Goal: Information Seeking & Learning: Learn about a topic

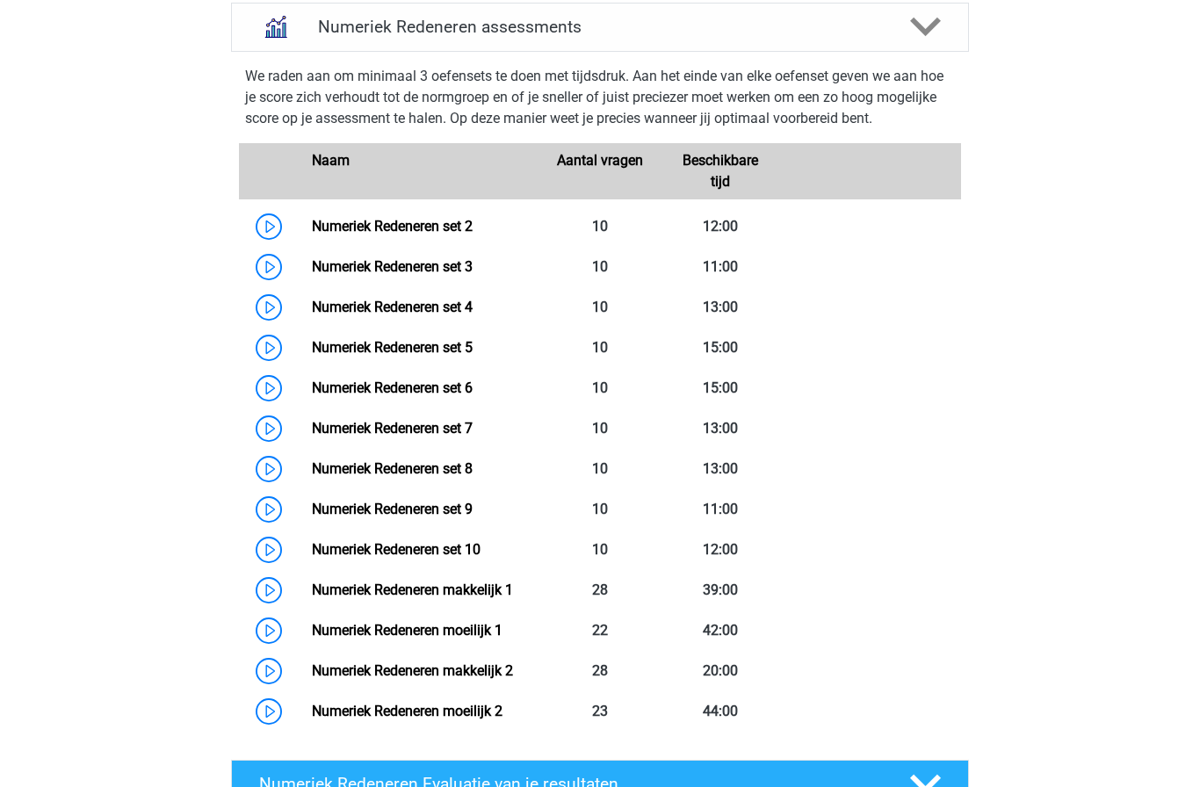
scroll to position [811, 0]
click at [312, 307] on link "Numeriek Redeneren set 4" at bounding box center [392, 306] width 161 height 17
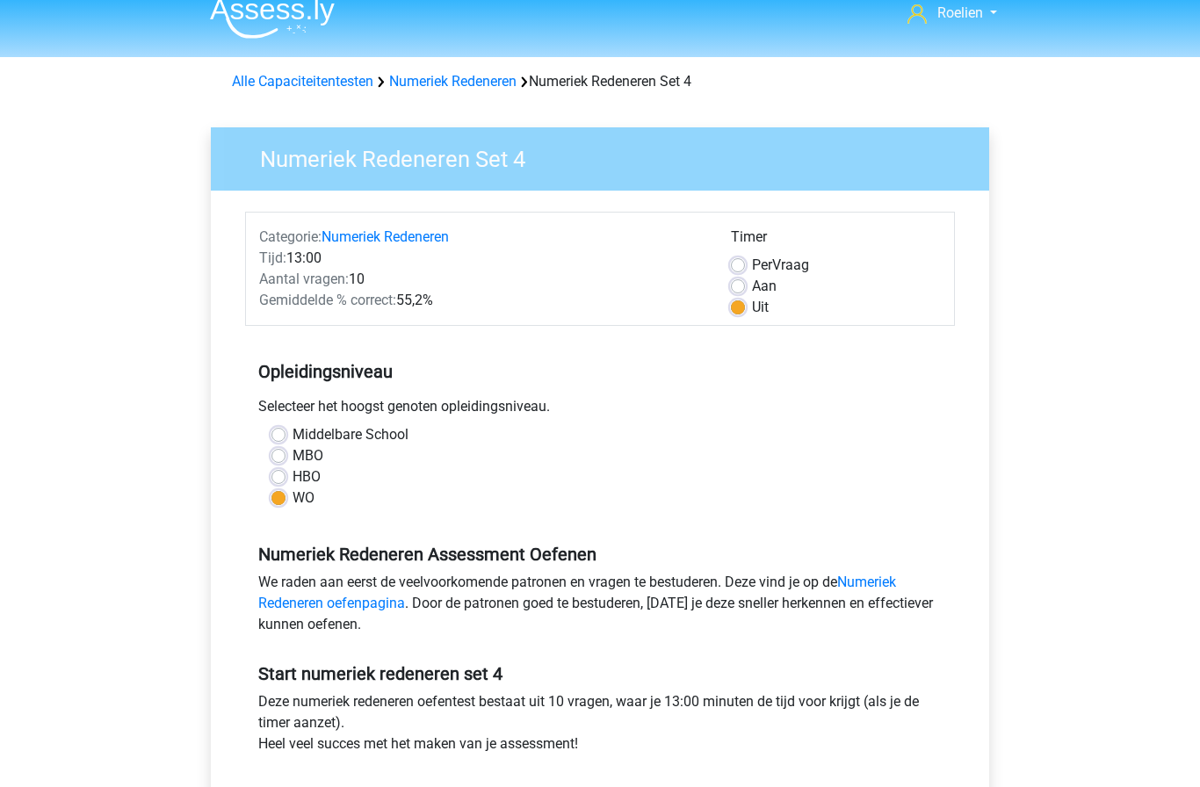
scroll to position [15, 0]
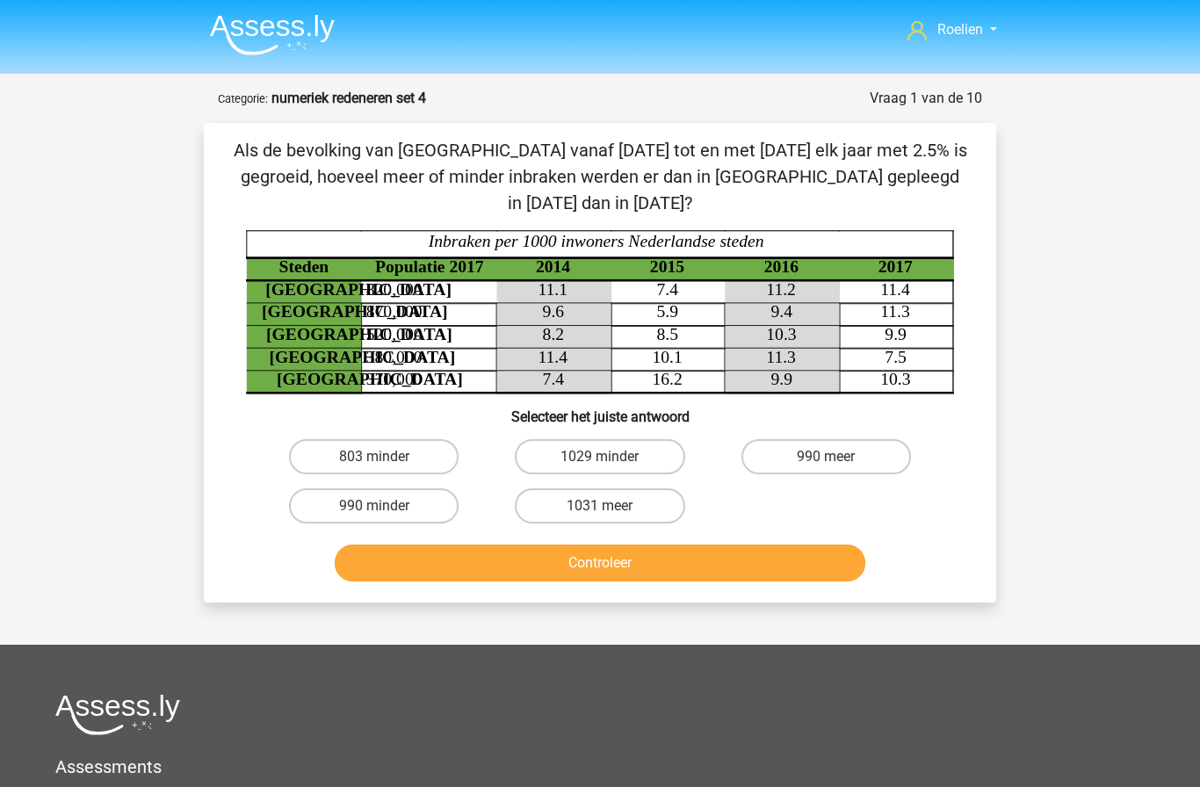
click at [367, 439] on label "803 minder" at bounding box center [374, 456] width 170 height 35
click at [374, 457] on input "803 minder" at bounding box center [379, 462] width 11 height 11
radio input "true"
click at [472, 545] on button "Controleer" at bounding box center [601, 563] width 532 height 37
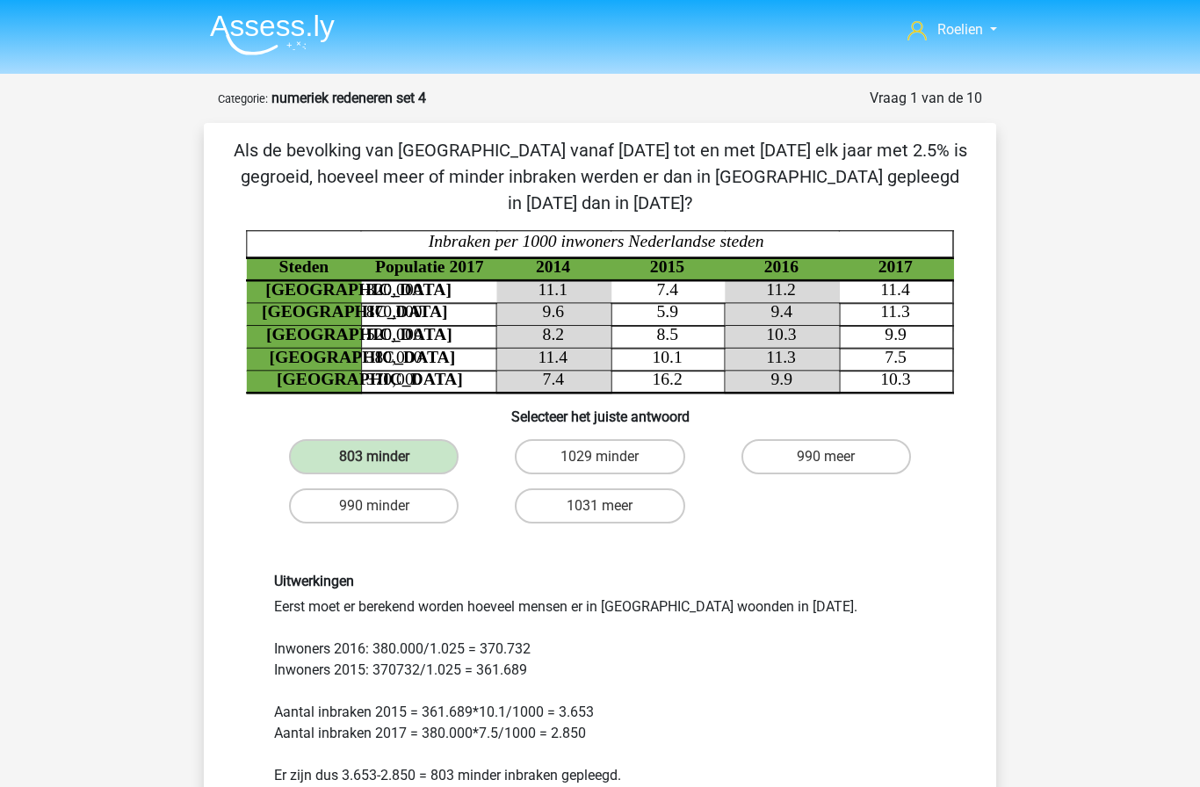
click at [265, 30] on img at bounding box center [272, 34] width 125 height 41
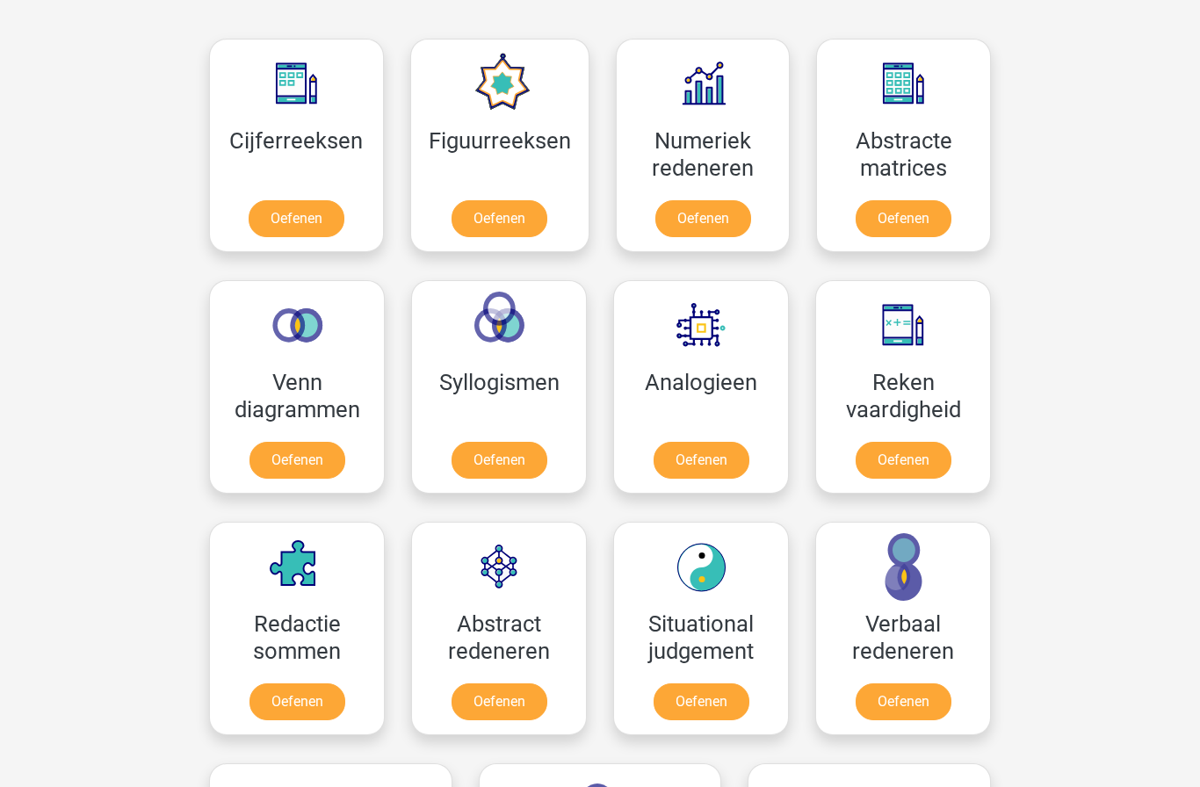
scroll to position [787, 0]
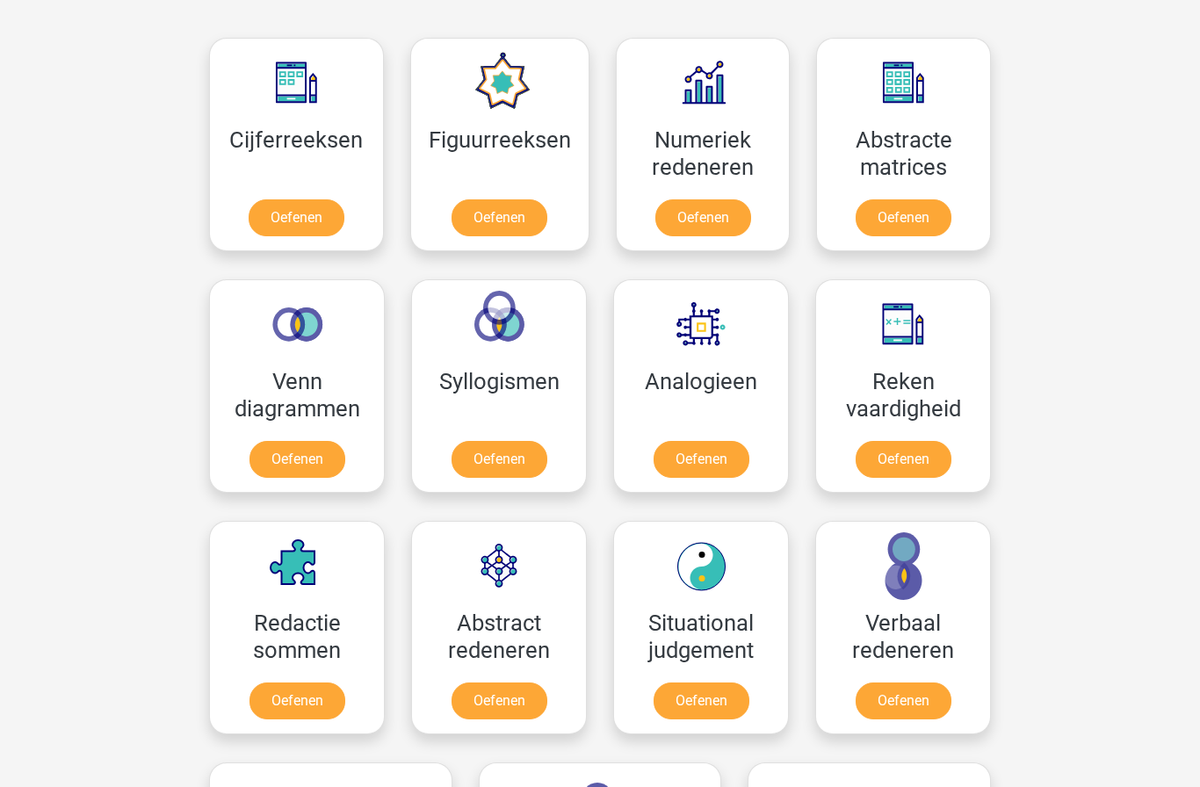
click at [685, 199] on link "Oefenen" at bounding box center [704, 217] width 96 height 37
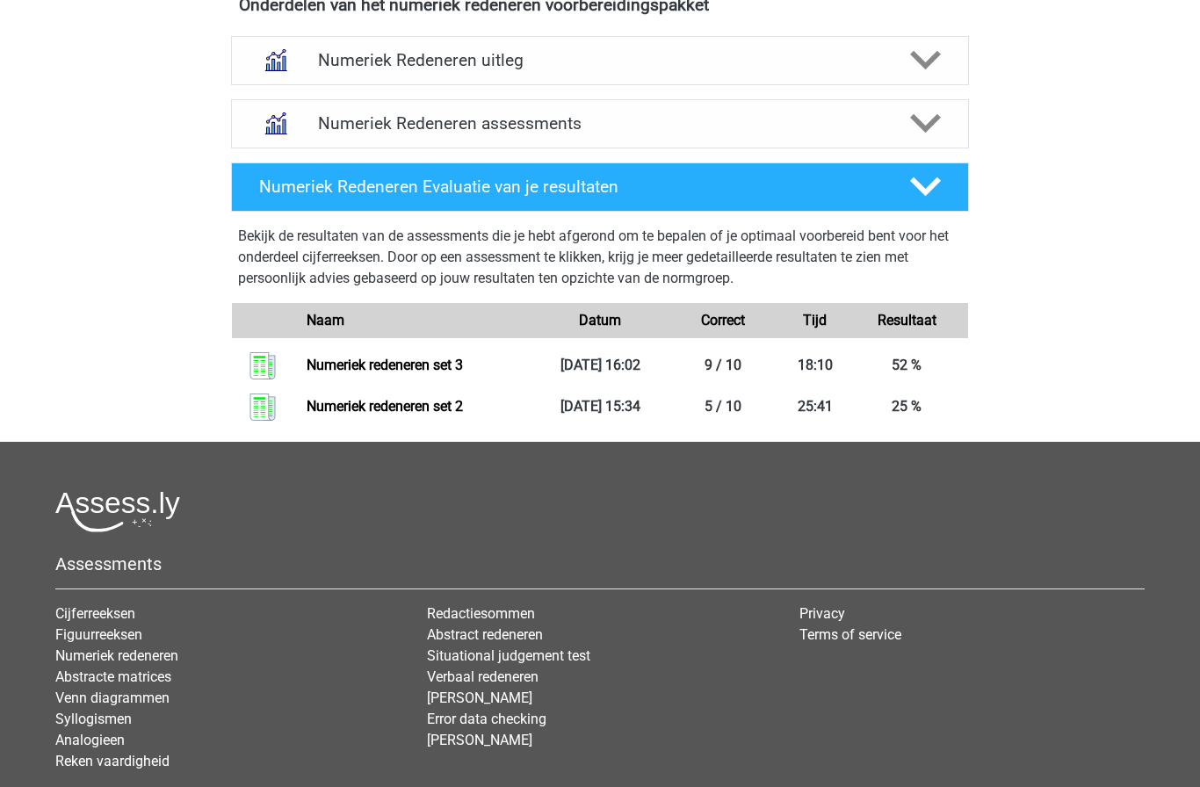
scroll to position [678, 0]
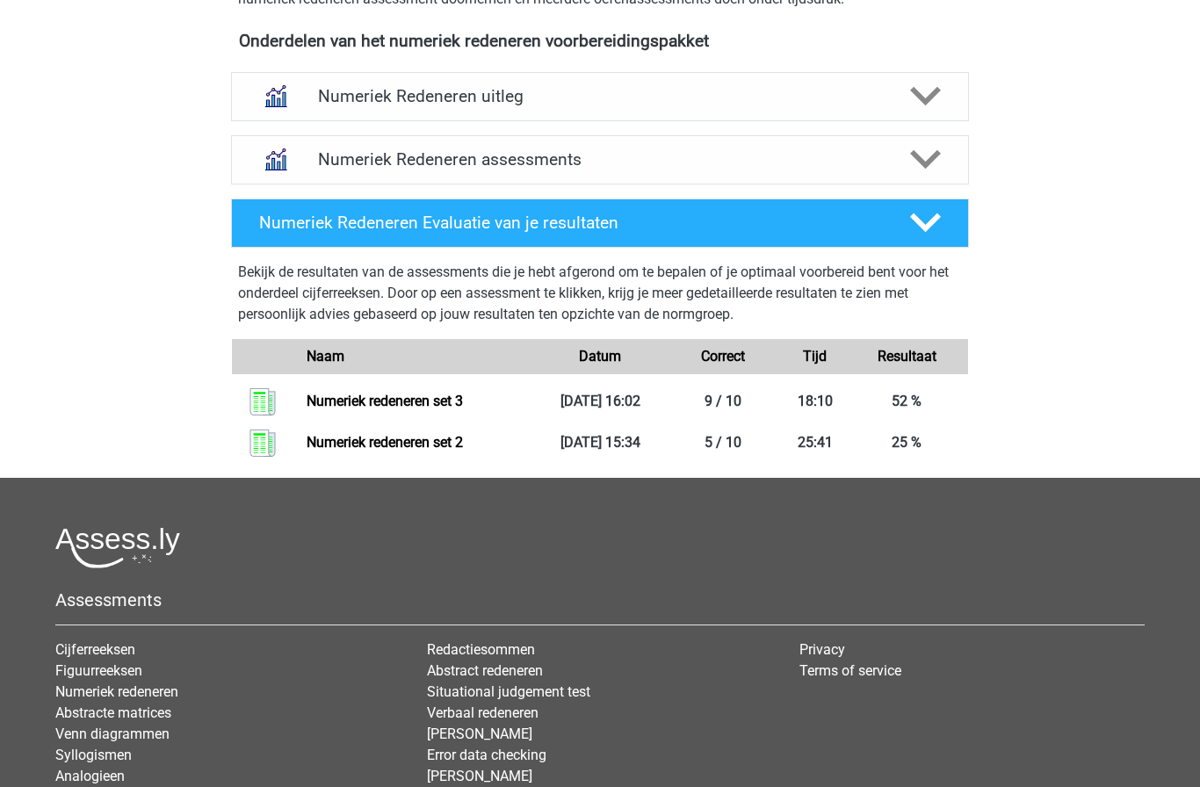
click at [341, 151] on h4 "Numeriek Redeneren assessments" at bounding box center [600, 159] width 564 height 20
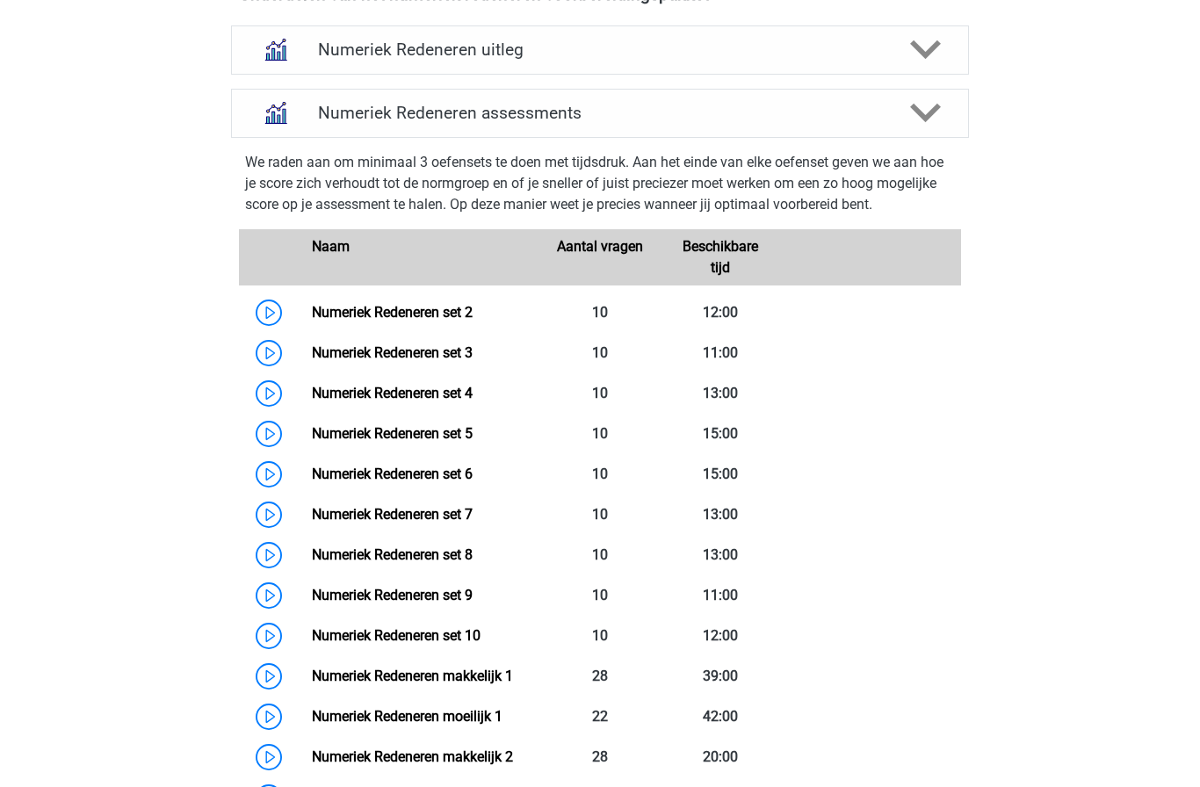
scroll to position [728, 0]
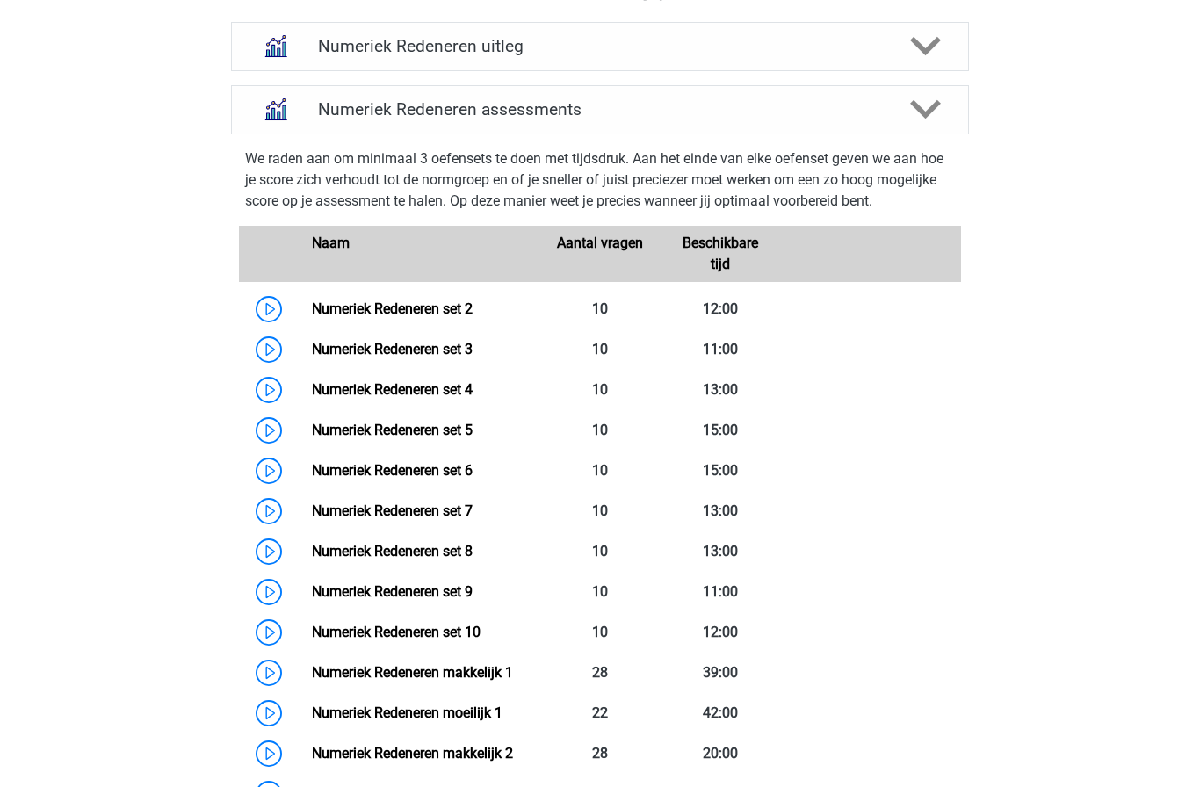
click at [312, 391] on link "Numeriek Redeneren set 4" at bounding box center [392, 389] width 161 height 17
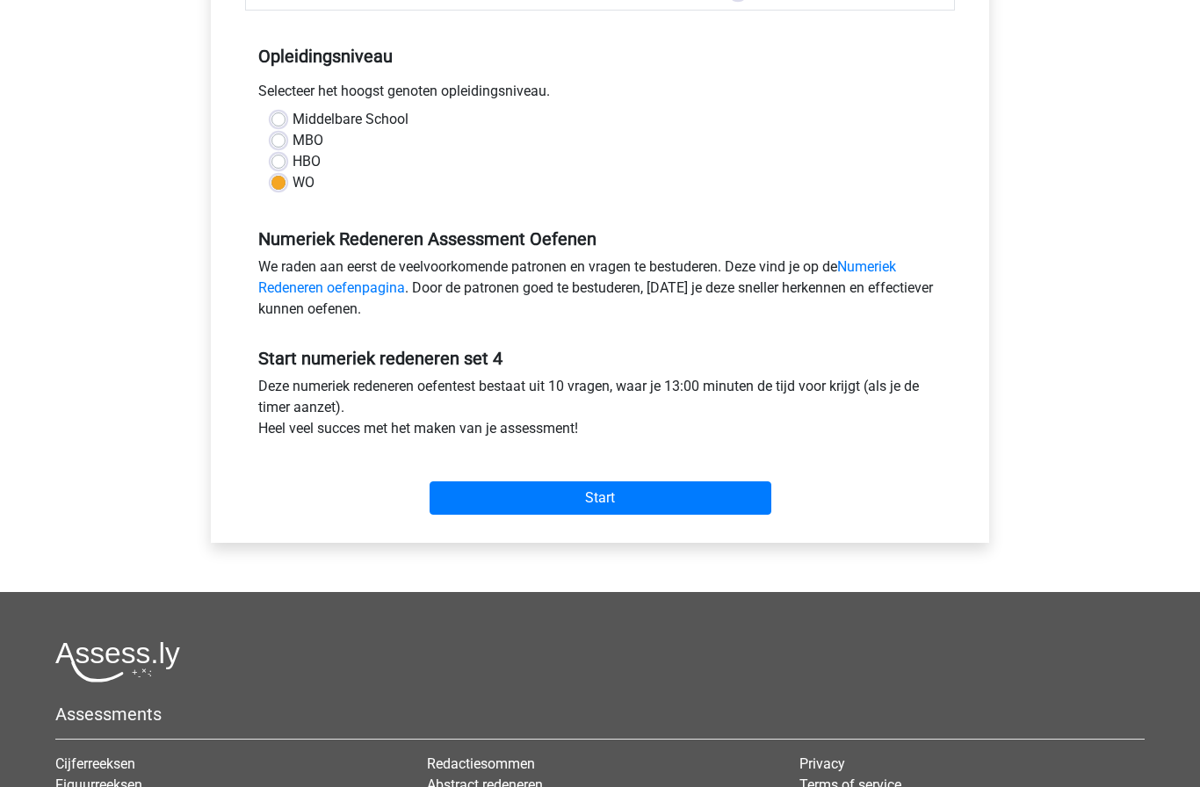
scroll to position [352, 0]
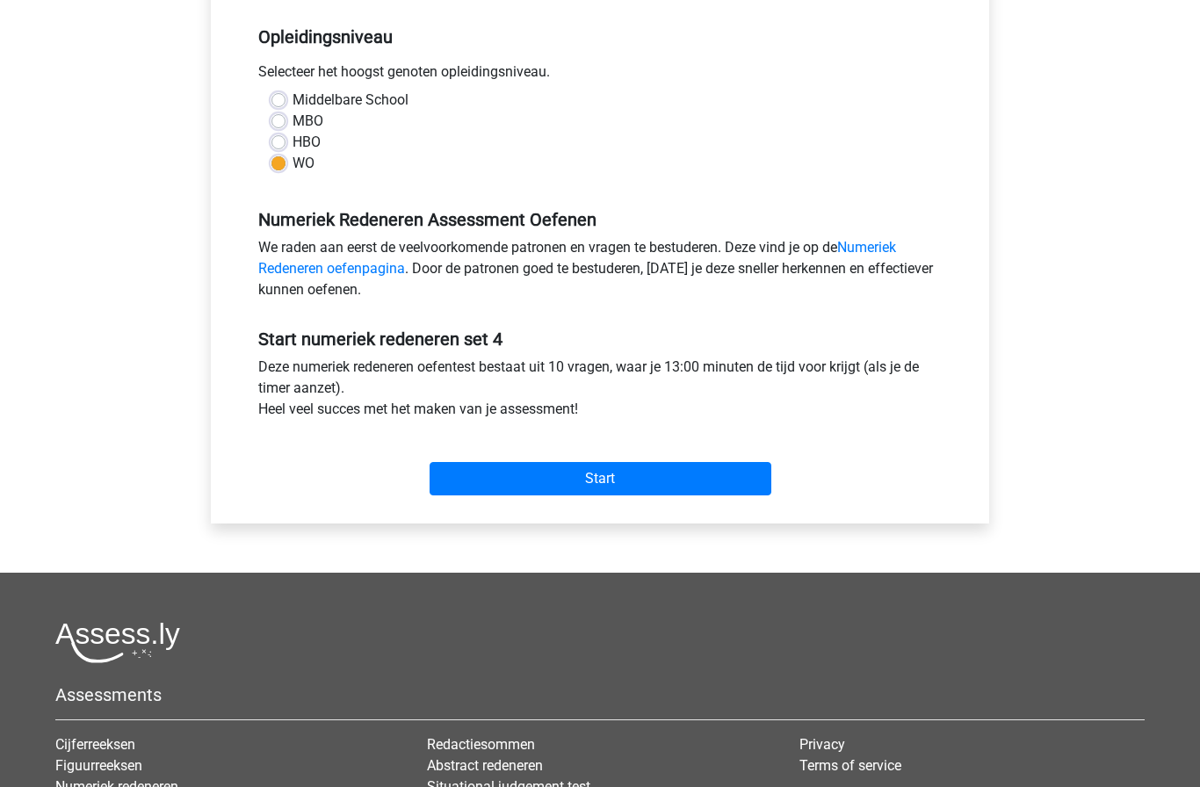
click at [491, 482] on input "Start" at bounding box center [601, 478] width 342 height 33
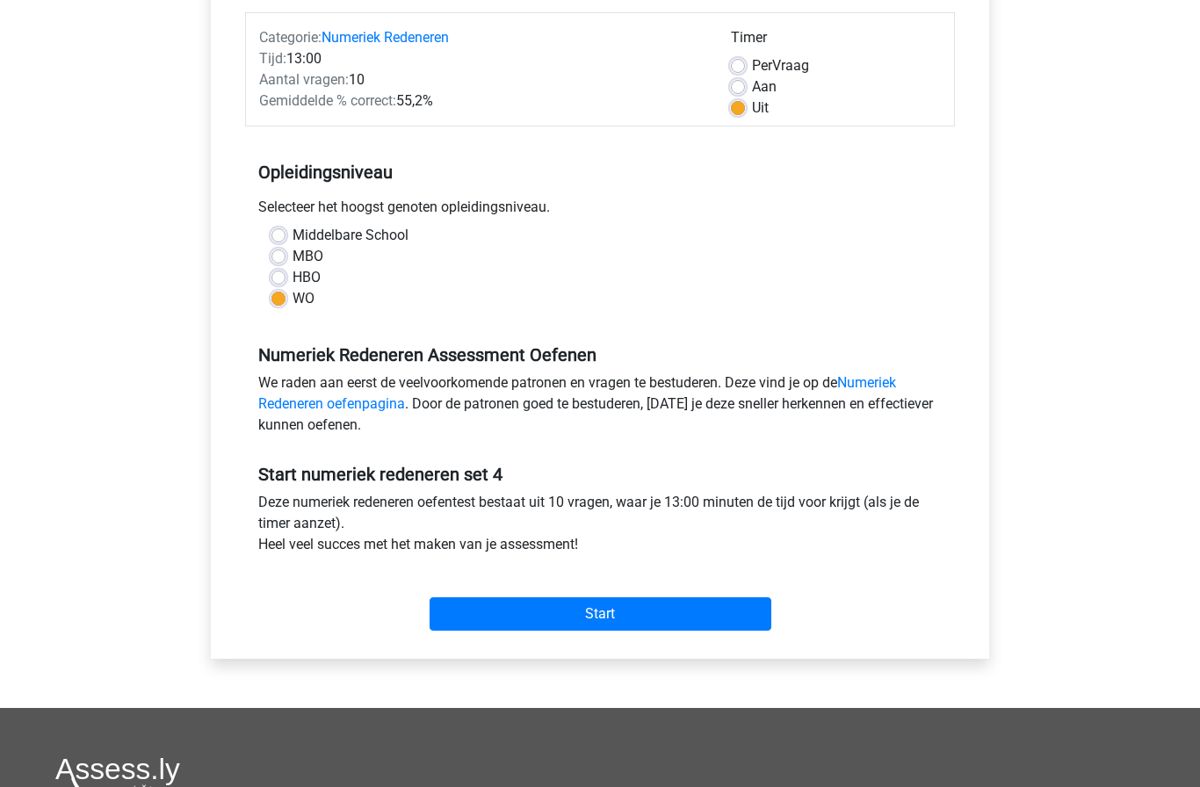
scroll to position [86, 0]
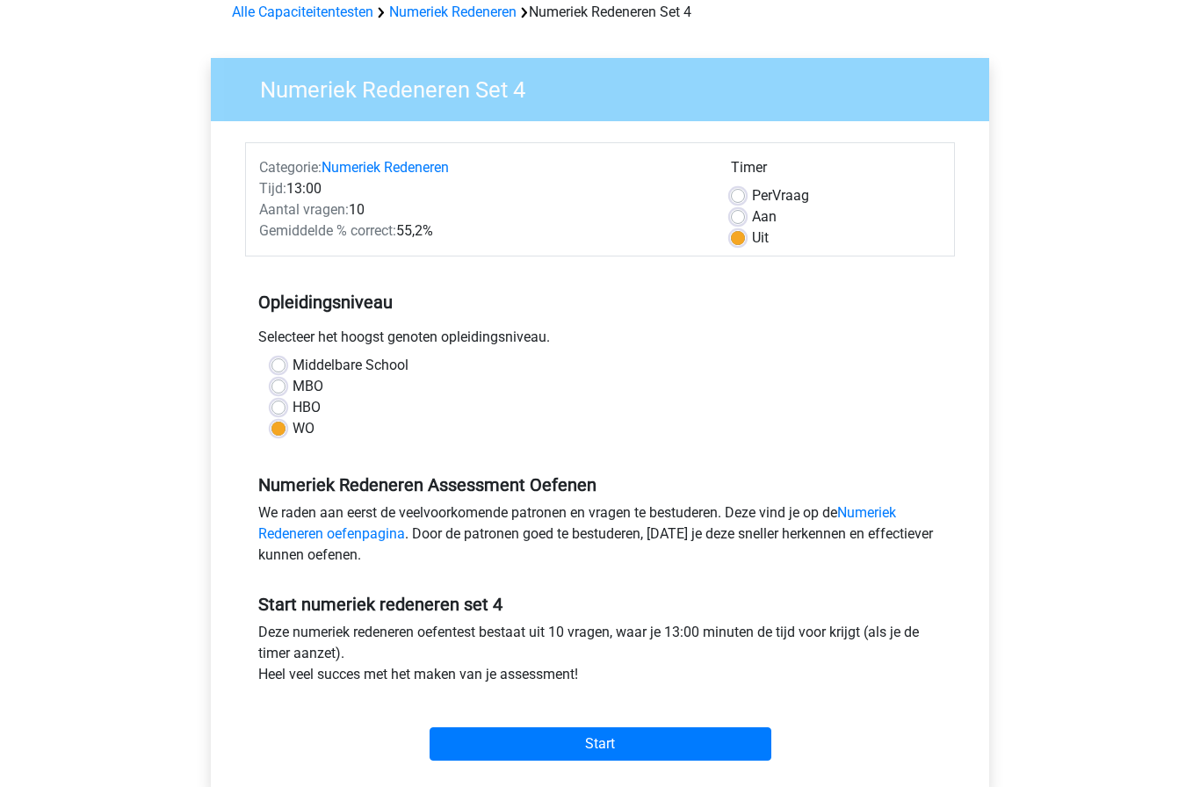
click at [752, 193] on label "Per Vraag" at bounding box center [780, 195] width 57 height 21
click at [743, 193] on input "Per Vraag" at bounding box center [738, 194] width 14 height 18
radio input "true"
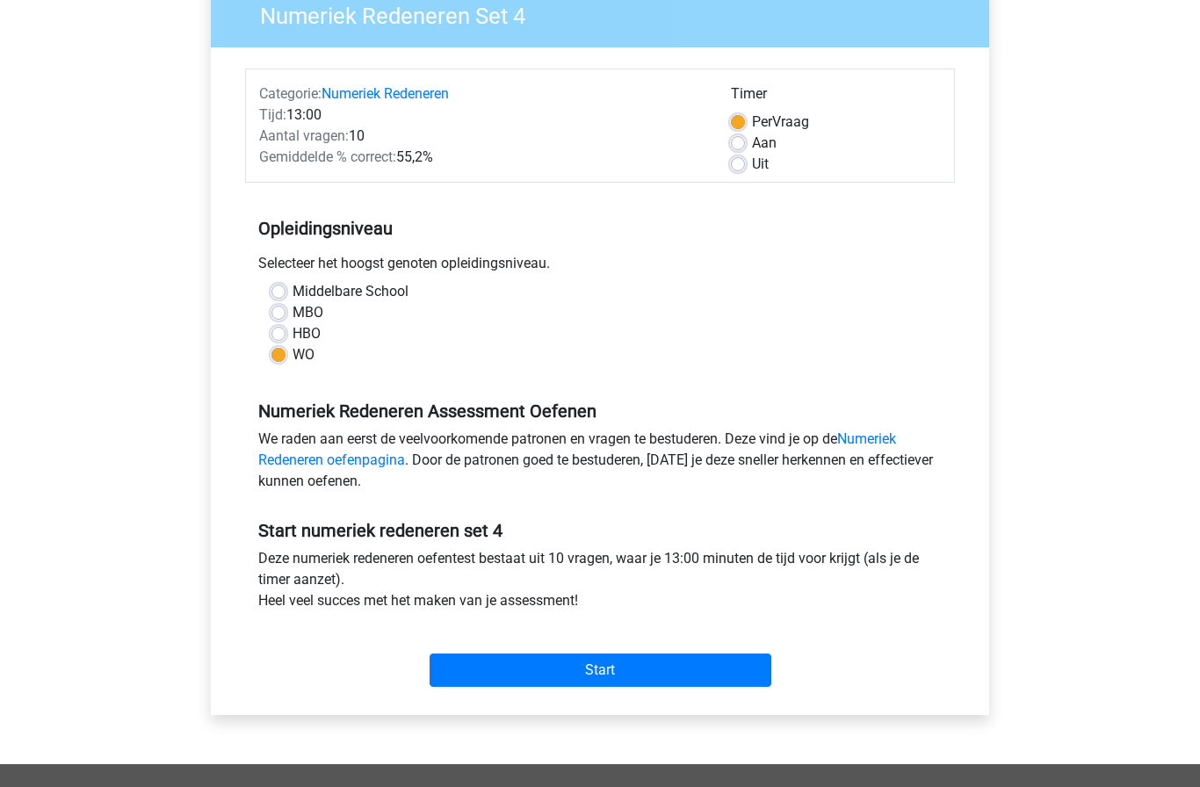
scroll to position [161, 0]
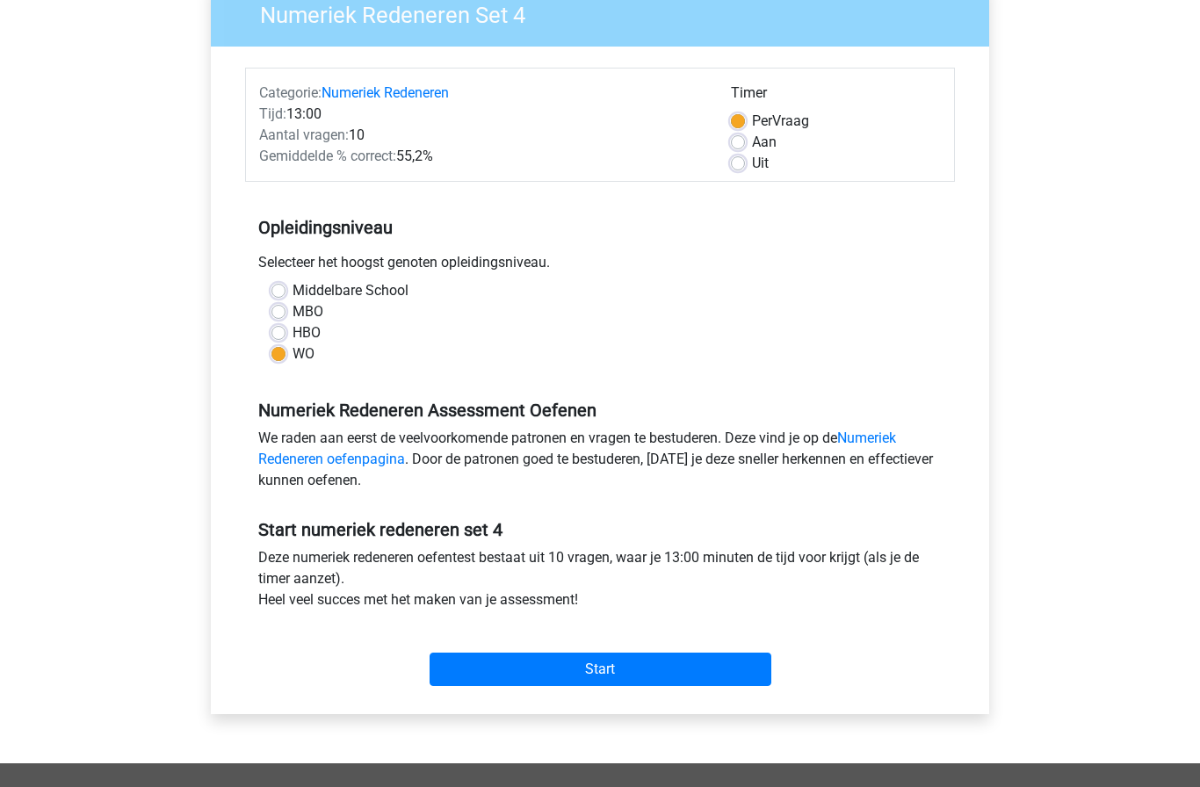
click at [696, 685] on input "Start" at bounding box center [601, 669] width 342 height 33
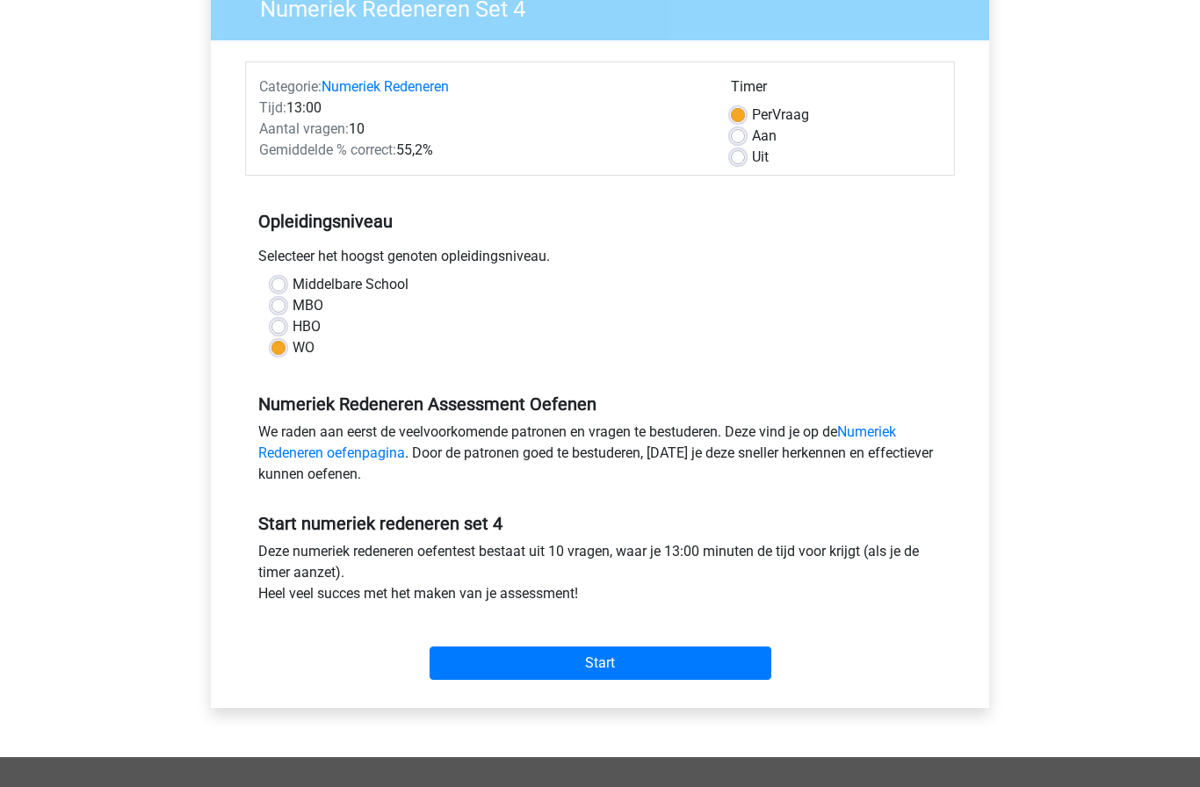
scroll to position [168, 0]
click at [756, 154] on label "Uit" at bounding box center [760, 156] width 17 height 21
click at [745, 154] on input "Uit" at bounding box center [738, 155] width 14 height 18
radio input "true"
click at [703, 660] on input "Start" at bounding box center [601, 662] width 342 height 33
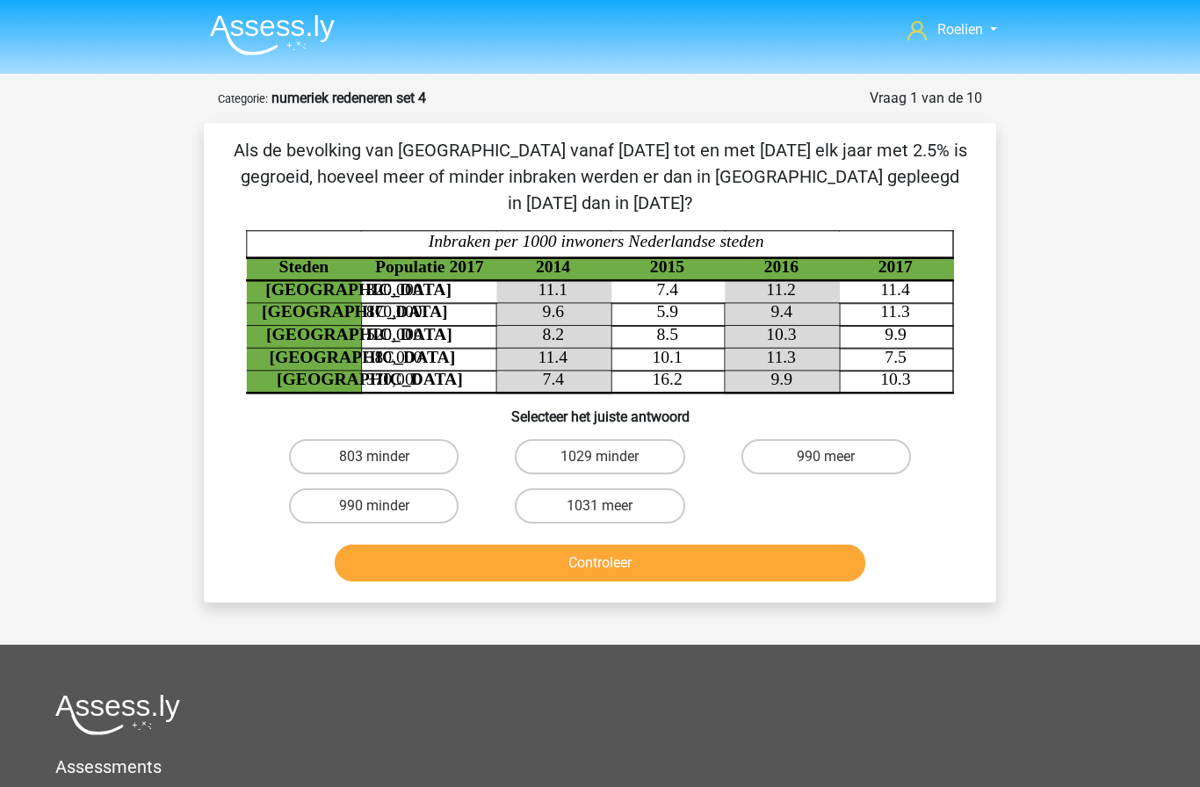
scroll to position [4, 0]
click at [700, 545] on button "Controleer" at bounding box center [601, 563] width 532 height 37
click at [420, 439] on label "803 minder" at bounding box center [374, 456] width 170 height 35
click at [386, 457] on input "803 minder" at bounding box center [379, 462] width 11 height 11
radio input "true"
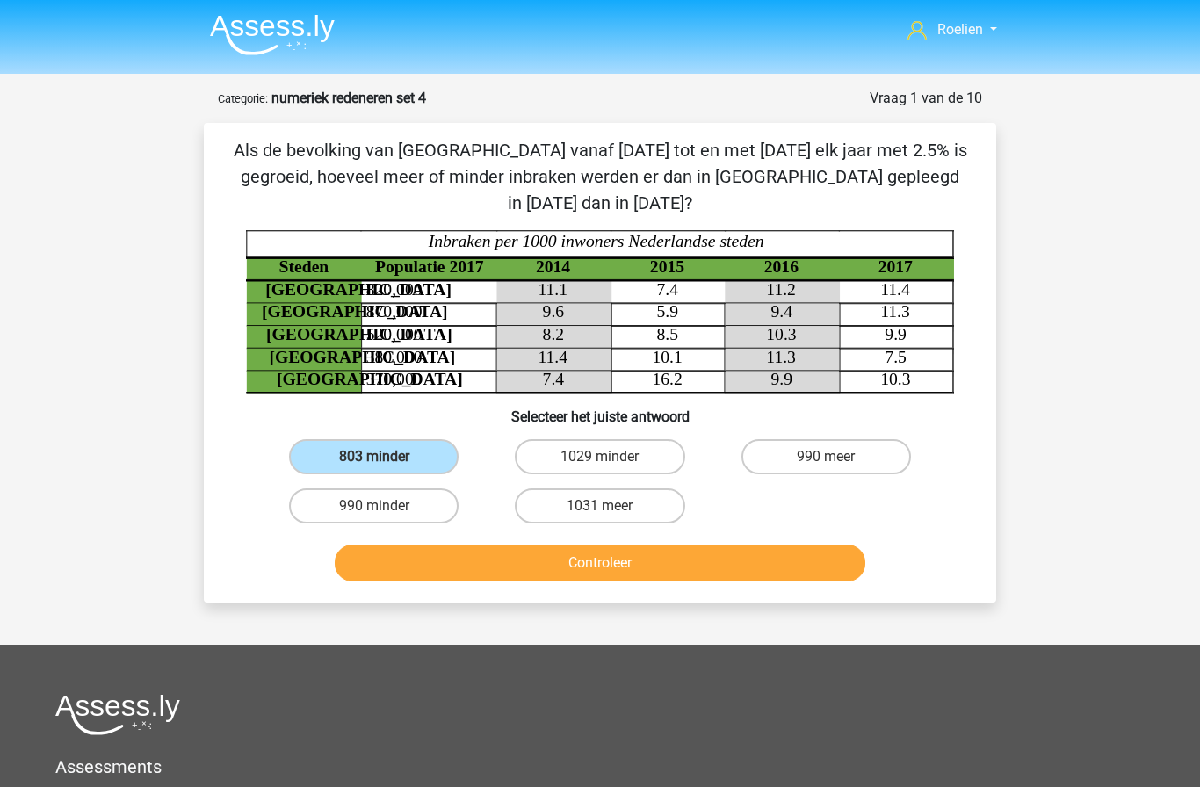
click at [643, 545] on button "Controleer" at bounding box center [601, 563] width 532 height 37
click at [699, 545] on button "Controleer" at bounding box center [601, 563] width 532 height 37
click at [805, 499] on div "803 minder 1029 minder 990 meer 990 minder 1031 meer" at bounding box center [600, 481] width 678 height 98
click at [419, 439] on label "803 minder" at bounding box center [374, 456] width 170 height 35
click at [386, 457] on input "803 minder" at bounding box center [379, 462] width 11 height 11
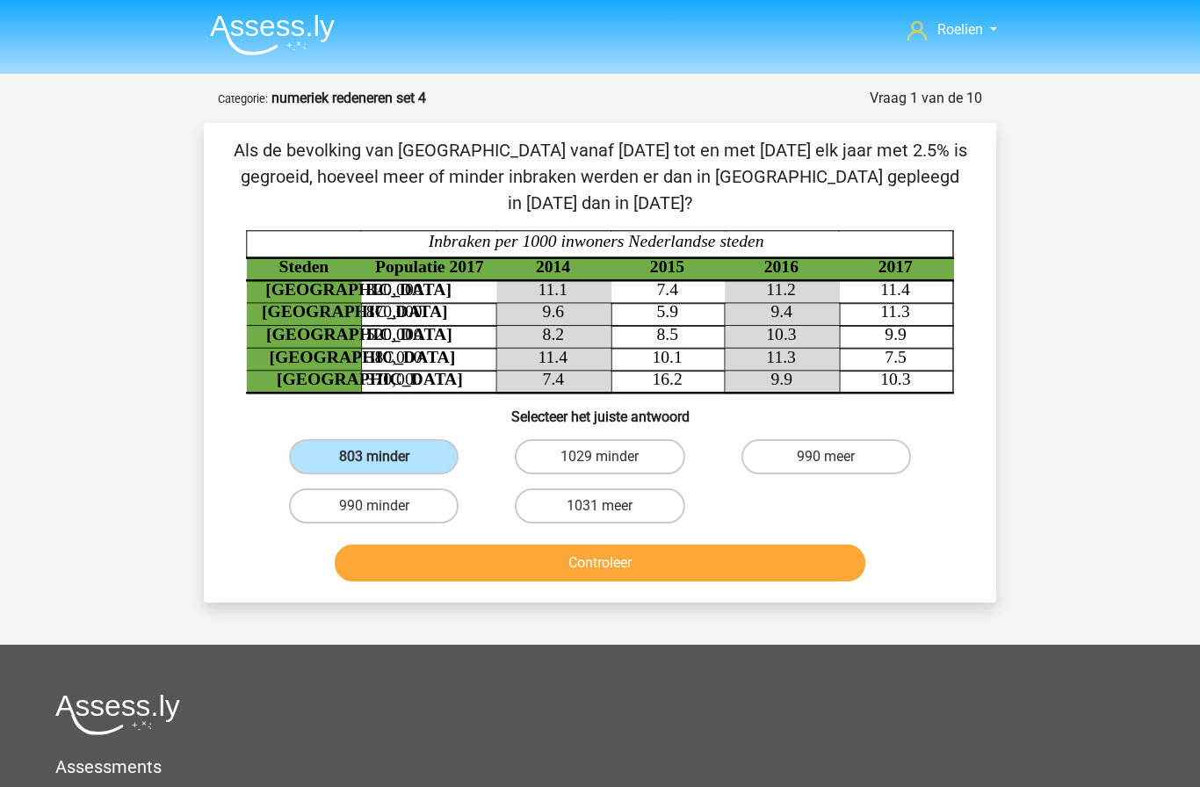
click at [395, 439] on label "803 minder" at bounding box center [374, 456] width 170 height 35
click at [386, 457] on input "803 minder" at bounding box center [379, 462] width 11 height 11
click at [558, 545] on button "Controleer" at bounding box center [601, 563] width 532 height 37
click at [551, 545] on button "Controleer" at bounding box center [601, 563] width 532 height 37
click at [550, 545] on button "Controleer" at bounding box center [601, 563] width 532 height 37
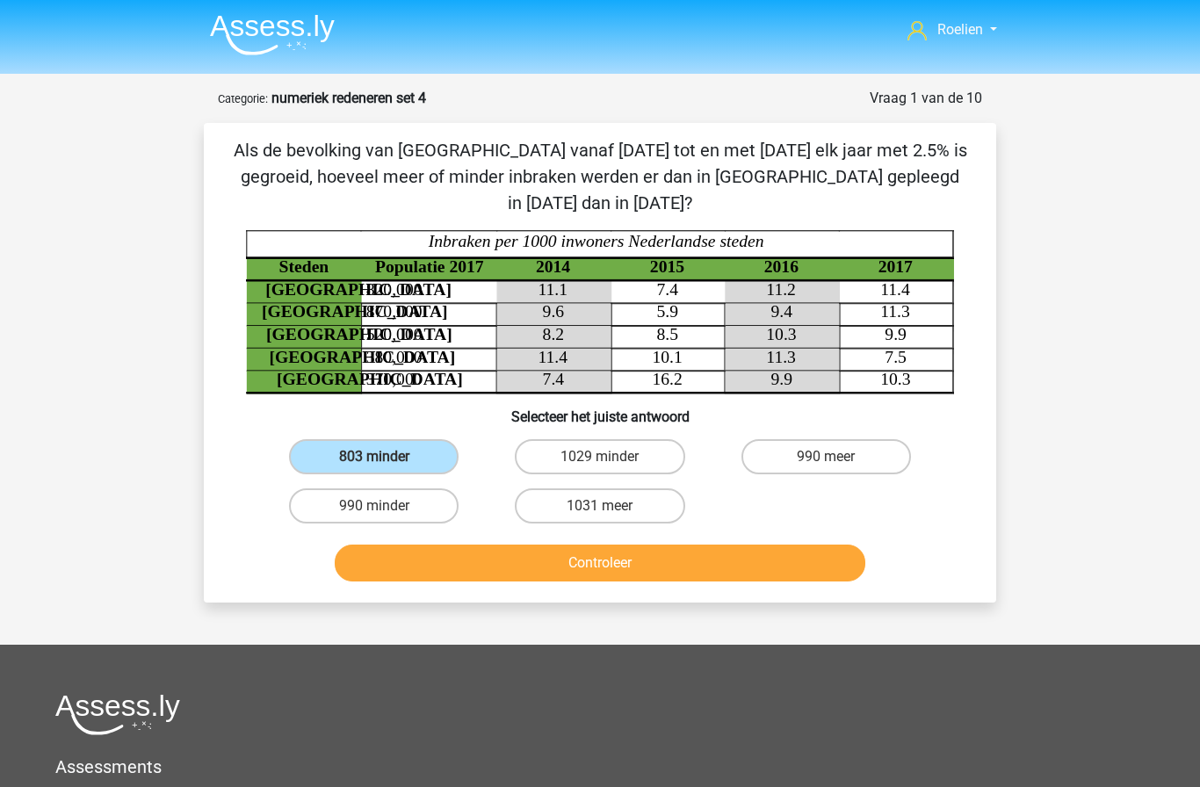
click at [546, 545] on button "Controleer" at bounding box center [601, 563] width 532 height 37
click at [413, 439] on label "803 minder" at bounding box center [374, 456] width 170 height 35
click at [386, 457] on input "803 minder" at bounding box center [379, 462] width 11 height 11
radio input "true"
click at [632, 545] on button "Controleer" at bounding box center [601, 563] width 532 height 37
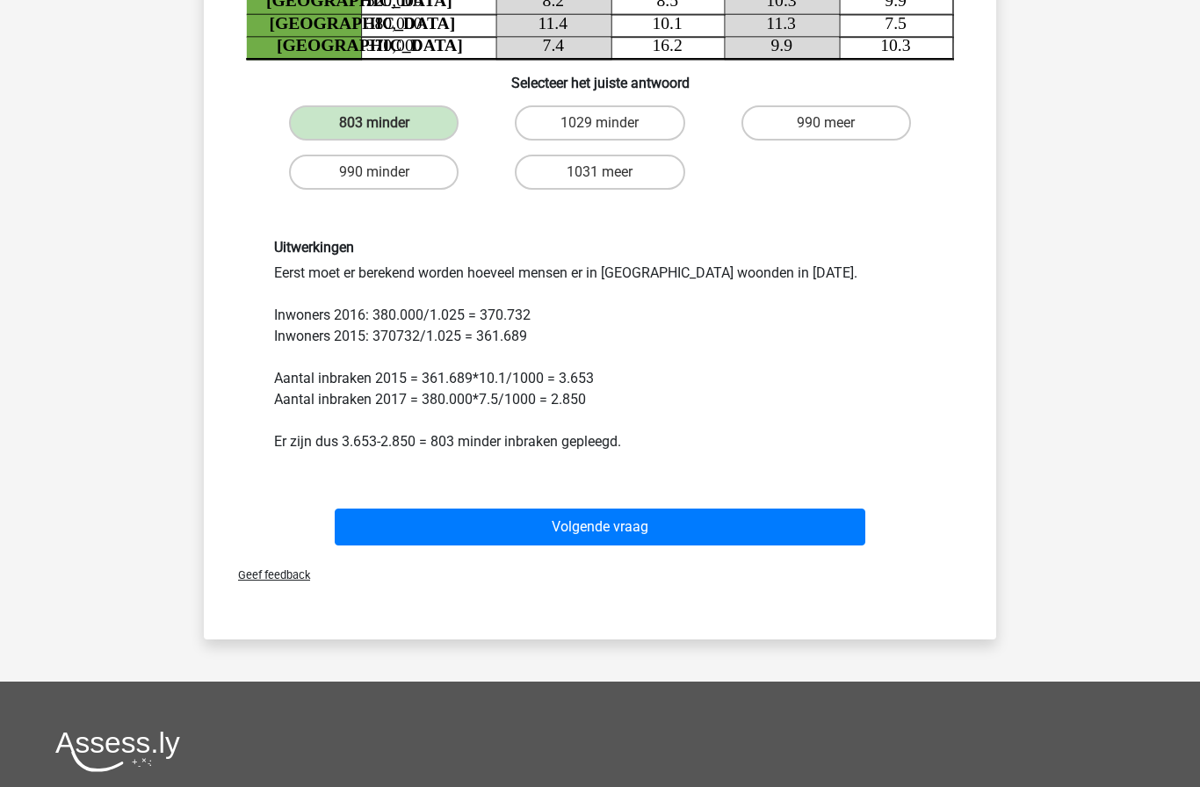
scroll to position [307, 0]
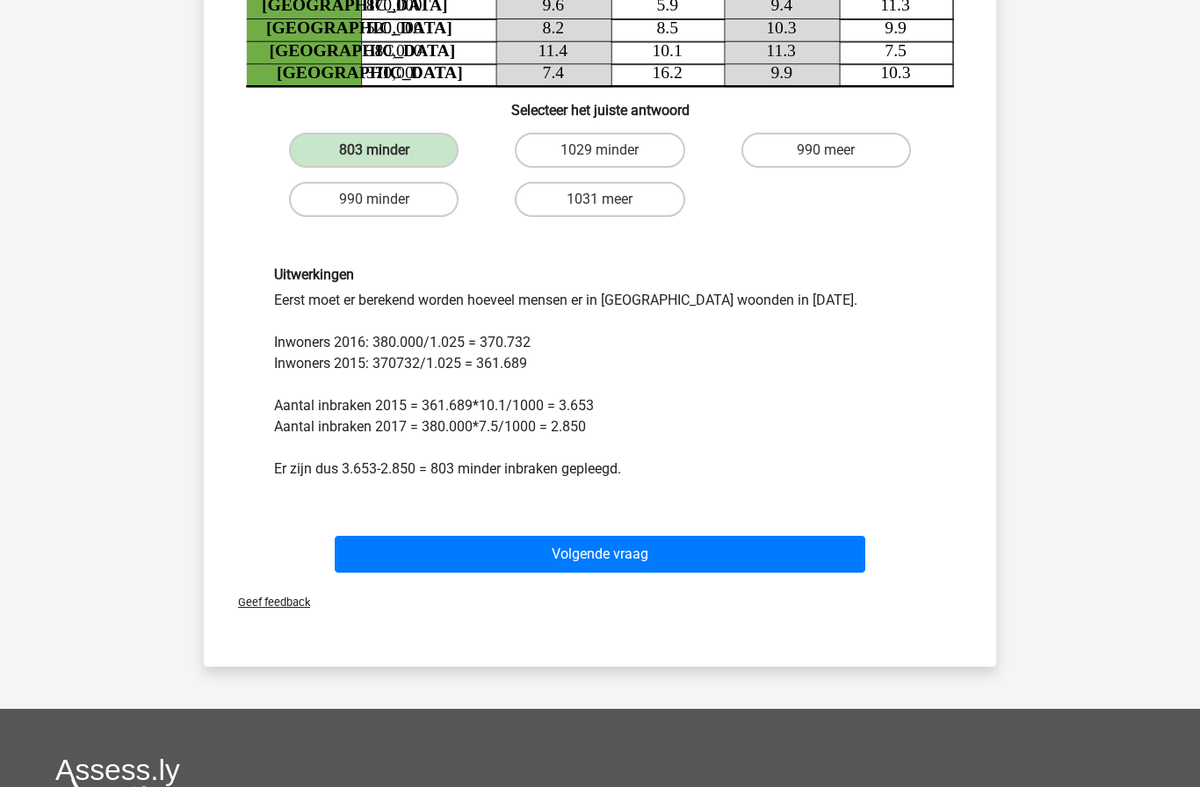
click at [743, 536] on button "Volgende vraag" at bounding box center [601, 554] width 532 height 37
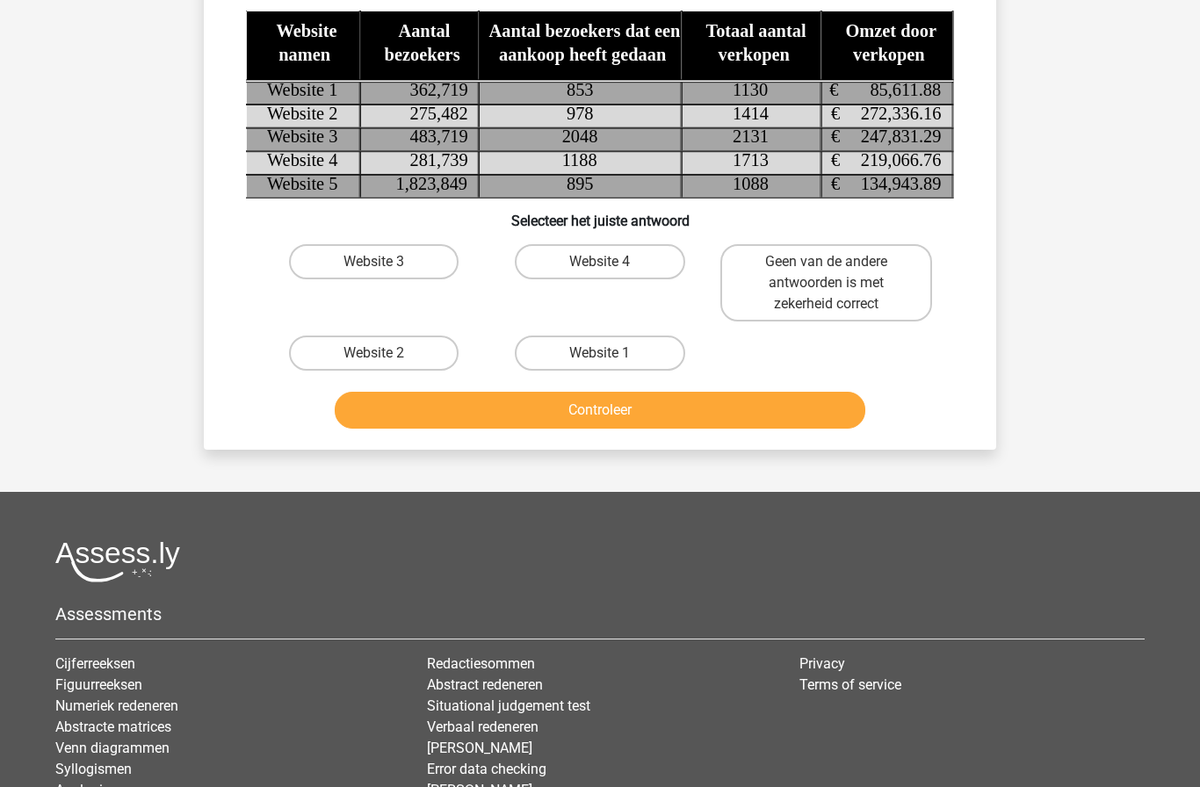
scroll to position [88, 0]
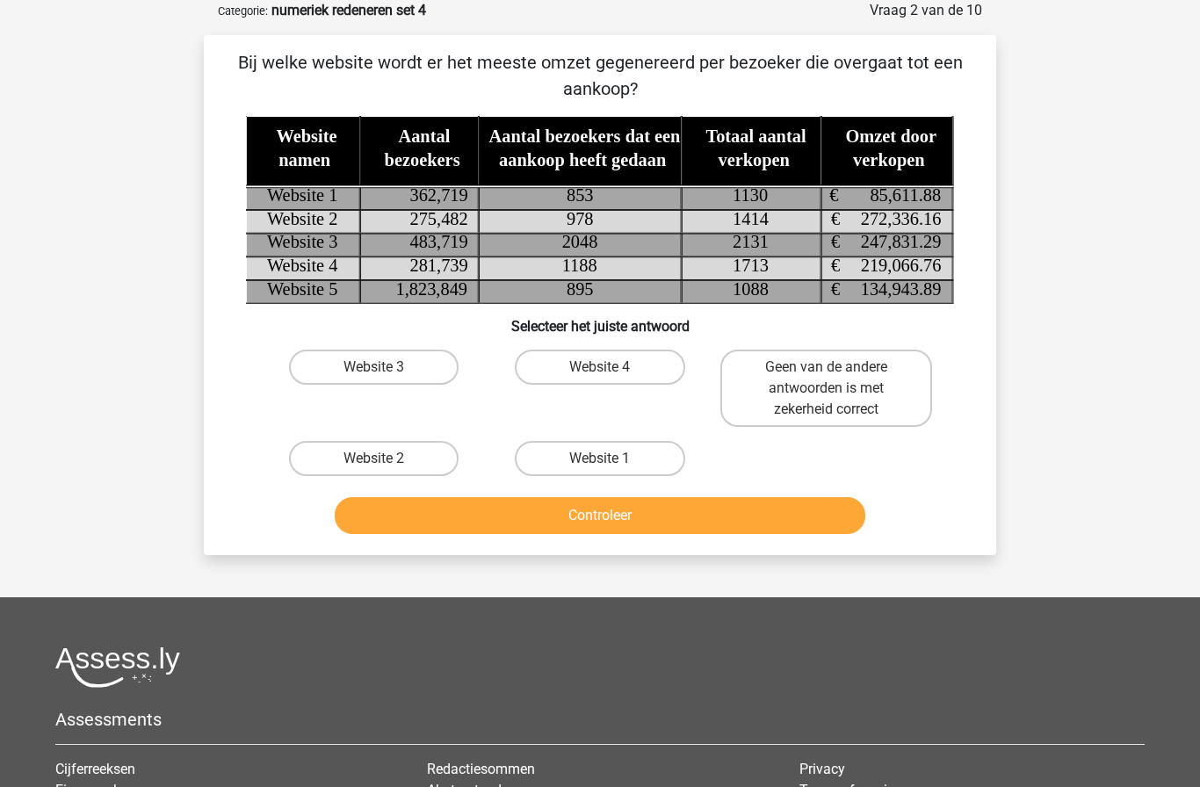
click at [414, 463] on label "Website 2" at bounding box center [374, 458] width 170 height 35
click at [386, 463] on input "Website 2" at bounding box center [379, 464] width 11 height 11
radio input "true"
click at [672, 514] on button "Controleer" at bounding box center [601, 515] width 532 height 37
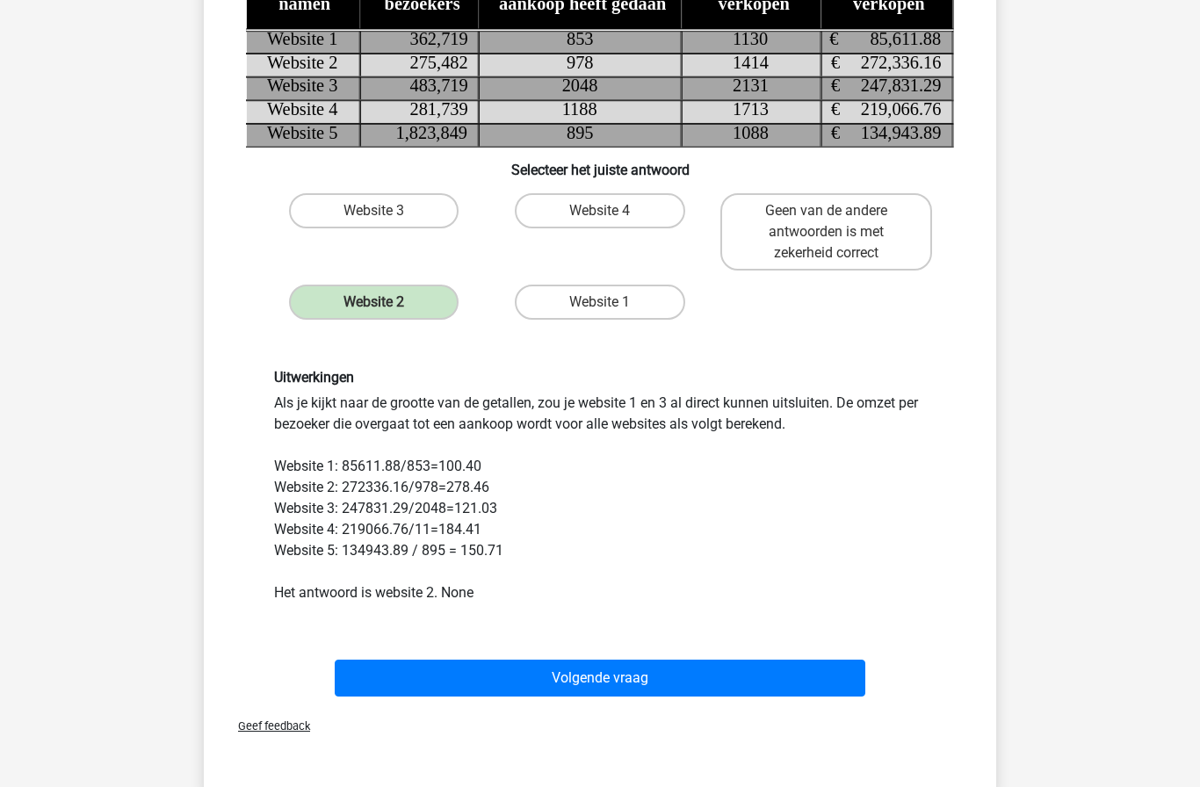
click at [787, 675] on button "Volgende vraag" at bounding box center [601, 678] width 532 height 37
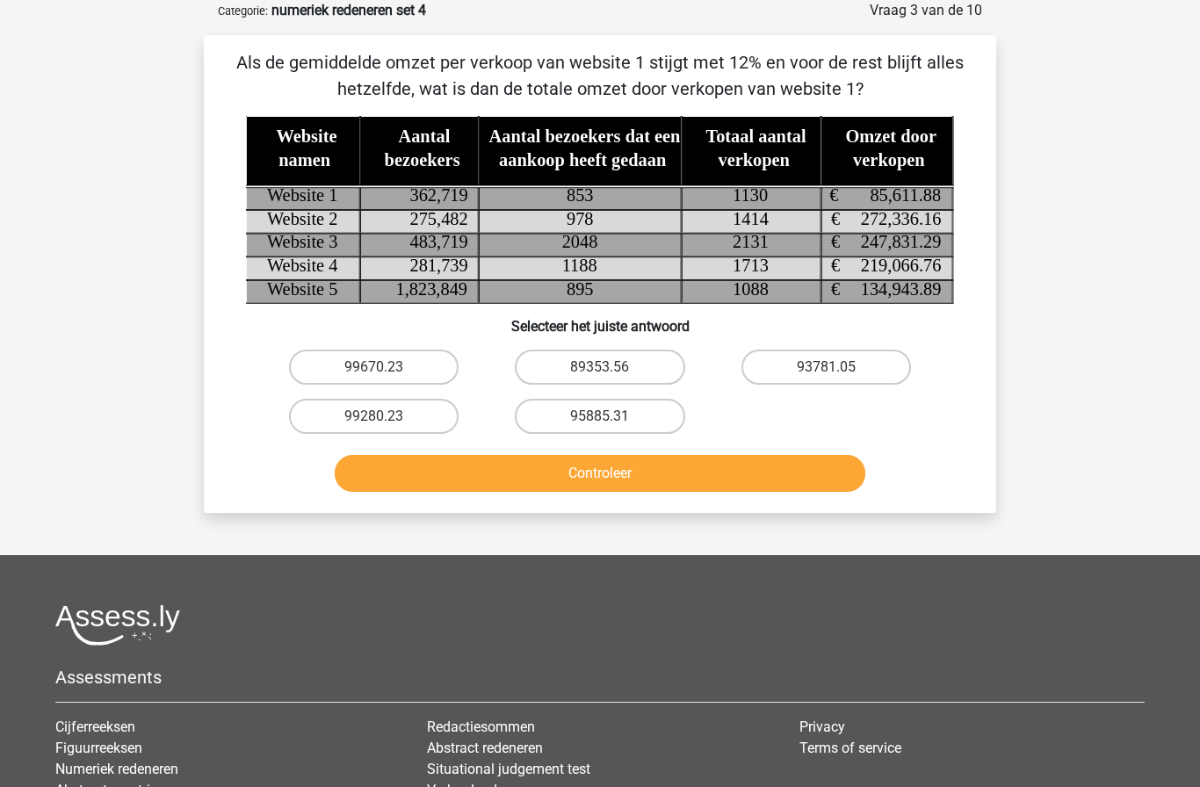
click at [635, 418] on label "95885.31" at bounding box center [600, 416] width 170 height 35
click at [612, 418] on input "95885.31" at bounding box center [605, 422] width 11 height 11
radio input "true"
click at [719, 464] on button "Controleer" at bounding box center [601, 473] width 532 height 37
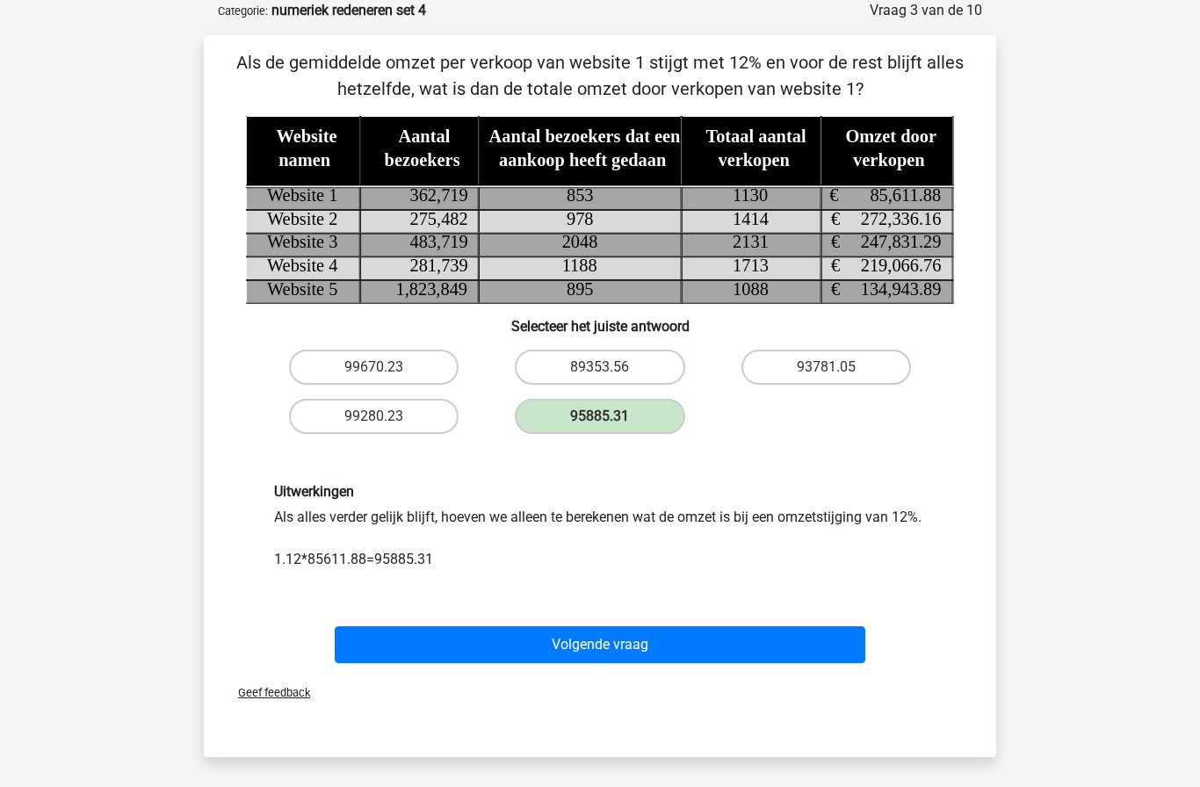
click at [693, 664] on button "Volgende vraag" at bounding box center [601, 645] width 532 height 37
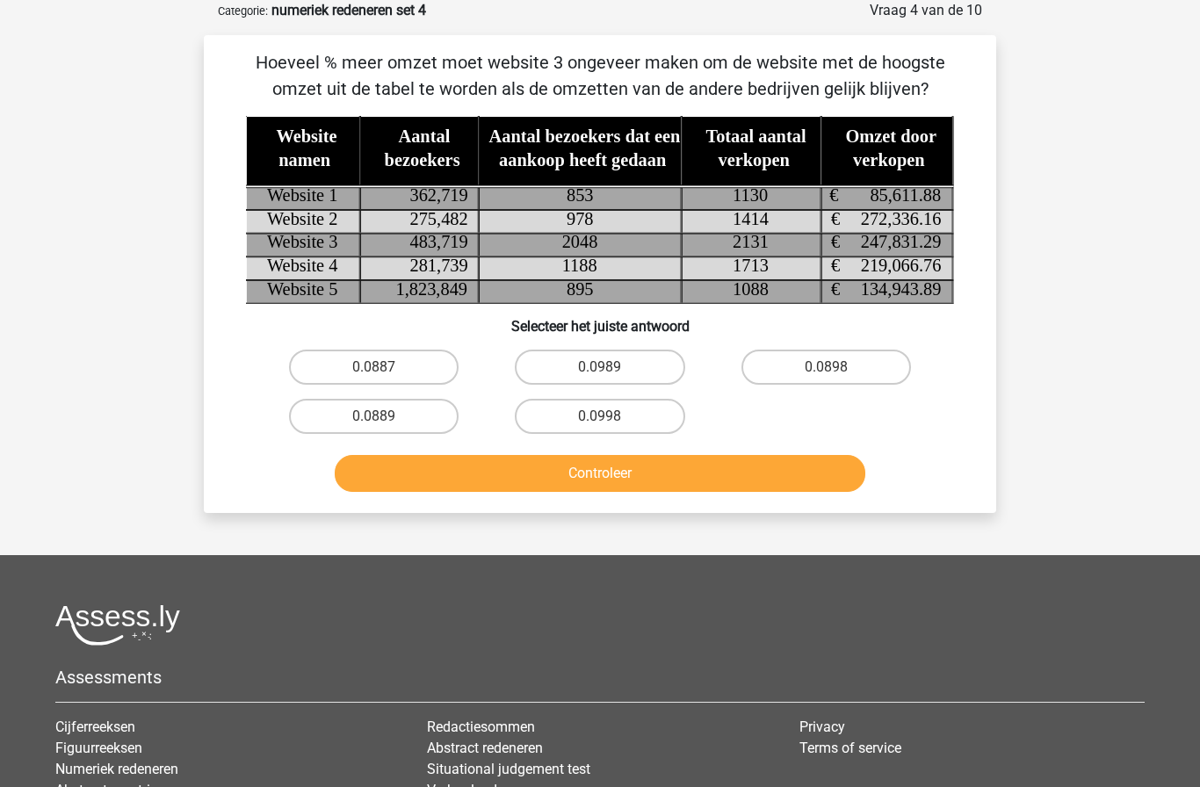
click at [633, 421] on label "0.0998" at bounding box center [600, 416] width 170 height 35
click at [612, 421] on input "0.0998" at bounding box center [605, 422] width 11 height 11
radio input "true"
click at [707, 474] on button "Controleer" at bounding box center [601, 473] width 532 height 37
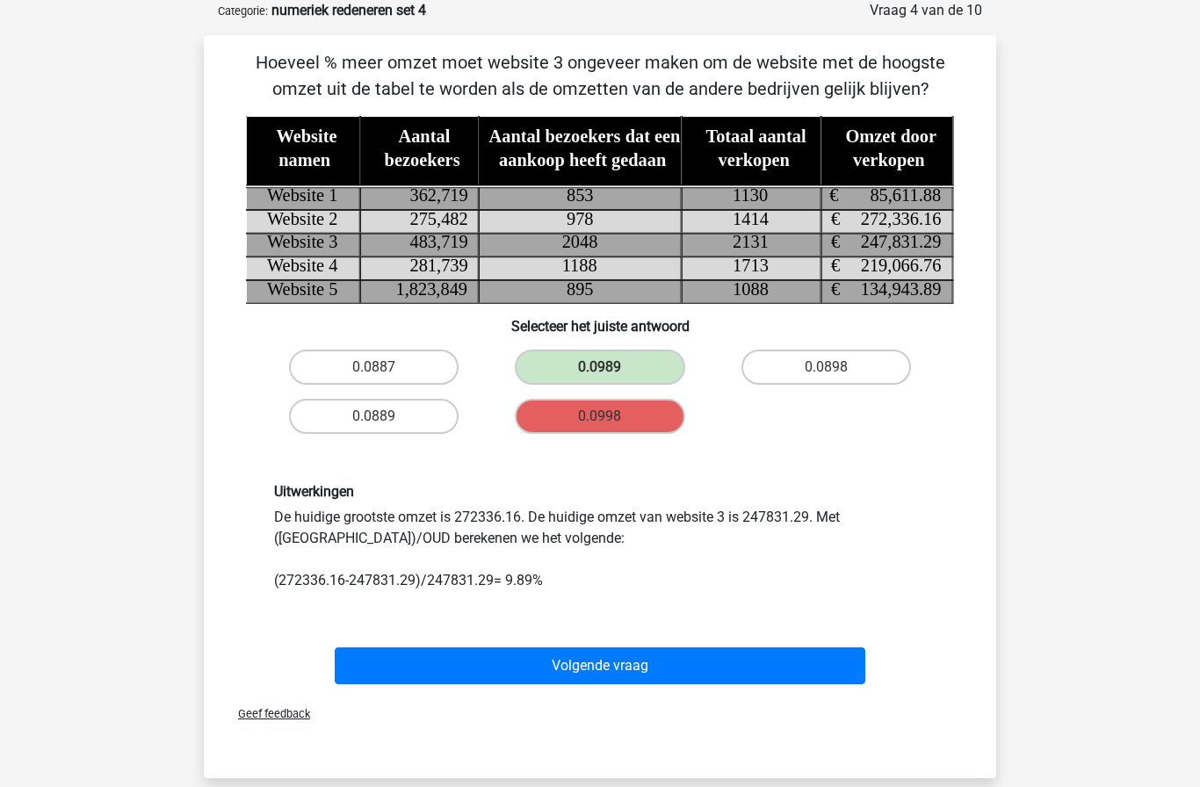
click at [736, 663] on button "Volgende vraag" at bounding box center [601, 666] width 532 height 37
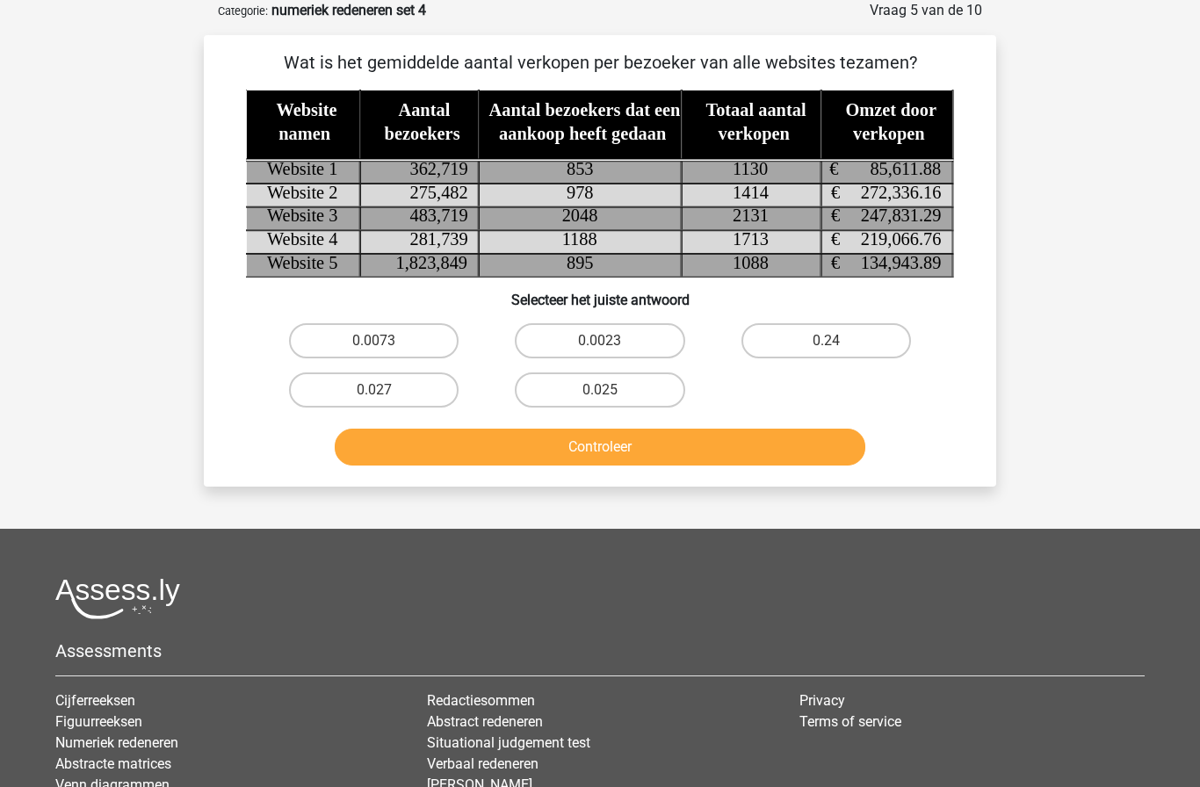
click at [651, 332] on label "0.0023" at bounding box center [600, 340] width 170 height 35
click at [612, 341] on input "0.0023" at bounding box center [605, 346] width 11 height 11
radio input "true"
click at [710, 446] on button "Controleer" at bounding box center [601, 447] width 532 height 37
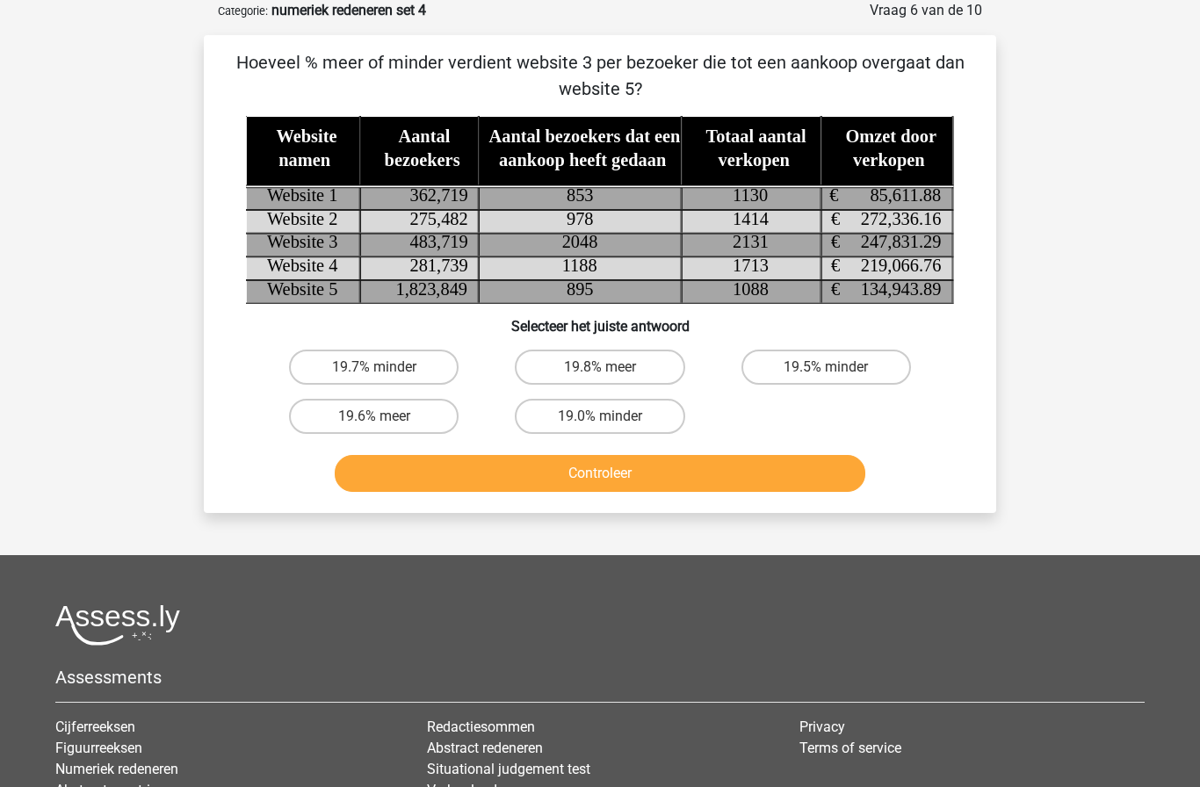
click at [422, 369] on label "19.7% minder" at bounding box center [374, 367] width 170 height 35
click at [386, 369] on input "19.7% minder" at bounding box center [379, 372] width 11 height 11
radio input "true"
click at [528, 463] on button "Controleer" at bounding box center [601, 473] width 532 height 37
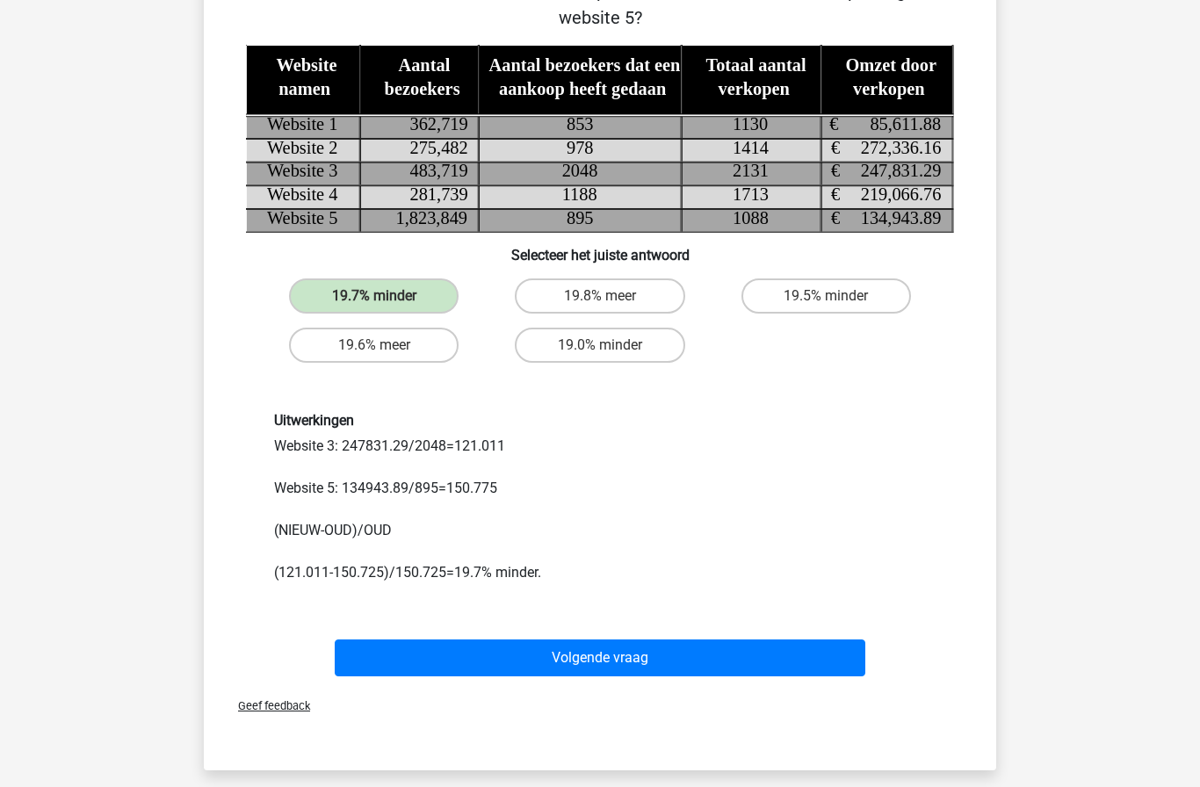
scroll to position [169, 0]
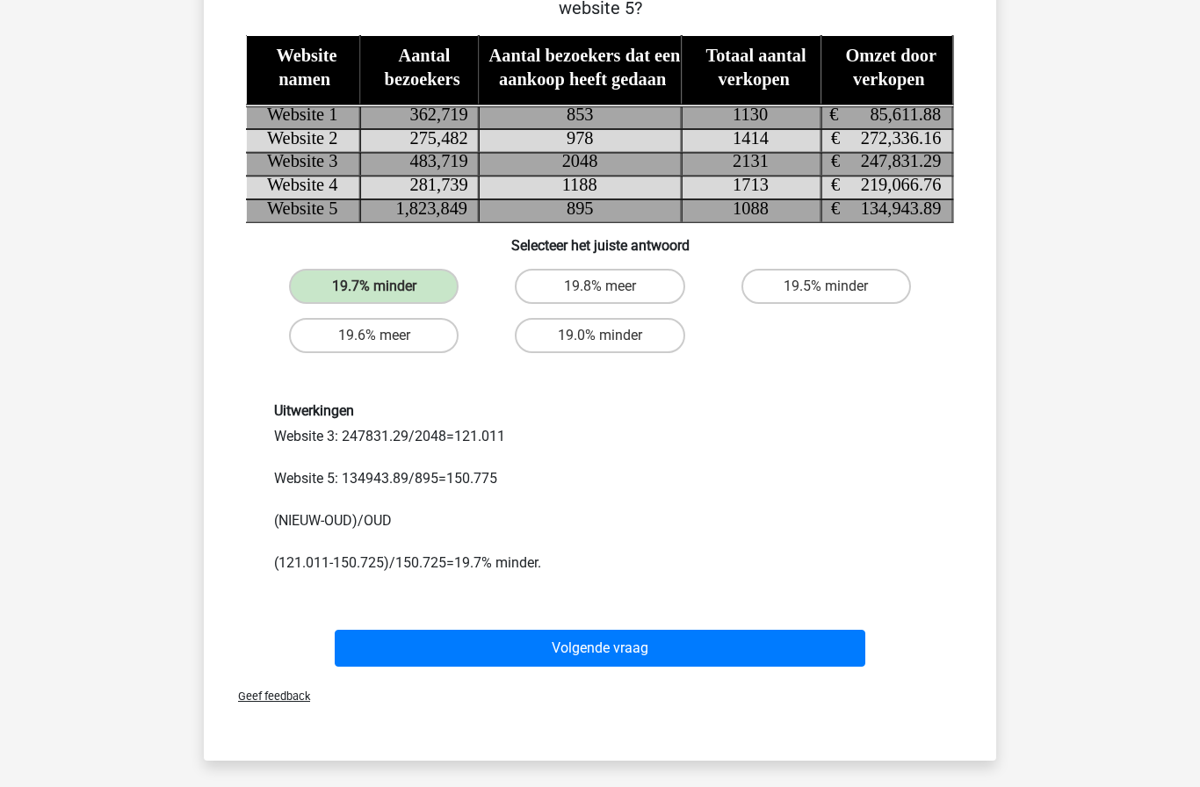
click at [604, 651] on button "Volgende vraag" at bounding box center [601, 648] width 532 height 37
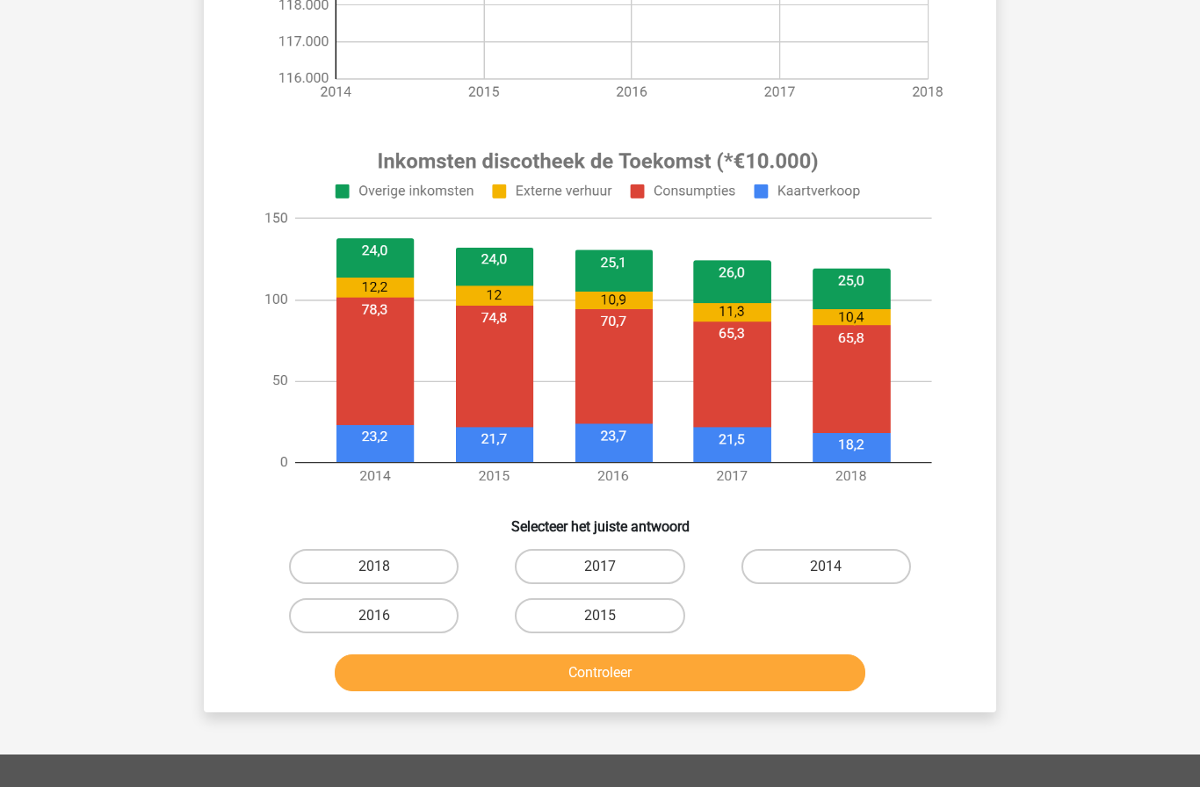
scroll to position [577, 0]
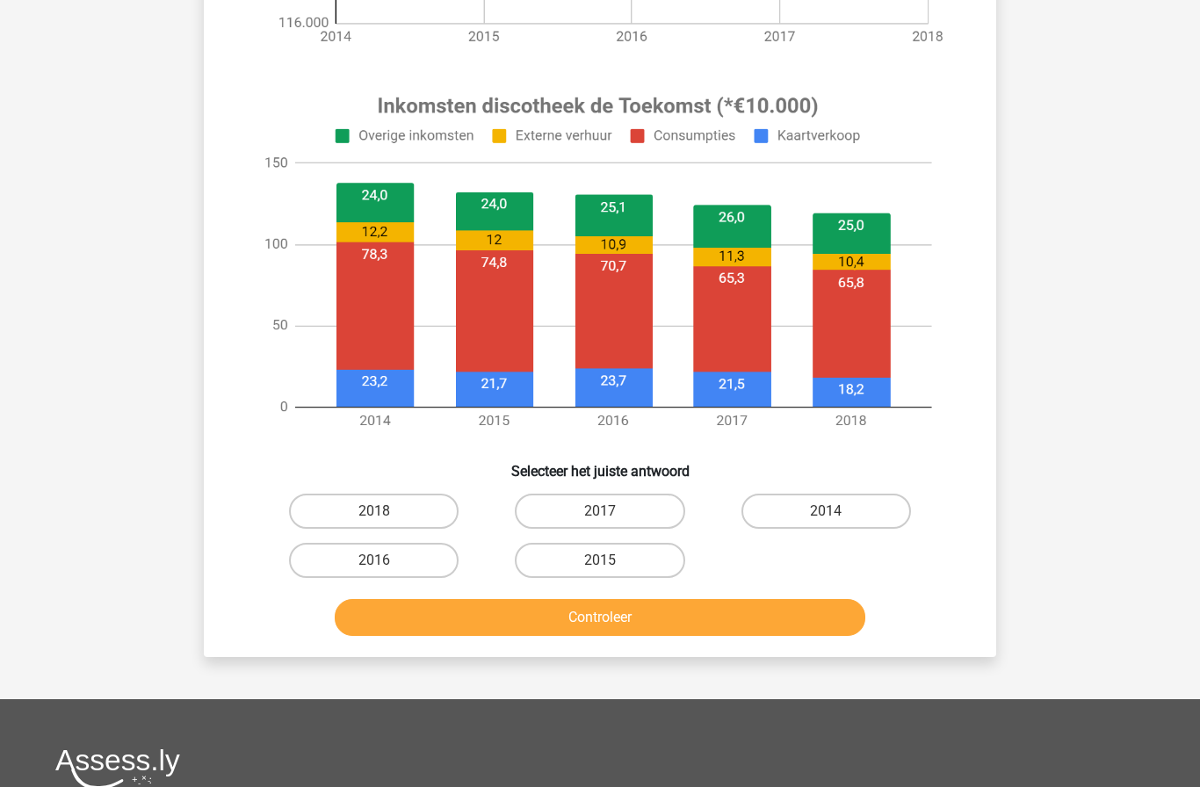
click at [794, 517] on label "2014" at bounding box center [827, 511] width 170 height 35
click at [826, 517] on input "2014" at bounding box center [831, 516] width 11 height 11
radio input "true"
click at [604, 621] on button "Controleer" at bounding box center [601, 617] width 532 height 37
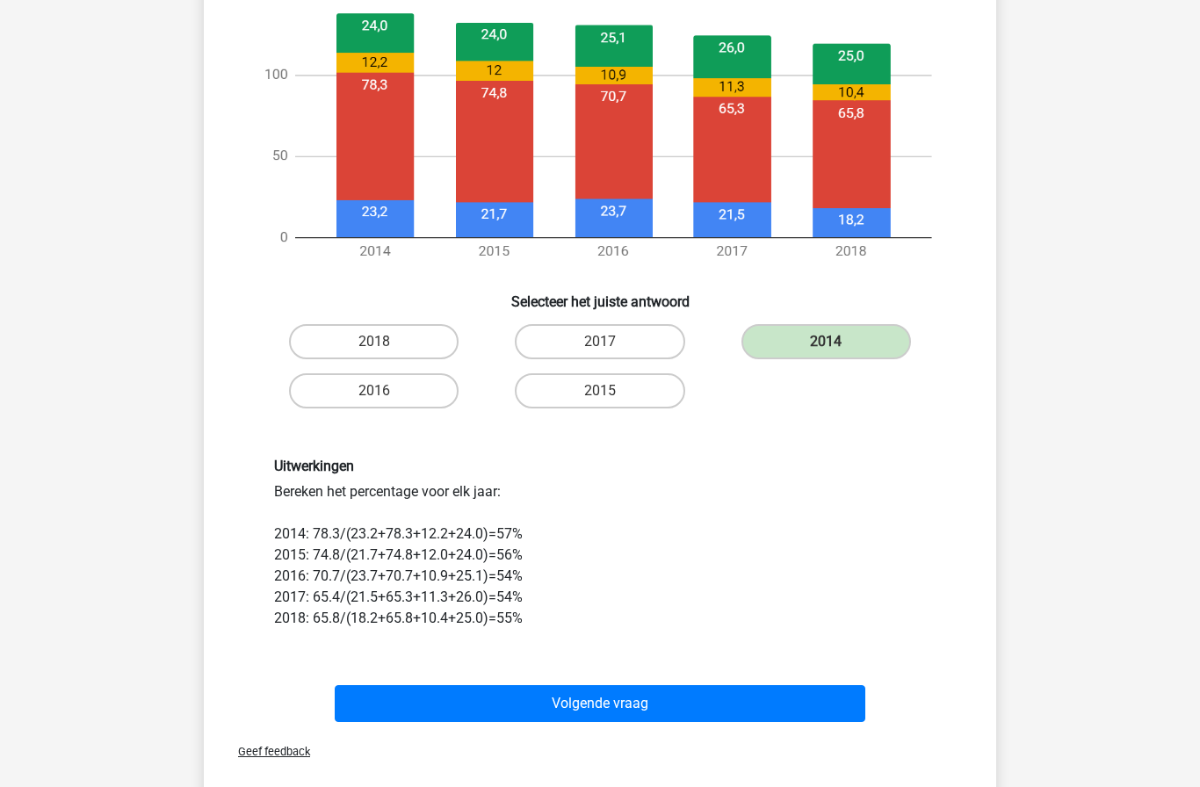
scroll to position [750, 0]
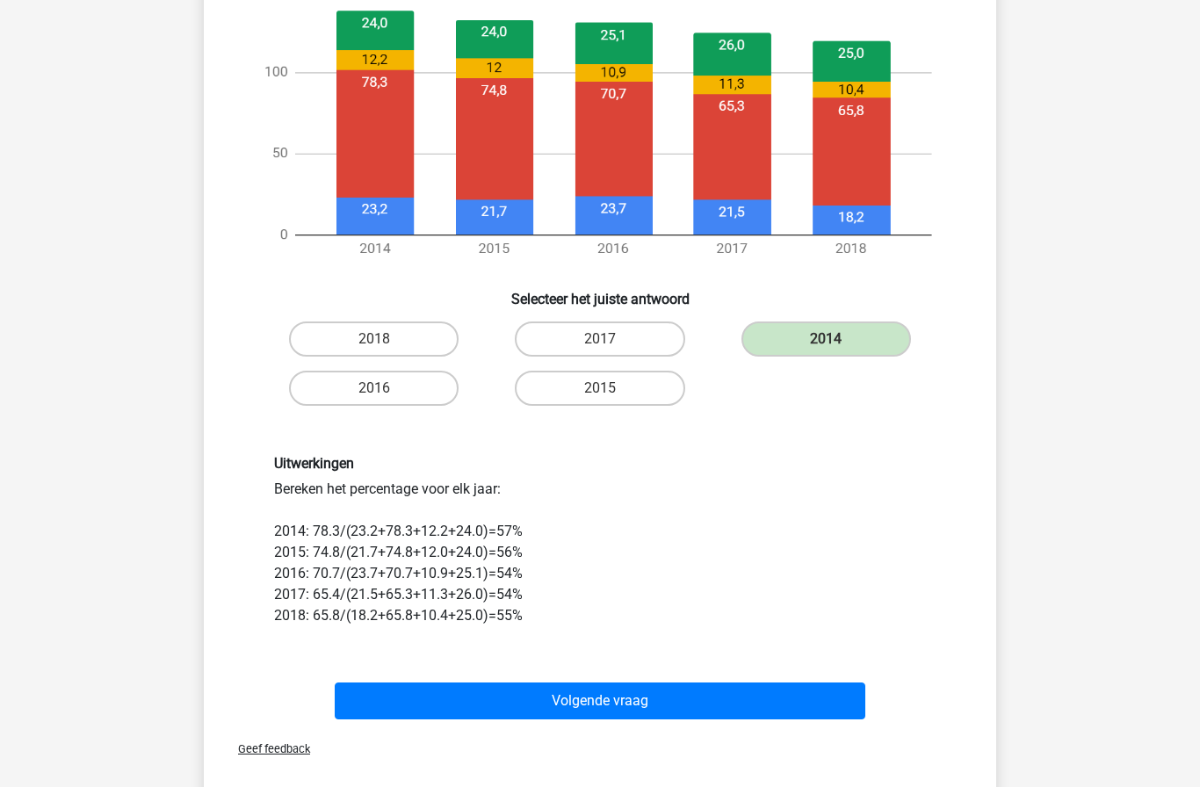
click at [729, 700] on button "Volgende vraag" at bounding box center [601, 701] width 532 height 37
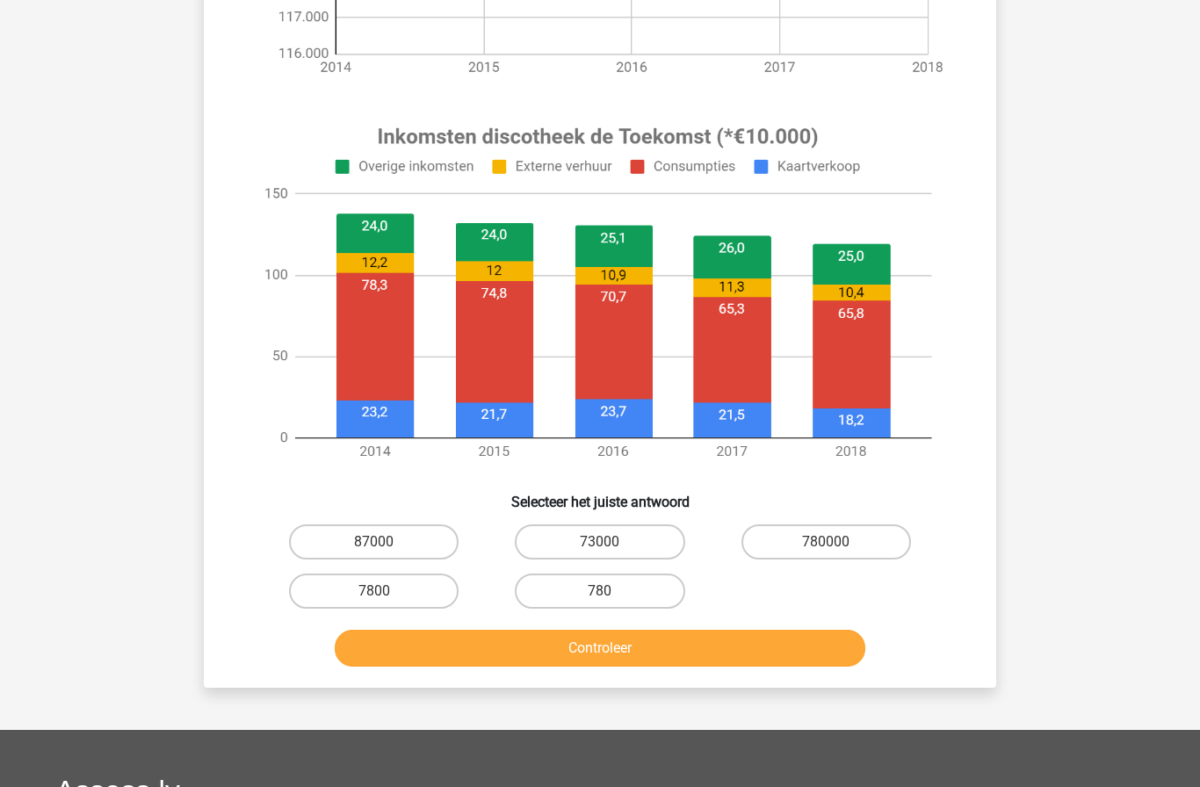
scroll to position [561, 0]
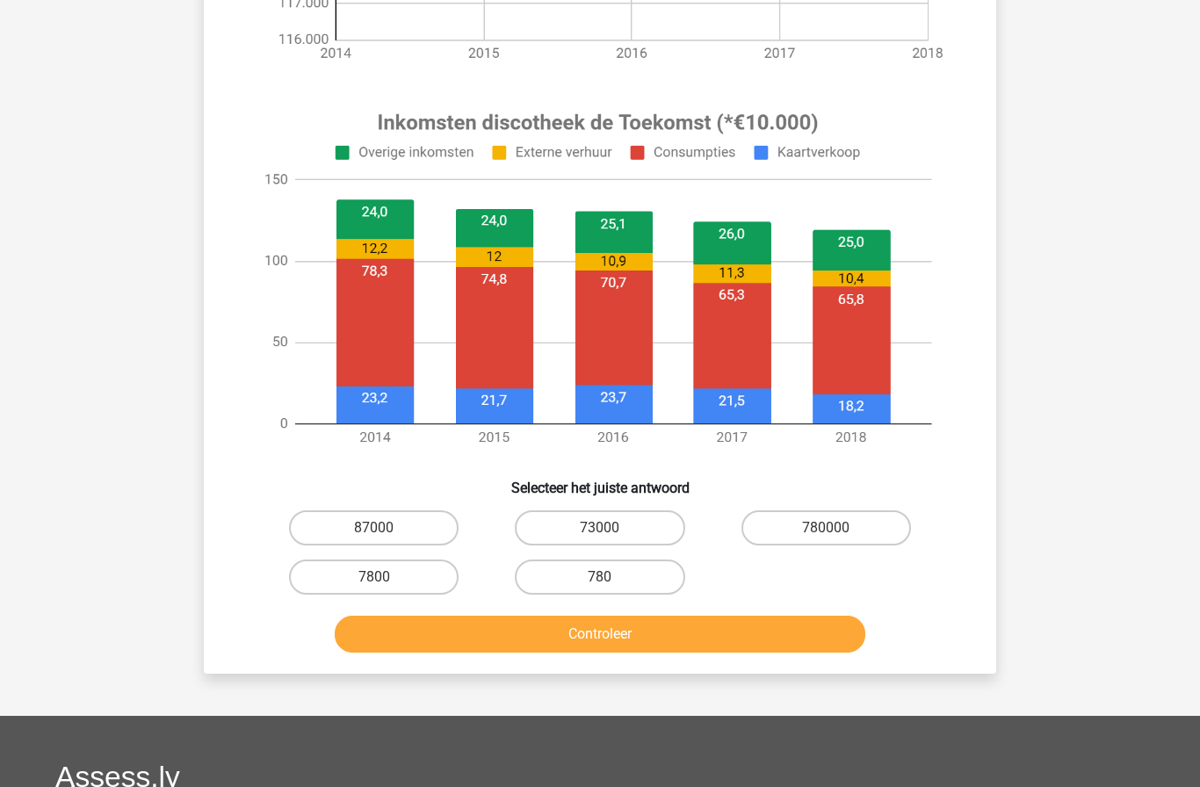
click at [414, 566] on label "7800" at bounding box center [374, 577] width 170 height 35
click at [386, 577] on input "7800" at bounding box center [379, 582] width 11 height 11
radio input "true"
click at [649, 628] on button "Controleer" at bounding box center [601, 634] width 532 height 37
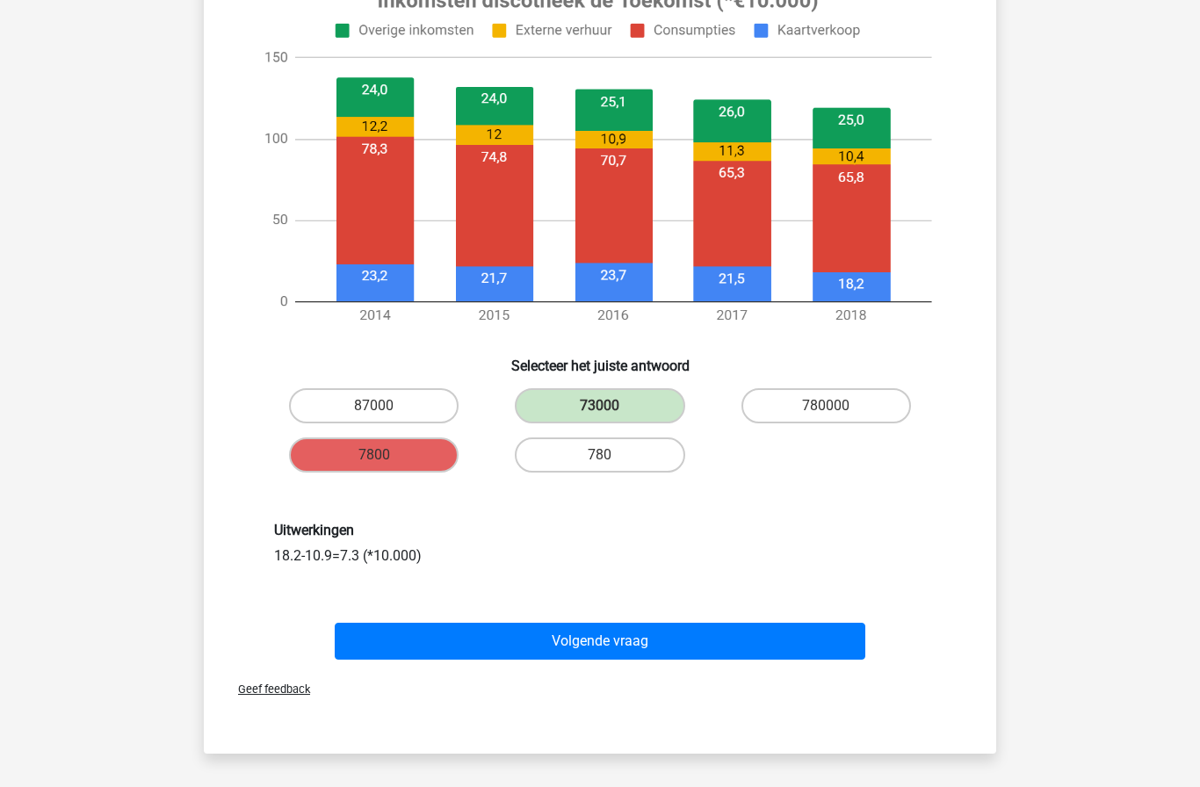
scroll to position [682, 0]
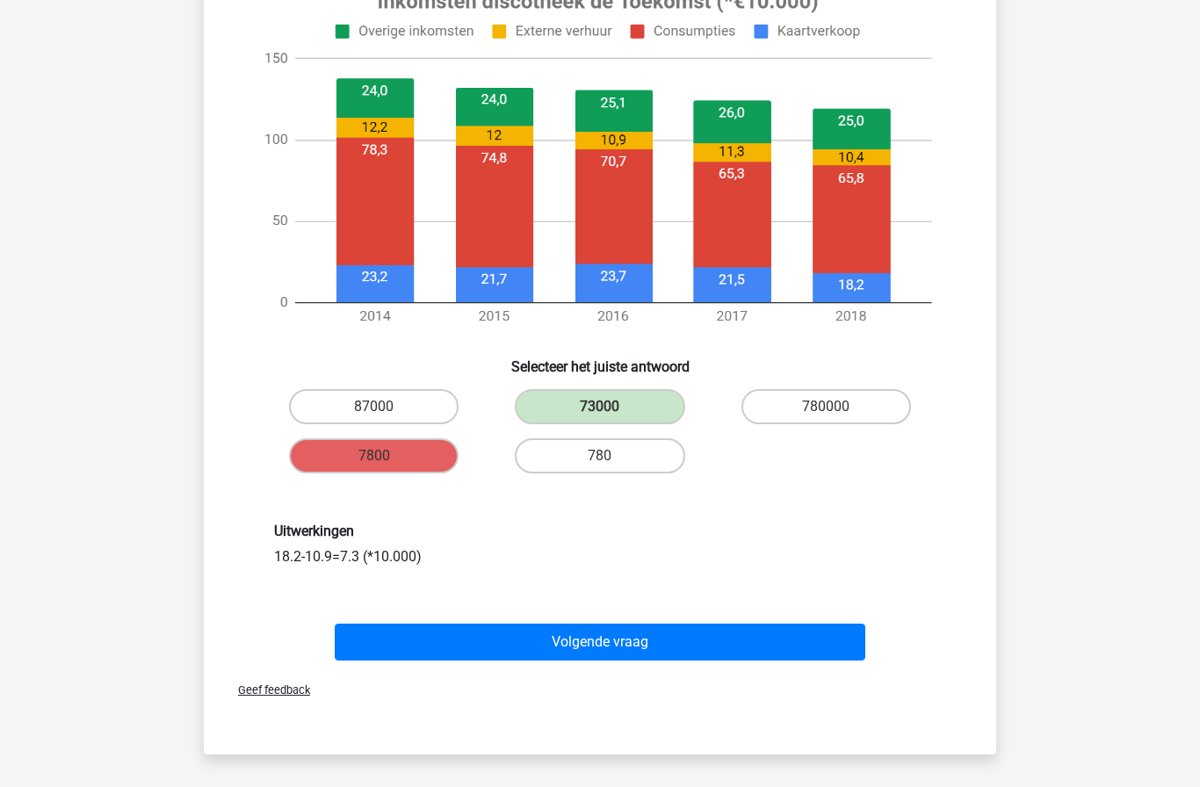
click at [691, 657] on button "Volgende vraag" at bounding box center [601, 642] width 532 height 37
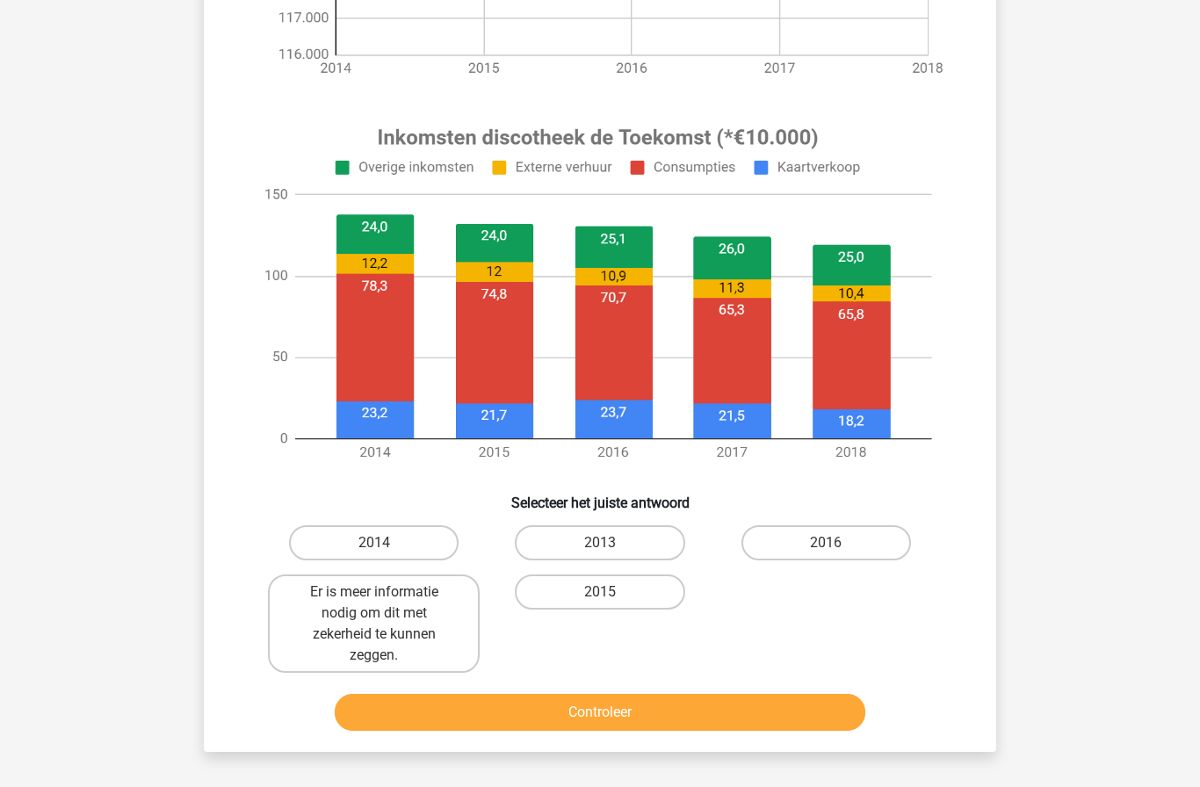
scroll to position [521, 0]
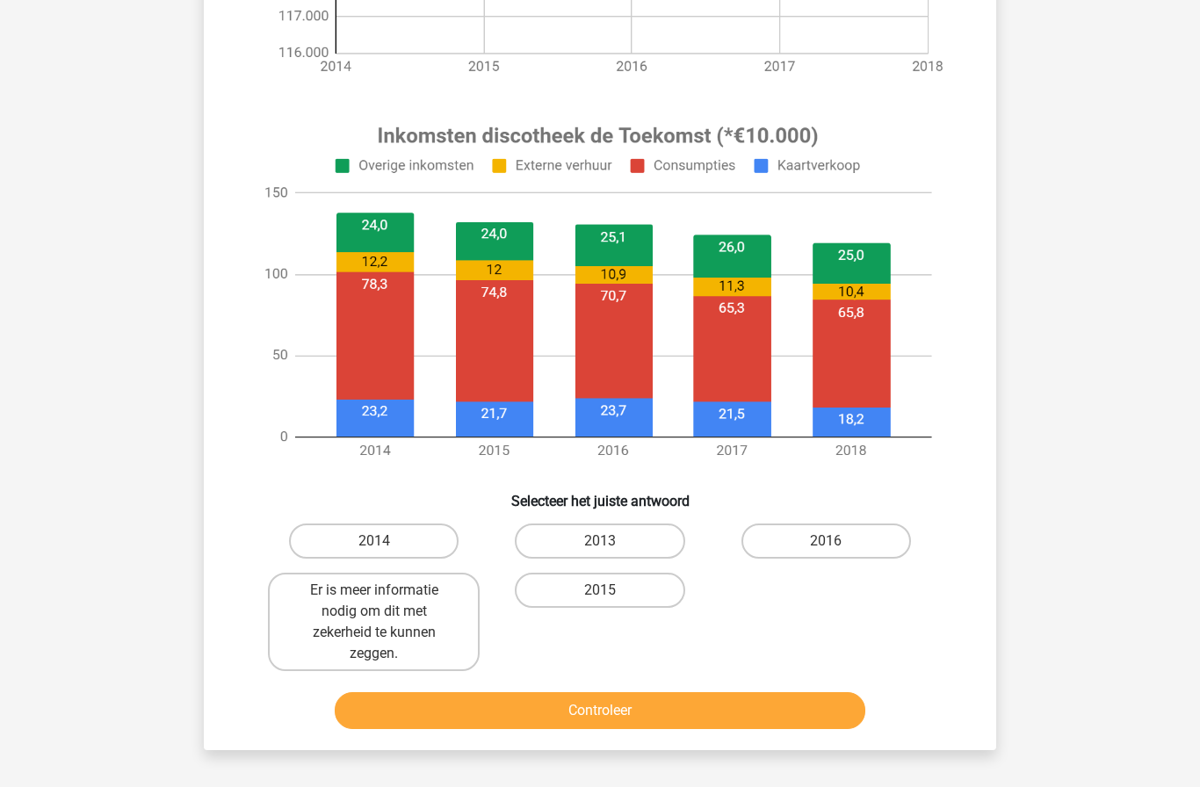
click at [633, 589] on label "2015" at bounding box center [600, 590] width 170 height 35
click at [612, 591] on input "2015" at bounding box center [605, 596] width 11 height 11
radio input "true"
click at [765, 714] on button "Controleer" at bounding box center [601, 711] width 532 height 37
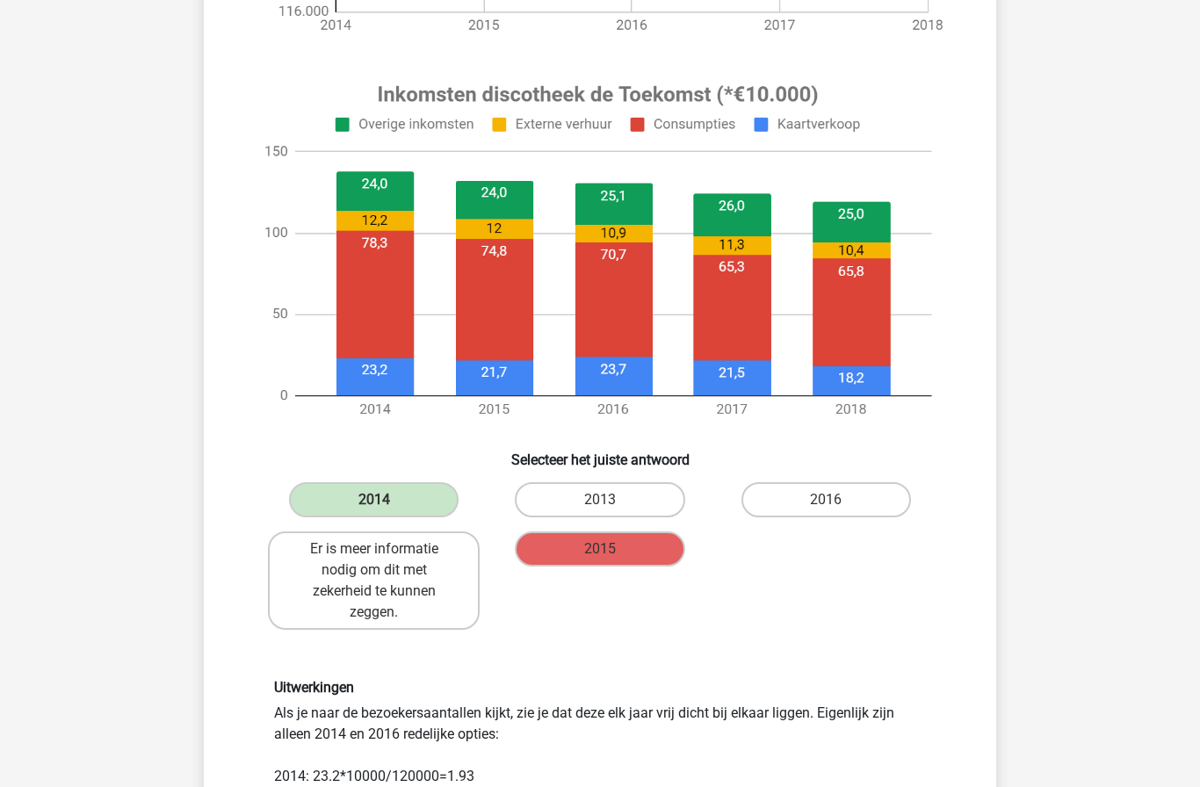
scroll to position [568, 0]
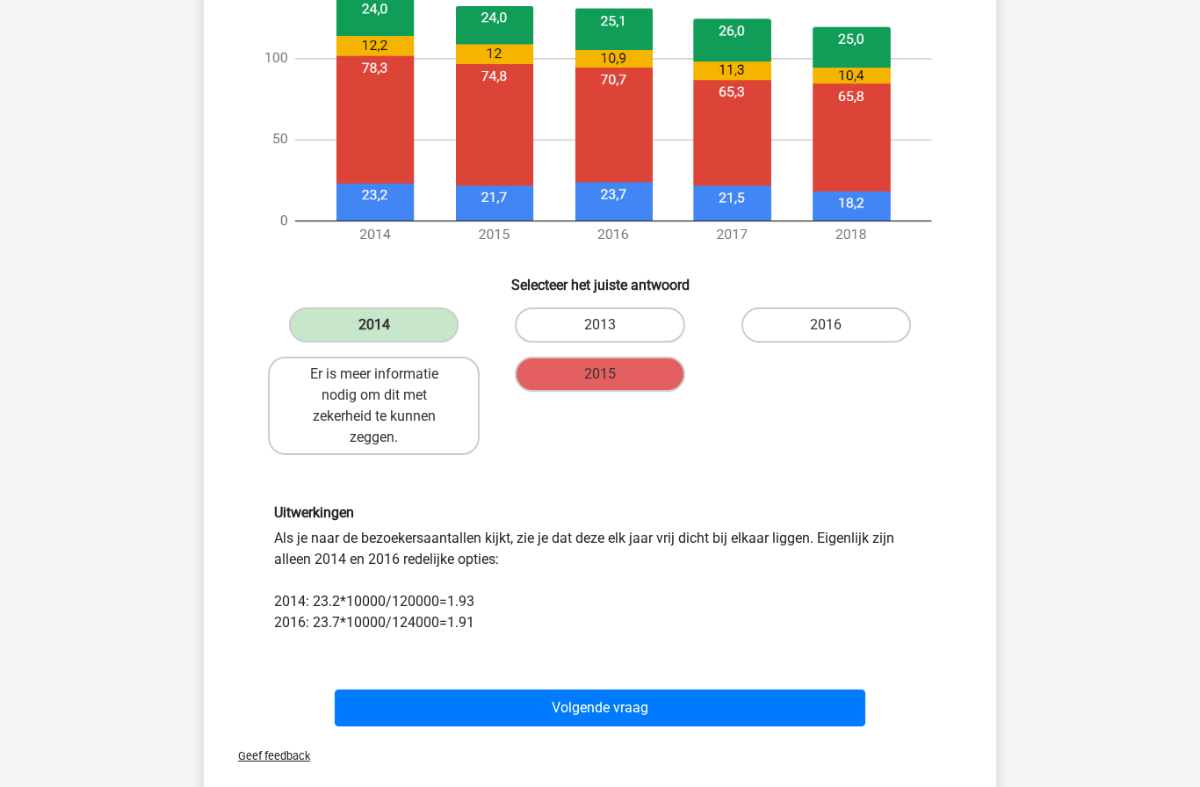
click at [636, 708] on button "Volgende vraag" at bounding box center [601, 708] width 532 height 37
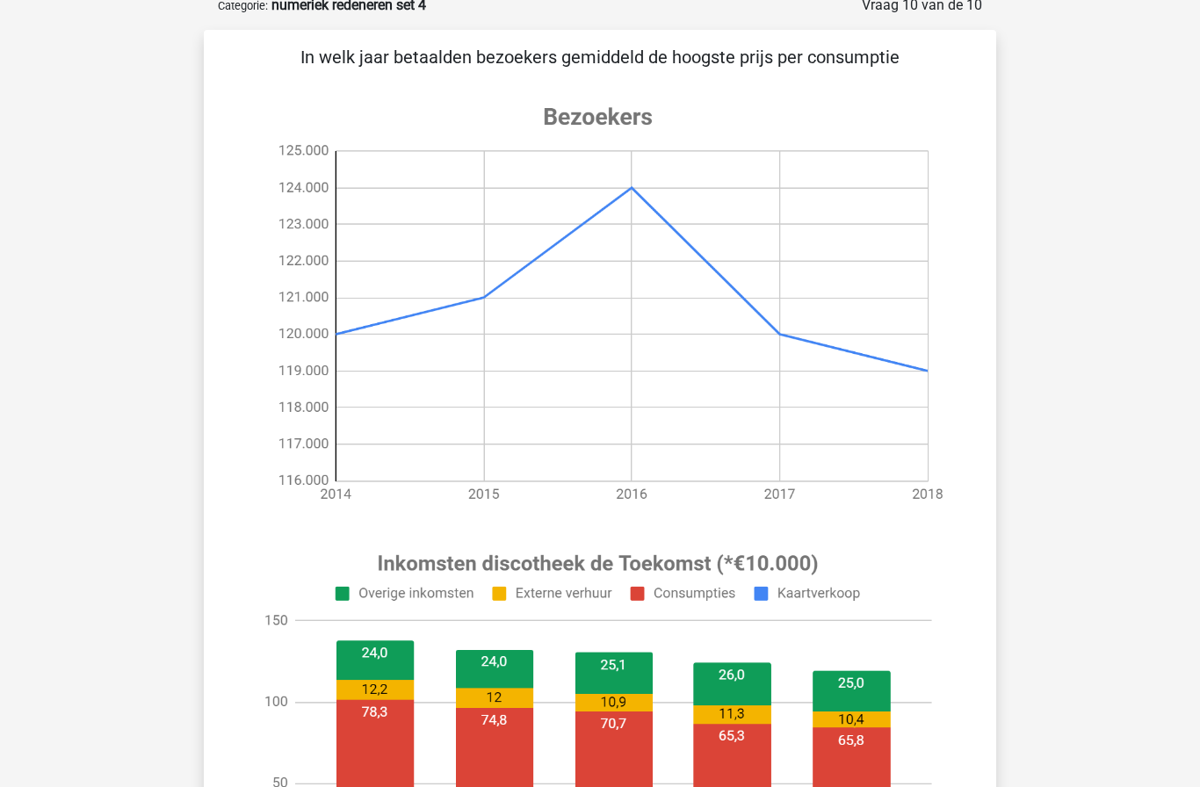
scroll to position [88, 0]
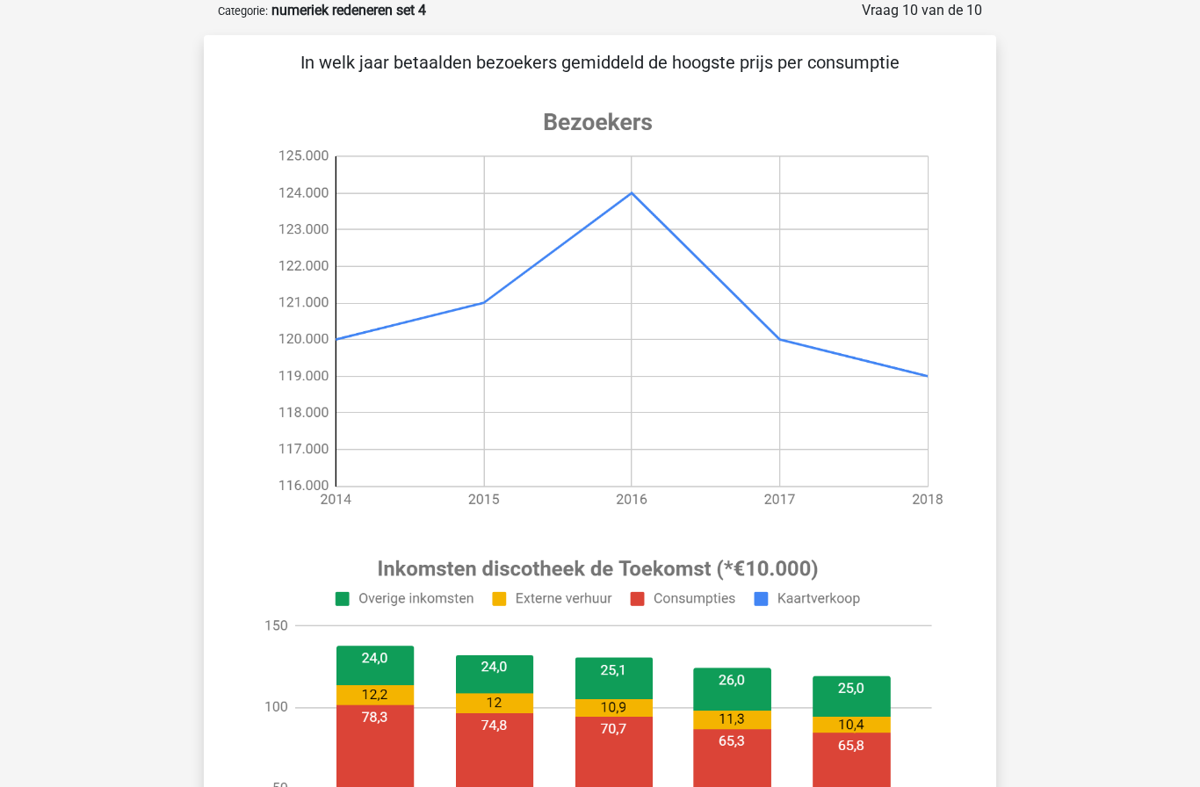
click at [120, 722] on div "Roelien roelienbroekema@gmail.com Nederlands English" at bounding box center [600, 801] width 1200 height 1778
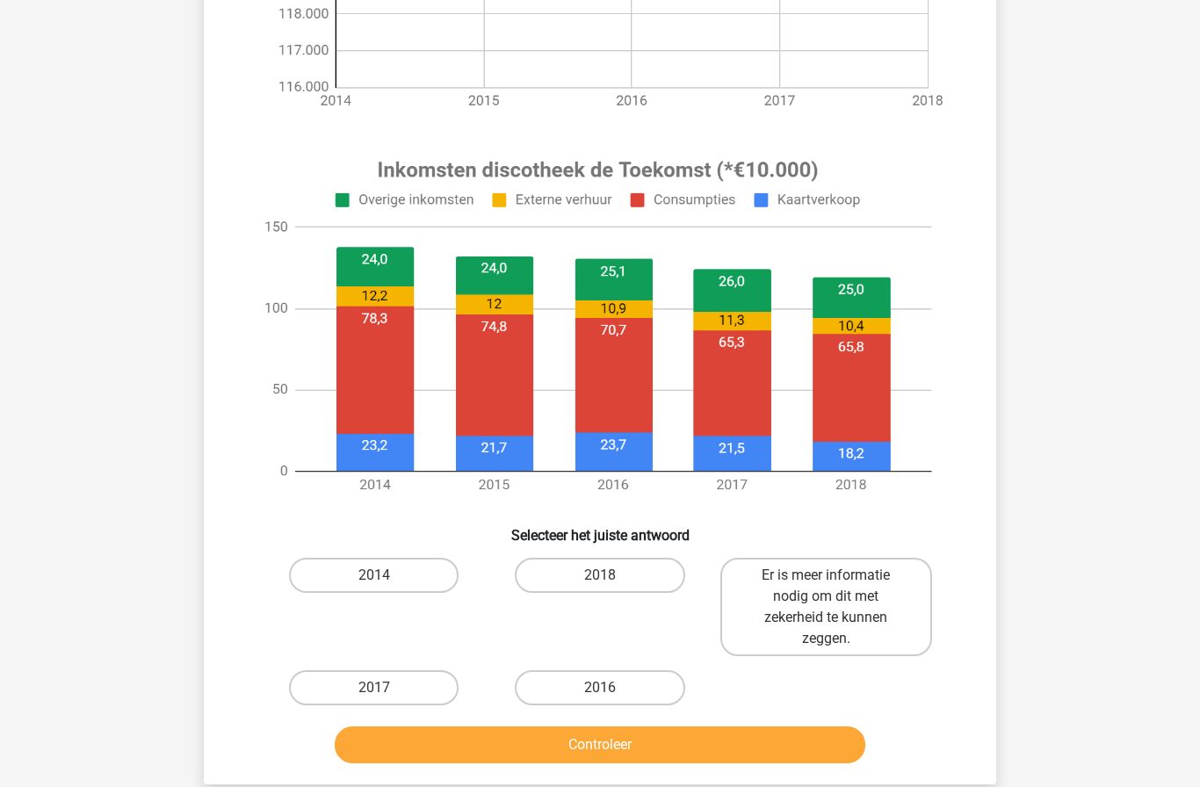
scroll to position [488, 0]
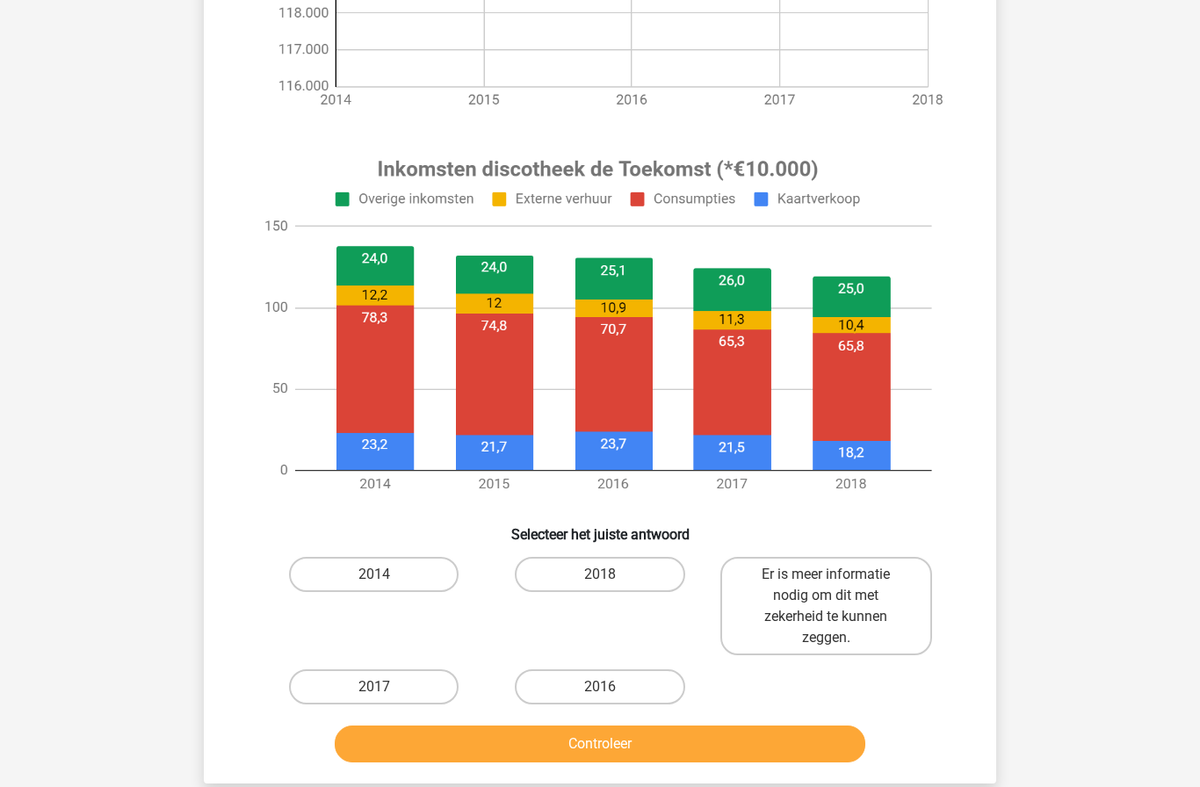
click at [345, 579] on label "2014" at bounding box center [374, 574] width 170 height 35
click at [374, 579] on input "2014" at bounding box center [379, 580] width 11 height 11
radio input "true"
click at [417, 749] on button "Controleer" at bounding box center [601, 744] width 532 height 37
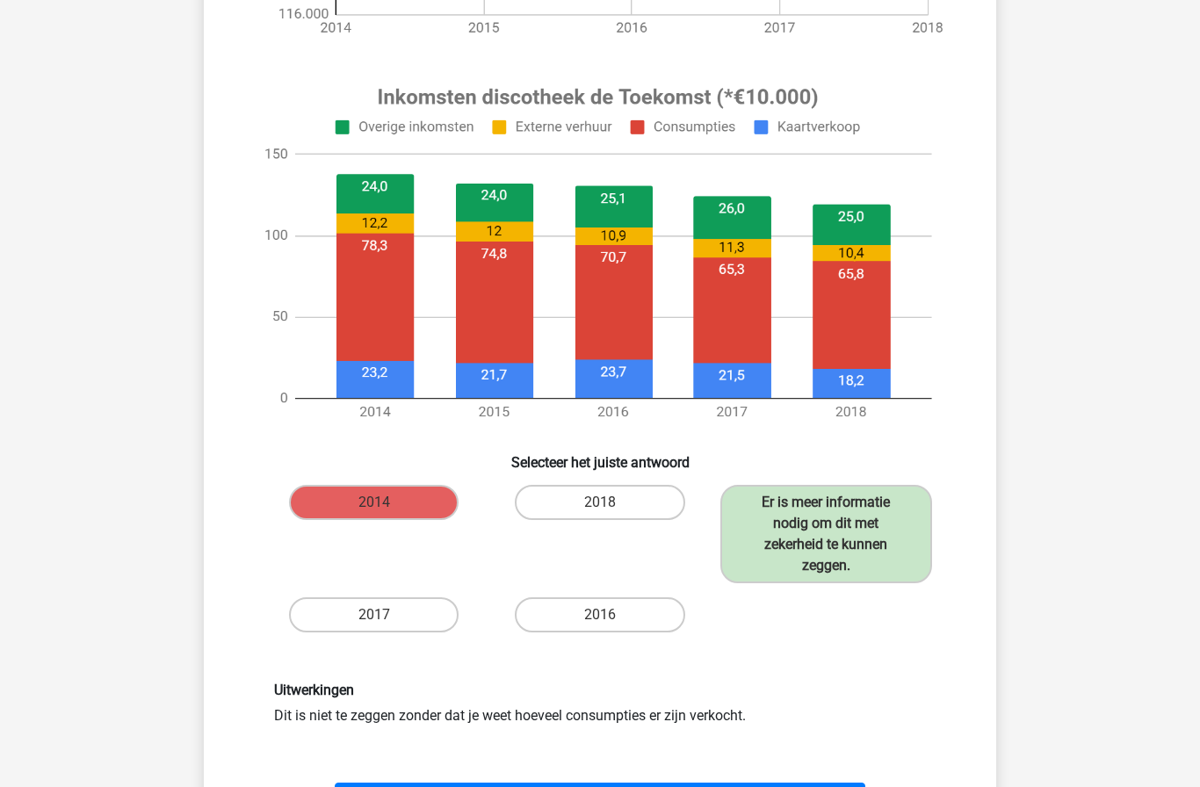
scroll to position [562, 0]
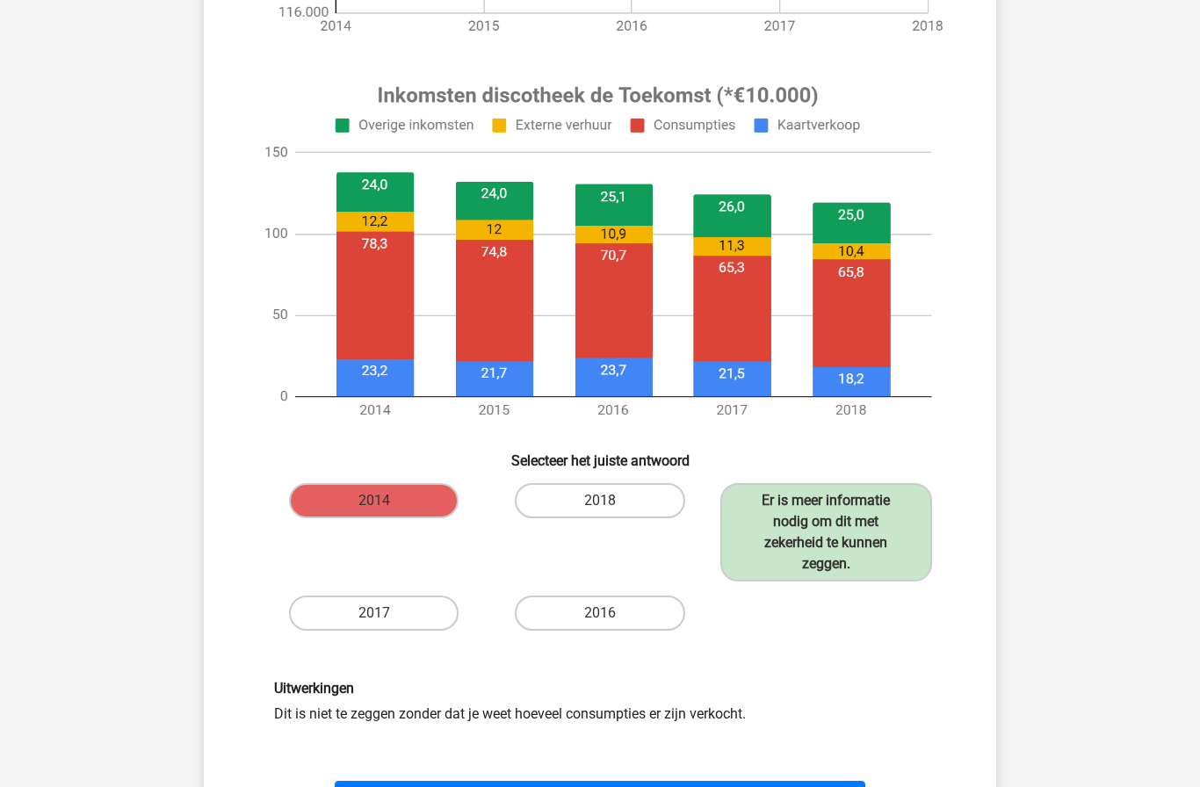
click at [587, 787] on button "Resultaten" at bounding box center [601, 799] width 532 height 37
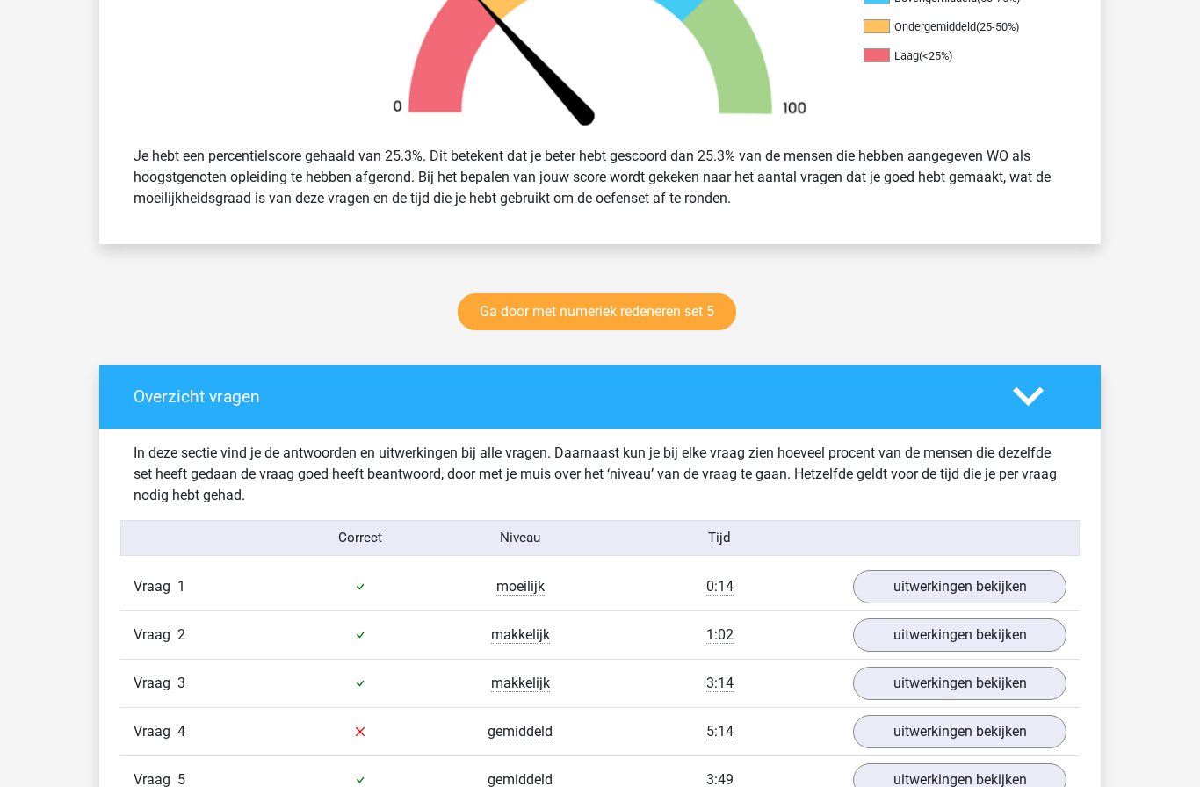
scroll to position [618, 0]
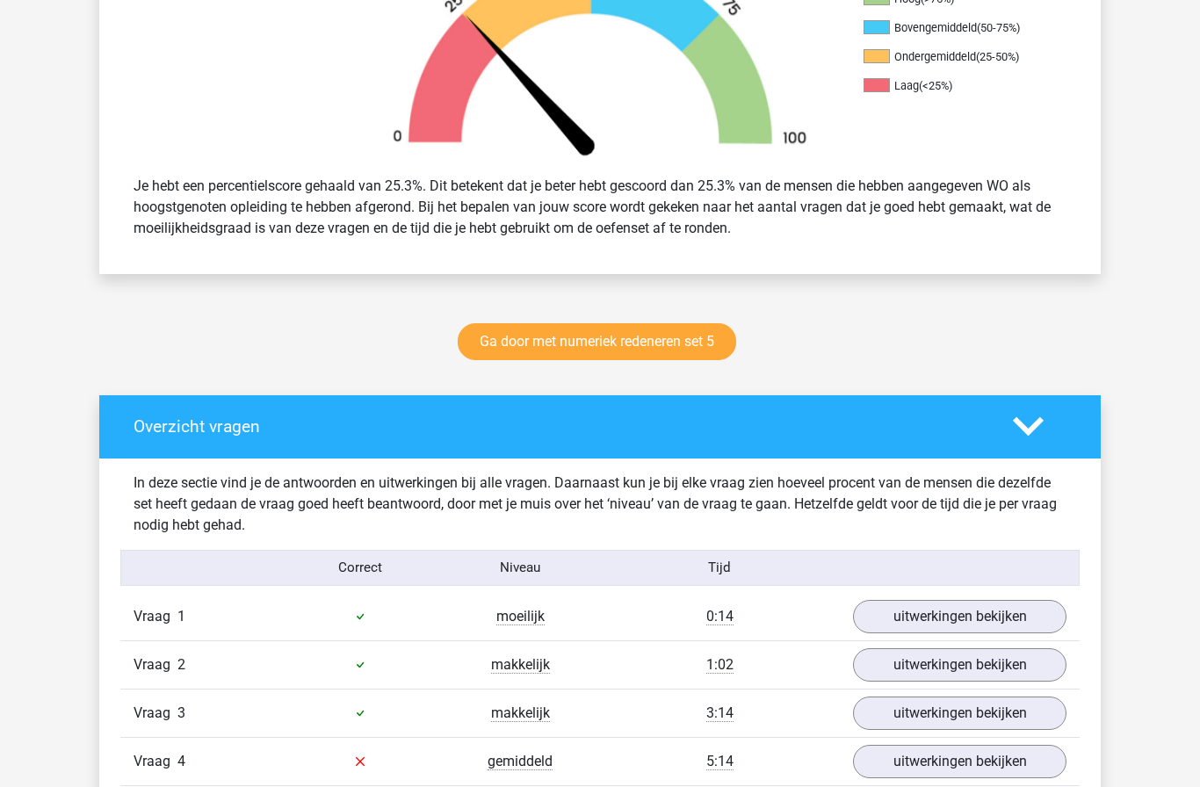
click at [561, 356] on link "Ga door met numeriek redeneren set 5" at bounding box center [597, 341] width 279 height 37
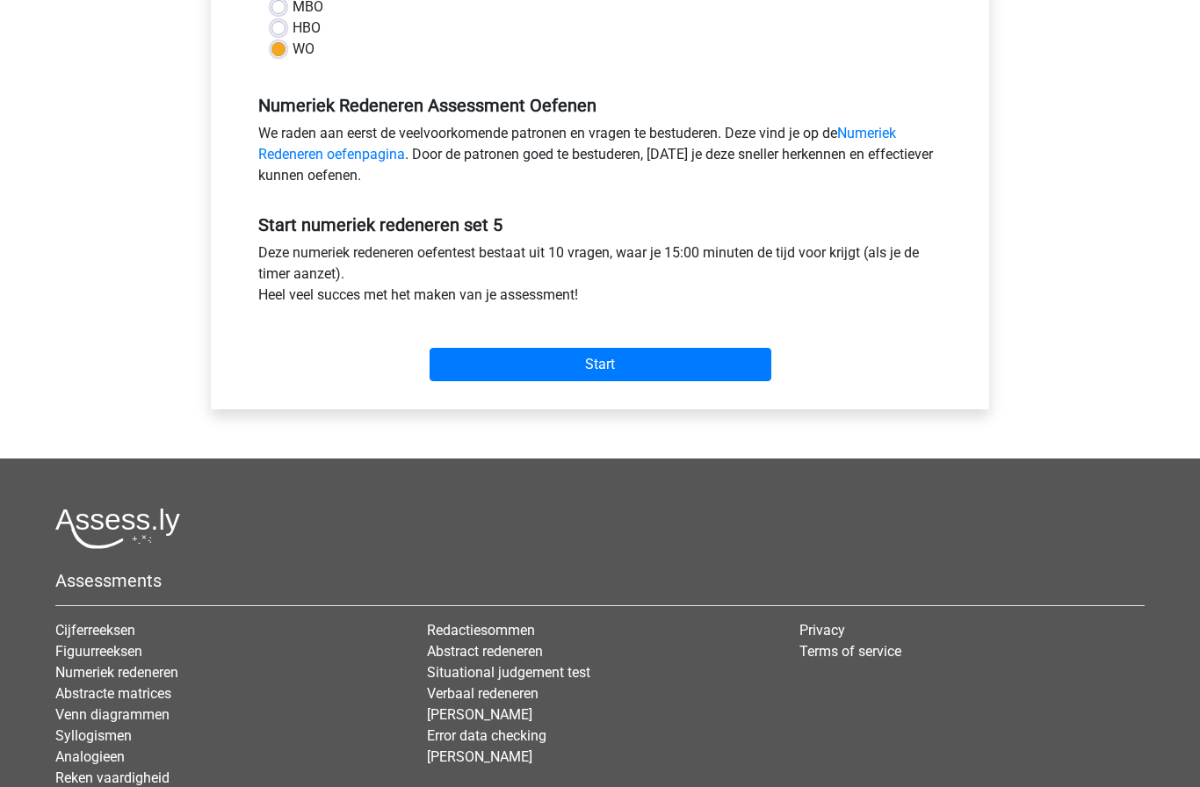
scroll to position [468, 0]
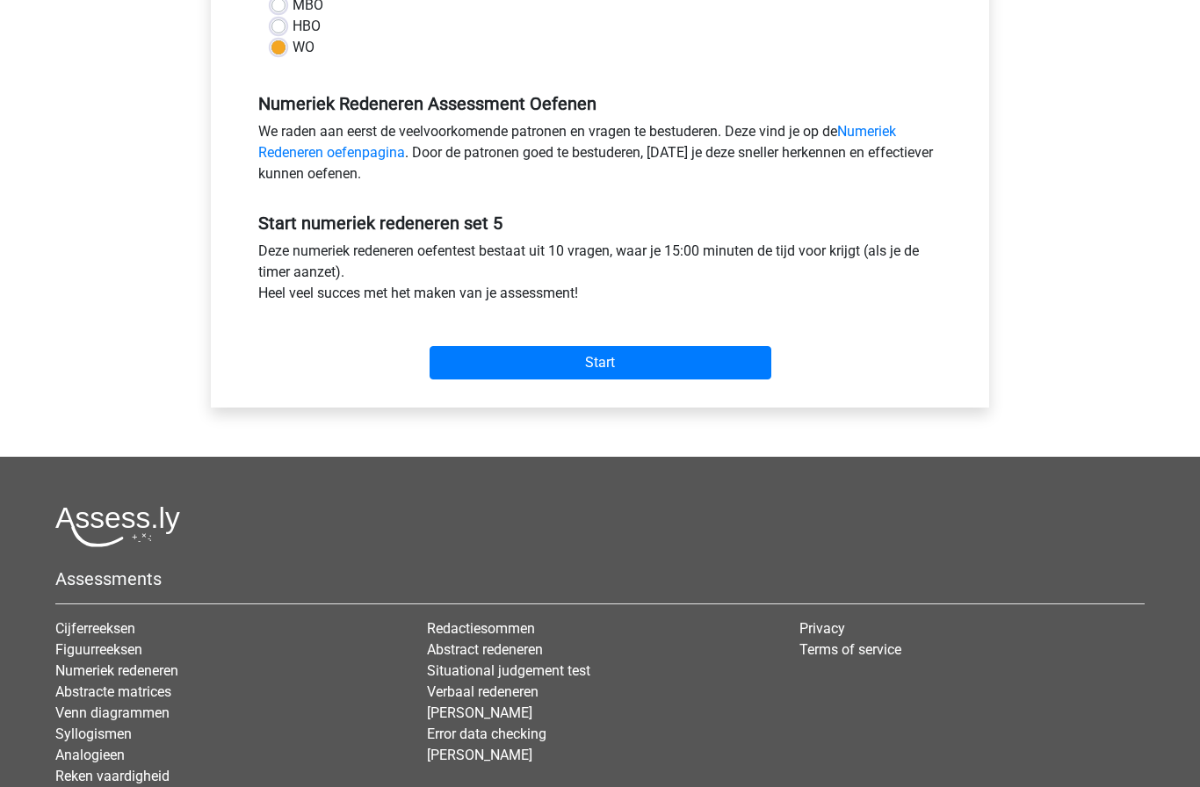
click at [478, 347] on input "Start" at bounding box center [601, 362] width 342 height 33
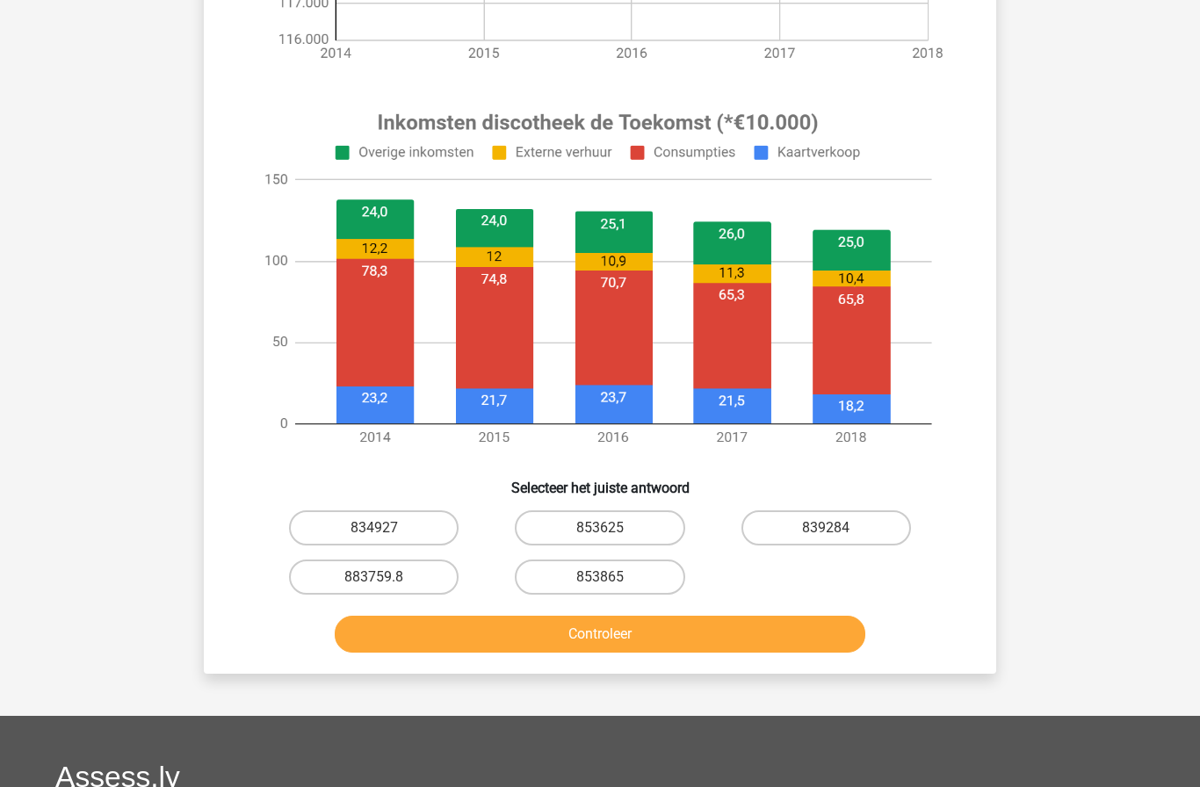
scroll to position [588, 0]
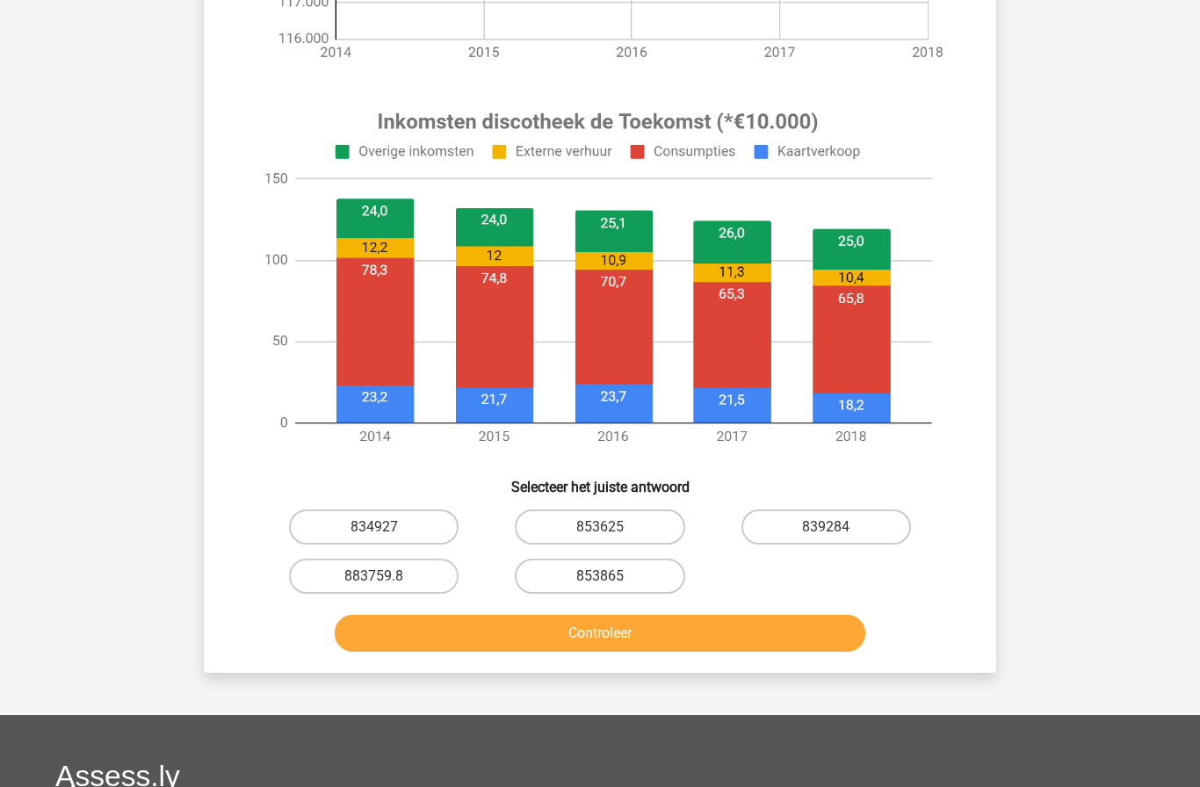
click at [811, 638] on button "Controleer" at bounding box center [601, 633] width 532 height 37
click at [838, 531] on input "839284" at bounding box center [831, 532] width 11 height 11
radio input "true"
click at [820, 629] on button "Controleer" at bounding box center [601, 633] width 532 height 37
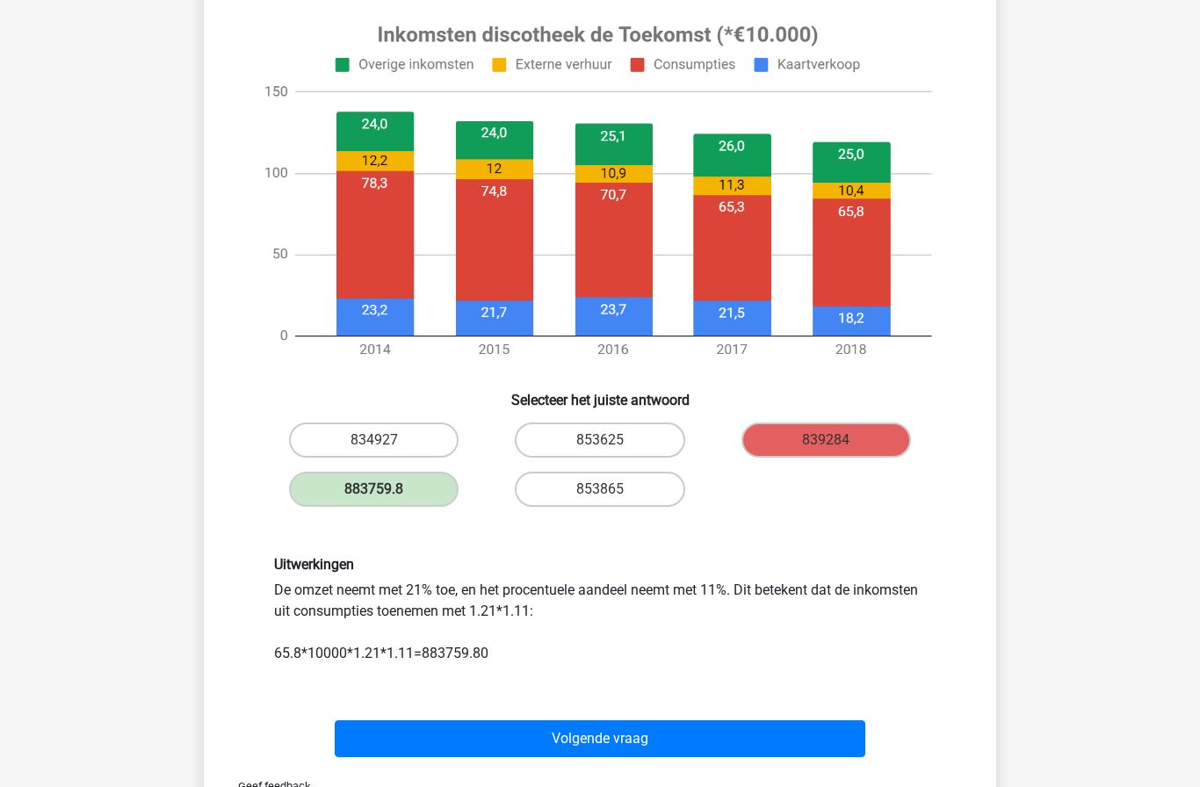
scroll to position [673, 0]
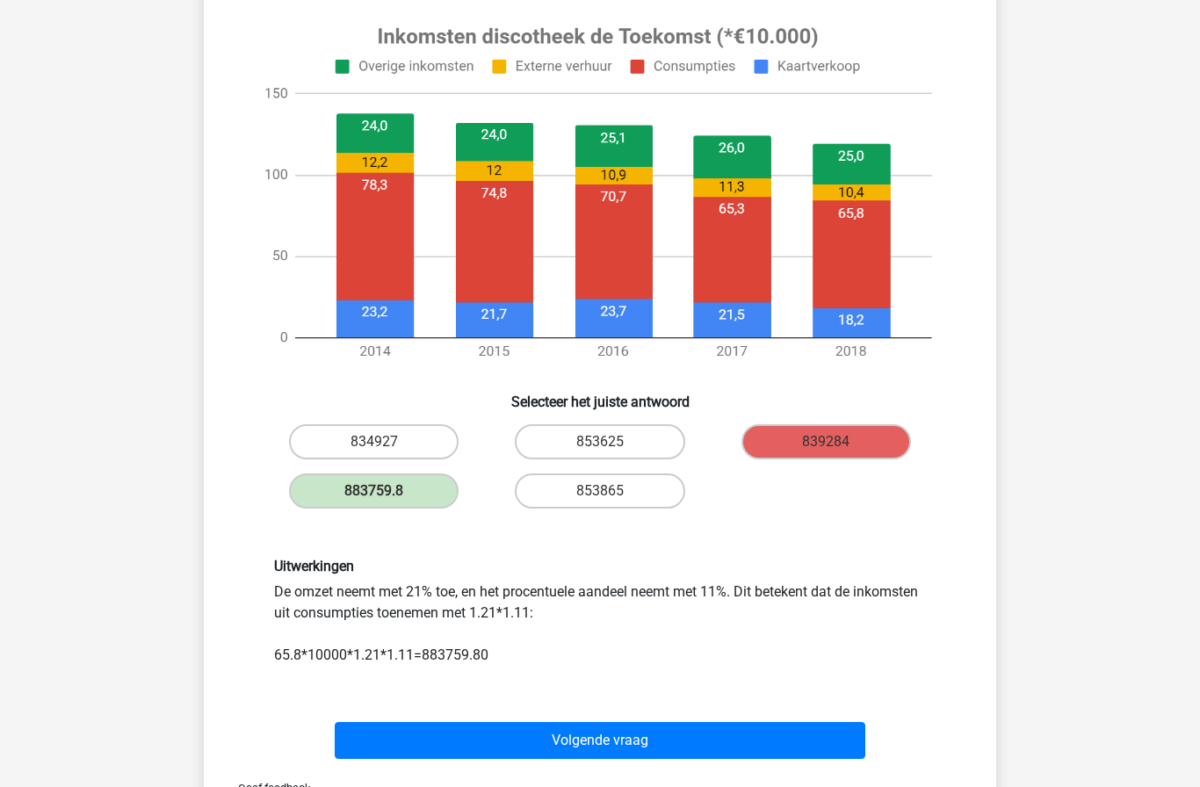
click at [744, 753] on button "Volgende vraag" at bounding box center [601, 740] width 532 height 37
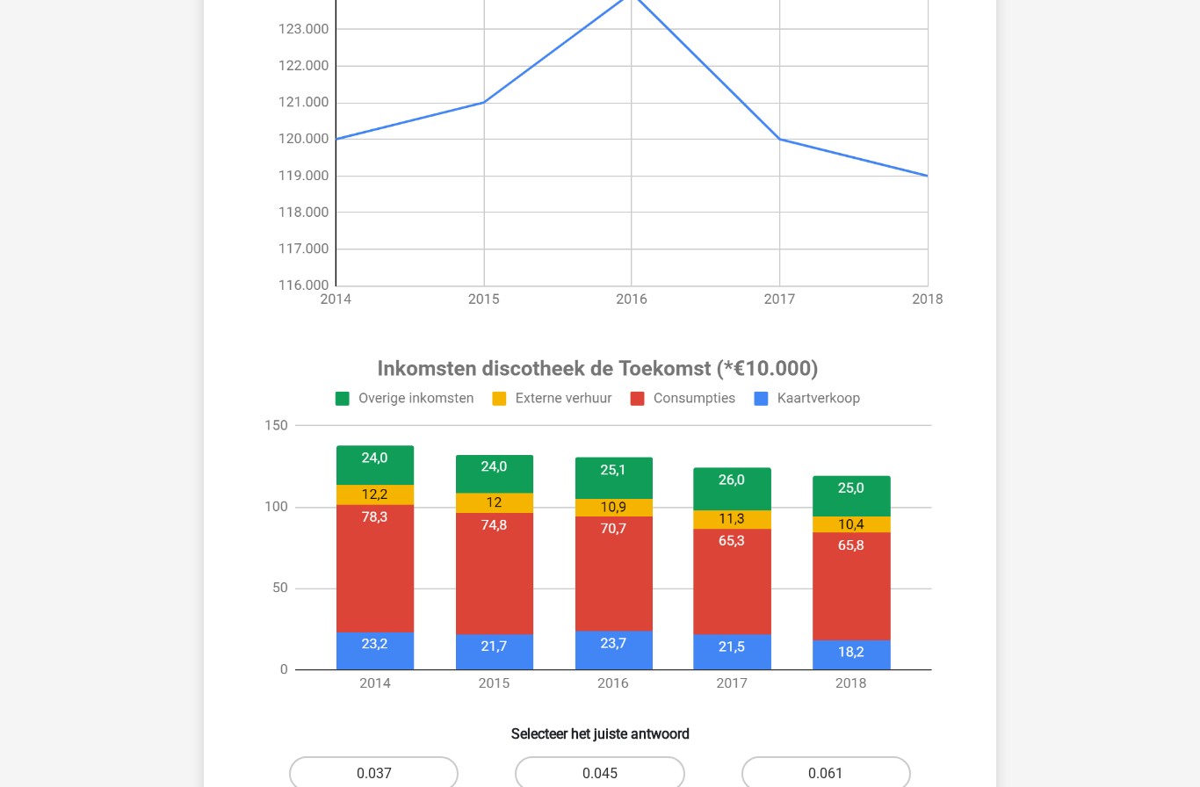
scroll to position [439, 0]
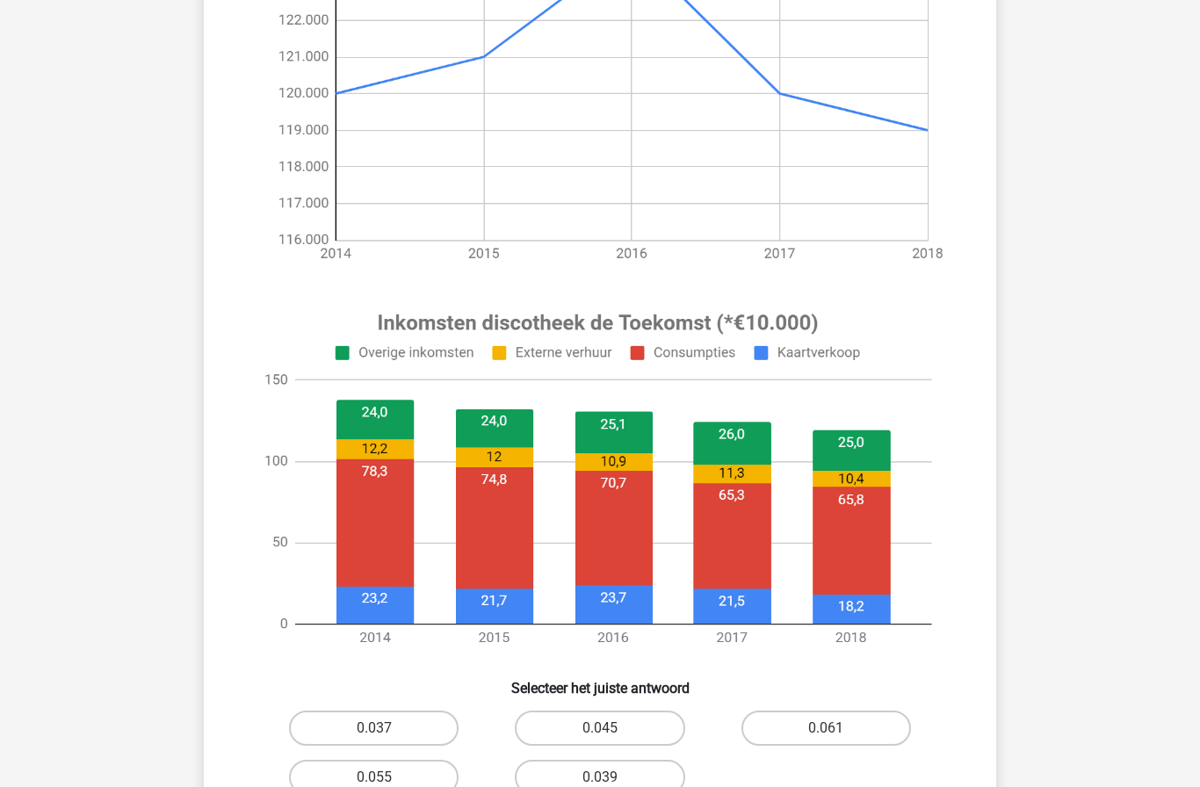
click at [642, 724] on label "0.045" at bounding box center [600, 728] width 170 height 35
click at [612, 729] on input "0.045" at bounding box center [605, 734] width 11 height 11
radio input "true"
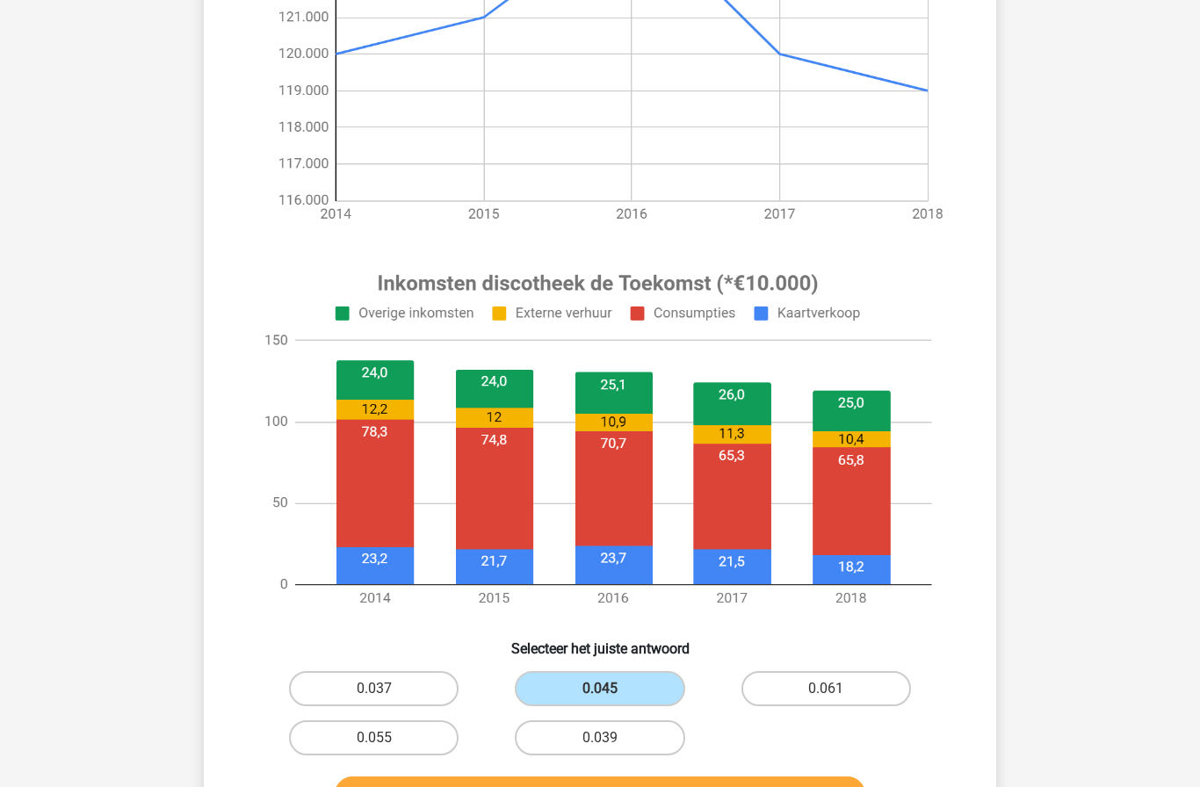
scroll to position [490, 0]
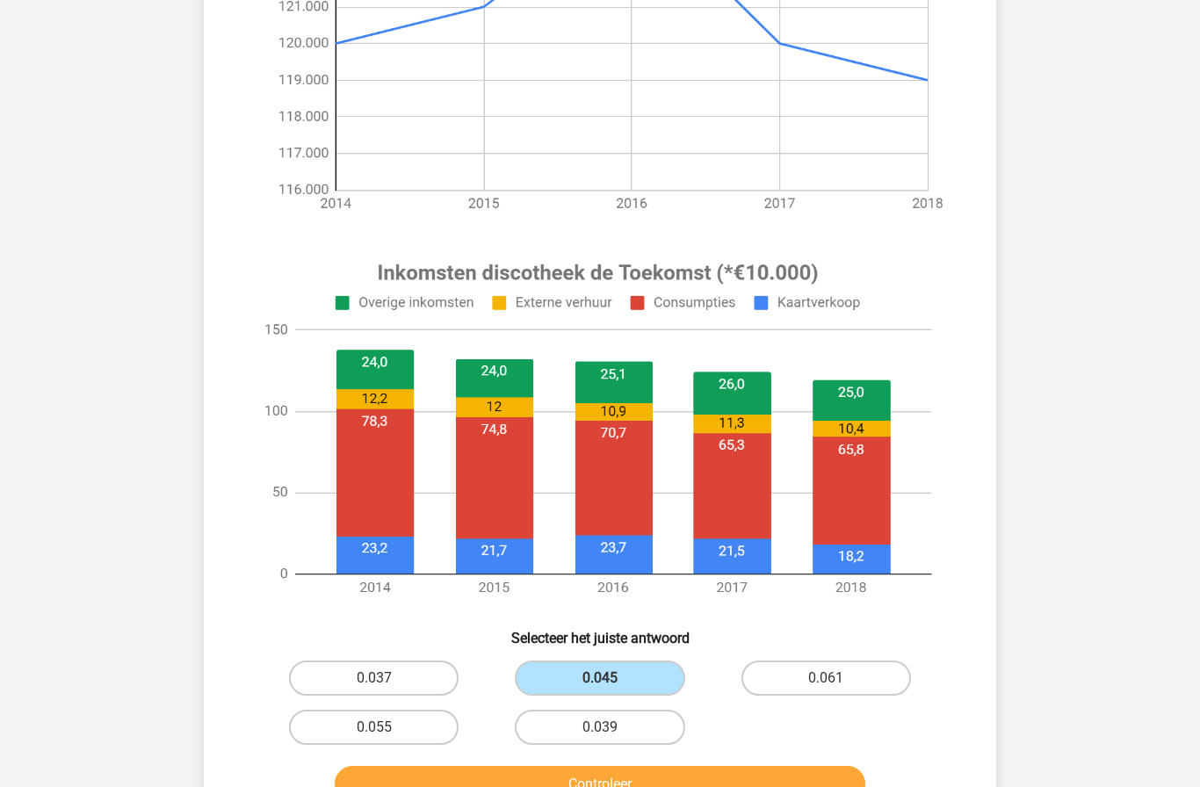
click at [722, 787] on button "Controleer" at bounding box center [601, 784] width 532 height 37
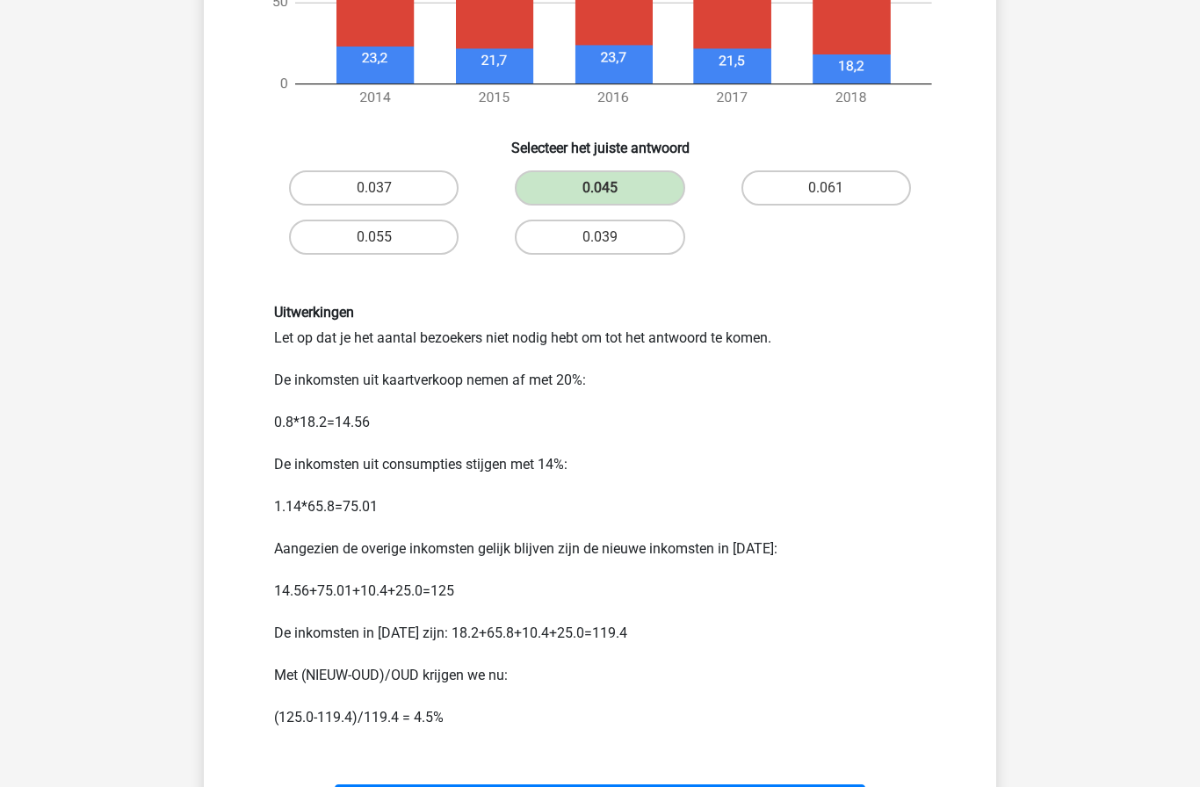
scroll to position [984, 0]
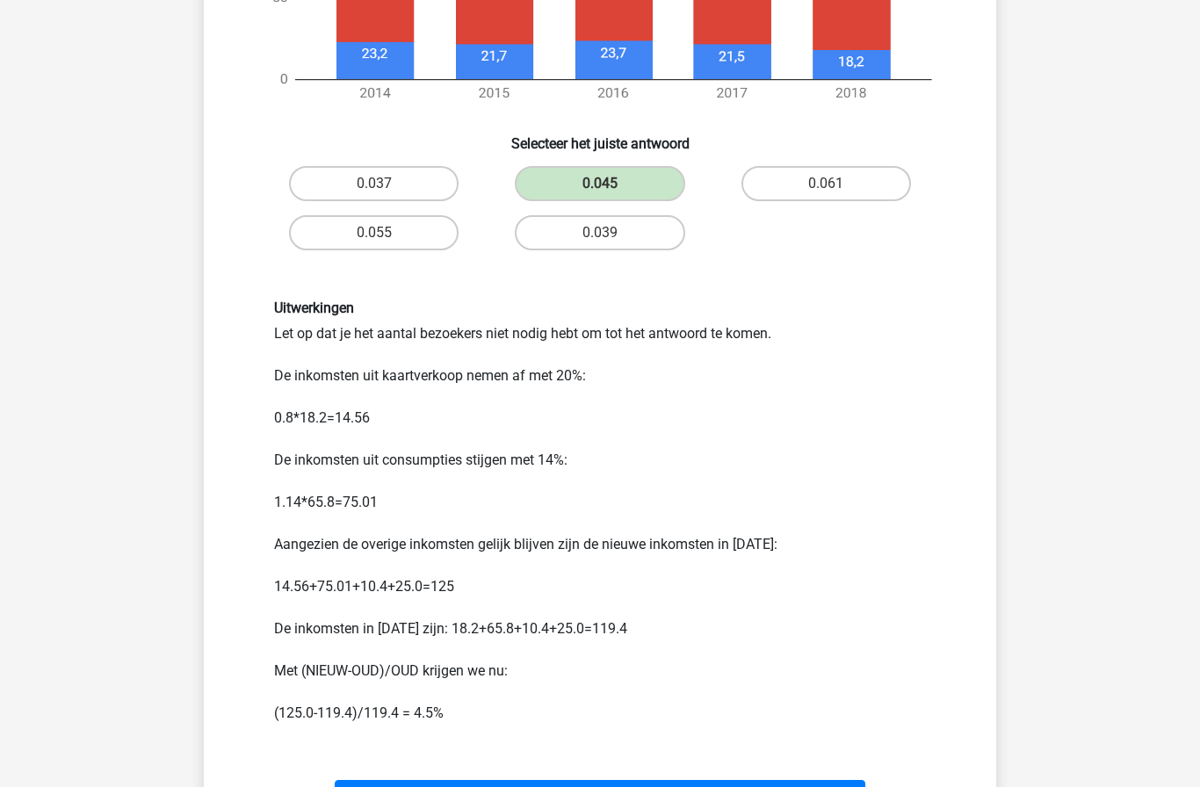
click at [591, 787] on button "Volgende vraag" at bounding box center [601, 798] width 532 height 37
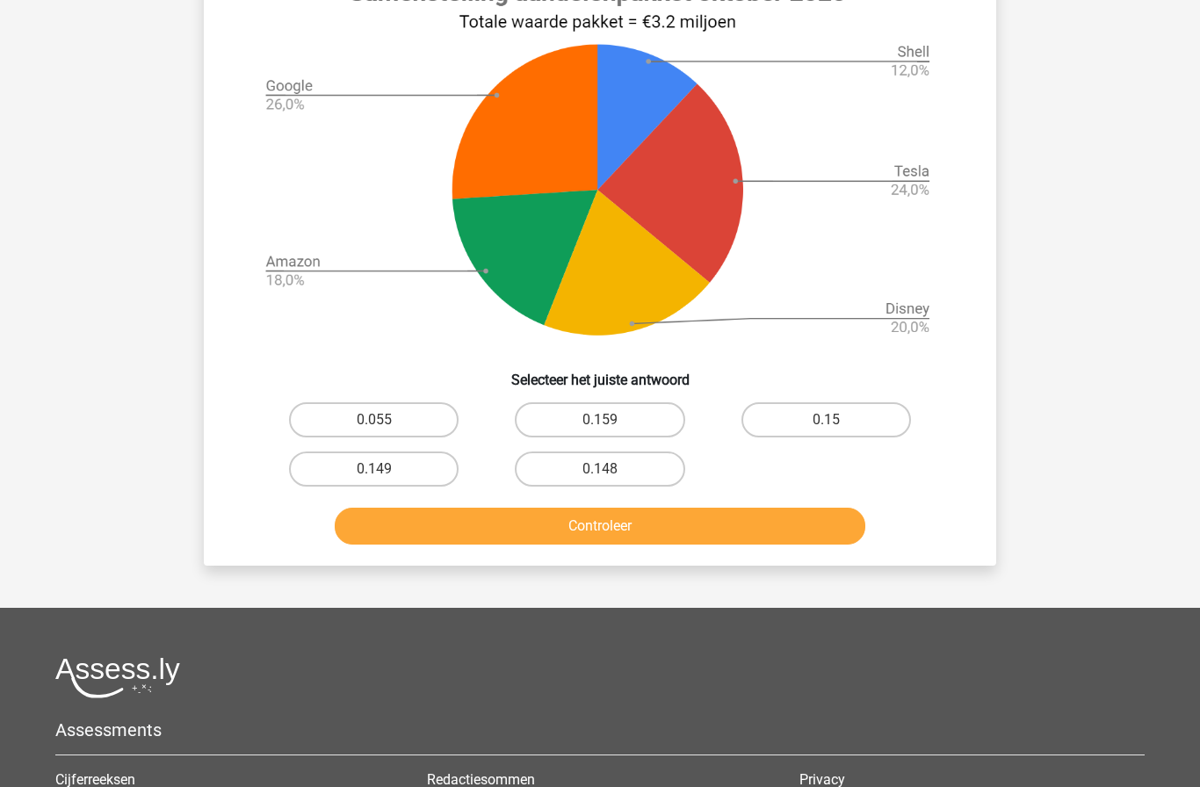
scroll to position [670, 0]
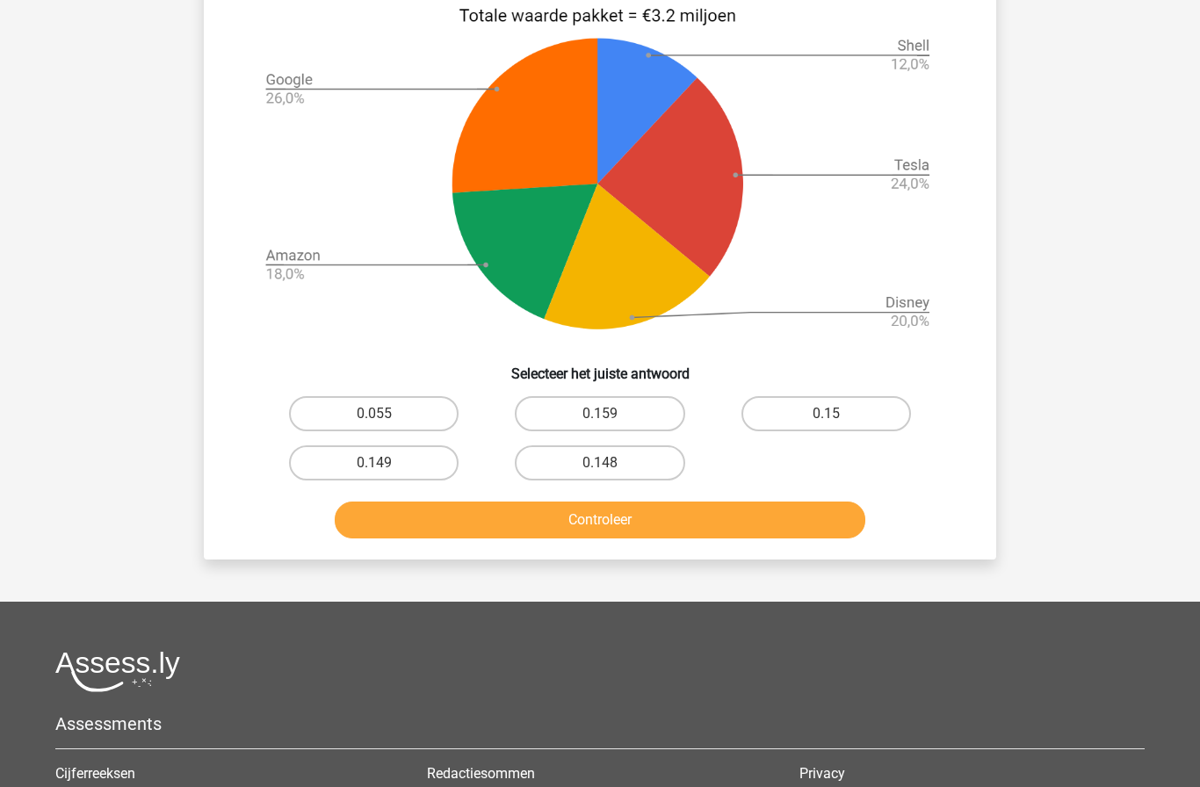
click at [640, 432] on label "0.159" at bounding box center [600, 413] width 170 height 35
click at [612, 425] on input "0.159" at bounding box center [605, 419] width 11 height 11
radio input "true"
click at [743, 539] on button "Controleer" at bounding box center [601, 520] width 532 height 37
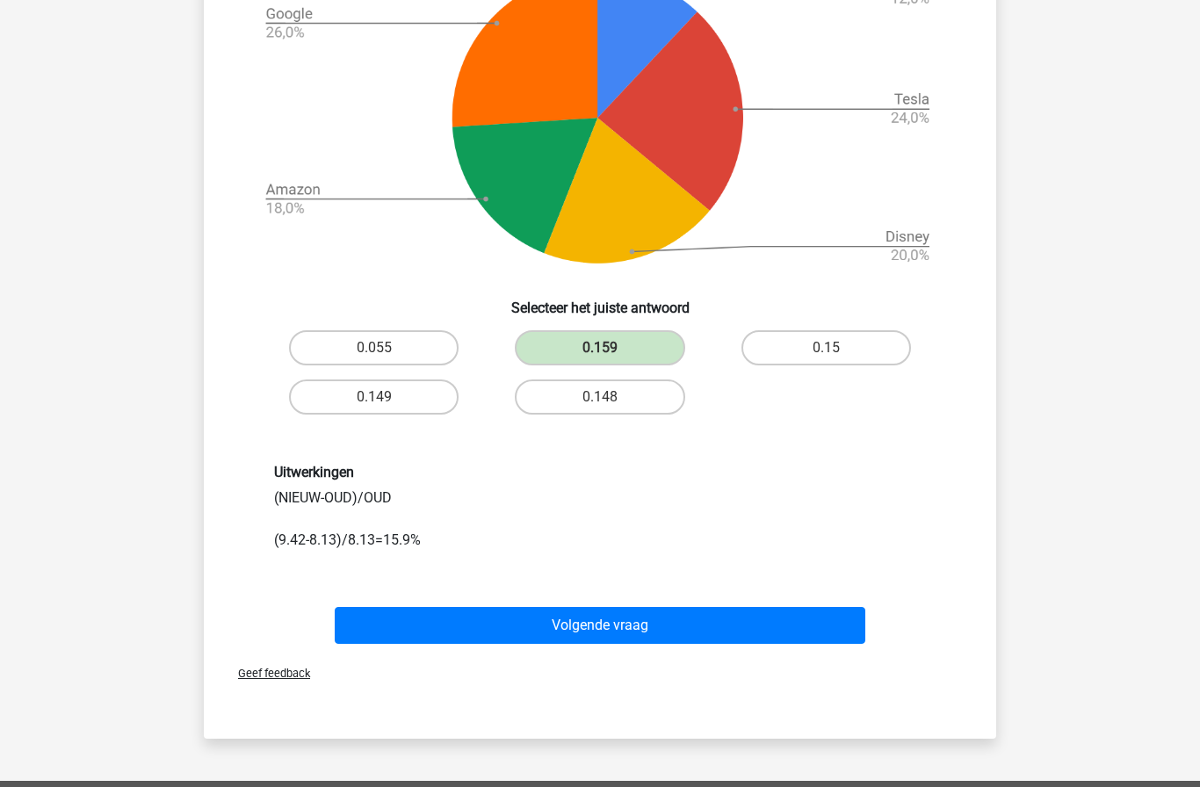
scroll to position [737, 0]
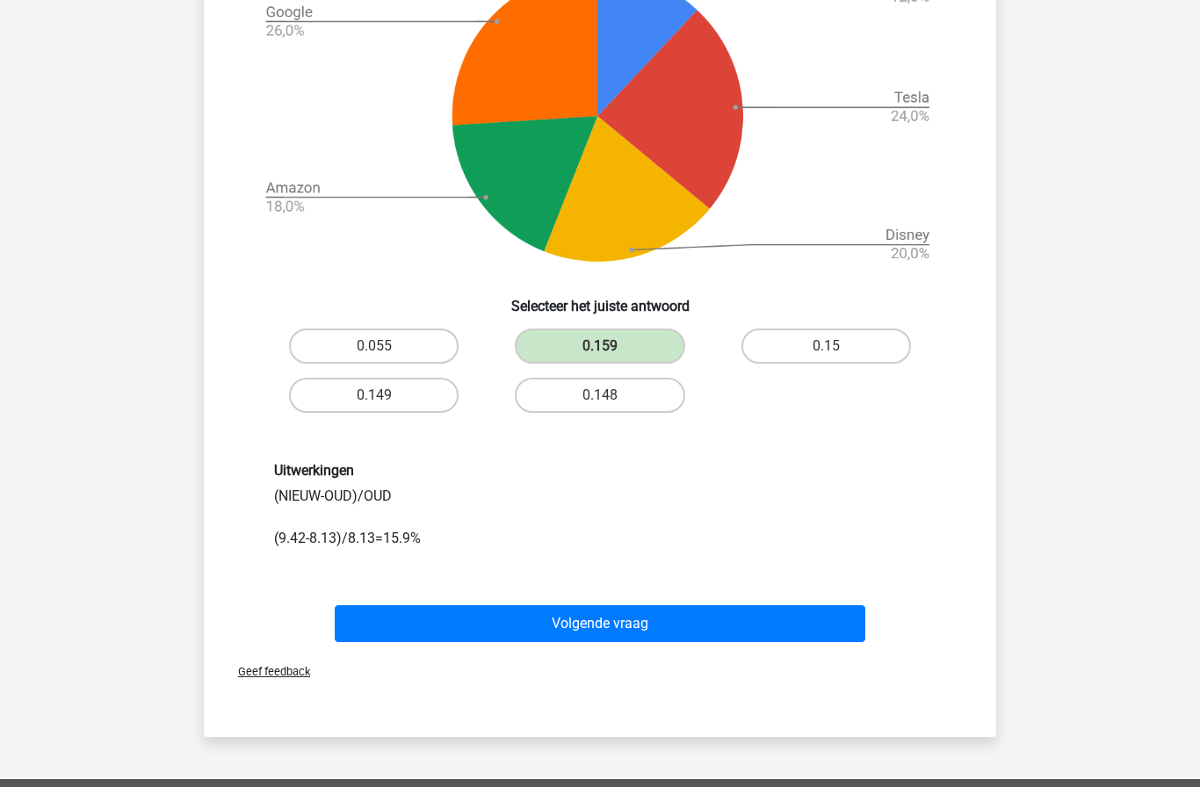
click at [776, 642] on button "Volgende vraag" at bounding box center [601, 624] width 532 height 37
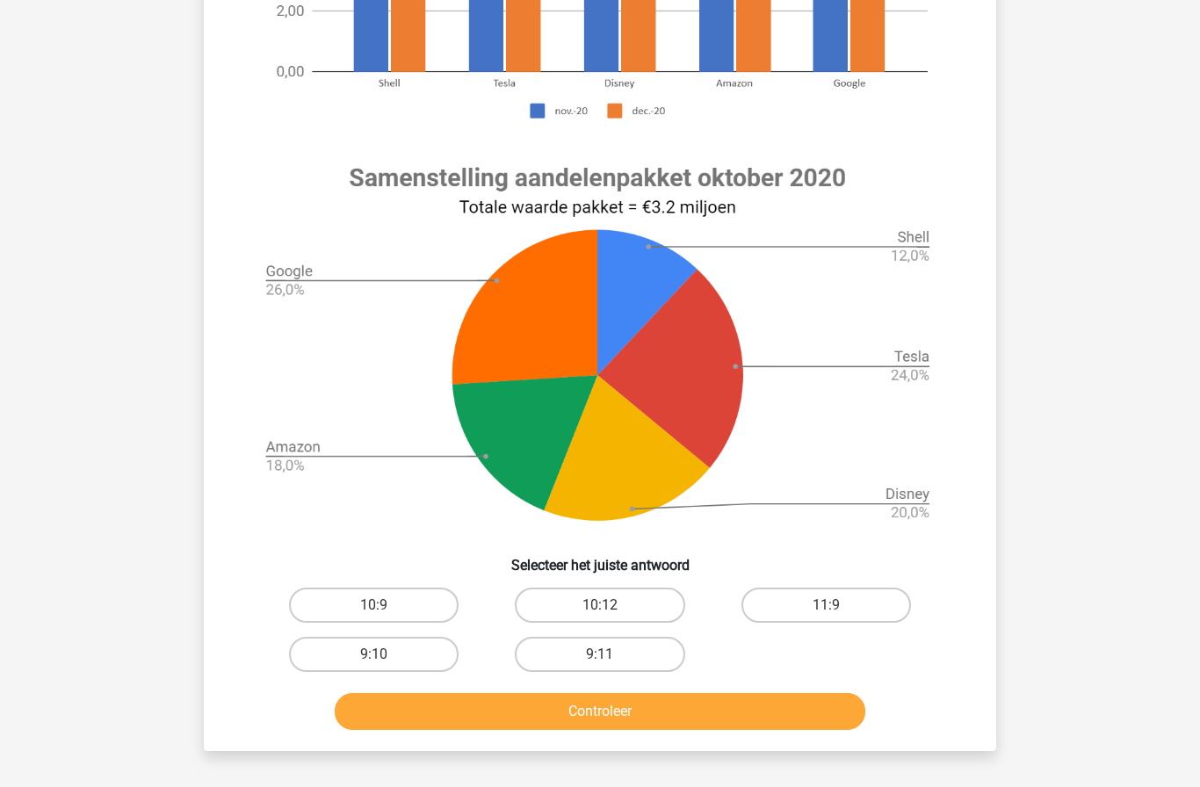
scroll to position [656, 0]
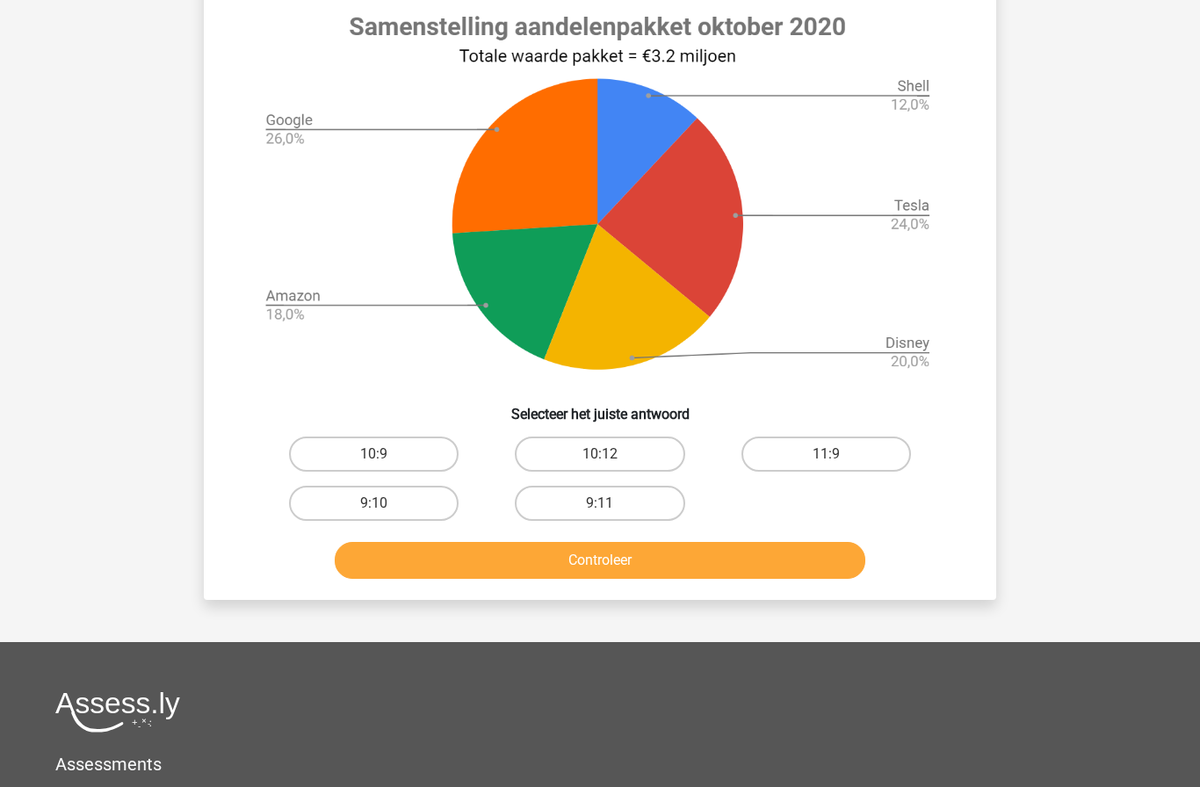
click at [802, 463] on label "11:9" at bounding box center [827, 454] width 170 height 35
click at [826, 463] on input "11:9" at bounding box center [831, 459] width 11 height 11
radio input "true"
click at [766, 547] on button "Controleer" at bounding box center [601, 560] width 532 height 37
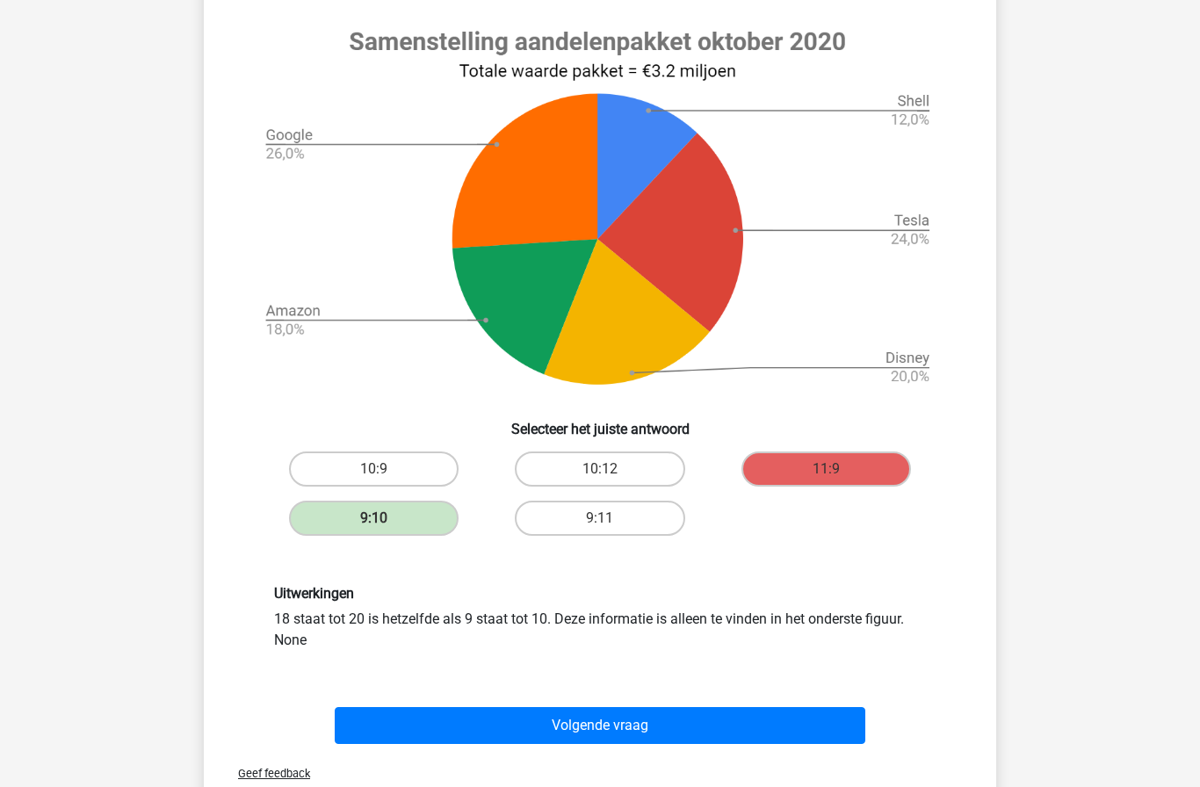
scroll to position [653, 0]
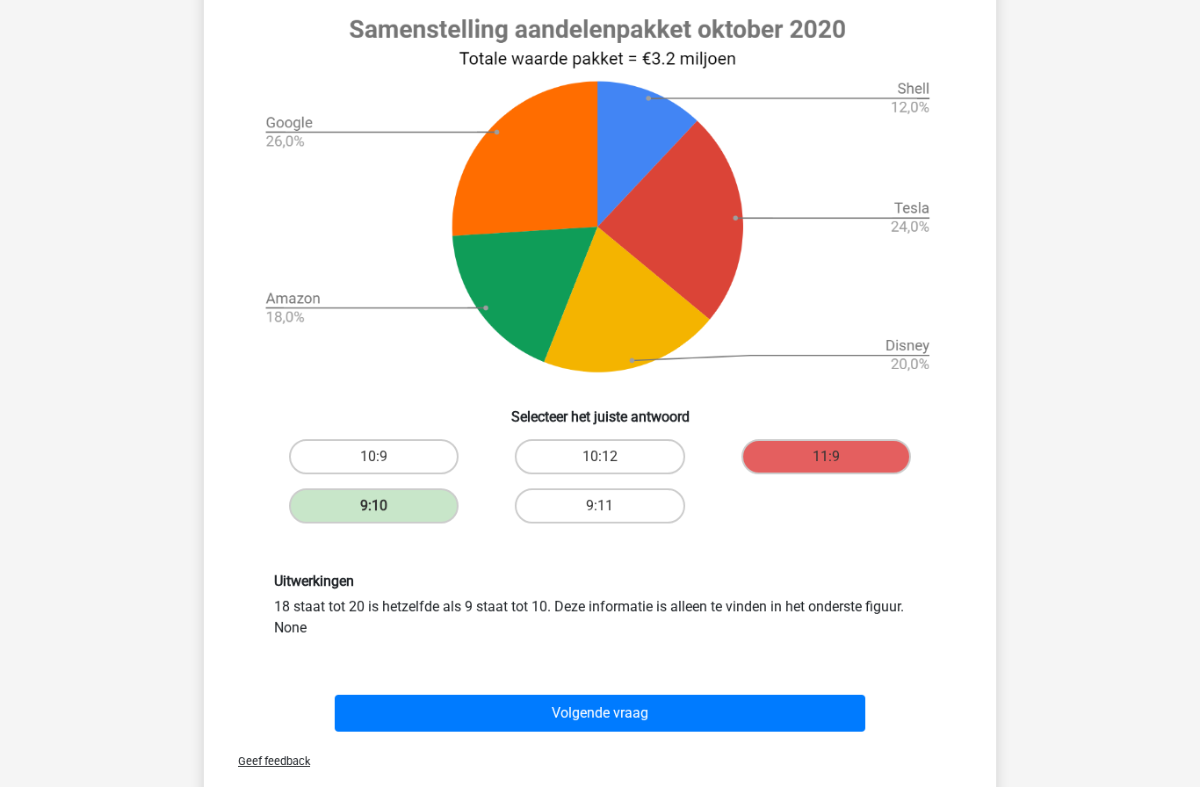
click at [664, 714] on button "Volgende vraag" at bounding box center [601, 713] width 532 height 37
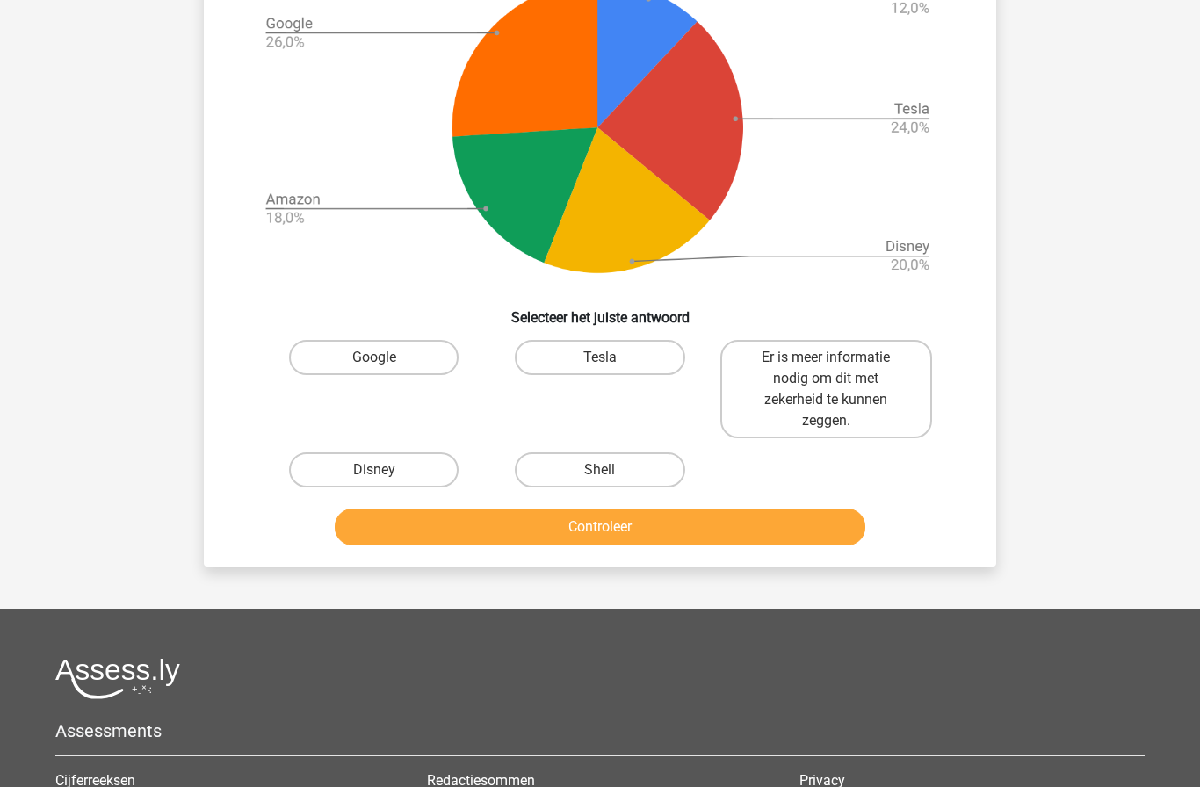
scroll to position [748, 0]
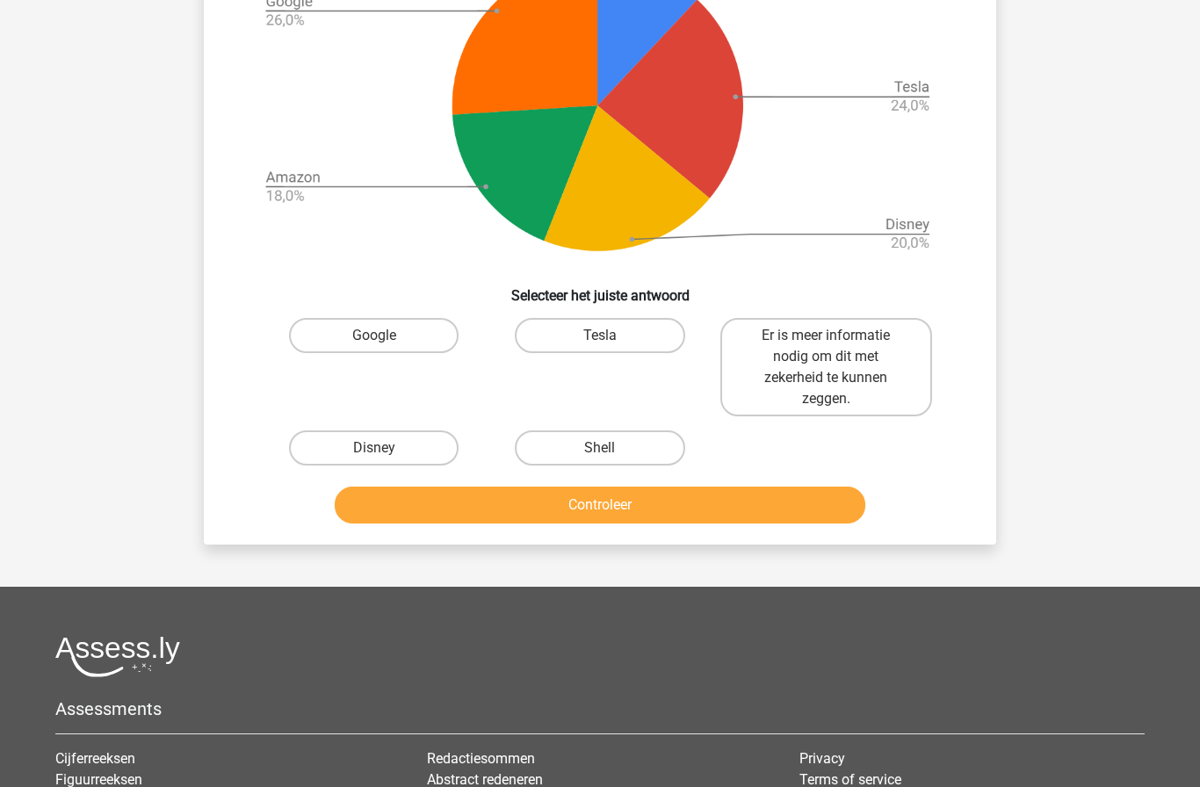
click at [599, 353] on label "Tesla" at bounding box center [600, 335] width 170 height 35
click at [600, 347] on input "Tesla" at bounding box center [605, 341] width 11 height 11
radio input "true"
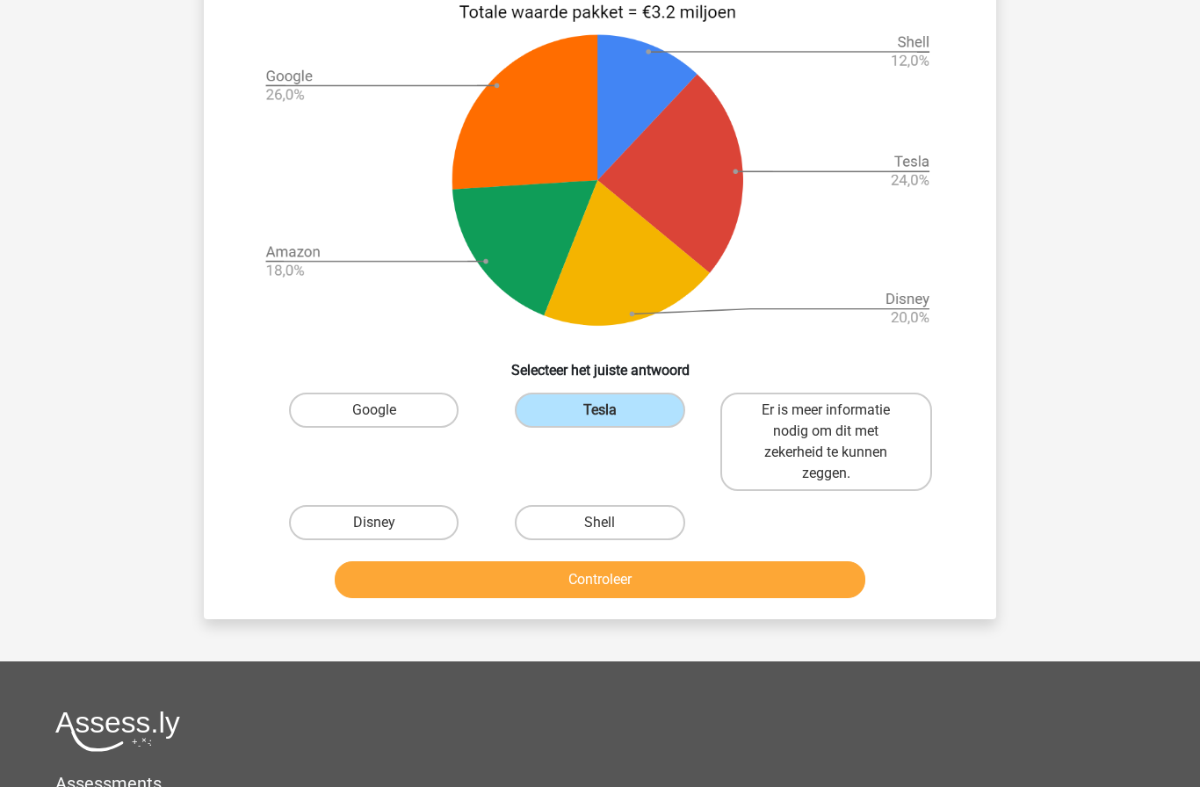
scroll to position [734, 0]
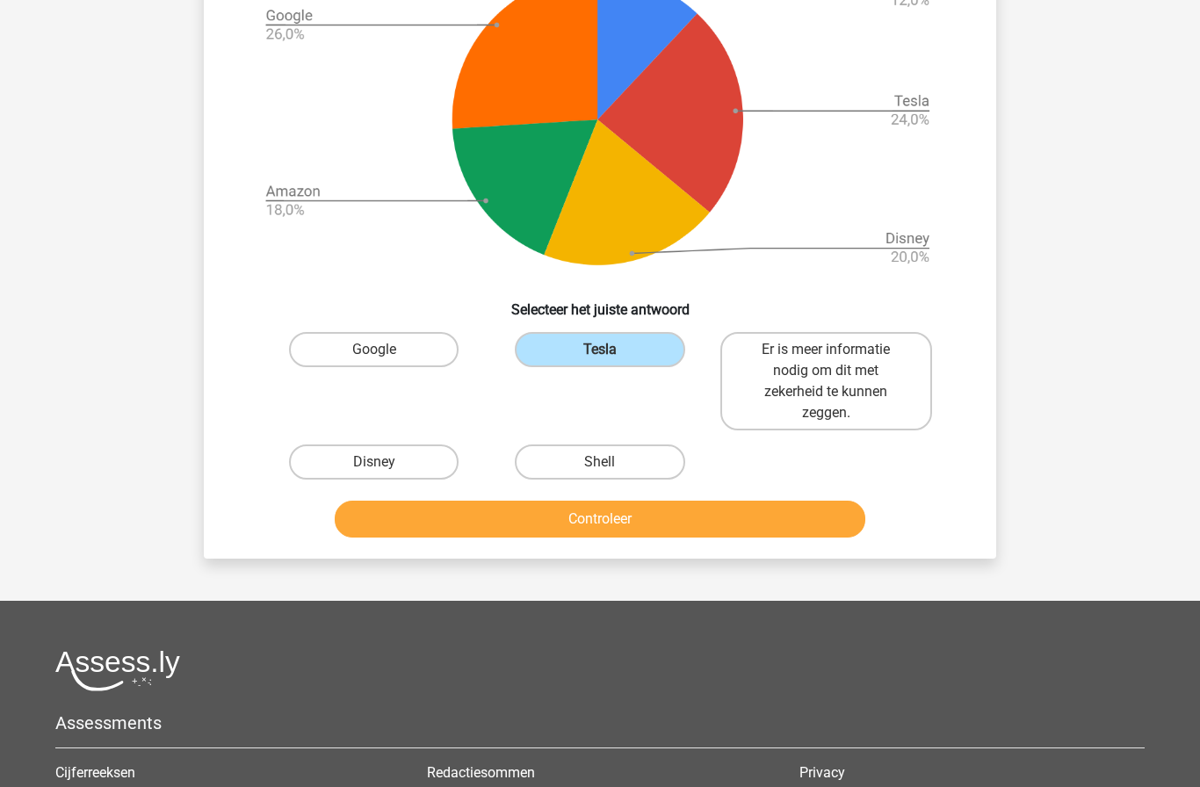
click at [717, 538] on button "Controleer" at bounding box center [601, 519] width 532 height 37
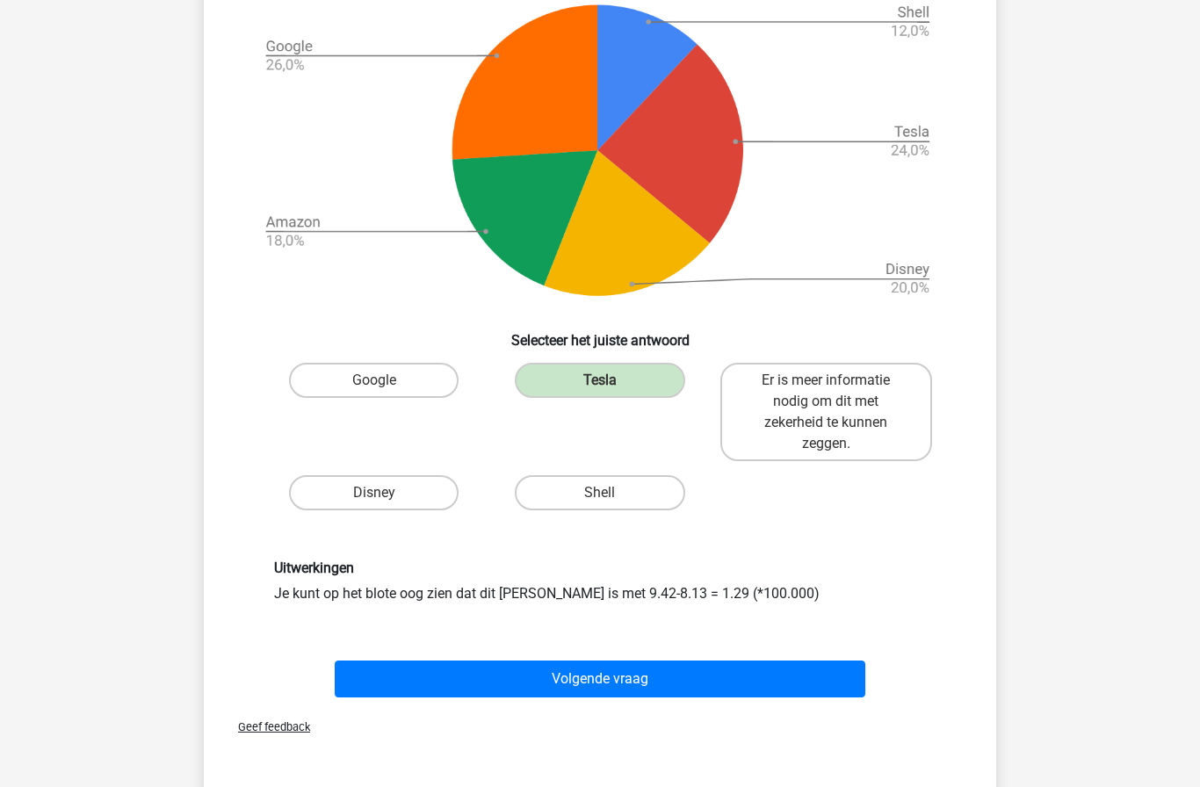
scroll to position [702, 0]
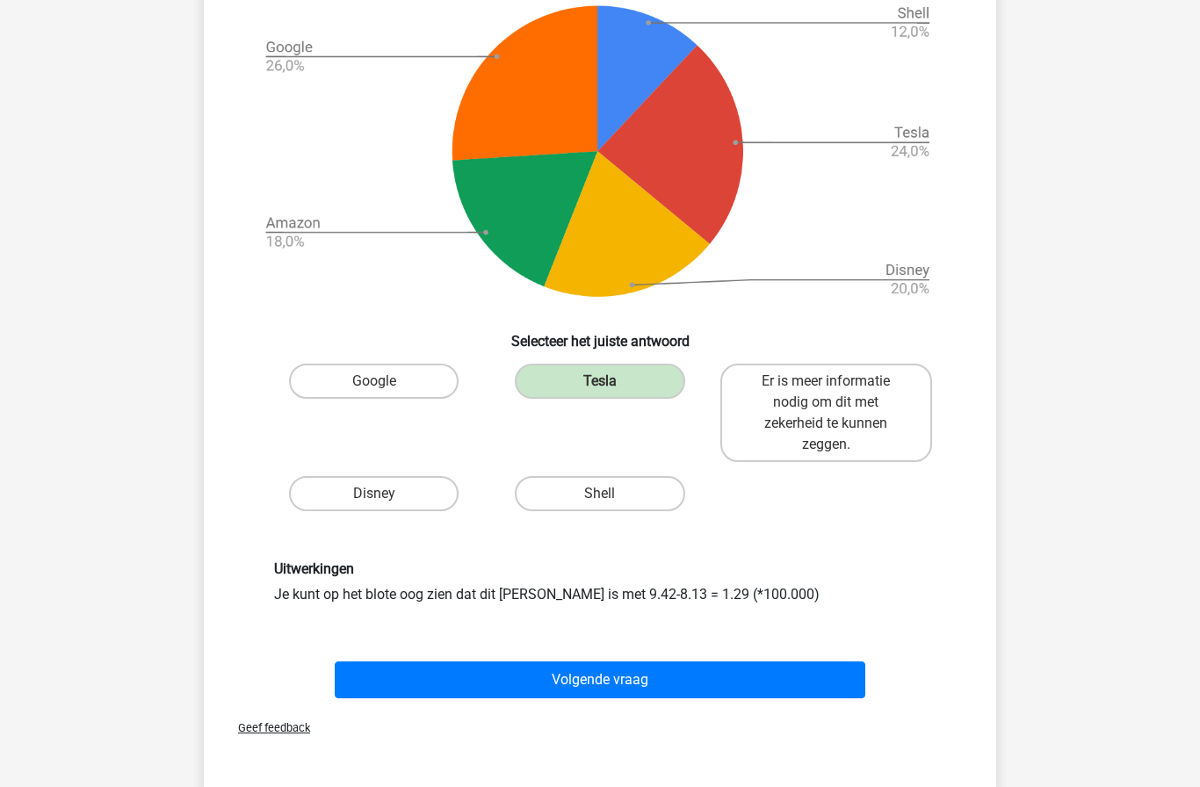
click at [744, 699] on button "Volgende vraag" at bounding box center [601, 680] width 532 height 37
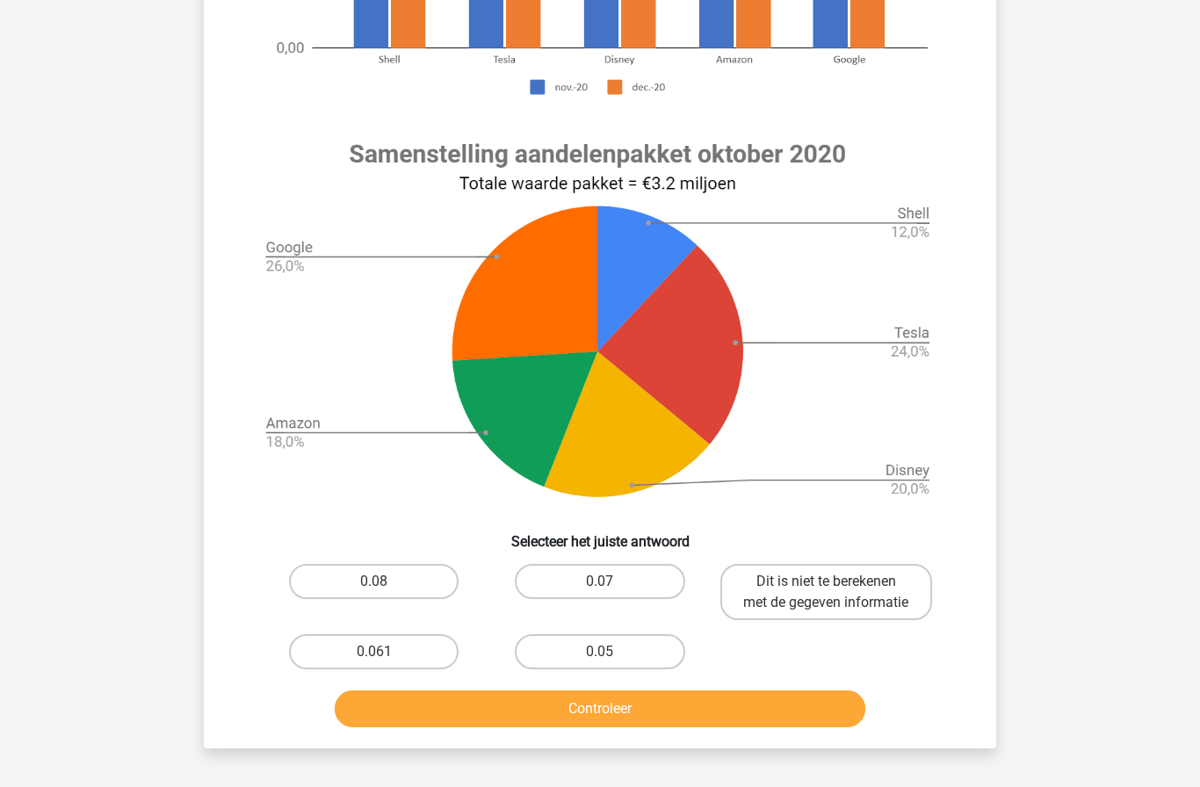
scroll to position [531, 0]
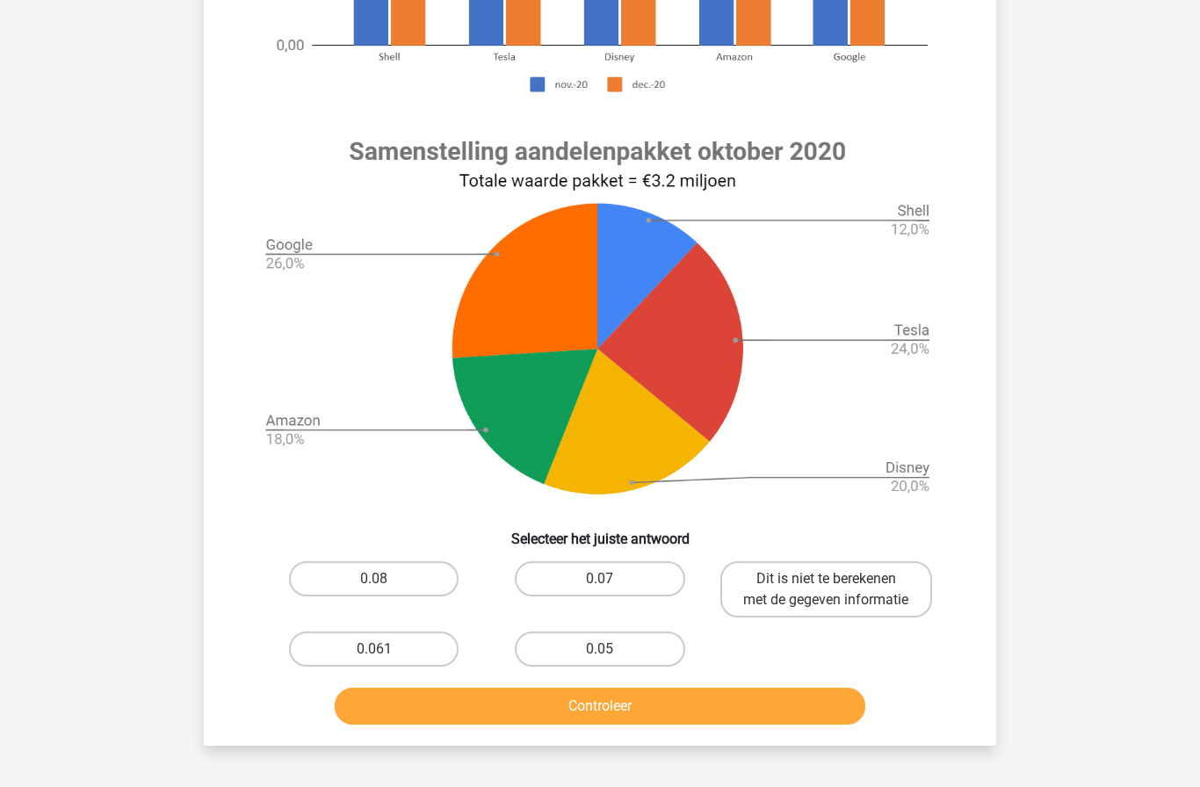
click at [863, 612] on label "Dit is niet te berekenen met de gegeven informatie" at bounding box center [827, 590] width 212 height 56
click at [838, 591] on input "Dit is niet te berekenen met de gegeven informatie" at bounding box center [831, 584] width 11 height 11
radio input "true"
click at [770, 725] on button "Controleer" at bounding box center [601, 706] width 532 height 37
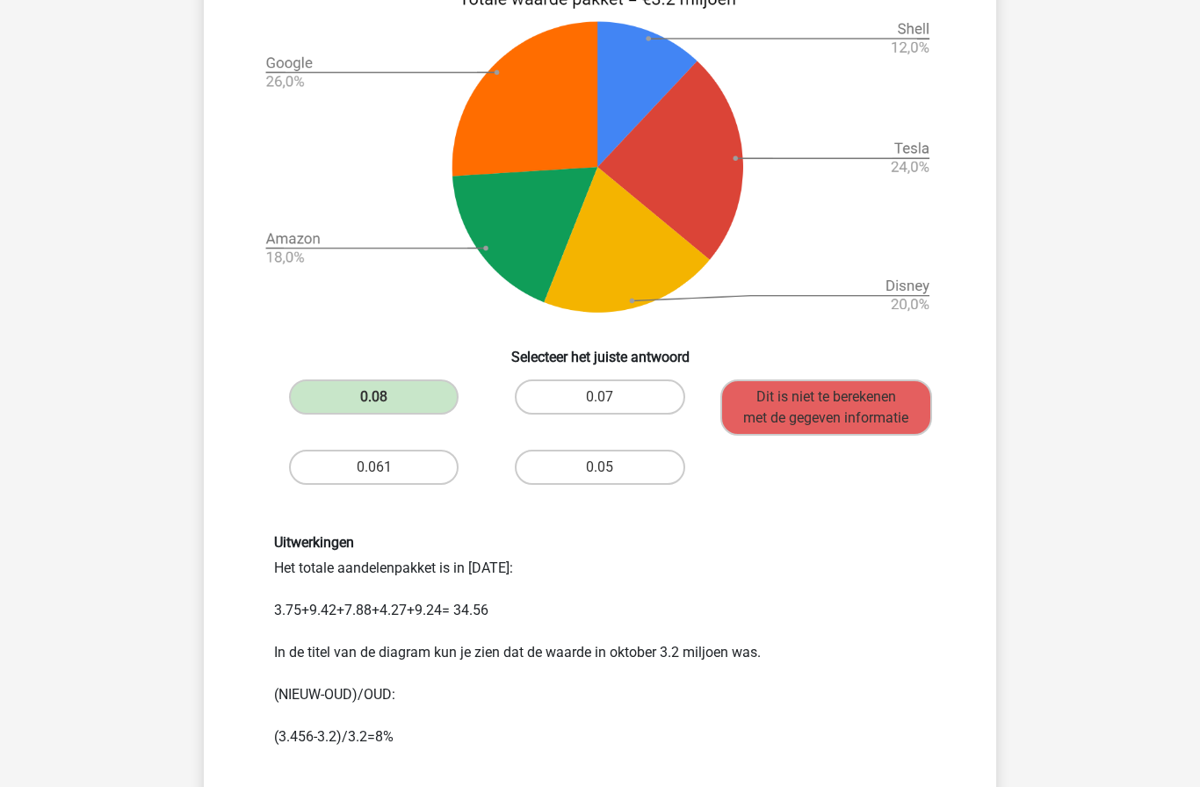
scroll to position [717, 0]
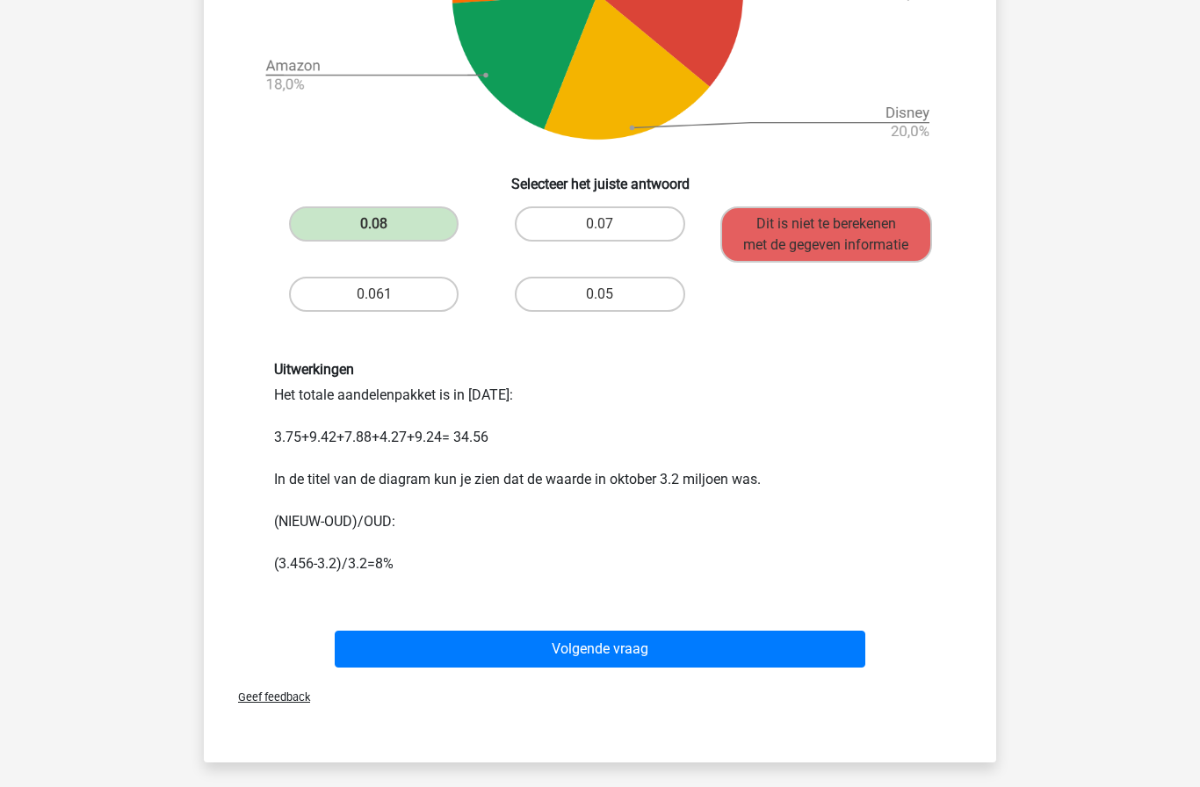
click at [792, 668] on button "Volgende vraag" at bounding box center [601, 649] width 532 height 37
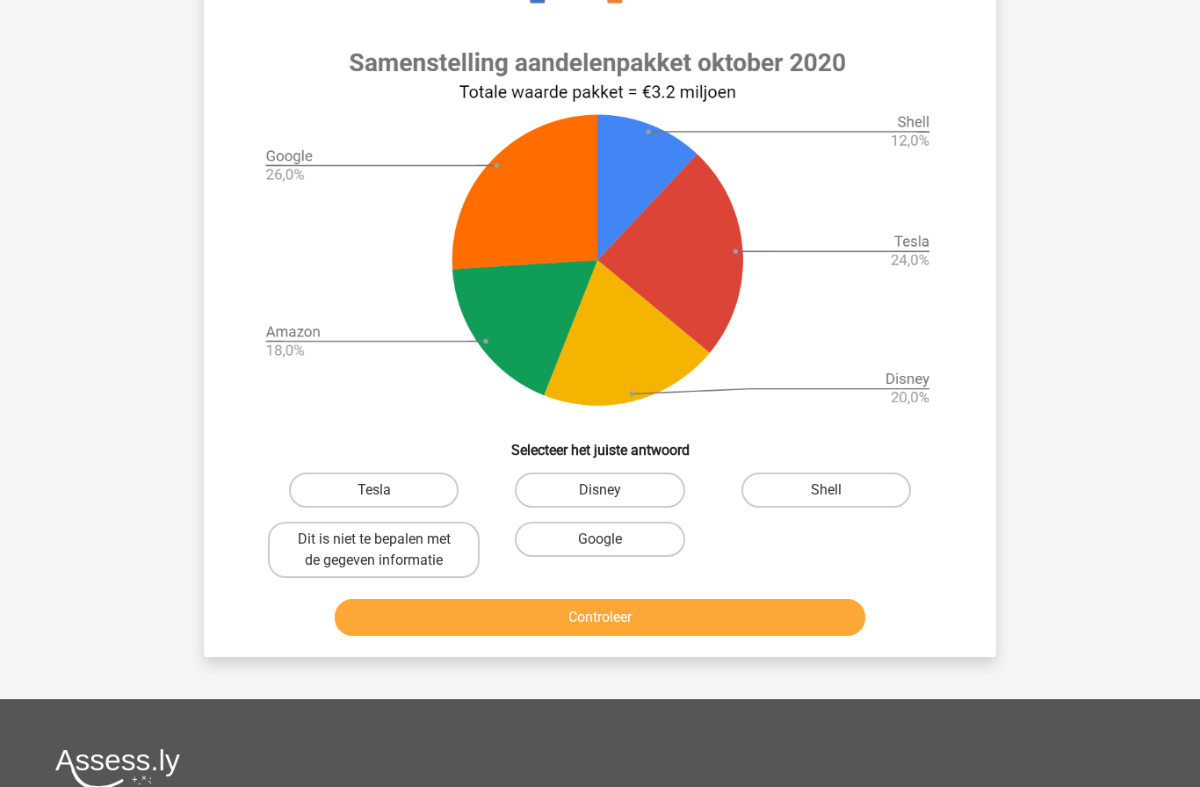
scroll to position [596, 0]
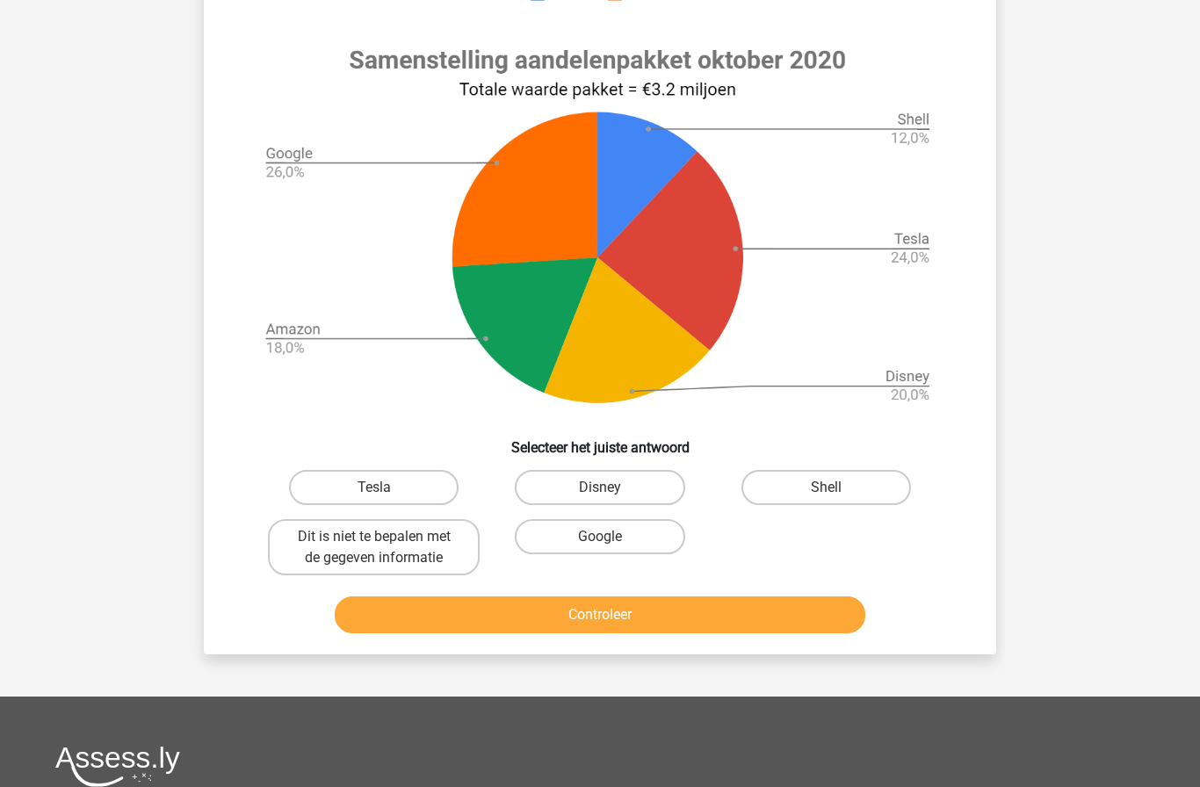
click at [386, 543] on input "Dit is niet te bepalen met de gegeven informatie" at bounding box center [379, 542] width 11 height 11
radio input "true"
click at [429, 615] on button "Controleer" at bounding box center [601, 615] width 532 height 37
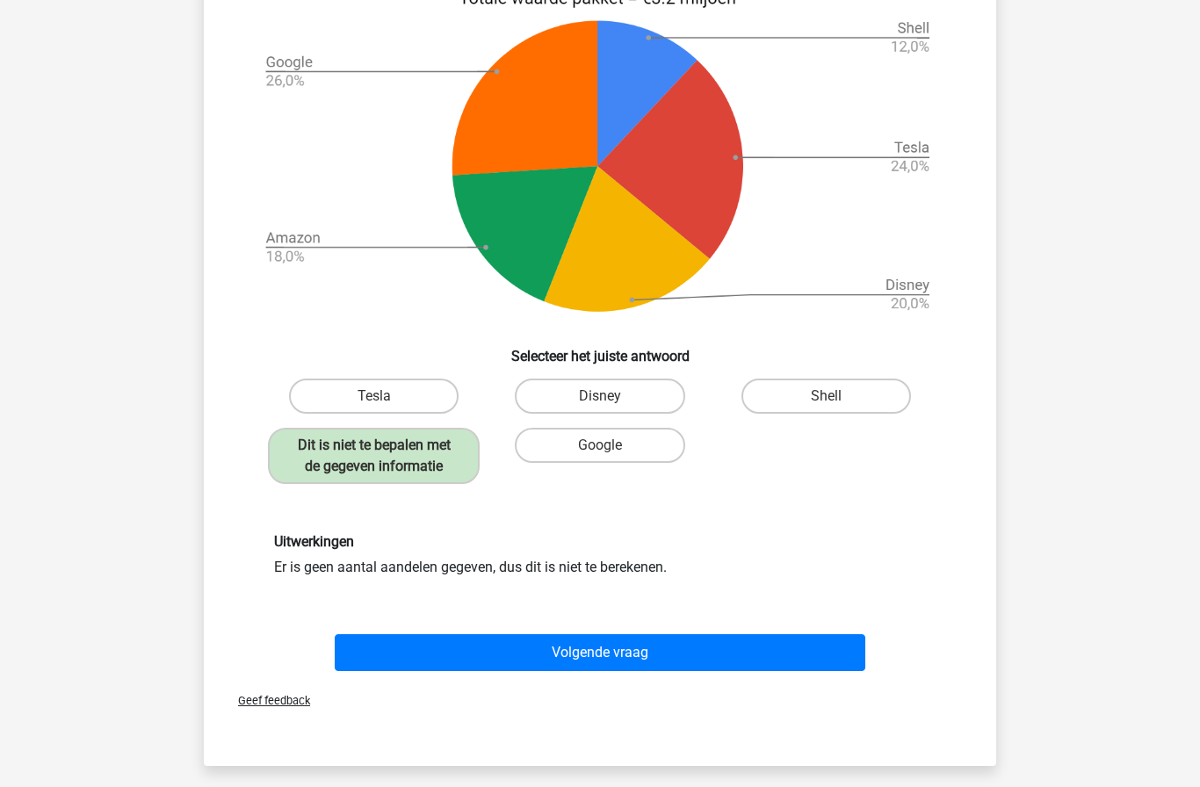
scroll to position [685, 0]
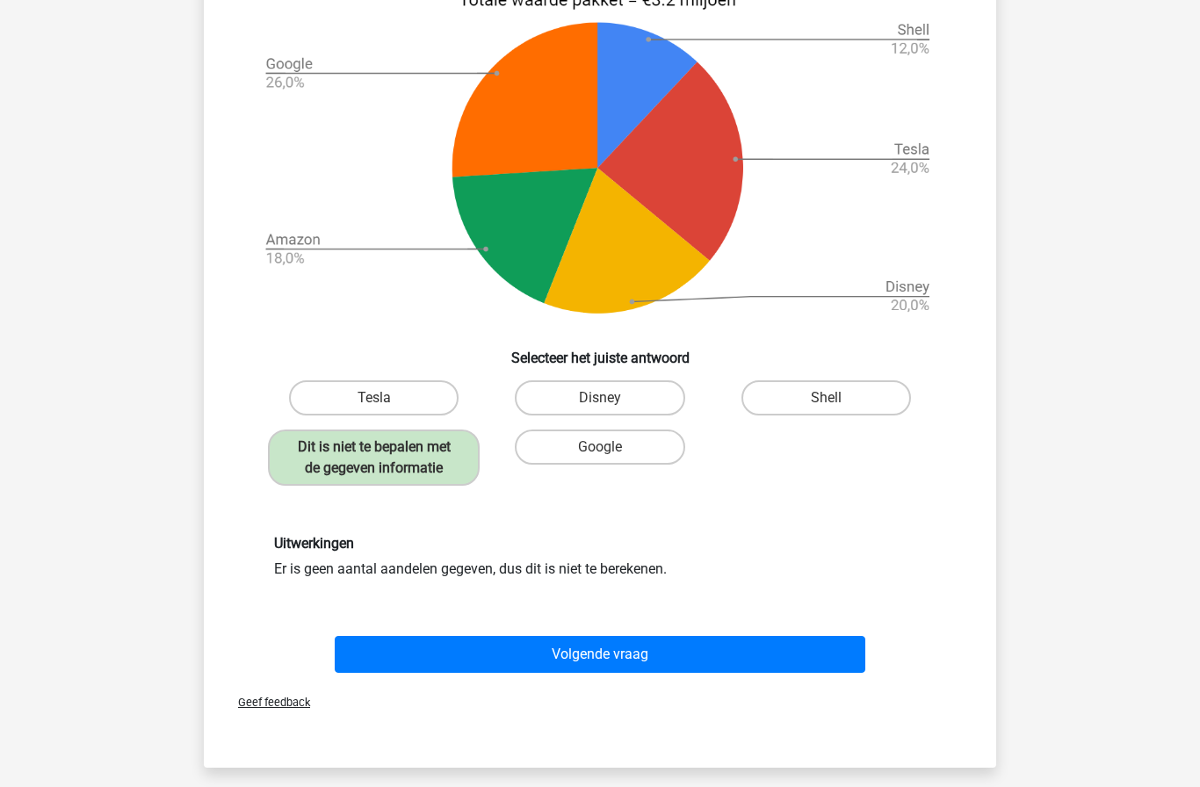
click at [410, 644] on button "Volgende vraag" at bounding box center [601, 654] width 532 height 37
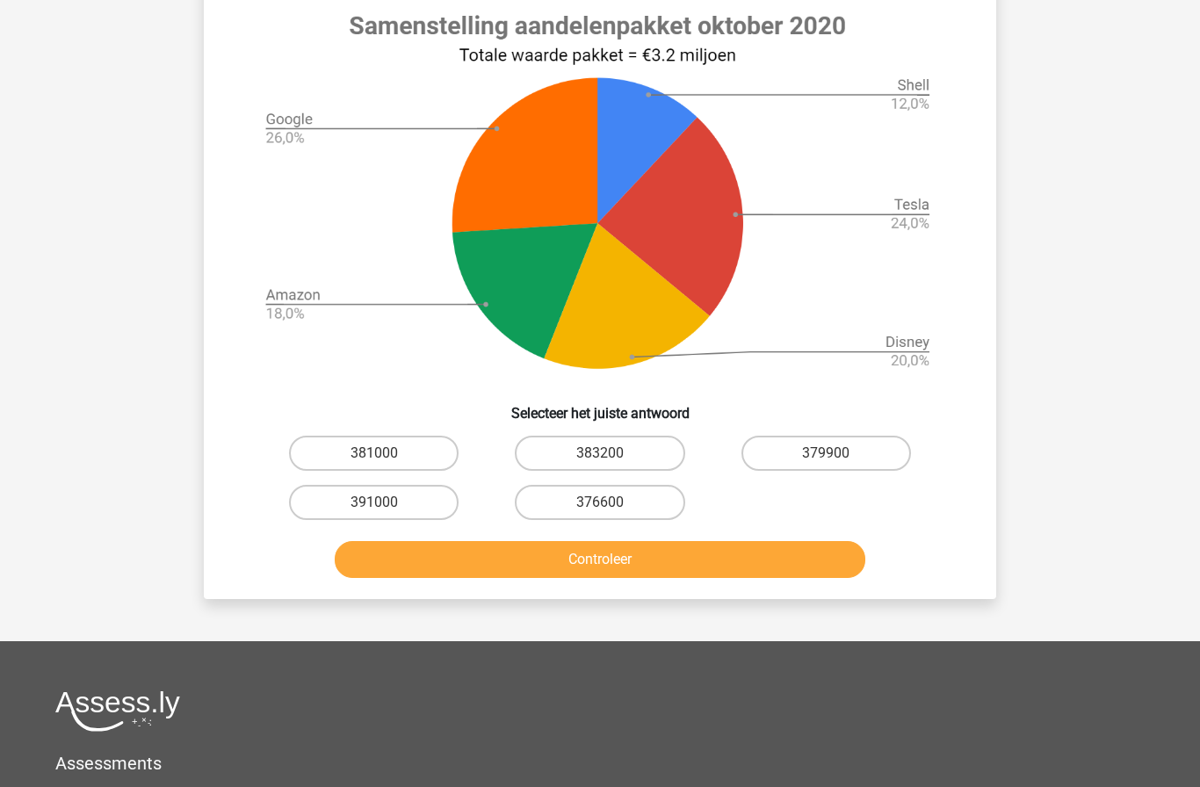
scroll to position [668, 0]
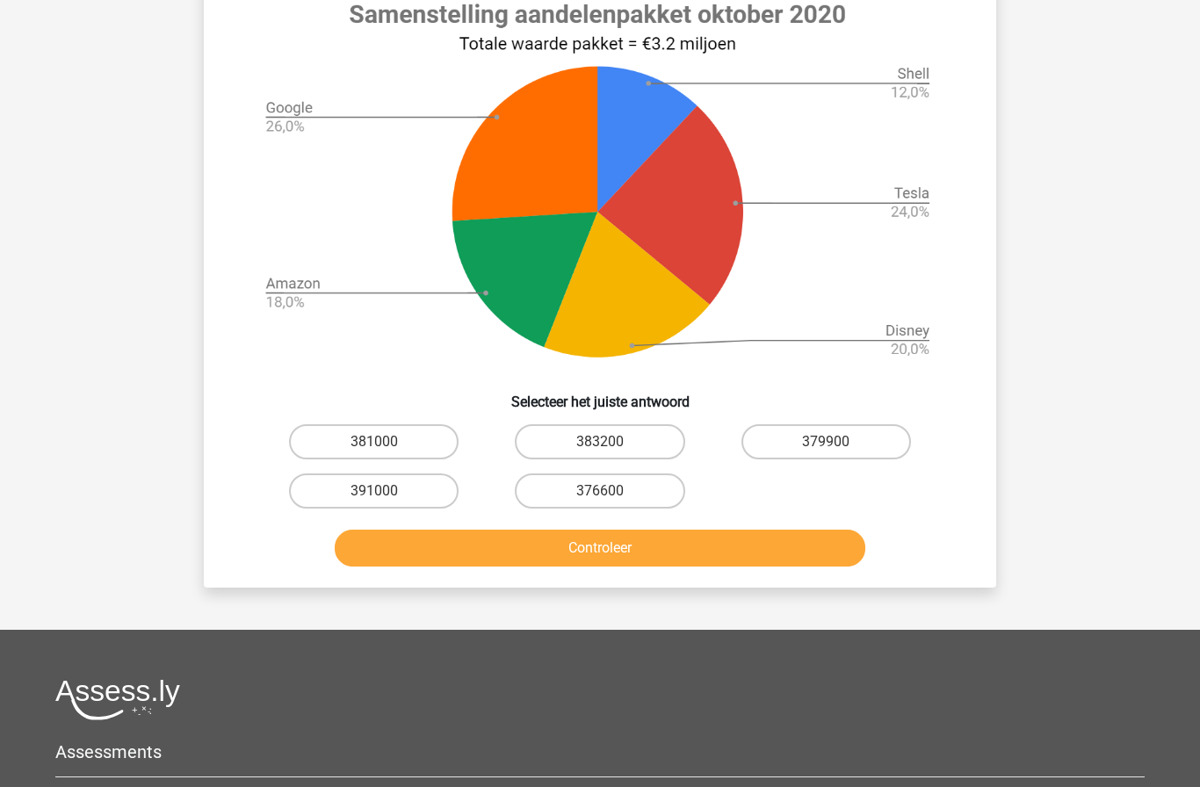
click at [849, 460] on label "379900" at bounding box center [827, 441] width 170 height 35
click at [838, 453] on input "379900" at bounding box center [831, 447] width 11 height 11
radio input "true"
click at [800, 567] on button "Controleer" at bounding box center [601, 548] width 532 height 37
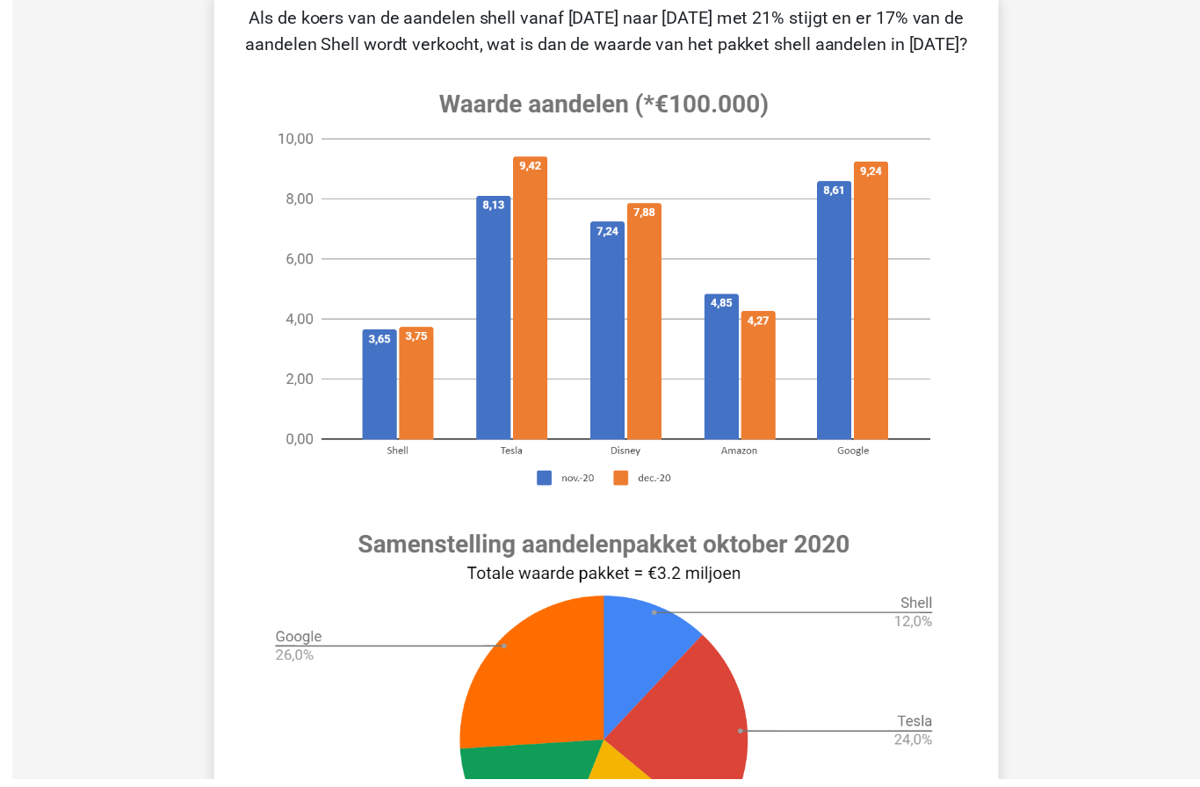
scroll to position [163, 0]
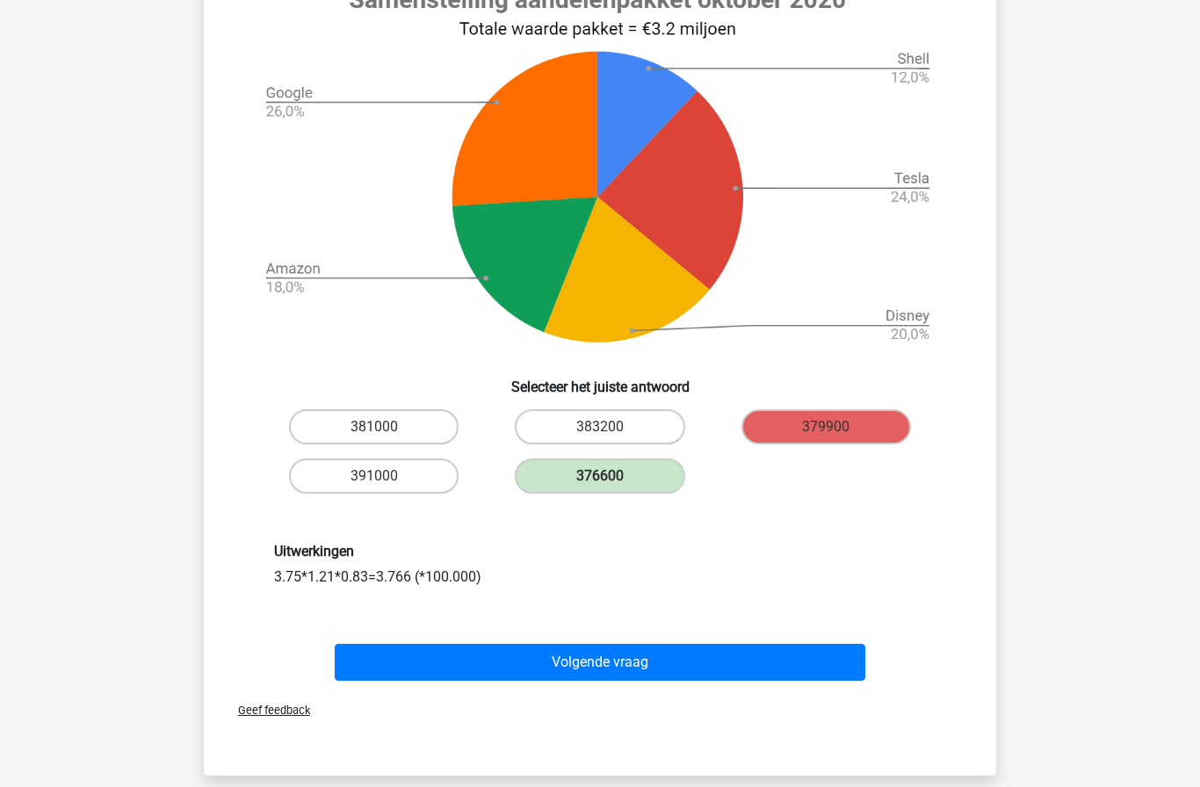
click at [445, 681] on button "Volgende vraag" at bounding box center [601, 662] width 532 height 37
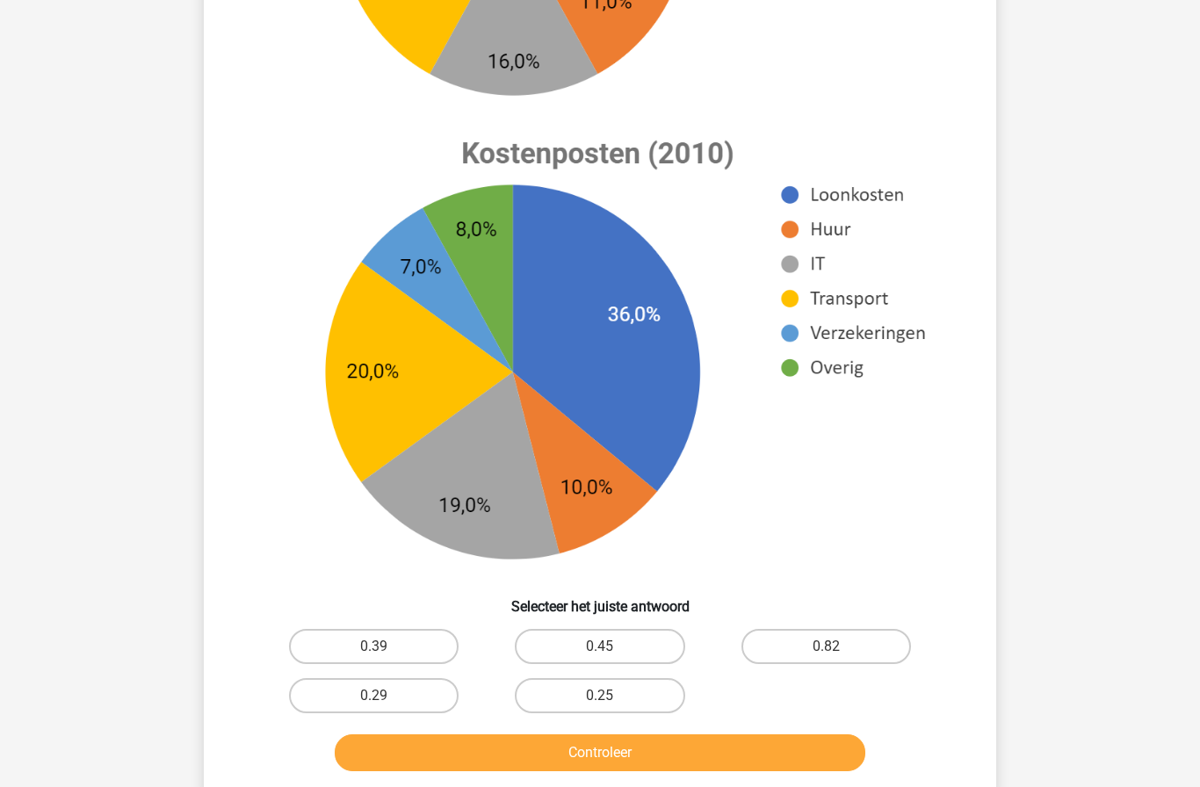
scroll to position [572, 0]
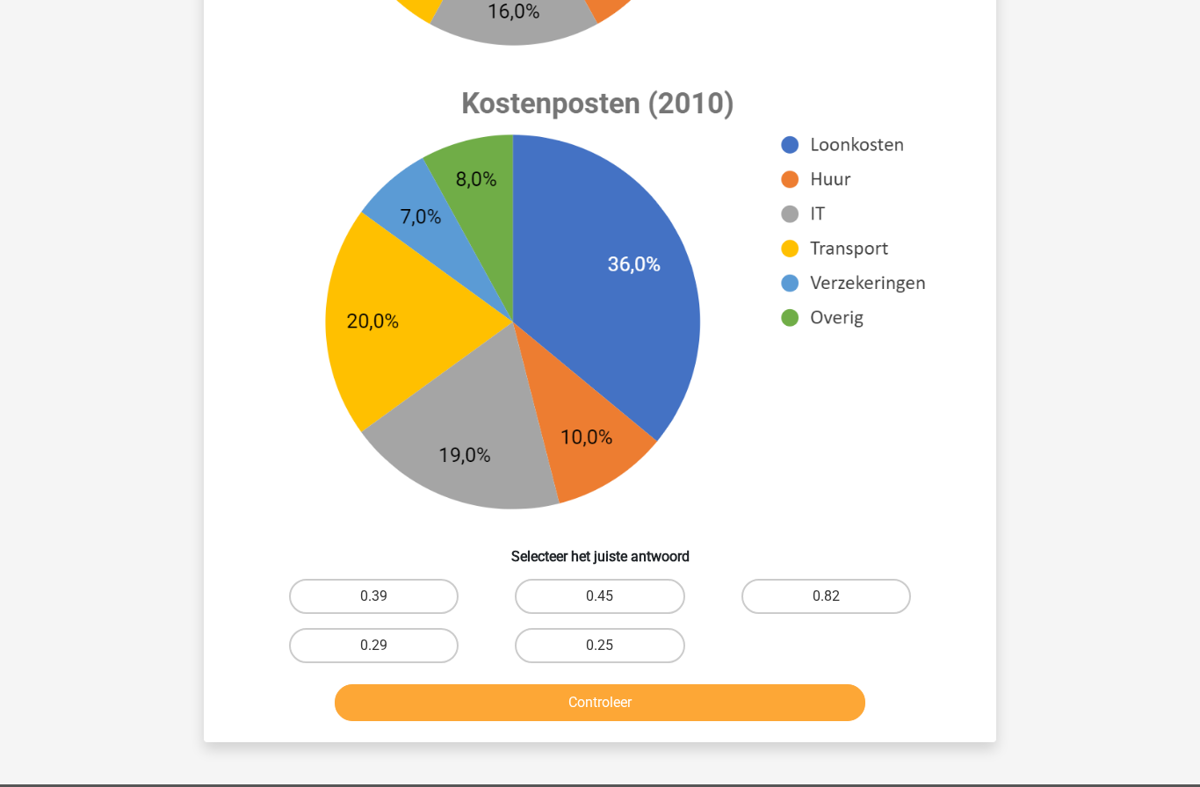
click at [426, 653] on label "0.29" at bounding box center [374, 645] width 170 height 35
click at [386, 653] on input "0.29" at bounding box center [379, 651] width 11 height 11
radio input "true"
click at [441, 586] on label "0.39" at bounding box center [374, 596] width 170 height 35
click at [386, 597] on input "0.39" at bounding box center [379, 602] width 11 height 11
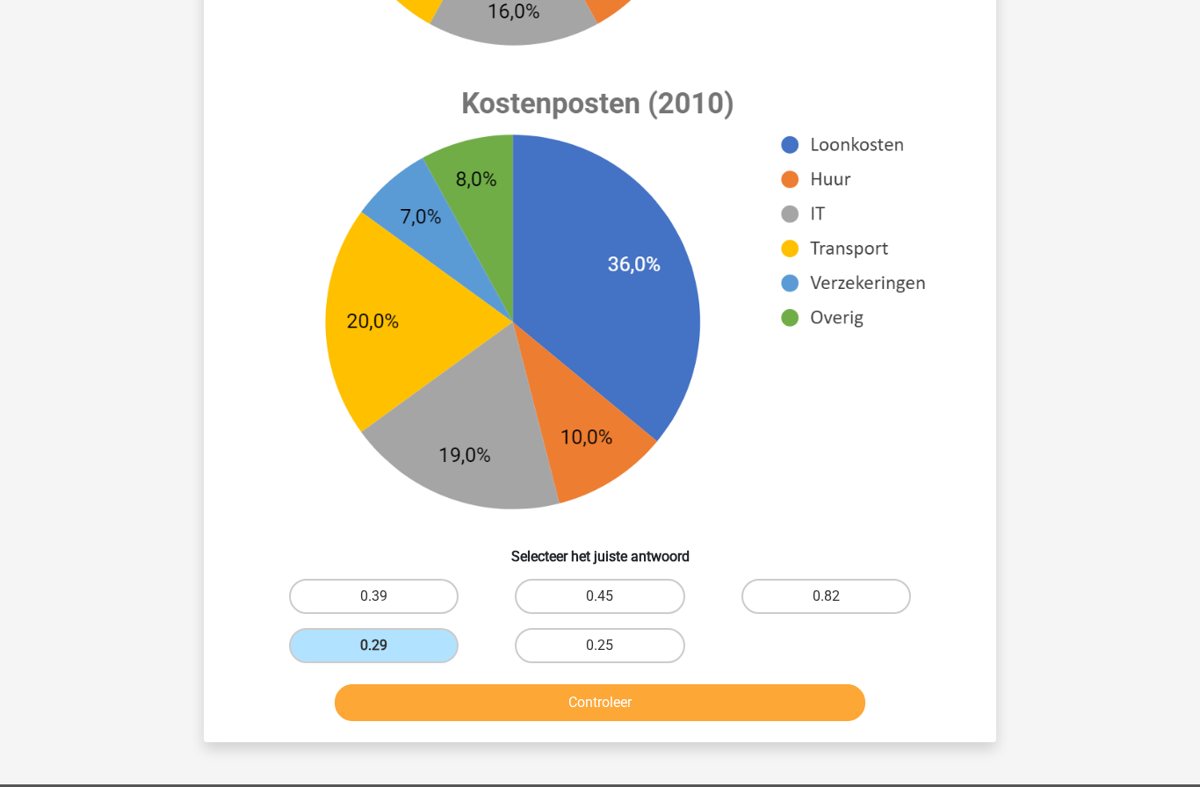
radio input "true"
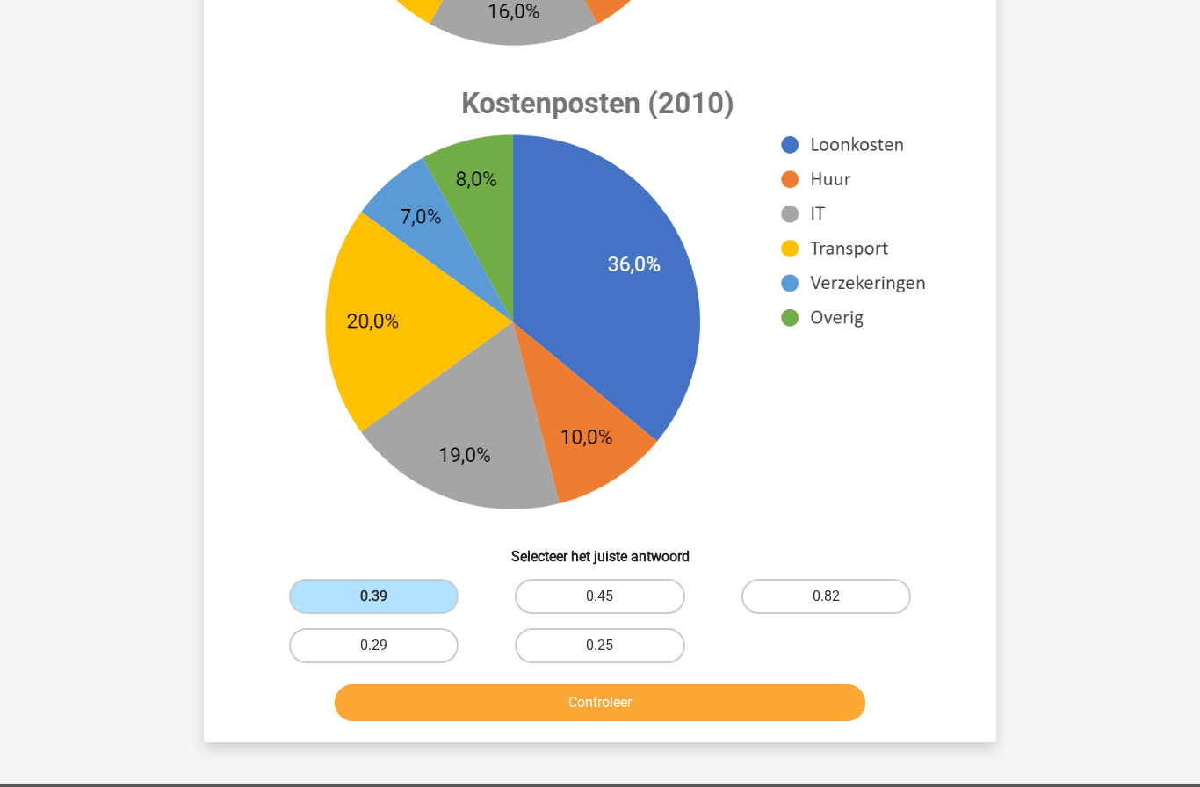
click at [664, 709] on button "Controleer" at bounding box center [601, 703] width 532 height 37
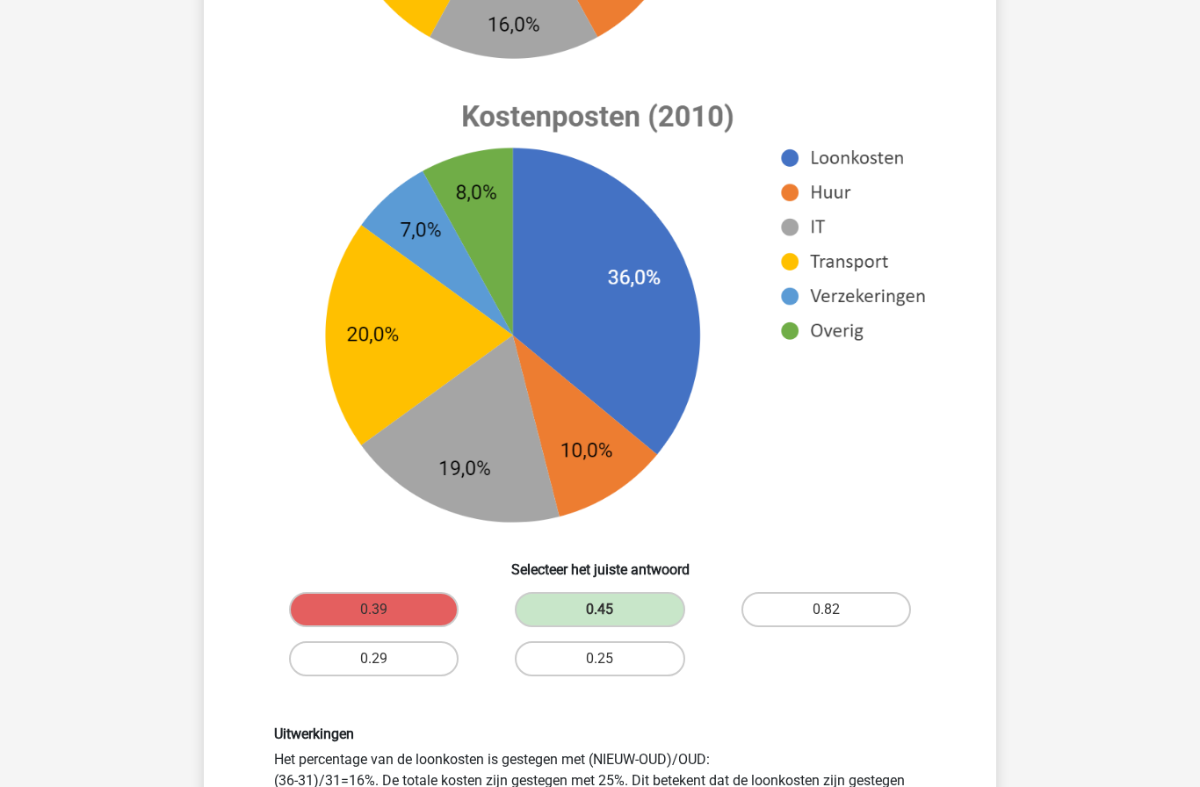
scroll to position [562, 0]
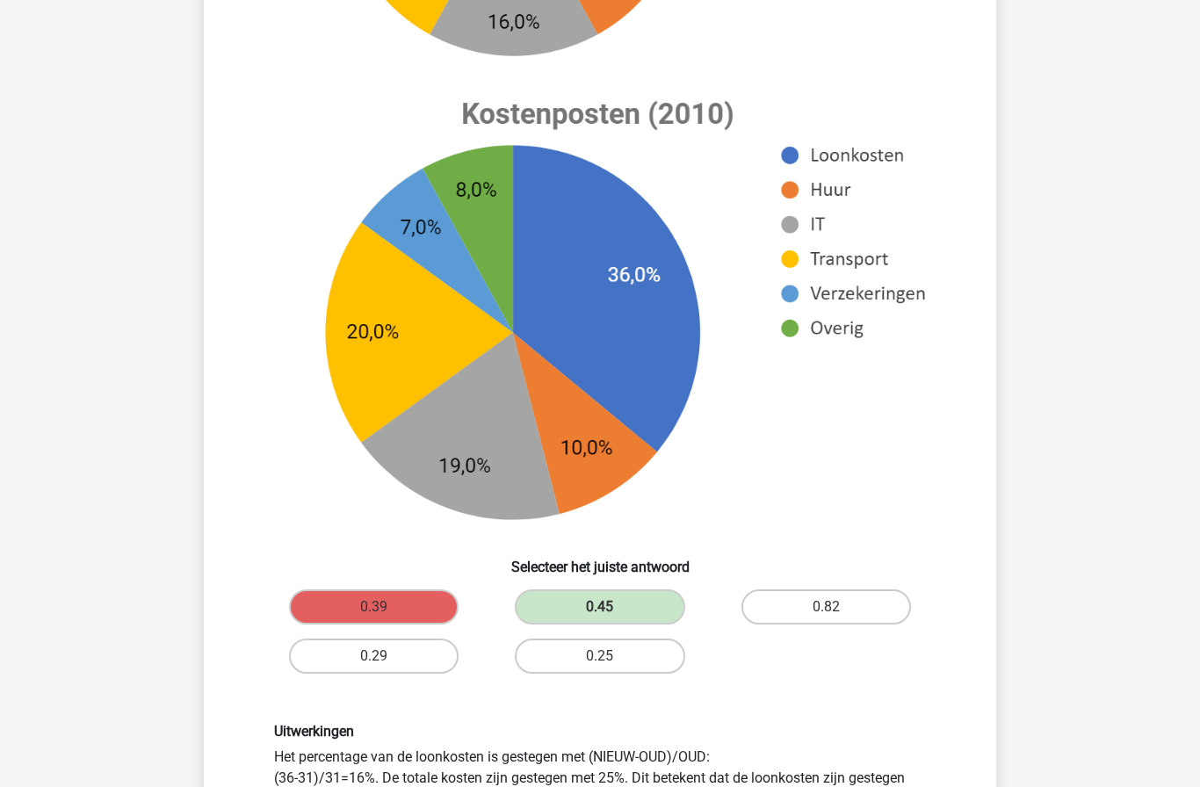
click at [181, 299] on div "Roelien roelienbroekema@gmail.com Nederlands English" at bounding box center [600, 471] width 1200 height 2066
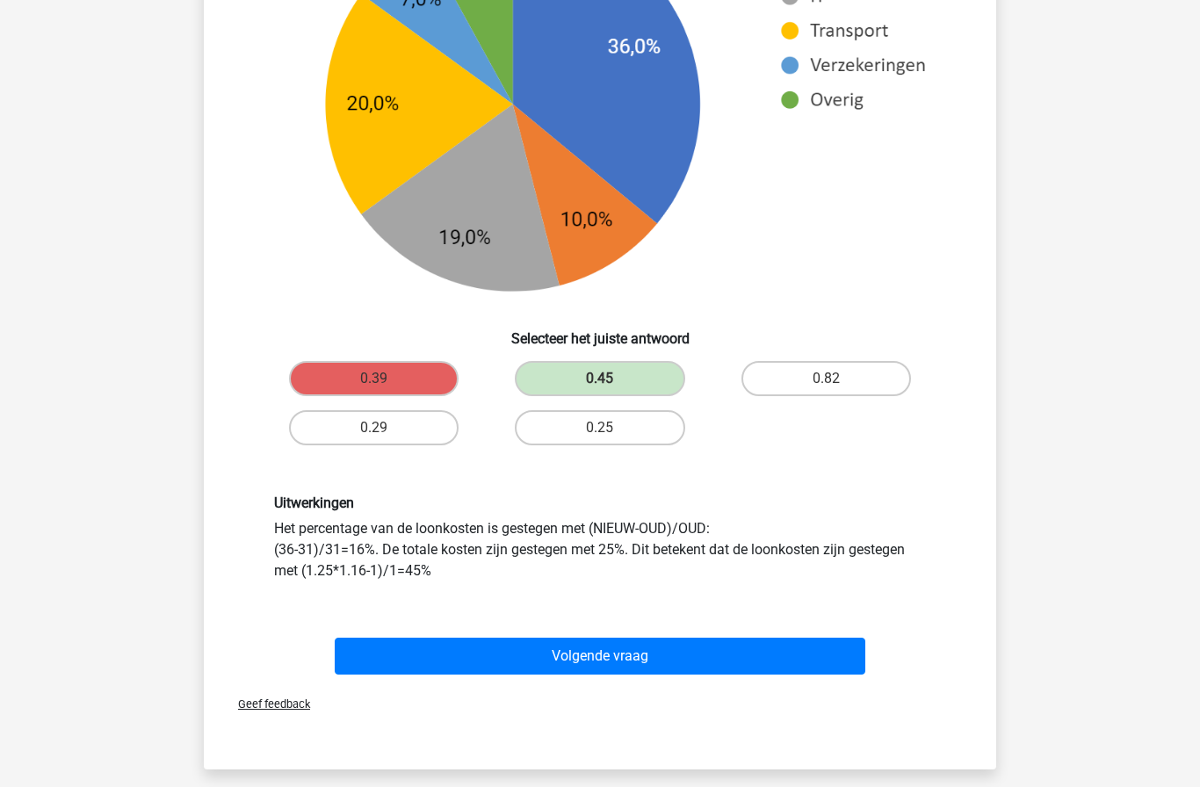
scroll to position [798, 0]
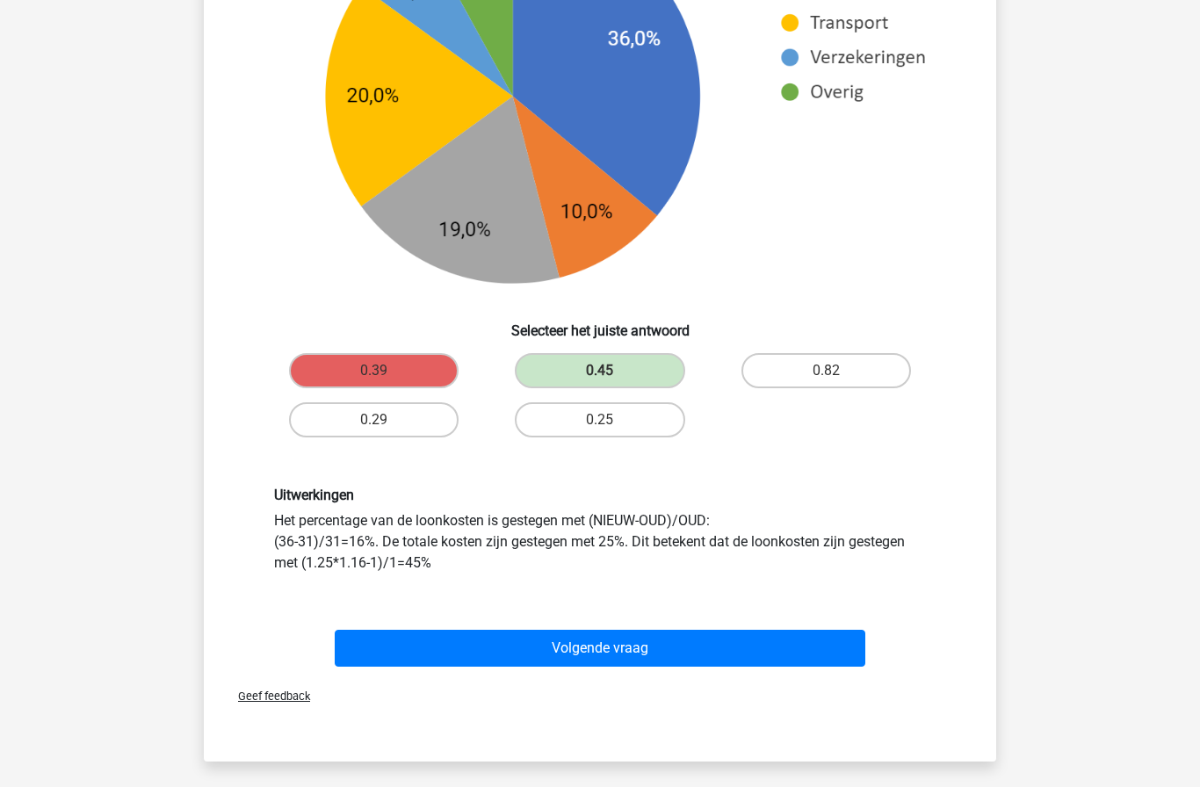
click at [360, 647] on button "Volgende vraag" at bounding box center [601, 648] width 532 height 37
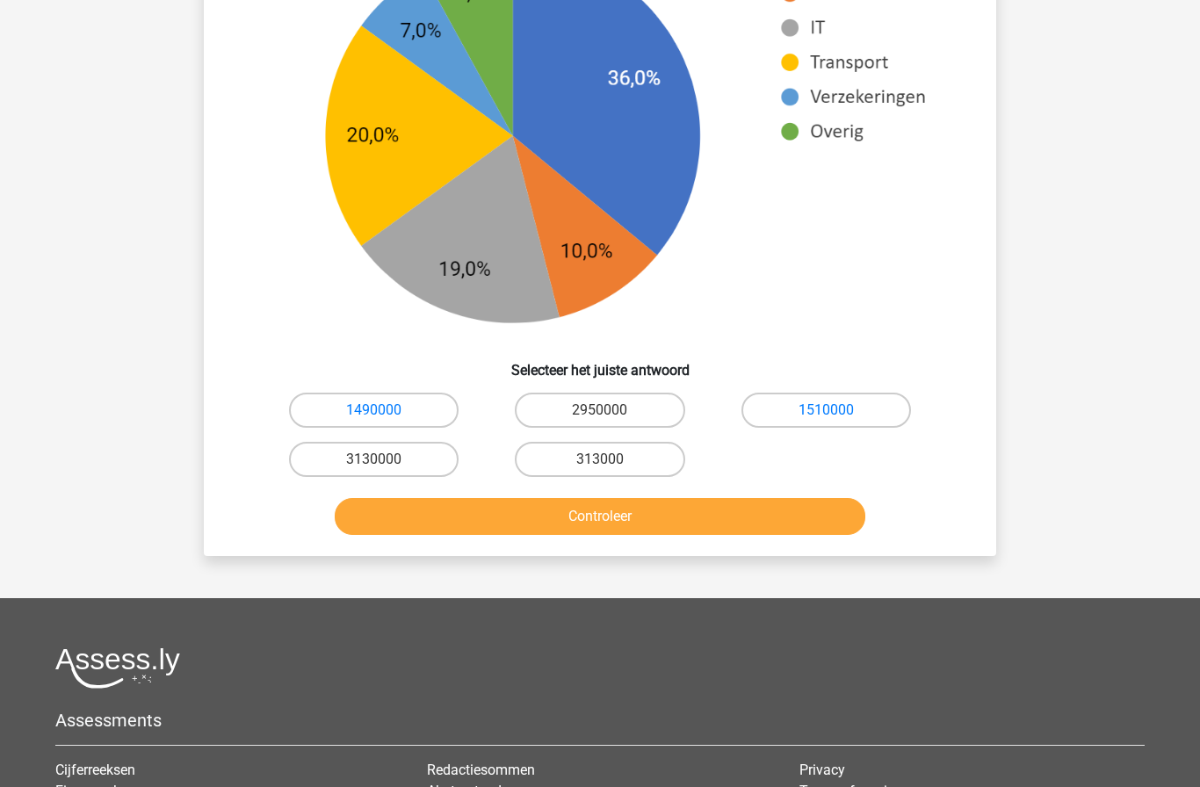
scroll to position [759, 0]
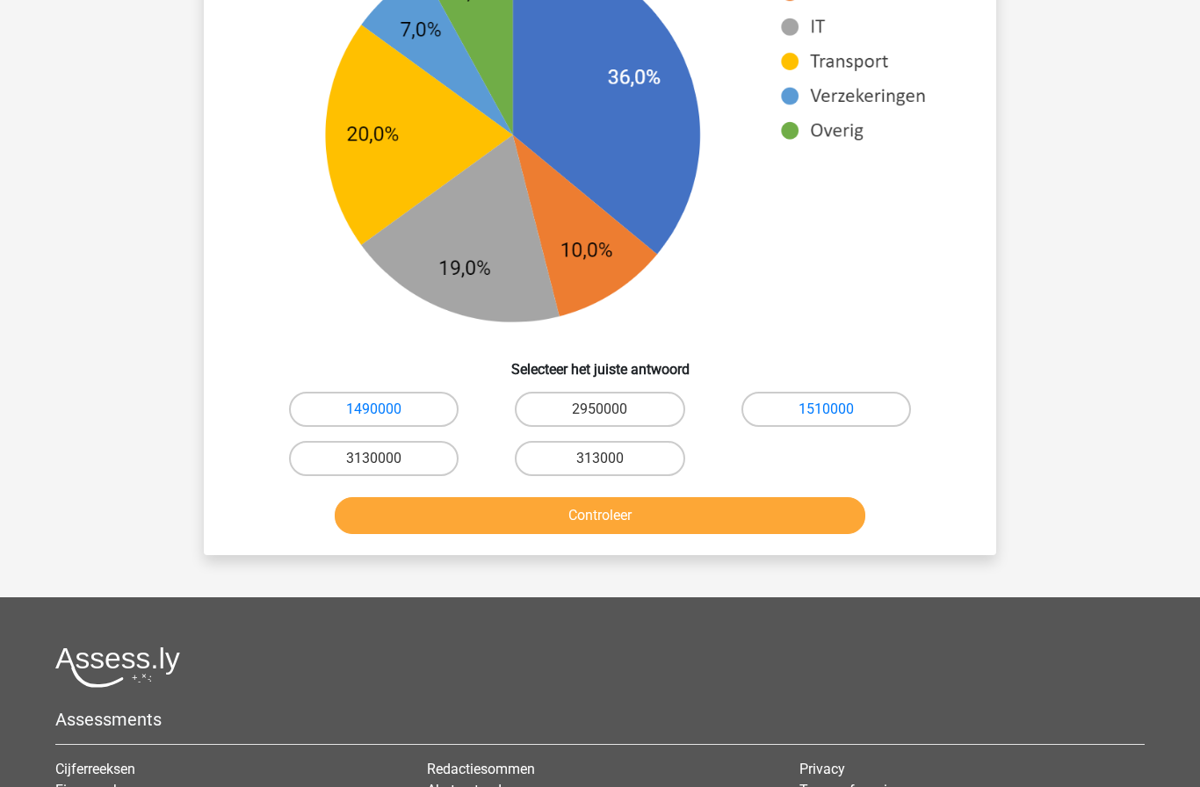
click at [434, 404] on label "1490000" at bounding box center [374, 409] width 170 height 35
click at [386, 410] on input "1490000" at bounding box center [379, 415] width 11 height 11
radio input "true"
click at [714, 523] on button "Controleer" at bounding box center [601, 515] width 532 height 37
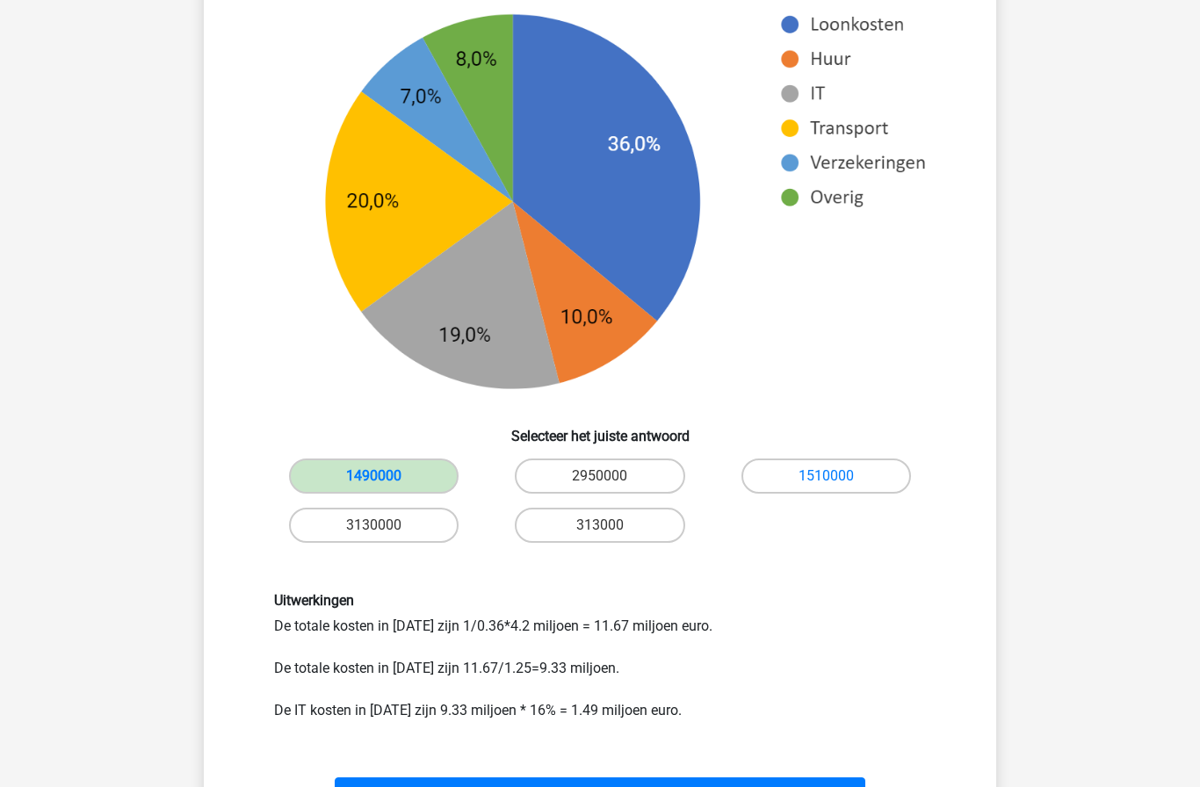
scroll to position [705, 0]
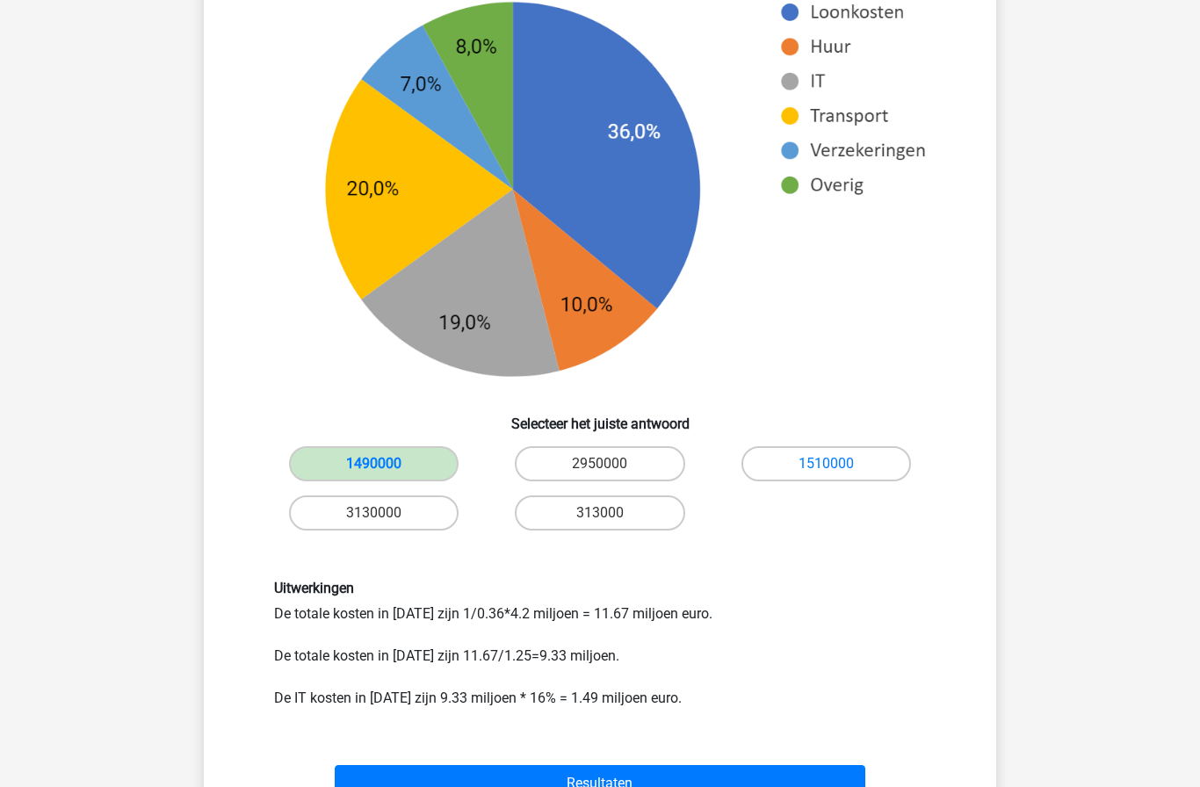
click at [419, 784] on button "Resultaten" at bounding box center [601, 783] width 532 height 37
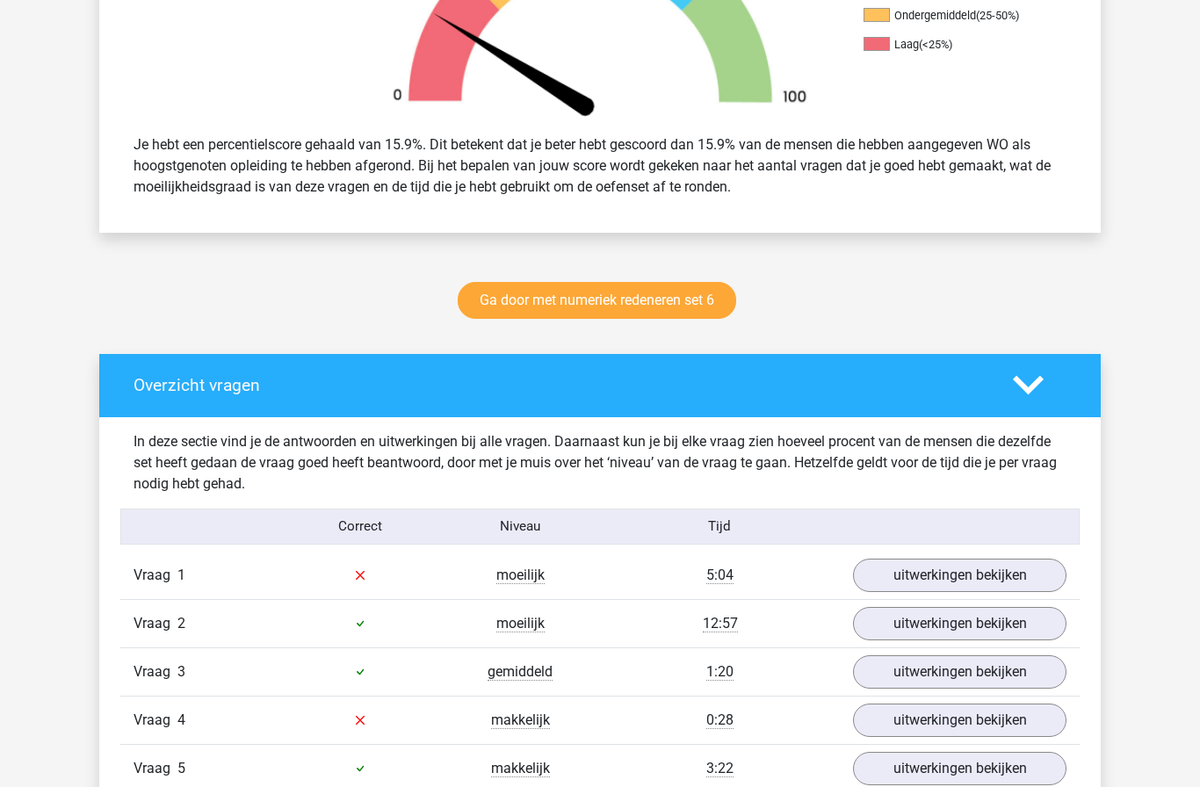
scroll to position [630, 0]
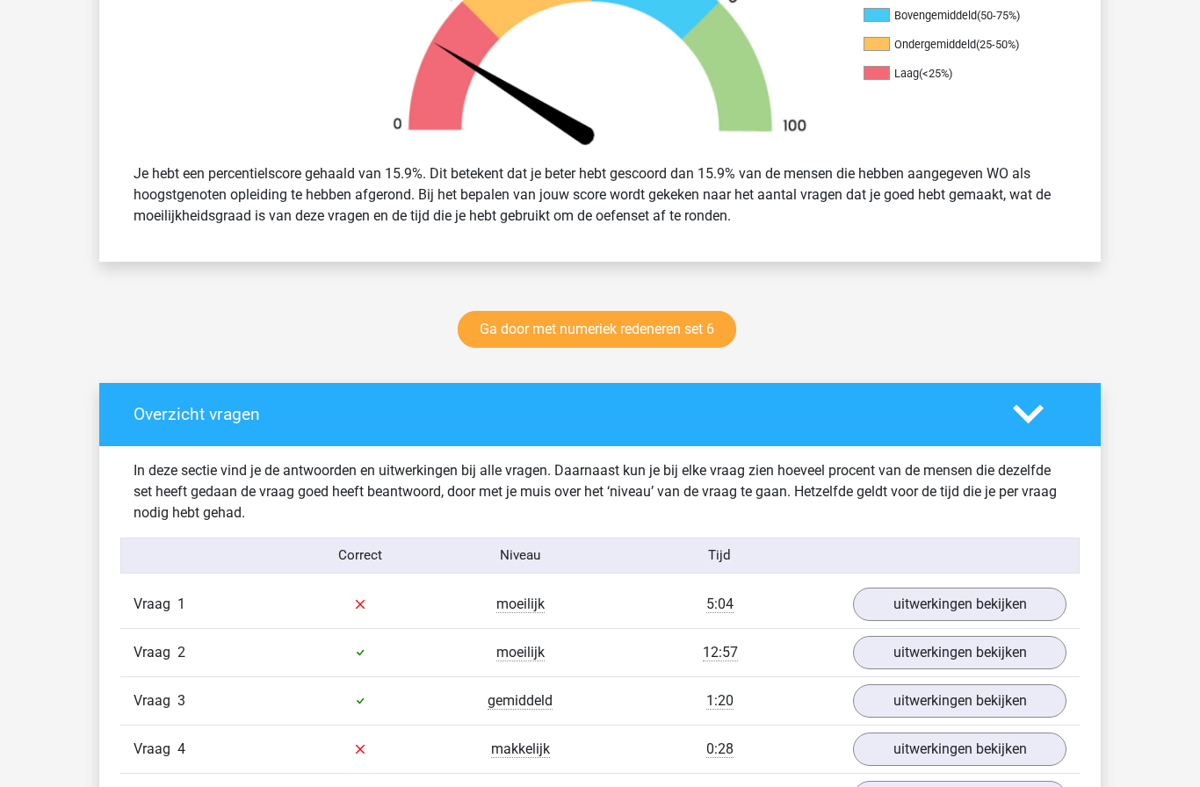
click at [519, 325] on link "Ga door met numeriek redeneren set 6" at bounding box center [597, 329] width 279 height 37
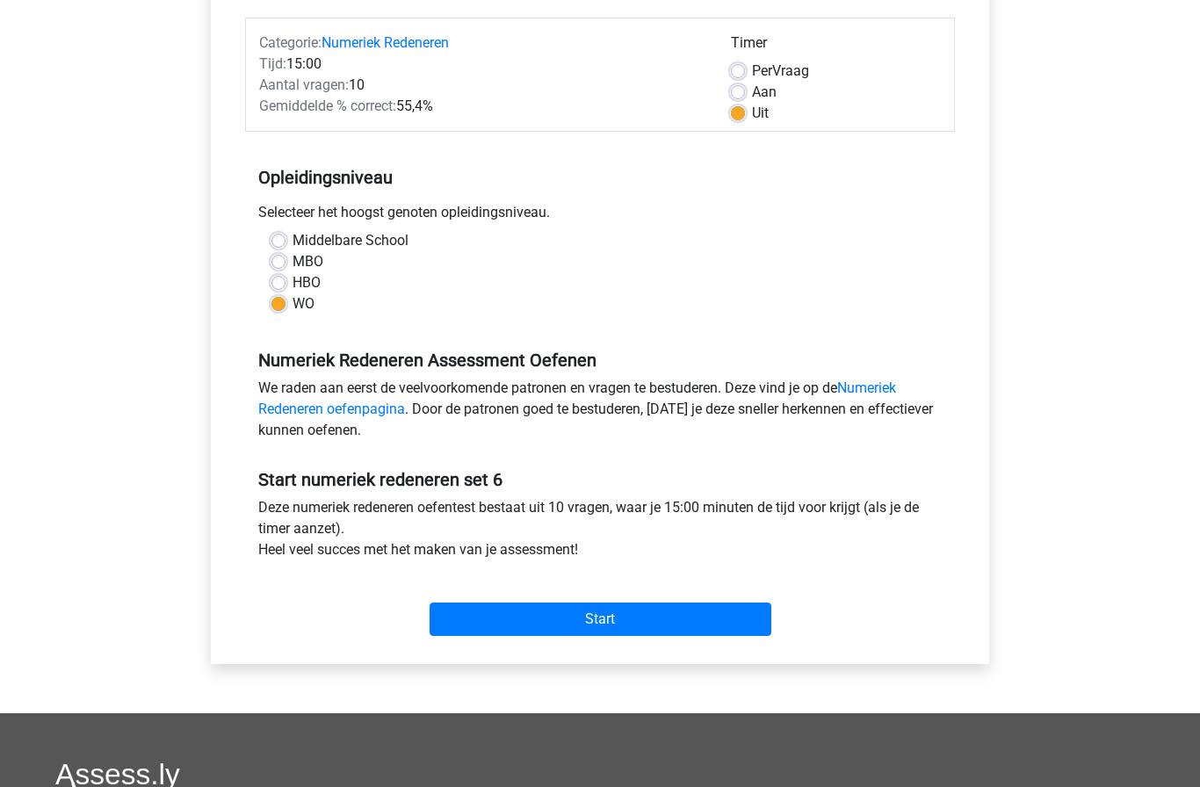
scroll to position [213, 0]
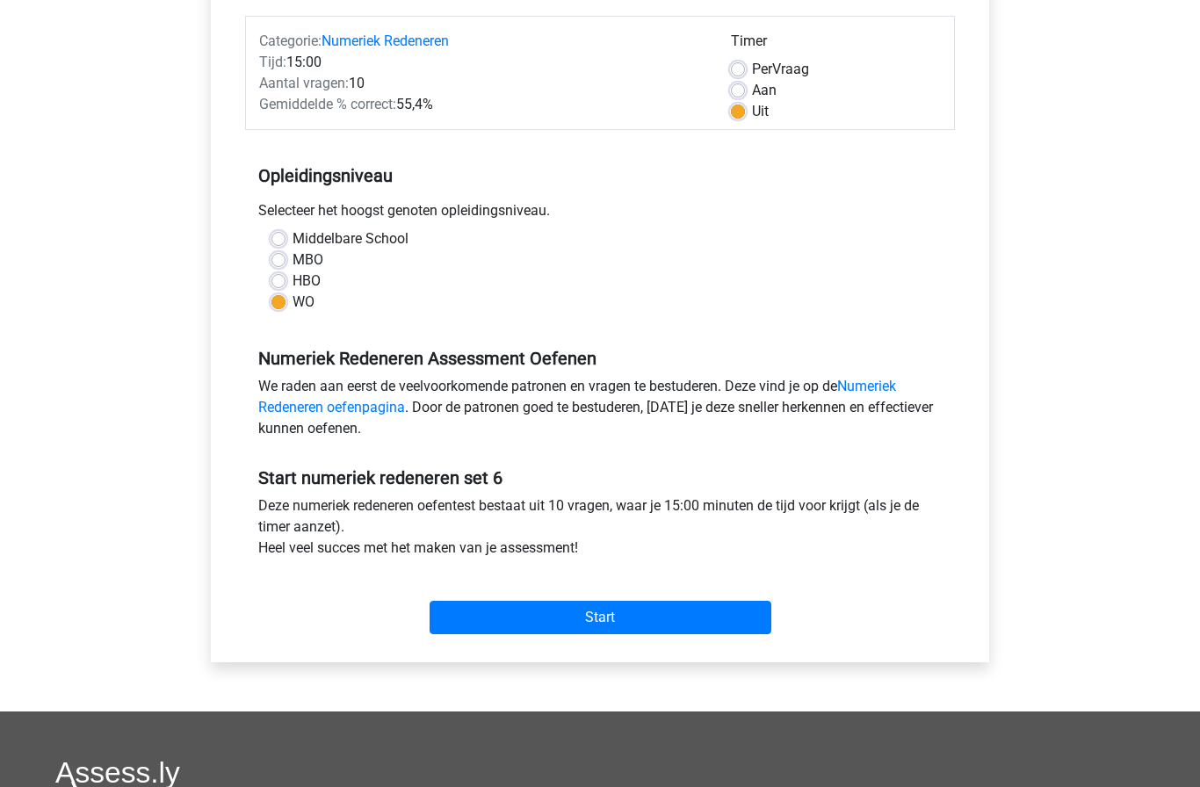
click at [483, 614] on input "Start" at bounding box center [601, 617] width 342 height 33
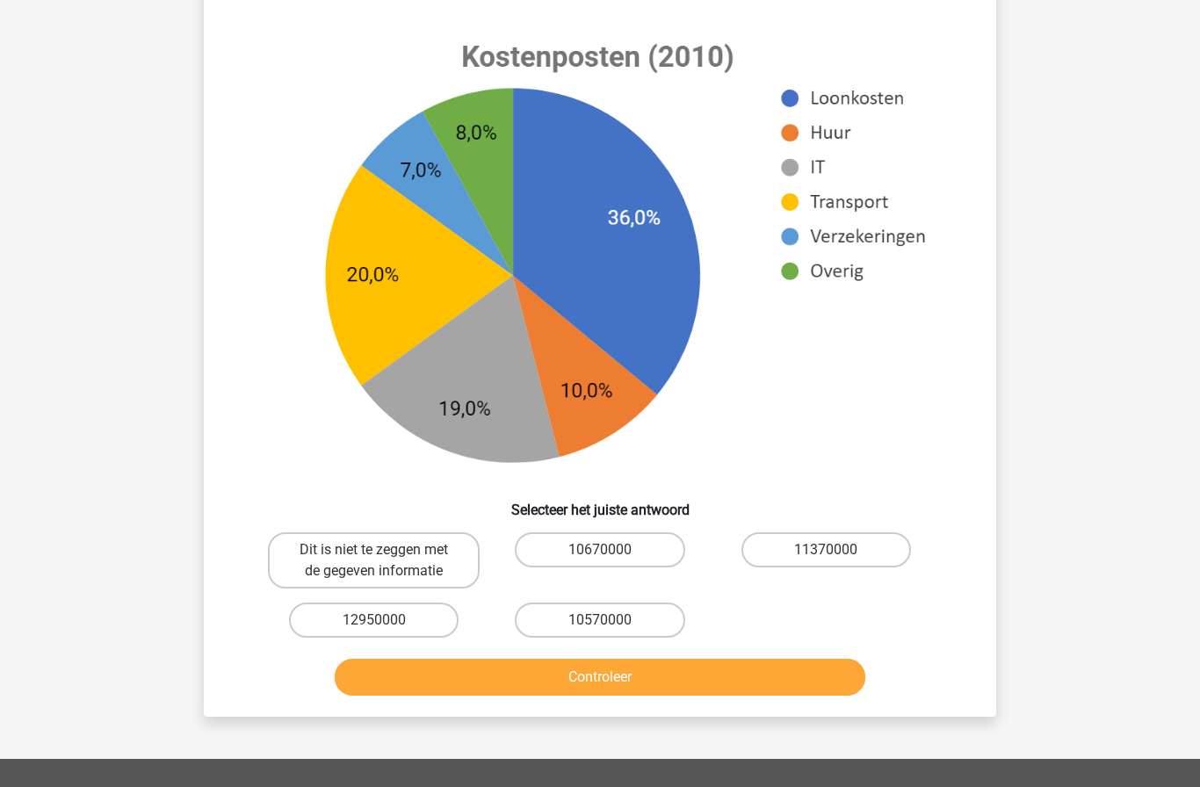
scroll to position [631, 0]
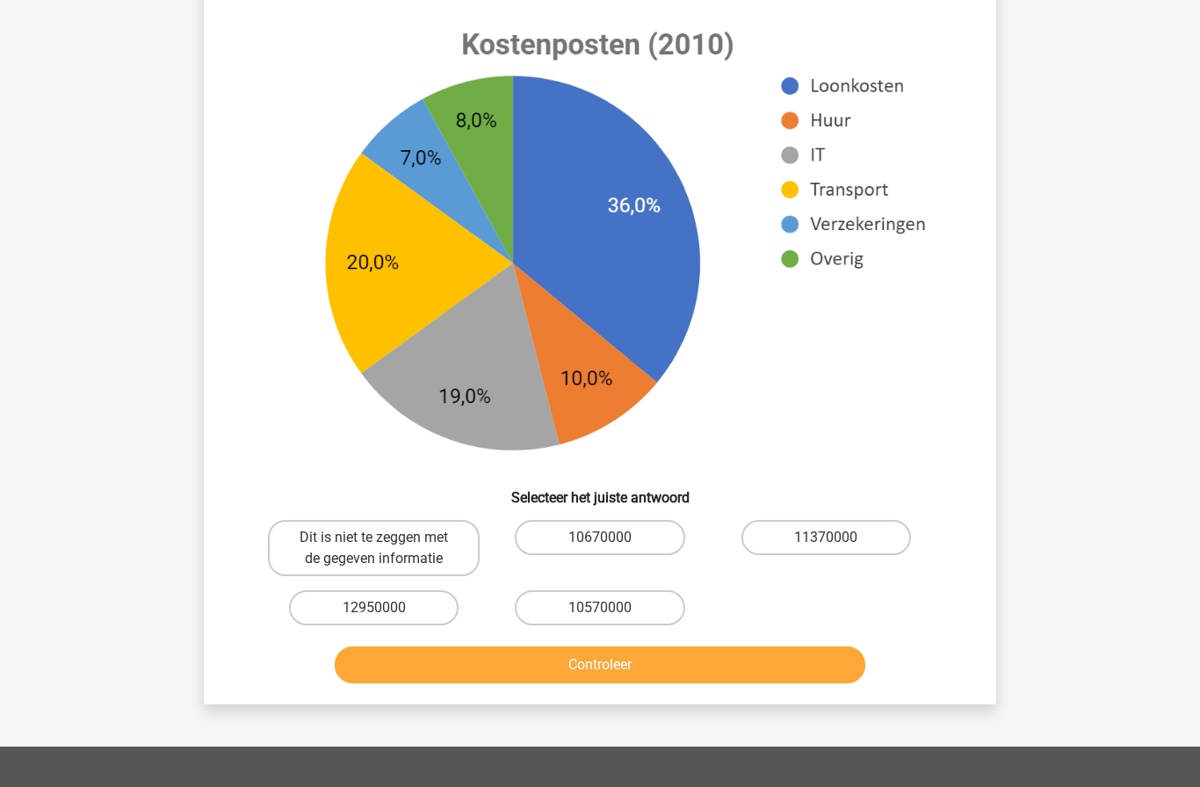
click at [663, 613] on label "10570000" at bounding box center [600, 608] width 170 height 35
click at [612, 613] on input "10570000" at bounding box center [605, 613] width 11 height 11
radio input "true"
click at [792, 678] on button "Controleer" at bounding box center [601, 665] width 532 height 37
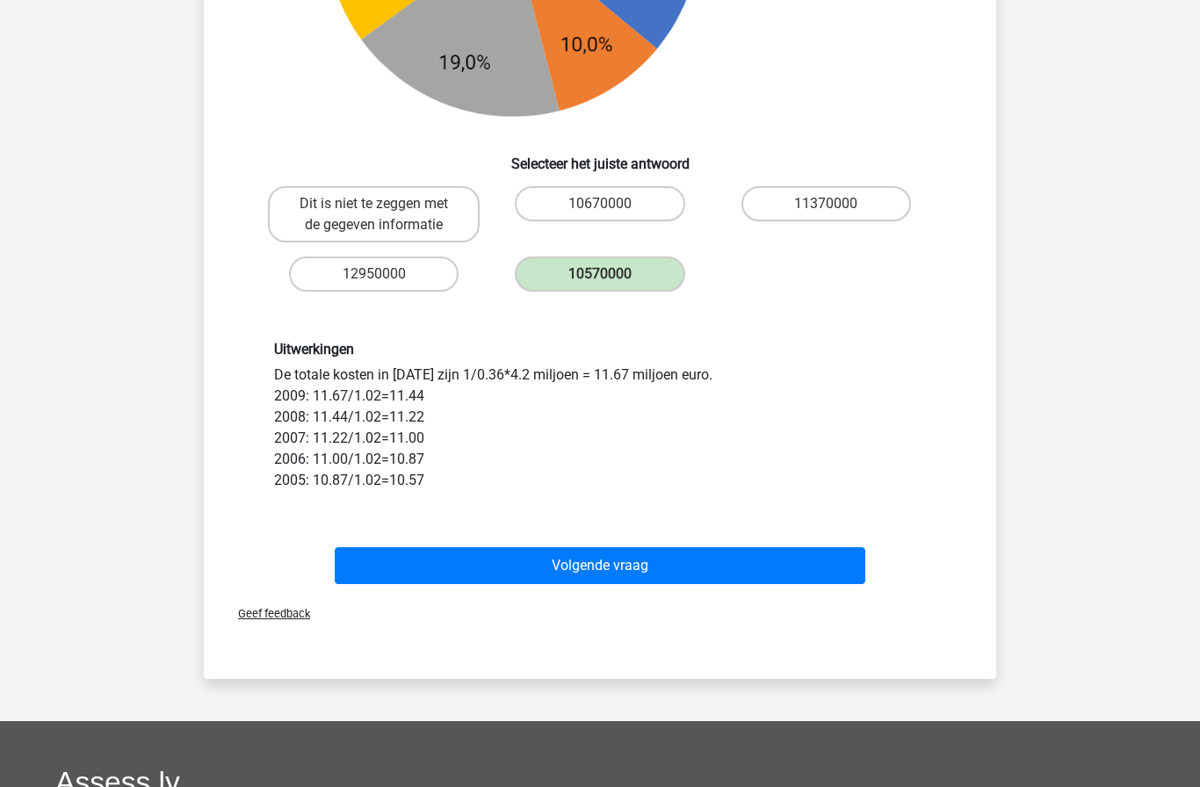
scroll to position [970, 0]
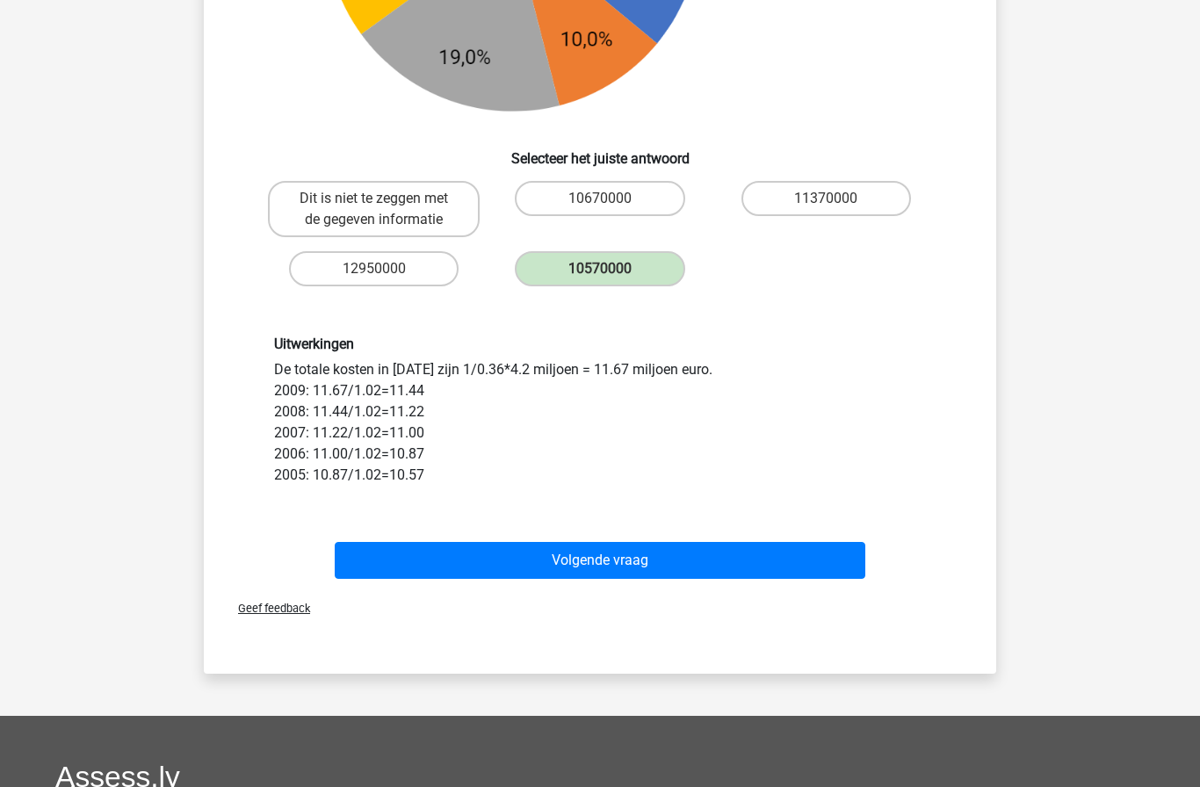
click at [787, 559] on button "Volgende vraag" at bounding box center [601, 560] width 532 height 37
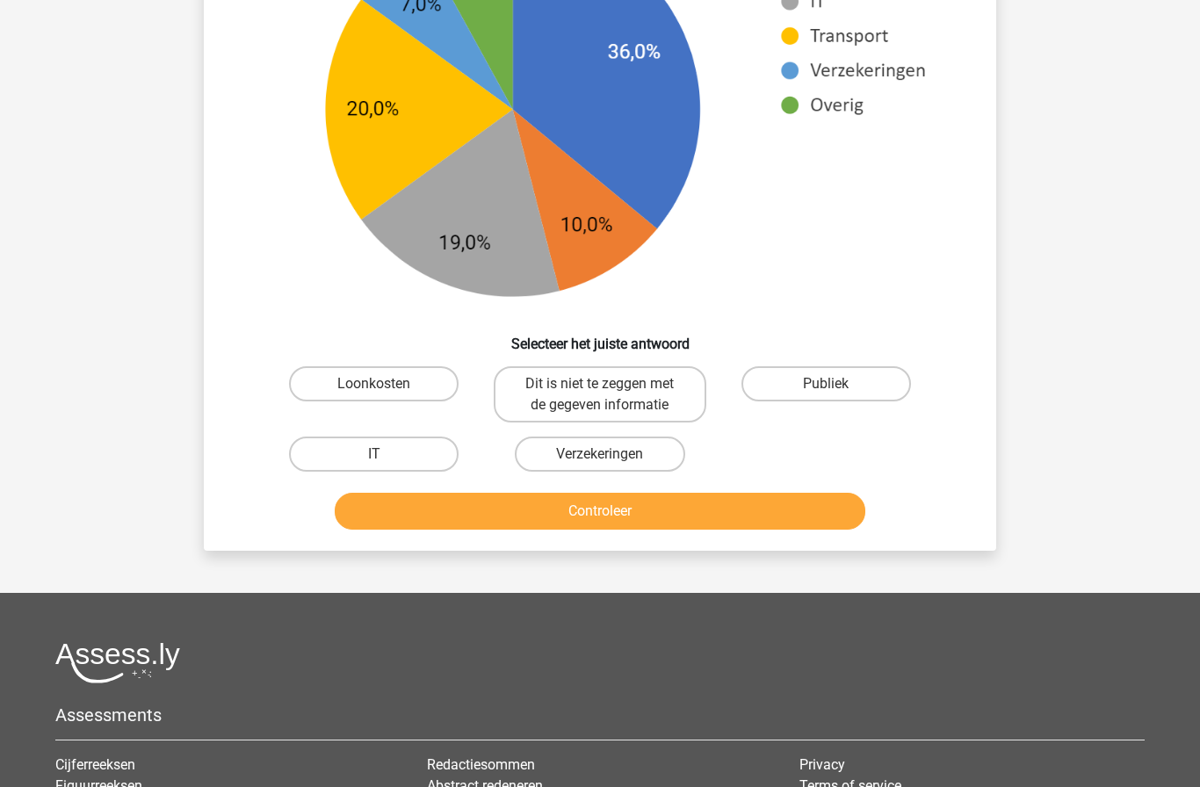
scroll to position [764, 0]
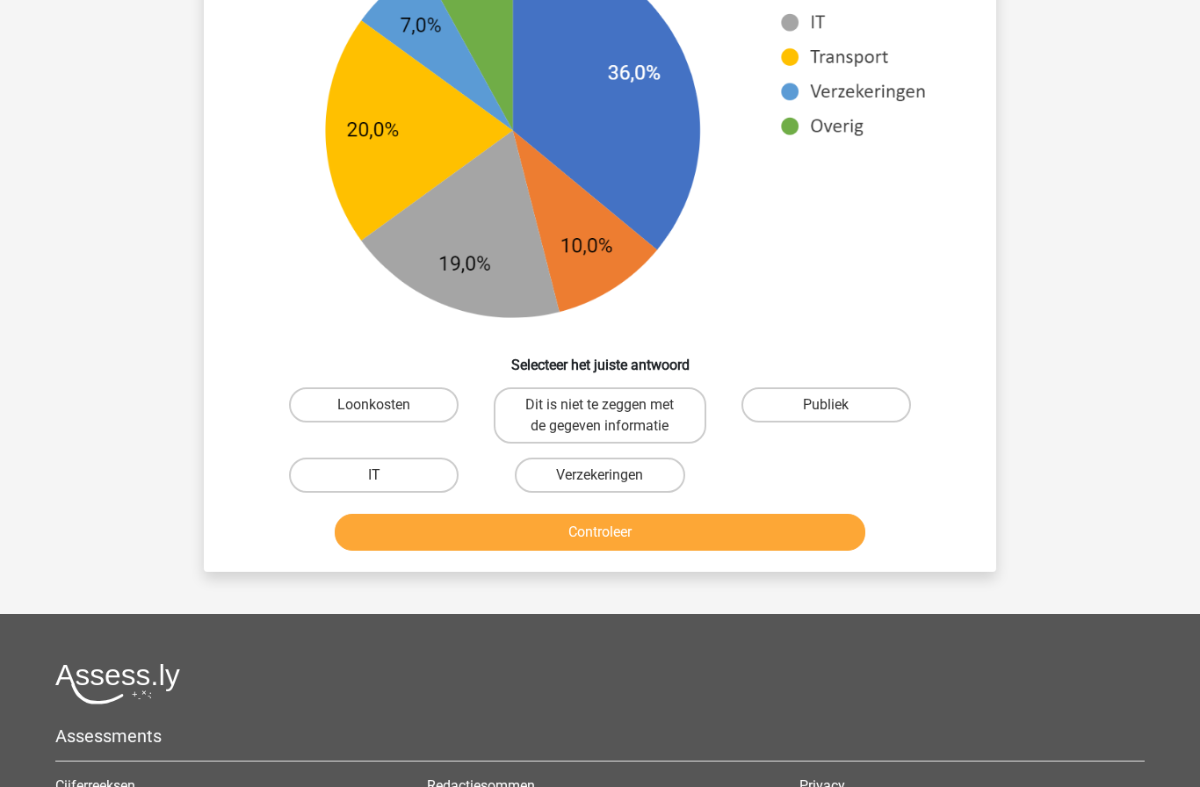
click at [409, 412] on label "Loonkosten" at bounding box center [374, 405] width 170 height 35
click at [386, 412] on input "Loonkosten" at bounding box center [379, 410] width 11 height 11
radio input "true"
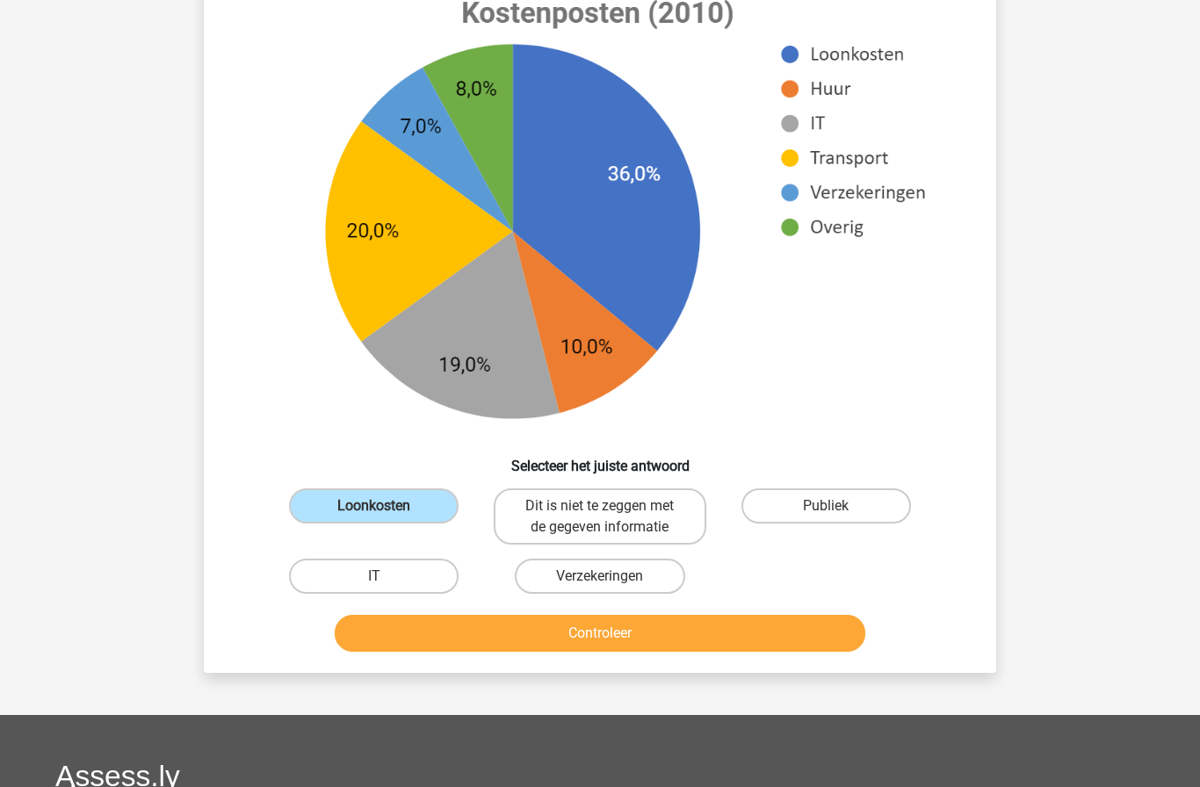
scroll to position [703, 0]
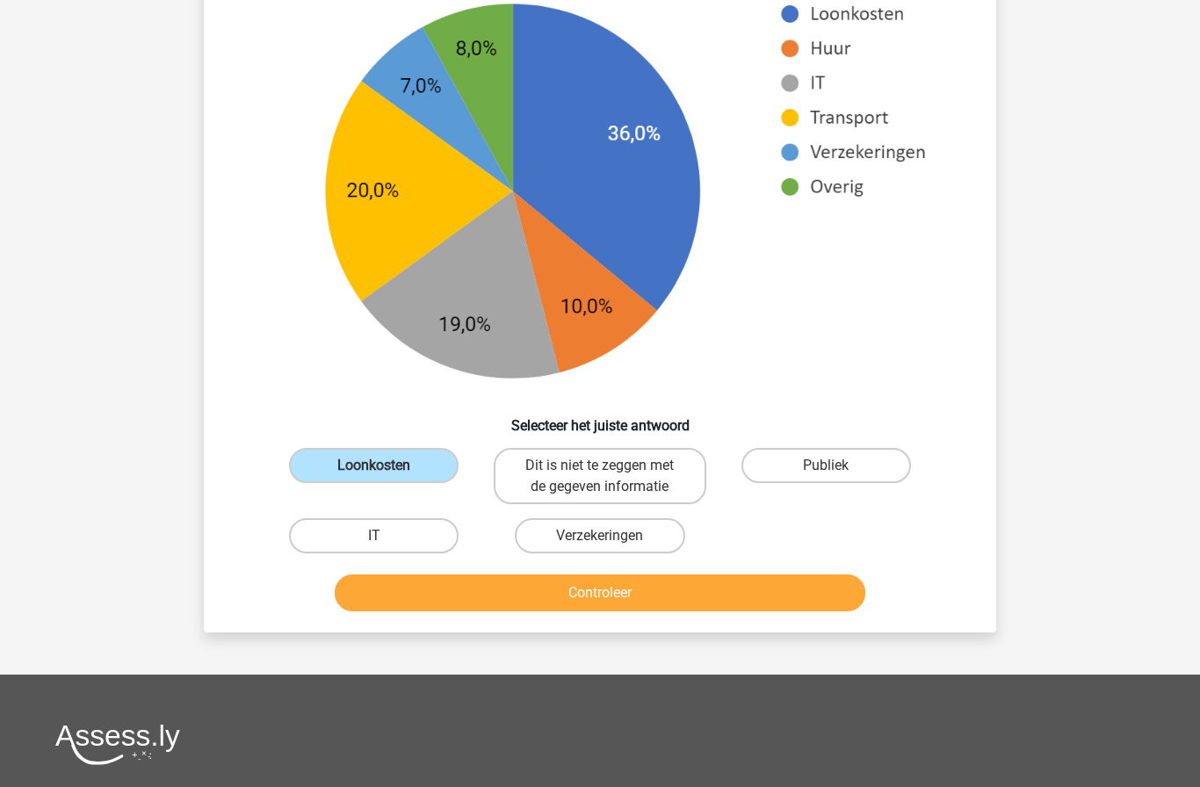
click at [765, 596] on button "Controleer" at bounding box center [601, 593] width 532 height 37
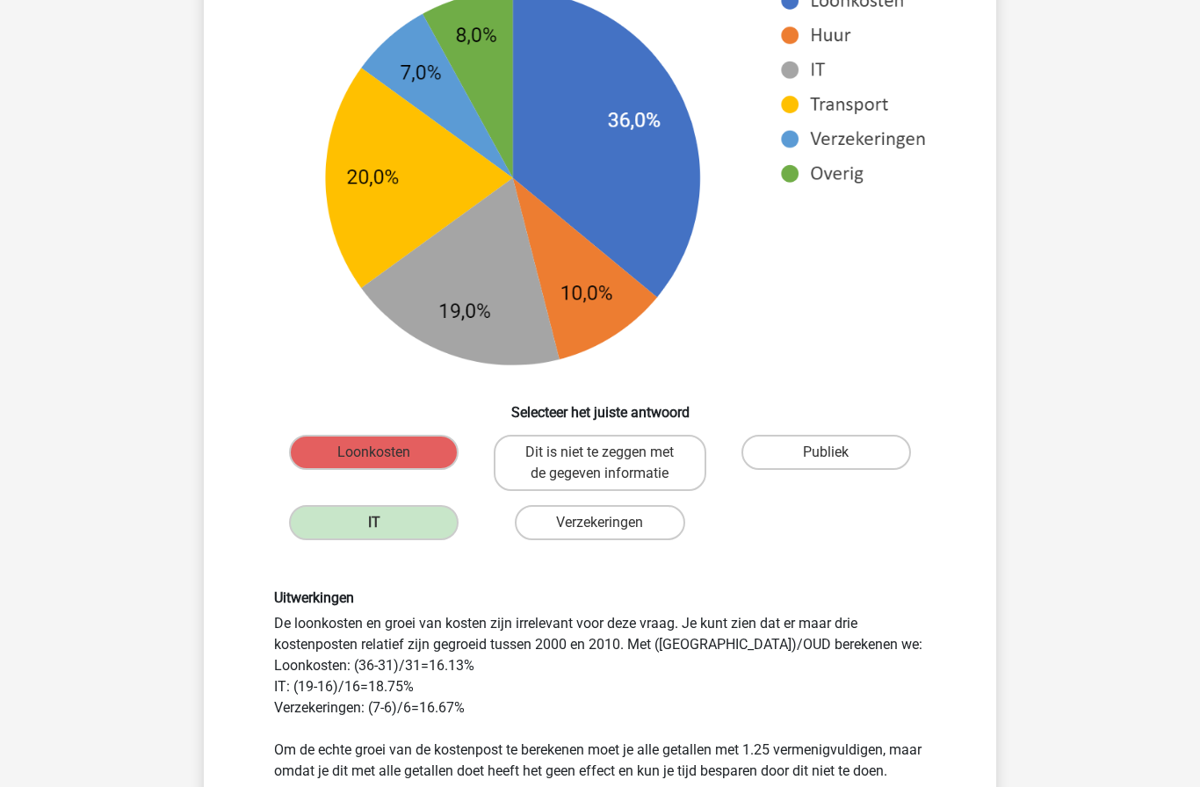
scroll to position [715, 0]
click at [1153, 214] on div "Roelien [EMAIL_ADDRESS][DOMAIN_NAME] Nederlands English" at bounding box center [600, 381] width 1200 height 2193
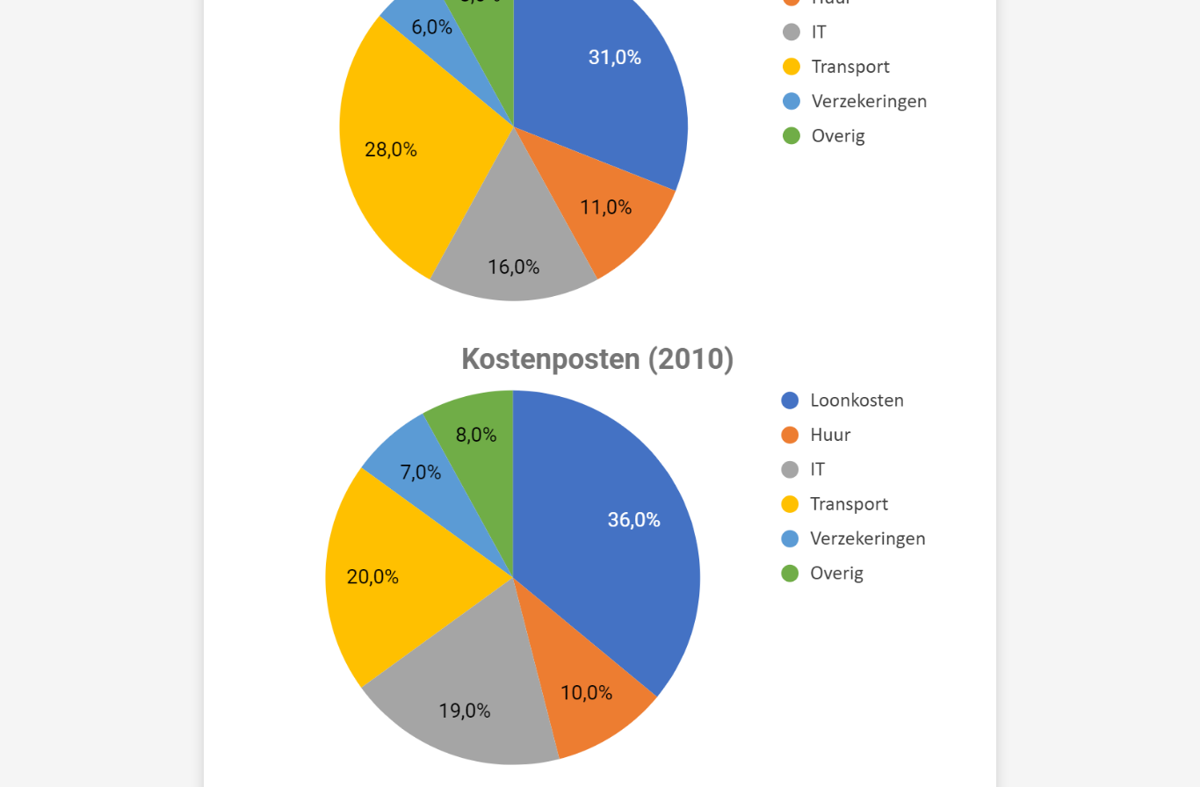
scroll to position [198, 0]
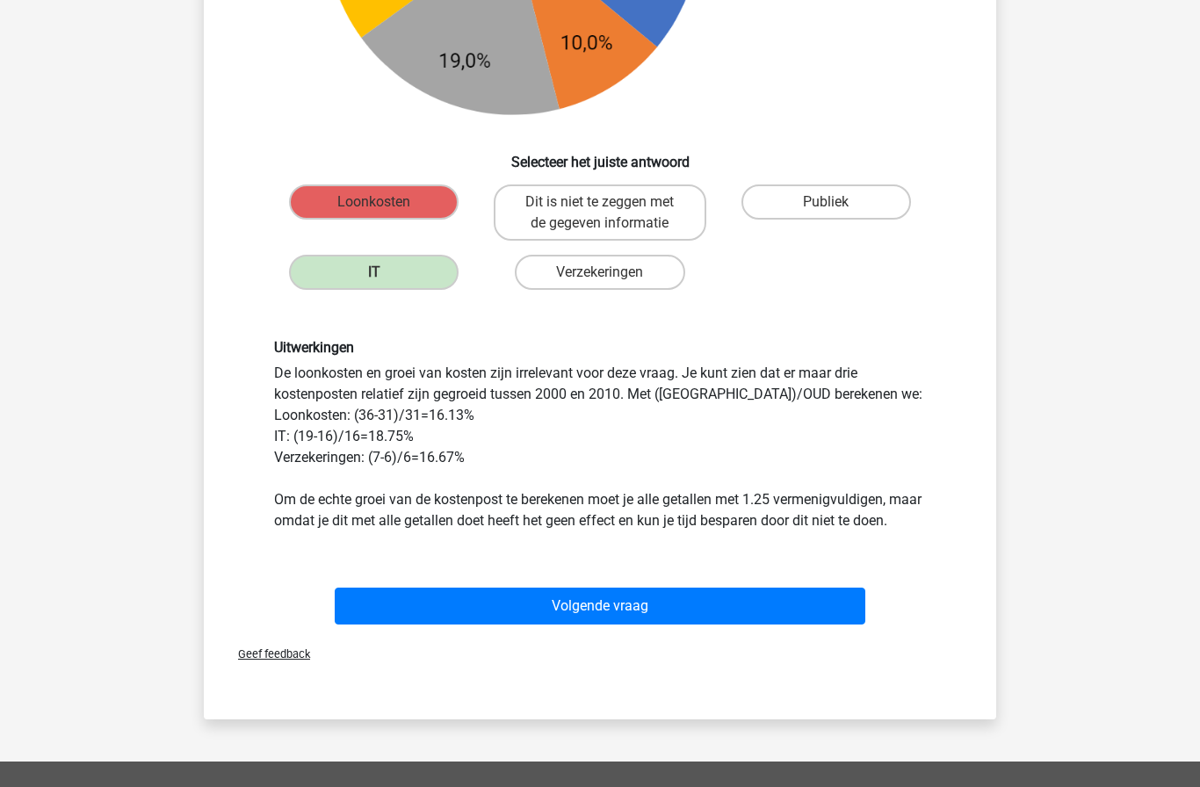
click at [775, 625] on button "Volgende vraag" at bounding box center [601, 606] width 532 height 37
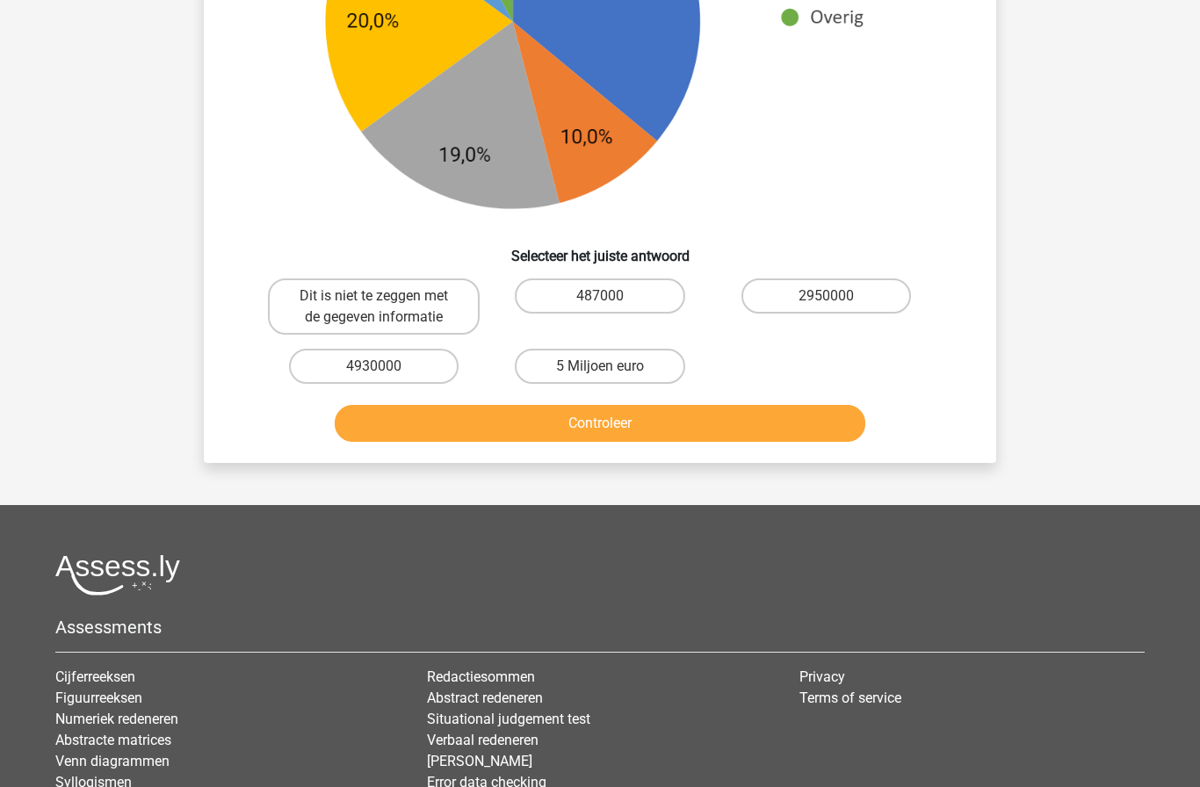
scroll to position [917, 0]
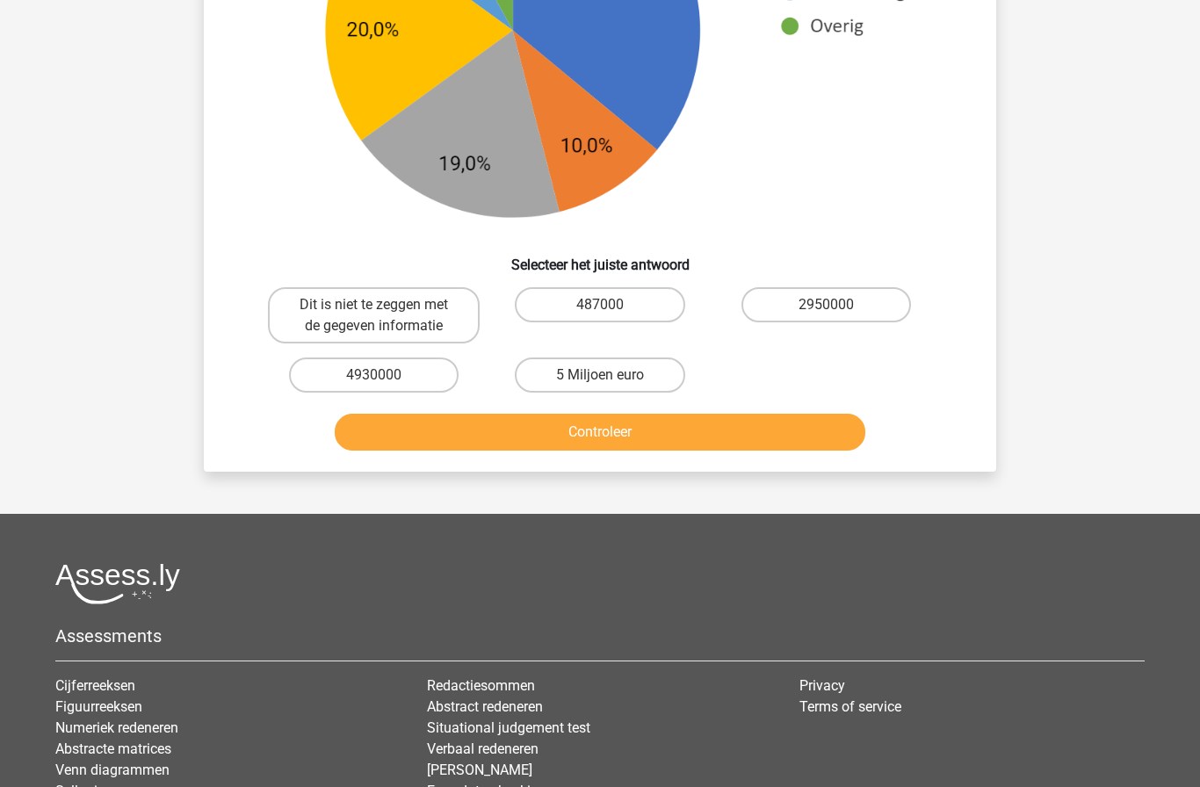
click at [643, 388] on label "5 Miljoen euro" at bounding box center [600, 375] width 170 height 35
click at [612, 387] on input "5 Miljoen euro" at bounding box center [605, 380] width 11 height 11
radio input "true"
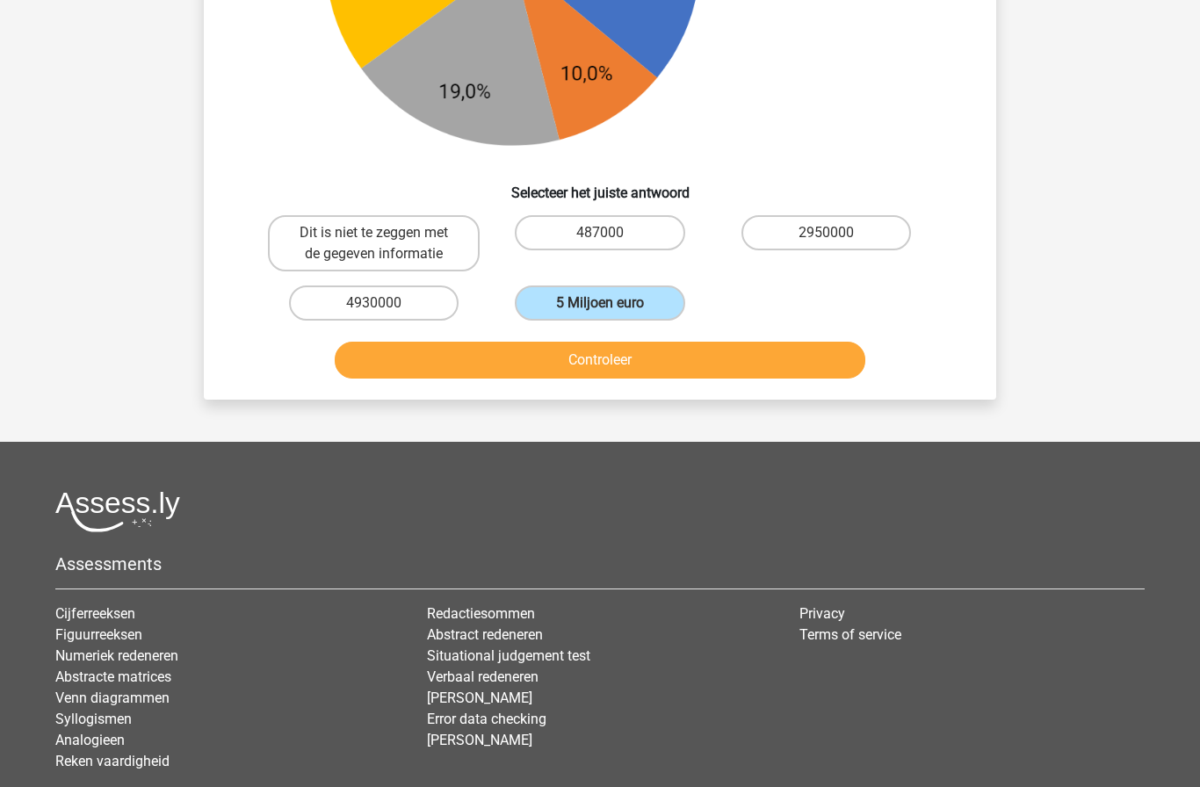
scroll to position [988, 0]
click at [795, 374] on button "Controleer" at bounding box center [601, 361] width 532 height 37
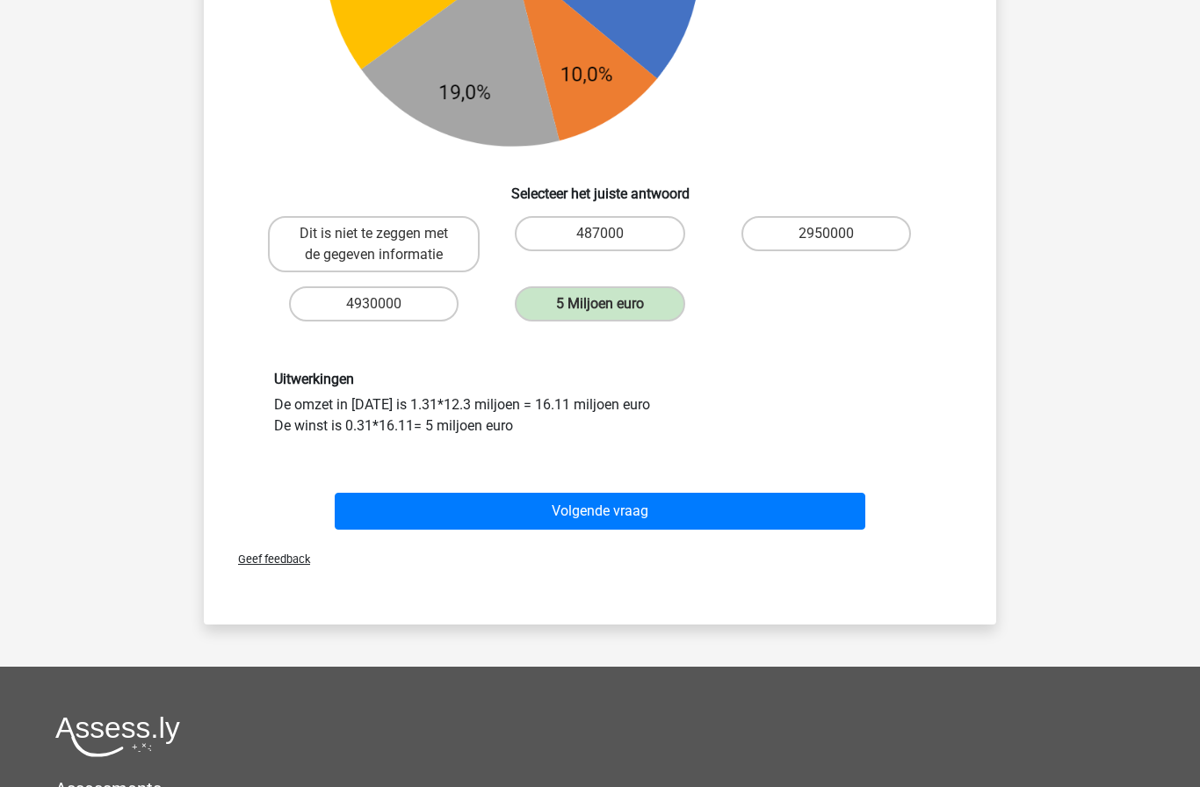
click at [800, 517] on button "Volgende vraag" at bounding box center [601, 511] width 532 height 37
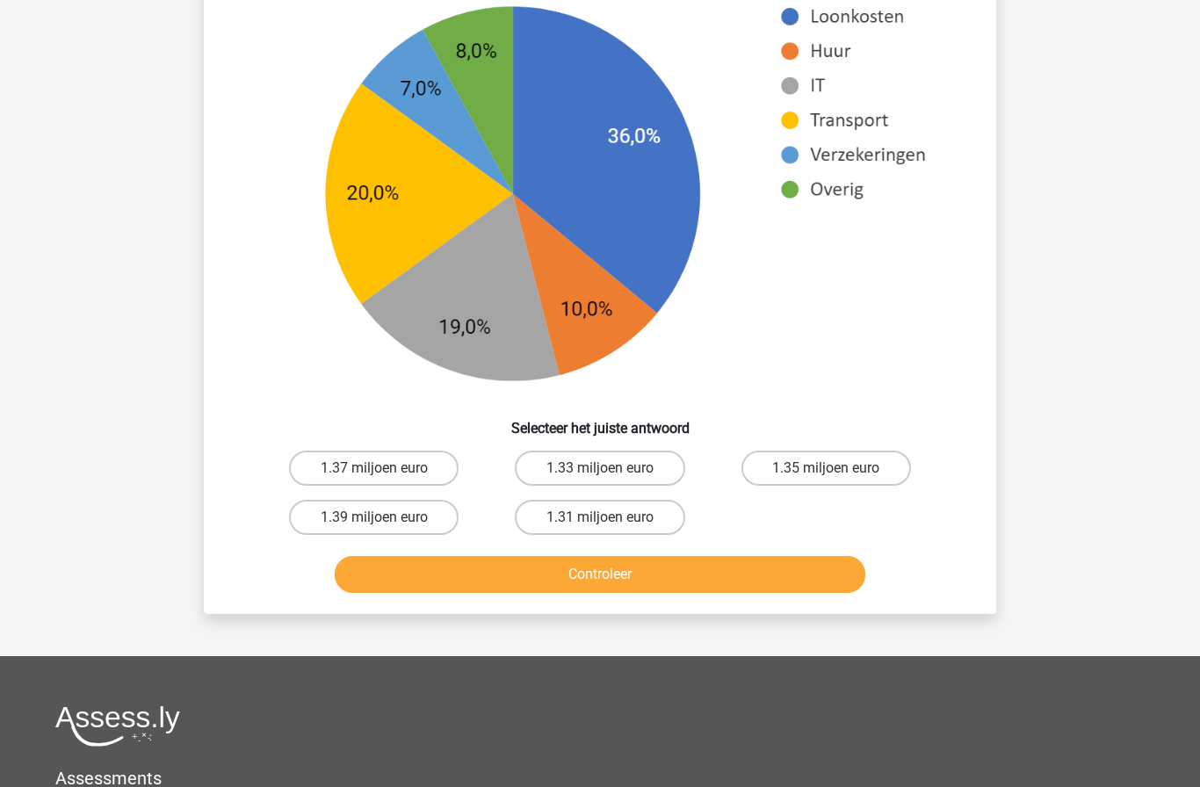
scroll to position [720, 0]
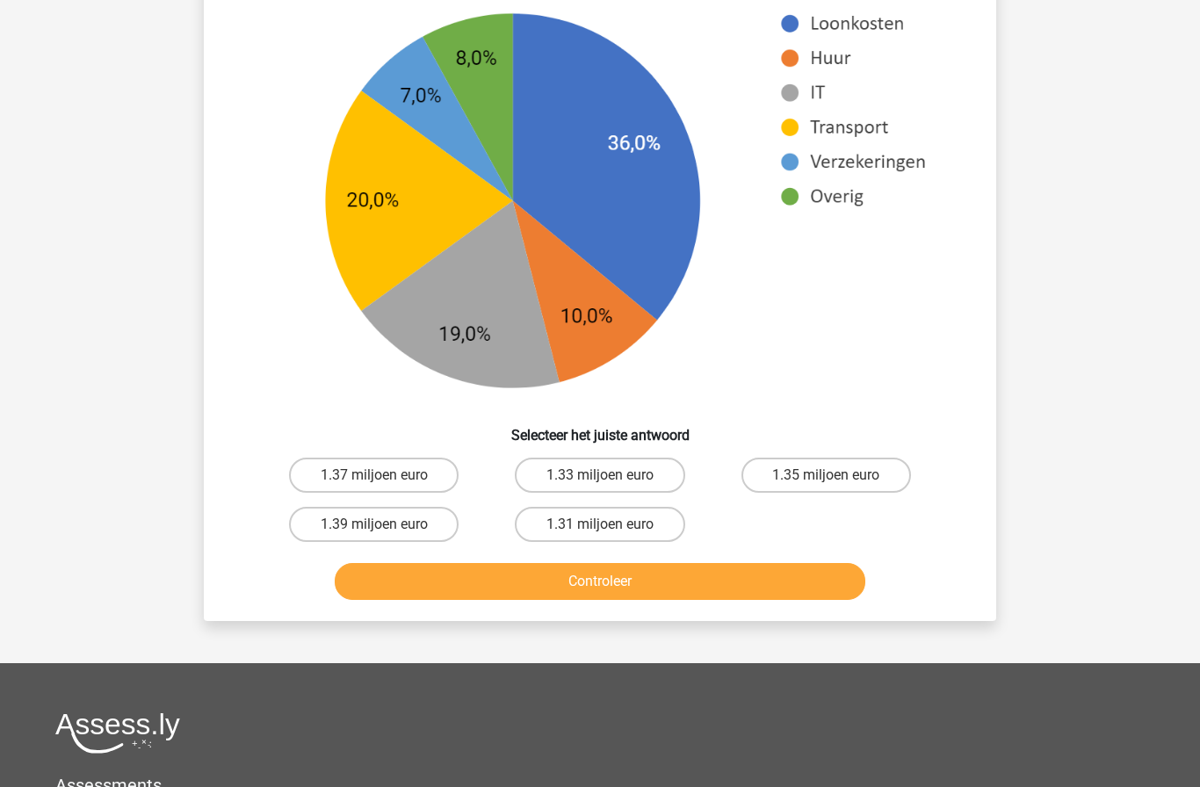
click at [645, 531] on label "1.31 miljoen euro" at bounding box center [600, 524] width 170 height 35
click at [612, 531] on input "1.31 miljoen euro" at bounding box center [605, 530] width 11 height 11
radio input "true"
click at [757, 577] on button "Controleer" at bounding box center [601, 581] width 532 height 37
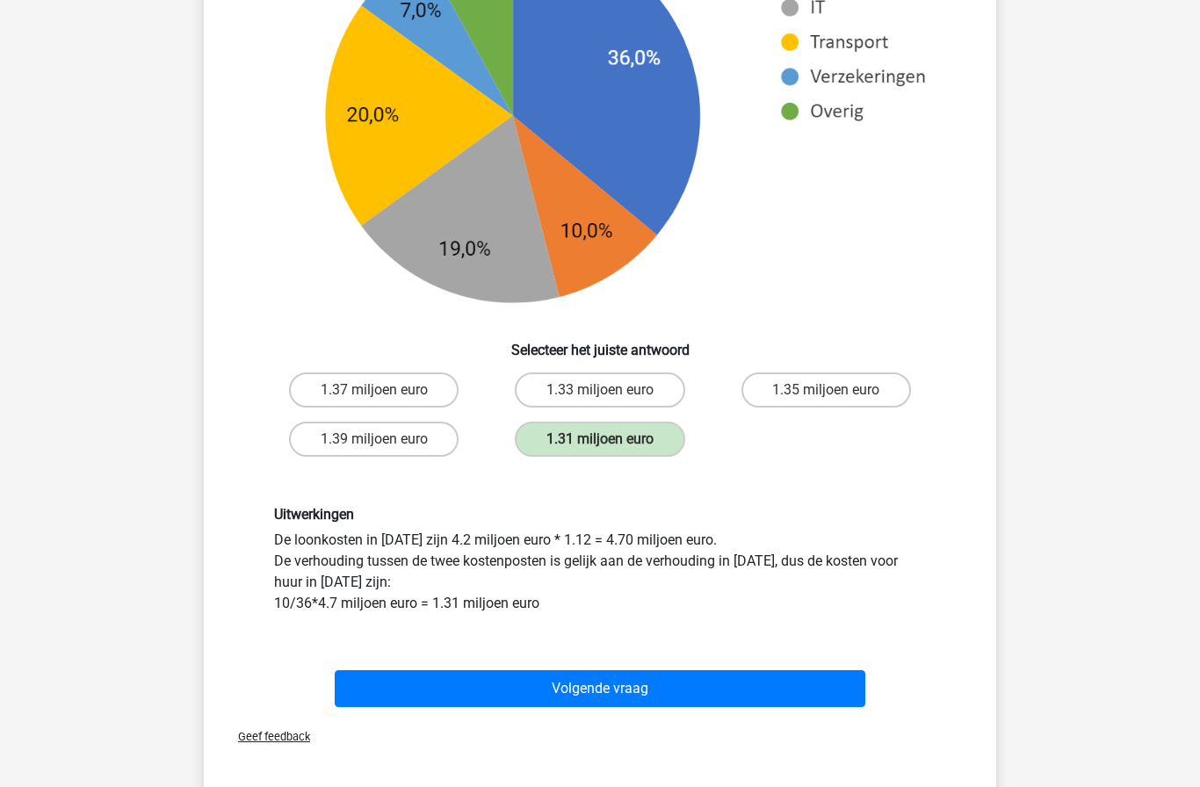
scroll to position [810, 0]
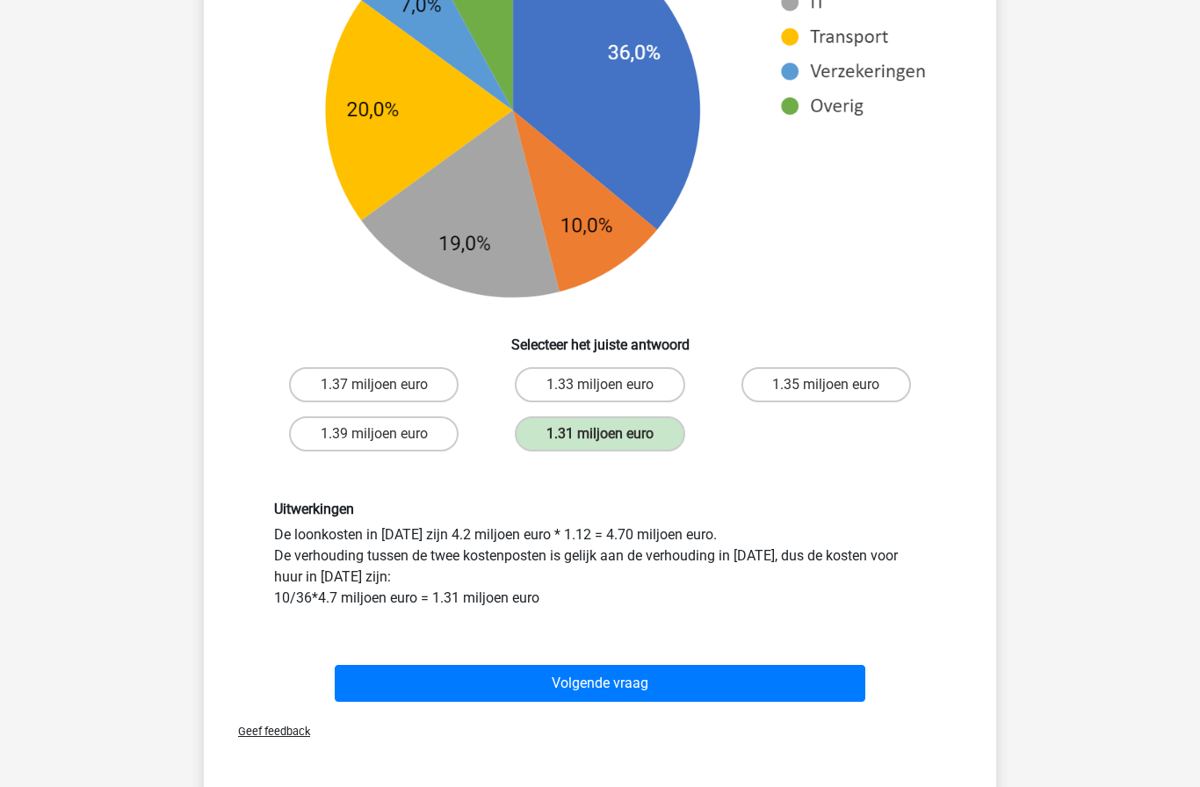
click at [738, 684] on button "Volgende vraag" at bounding box center [601, 683] width 532 height 37
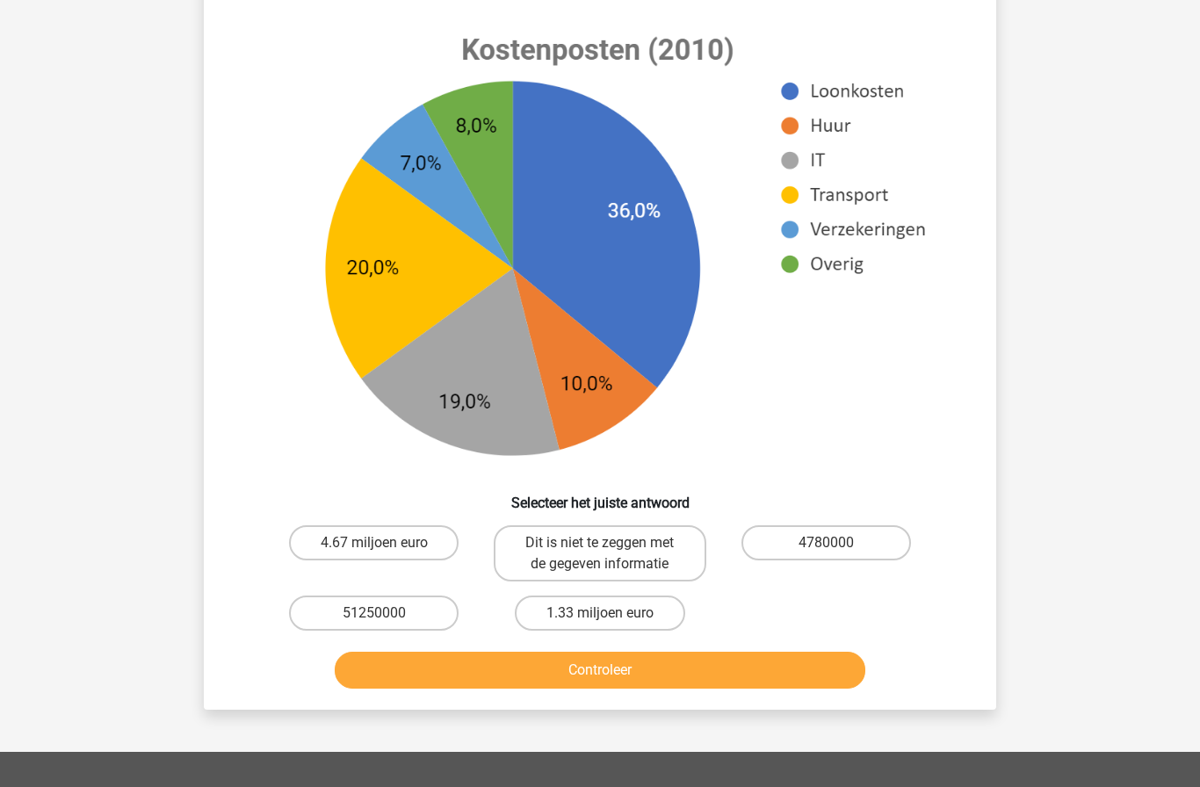
scroll to position [759, 0]
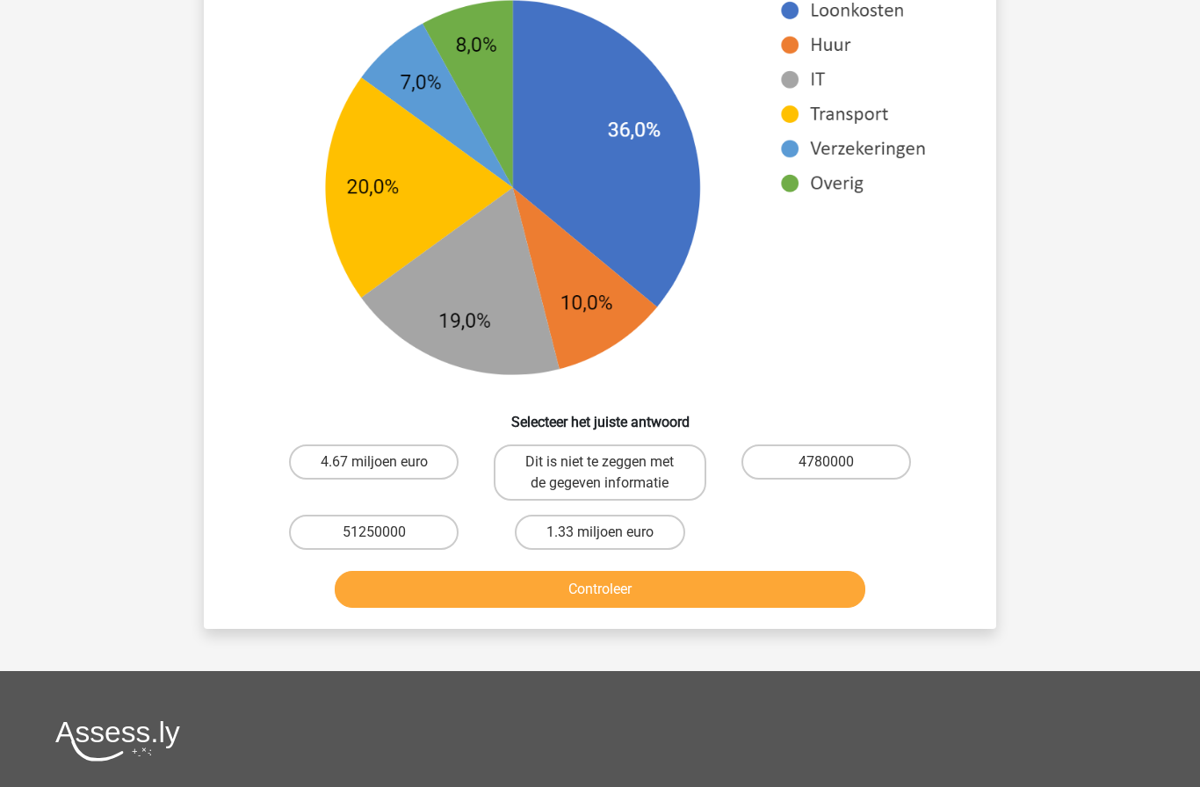
click at [634, 461] on label "Dit is niet te zeggen met de gegeven informatie" at bounding box center [600, 473] width 212 height 56
click at [612, 462] on input "Dit is niet te zeggen met de gegeven informatie" at bounding box center [605, 467] width 11 height 11
radio input "true"
click at [696, 595] on button "Controleer" at bounding box center [601, 589] width 532 height 37
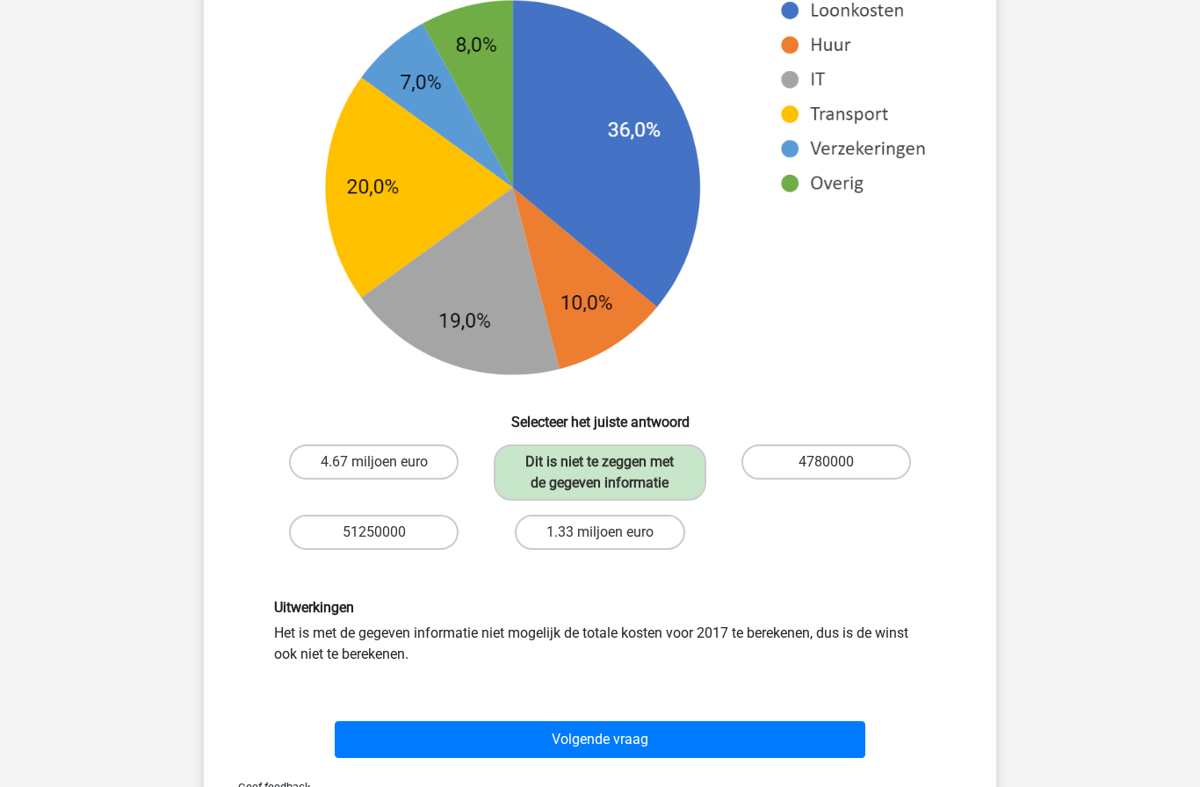
click at [651, 732] on button "Volgende vraag" at bounding box center [601, 740] width 532 height 37
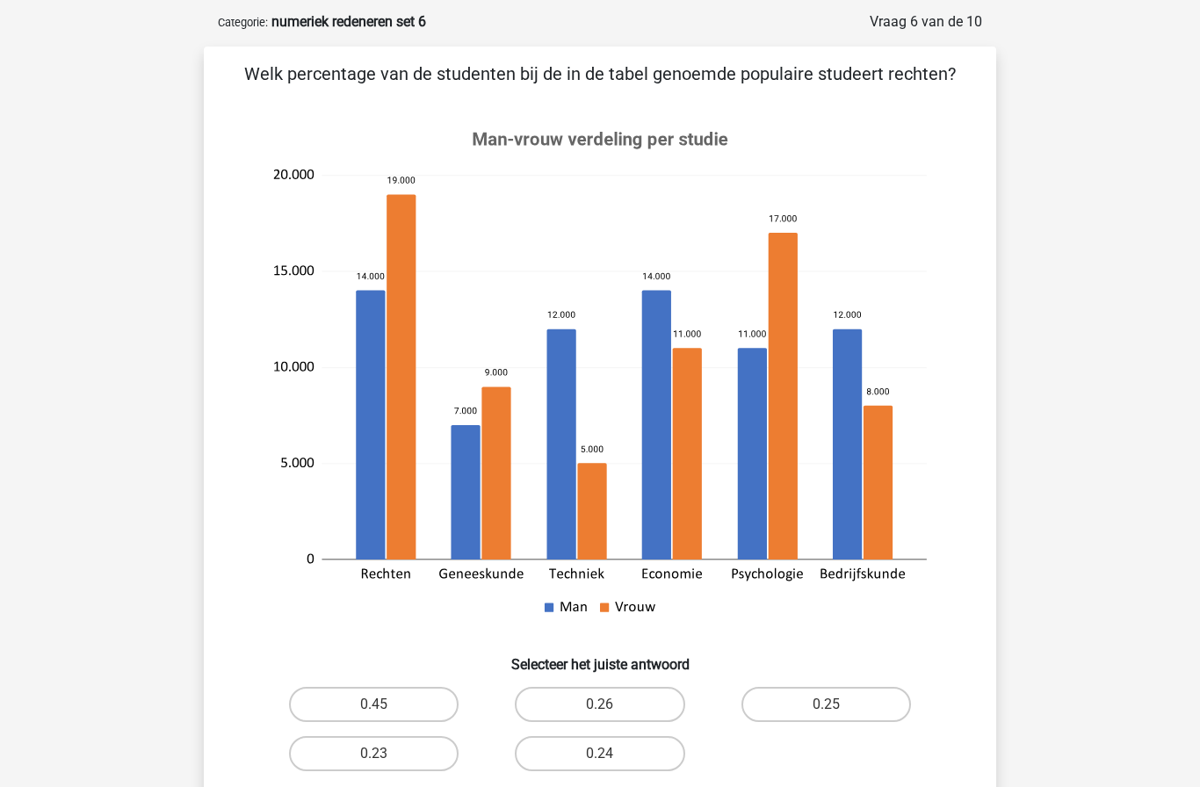
scroll to position [79, 0]
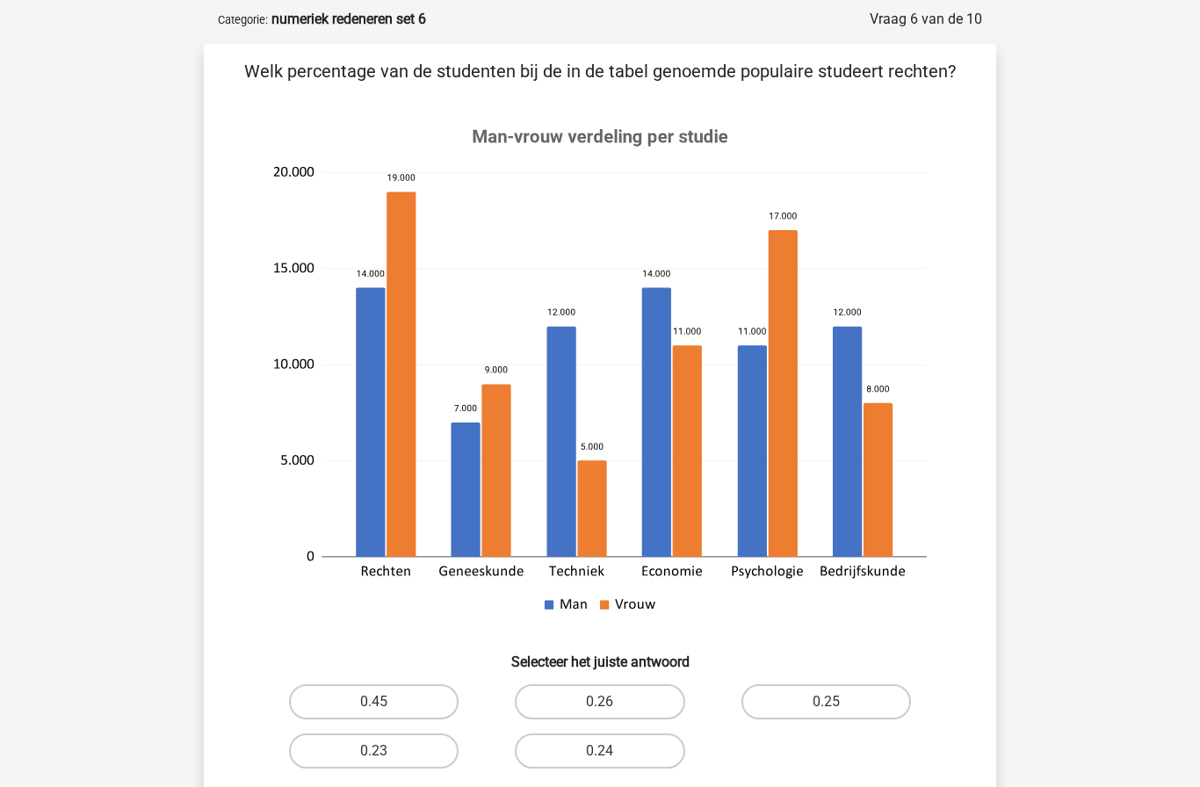
click at [403, 754] on label "0.23" at bounding box center [374, 751] width 170 height 35
click at [386, 754] on input "0.23" at bounding box center [379, 756] width 11 height 11
radio input "true"
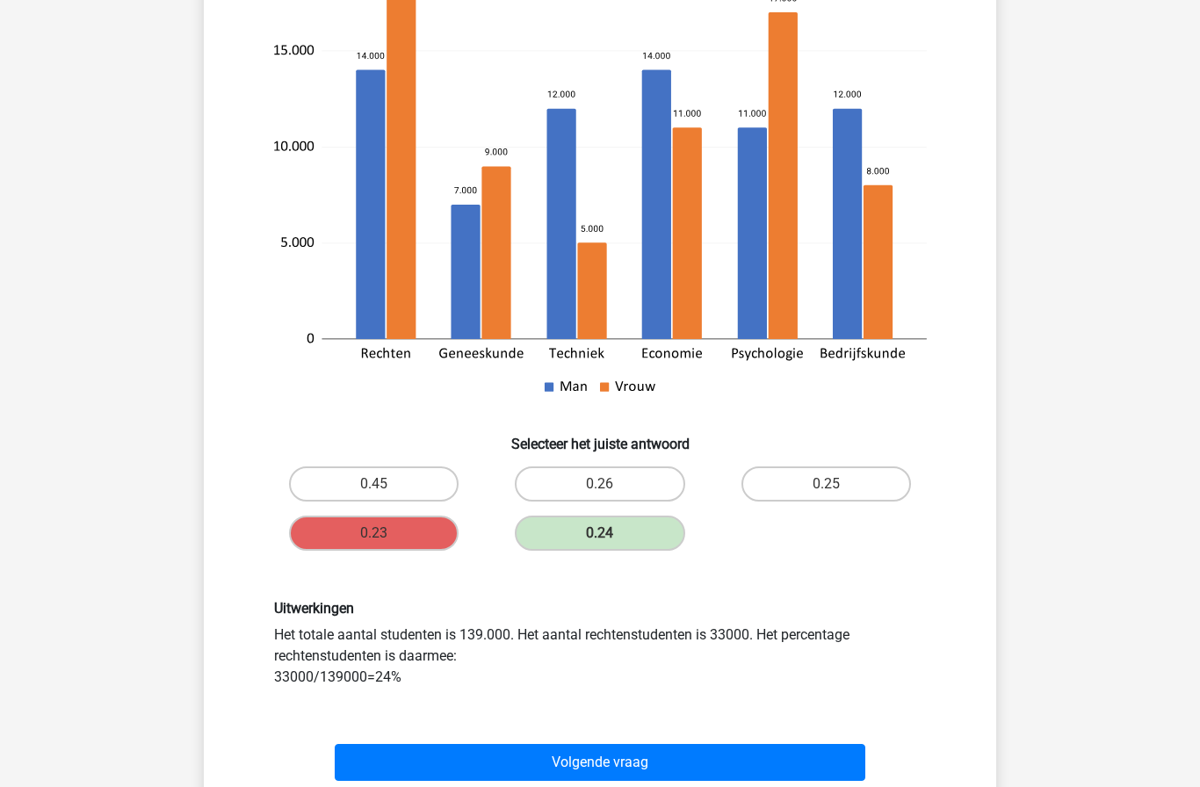
scroll to position [378, 0]
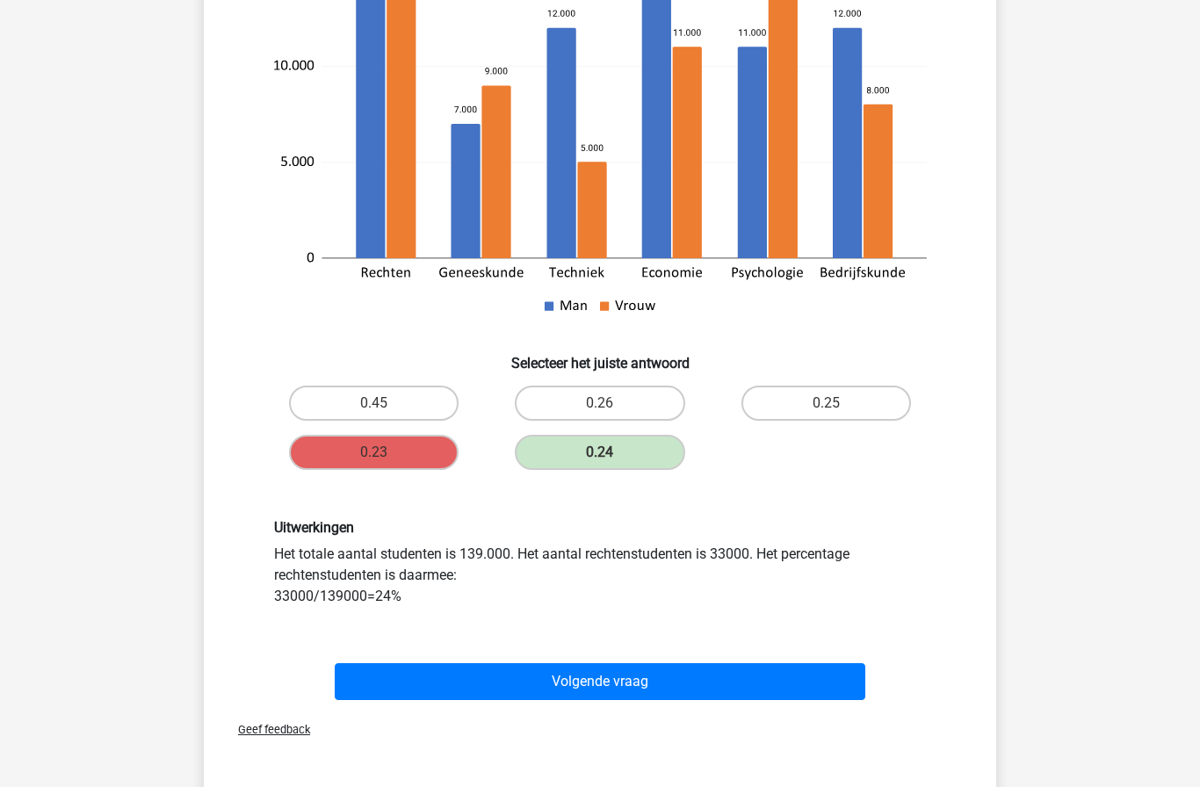
click at [787, 671] on button "Volgende vraag" at bounding box center [601, 682] width 532 height 37
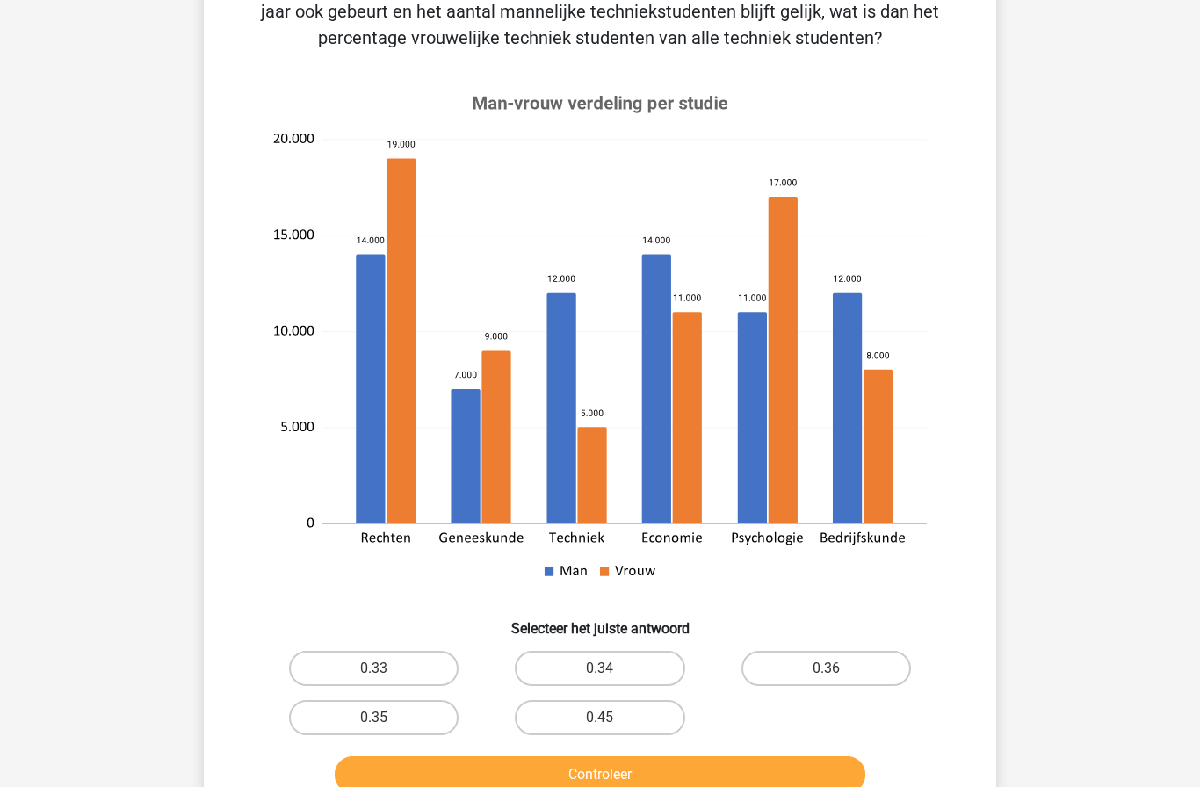
scroll to position [166, 0]
click at [865, 671] on label "0.36" at bounding box center [827, 667] width 170 height 35
click at [838, 671] on input "0.36" at bounding box center [831, 673] width 11 height 11
radio input "true"
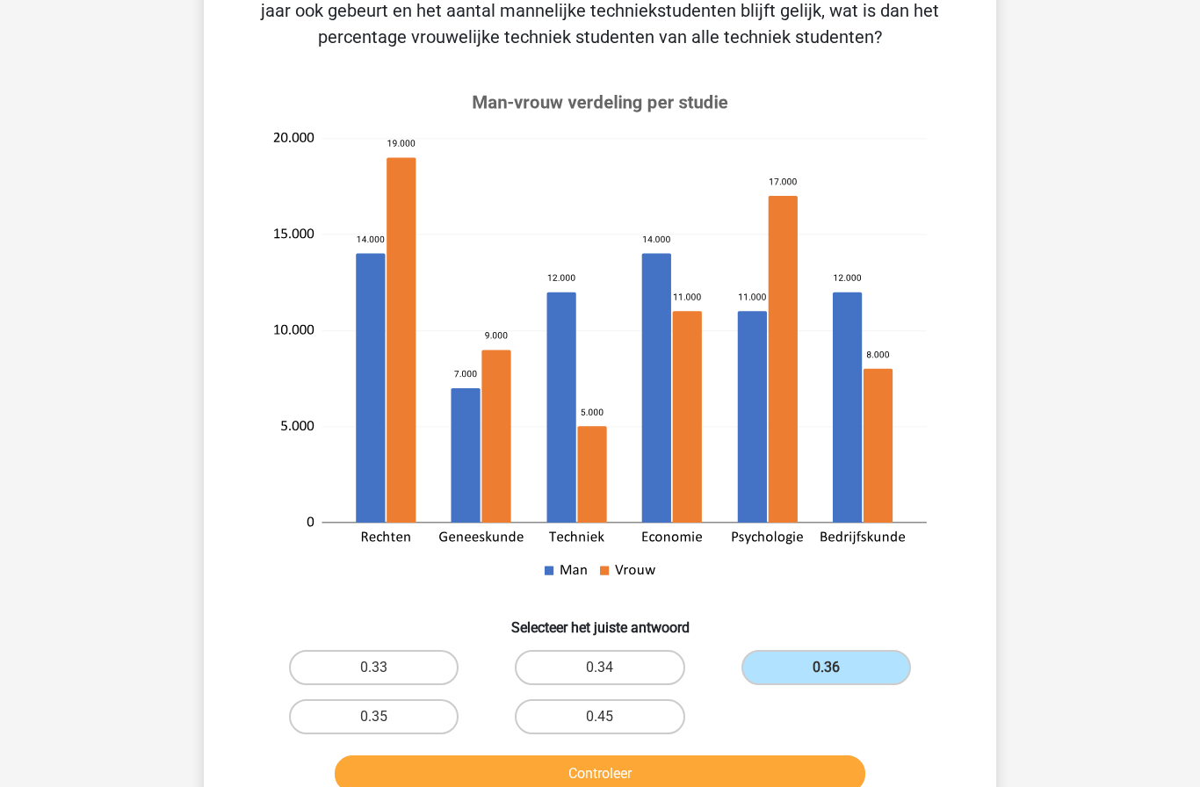
click at [801, 776] on button "Controleer" at bounding box center [601, 774] width 532 height 37
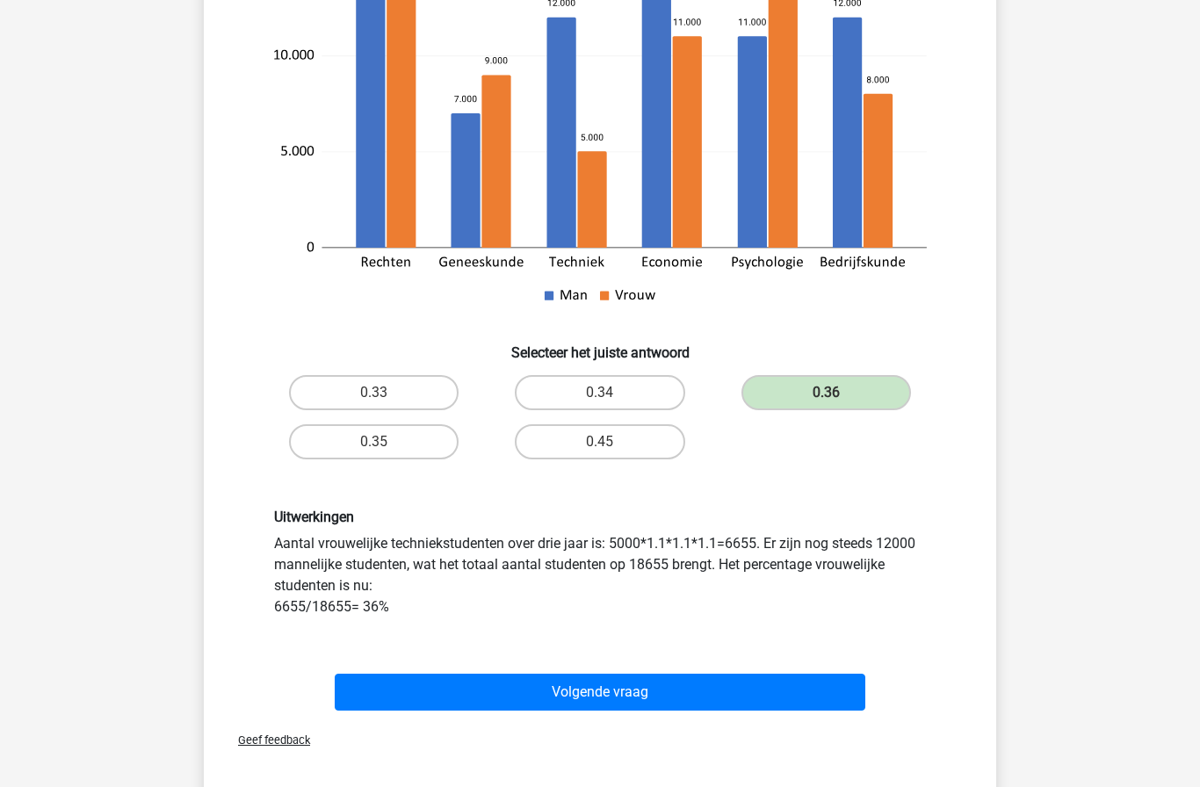
scroll to position [444, 0]
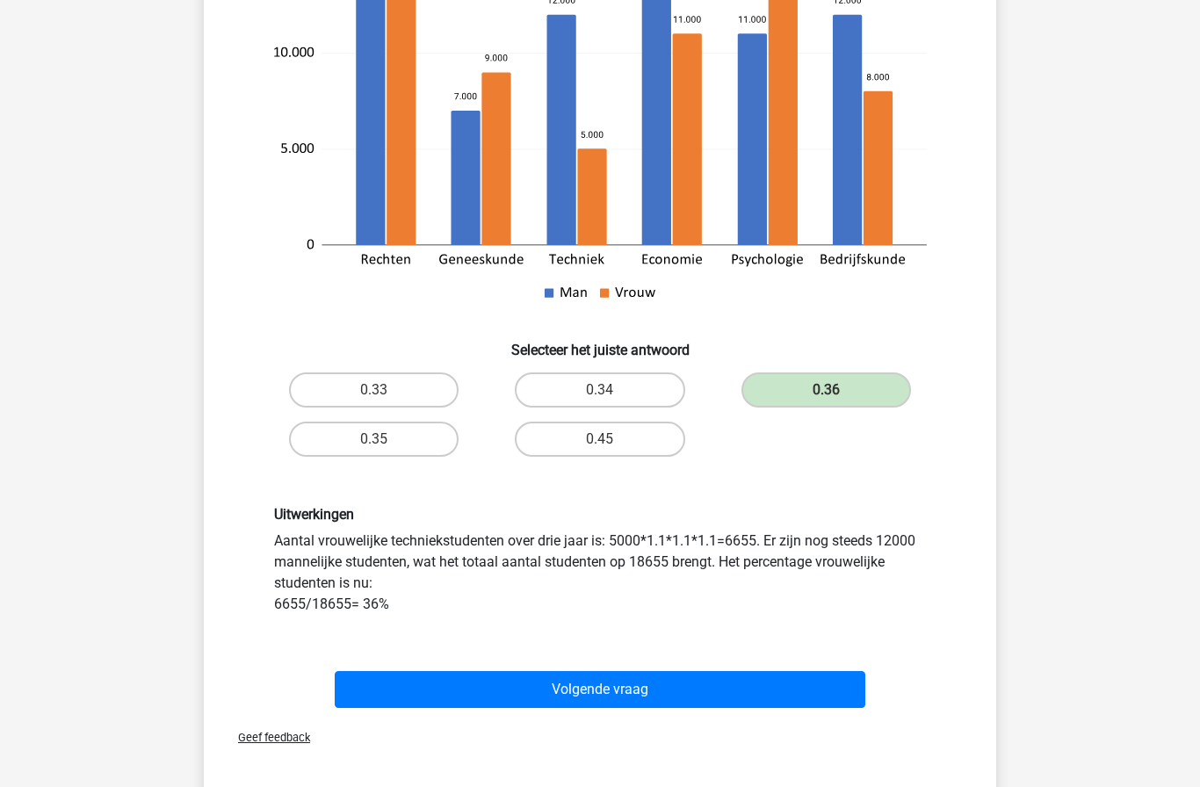
click at [410, 694] on button "Volgende vraag" at bounding box center [601, 689] width 532 height 37
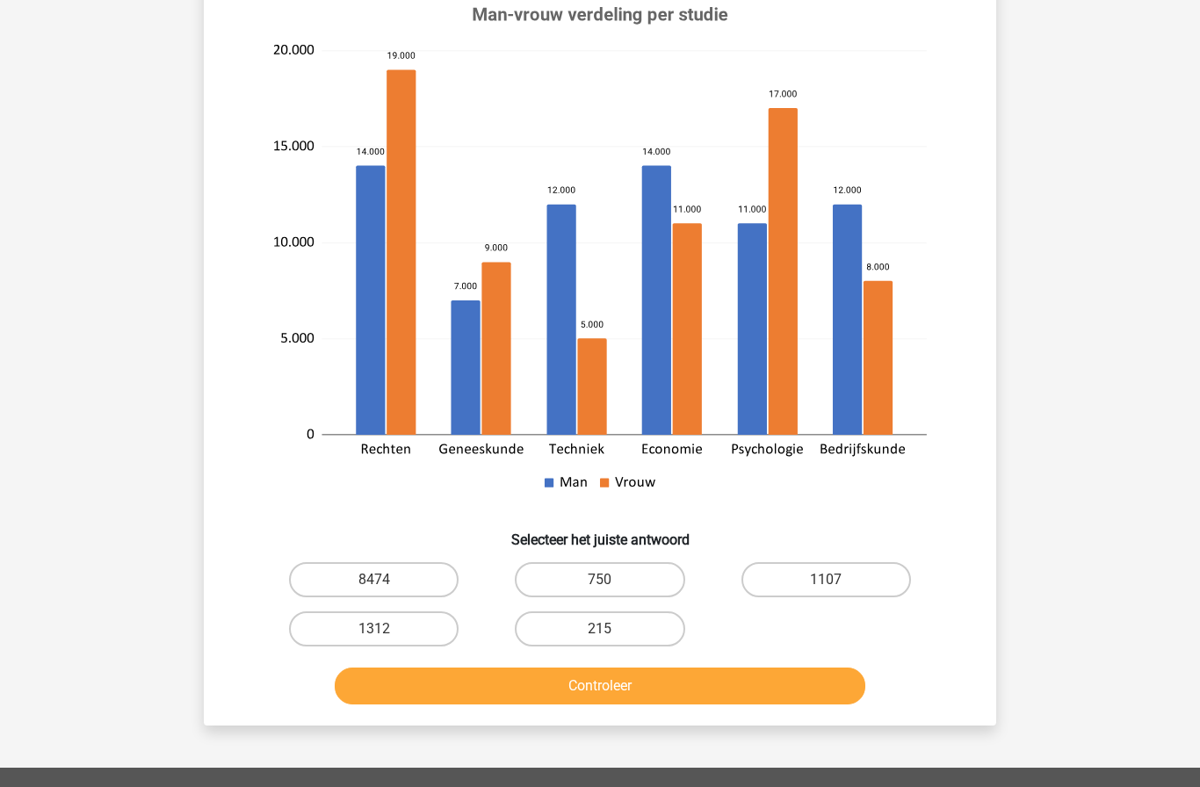
scroll to position [227, 0]
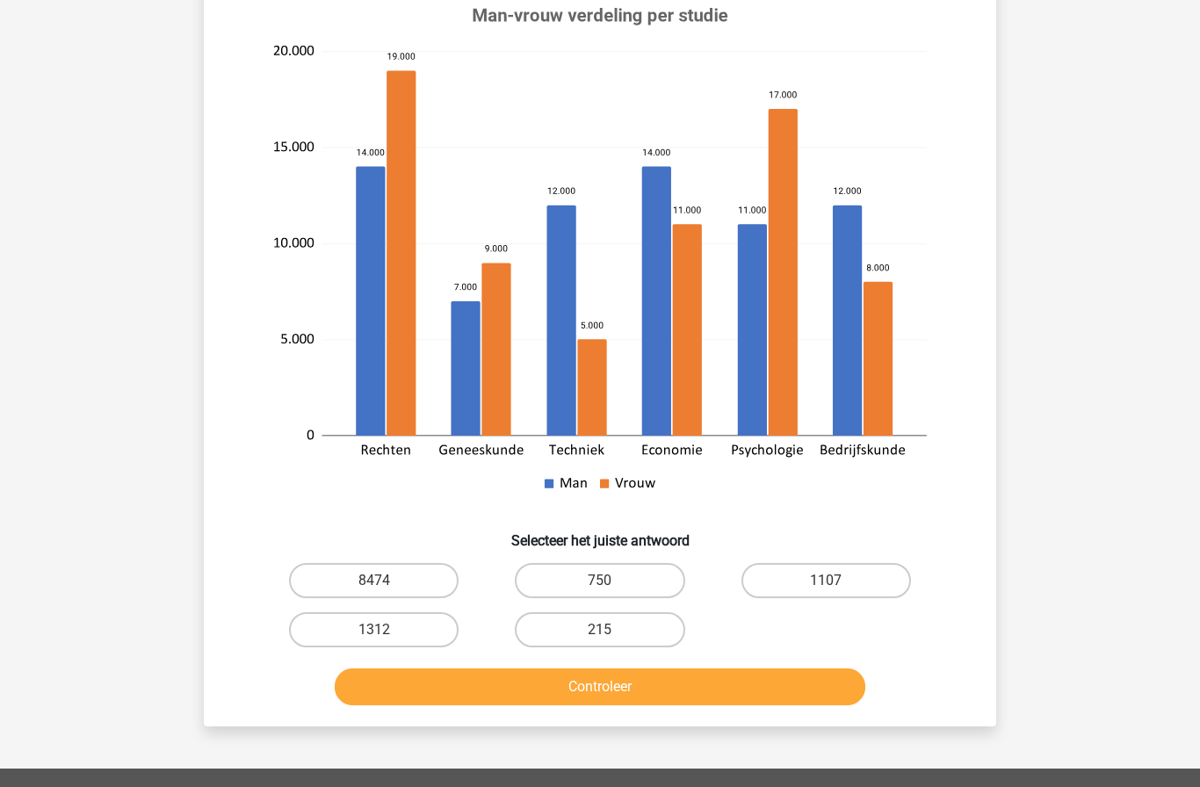
click at [332, 588] on label "8474" at bounding box center [374, 580] width 170 height 35
click at [374, 588] on input "8474" at bounding box center [379, 586] width 11 height 11
radio input "true"
click at [412, 684] on button "Controleer" at bounding box center [601, 687] width 532 height 37
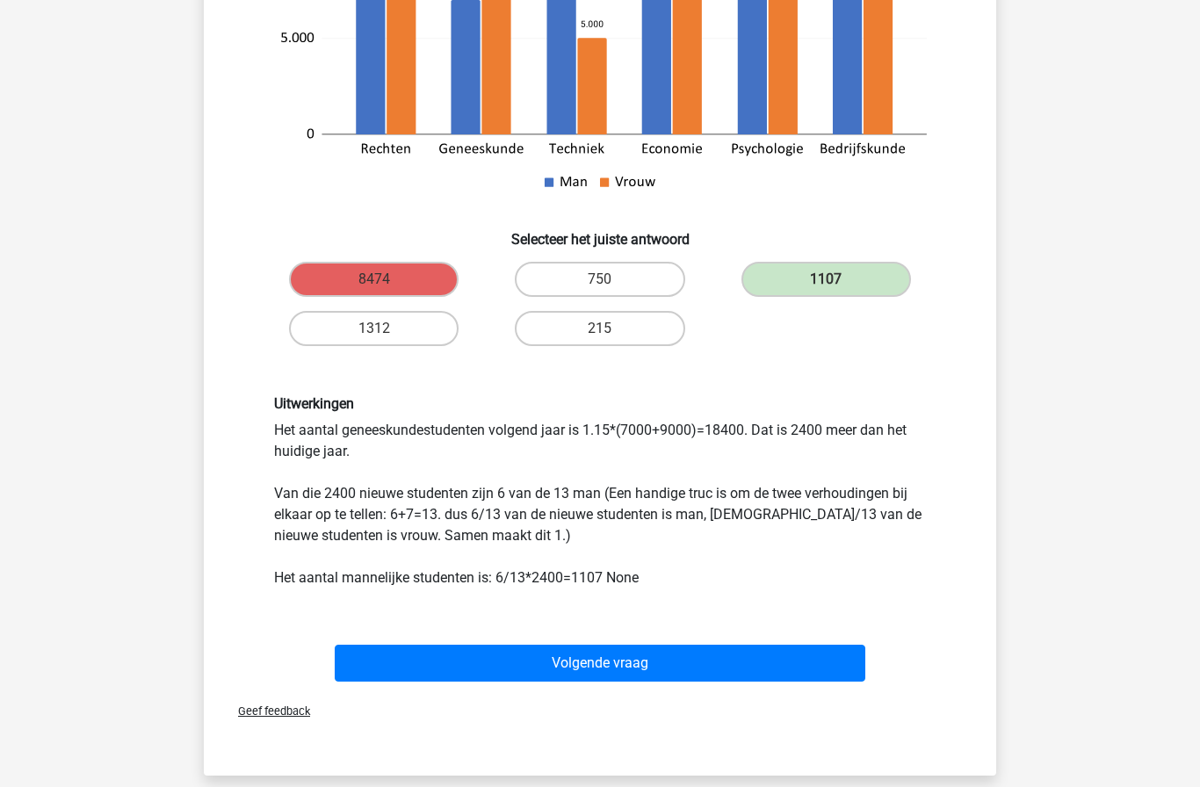
scroll to position [530, 0]
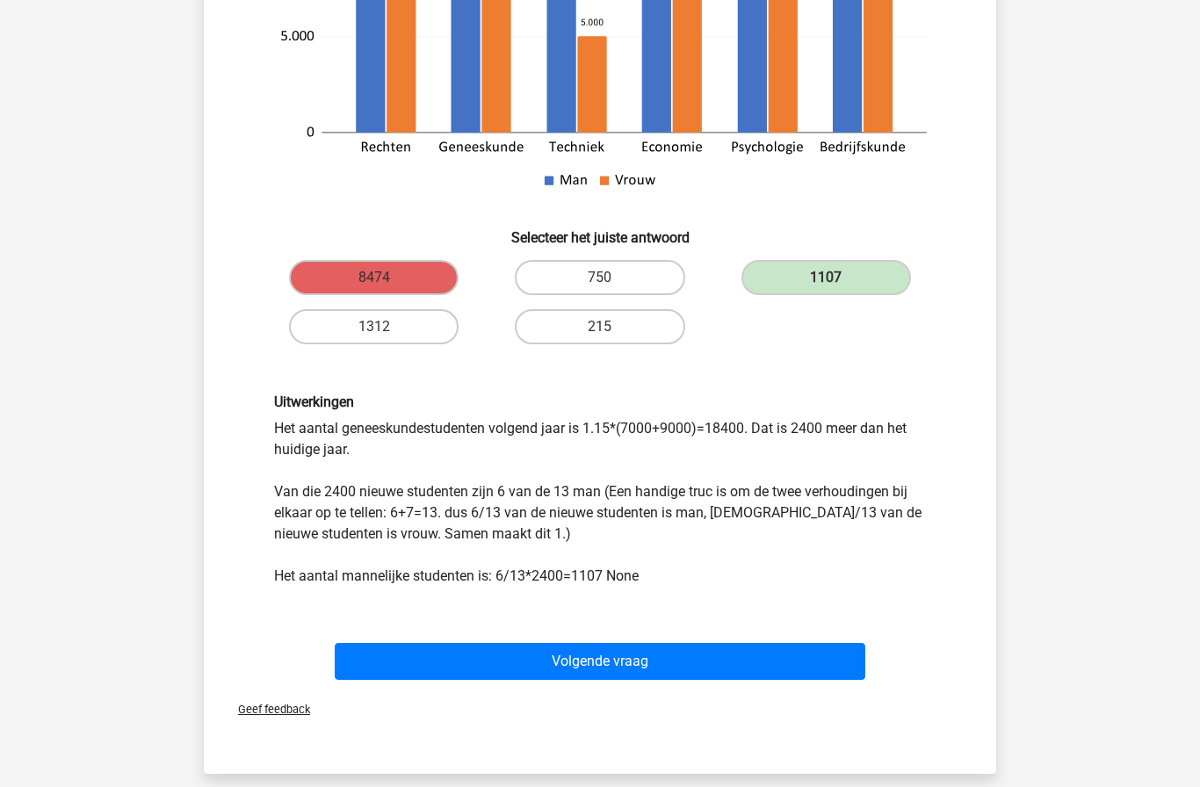
click at [618, 656] on button "Volgende vraag" at bounding box center [601, 661] width 532 height 37
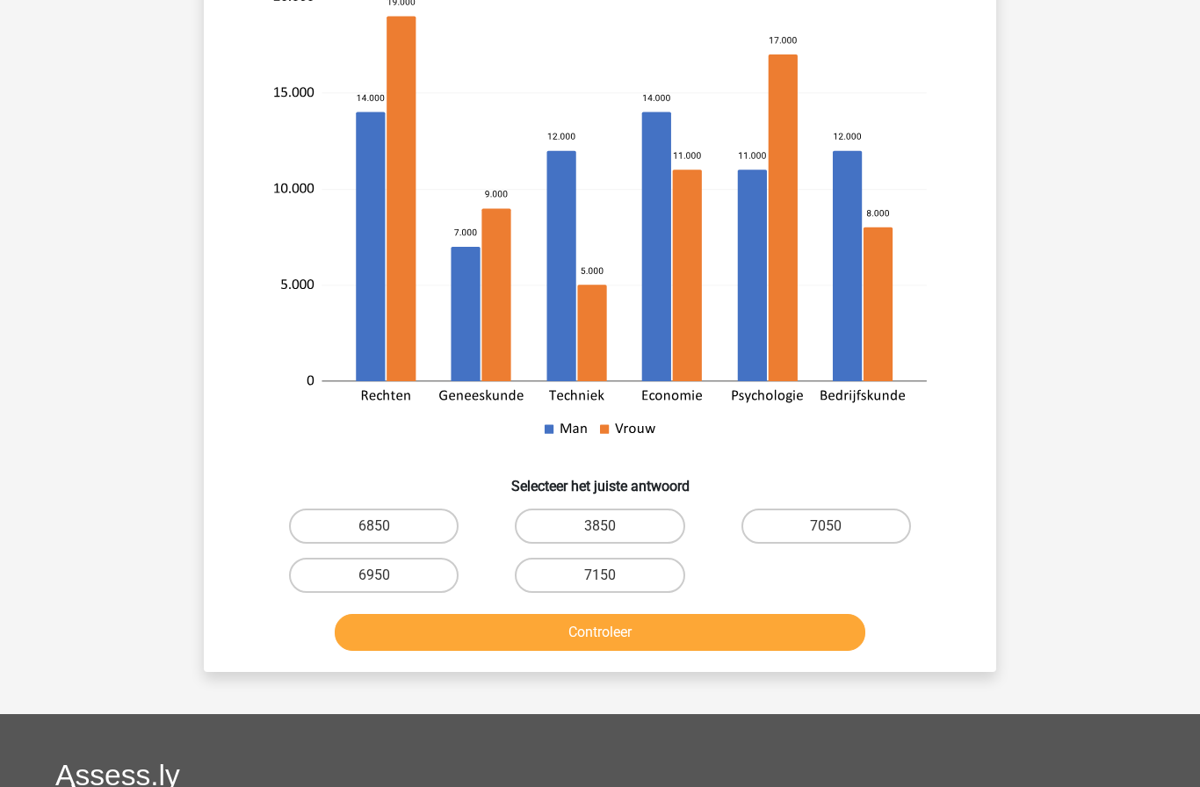
scroll to position [306, 0]
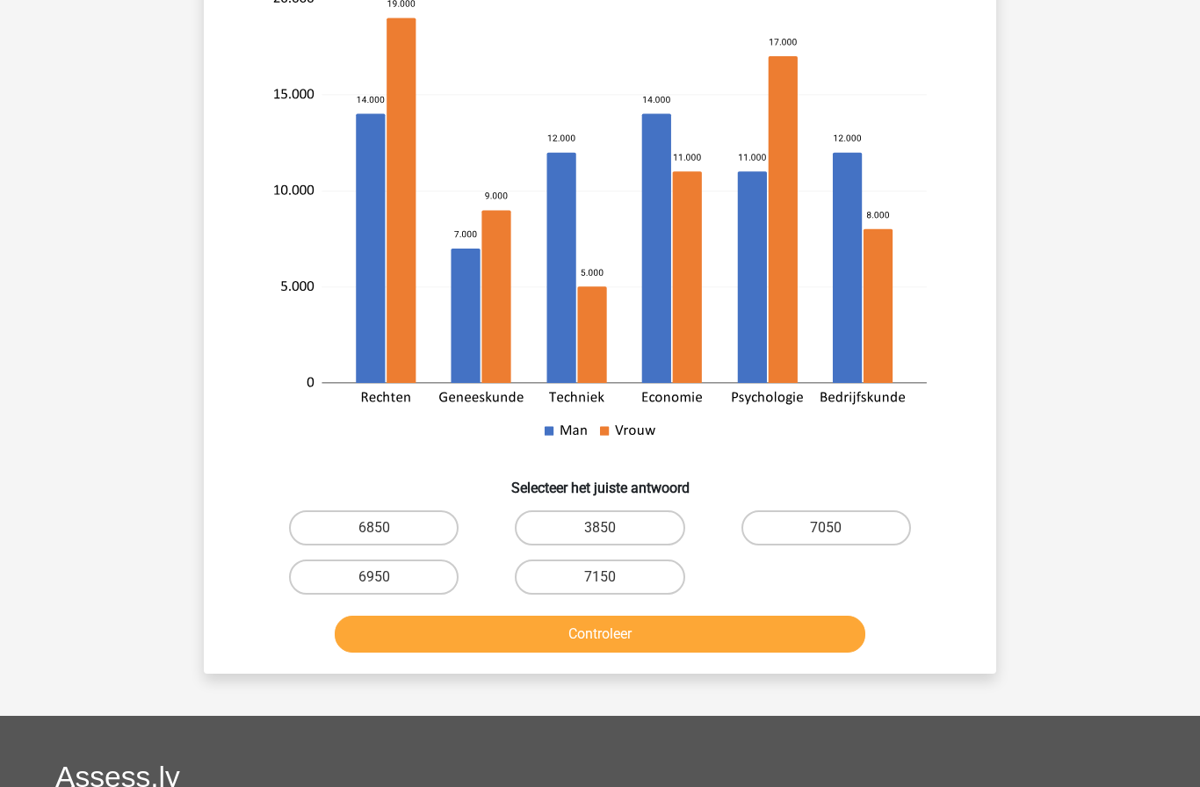
click at [736, 637] on button "Controleer" at bounding box center [601, 634] width 532 height 37
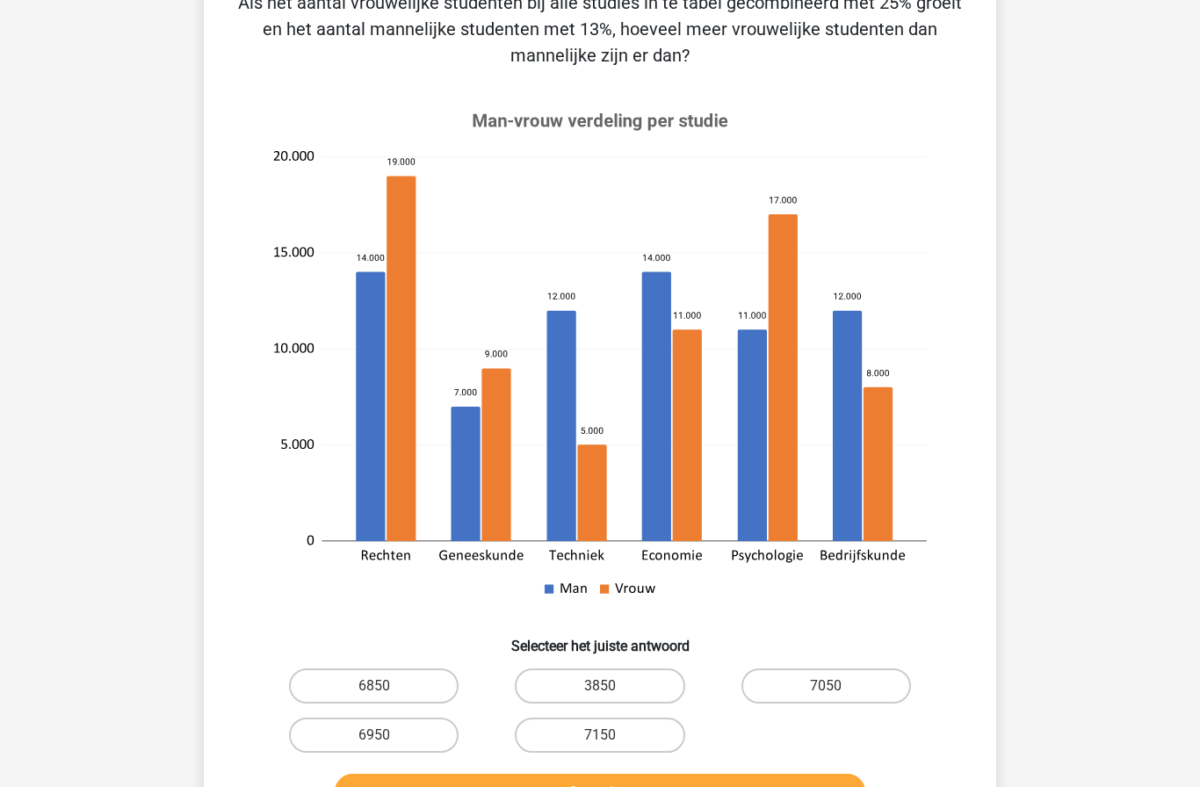
scroll to position [150, 0]
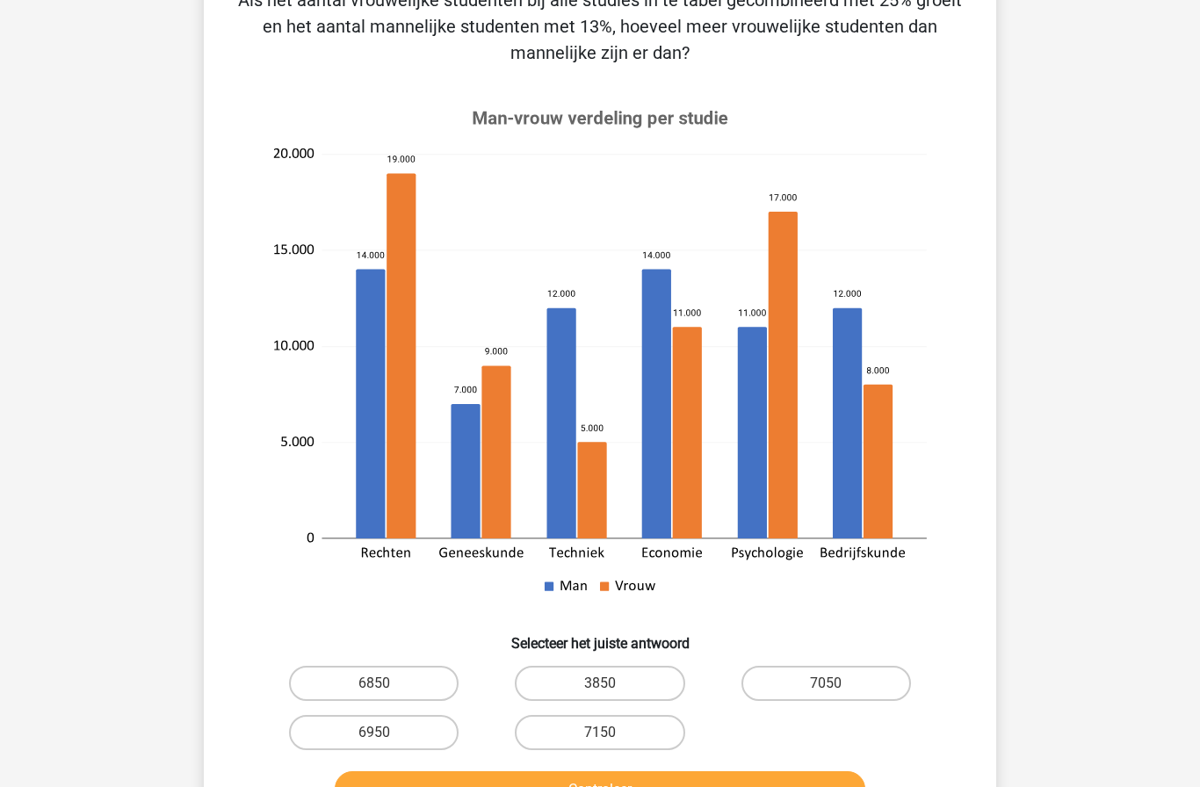
click at [570, 688] on label "3850" at bounding box center [600, 683] width 170 height 35
click at [600, 688] on input "3850" at bounding box center [605, 689] width 11 height 11
radio input "true"
click at [463, 787] on button "Controleer" at bounding box center [601, 790] width 532 height 37
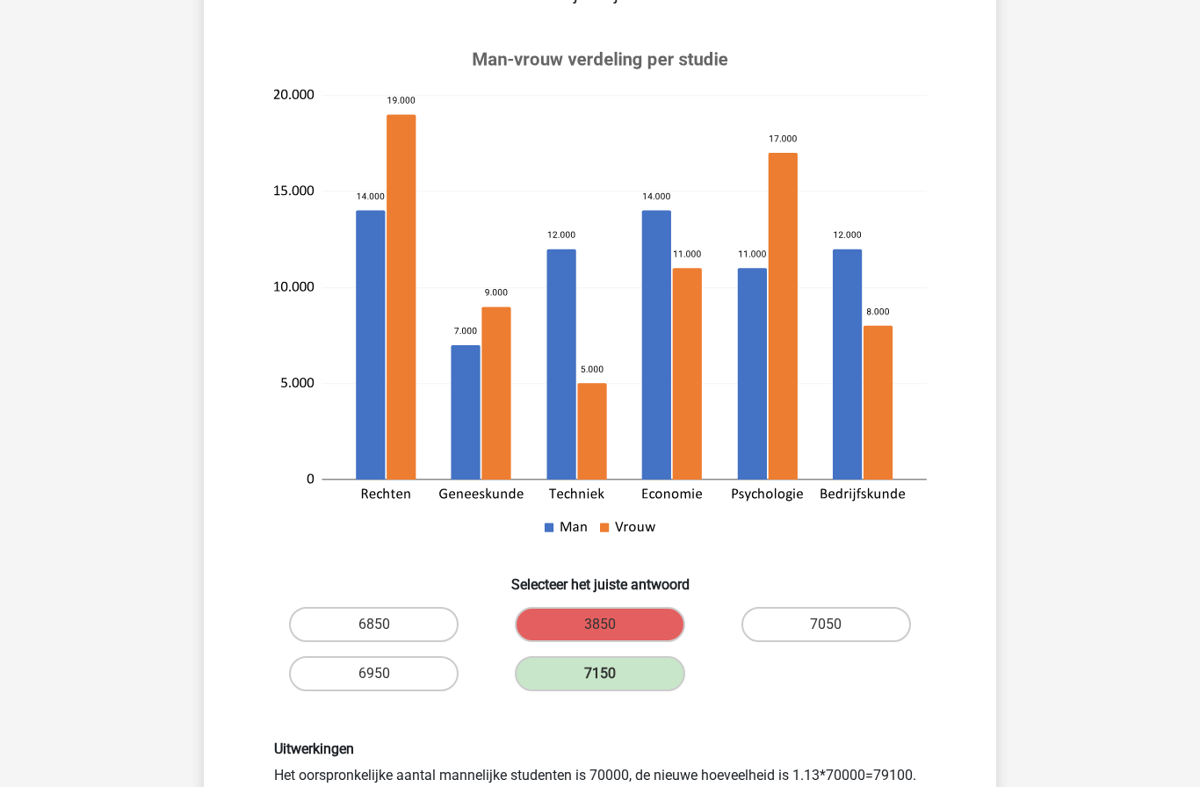
scroll to position [211, 0]
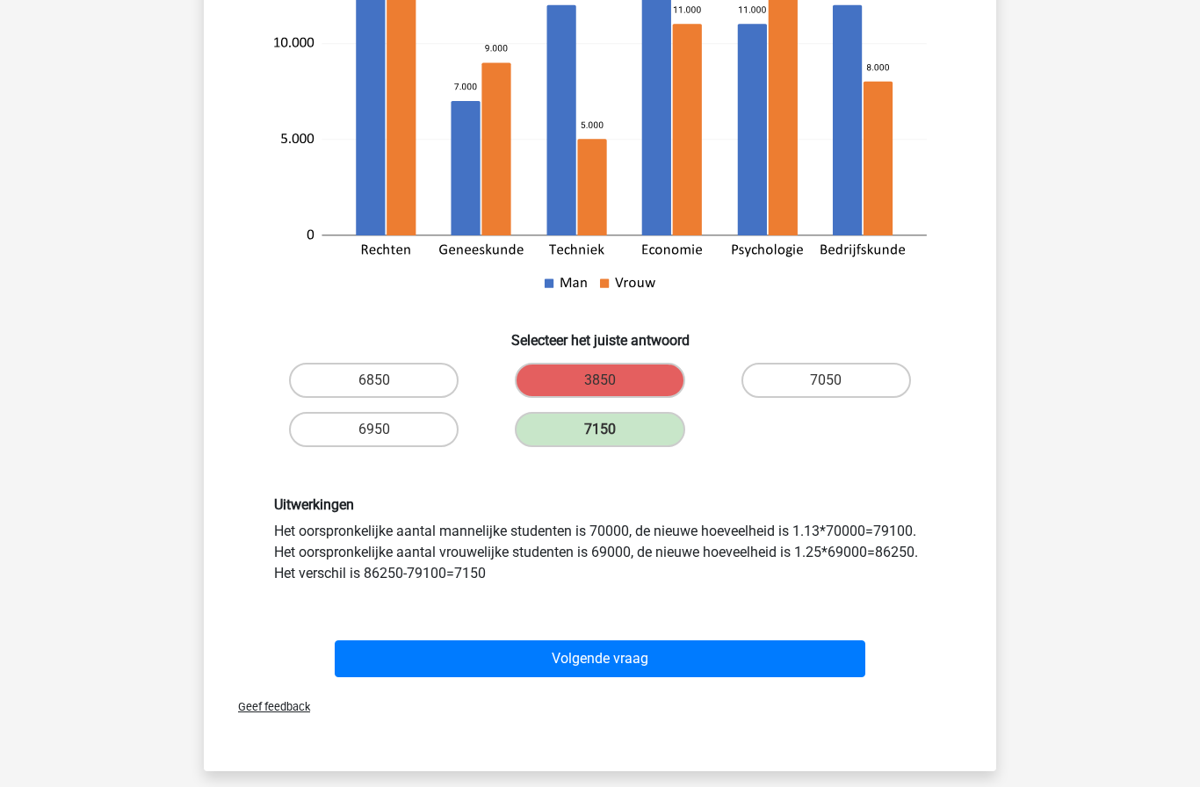
click at [386, 654] on button "Volgende vraag" at bounding box center [601, 659] width 532 height 37
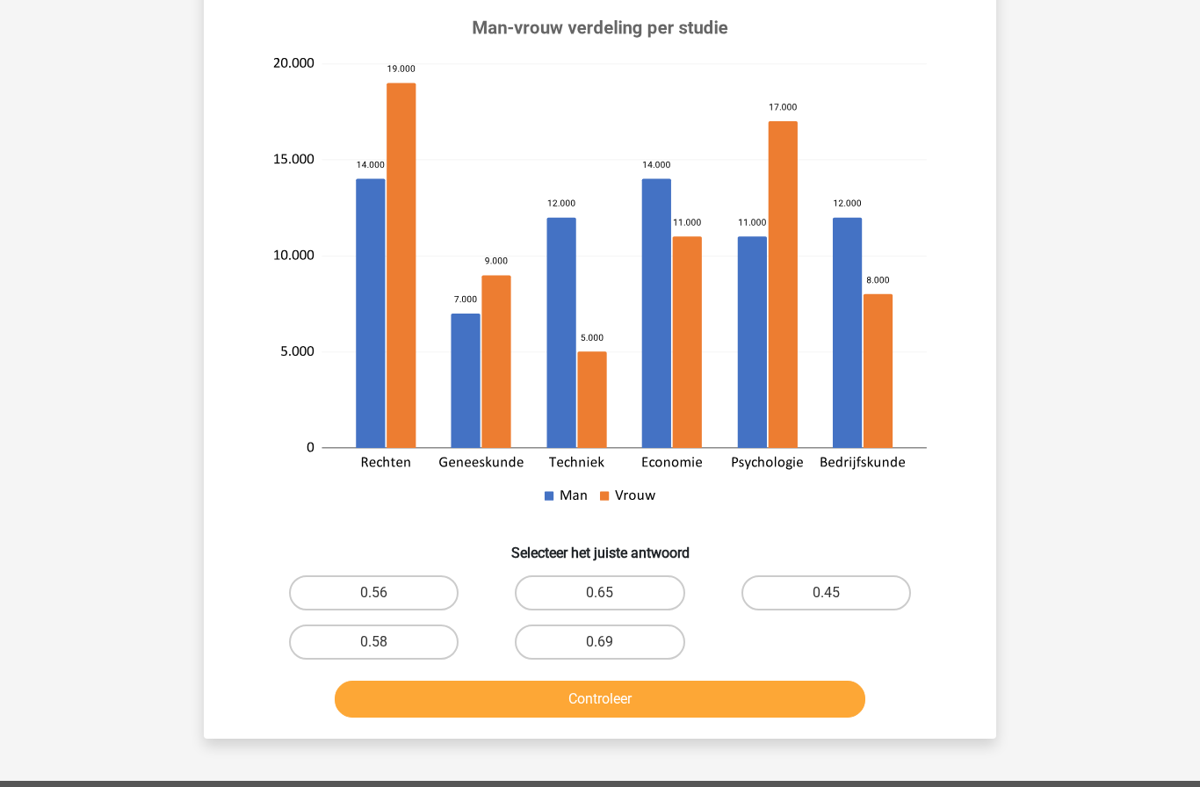
scroll to position [249, 0]
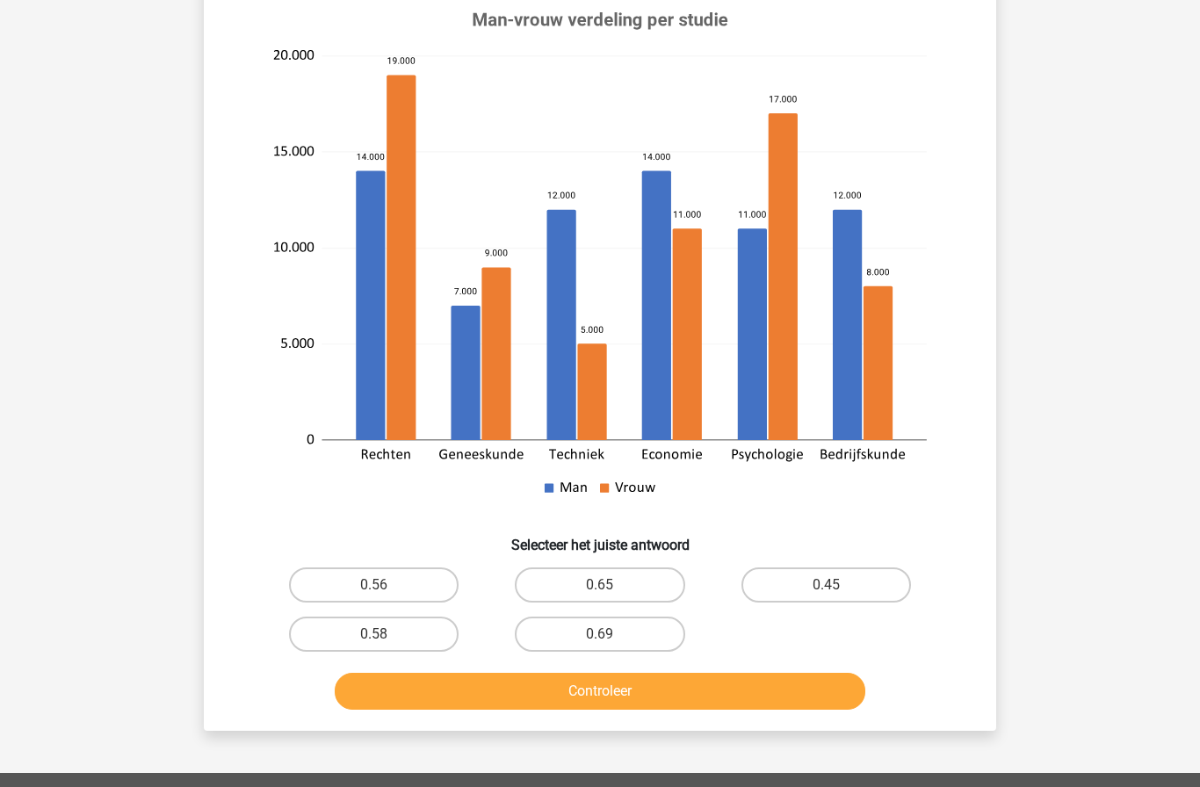
click at [581, 569] on label "0.65" at bounding box center [600, 585] width 170 height 35
click at [600, 585] on input "0.65" at bounding box center [605, 590] width 11 height 11
radio input "true"
click at [491, 673] on button "Controleer" at bounding box center [601, 691] width 532 height 37
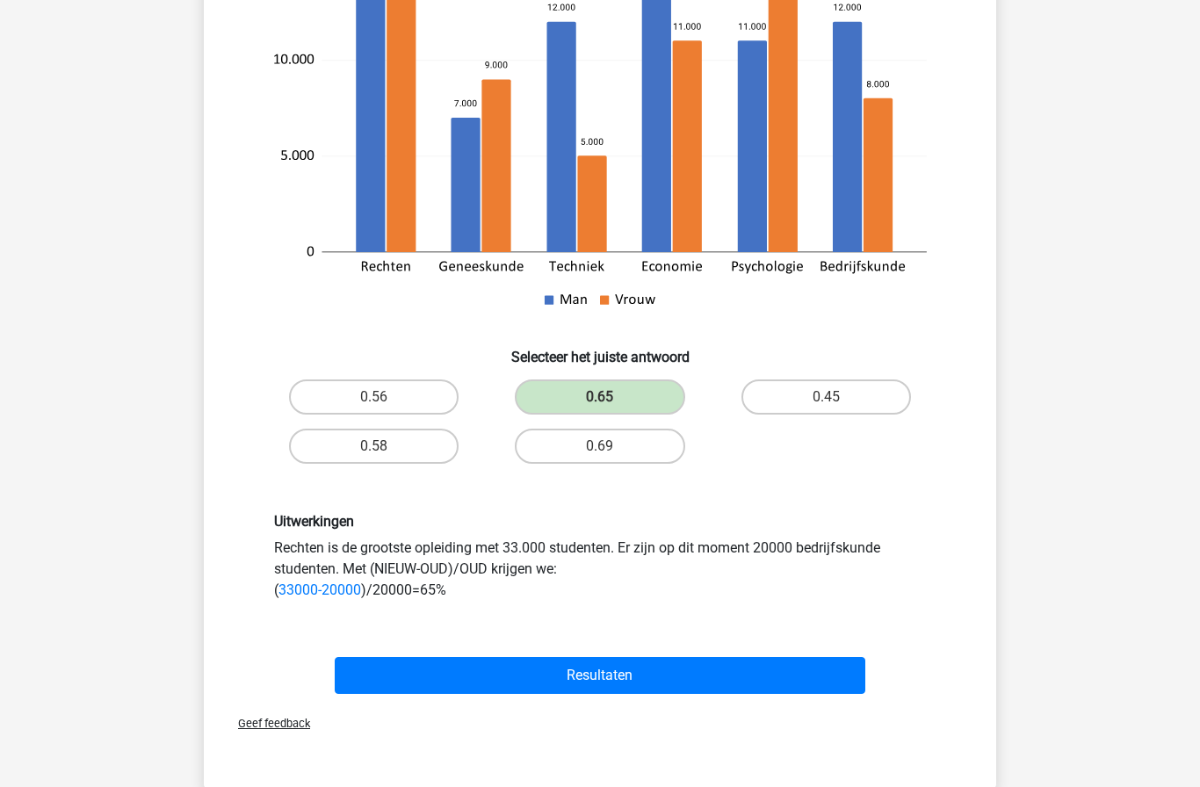
scroll to position [446, 0]
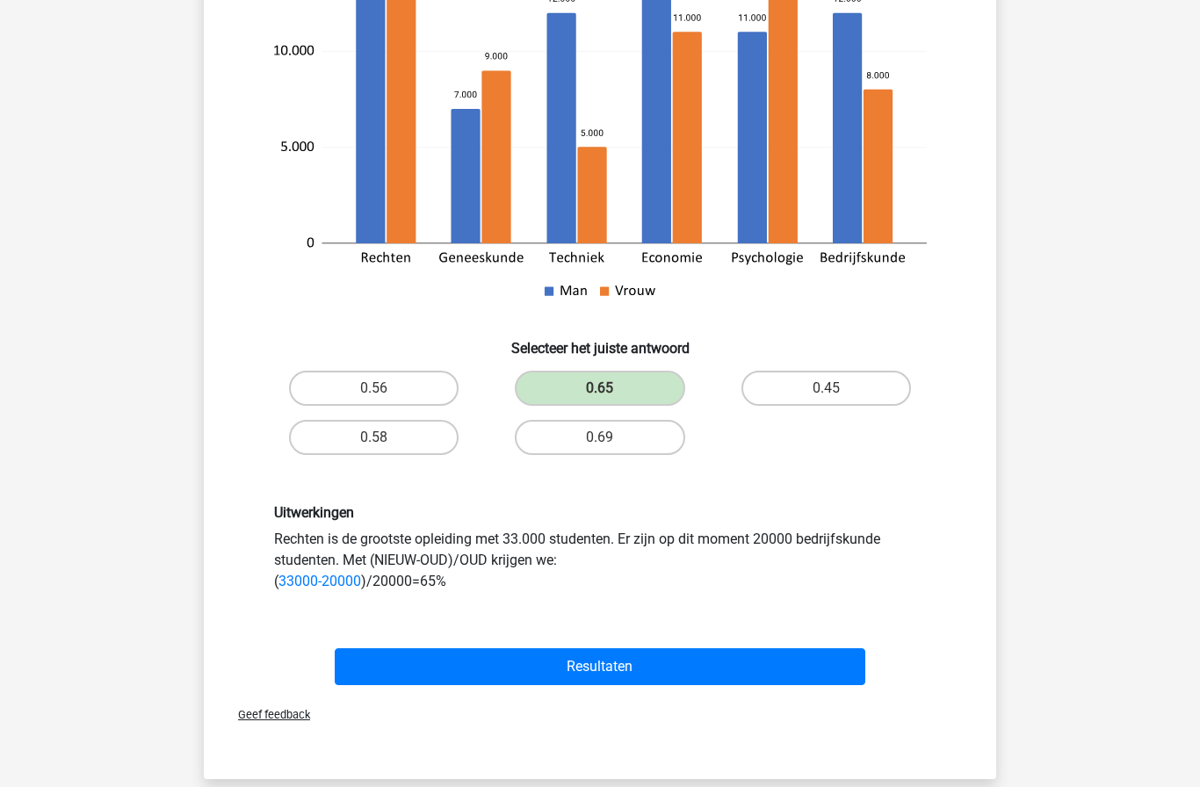
click at [453, 649] on button "Resultaten" at bounding box center [601, 667] width 532 height 37
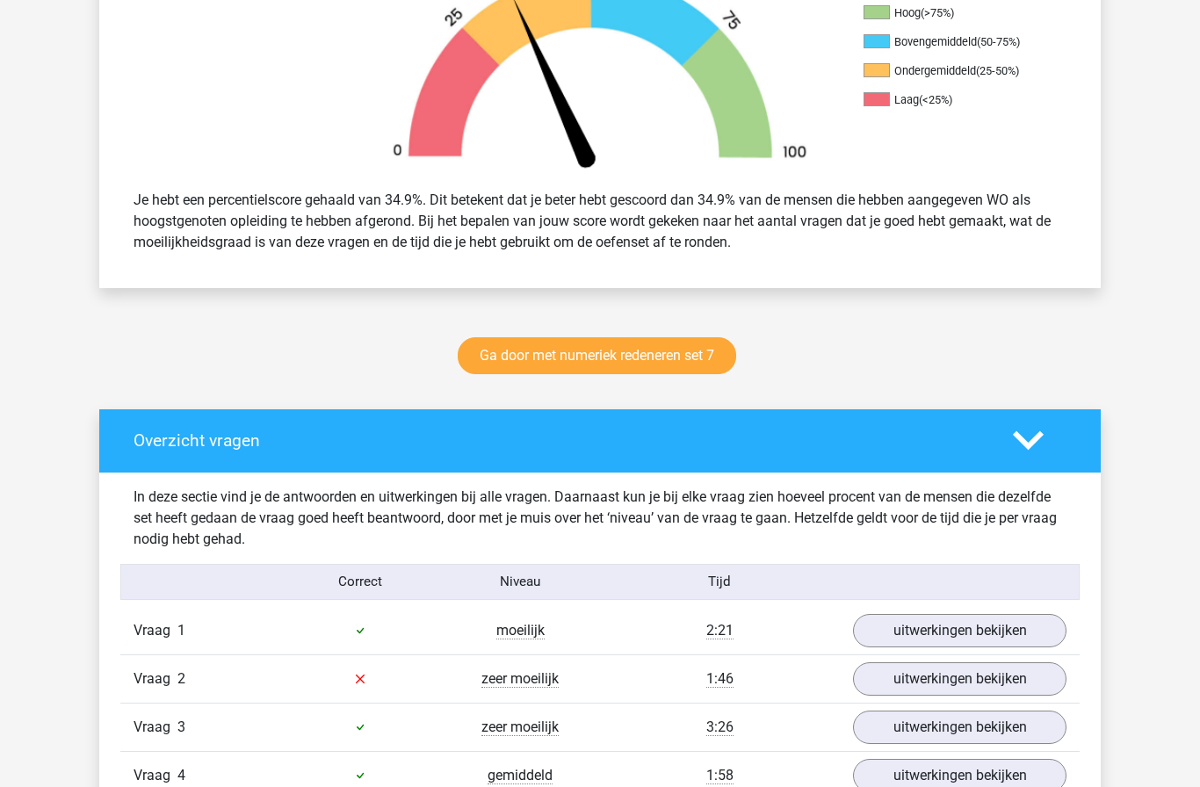
scroll to position [600, 0]
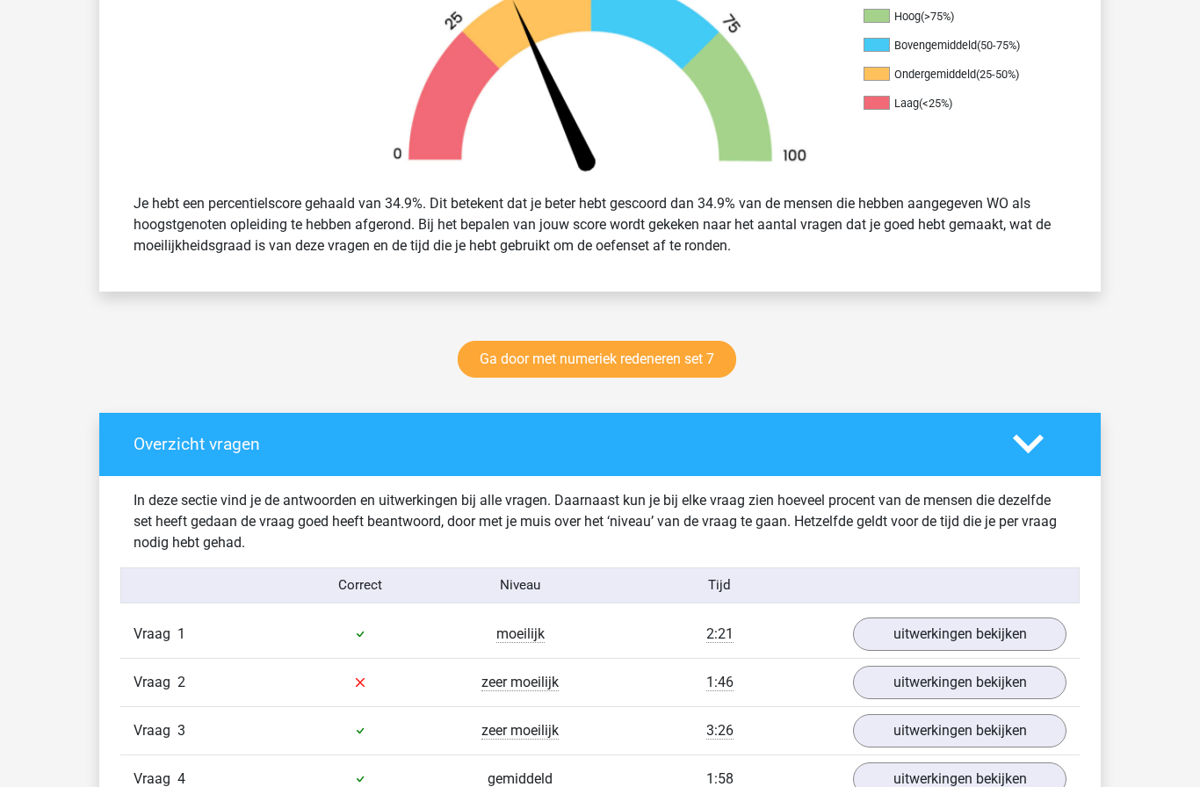
click at [541, 363] on link "Ga door met numeriek redeneren set 7" at bounding box center [597, 359] width 279 height 37
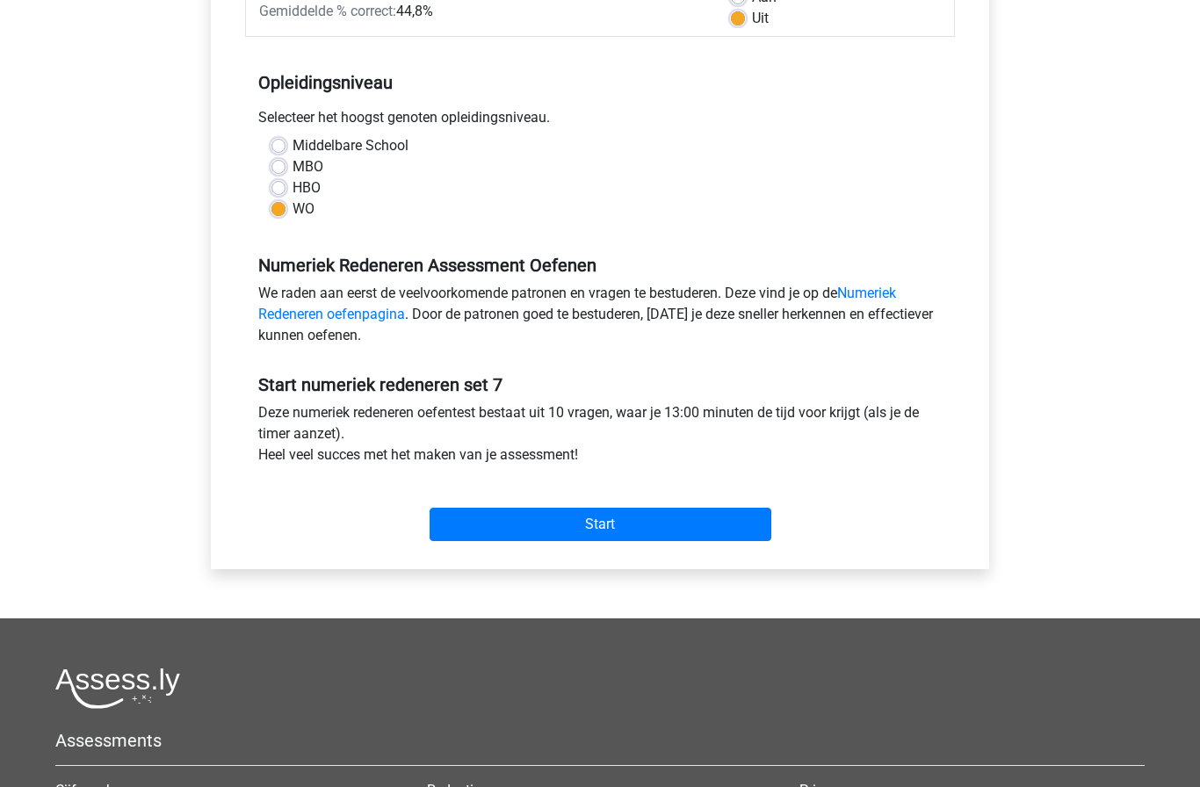
scroll to position [307, 0]
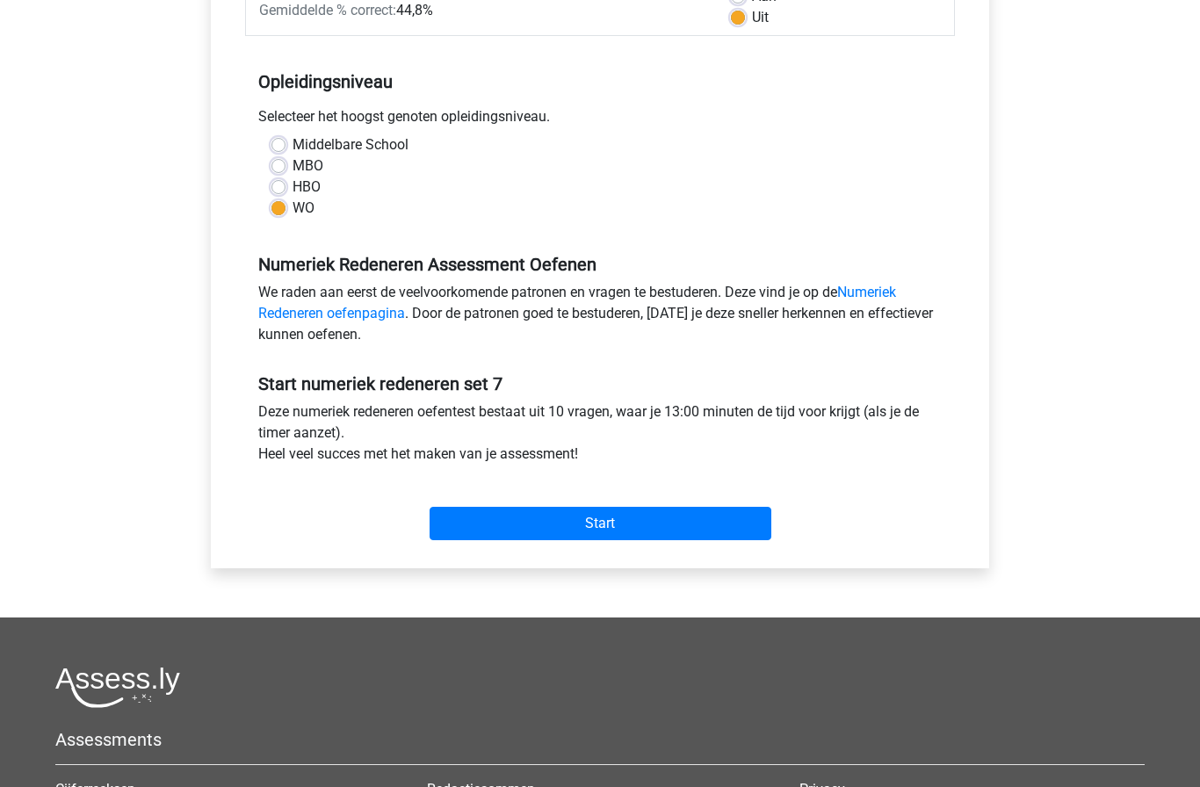
click at [490, 516] on input "Start" at bounding box center [601, 523] width 342 height 33
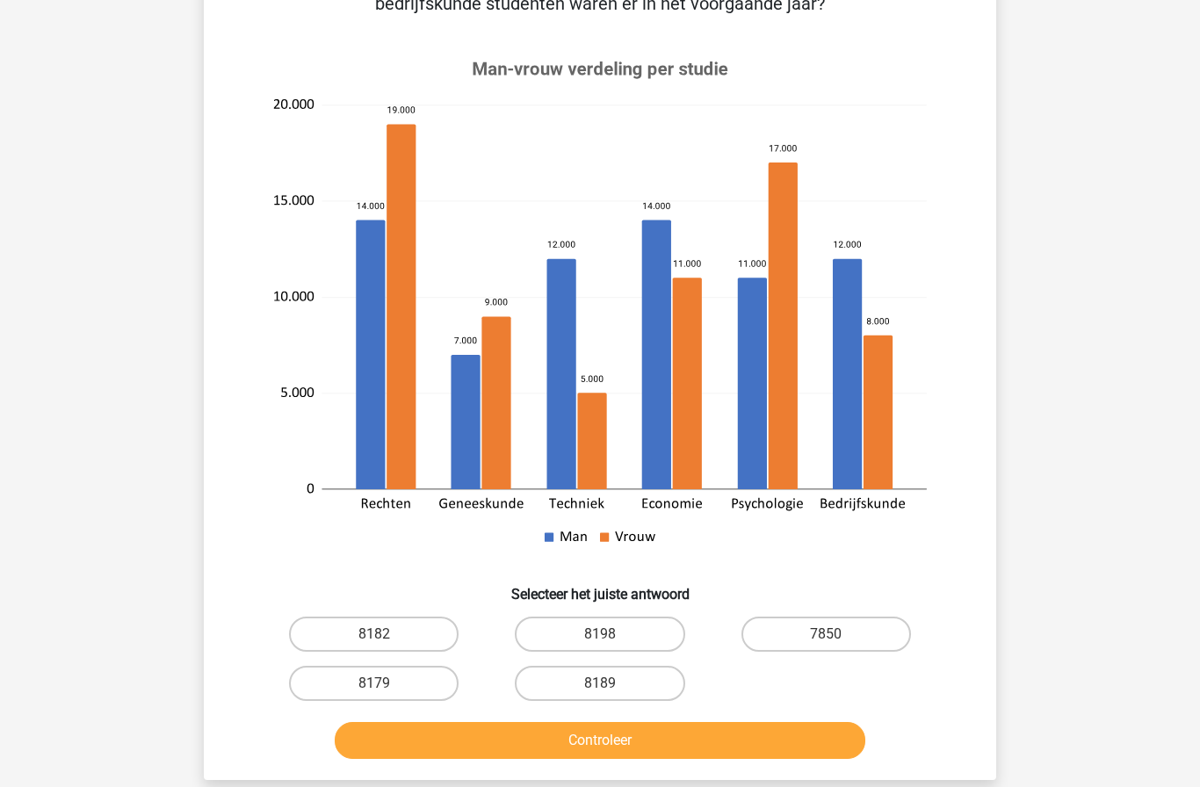
scroll to position [200, 0]
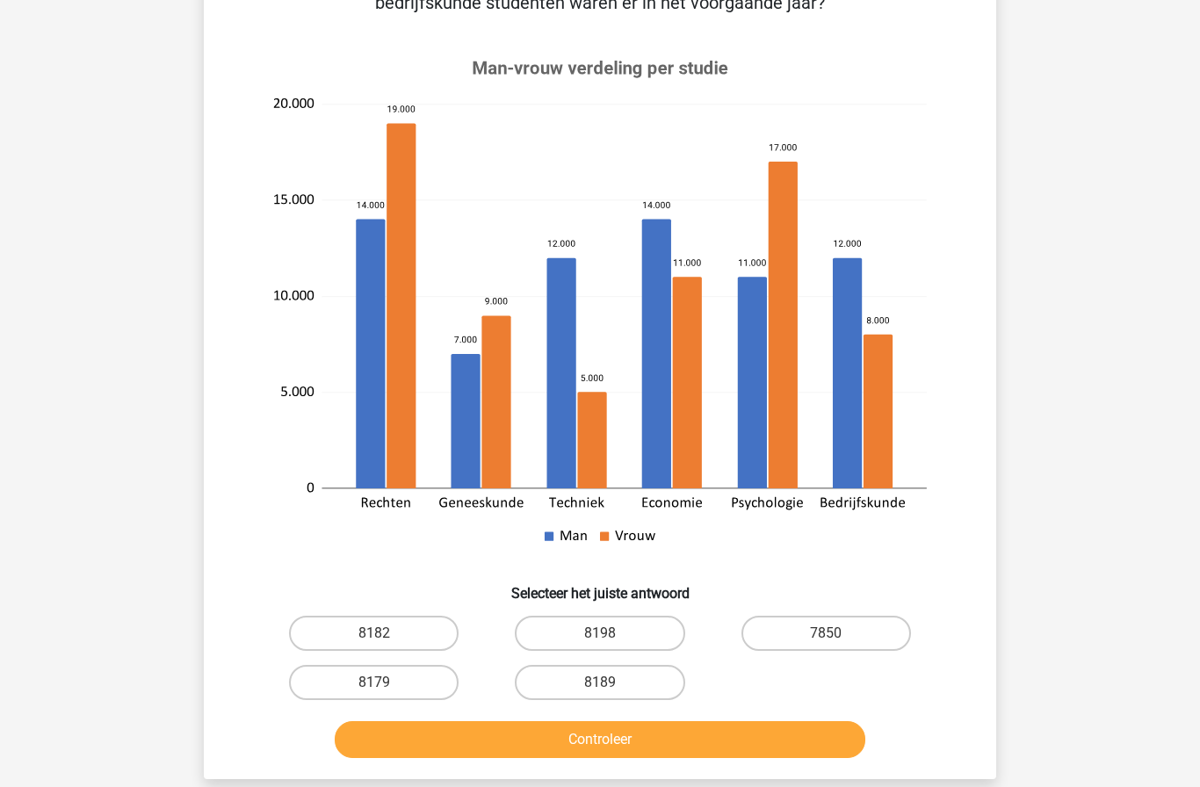
click at [357, 625] on label "8182" at bounding box center [374, 633] width 170 height 35
click at [374, 634] on input "8182" at bounding box center [379, 639] width 11 height 11
radio input "true"
click at [434, 736] on button "Controleer" at bounding box center [601, 740] width 532 height 37
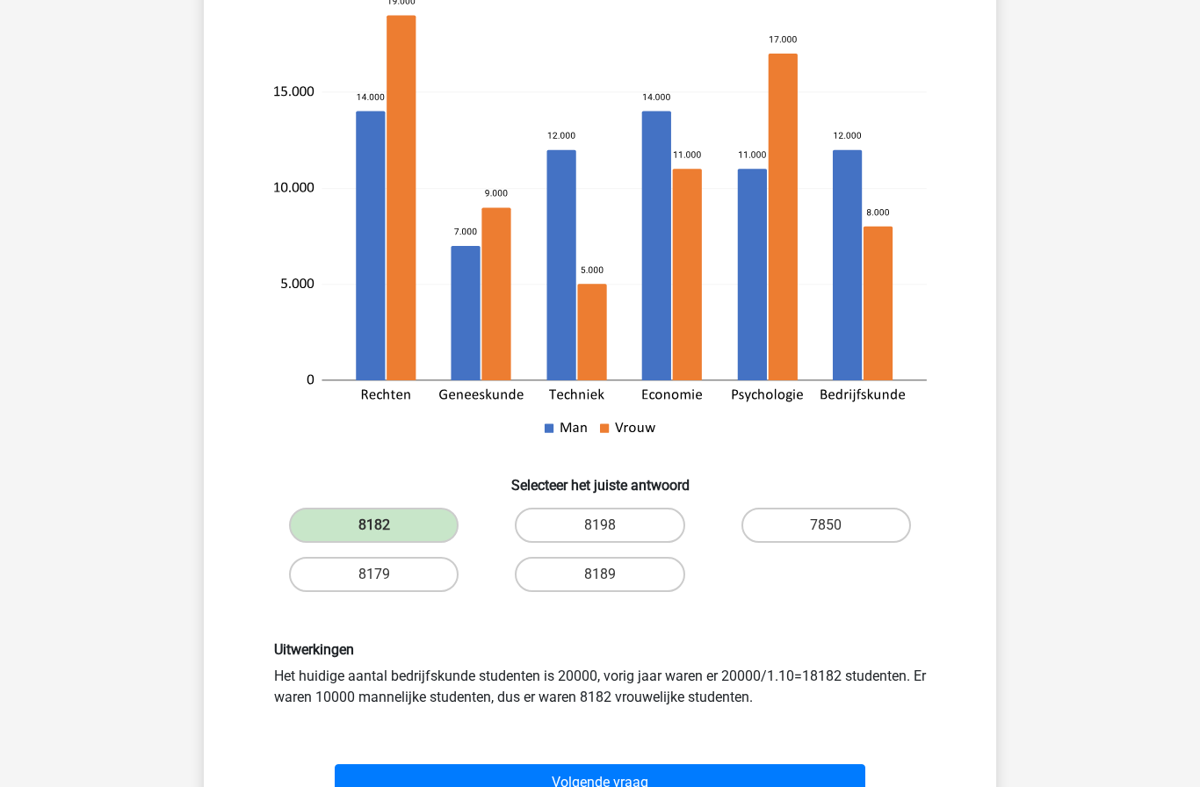
scroll to position [345, 0]
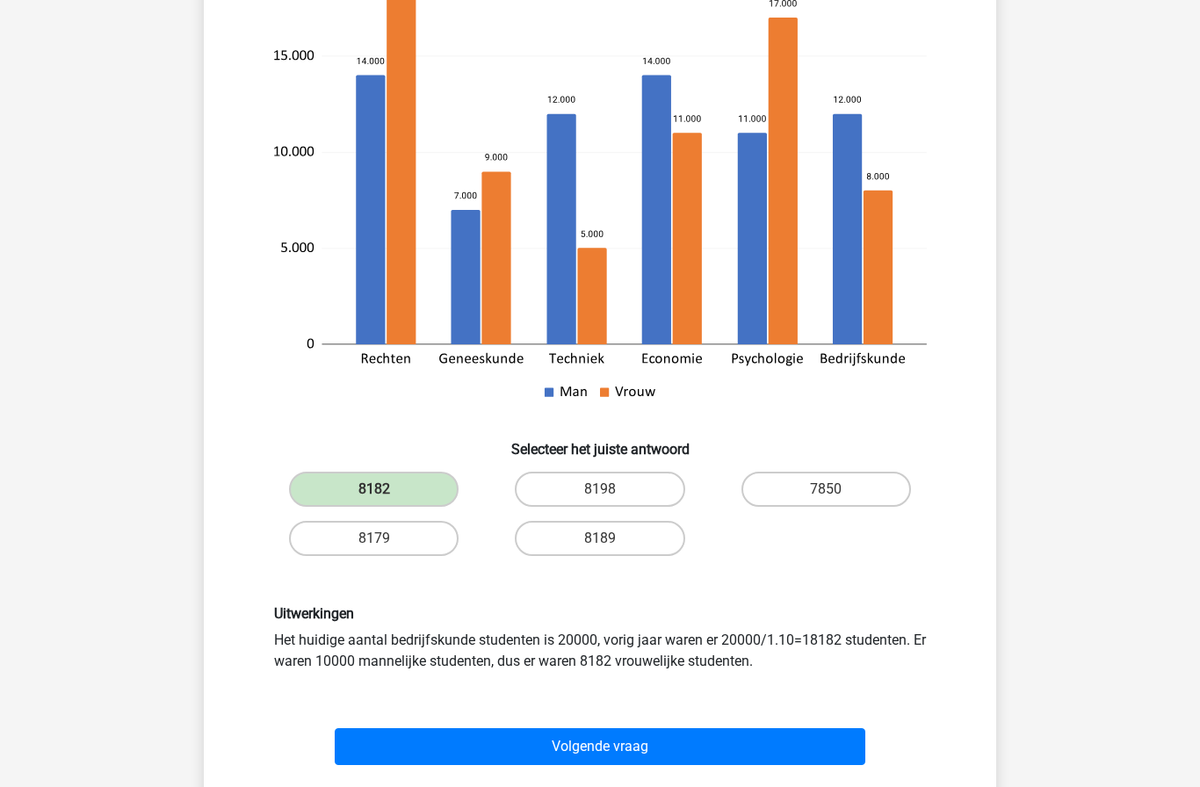
click at [466, 754] on button "Volgende vraag" at bounding box center [601, 747] width 532 height 37
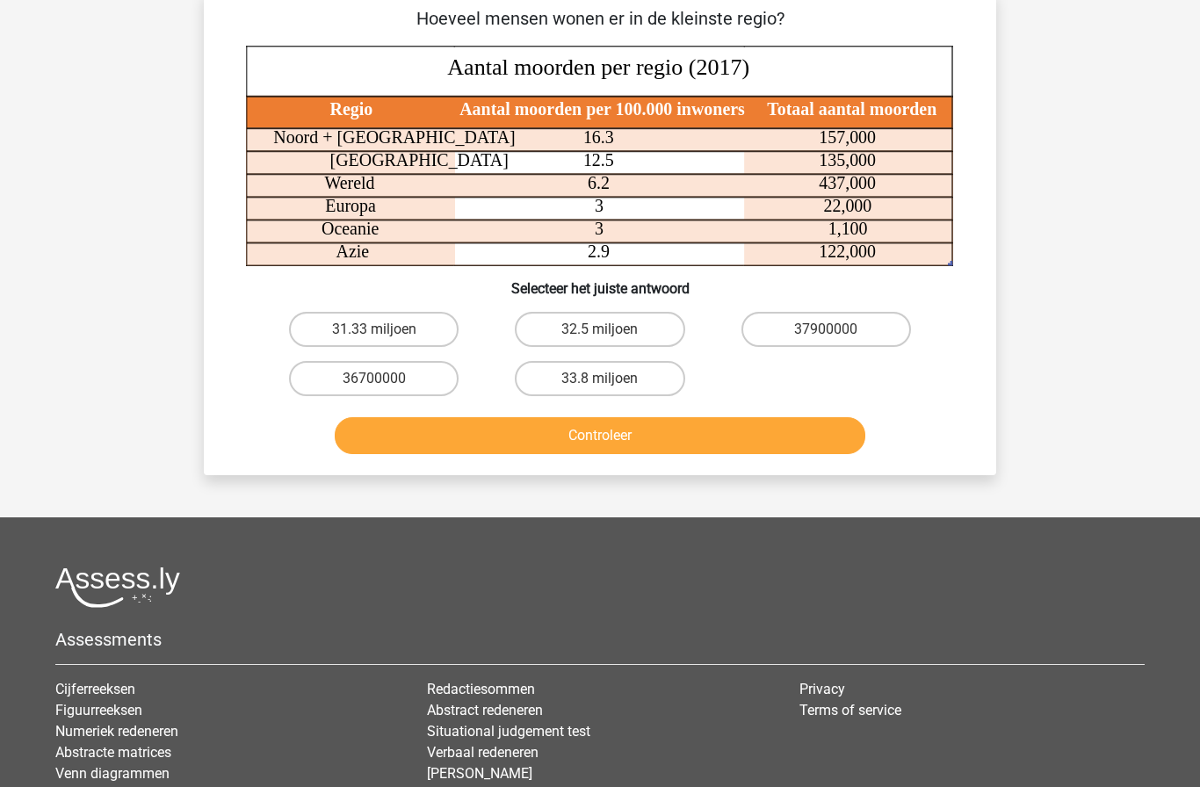
scroll to position [88, 0]
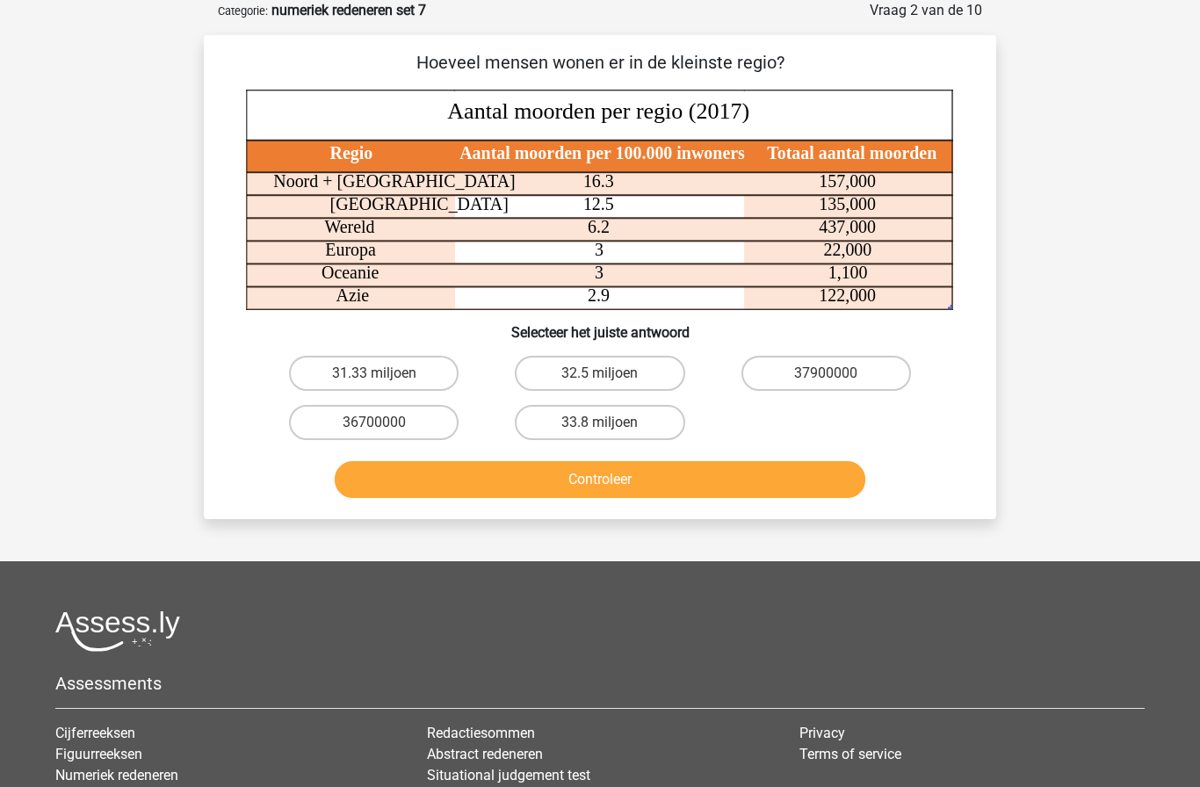
click at [381, 429] on input "36700000" at bounding box center [379, 428] width 11 height 11
radio input "true"
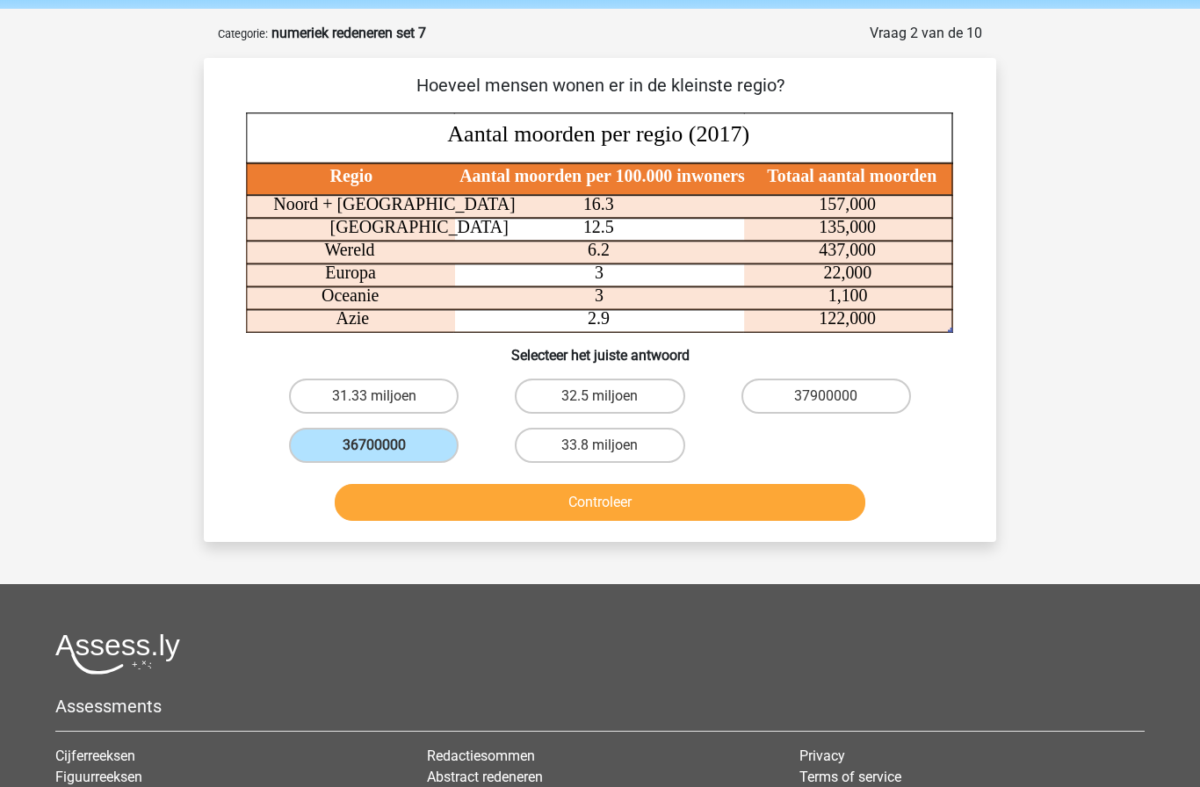
scroll to position [68, 0]
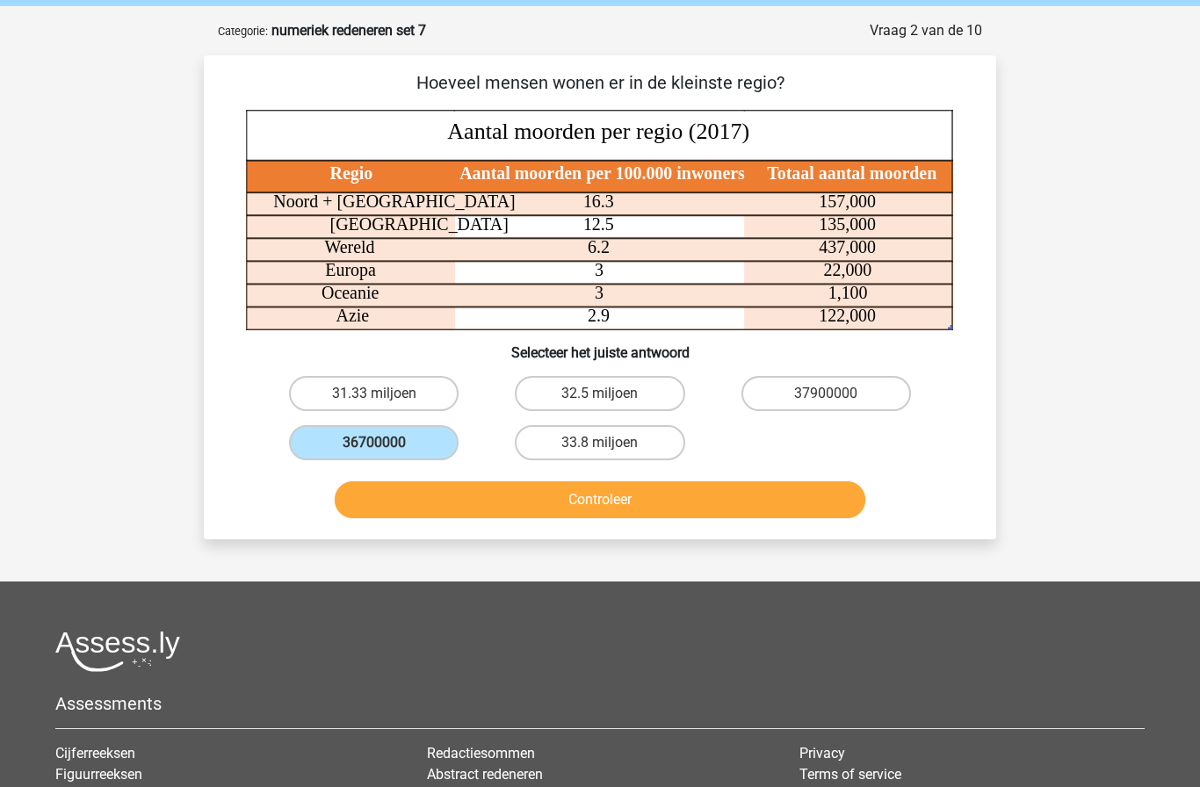
click at [560, 506] on button "Controleer" at bounding box center [601, 500] width 532 height 37
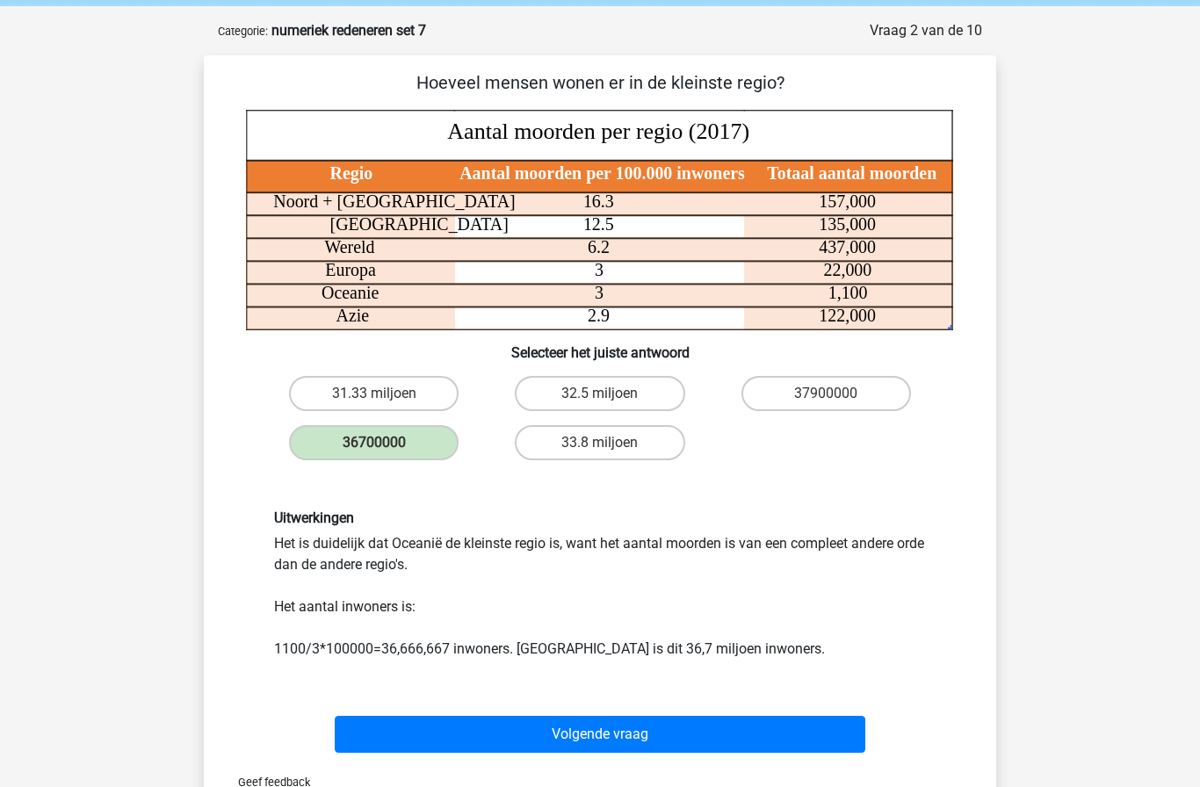
click at [455, 735] on button "Volgende vraag" at bounding box center [601, 734] width 532 height 37
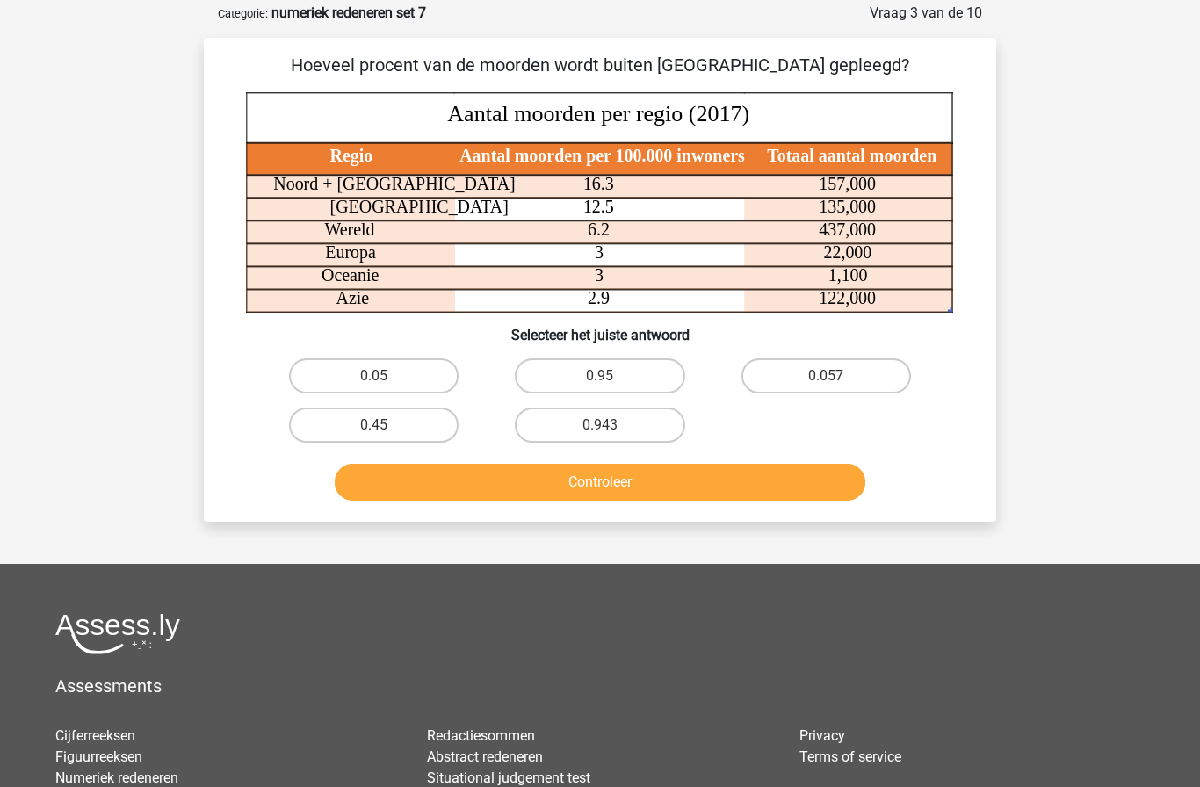
scroll to position [88, 0]
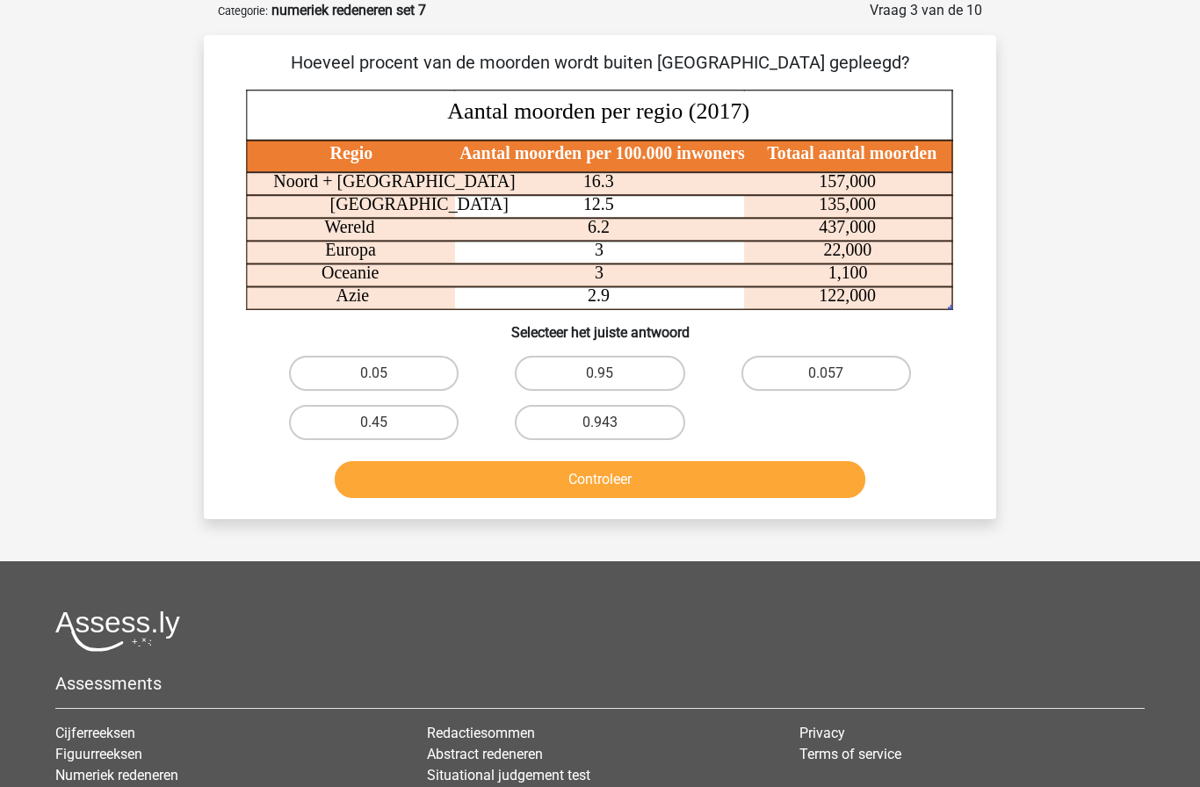
click at [643, 372] on label "0.95" at bounding box center [600, 373] width 170 height 35
click at [612, 374] on input "0.95" at bounding box center [605, 379] width 11 height 11
radio input "true"
click at [727, 483] on button "Controleer" at bounding box center [601, 479] width 532 height 37
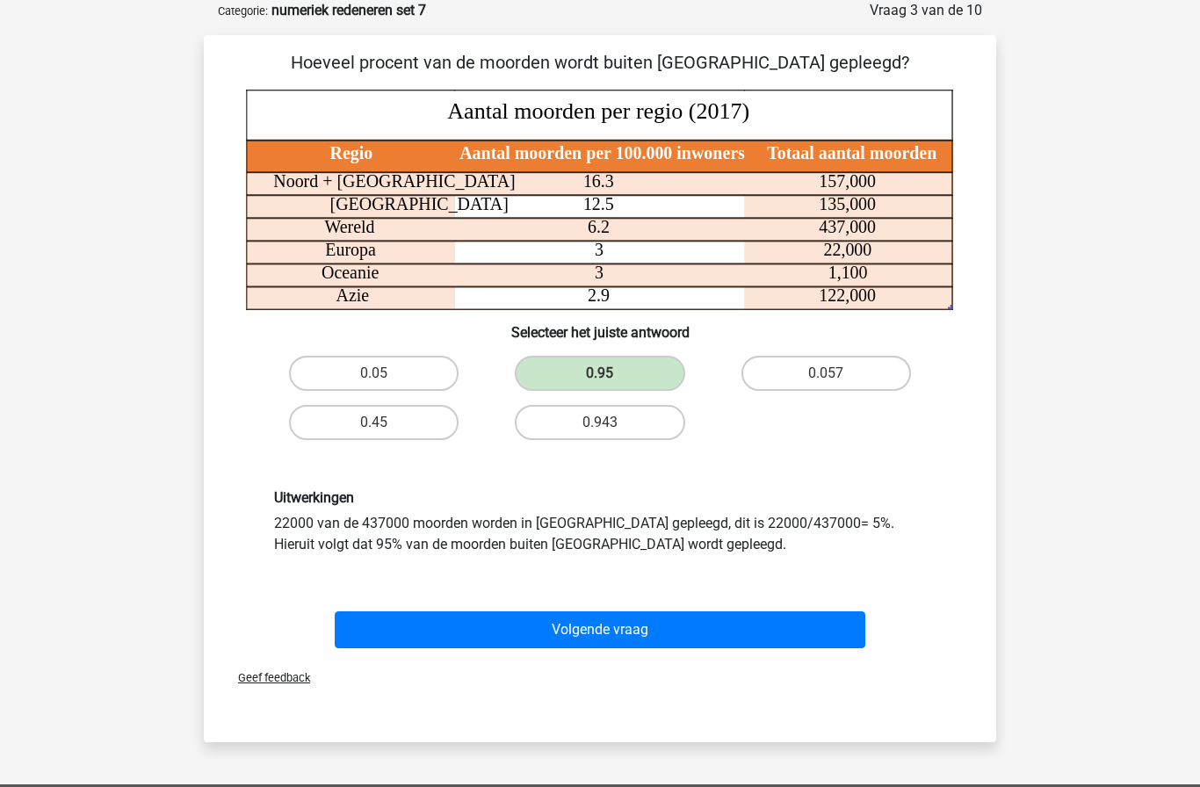
click at [725, 631] on button "Volgende vraag" at bounding box center [601, 630] width 532 height 37
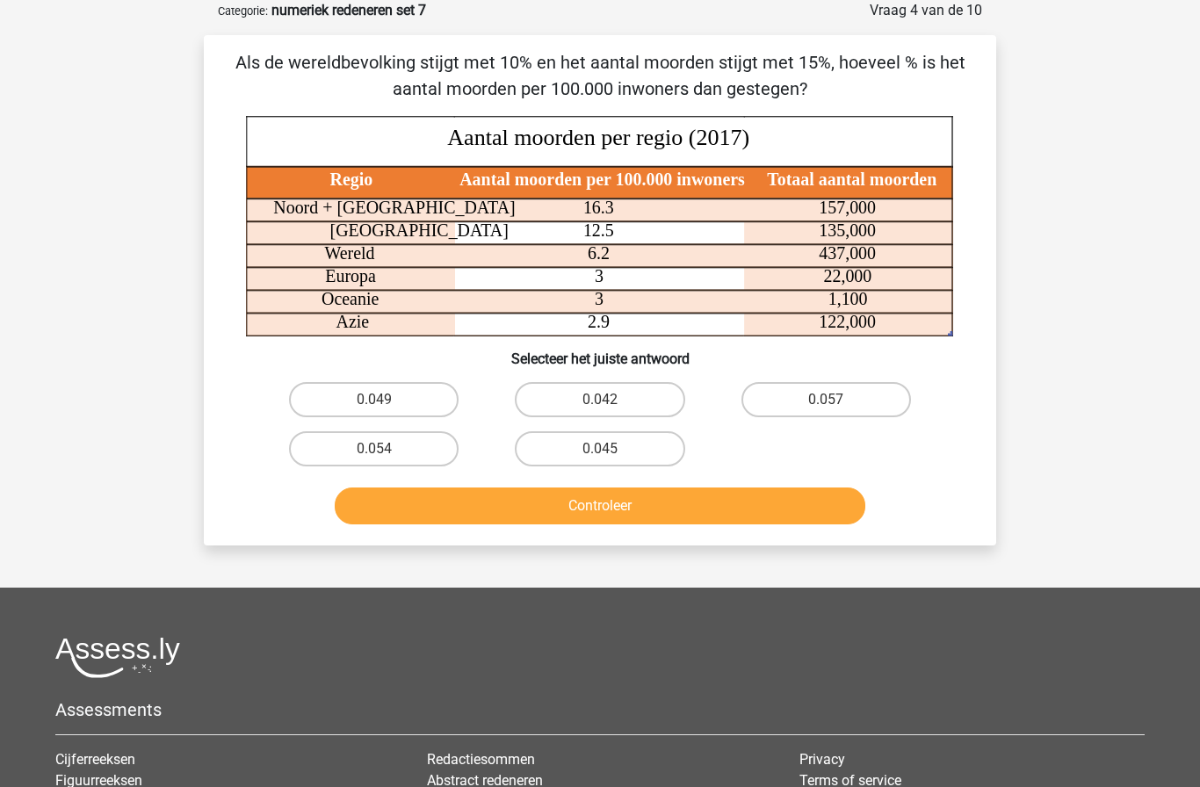
click at [431, 396] on label "0.049" at bounding box center [374, 399] width 170 height 35
click at [386, 400] on input "0.049" at bounding box center [379, 405] width 11 height 11
radio input "true"
click at [665, 495] on button "Controleer" at bounding box center [601, 506] width 532 height 37
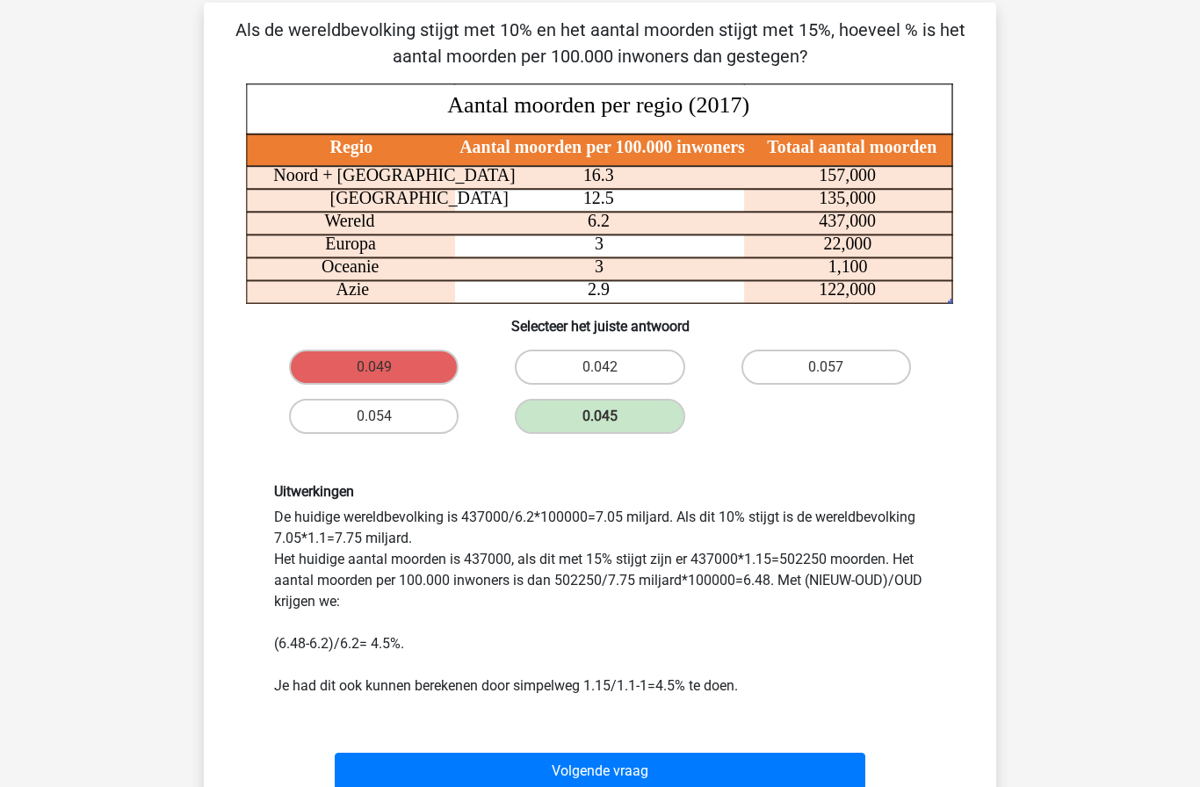
scroll to position [131, 0]
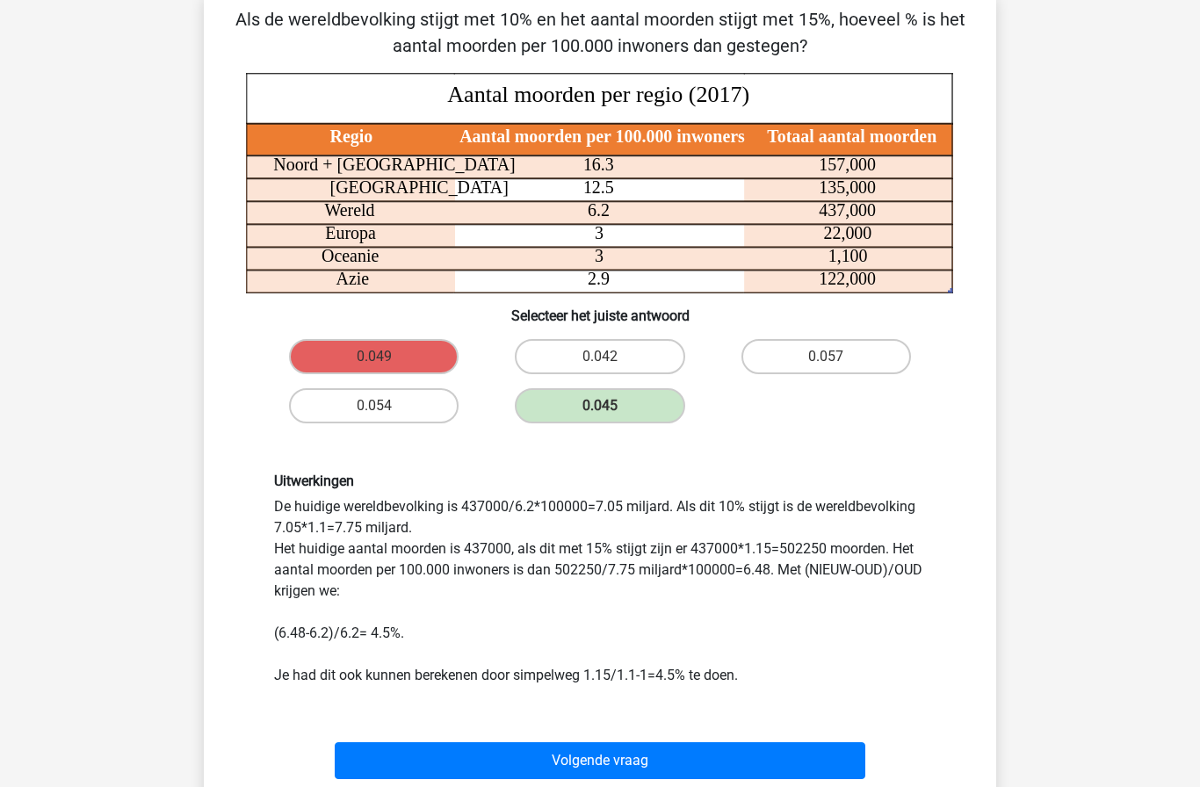
click at [713, 628] on div "Uitwerkingen De huidige wereldbevolking is 437000/6.2*100000=7.05 miljard. Als …" at bounding box center [600, 580] width 678 height 214
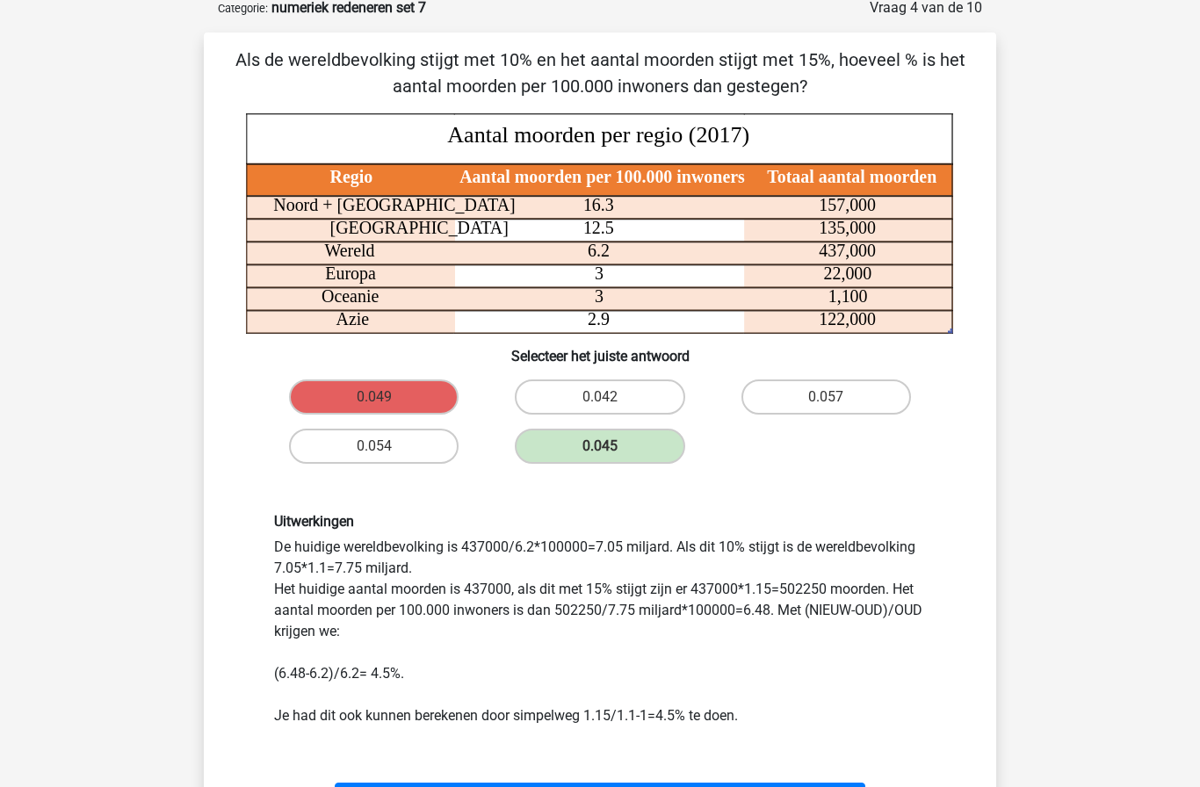
scroll to position [93, 0]
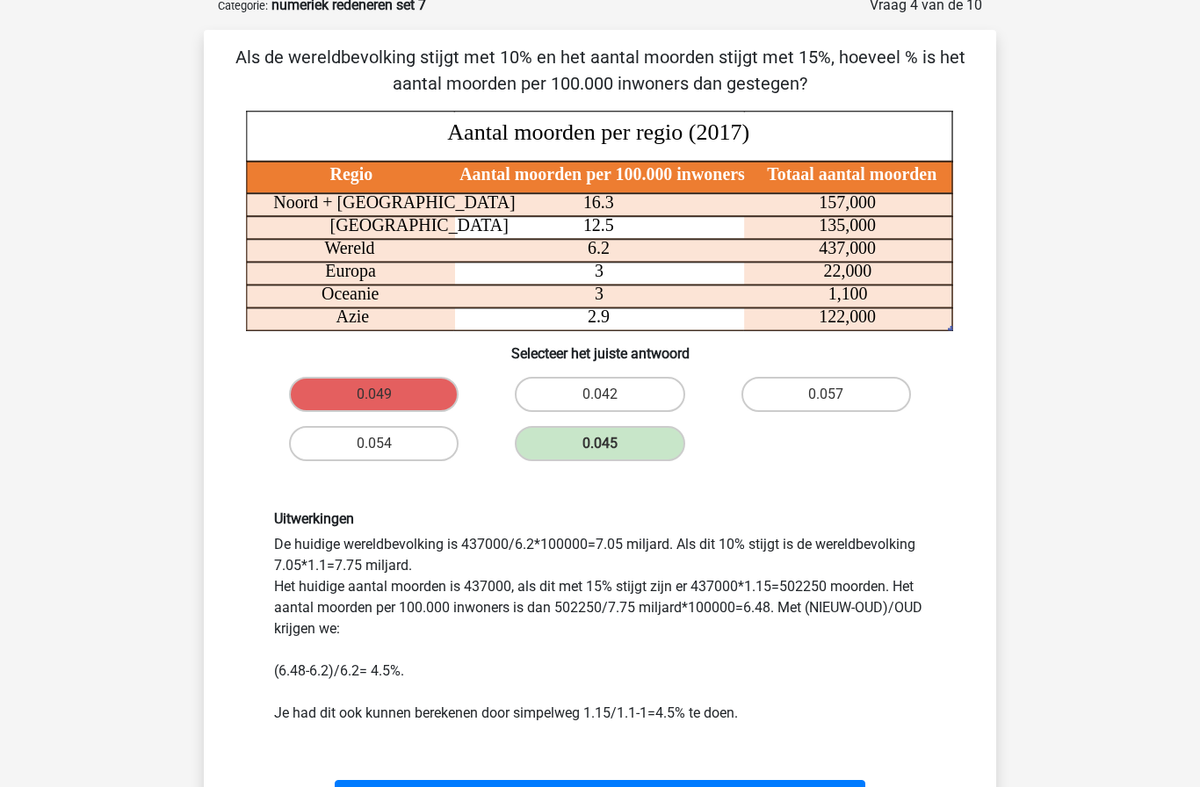
click at [455, 787] on button "Volgende vraag" at bounding box center [601, 798] width 532 height 37
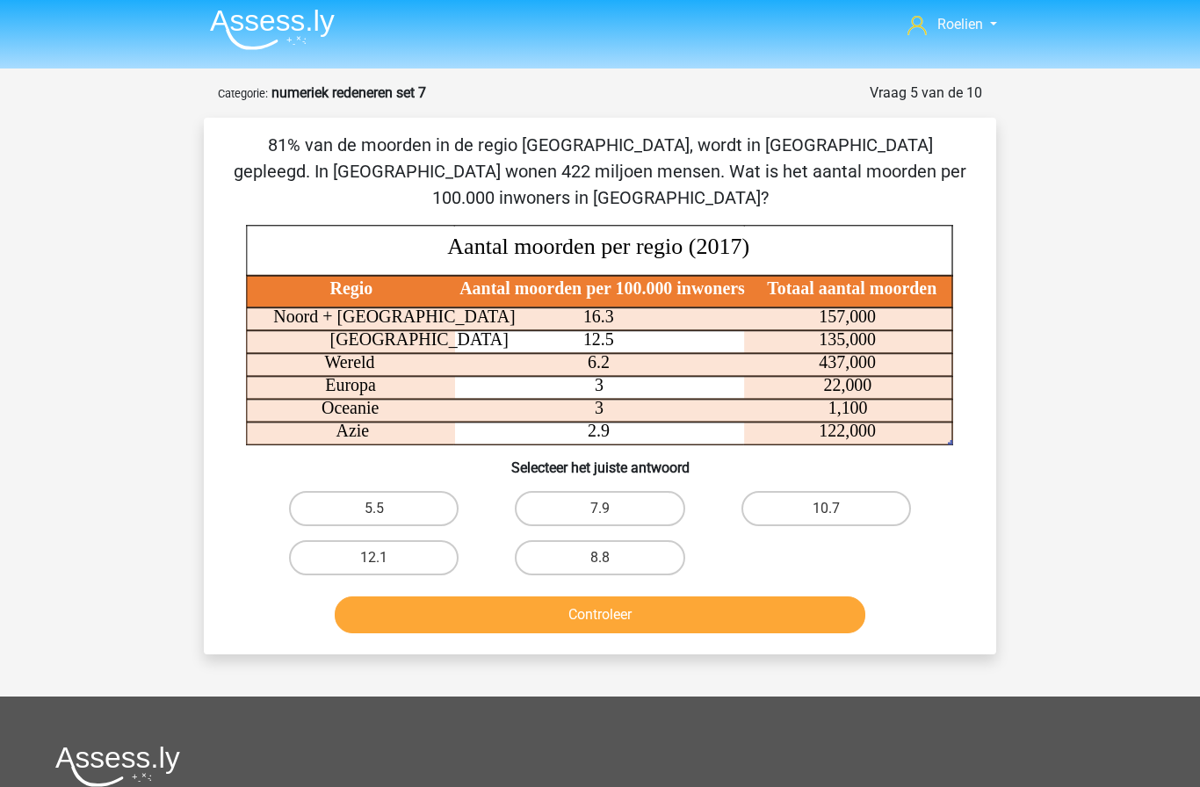
scroll to position [7, 0]
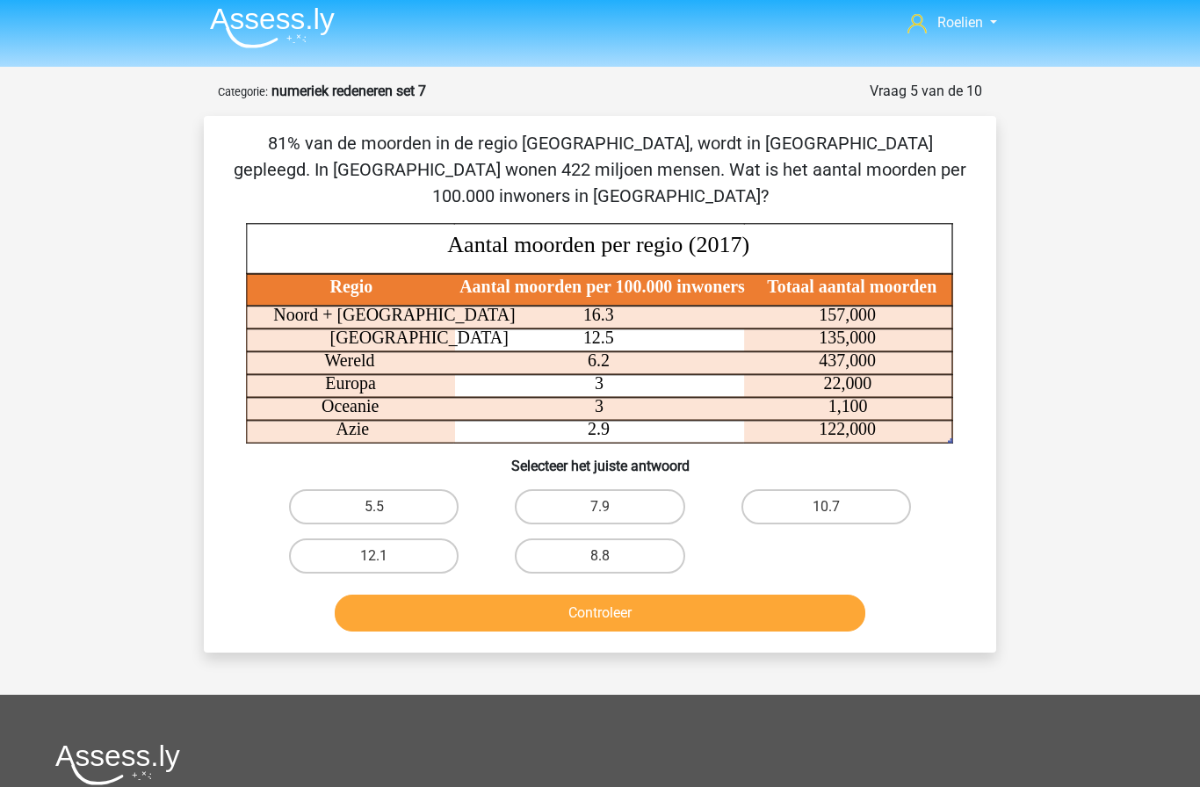
click at [347, 497] on label "5.5" at bounding box center [374, 507] width 170 height 35
click at [374, 507] on input "5.5" at bounding box center [379, 512] width 11 height 11
radio input "true"
click at [461, 607] on button "Controleer" at bounding box center [601, 613] width 532 height 37
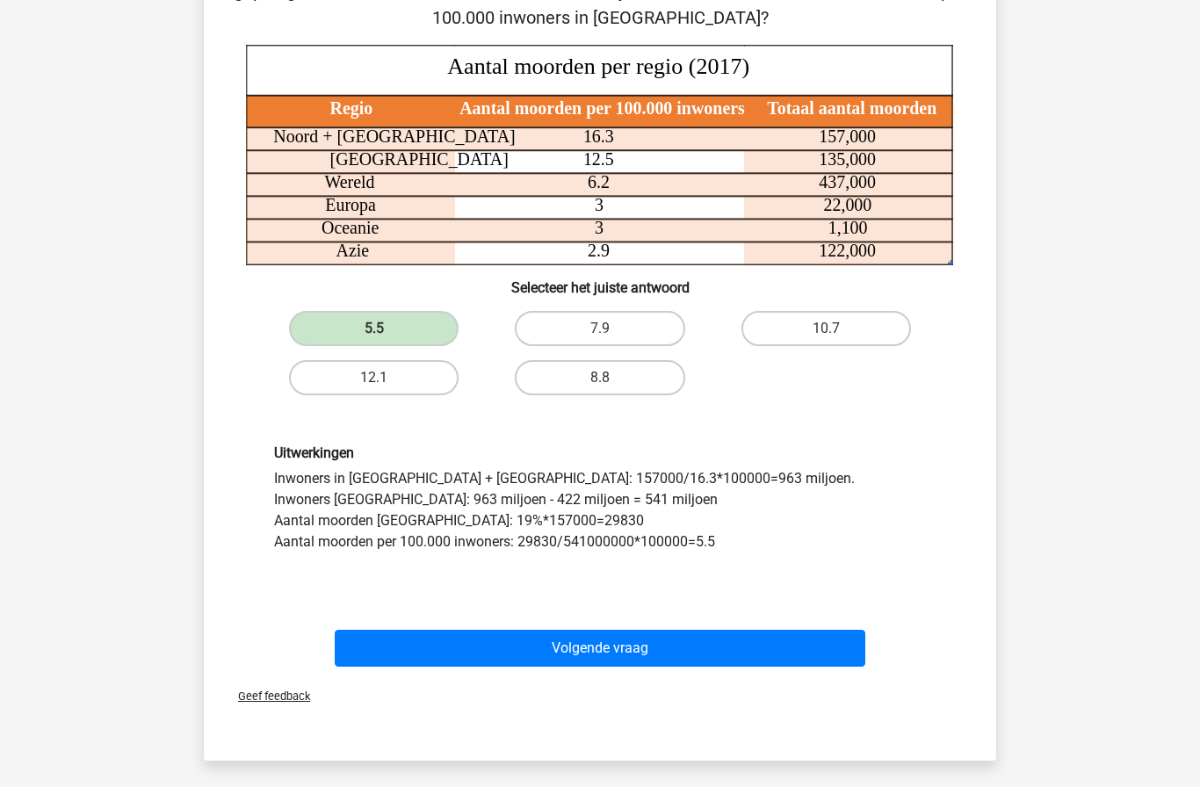
scroll to position [186, 0]
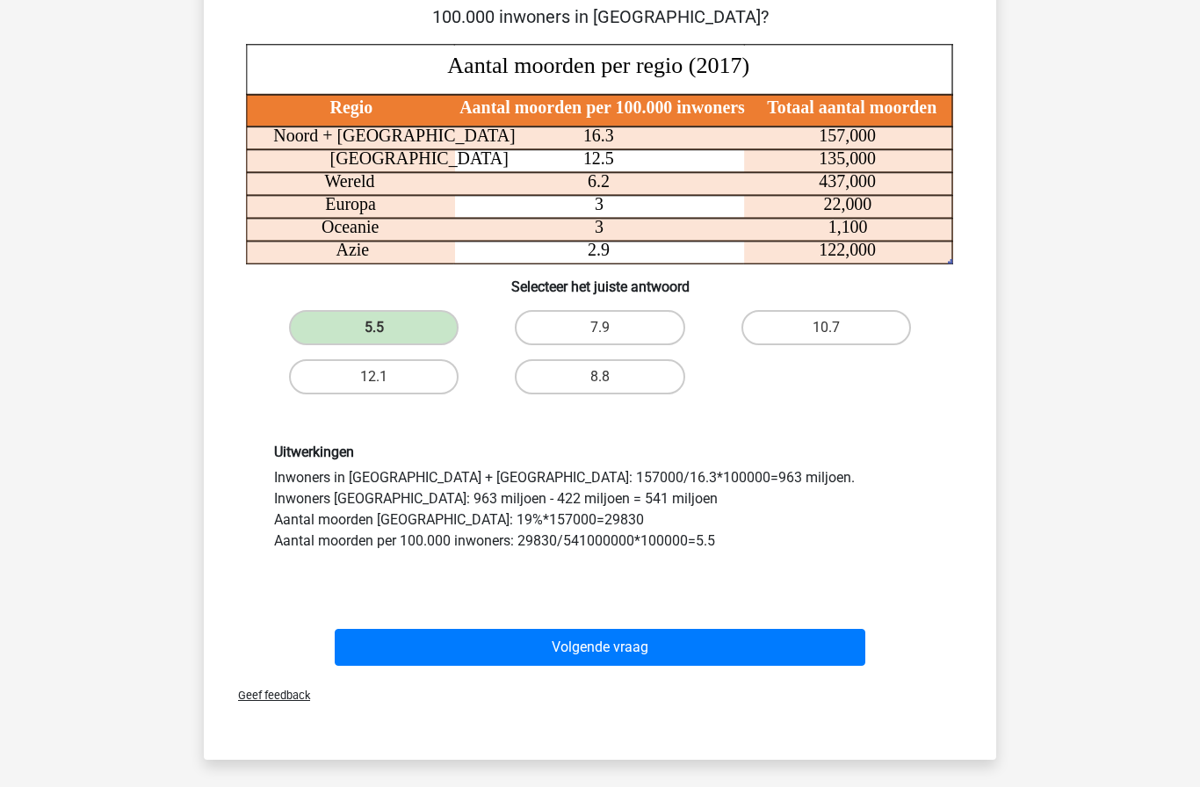
click at [395, 657] on button "Volgende vraag" at bounding box center [601, 647] width 532 height 37
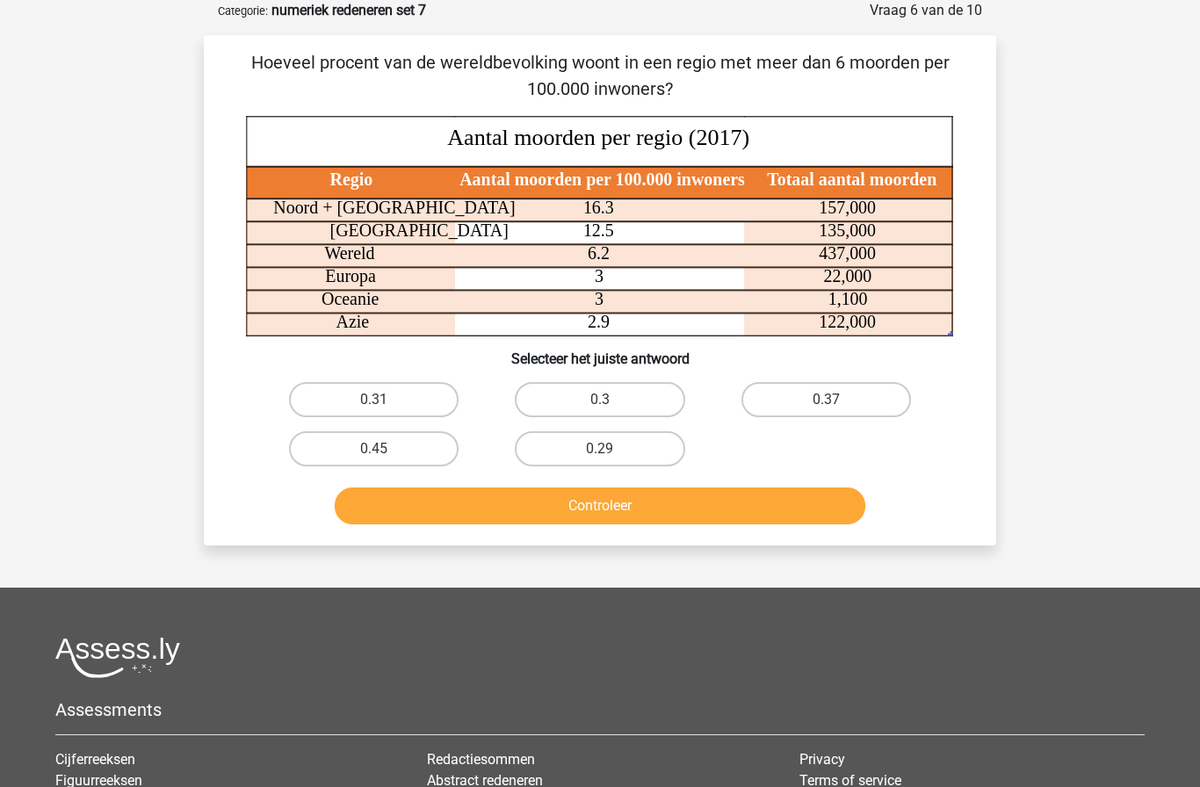
scroll to position [98, 0]
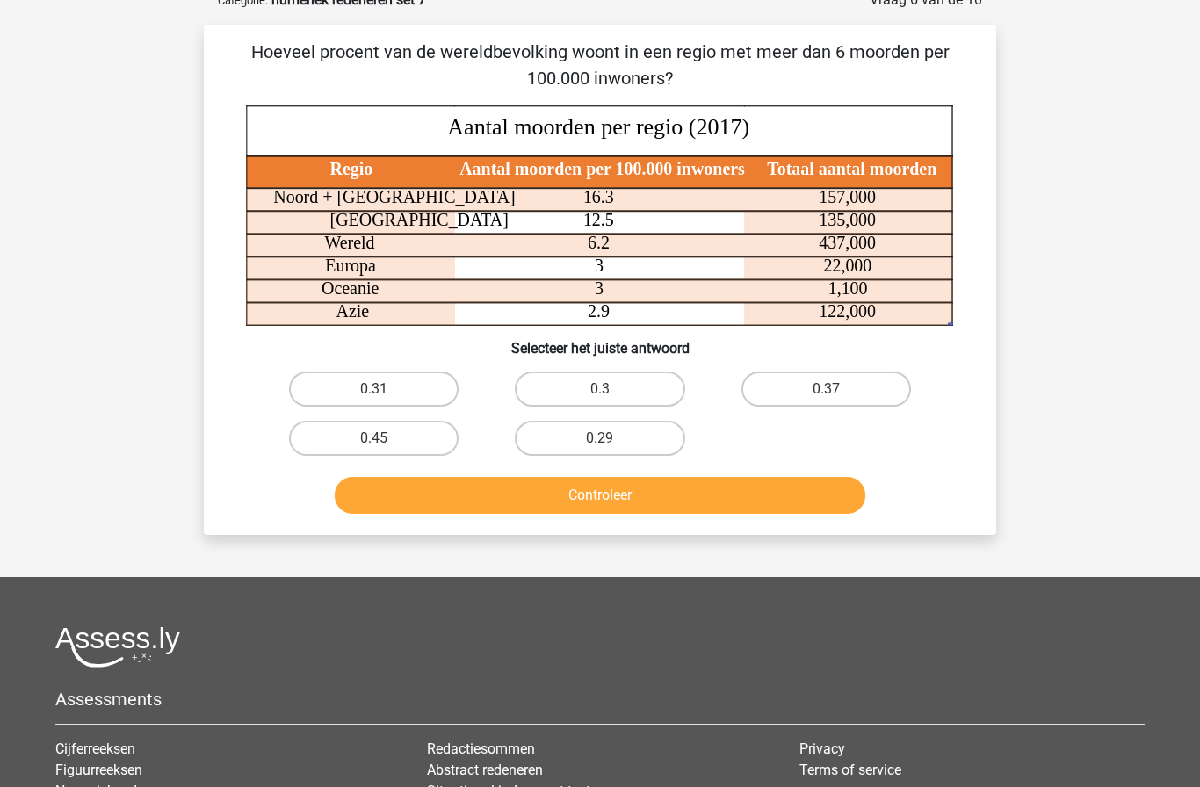
click at [658, 433] on label "0.29" at bounding box center [600, 438] width 170 height 35
click at [612, 439] on input "0.29" at bounding box center [605, 444] width 11 height 11
radio input "true"
click at [744, 495] on button "Controleer" at bounding box center [601, 495] width 532 height 37
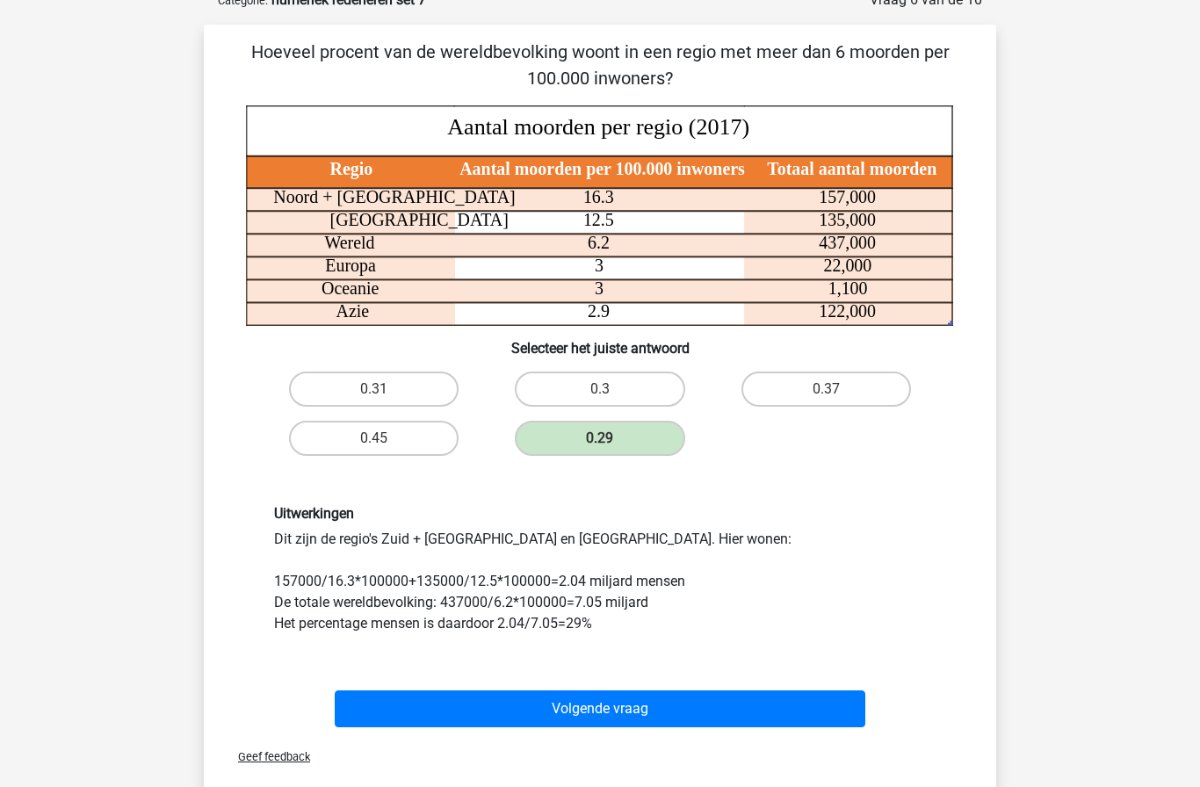
click at [499, 706] on button "Volgende vraag" at bounding box center [601, 709] width 532 height 37
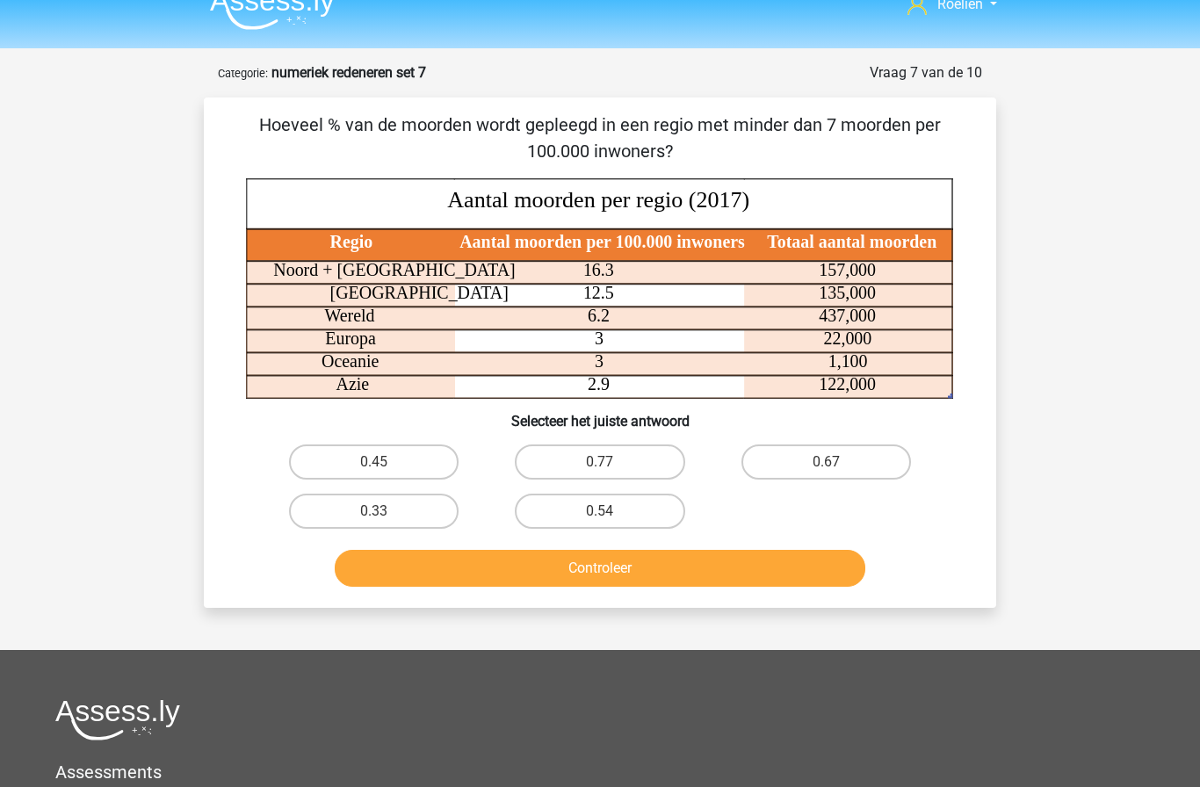
scroll to position [36, 0]
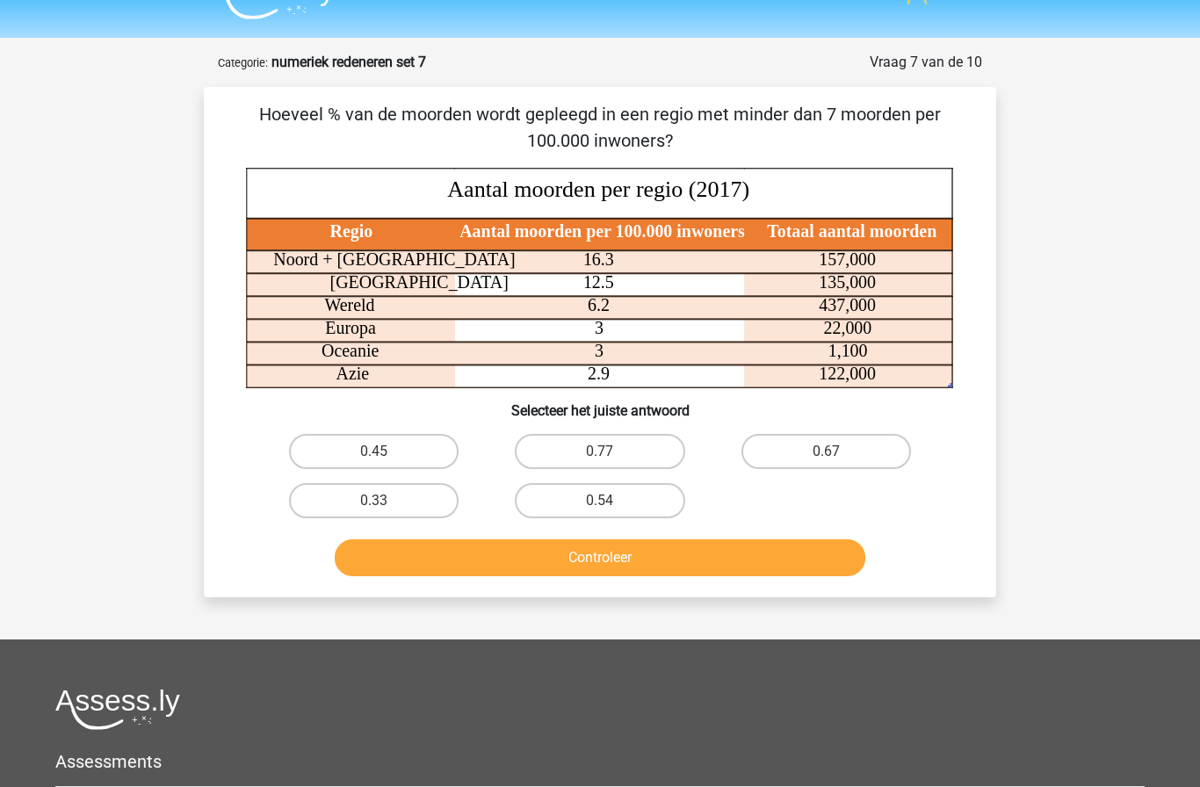
click at [816, 467] on label "0.67" at bounding box center [827, 451] width 170 height 35
click at [826, 463] on input "0.67" at bounding box center [831, 457] width 11 height 11
radio input "true"
click at [599, 576] on button "Controleer" at bounding box center [601, 558] width 532 height 37
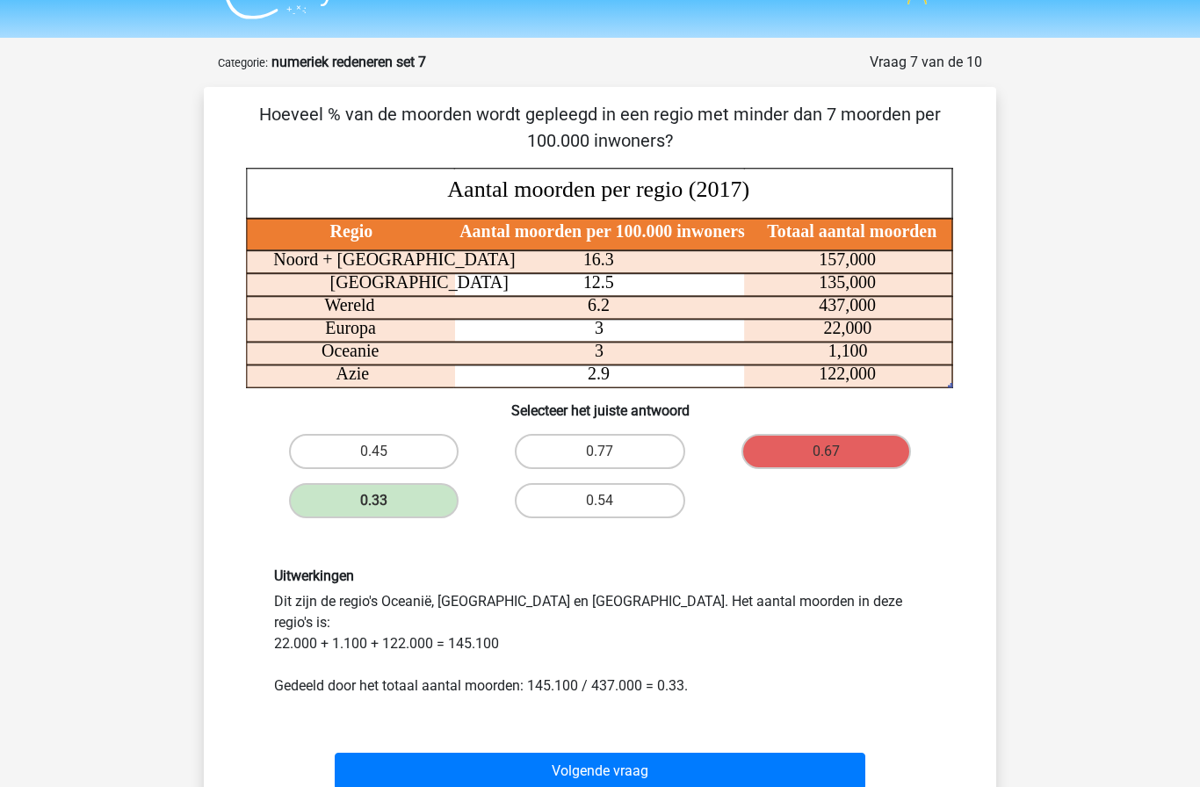
click at [455, 753] on button "Volgende vraag" at bounding box center [601, 771] width 532 height 37
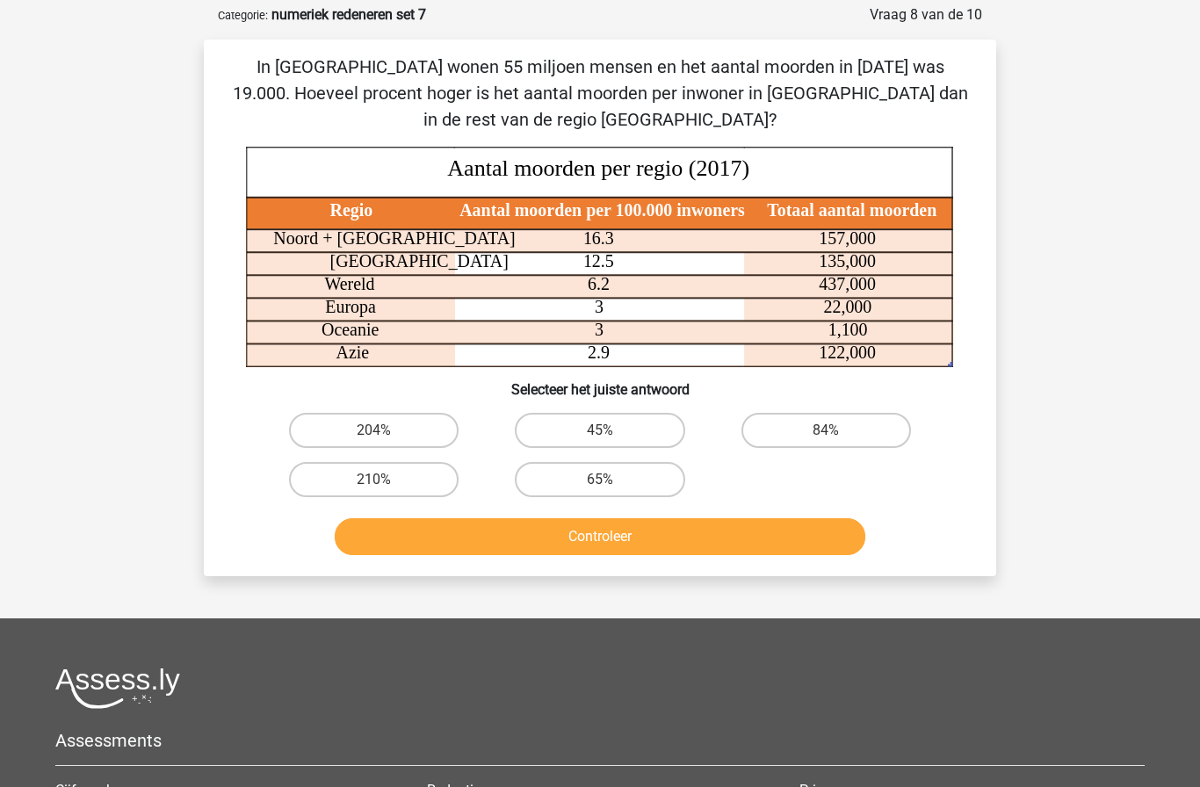
scroll to position [88, 0]
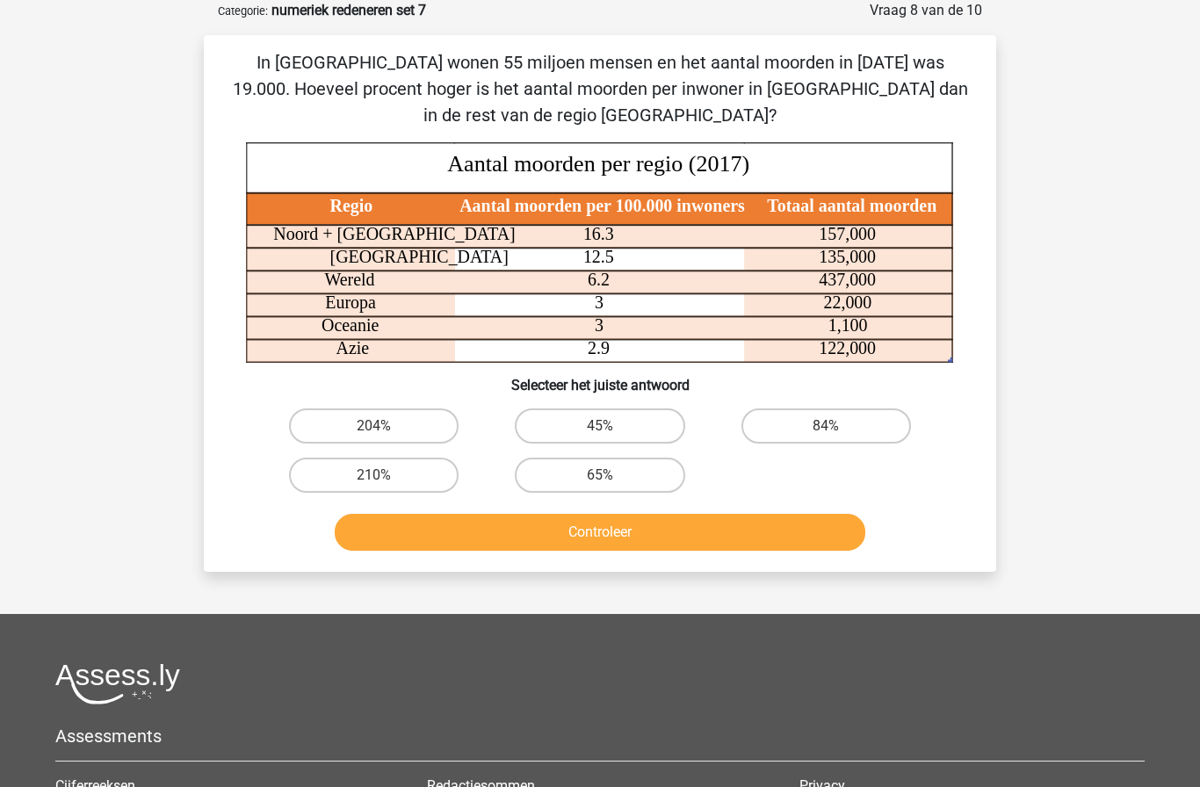
click at [363, 483] on label "210%" at bounding box center [374, 475] width 170 height 35
click at [374, 483] on input "210%" at bounding box center [379, 480] width 11 height 11
radio input "true"
click at [418, 540] on button "Controleer" at bounding box center [601, 532] width 532 height 37
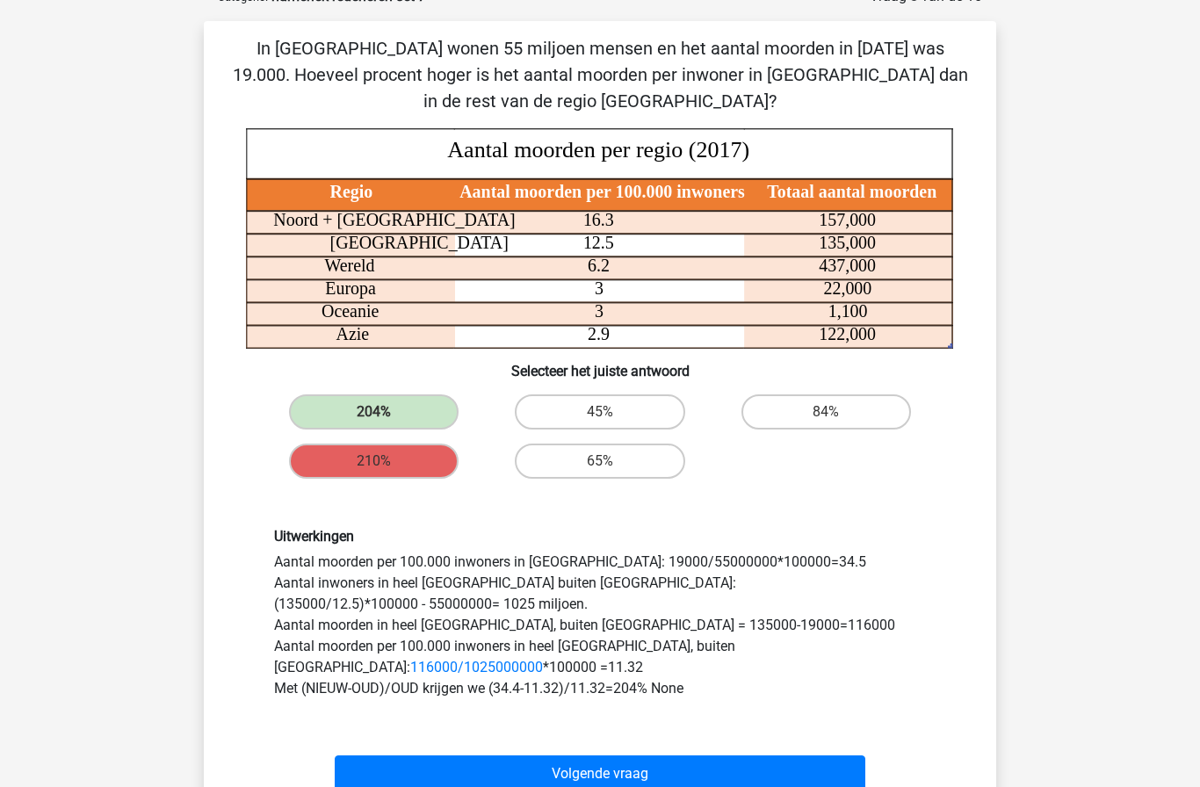
scroll to position [117, 0]
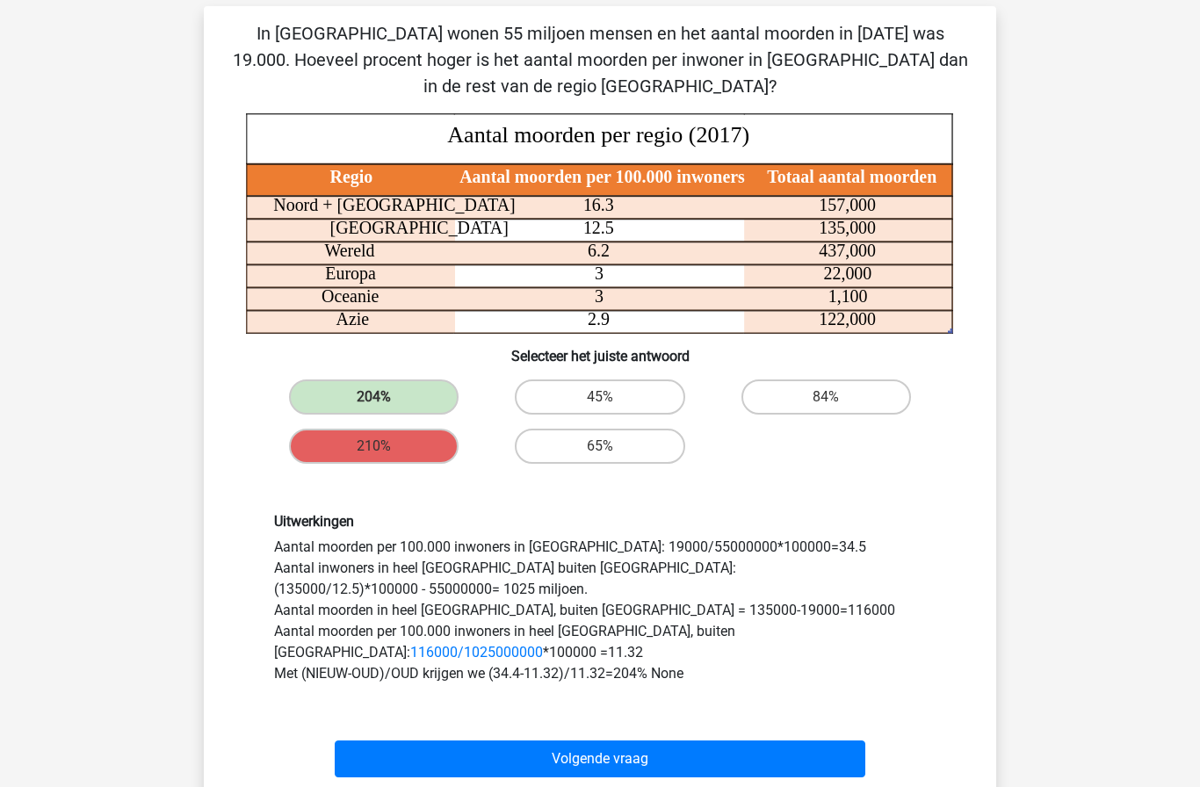
click at [500, 752] on button "Volgende vraag" at bounding box center [601, 759] width 532 height 37
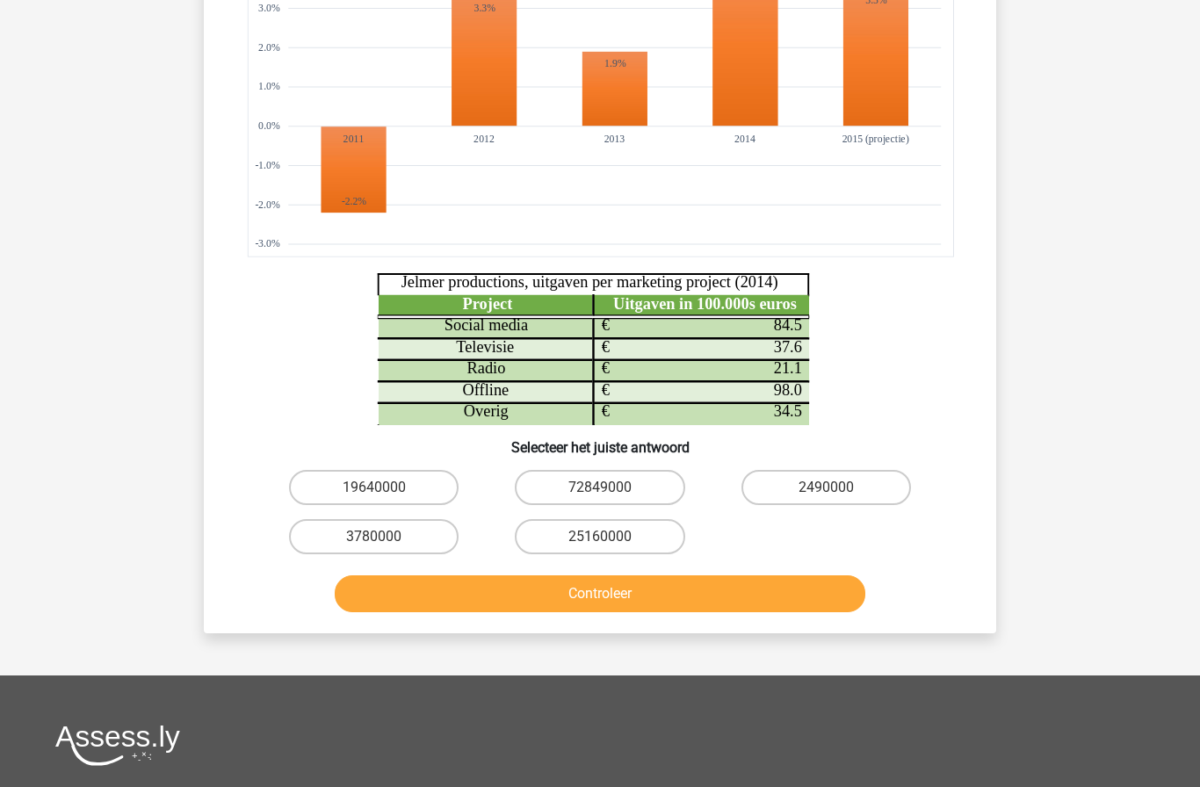
scroll to position [331, 0]
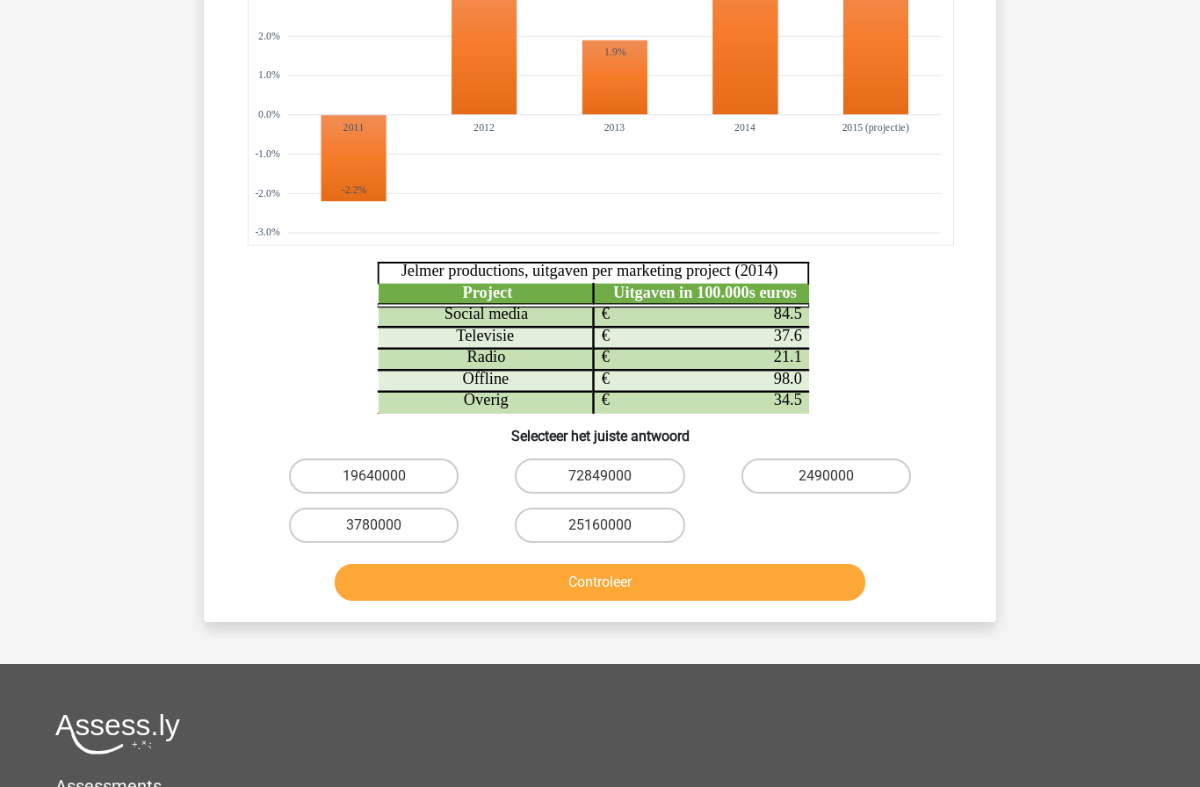
click at [647, 527] on label "25160000" at bounding box center [600, 525] width 170 height 35
click at [612, 527] on input "25160000" at bounding box center [605, 531] width 11 height 11
radio input "true"
click at [759, 581] on button "Controleer" at bounding box center [601, 582] width 532 height 37
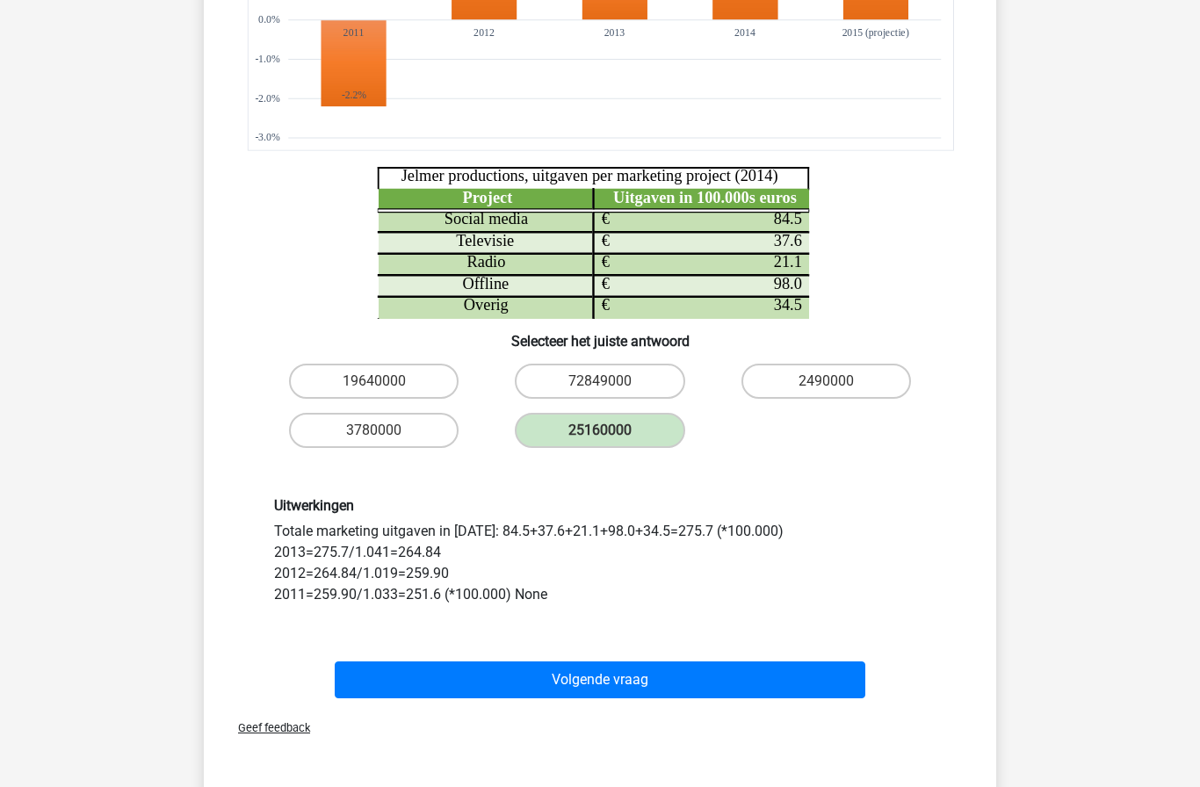
scroll to position [429, 0]
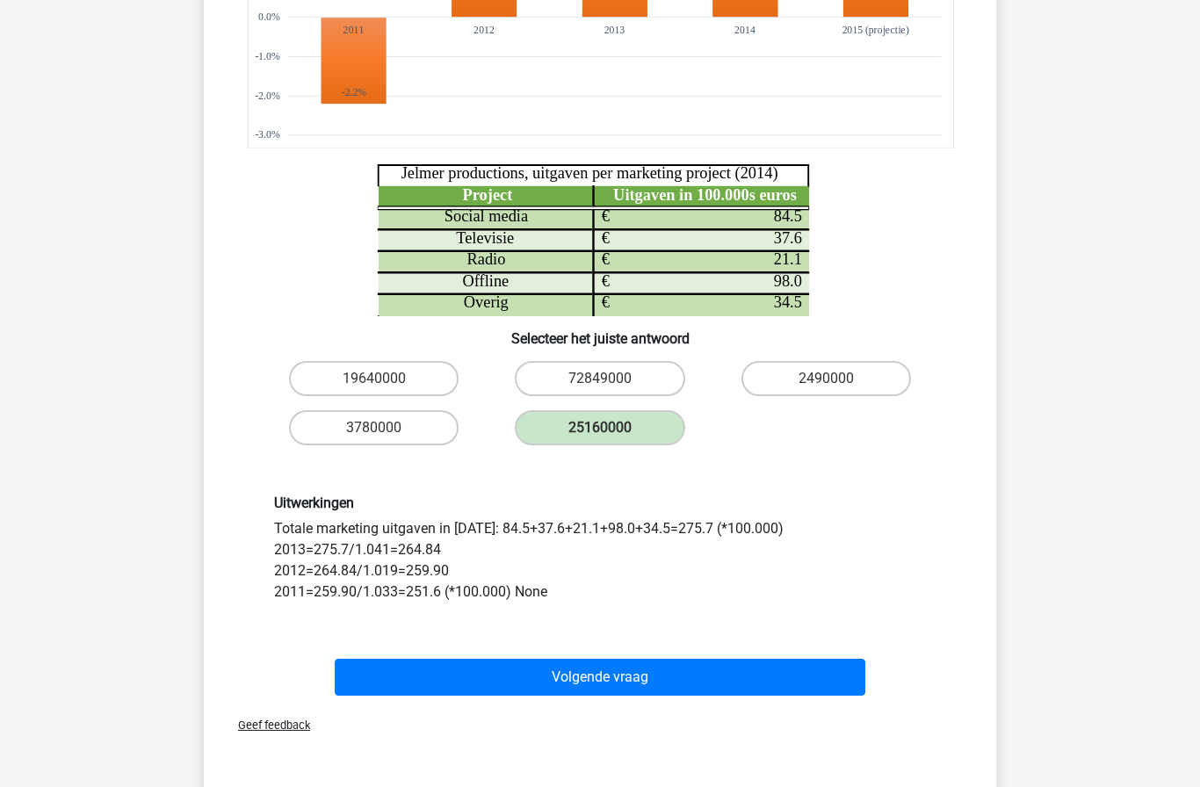
click at [761, 686] on button "Volgende vraag" at bounding box center [601, 677] width 532 height 37
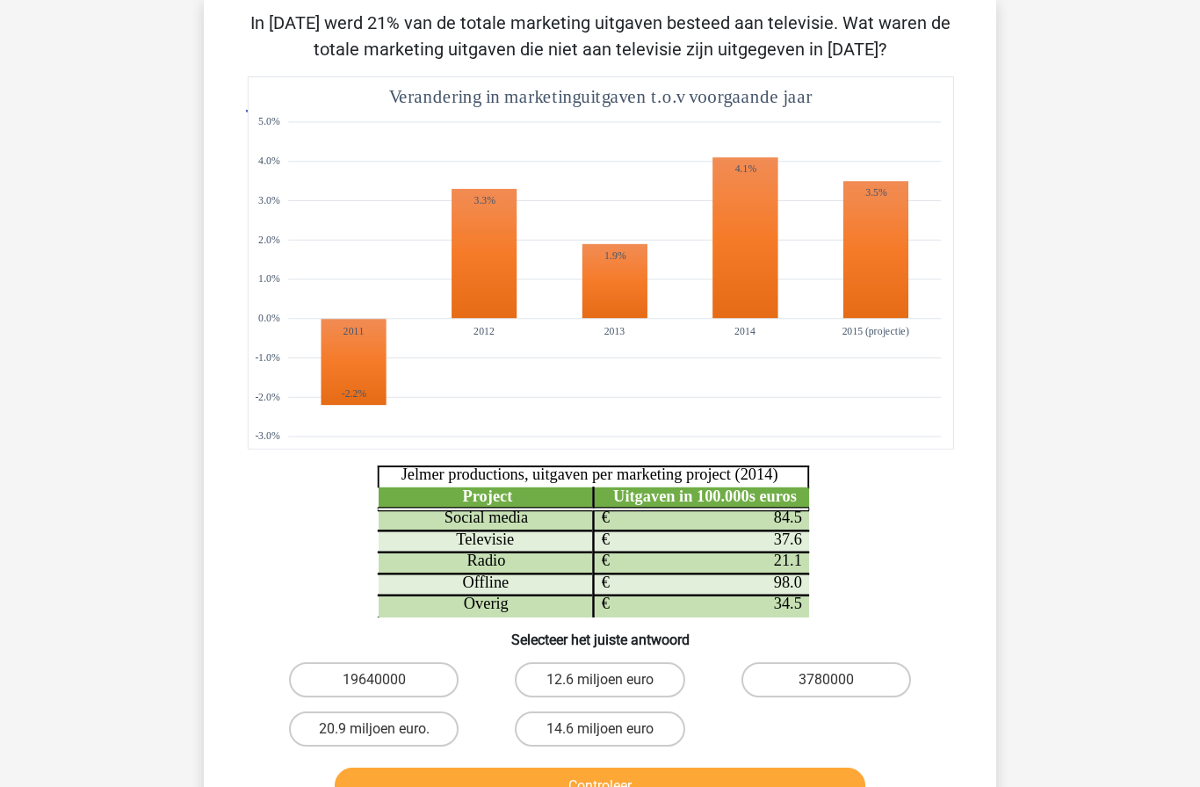
scroll to position [126, 0]
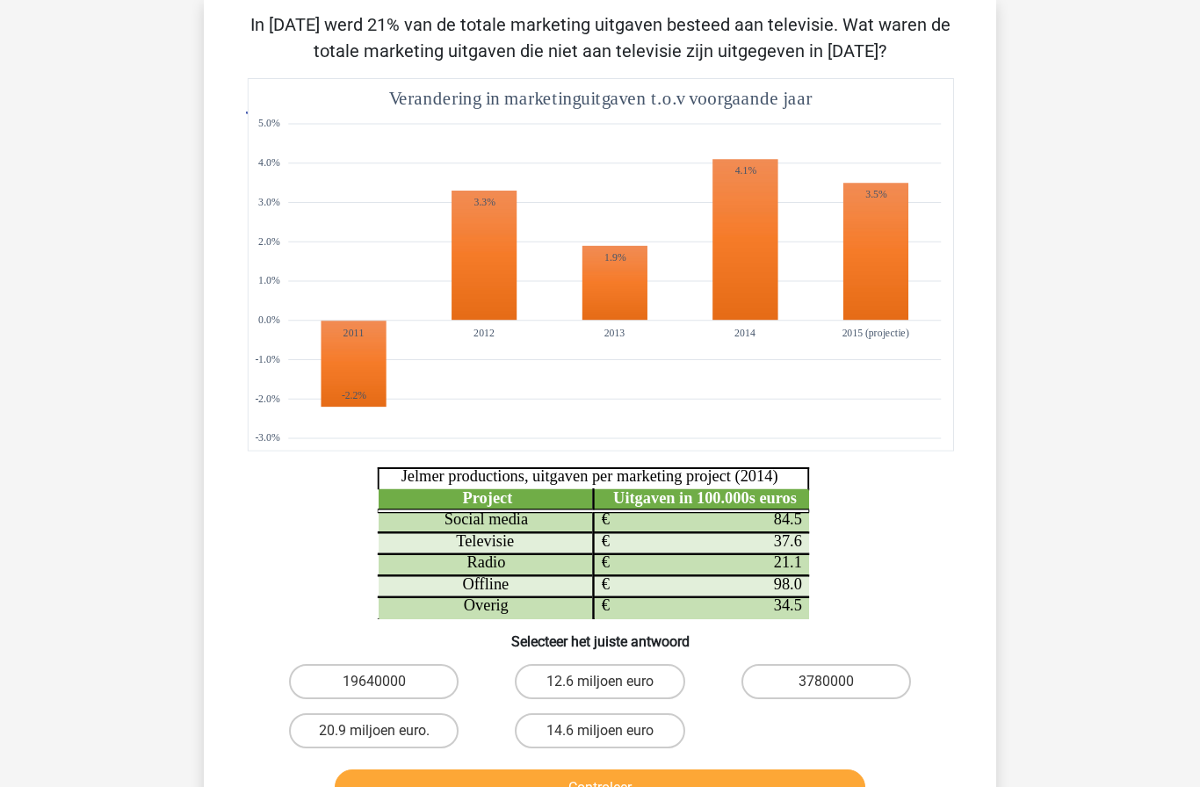
click at [359, 729] on label "20.9 miljoen euro." at bounding box center [374, 731] width 170 height 35
click at [374, 731] on input "20.9 miljoen euro." at bounding box center [379, 736] width 11 height 11
radio input "true"
click at [411, 783] on button "Controleer" at bounding box center [601, 788] width 532 height 37
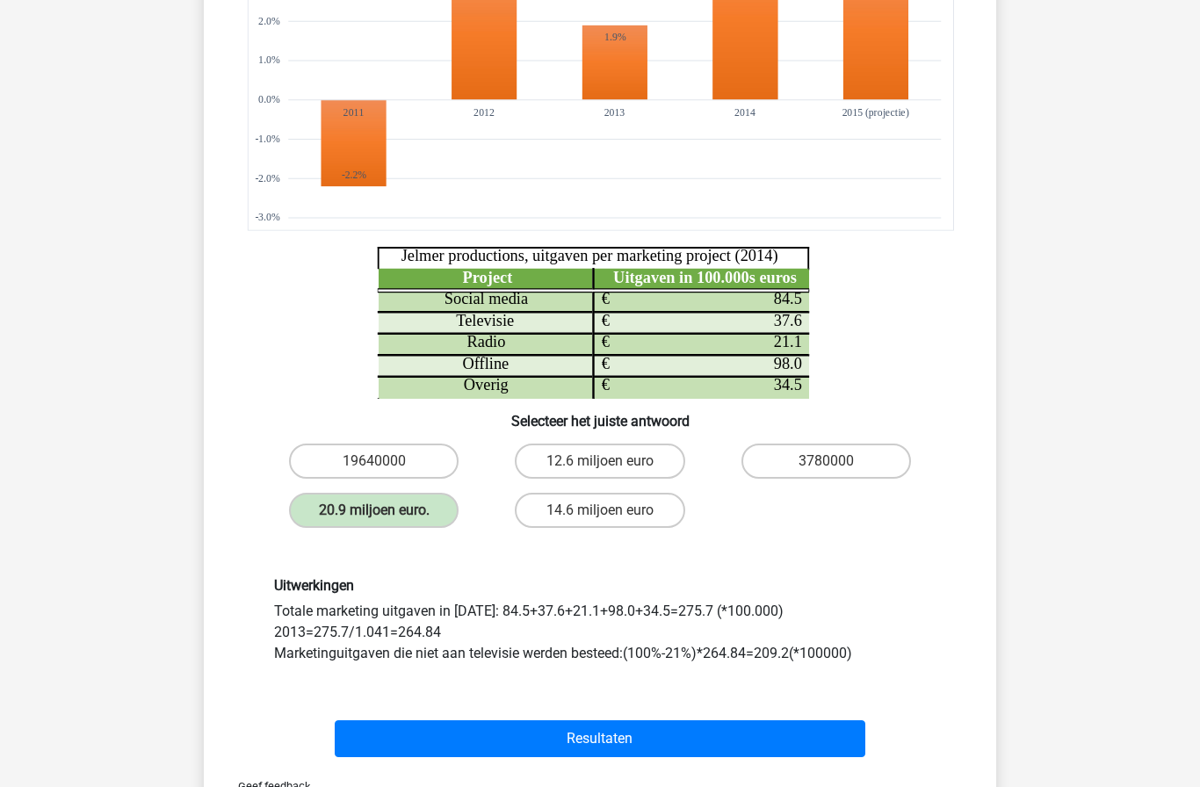
scroll to position [386, 0]
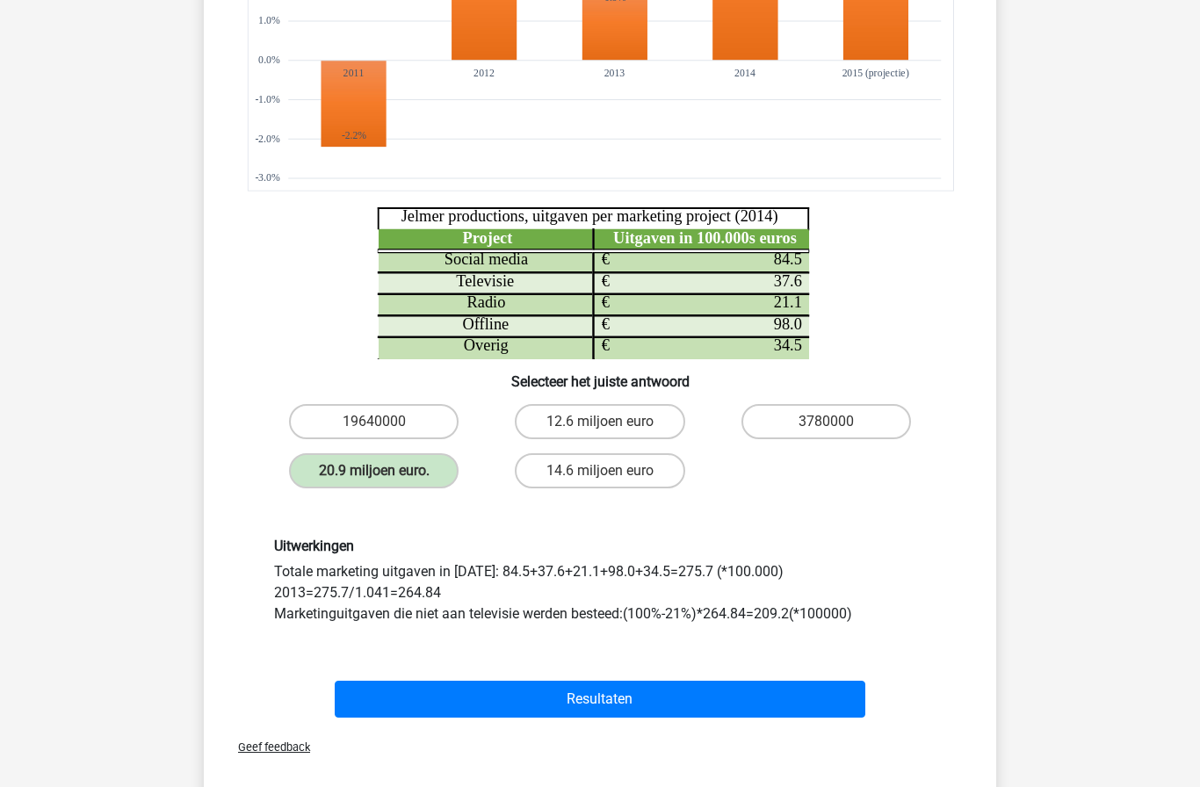
click at [407, 707] on button "Resultaten" at bounding box center [601, 699] width 532 height 37
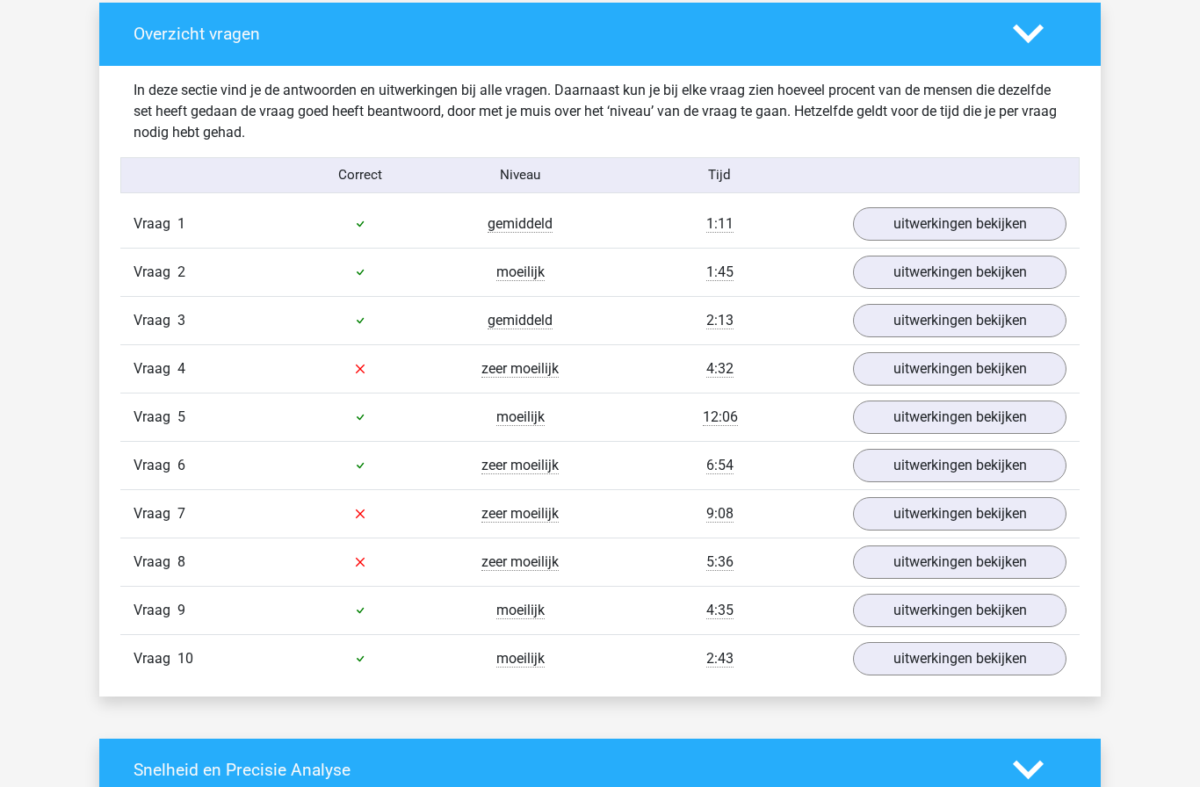
scroll to position [1028, 0]
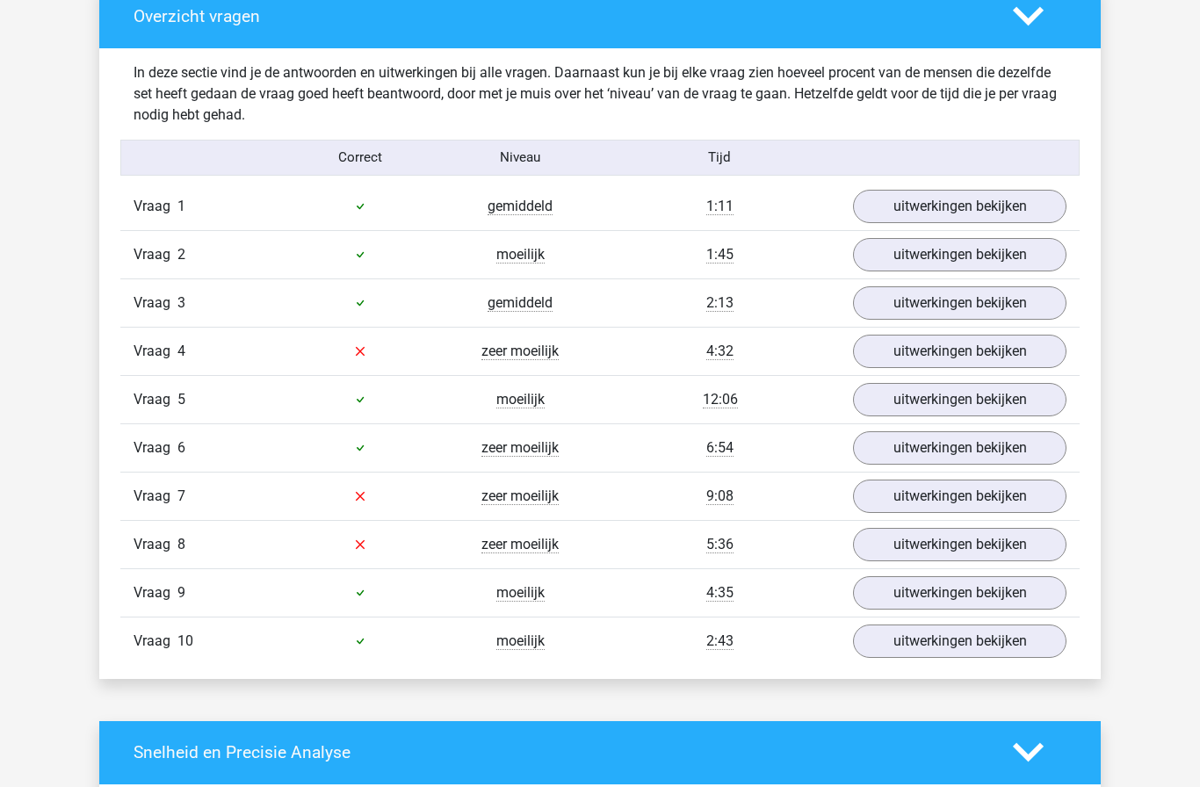
click at [910, 548] on link "uitwerkingen bekijken" at bounding box center [960, 544] width 214 height 33
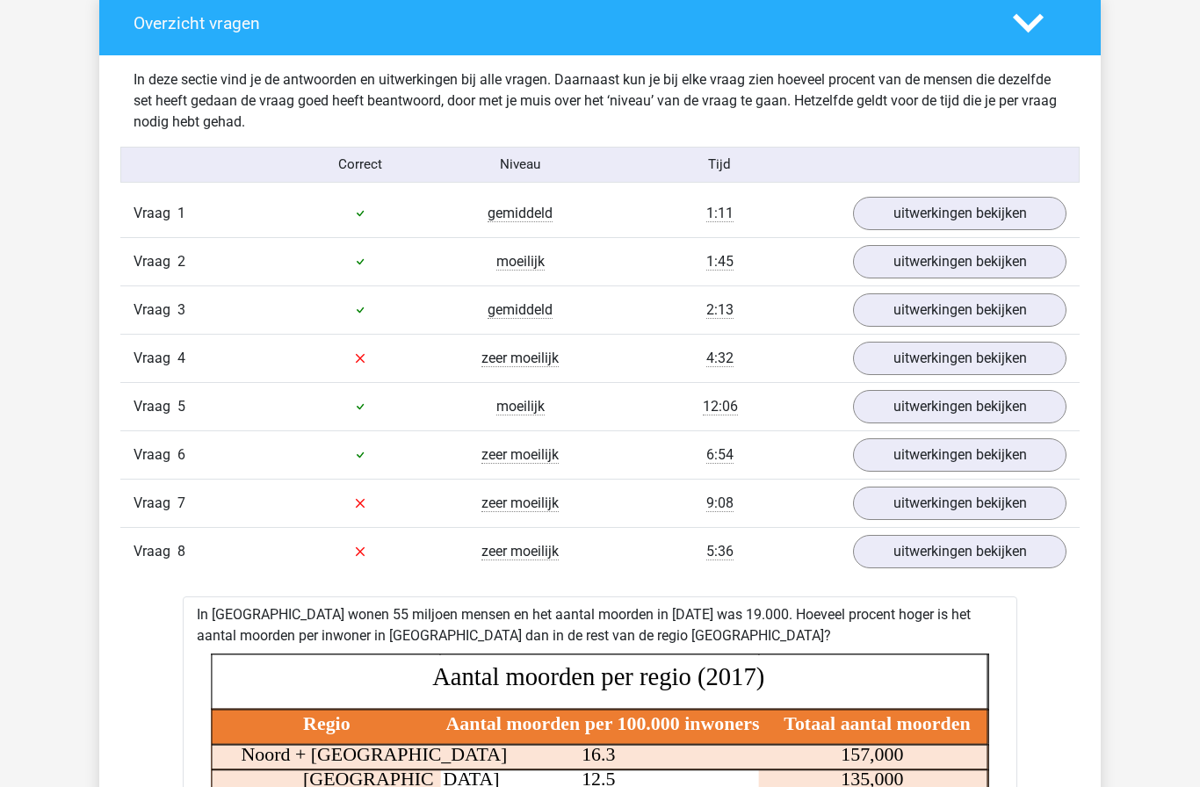
scroll to position [1020, 0]
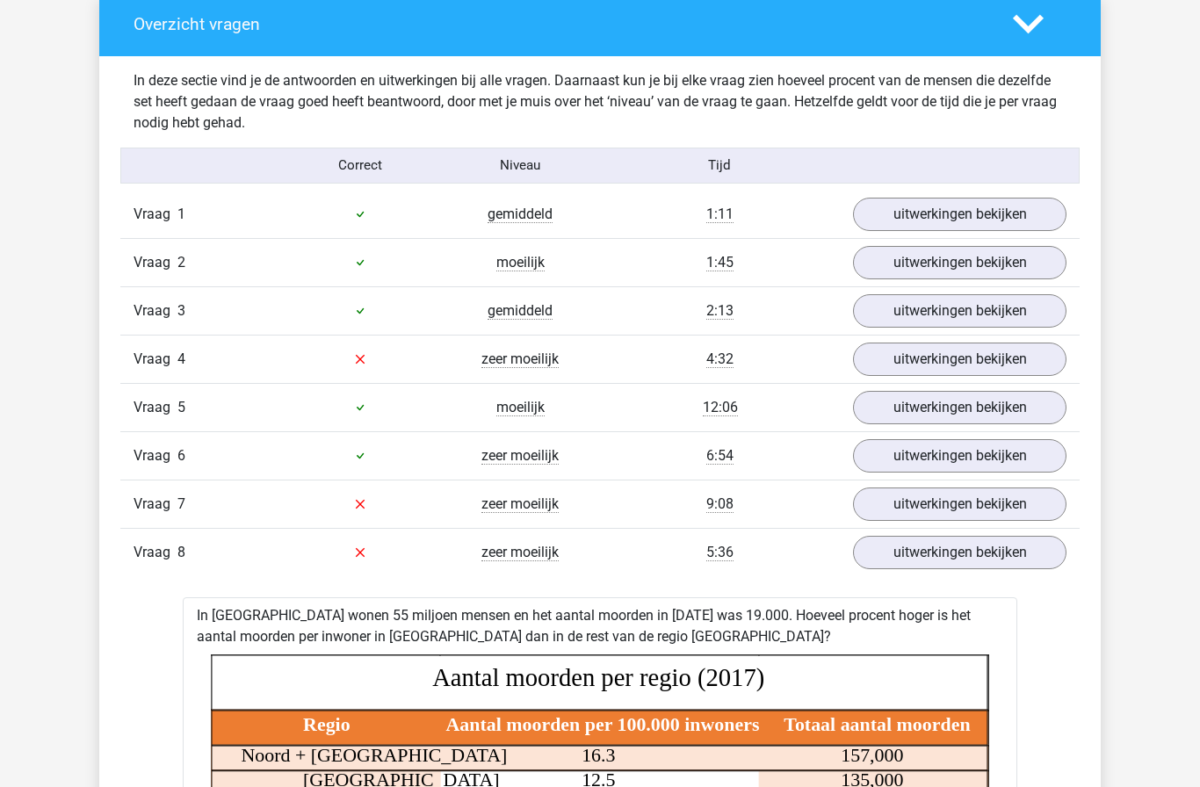
click at [915, 358] on link "uitwerkingen bekijken" at bounding box center [960, 359] width 214 height 33
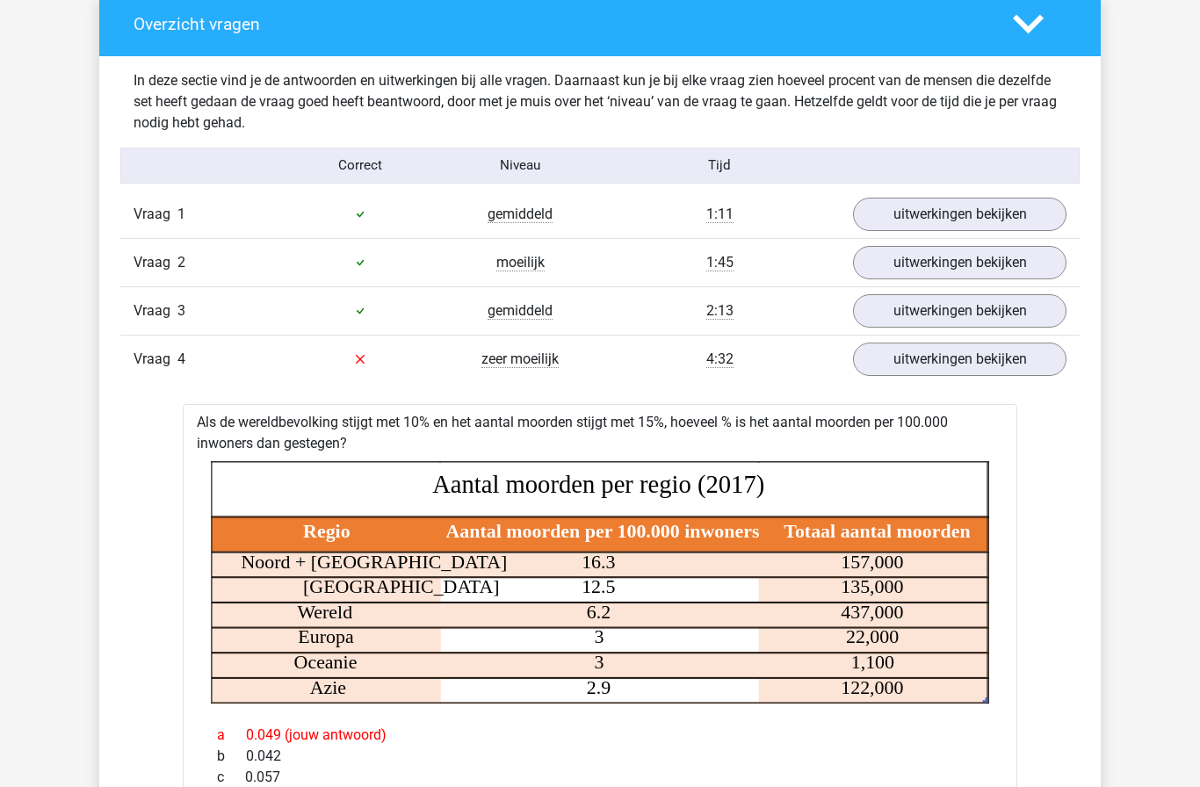
click at [896, 359] on link "uitwerkingen bekijken" at bounding box center [960, 359] width 214 height 33
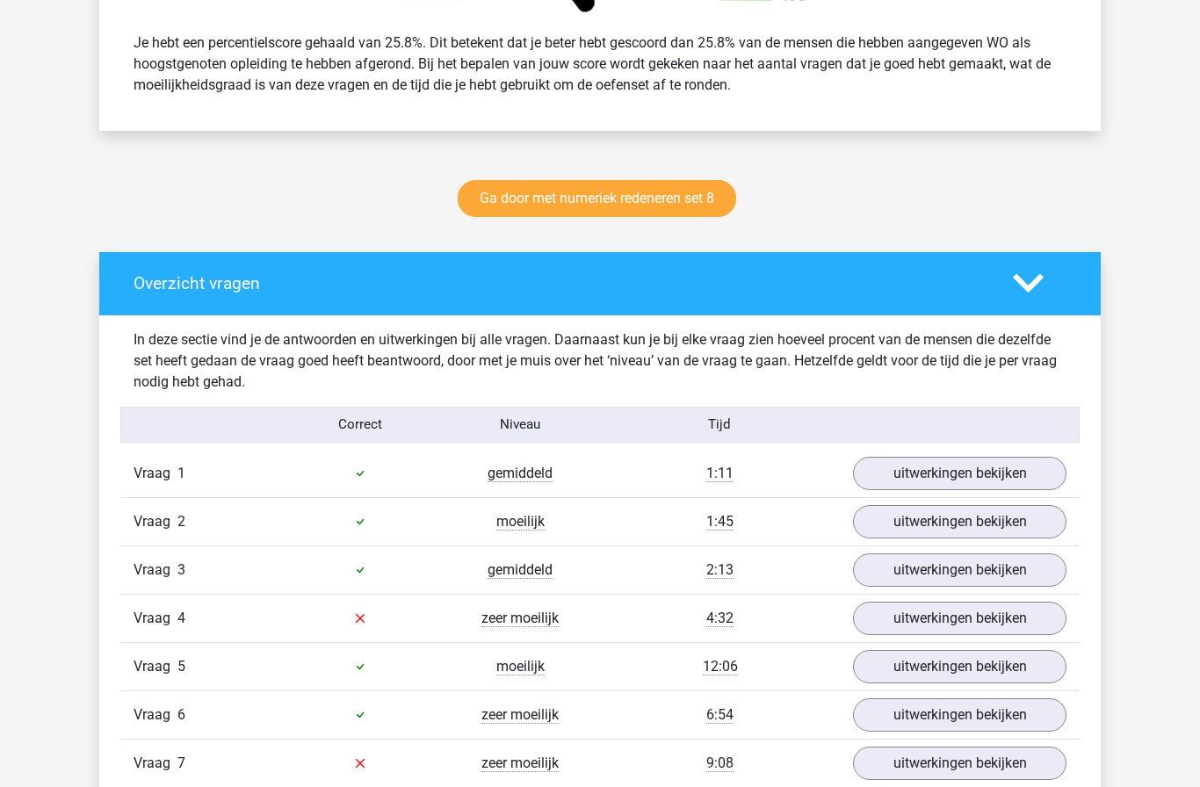
scroll to position [749, 0]
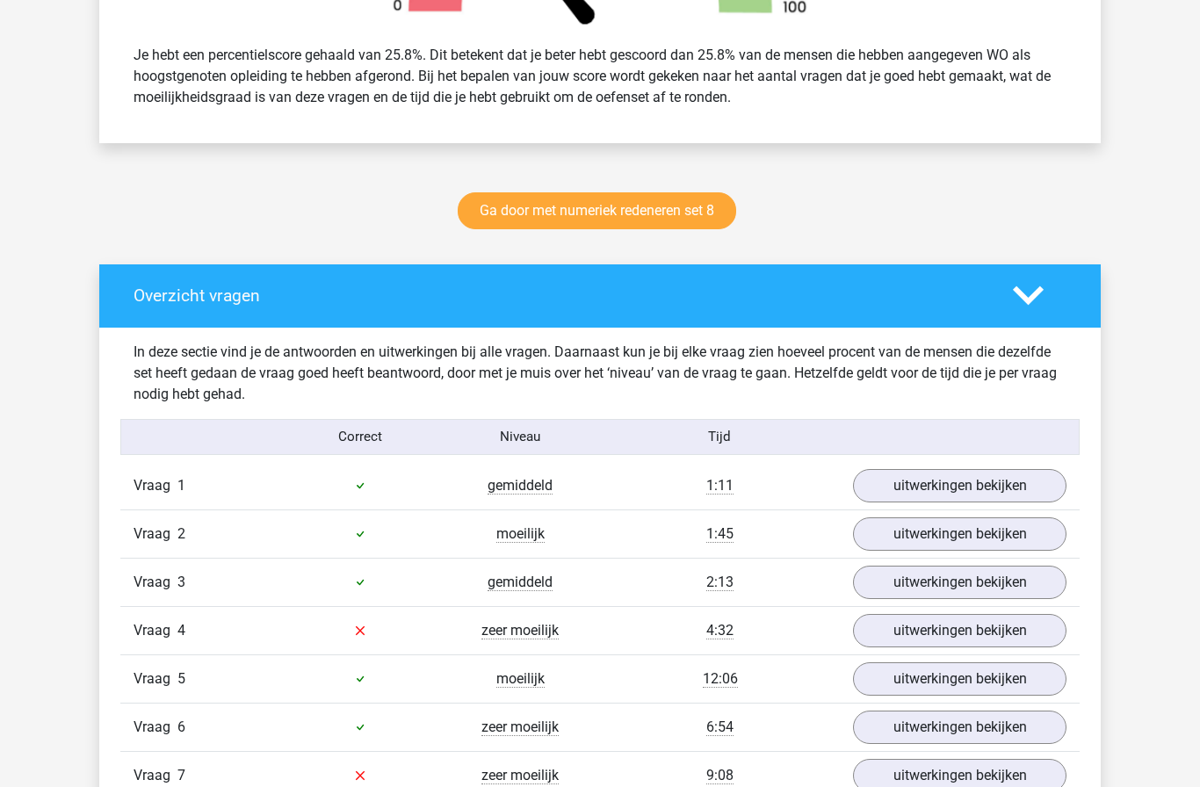
click at [524, 225] on link "Ga door met numeriek redeneren set 8" at bounding box center [597, 210] width 279 height 37
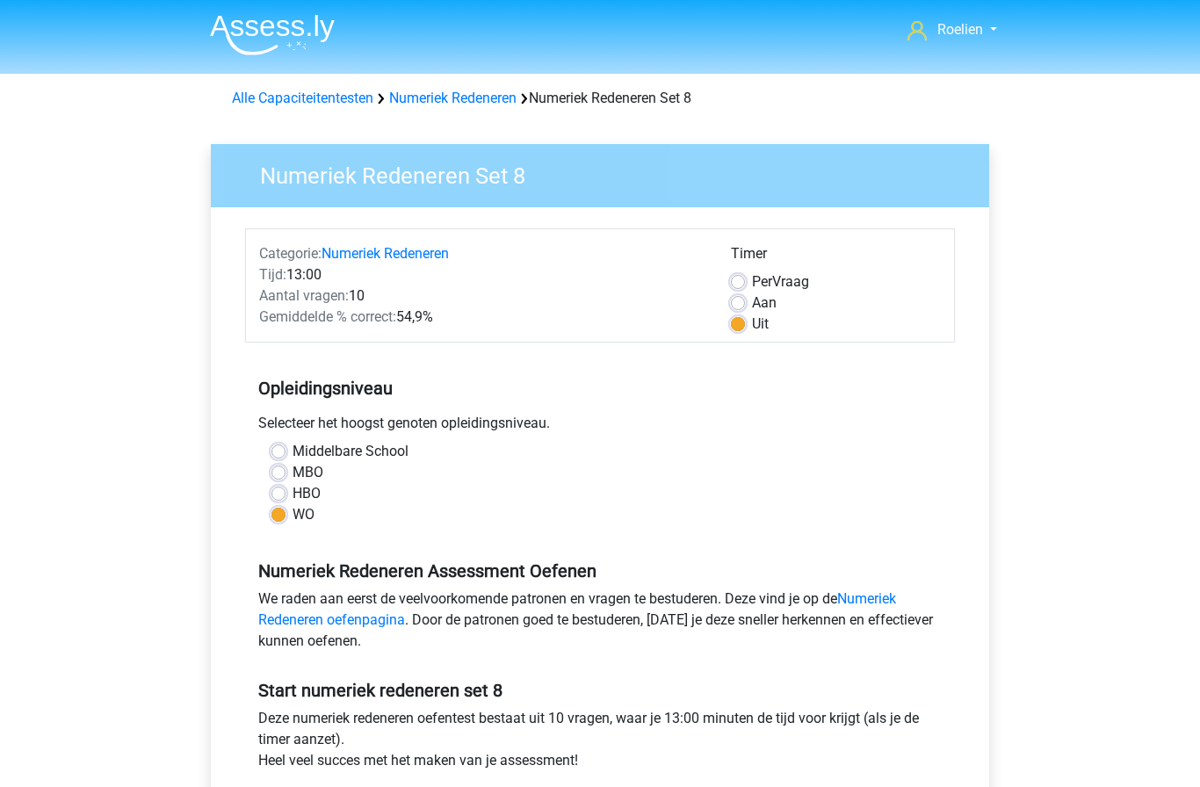
click at [443, 98] on link "Numeriek Redeneren" at bounding box center [452, 98] width 127 height 17
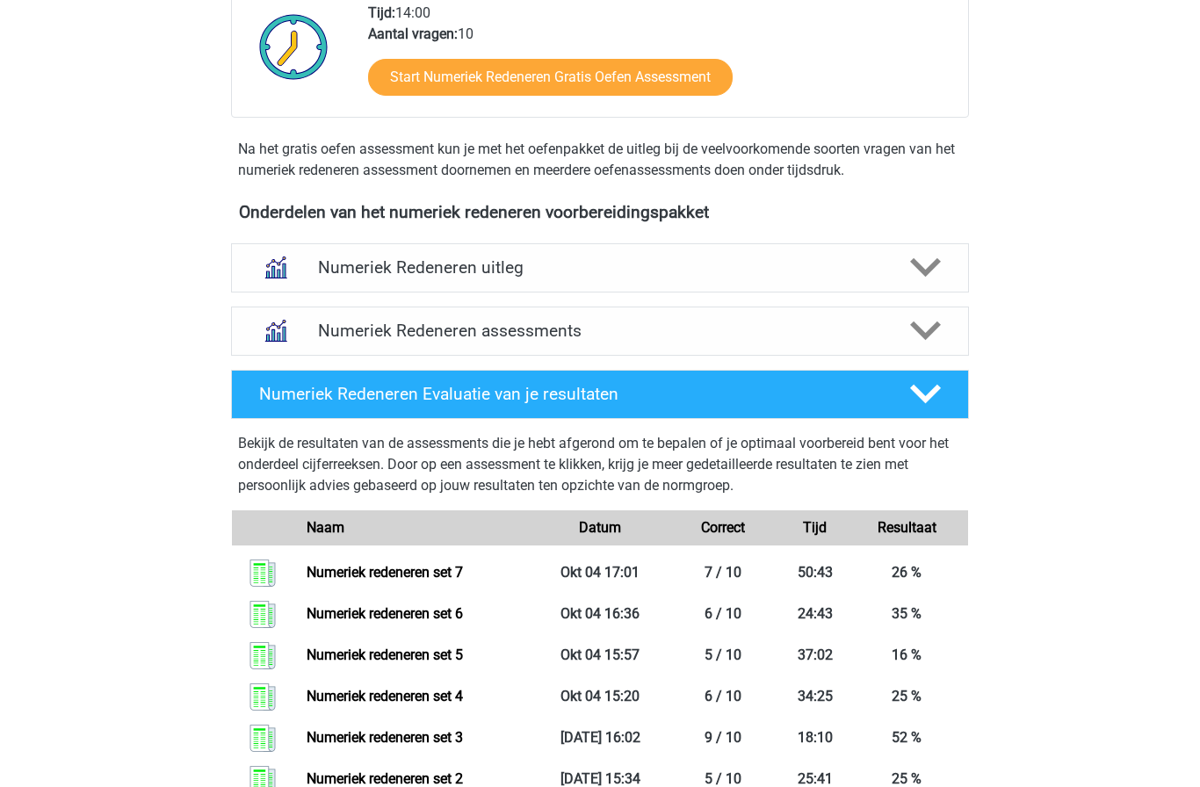
scroll to position [512, 0]
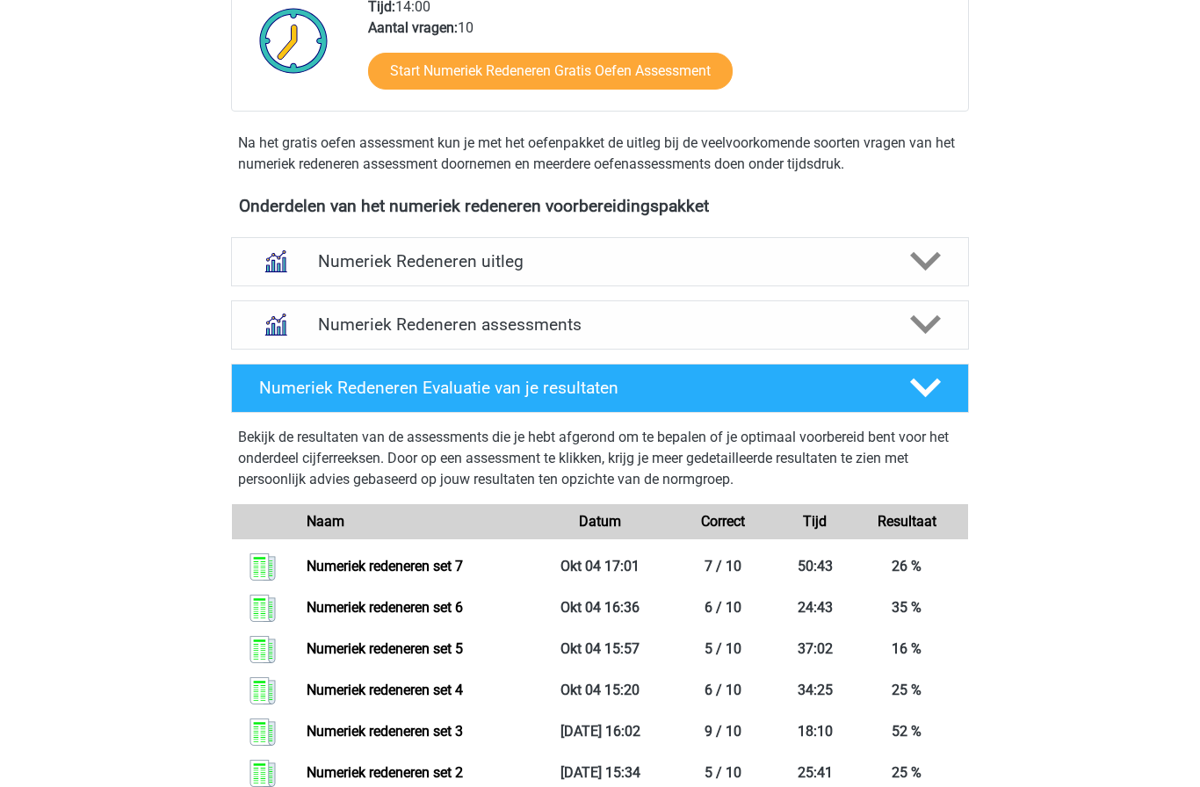
click at [298, 331] on img at bounding box center [275, 324] width 45 height 45
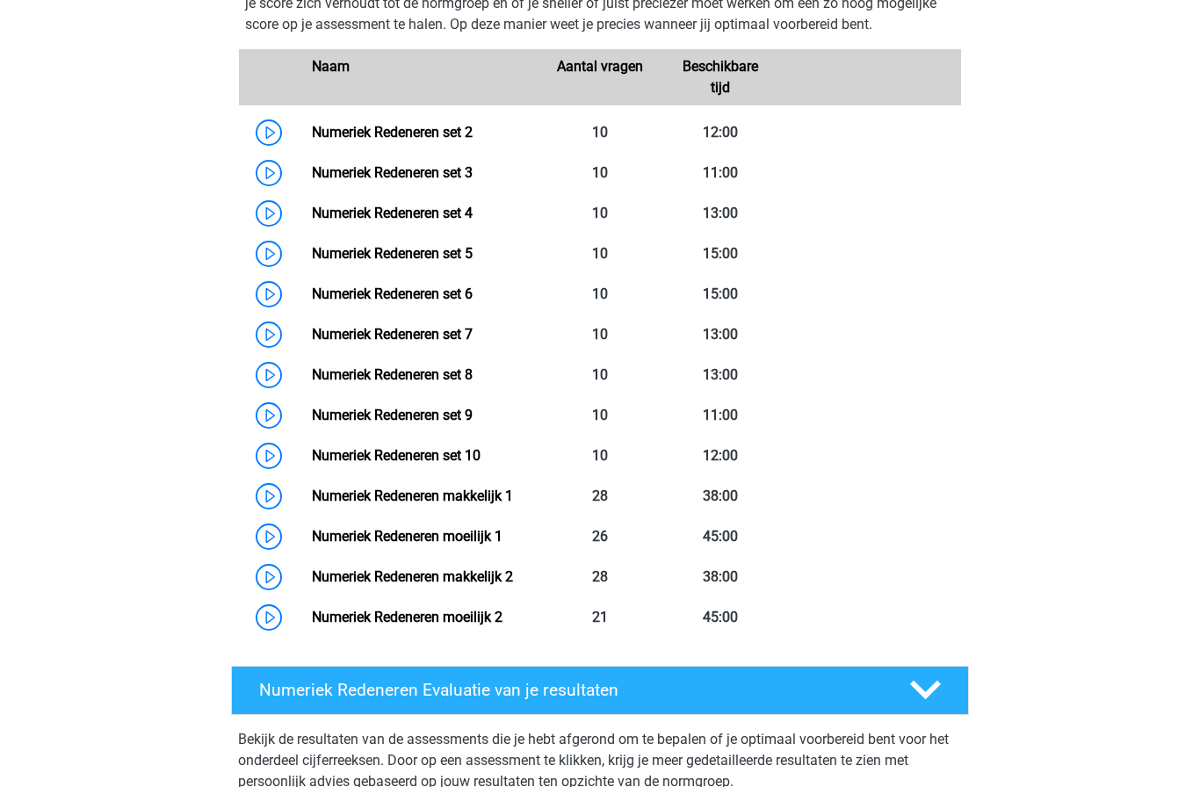
scroll to position [909, 0]
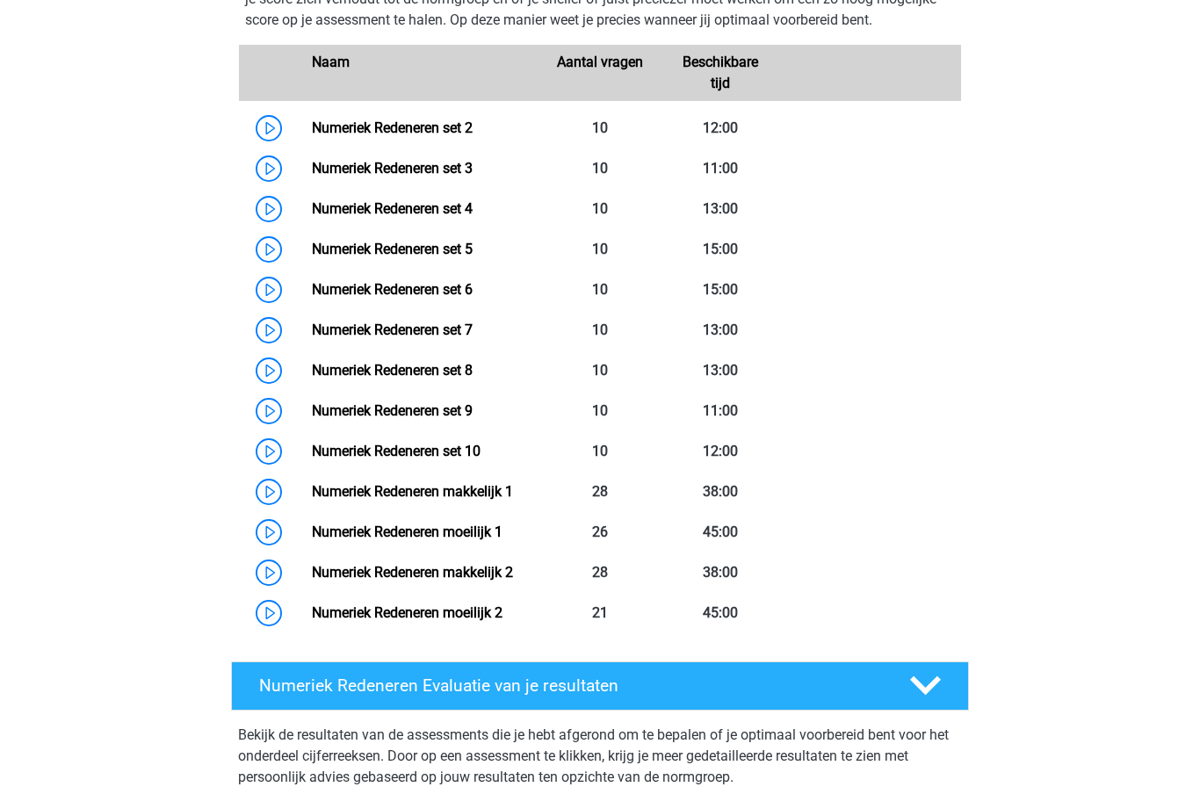
click at [312, 373] on link "Numeriek Redeneren set 8" at bounding box center [392, 370] width 161 height 17
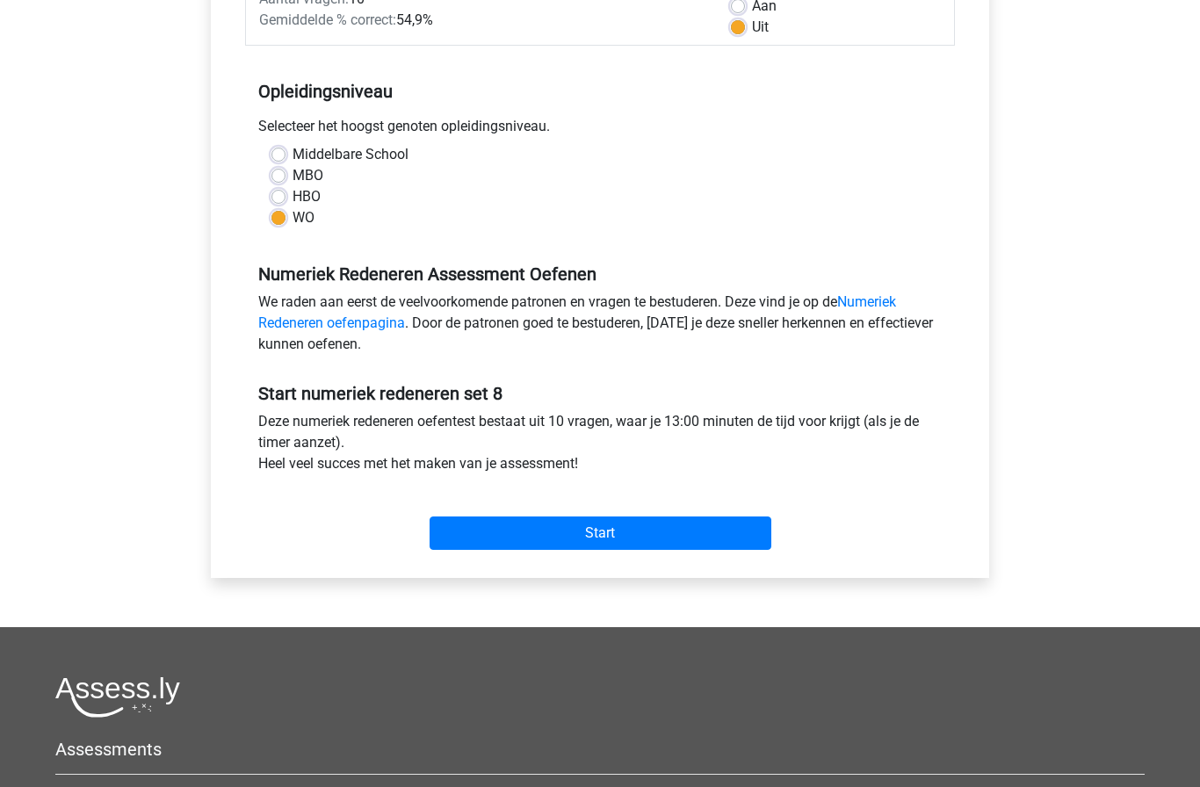
scroll to position [298, 0]
click at [468, 538] on input "Start" at bounding box center [601, 532] width 342 height 33
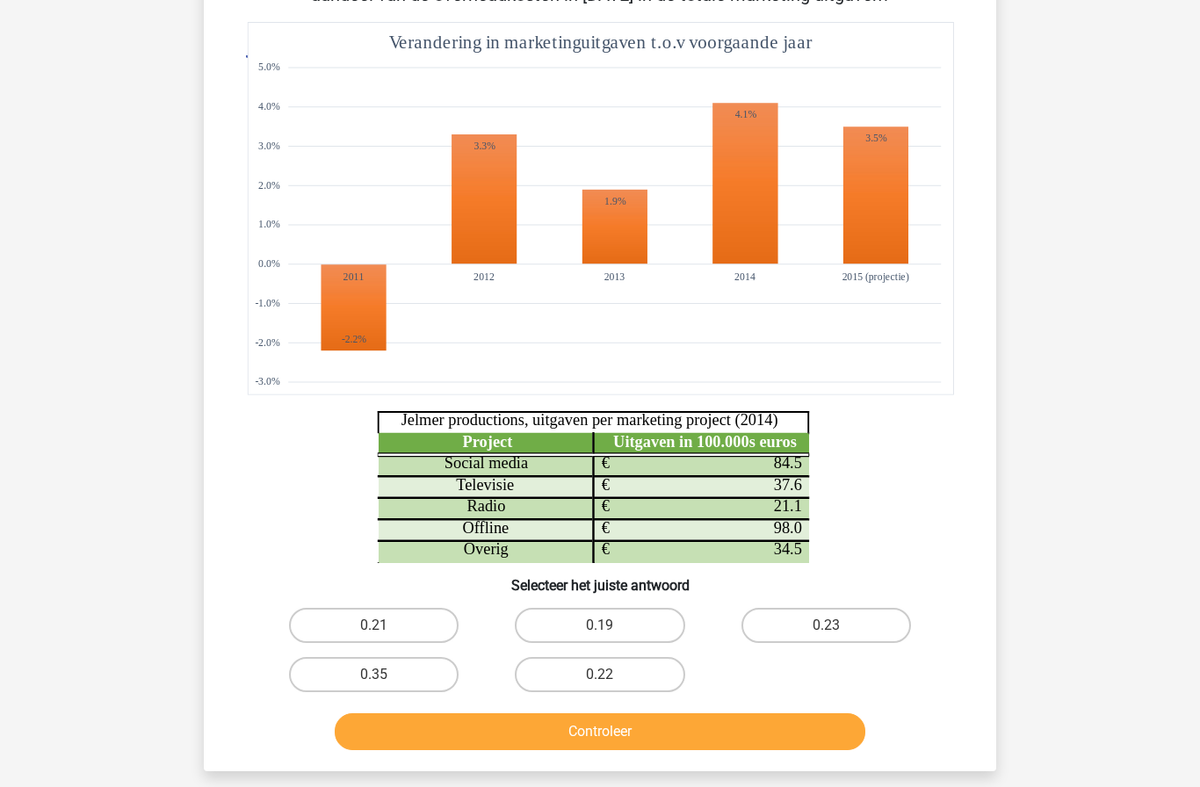
scroll to position [207, 0]
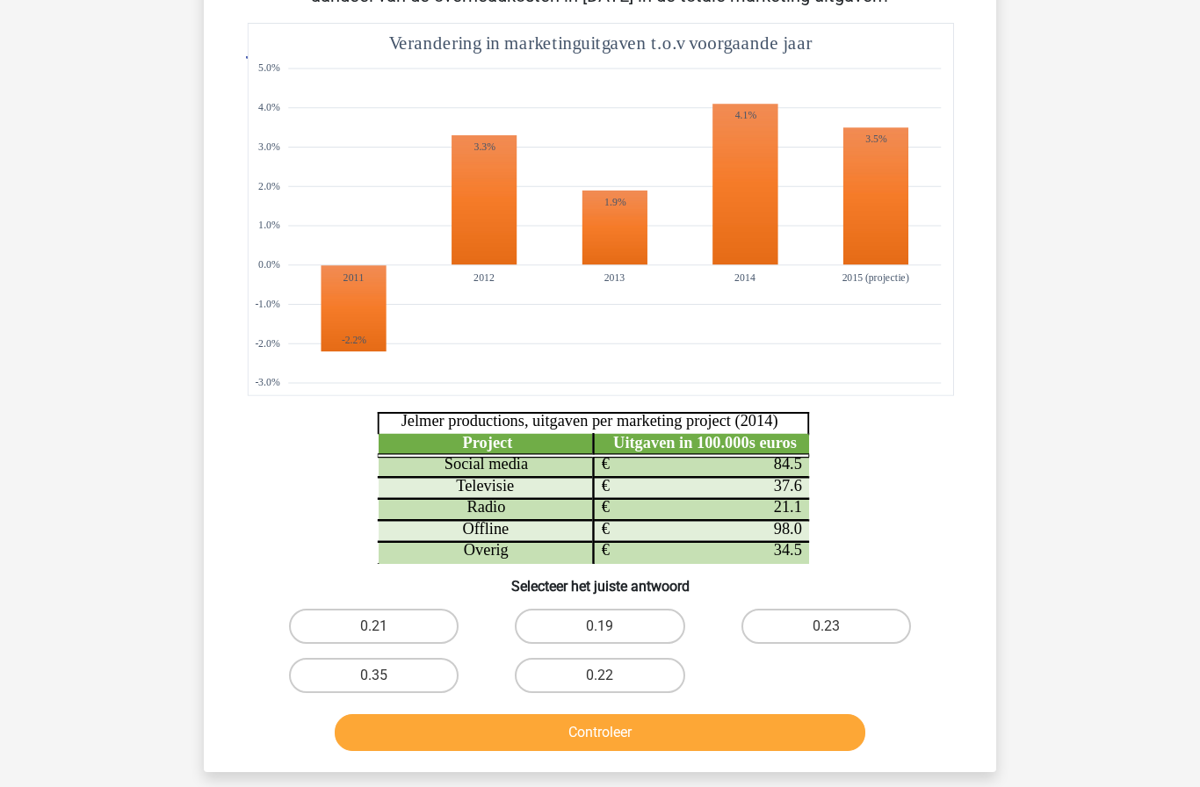
click at [857, 627] on label "0.23" at bounding box center [827, 626] width 170 height 35
click at [838, 627] on input "0.23" at bounding box center [831, 632] width 11 height 11
radio input "true"
click at [769, 736] on button "Controleer" at bounding box center [601, 732] width 532 height 37
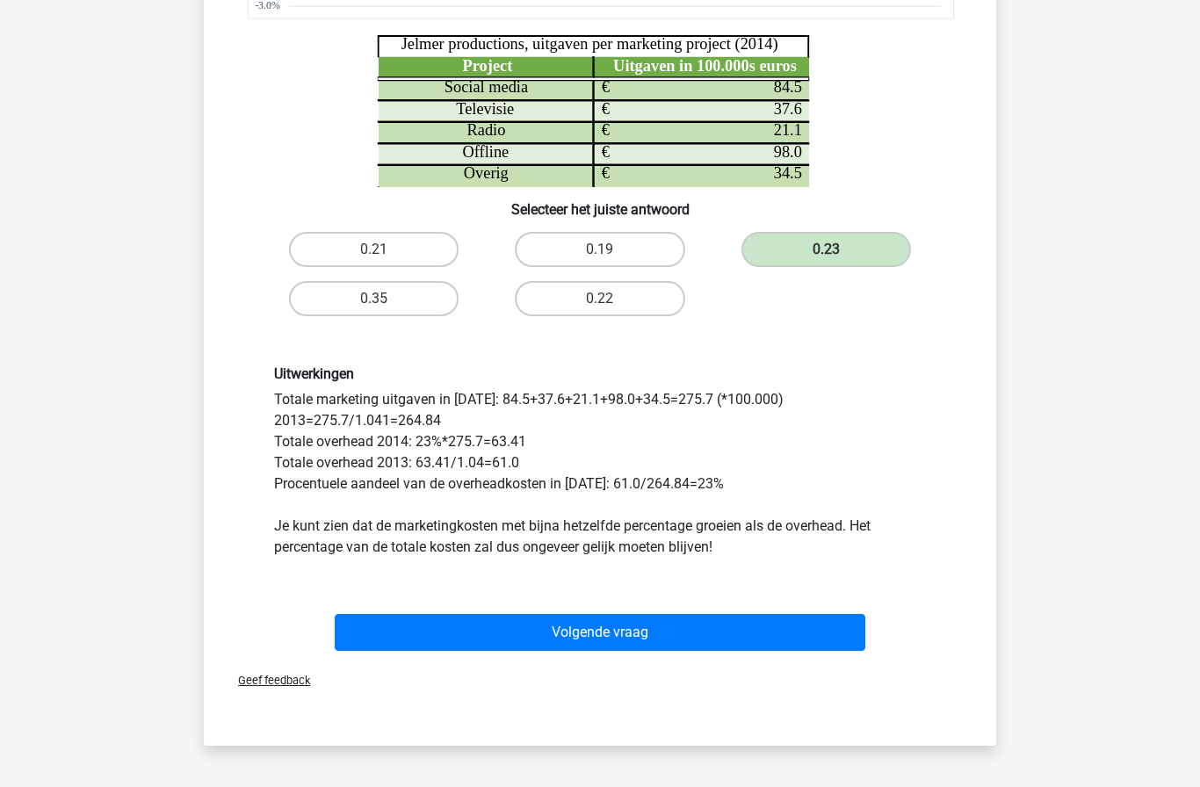
scroll to position [625, 0]
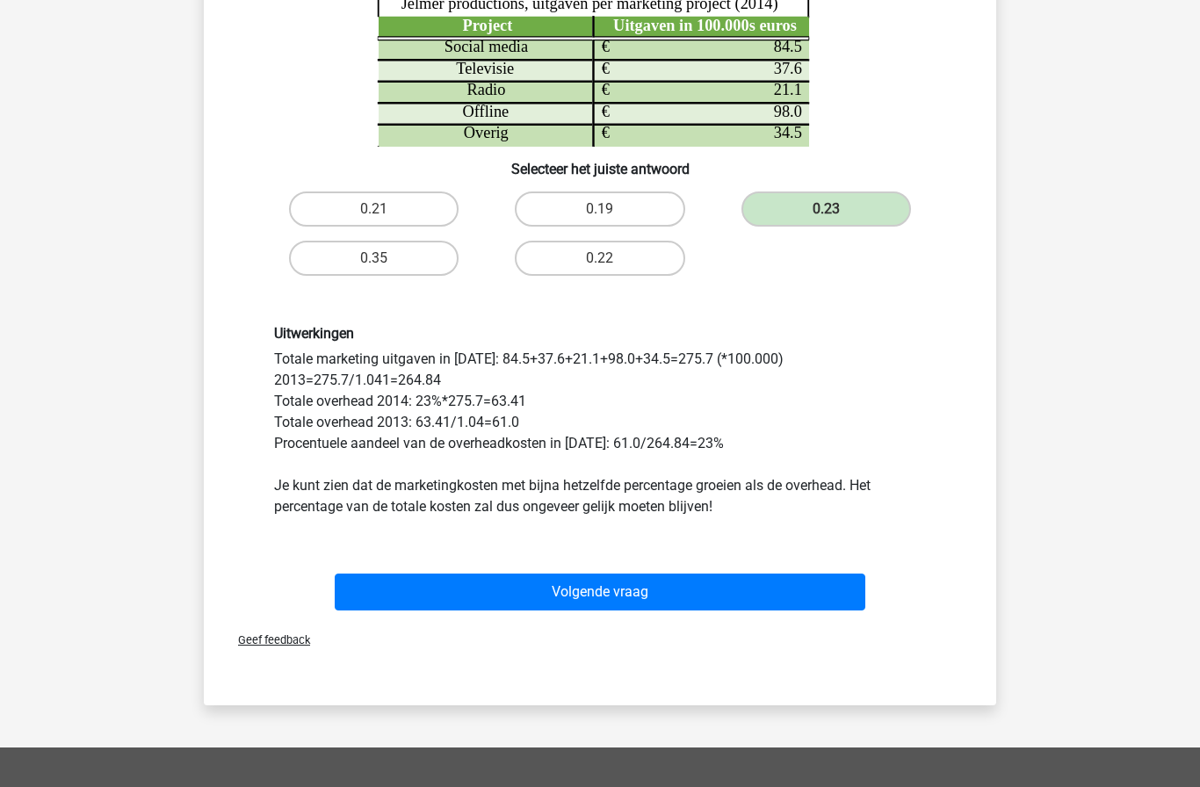
click at [782, 596] on button "Volgende vraag" at bounding box center [601, 592] width 532 height 37
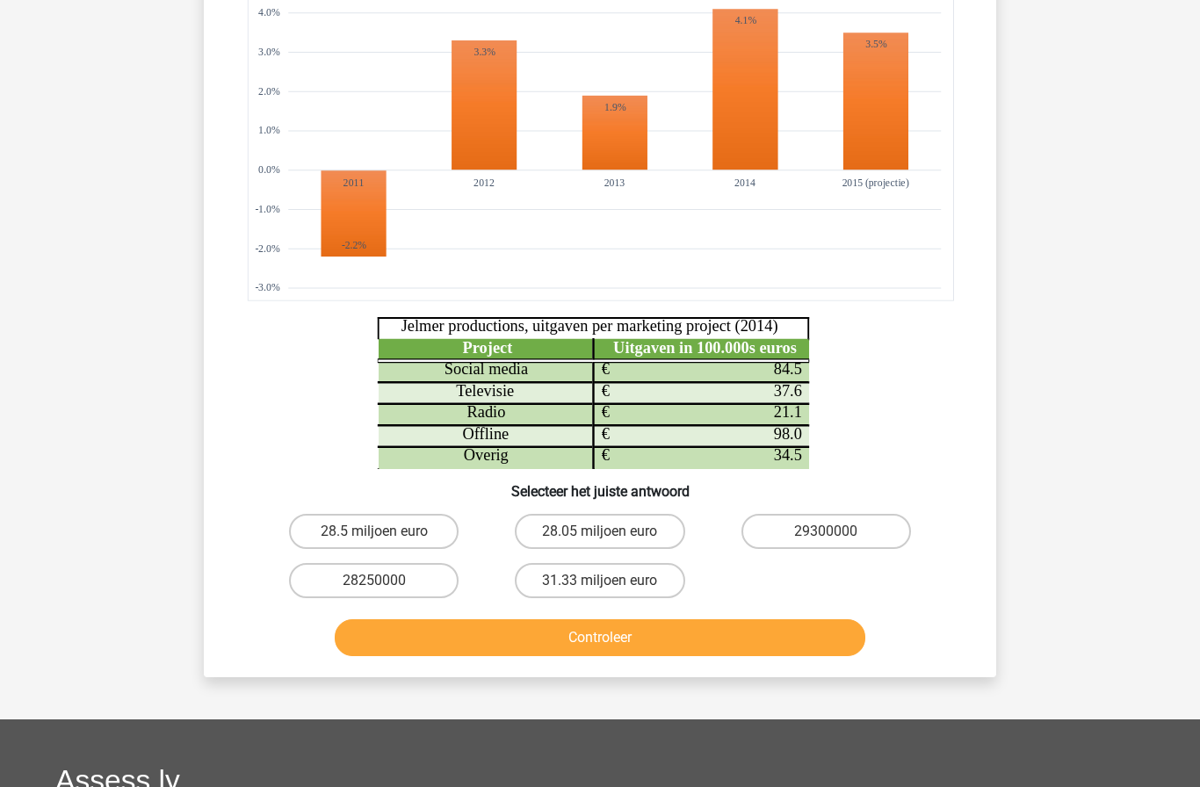
scroll to position [280, 0]
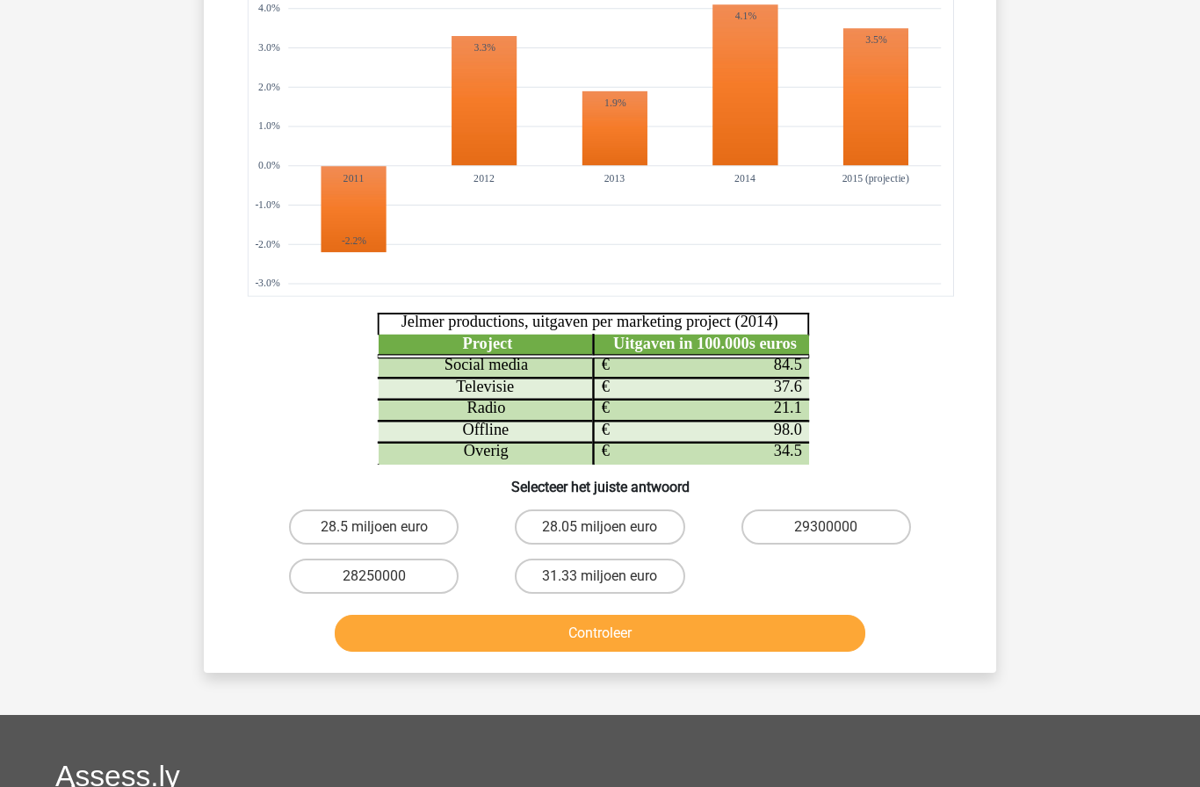
click at [581, 515] on label "28.05 miljoen euro" at bounding box center [600, 527] width 170 height 35
click at [600, 527] on input "28.05 miljoen euro" at bounding box center [605, 532] width 11 height 11
radio input "true"
click at [509, 621] on button "Controleer" at bounding box center [601, 633] width 532 height 37
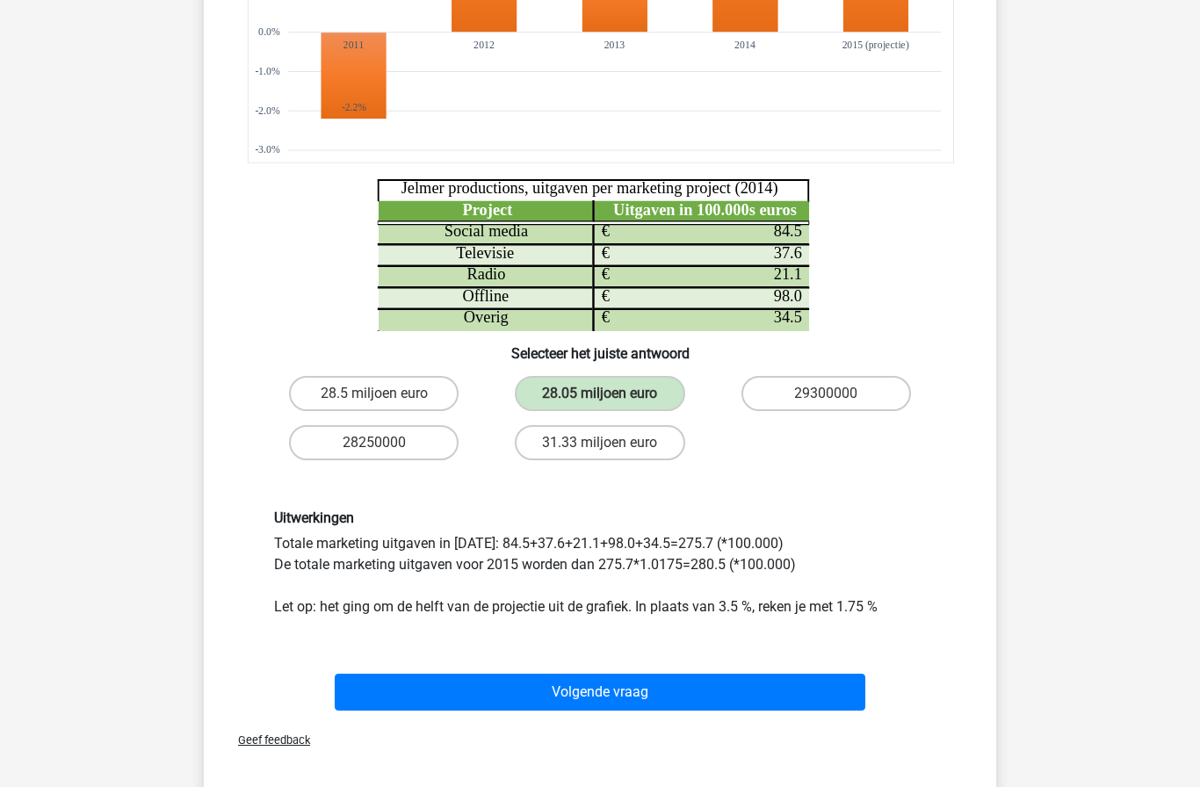
scroll to position [416, 0]
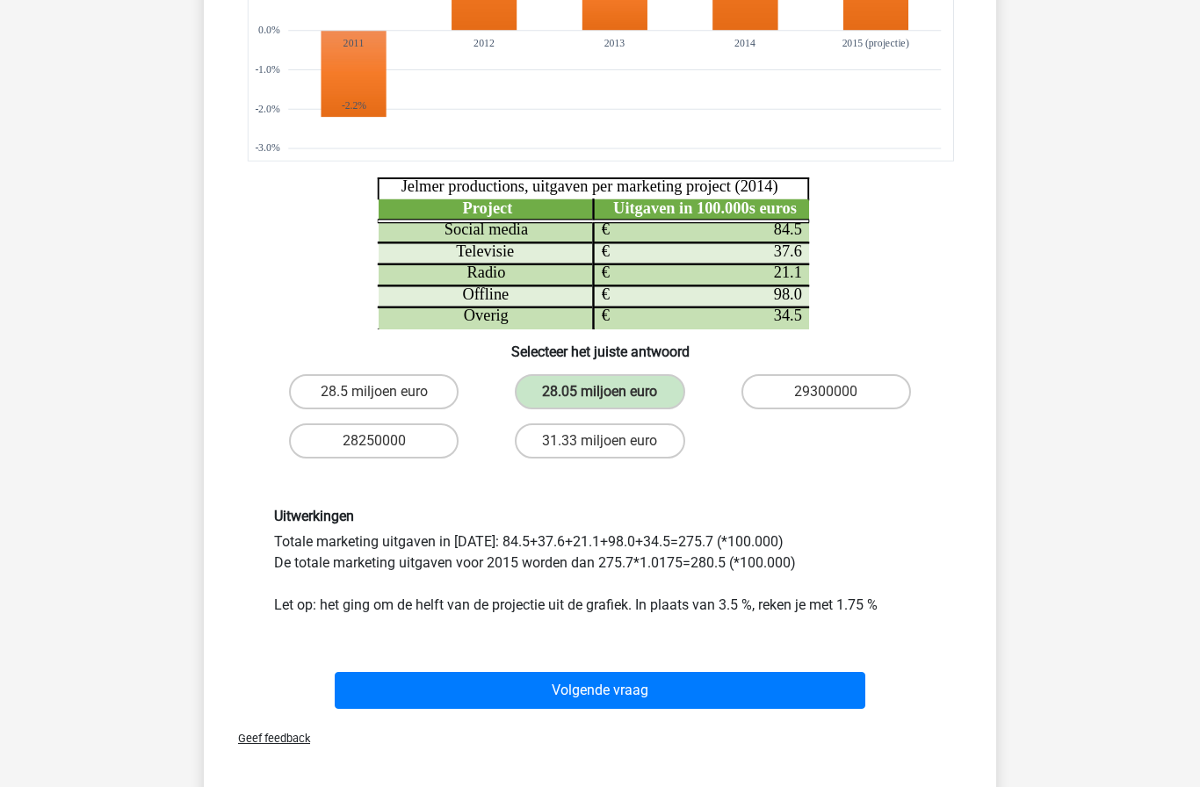
click at [451, 687] on button "Volgende vraag" at bounding box center [601, 690] width 532 height 37
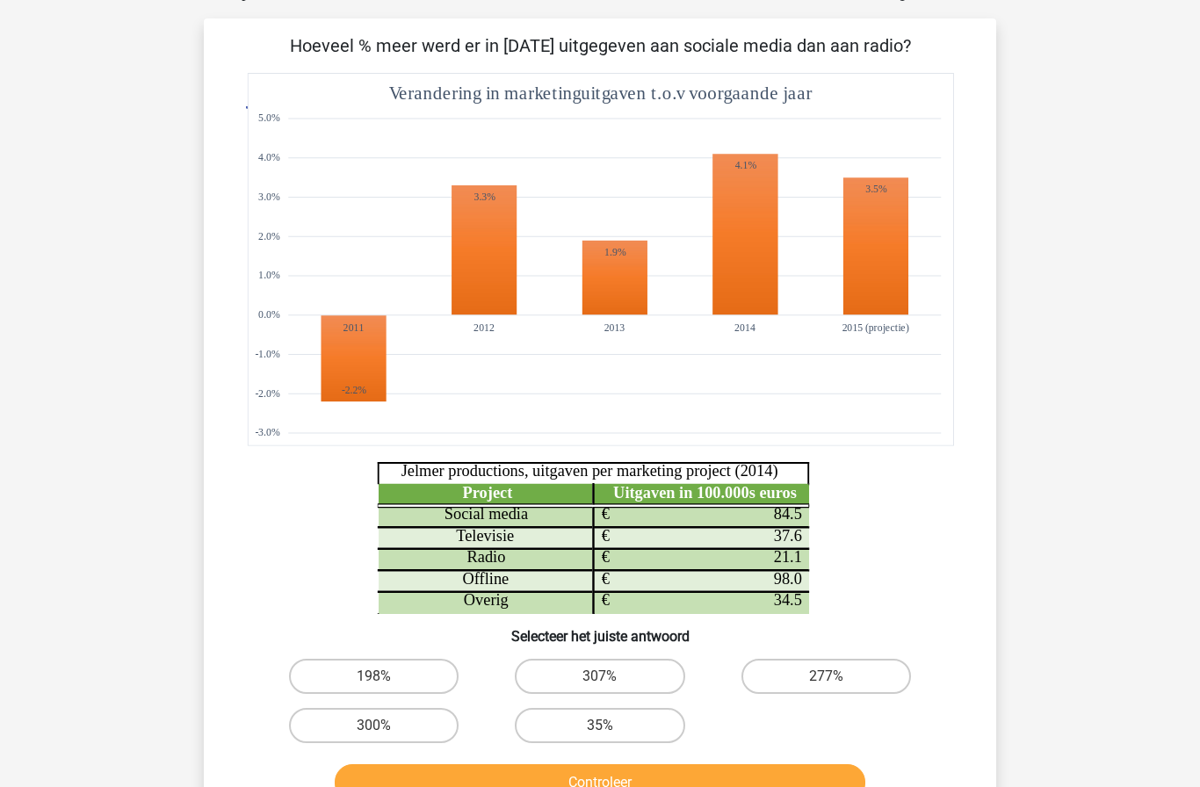
scroll to position [88, 0]
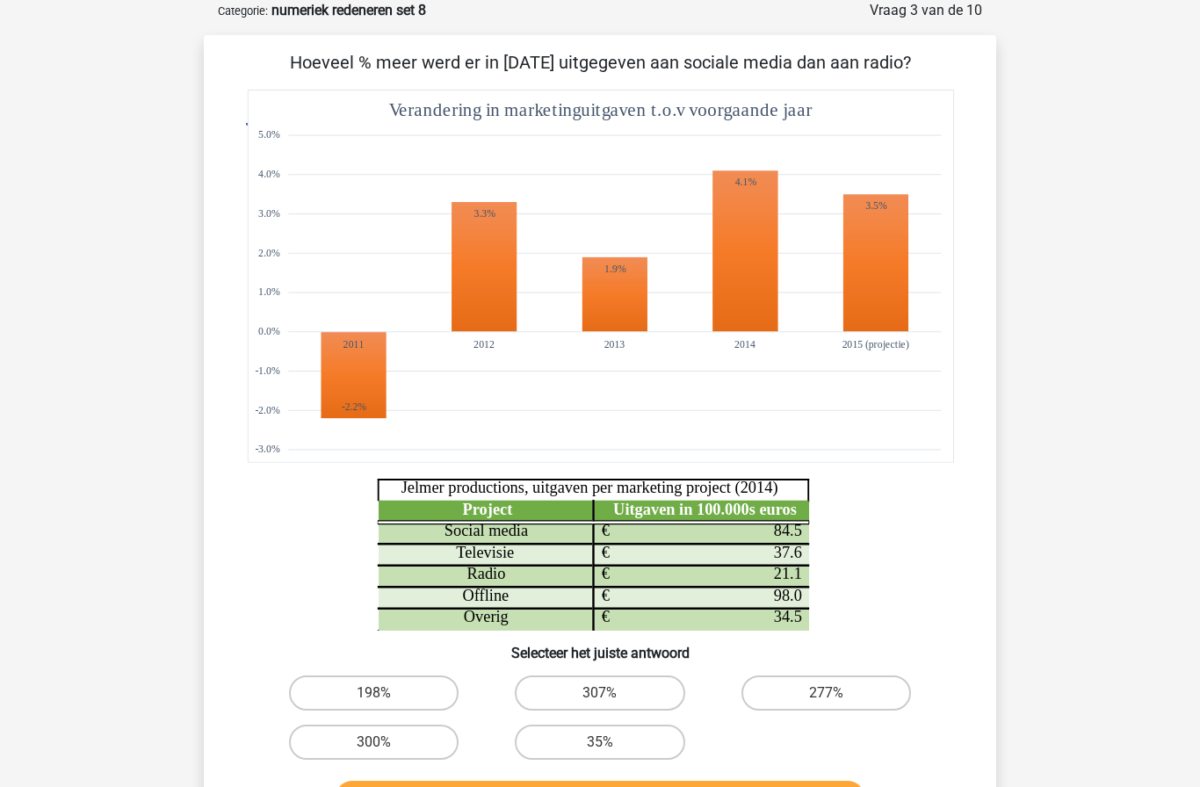
click at [337, 746] on label "300%" at bounding box center [374, 742] width 170 height 35
click at [374, 746] on input "300%" at bounding box center [379, 748] width 11 height 11
radio input "true"
click at [559, 787] on button "Controleer" at bounding box center [601, 799] width 532 height 37
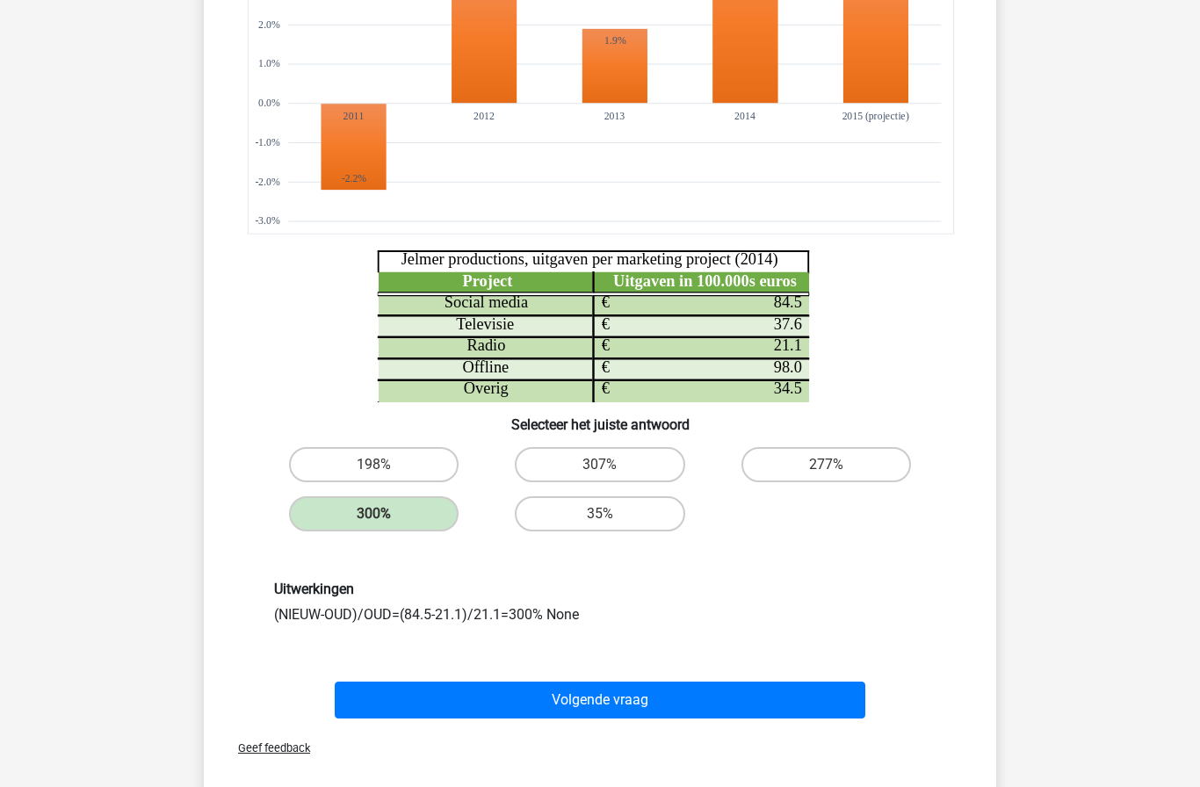
click at [417, 698] on button "Volgende vraag" at bounding box center [601, 700] width 532 height 37
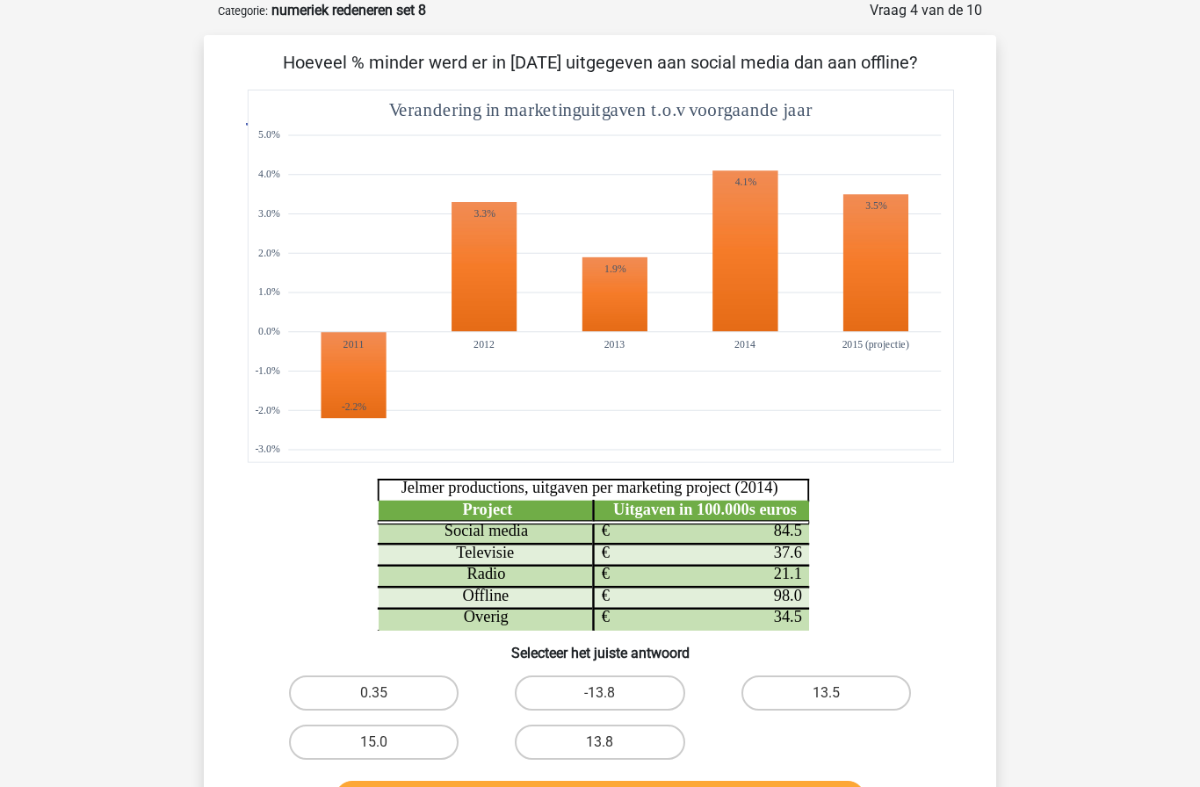
click at [622, 689] on label "-13.8" at bounding box center [600, 693] width 170 height 35
click at [612, 693] on input "-13.8" at bounding box center [605, 698] width 11 height 11
radio input "true"
click at [656, 745] on label "13.8" at bounding box center [600, 742] width 170 height 35
click at [612, 745] on input "13.8" at bounding box center [605, 748] width 11 height 11
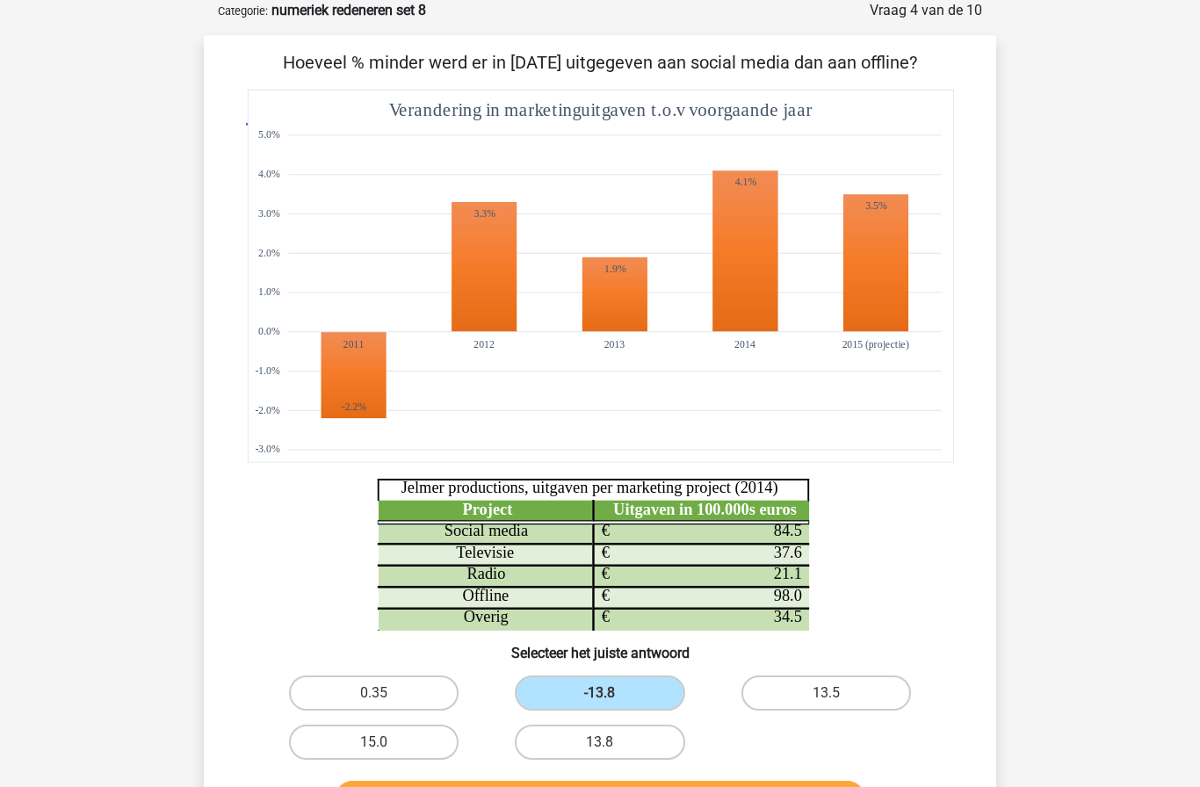
radio input "true"
click at [771, 787] on button "Controleer" at bounding box center [601, 799] width 532 height 37
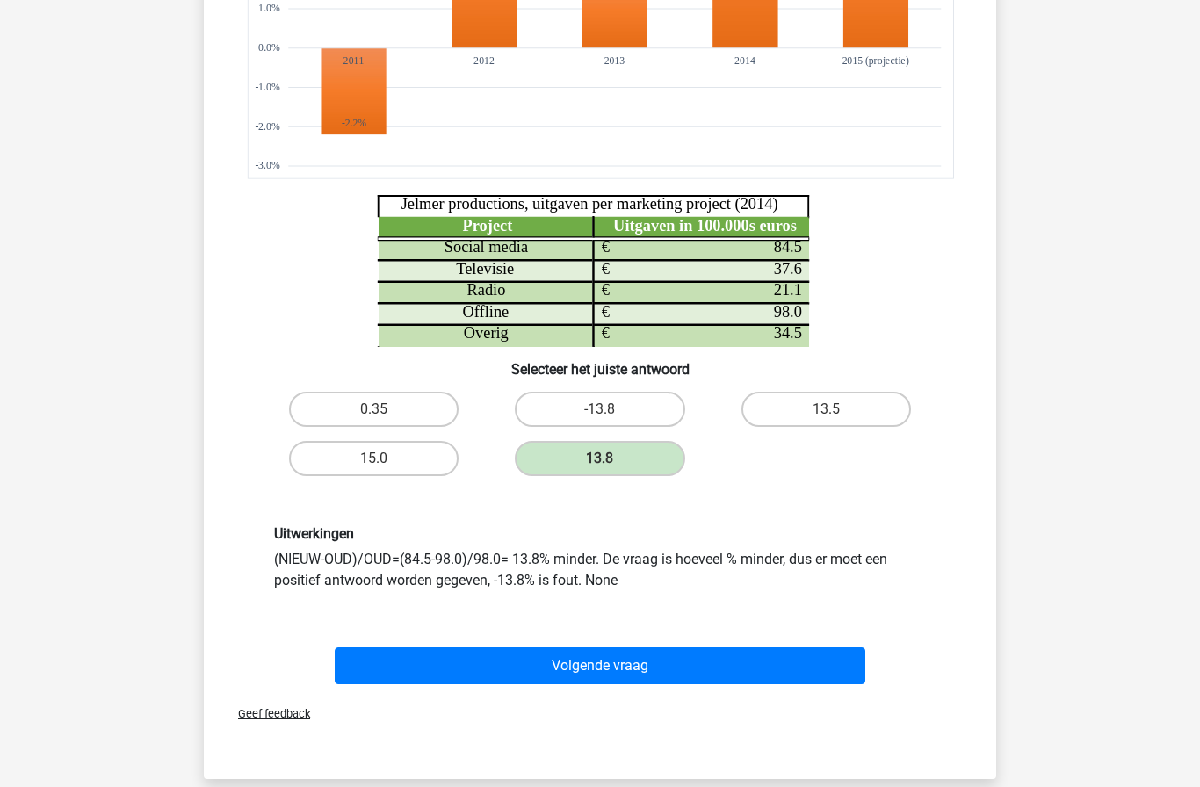
scroll to position [381, 0]
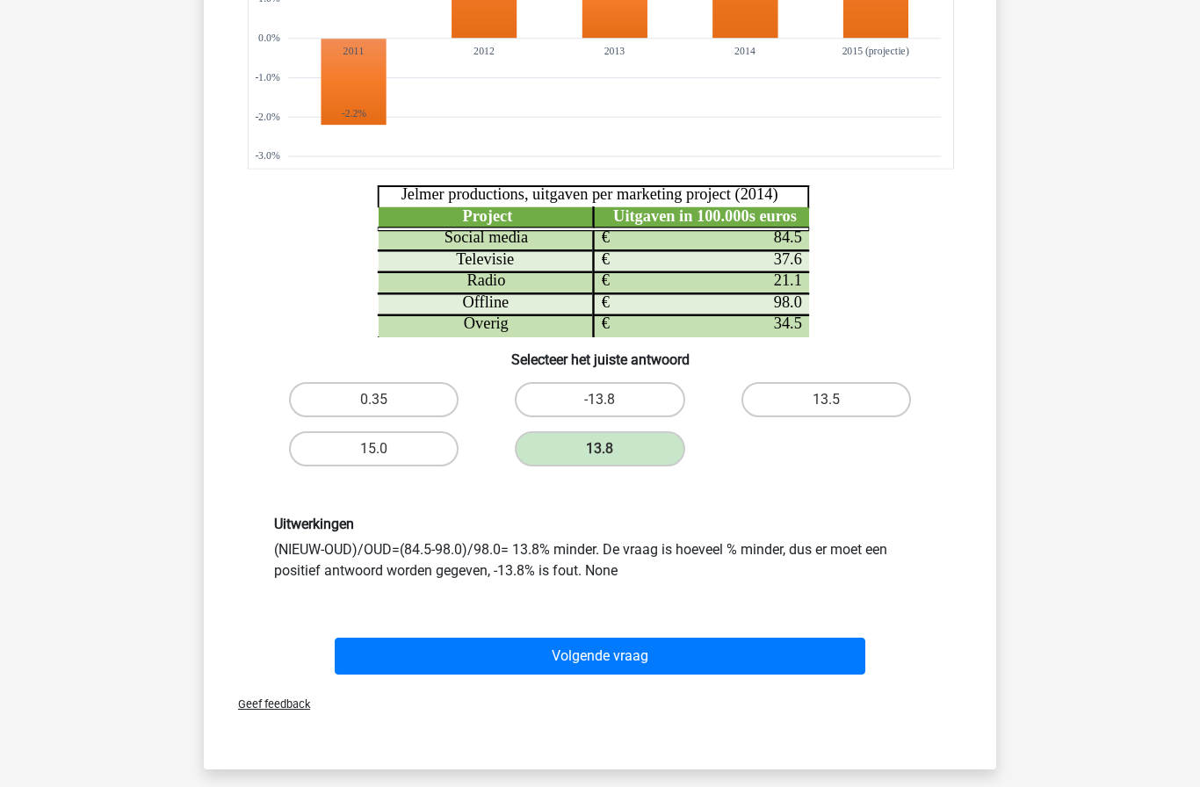
click at [777, 659] on button "Volgende vraag" at bounding box center [601, 656] width 532 height 37
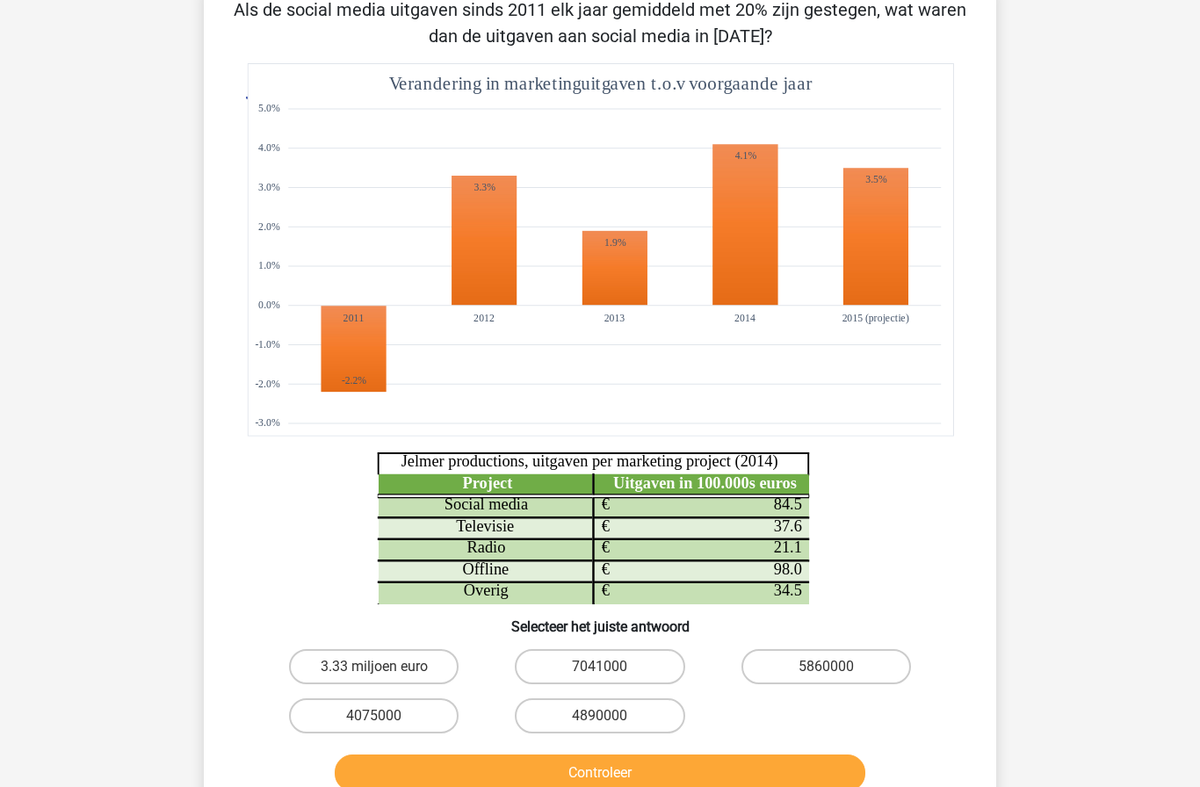
scroll to position [88, 0]
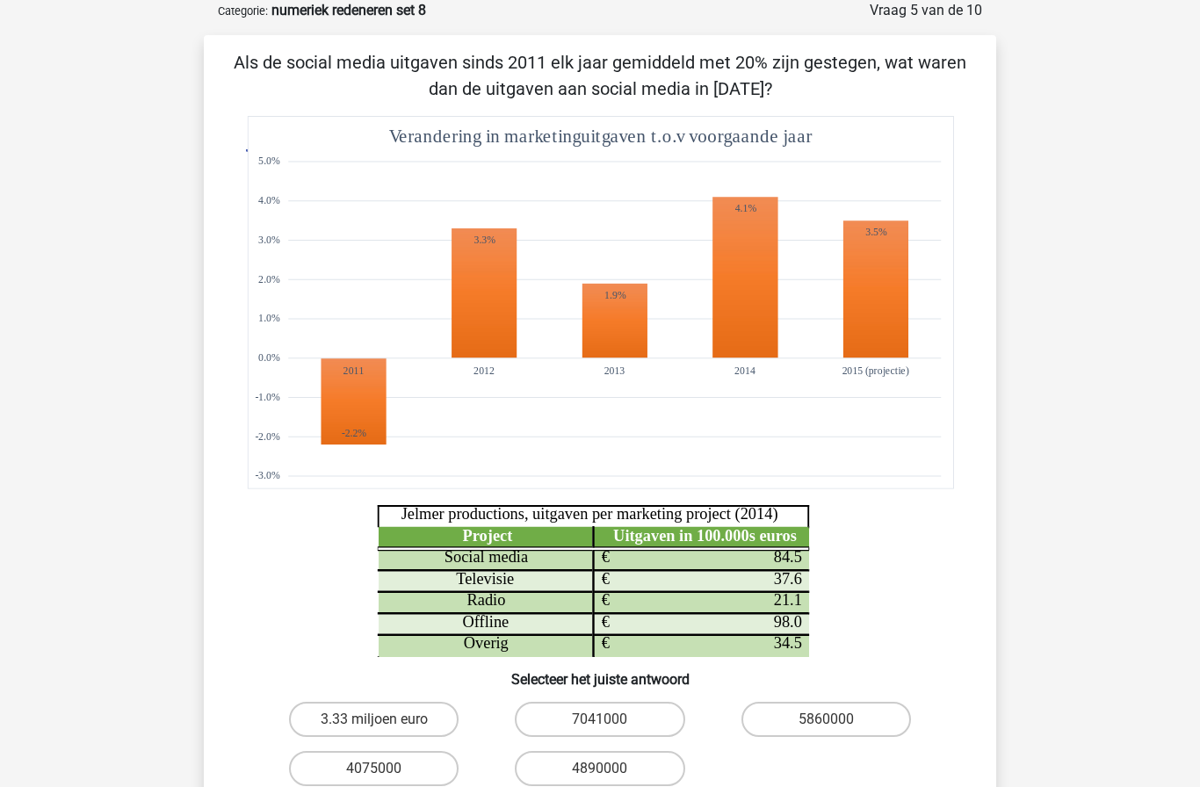
click at [635, 765] on label "4890000" at bounding box center [600, 768] width 170 height 35
click at [612, 769] on input "4890000" at bounding box center [605, 774] width 11 height 11
radio input "true"
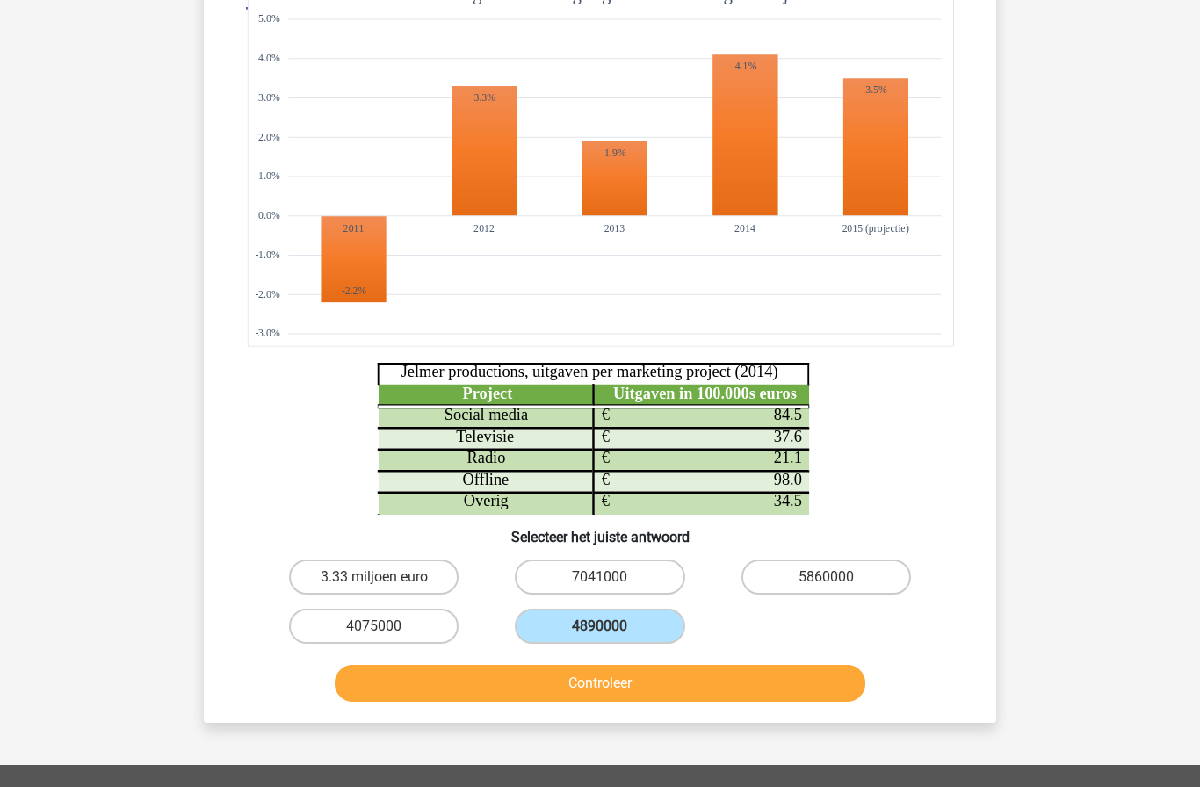
scroll to position [236, 0]
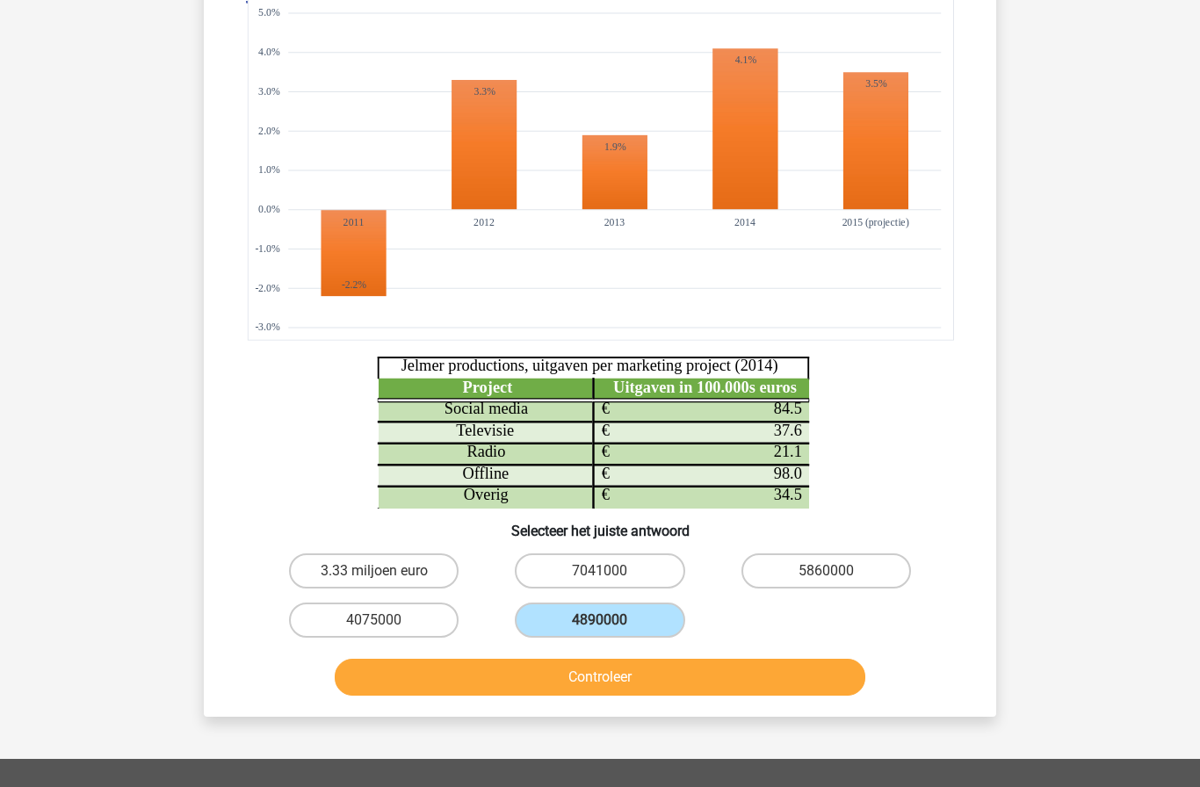
click at [740, 684] on button "Controleer" at bounding box center [601, 677] width 532 height 37
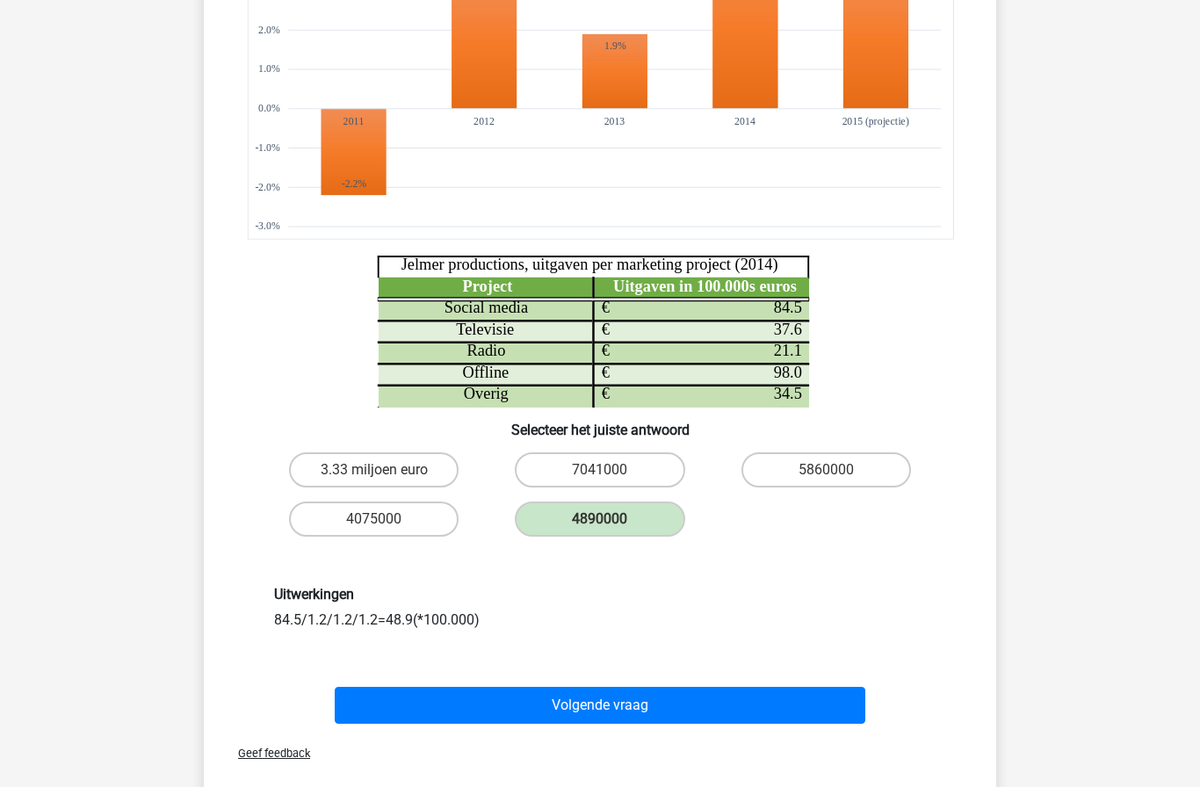
scroll to position [339, 0]
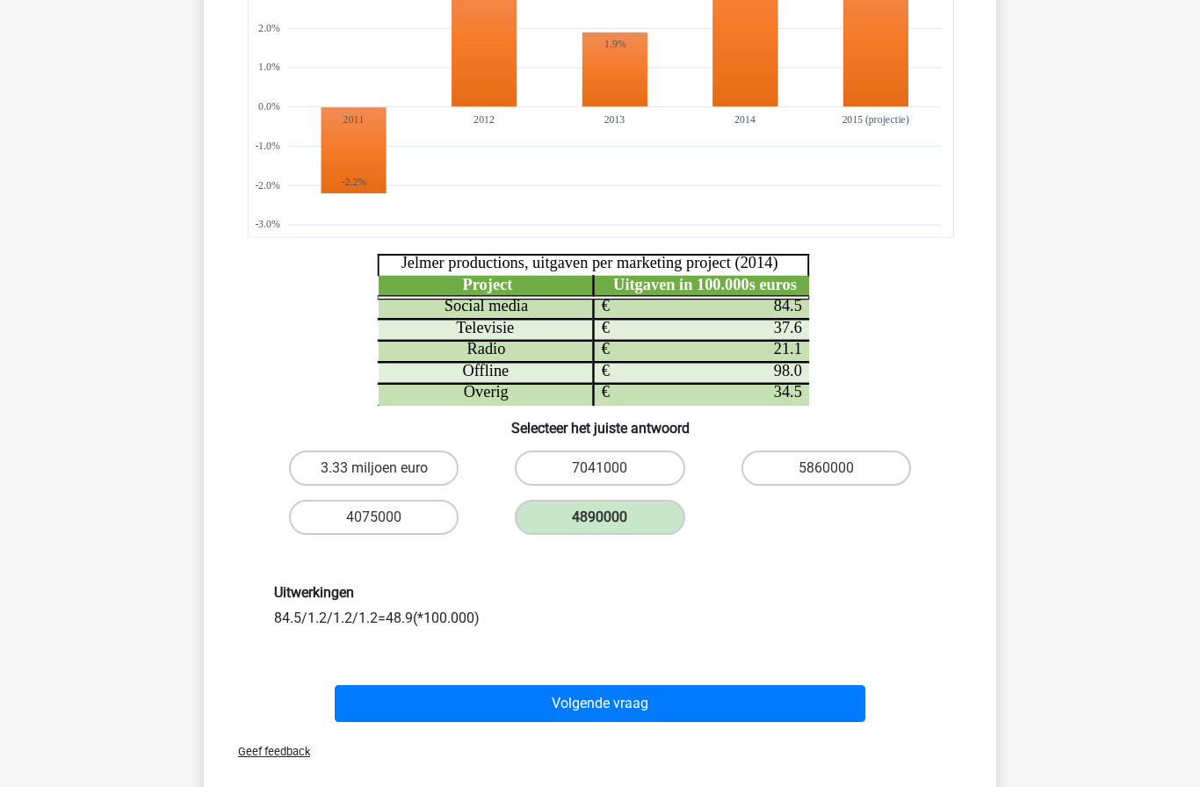
click at [772, 701] on button "Volgende vraag" at bounding box center [601, 703] width 532 height 37
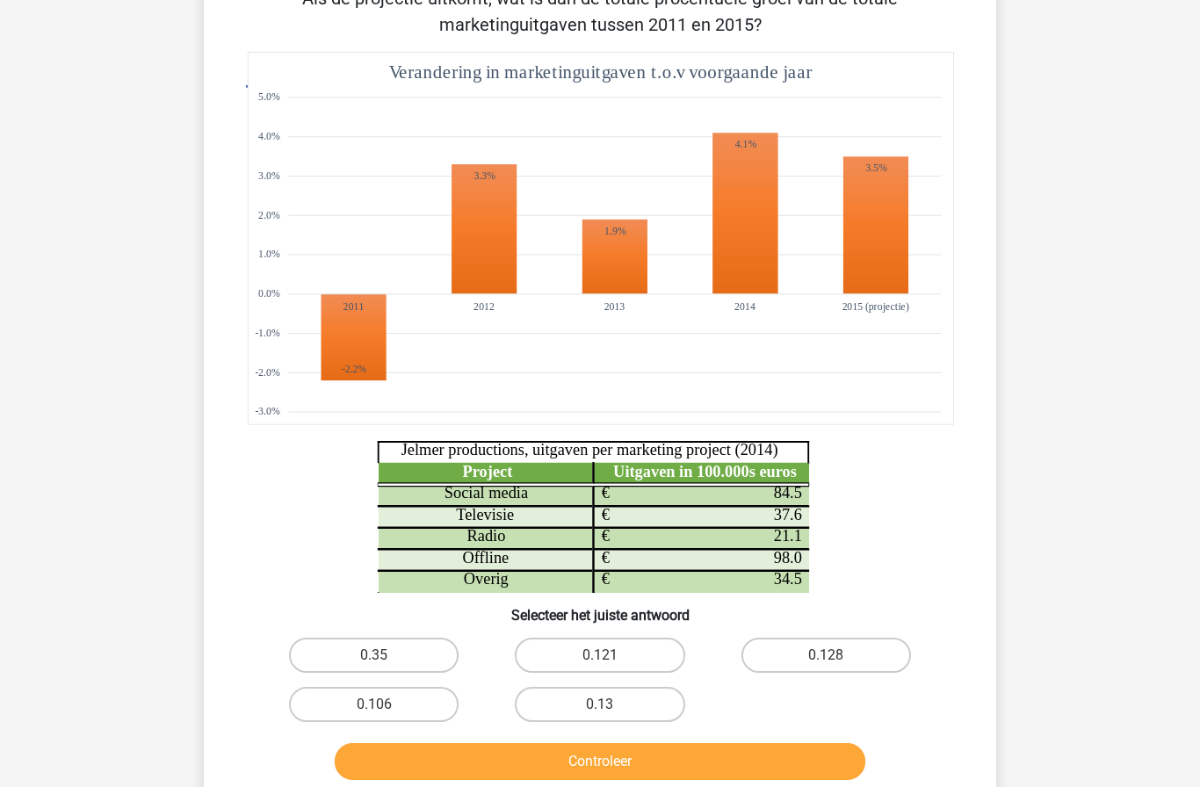
scroll to position [88, 0]
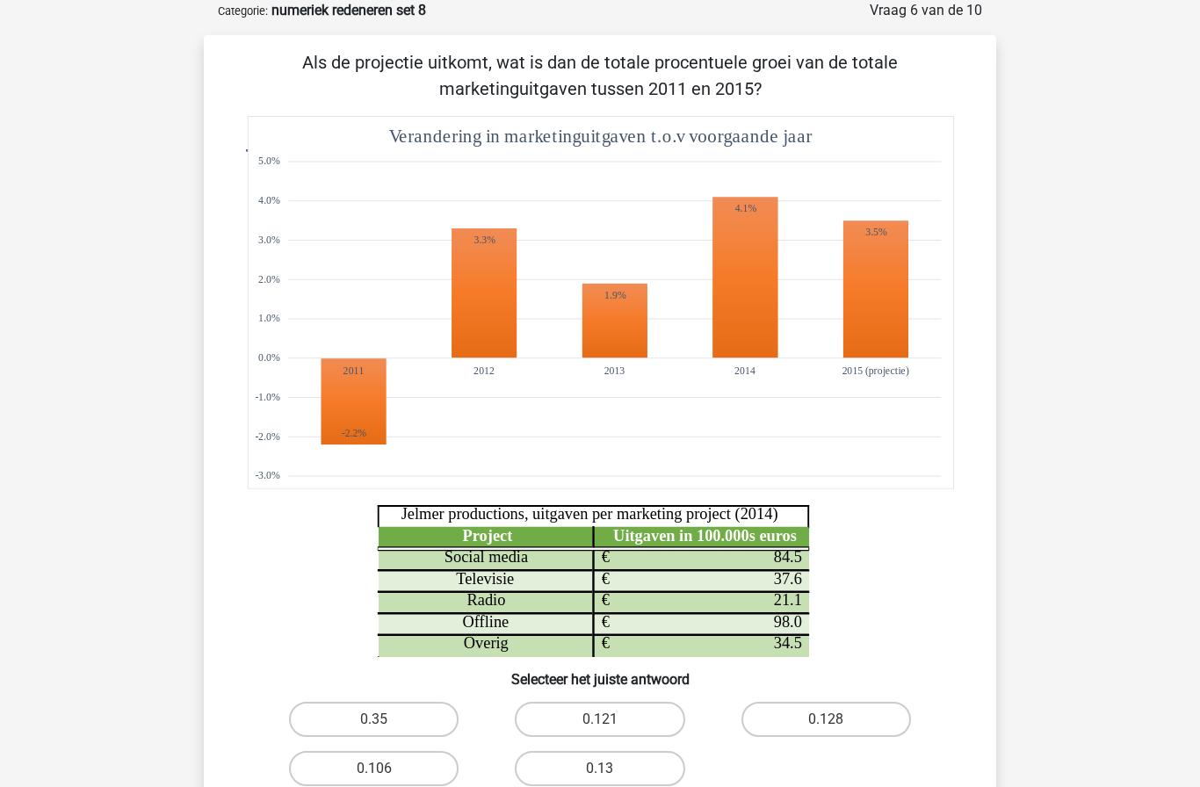
click at [566, 771] on label "0.13" at bounding box center [600, 768] width 170 height 35
click at [600, 771] on input "0.13" at bounding box center [605, 774] width 11 height 11
radio input "true"
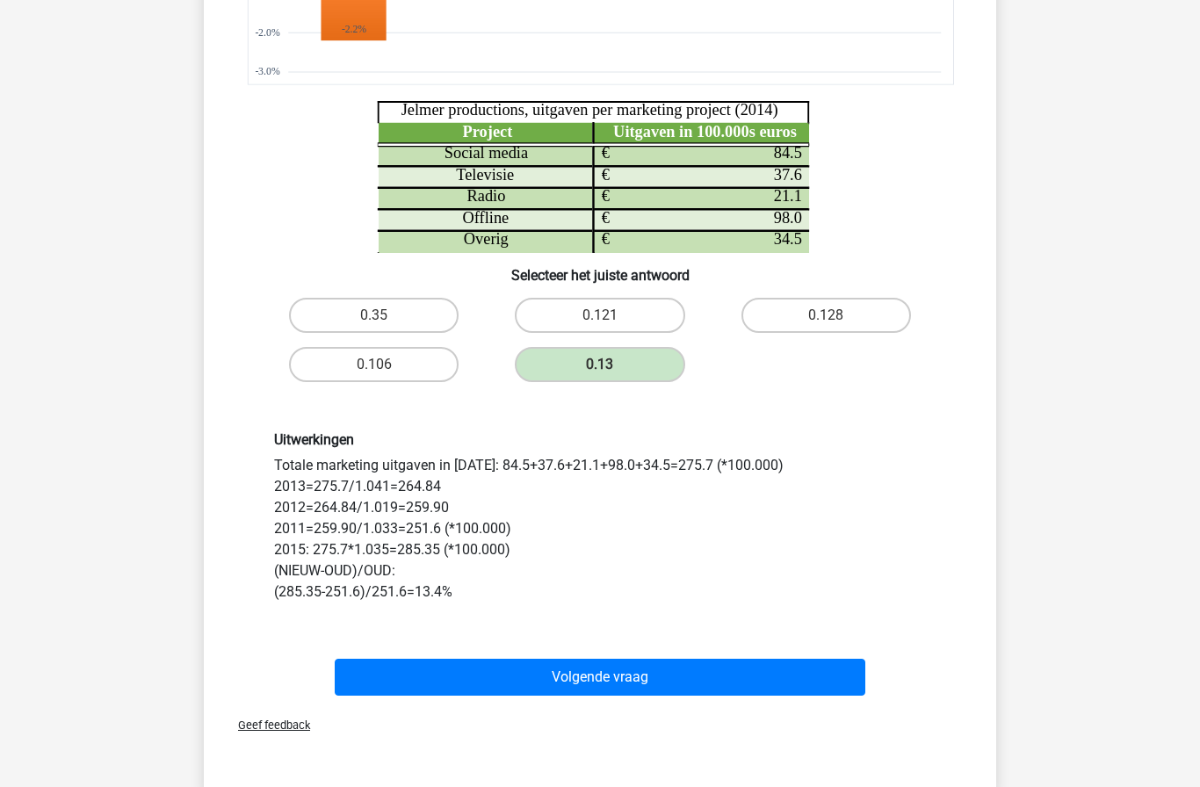
scroll to position [493, 0]
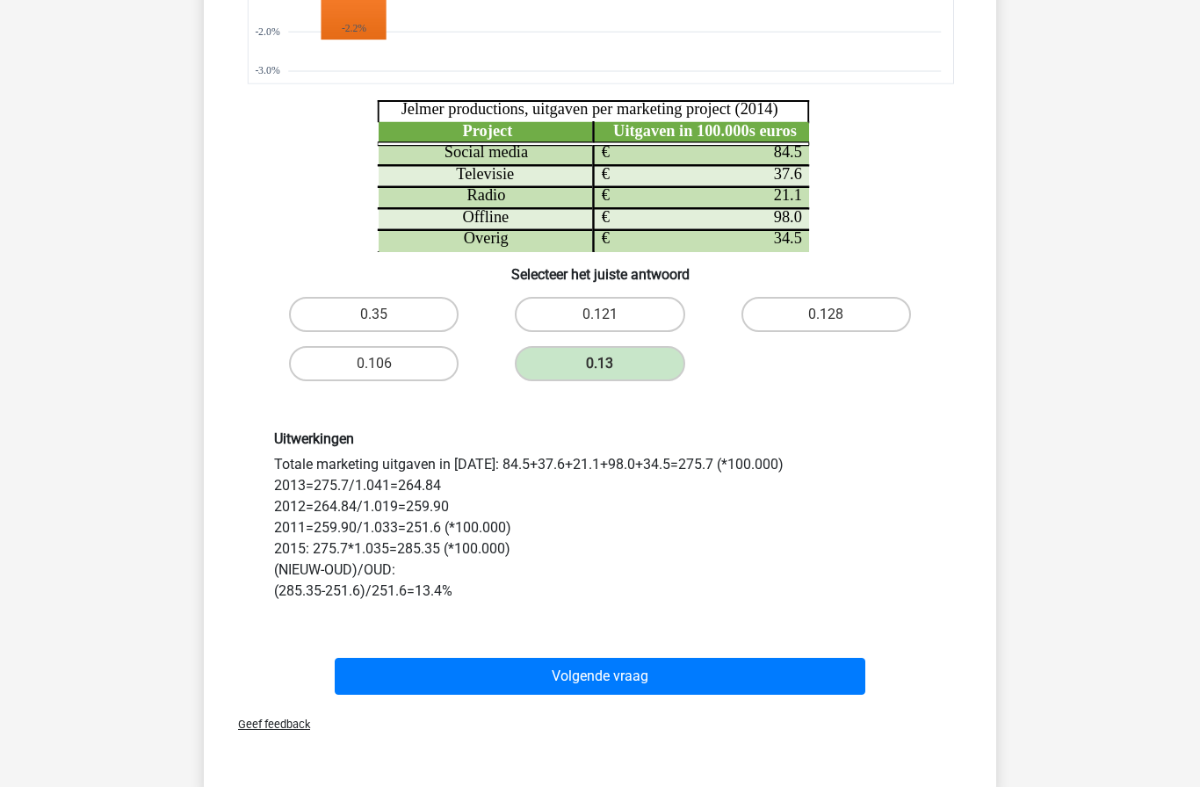
click at [699, 667] on button "Volgende vraag" at bounding box center [601, 676] width 532 height 37
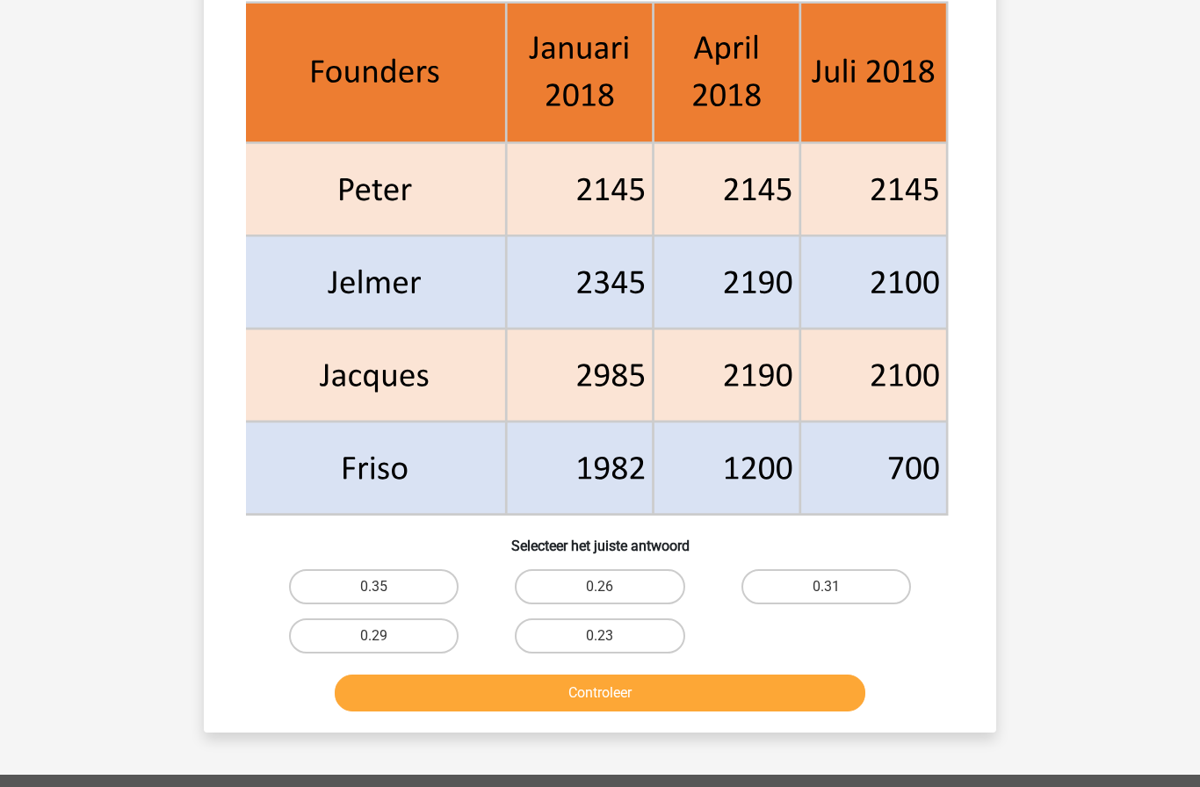
scroll to position [708, 0]
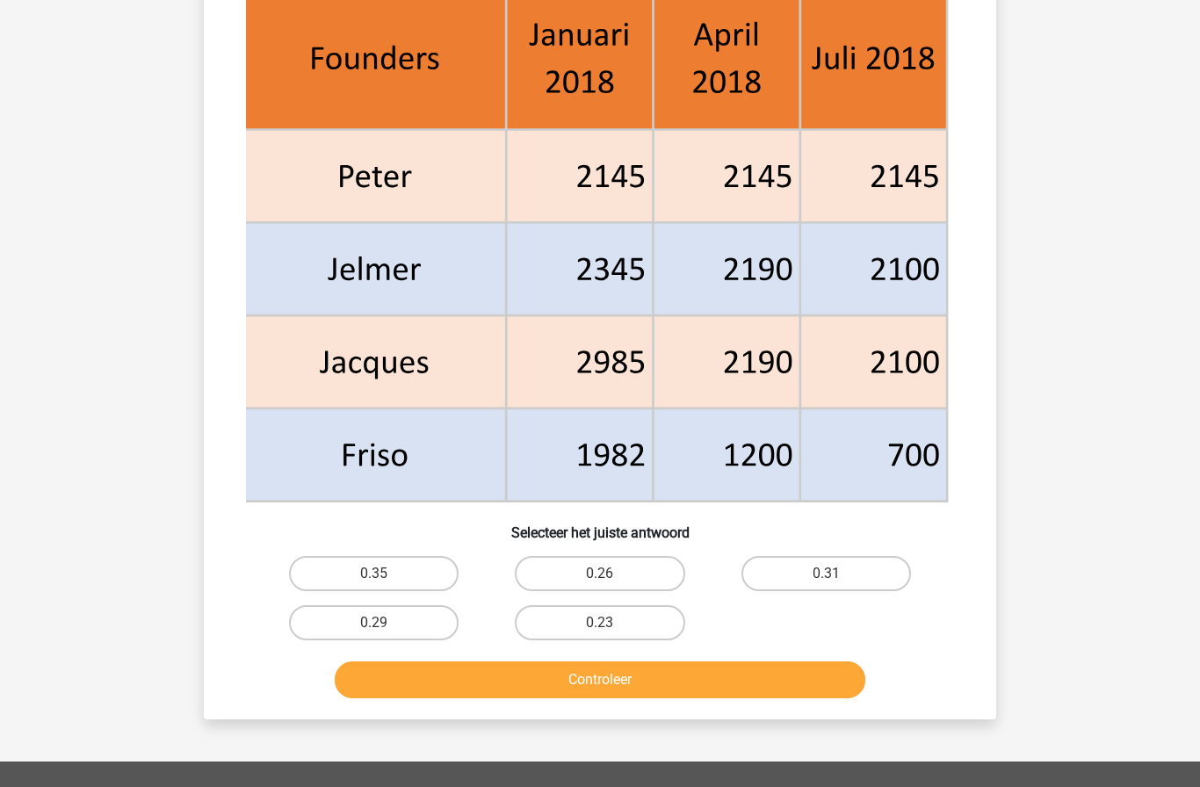
click at [635, 570] on label "0.26" at bounding box center [600, 573] width 170 height 35
click at [612, 574] on input "0.26" at bounding box center [605, 579] width 11 height 11
radio input "true"
click at [723, 697] on button "Controleer" at bounding box center [601, 680] width 532 height 37
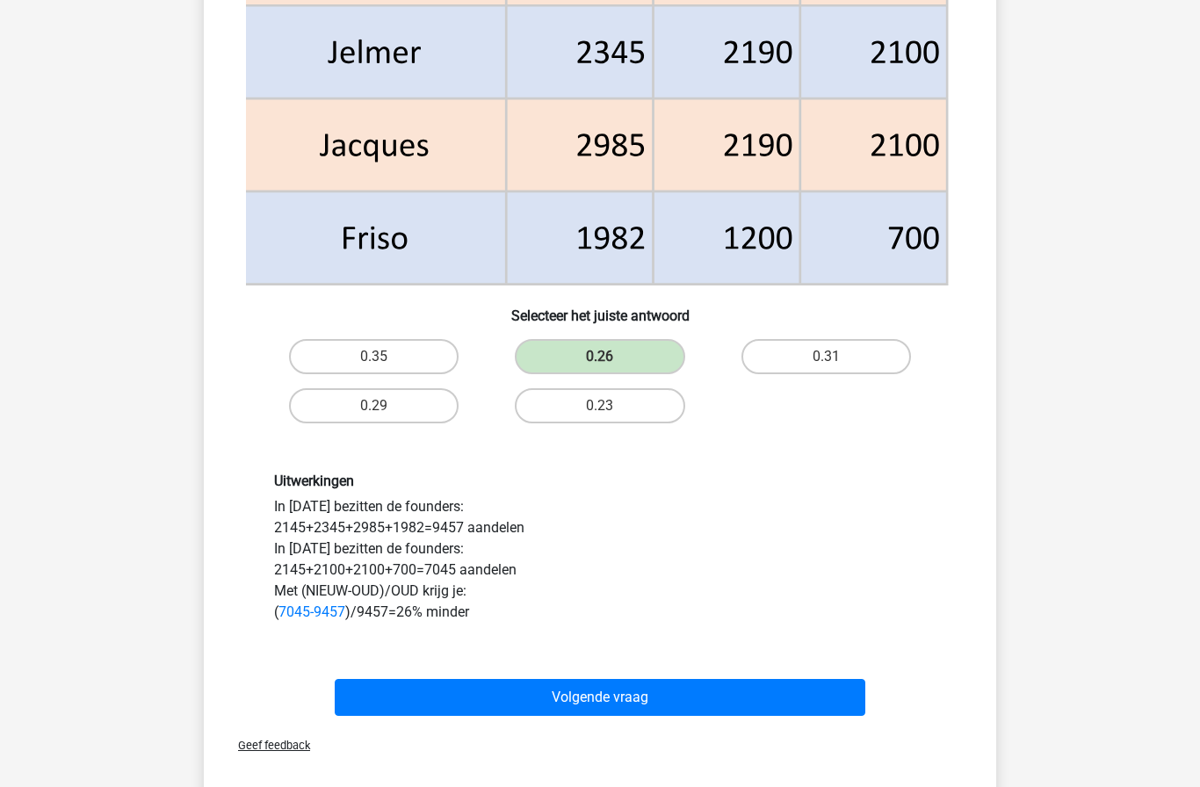
scroll to position [930, 0]
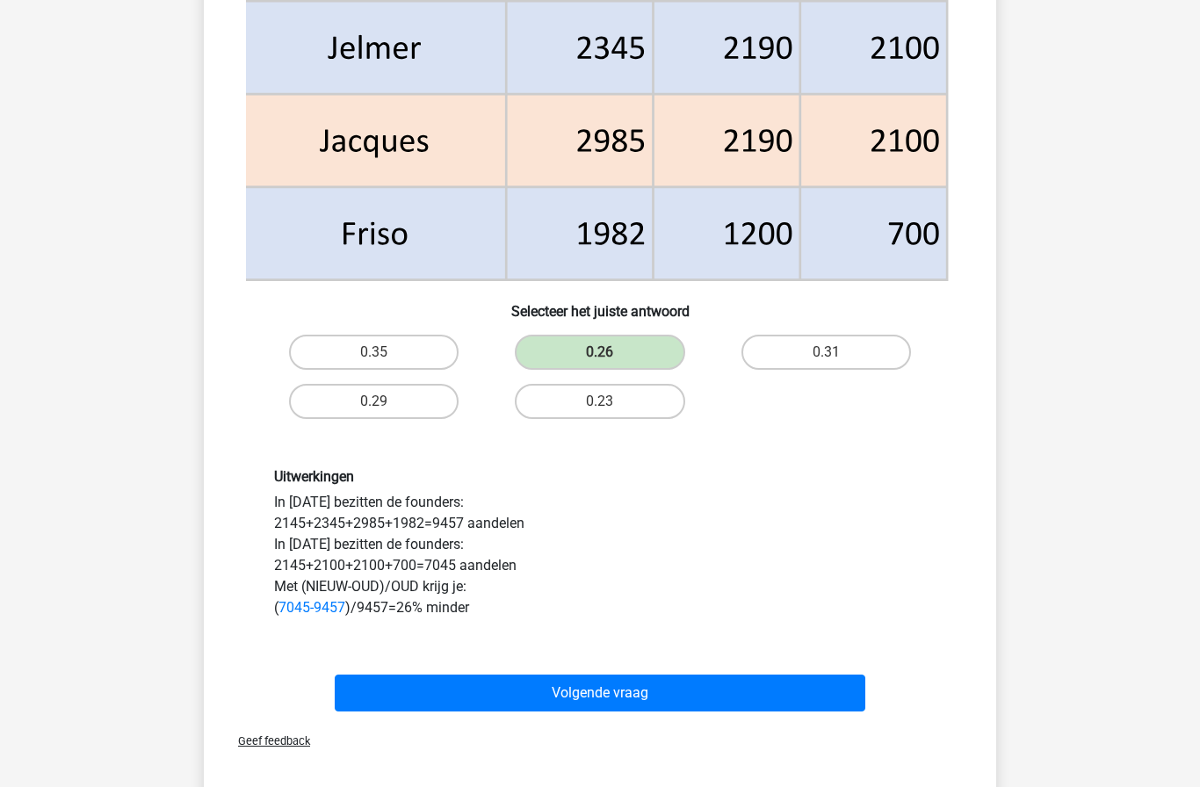
click at [746, 684] on button "Volgende vraag" at bounding box center [601, 693] width 532 height 37
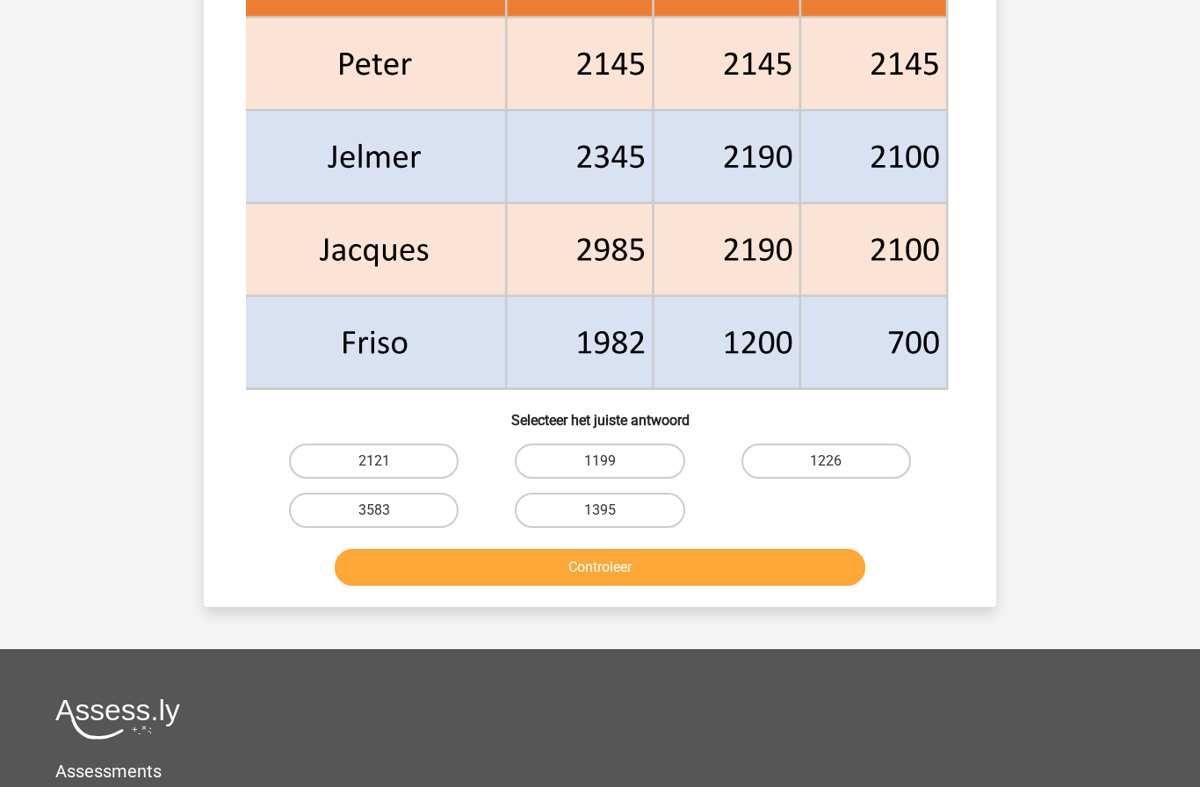
scroll to position [812, 0]
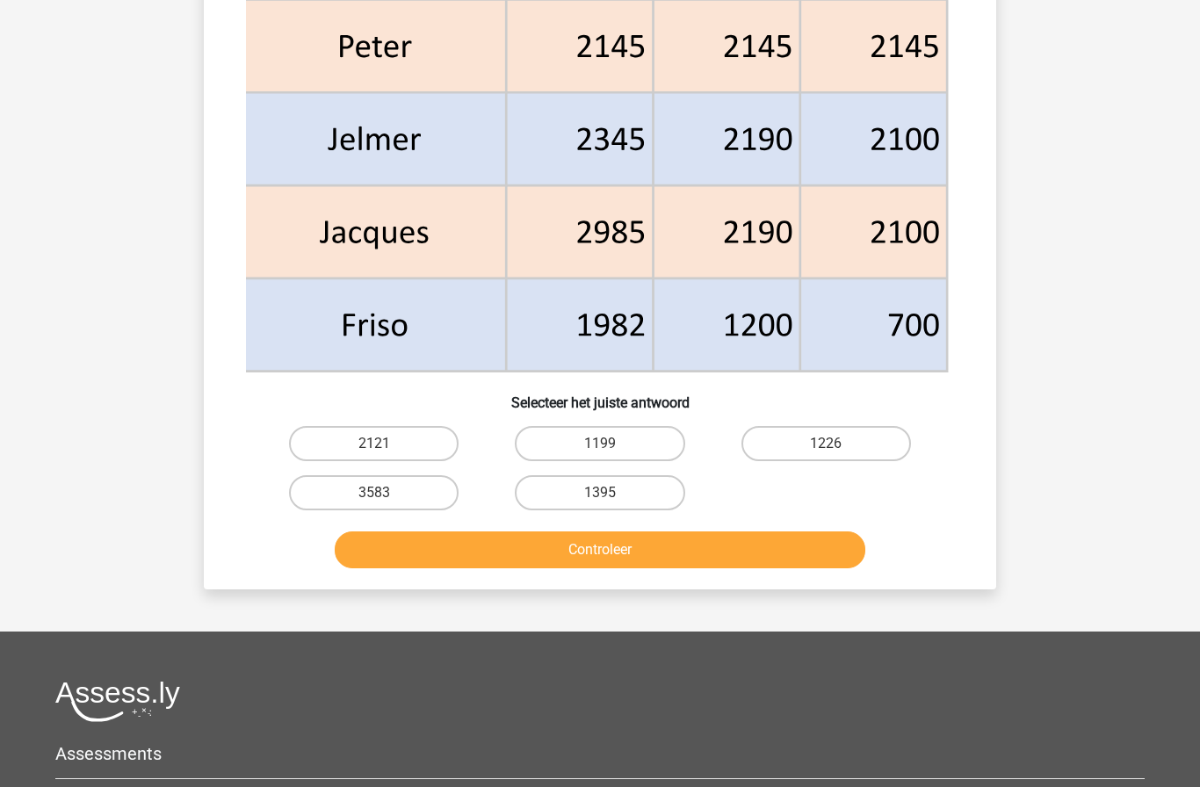
click at [860, 442] on label "1226" at bounding box center [827, 443] width 170 height 35
click at [838, 444] on input "1226" at bounding box center [831, 449] width 11 height 11
radio input "true"
click at [761, 553] on button "Controleer" at bounding box center [601, 550] width 532 height 37
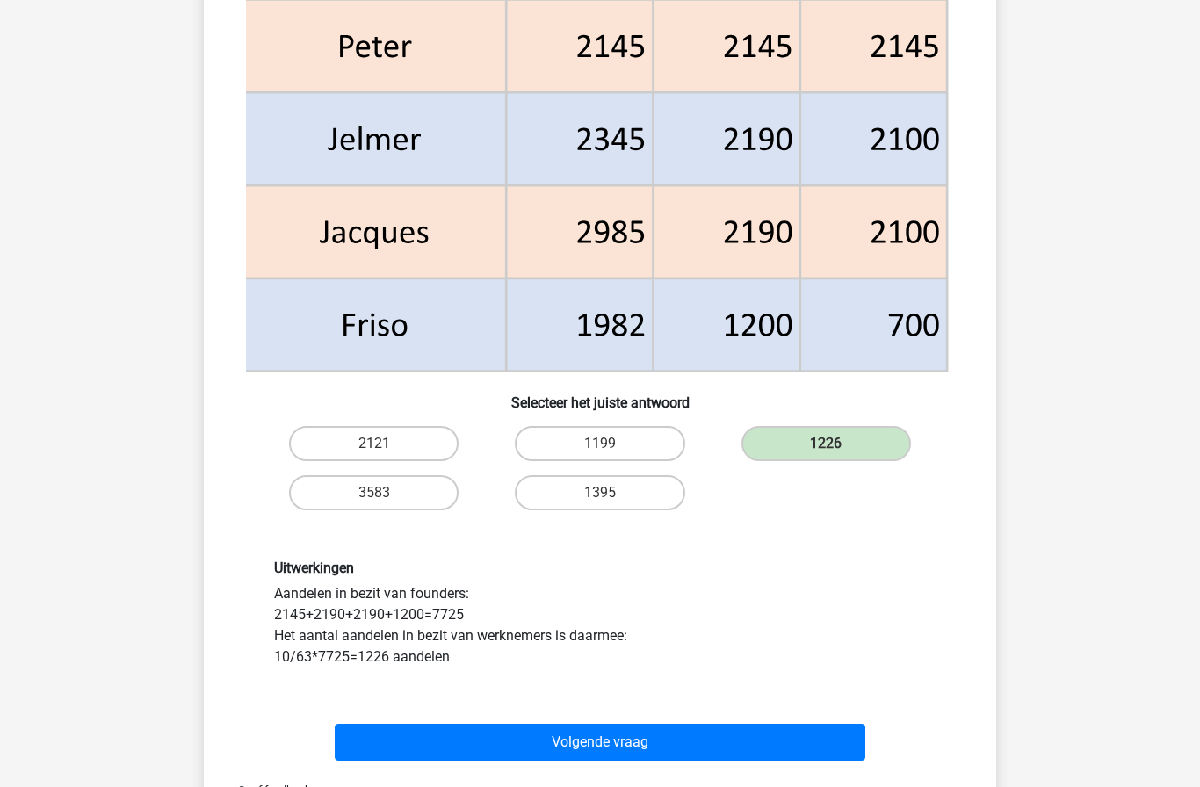
click at [746, 751] on button "Volgende vraag" at bounding box center [601, 742] width 532 height 37
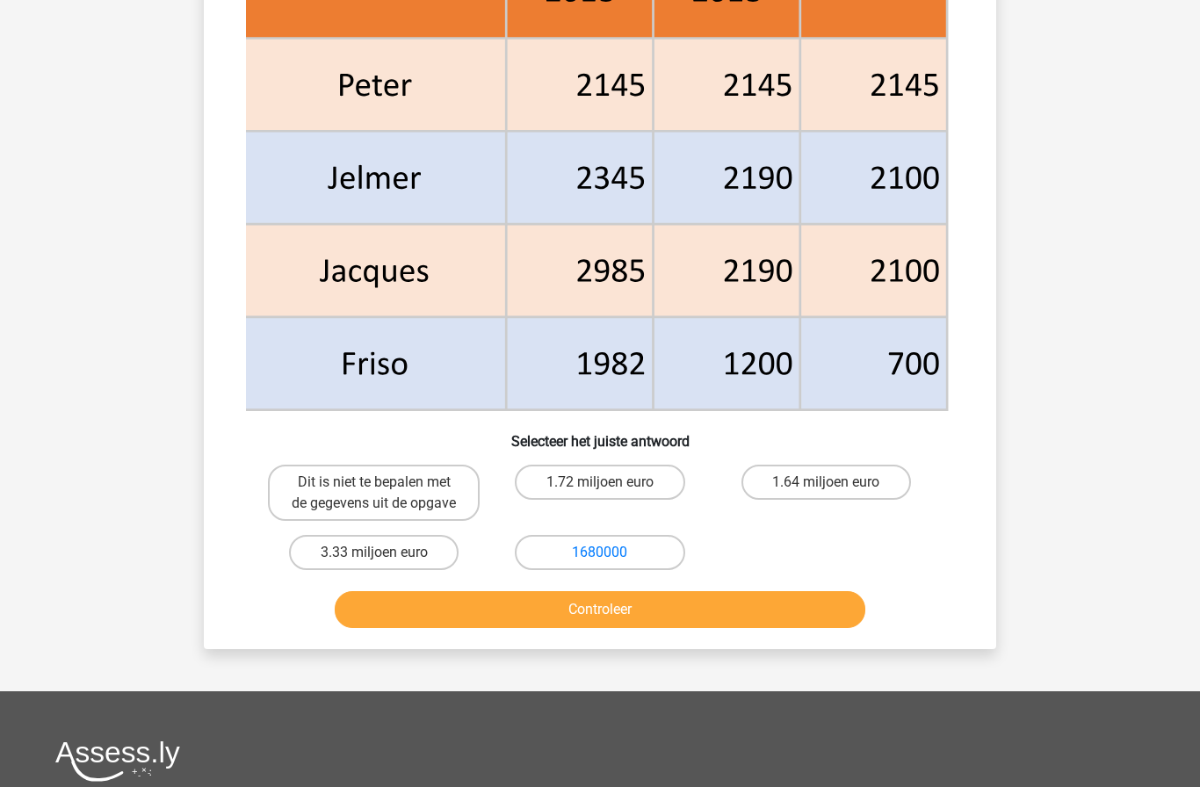
scroll to position [802, 0]
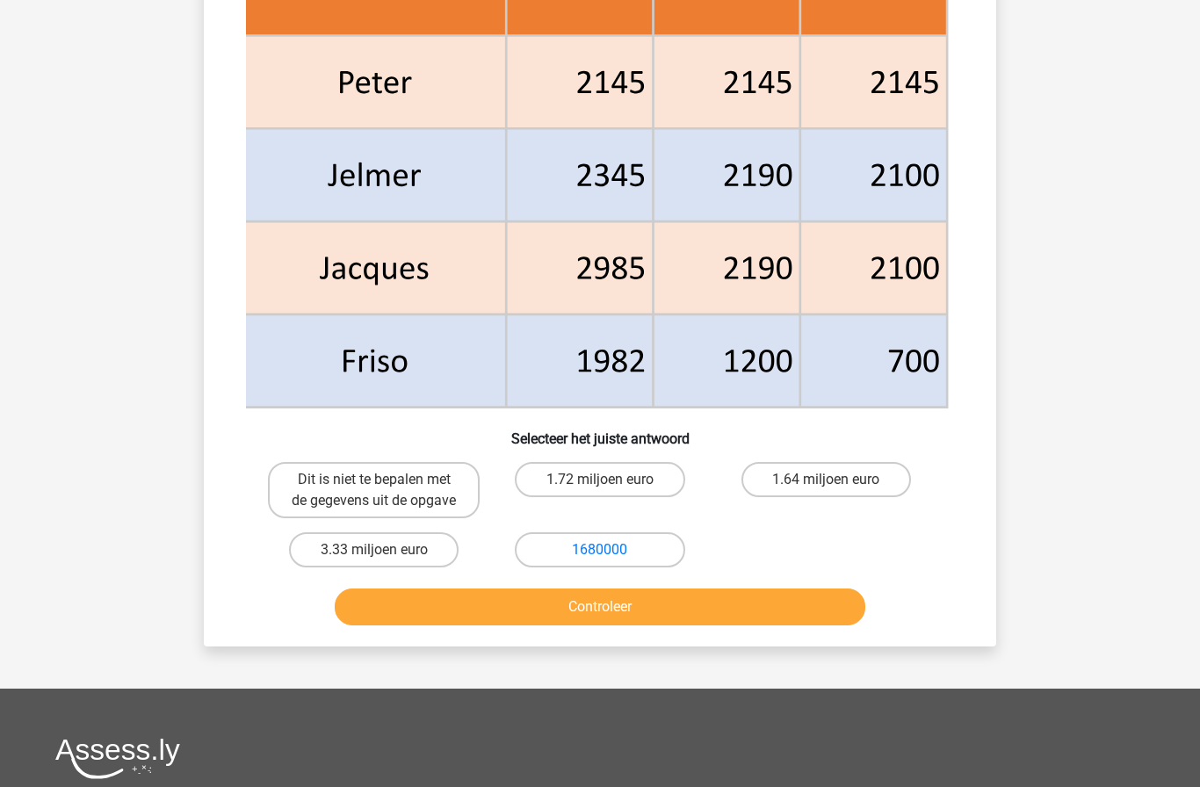
click at [642, 477] on label "1.72 miljoen euro" at bounding box center [600, 479] width 170 height 35
click at [612, 480] on input "1.72 miljoen euro" at bounding box center [605, 485] width 11 height 11
radio input "true"
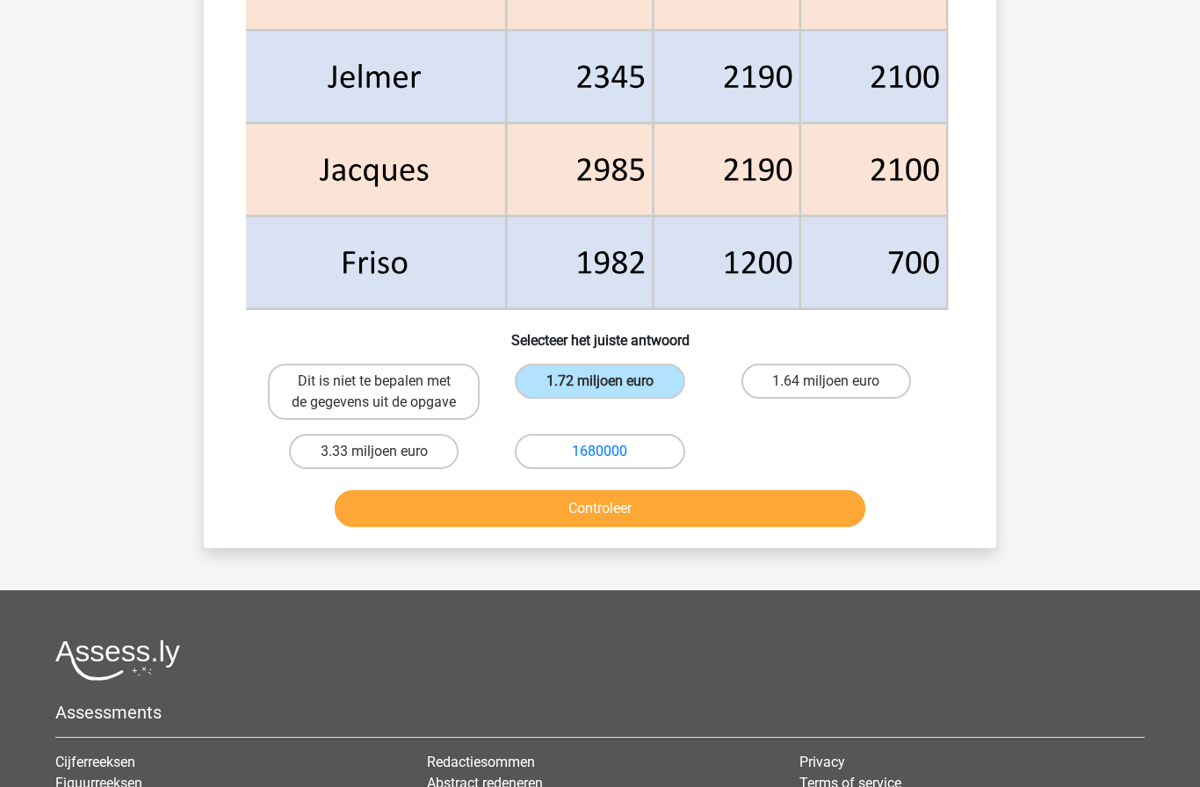
scroll to position [985, 0]
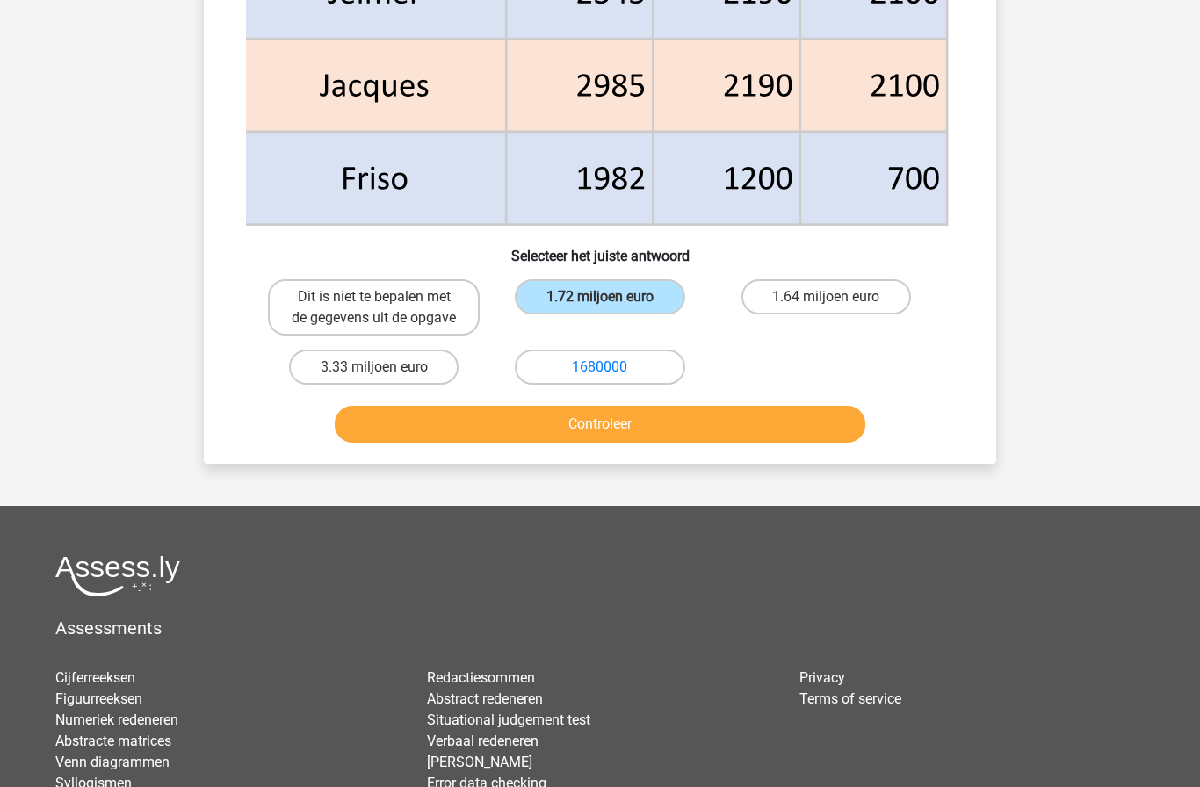
click at [782, 429] on button "Controleer" at bounding box center [601, 424] width 532 height 37
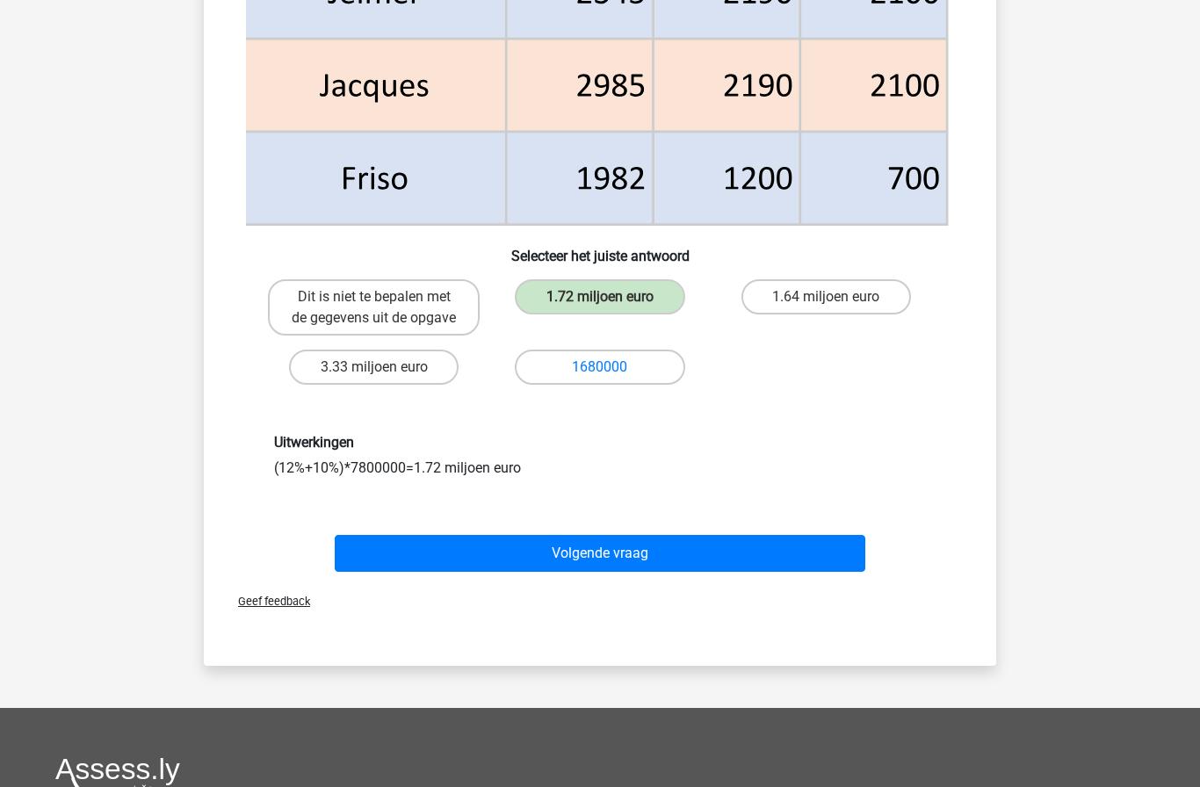
click at [750, 548] on button "Volgende vraag" at bounding box center [601, 553] width 532 height 37
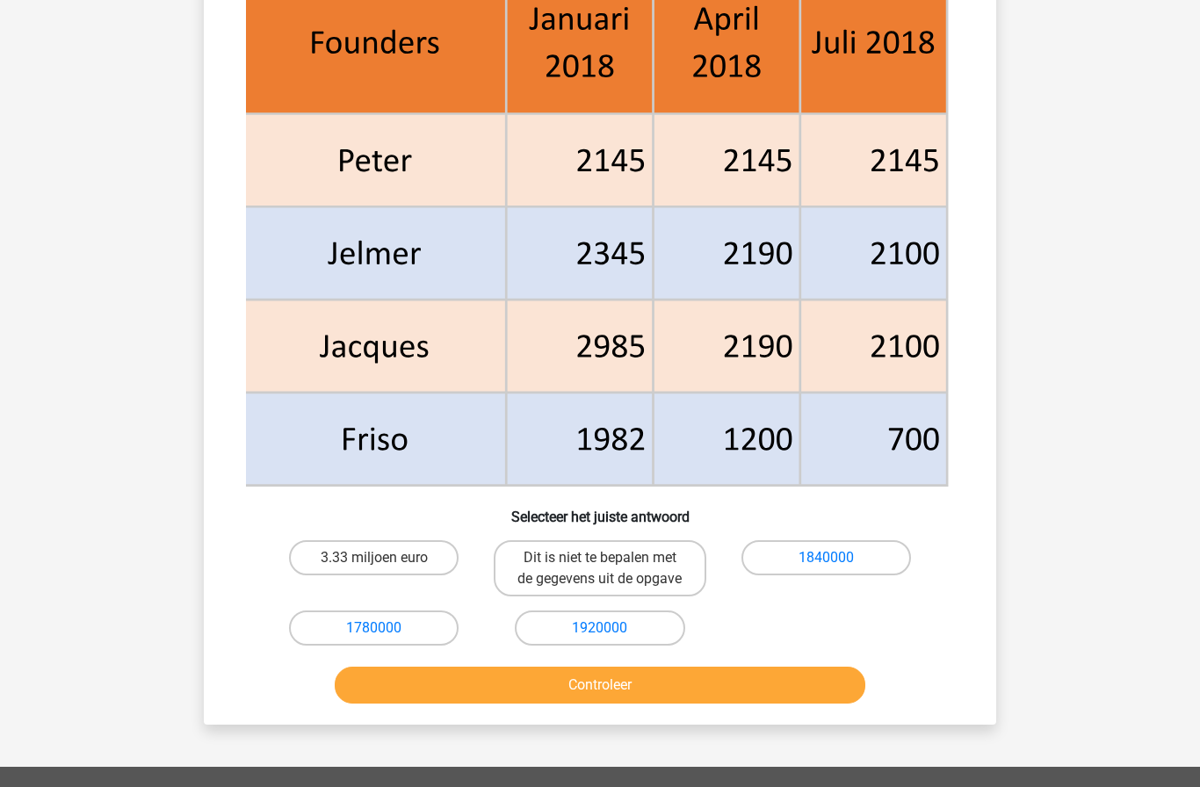
scroll to position [729, 0]
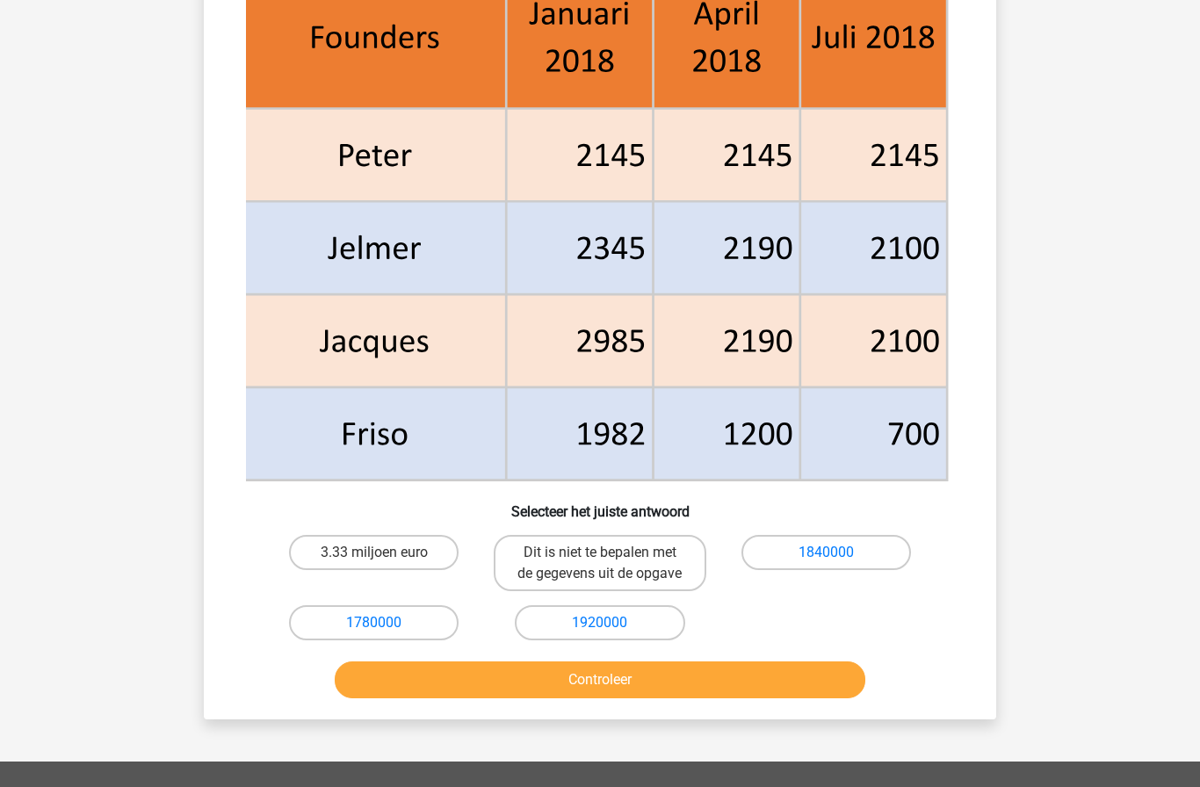
click at [816, 545] on link "1840000" at bounding box center [826, 552] width 55 height 17
click at [791, 561] on label "1840000" at bounding box center [827, 552] width 170 height 35
click at [826, 561] on input "1840000" at bounding box center [831, 558] width 11 height 11
radio input "true"
click at [664, 697] on button "Controleer" at bounding box center [601, 680] width 532 height 37
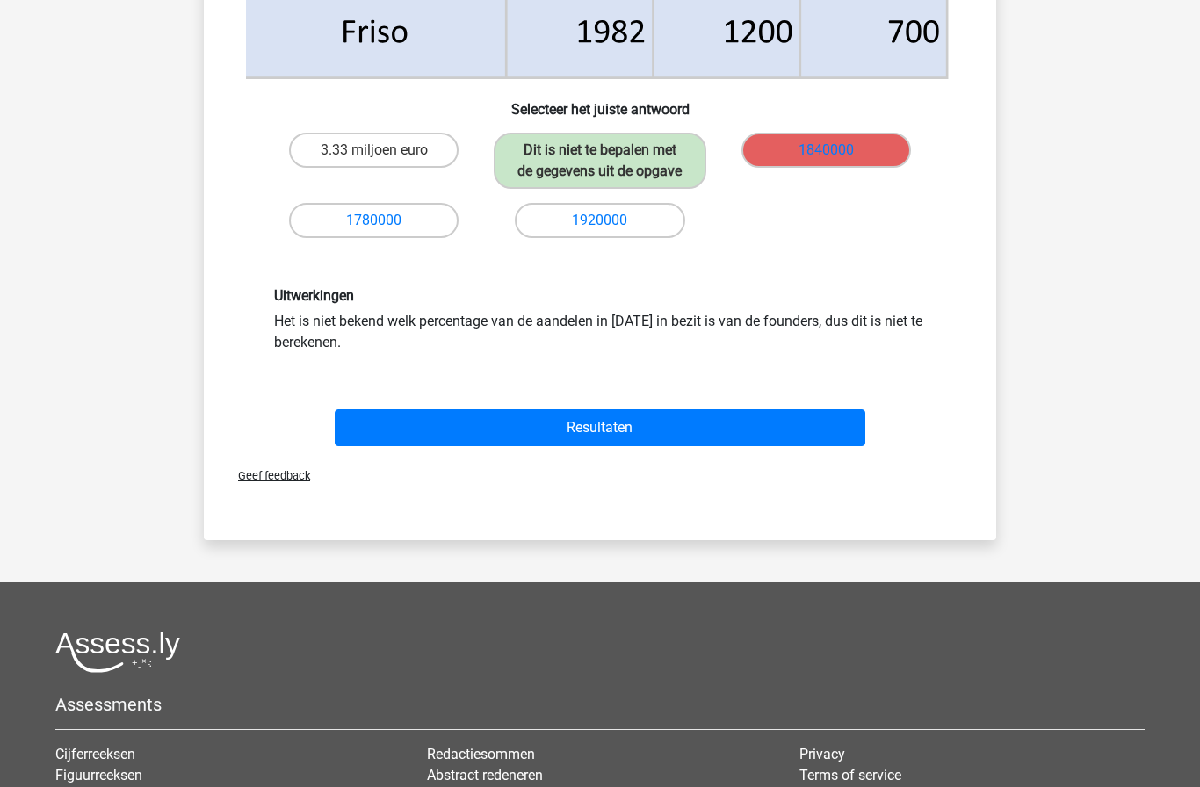
scroll to position [1156, 0]
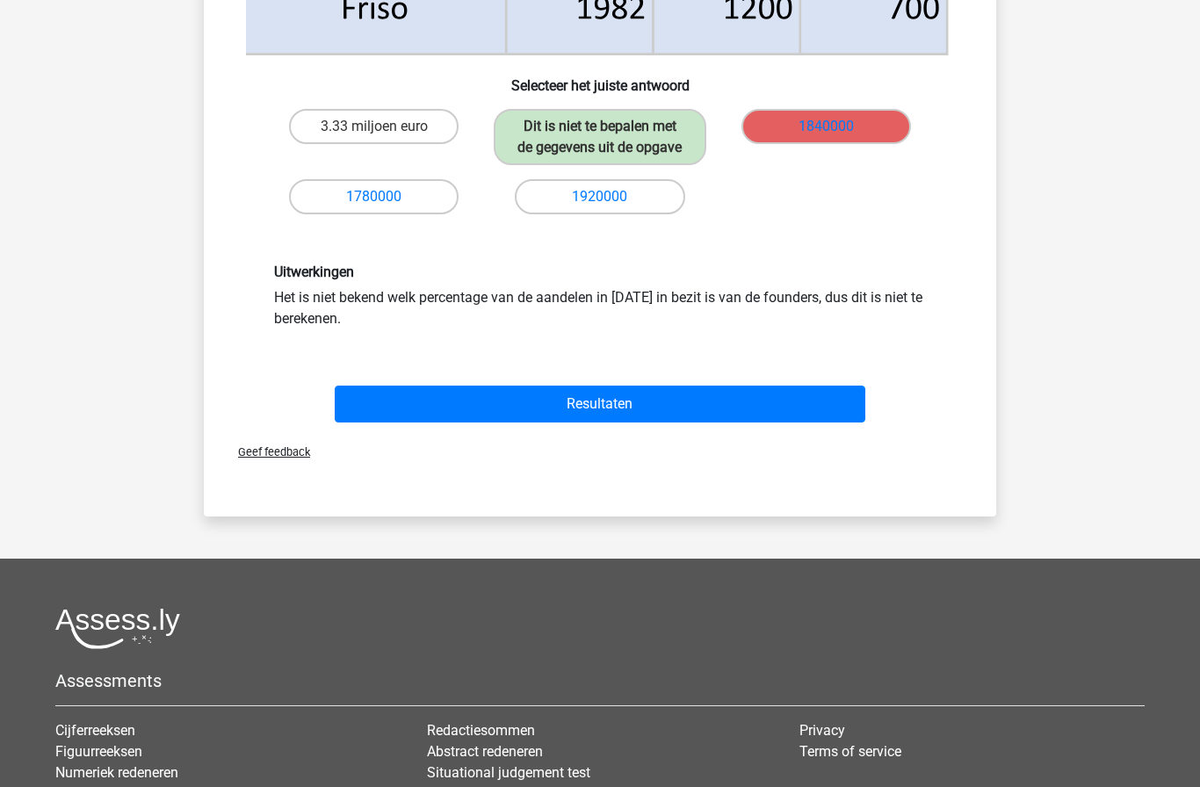
click at [405, 423] on button "Resultaten" at bounding box center [601, 404] width 532 height 37
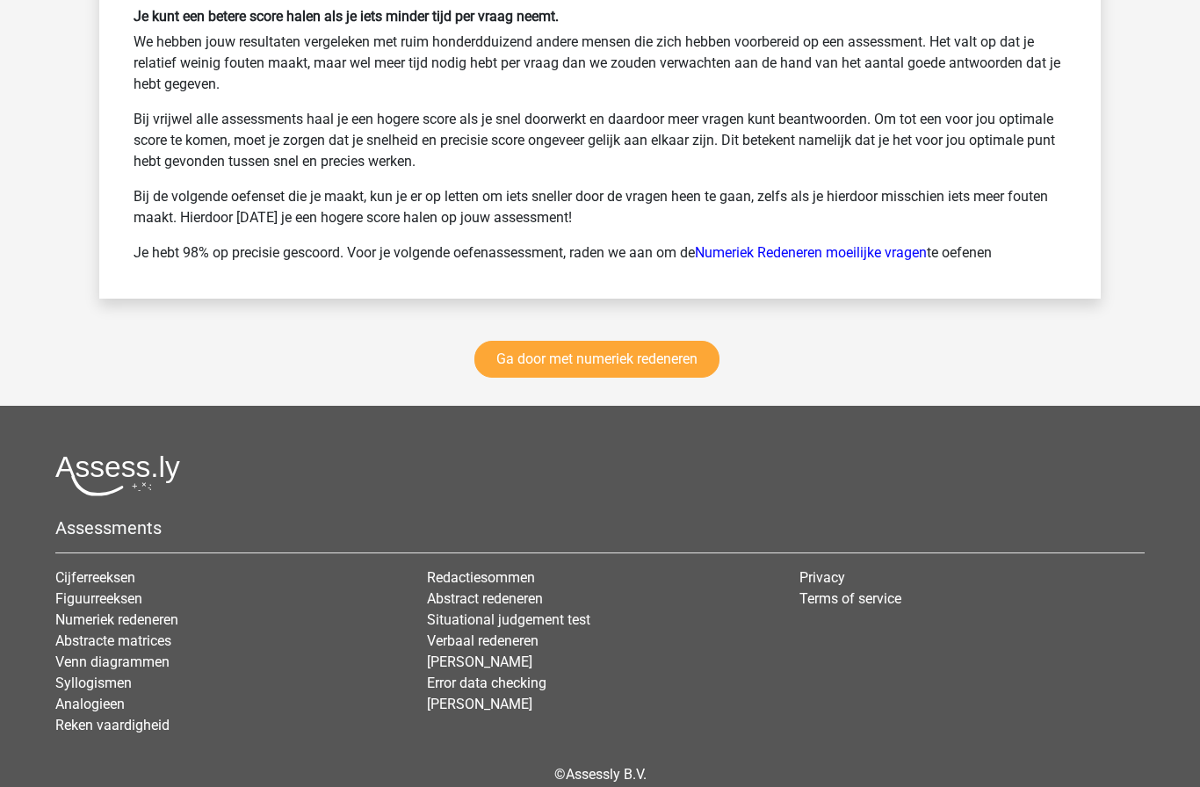
scroll to position [2425, 0]
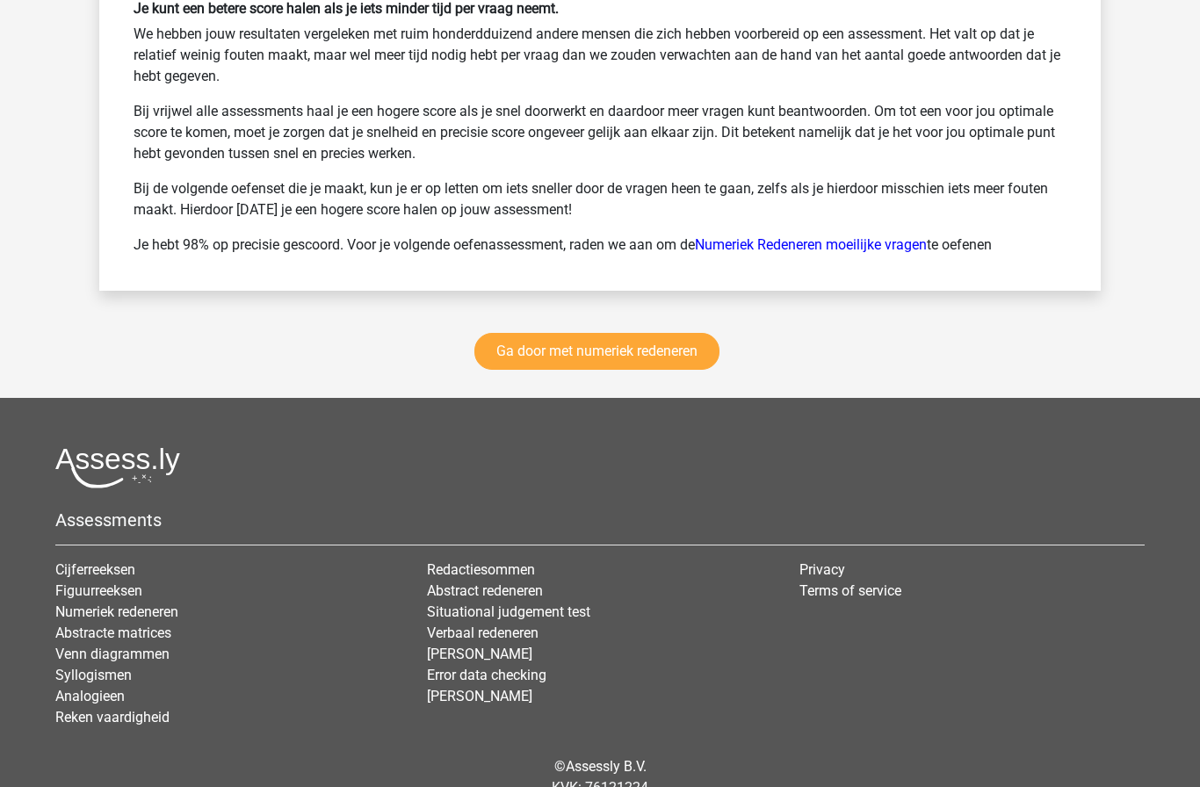
click at [524, 354] on link "Ga door met numeriek redeneren" at bounding box center [597, 351] width 245 height 37
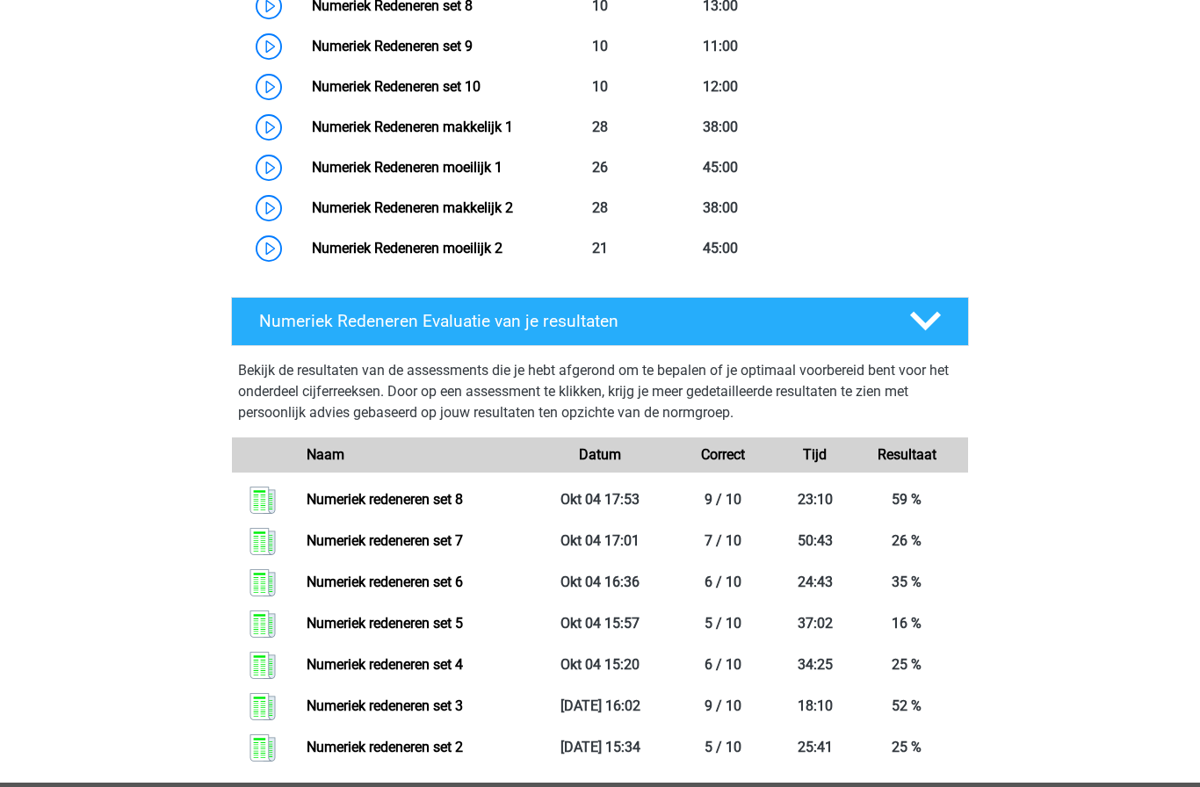
scroll to position [1271, 0]
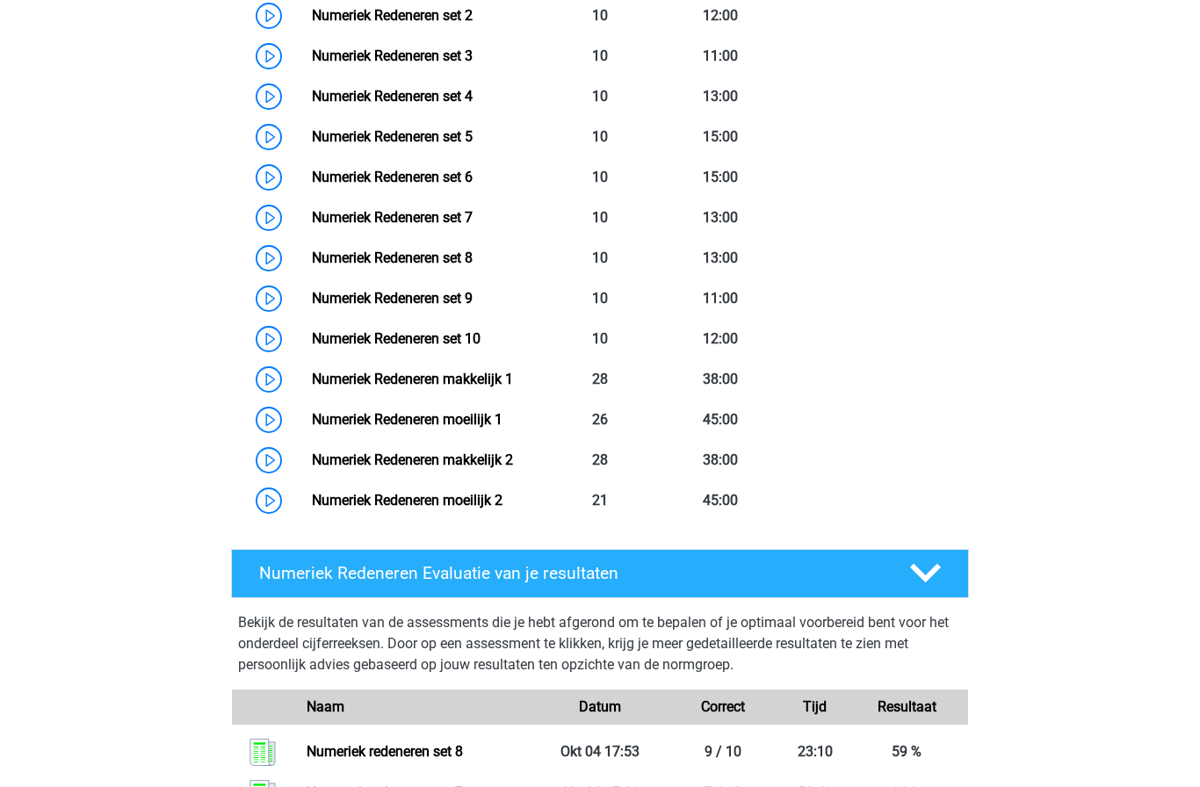
scroll to position [1016, 0]
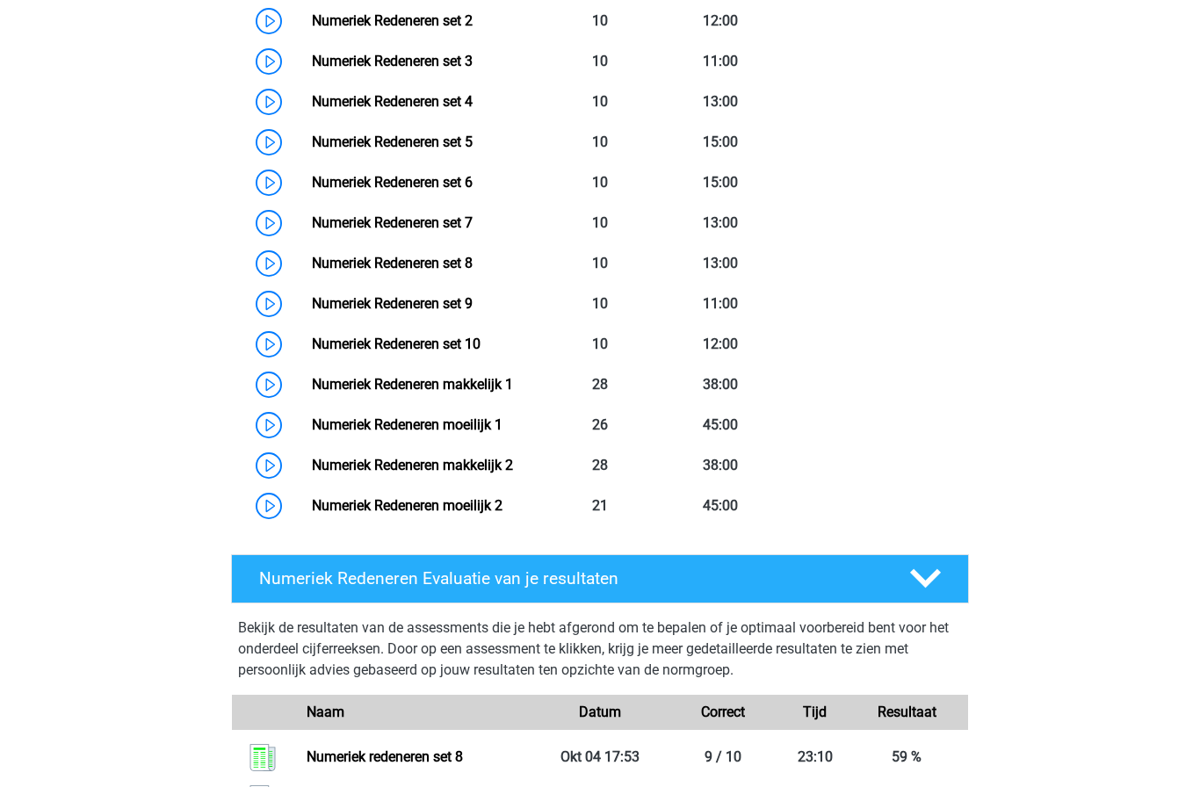
click at [312, 308] on link "Numeriek Redeneren set 9" at bounding box center [392, 303] width 161 height 17
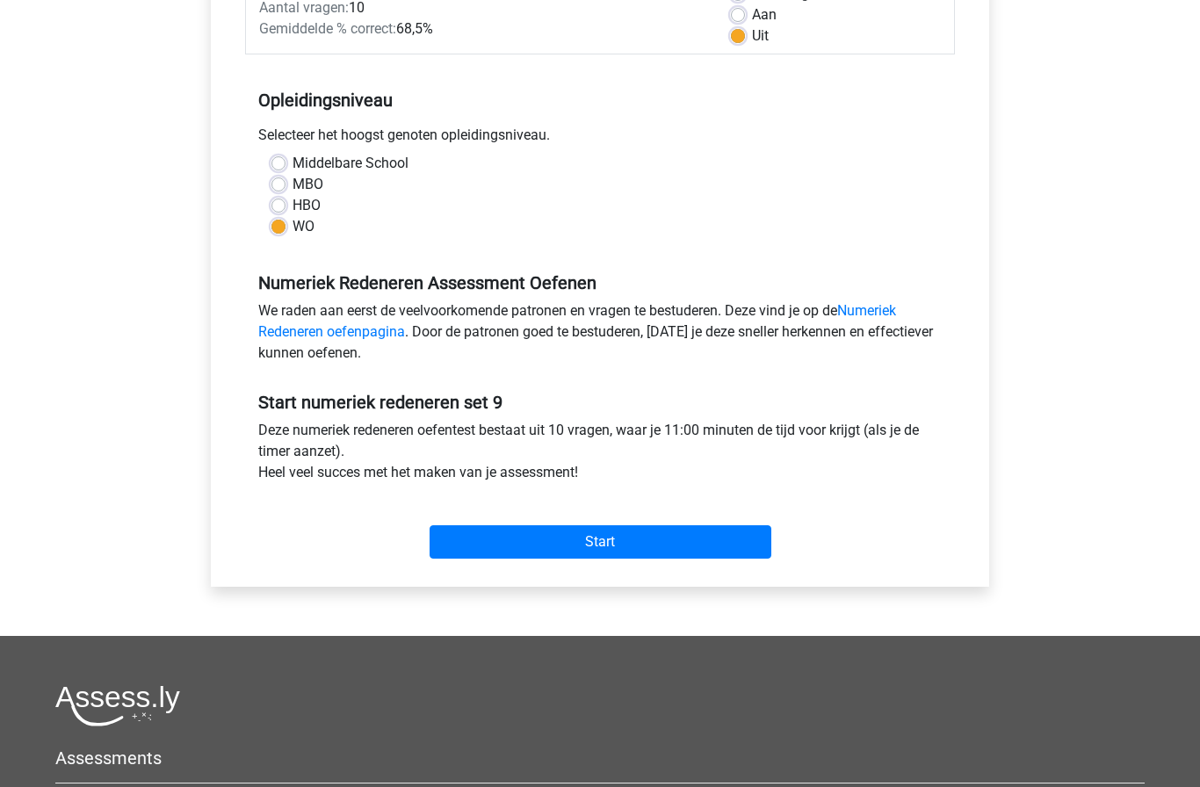
scroll to position [311, 0]
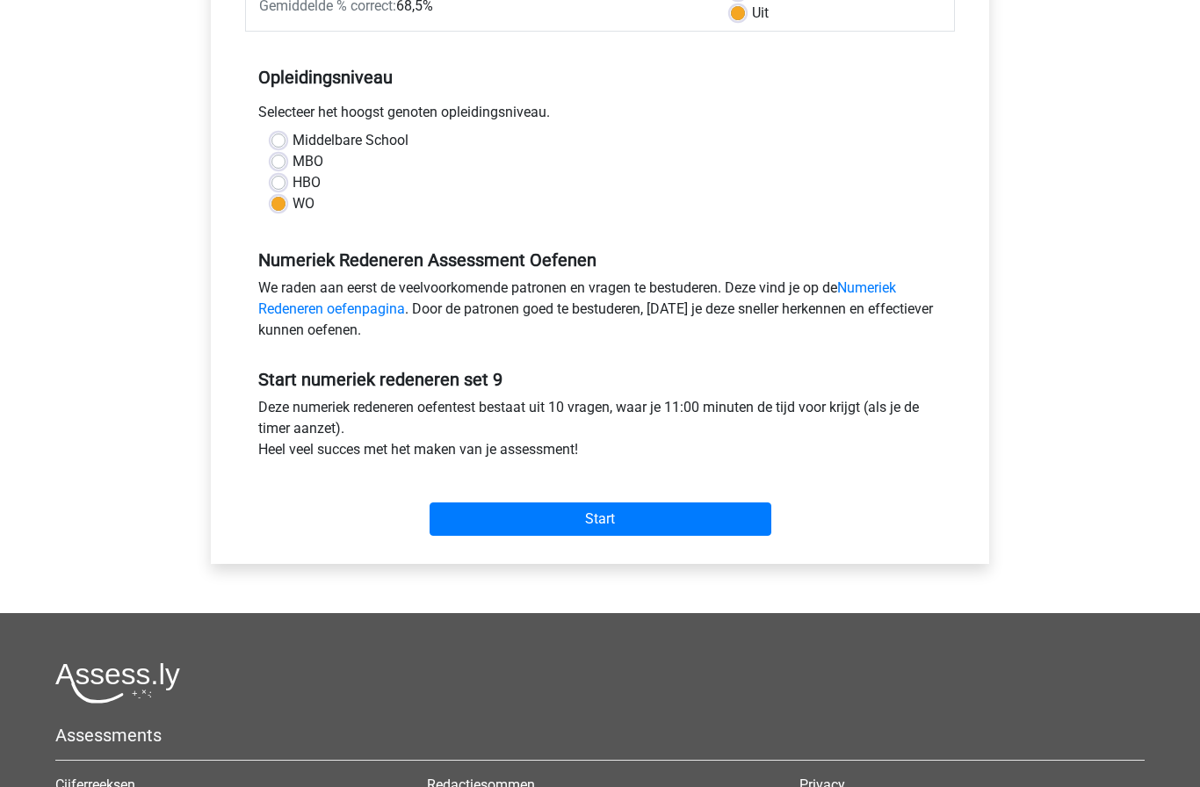
click at [537, 516] on input "Start" at bounding box center [601, 519] width 342 height 33
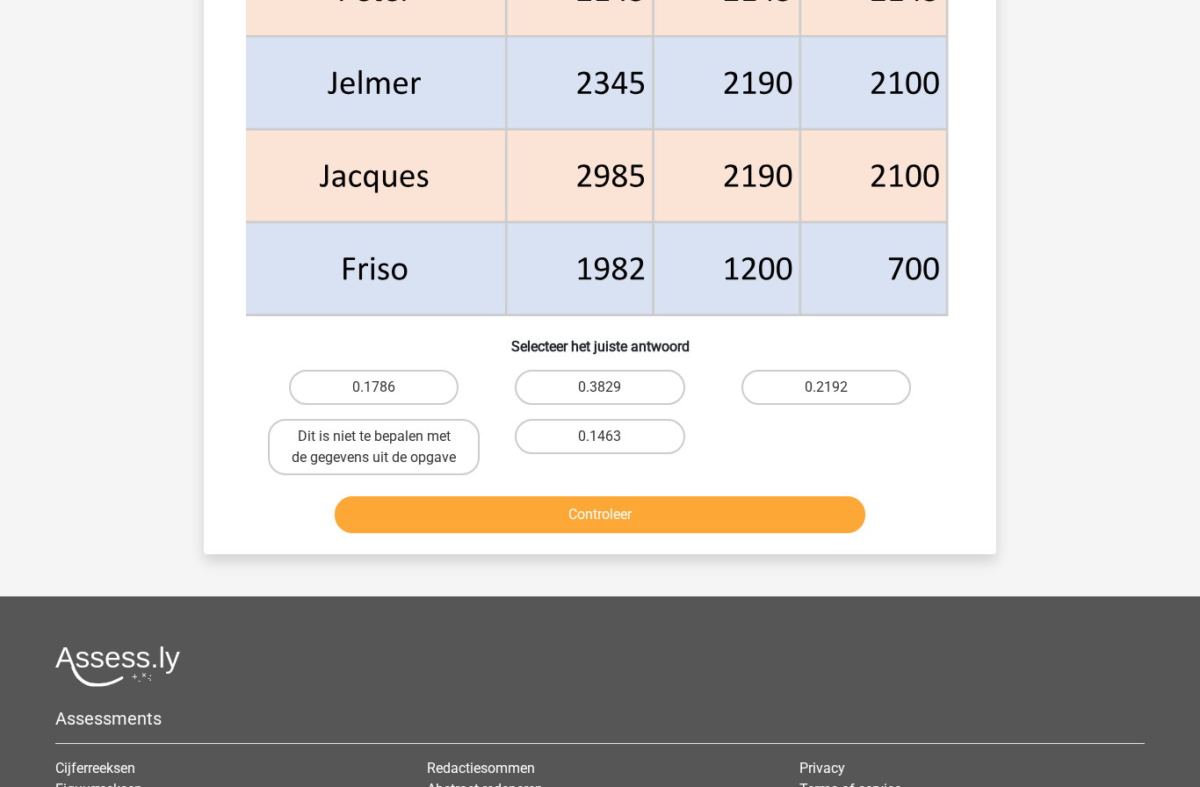
scroll to position [873, 0]
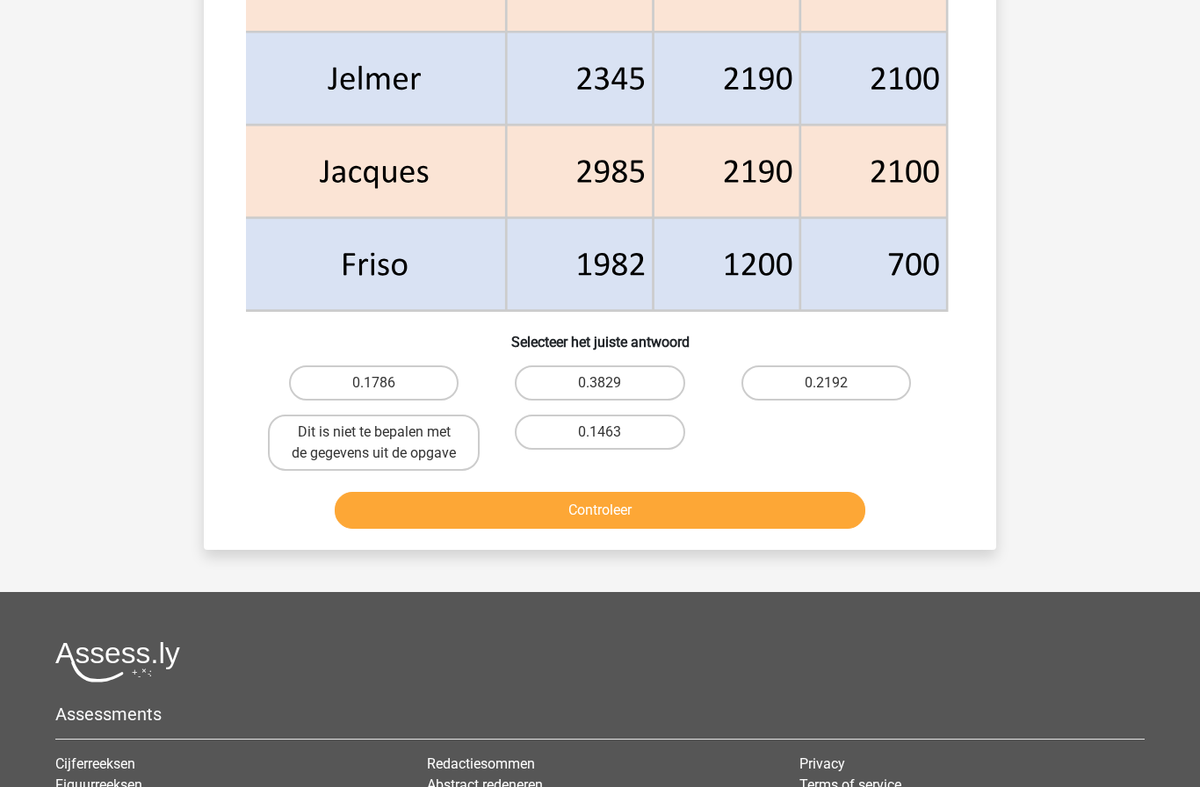
click at [392, 390] on label "0.1786" at bounding box center [374, 383] width 170 height 35
click at [386, 390] on input "0.1786" at bounding box center [379, 388] width 11 height 11
radio input "true"
click at [689, 521] on button "Controleer" at bounding box center [601, 510] width 532 height 37
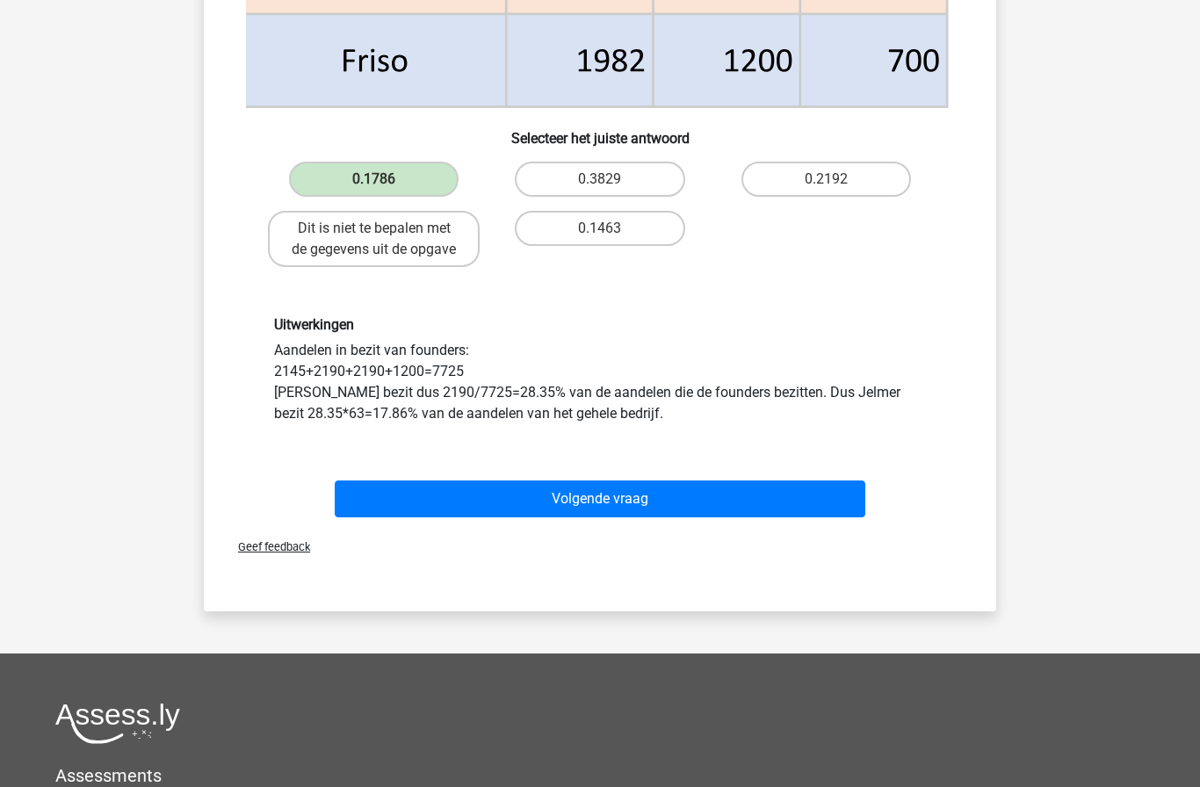
scroll to position [1073, 0]
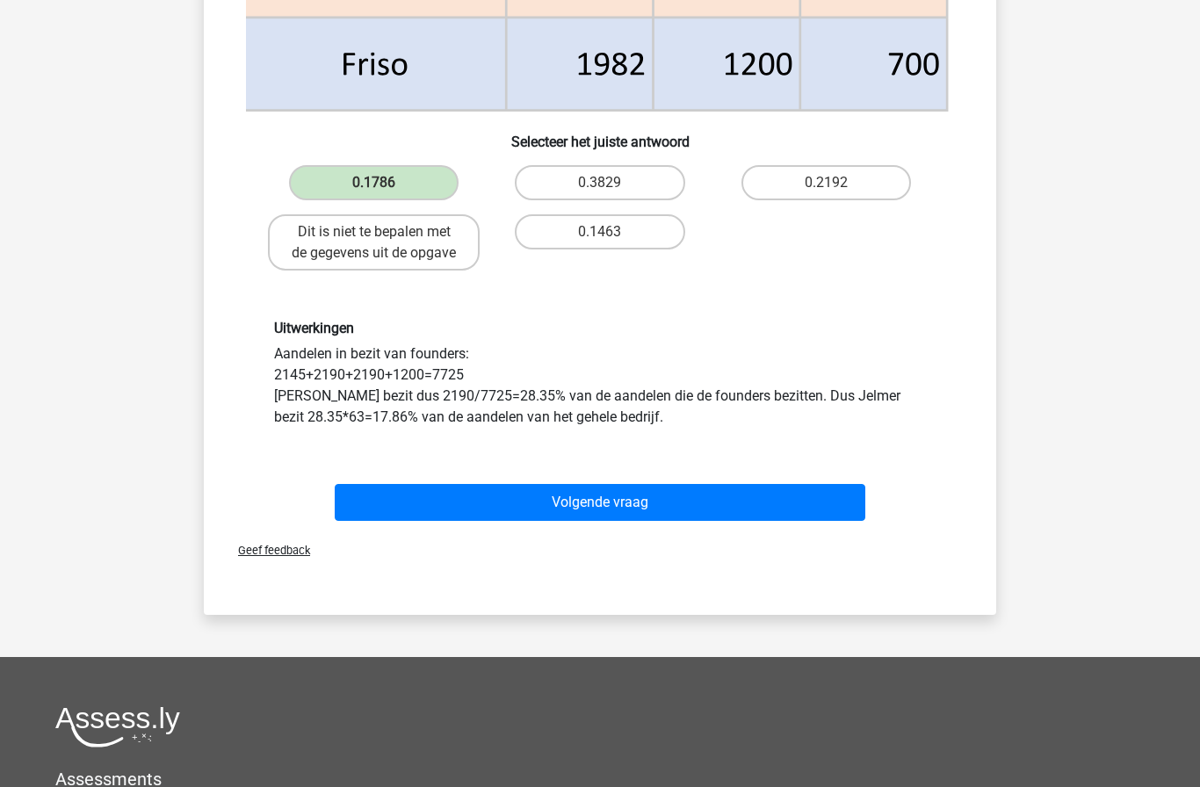
click at [503, 503] on button "Volgende vraag" at bounding box center [601, 502] width 532 height 37
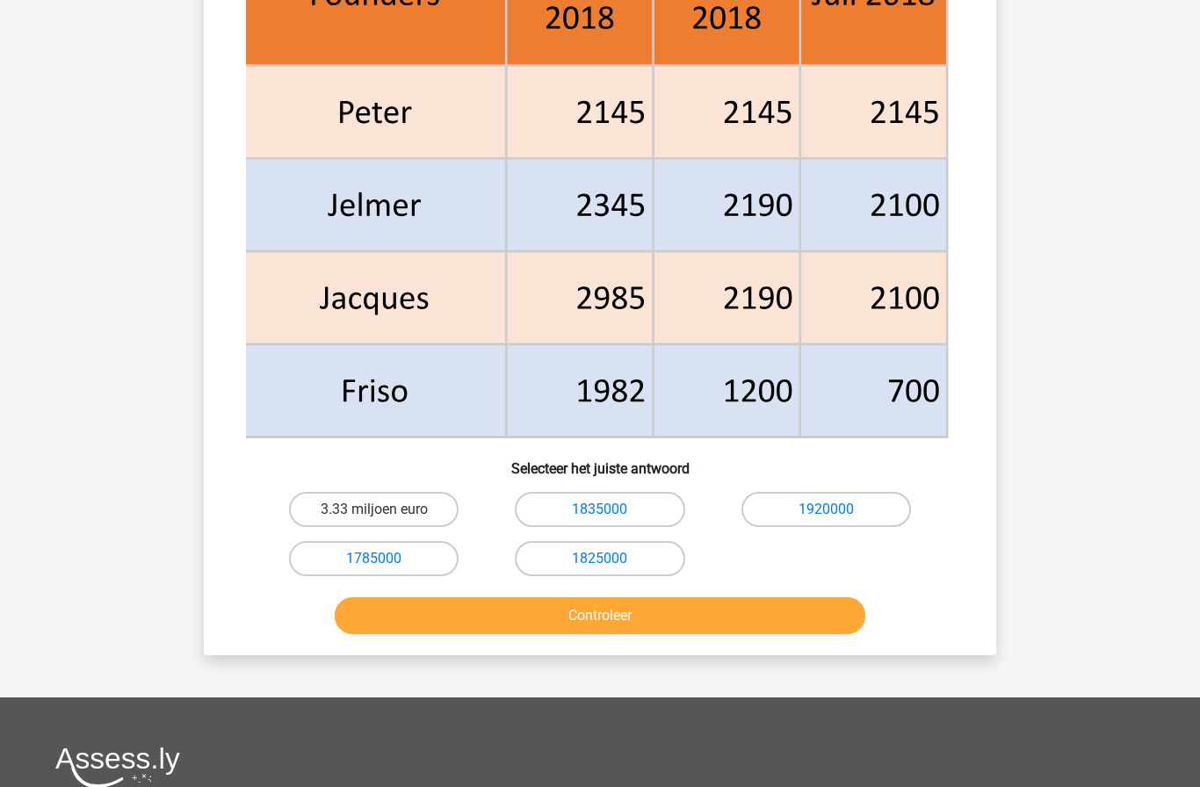
scroll to position [800, 0]
click at [589, 565] on link "1825000" at bounding box center [599, 557] width 55 height 17
click at [645, 557] on label "1825000" at bounding box center [600, 557] width 170 height 35
click at [612, 558] on input "1825000" at bounding box center [605, 563] width 11 height 11
radio input "true"
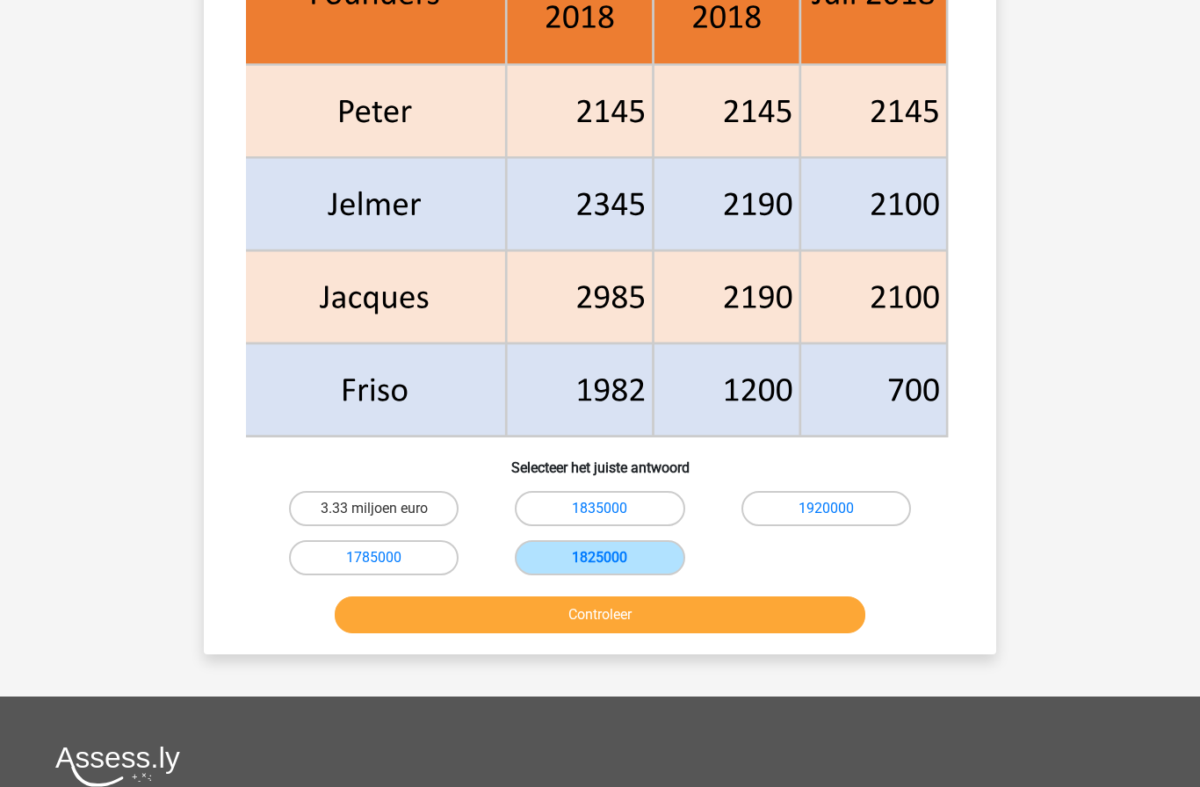
click at [649, 607] on button "Controleer" at bounding box center [601, 615] width 532 height 37
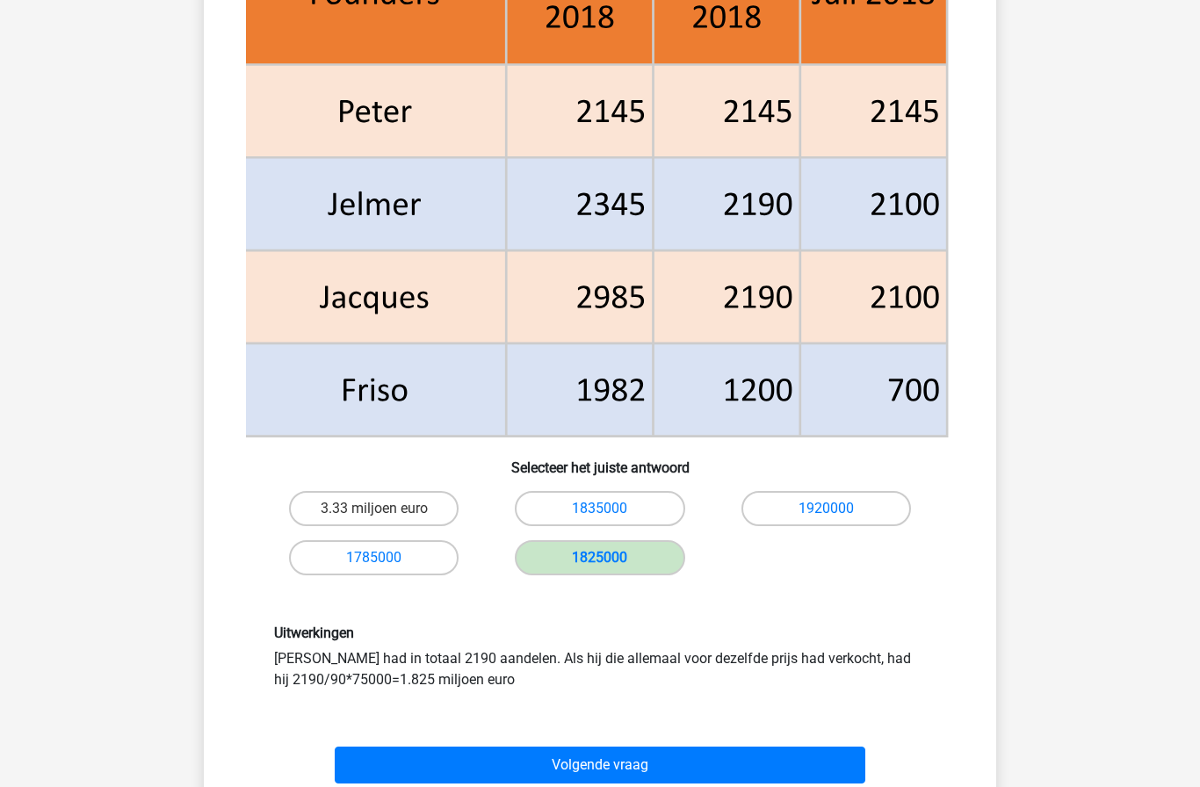
click at [577, 775] on button "Volgende vraag" at bounding box center [601, 765] width 532 height 37
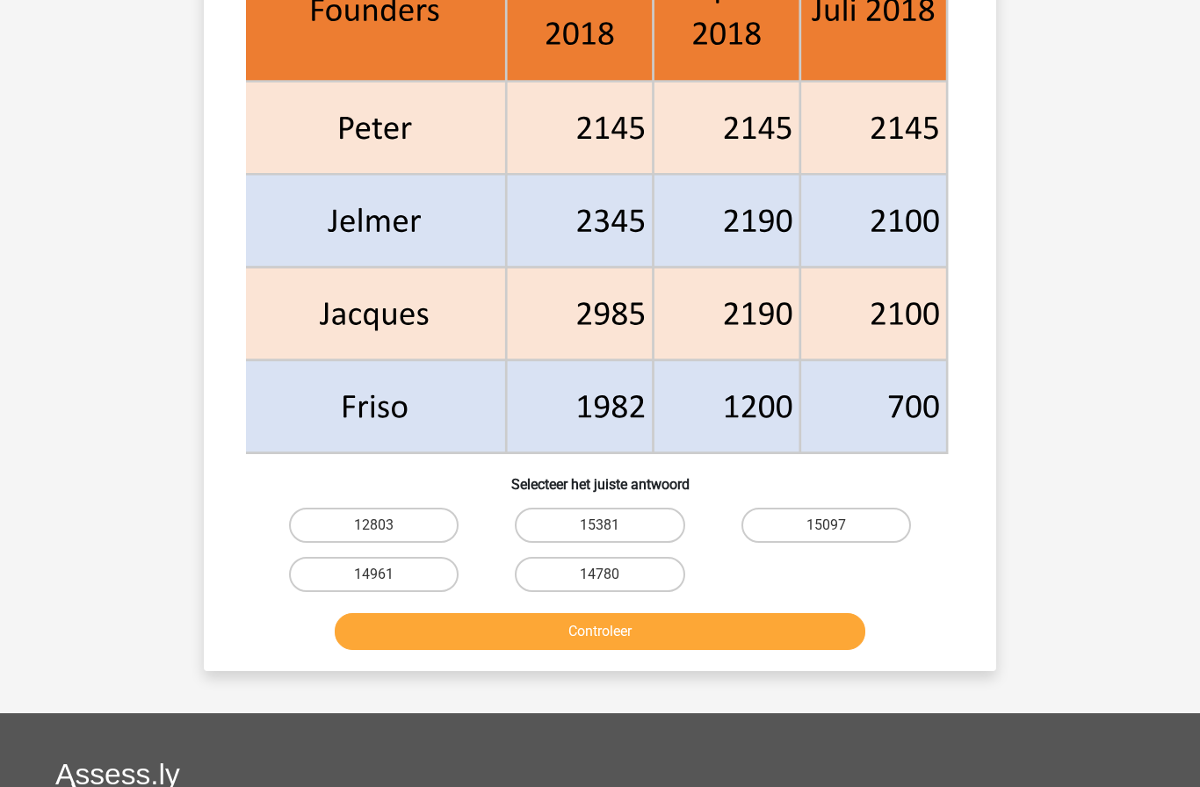
scroll to position [758, 0]
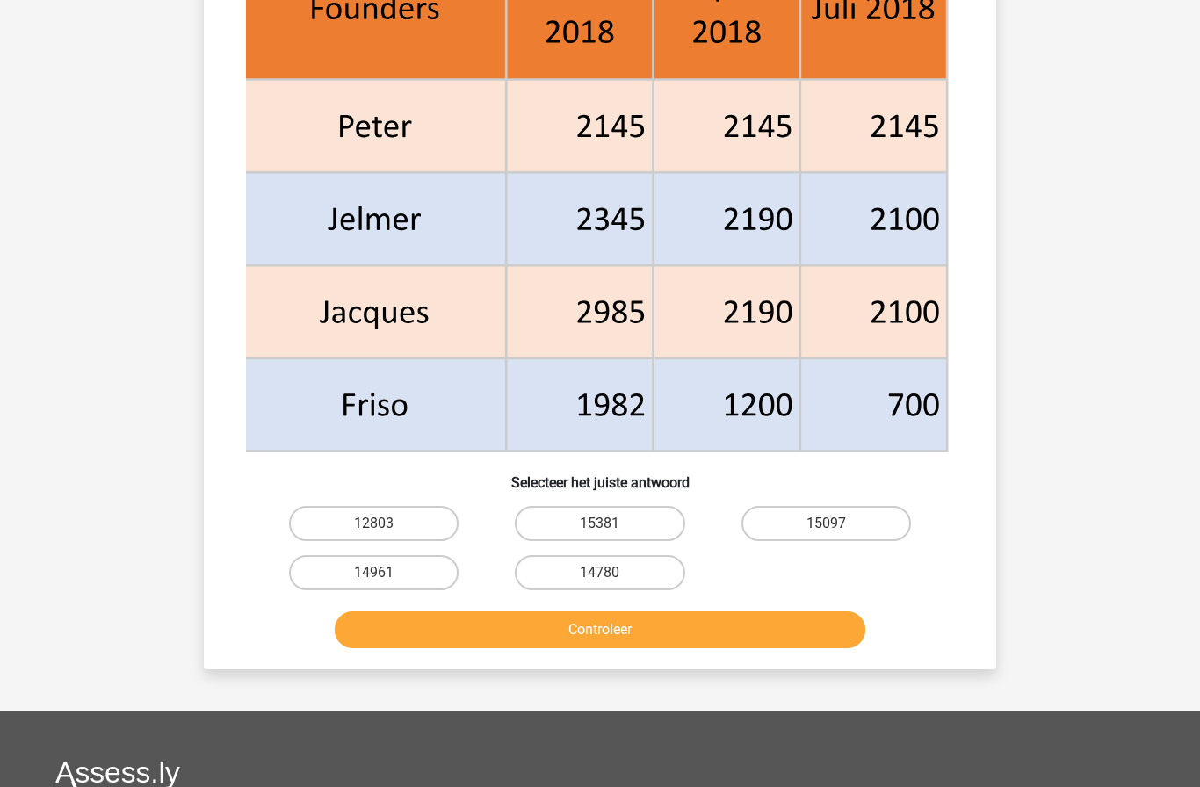
click at [389, 575] on label "14961" at bounding box center [374, 572] width 170 height 35
click at [386, 575] on input "14961" at bounding box center [379, 578] width 11 height 11
radio input "true"
click at [497, 628] on button "Controleer" at bounding box center [601, 630] width 532 height 37
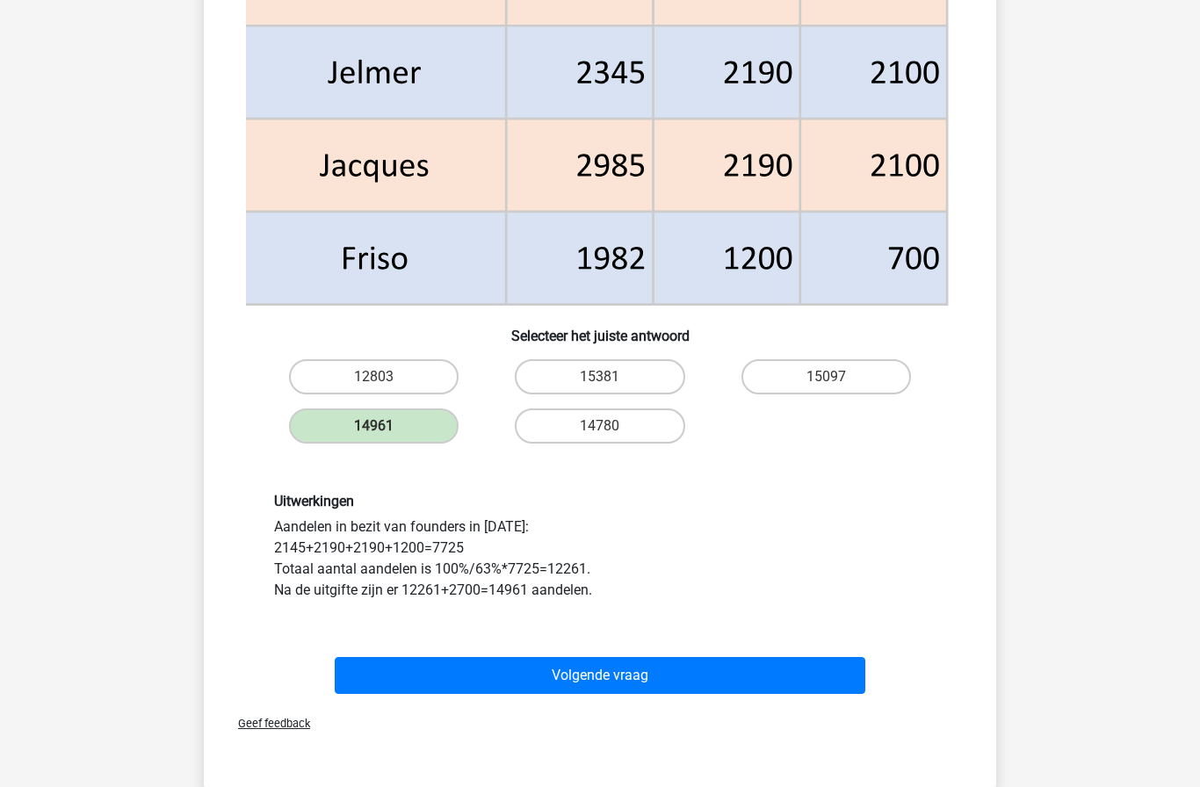
click at [466, 682] on button "Volgende vraag" at bounding box center [601, 675] width 532 height 37
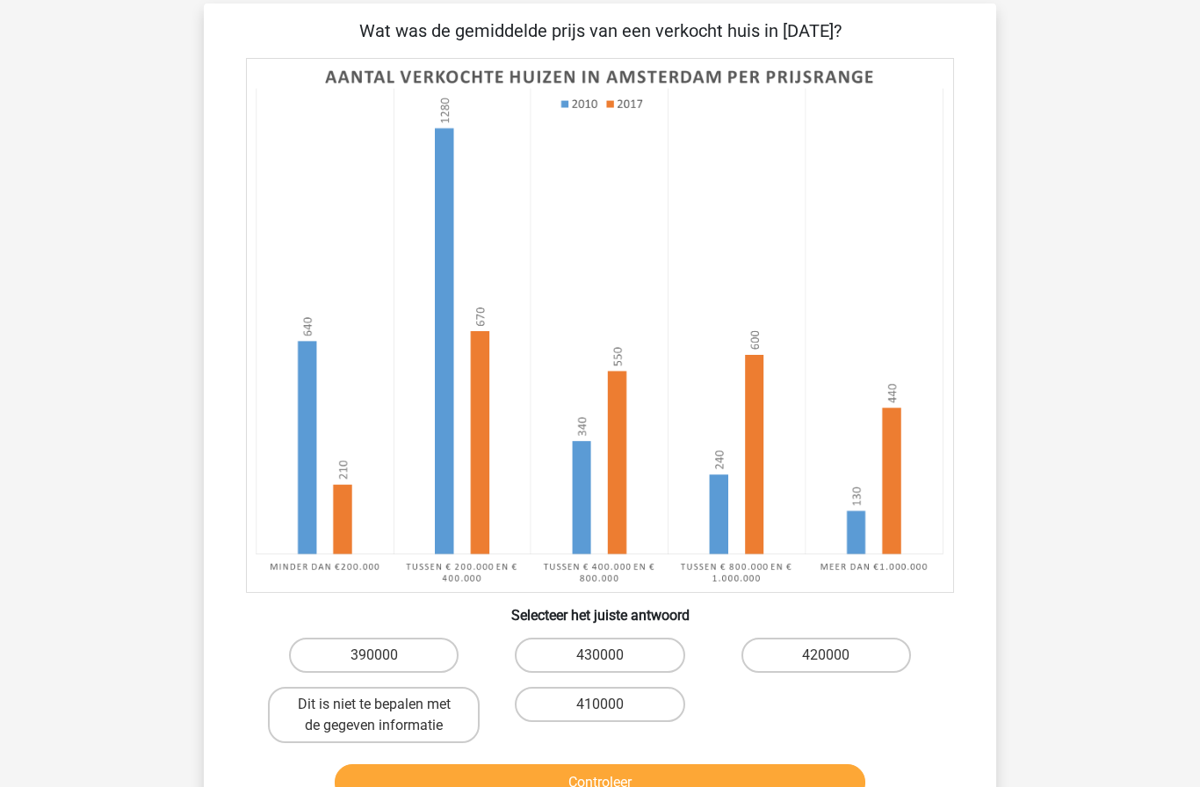
scroll to position [124, 0]
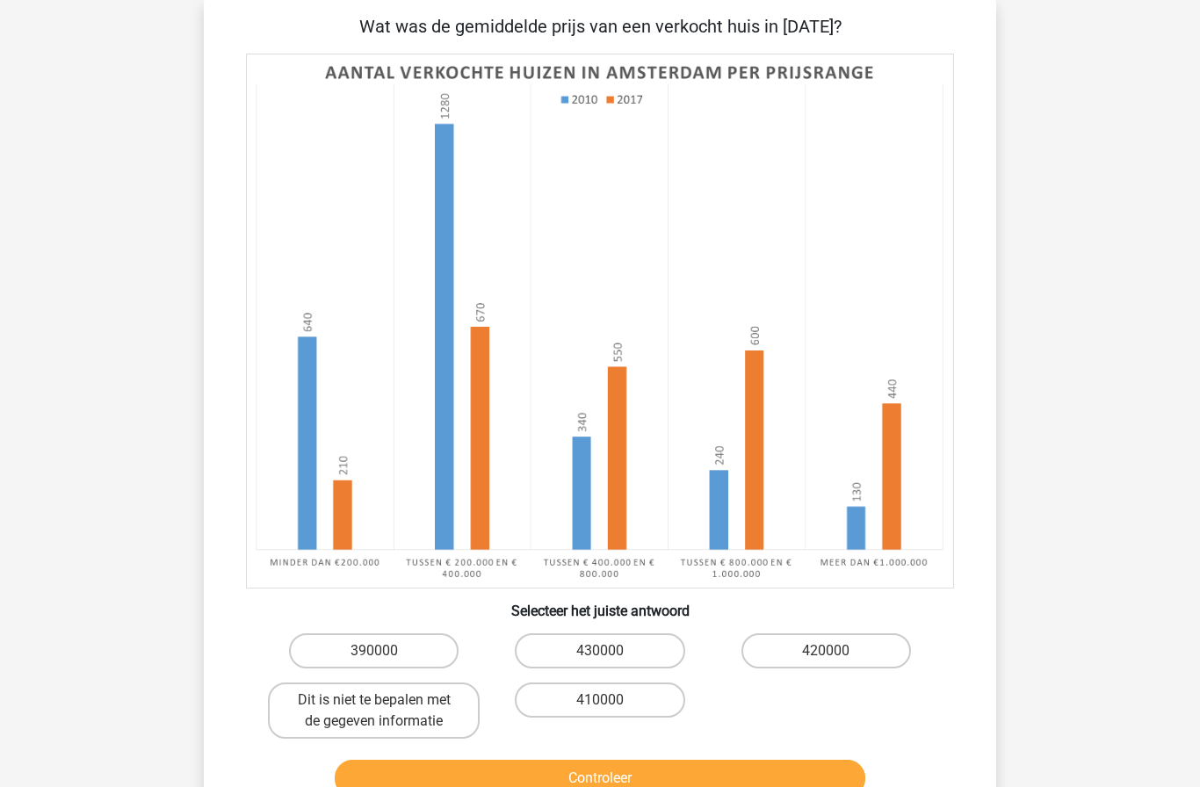
click at [421, 711] on label "Dit is niet te bepalen met de gegeven informatie" at bounding box center [374, 711] width 212 height 56
click at [386, 711] on input "Dit is niet te bepalen met de gegeven informatie" at bounding box center [379, 705] width 11 height 11
radio input "true"
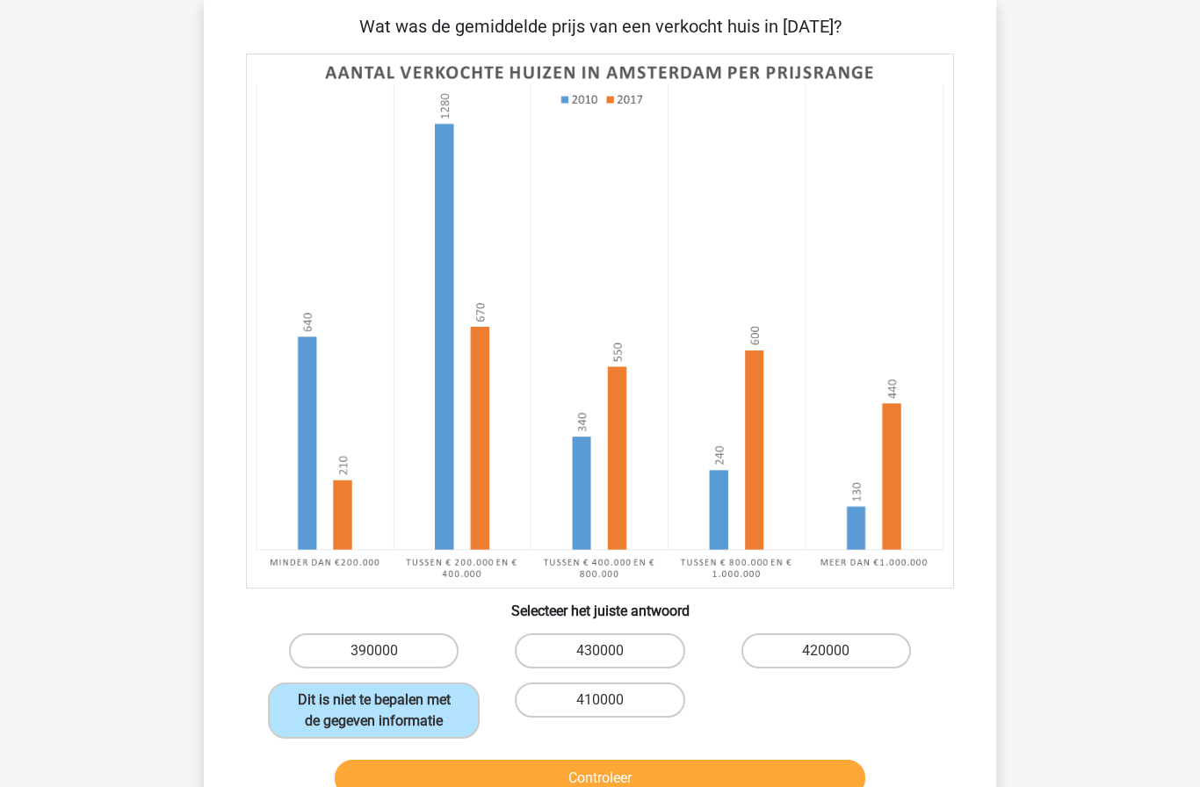
click at [659, 777] on button "Controleer" at bounding box center [601, 778] width 532 height 37
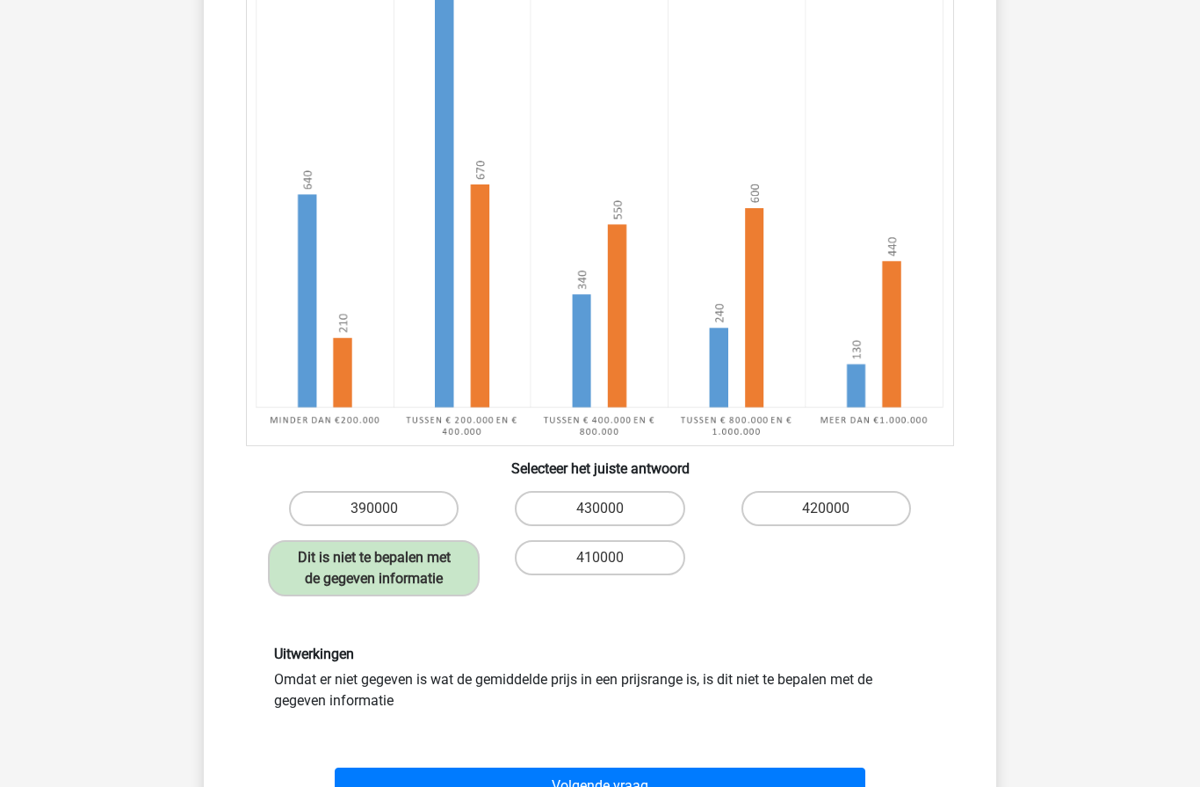
scroll to position [280, 0]
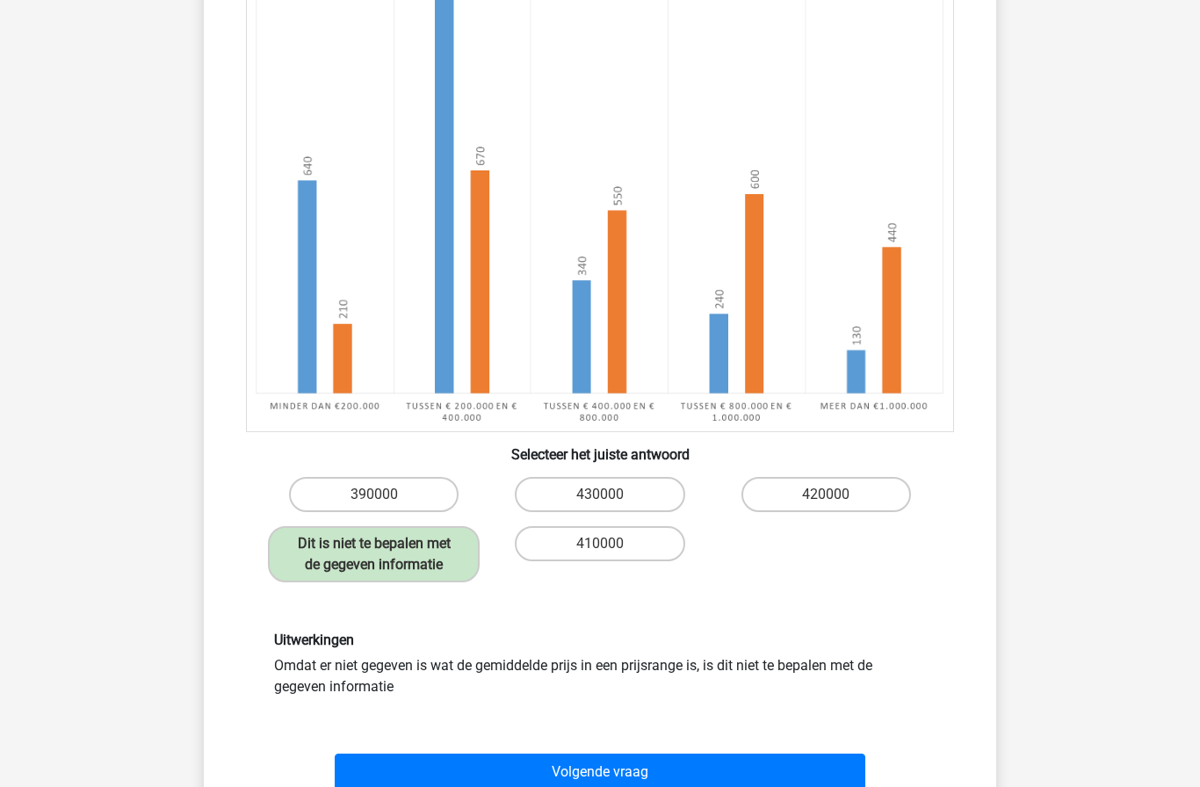
click at [709, 778] on button "Volgende vraag" at bounding box center [601, 772] width 532 height 37
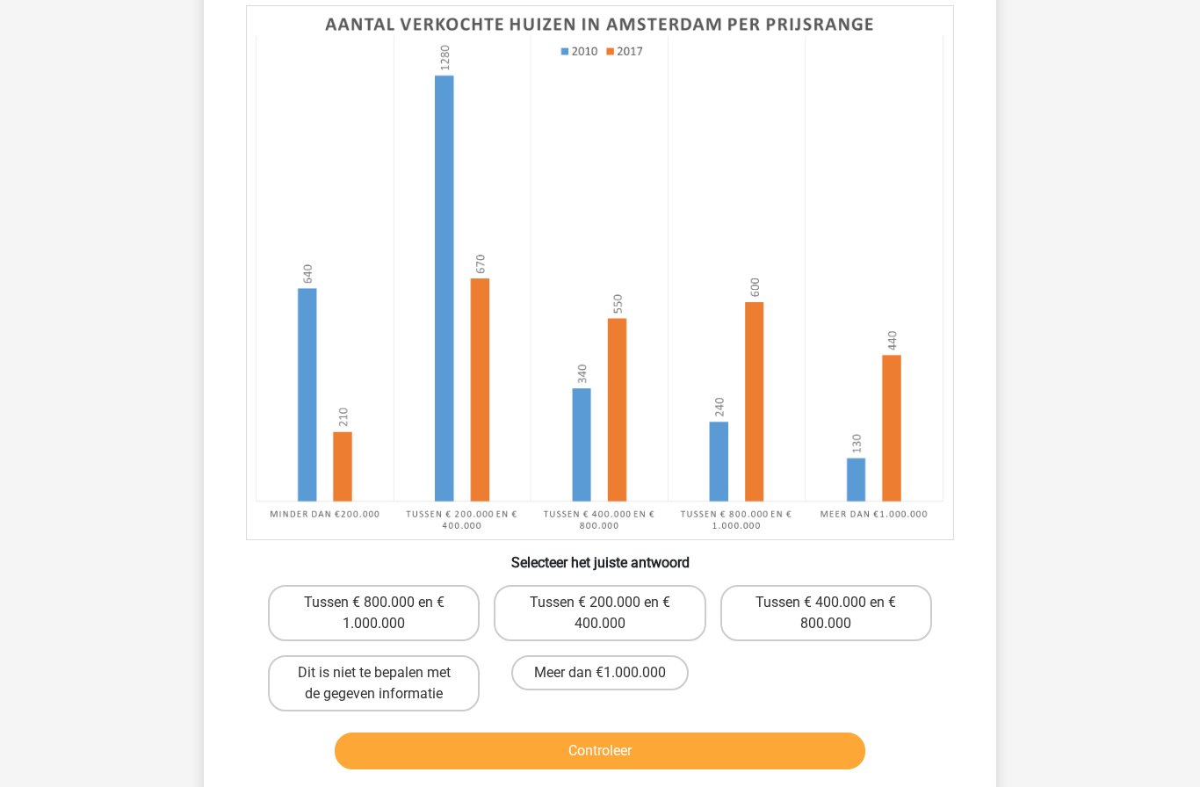
scroll to position [206, 0]
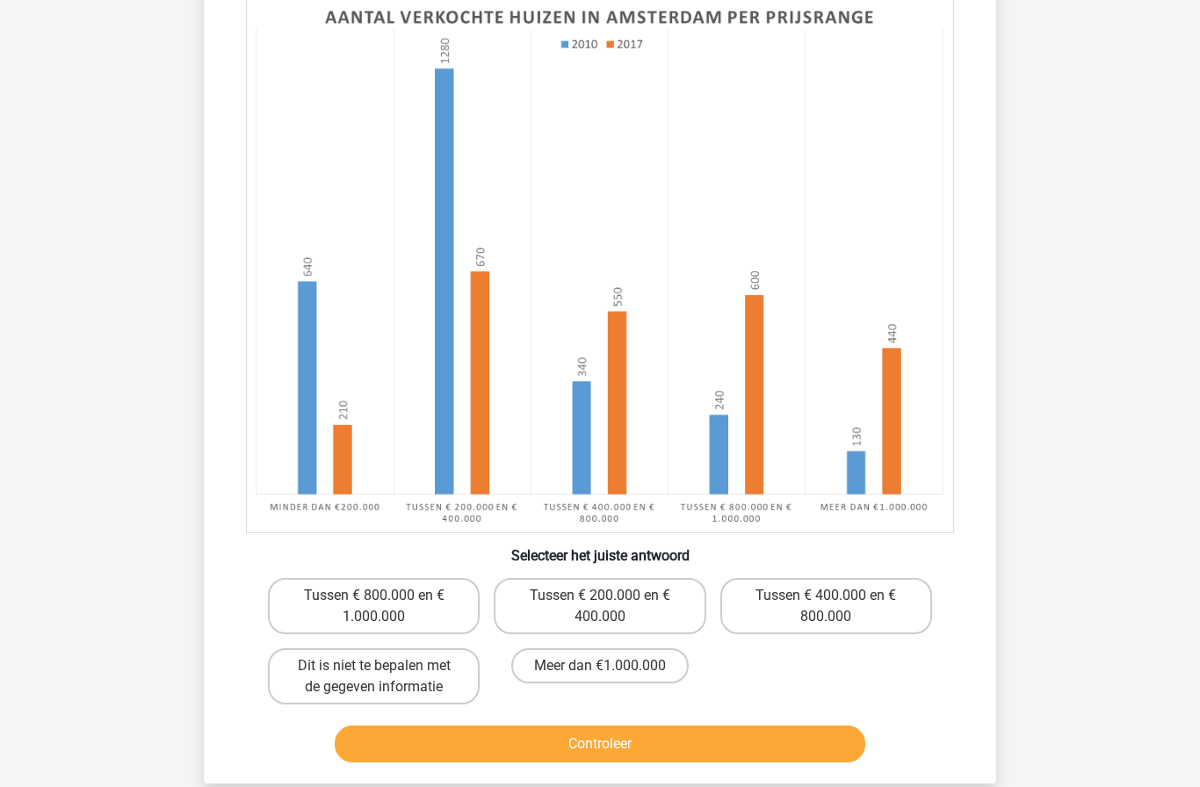
click at [373, 613] on label "Tussen € 800.000 en € 1.000.000" at bounding box center [374, 606] width 212 height 56
click at [374, 607] on input "Tussen € 800.000 en € 1.000.000" at bounding box center [379, 601] width 11 height 11
radio input "true"
click at [628, 755] on button "Controleer" at bounding box center [601, 744] width 532 height 37
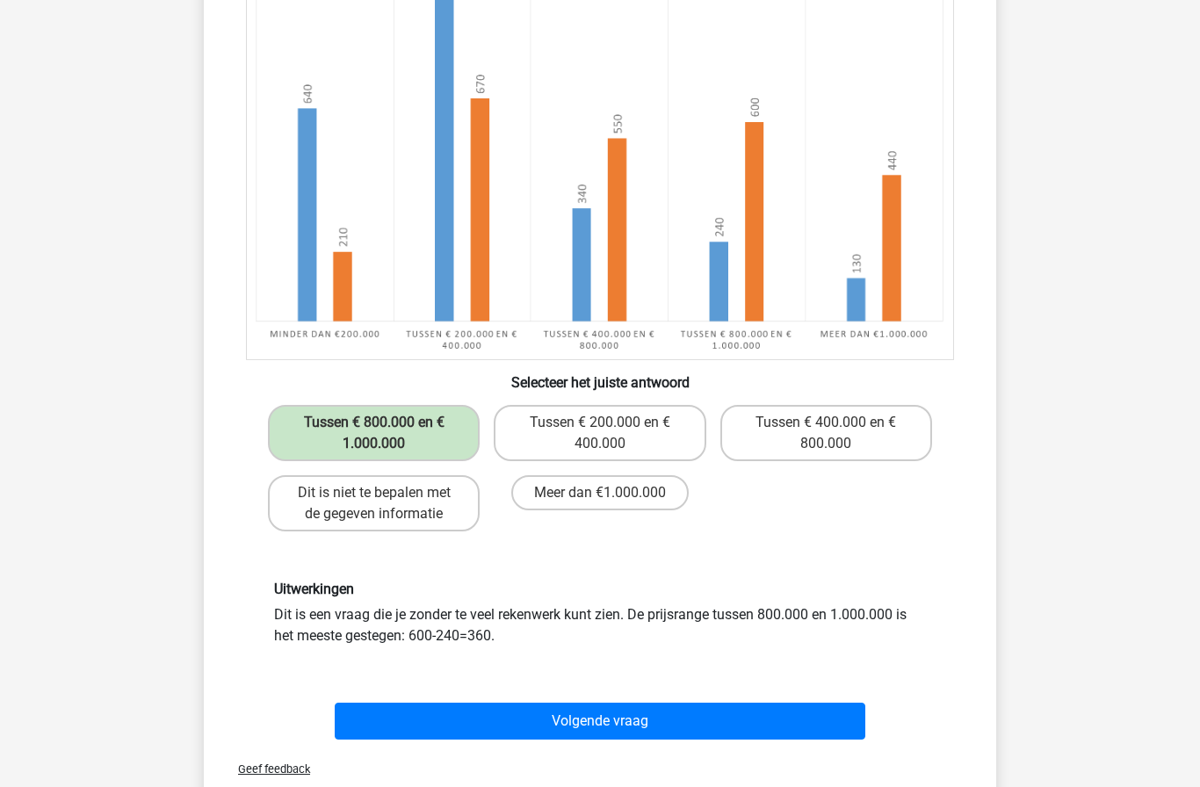
scroll to position [392, 0]
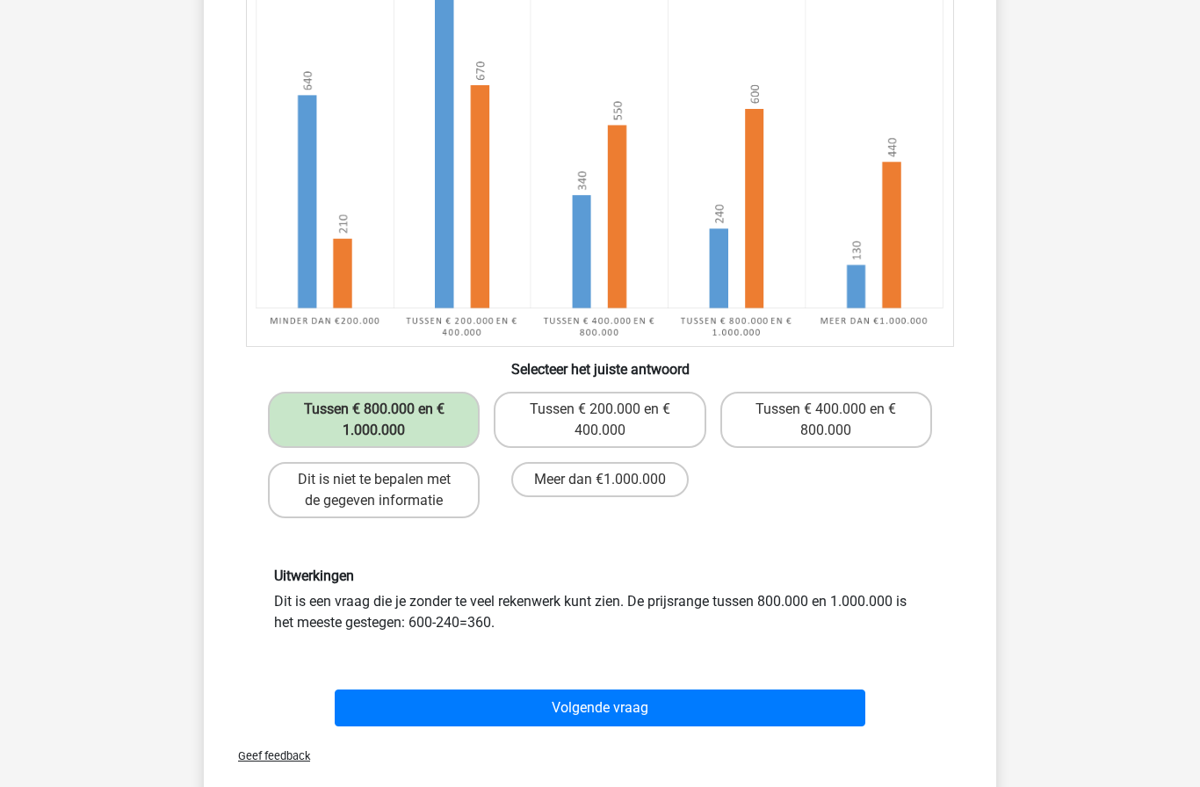
click at [633, 714] on button "Volgende vraag" at bounding box center [601, 708] width 532 height 37
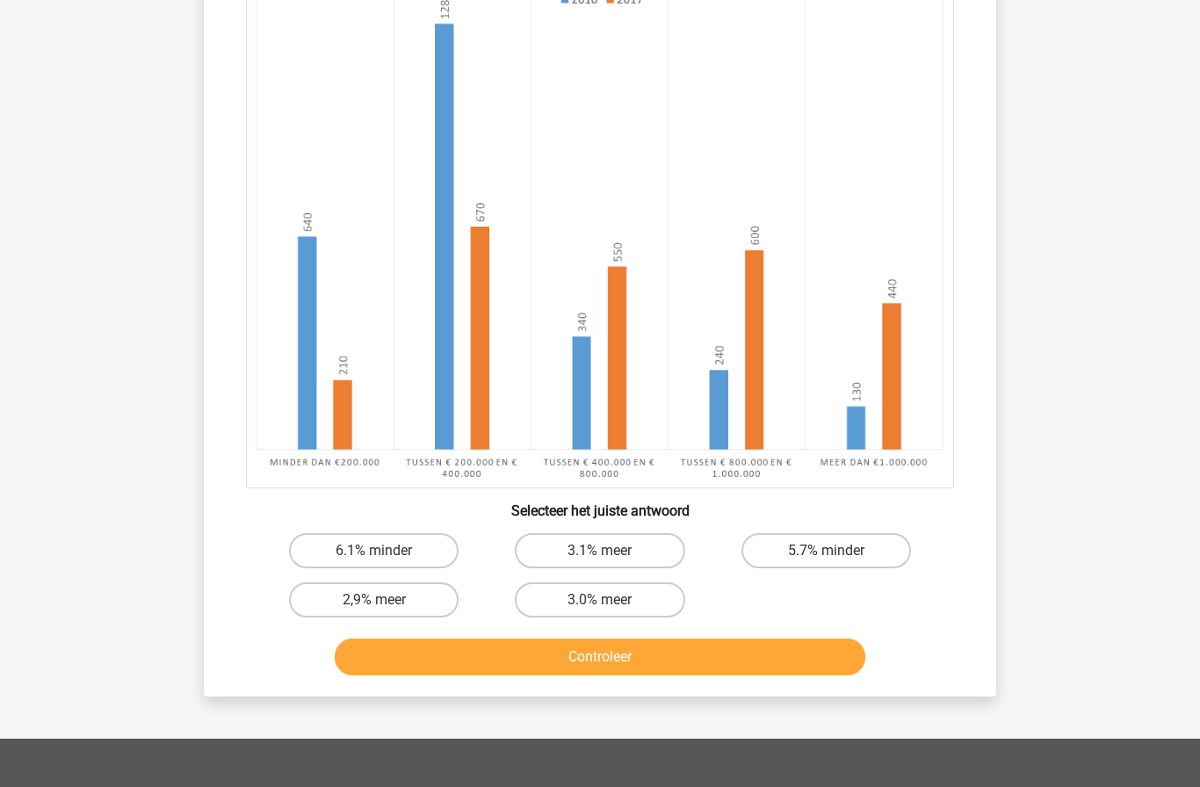
scroll to position [225, 0]
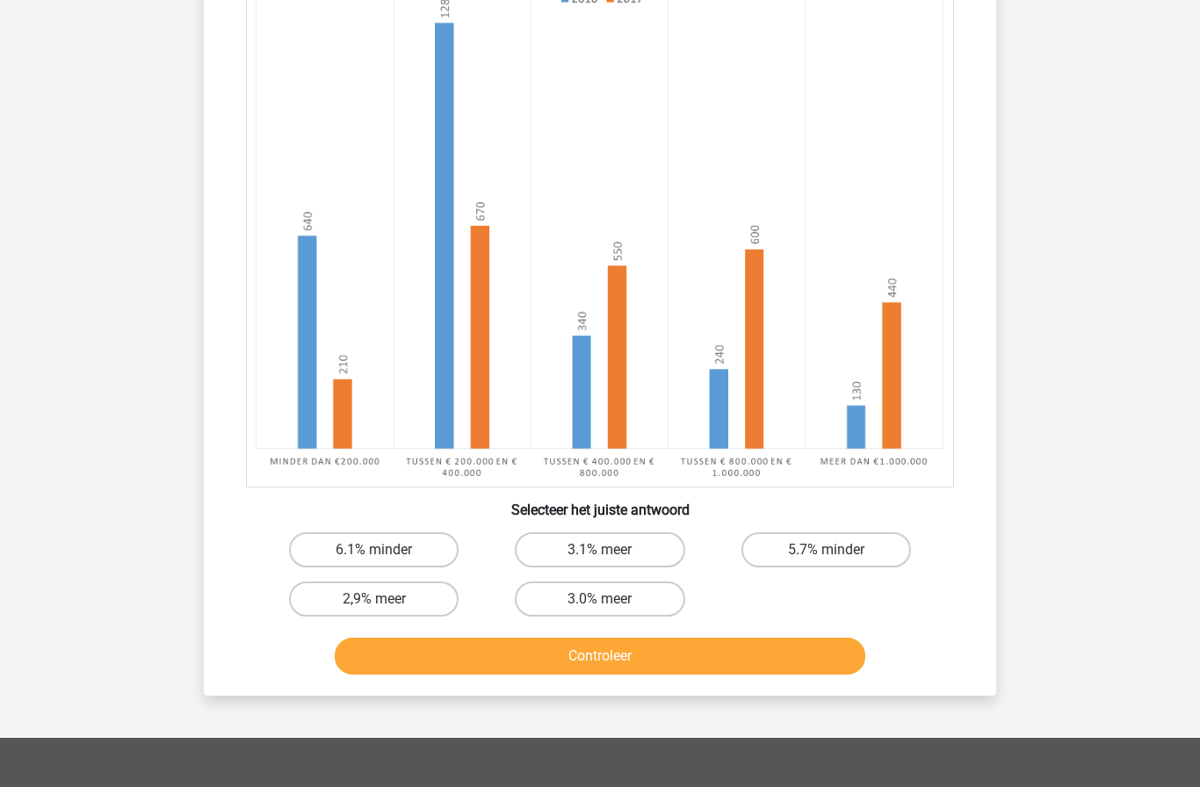
click at [413, 526] on div "6.1% minder" at bounding box center [374, 550] width 226 height 49
click at [433, 540] on label "6.1% minder" at bounding box center [374, 550] width 170 height 35
click at [386, 550] on input "6.1% minder" at bounding box center [379, 555] width 11 height 11
radio input "true"
click at [628, 672] on button "Controleer" at bounding box center [601, 656] width 532 height 37
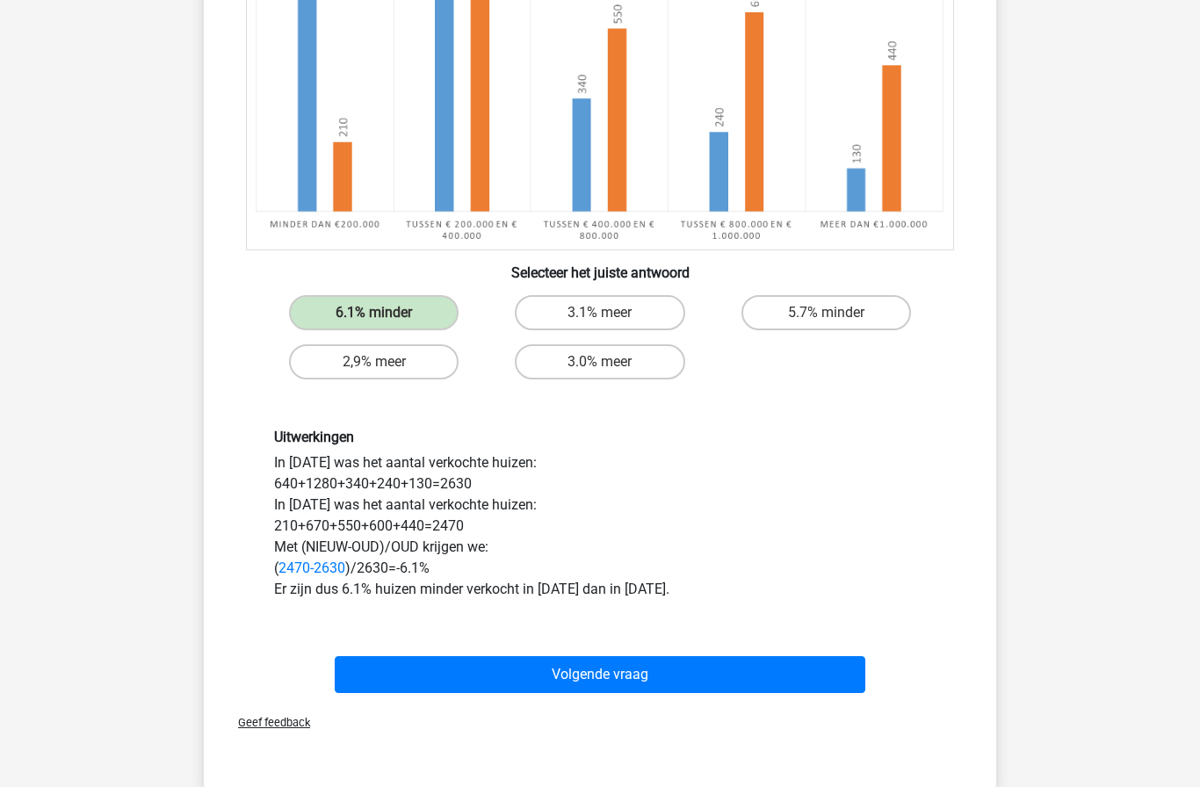
scroll to position [468, 0]
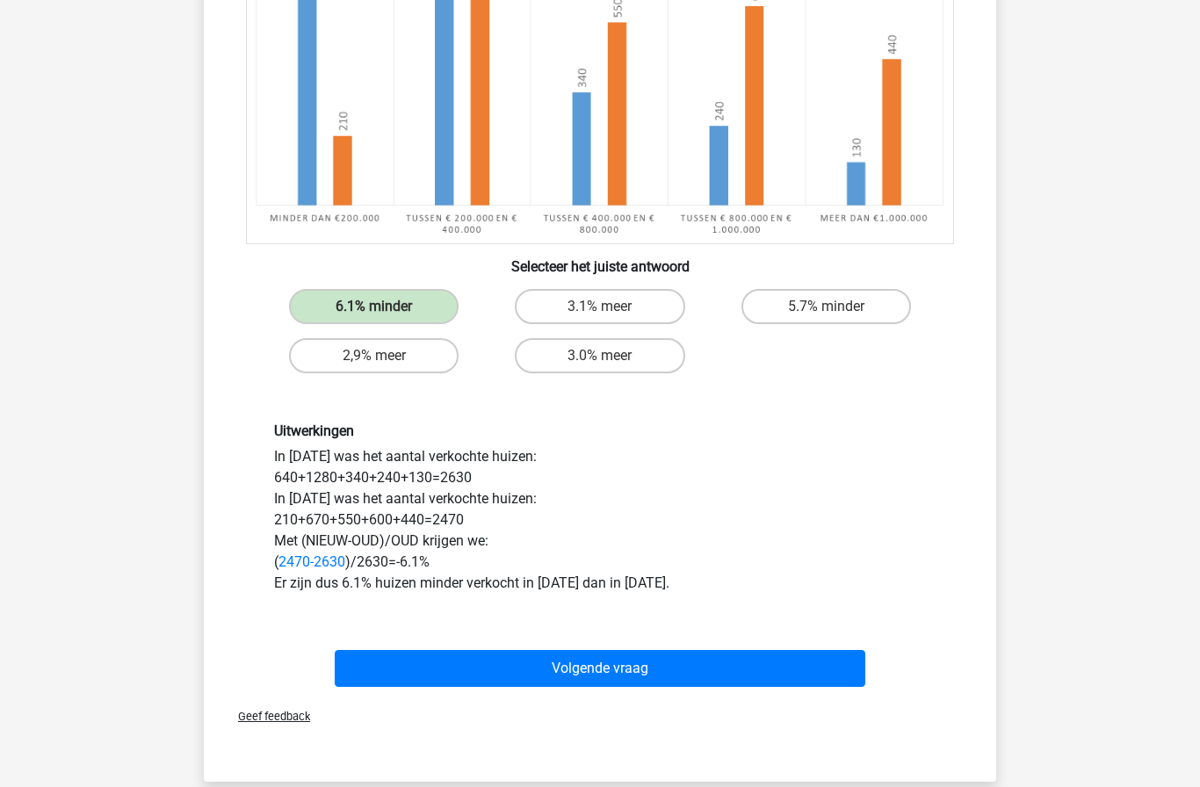
click at [720, 674] on button "Volgende vraag" at bounding box center [601, 668] width 532 height 37
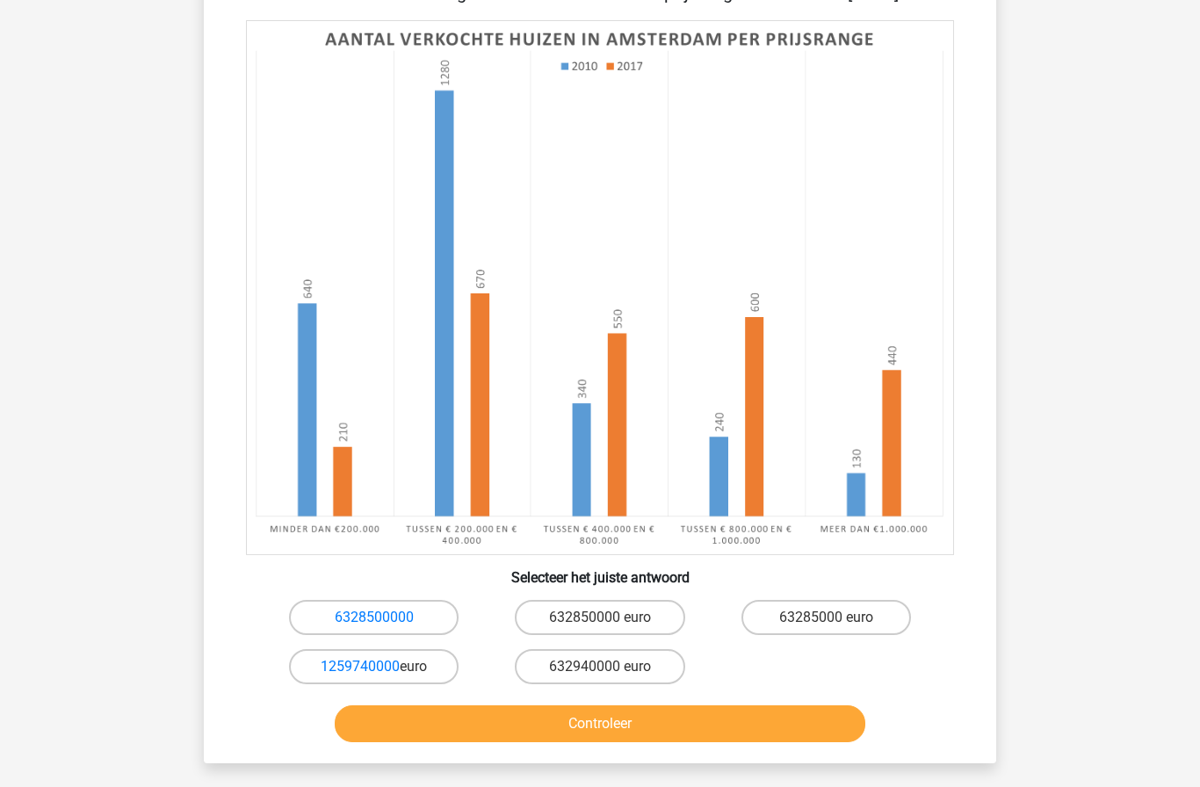
scroll to position [214, 0]
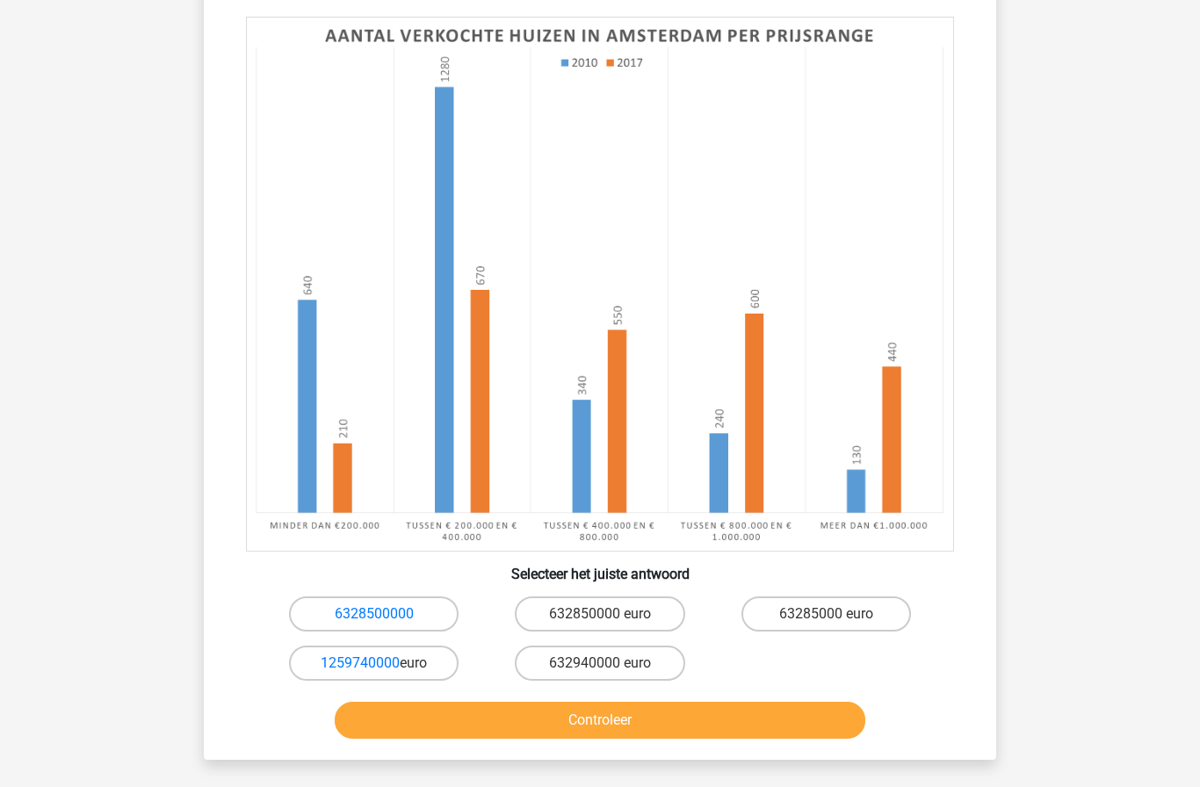
click at [559, 607] on label "632850000 euro" at bounding box center [600, 614] width 170 height 35
click at [600, 614] on input "632850000 euro" at bounding box center [605, 619] width 11 height 11
radio input "true"
click at [571, 730] on button "Controleer" at bounding box center [601, 720] width 532 height 37
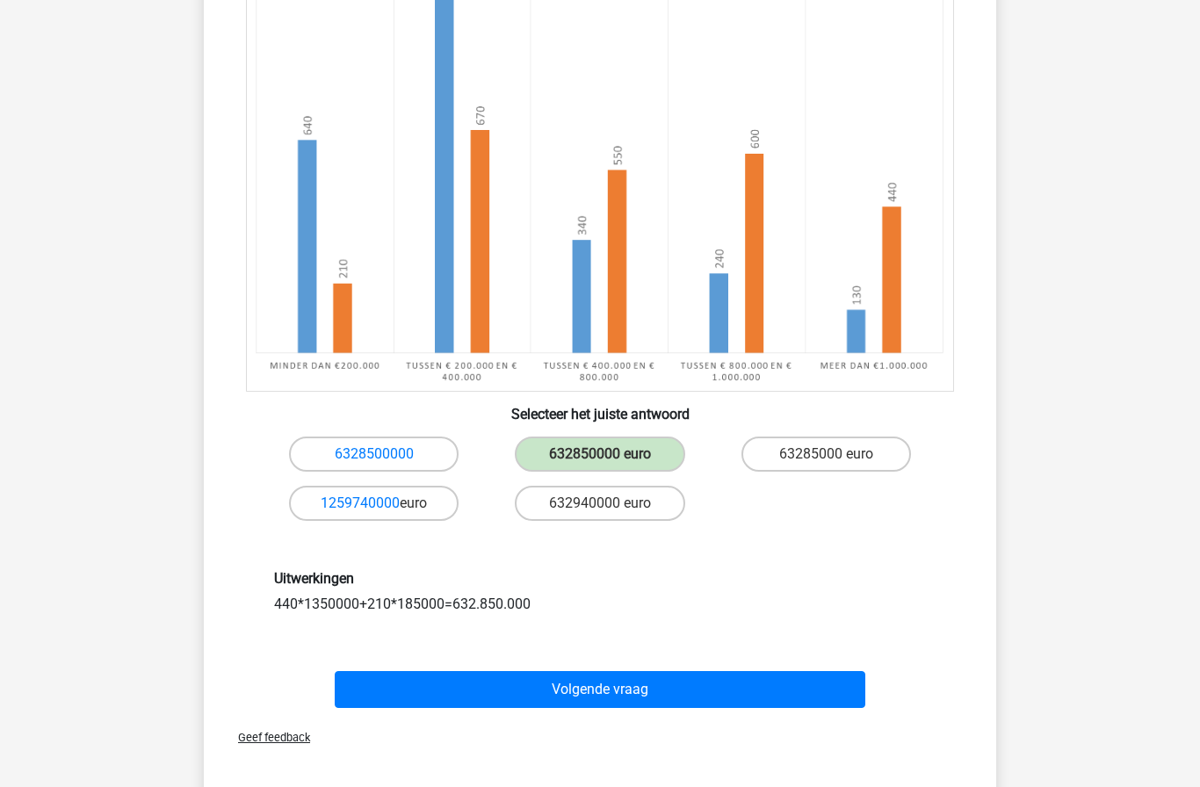
scroll to position [404, 0]
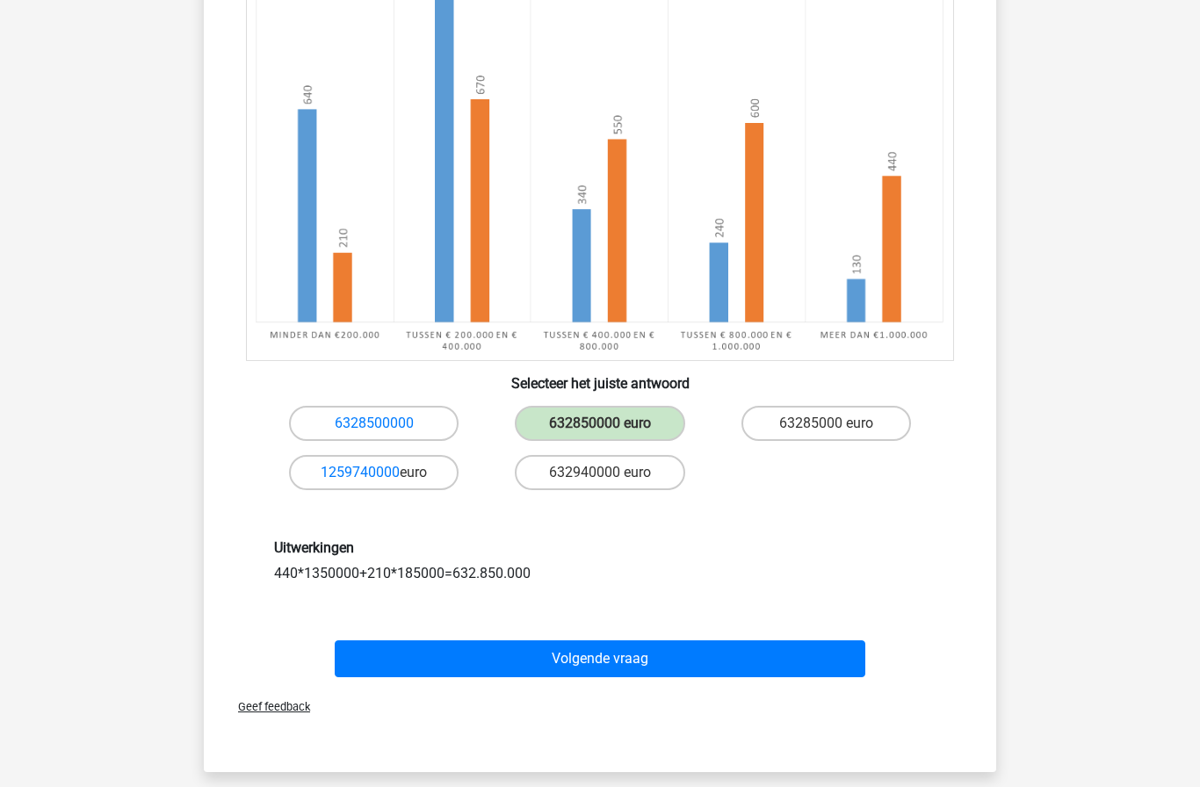
click at [549, 668] on button "Volgende vraag" at bounding box center [601, 659] width 532 height 37
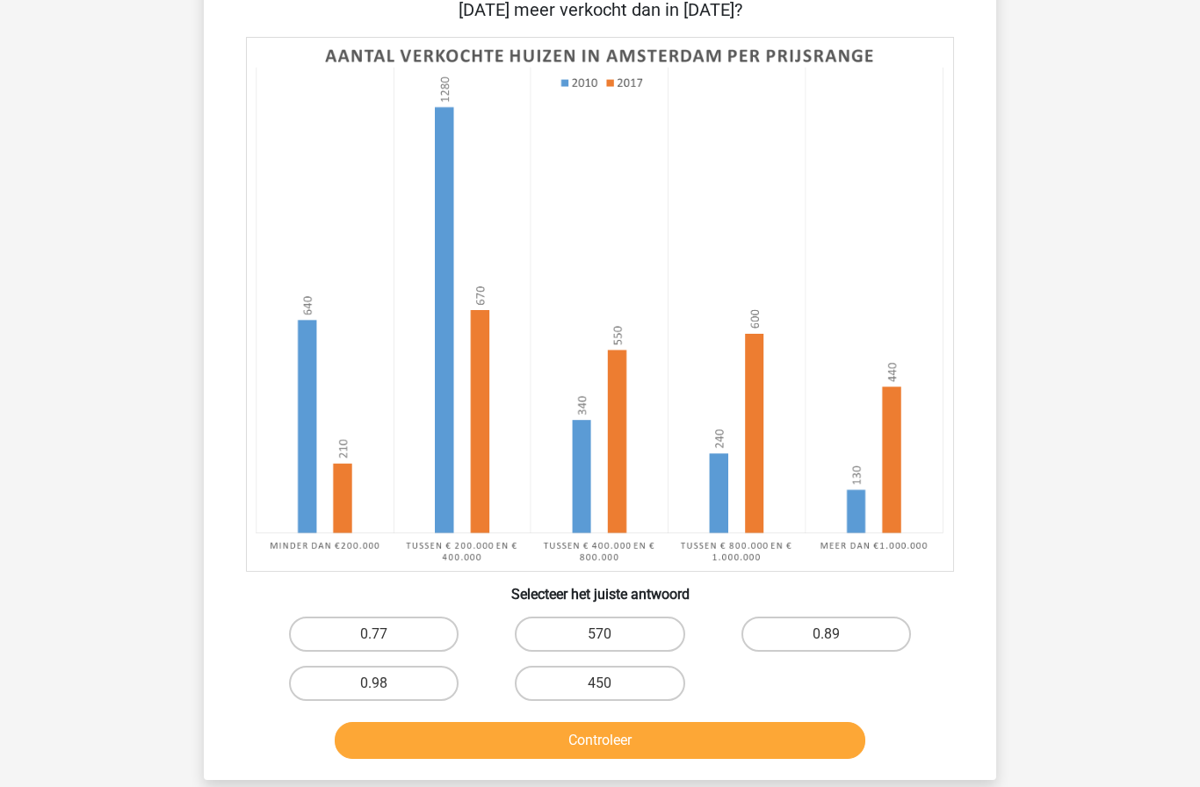
scroll to position [88, 0]
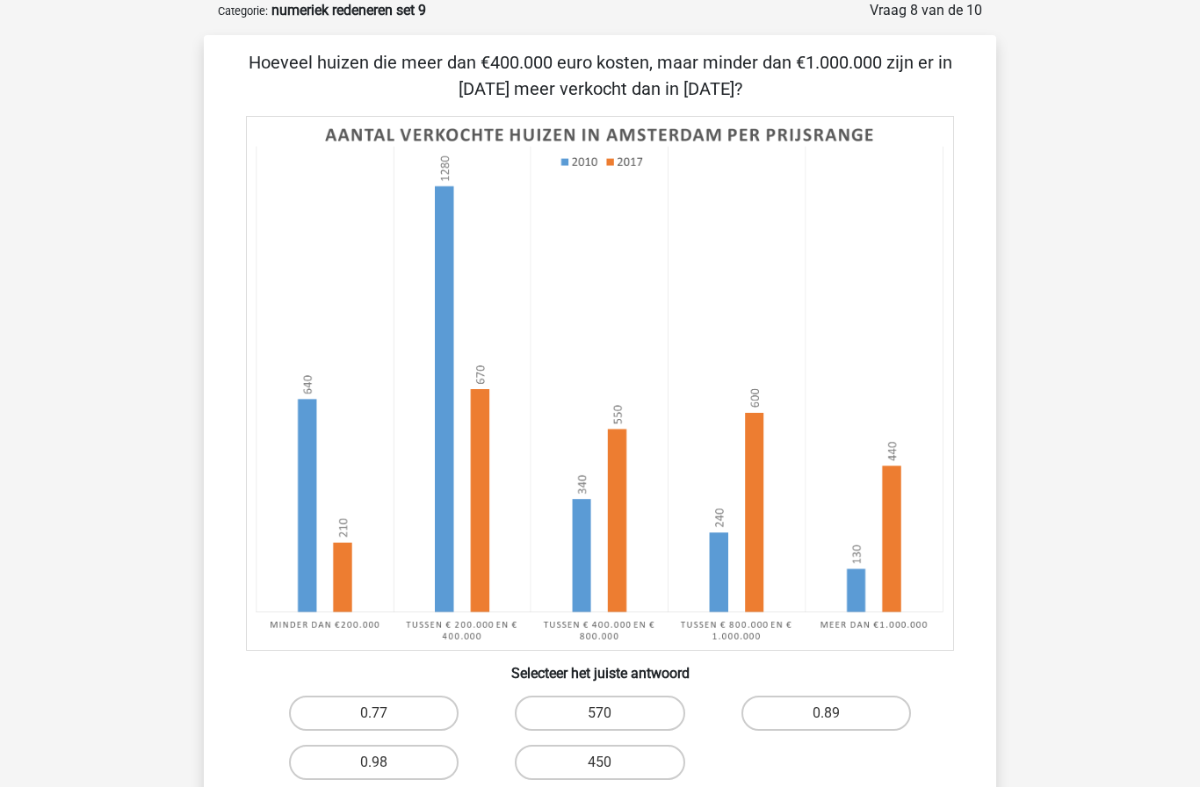
click at [578, 711] on label "570" at bounding box center [600, 713] width 170 height 35
click at [600, 714] on input "570" at bounding box center [605, 719] width 11 height 11
radio input "true"
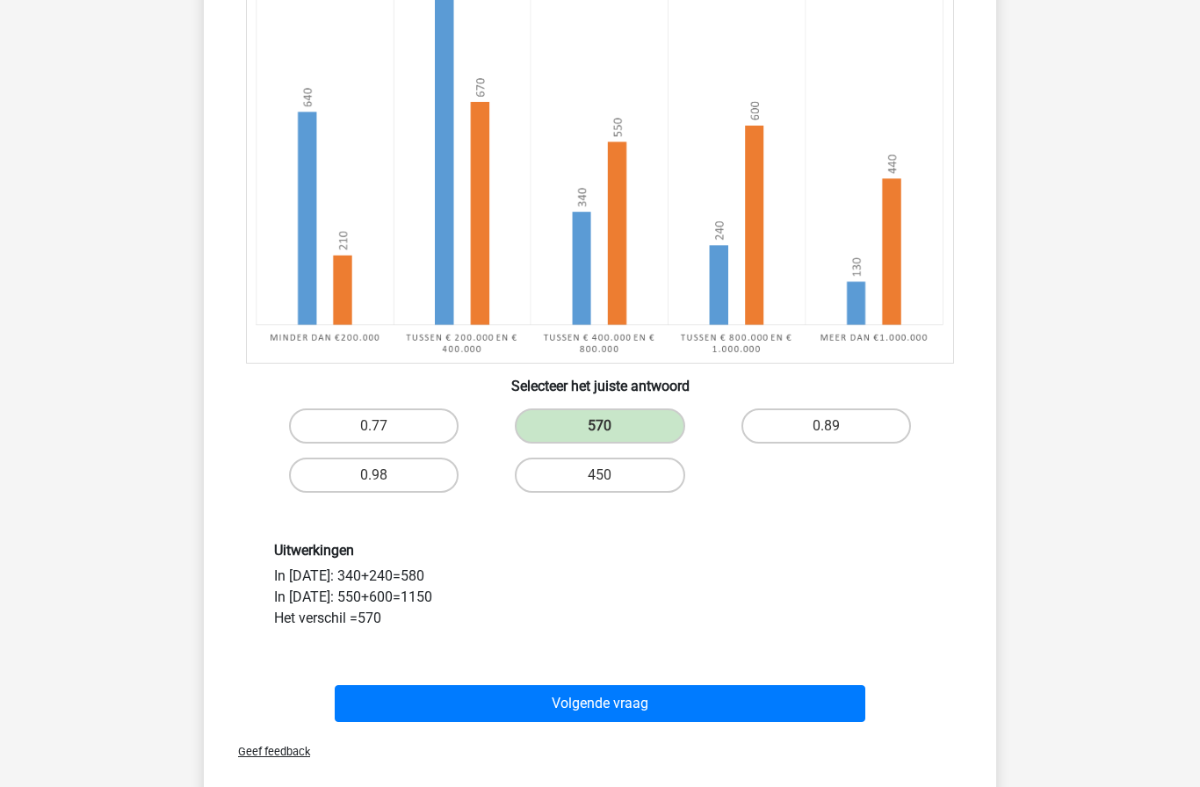
click at [503, 701] on button "Volgende vraag" at bounding box center [601, 703] width 532 height 37
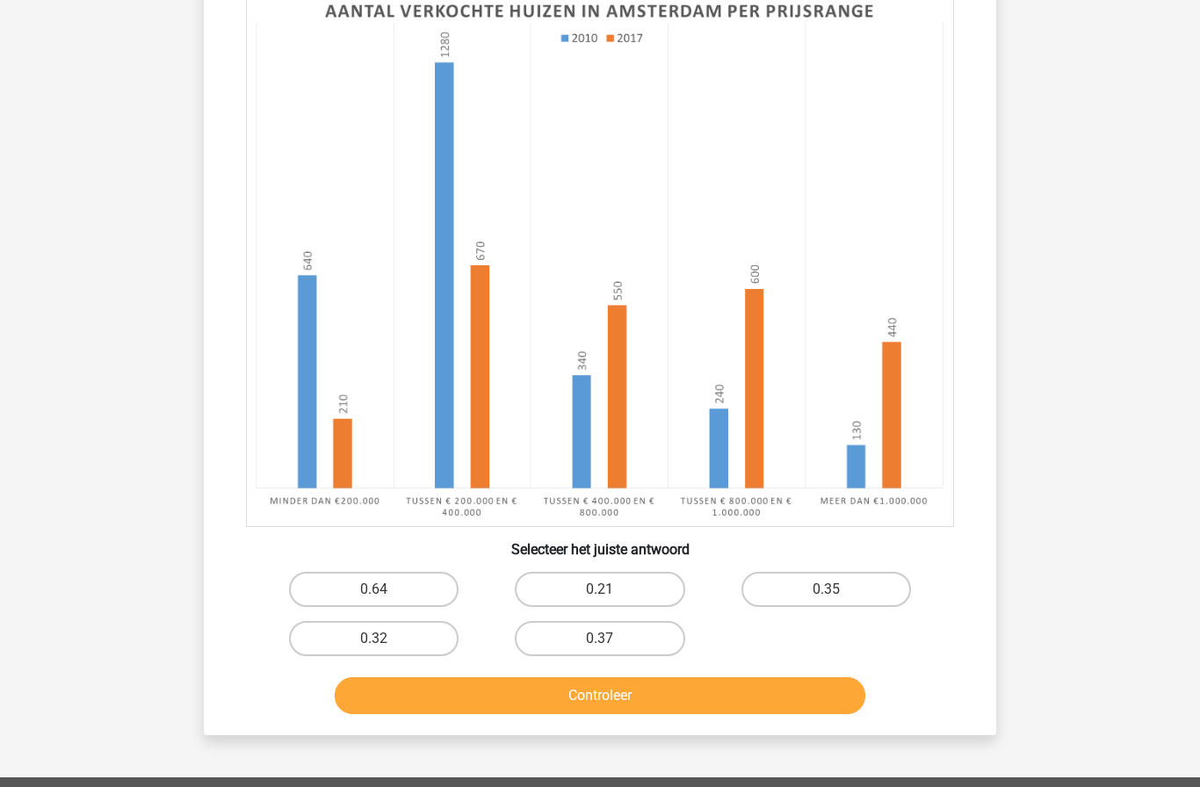
scroll to position [272, 0]
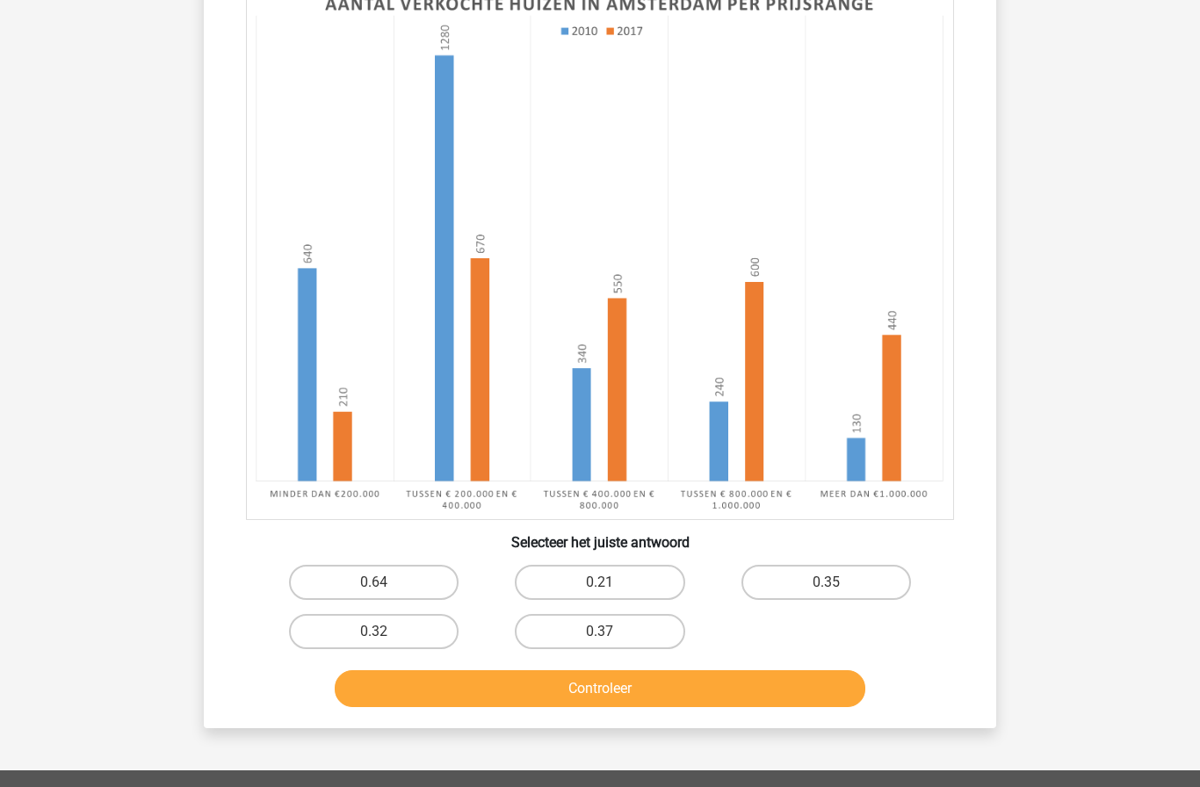
click at [844, 592] on label "0.35" at bounding box center [827, 582] width 170 height 35
click at [838, 592] on input "0.35" at bounding box center [831, 588] width 11 height 11
radio input "true"
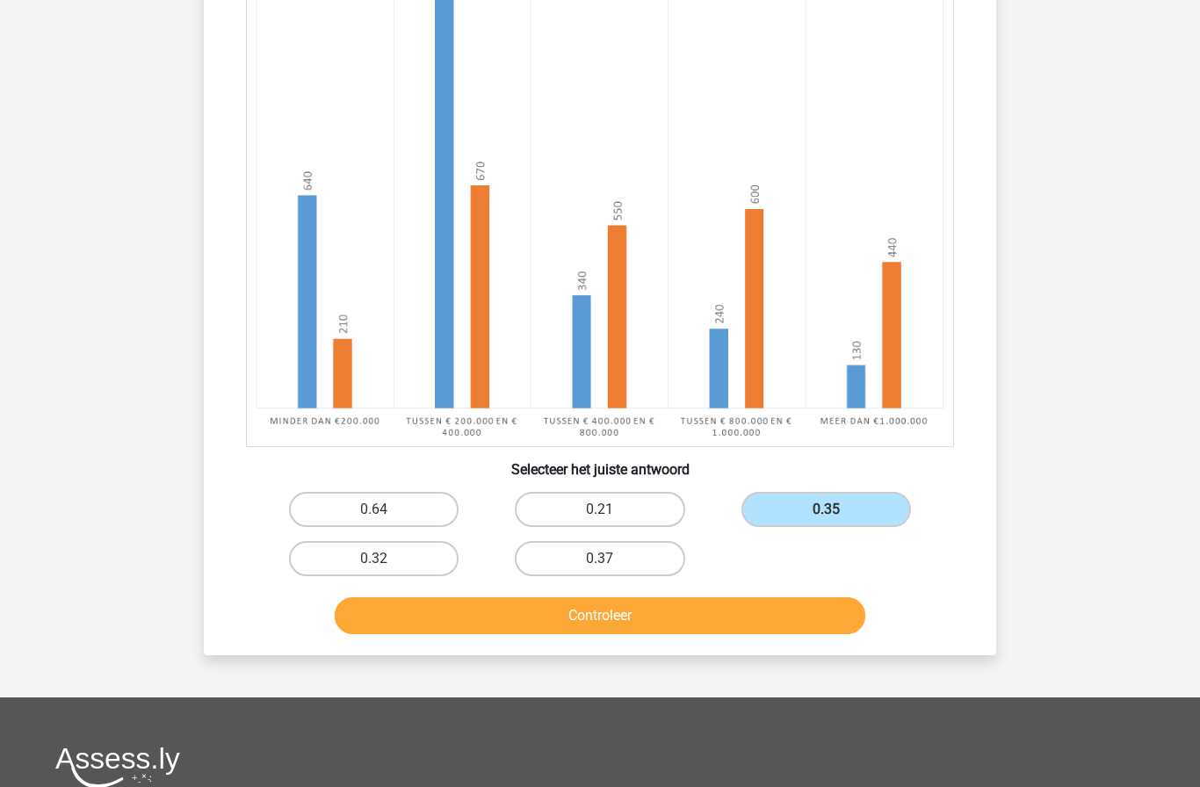
scroll to position [345, 0]
click at [413, 511] on label "0.64" at bounding box center [374, 508] width 170 height 35
click at [386, 511] on input "0.64" at bounding box center [379, 514] width 11 height 11
radio input "true"
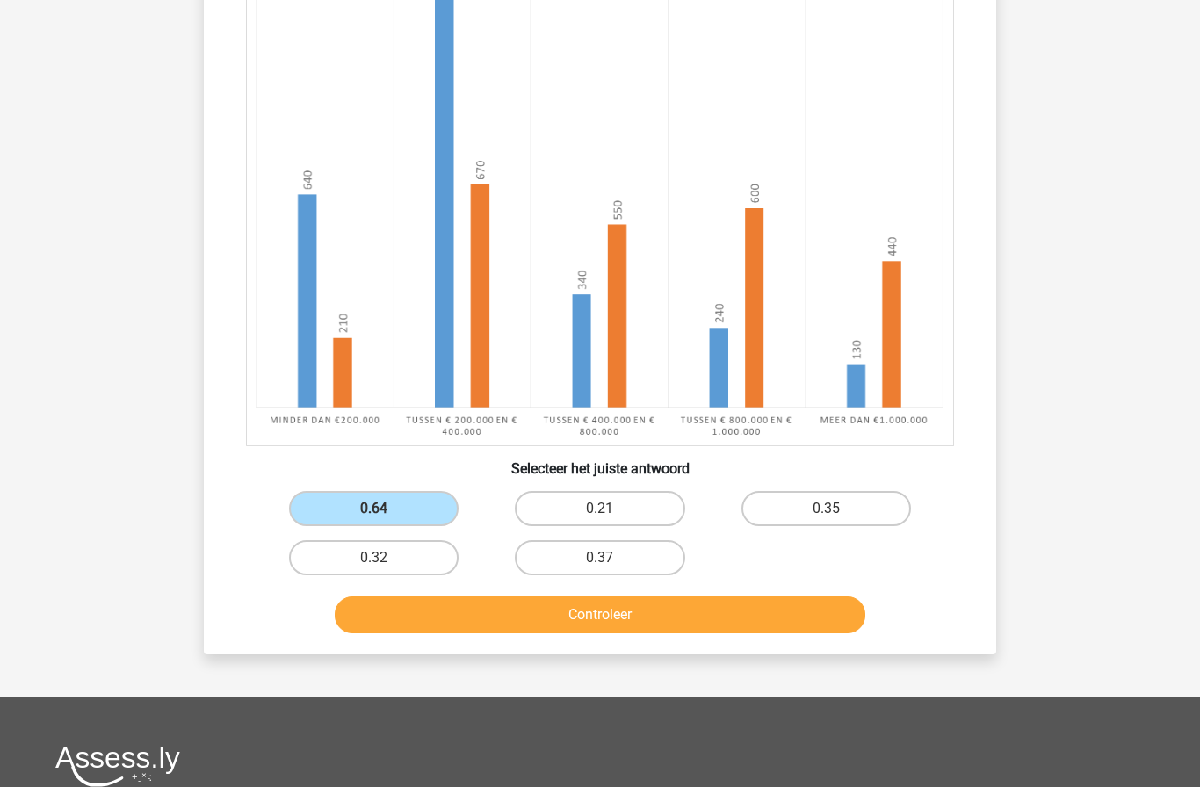
click at [670, 605] on button "Controleer" at bounding box center [601, 615] width 532 height 37
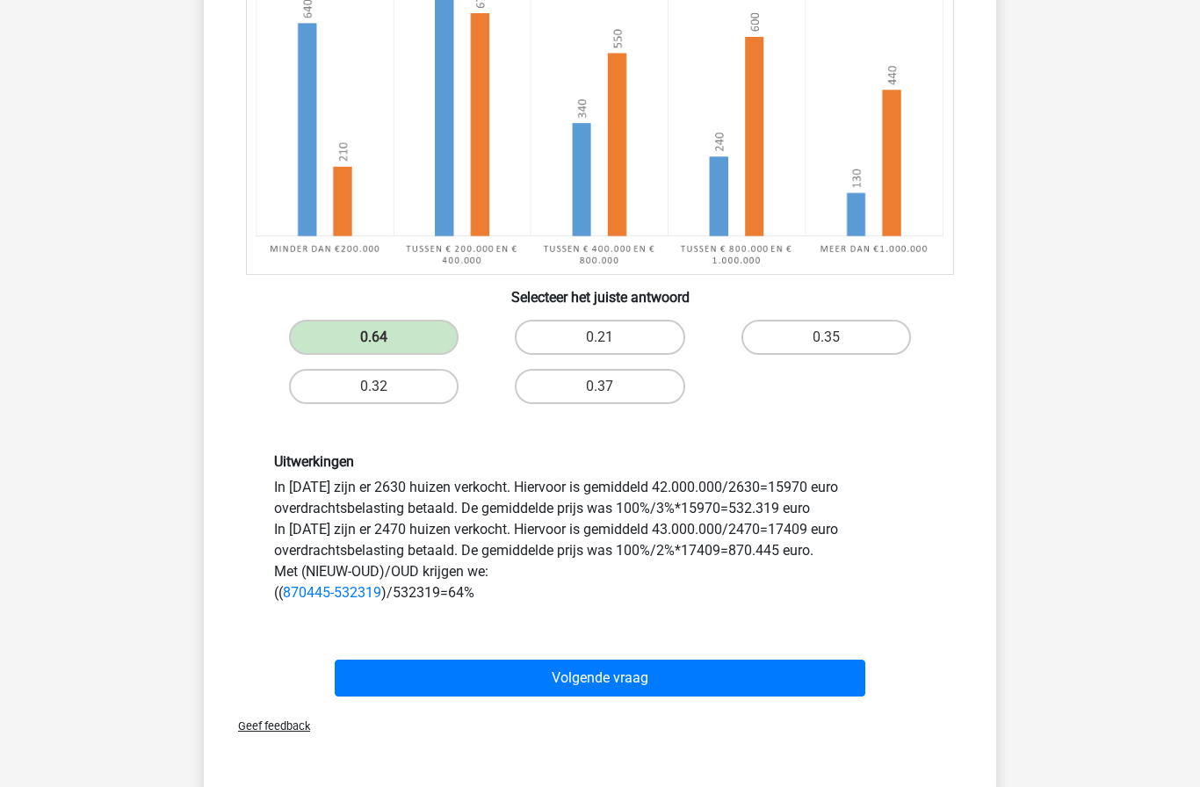
scroll to position [520, 0]
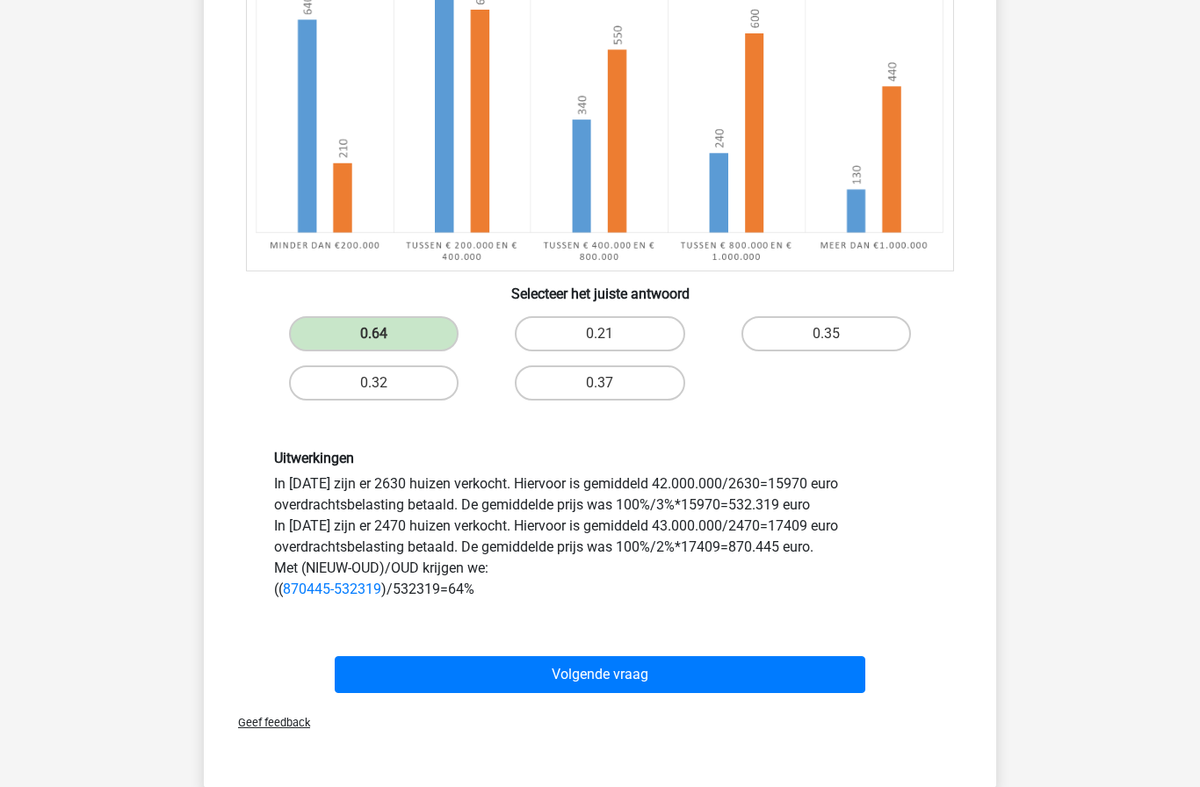
click at [769, 668] on button "Volgende vraag" at bounding box center [601, 674] width 532 height 37
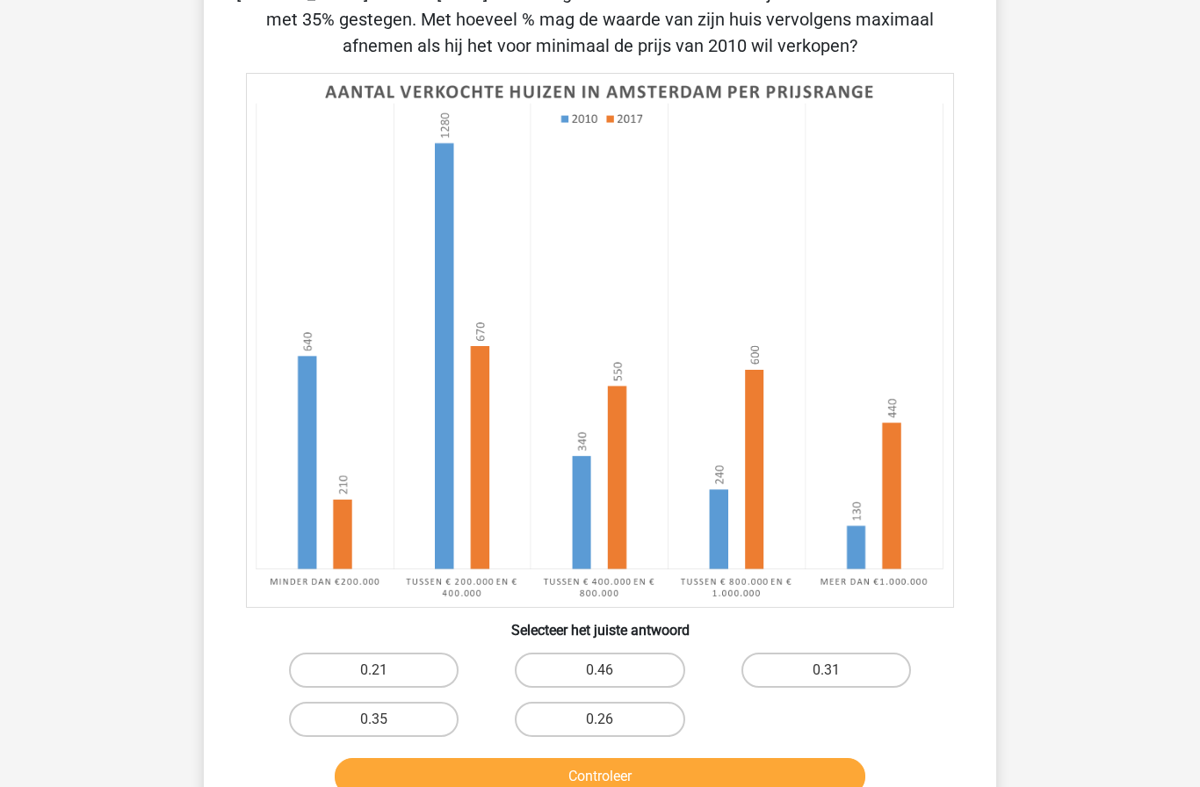
scroll to position [88, 0]
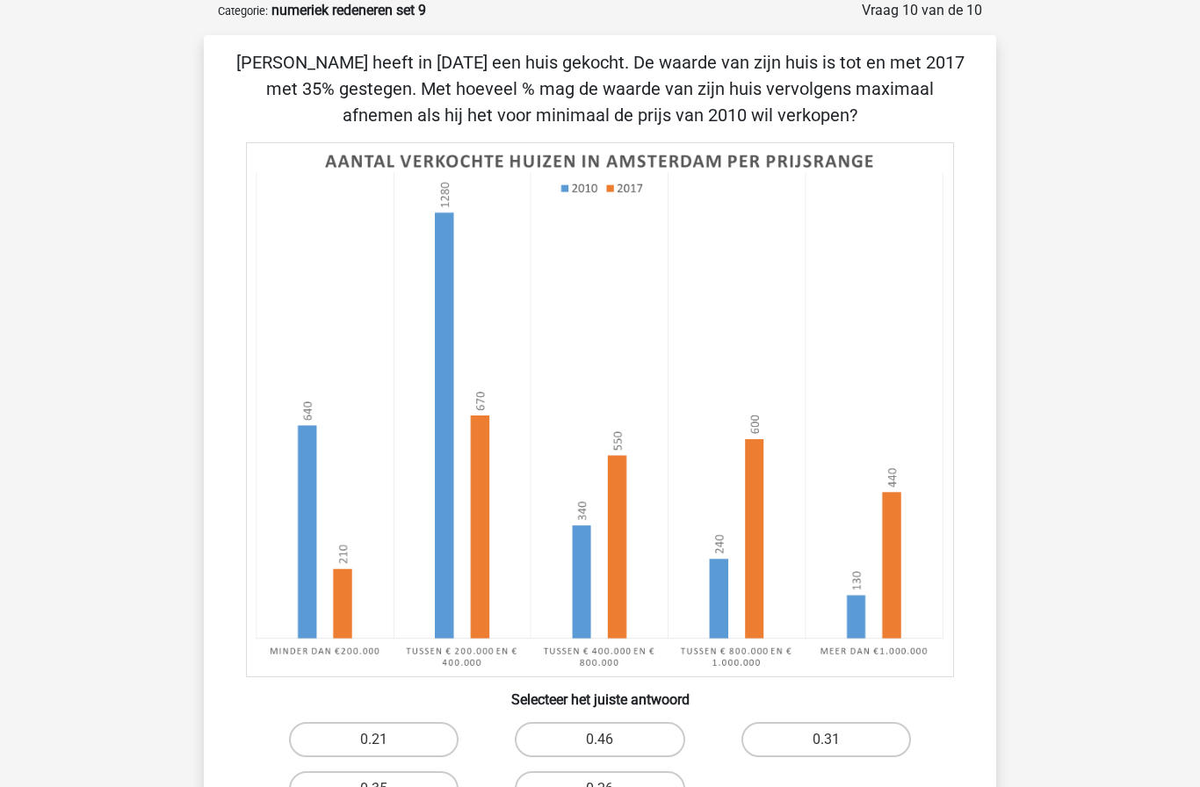
click at [408, 787] on label "0.35" at bounding box center [374, 789] width 170 height 35
click at [386, 787] on input "0.35" at bounding box center [379, 794] width 11 height 11
radio input "true"
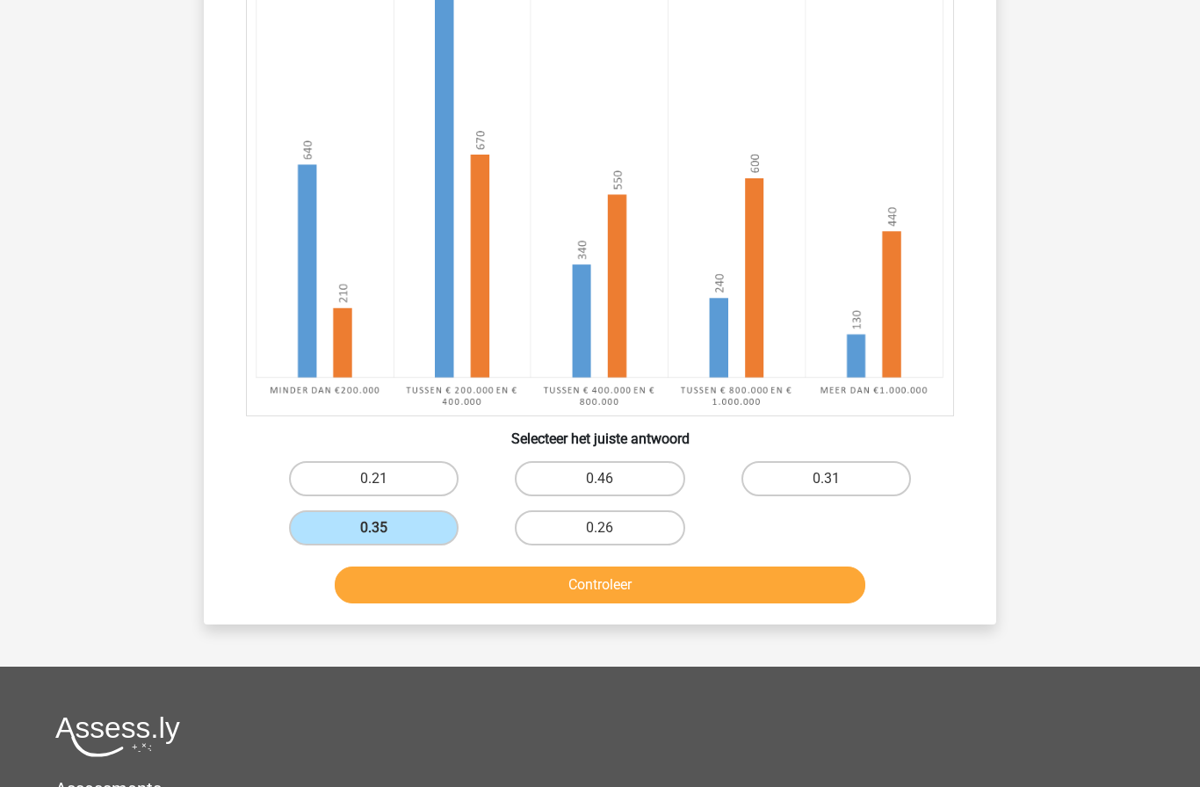
scroll to position [351, 0]
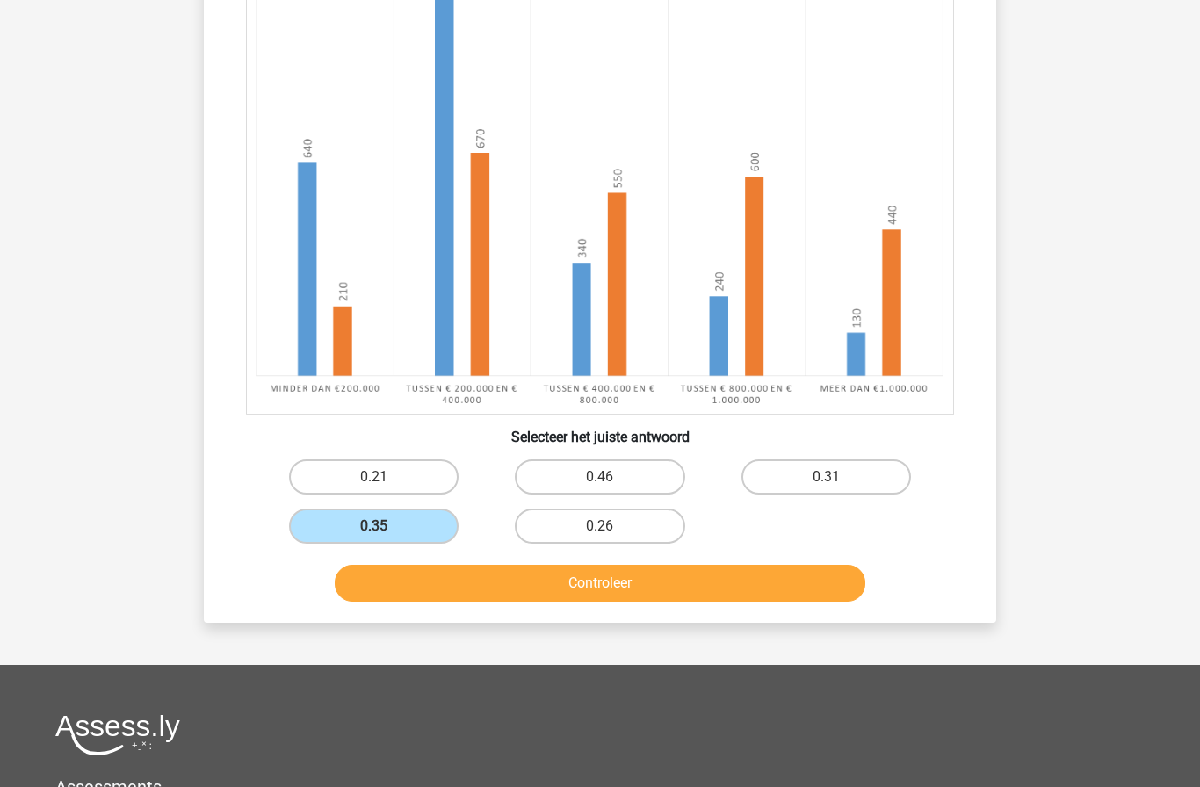
click at [726, 590] on button "Controleer" at bounding box center [601, 583] width 532 height 37
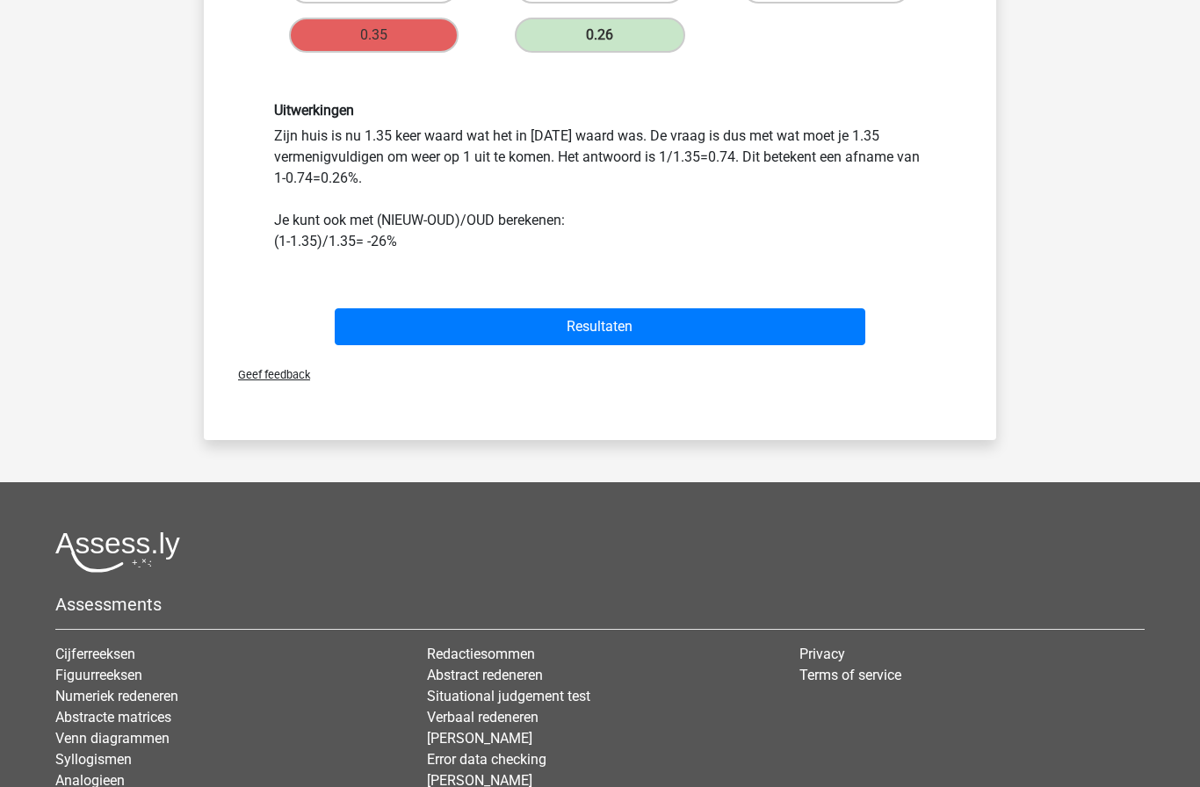
scroll to position [843, 0]
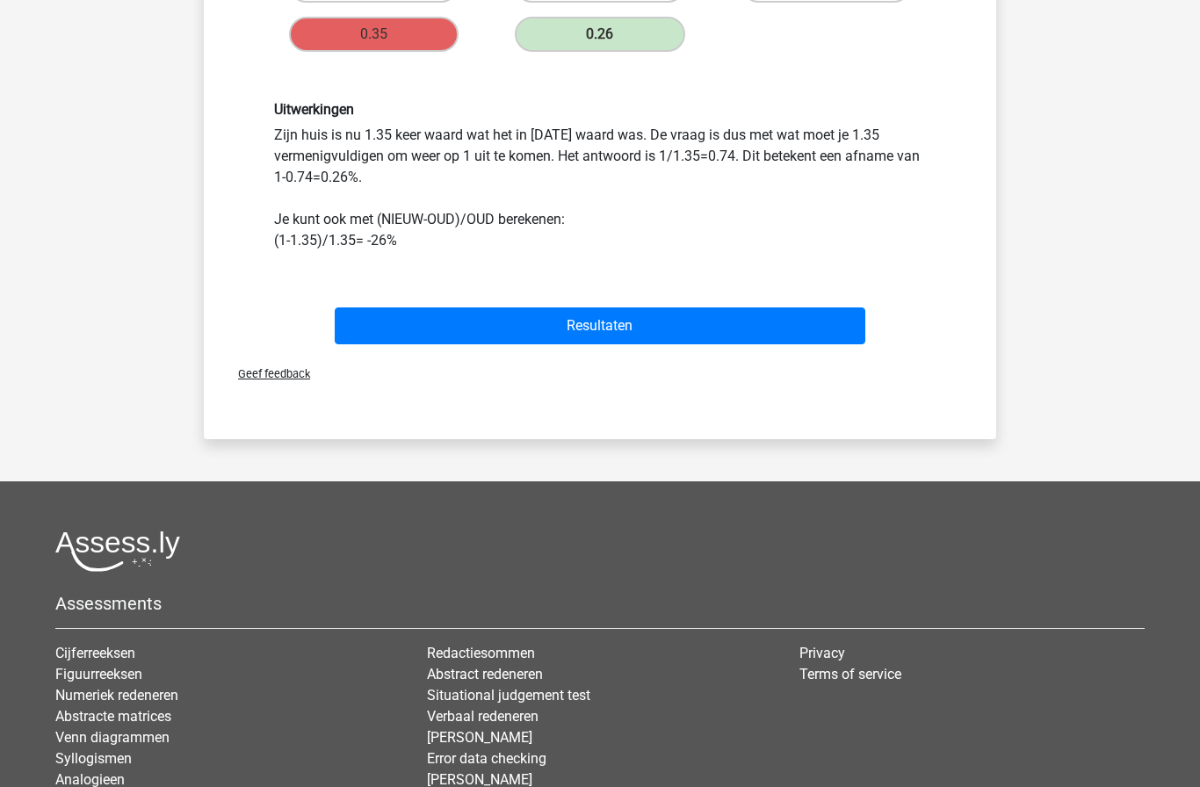
click at [697, 315] on button "Resultaten" at bounding box center [601, 326] width 532 height 37
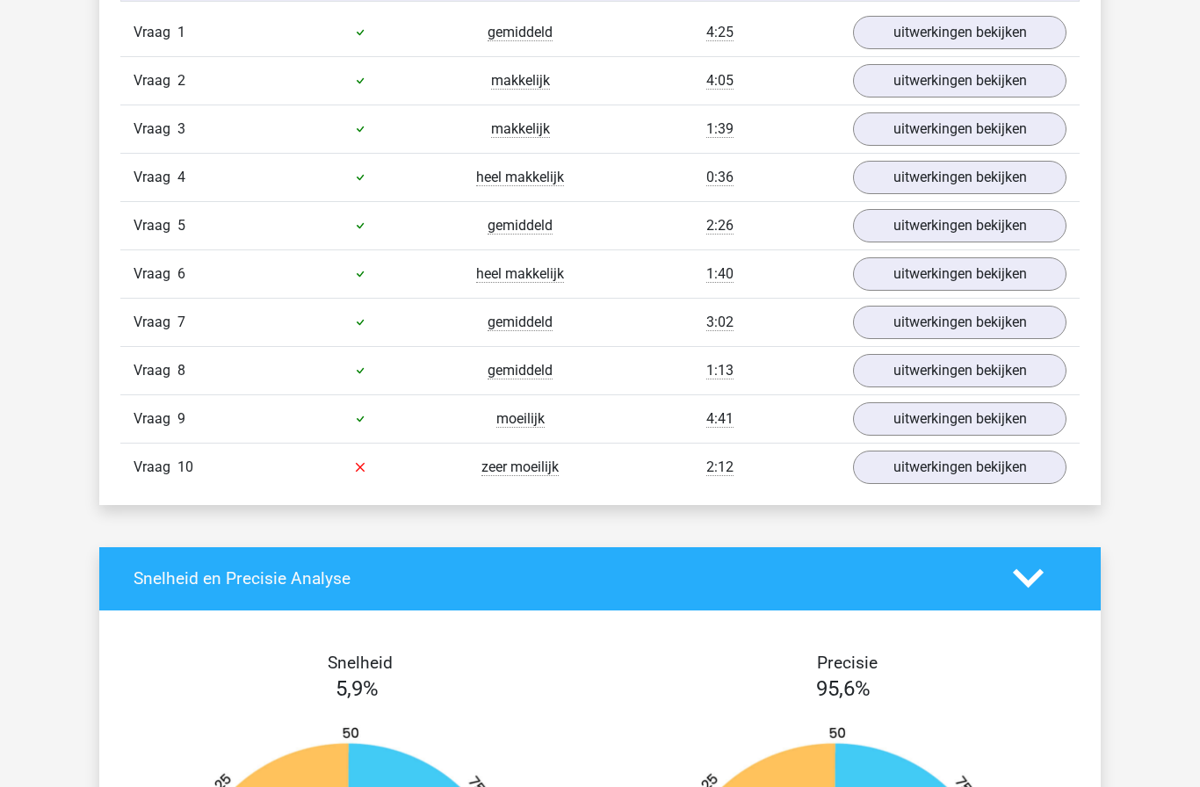
scroll to position [1162, 0]
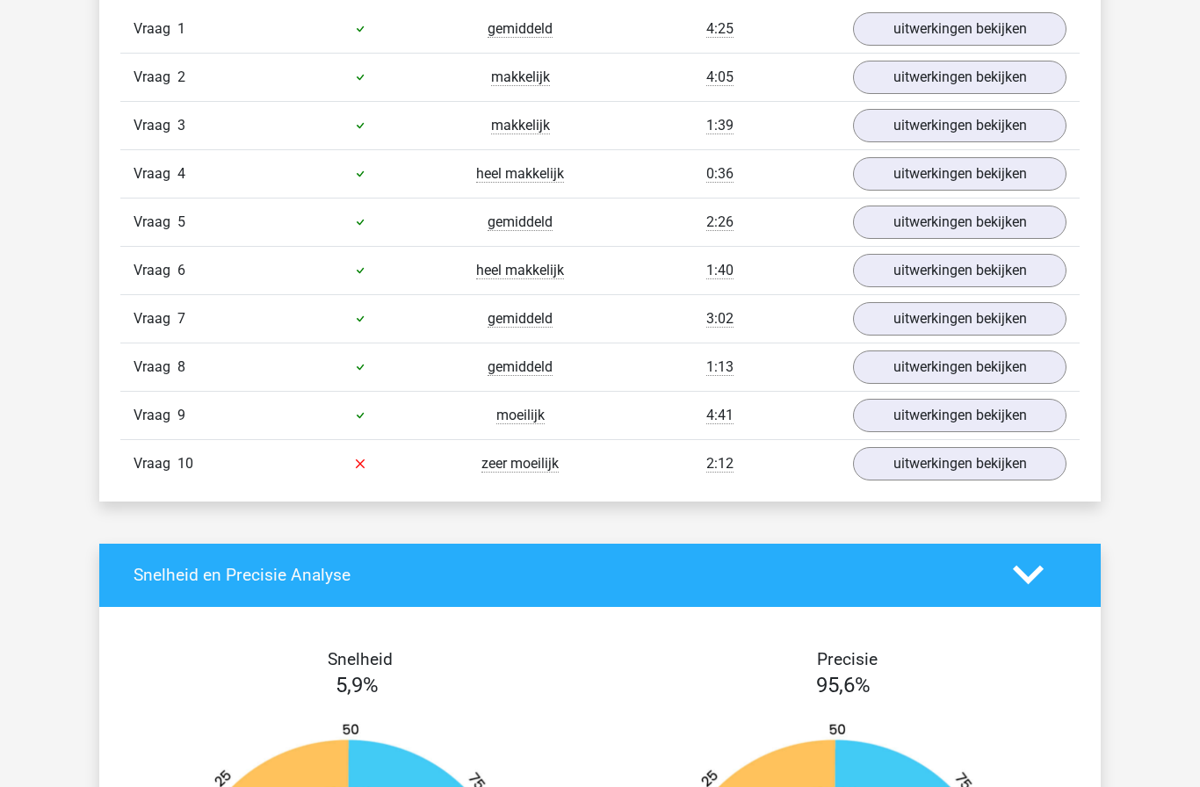
click at [973, 471] on link "uitwerkingen bekijken" at bounding box center [960, 463] width 214 height 33
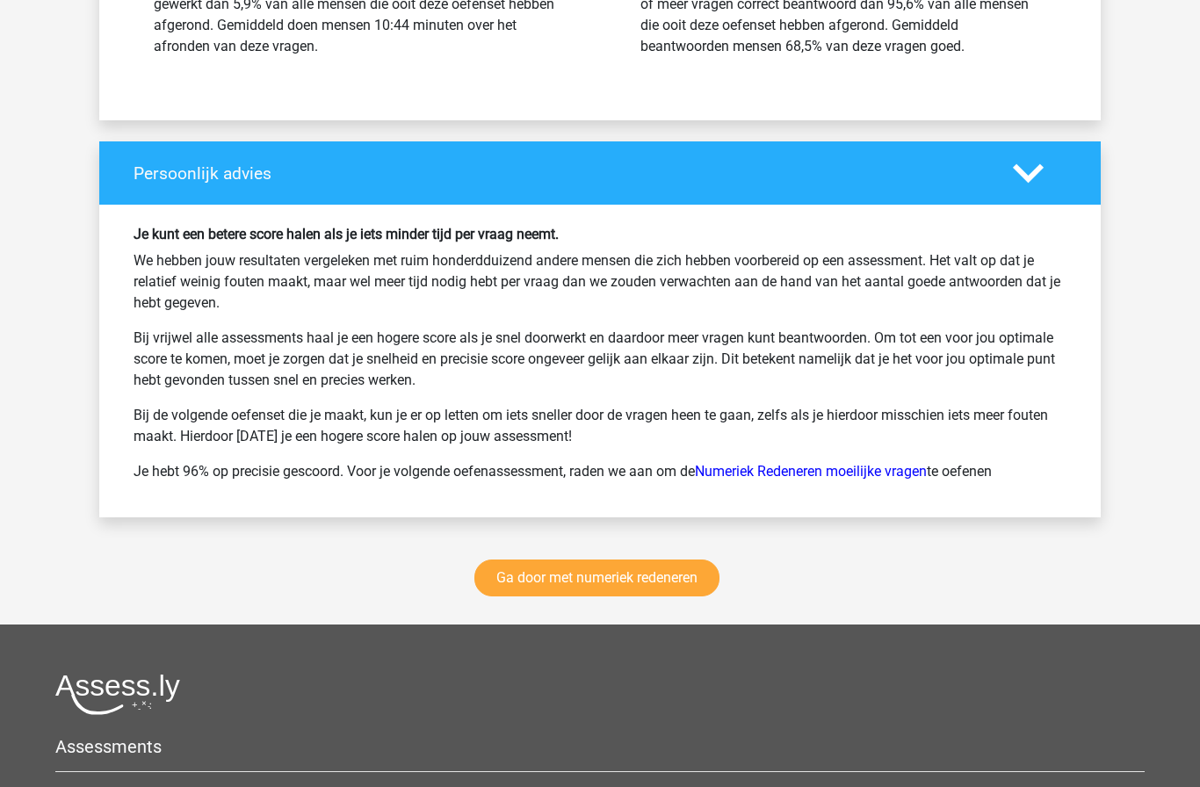
scroll to position [3231, 0]
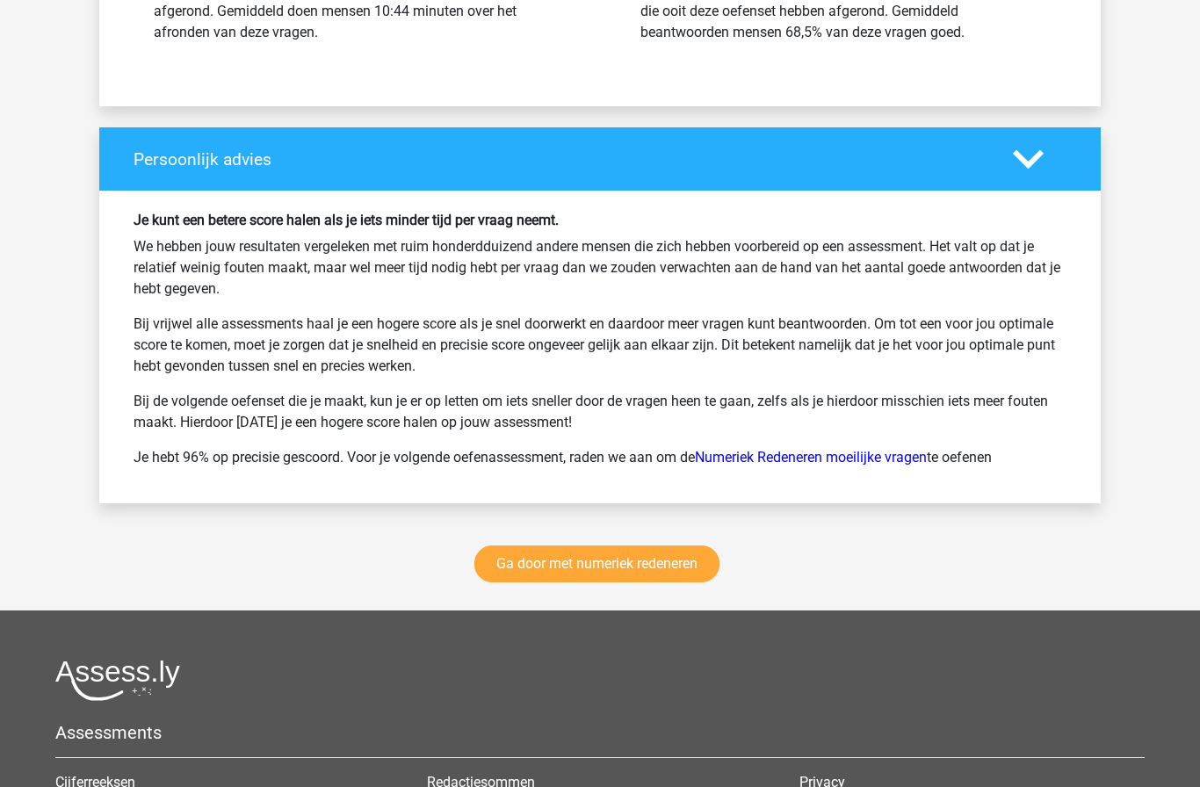
click at [677, 569] on link "Ga door met numeriek redeneren" at bounding box center [597, 564] width 245 height 37
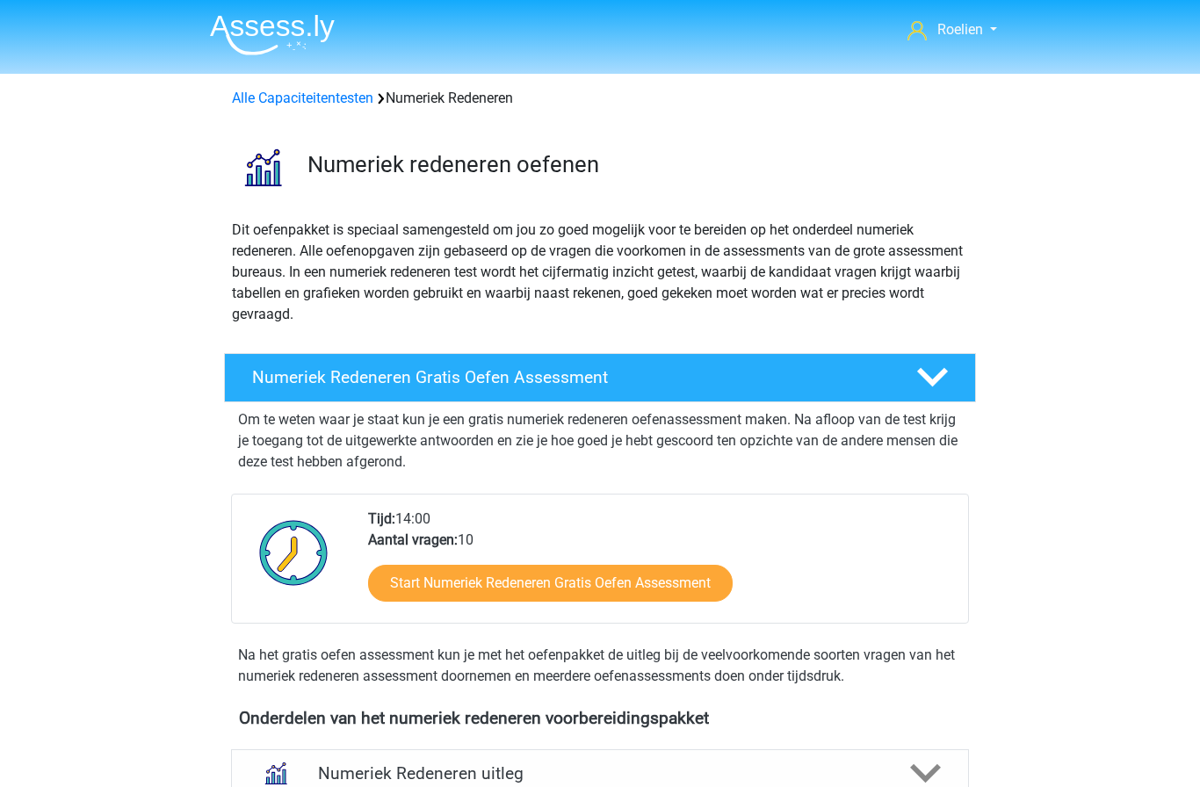
scroll to position [806, 0]
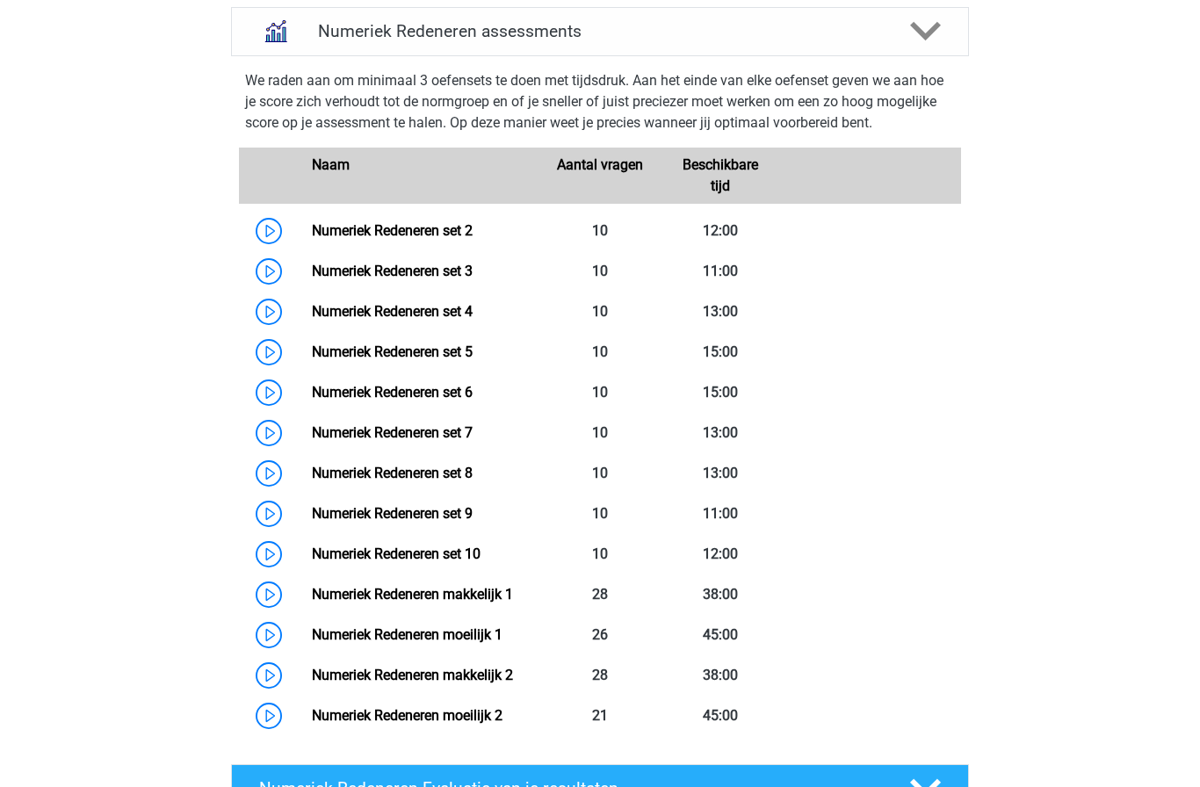
click at [312, 556] on link "Numeriek Redeneren set 10" at bounding box center [396, 554] width 169 height 17
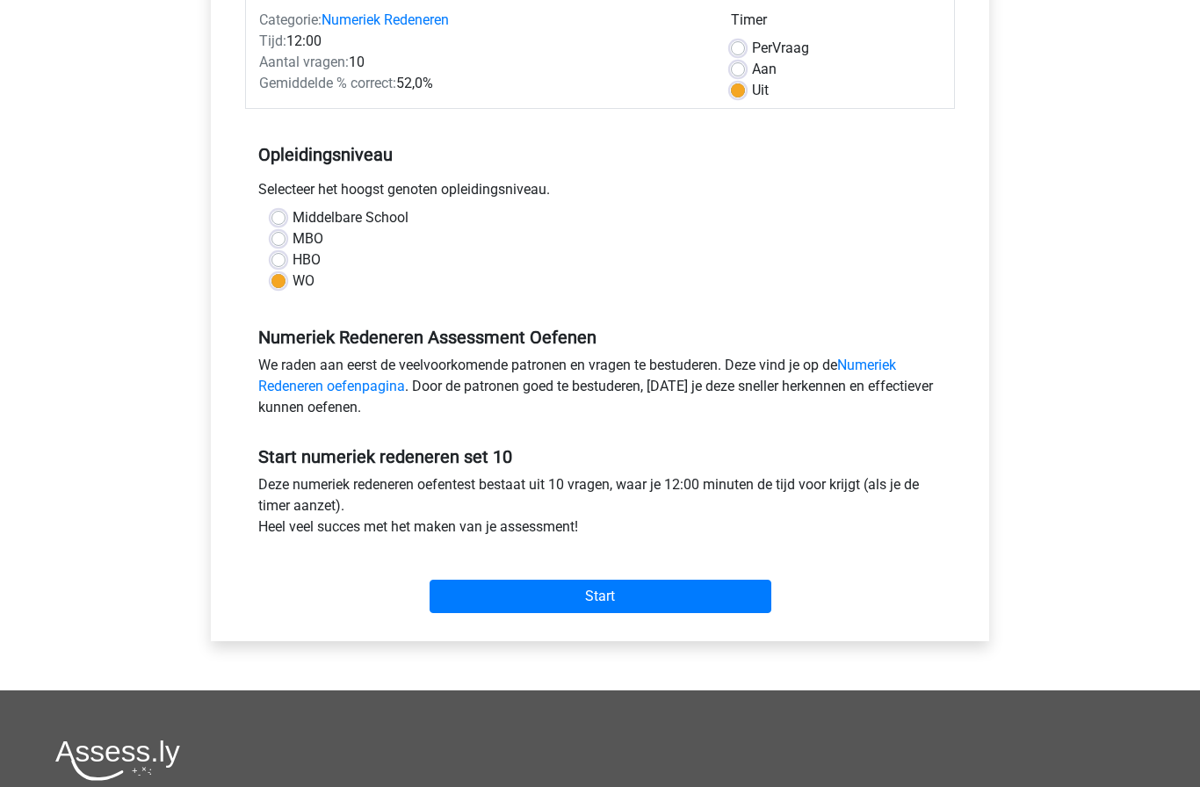
scroll to position [233, 0]
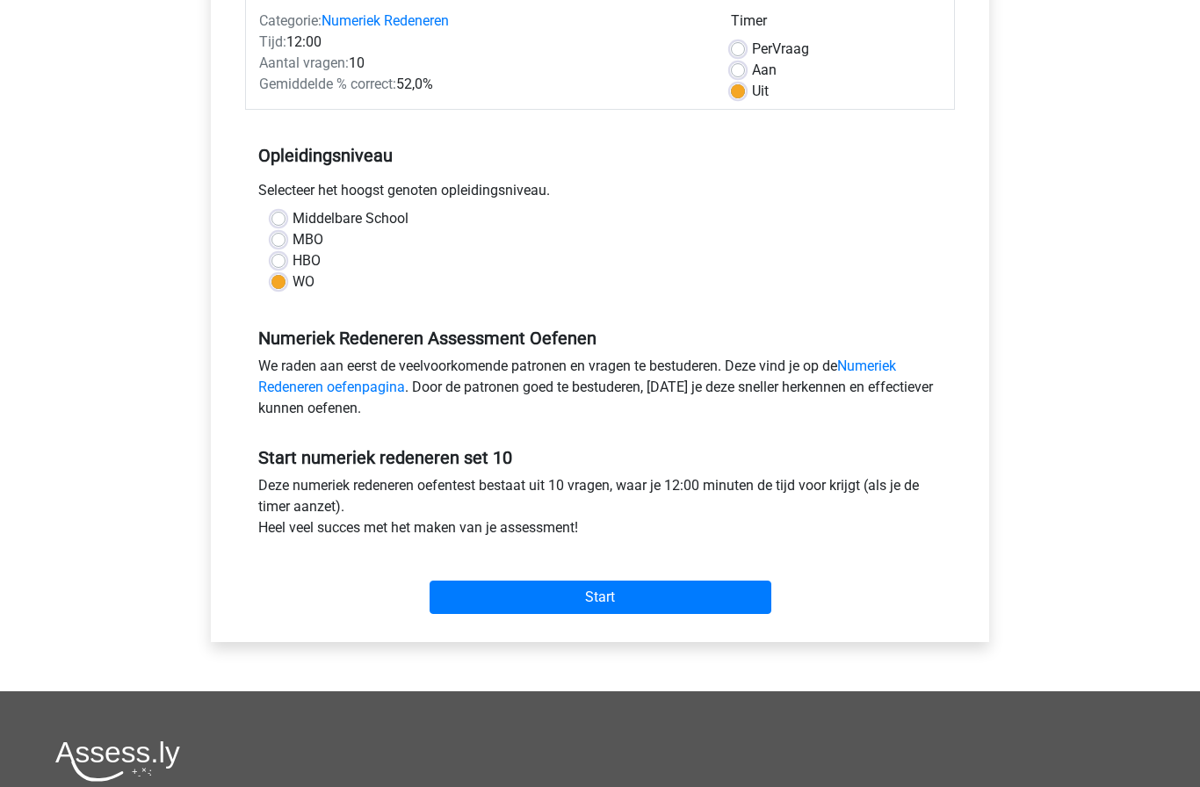
click at [722, 596] on input "Start" at bounding box center [601, 597] width 342 height 33
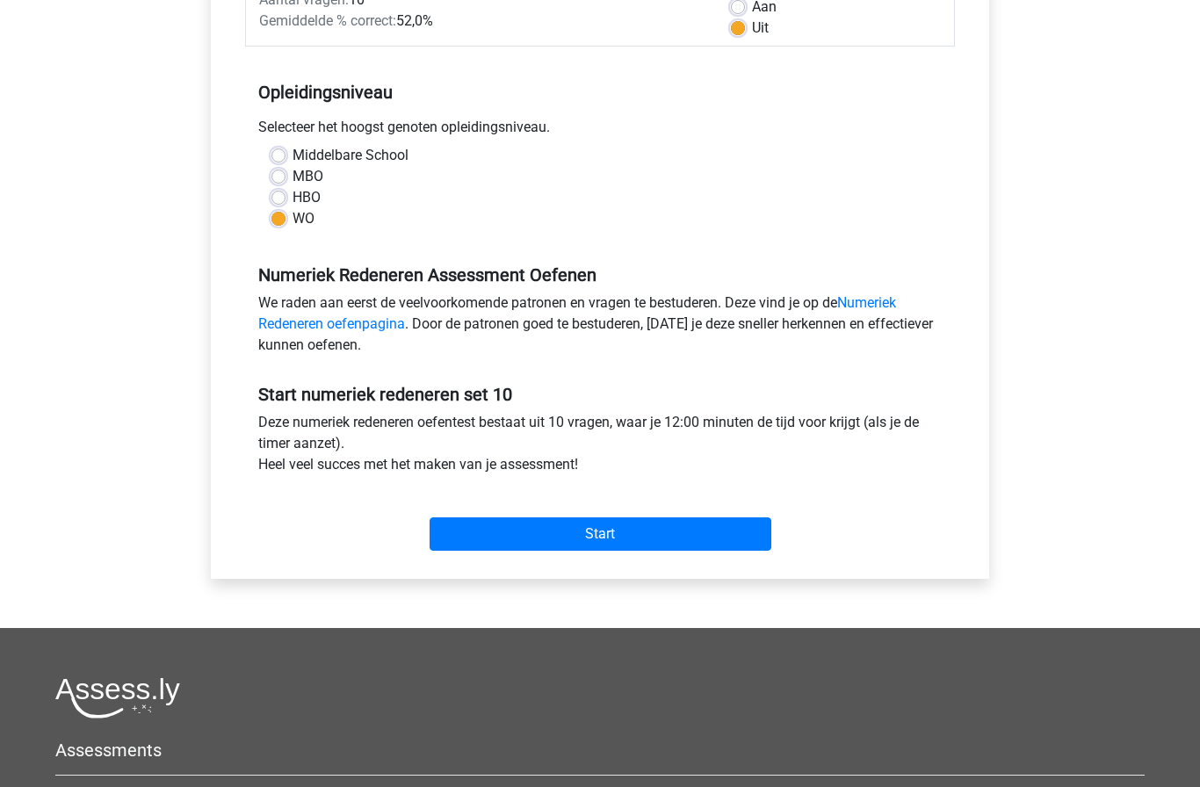
click at [488, 533] on input "Start" at bounding box center [601, 534] width 342 height 33
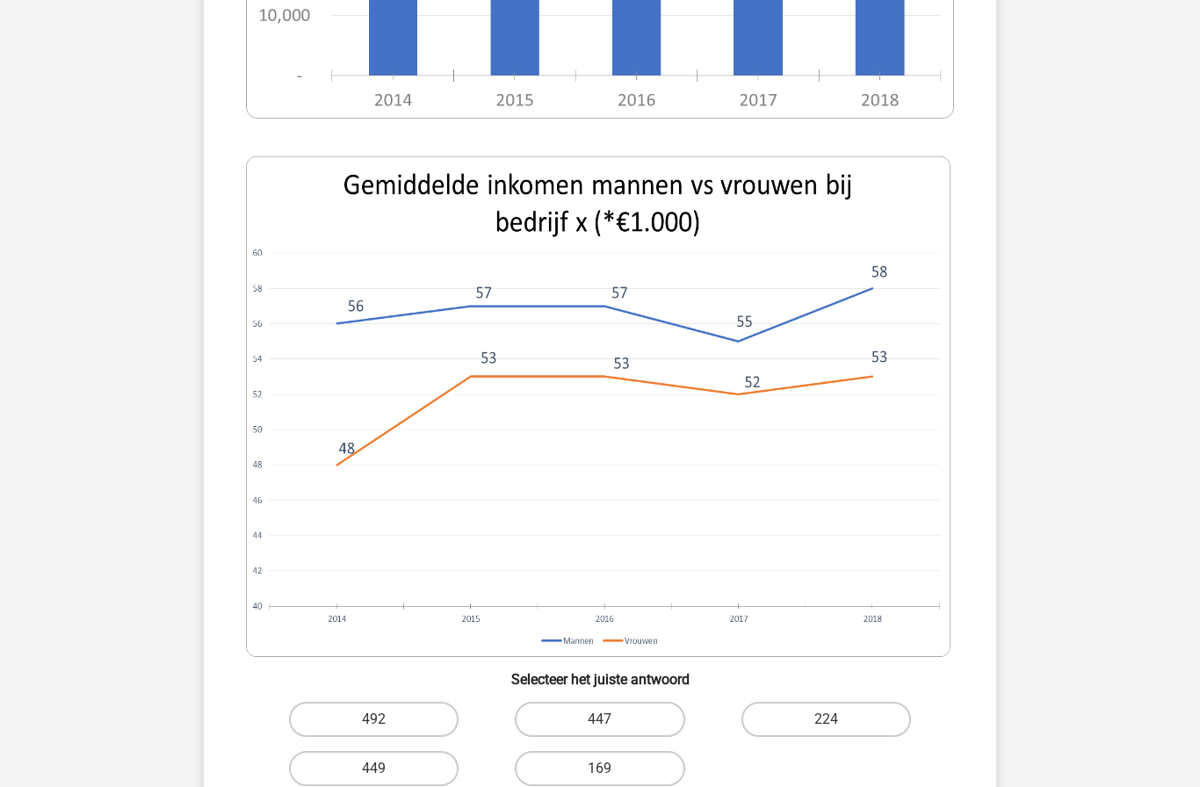
scroll to position [632, 0]
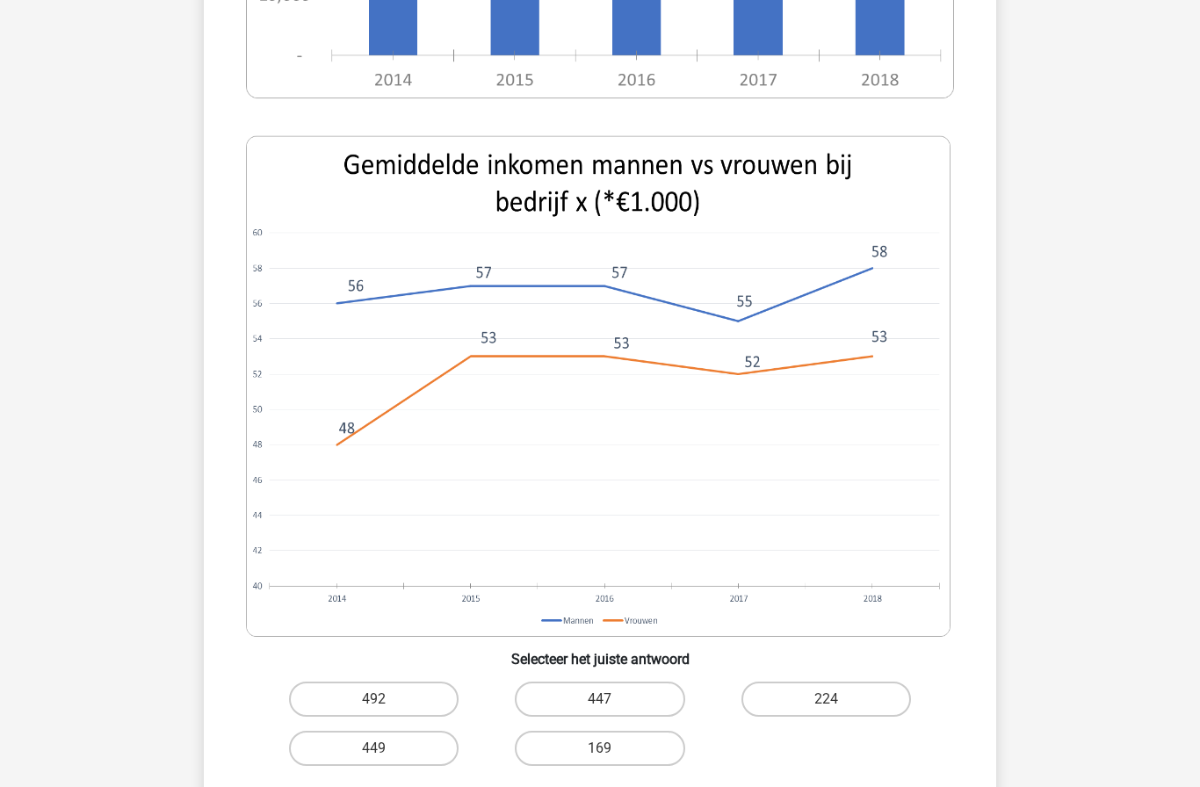
click at [606, 760] on input "169" at bounding box center [605, 754] width 11 height 11
radio input "true"
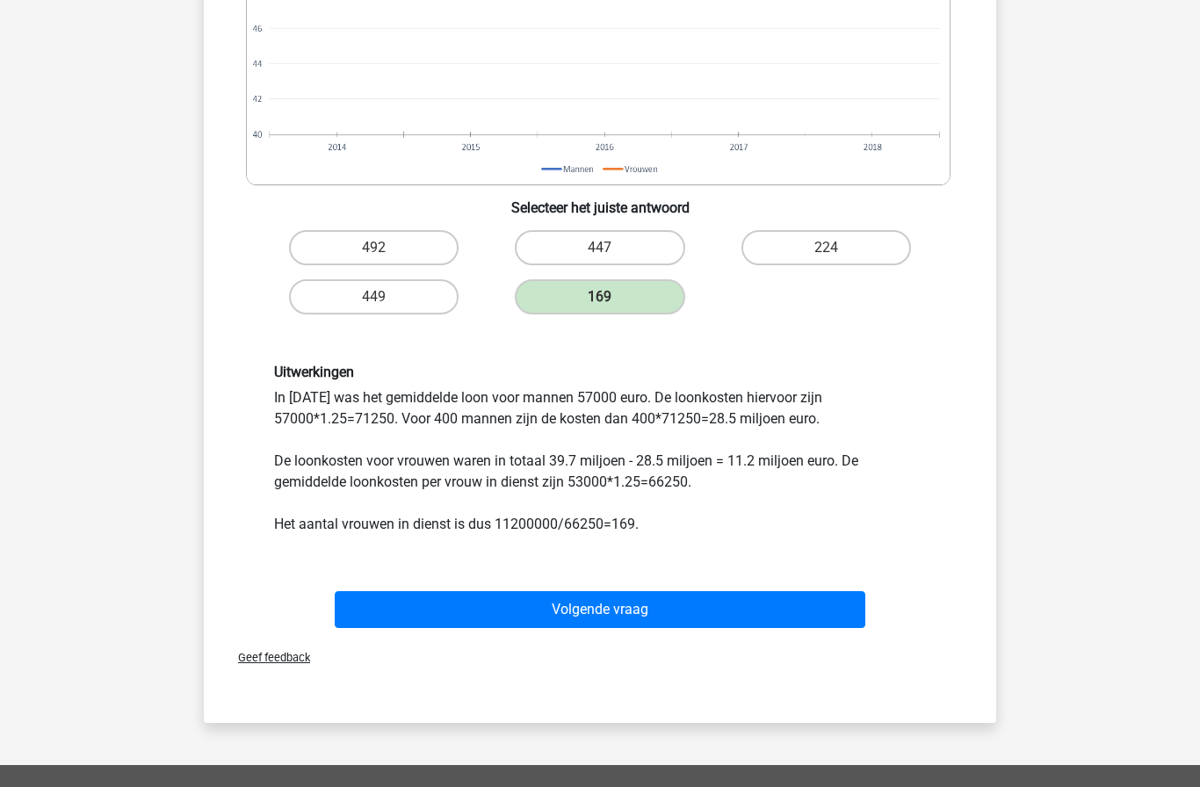
scroll to position [1087, 0]
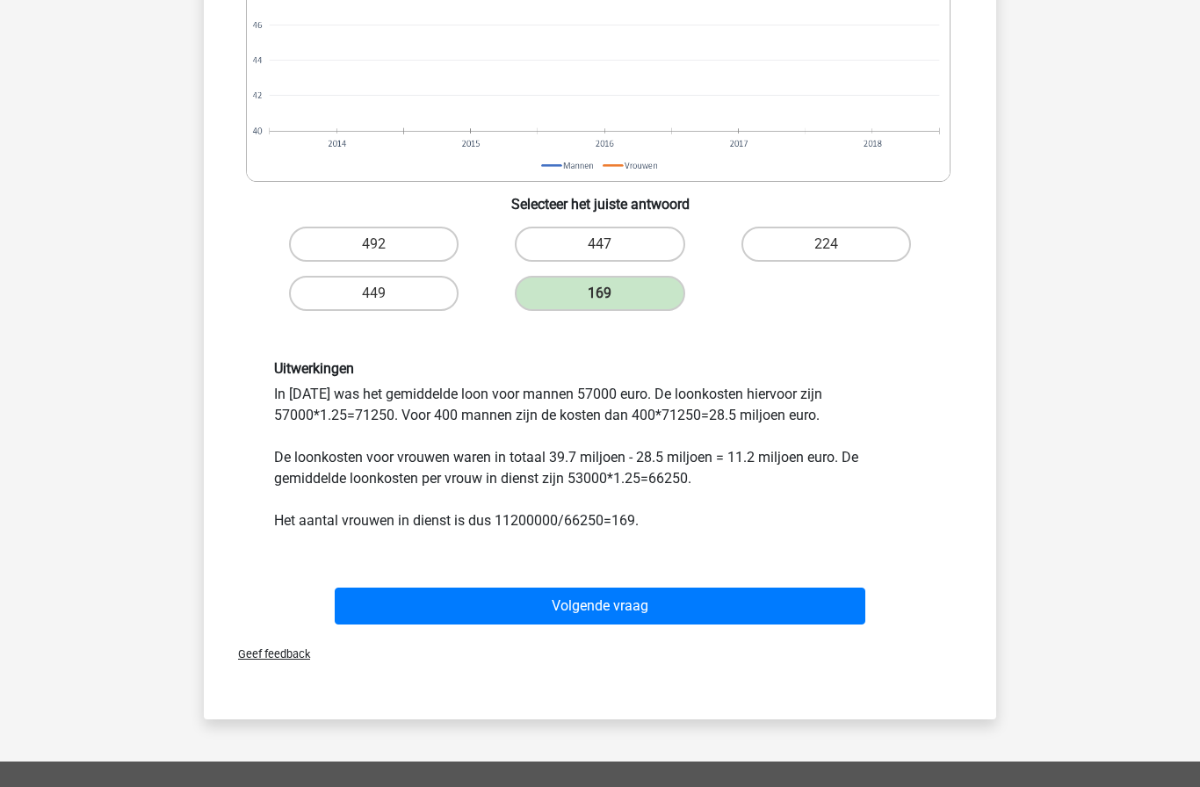
click at [693, 601] on button "Volgende vraag" at bounding box center [601, 606] width 532 height 37
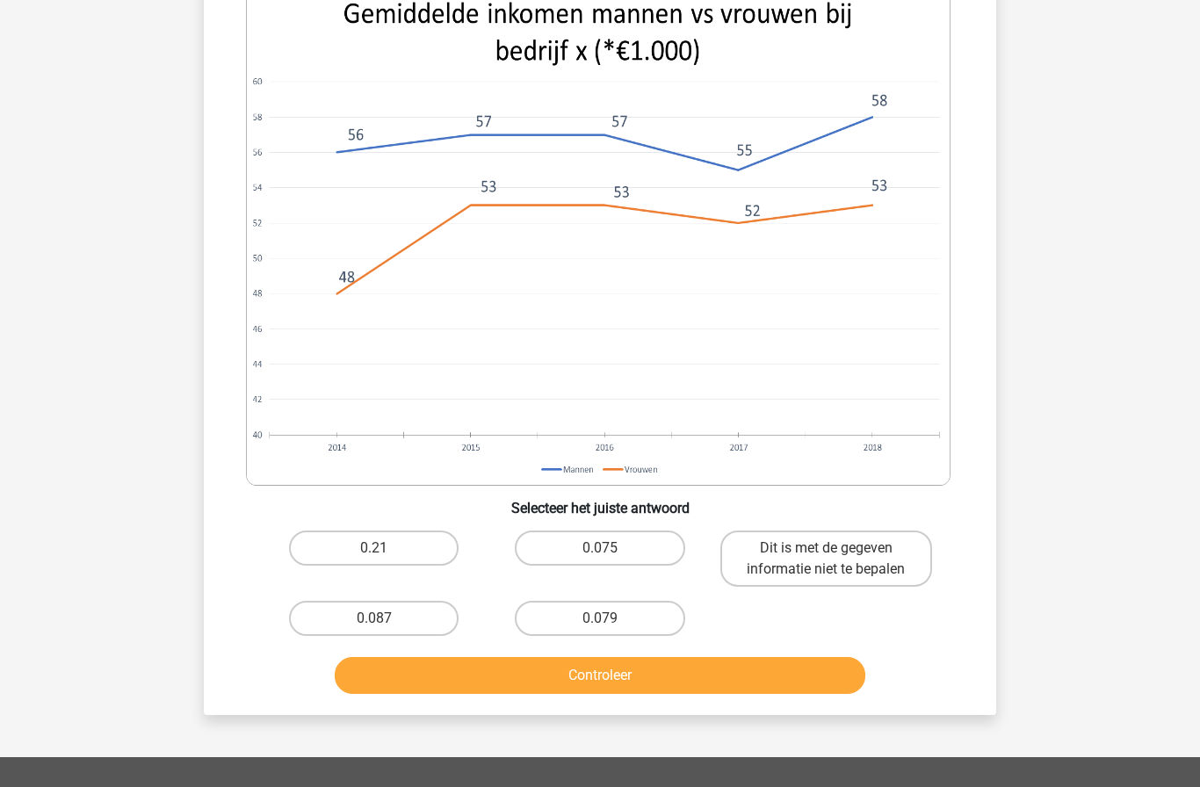
scroll to position [756, 0]
click at [601, 532] on label "0.075" at bounding box center [600, 549] width 170 height 35
click at [601, 549] on input "0.075" at bounding box center [605, 554] width 11 height 11
radio input "true"
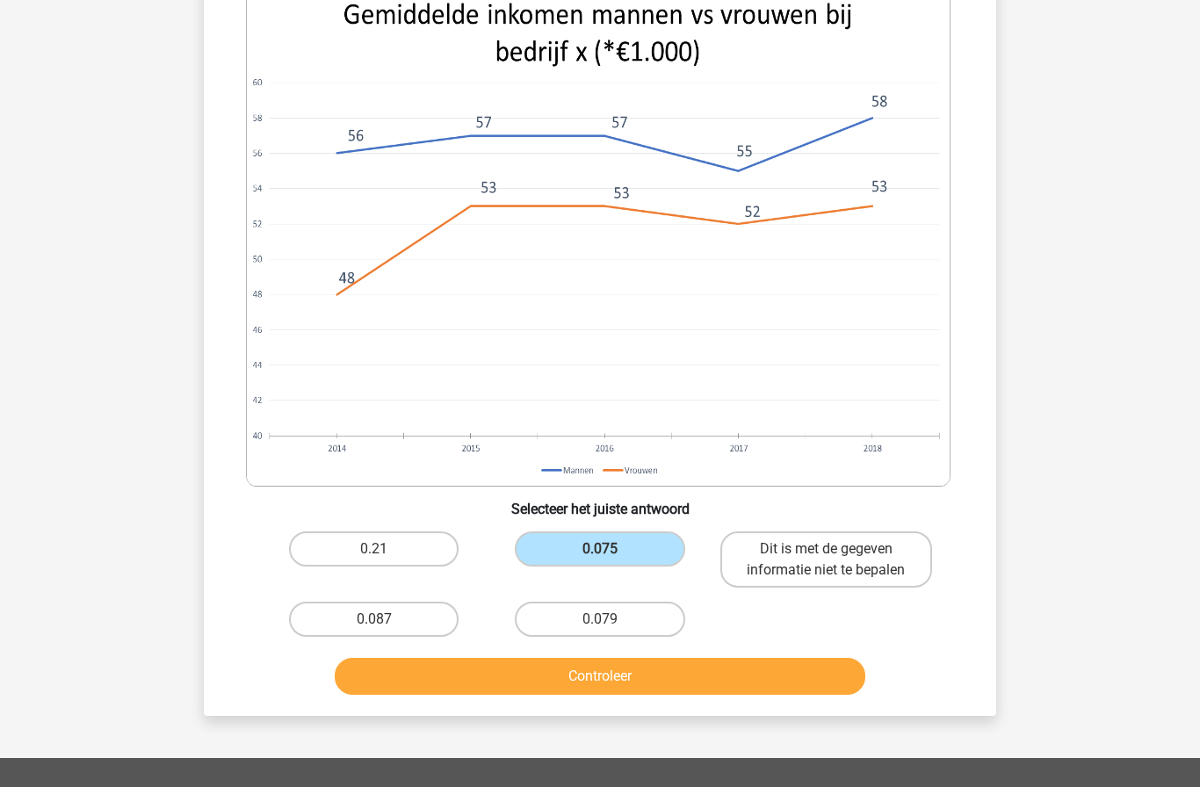
click at [597, 658] on button "Controleer" at bounding box center [601, 676] width 532 height 37
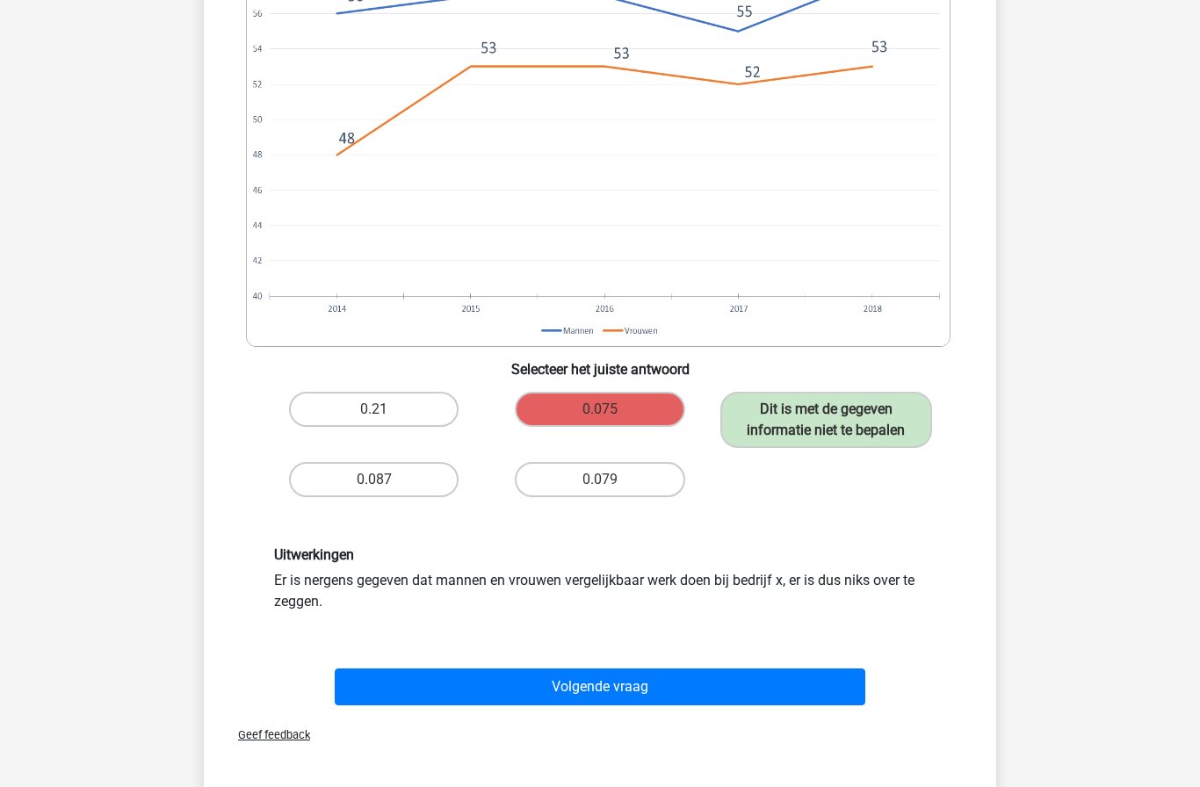
scroll to position [910, 0]
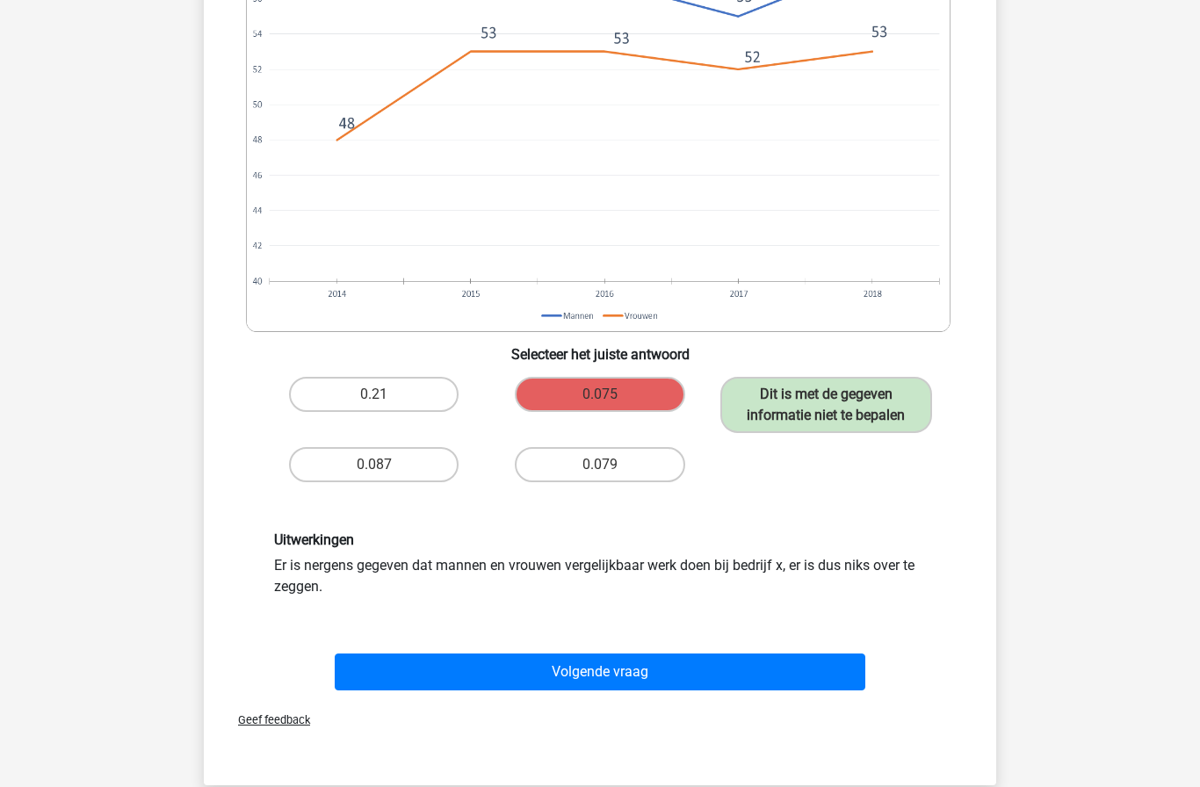
click at [568, 676] on button "Volgende vraag" at bounding box center [601, 672] width 532 height 37
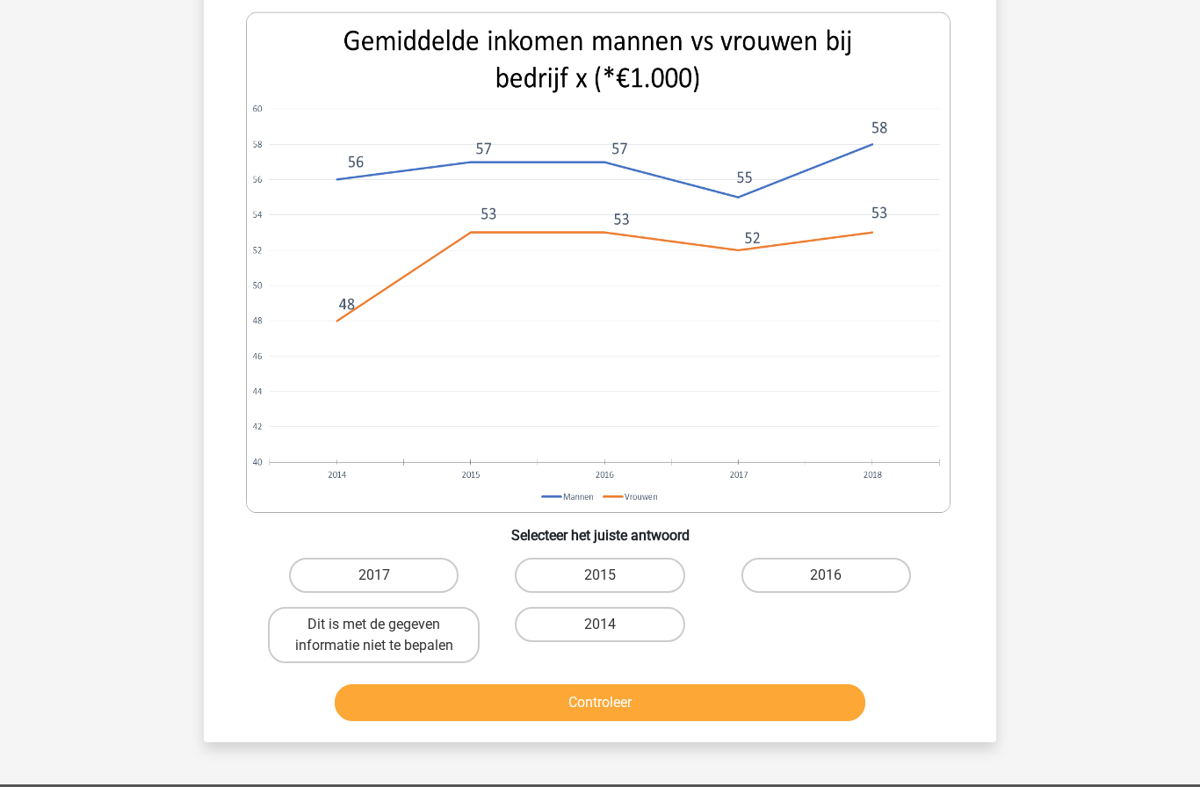
scroll to position [790, 0]
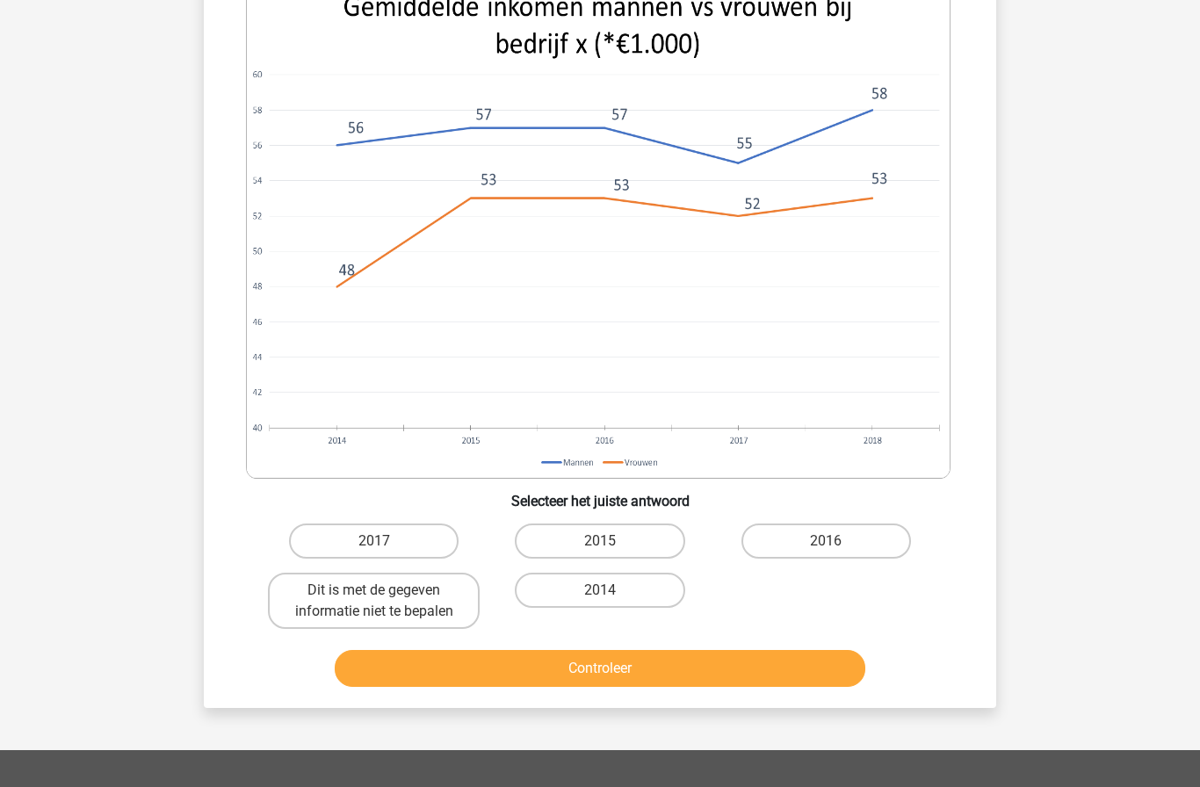
click at [584, 606] on label "2014" at bounding box center [600, 590] width 170 height 35
click at [600, 602] on input "2014" at bounding box center [605, 596] width 11 height 11
radio input "true"
click at [573, 665] on button "Controleer" at bounding box center [601, 668] width 532 height 37
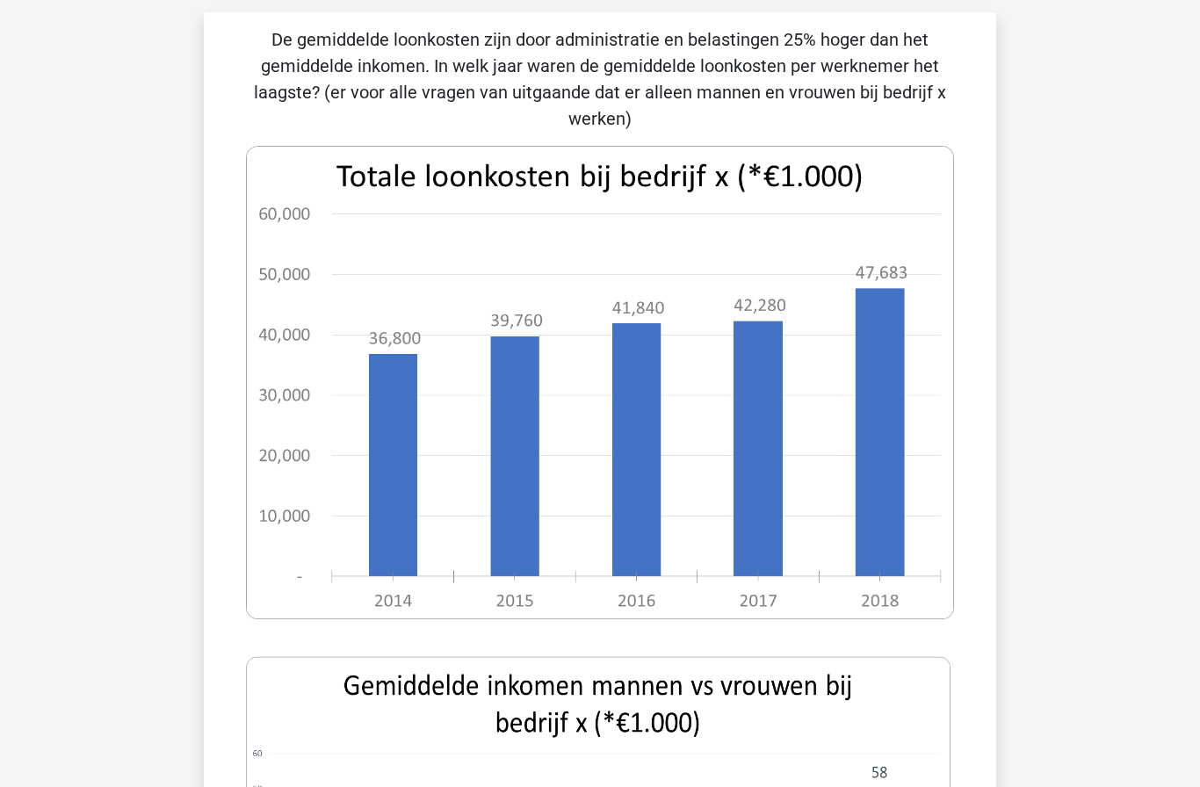
scroll to position [0, 0]
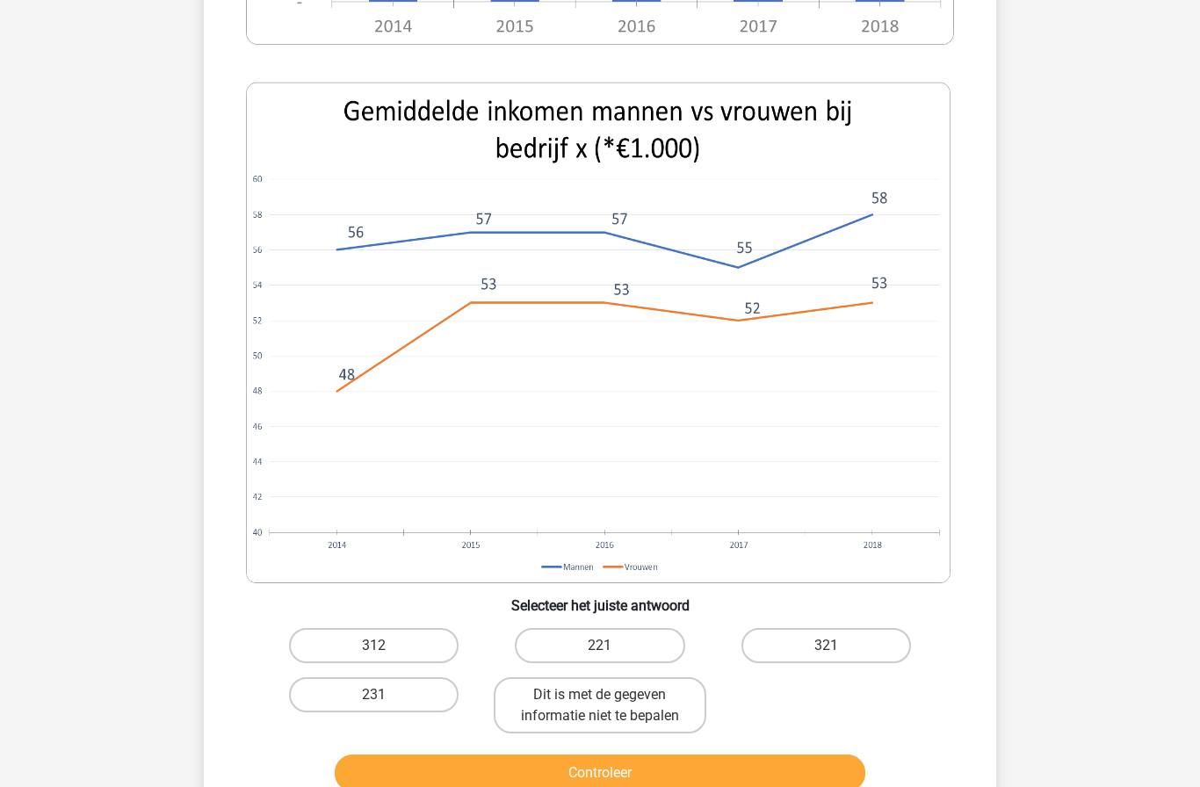
scroll to position [686, 0]
click at [539, 772] on button "Controleer" at bounding box center [601, 772] width 532 height 37
click at [415, 654] on label "312" at bounding box center [374, 644] width 170 height 35
click at [386, 654] on input "312" at bounding box center [379, 650] width 11 height 11
radio input "true"
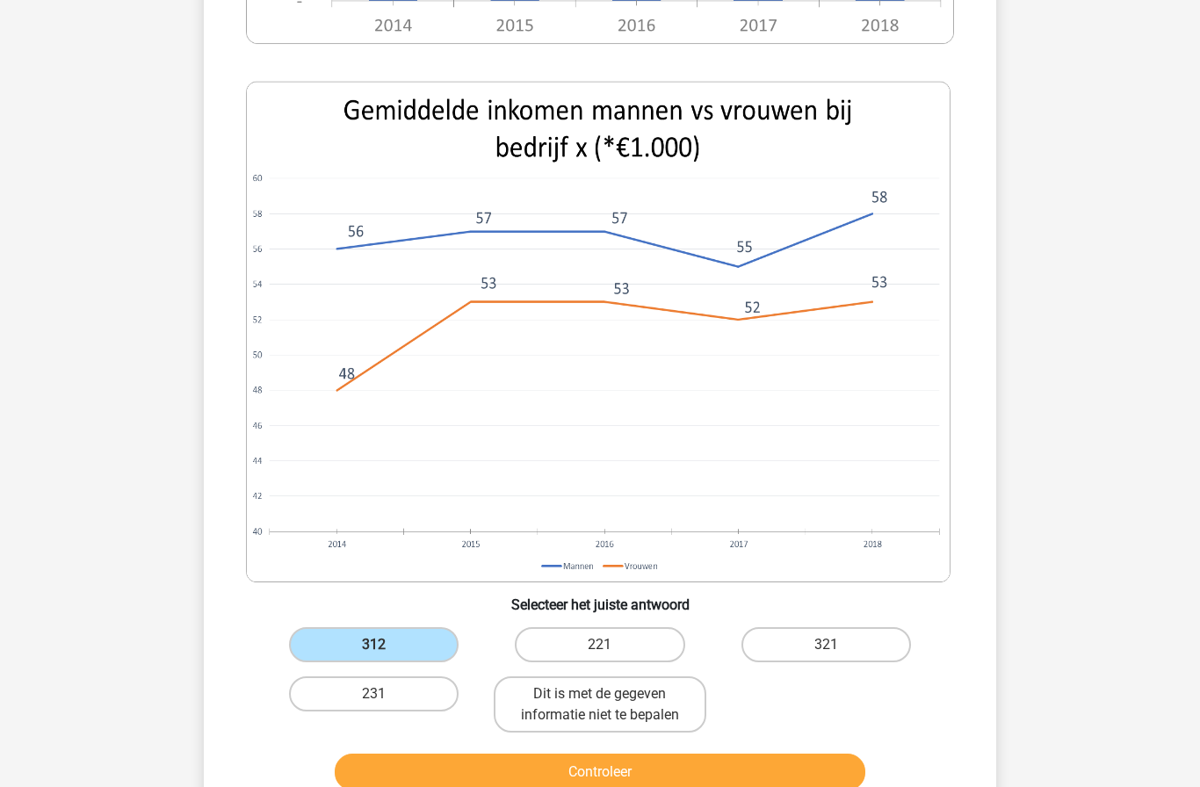
click at [515, 757] on button "Controleer" at bounding box center [601, 772] width 532 height 37
click at [522, 781] on button "Controleer" at bounding box center [601, 772] width 532 height 37
click at [317, 708] on label "231" at bounding box center [374, 694] width 170 height 35
click at [374, 706] on input "231" at bounding box center [379, 699] width 11 height 11
radio input "true"
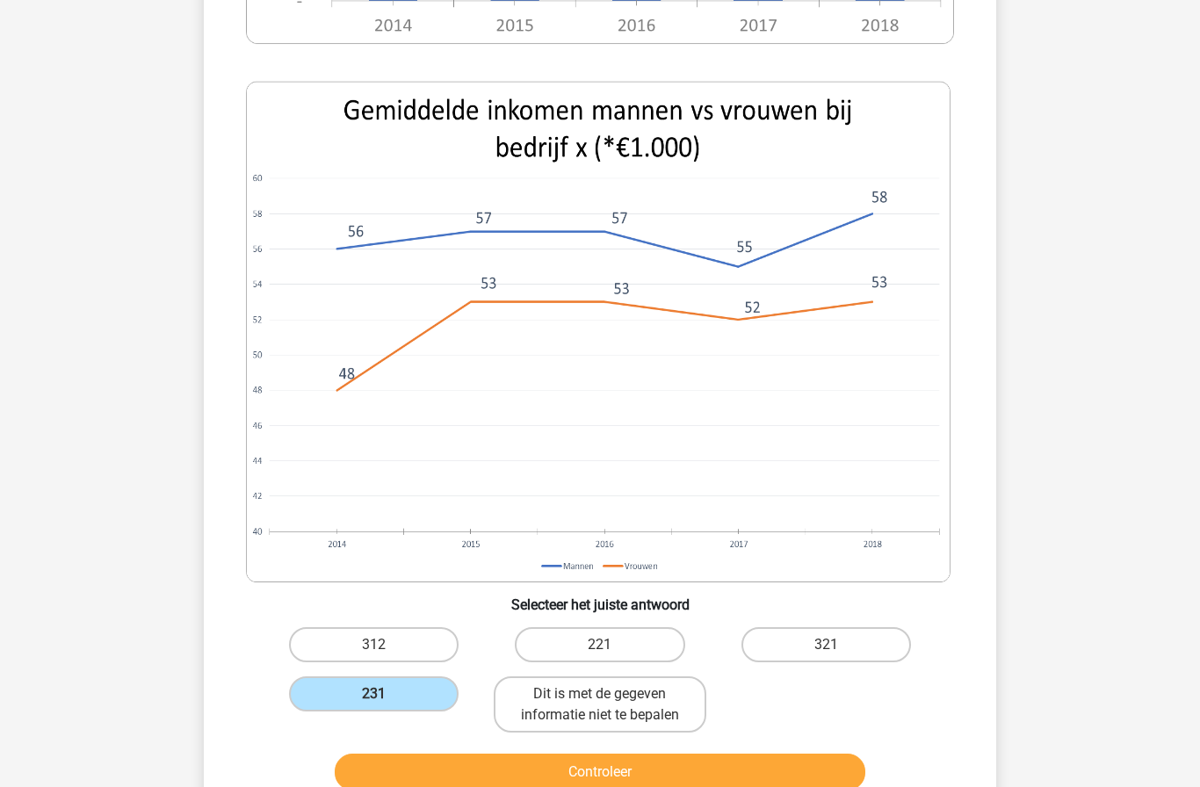
click at [499, 770] on button "Controleer" at bounding box center [601, 772] width 532 height 37
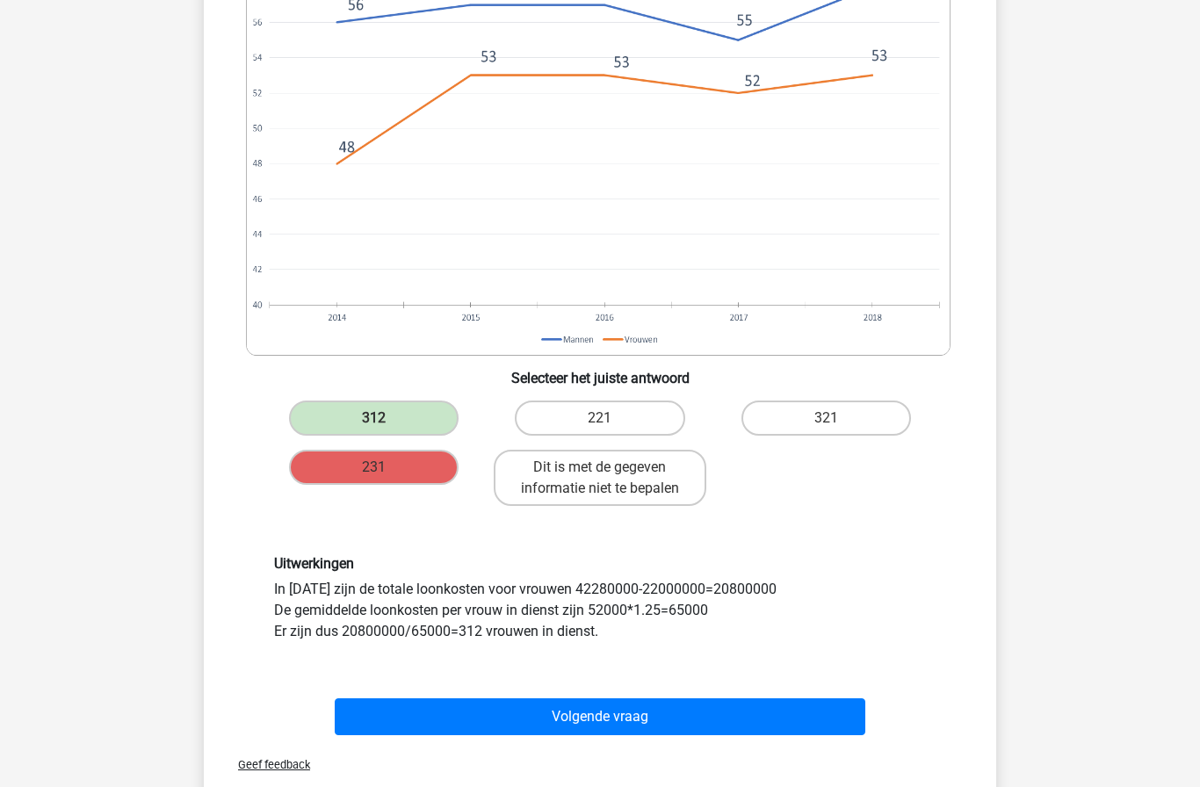
click at [491, 714] on button "Volgende vraag" at bounding box center [601, 717] width 532 height 37
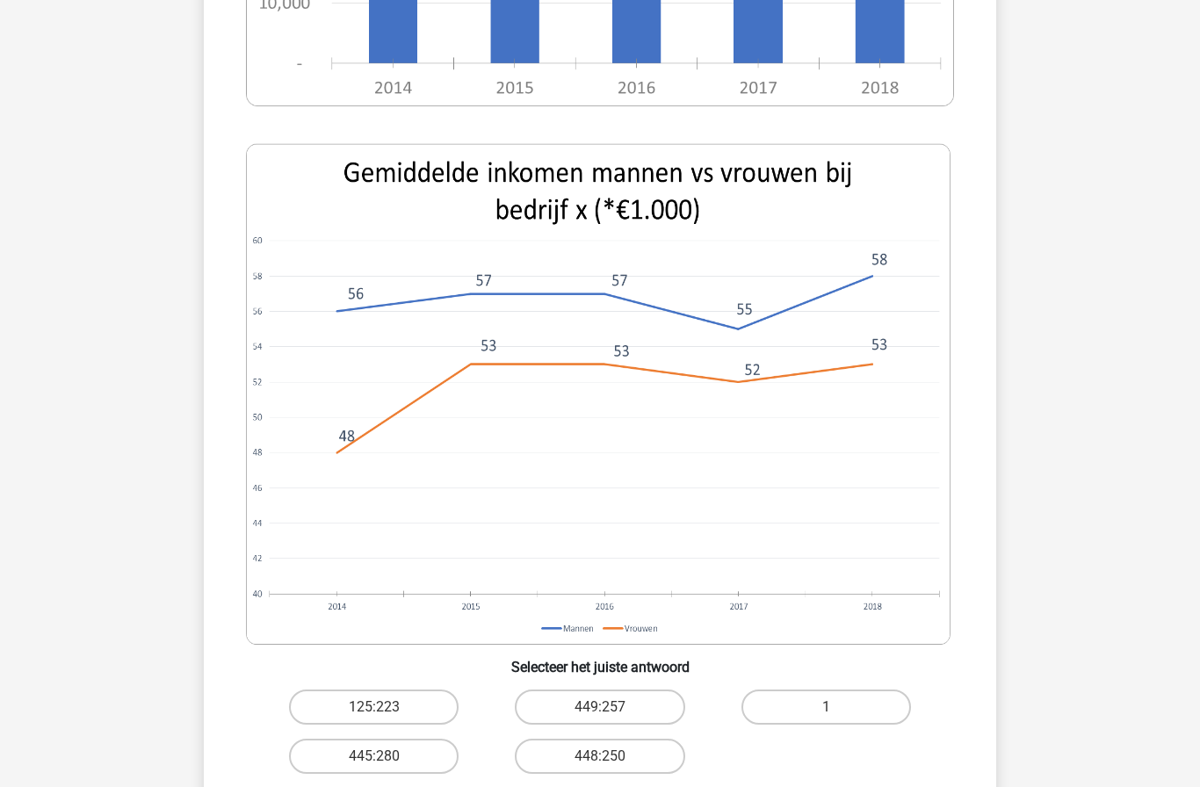
scroll to position [657, 0]
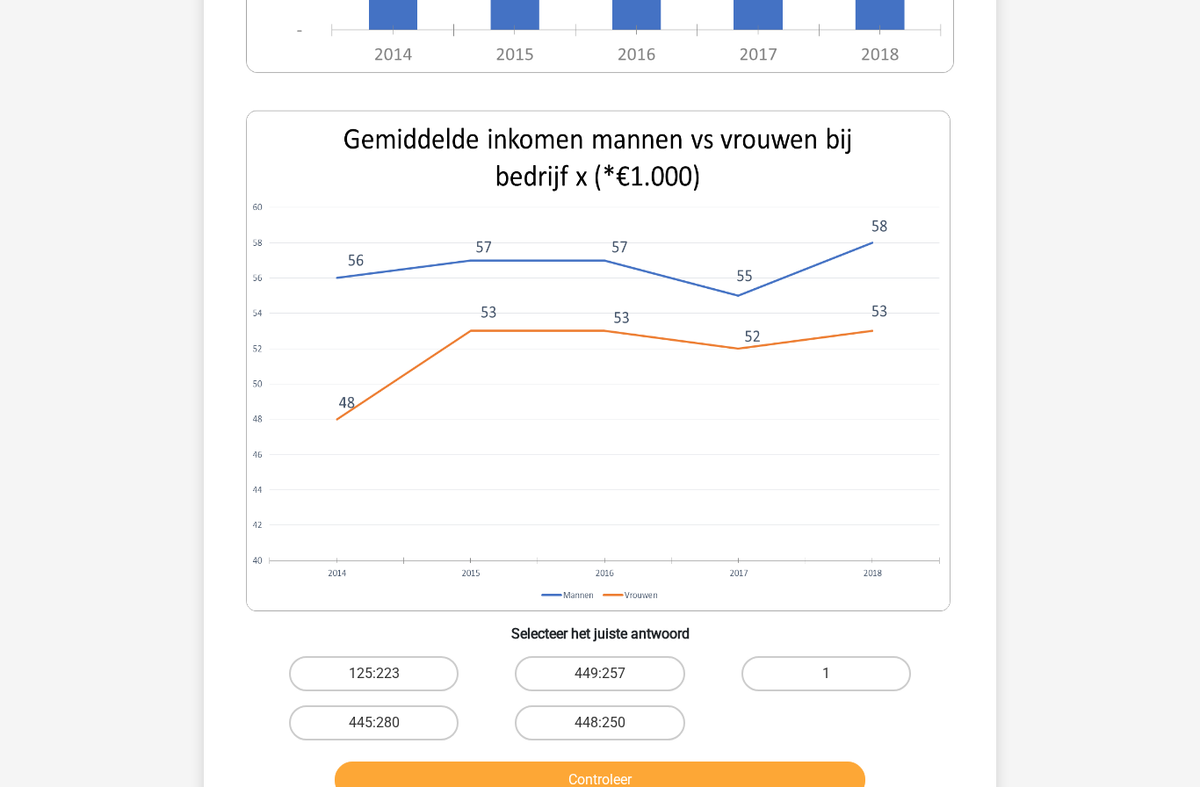
click at [381, 683] on input "125:223" at bounding box center [379, 679] width 11 height 11
radio input "true"
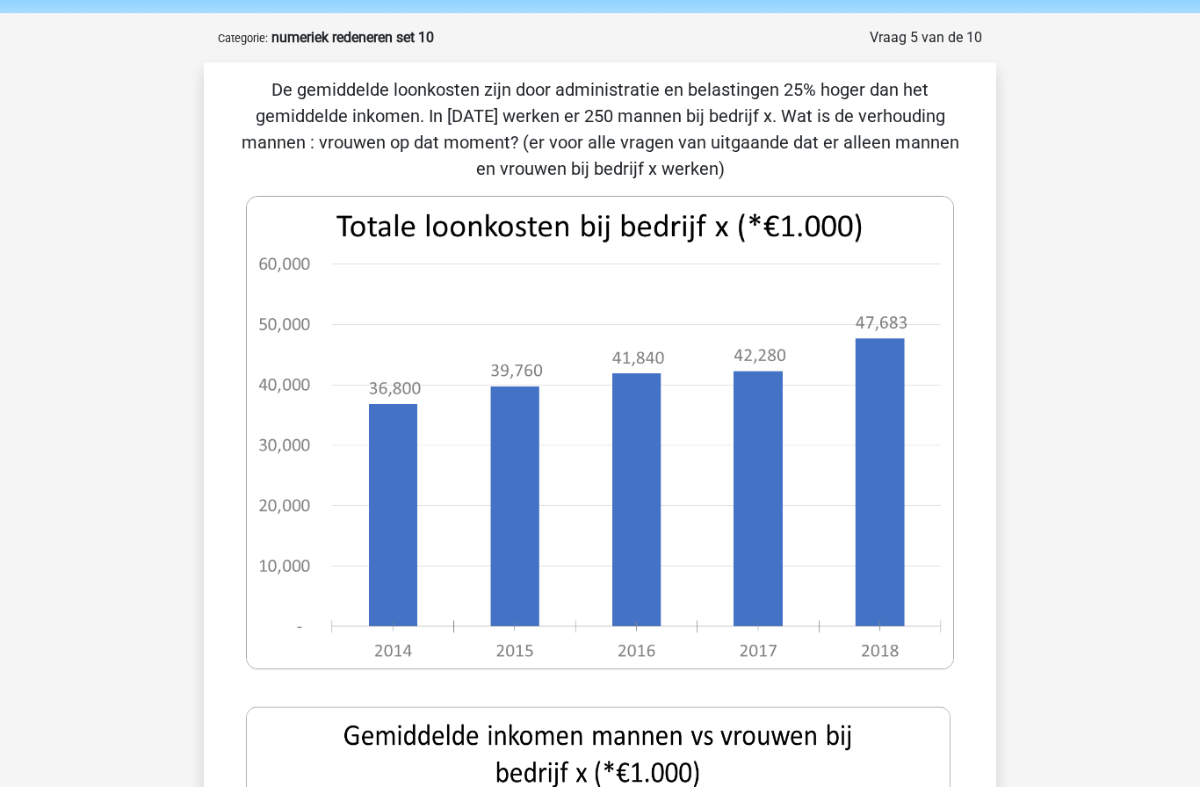
scroll to position [0, 0]
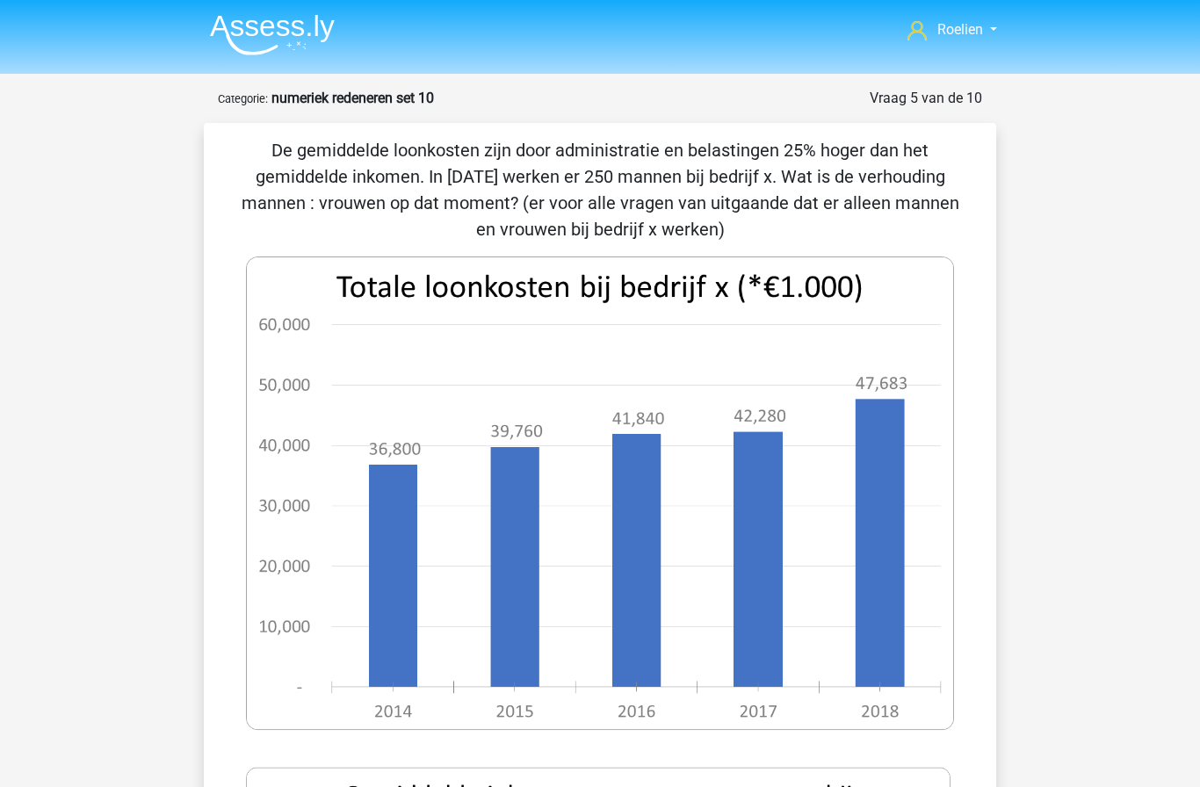
click at [286, 47] on img at bounding box center [272, 34] width 125 height 41
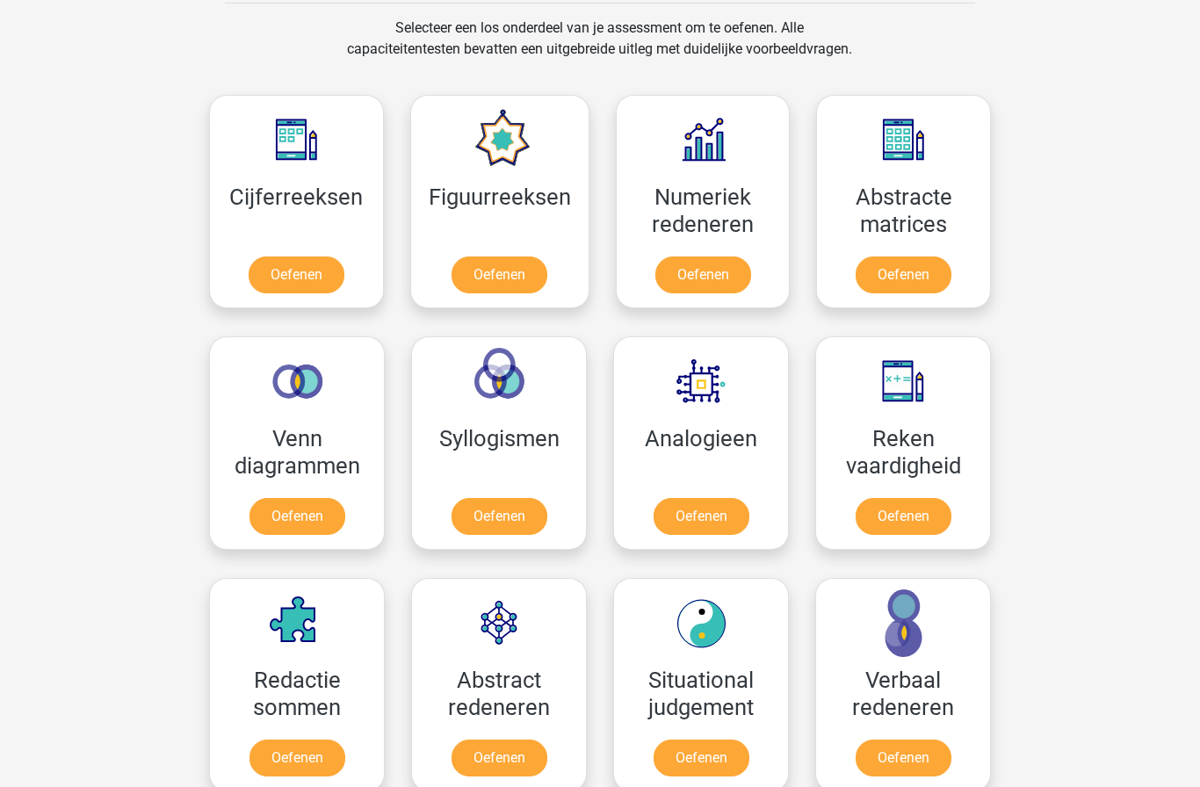
scroll to position [723, 0]
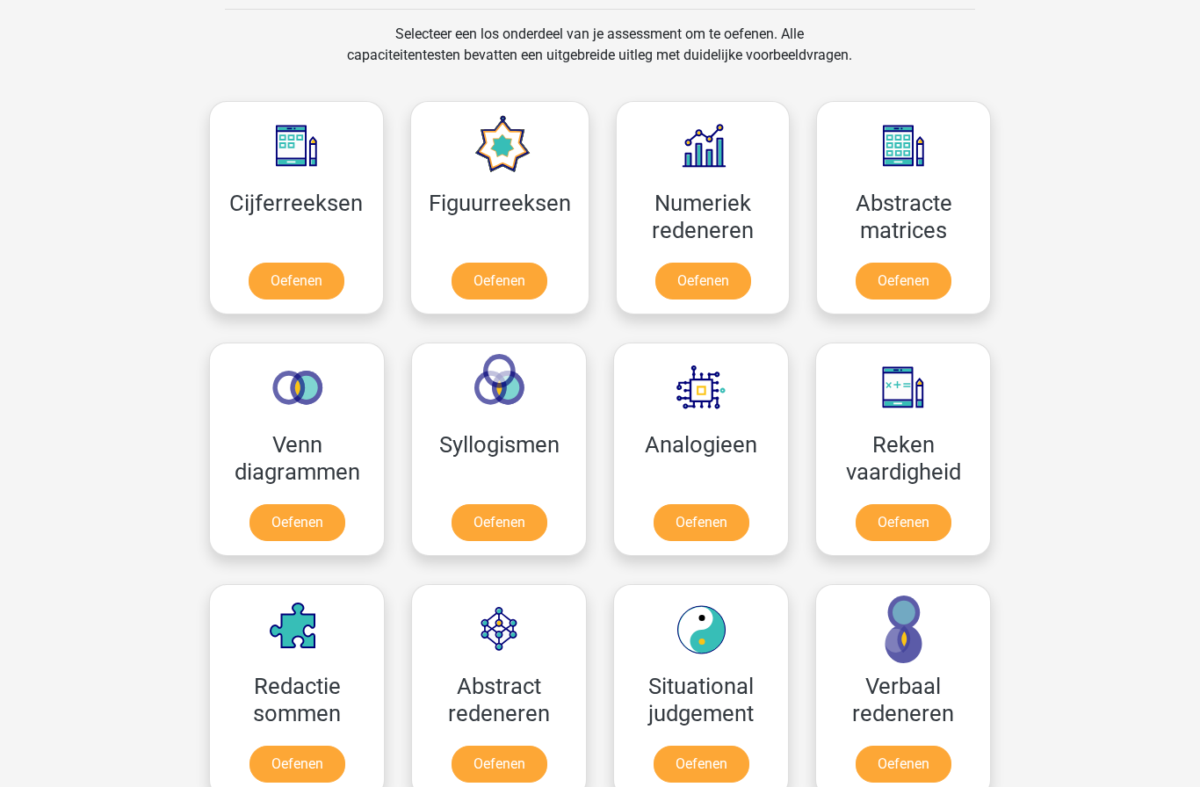
click at [684, 263] on link "Oefenen" at bounding box center [704, 281] width 96 height 37
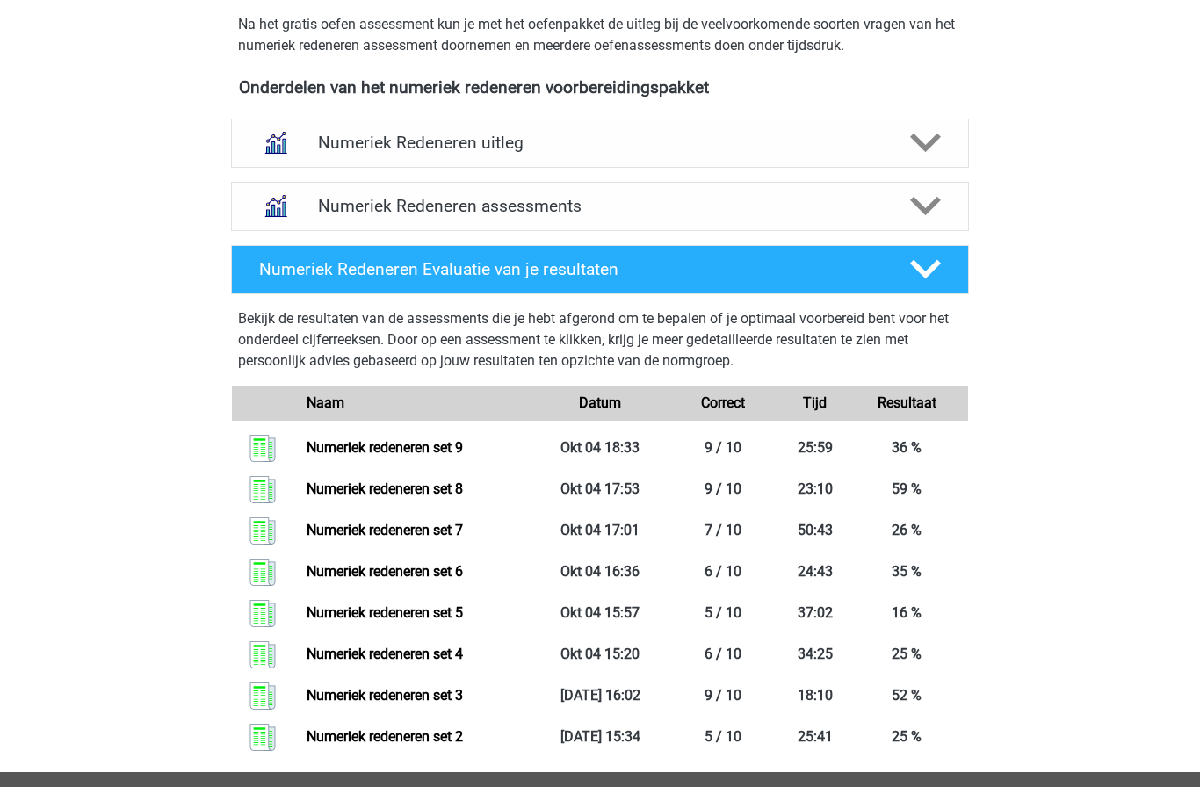
scroll to position [635, 0]
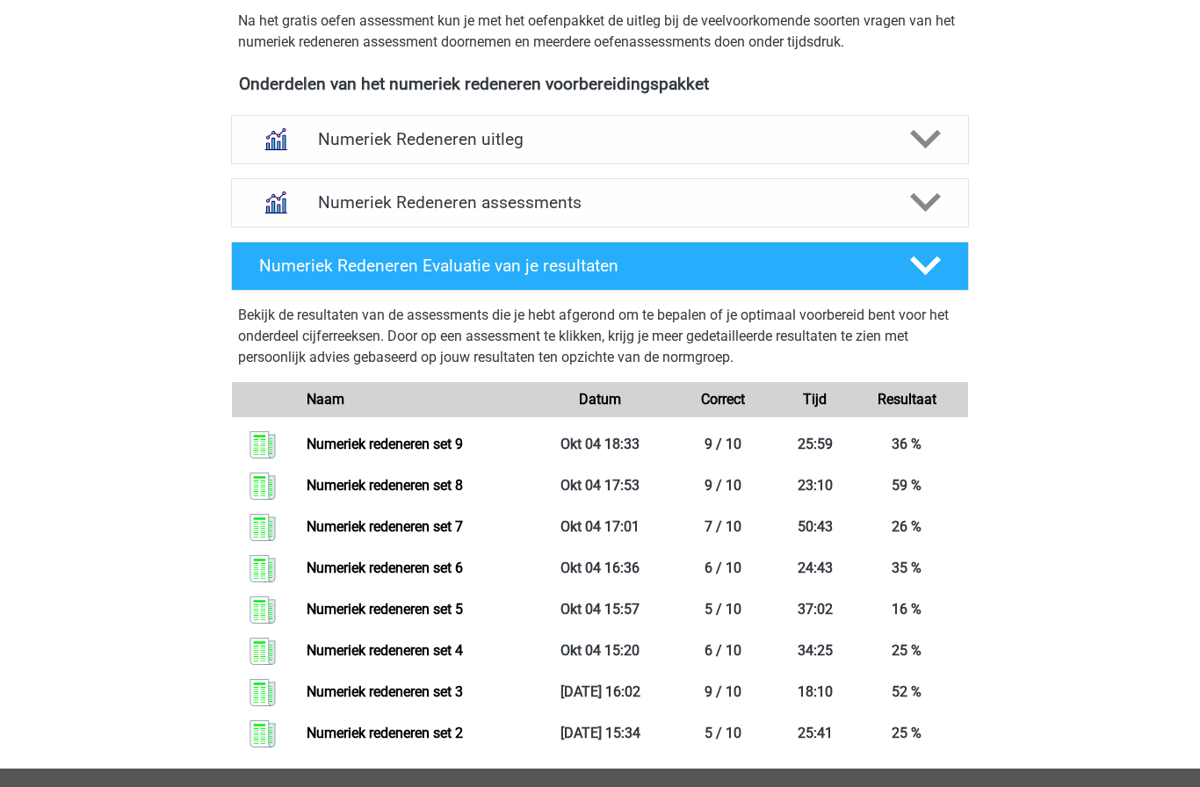
click at [291, 199] on img at bounding box center [275, 202] width 45 height 45
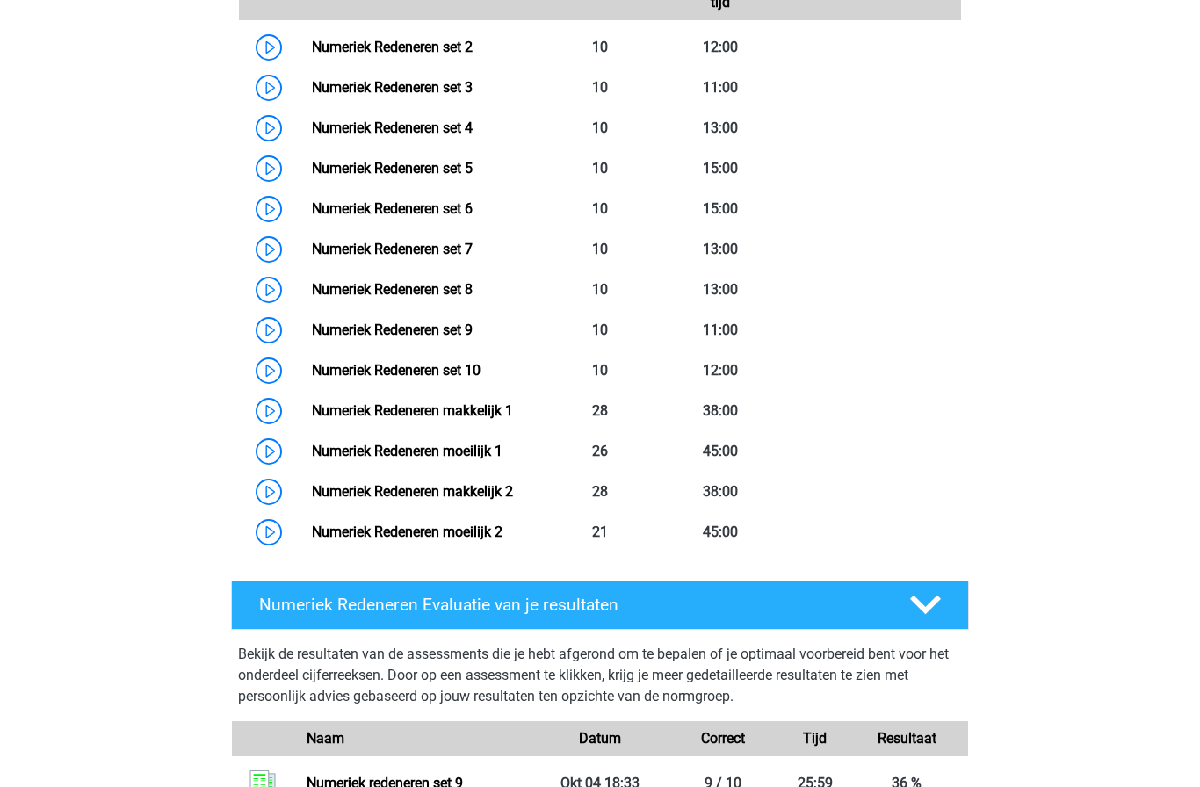
scroll to position [988, 0]
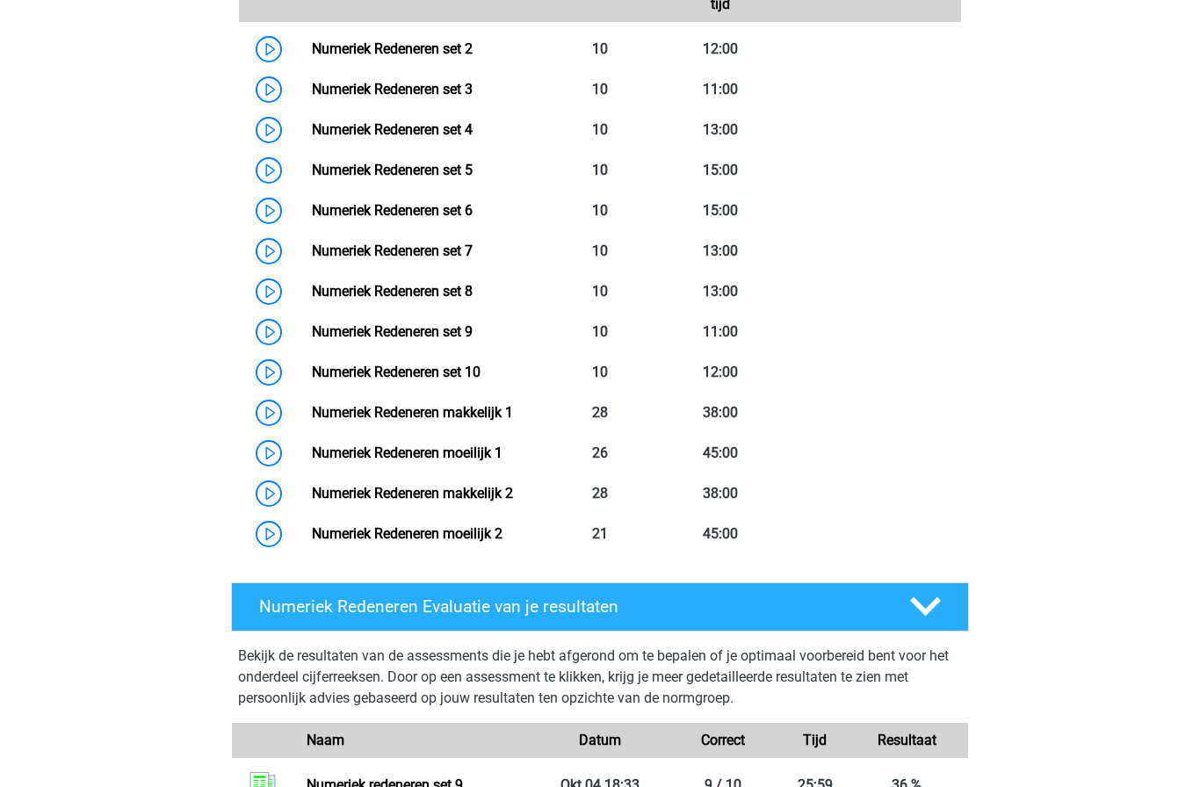
click at [312, 377] on link "Numeriek Redeneren set 10" at bounding box center [396, 372] width 169 height 17
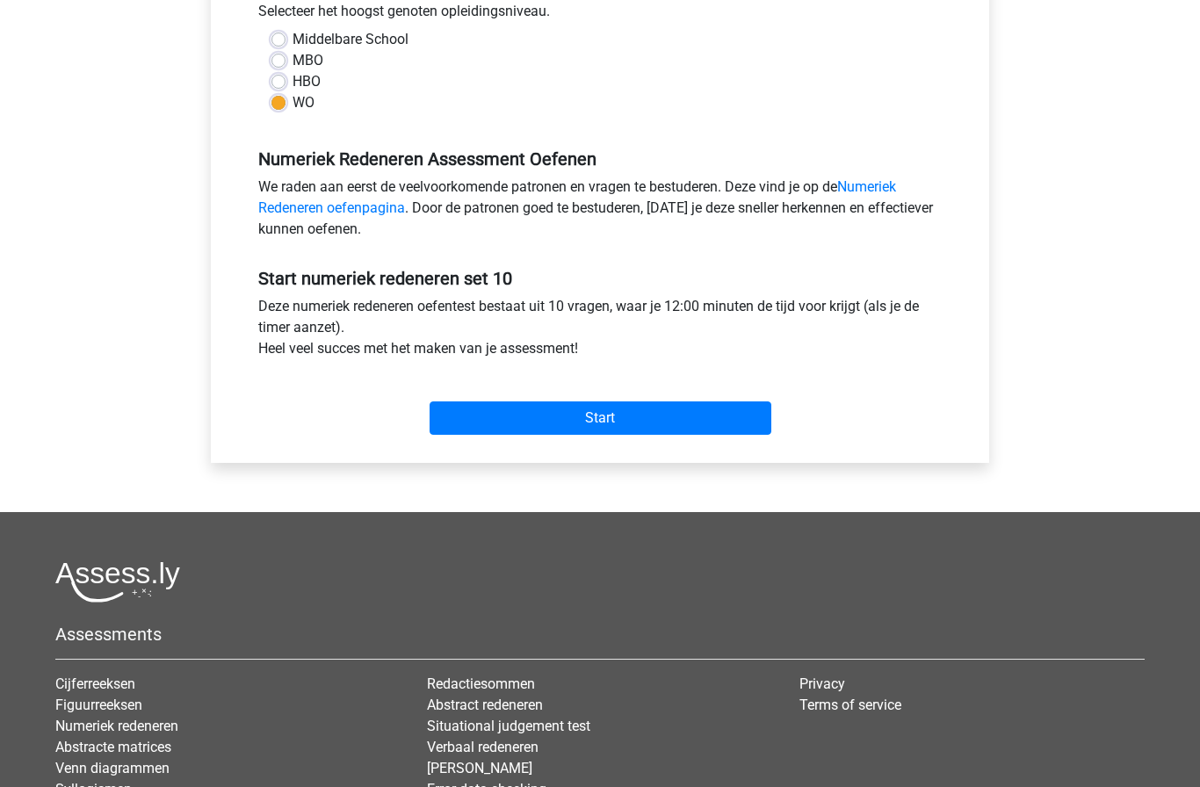
scroll to position [441, 0]
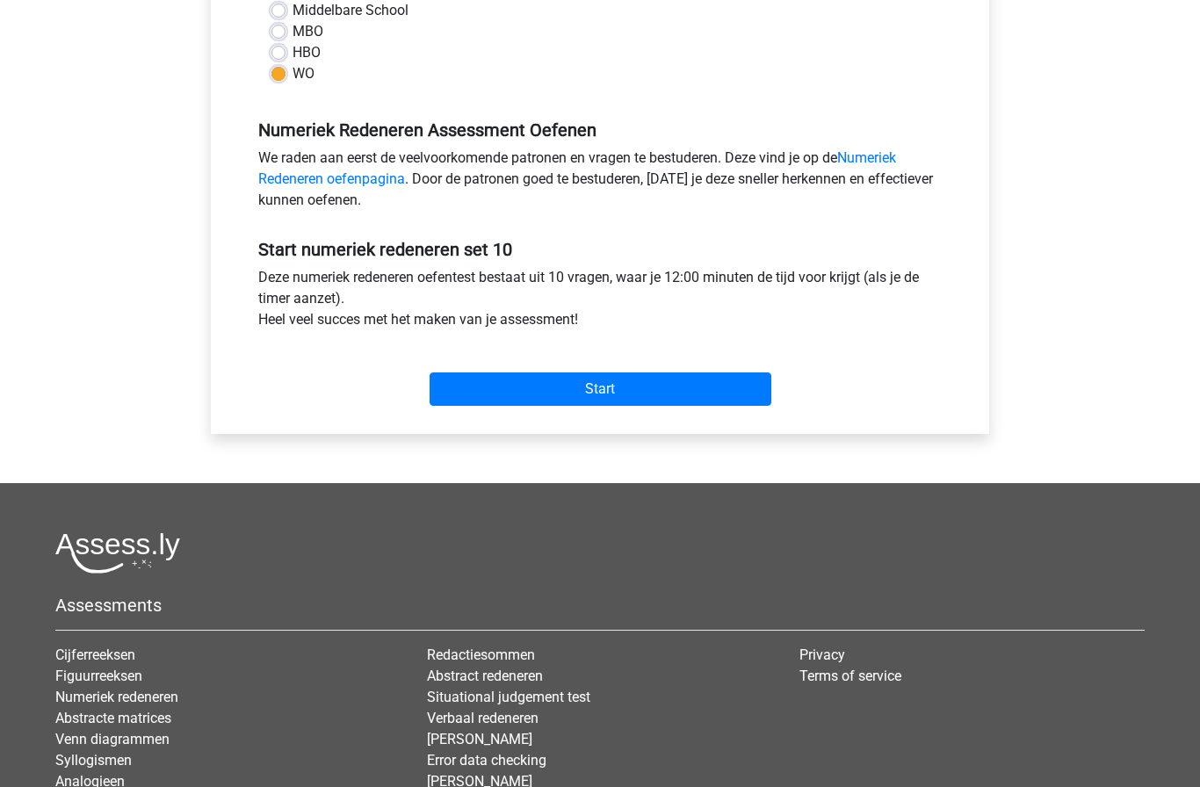
click at [488, 375] on input "Start" at bounding box center [601, 389] width 342 height 33
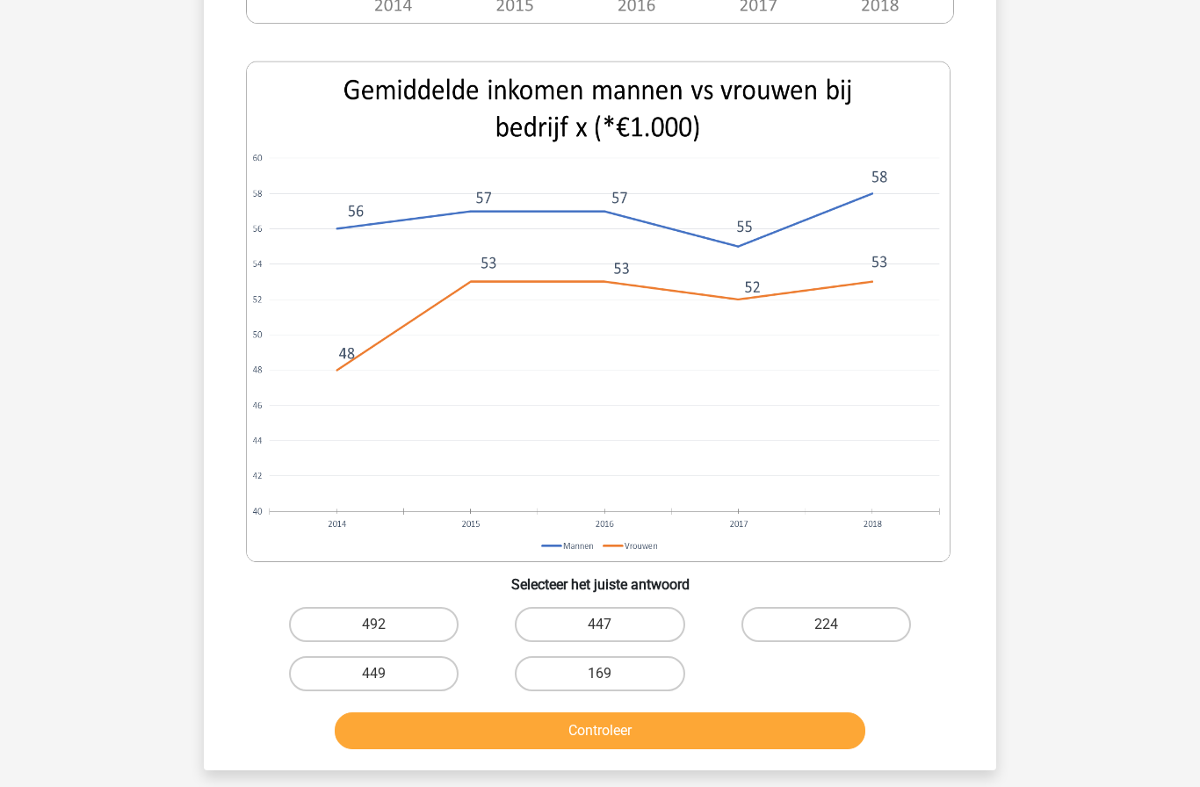
scroll to position [707, 0]
click at [587, 679] on label "169" at bounding box center [600, 673] width 170 height 35
click at [600, 679] on input "169" at bounding box center [605, 678] width 11 height 11
radio input "true"
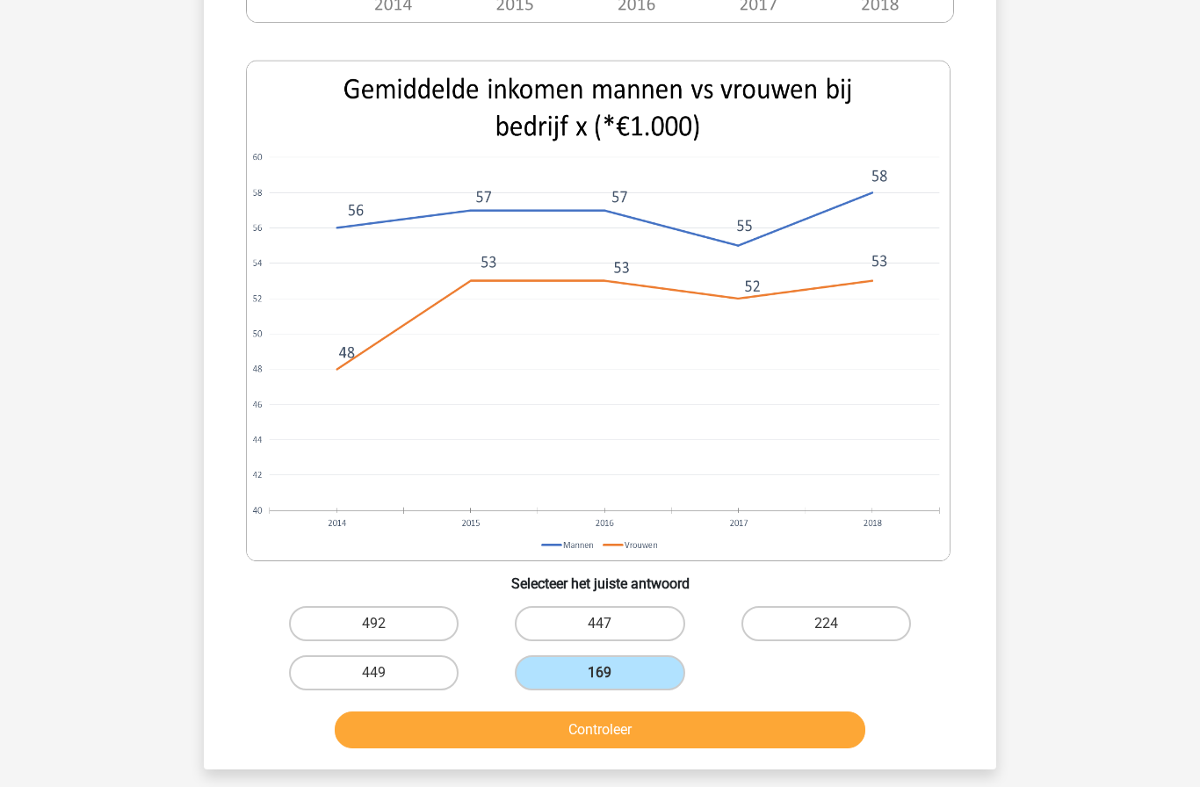
click at [596, 732] on button "Controleer" at bounding box center [601, 730] width 532 height 37
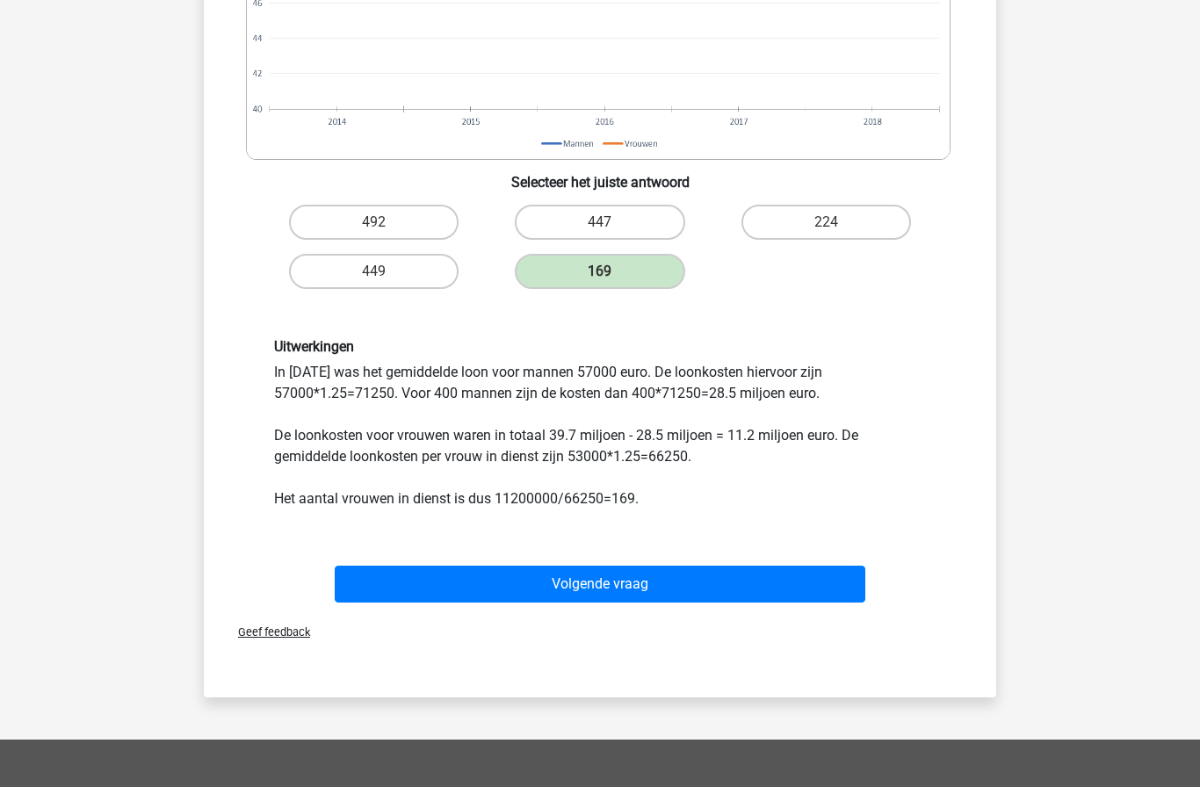
click at [535, 587] on button "Volgende vraag" at bounding box center [601, 584] width 532 height 37
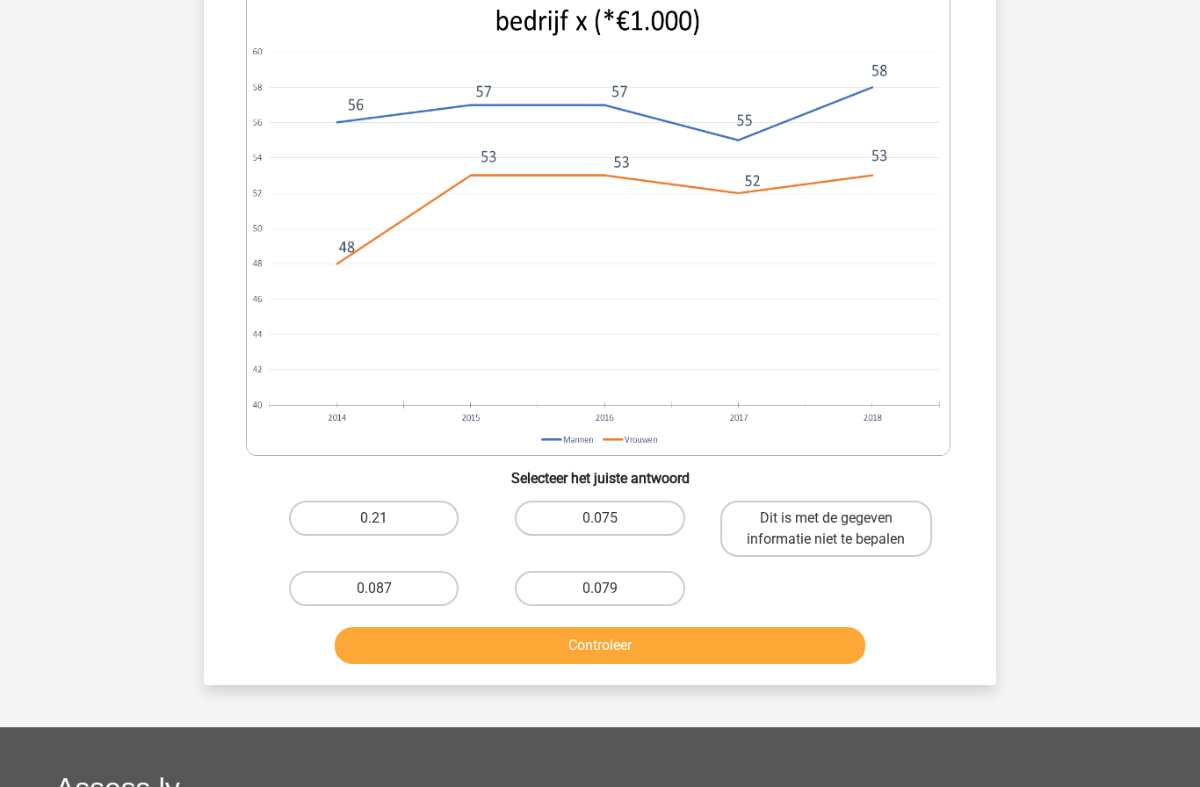
scroll to position [795, 0]
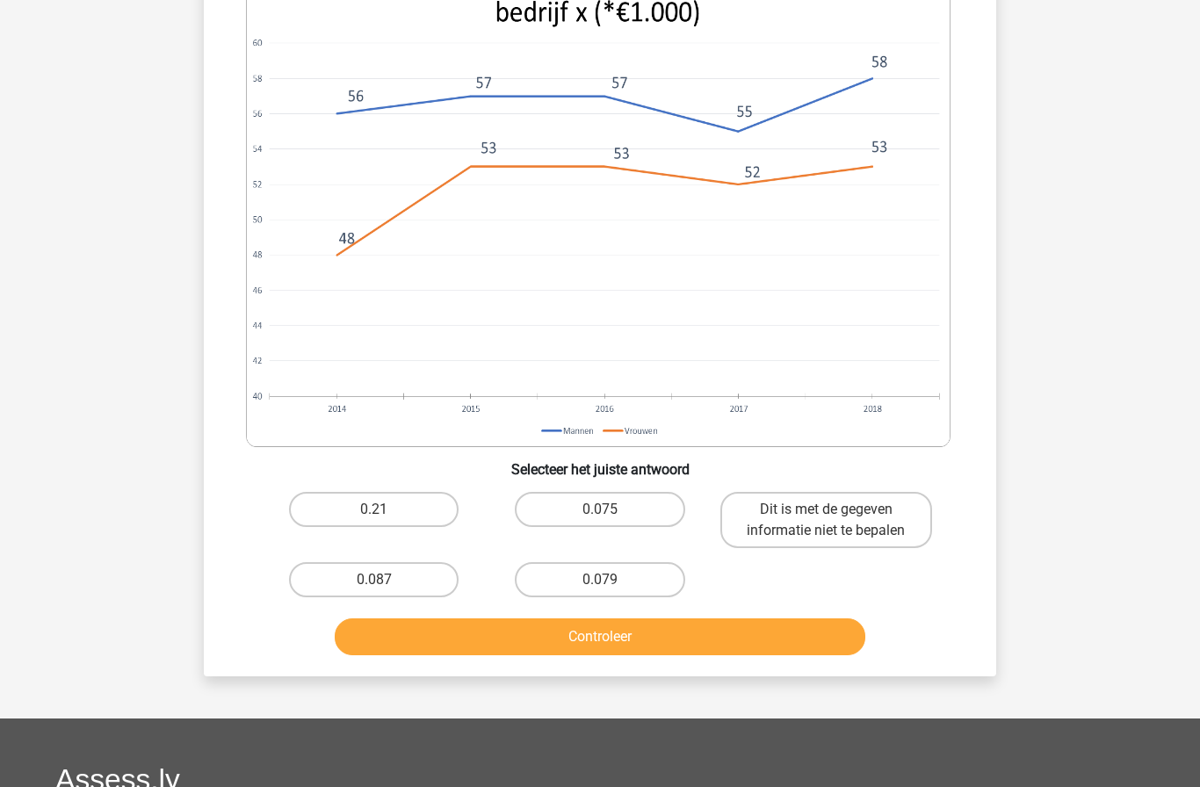
click at [788, 492] on label "Dit is met de gegeven informatie niet te bepalen" at bounding box center [827, 520] width 212 height 56
click at [826, 510] on input "Dit is met de gegeven informatie niet te bepalen" at bounding box center [831, 515] width 11 height 11
radio input "true"
click at [600, 627] on button "Controleer" at bounding box center [601, 637] width 532 height 37
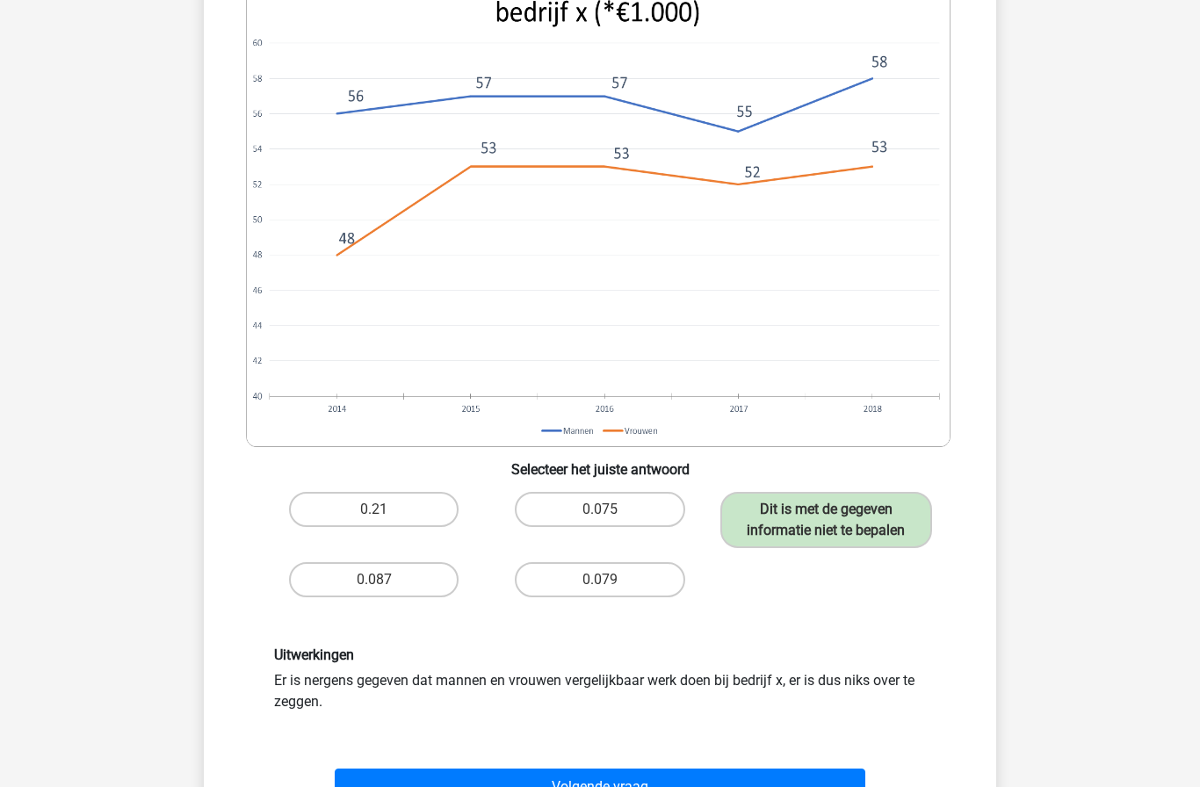
click at [531, 787] on button "Volgende vraag" at bounding box center [601, 787] width 532 height 37
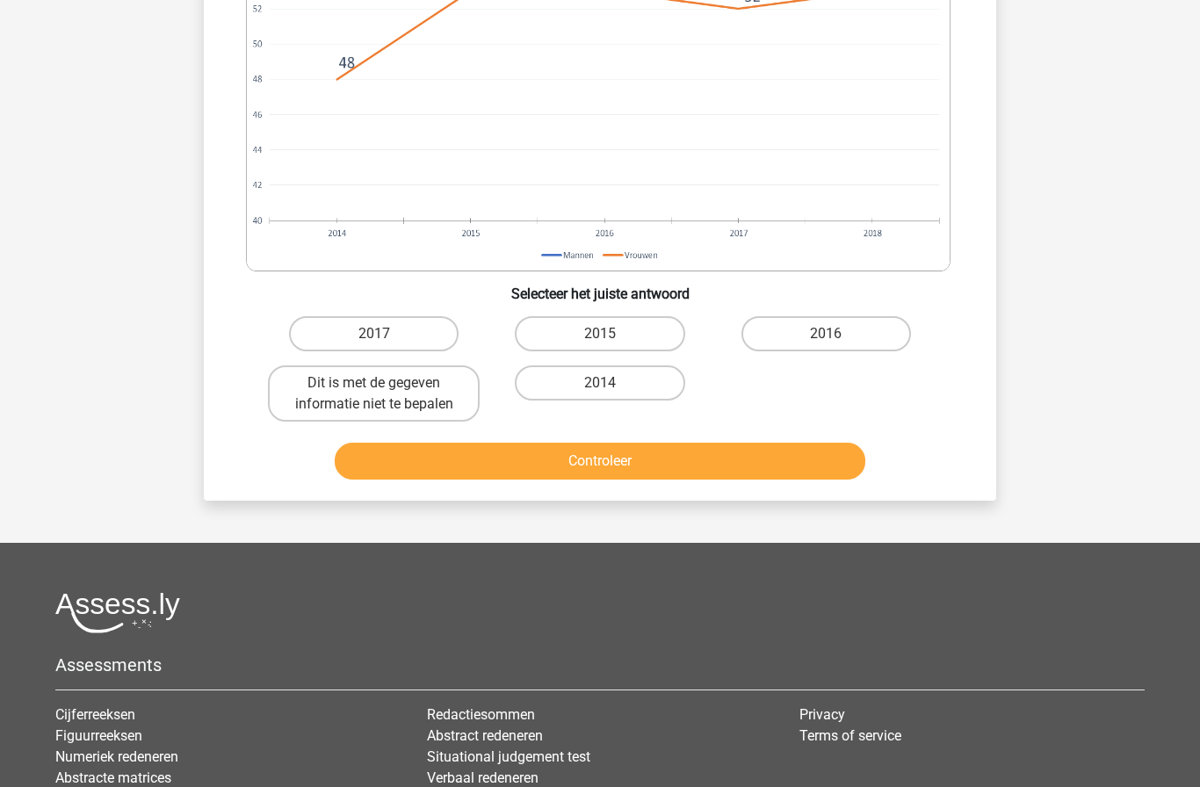
scroll to position [999, 0]
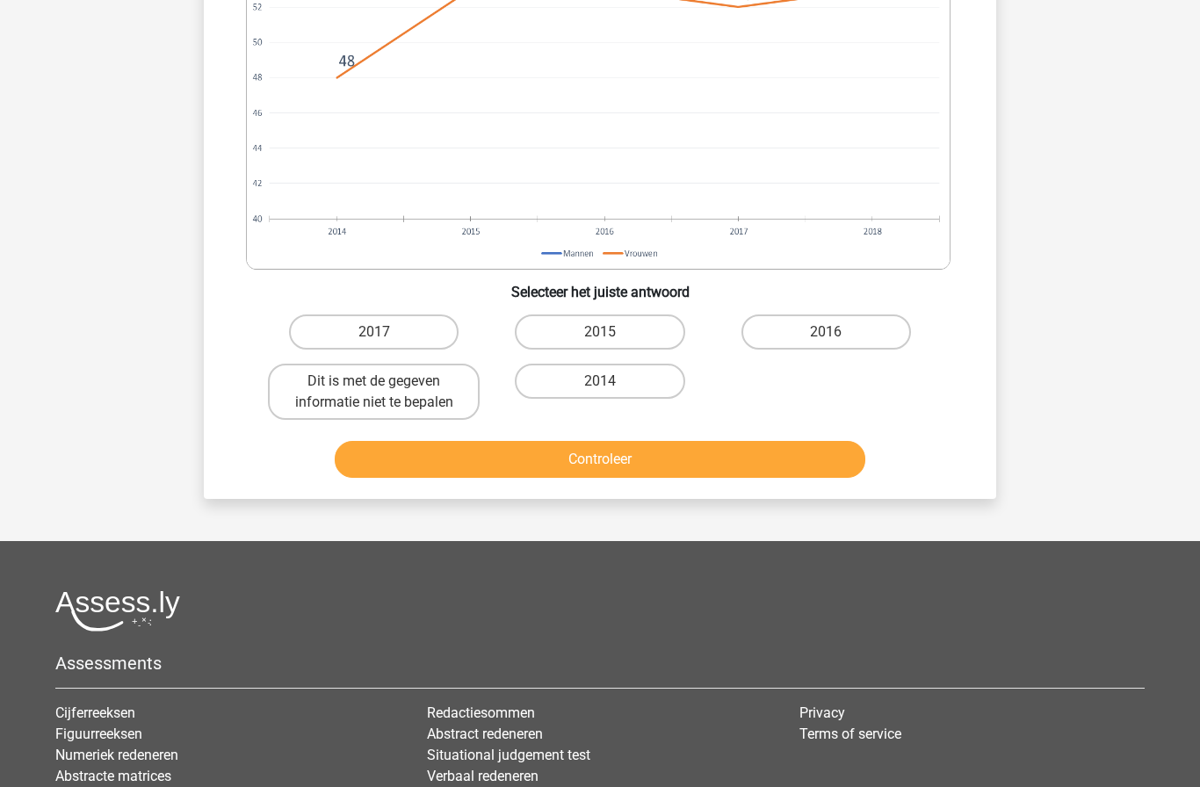
click at [368, 405] on label "Dit is met de gegeven informatie niet te bepalen" at bounding box center [374, 392] width 212 height 56
click at [374, 393] on input "Dit is met de gegeven informatie niet te bepalen" at bounding box center [379, 386] width 11 height 11
radio input "true"
click at [432, 478] on button "Controleer" at bounding box center [601, 459] width 532 height 37
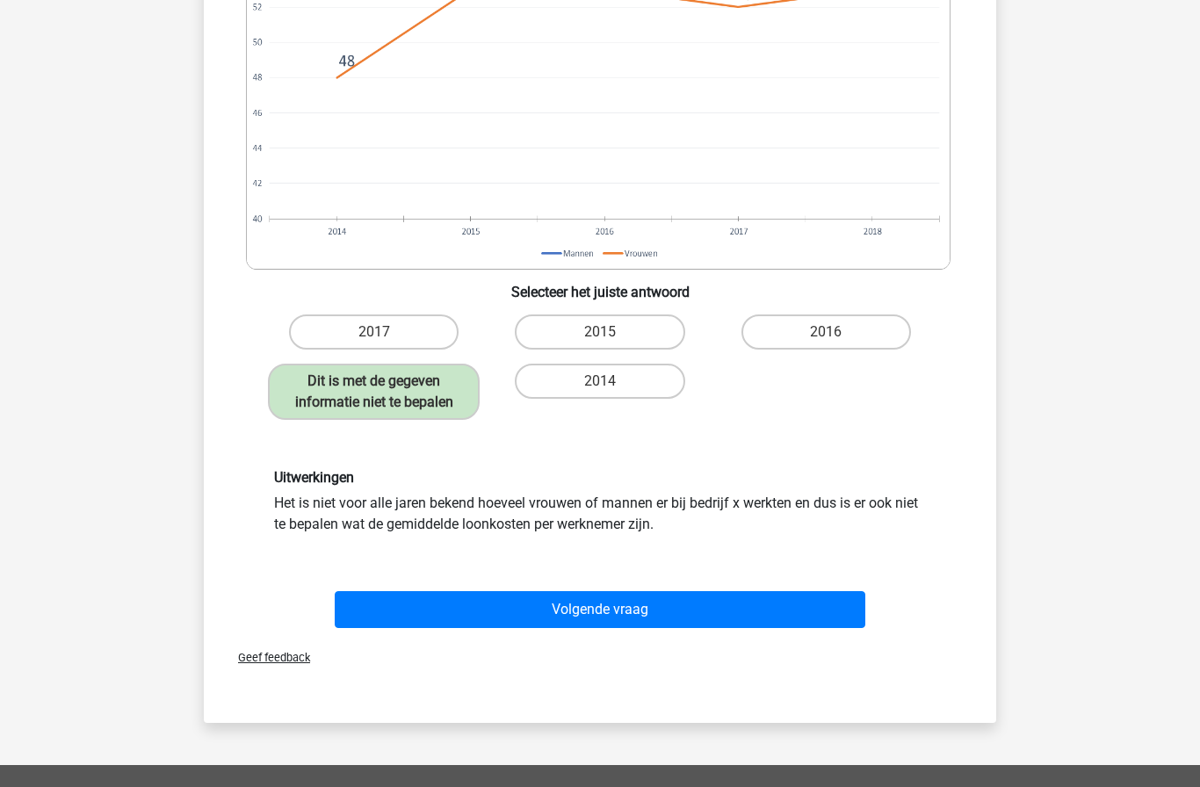
click at [451, 628] on button "Volgende vraag" at bounding box center [601, 609] width 532 height 37
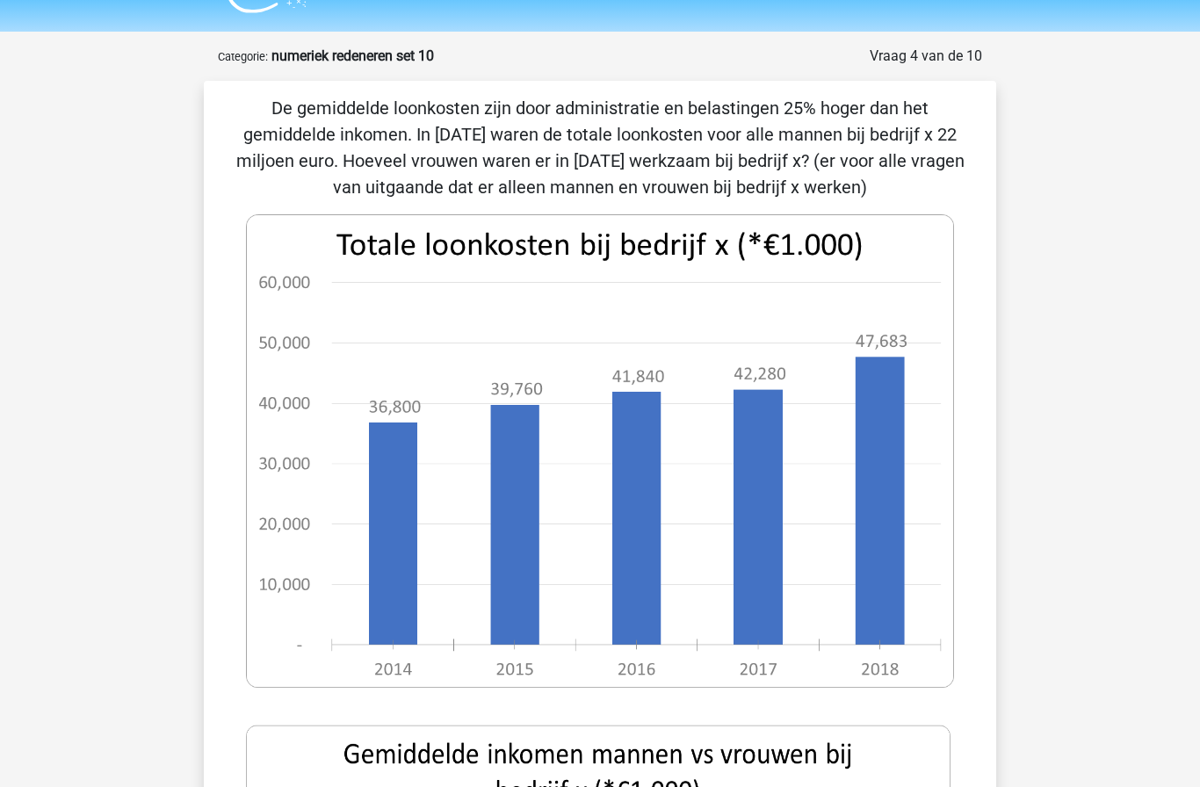
scroll to position [41, 0]
click at [996, 562] on div "De gemiddelde loonkosten zijn door administratie en belastingen 25% hoger dan h…" at bounding box center [600, 769] width 793 height 1375
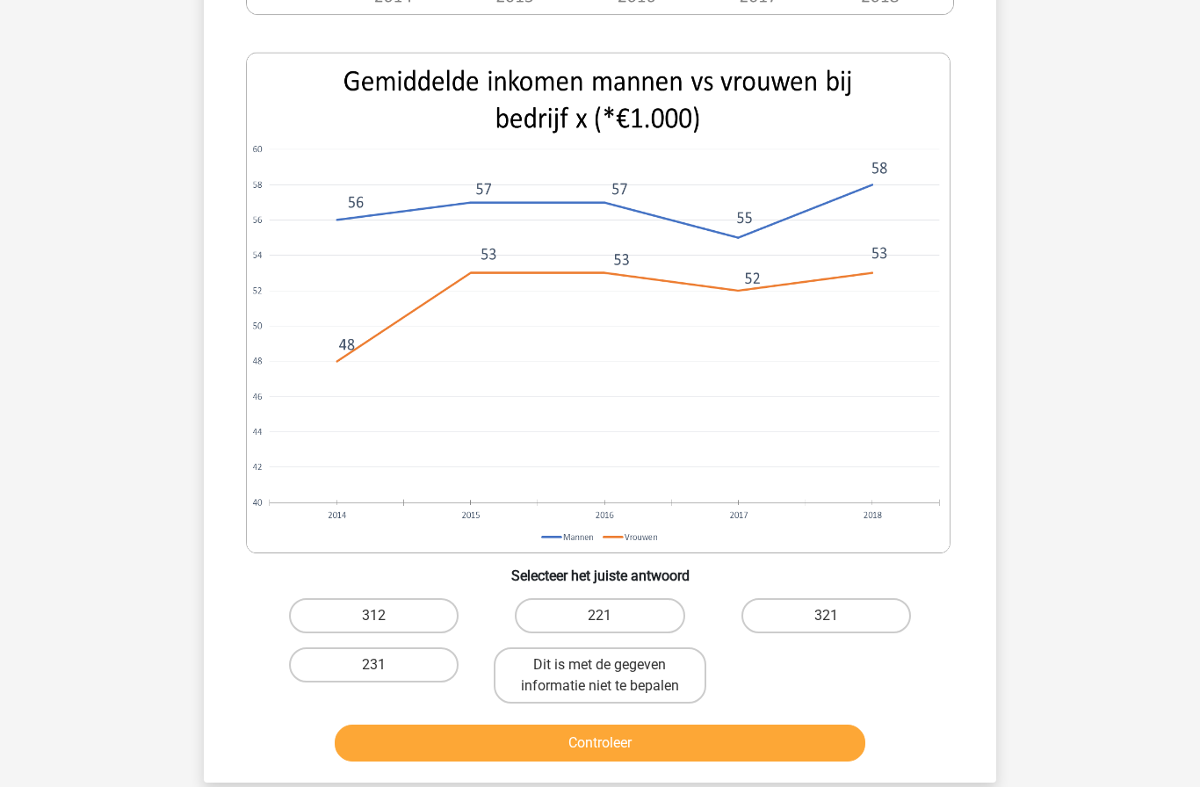
scroll to position [743, 0]
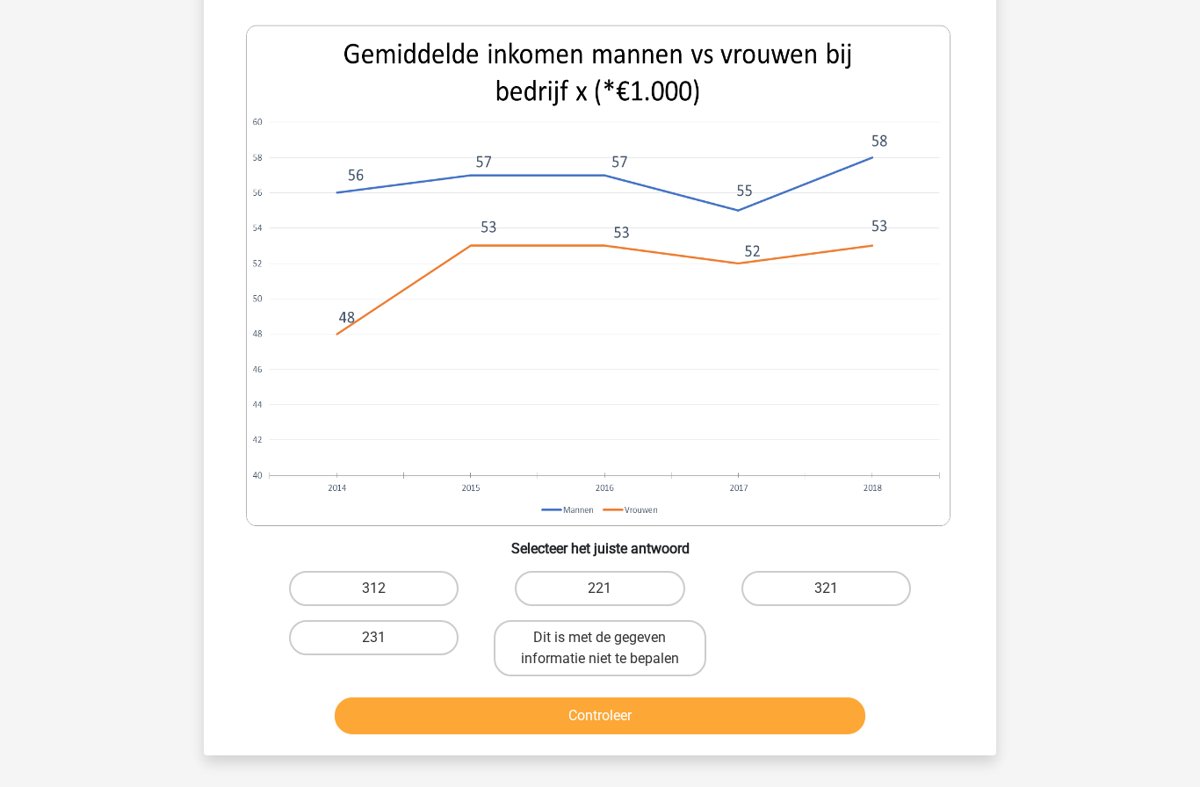
click at [868, 574] on label "321" at bounding box center [827, 588] width 170 height 35
click at [838, 589] on input "321" at bounding box center [831, 594] width 11 height 11
radio input "true"
click at [801, 715] on button "Controleer" at bounding box center [601, 716] width 532 height 37
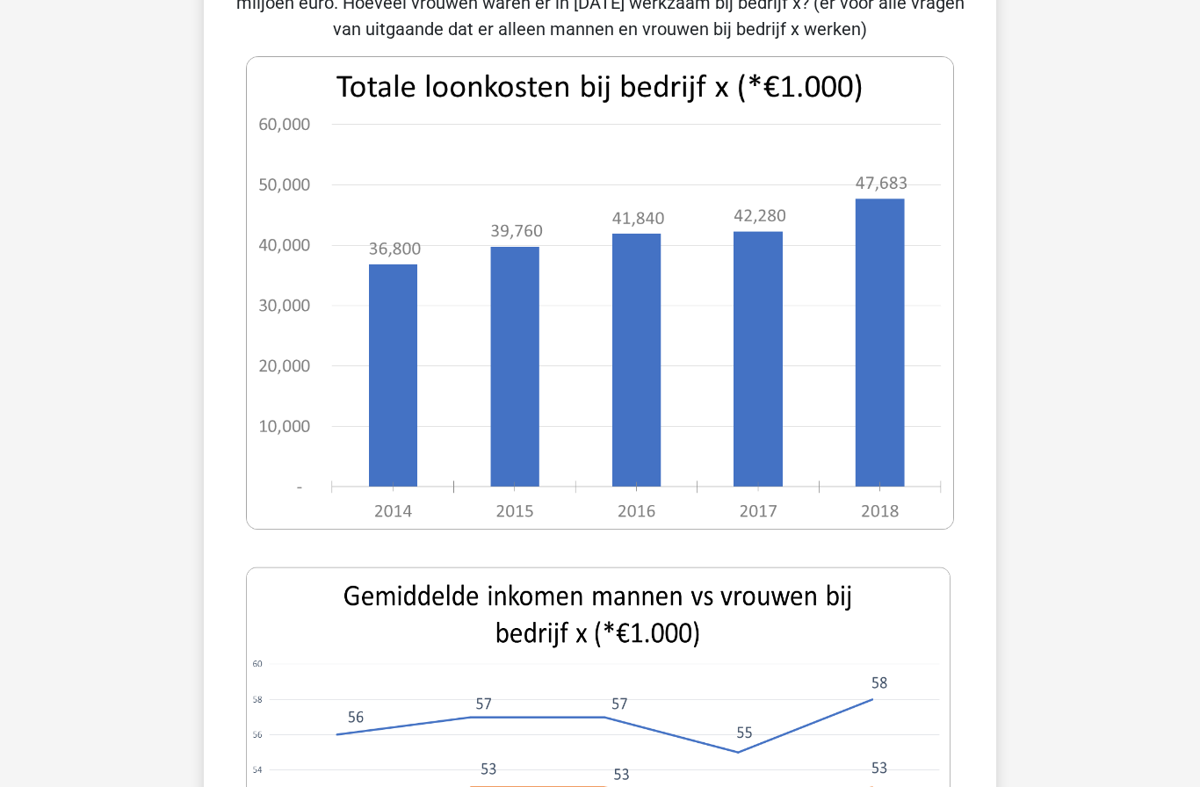
scroll to position [202, 0]
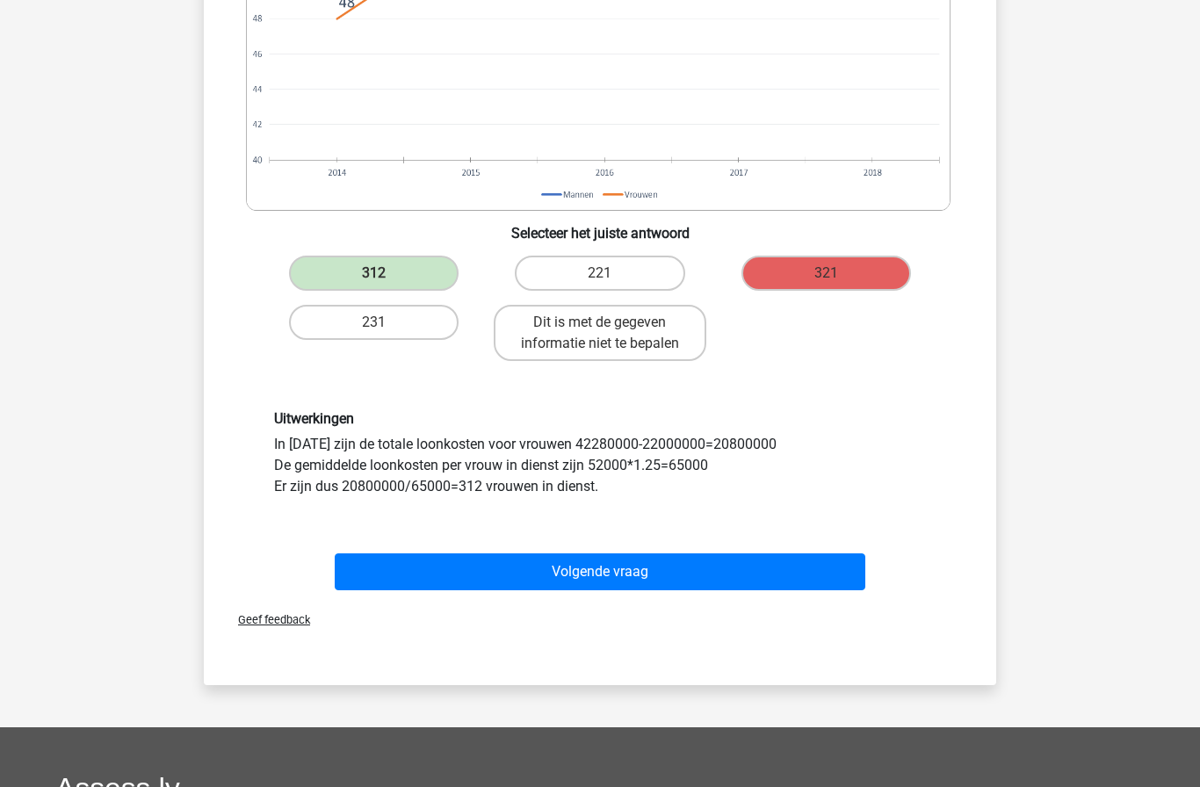
click at [833, 562] on button "Volgende vraag" at bounding box center [601, 572] width 532 height 37
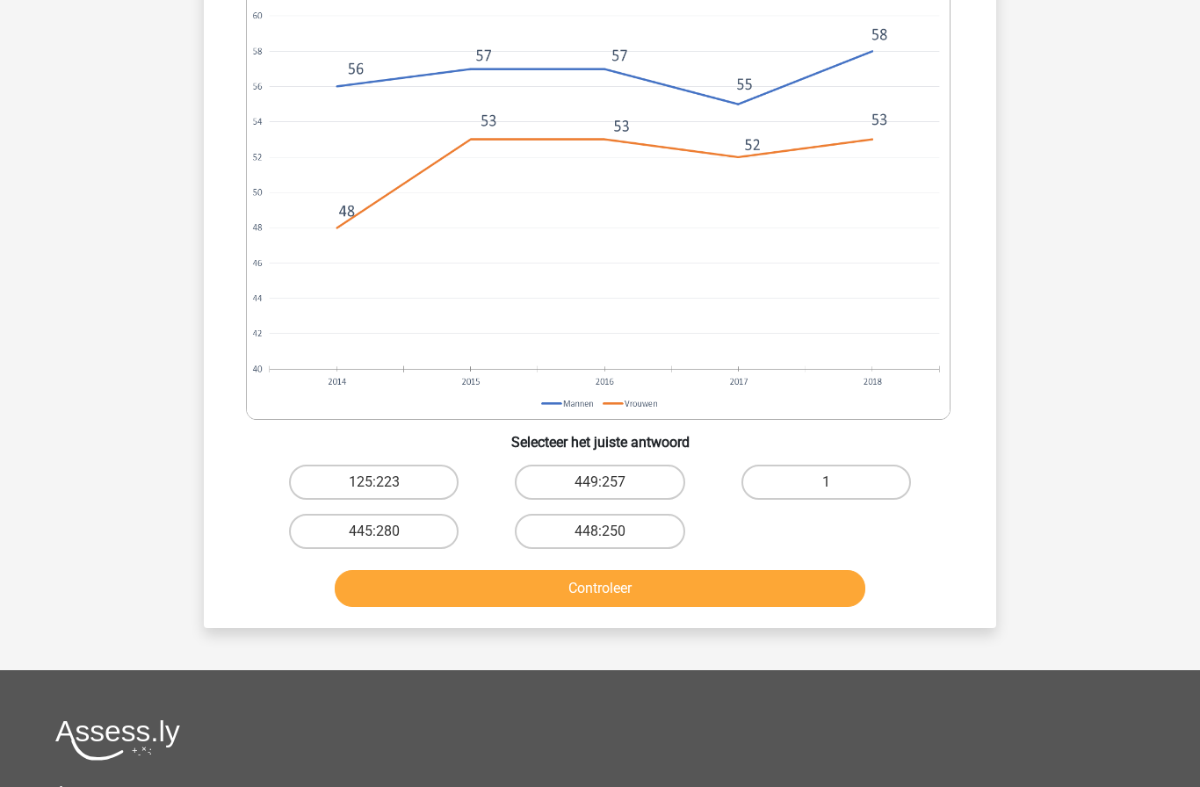
scroll to position [847, 0]
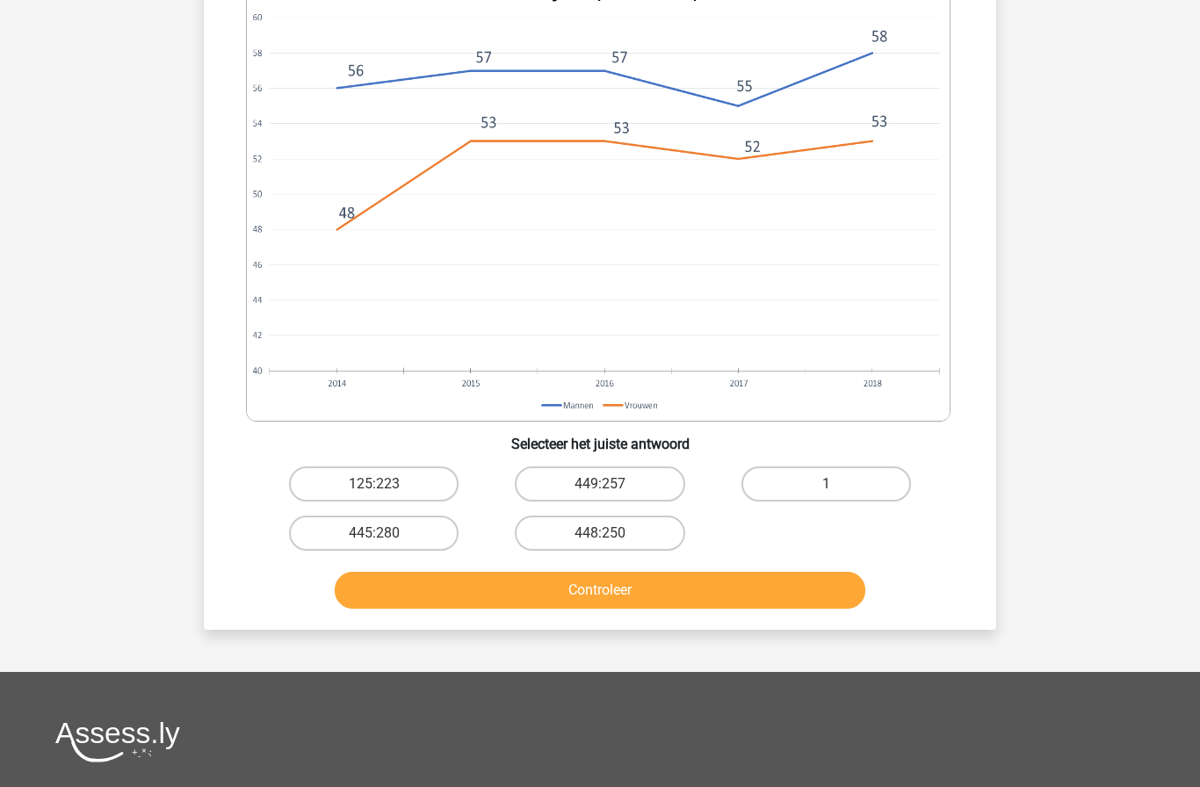
click at [408, 468] on label "125:223" at bounding box center [374, 484] width 170 height 35
click at [386, 484] on input "125:223" at bounding box center [379, 489] width 11 height 11
radio input "true"
click at [643, 598] on button "Controleer" at bounding box center [601, 590] width 532 height 37
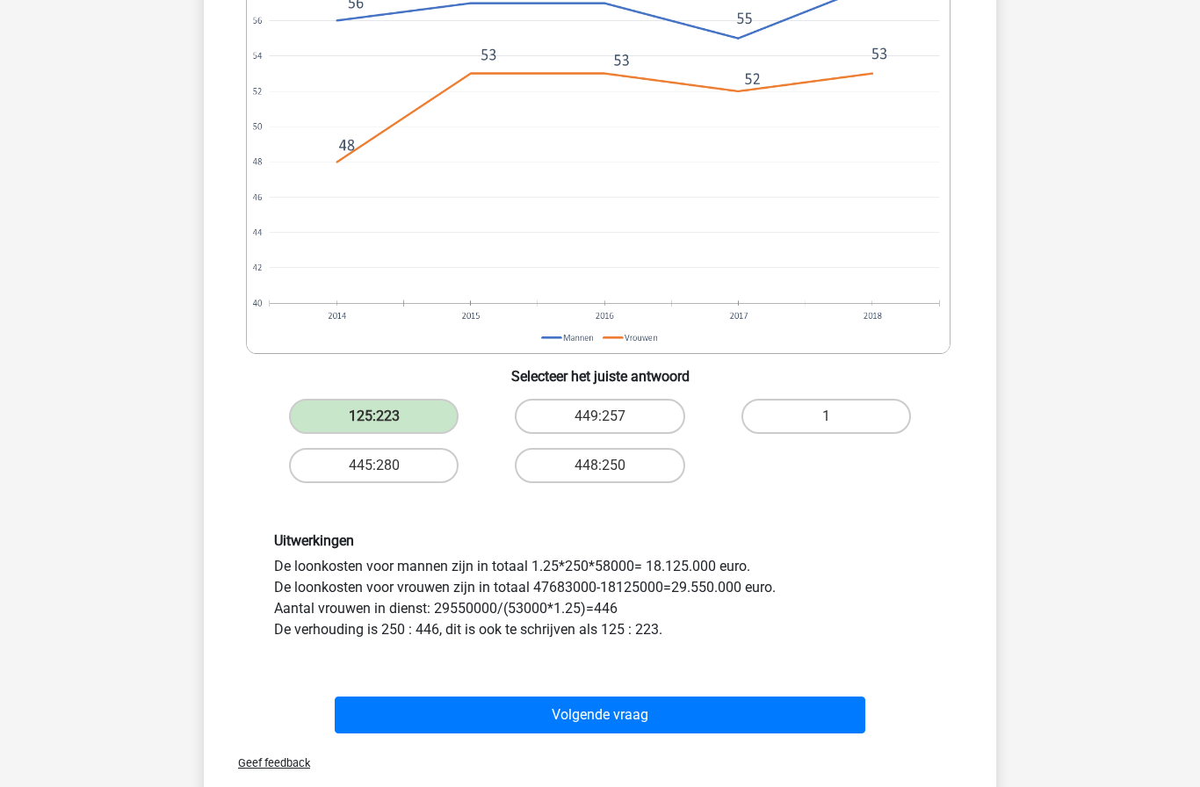
click at [820, 720] on button "Volgende vraag" at bounding box center [601, 715] width 532 height 37
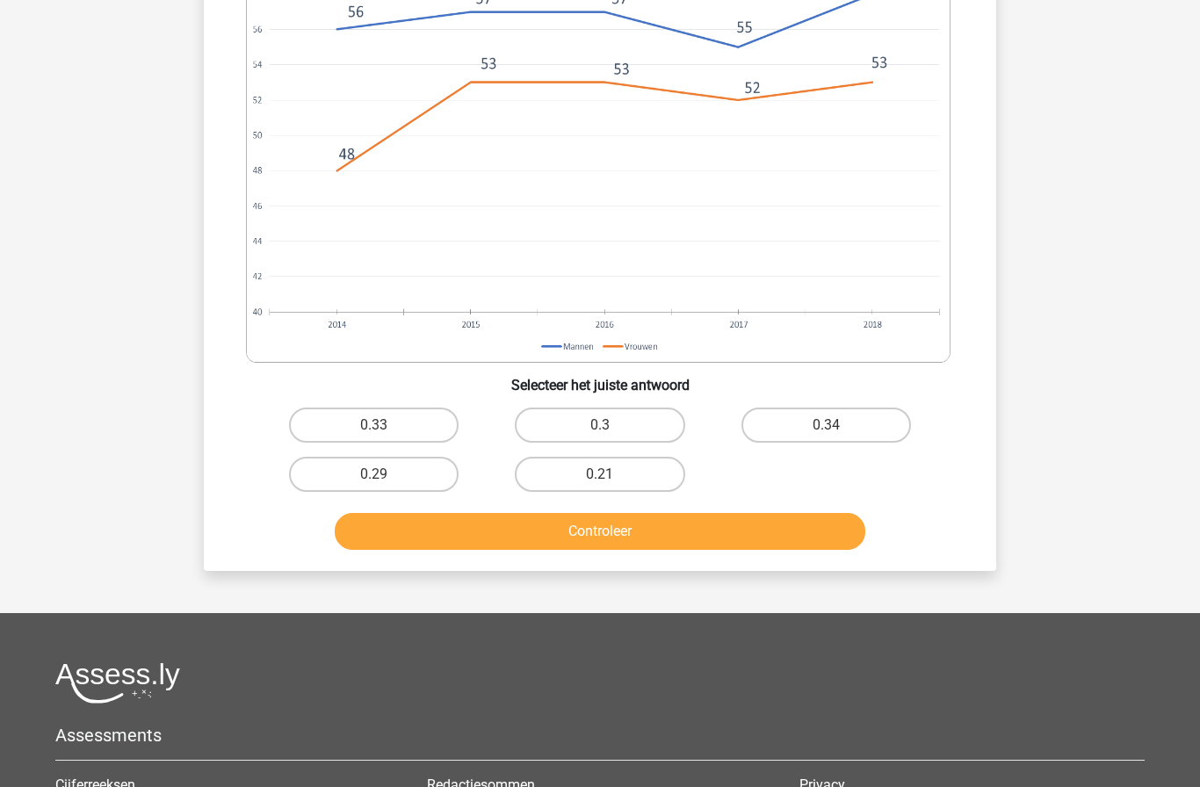
scroll to position [869, 0]
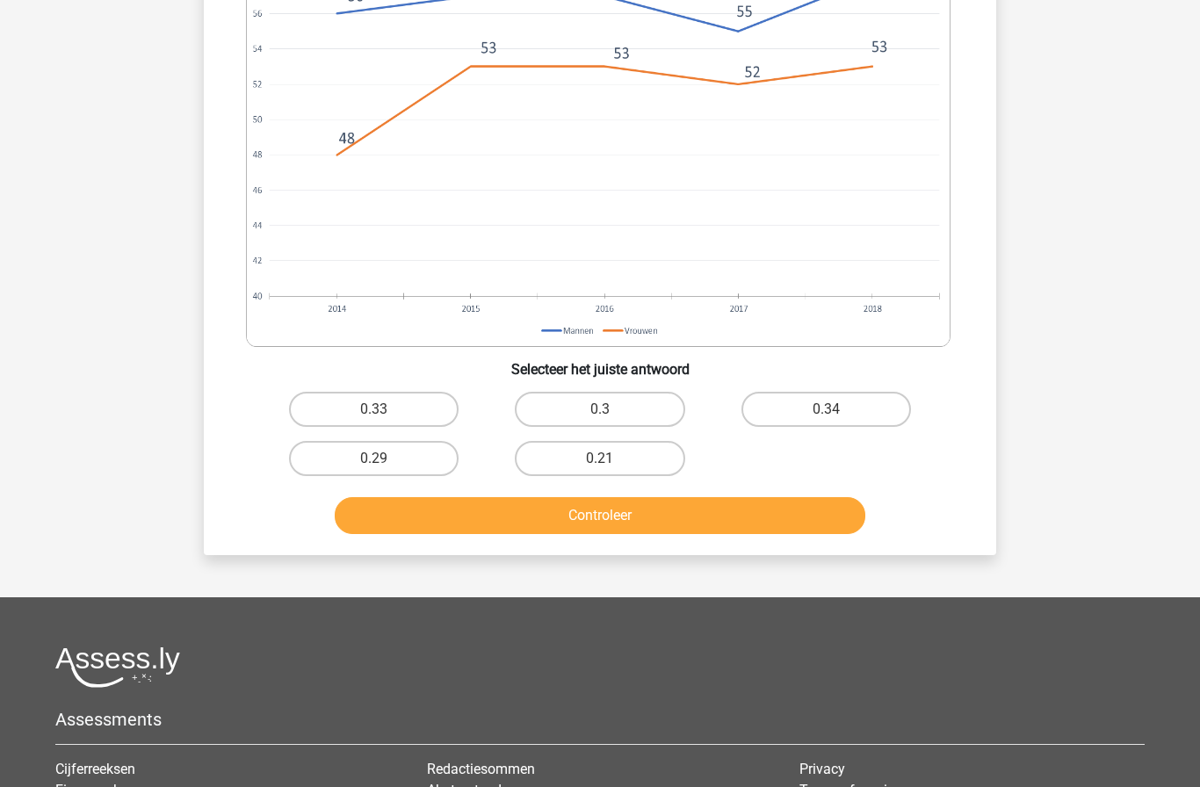
click at [424, 459] on label "0.29" at bounding box center [374, 458] width 170 height 35
click at [386, 459] on input "0.29" at bounding box center [379, 464] width 11 height 11
radio input "true"
click at [605, 417] on input "0.3" at bounding box center [605, 415] width 11 height 11
radio input "true"
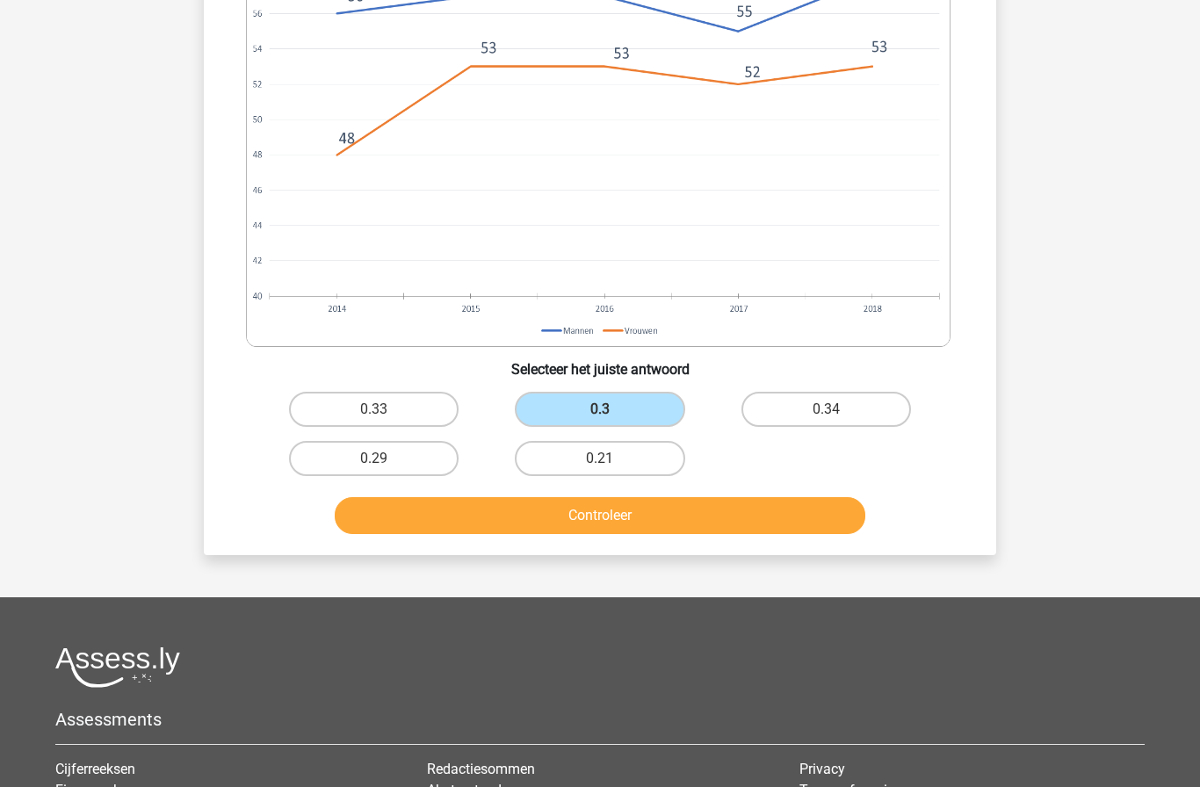
click at [577, 520] on button "Controleer" at bounding box center [601, 515] width 532 height 37
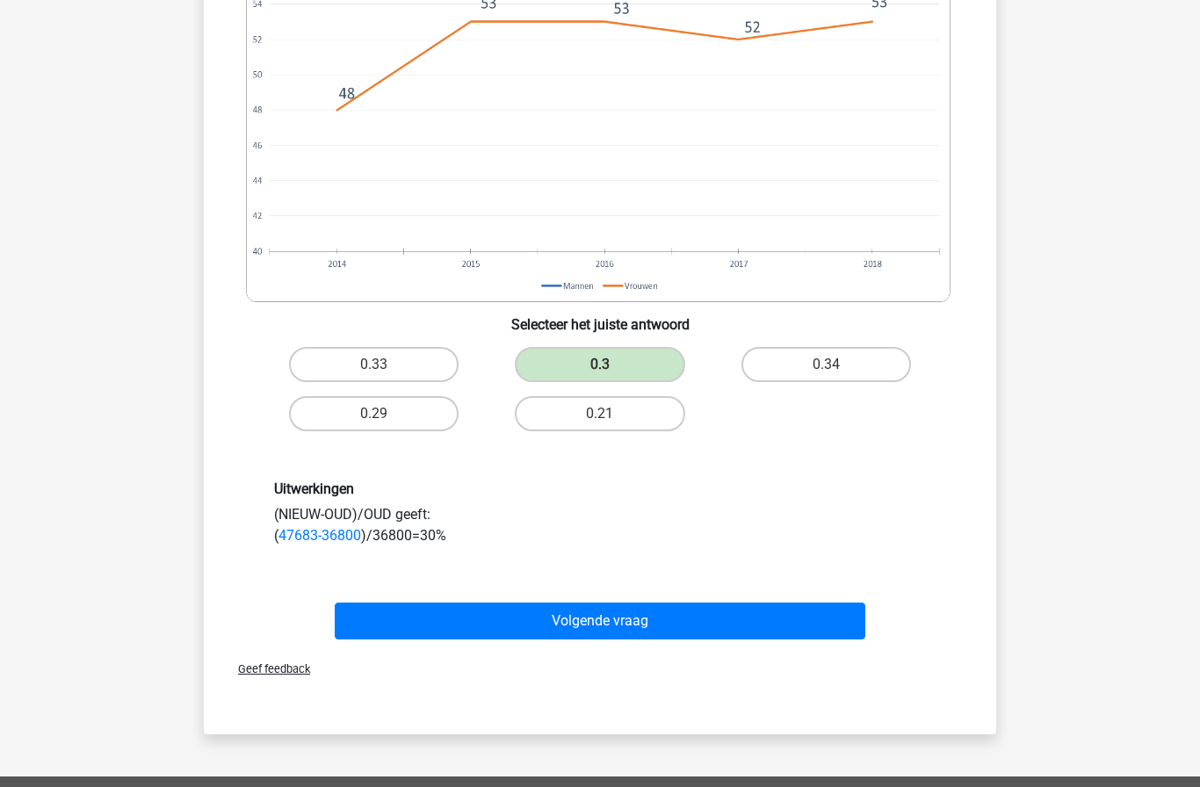
scroll to position [933, 0]
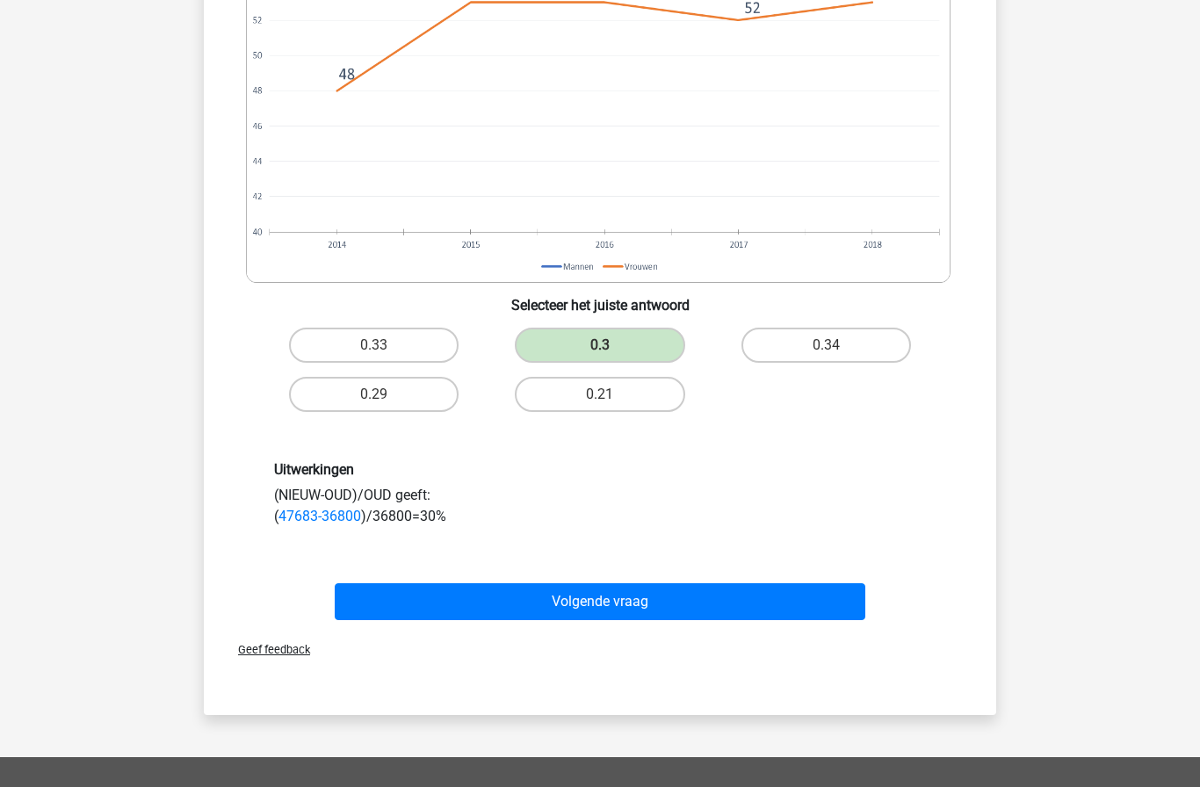
click at [564, 603] on button "Volgende vraag" at bounding box center [601, 602] width 532 height 37
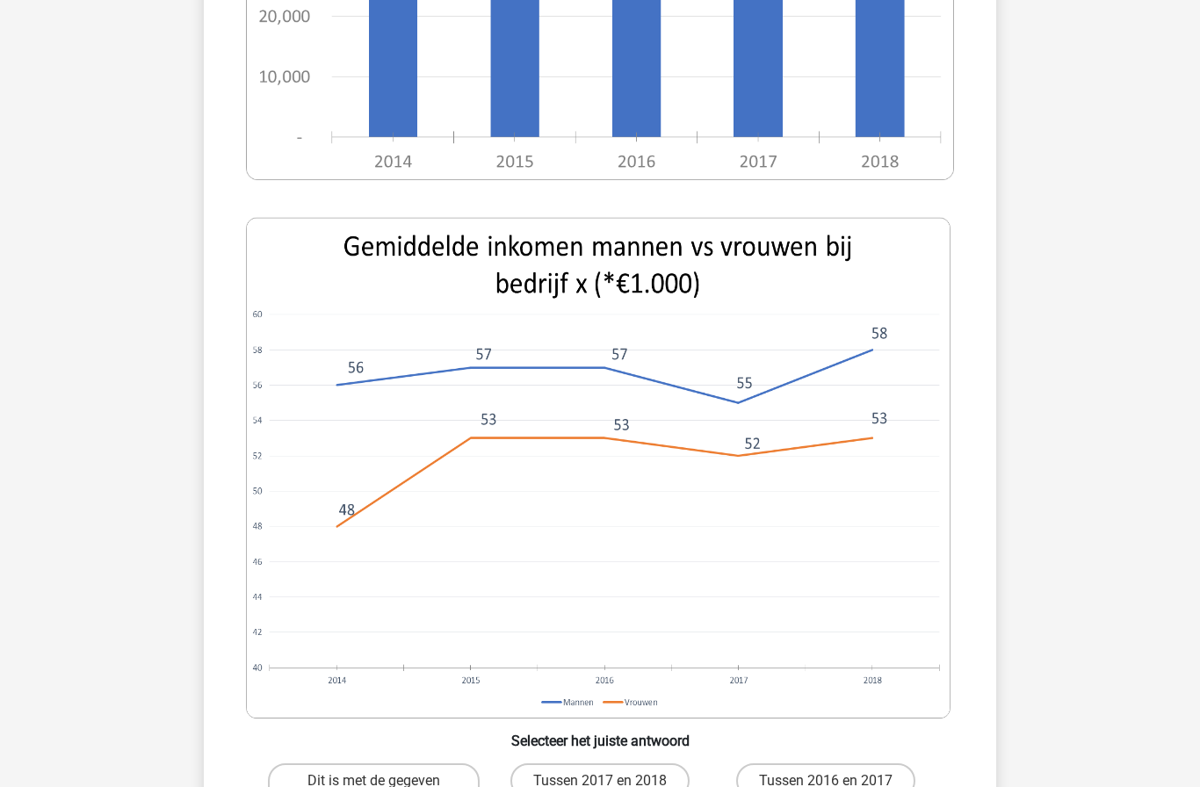
scroll to position [571, 0]
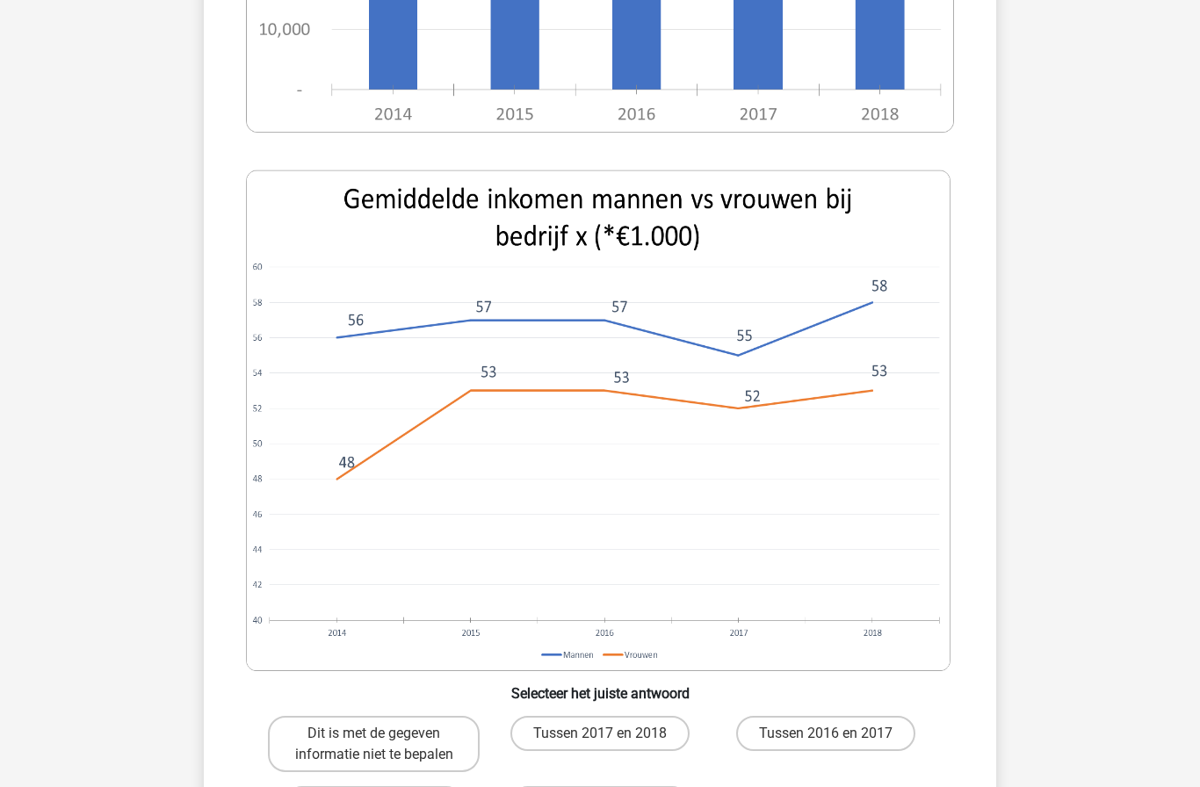
click at [648, 735] on label "Tussen 2017 en 2018" at bounding box center [600, 733] width 179 height 35
click at [612, 735] on input "Tussen 2017 en 2018" at bounding box center [605, 739] width 11 height 11
radio input "true"
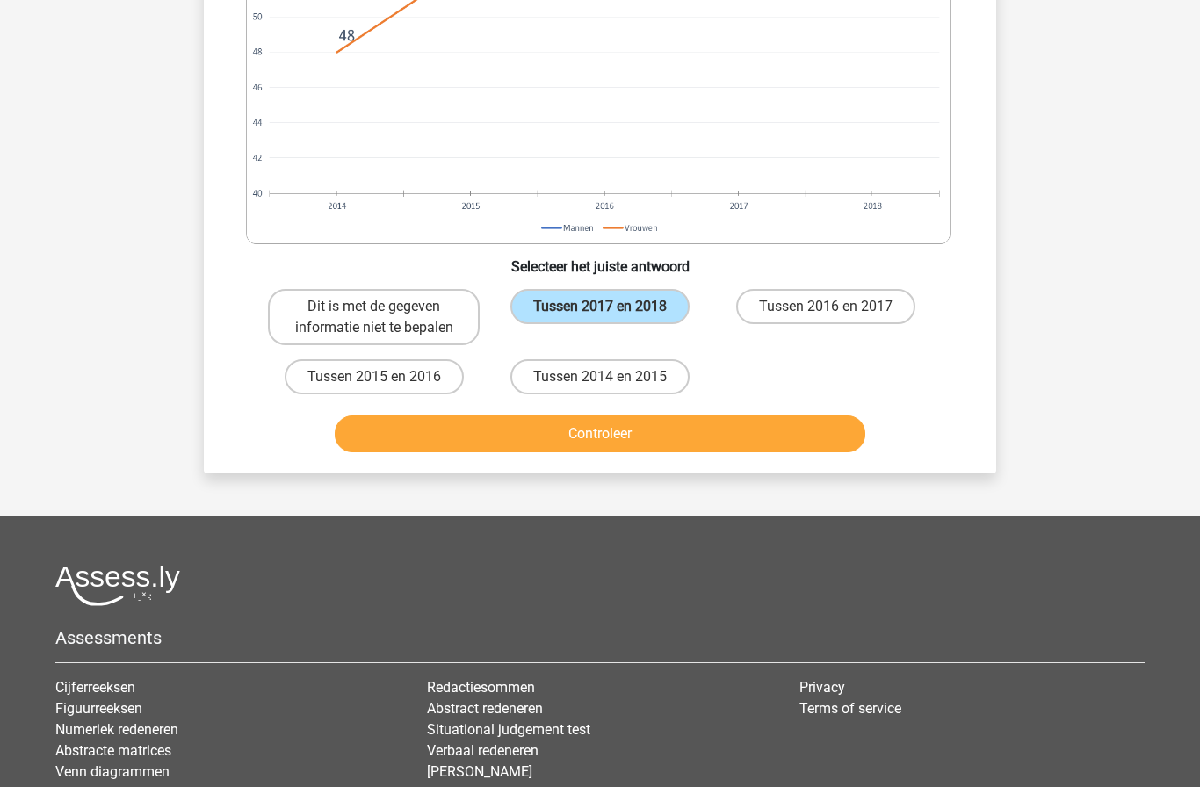
scroll to position [1028, 0]
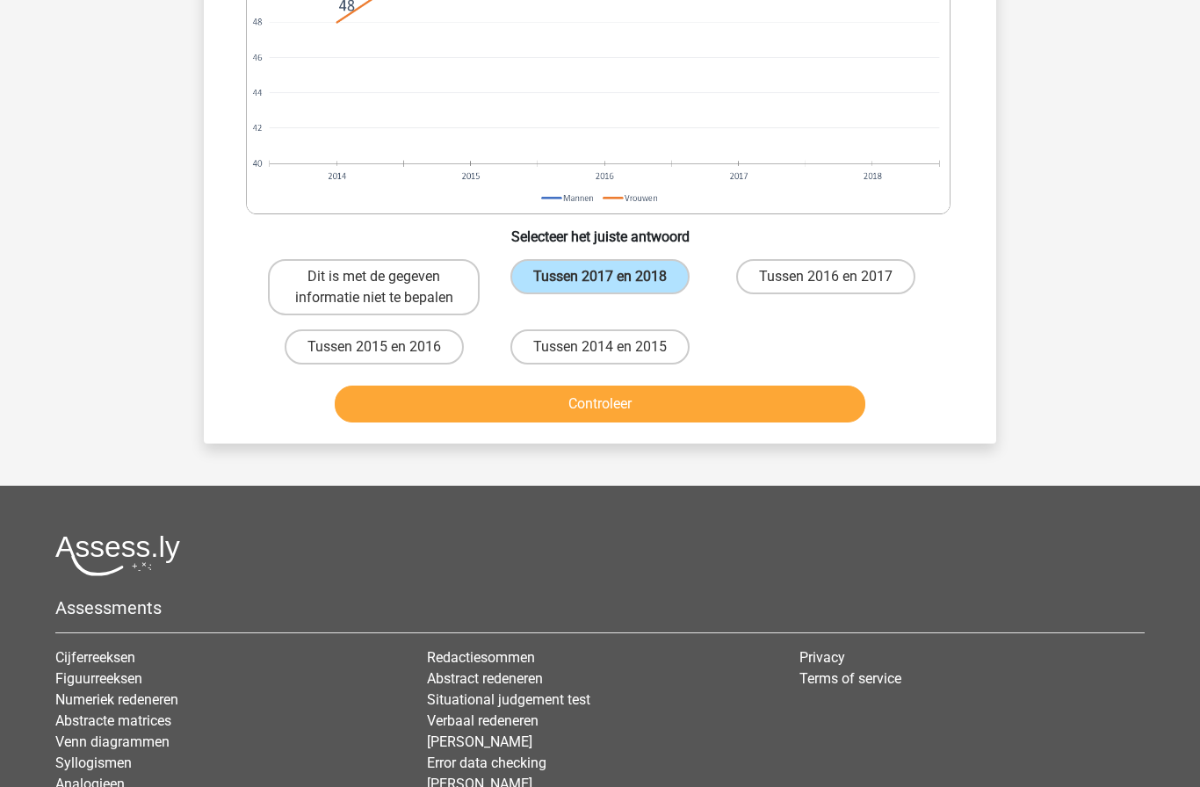
click at [803, 397] on button "Controleer" at bounding box center [601, 404] width 532 height 37
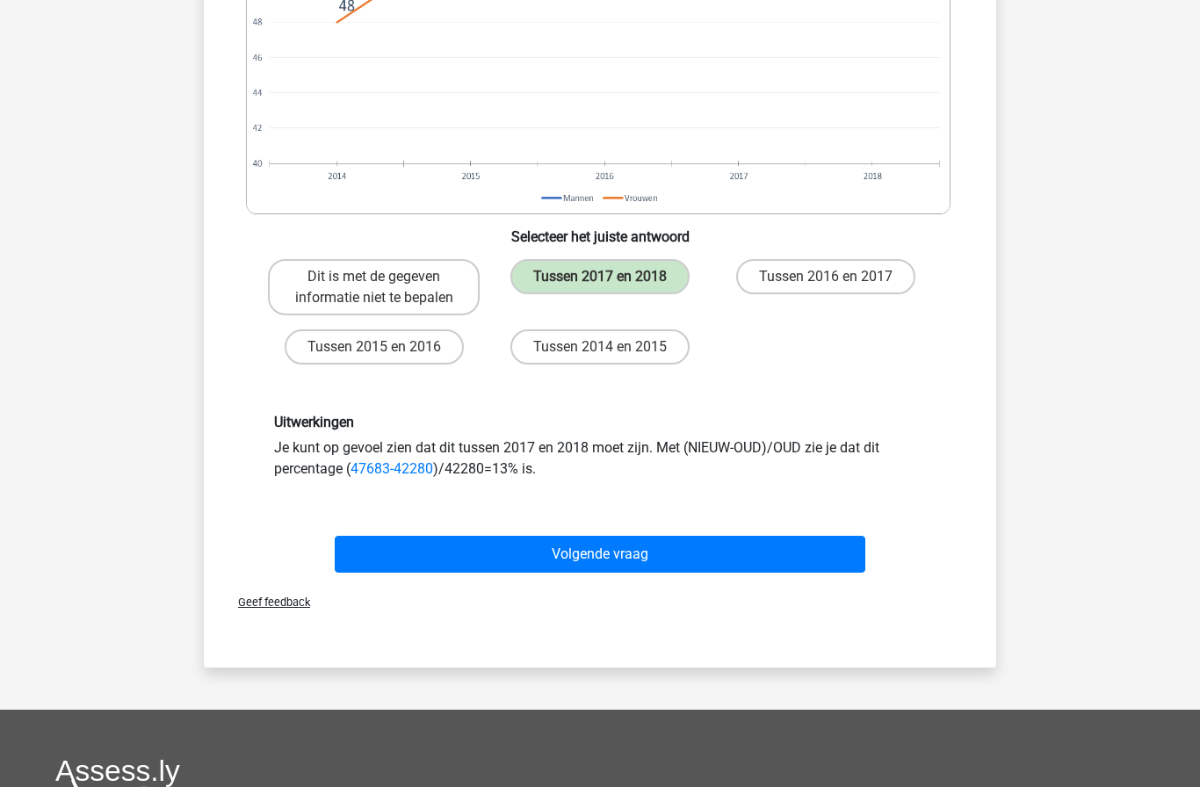
click at [814, 550] on button "Volgende vraag" at bounding box center [601, 554] width 532 height 37
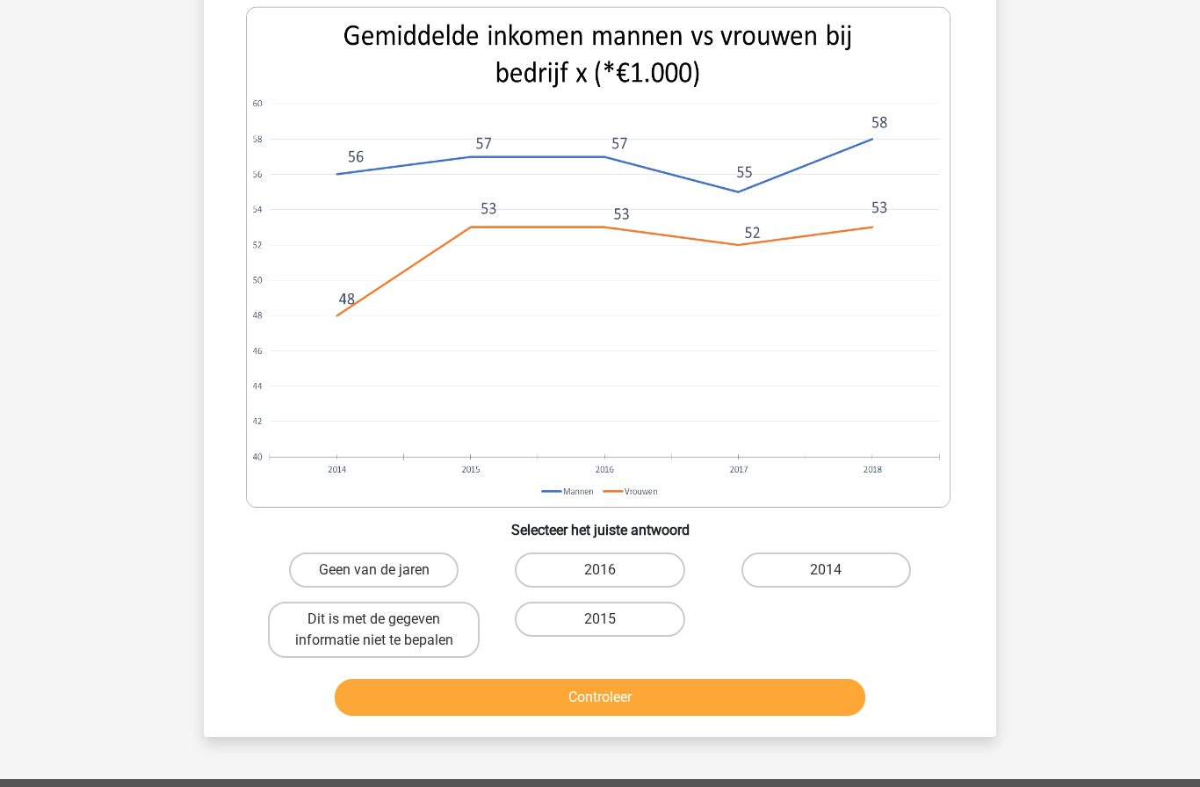
scroll to position [706, 0]
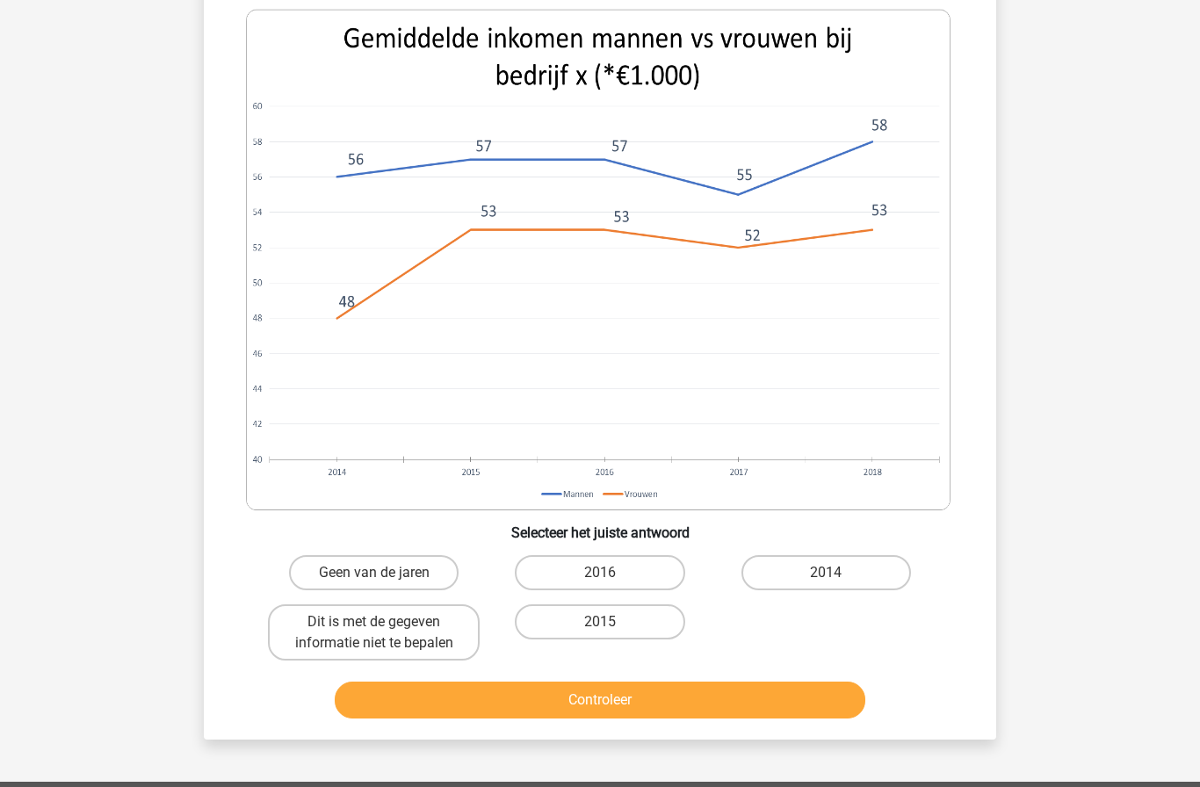
click at [850, 573] on label "2014" at bounding box center [827, 572] width 170 height 35
click at [838, 573] on input "2014" at bounding box center [831, 578] width 11 height 11
radio input "true"
click at [803, 708] on button "Controleer" at bounding box center [601, 700] width 532 height 37
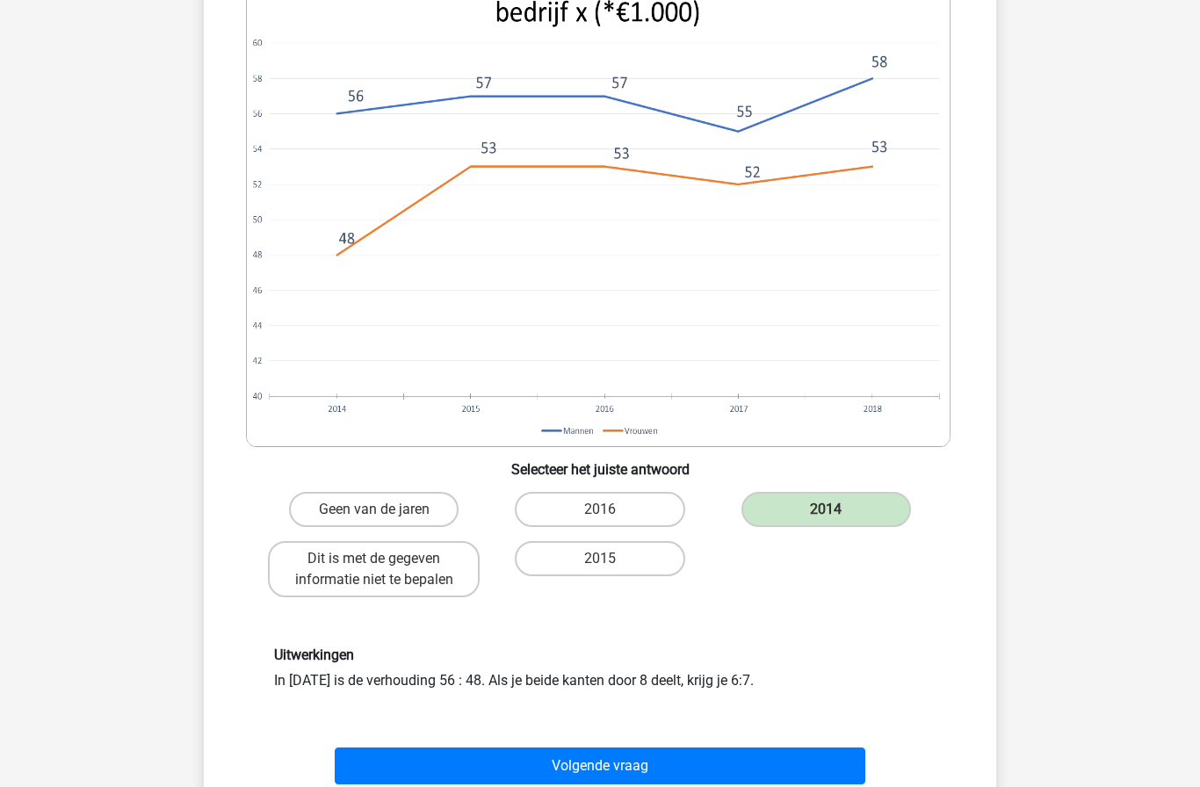
scroll to position [771, 0]
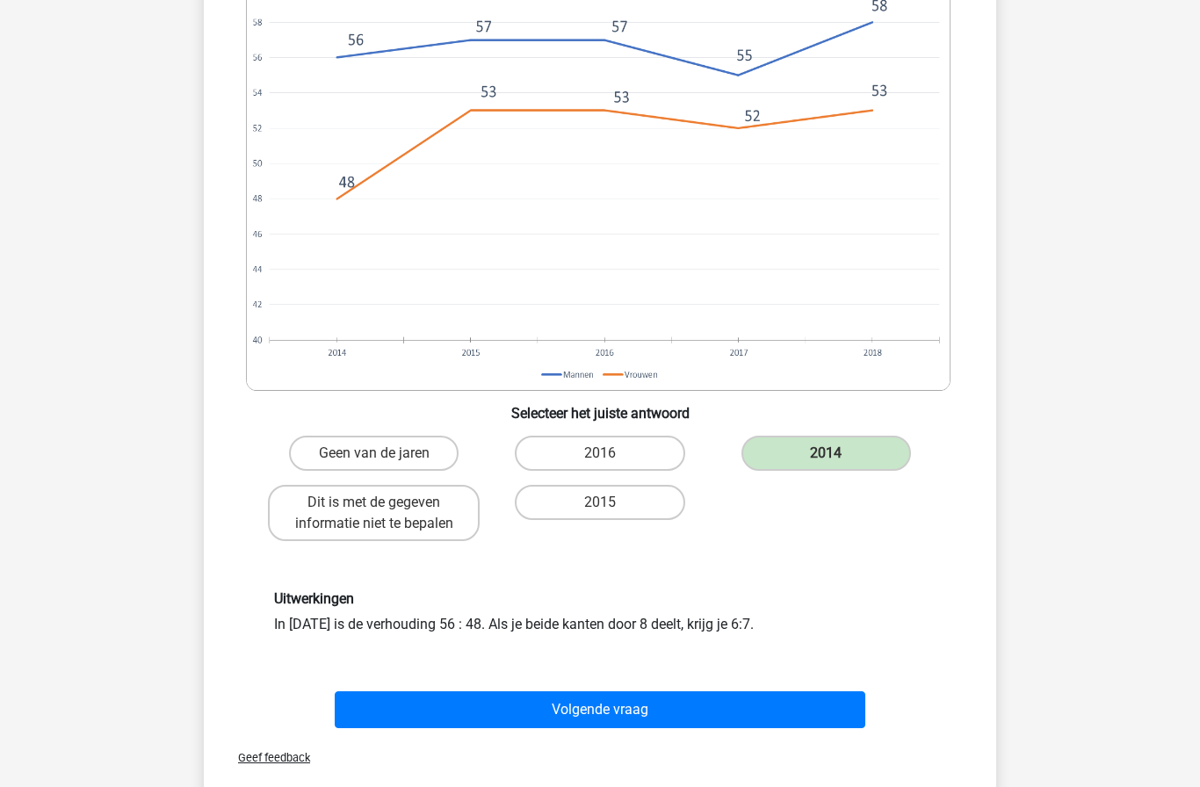
click at [787, 702] on button "Volgende vraag" at bounding box center [601, 710] width 532 height 37
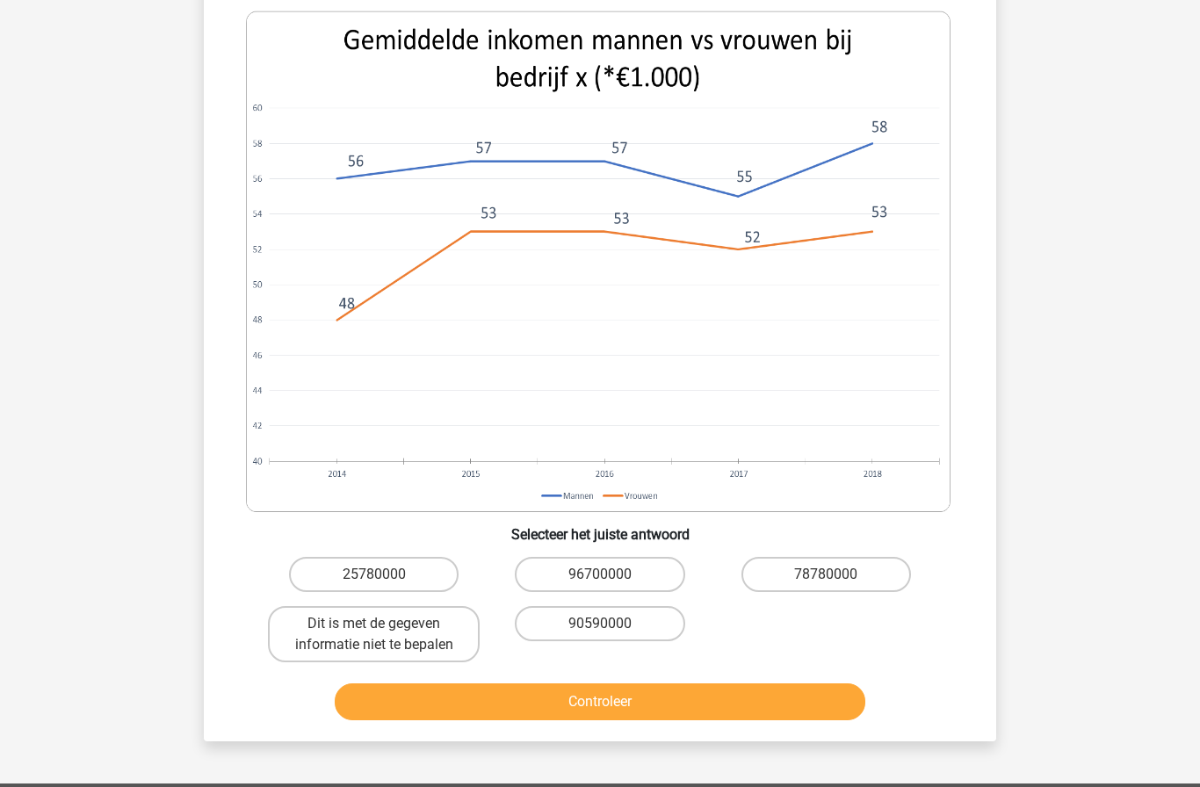
scroll to position [769, 0]
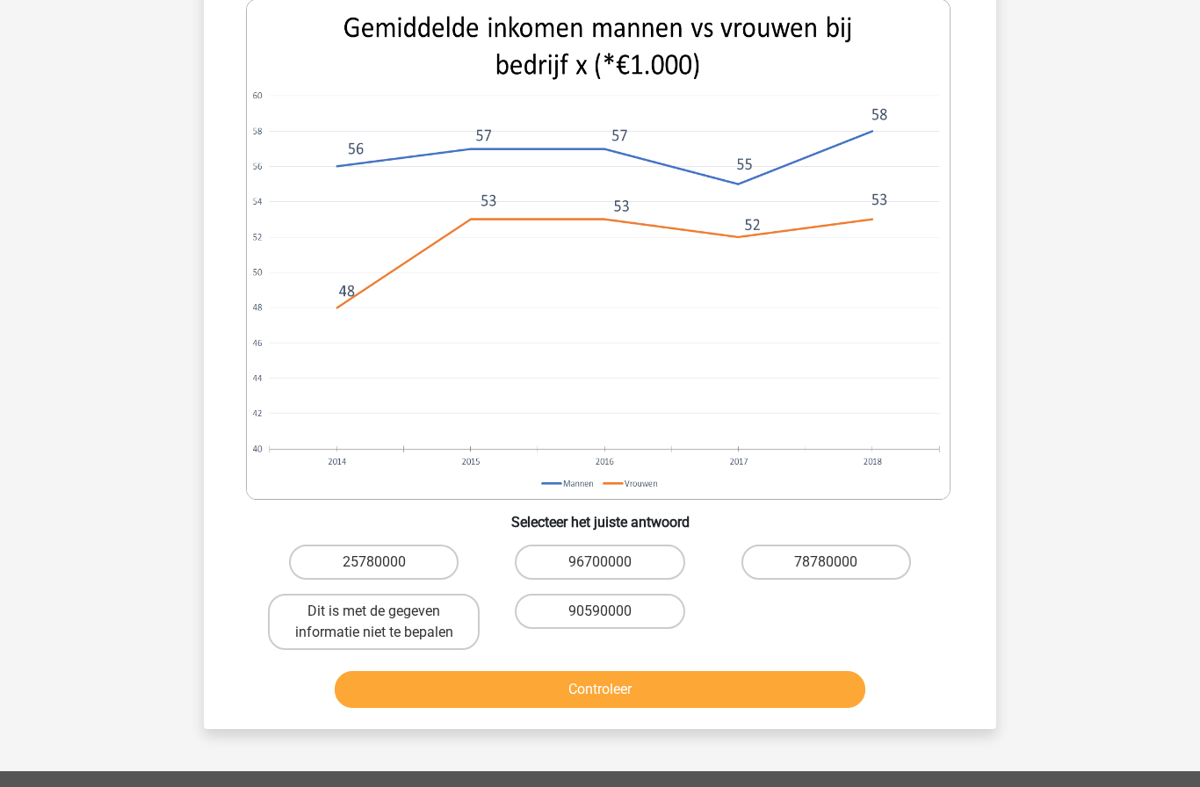
click at [640, 616] on label "90590000" at bounding box center [600, 611] width 170 height 35
click at [612, 616] on input "90590000" at bounding box center [605, 617] width 11 height 11
radio input "true"
click at [758, 688] on button "Controleer" at bounding box center [601, 689] width 532 height 37
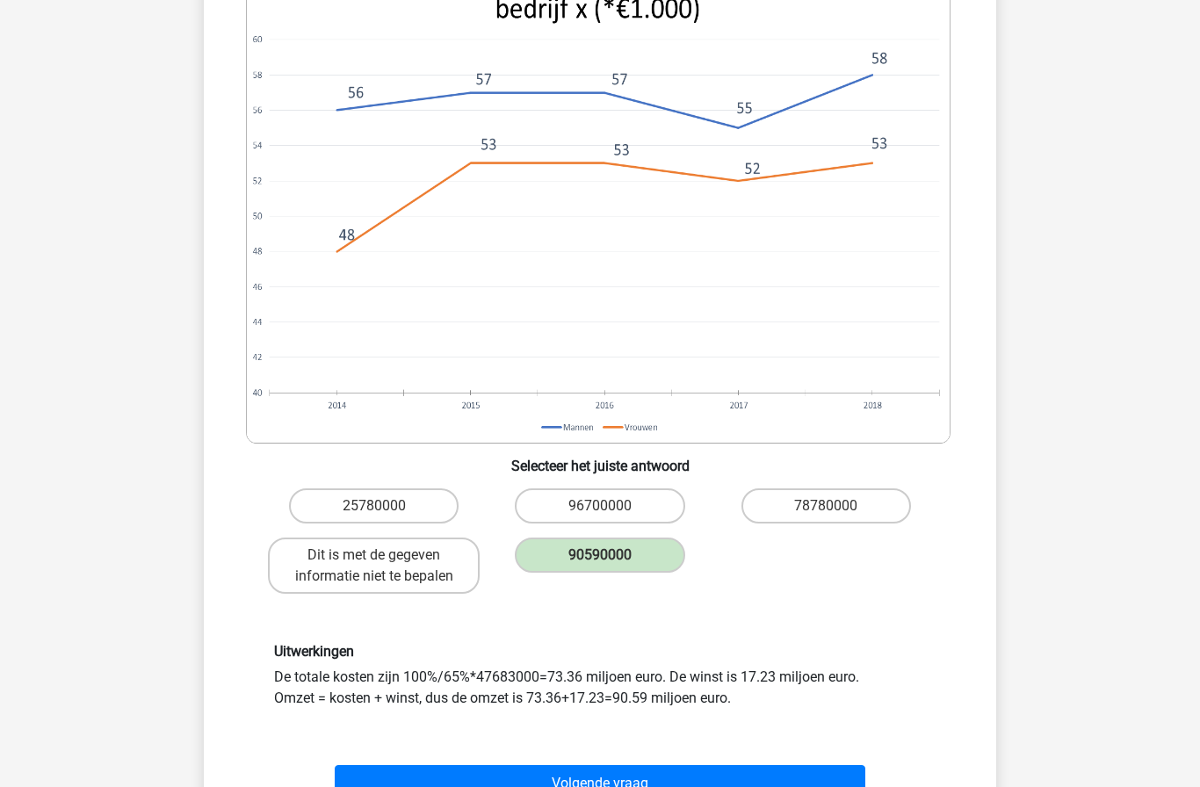
click at [778, 779] on button "Volgende vraag" at bounding box center [601, 783] width 532 height 37
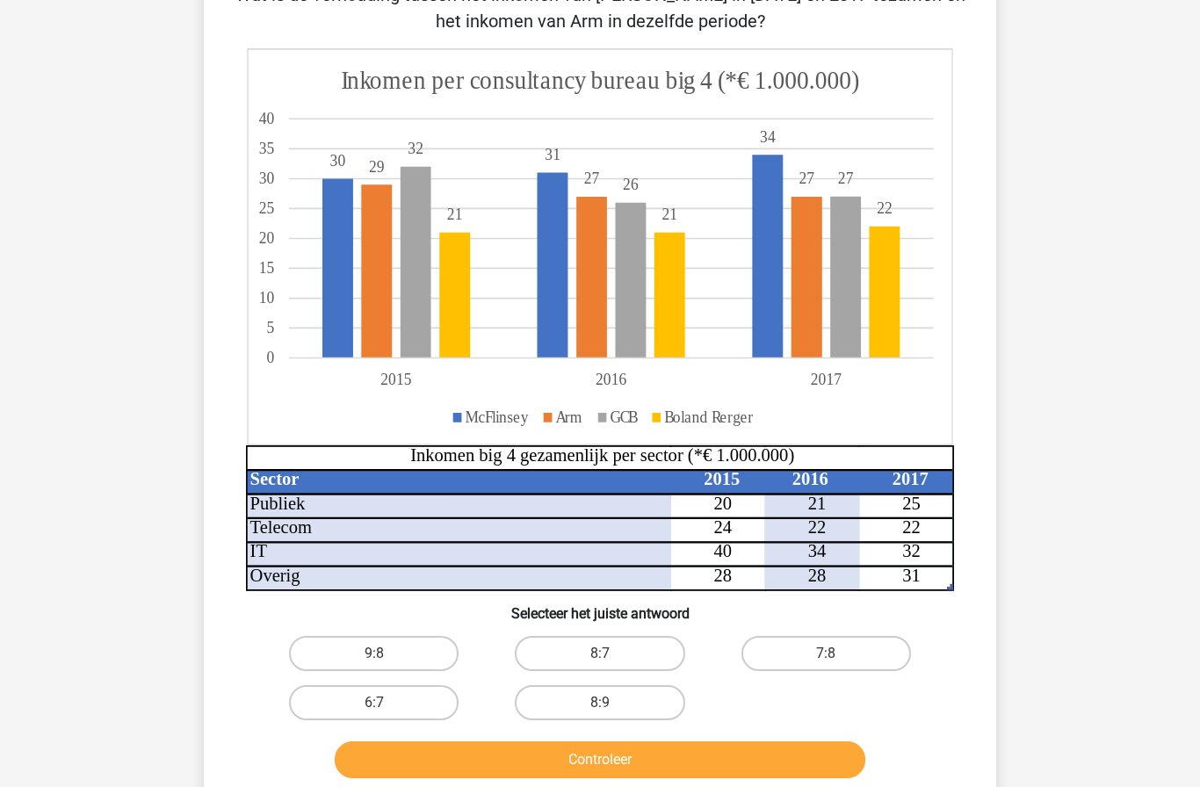
scroll to position [88, 0]
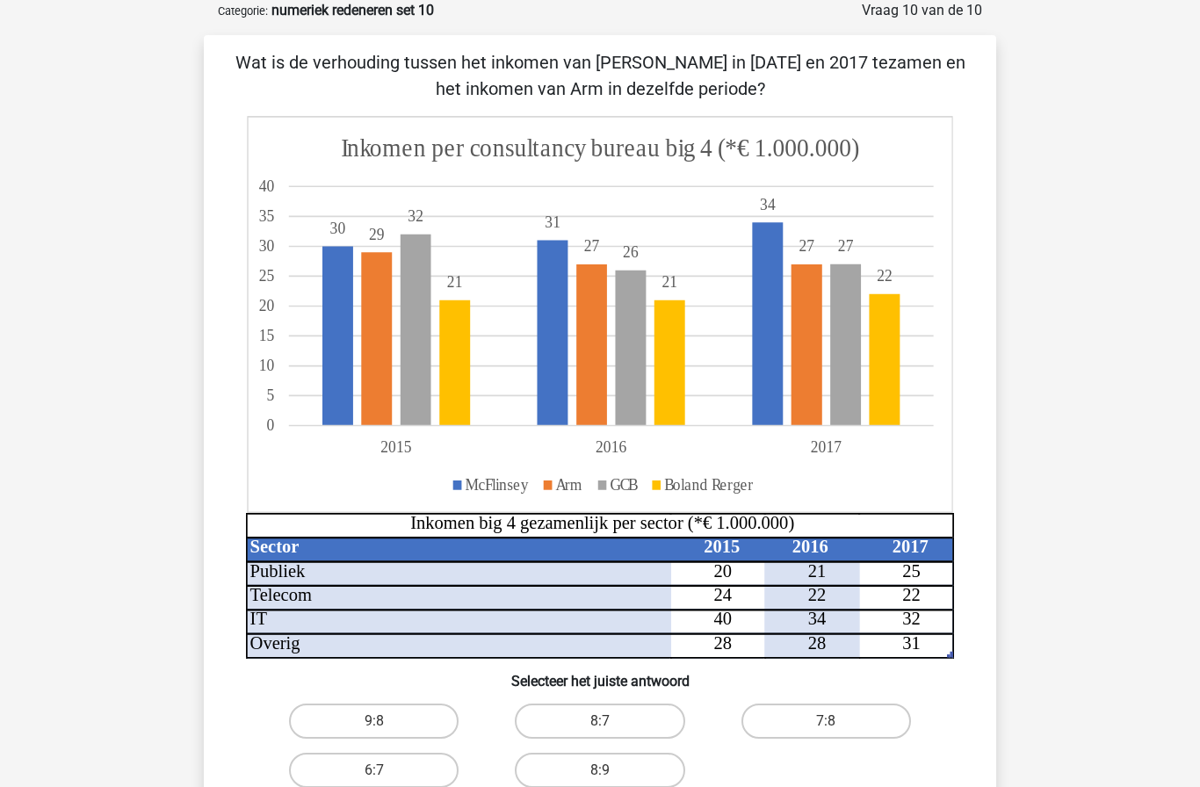
click at [649, 711] on label "8:7" at bounding box center [600, 721] width 170 height 35
click at [612, 722] on input "8:7" at bounding box center [605, 727] width 11 height 11
radio input "true"
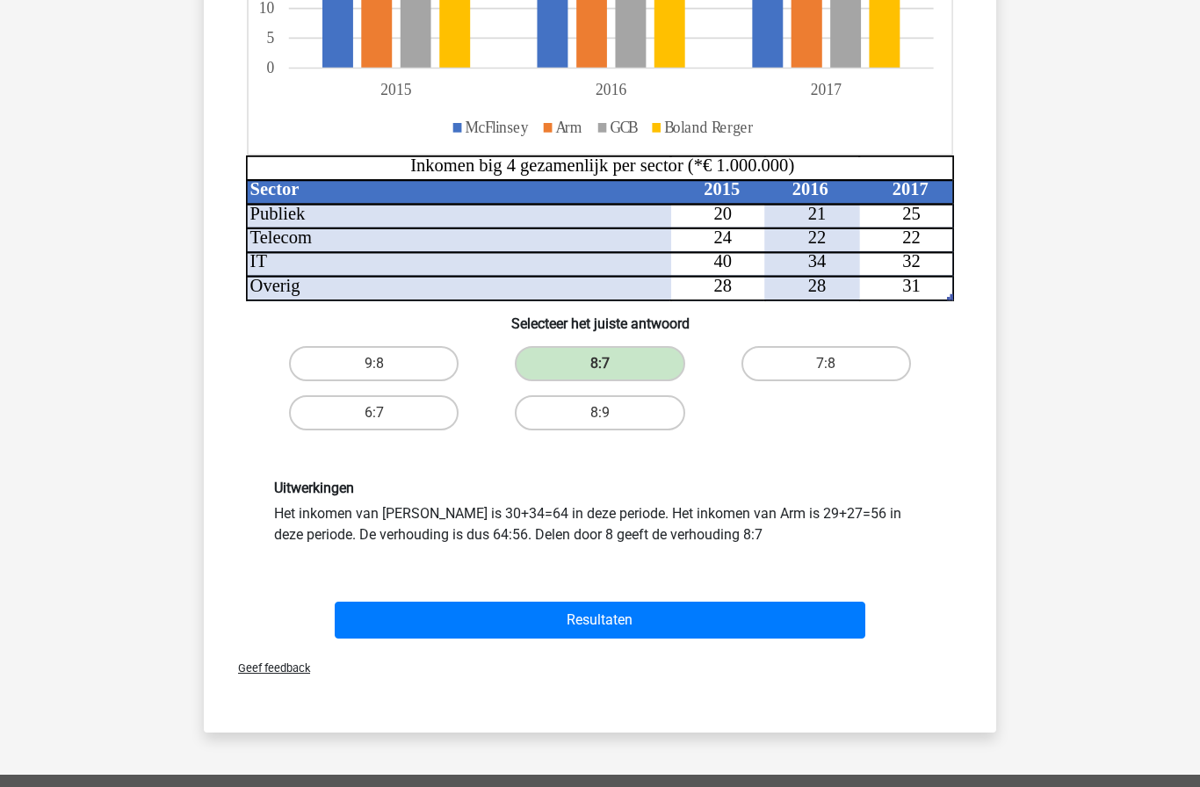
scroll to position [458, 0]
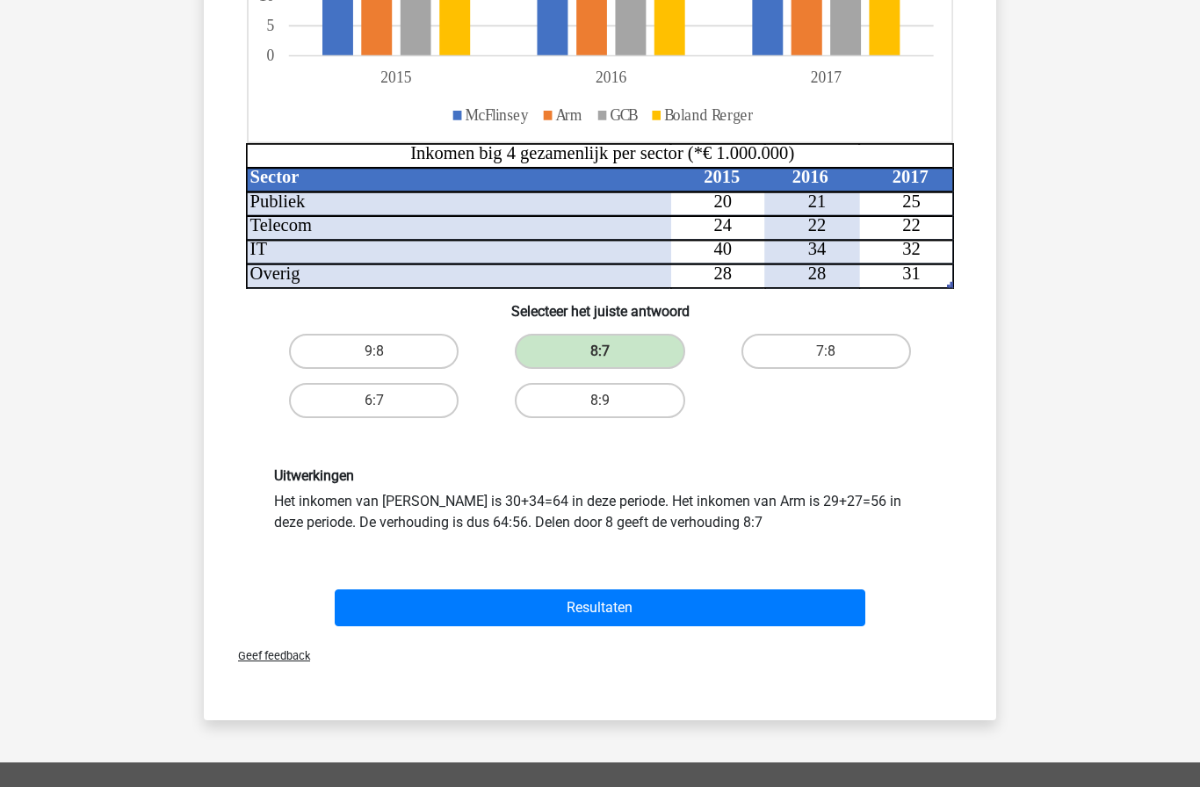
click at [820, 600] on button "Resultaten" at bounding box center [601, 608] width 532 height 37
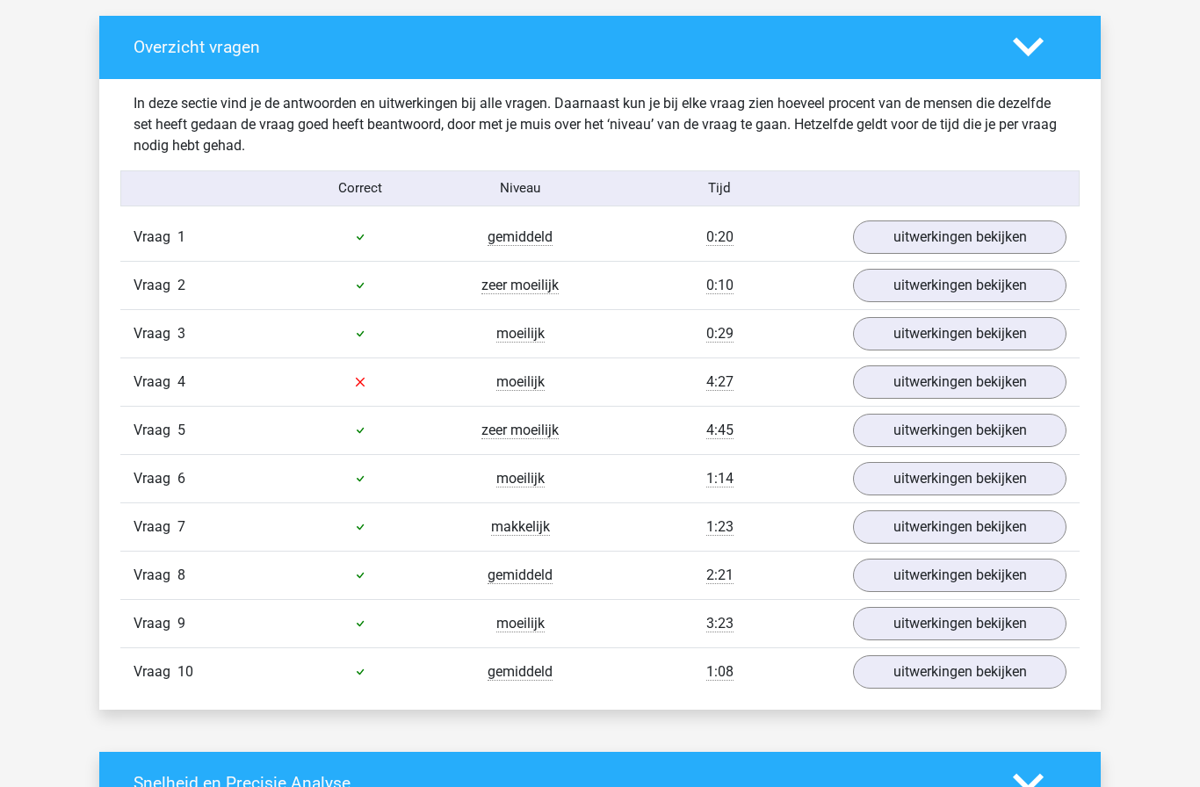
scroll to position [954, 0]
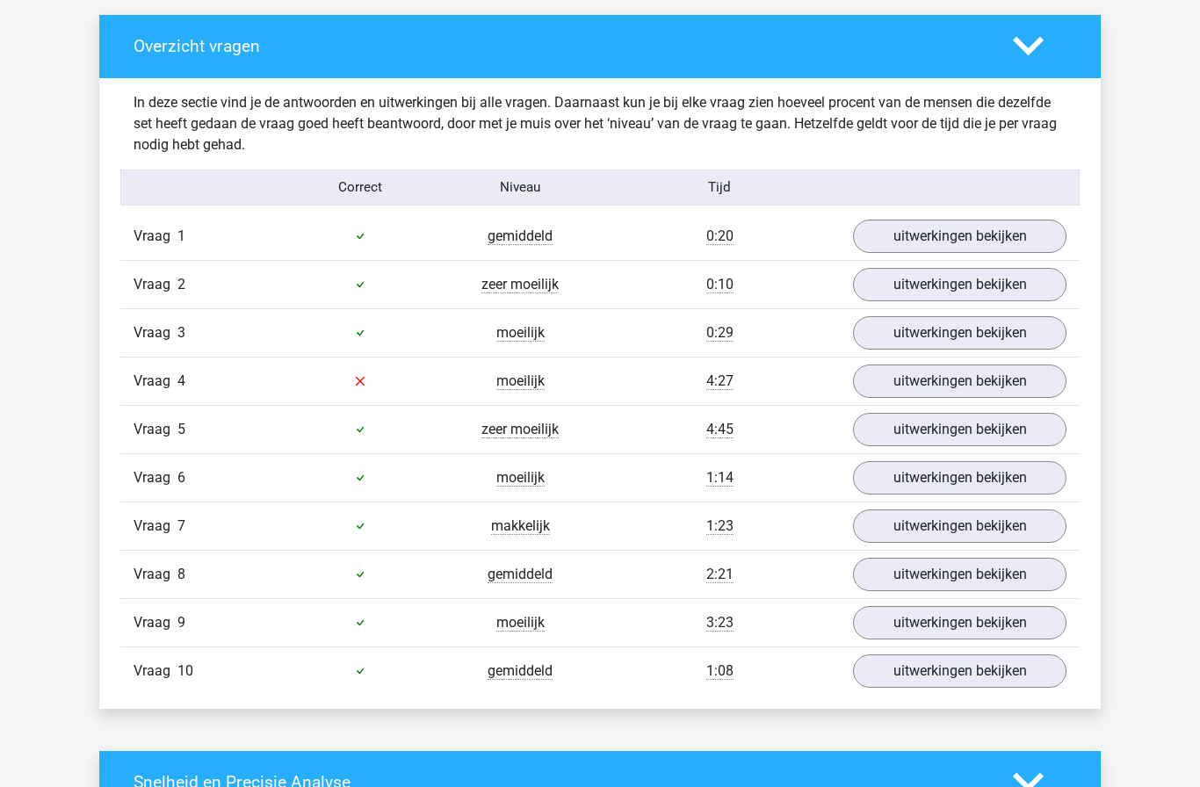
click at [964, 384] on link "uitwerkingen bekijken" at bounding box center [960, 381] width 214 height 33
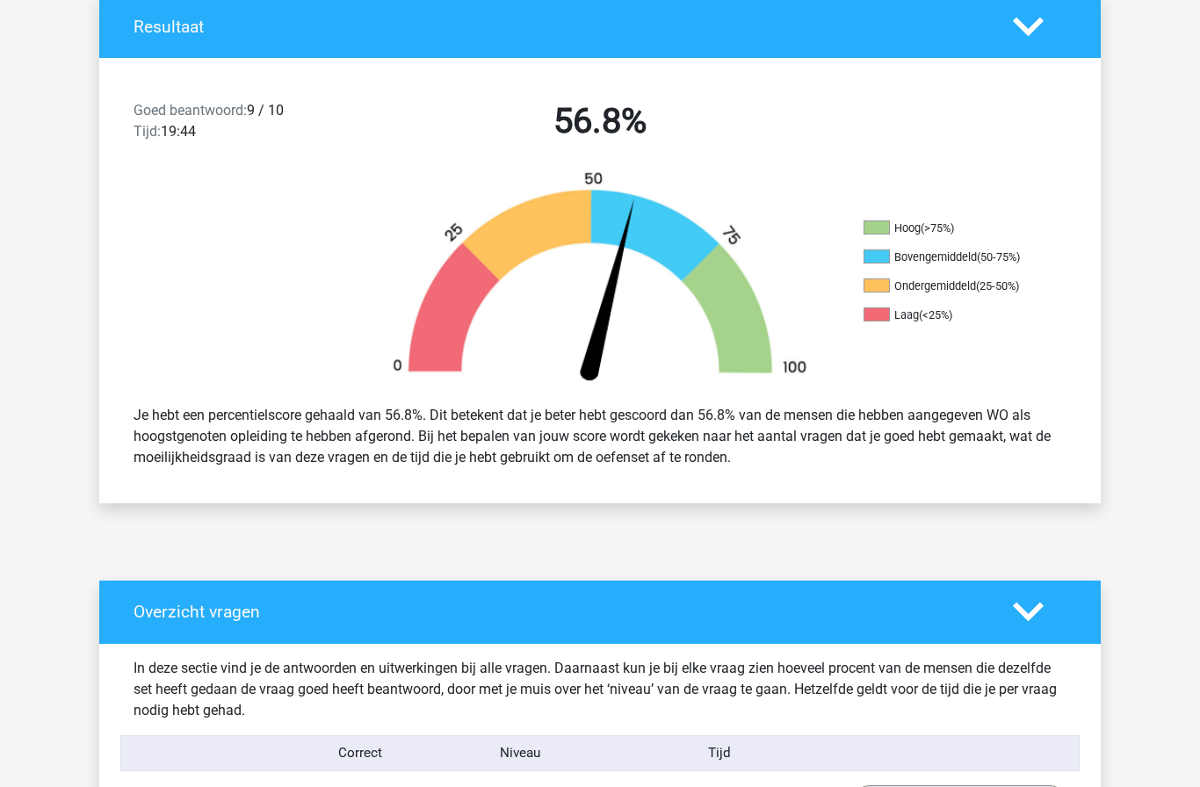
scroll to position [408, 0]
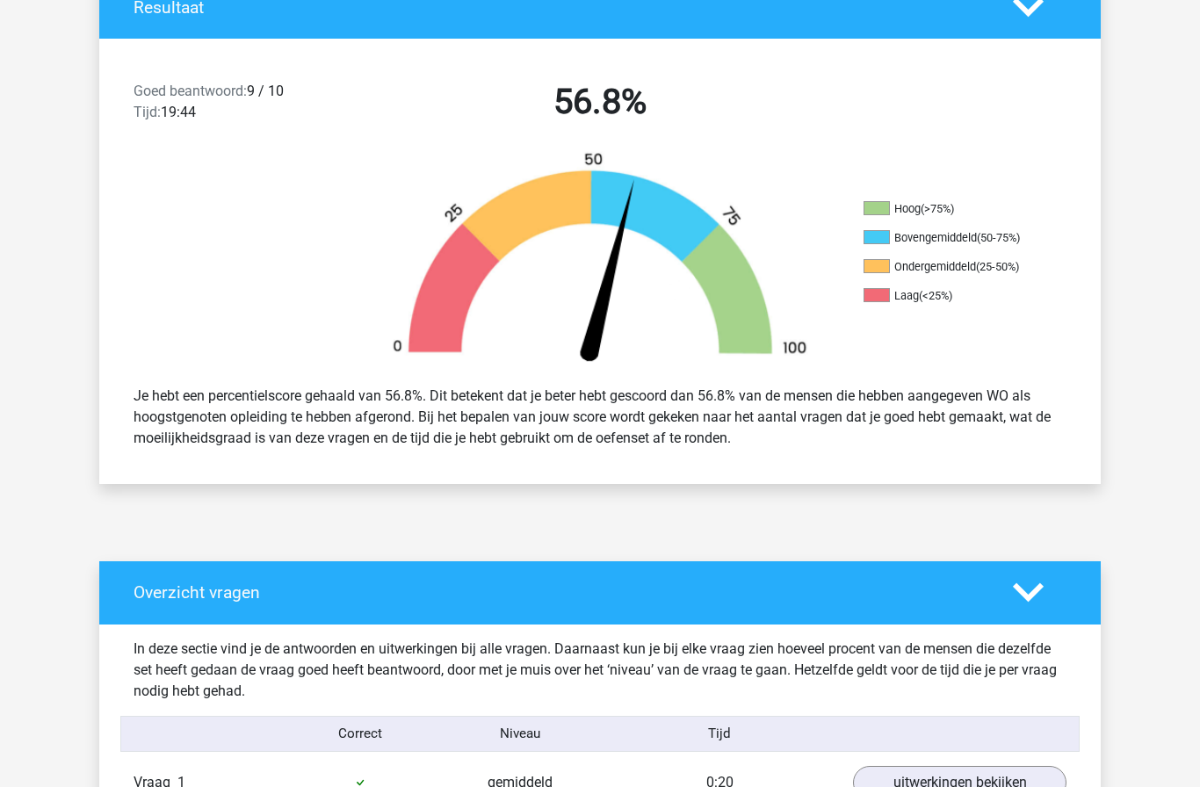
click at [1027, 604] on icon at bounding box center [1028, 592] width 31 height 31
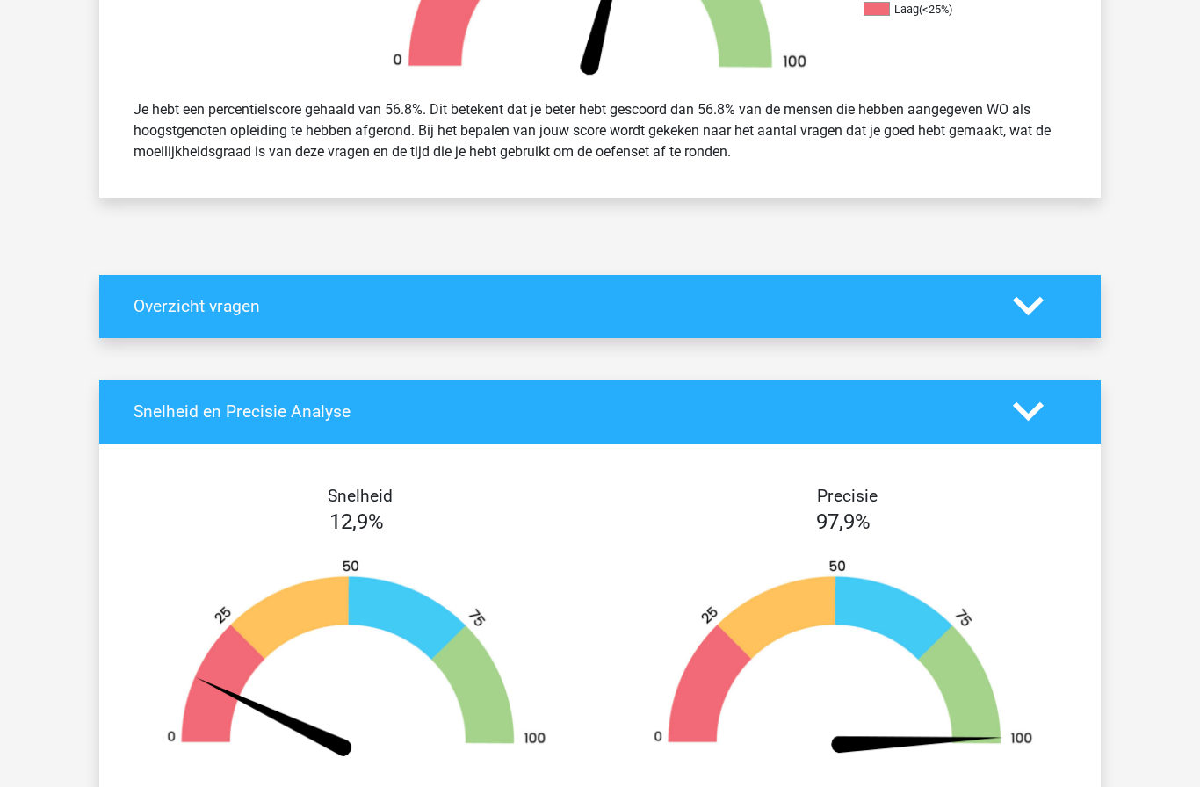
scroll to position [701, 0]
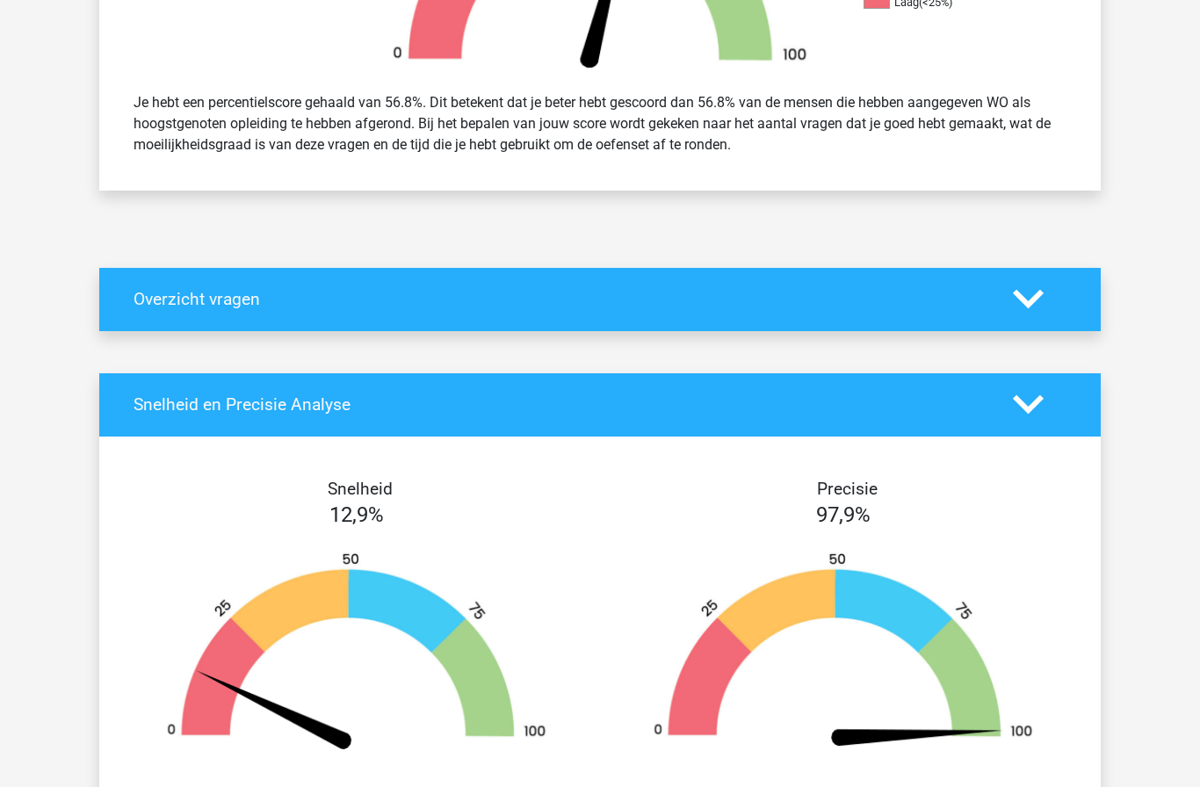
click at [1036, 305] on icon at bounding box center [1028, 299] width 31 height 31
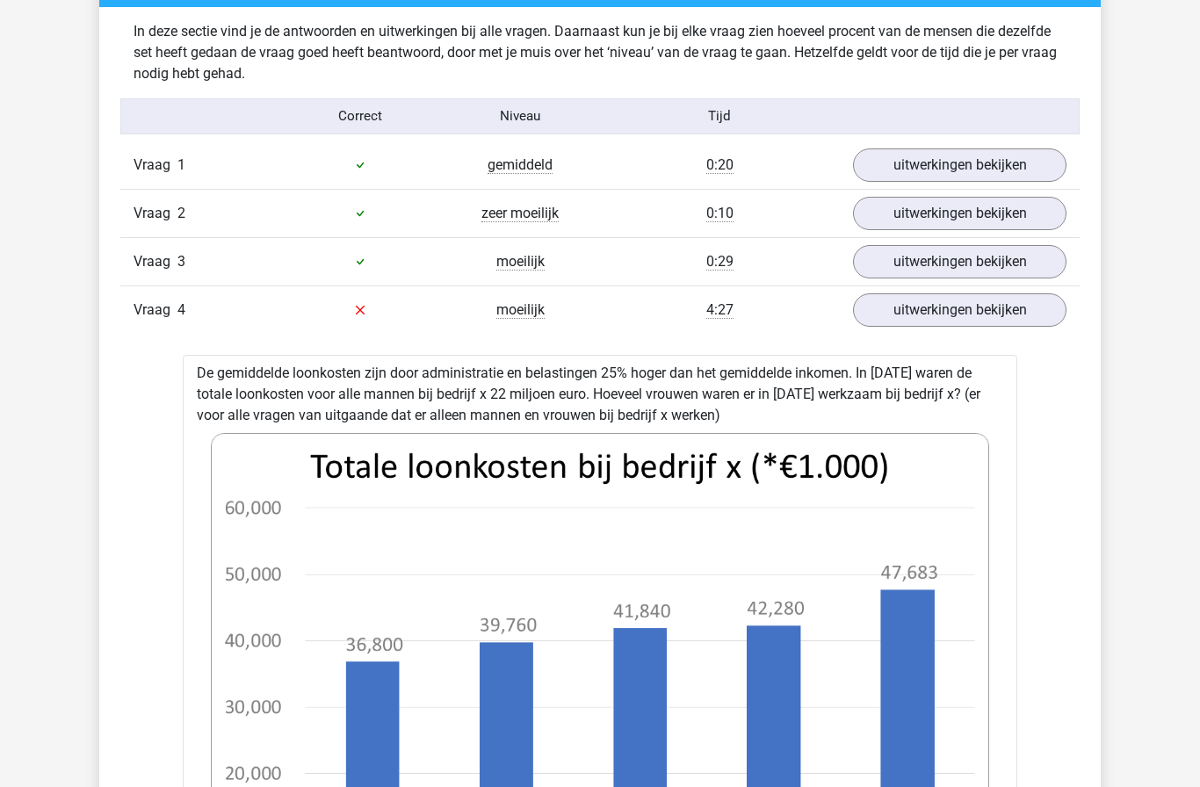
scroll to position [1025, 0]
click at [1035, 309] on link "uitwerkingen bekijken" at bounding box center [960, 310] width 214 height 33
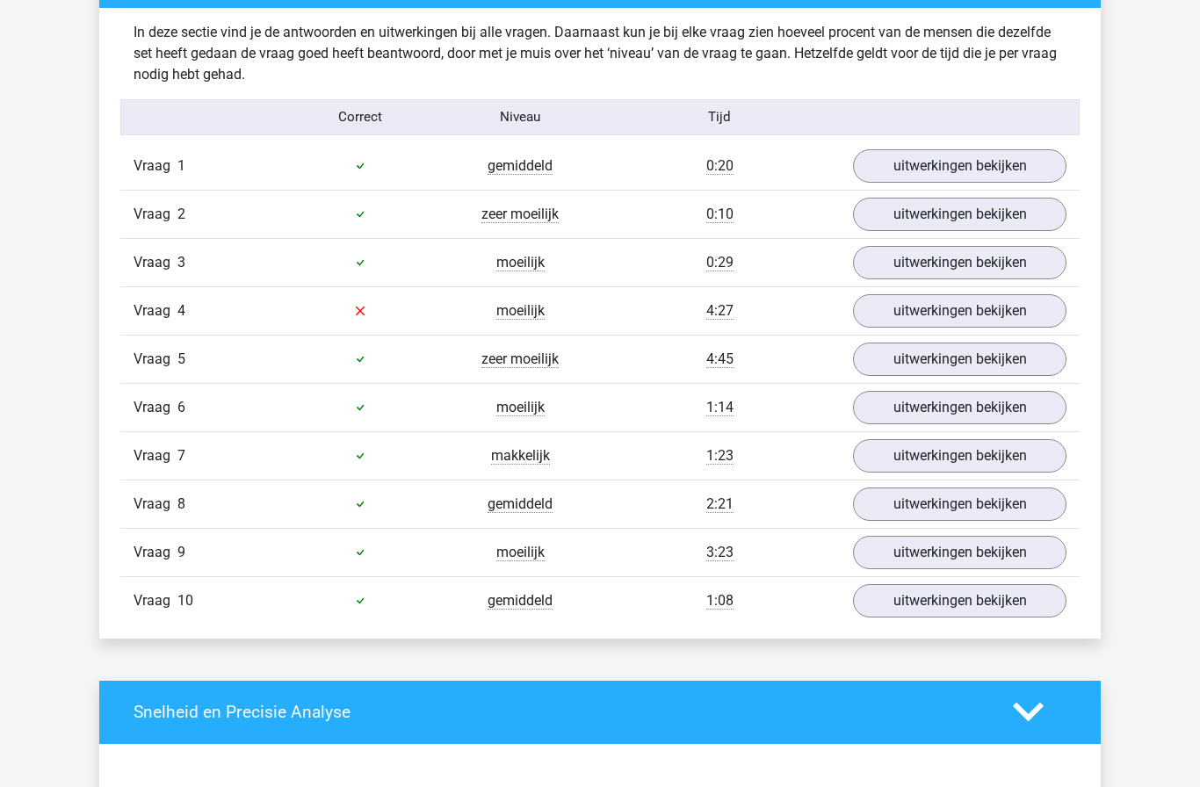
click at [1032, 359] on link "uitwerkingen bekijken" at bounding box center [960, 359] width 214 height 33
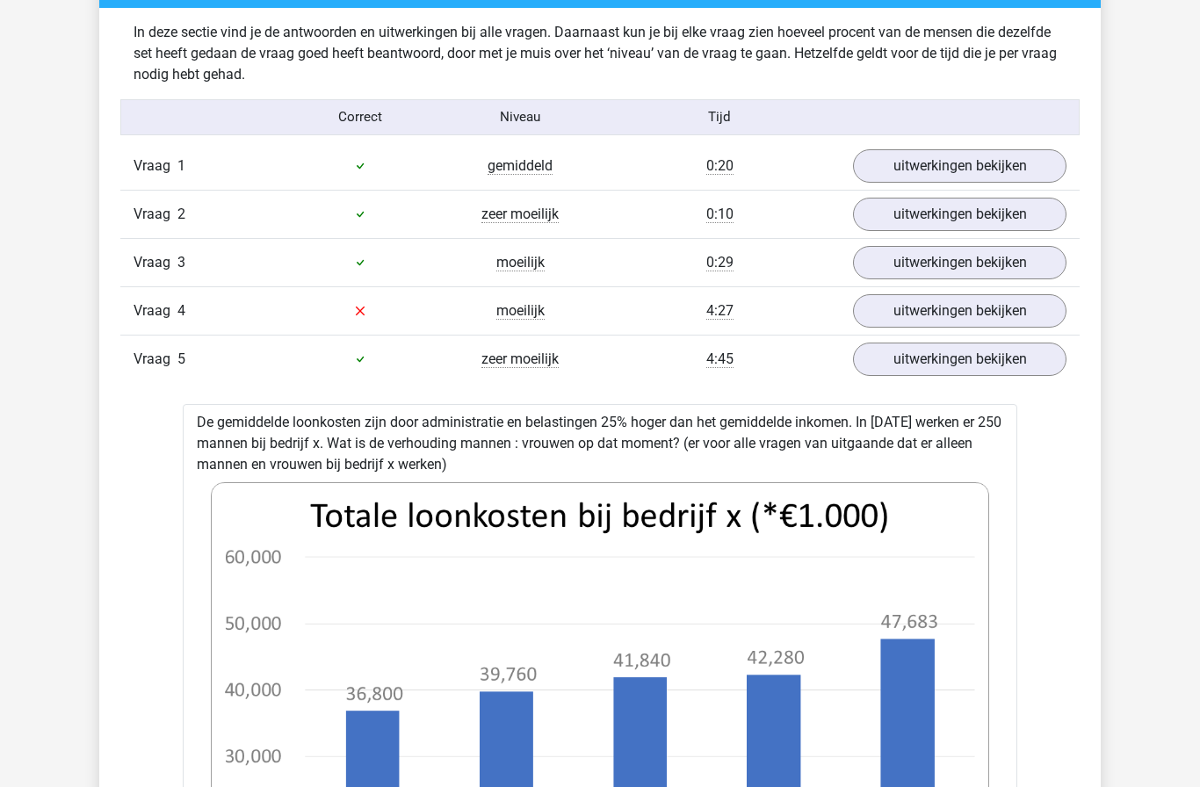
click at [1036, 355] on link "uitwerkingen bekijken" at bounding box center [960, 359] width 214 height 33
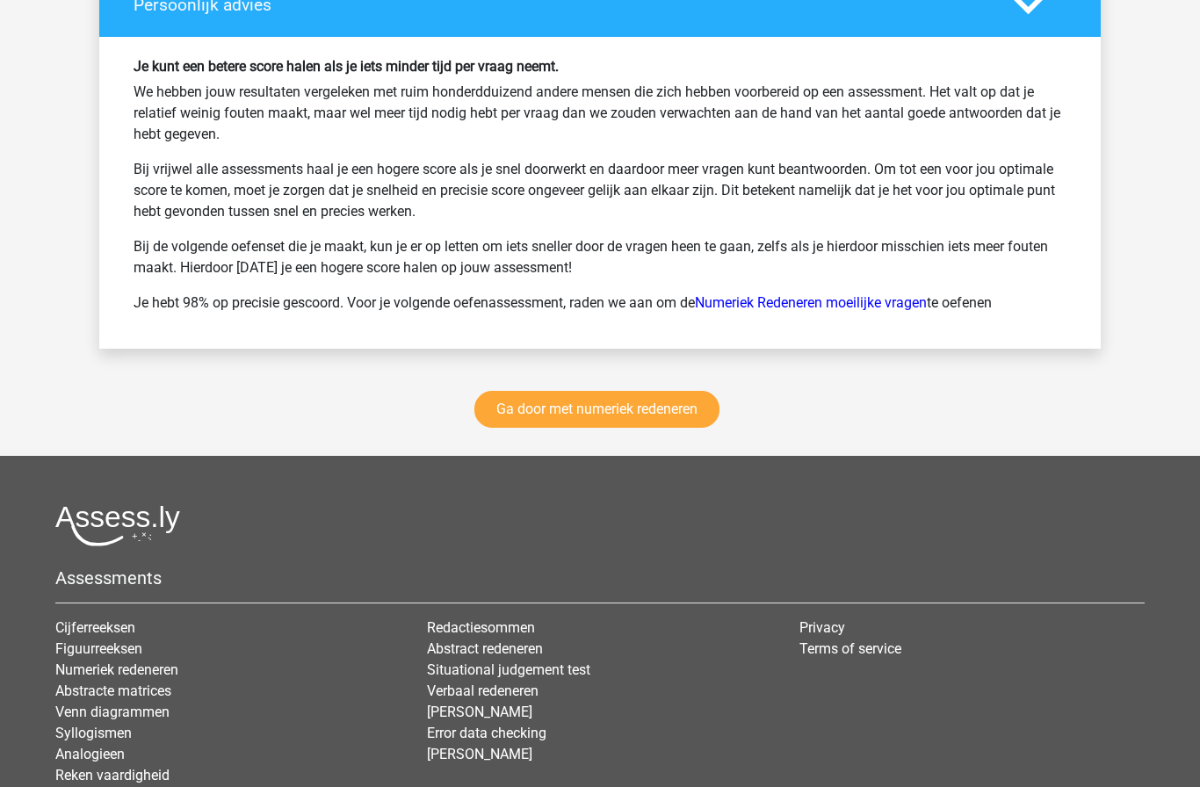
scroll to position [2336, 0]
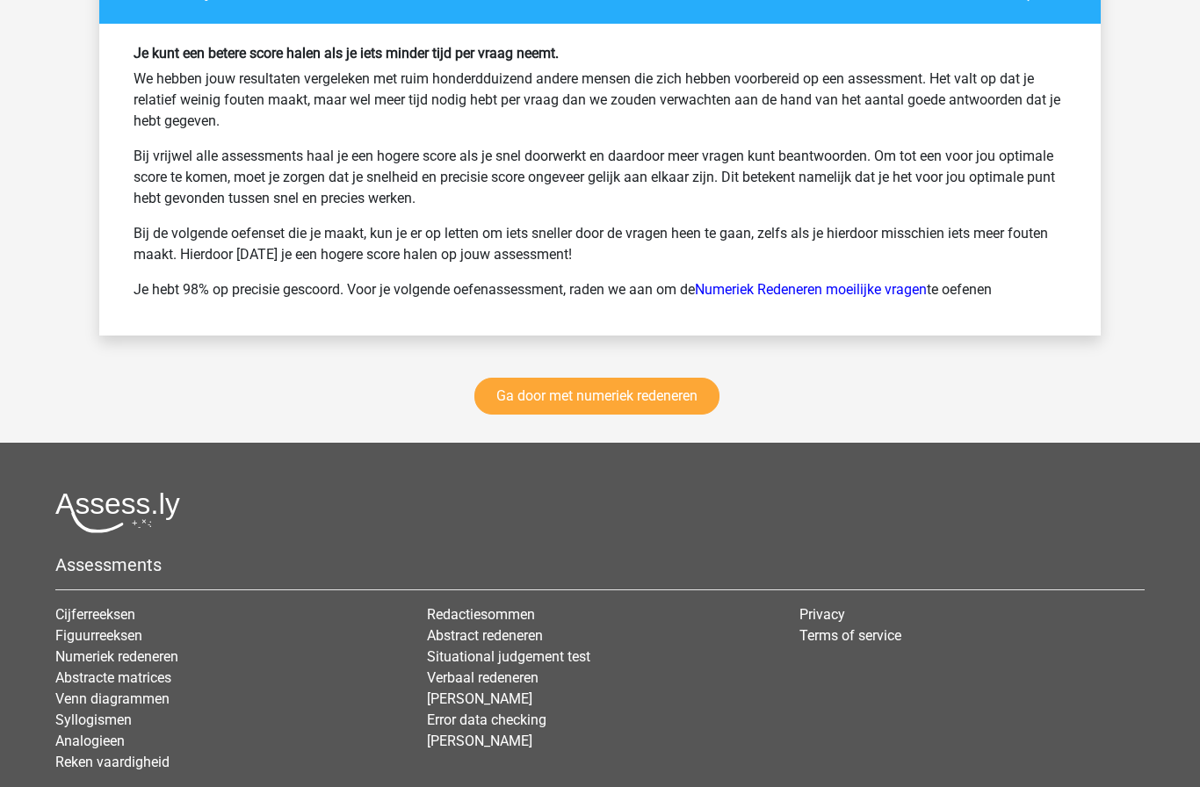
click at [657, 402] on link "Ga door met numeriek redeneren" at bounding box center [597, 396] width 245 height 37
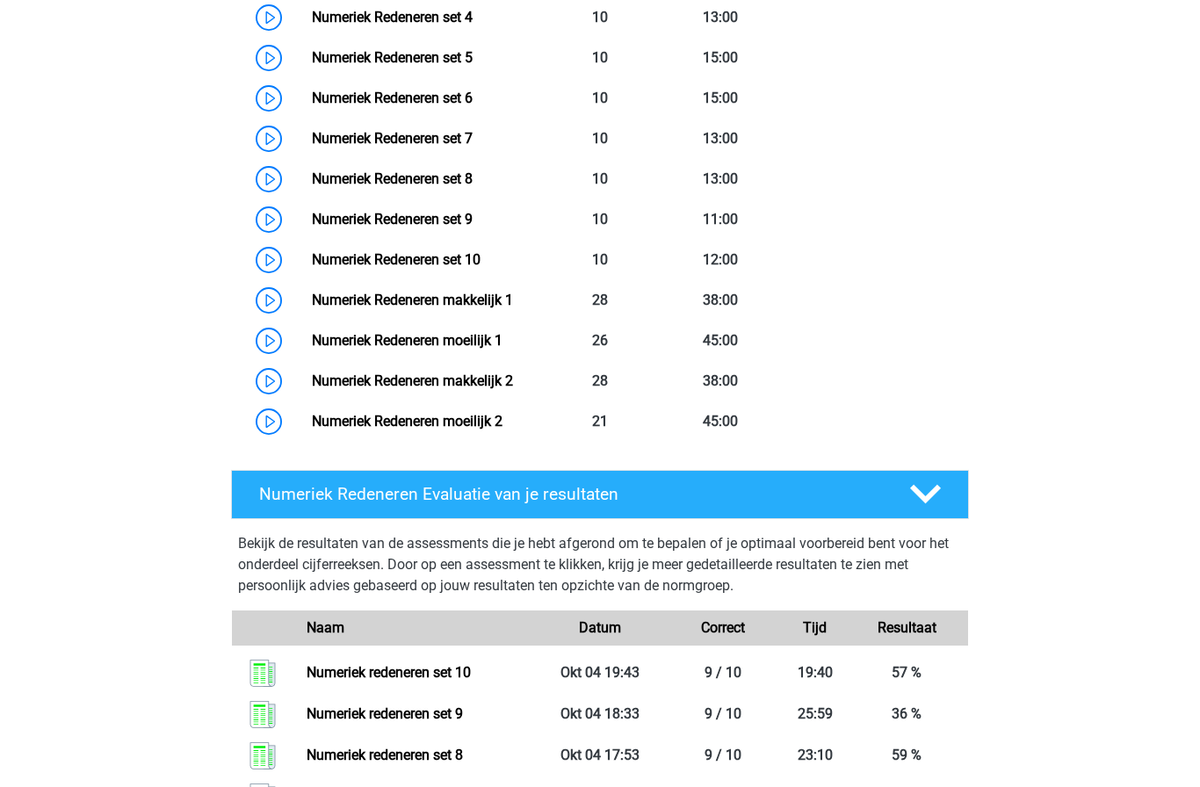
scroll to position [1101, 0]
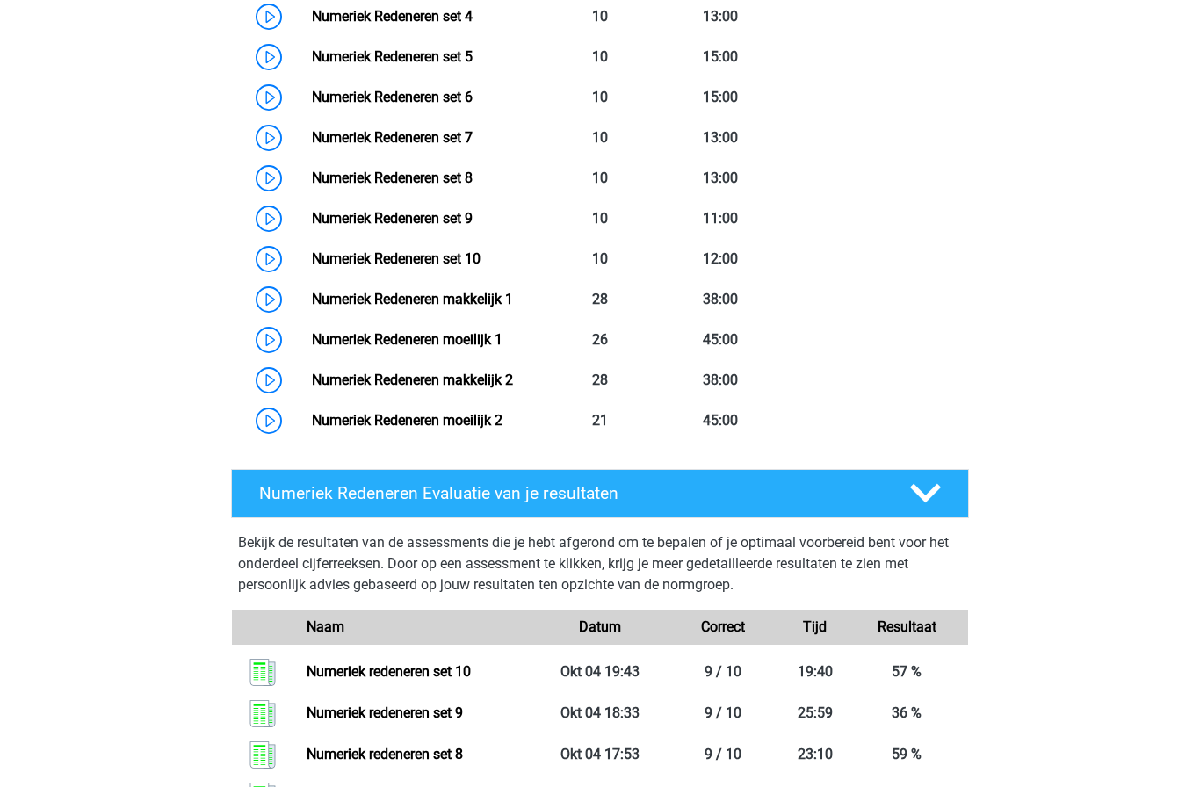
click at [312, 308] on link "Numeriek Redeneren makkelijk 1" at bounding box center [412, 299] width 201 height 17
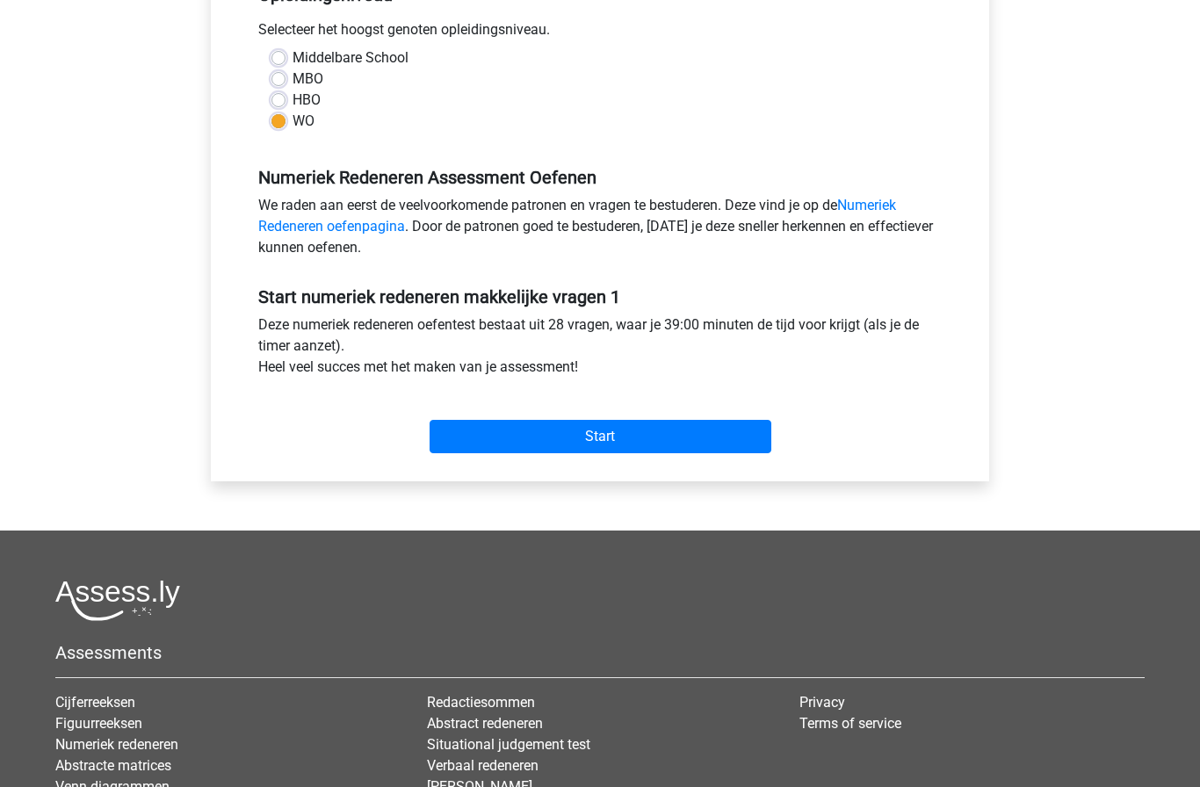
scroll to position [402, 0]
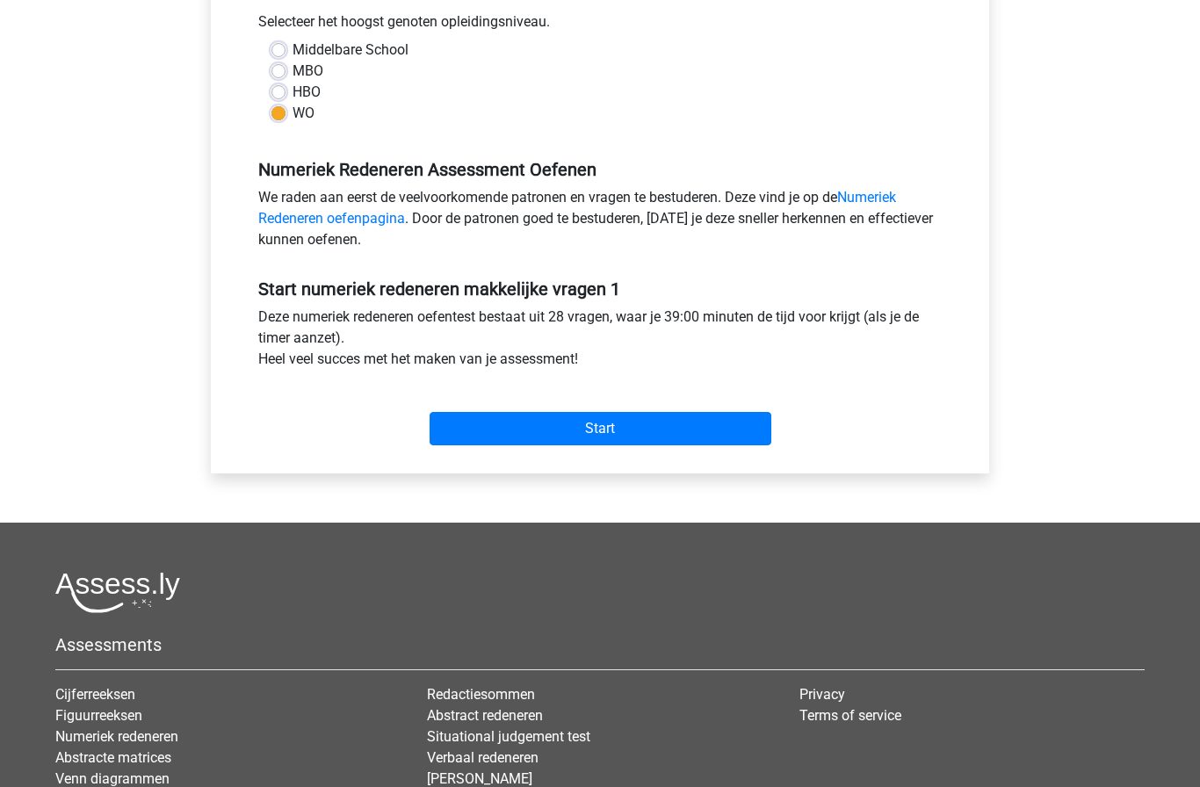
click at [743, 423] on input "Start" at bounding box center [601, 428] width 342 height 33
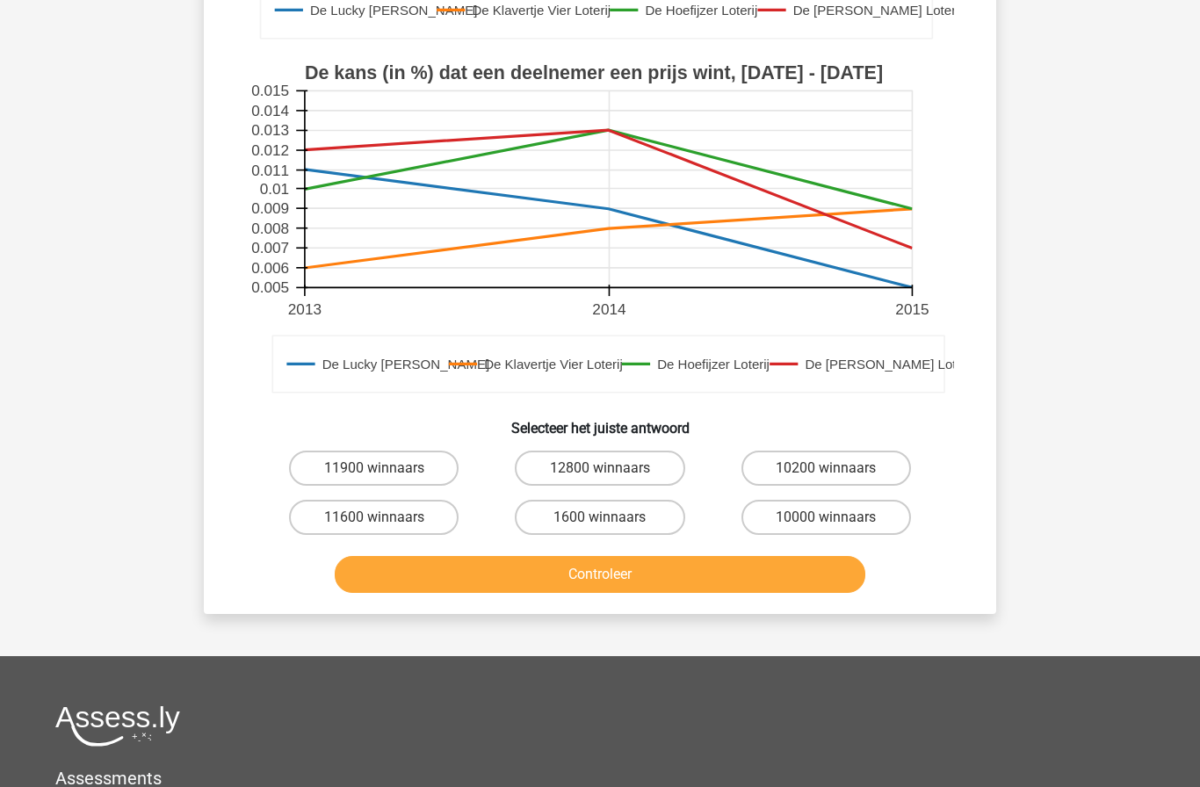
scroll to position [526, 0]
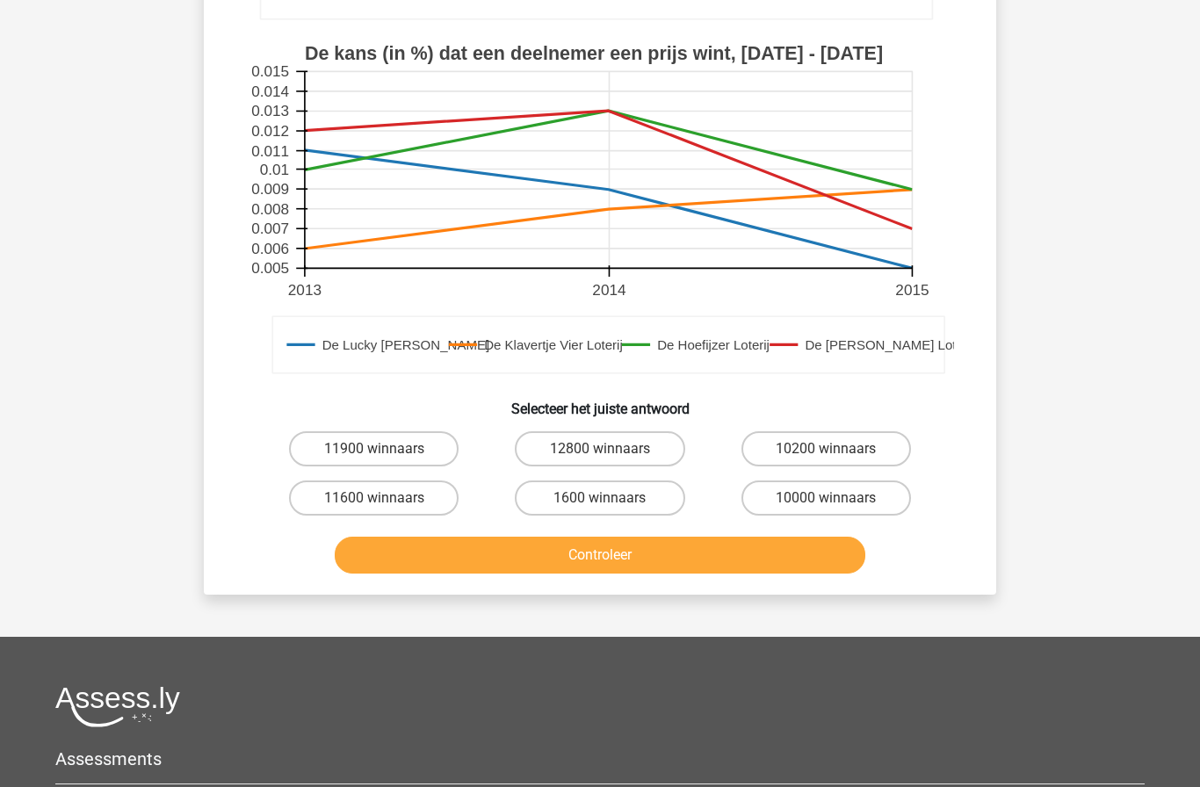
click at [861, 498] on label "10000 winnaars" at bounding box center [827, 498] width 170 height 35
click at [838, 498] on input "10000 winnaars" at bounding box center [831, 503] width 11 height 11
radio input "true"
click at [809, 559] on button "Controleer" at bounding box center [601, 555] width 532 height 37
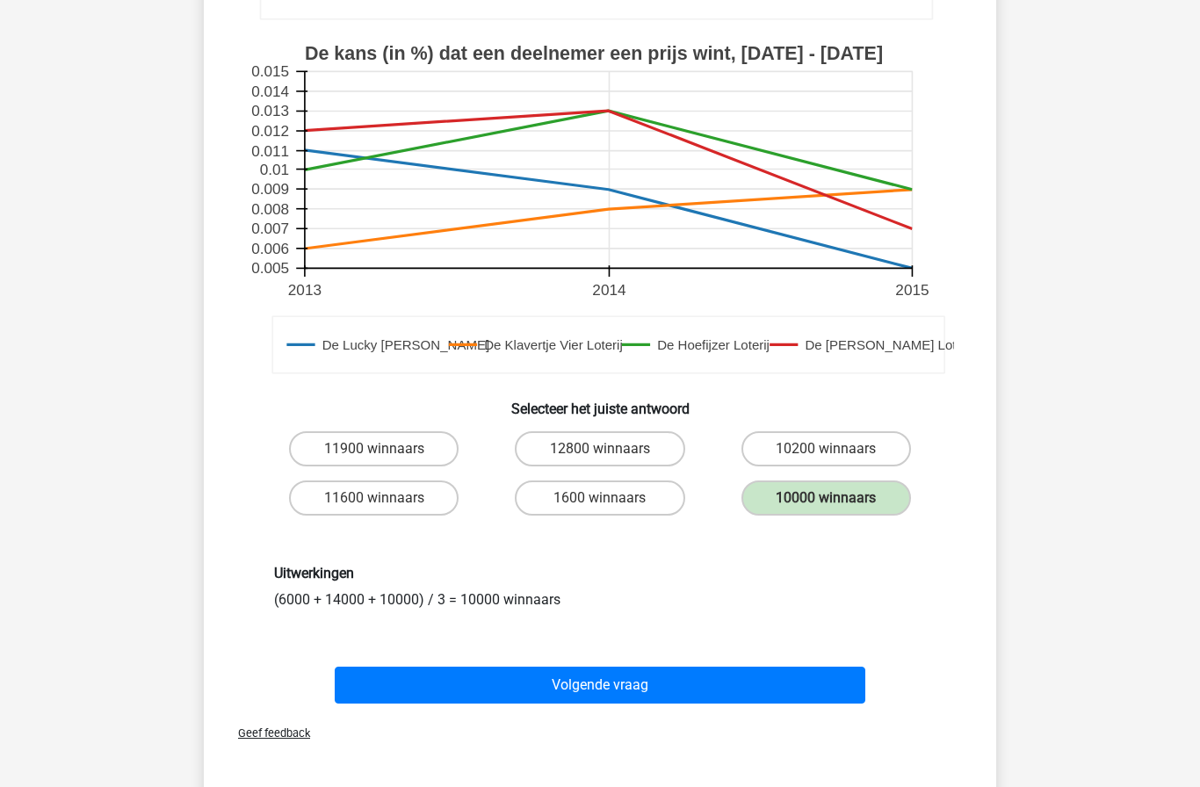
click at [730, 677] on button "Volgende vraag" at bounding box center [601, 685] width 532 height 37
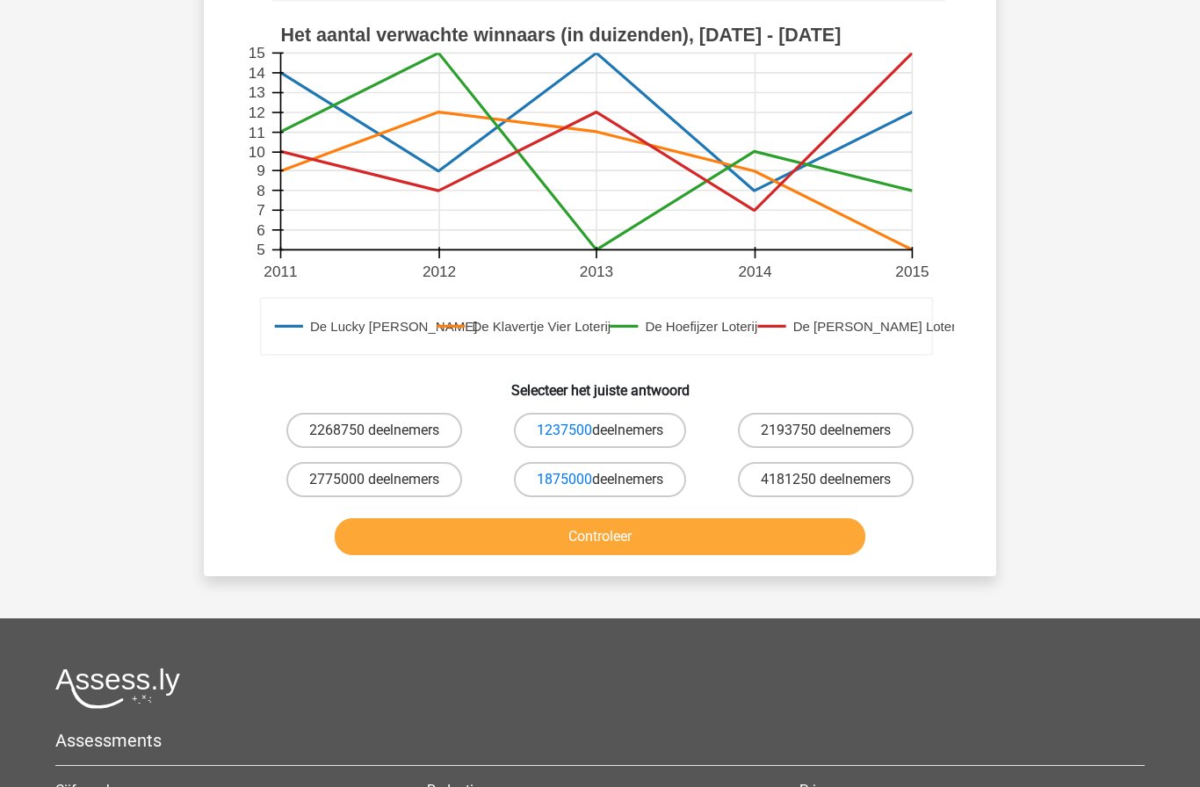
scroll to position [517, 0]
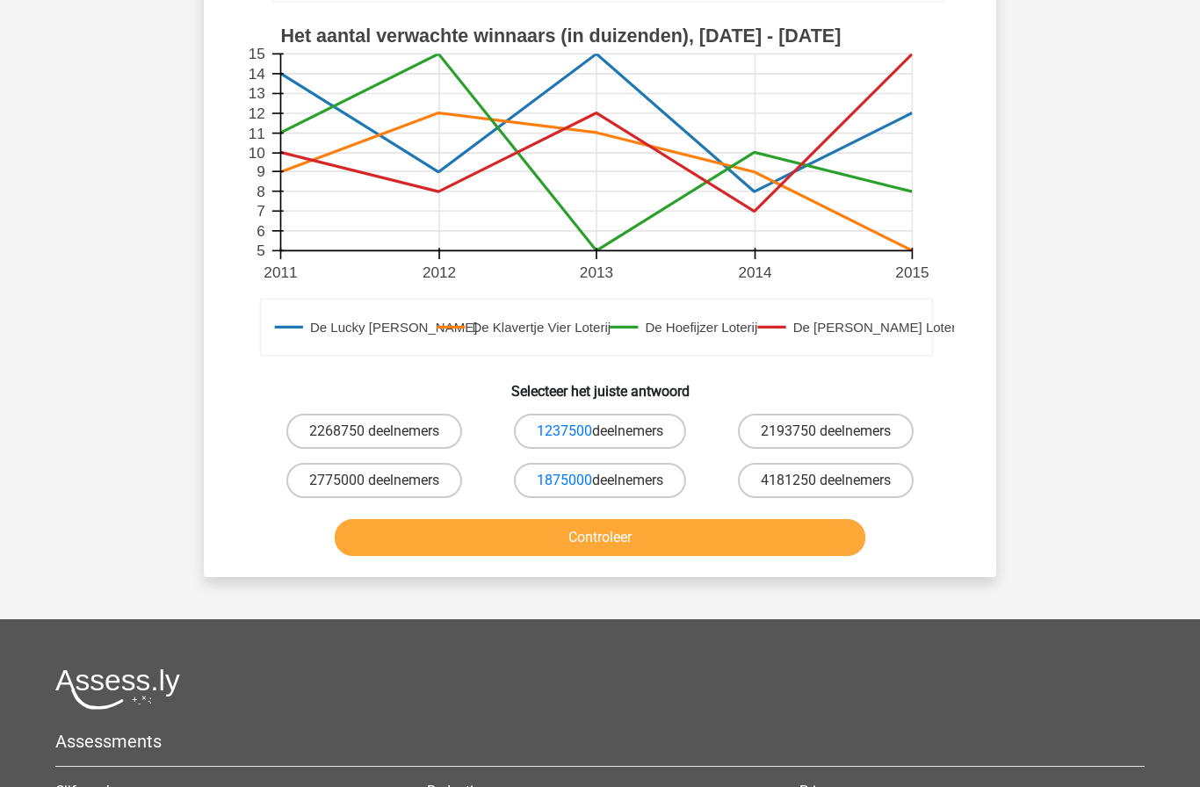
click at [642, 475] on label "1875000 deelnemers" at bounding box center [600, 480] width 172 height 35
click at [612, 481] on input "1875000 deelnemers" at bounding box center [605, 486] width 11 height 11
radio input "true"
click at [558, 538] on button "Controleer" at bounding box center [601, 537] width 532 height 37
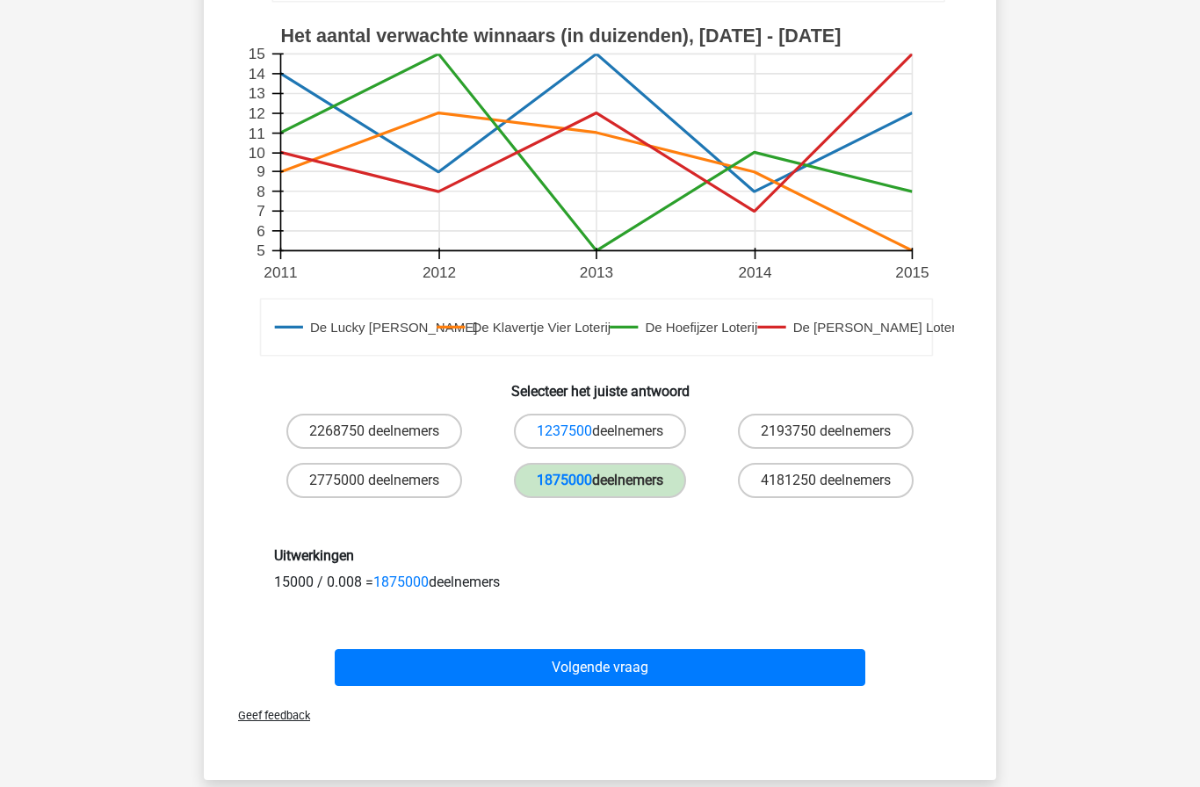
click at [583, 673] on button "Volgende vraag" at bounding box center [601, 667] width 532 height 37
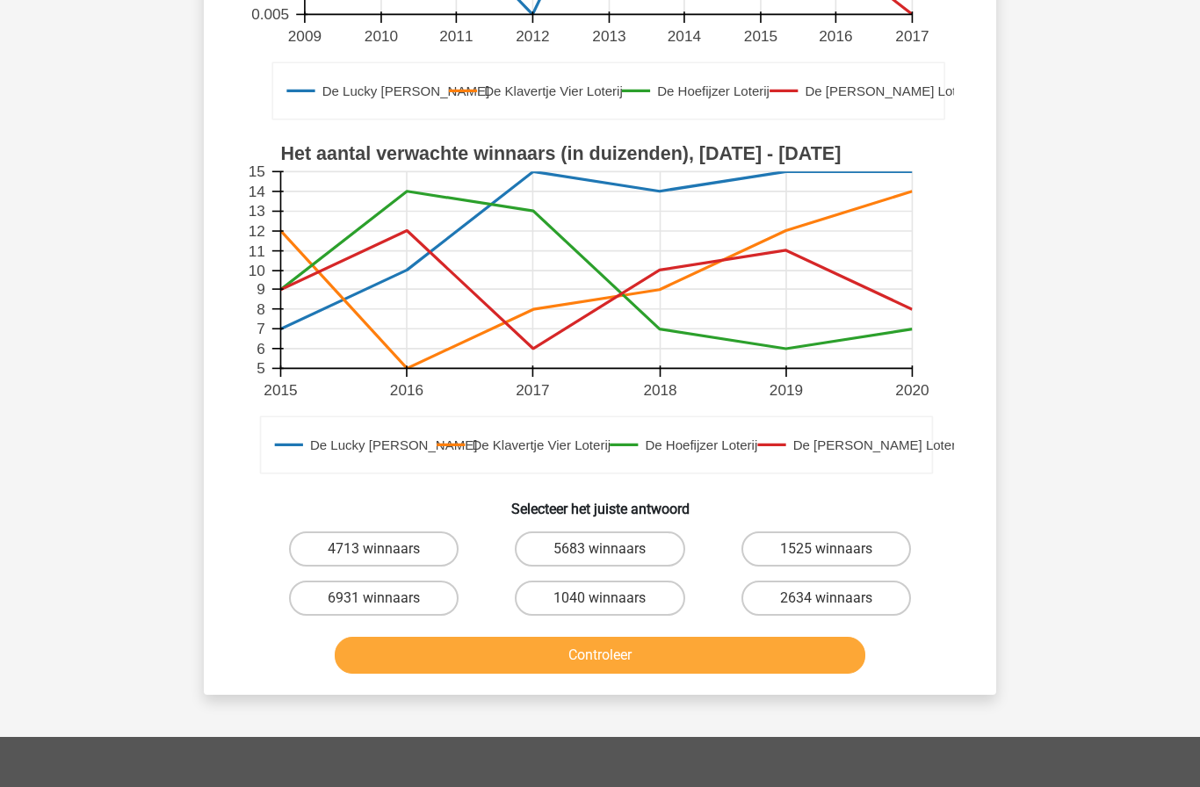
scroll to position [453, 0]
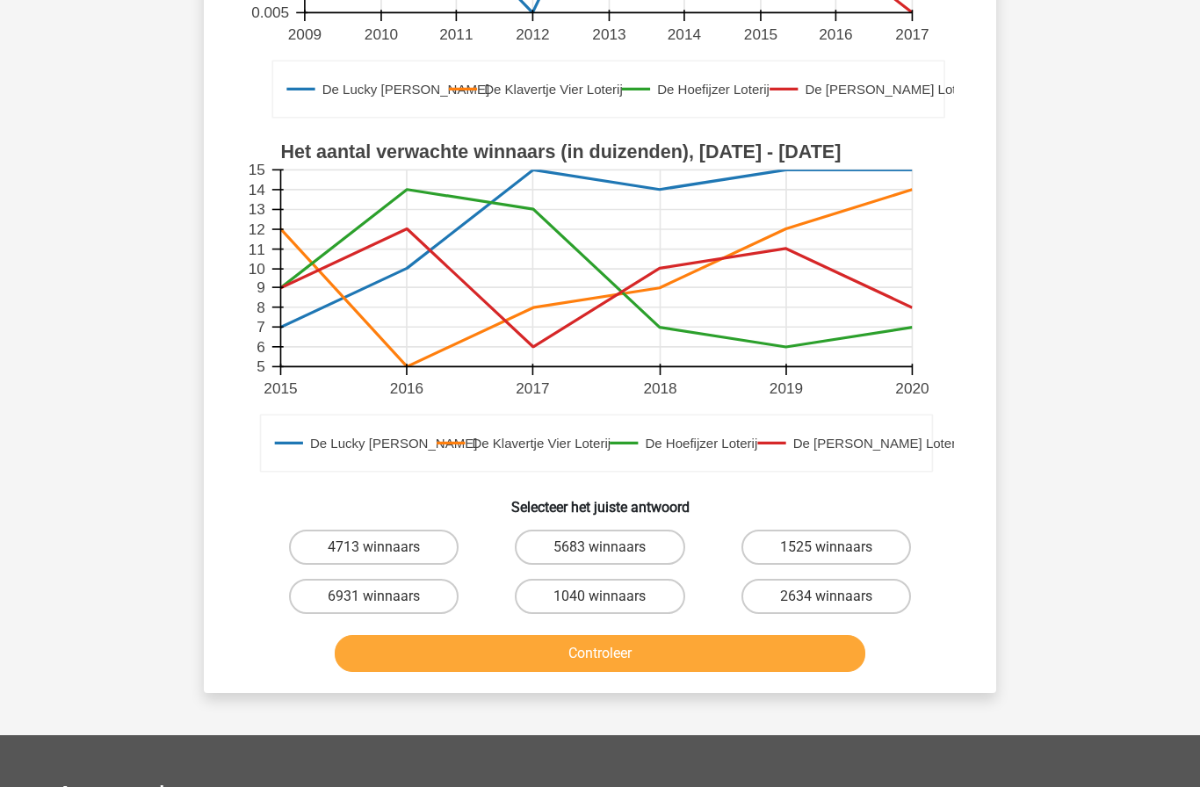
click at [435, 602] on label "6931 winnaars" at bounding box center [374, 596] width 170 height 35
click at [386, 602] on input "6931 winnaars" at bounding box center [379, 602] width 11 height 11
radio input "true"
click at [792, 669] on button "Controleer" at bounding box center [601, 653] width 532 height 37
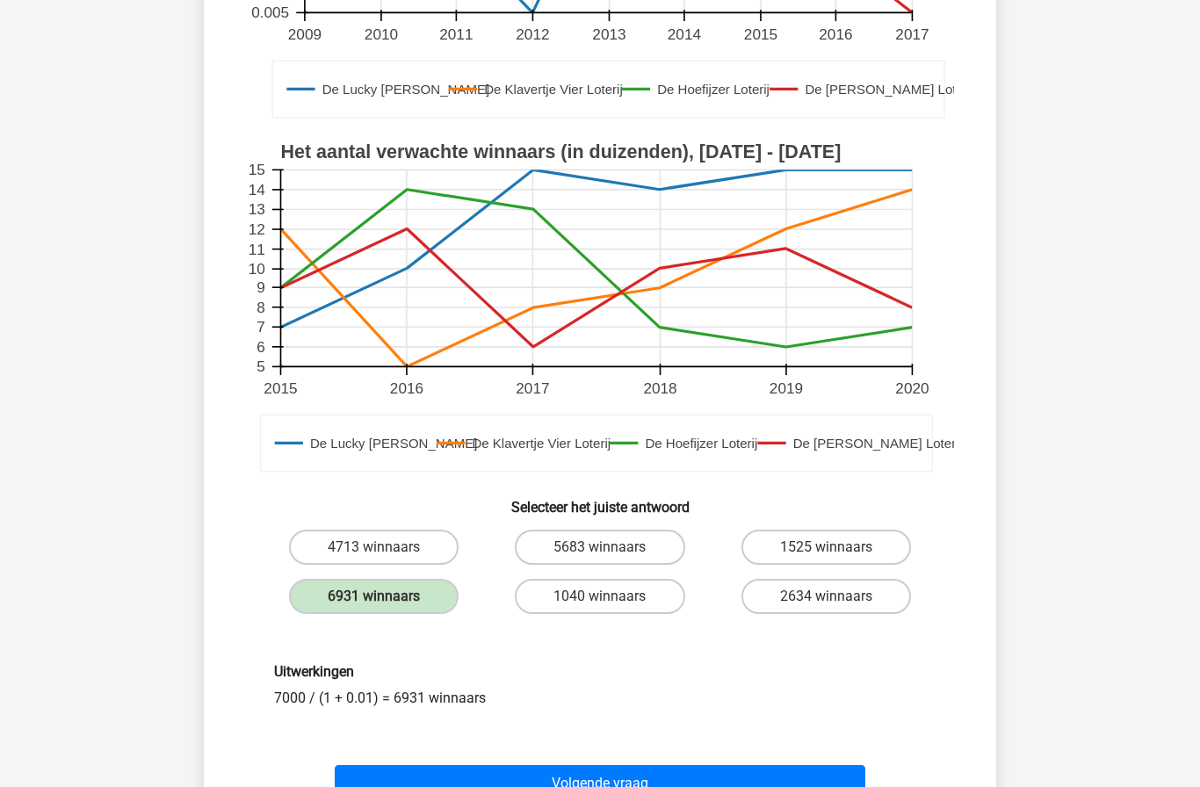
click at [786, 776] on button "Volgende vraag" at bounding box center [601, 783] width 532 height 37
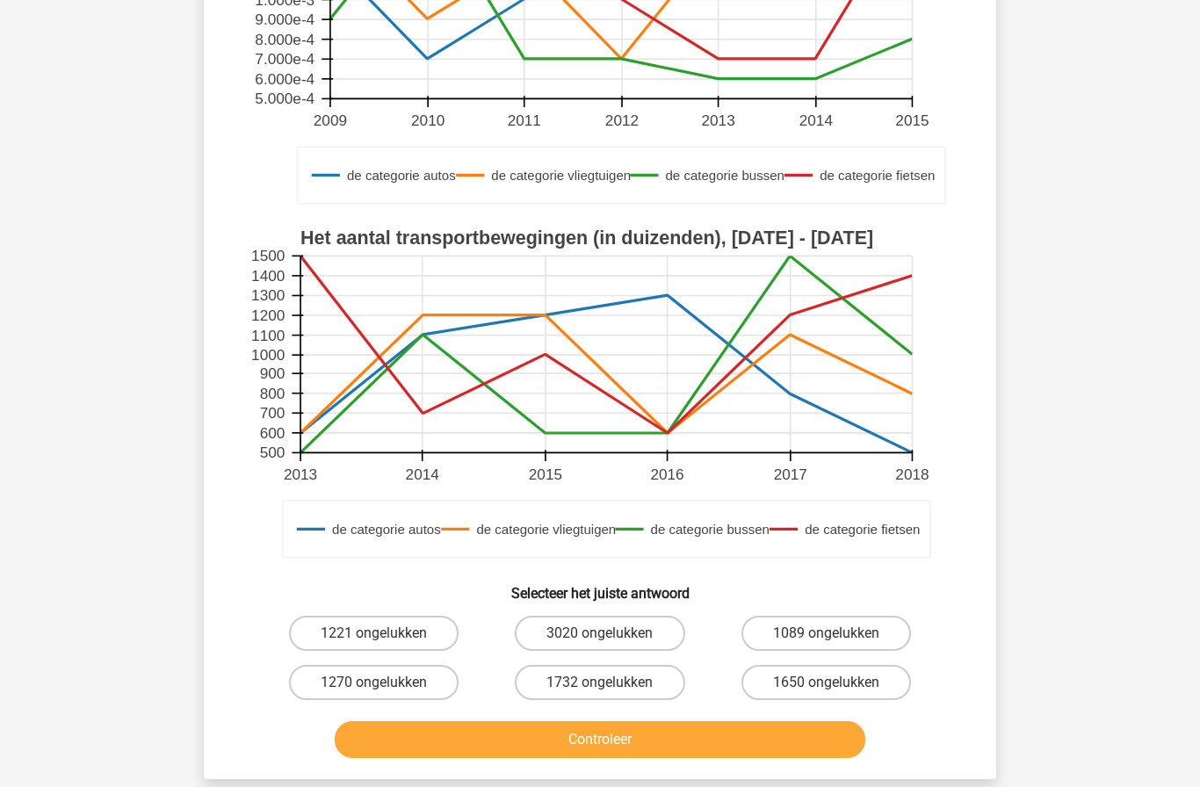
scroll to position [317, 0]
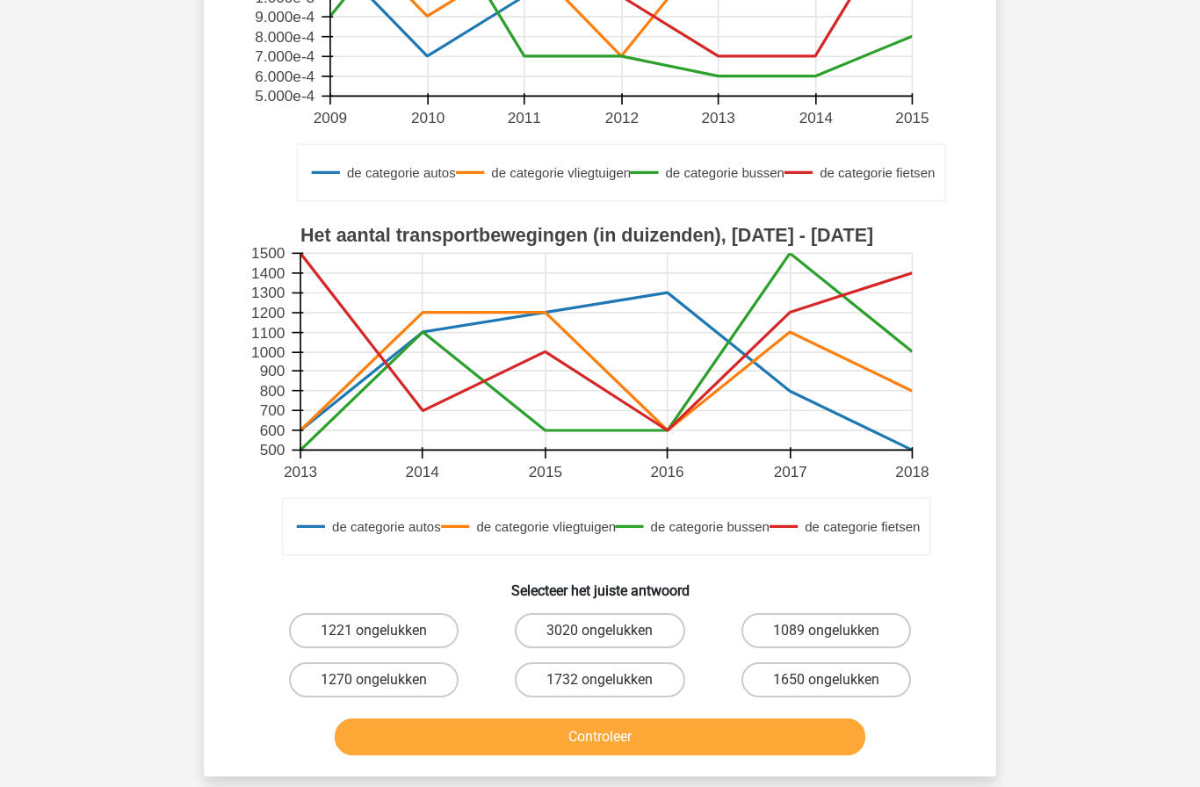
click at [859, 678] on label "1650 ongelukken" at bounding box center [827, 680] width 170 height 35
click at [838, 680] on input "1650 ongelukken" at bounding box center [831, 685] width 11 height 11
radio input "true"
click at [794, 736] on button "Controleer" at bounding box center [601, 737] width 532 height 37
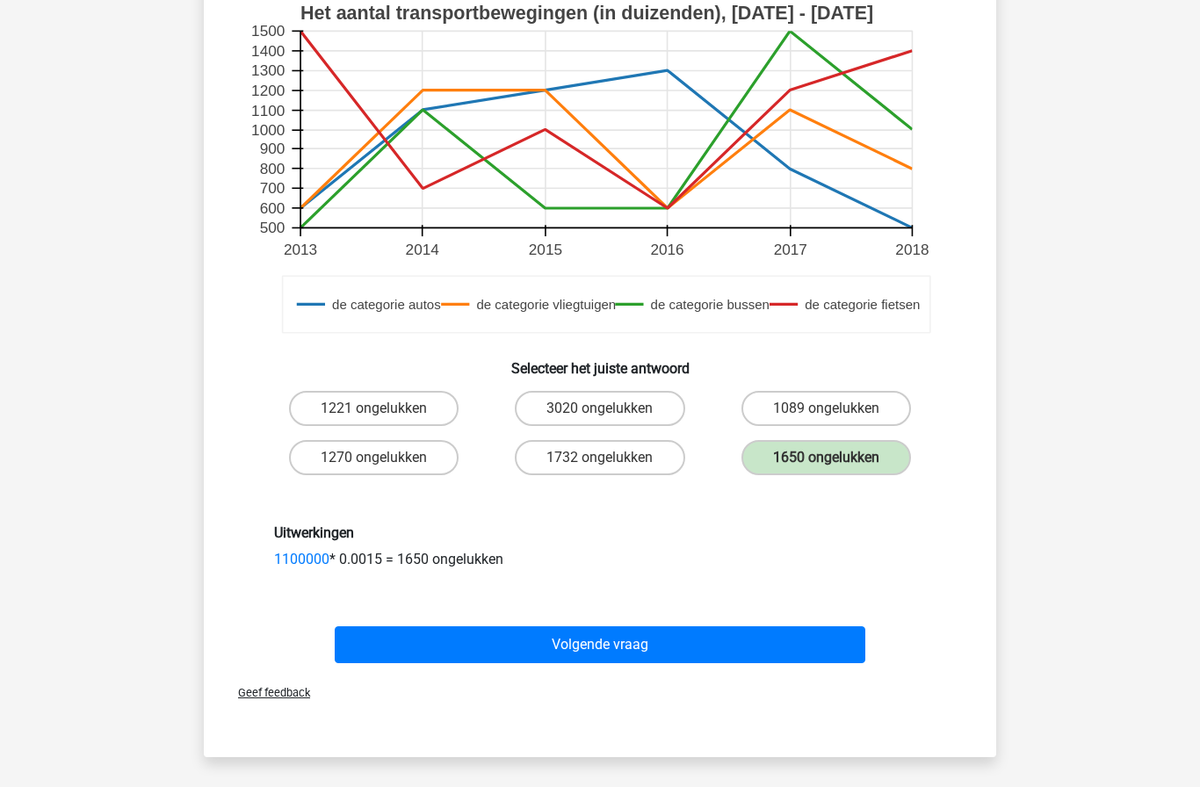
scroll to position [548, 0]
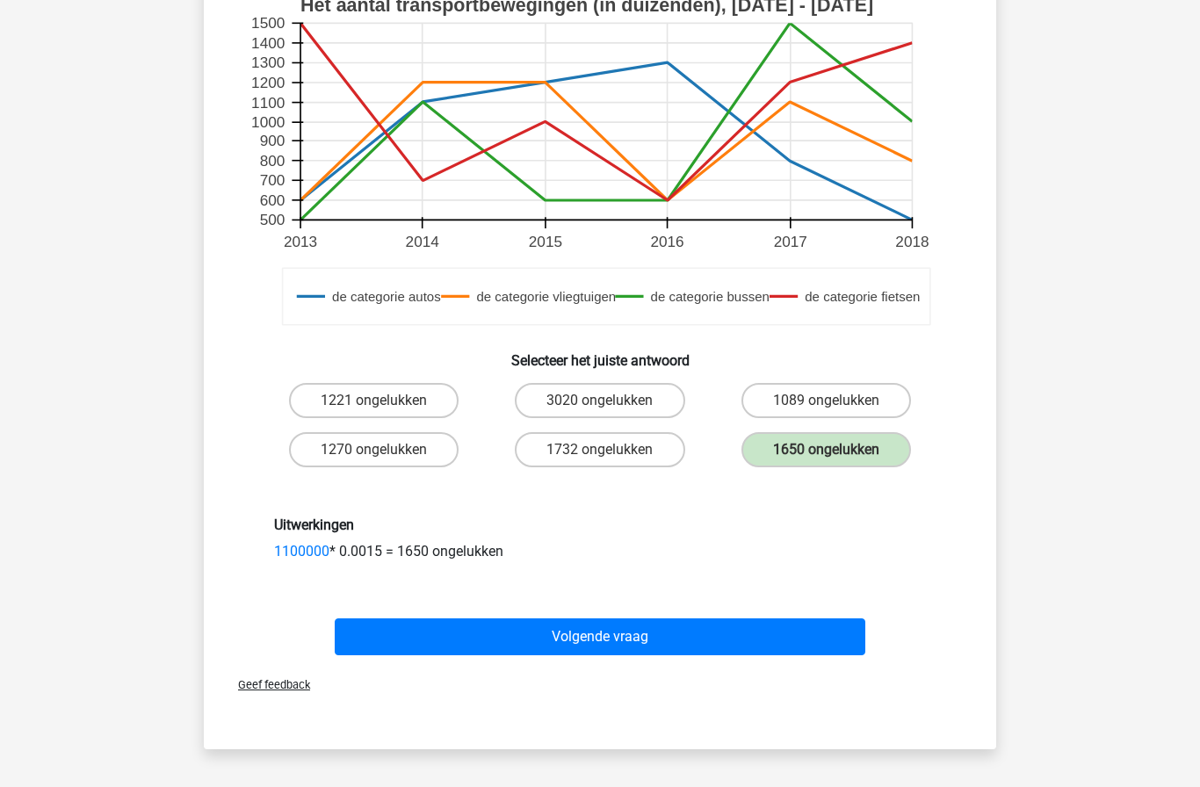
click at [800, 635] on button "Volgende vraag" at bounding box center [601, 637] width 532 height 37
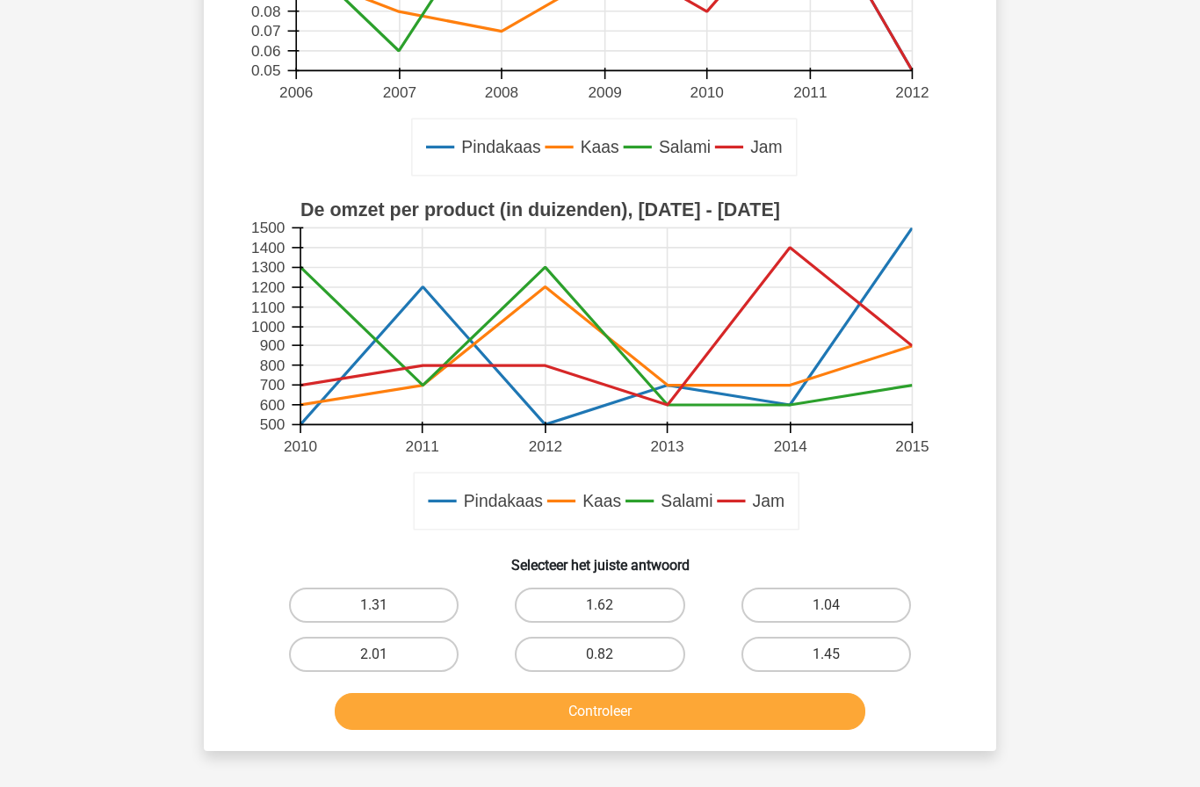
scroll to position [380, 0]
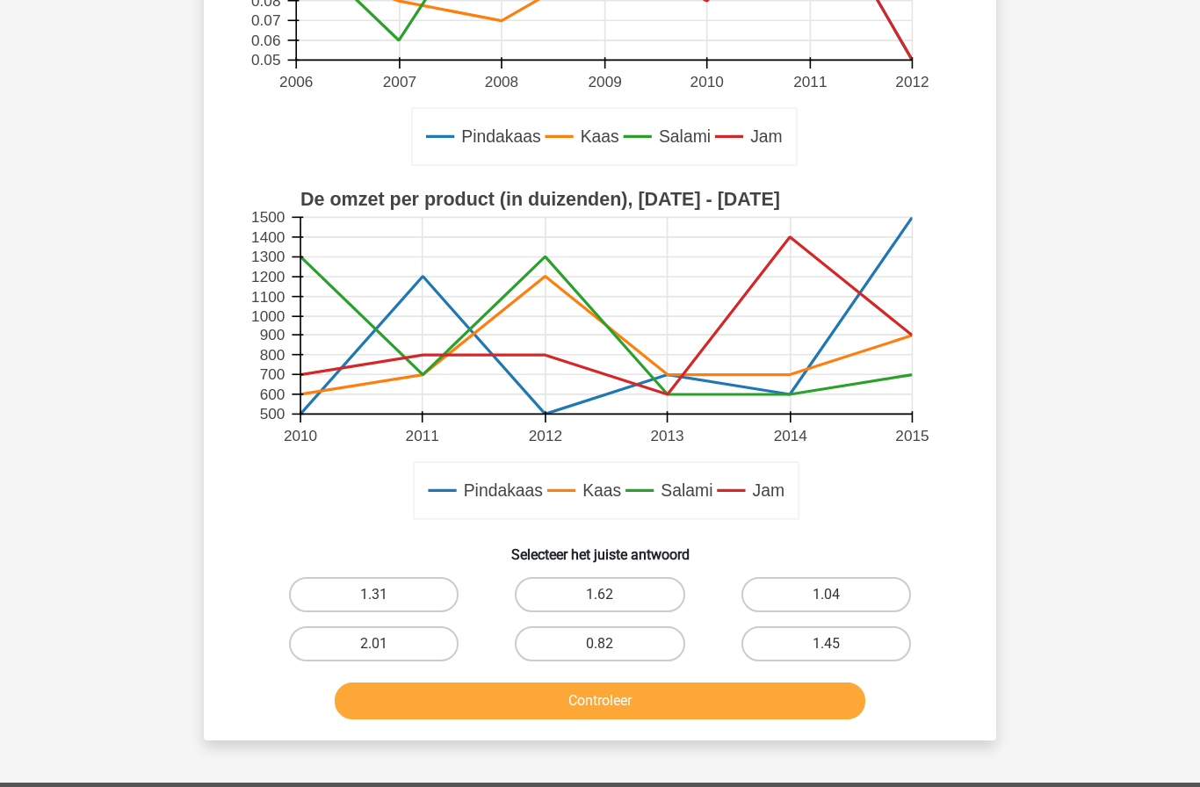
click at [656, 652] on label "0.82" at bounding box center [600, 644] width 170 height 35
click at [612, 652] on input "0.82" at bounding box center [605, 649] width 11 height 11
radio input "true"
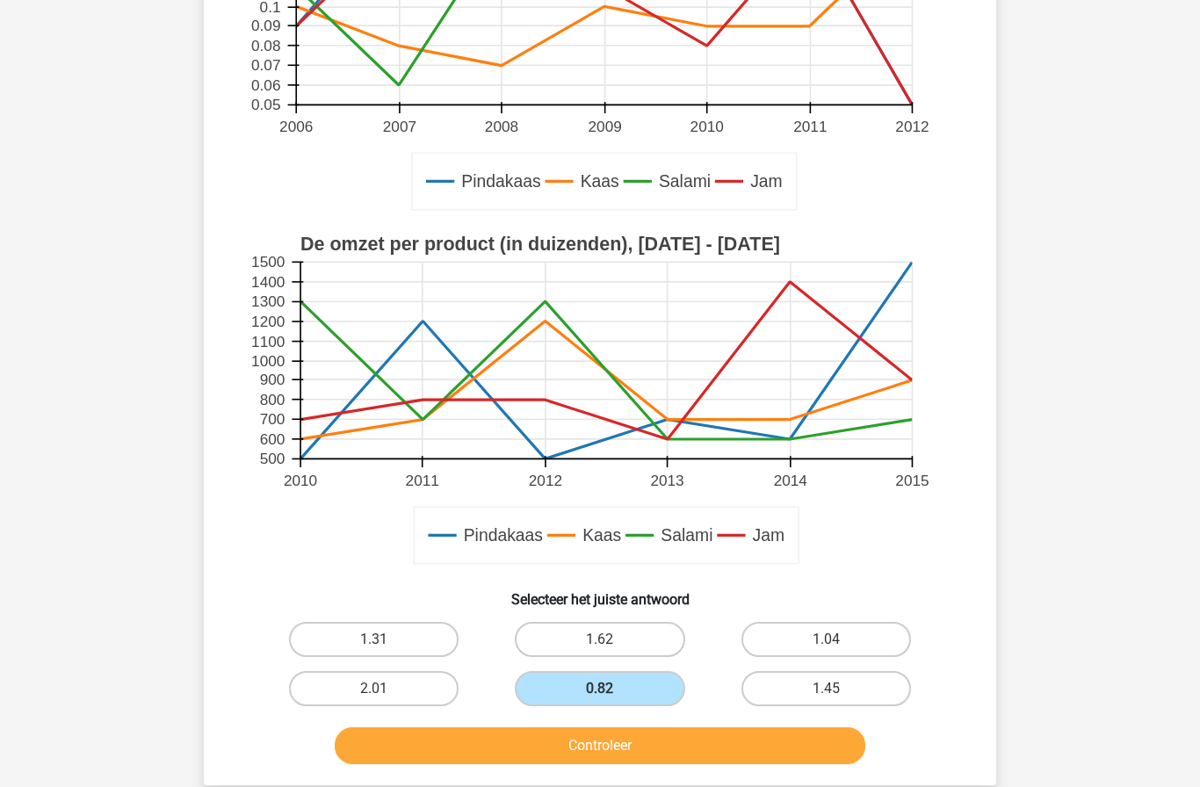
scroll to position [387, 0]
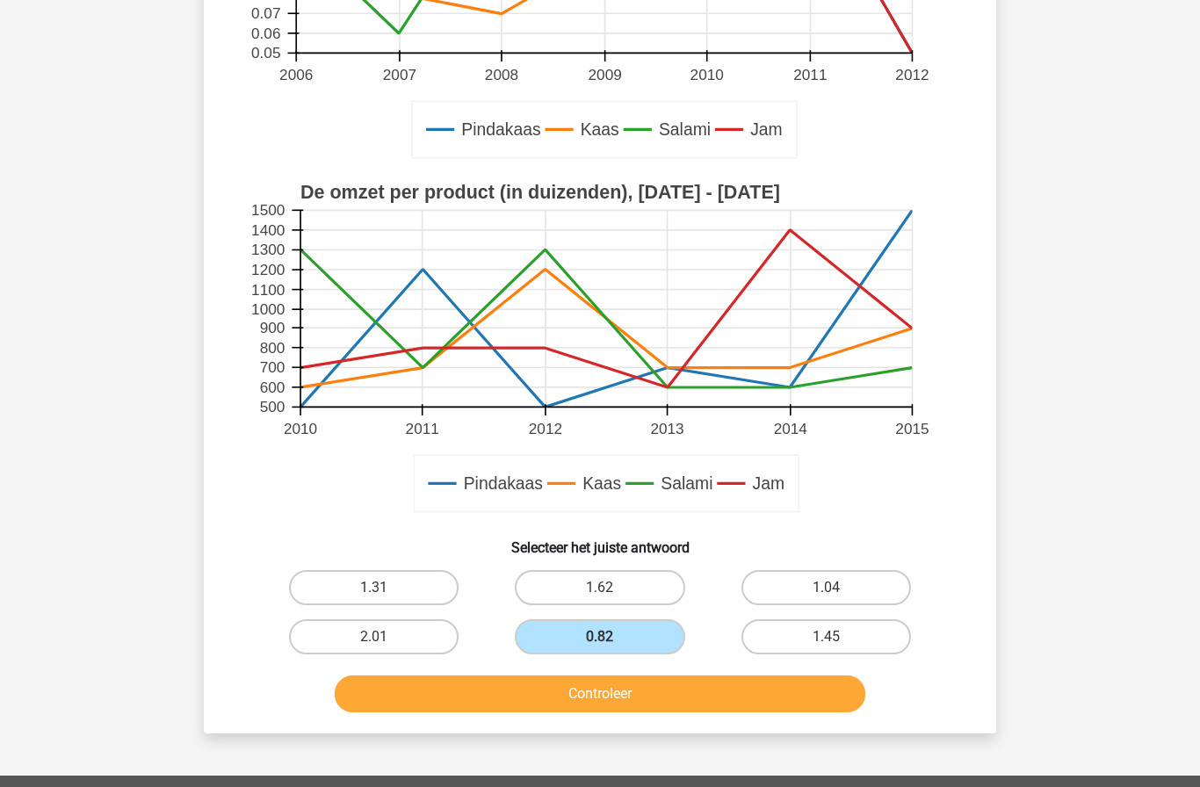
click at [800, 707] on button "Controleer" at bounding box center [601, 694] width 532 height 37
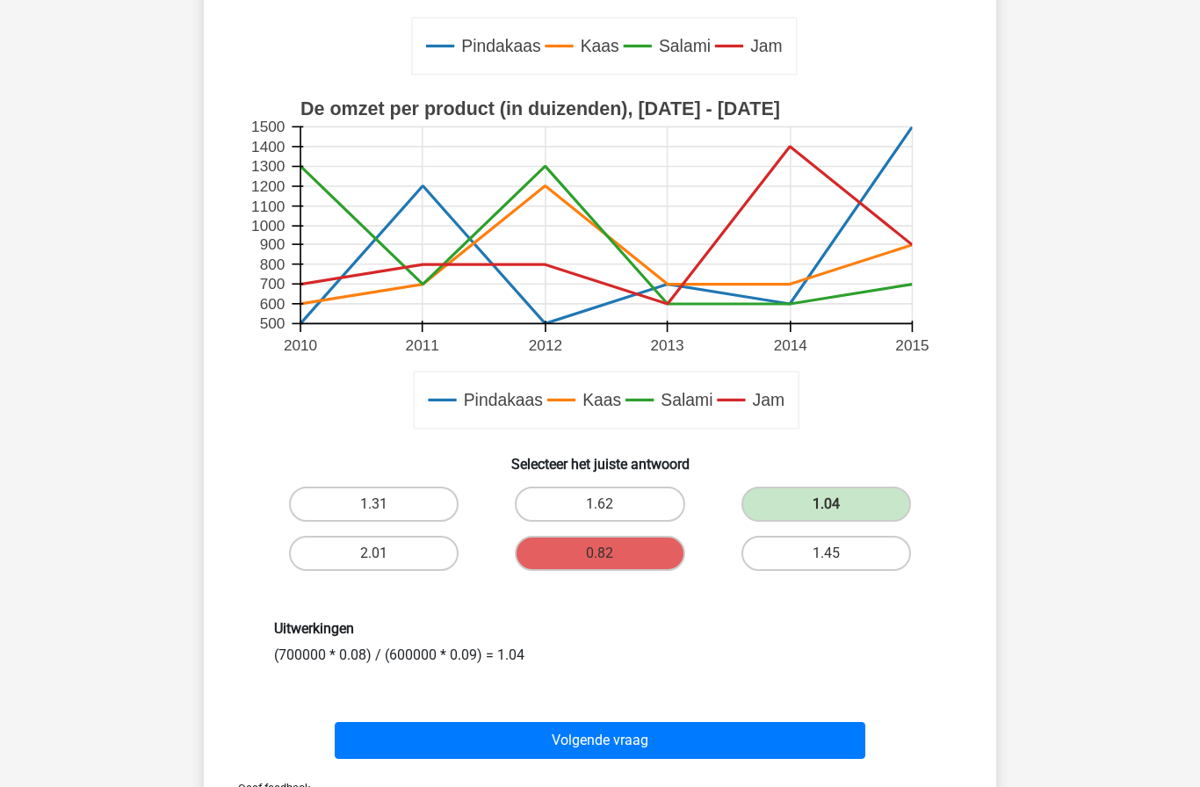
scroll to position [471, 0]
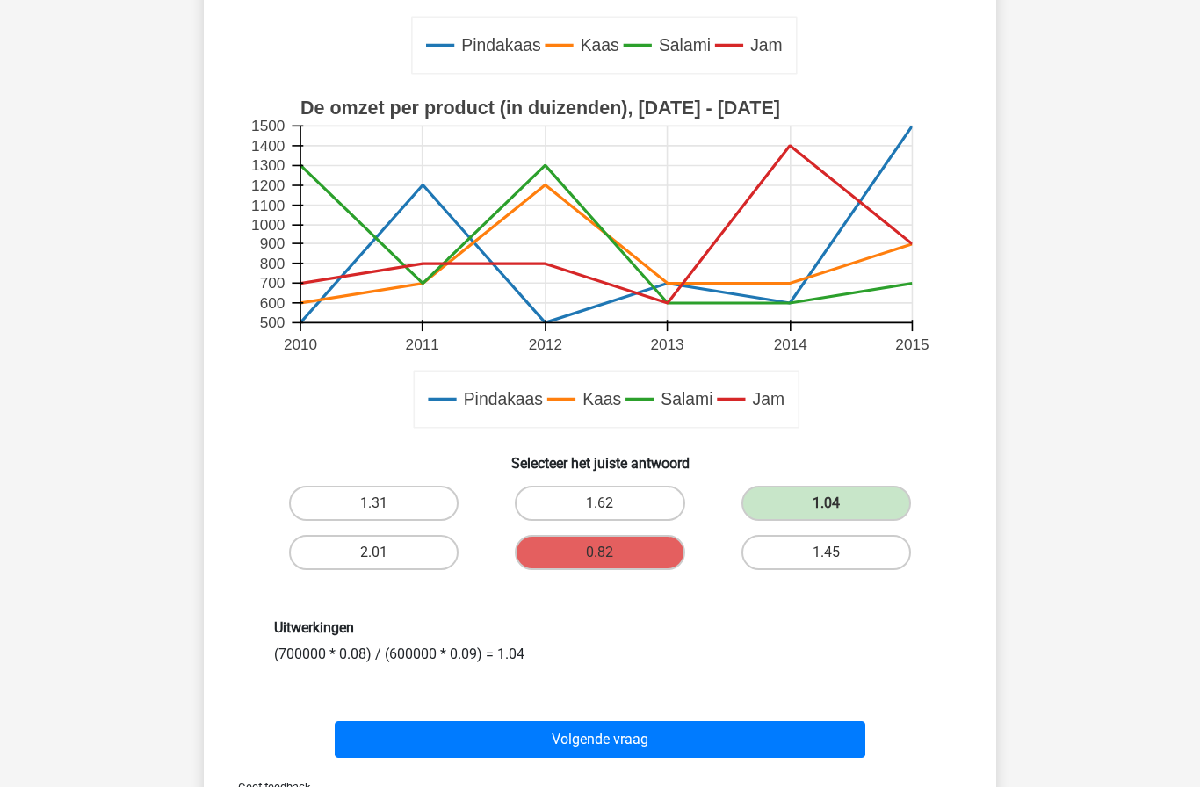
click at [816, 733] on button "Volgende vraag" at bounding box center [601, 740] width 532 height 37
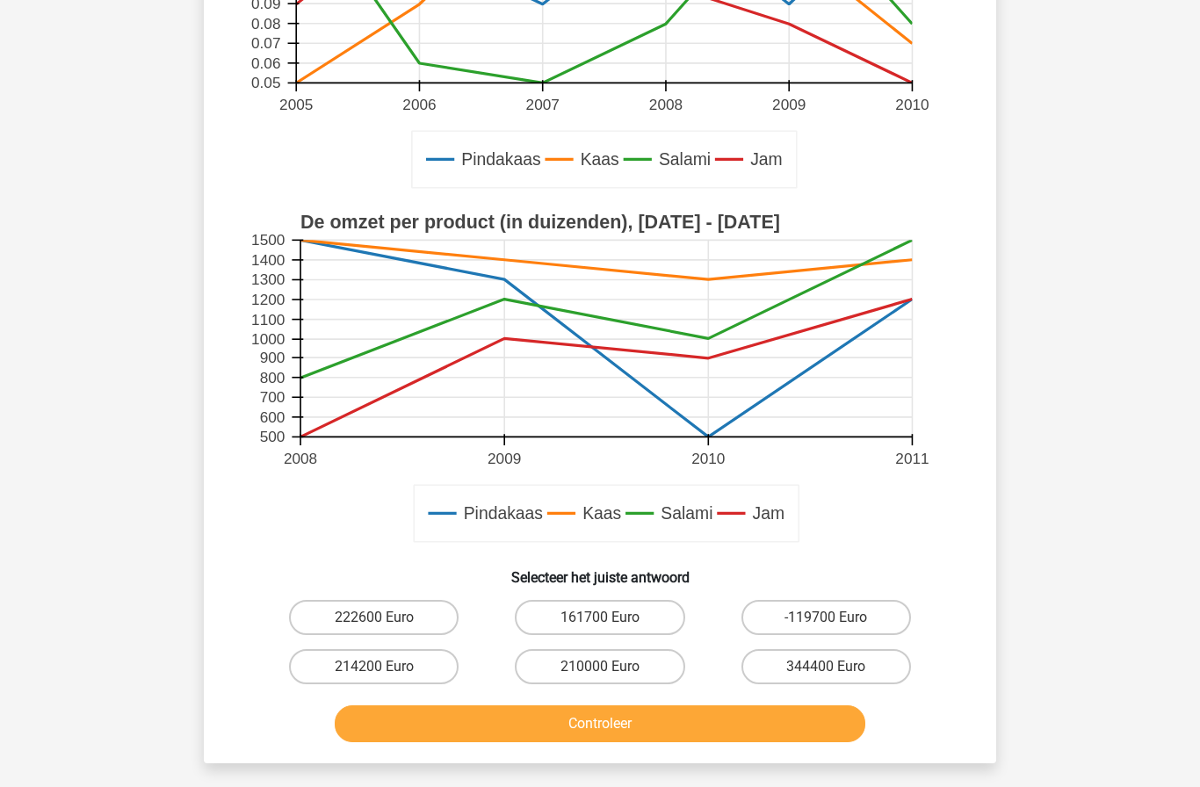
scroll to position [332, 0]
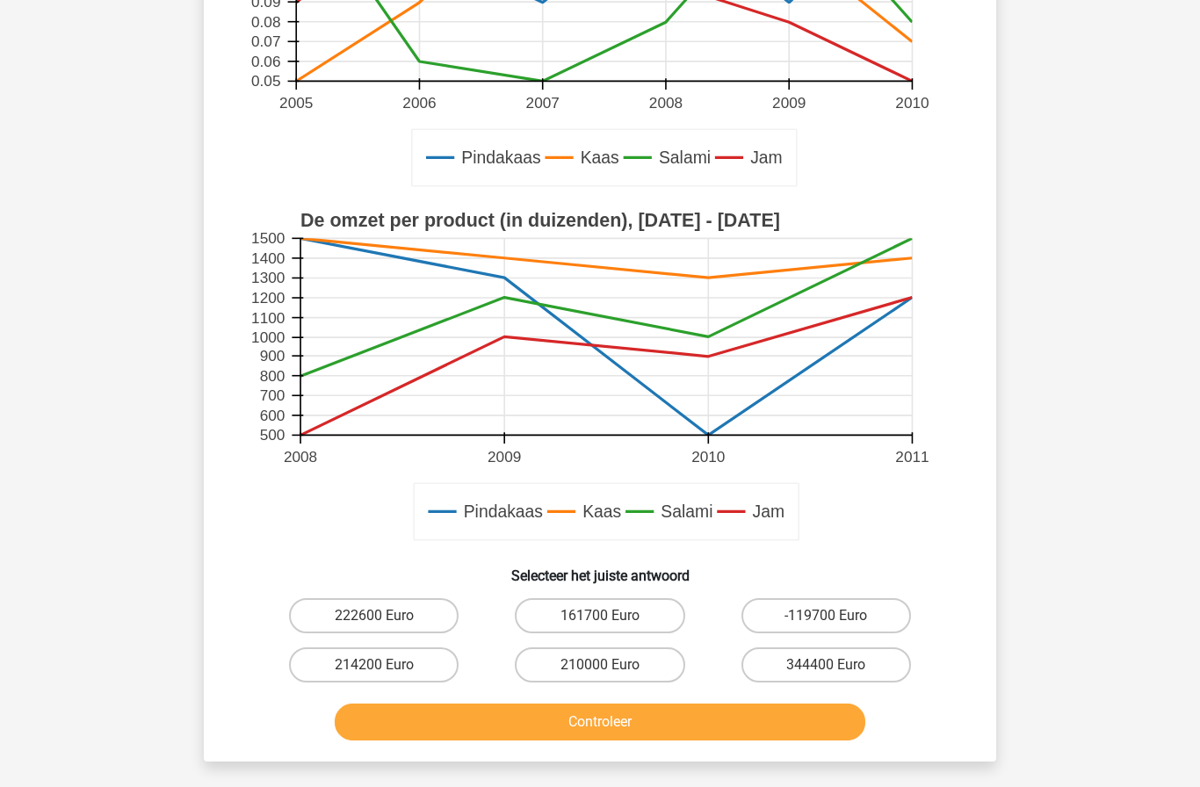
click at [664, 674] on label "210000 Euro" at bounding box center [600, 665] width 170 height 35
click at [612, 674] on input "210000 Euro" at bounding box center [605, 670] width 11 height 11
radio input "true"
click at [752, 717] on button "Controleer" at bounding box center [601, 722] width 532 height 37
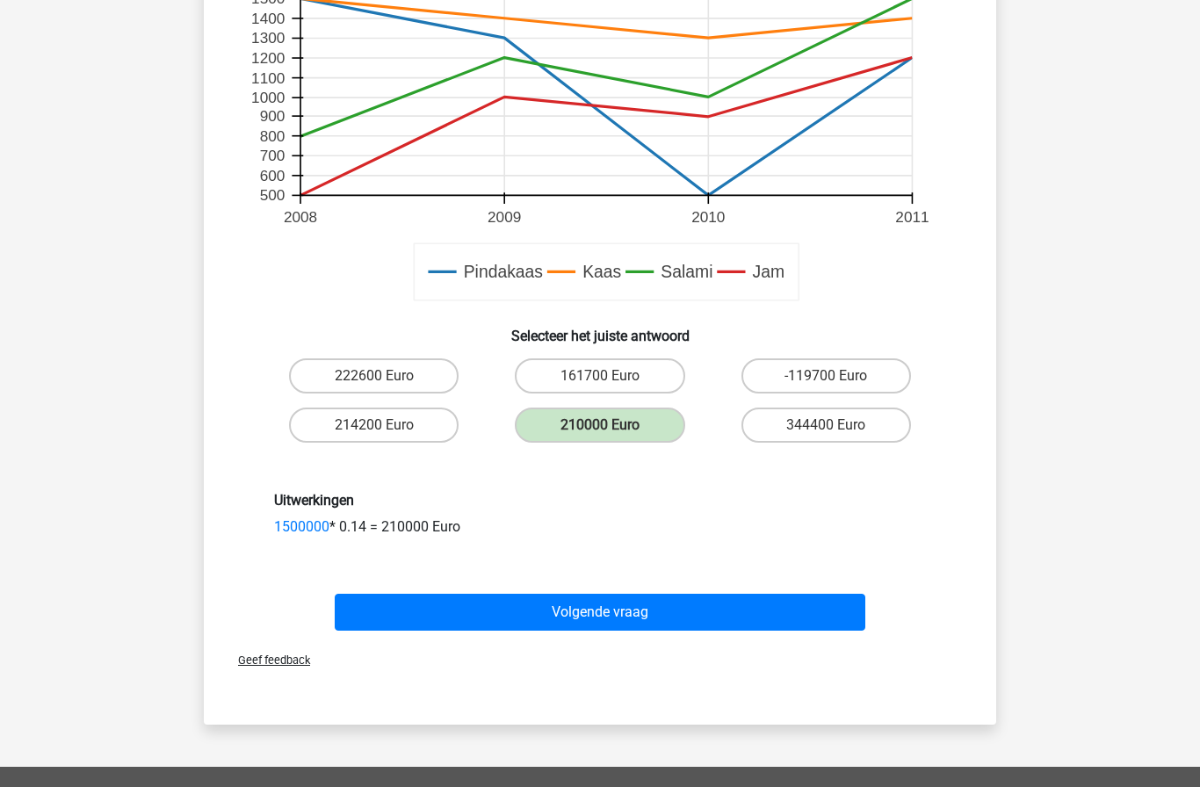
click at [833, 630] on button "Volgende vraag" at bounding box center [601, 612] width 532 height 37
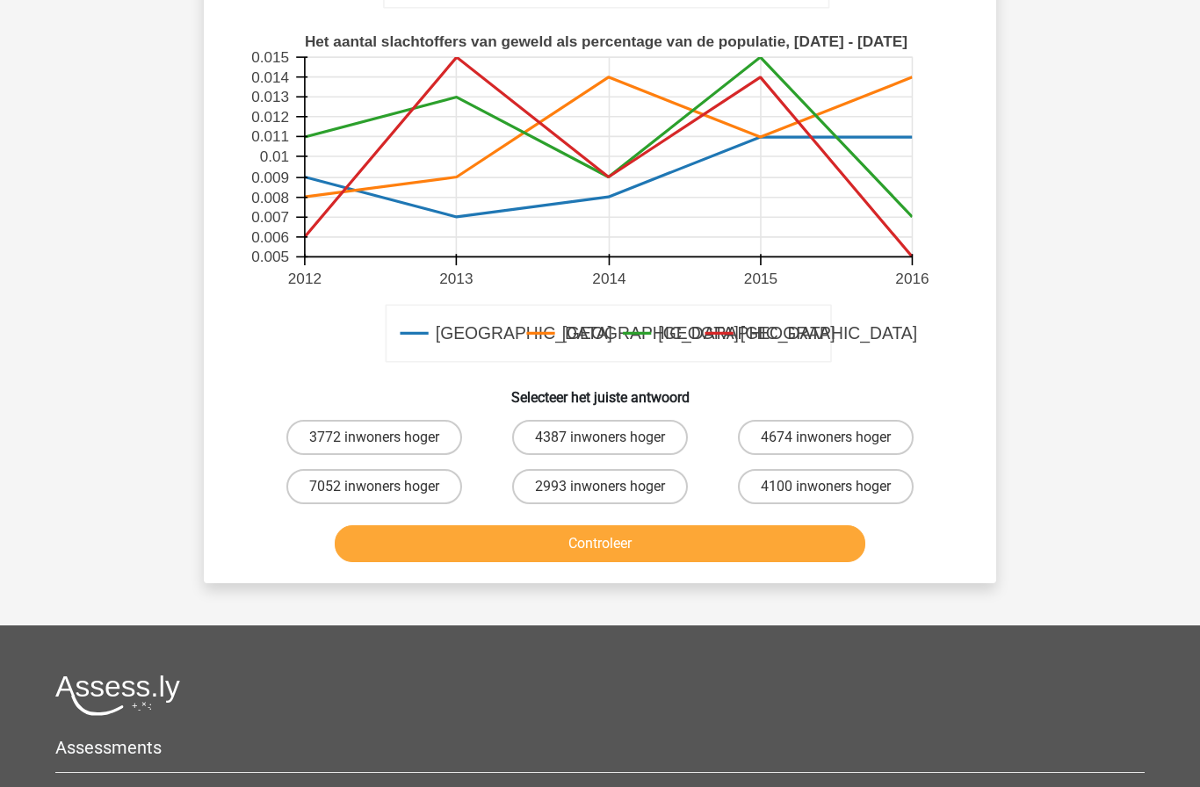
scroll to position [547, 0]
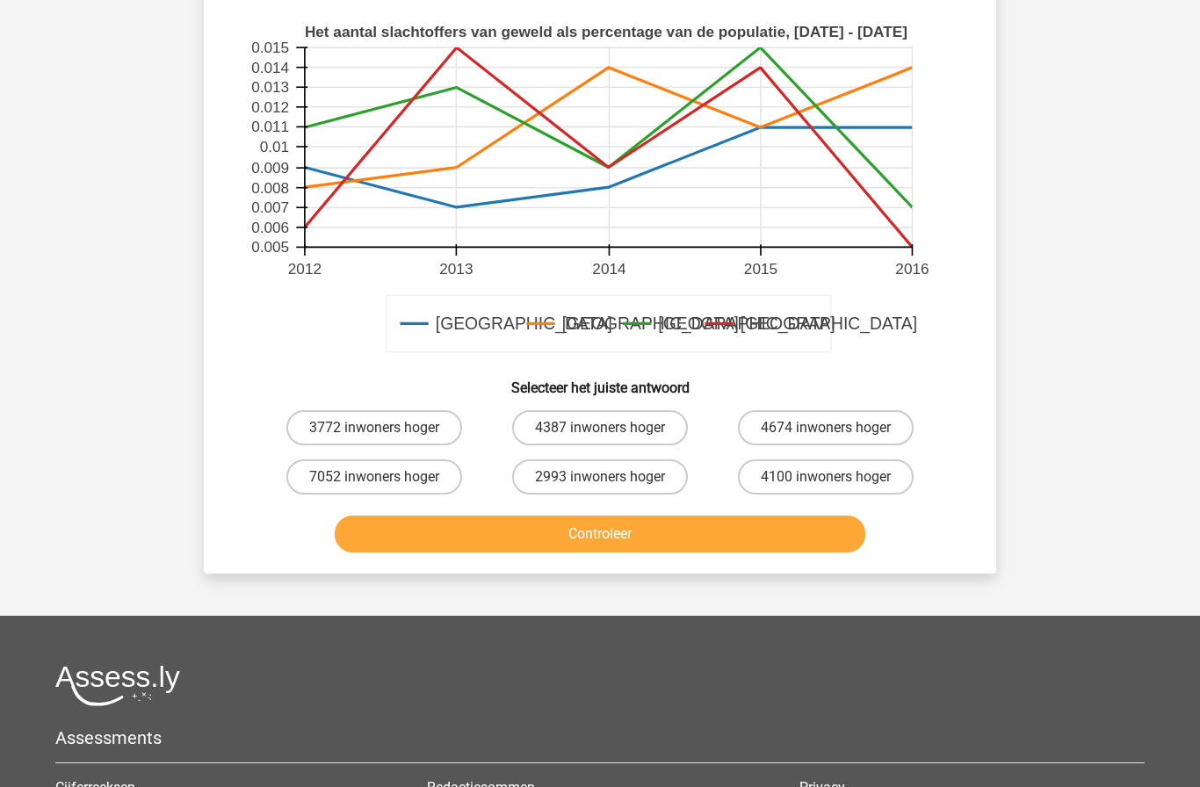
click at [791, 475] on label "4100 inwoners hoger" at bounding box center [826, 477] width 176 height 35
click at [826, 477] on input "4100 inwoners hoger" at bounding box center [831, 482] width 11 height 11
radio input "true"
click at [605, 533] on button "Controleer" at bounding box center [601, 534] width 532 height 37
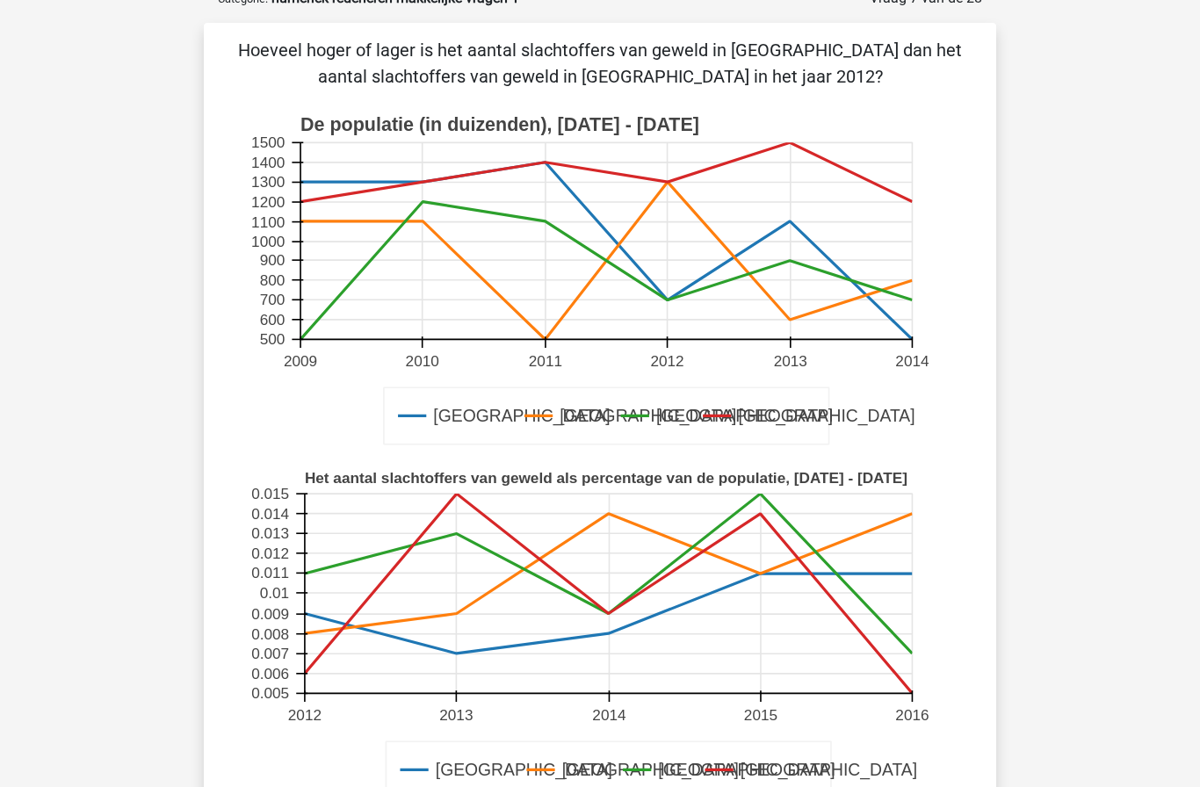
scroll to position [103, 0]
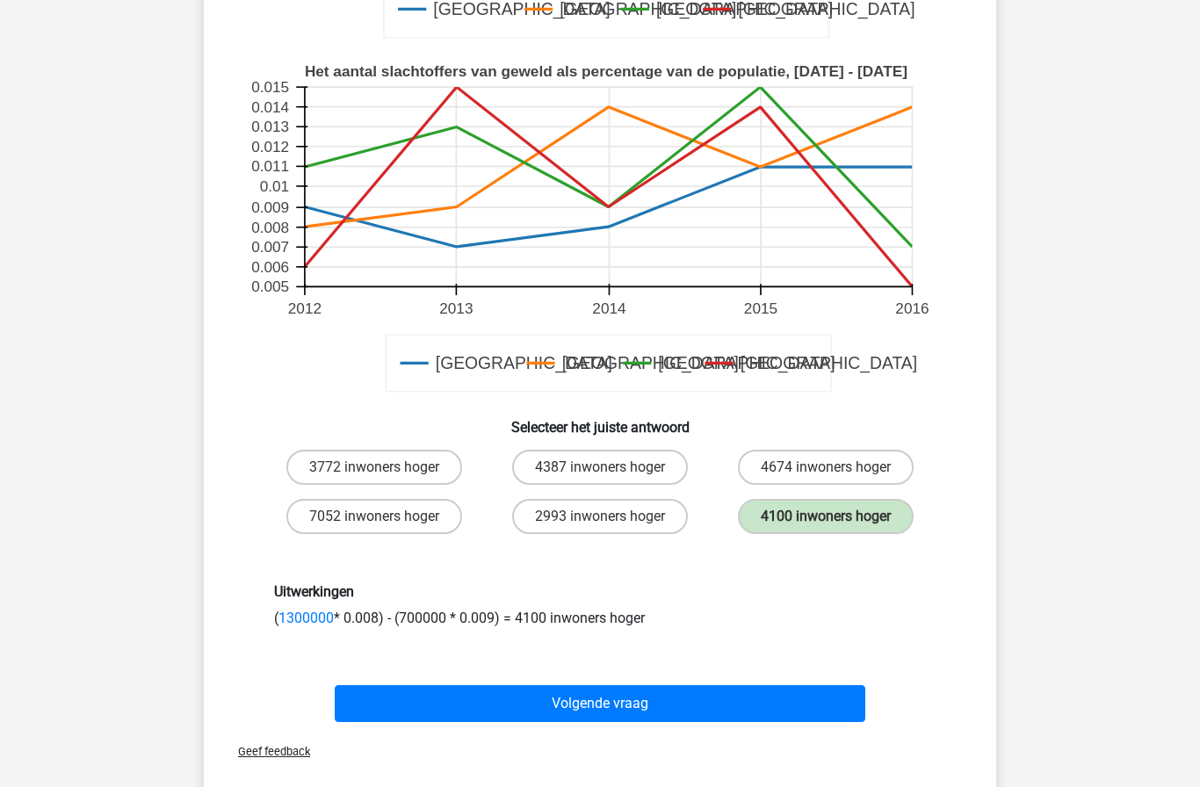
click at [829, 711] on button "Volgende vraag" at bounding box center [601, 703] width 532 height 37
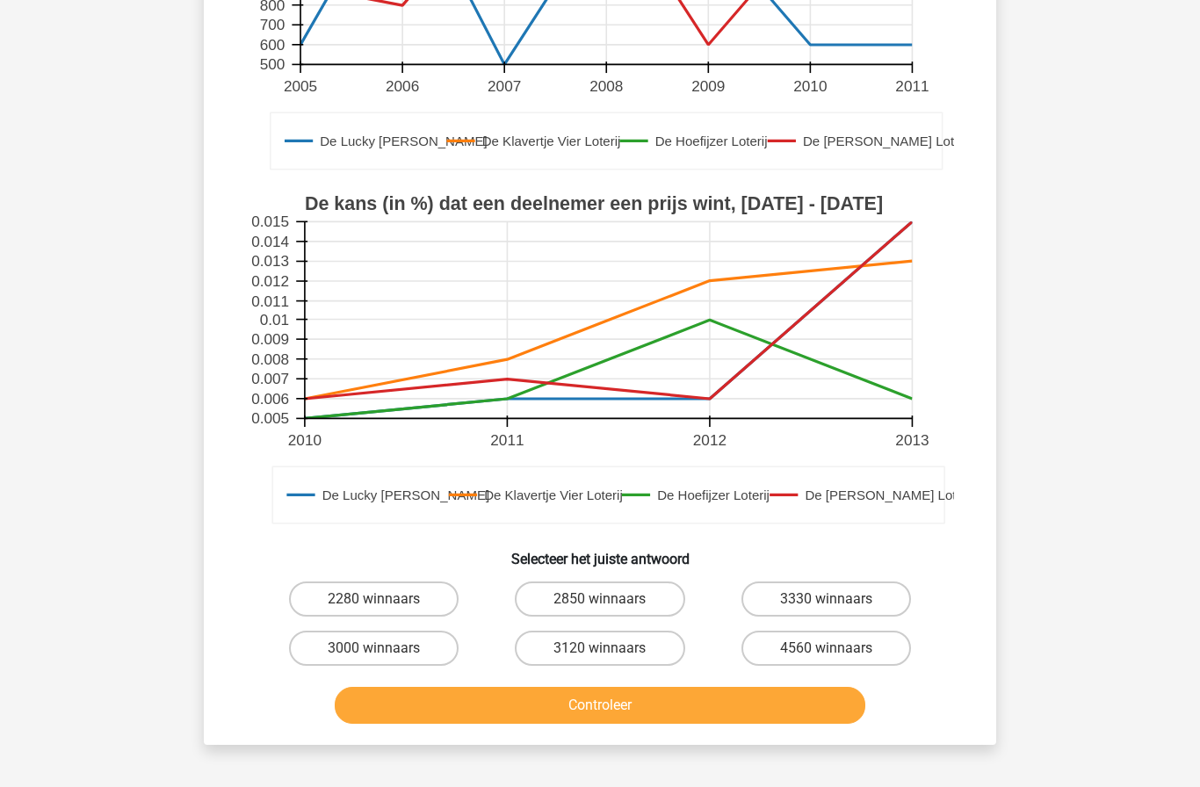
scroll to position [353, 0]
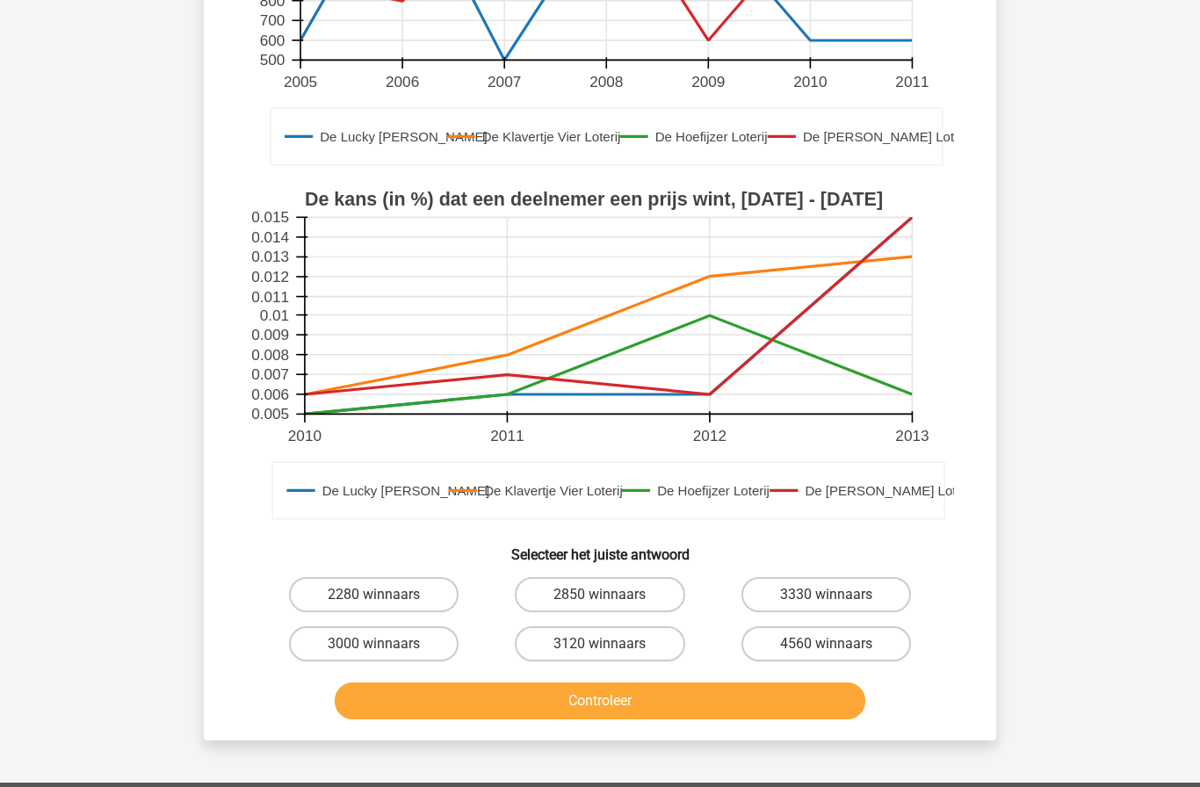
click at [334, 642] on label "3000 winnaars" at bounding box center [374, 644] width 170 height 35
click at [374, 644] on input "3000 winnaars" at bounding box center [379, 649] width 11 height 11
radio input "true"
click at [471, 707] on button "Controleer" at bounding box center [601, 701] width 532 height 37
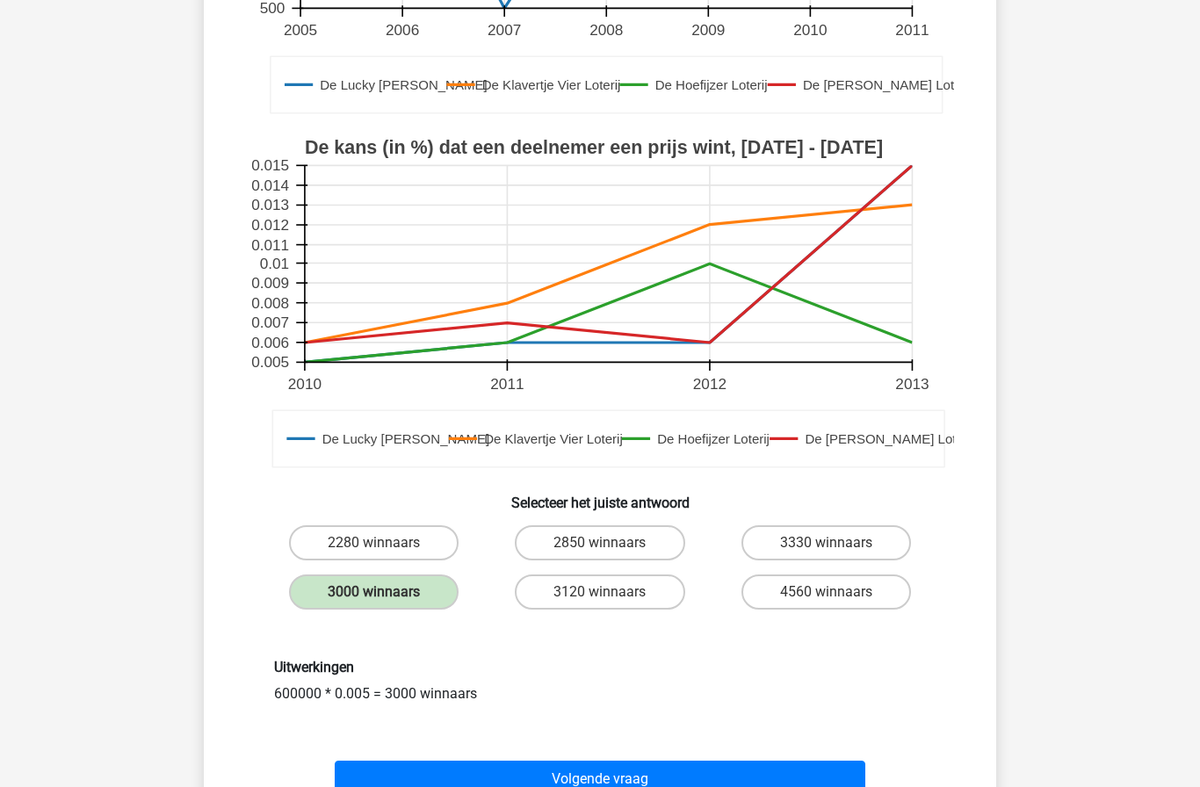
scroll to position [400, 0]
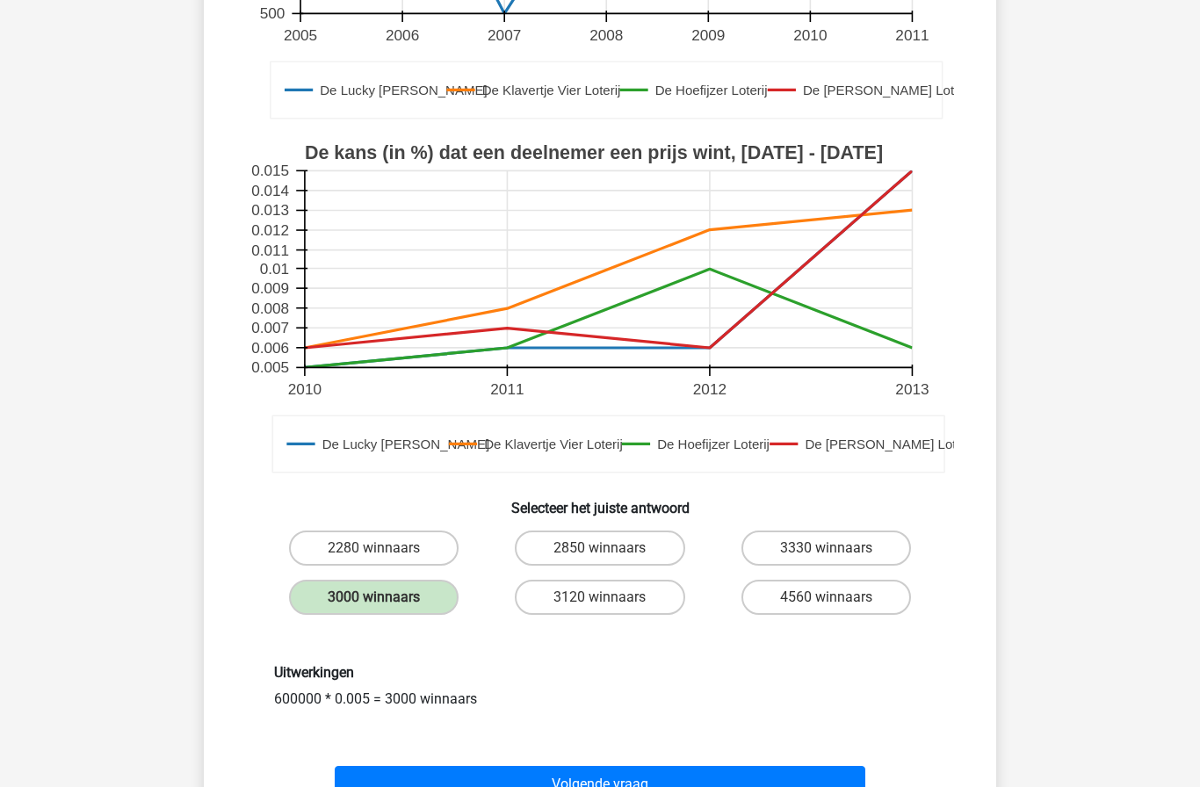
click at [582, 771] on button "Volgende vraag" at bounding box center [601, 784] width 532 height 37
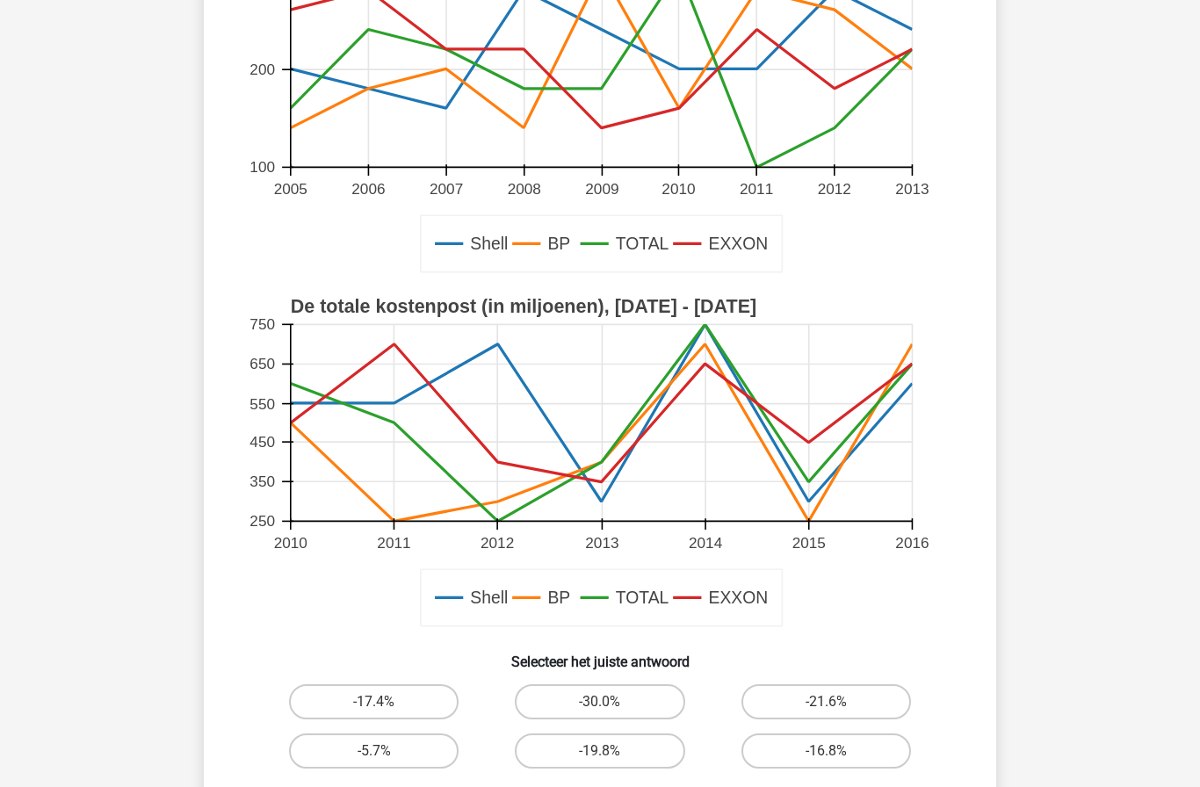
scroll to position [247, 0]
click at [554, 598] on text "BP" at bounding box center [559, 597] width 23 height 19
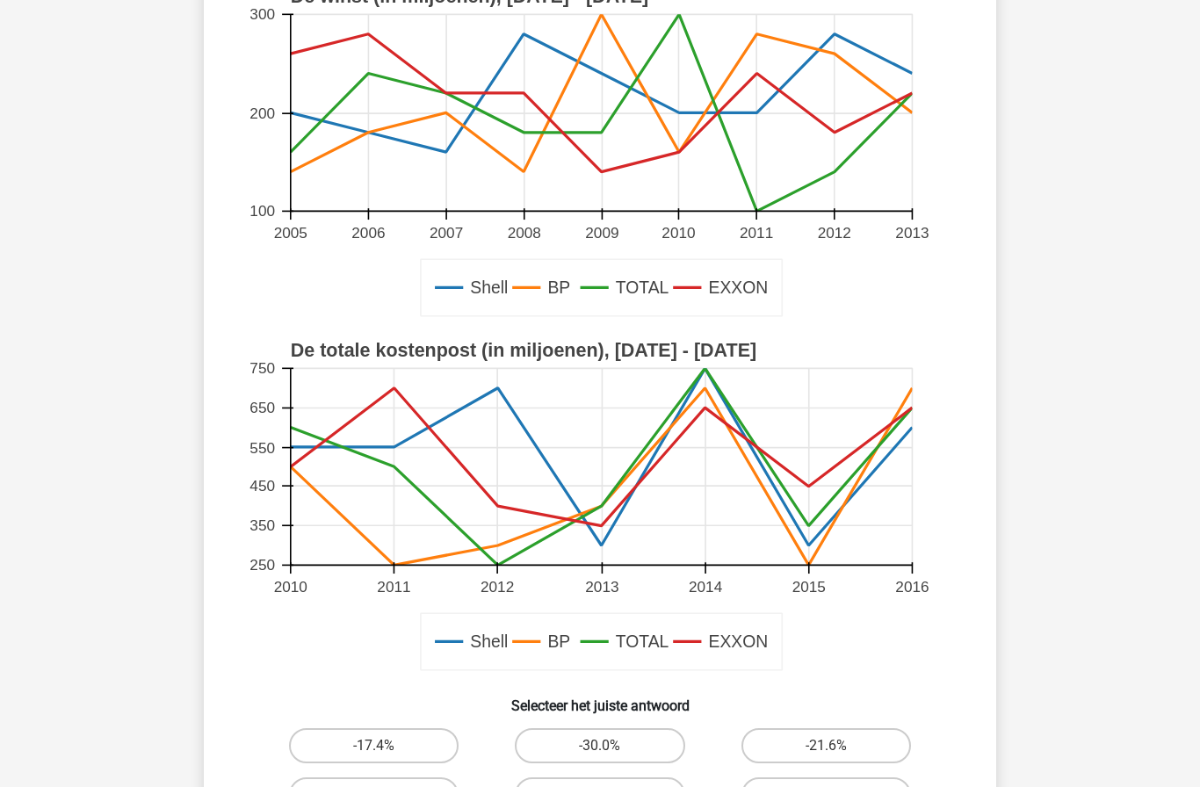
scroll to position [204, 0]
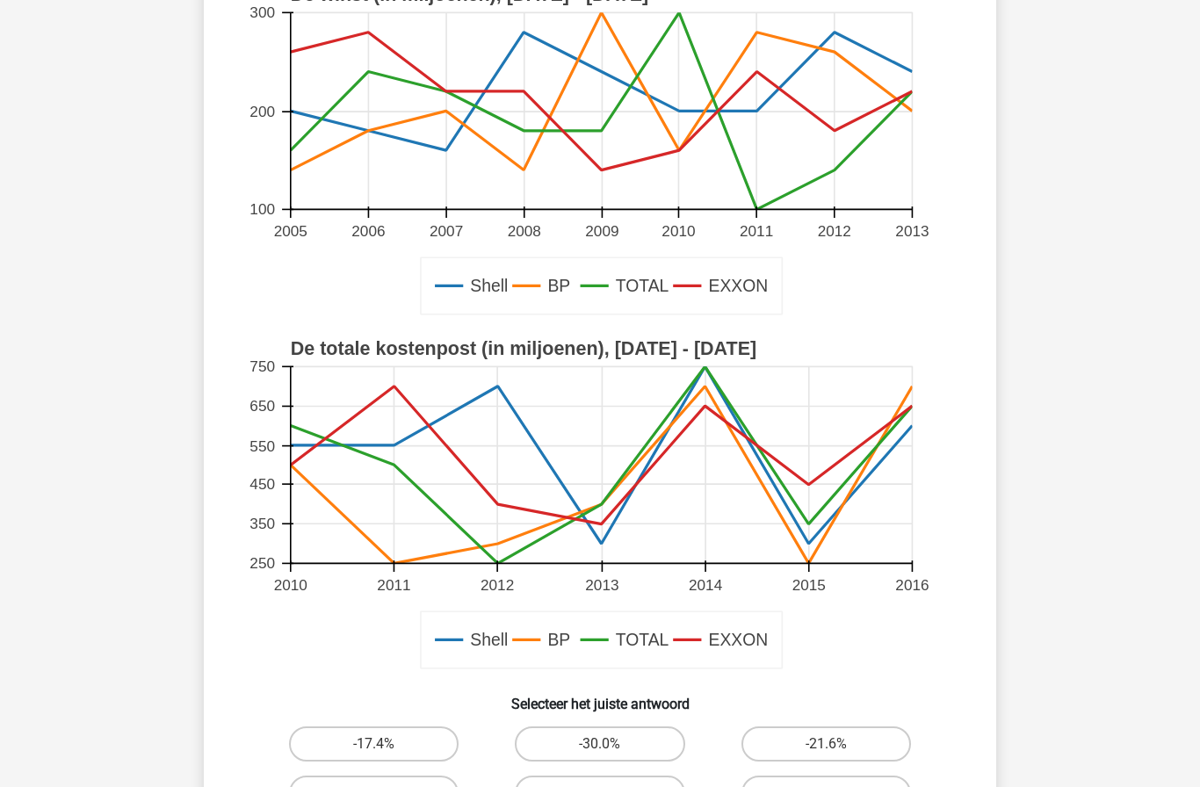
click at [607, 745] on input "-30.0%" at bounding box center [605, 749] width 11 height 11
radio input "true"
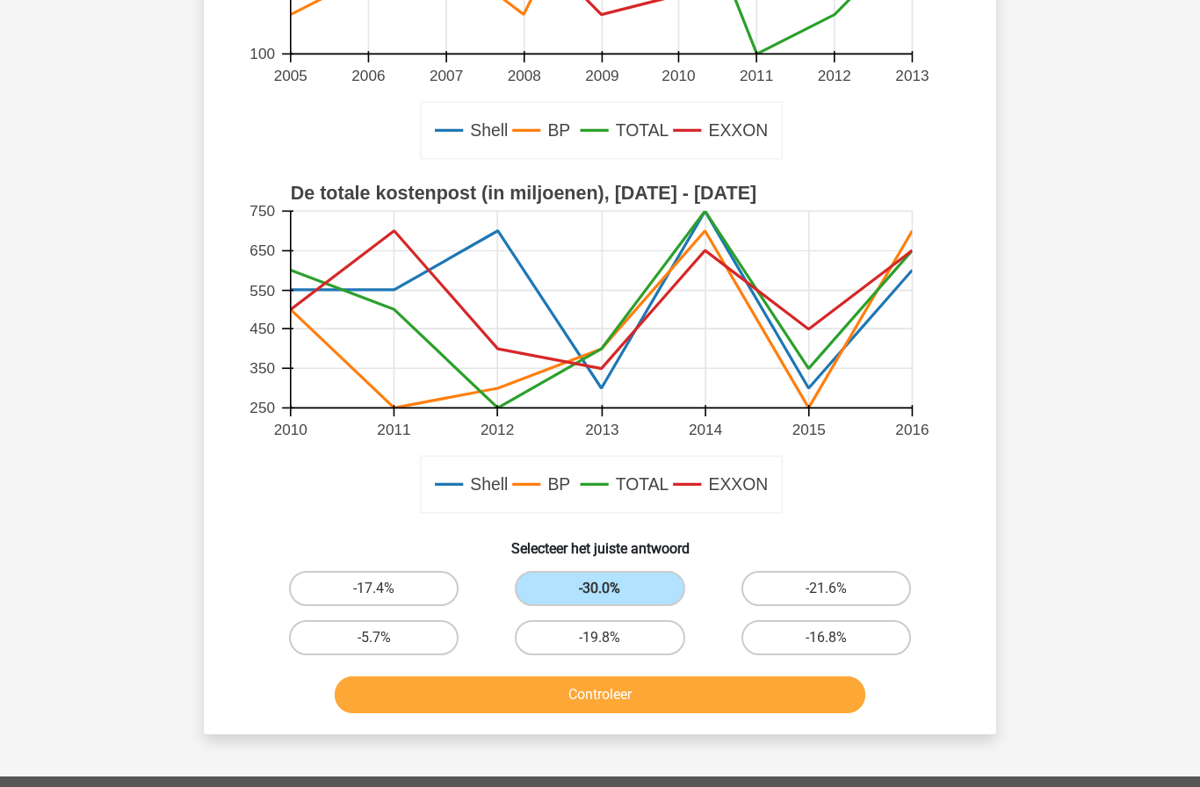
scroll to position [362, 0]
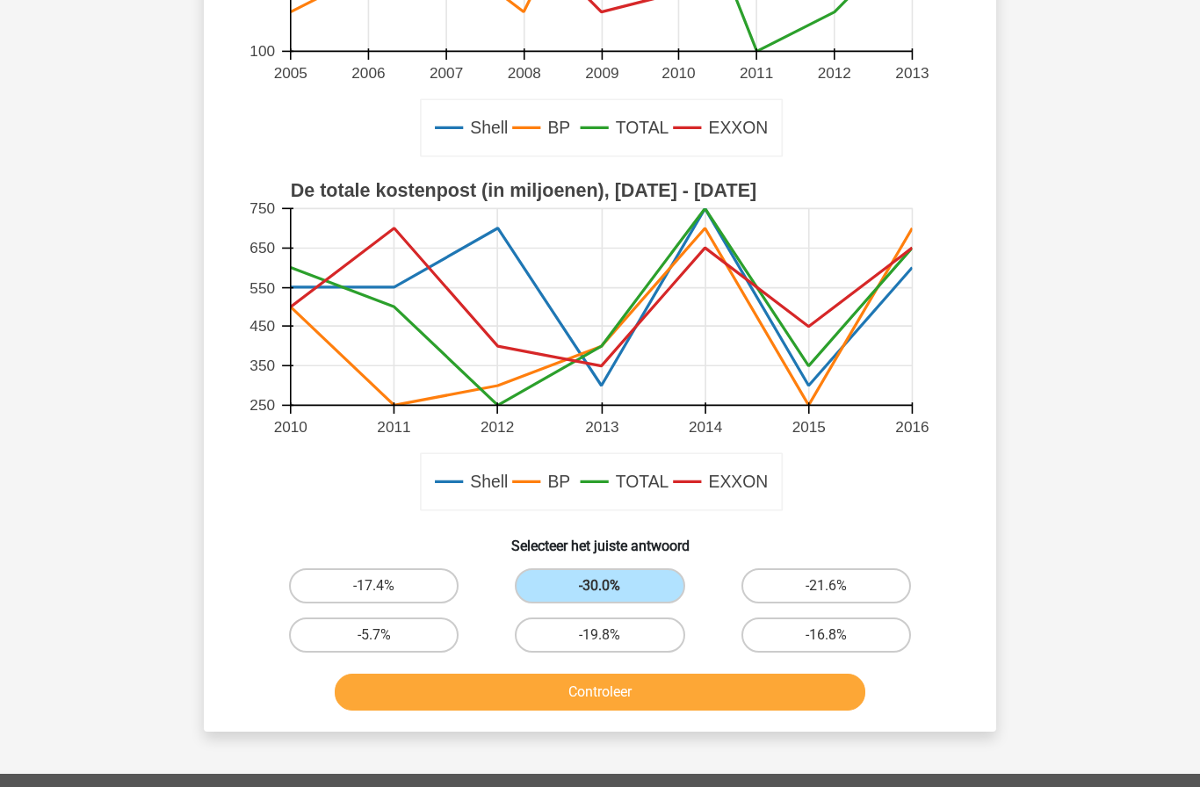
click at [508, 685] on button "Controleer" at bounding box center [601, 692] width 532 height 37
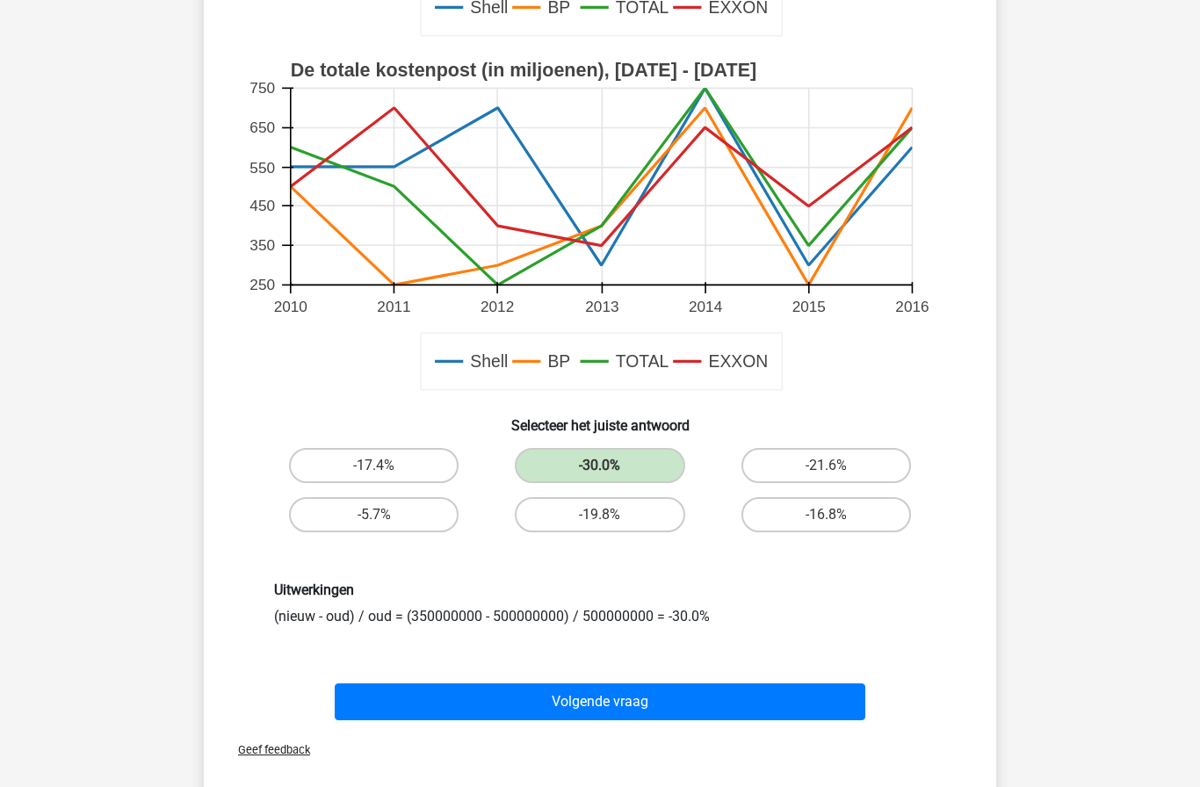
scroll to position [488, 0]
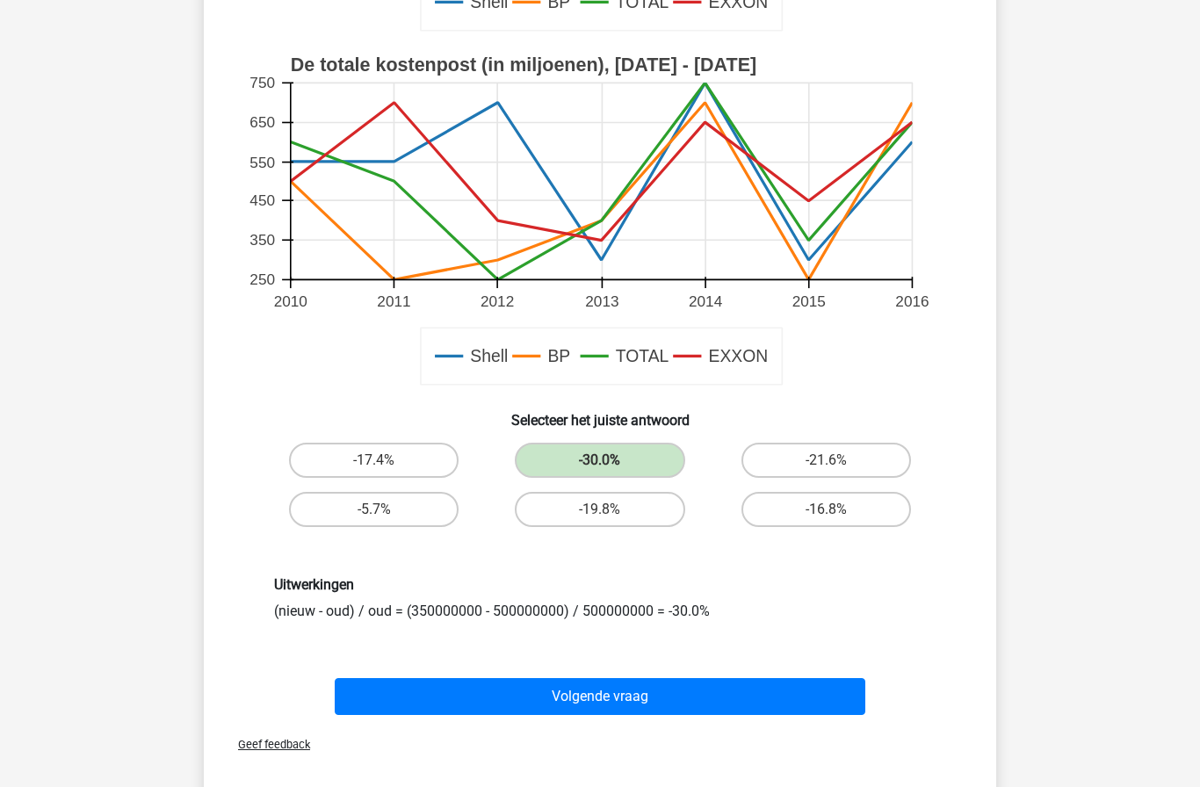
click at [517, 700] on button "Volgende vraag" at bounding box center [601, 696] width 532 height 37
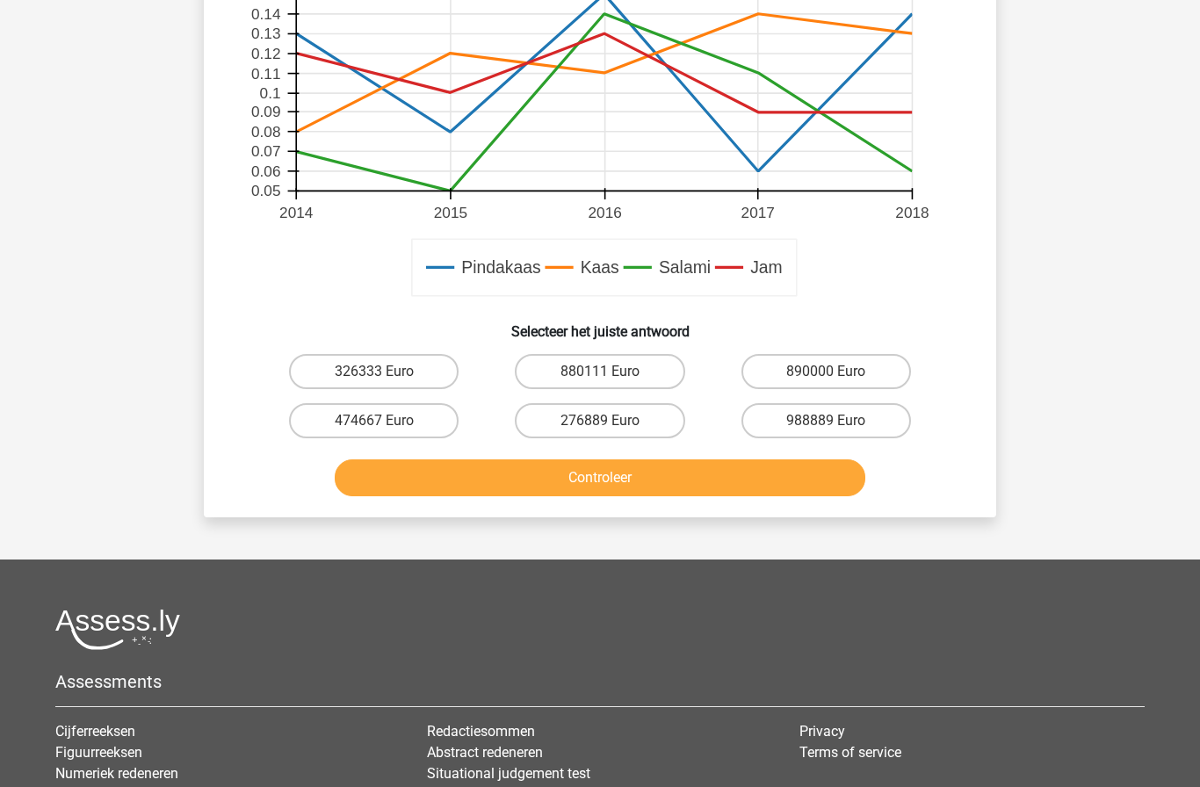
scroll to position [602, 0]
click at [811, 423] on label "988889 Euro" at bounding box center [827, 421] width 170 height 35
click at [826, 423] on input "988889 Euro" at bounding box center [831, 427] width 11 height 11
radio input "true"
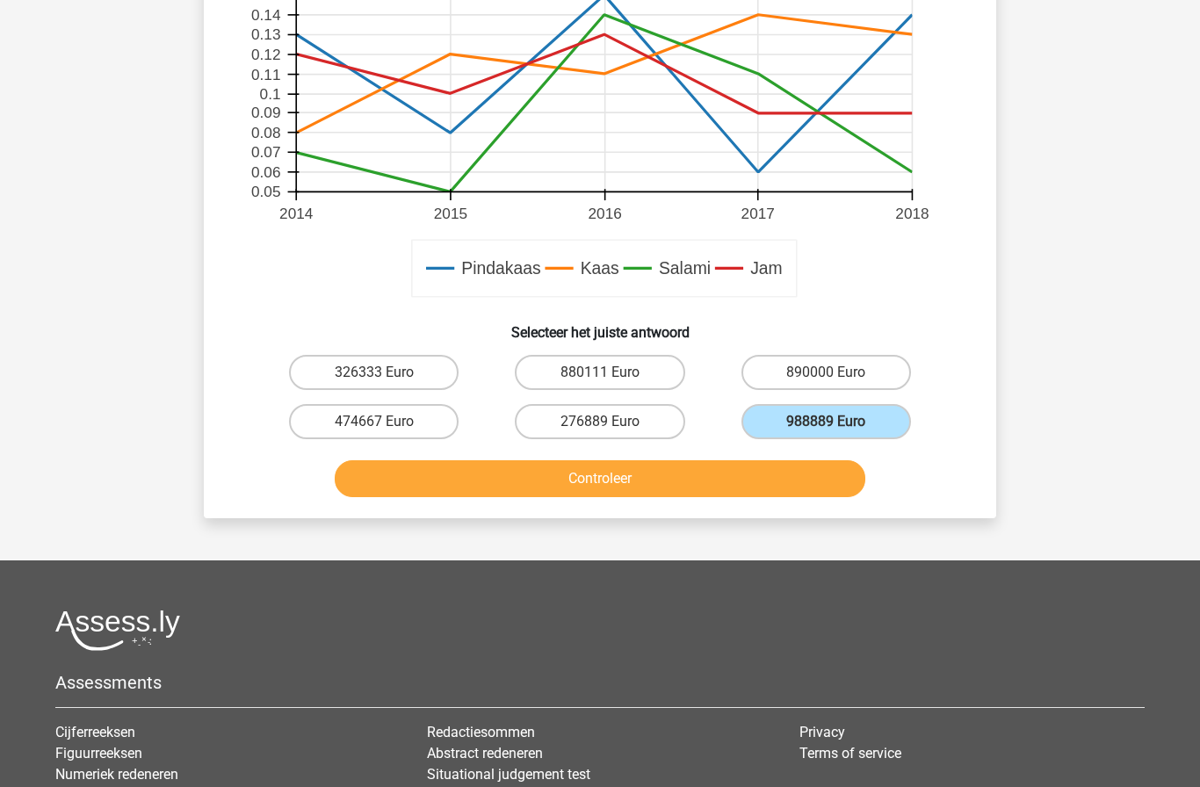
click at [676, 476] on button "Controleer" at bounding box center [601, 479] width 532 height 37
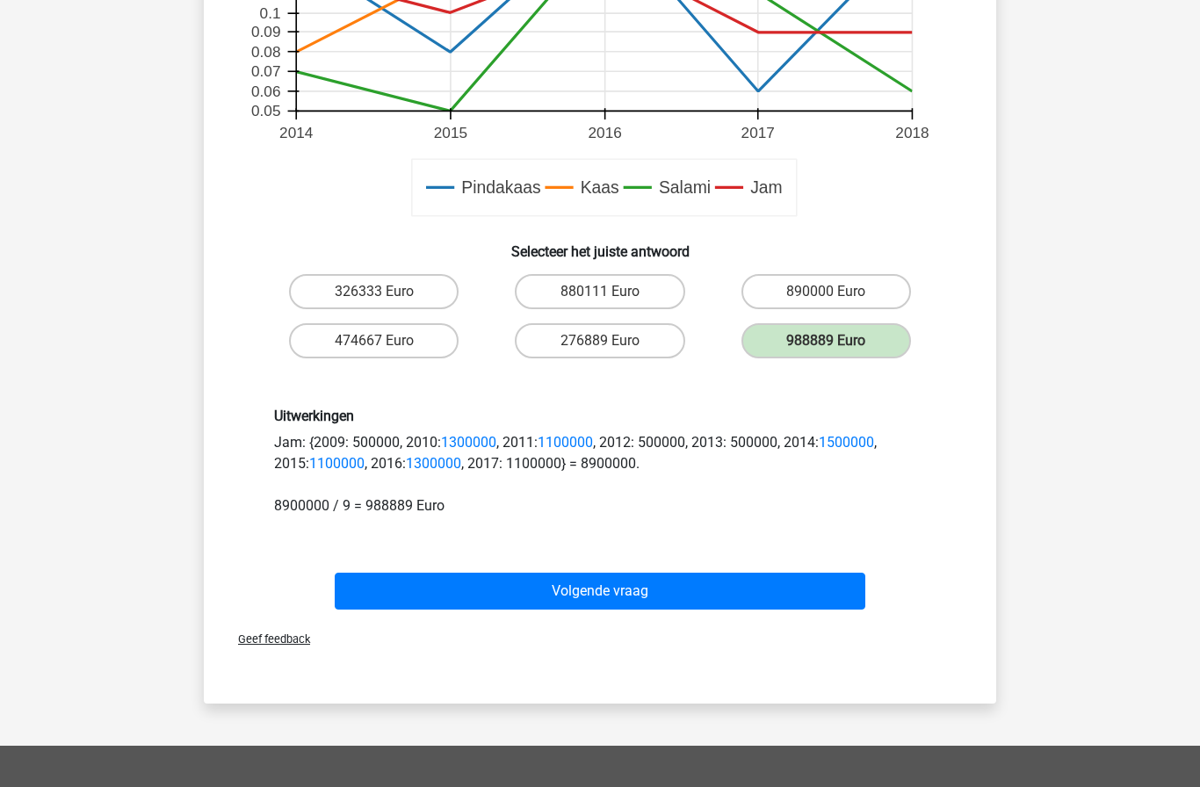
scroll to position [744, 0]
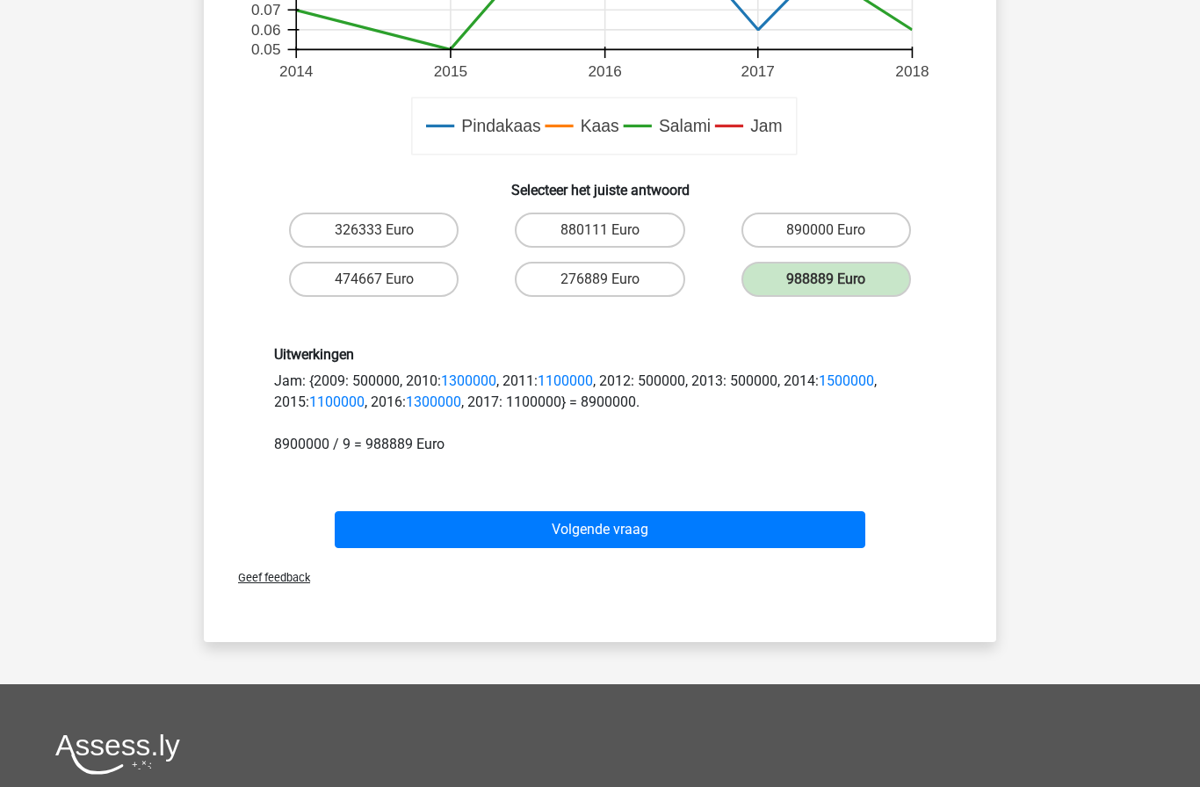
click at [729, 521] on button "Volgende vraag" at bounding box center [601, 529] width 532 height 37
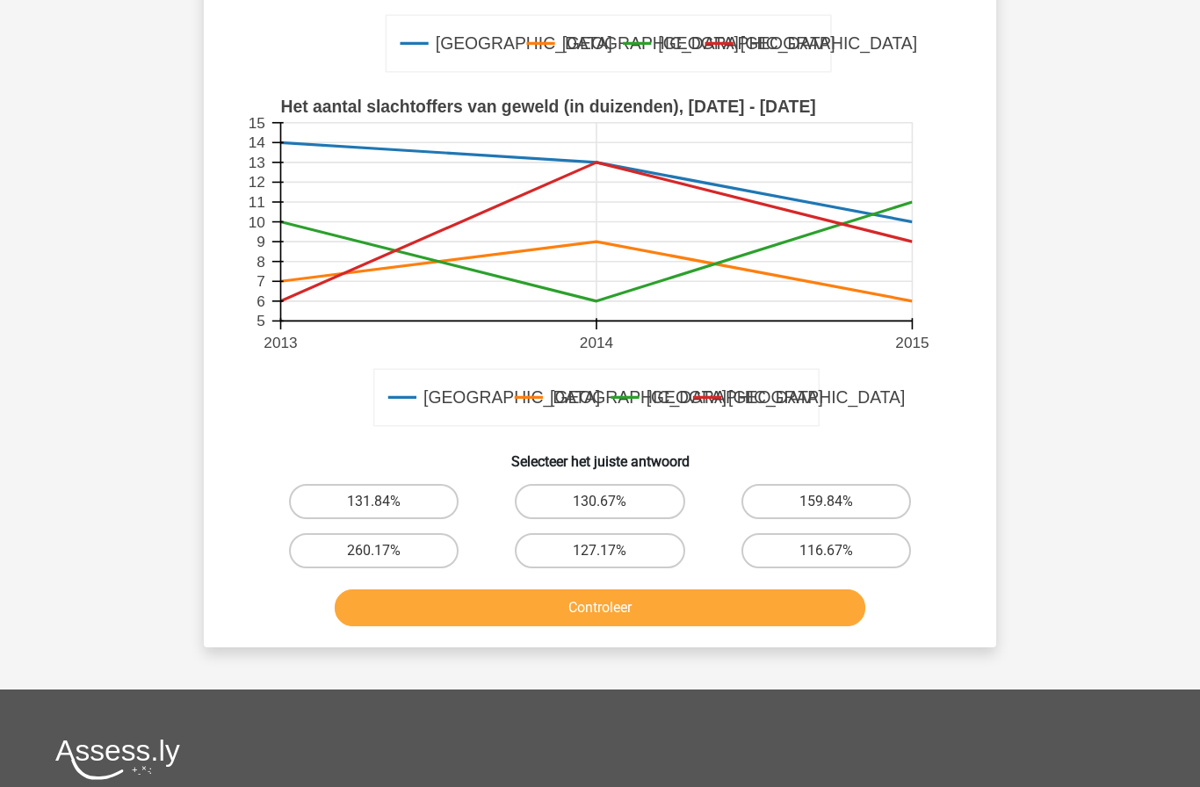
scroll to position [475, 0]
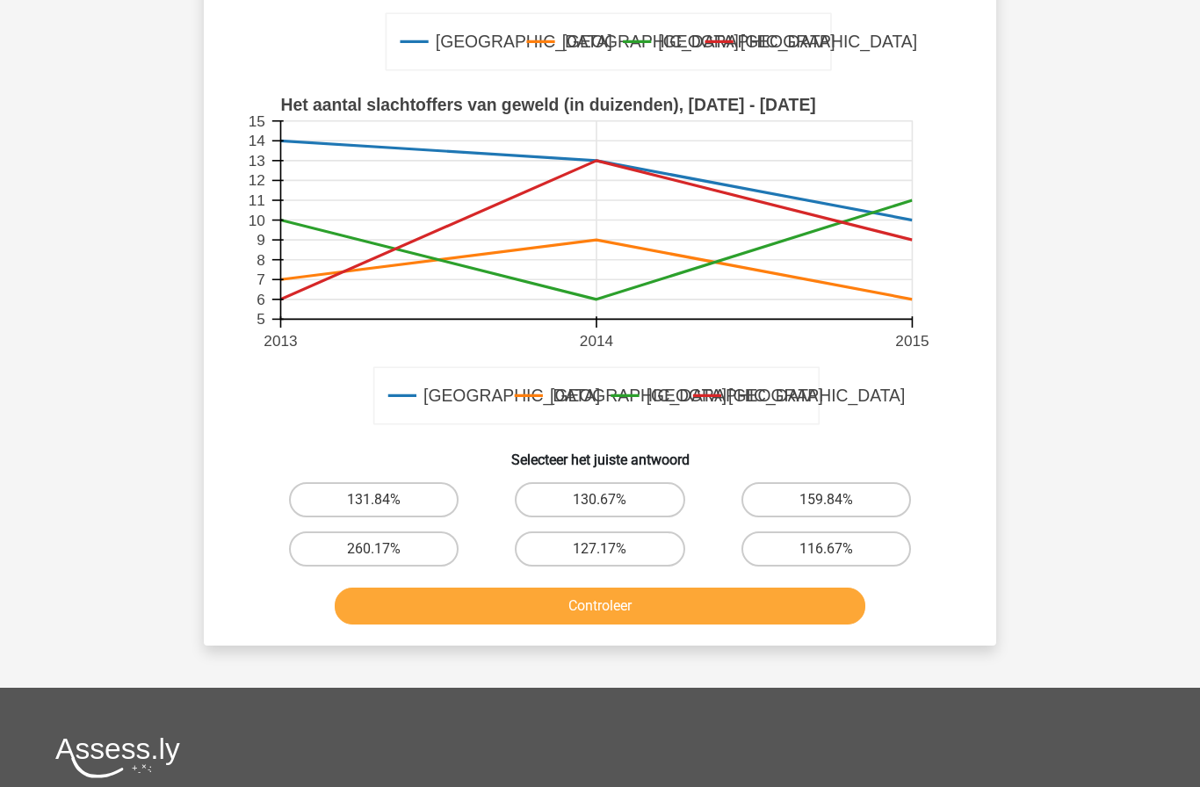
click at [845, 549] on label "116.67%" at bounding box center [827, 549] width 170 height 35
click at [838, 549] on input "116.67%" at bounding box center [831, 554] width 11 height 11
radio input "true"
click at [765, 604] on button "Controleer" at bounding box center [601, 606] width 532 height 37
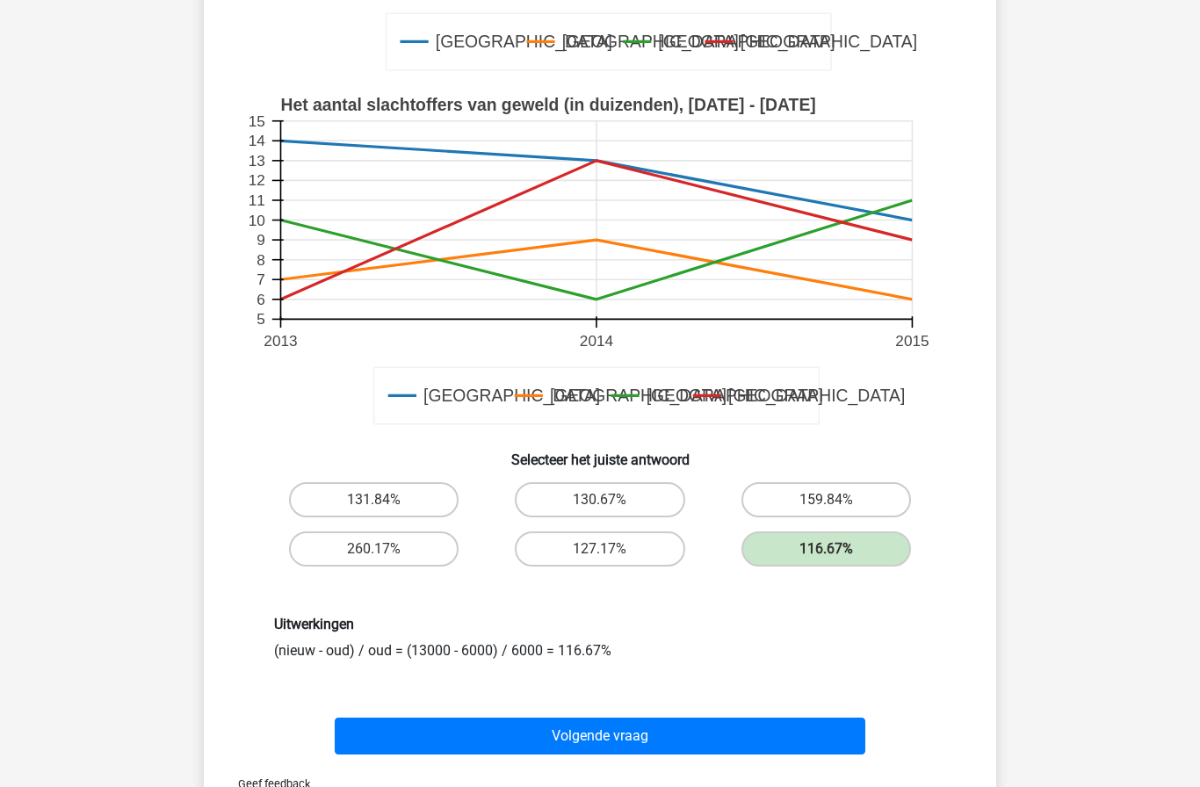
click at [763, 735] on button "Volgende vraag" at bounding box center [601, 736] width 532 height 37
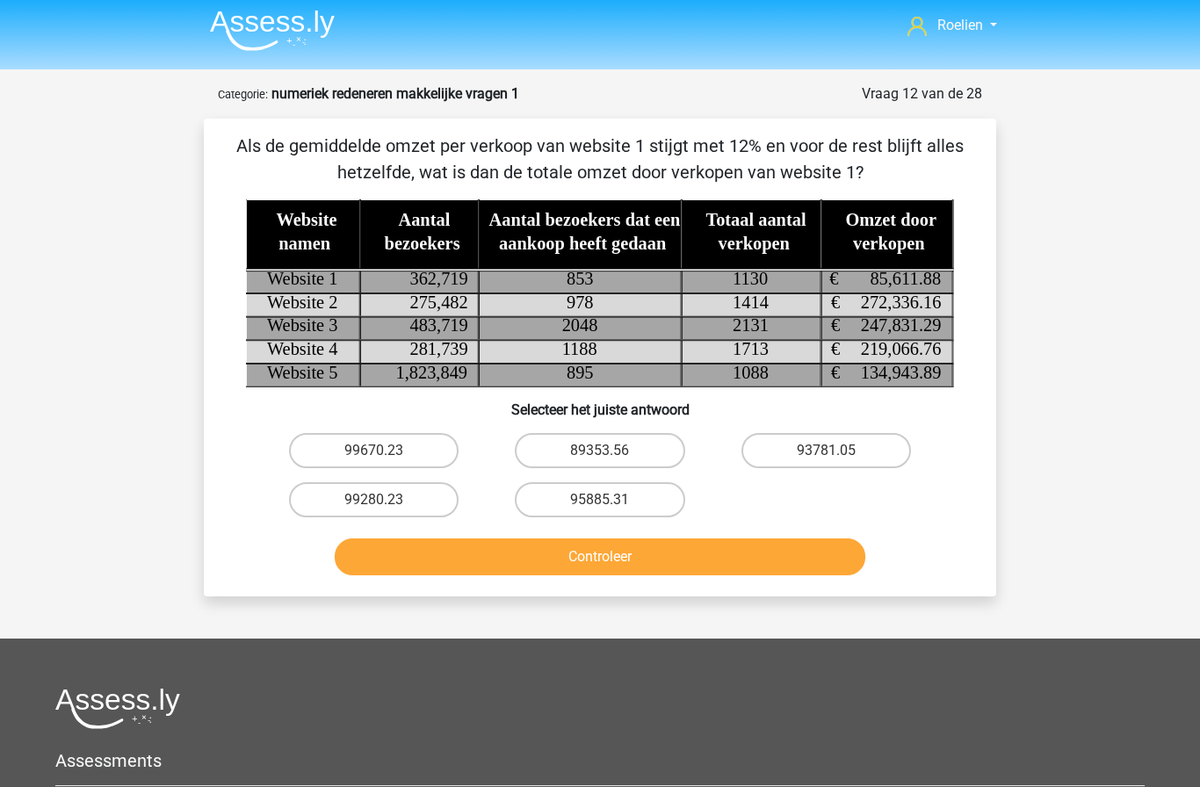
scroll to position [0, 0]
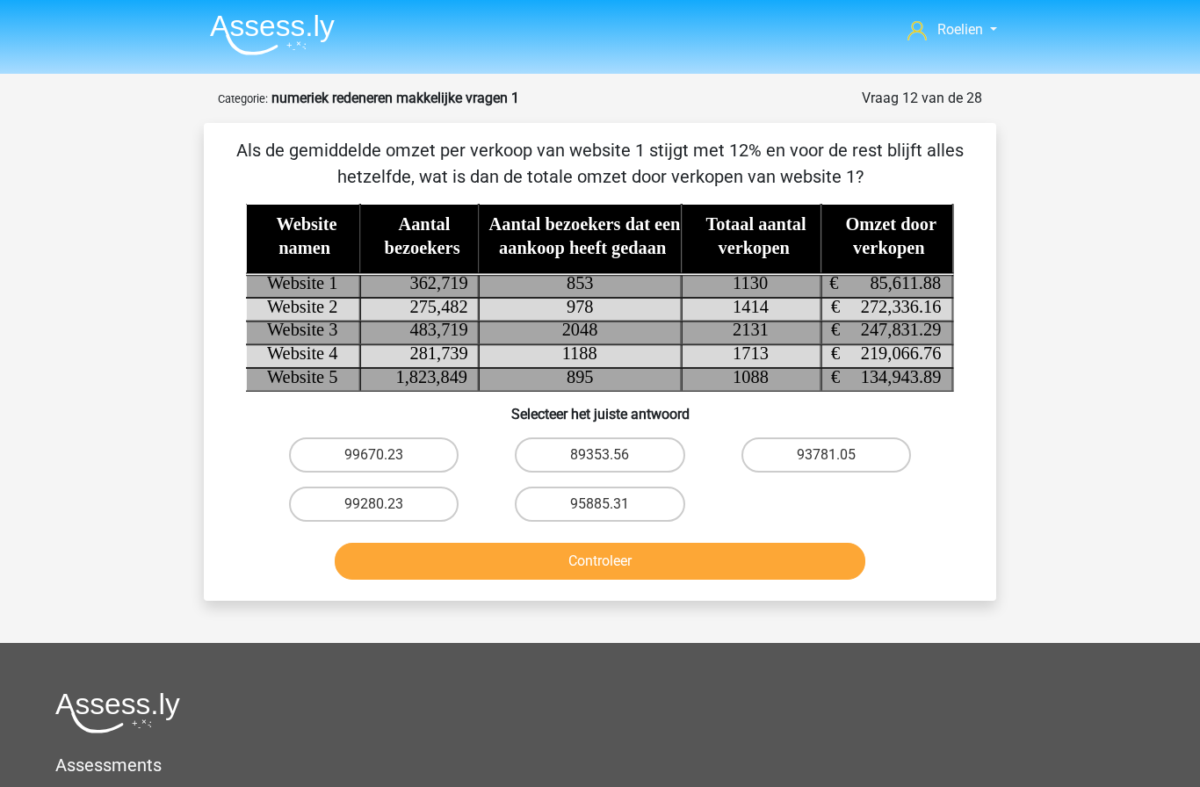
click at [648, 504] on label "95885.31" at bounding box center [600, 504] width 170 height 35
click at [612, 504] on input "95885.31" at bounding box center [605, 509] width 11 height 11
radio input "true"
click at [710, 562] on button "Controleer" at bounding box center [601, 561] width 532 height 37
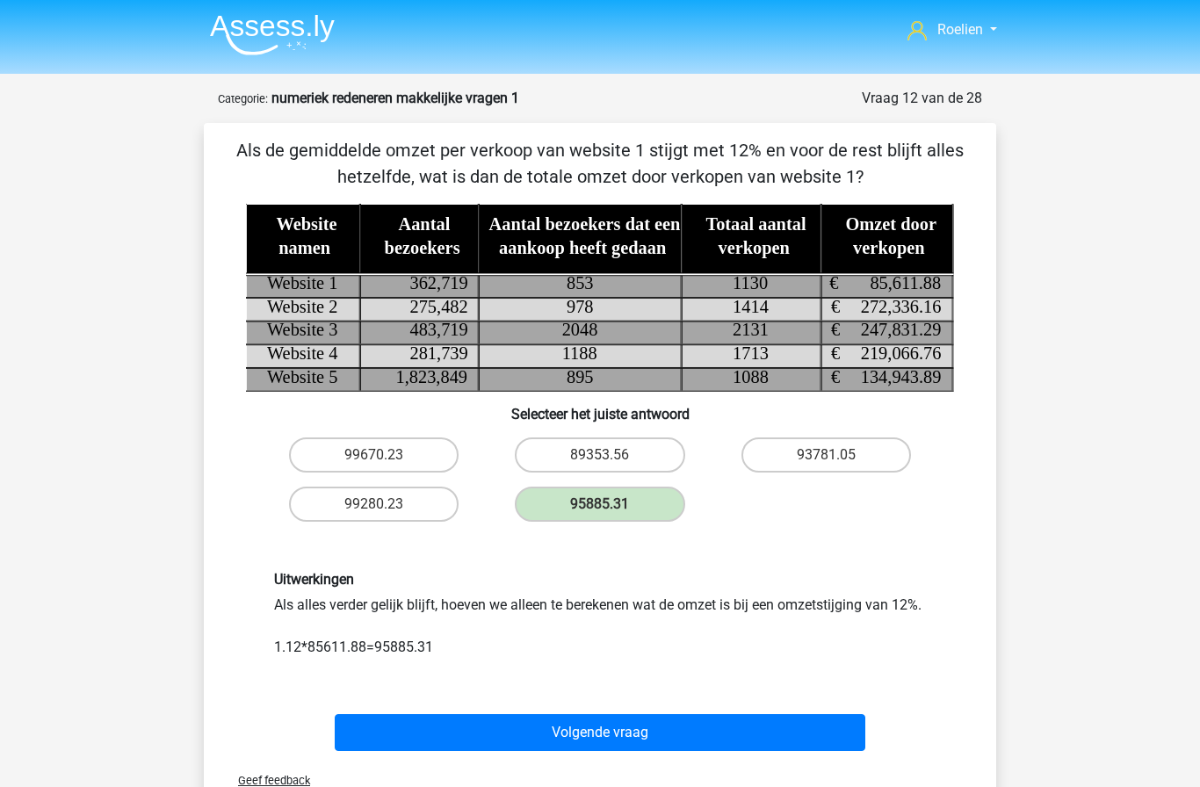
click at [714, 751] on button "Volgende vraag" at bounding box center [601, 732] width 532 height 37
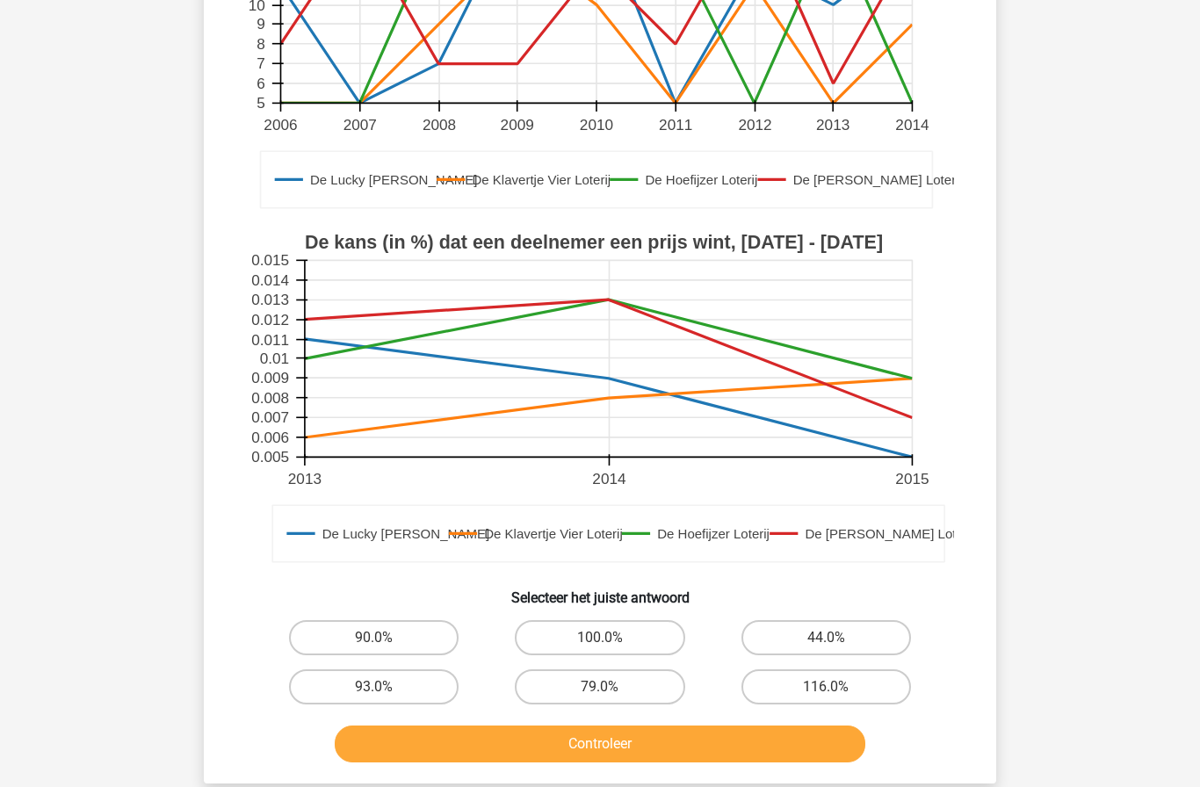
scroll to position [365, 0]
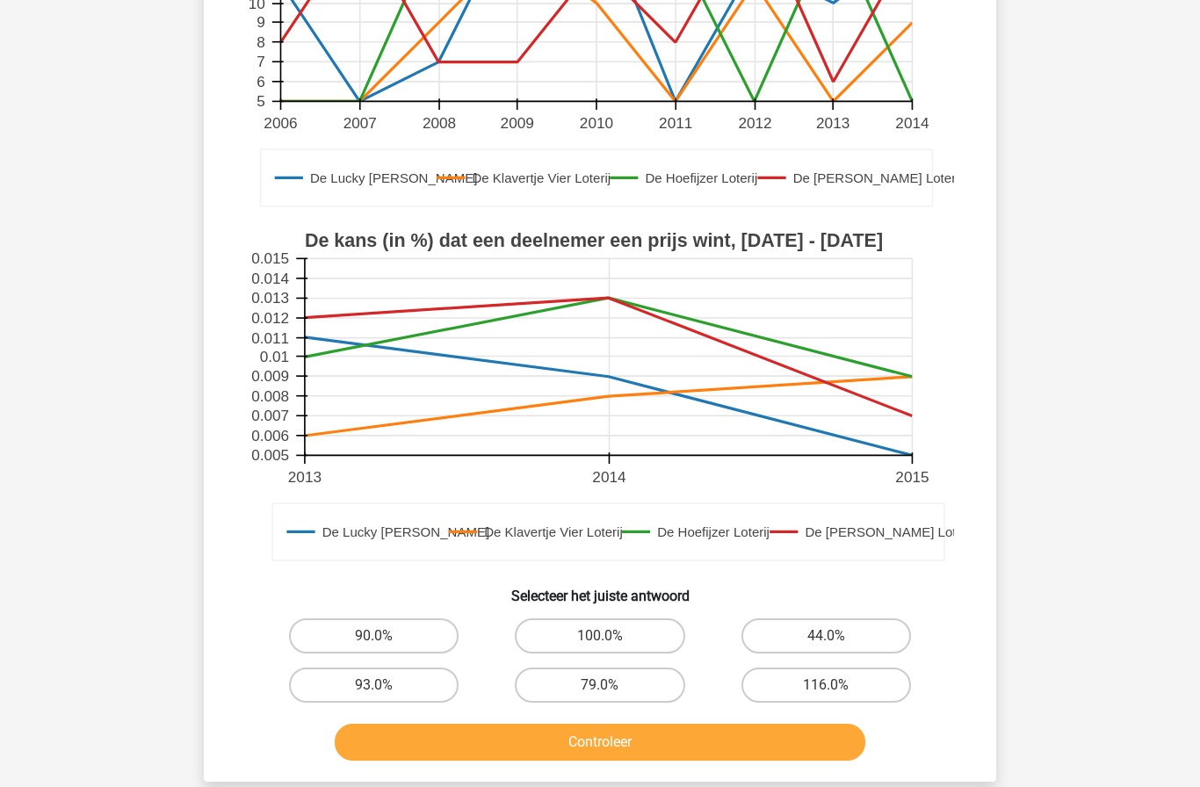
click at [618, 633] on label "100.0%" at bounding box center [600, 636] width 170 height 35
click at [612, 636] on input "100.0%" at bounding box center [605, 641] width 11 height 11
radio input "true"
click at [664, 752] on button "Controleer" at bounding box center [601, 742] width 532 height 37
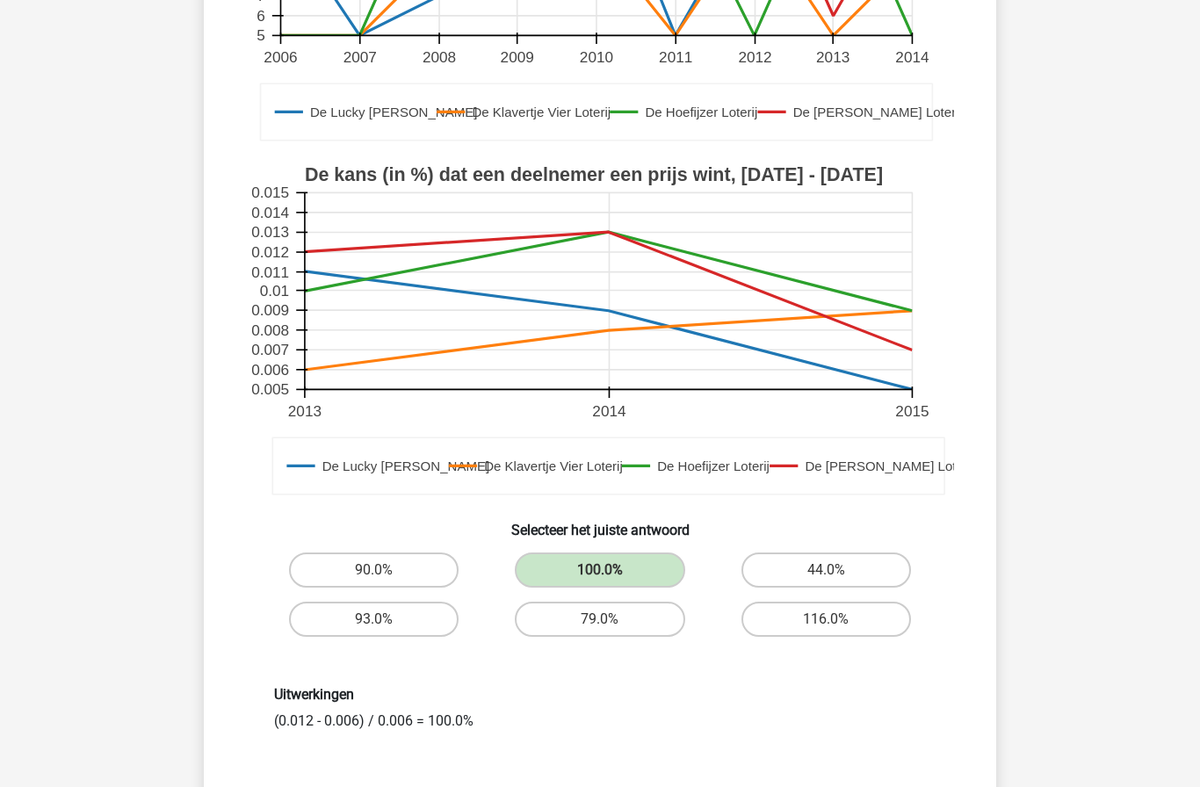
scroll to position [432, 0]
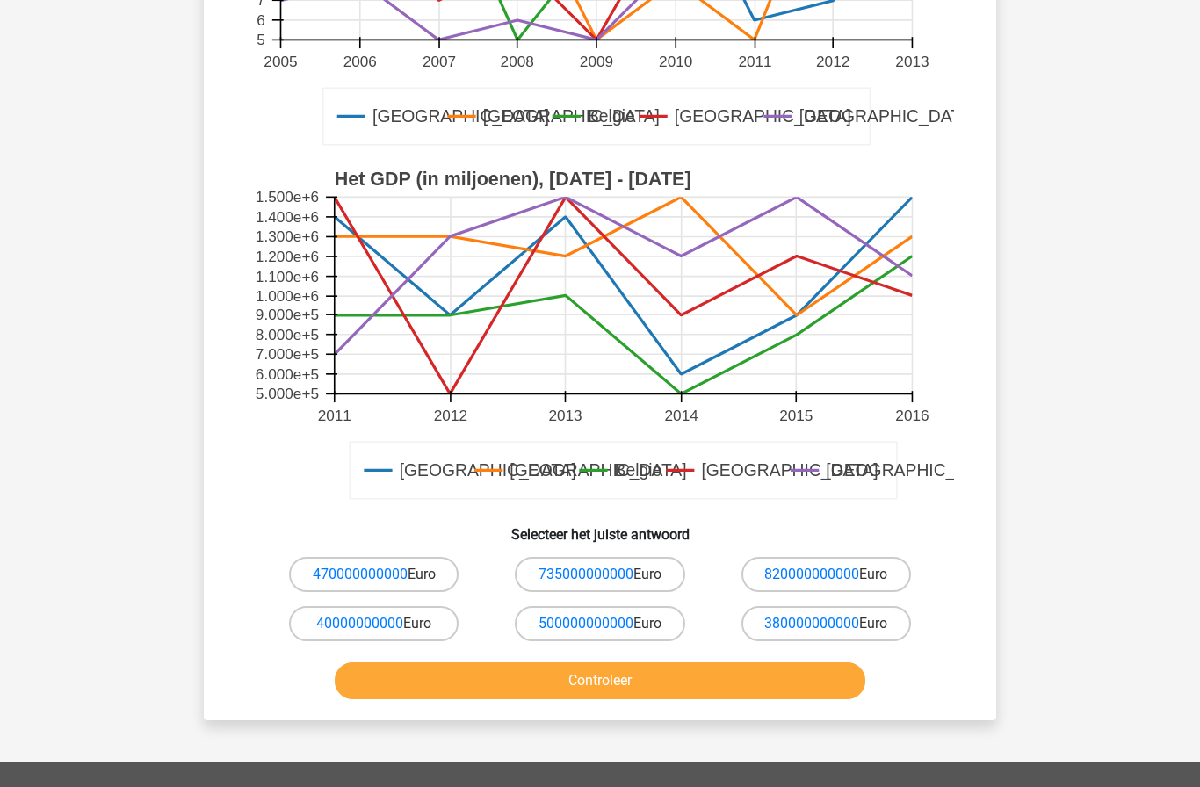
scroll to position [374, 0]
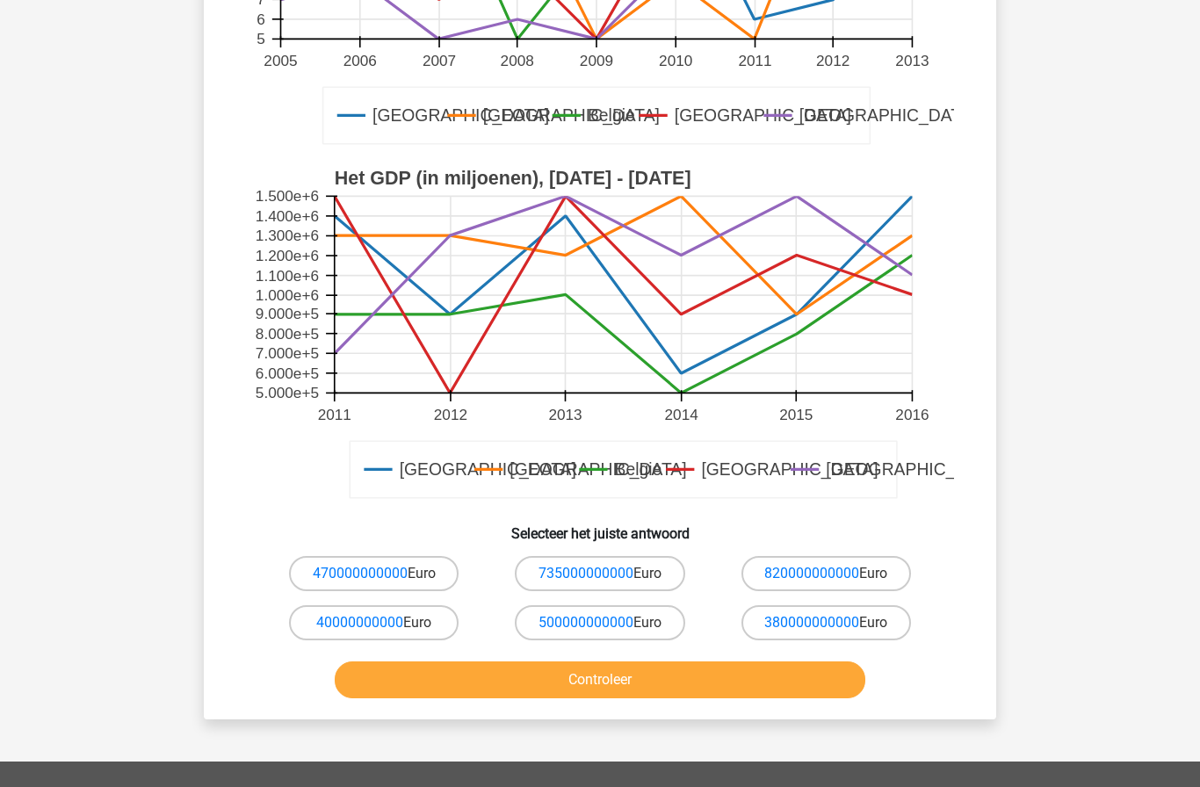
click at [577, 628] on link "500000000000" at bounding box center [586, 622] width 95 height 17
click at [645, 615] on label "500000000000 Euro" at bounding box center [600, 623] width 170 height 35
click at [612, 623] on input "500000000000 Euro" at bounding box center [605, 628] width 11 height 11
radio input "true"
click at [622, 678] on button "Controleer" at bounding box center [601, 680] width 532 height 37
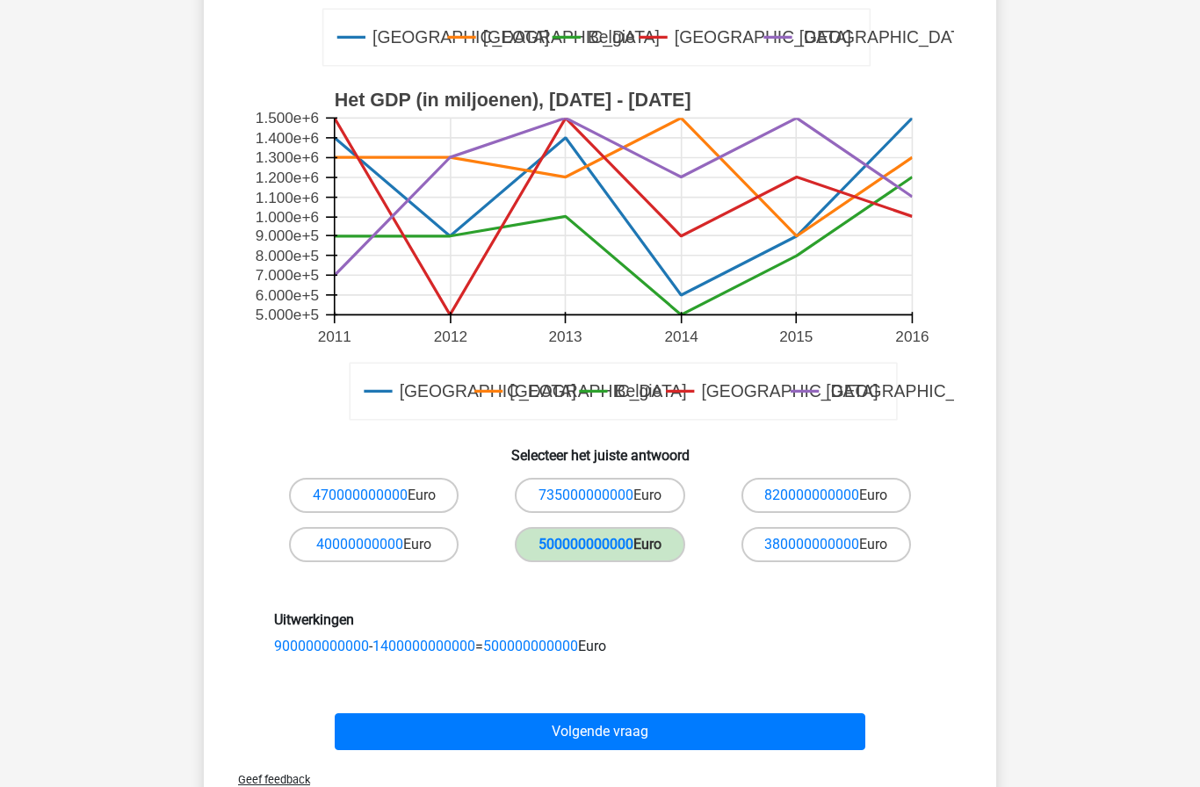
click at [390, 720] on button "Volgende vraag" at bounding box center [601, 732] width 532 height 37
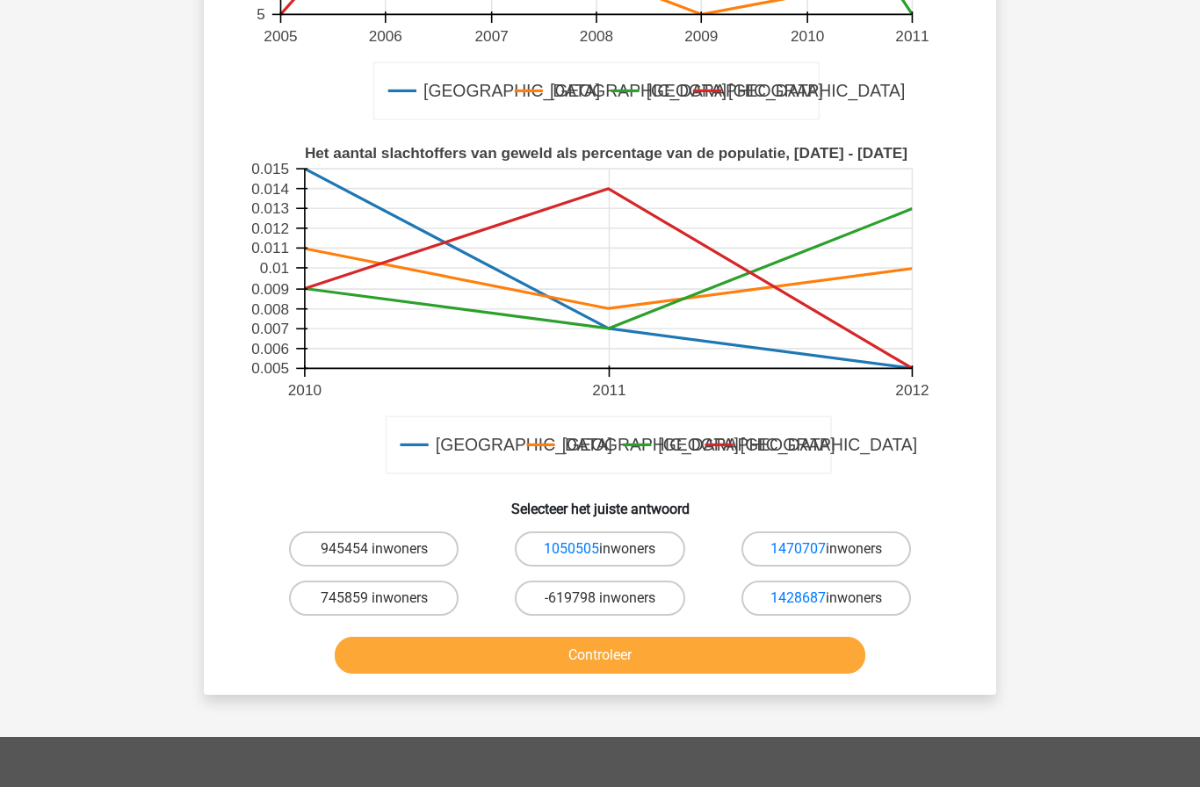
scroll to position [426, 0]
click at [814, 540] on link "1470707" at bounding box center [798, 548] width 55 height 17
click at [881, 531] on label "1470707 inwoners" at bounding box center [827, 548] width 170 height 35
click at [838, 548] on input "1470707 inwoners" at bounding box center [831, 553] width 11 height 11
radio input "true"
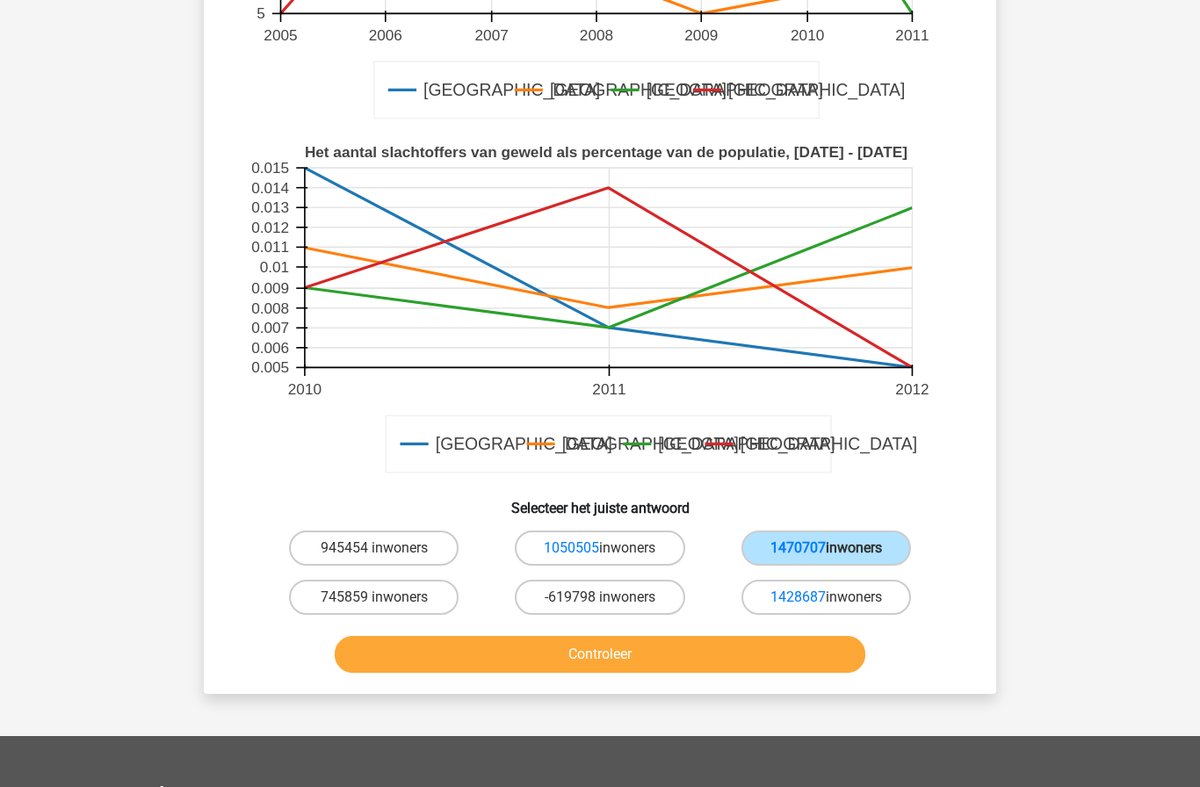
click at [782, 636] on button "Controleer" at bounding box center [601, 654] width 532 height 37
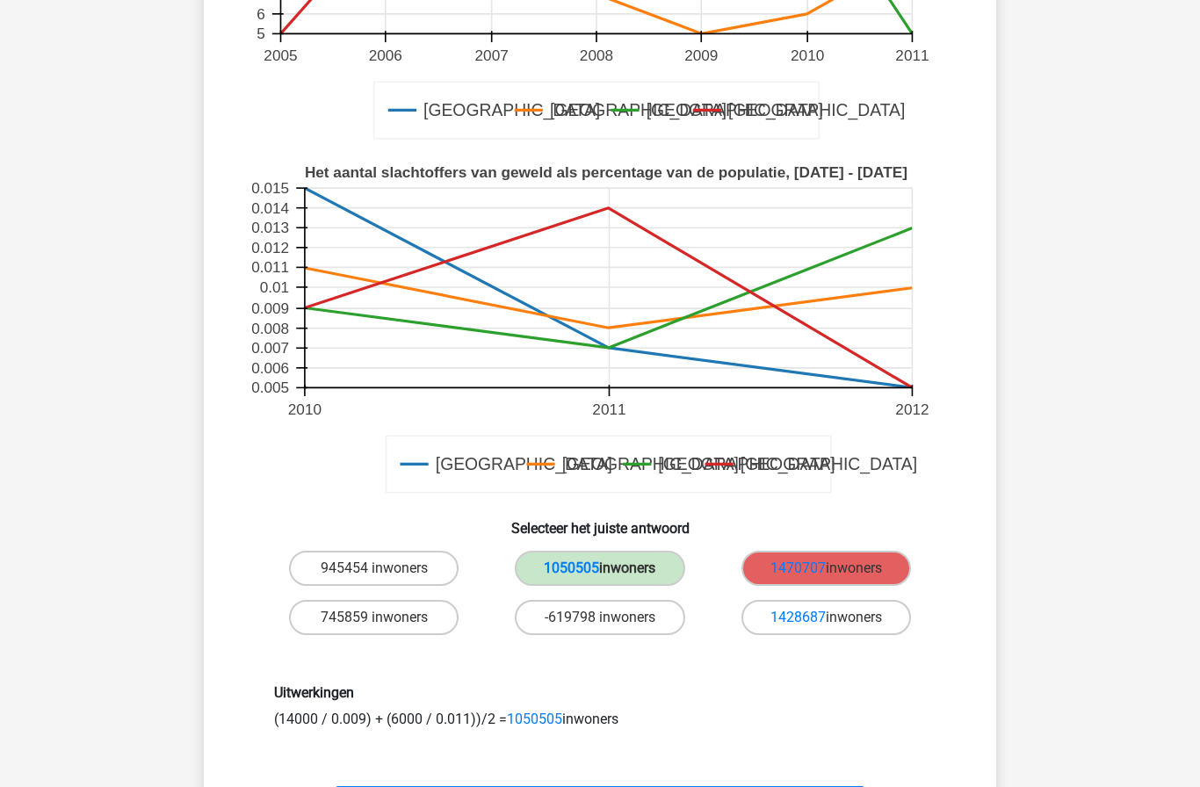
scroll to position [404, 0]
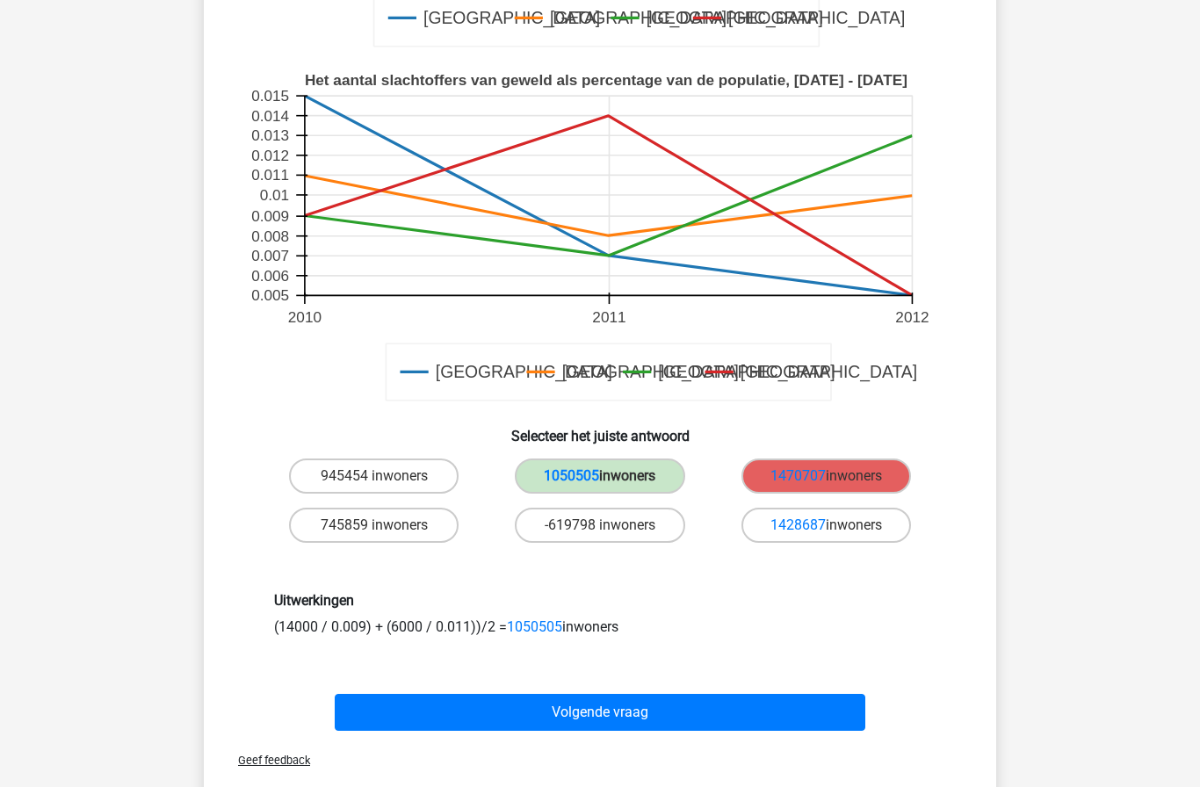
click at [748, 694] on button "Volgende vraag" at bounding box center [601, 712] width 532 height 37
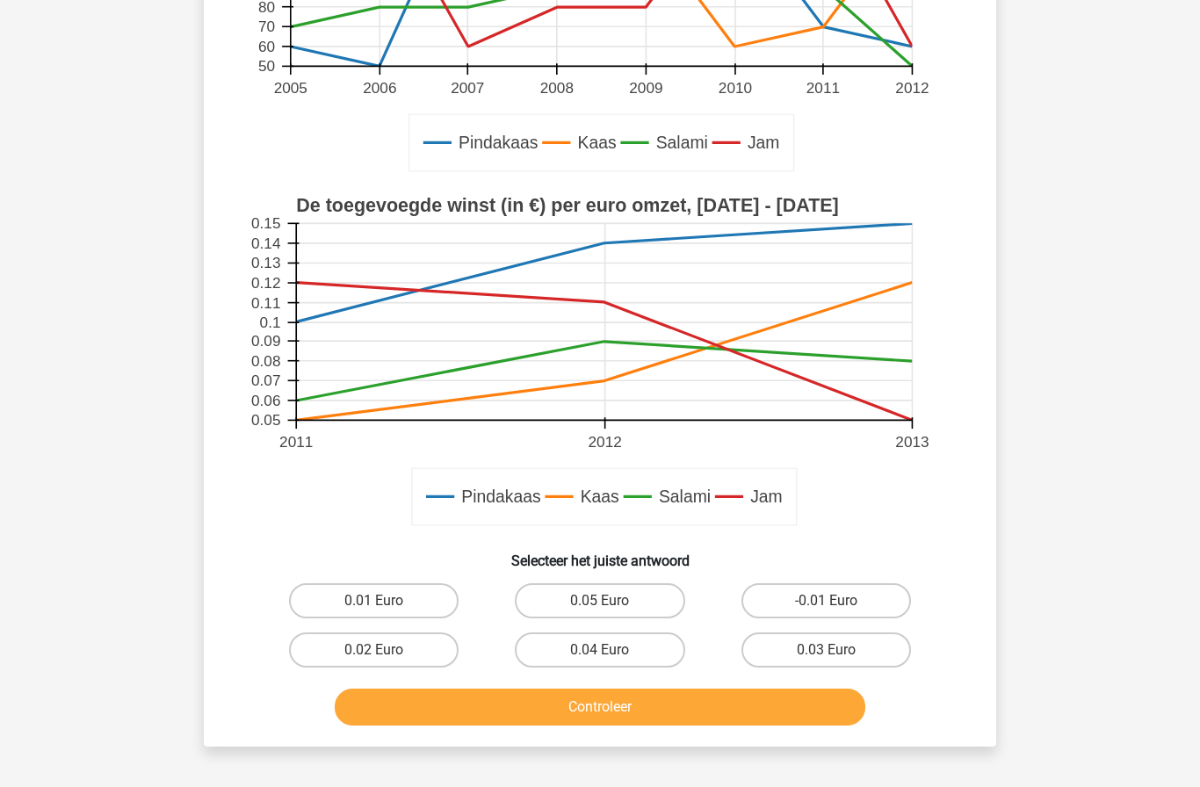
scroll to position [403, 0]
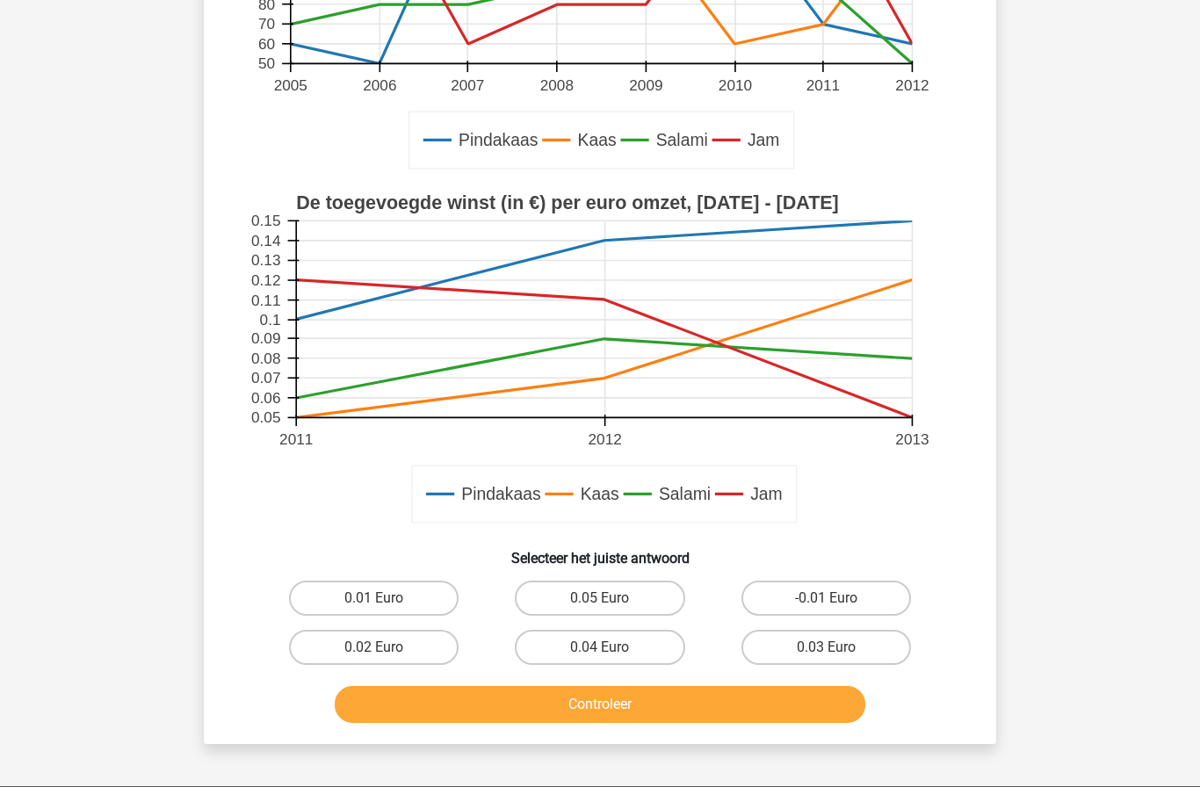
click at [852, 613] on label "-0.01 Euro" at bounding box center [827, 598] width 170 height 35
click at [838, 610] on input "-0.01 Euro" at bounding box center [831, 603] width 11 height 11
radio input "true"
click at [830, 697] on button "Controleer" at bounding box center [601, 704] width 532 height 37
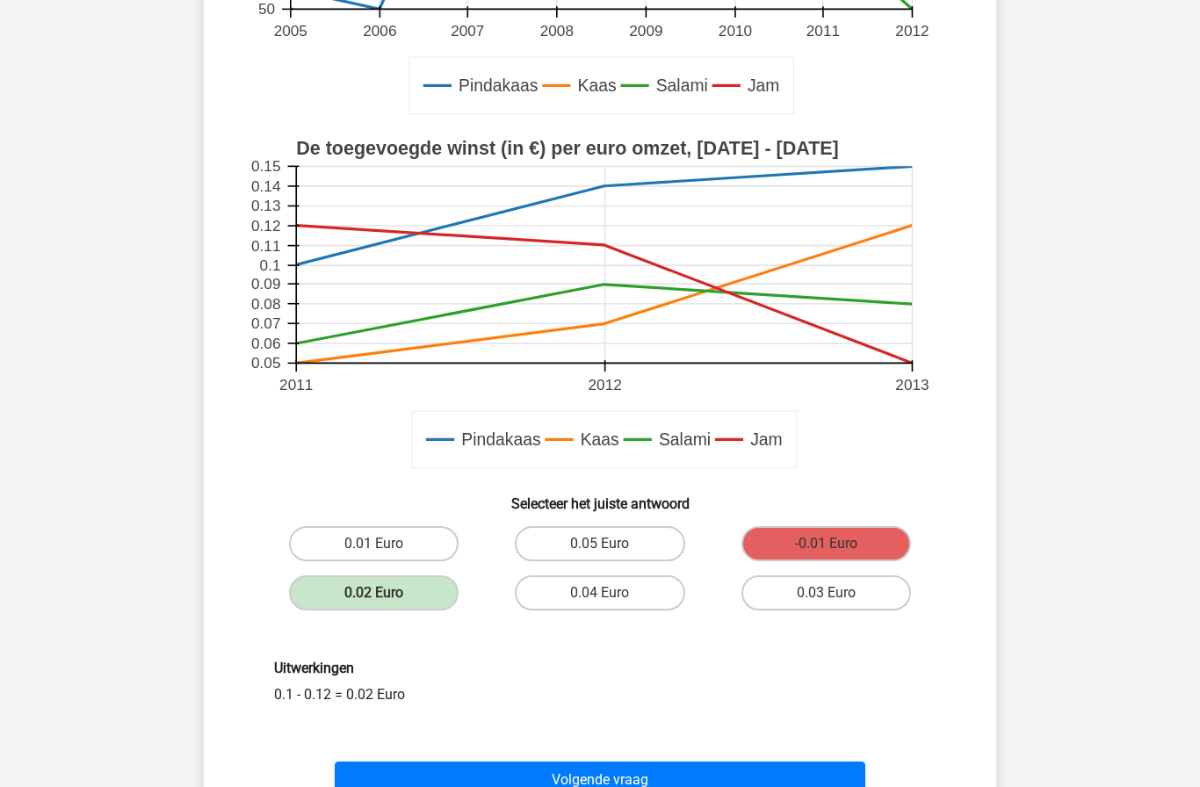
click at [783, 773] on button "Volgende vraag" at bounding box center [601, 780] width 532 height 37
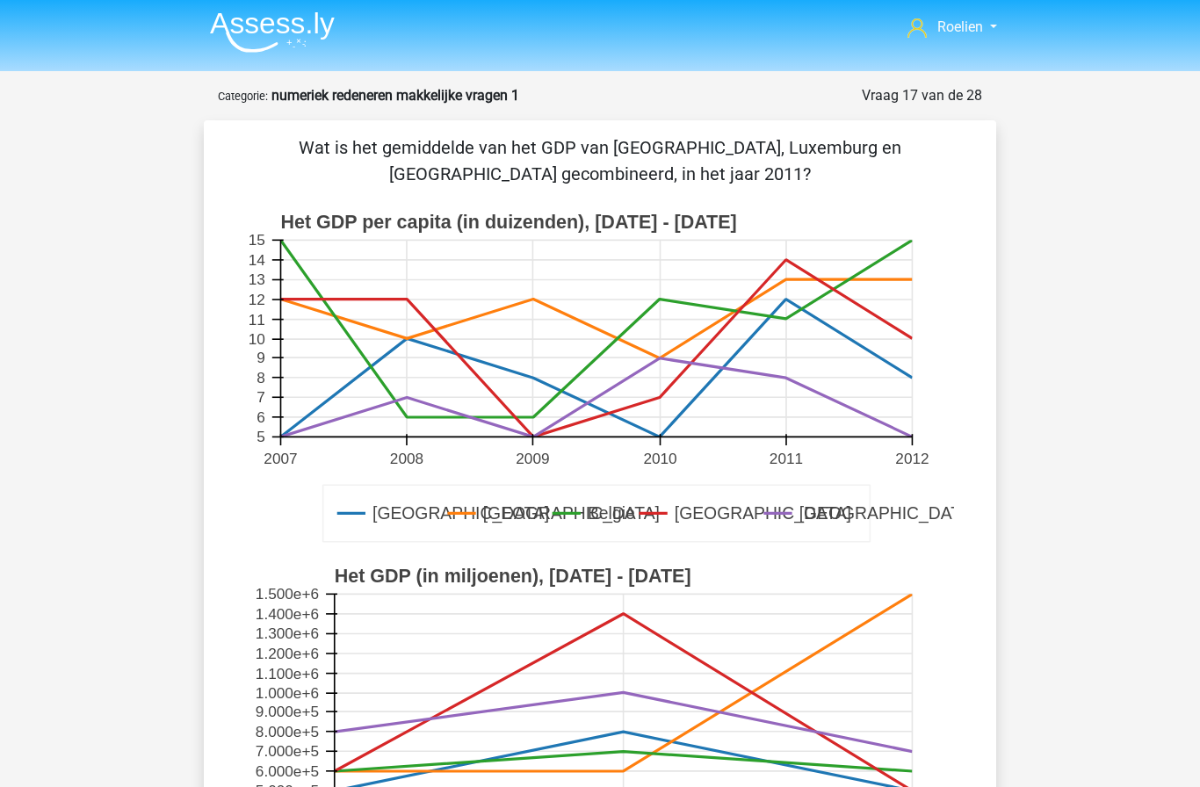
scroll to position [0, 0]
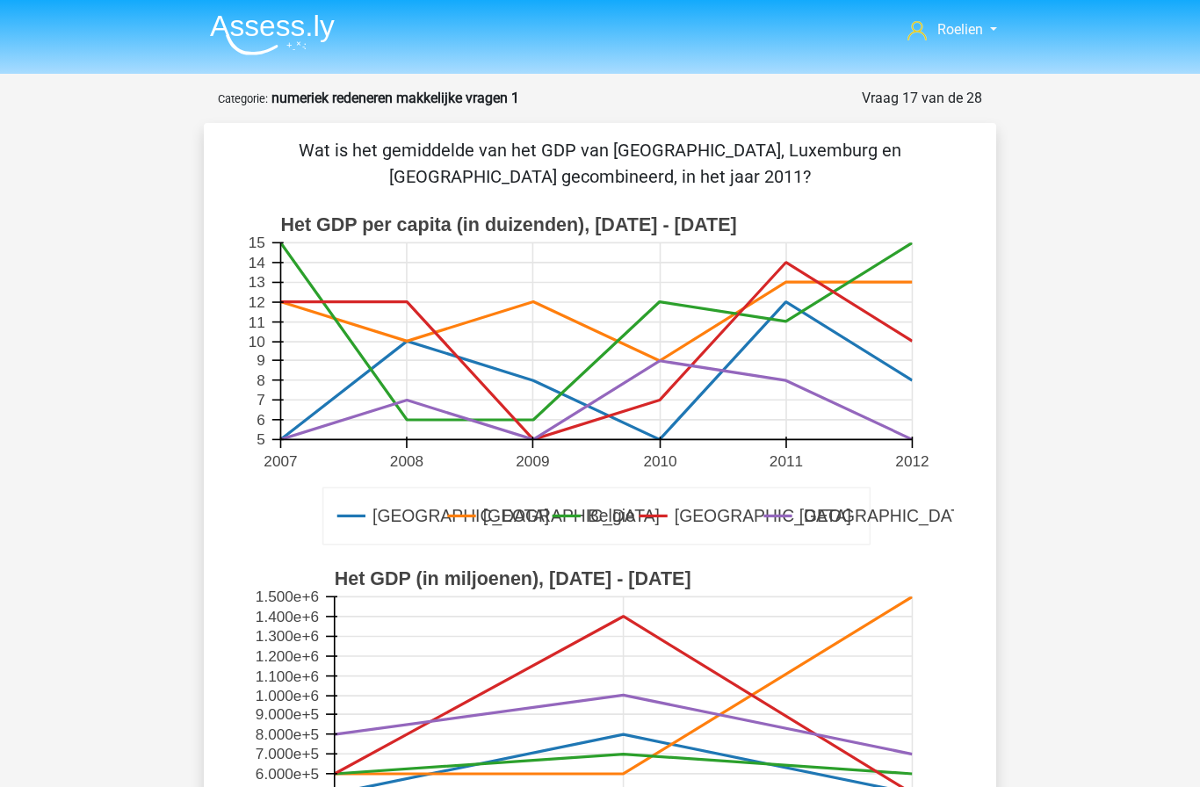
click at [267, 32] on img at bounding box center [272, 34] width 125 height 41
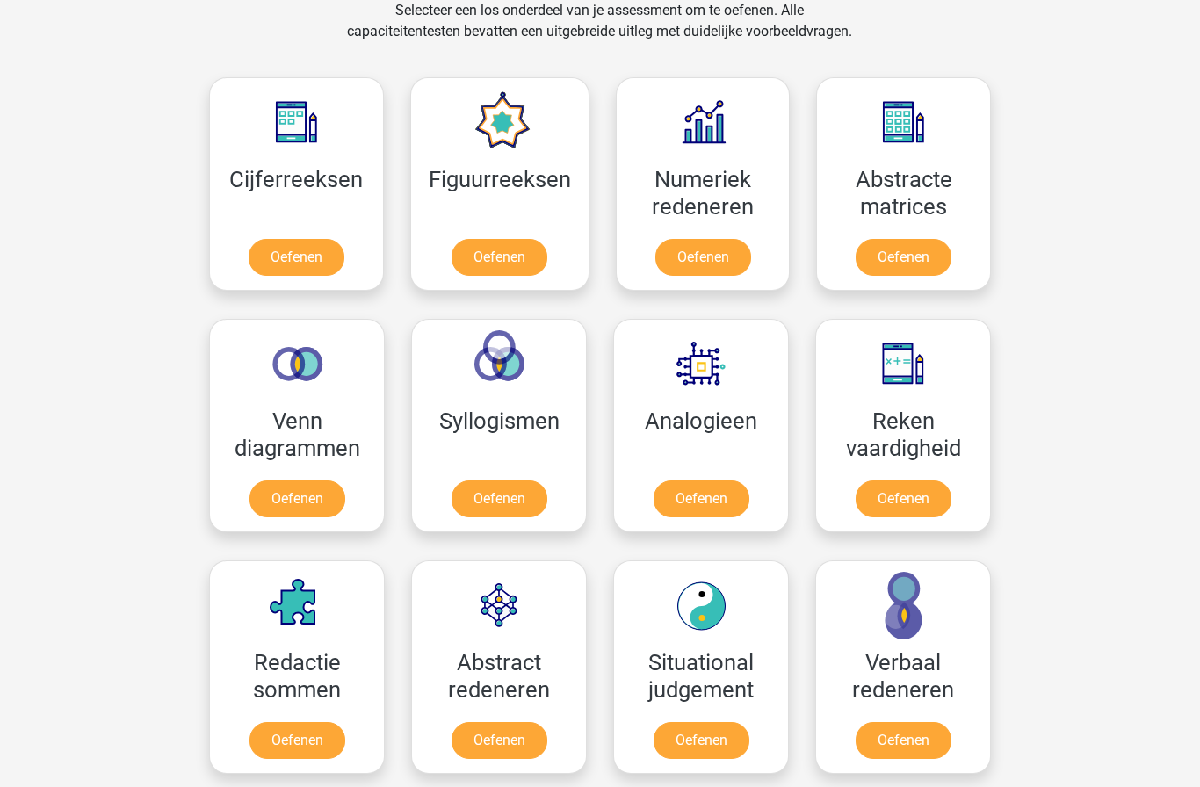
scroll to position [732, 0]
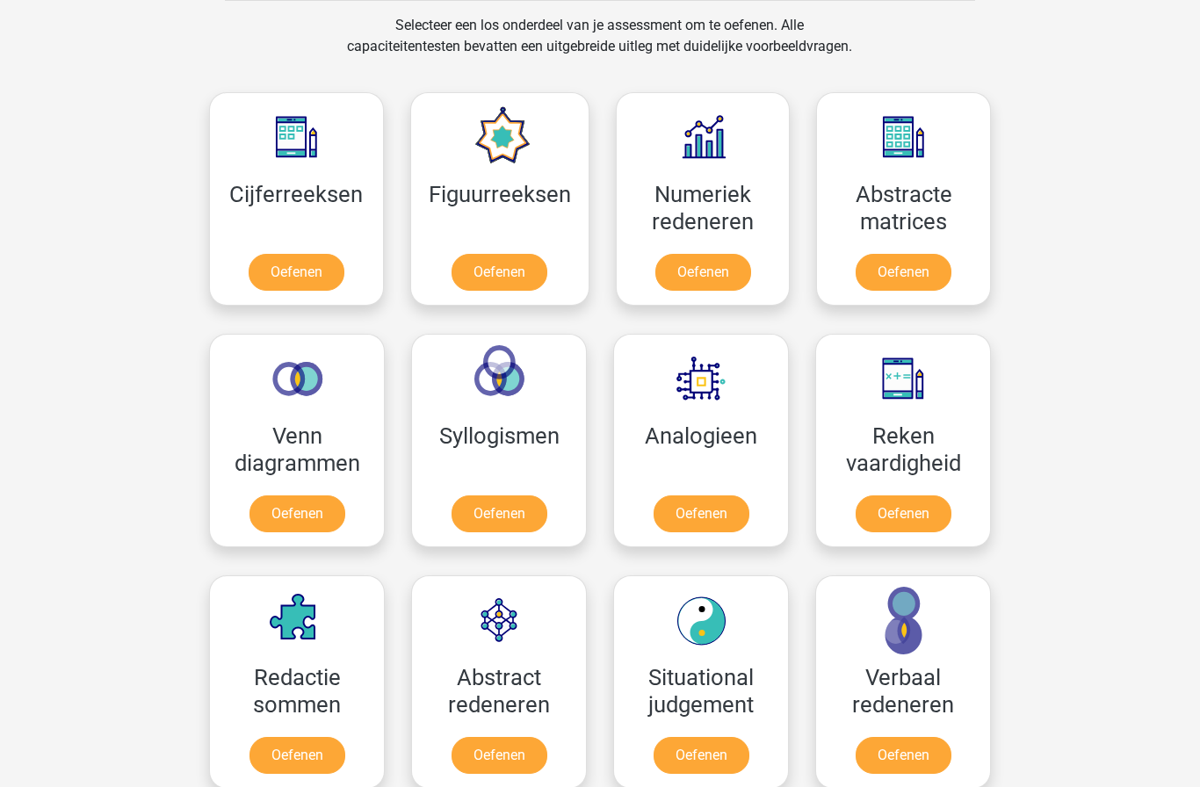
click at [691, 254] on link "Oefenen" at bounding box center [704, 272] width 96 height 37
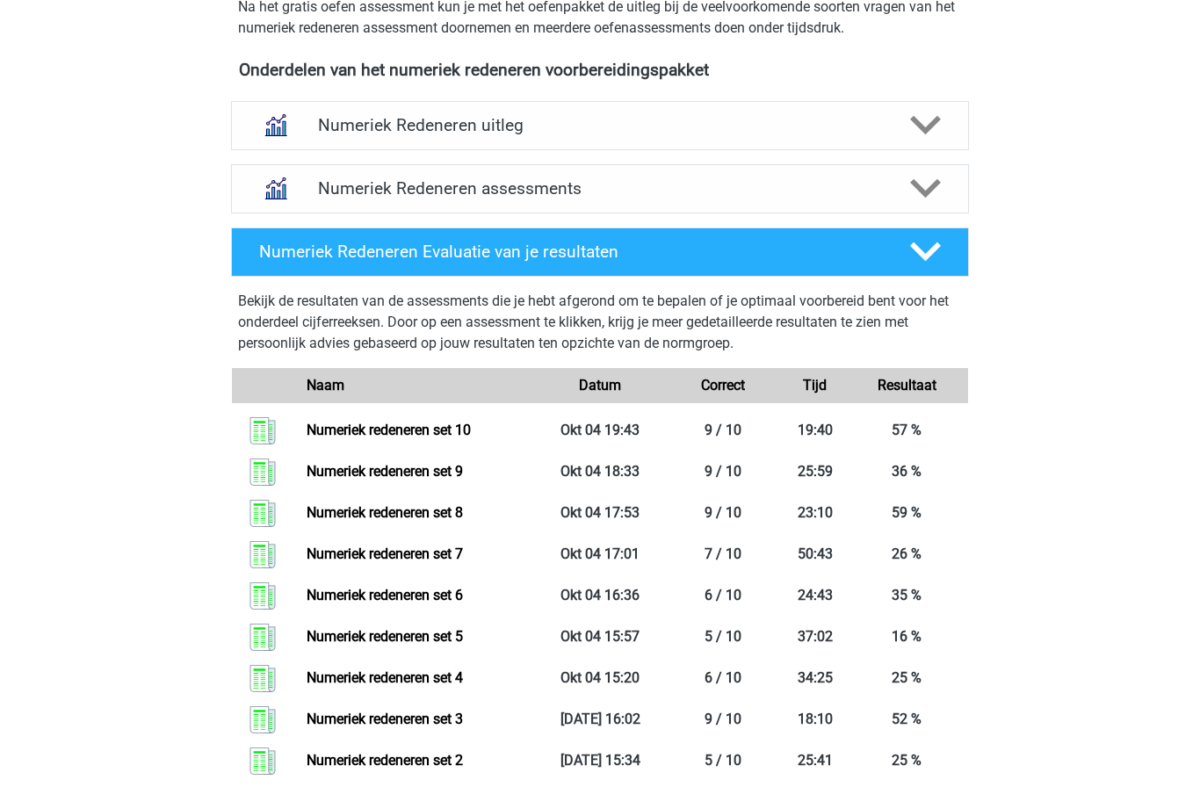
scroll to position [575, 0]
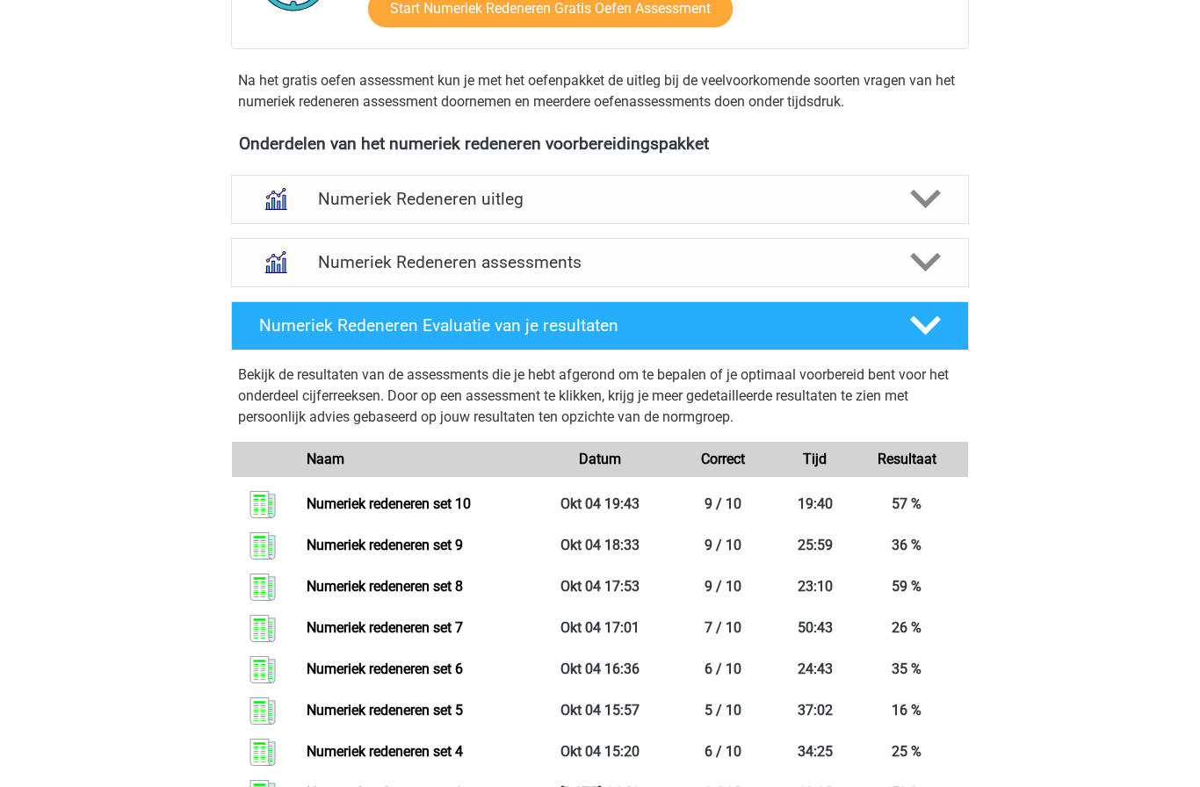
click at [317, 263] on div "Numeriek Redeneren assessments" at bounding box center [600, 262] width 591 height 20
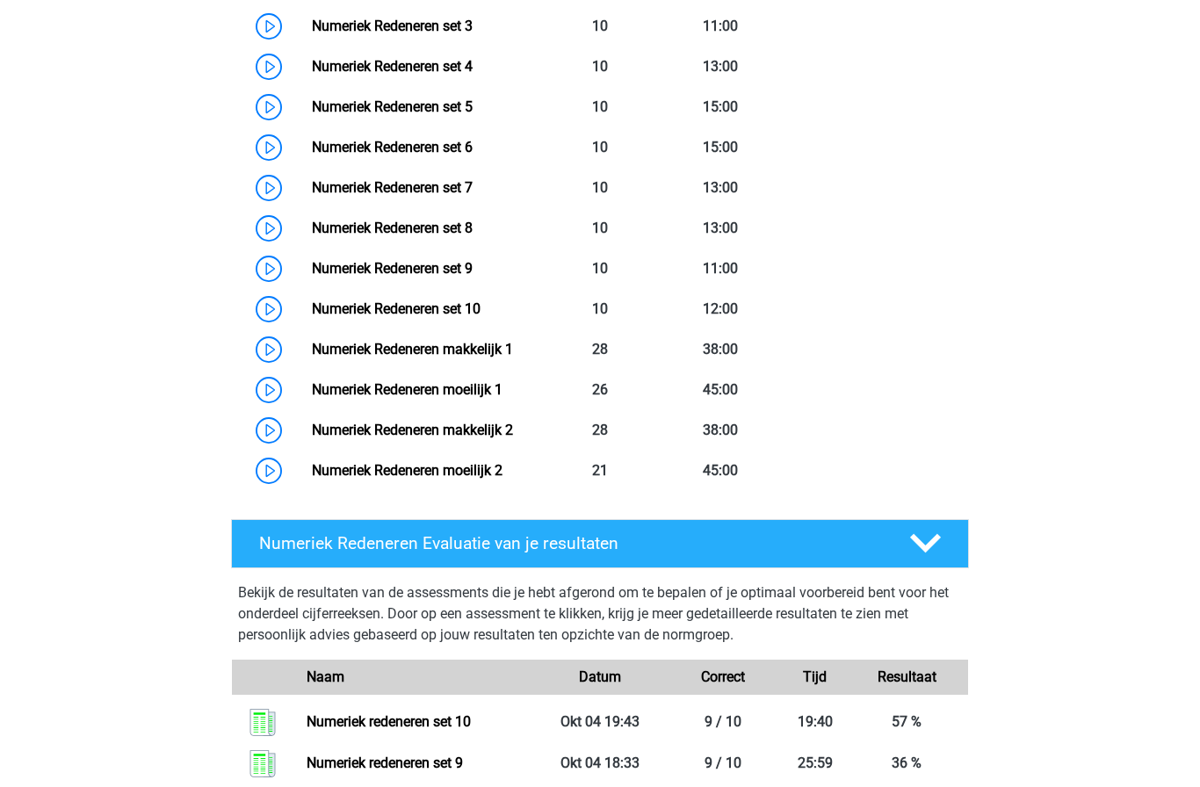
scroll to position [1052, 0]
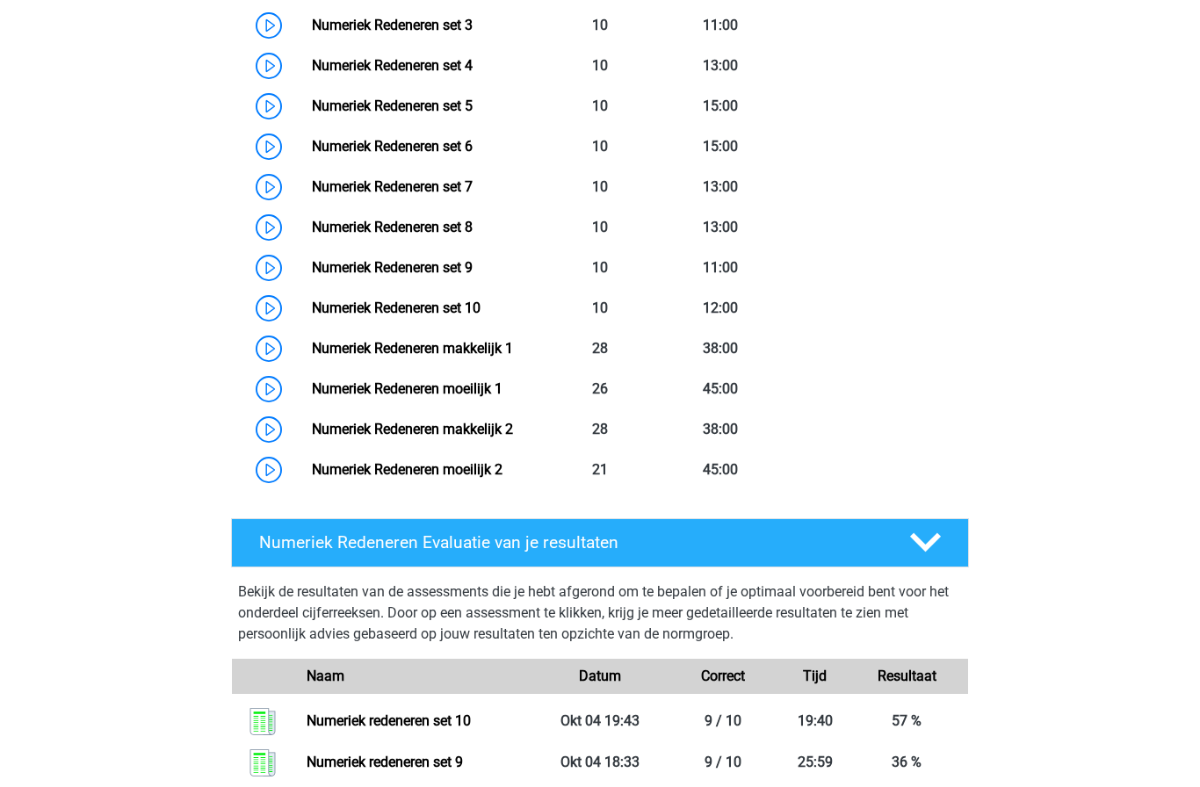
click at [312, 397] on link "Numeriek Redeneren moeilijk 1" at bounding box center [407, 389] width 191 height 17
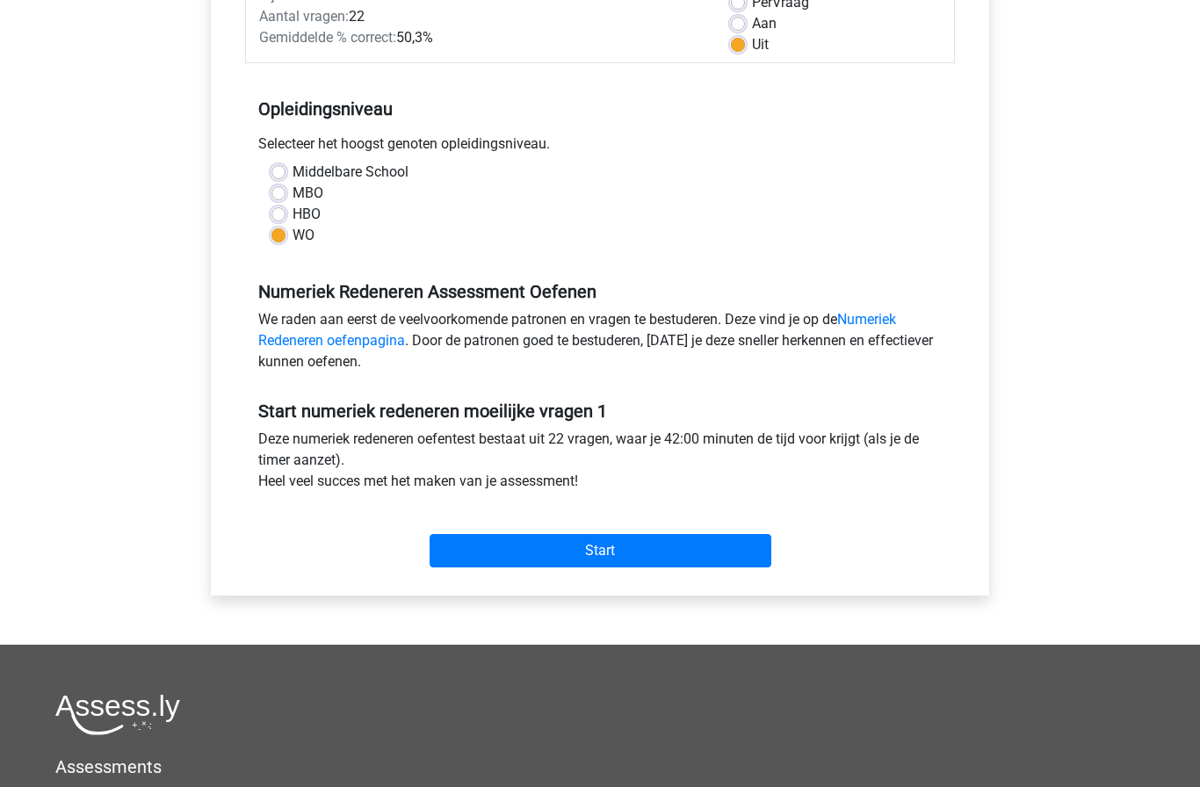
scroll to position [281, 0]
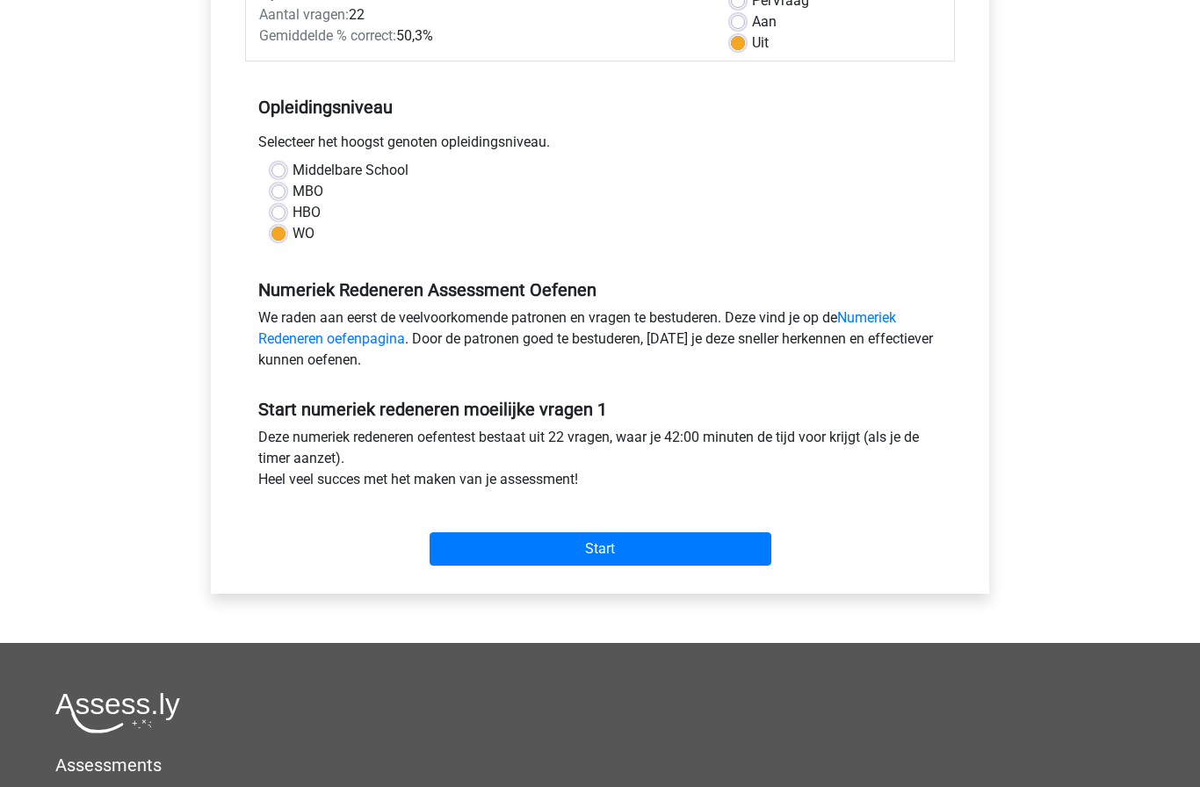
click at [468, 556] on input "Start" at bounding box center [601, 549] width 342 height 33
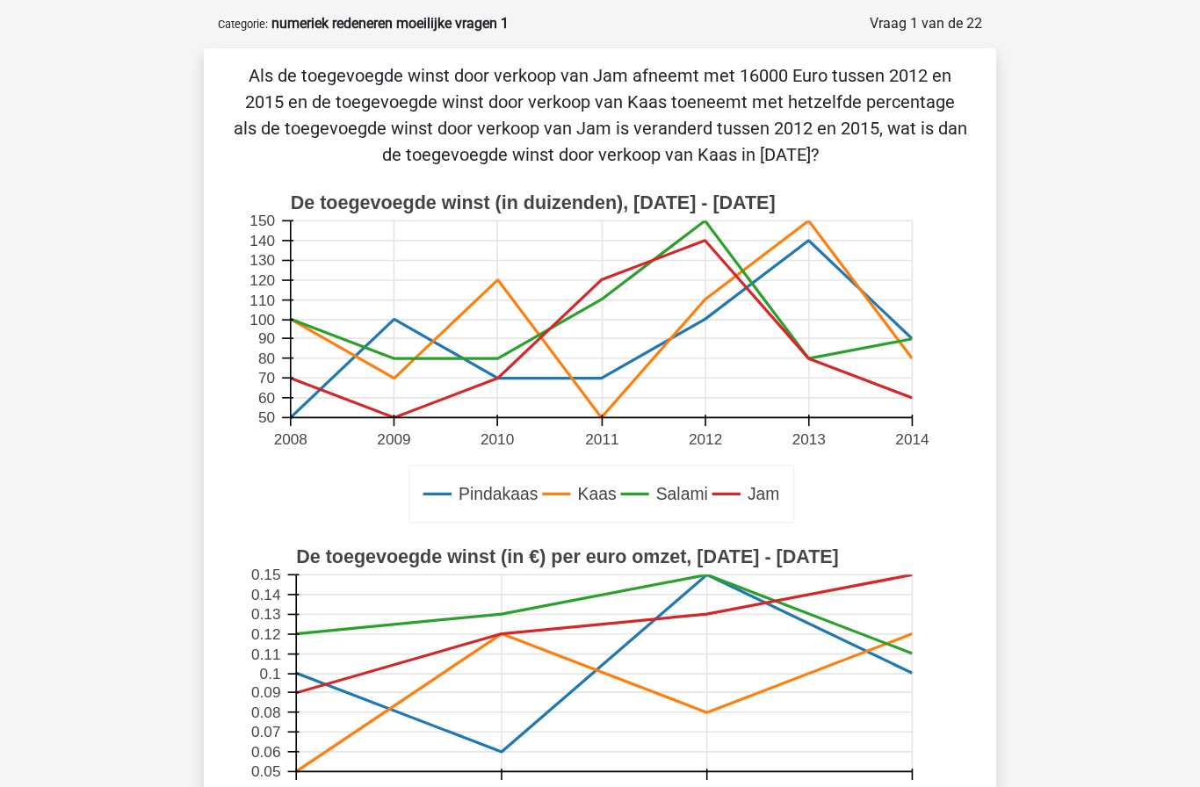
scroll to position [74, 0]
click at [240, 356] on div "Pindakaas Kaas Salami Jam De toegevoegde winst (in duizenden), [DATE] - [DATE] …" at bounding box center [600, 360] width 736 height 354
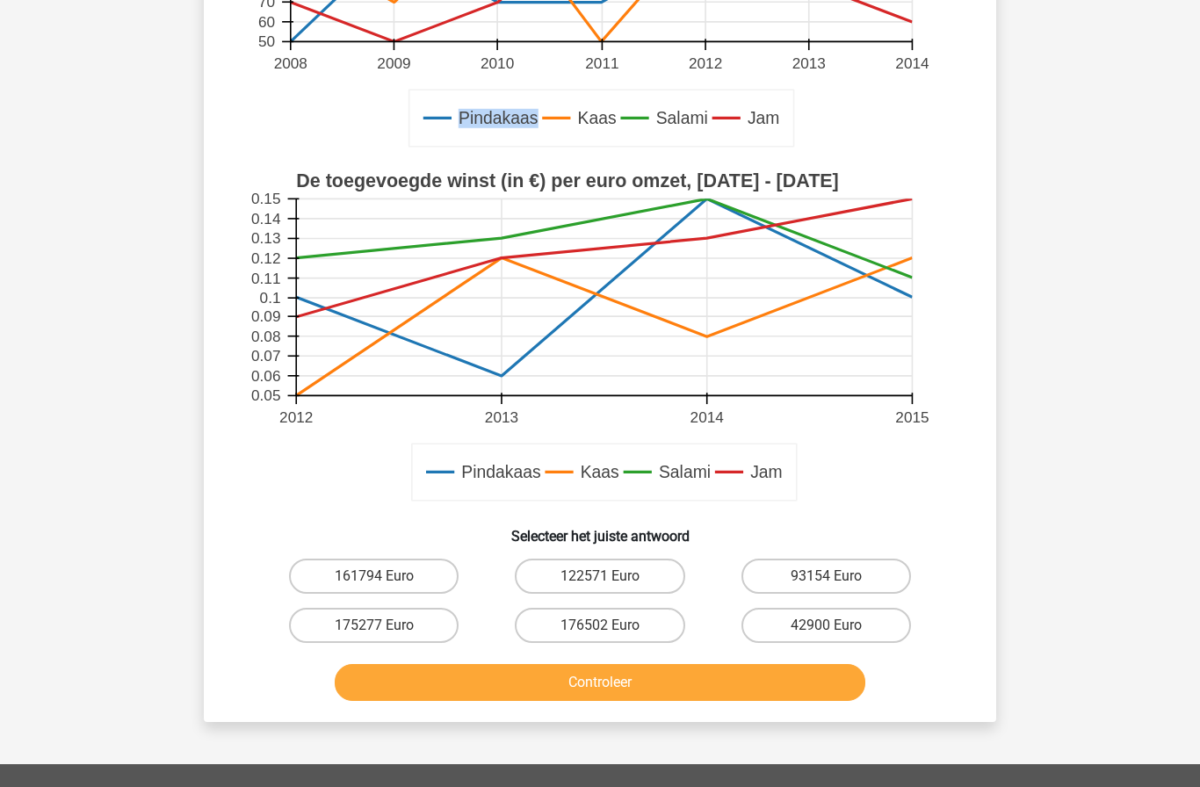
scroll to position [450, 0]
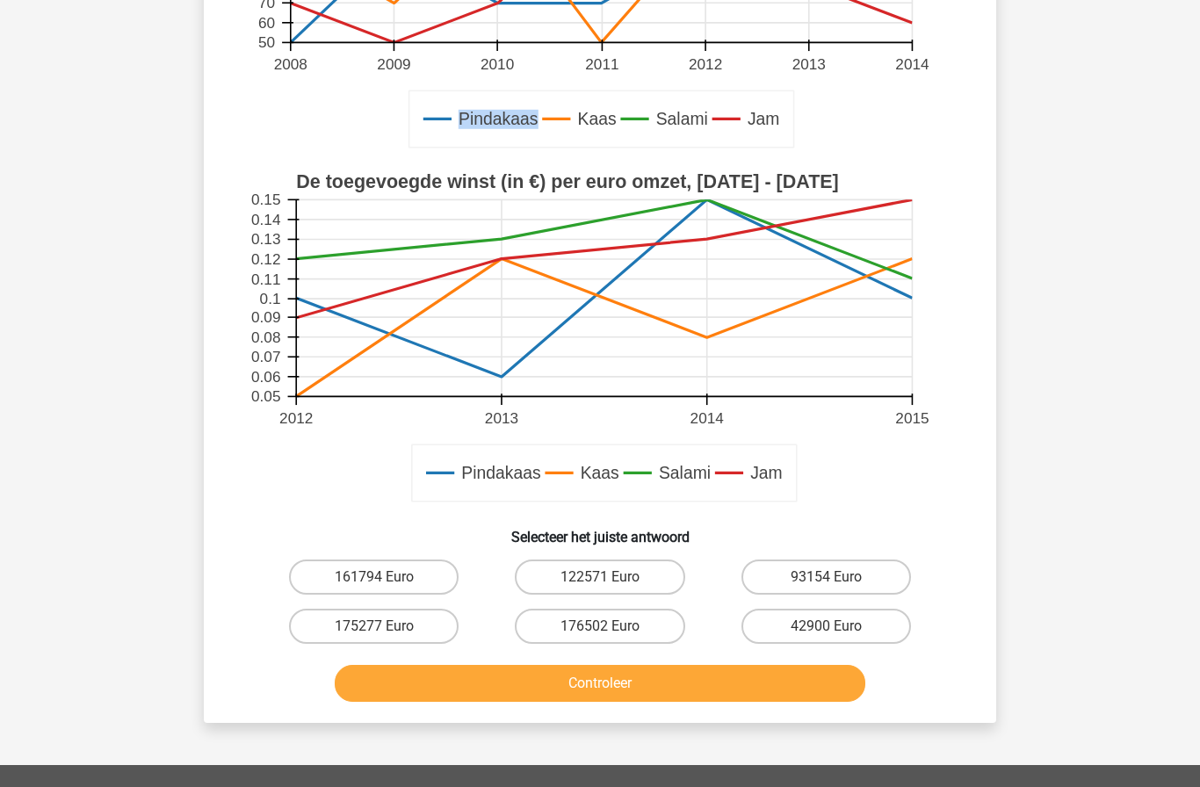
click at [638, 568] on label "122571 Euro" at bounding box center [600, 577] width 170 height 35
click at [612, 577] on input "122571 Euro" at bounding box center [605, 582] width 11 height 11
radio input "true"
click at [719, 689] on button "Controleer" at bounding box center [601, 683] width 532 height 37
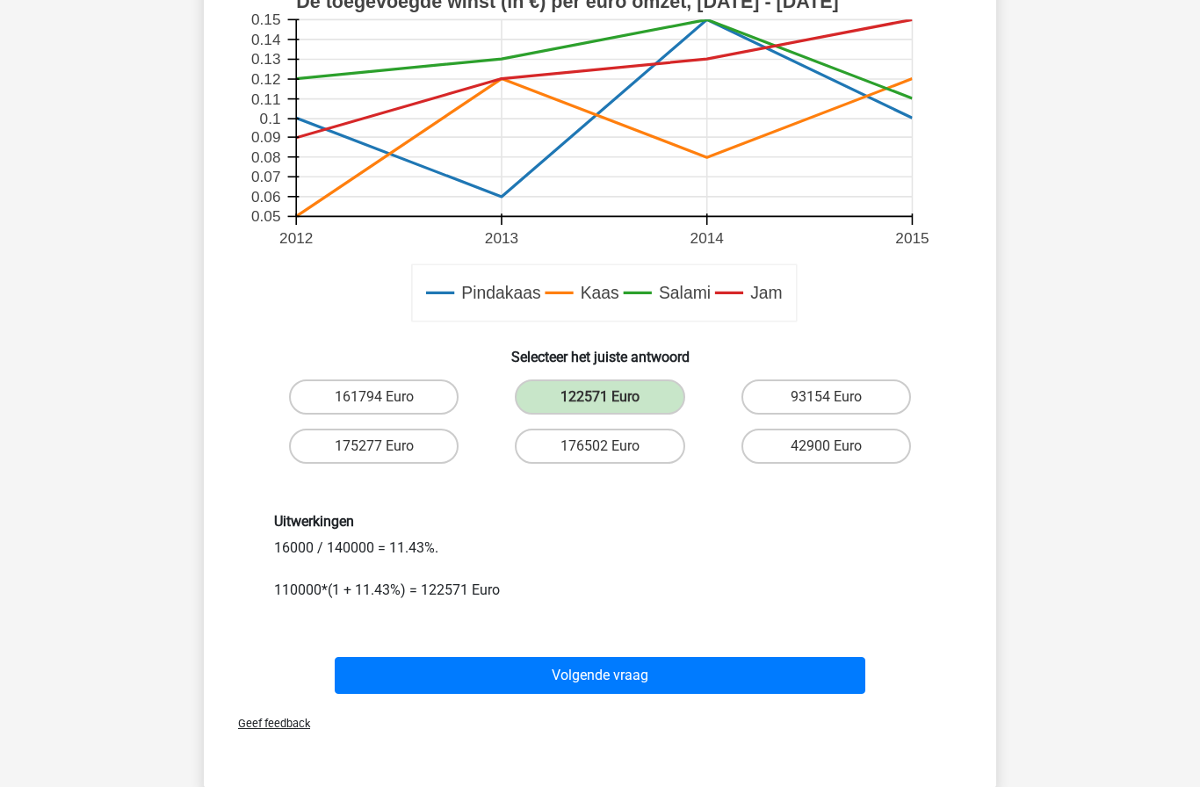
scroll to position [635, 0]
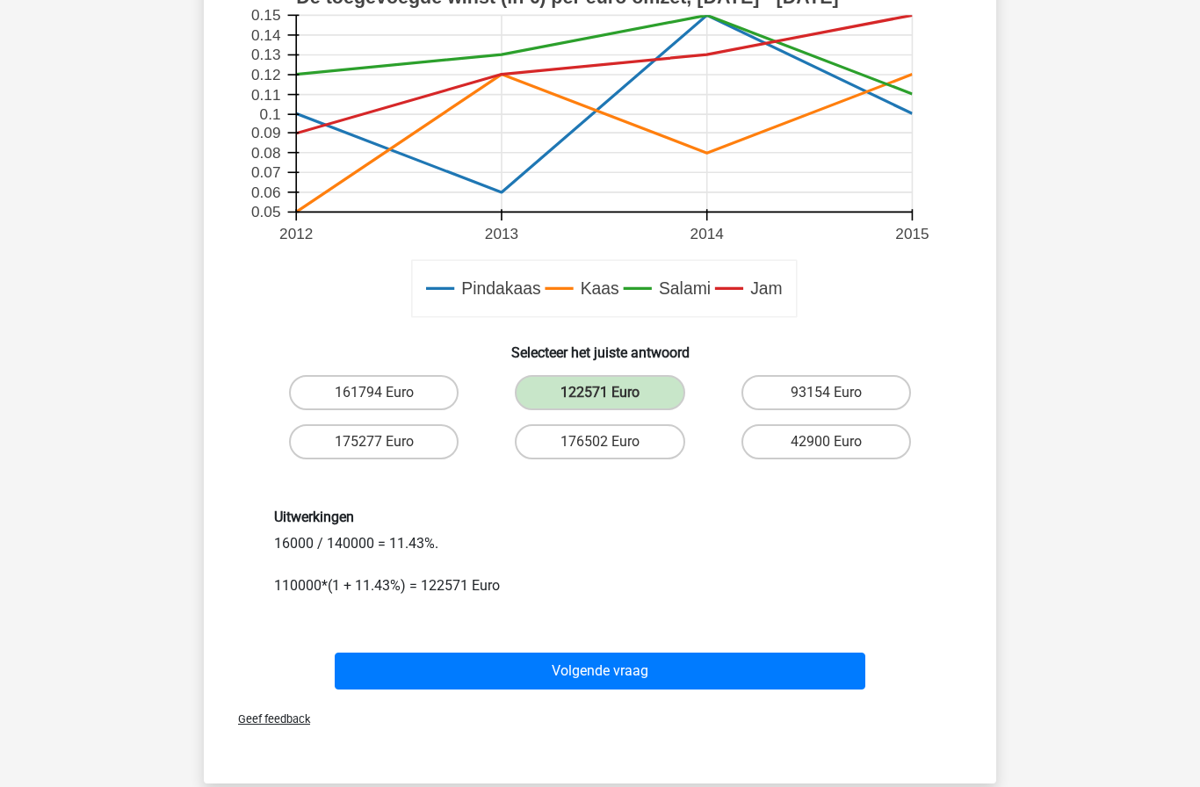
click at [750, 670] on button "Volgende vraag" at bounding box center [601, 671] width 532 height 37
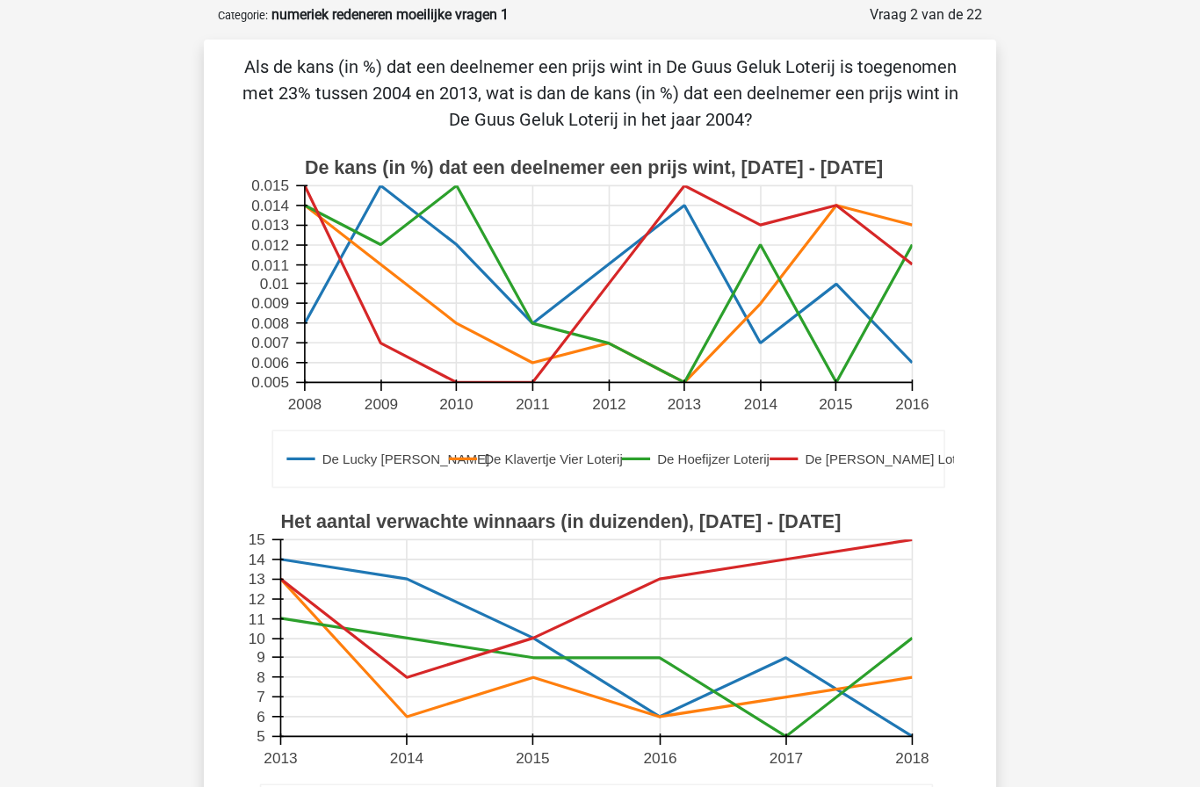
scroll to position [88, 0]
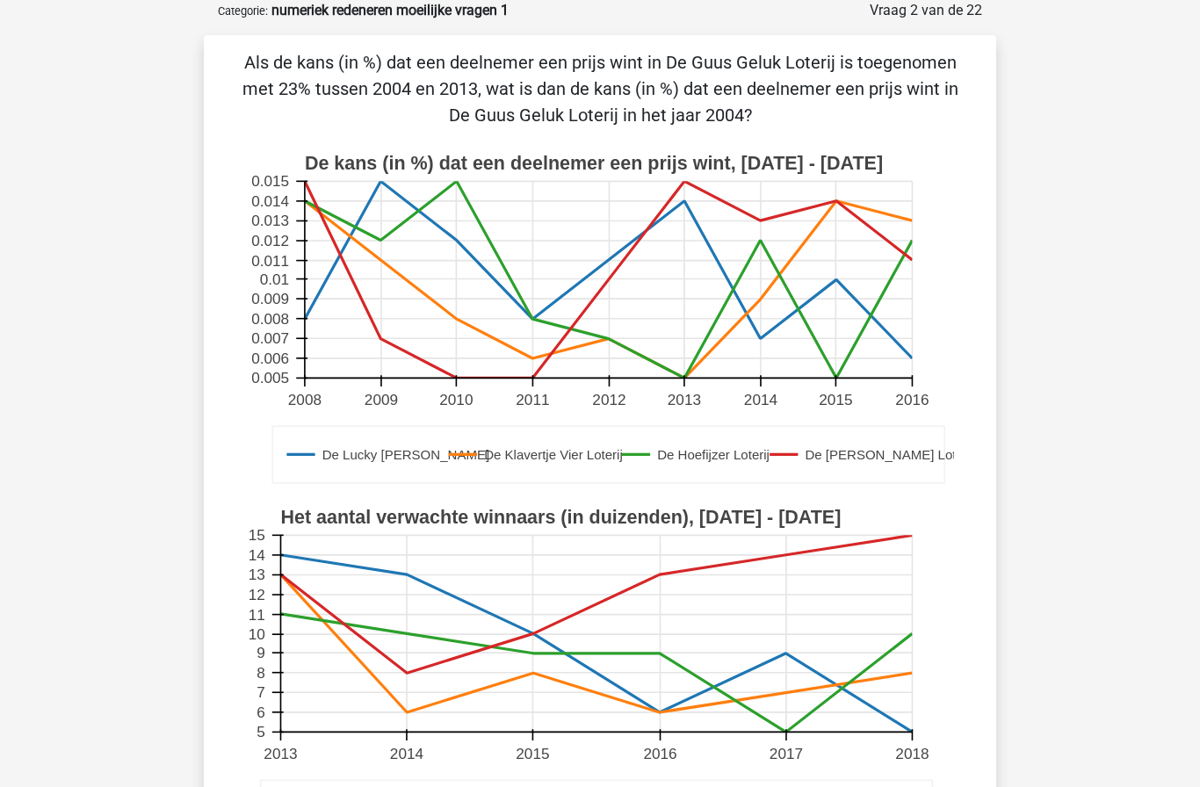
click at [1199, 378] on div "Roelien [EMAIL_ADDRESS][DOMAIN_NAME] Nederlands English" at bounding box center [600, 738] width 1200 height 1653
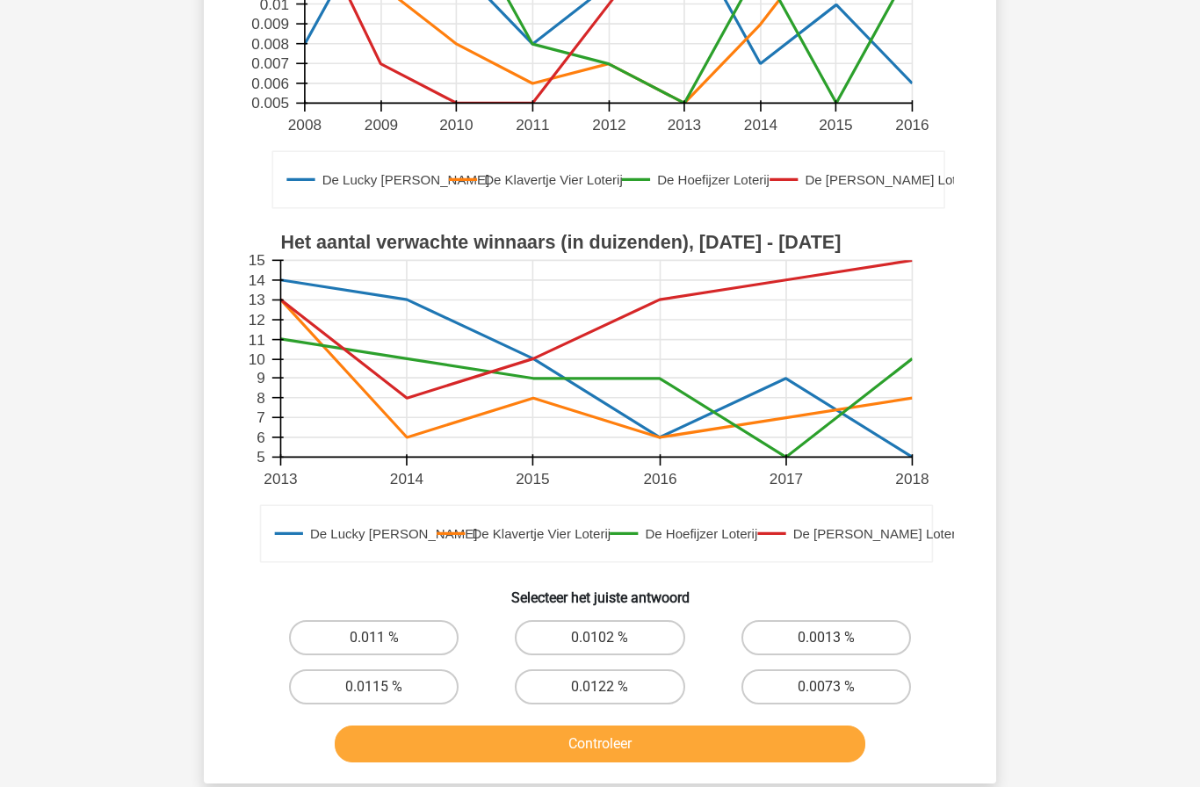
scroll to position [414, 0]
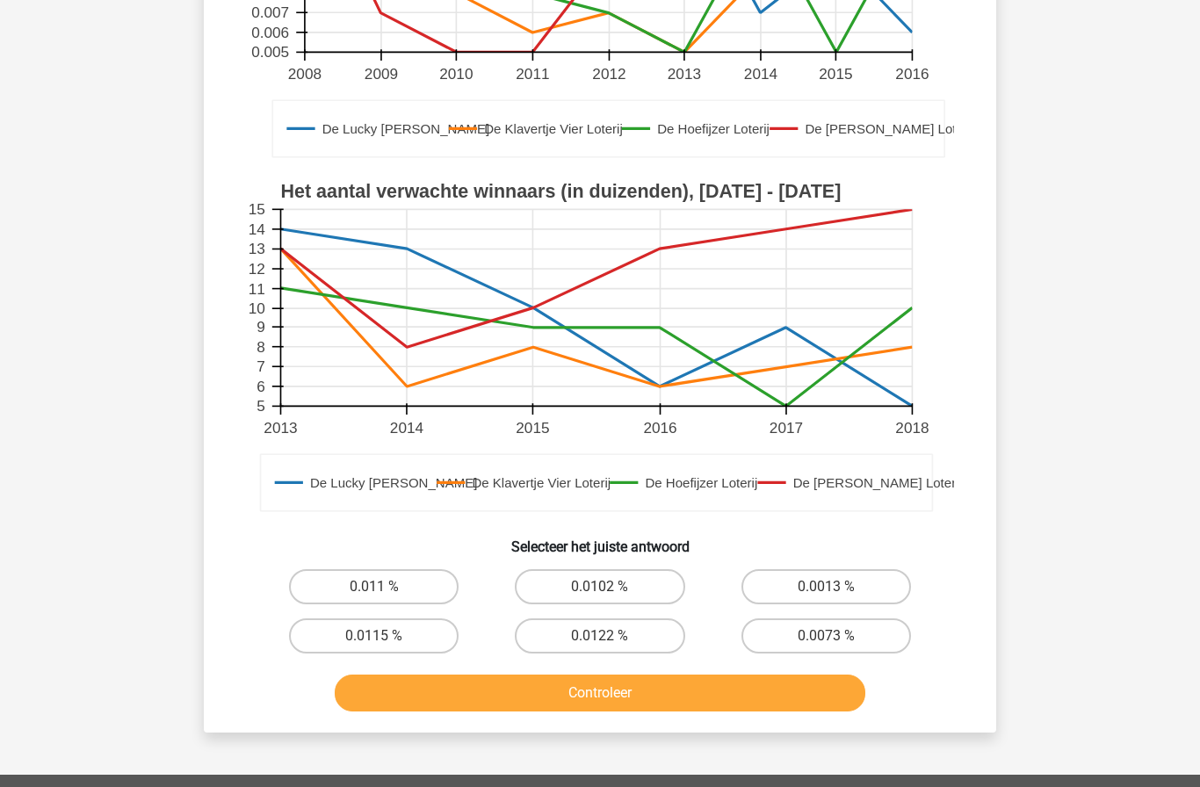
click at [655, 627] on label "0.0122 %" at bounding box center [600, 636] width 170 height 35
click at [612, 636] on input "0.0122 %" at bounding box center [605, 641] width 11 height 11
radio input "true"
click at [690, 690] on button "Controleer" at bounding box center [601, 693] width 532 height 37
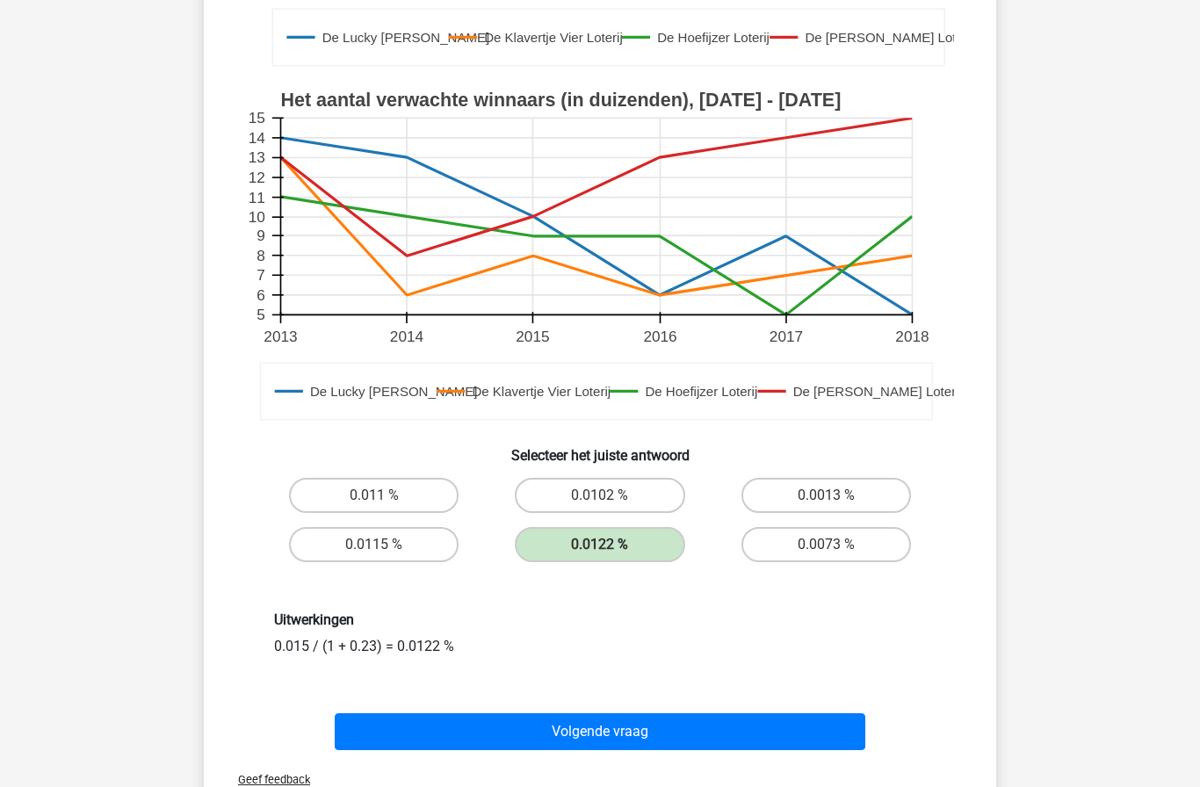
click at [685, 739] on button "Volgende vraag" at bounding box center [601, 732] width 532 height 37
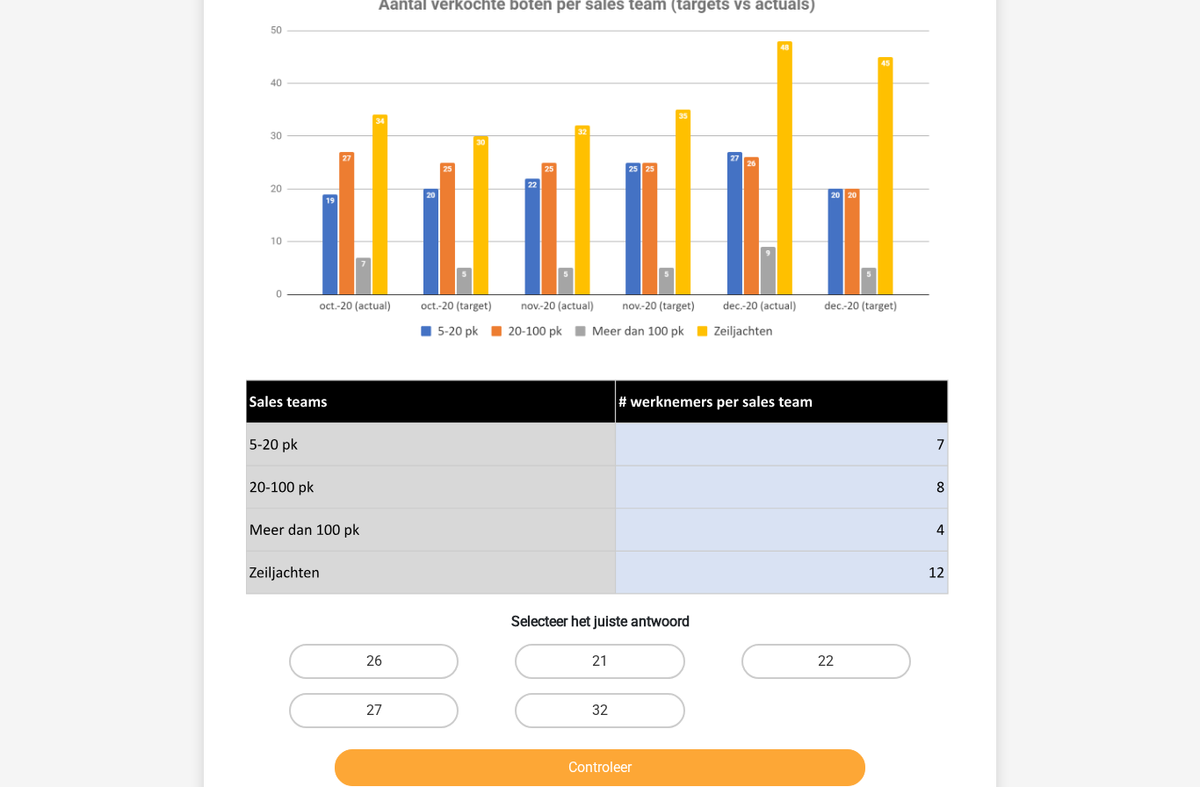
scroll to position [229, 0]
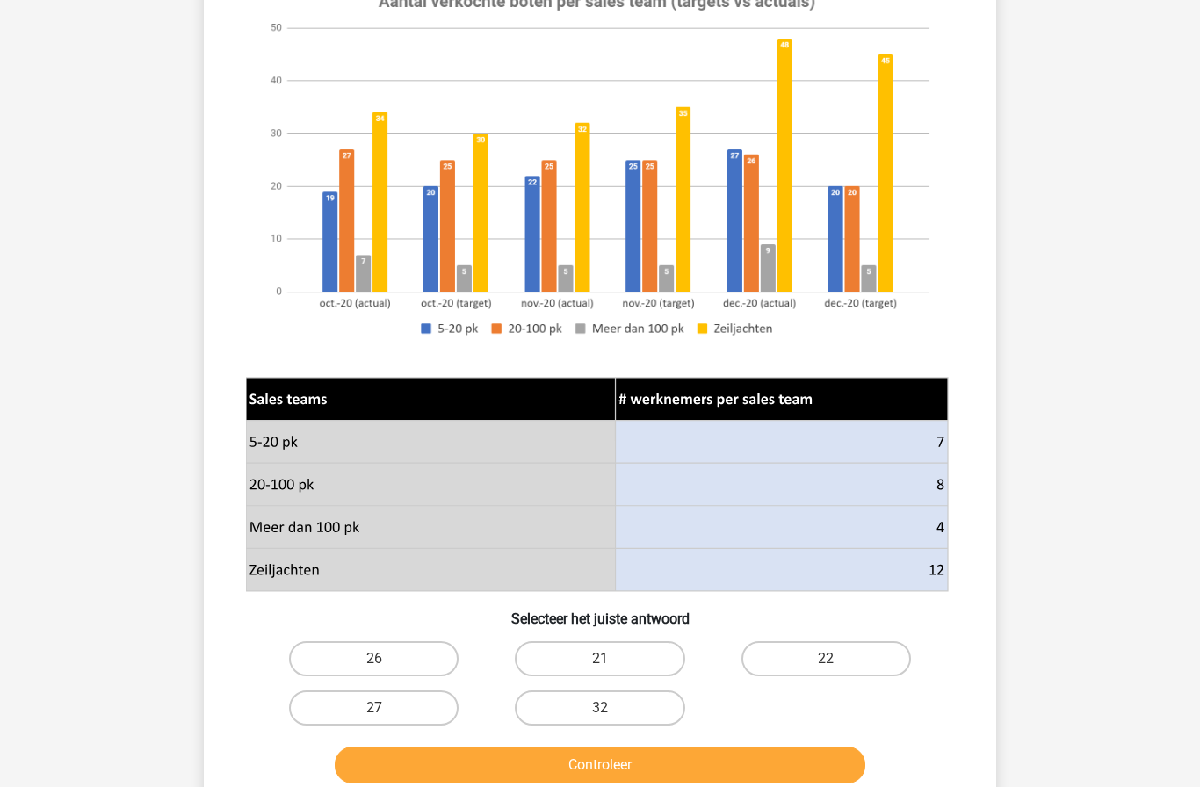
click at [410, 651] on label "26" at bounding box center [374, 659] width 170 height 35
click at [386, 659] on input "26" at bounding box center [379, 664] width 11 height 11
radio input "true"
click at [670, 773] on button "Controleer" at bounding box center [601, 765] width 532 height 37
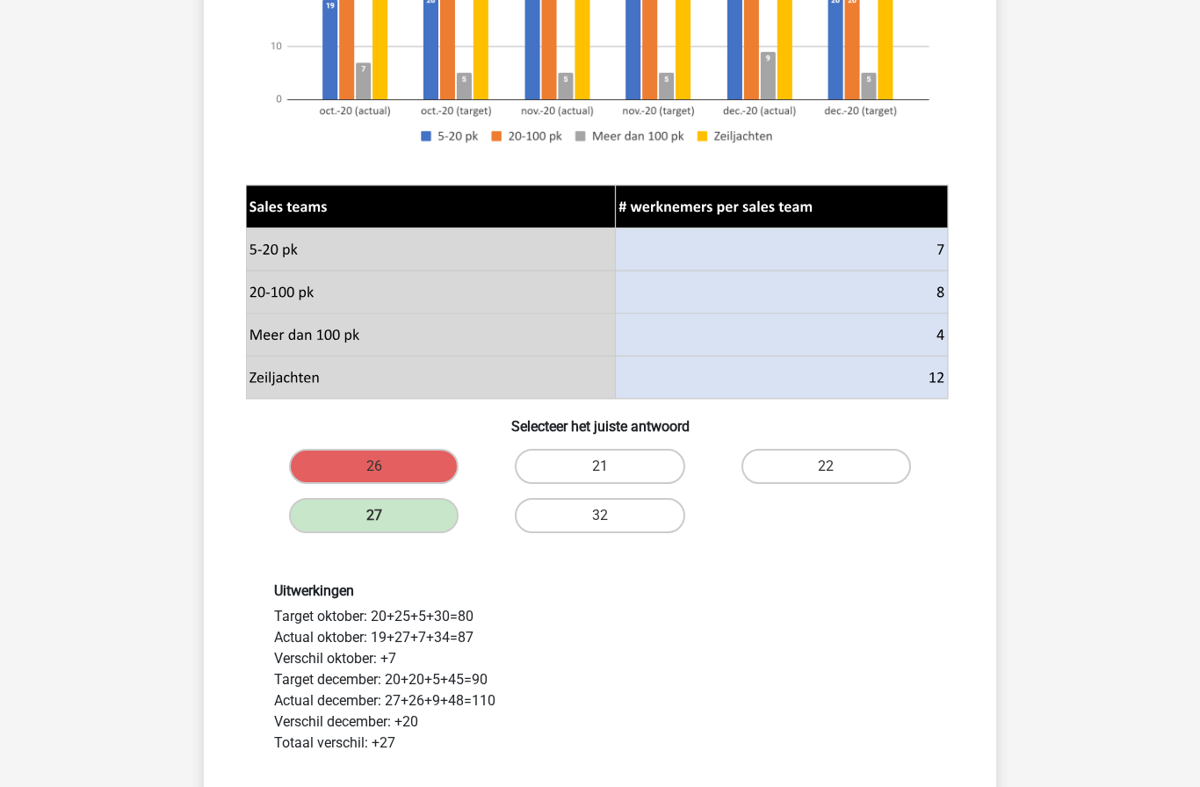
scroll to position [423, 0]
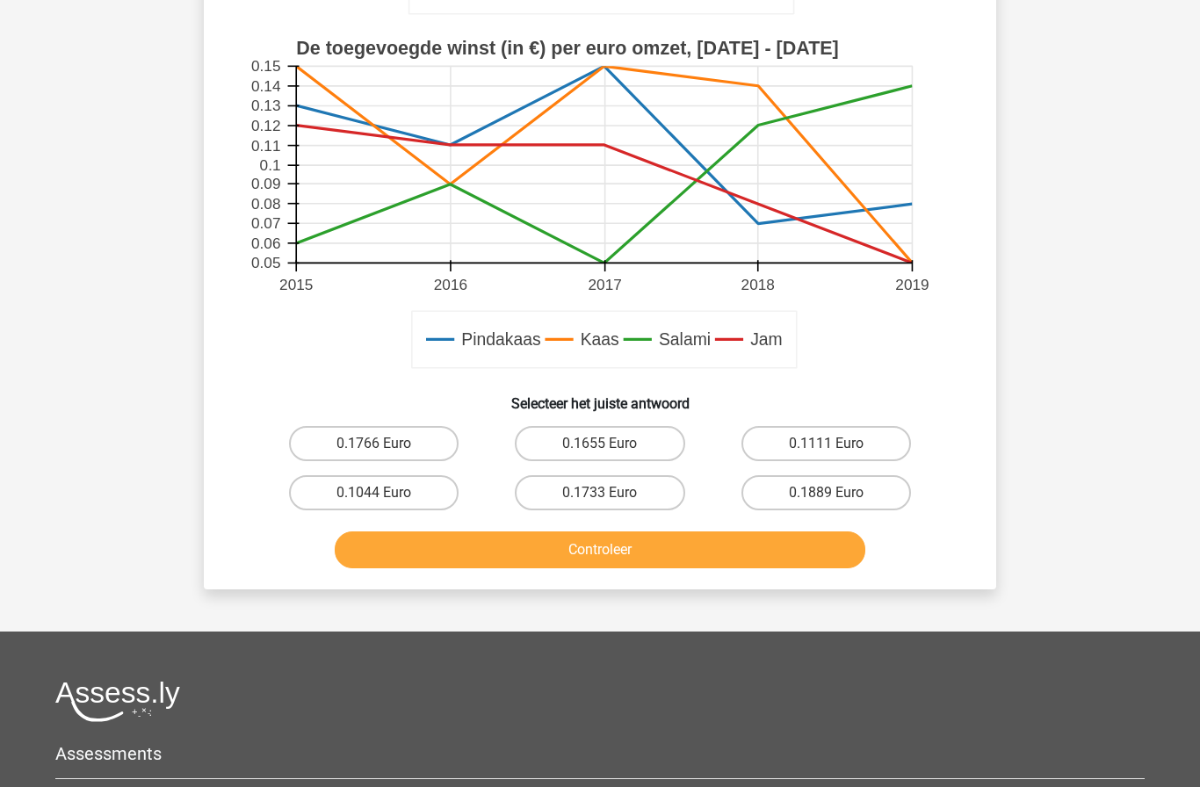
scroll to position [563, 0]
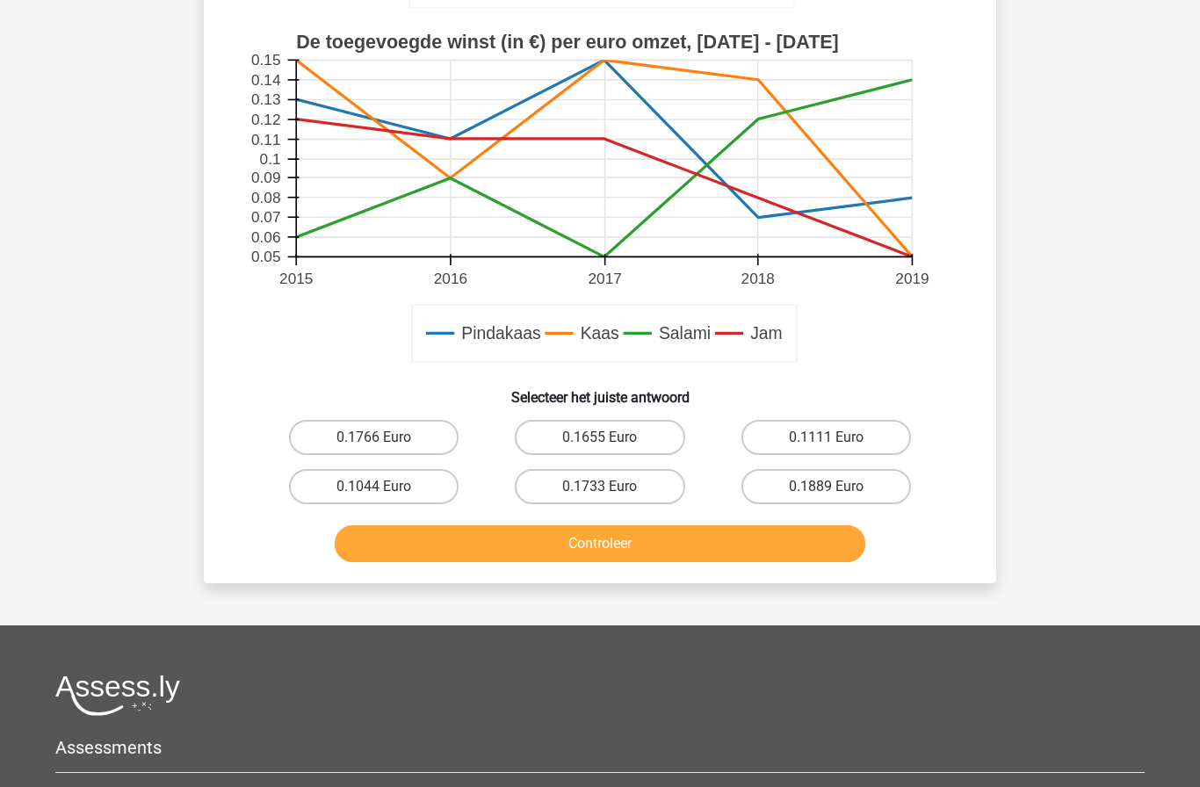
click at [869, 448] on label "0.1111 Euro" at bounding box center [827, 437] width 170 height 35
click at [838, 448] on input "0.1111 Euro" at bounding box center [831, 443] width 11 height 11
radio input "true"
click at [809, 558] on button "Controleer" at bounding box center [601, 544] width 532 height 37
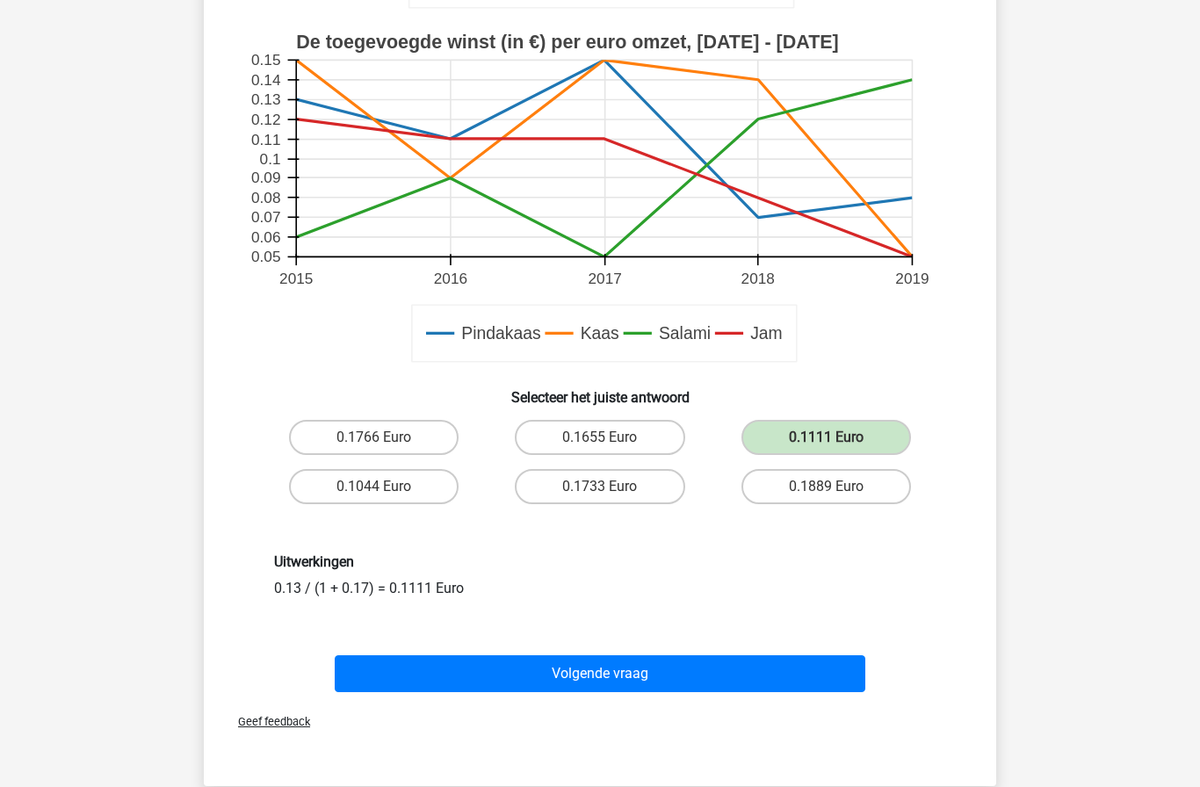
click at [783, 674] on button "Volgende vraag" at bounding box center [601, 674] width 532 height 37
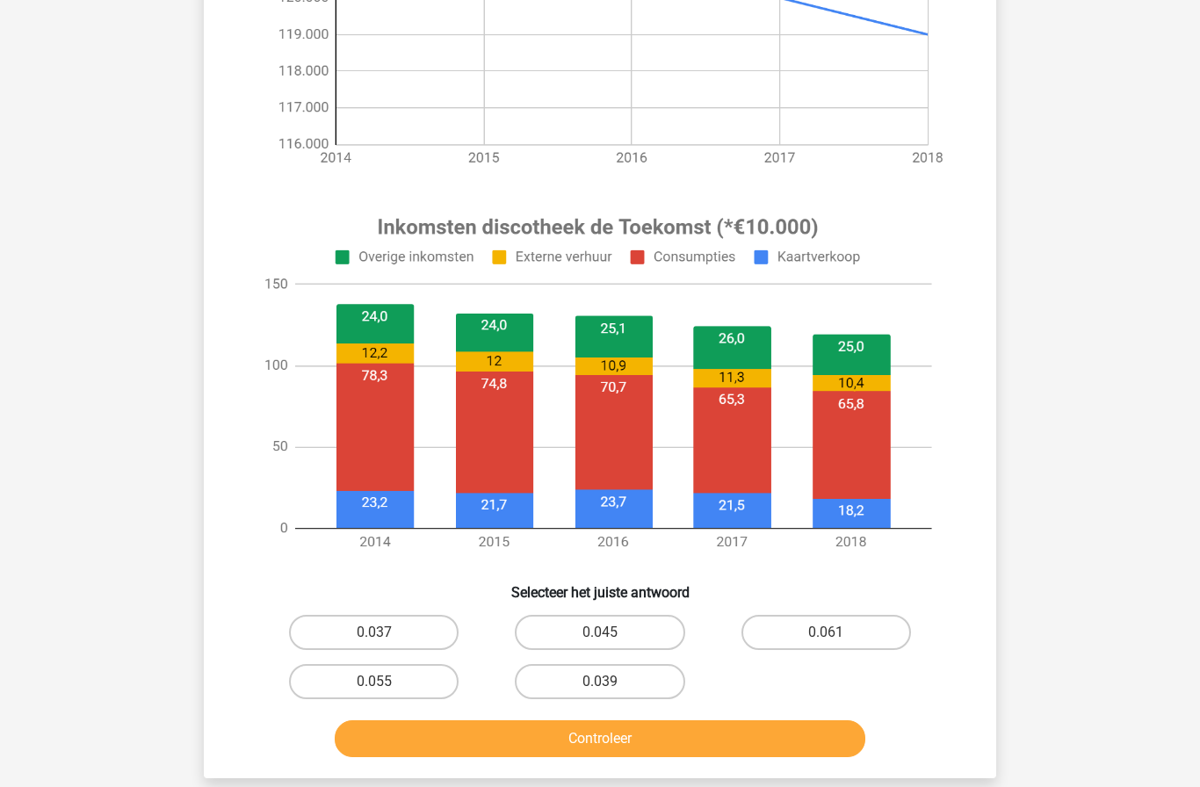
scroll to position [536, 0]
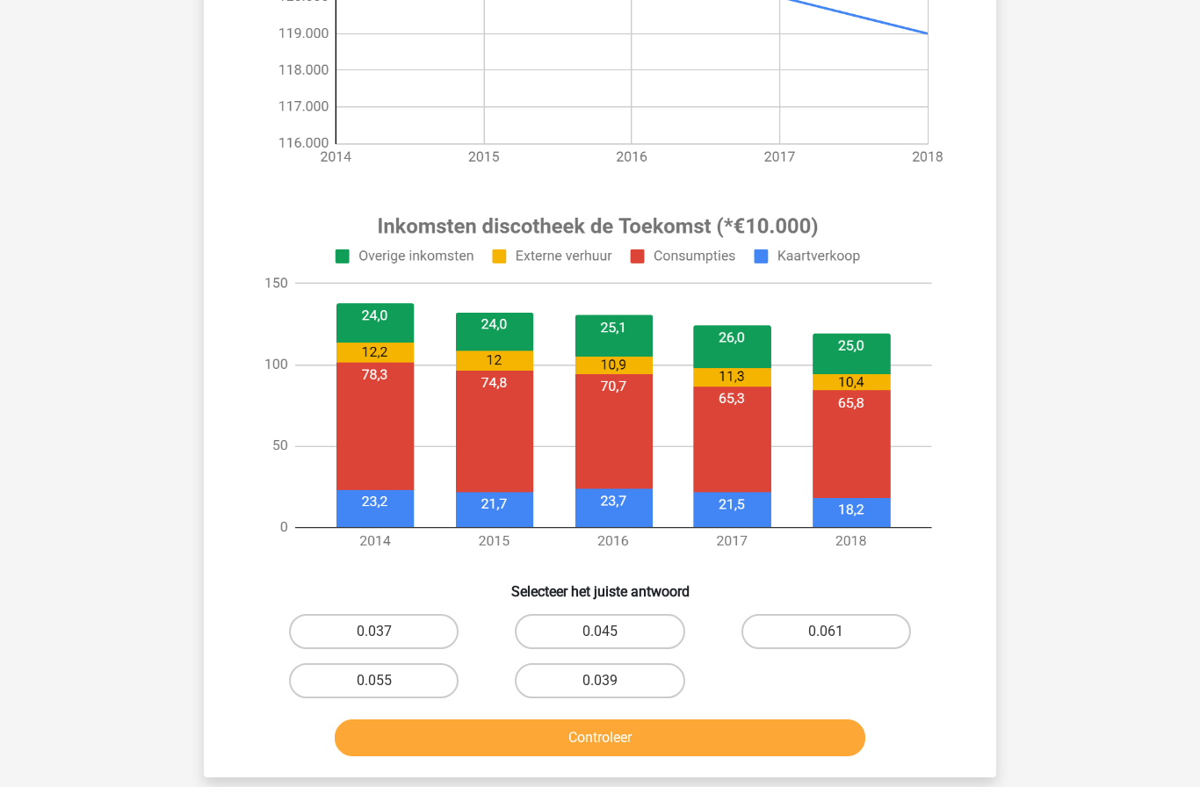
click at [660, 626] on label "0.045" at bounding box center [600, 631] width 170 height 35
click at [612, 632] on input "0.045" at bounding box center [605, 637] width 11 height 11
radio input "true"
click at [809, 739] on button "Controleer" at bounding box center [601, 738] width 532 height 37
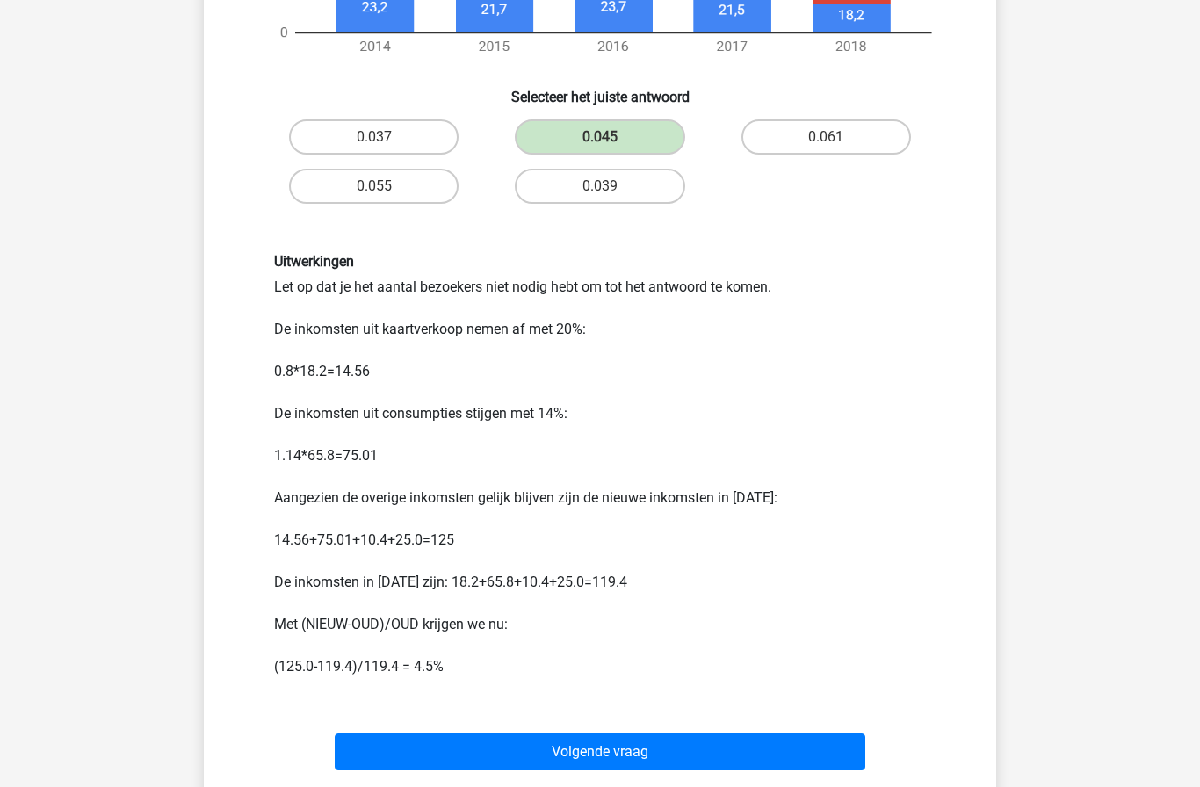
click at [775, 759] on button "Volgende vraag" at bounding box center [601, 752] width 532 height 37
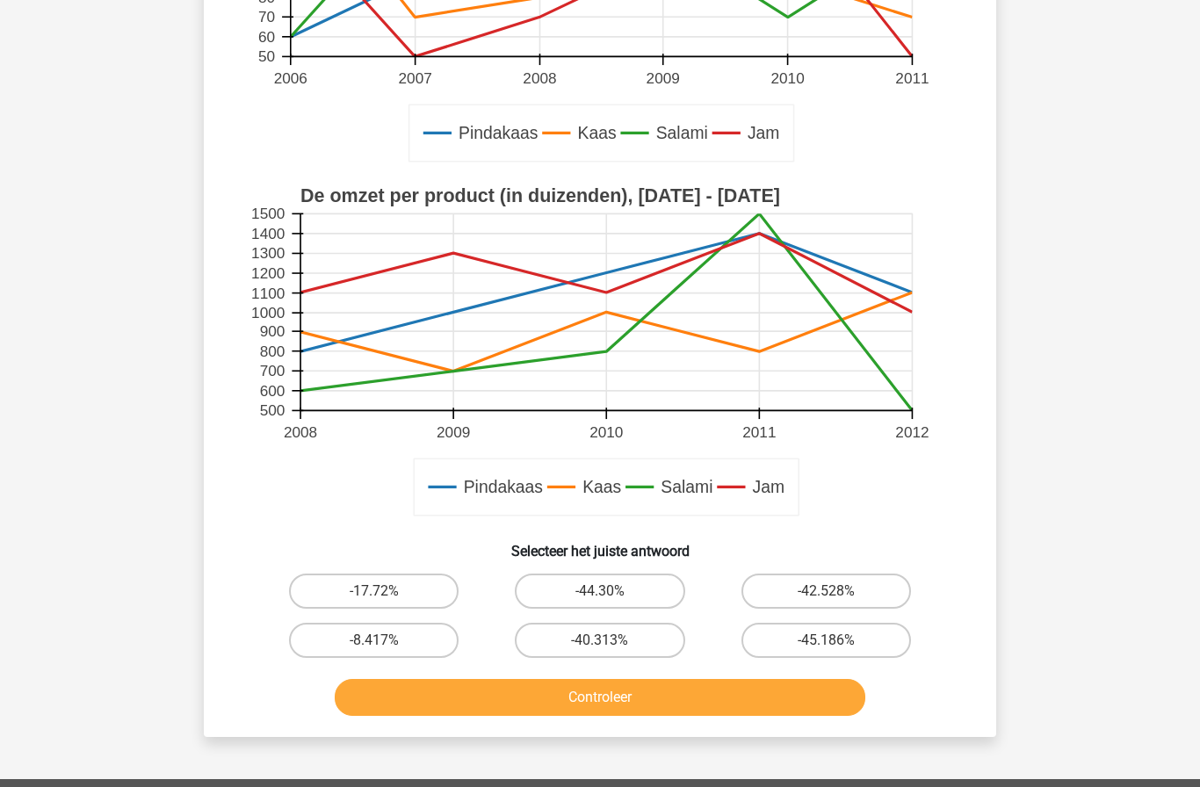
scroll to position [410, 0]
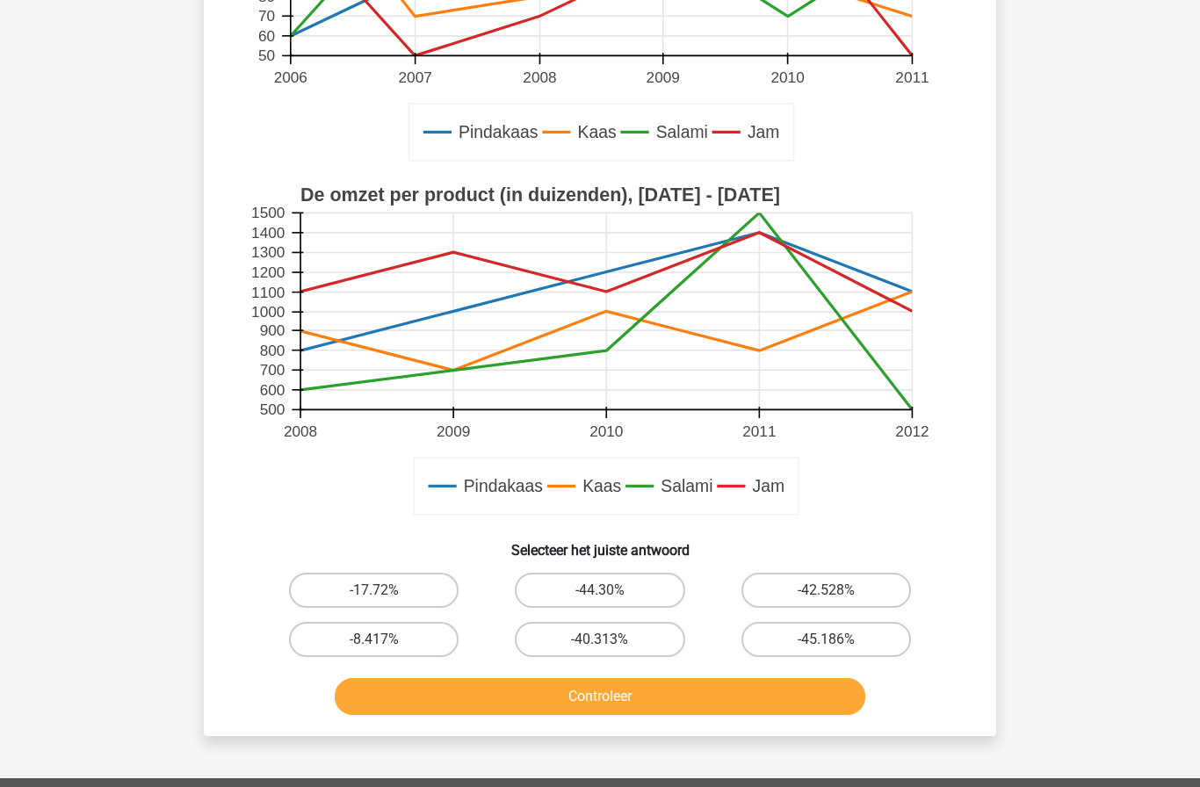
click at [644, 589] on label "-44.30%" at bounding box center [600, 590] width 170 height 35
click at [612, 591] on input "-44.30%" at bounding box center [605, 596] width 11 height 11
radio input "true"
click at [704, 702] on button "Controleer" at bounding box center [601, 696] width 532 height 37
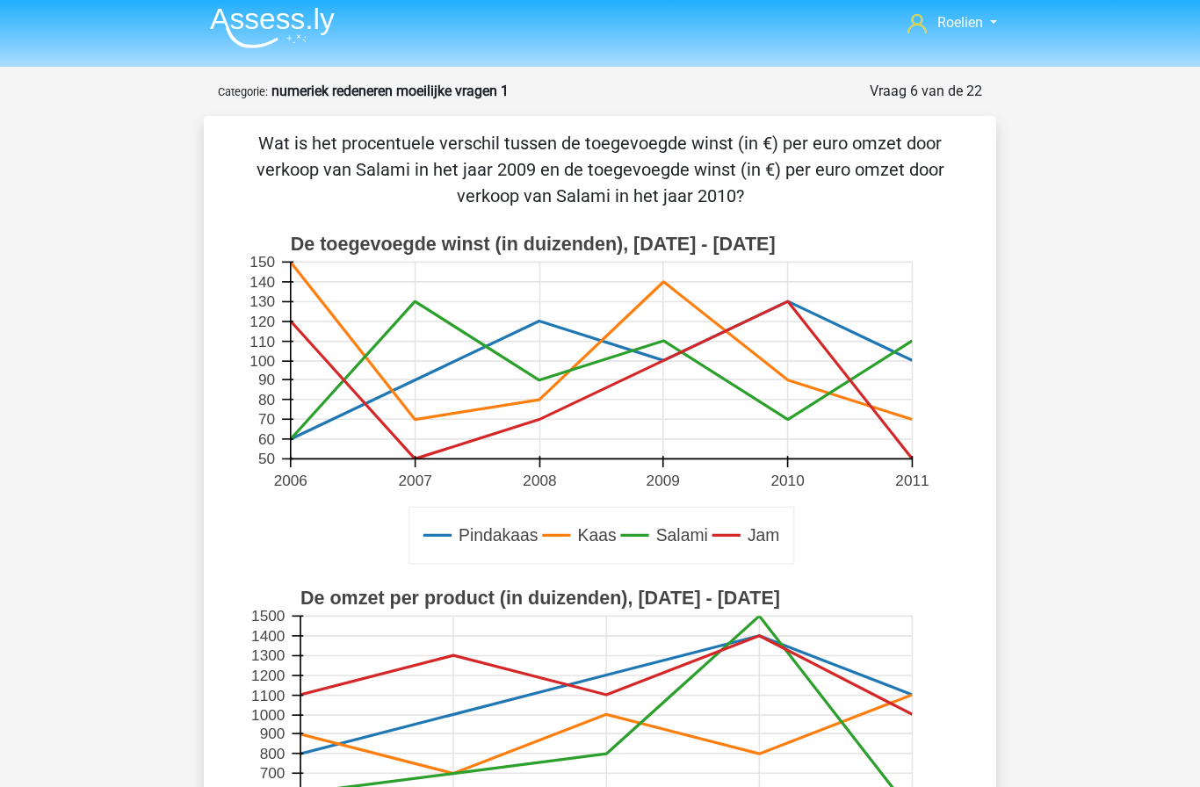
scroll to position [0, 0]
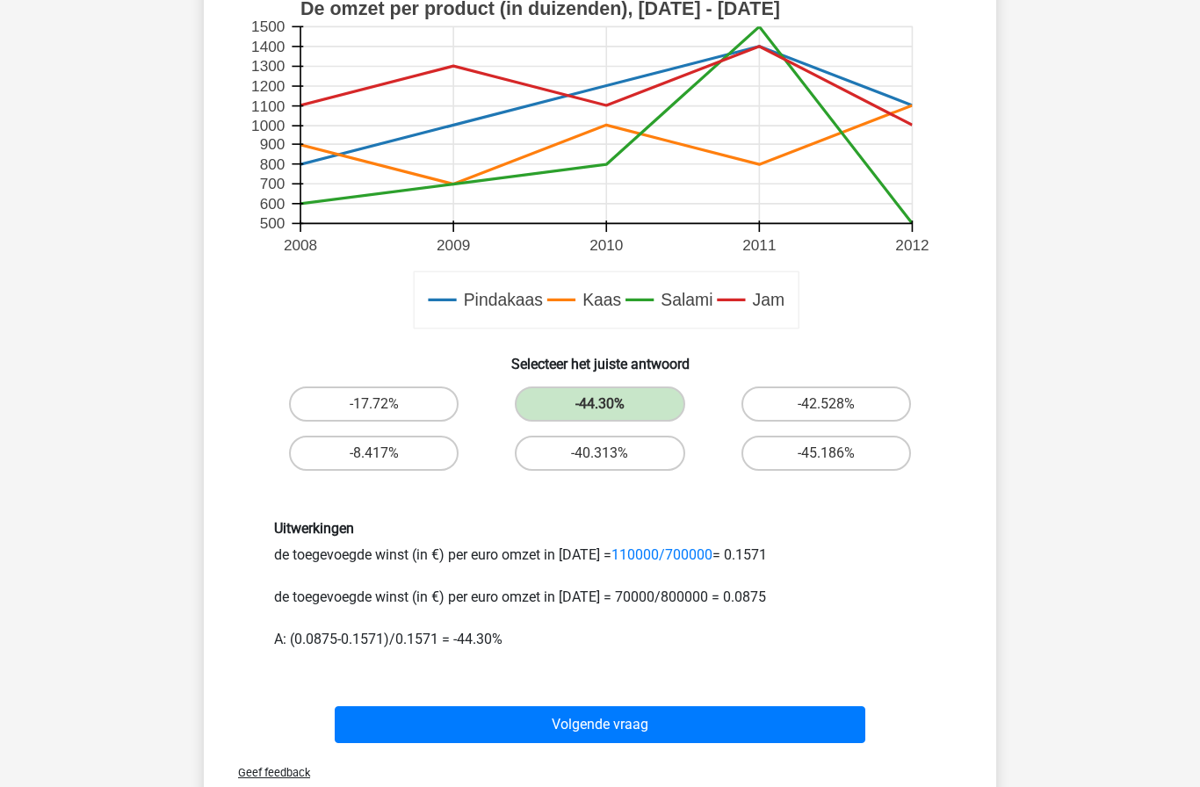
click at [762, 726] on button "Volgende vraag" at bounding box center [601, 725] width 532 height 37
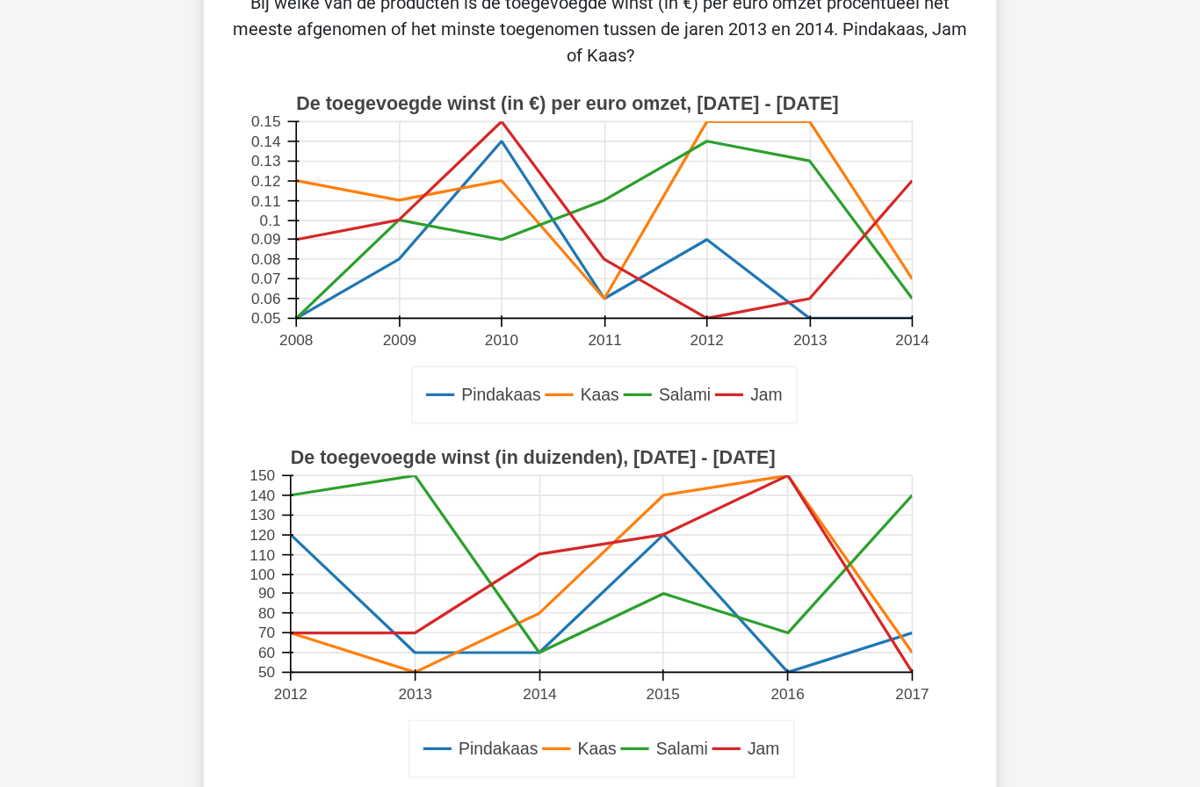
scroll to position [88, 0]
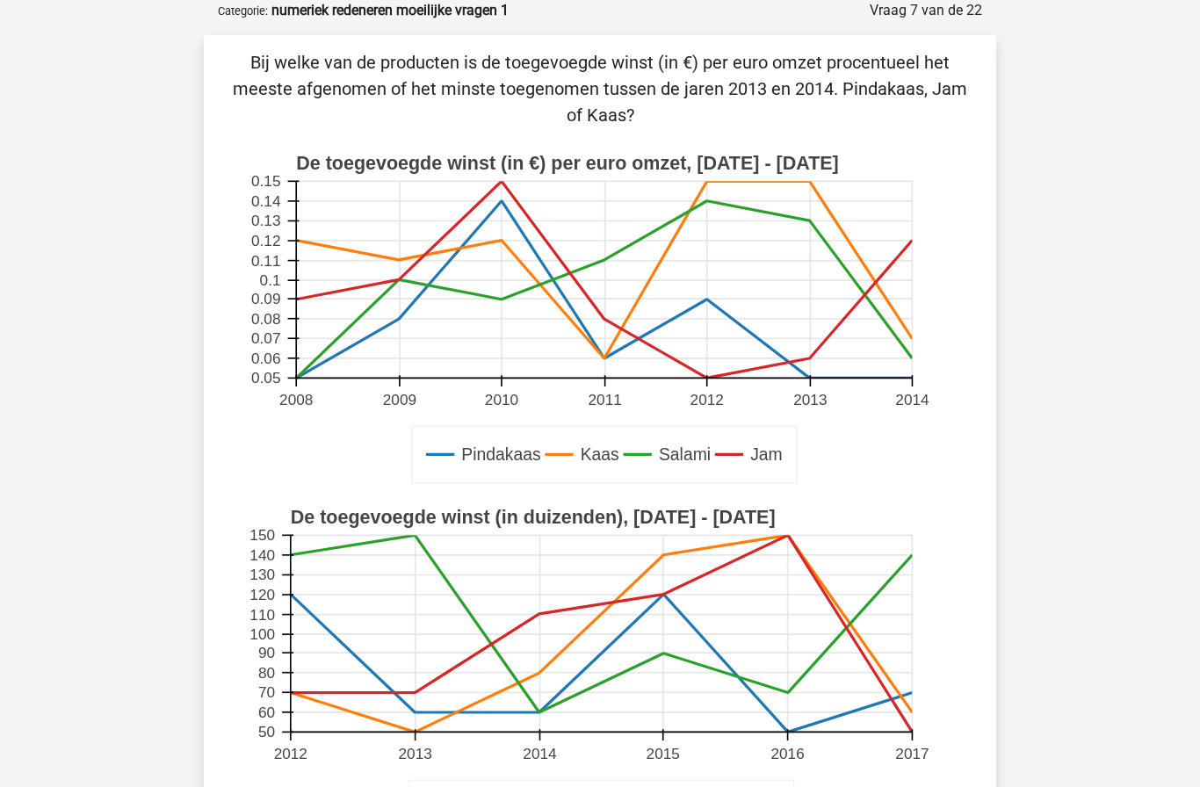
click at [954, 511] on rect at bounding box center [601, 674] width 708 height 354
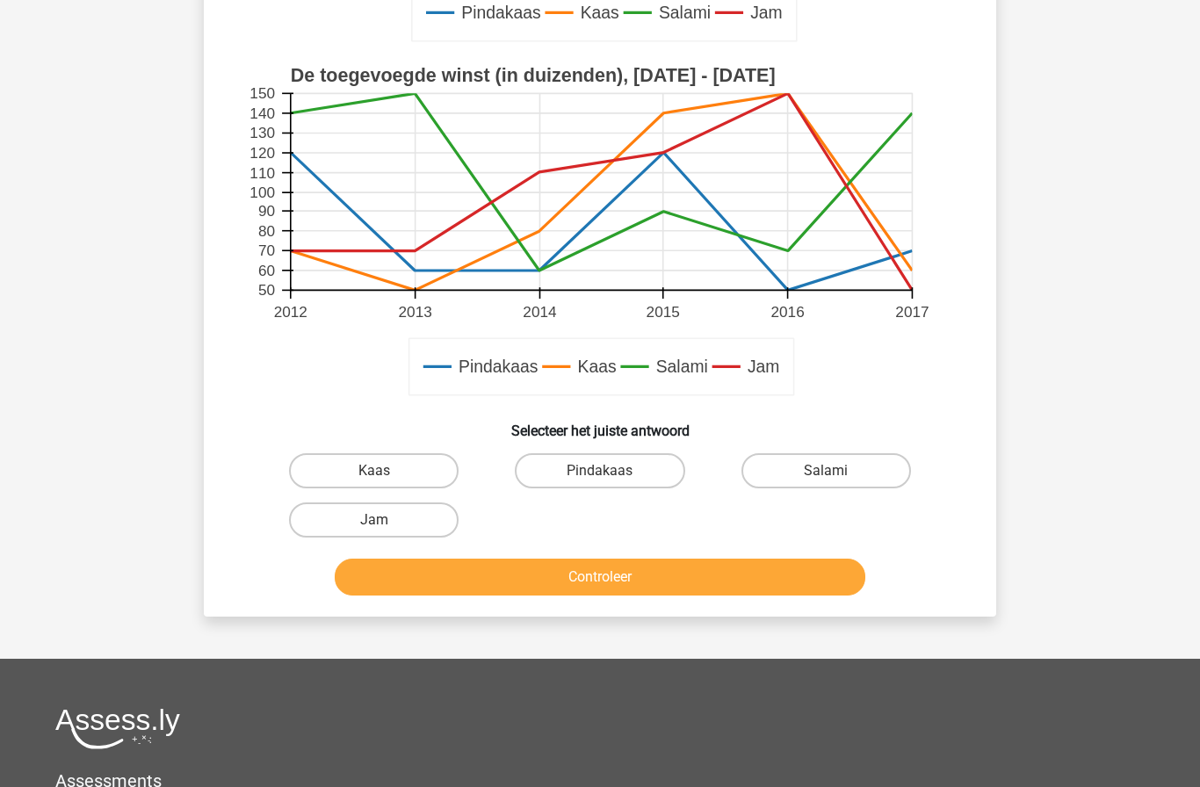
scroll to position [566, 0]
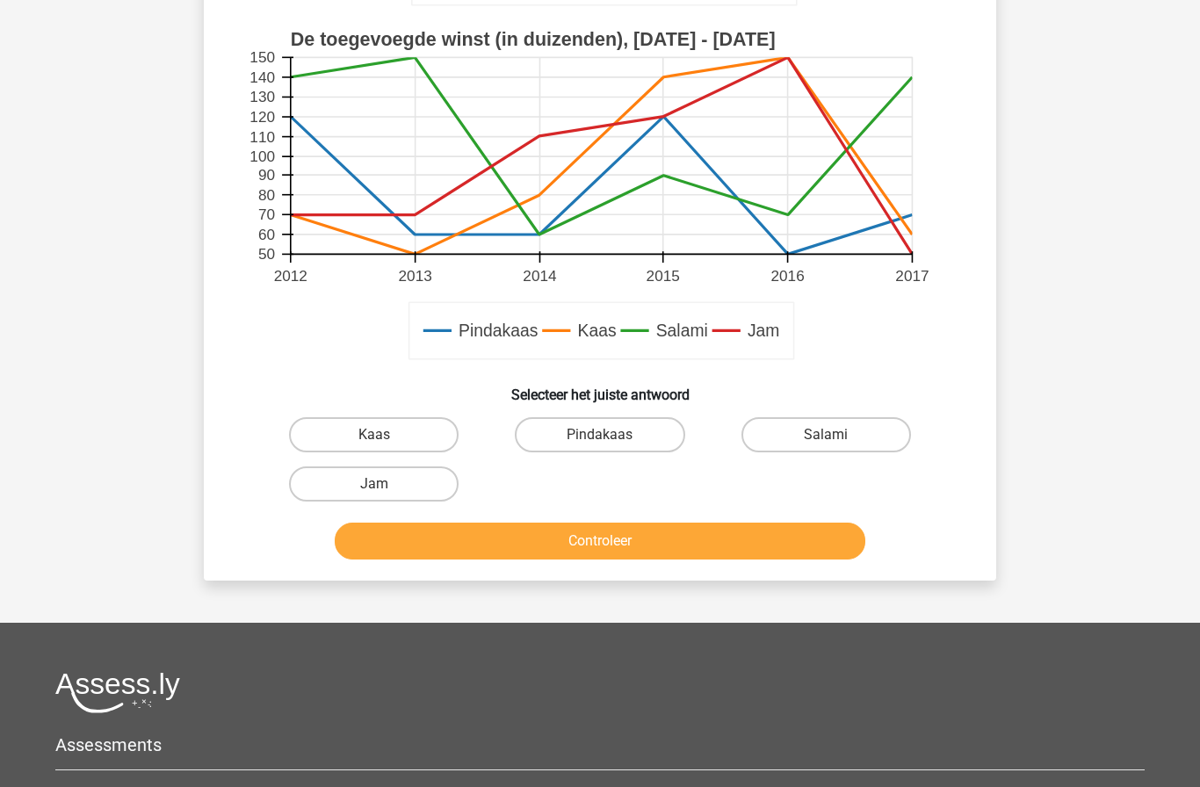
click at [409, 435] on label "Kaas" at bounding box center [374, 434] width 170 height 35
click at [386, 435] on input "Kaas" at bounding box center [379, 440] width 11 height 11
radio input "true"
click at [663, 554] on button "Controleer" at bounding box center [601, 541] width 532 height 37
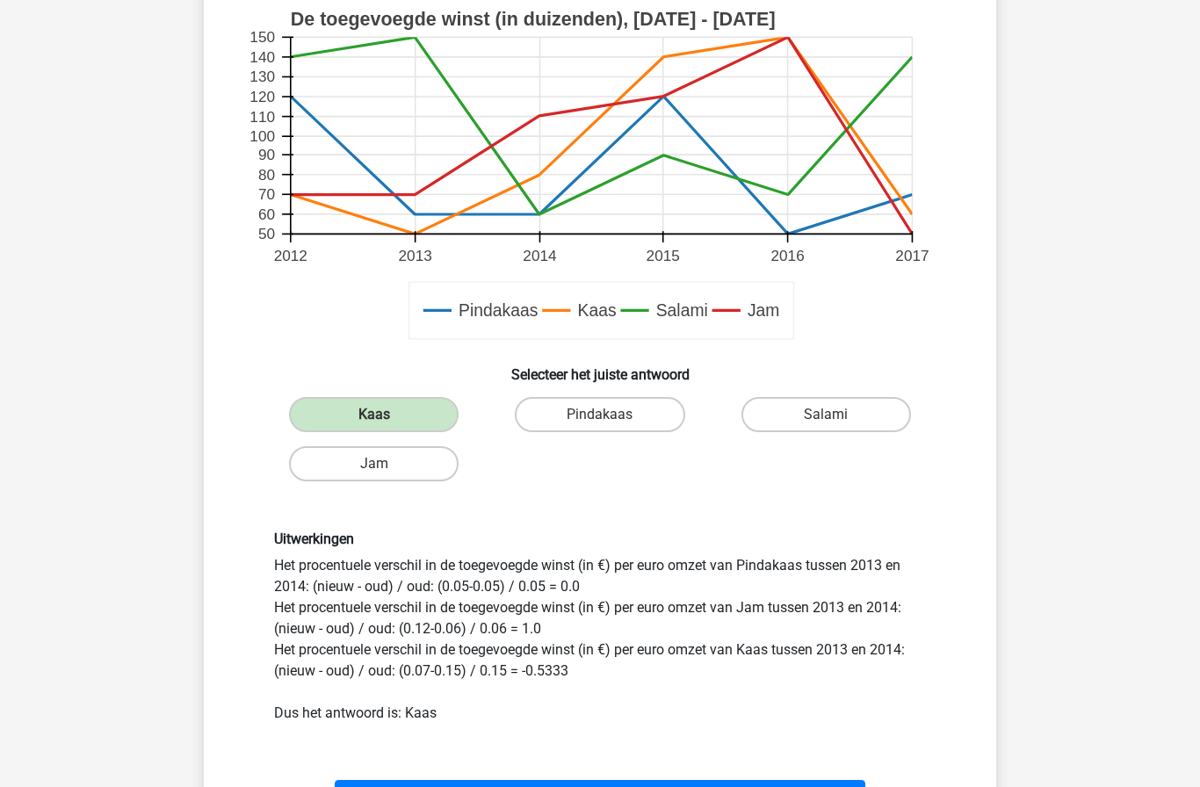
click at [811, 787] on button "Volgende vraag" at bounding box center [601, 798] width 532 height 37
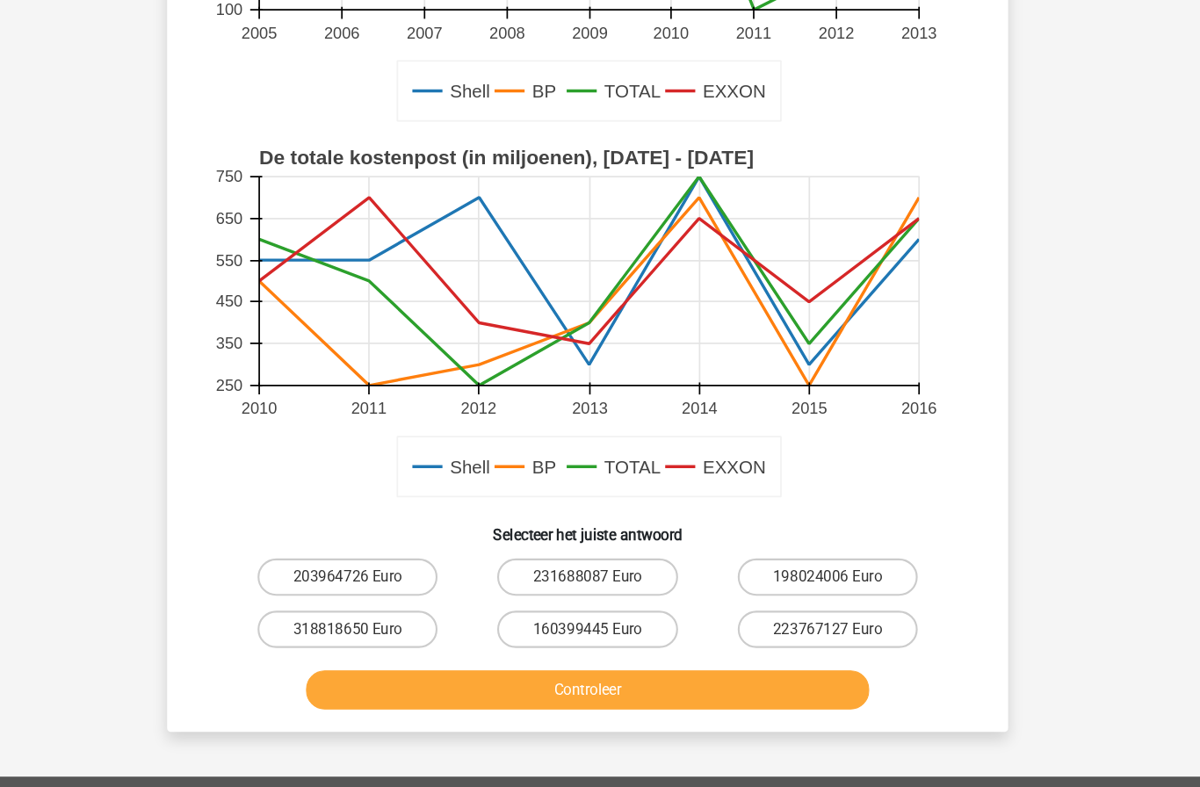
scroll to position [430, 0]
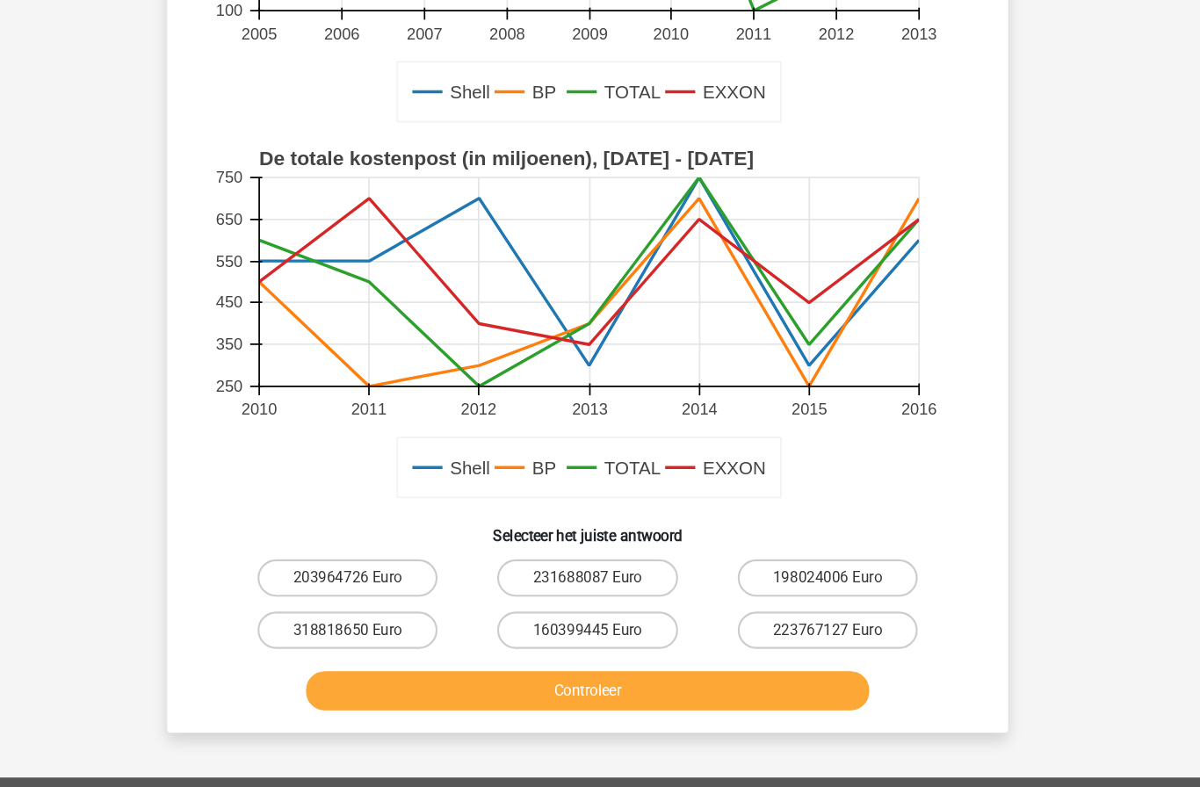
click at [828, 533] on label "198024006 Euro" at bounding box center [827, 544] width 170 height 35
click at [828, 545] on input "198024006 Euro" at bounding box center [831, 550] width 11 height 11
radio input "true"
click at [770, 656] on button "Controleer" at bounding box center [601, 651] width 532 height 37
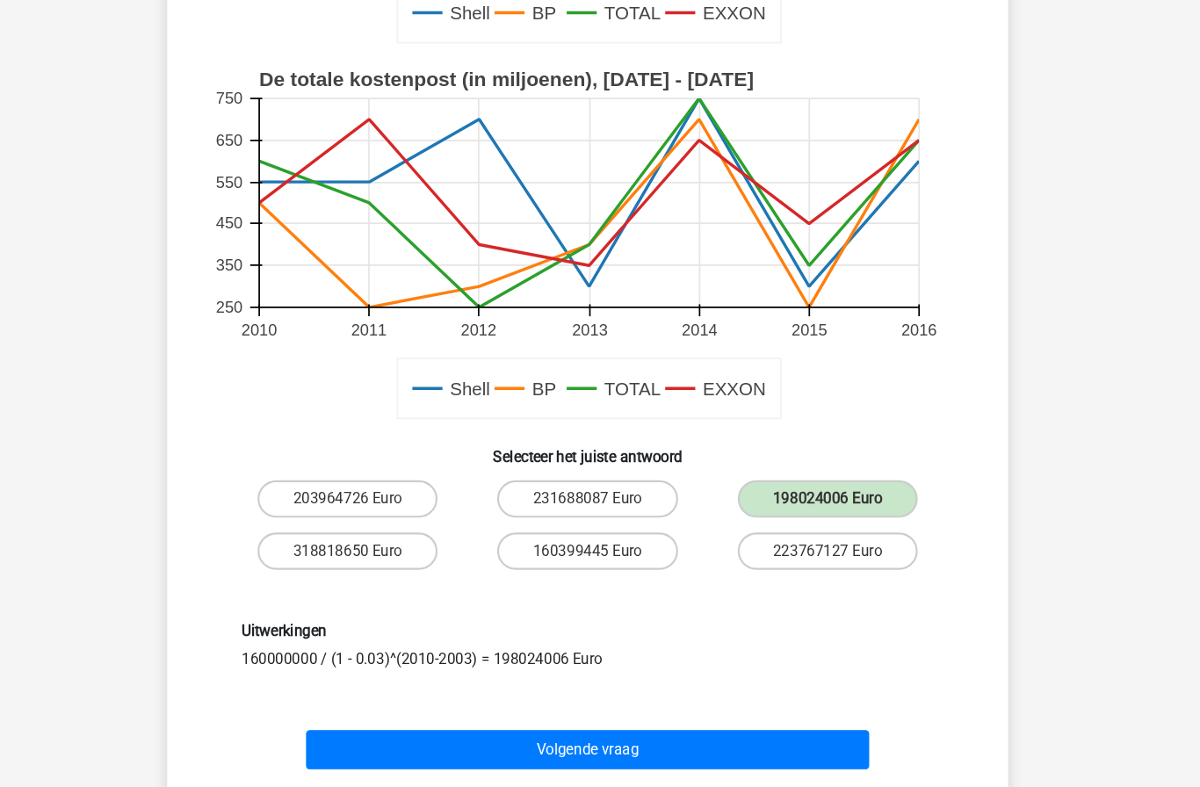
scroll to position [504, 0]
click at [739, 709] on button "Volgende vraag" at bounding box center [601, 706] width 532 height 37
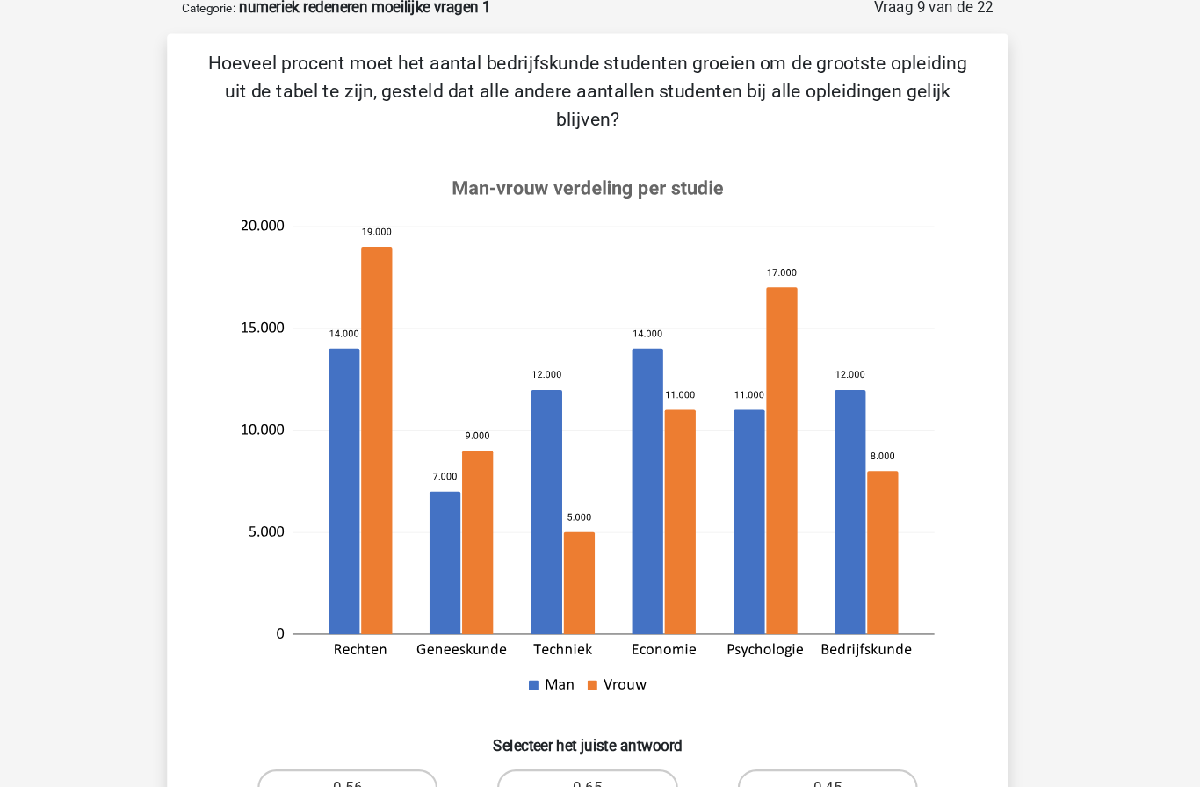
scroll to position [87, 0]
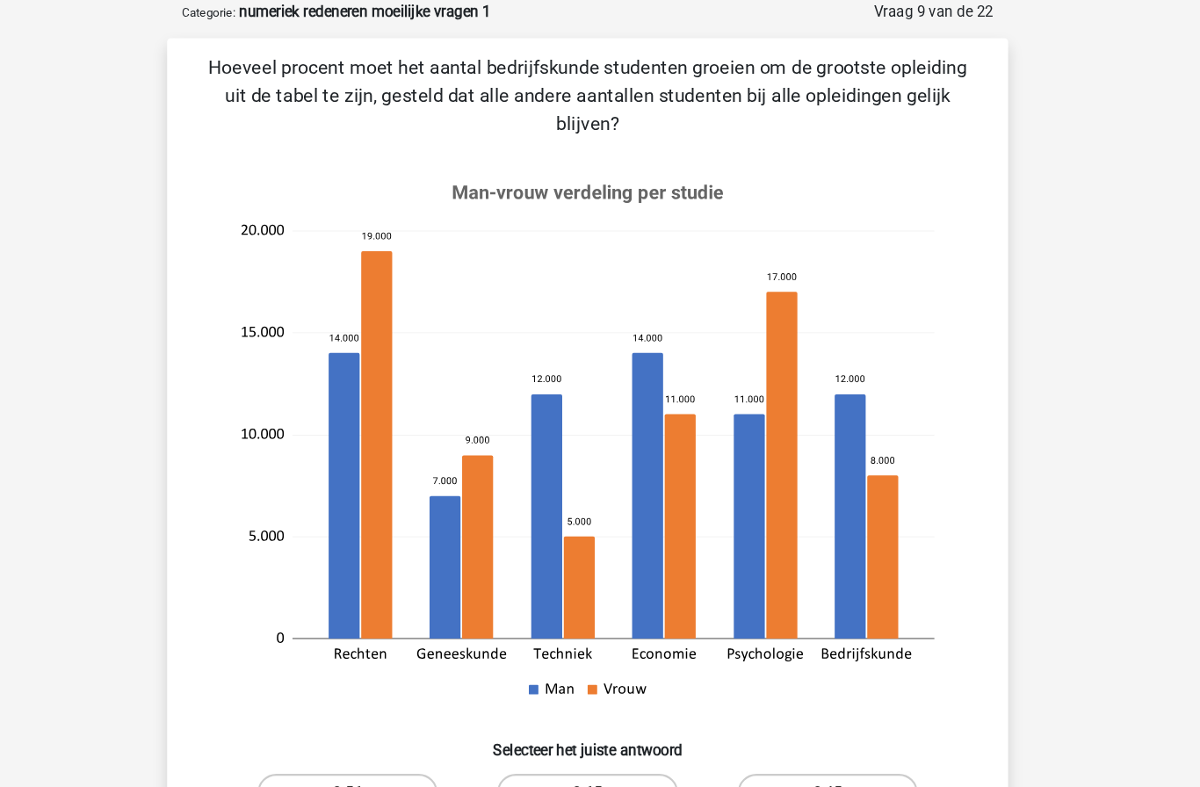
click at [556, 729] on label "0.65" at bounding box center [600, 746] width 170 height 35
click at [600, 747] on input "0.65" at bounding box center [605, 752] width 11 height 11
radio input "true"
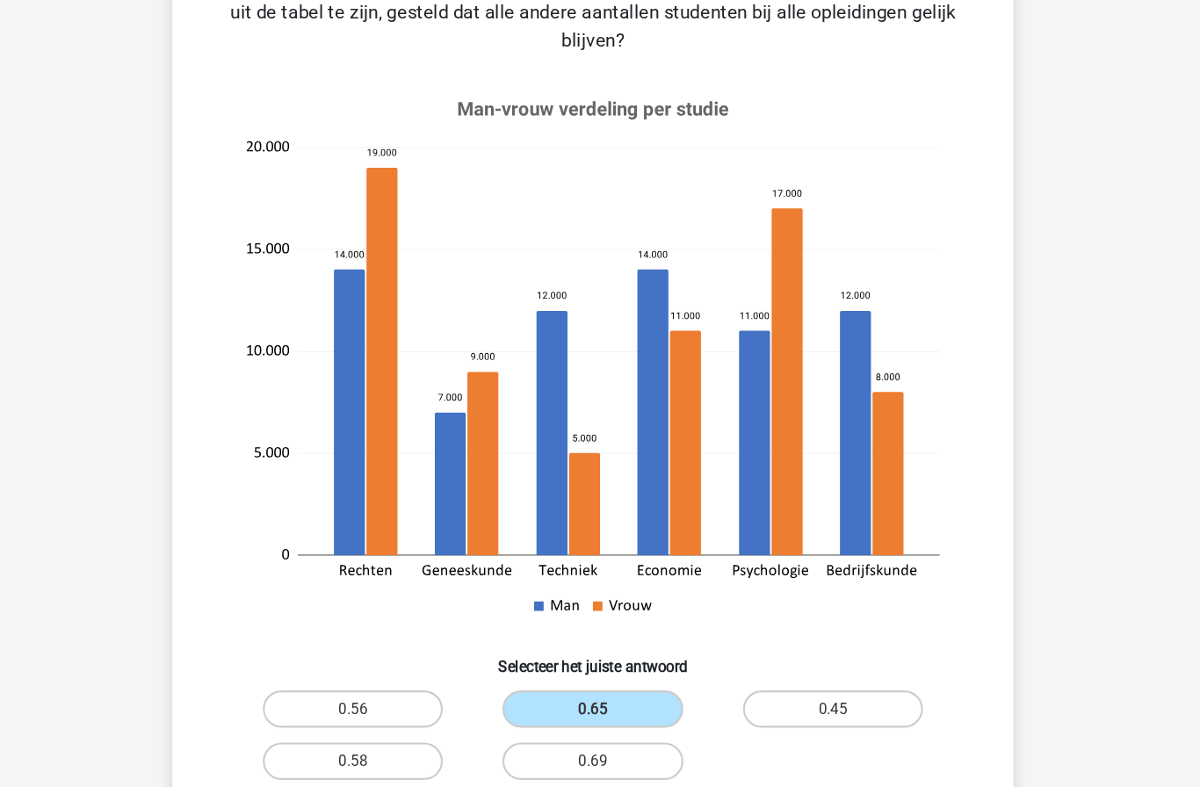
scroll to position [252, 0]
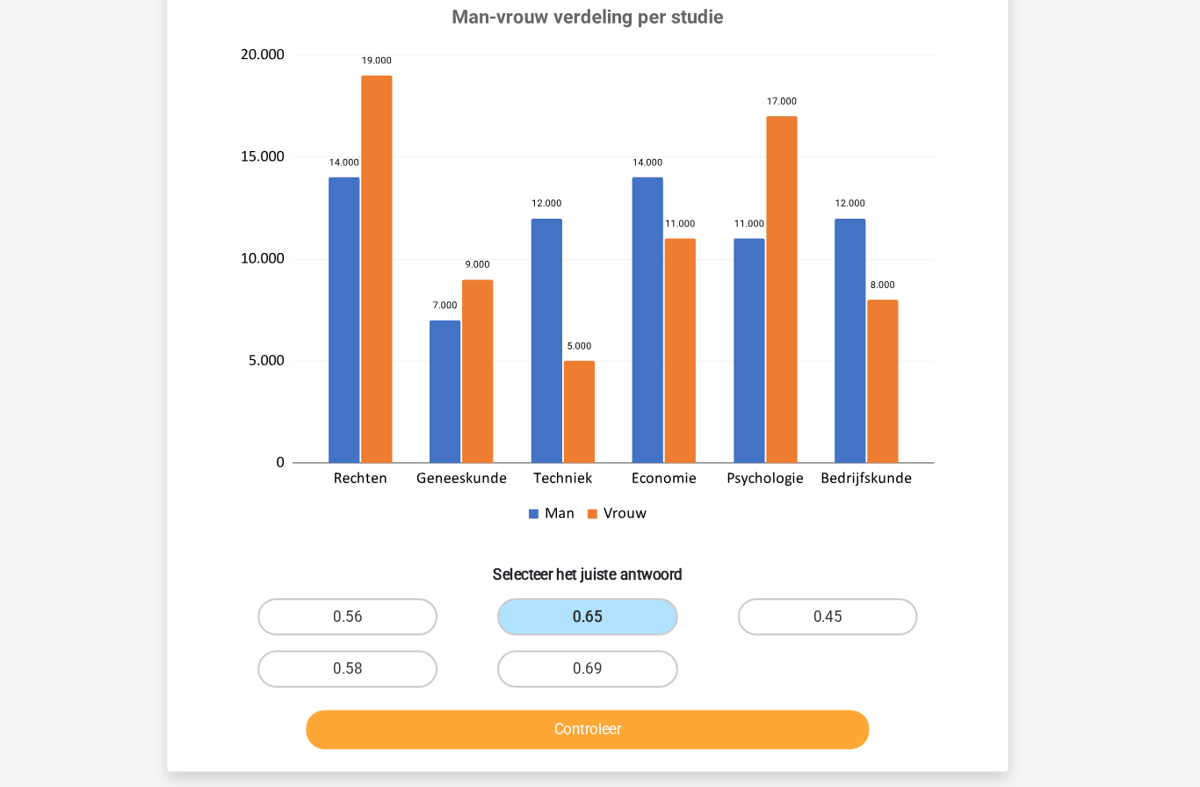
click at [509, 670] on button "Controleer" at bounding box center [601, 688] width 532 height 37
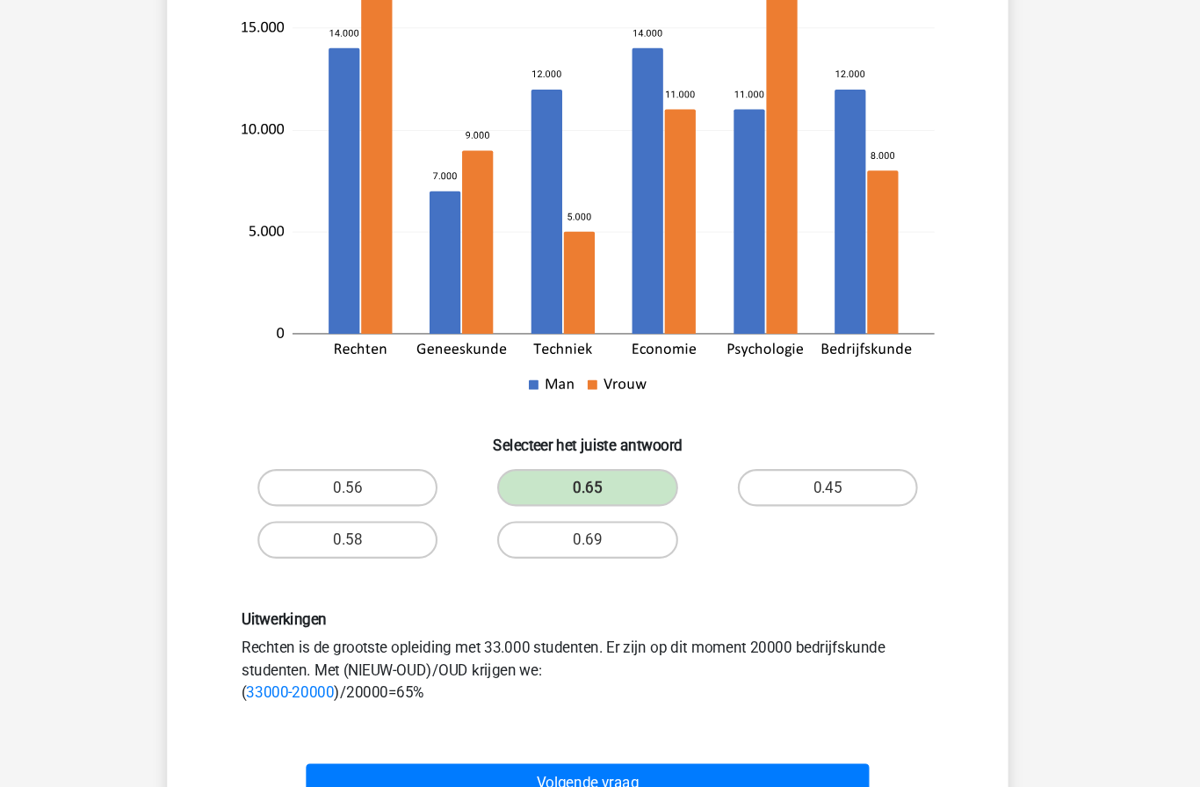
scroll to position [385, 0]
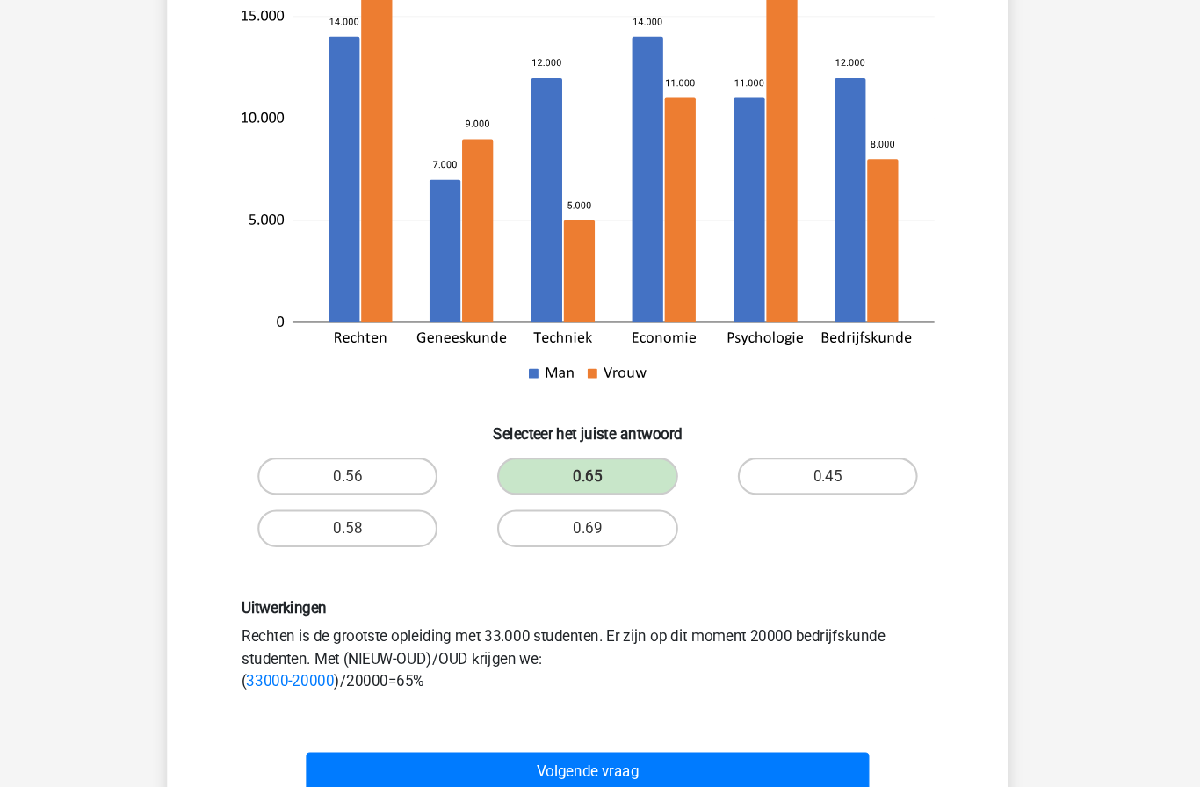
click at [339, 695] on div "Volgende vraag" at bounding box center [600, 724] width 736 height 58
click at [355, 709] on button "Volgende vraag" at bounding box center [601, 727] width 532 height 37
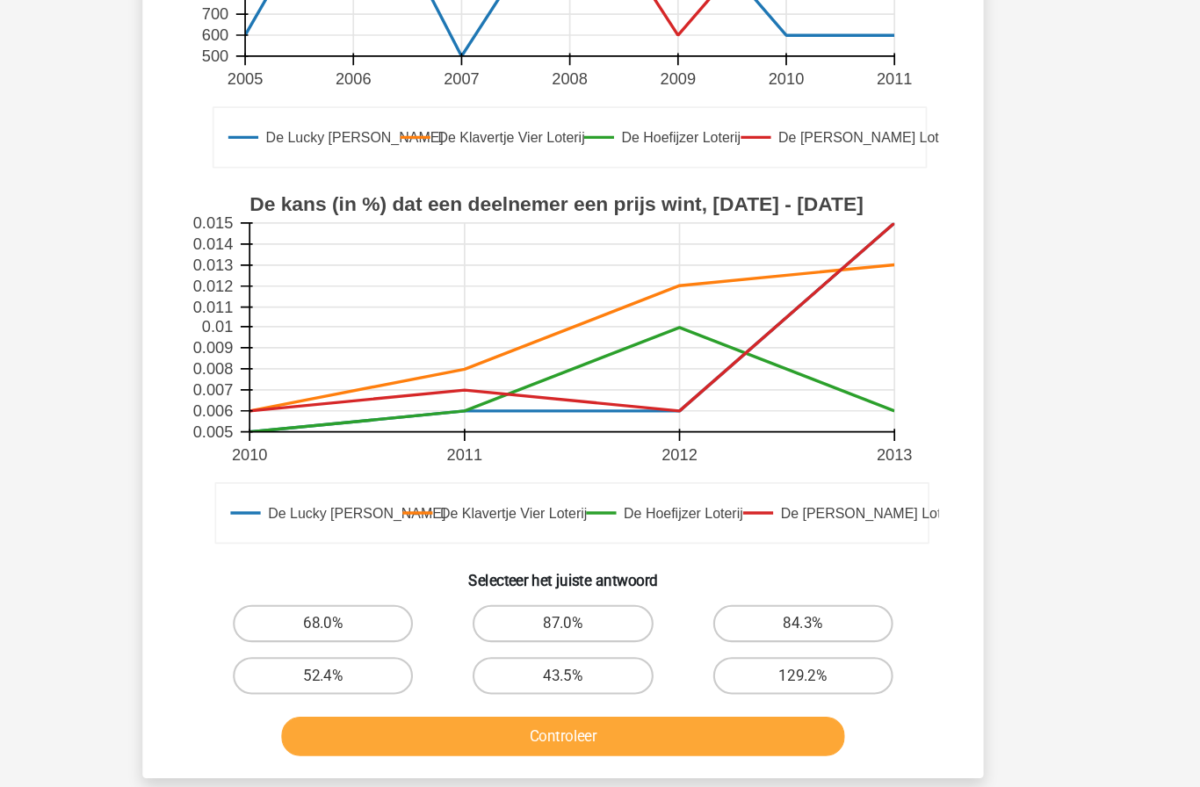
scroll to position [402, 0]
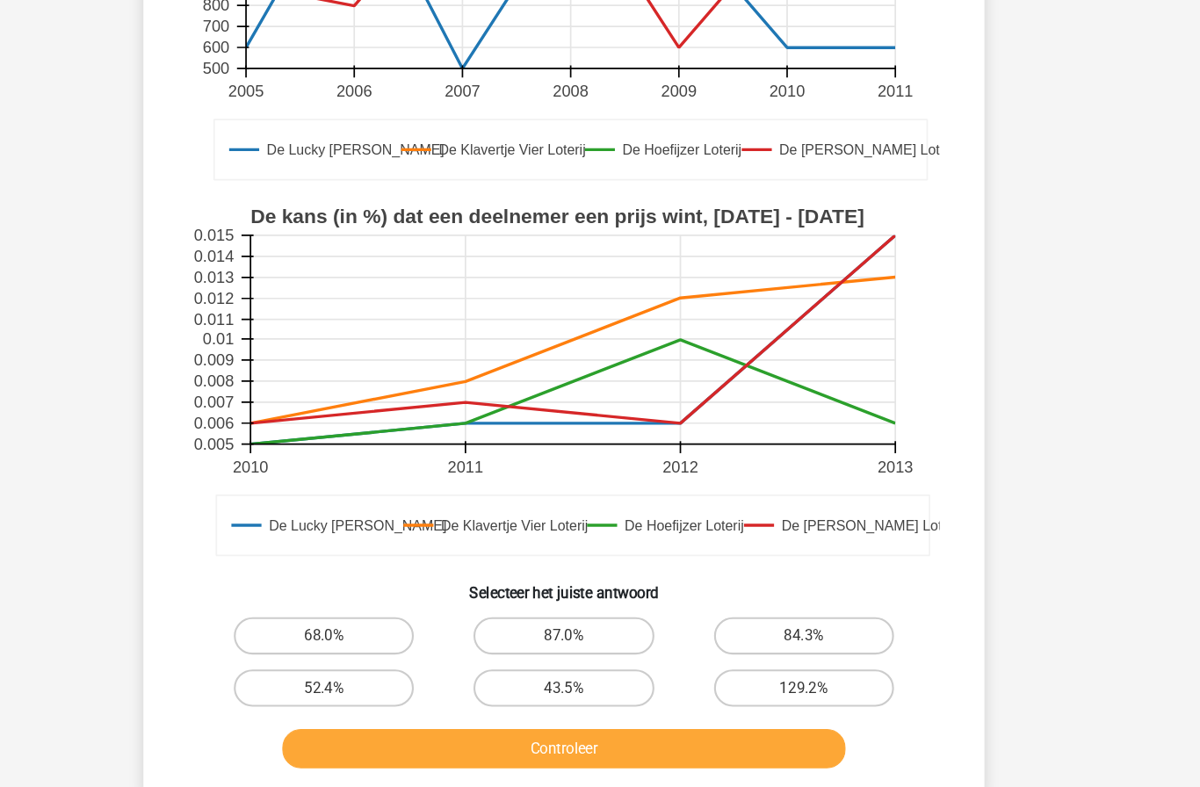
click at [349, 582] on label "68.0%" at bounding box center [374, 599] width 170 height 35
click at [374, 599] on input "68.0%" at bounding box center [379, 604] width 11 height 11
radio input "true"
click at [562, 688] on button "Controleer" at bounding box center [601, 705] width 532 height 37
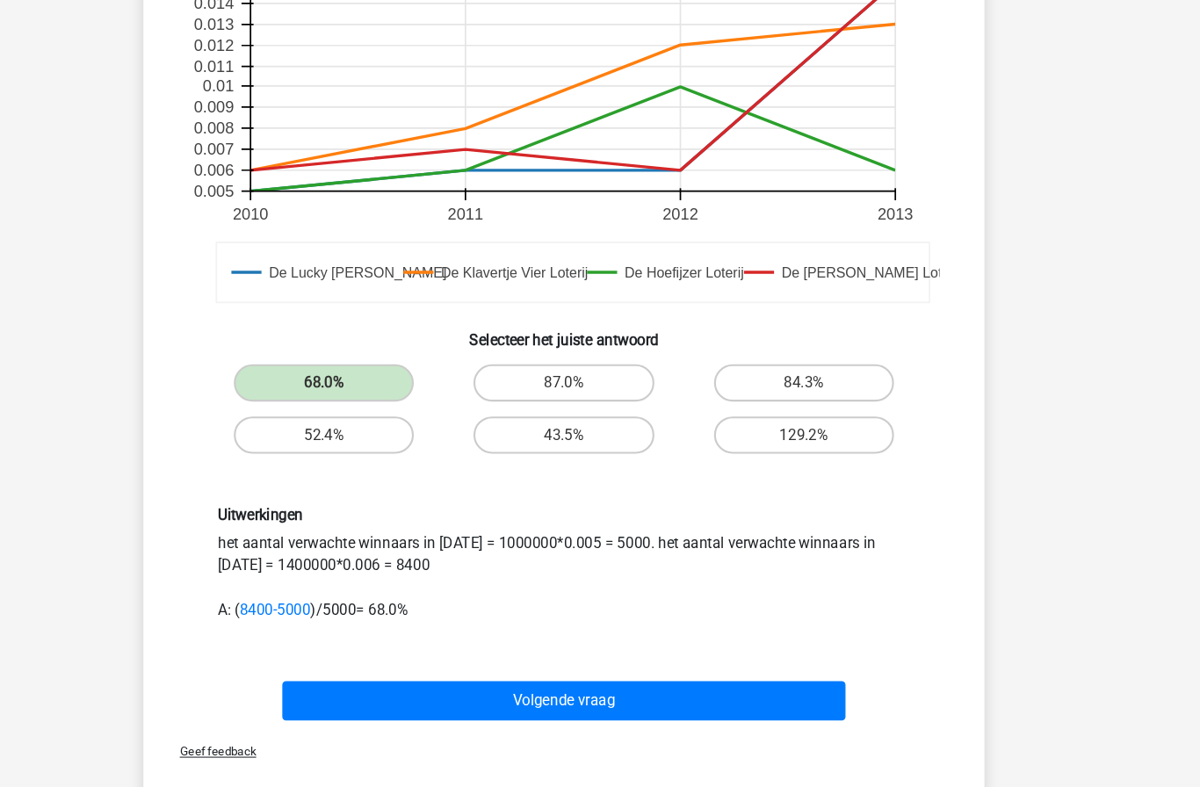
click at [711, 642] on button "Volgende vraag" at bounding box center [601, 660] width 532 height 37
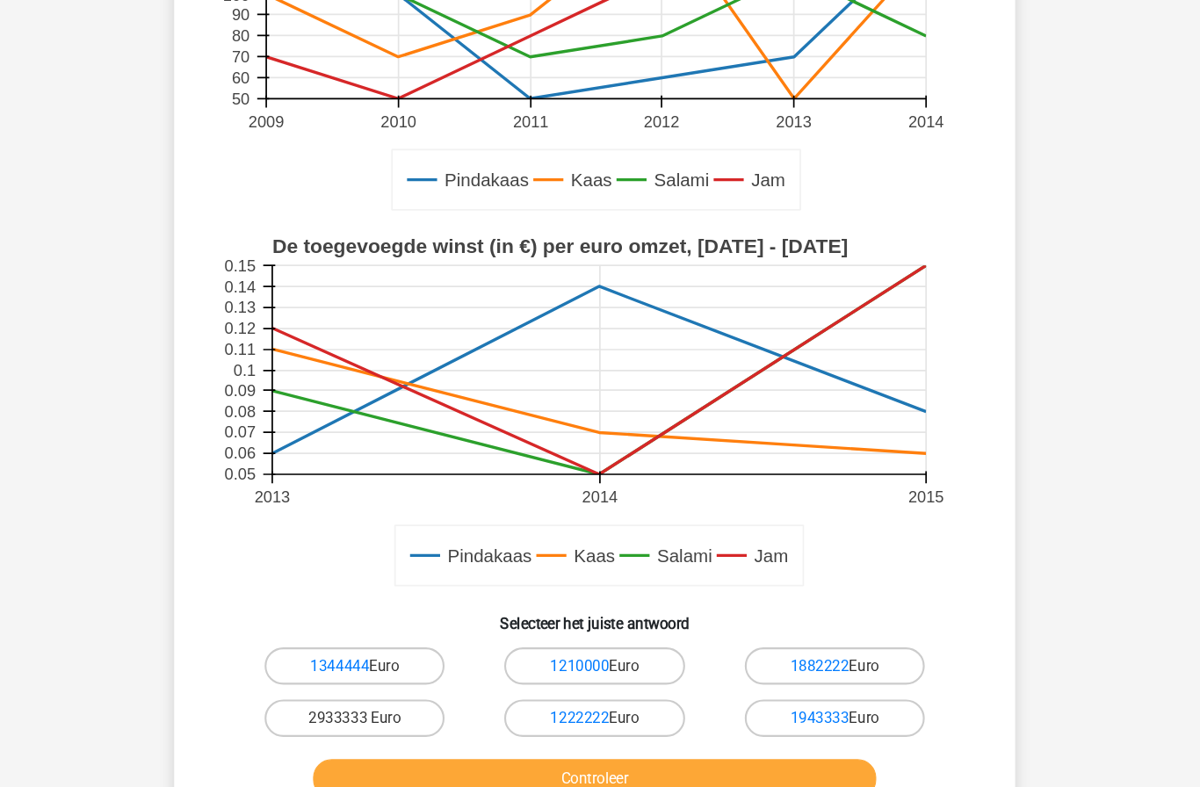
scroll to position [321, 0]
click at [619, 673] on label "1222222 Euro" at bounding box center [600, 676] width 170 height 35
click at [612, 677] on input "1222222 Euro" at bounding box center [605, 682] width 11 height 11
radio input "true"
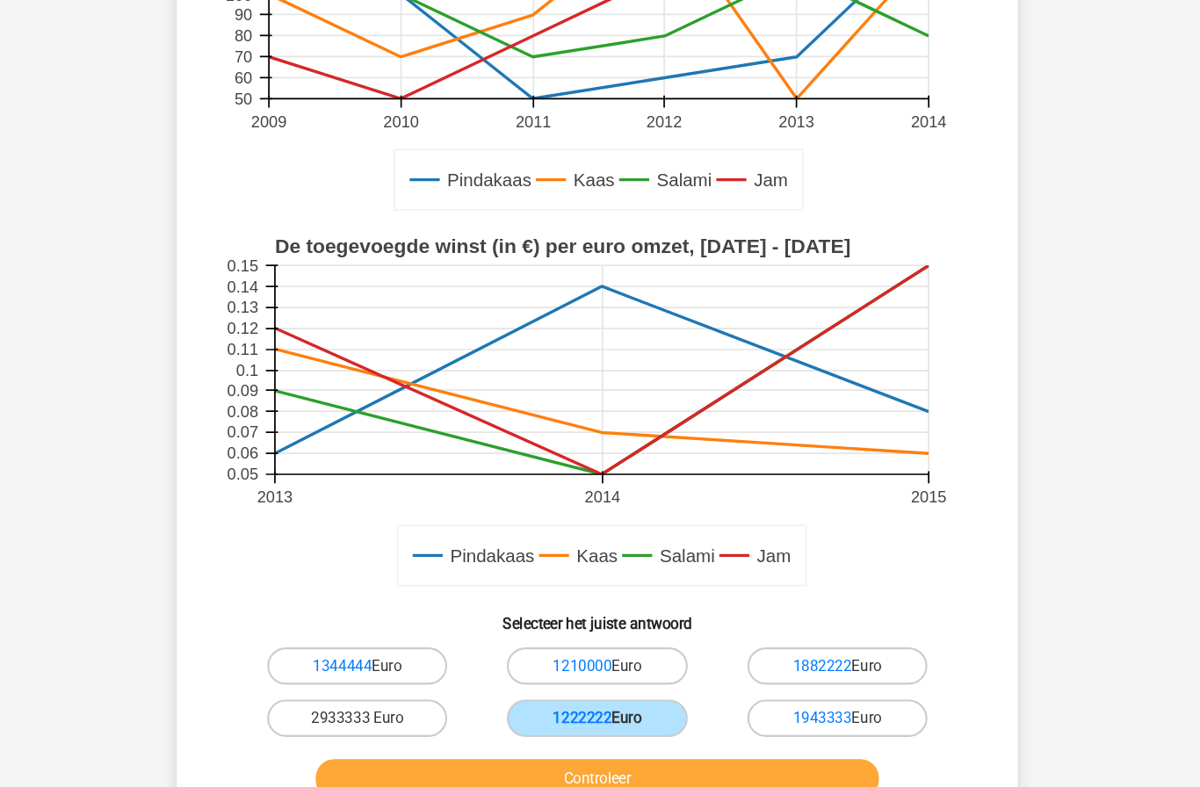
click at [736, 735] on button "Controleer" at bounding box center [601, 733] width 532 height 37
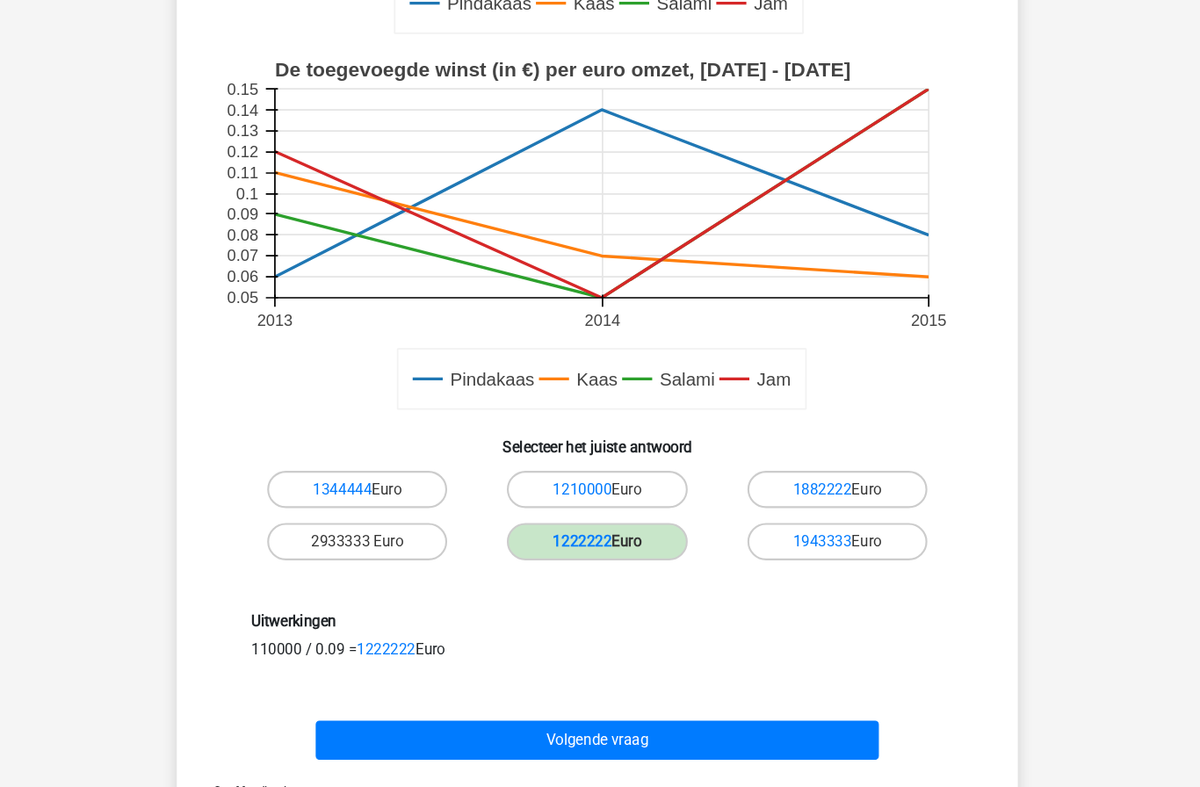
scroll to position [501, 0]
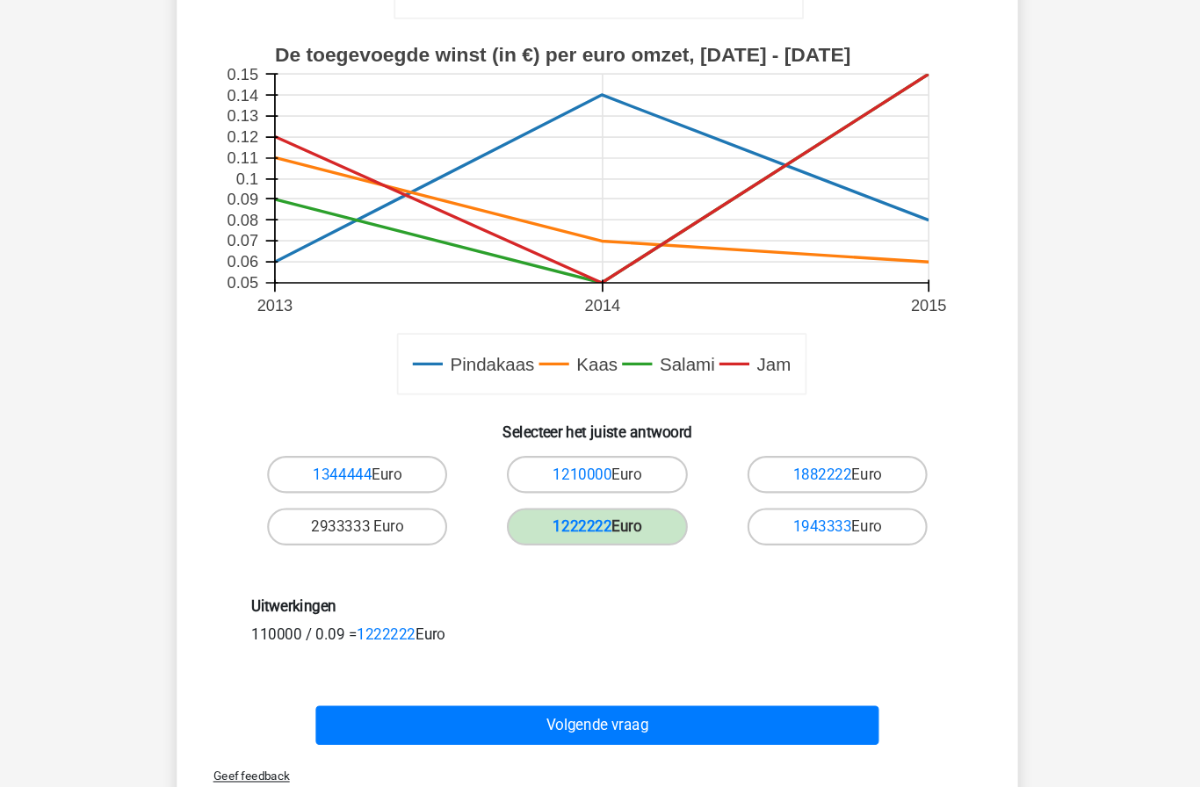
click at [785, 680] on button "Volgende vraag" at bounding box center [601, 683] width 532 height 37
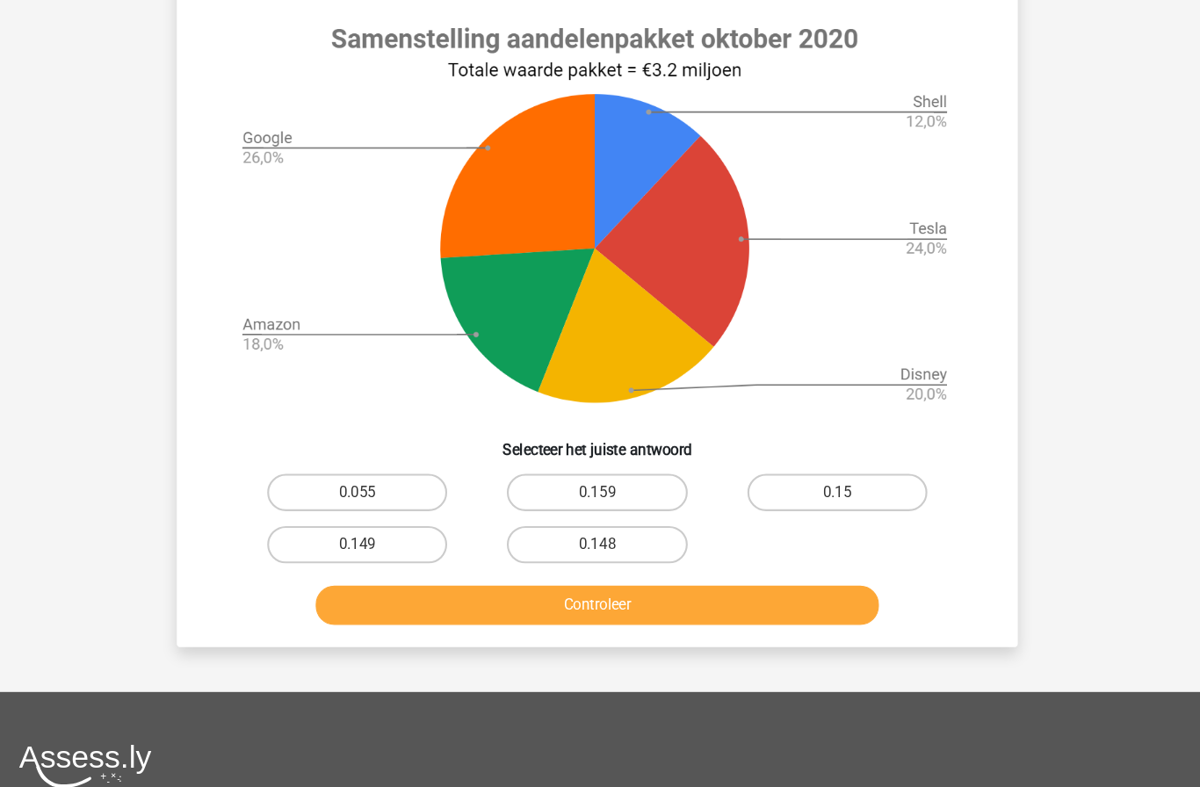
scroll to position [619, 0]
click at [598, 482] on label "0.159" at bounding box center [600, 464] width 170 height 35
click at [600, 476] on input "0.159" at bounding box center [605, 470] width 11 height 11
radio input "true"
click at [758, 580] on button "Controleer" at bounding box center [601, 571] width 532 height 37
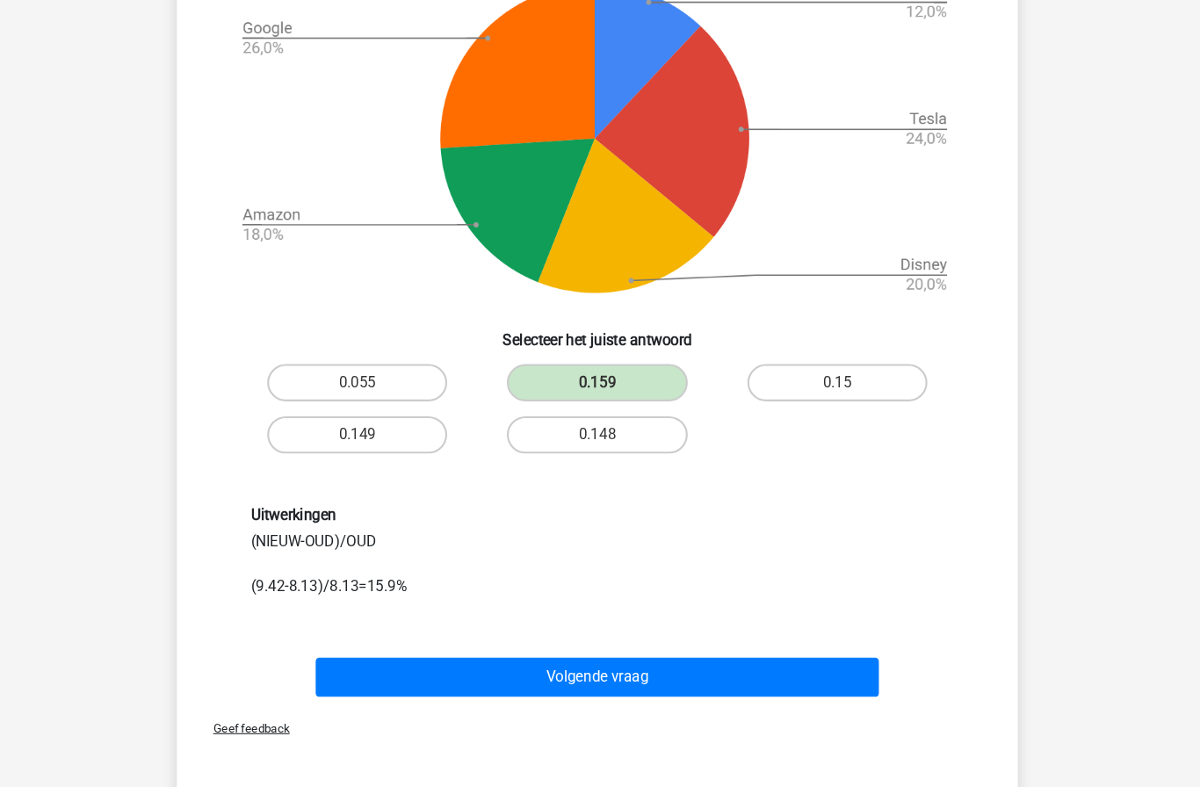
click at [745, 657] on button "Volgende vraag" at bounding box center [601, 638] width 532 height 37
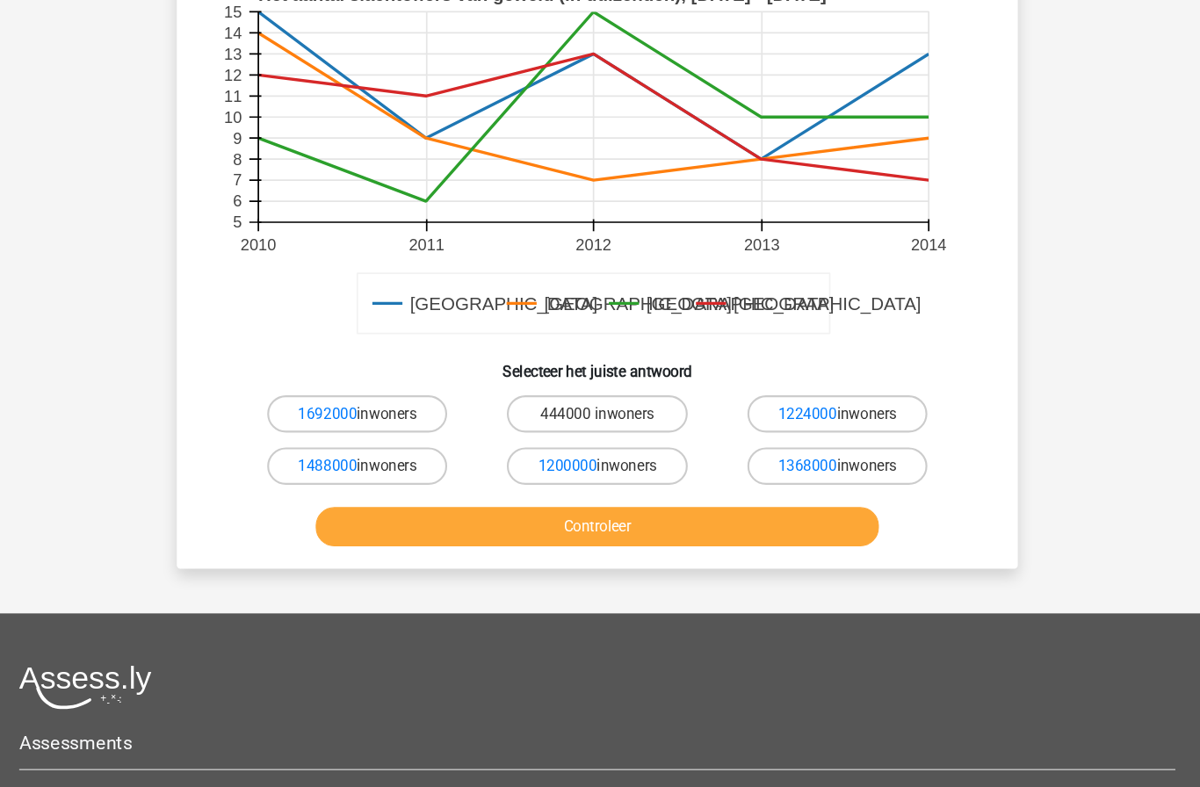
scroll to position [567, 0]
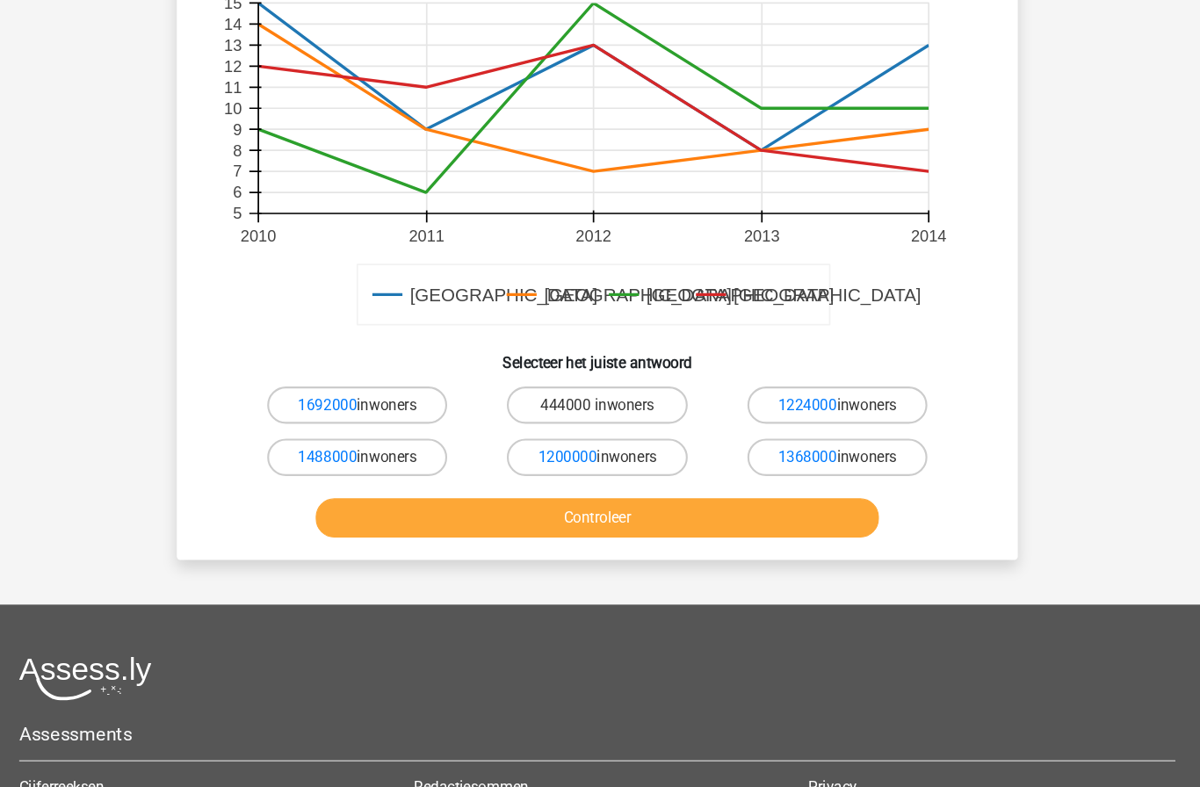
click at [614, 440] on label "1200000 inwoners" at bounding box center [600, 430] width 170 height 35
click at [612, 440] on input "1200000 inwoners" at bounding box center [605, 436] width 11 height 11
radio input "true"
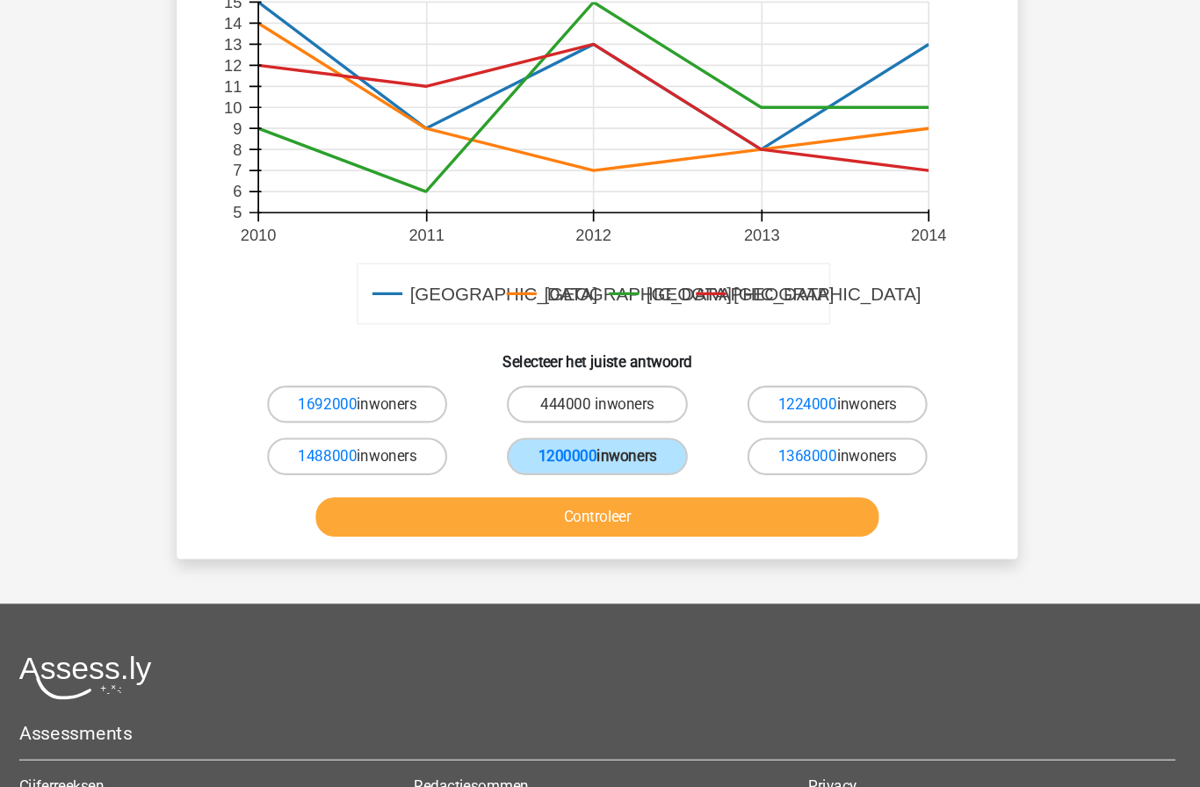
click at [739, 489] on button "Controleer" at bounding box center [601, 487] width 532 height 37
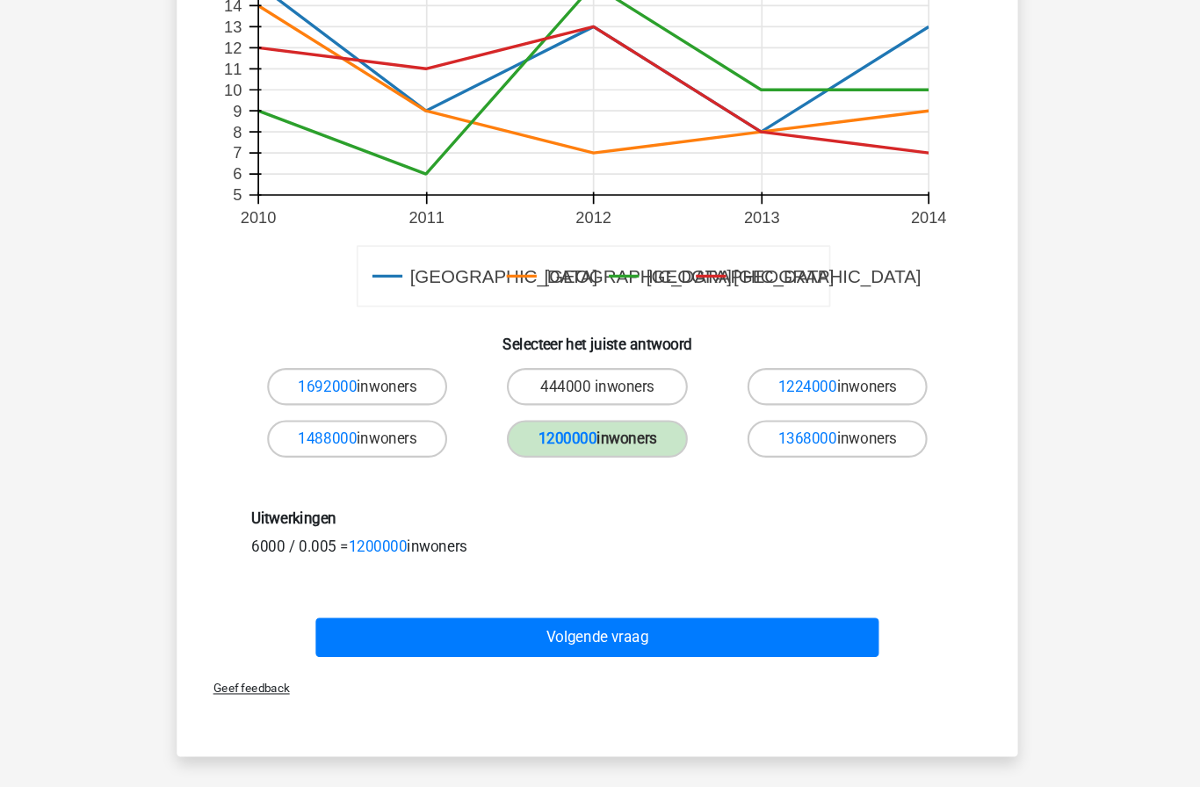
click at [727, 618] on button "Volgende vraag" at bounding box center [601, 601] width 532 height 37
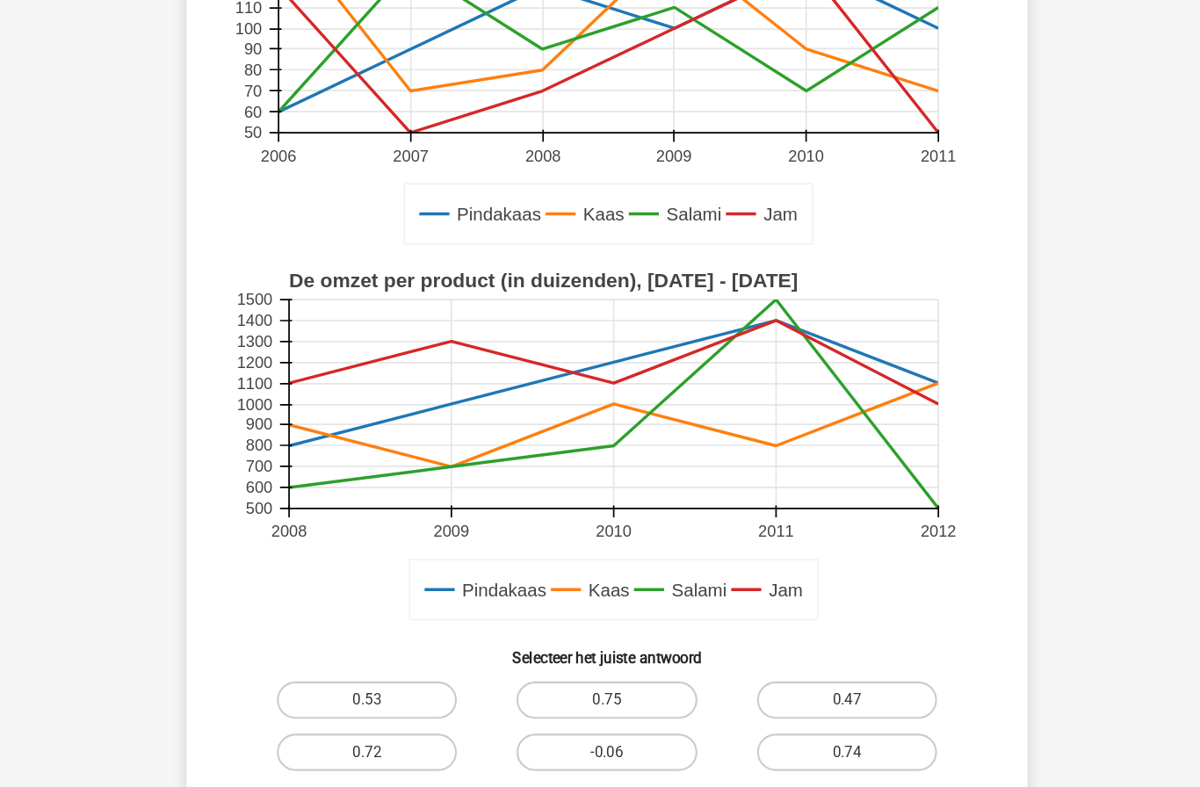
scroll to position [316, 0]
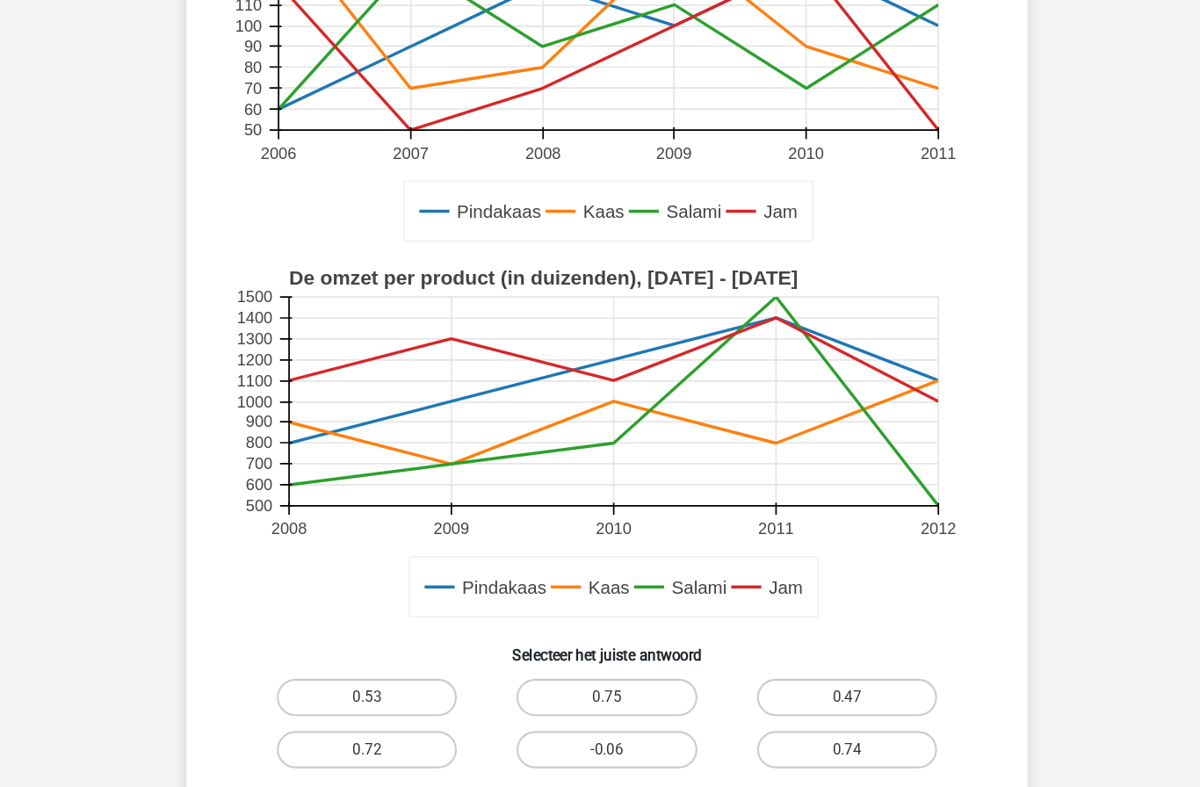
click at [381, 712] on label "0.72" at bounding box center [374, 707] width 170 height 35
click at [381, 712] on input "0.72" at bounding box center [379, 712] width 11 height 11
radio input "true"
click at [654, 772] on button "Controleer" at bounding box center [601, 764] width 532 height 37
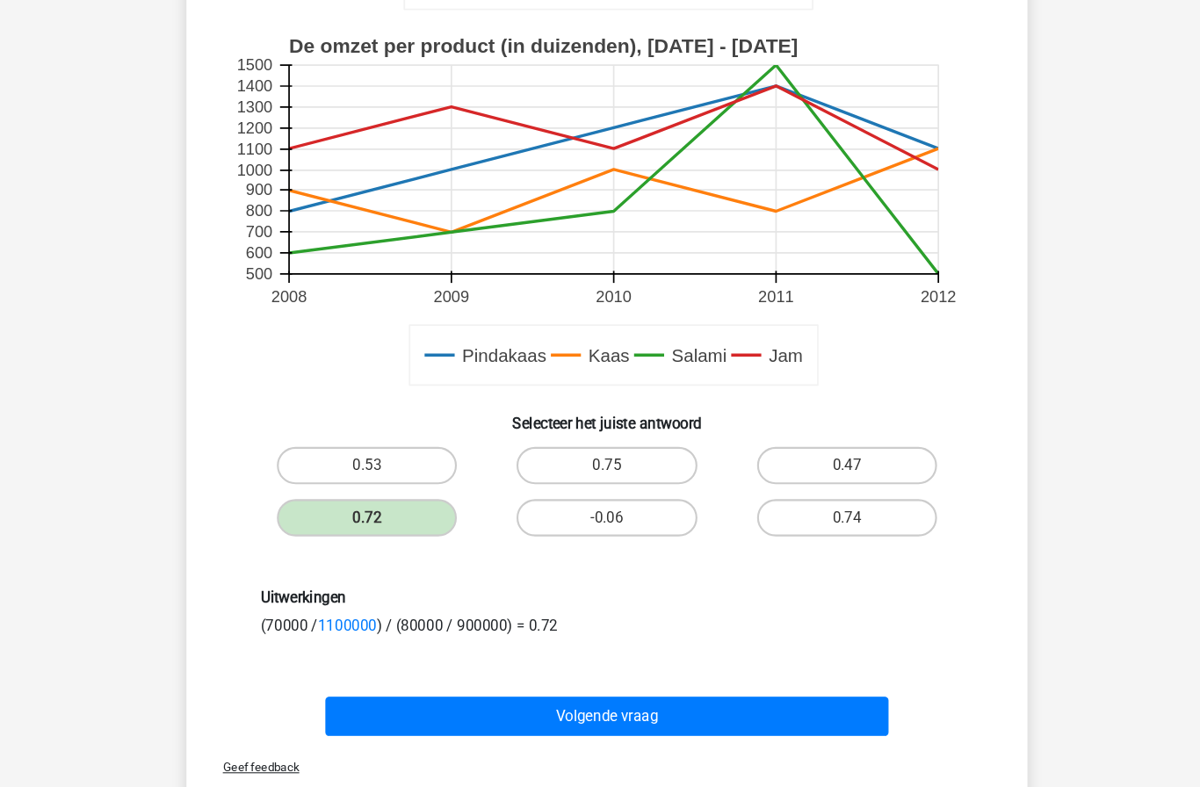
scroll to position [533, 0]
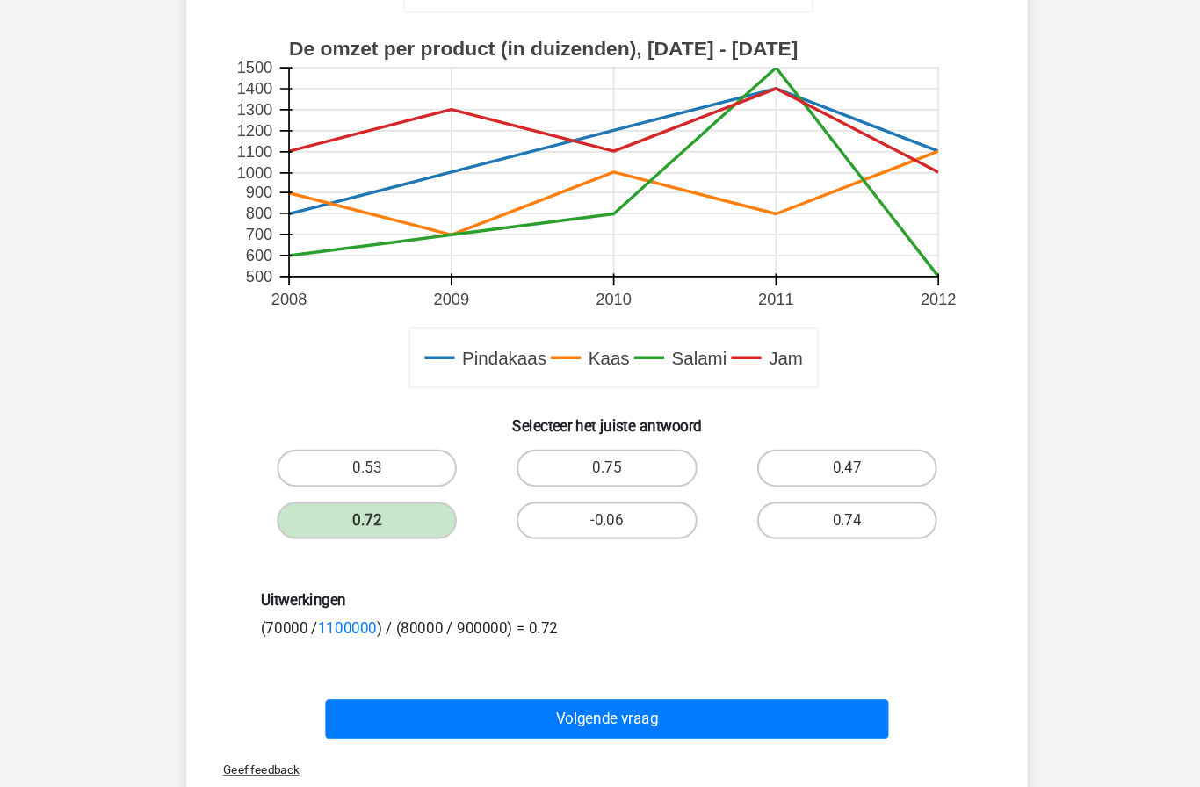
click at [771, 678] on button "Volgende vraag" at bounding box center [601, 677] width 532 height 37
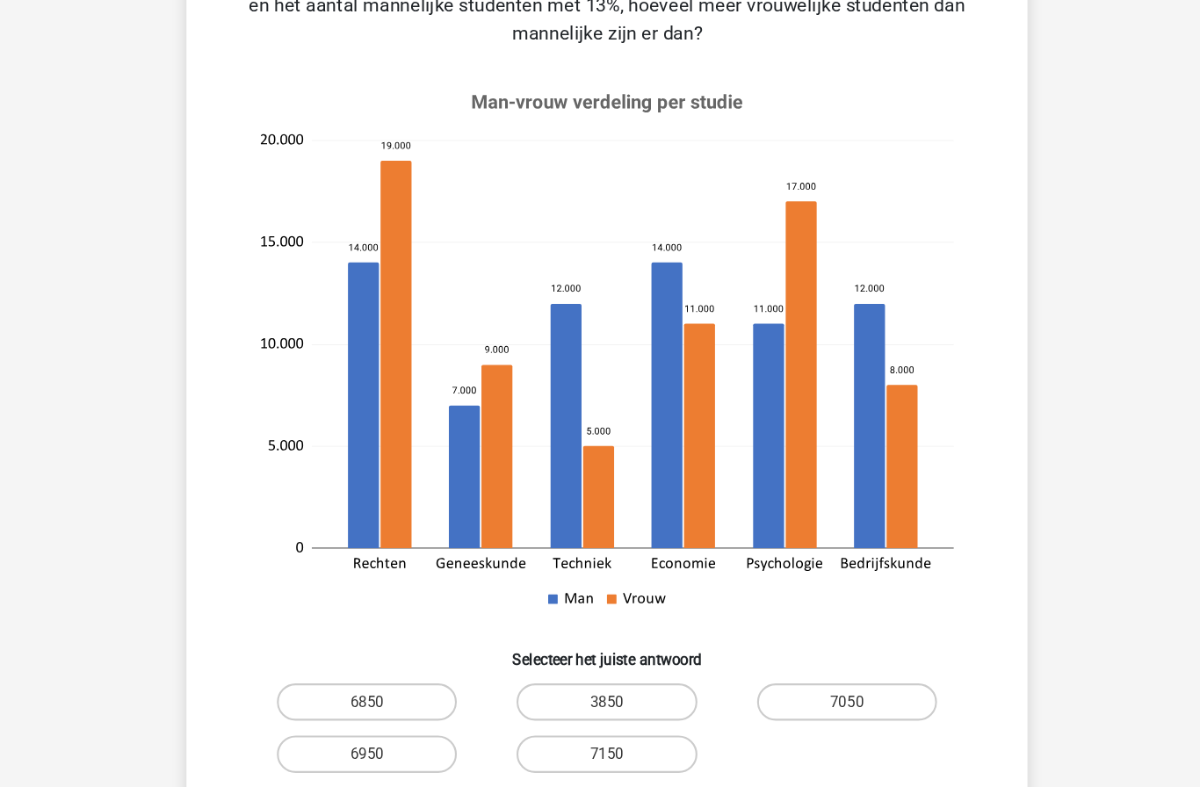
scroll to position [87, 0]
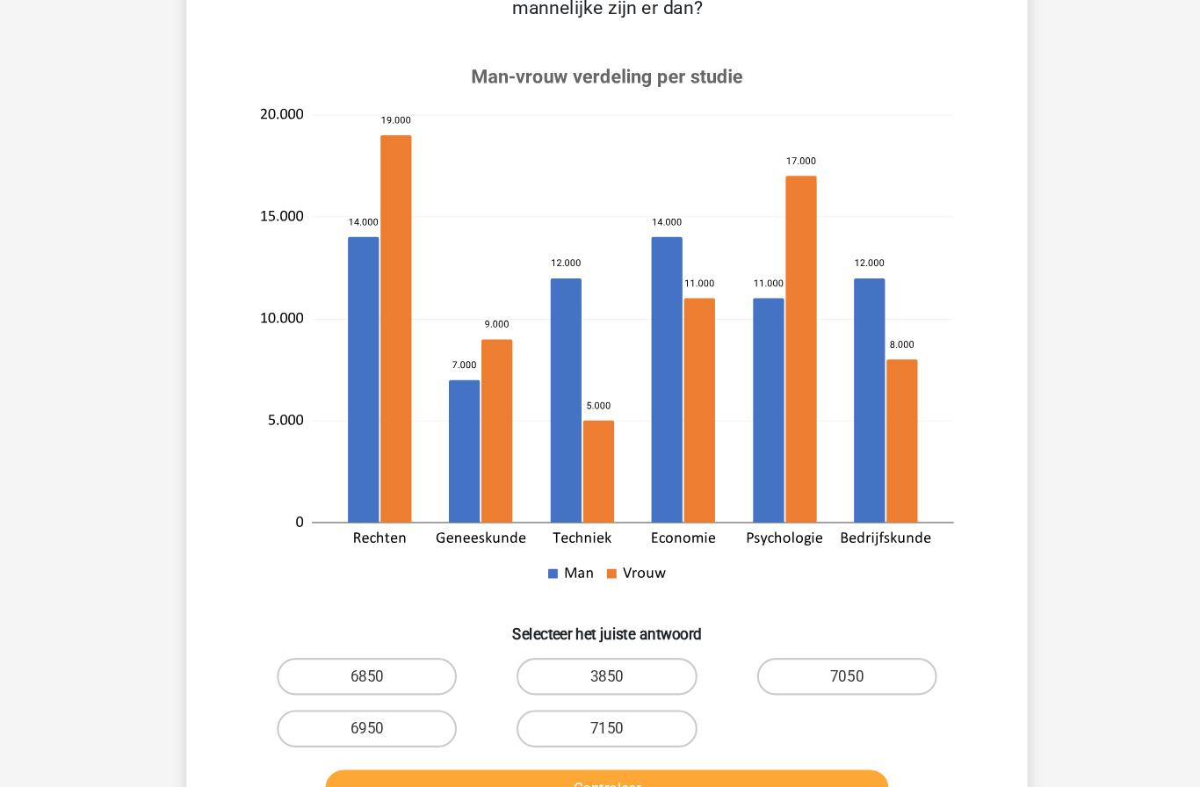
click at [625, 702] on label "7150" at bounding box center [600, 686] width 170 height 35
click at [612, 698] on input "7150" at bounding box center [605, 691] width 11 height 11
radio input "true"
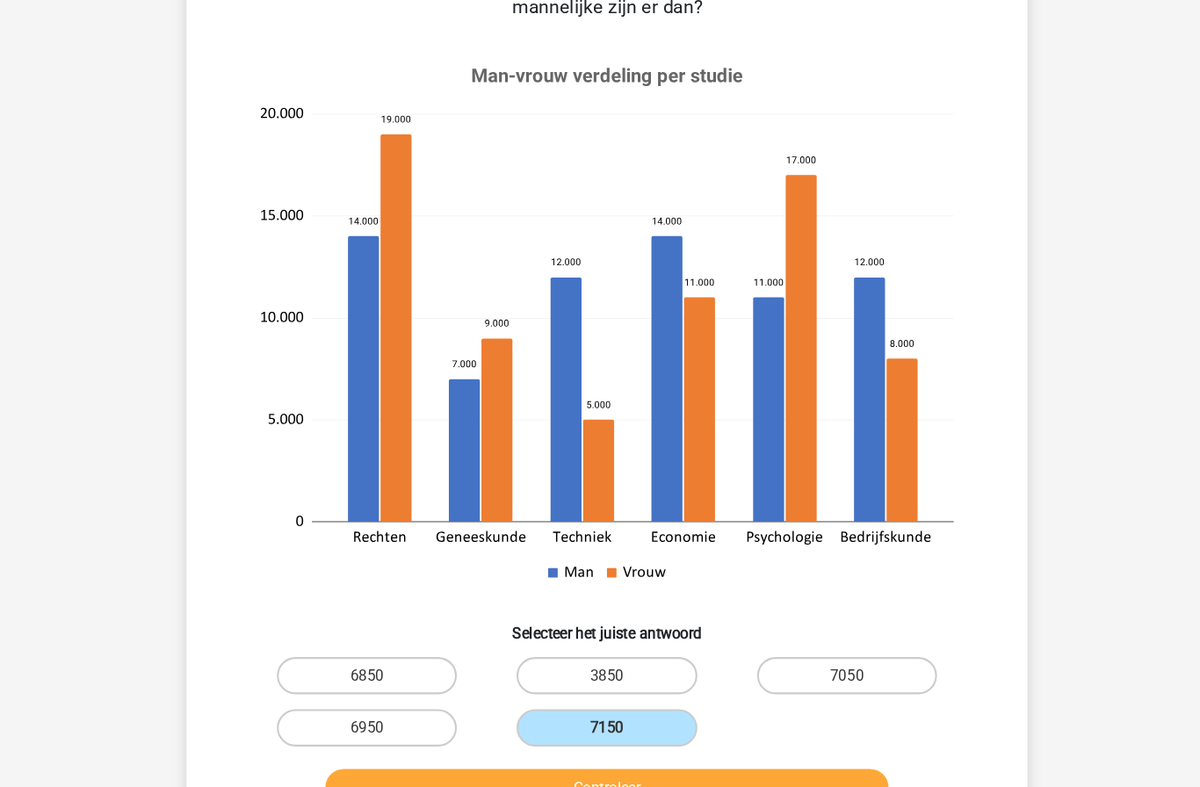
click at [728, 746] on button "Controleer" at bounding box center [601, 743] width 532 height 37
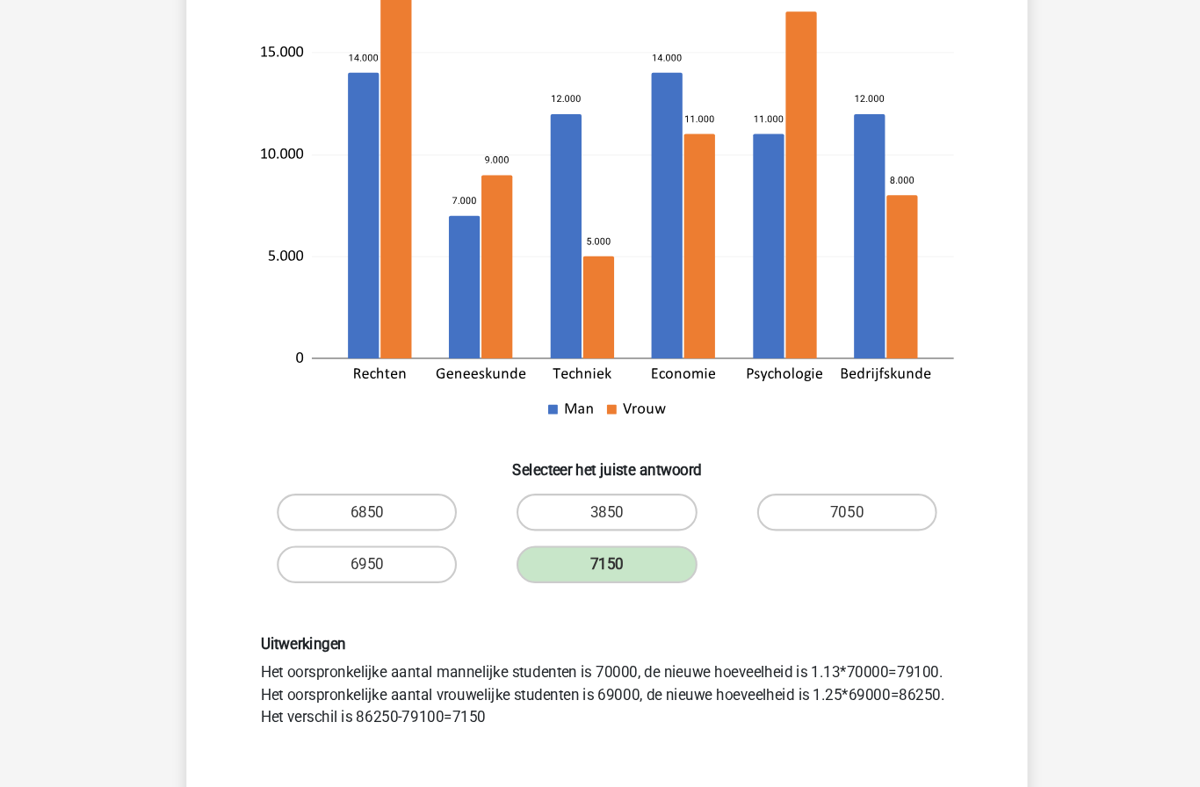
click at [780, 767] on button "Volgende vraag" at bounding box center [601, 761] width 532 height 37
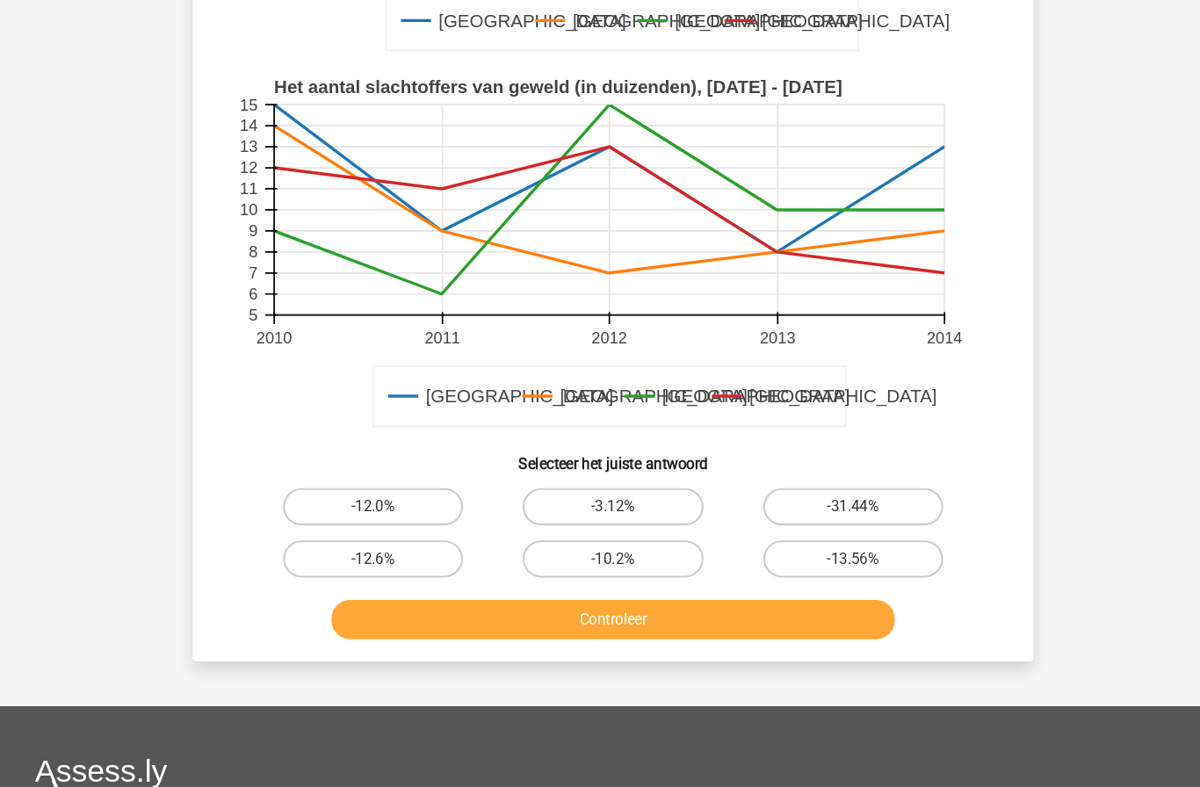
scroll to position [659, 0]
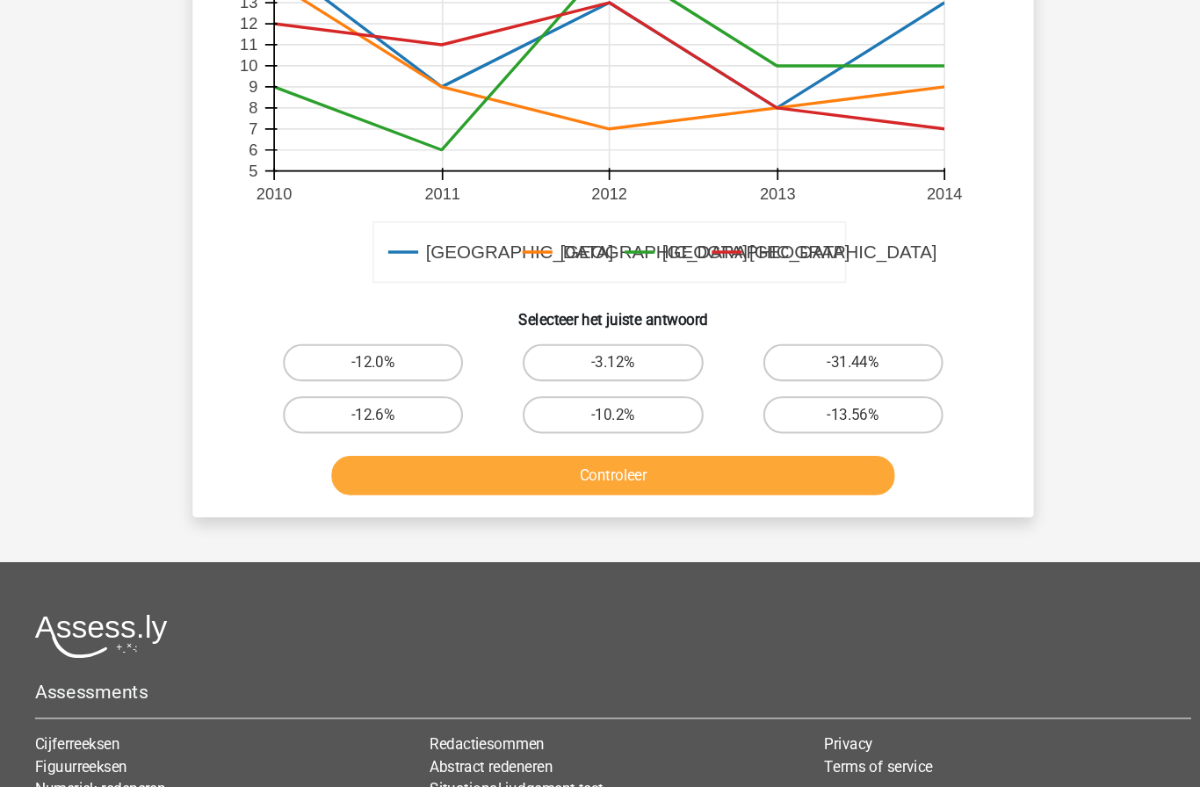
click at [536, 382] on label "-10.2%" at bounding box center [600, 391] width 170 height 35
click at [600, 391] on input "-10.2%" at bounding box center [605, 396] width 11 height 11
radio input "true"
click at [494, 436] on button "Controleer" at bounding box center [601, 448] width 532 height 37
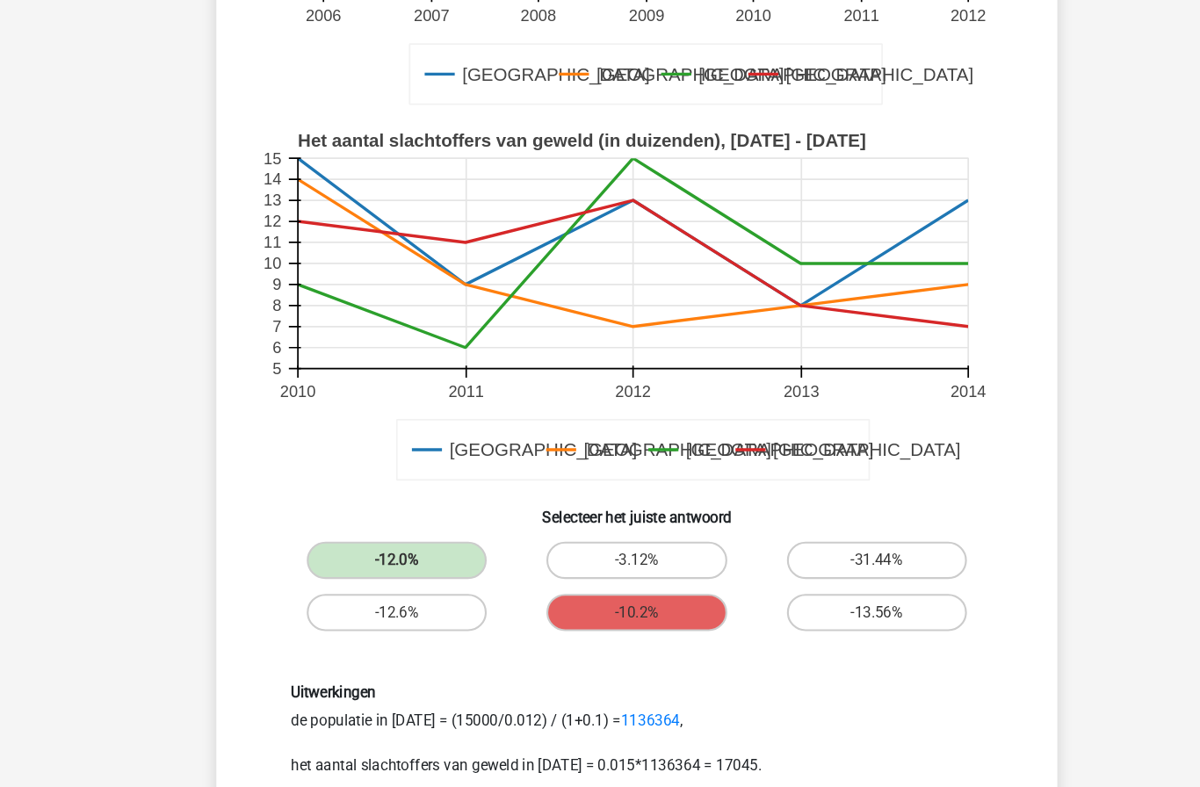
scroll to position [481, 0]
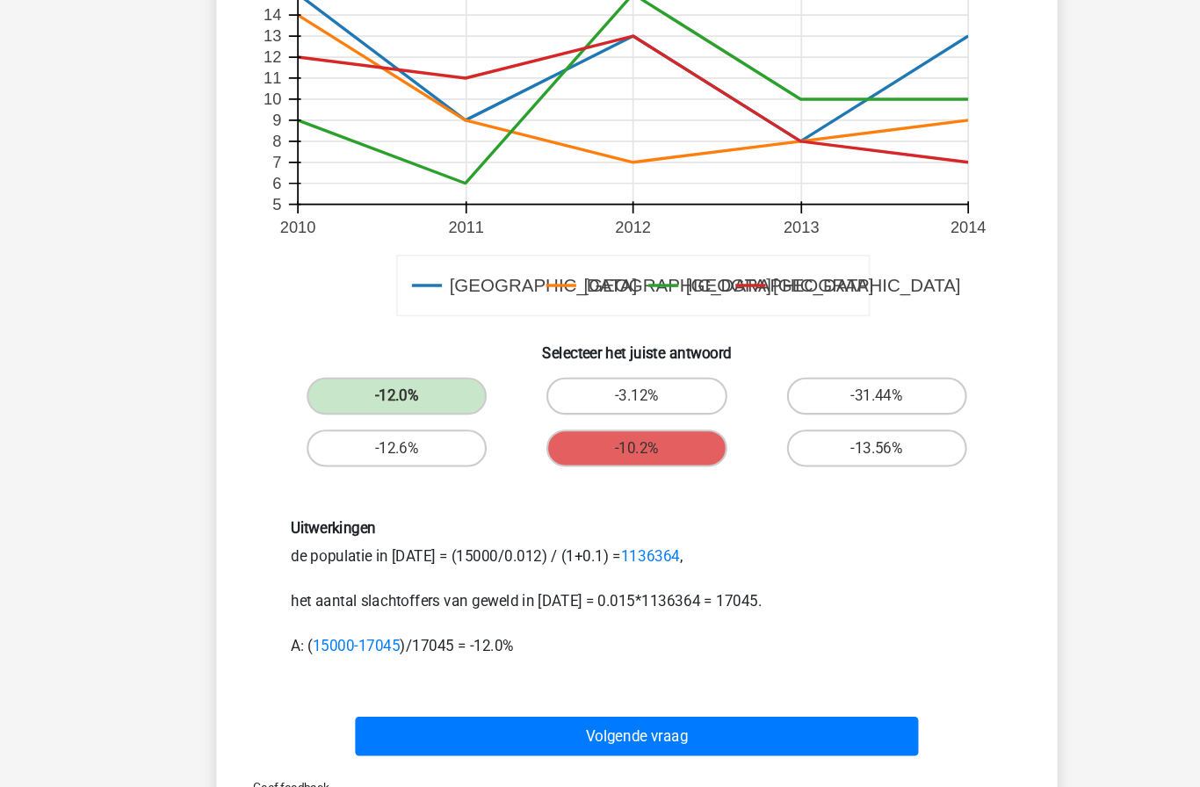
click at [812, 699] on button "Volgende vraag" at bounding box center [601, 694] width 532 height 37
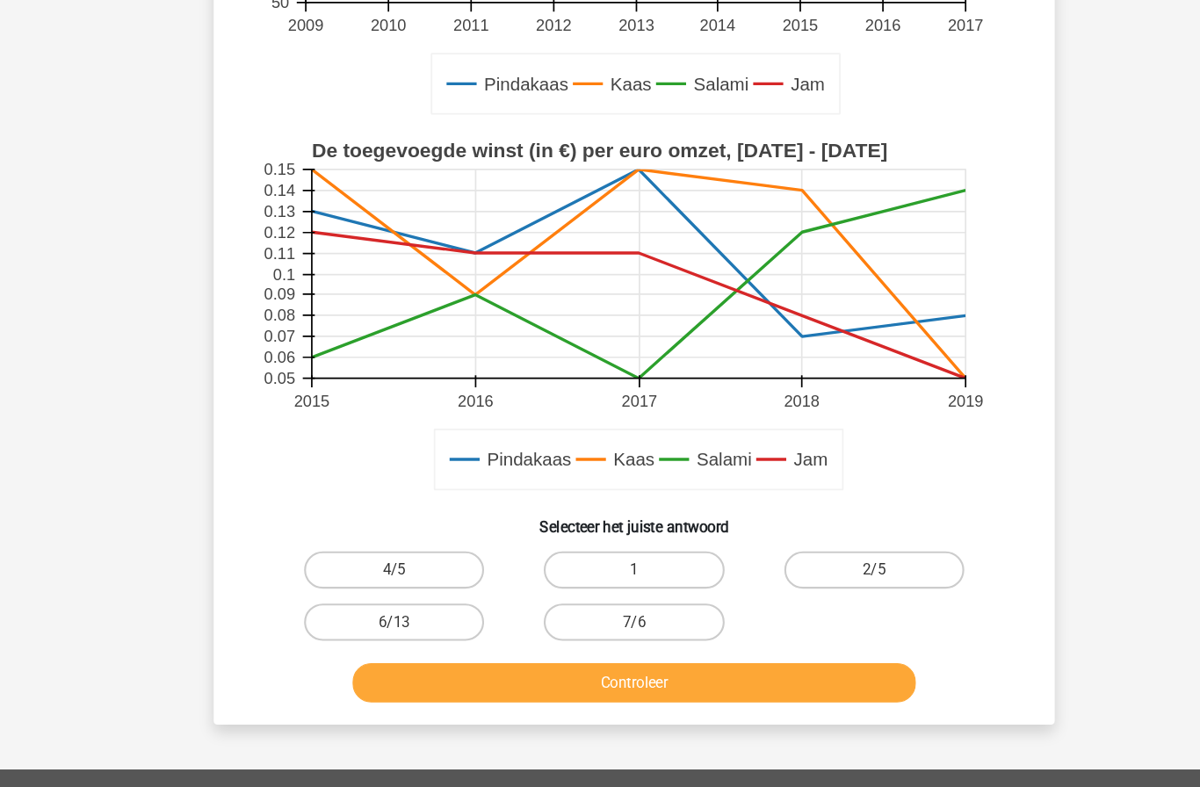
scroll to position [463, 0]
click at [410, 584] on label "6/13" at bounding box center [374, 586] width 170 height 35
click at [386, 587] on input "6/13" at bounding box center [379, 592] width 11 height 11
radio input "true"
click at [609, 638] on button "Controleer" at bounding box center [601, 644] width 532 height 37
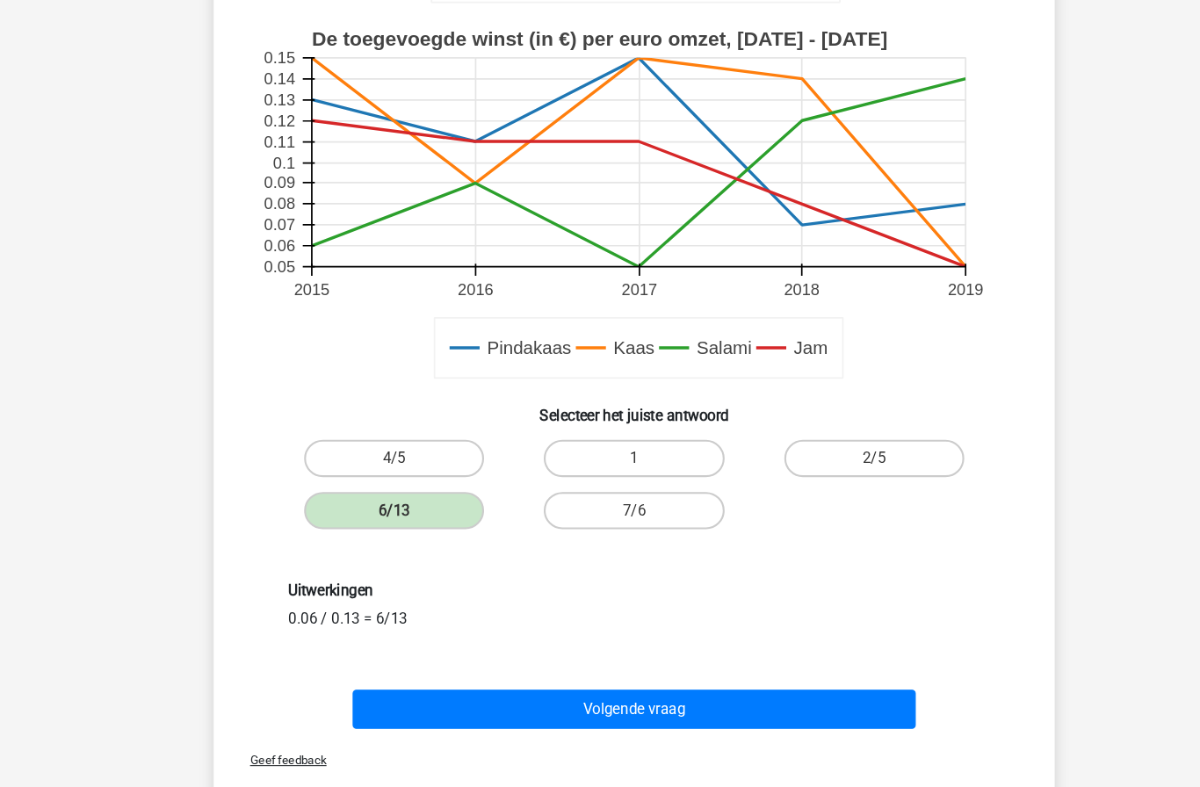
click at [764, 666] on button "Volgende vraag" at bounding box center [601, 667] width 532 height 37
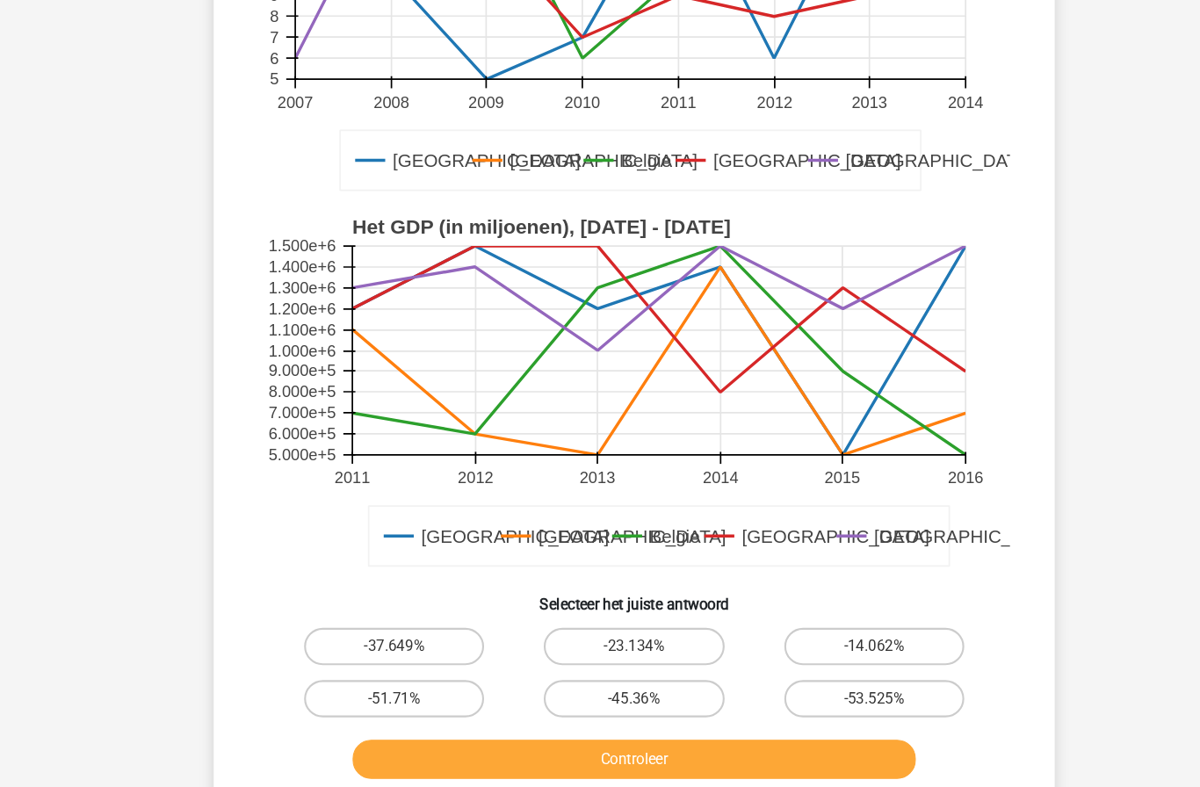
scroll to position [366, 0]
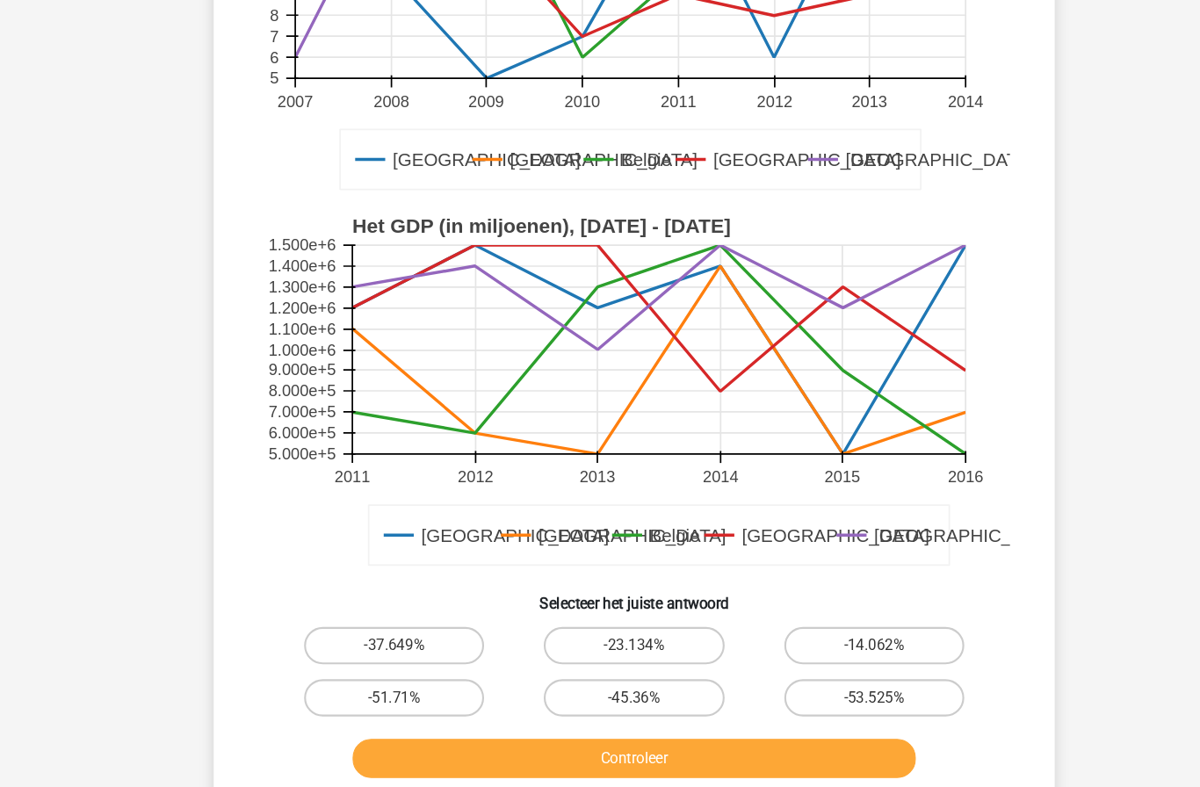
click at [562, 600] on label "-23.134%" at bounding box center [600, 608] width 170 height 35
click at [600, 609] on input "-23.134%" at bounding box center [605, 614] width 11 height 11
radio input "true"
click at [520, 714] on button "Controleer" at bounding box center [601, 715] width 532 height 37
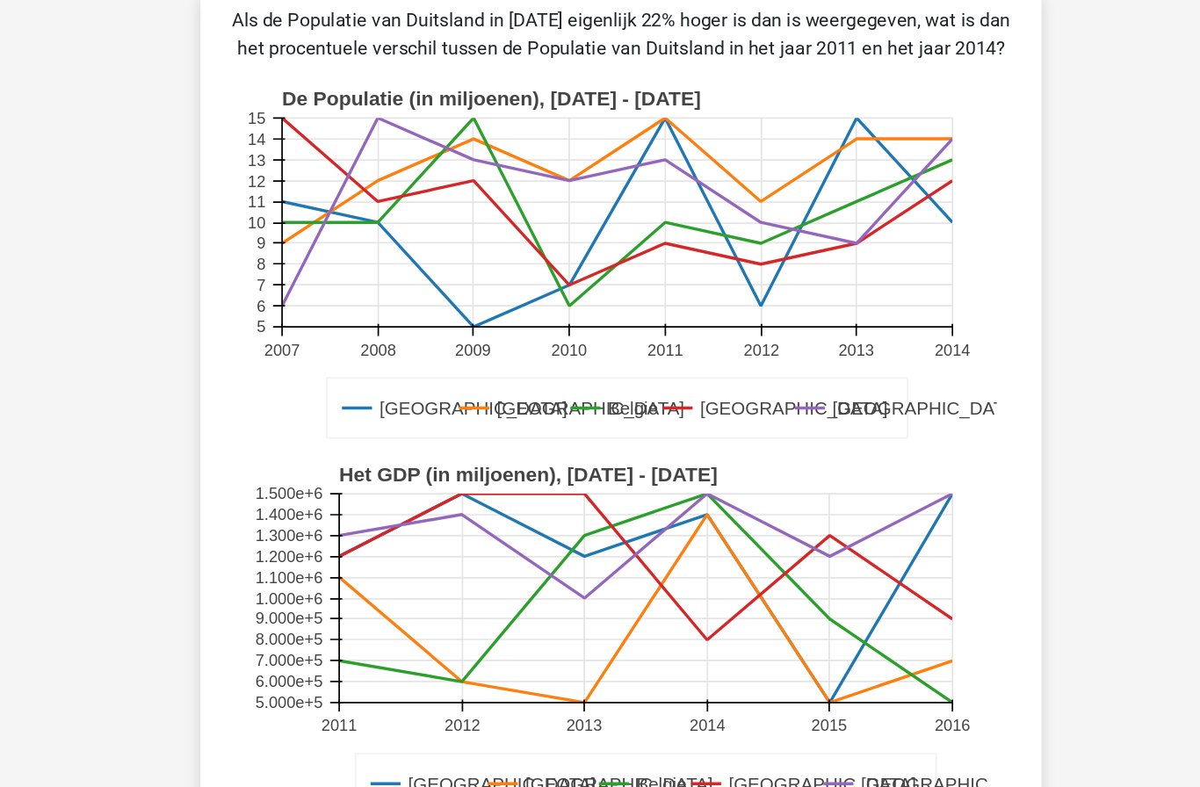
scroll to position [132, 0]
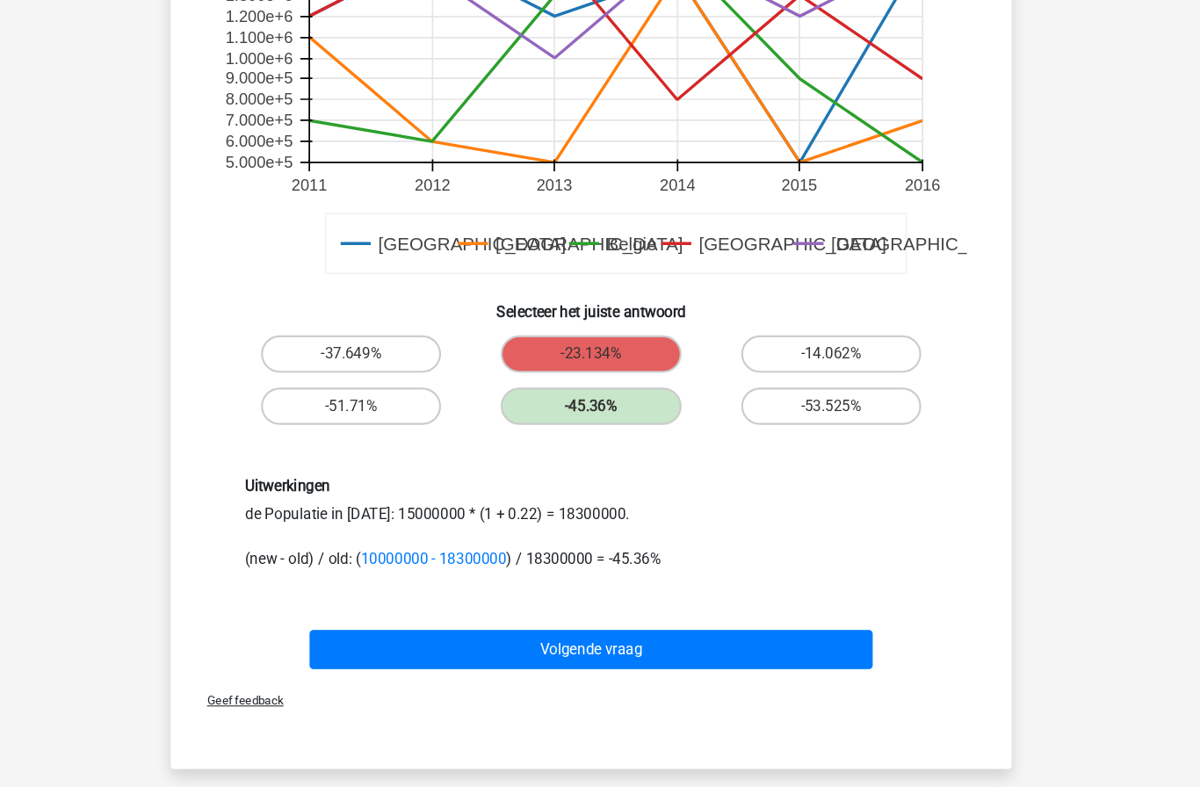
click at [757, 626] on button "Volgende vraag" at bounding box center [601, 611] width 532 height 37
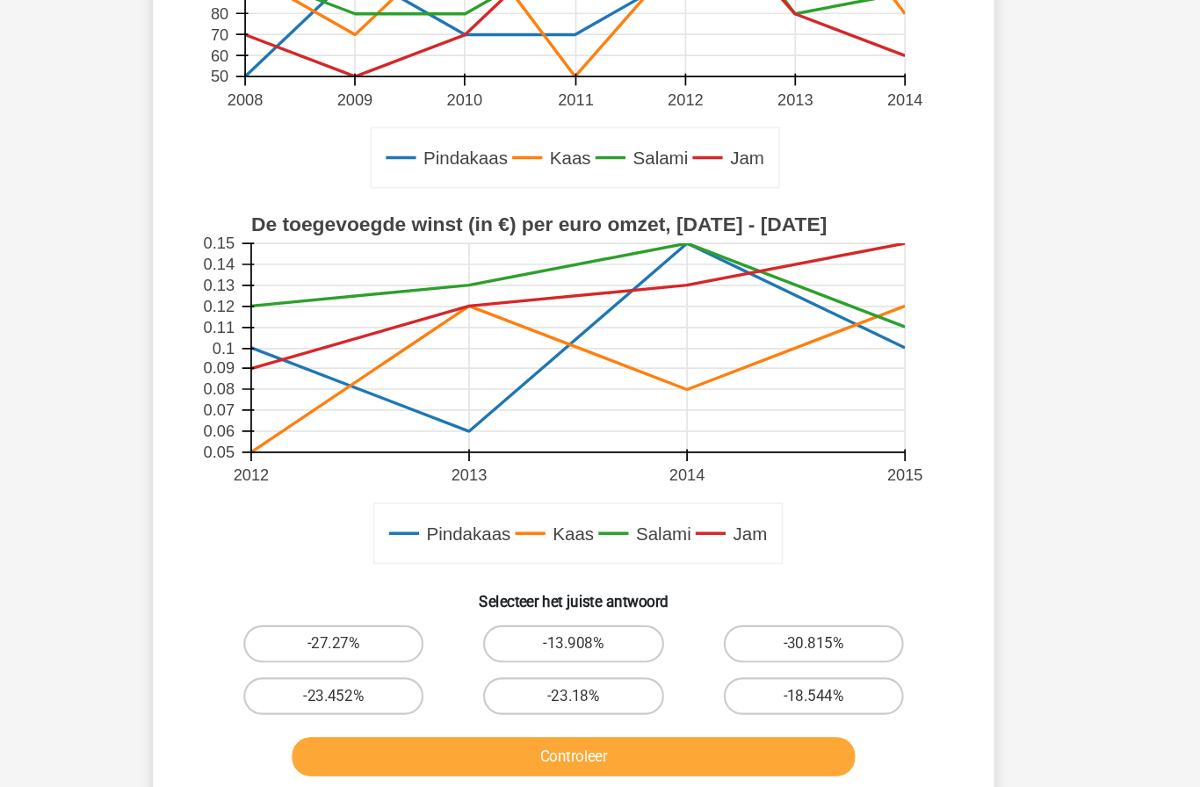
scroll to position [367, 0]
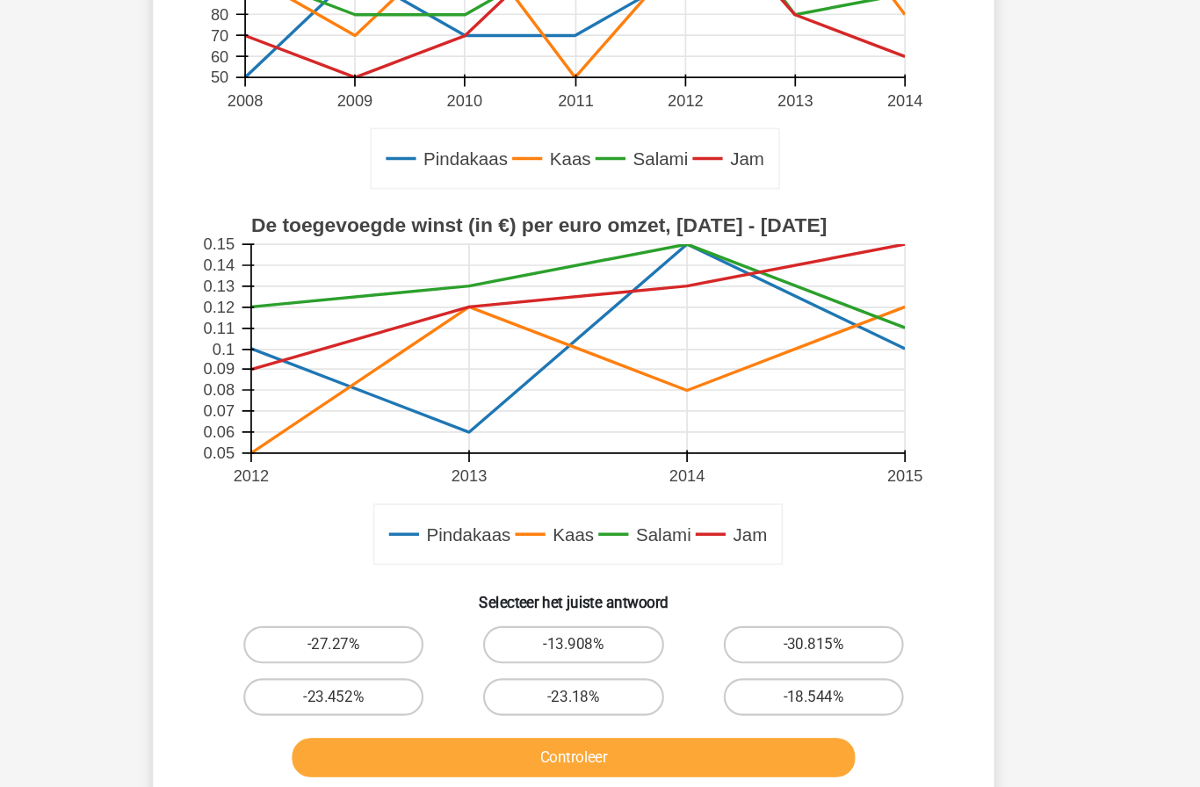
click at [289, 596] on label "-27.27%" at bounding box center [374, 607] width 170 height 35
click at [374, 607] on input "-27.27%" at bounding box center [379, 612] width 11 height 11
radio input "true"
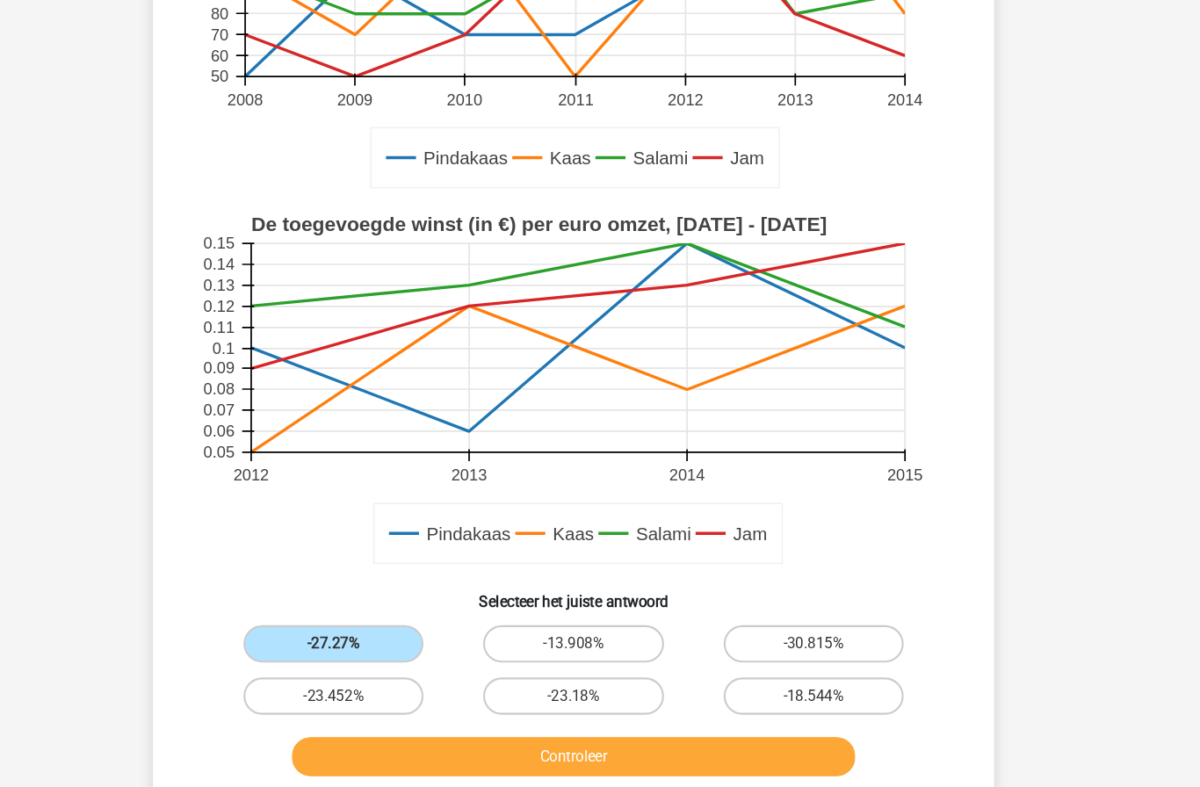
click at [446, 700] on button "Controleer" at bounding box center [601, 713] width 532 height 37
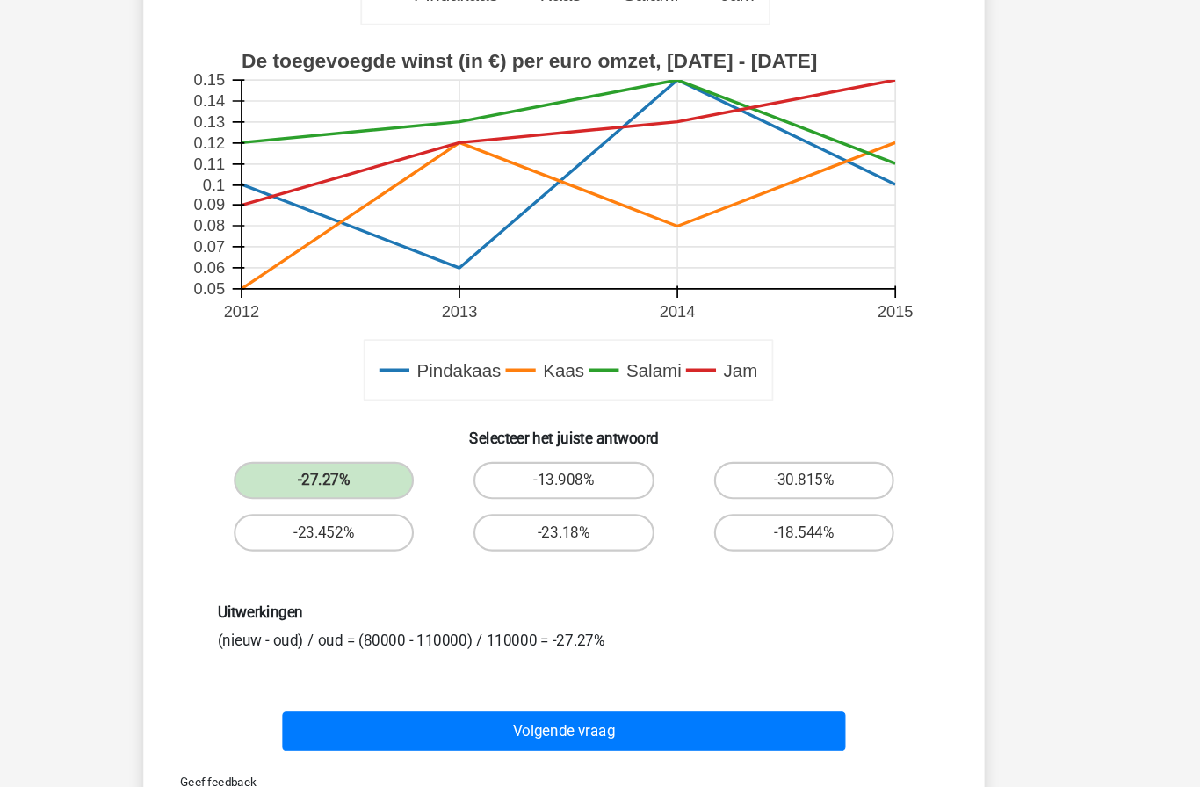
scroll to position [523, 0]
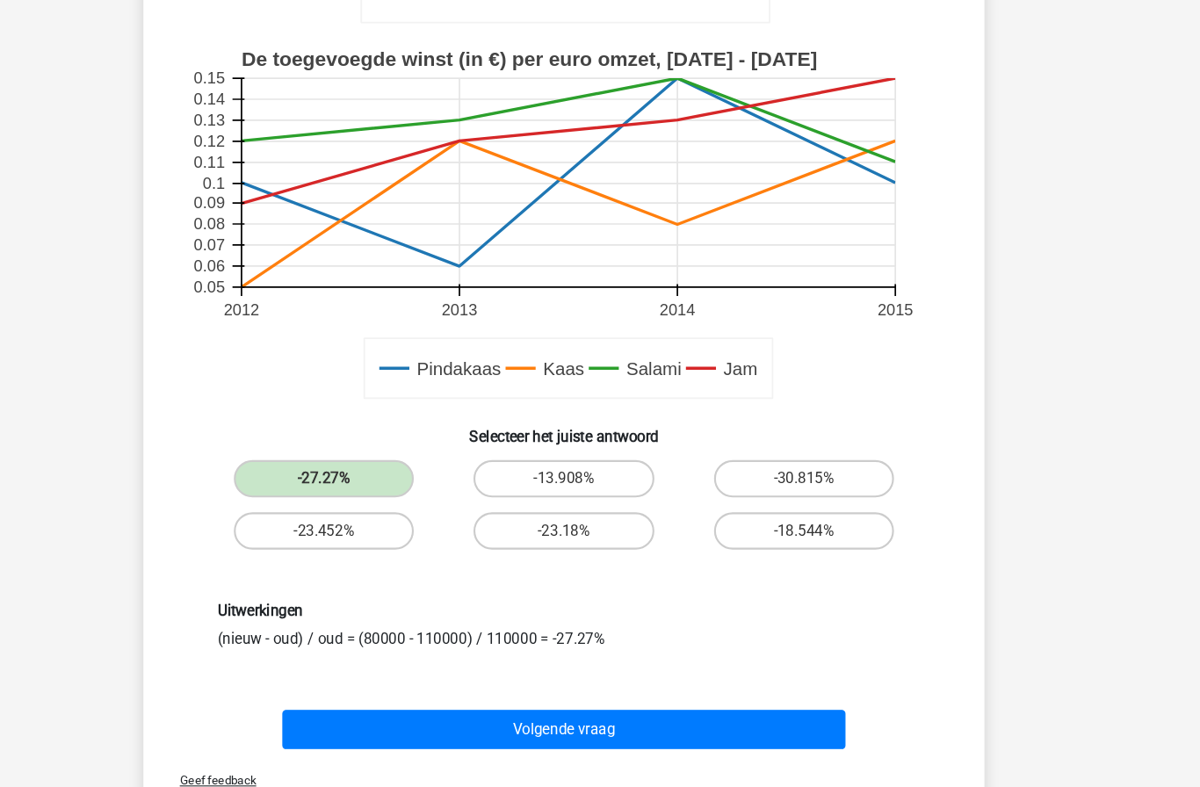
click at [473, 695] on button "Volgende vraag" at bounding box center [601, 688] width 532 height 37
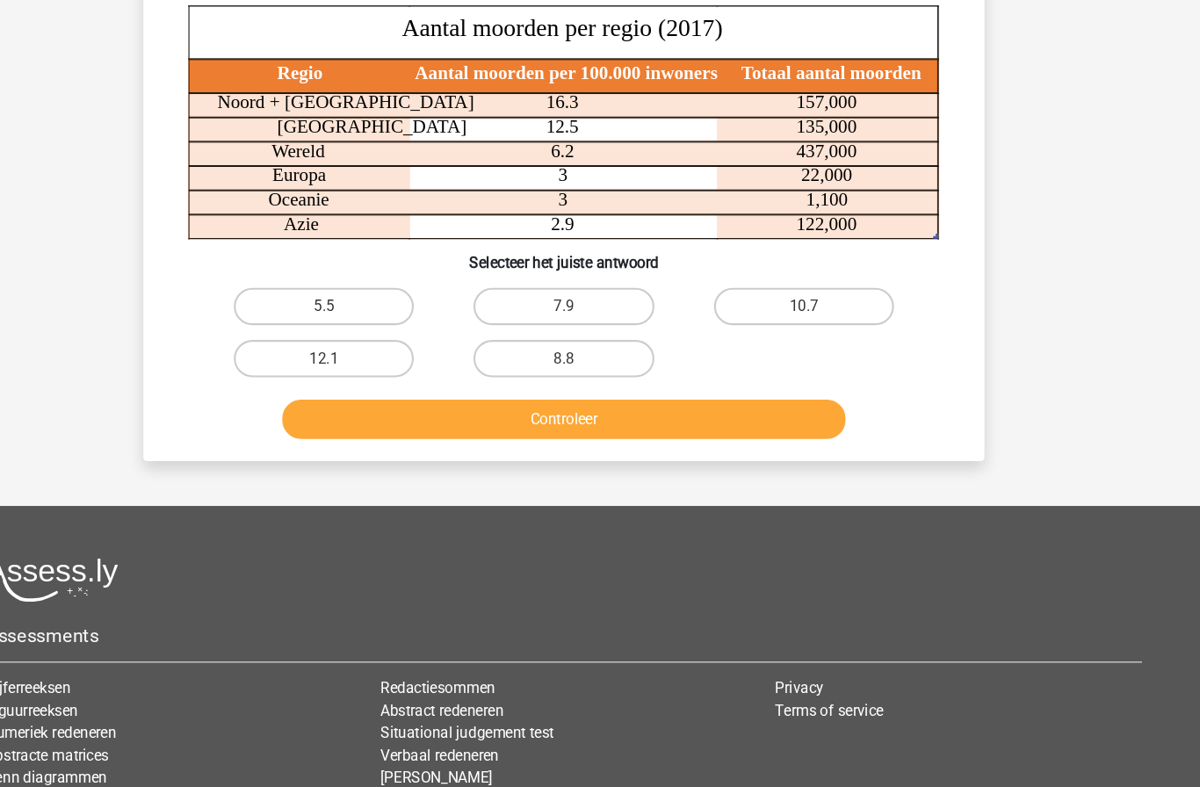
scroll to position [87, 0]
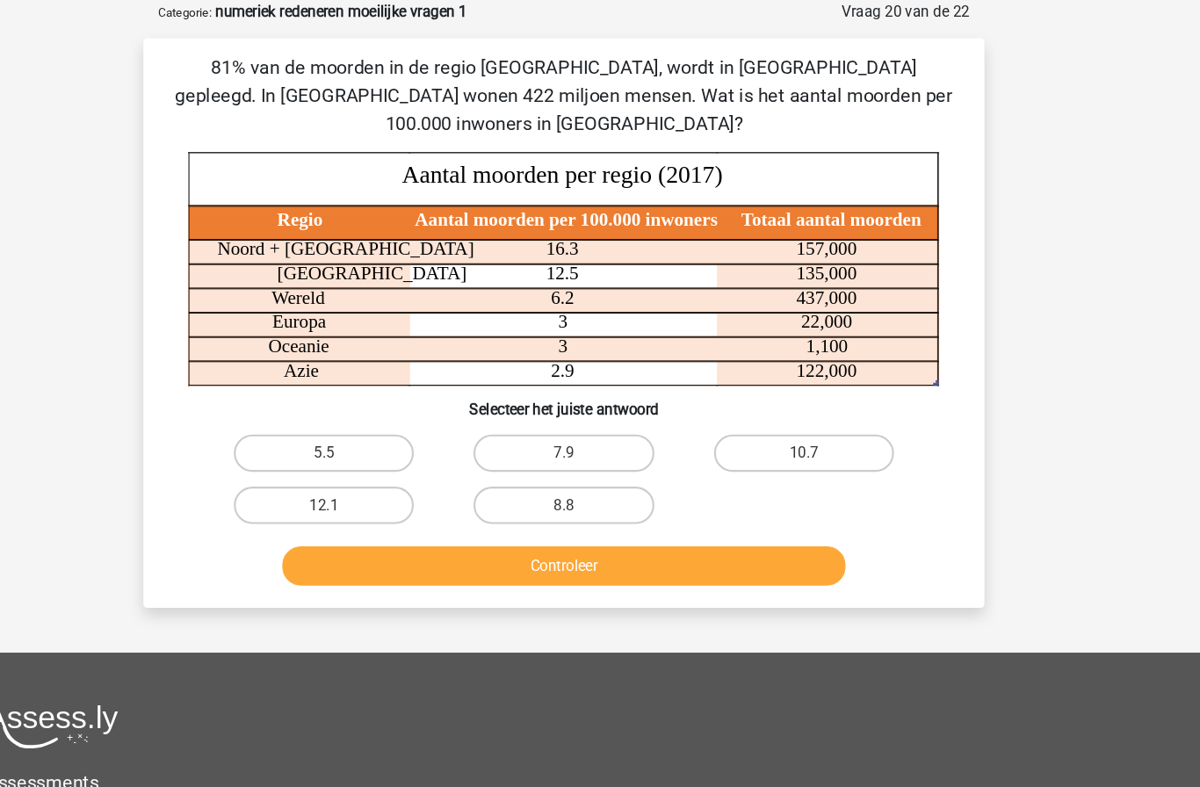
click at [515, 422] on label "7.9" at bounding box center [600, 427] width 170 height 35
click at [600, 427] on input "7.9" at bounding box center [605, 432] width 11 height 11
radio input "true"
click at [494, 537] on button "Controleer" at bounding box center [601, 533] width 532 height 37
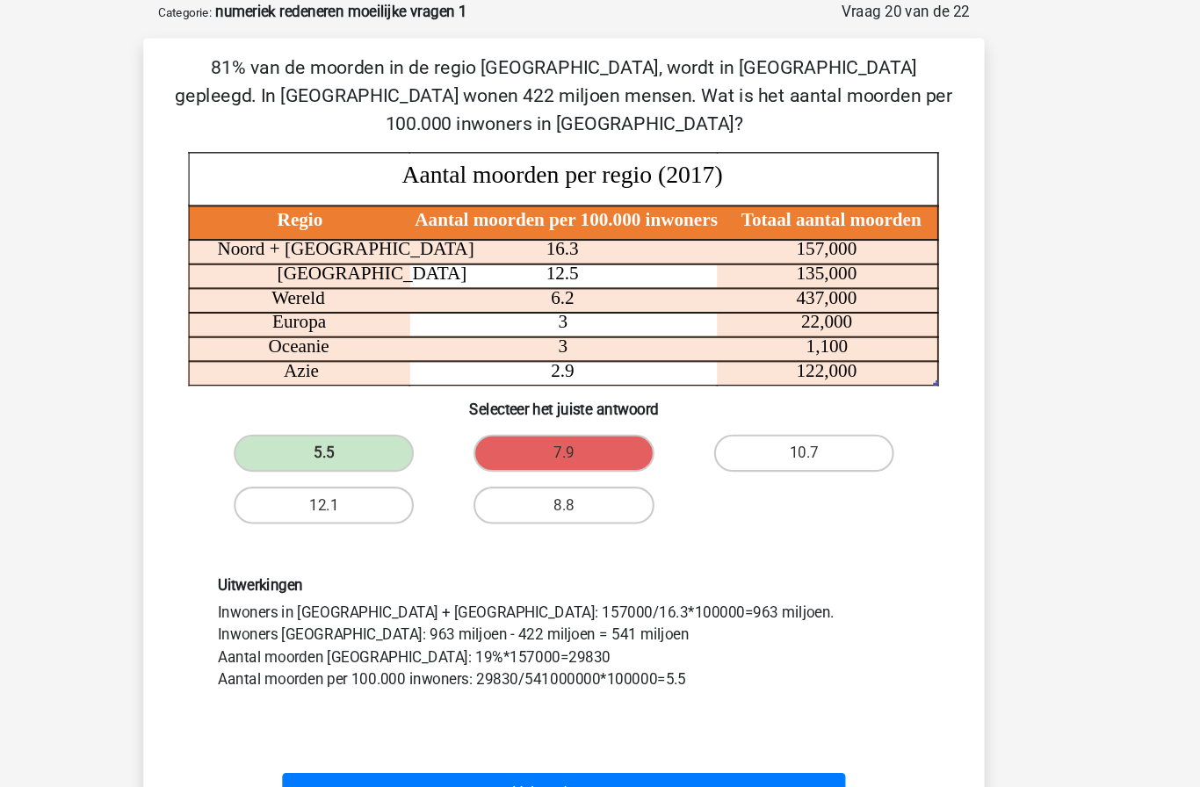
click at [562, 729] on button "Volgende vraag" at bounding box center [601, 747] width 532 height 37
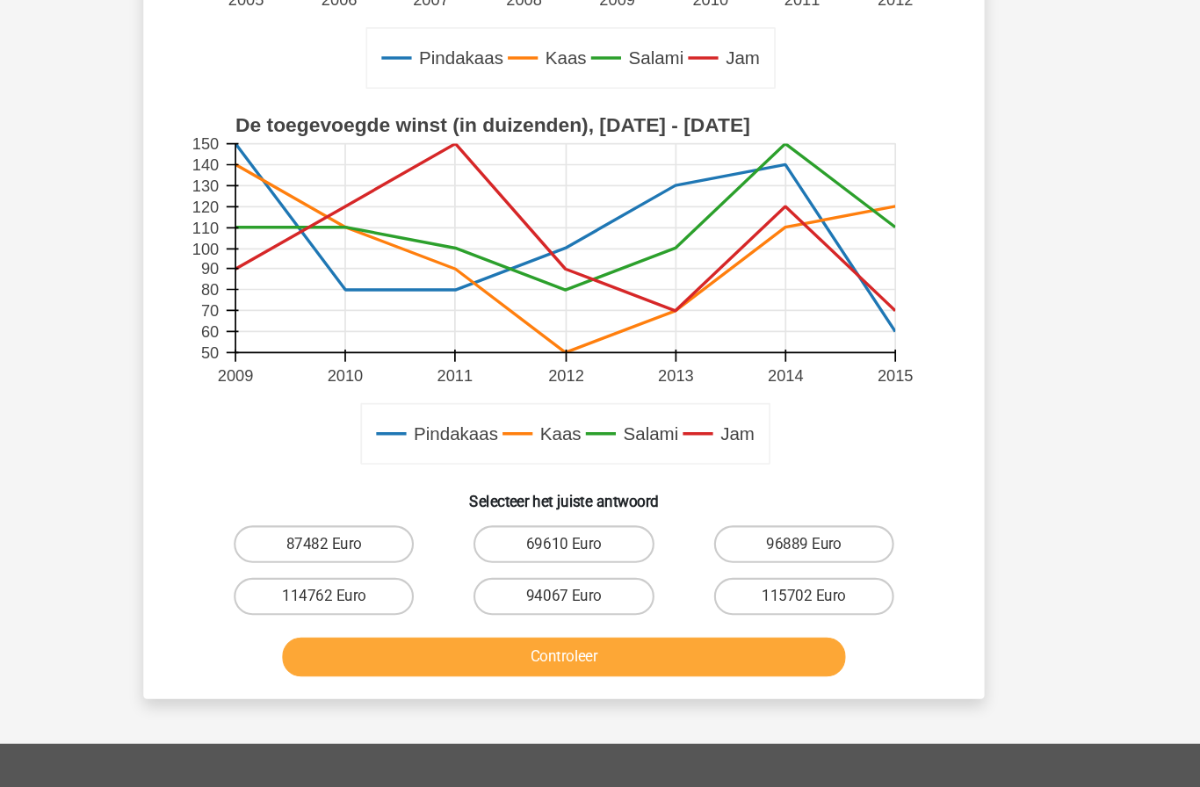
scroll to position [545, 0]
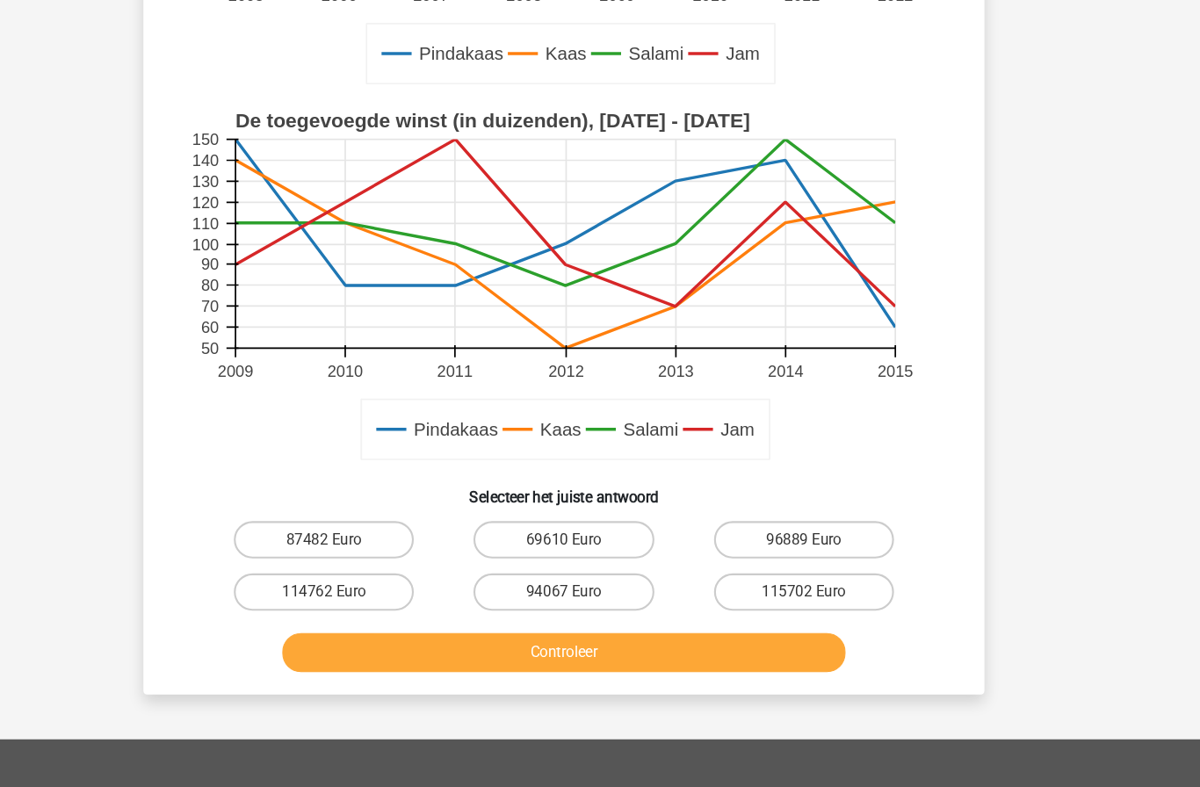
click at [300, 512] on label "87482 Euro" at bounding box center [374, 508] width 170 height 35
click at [374, 512] on input "87482 Euro" at bounding box center [379, 514] width 11 height 11
radio input "true"
click at [335, 600] on button "Controleer" at bounding box center [601, 615] width 532 height 37
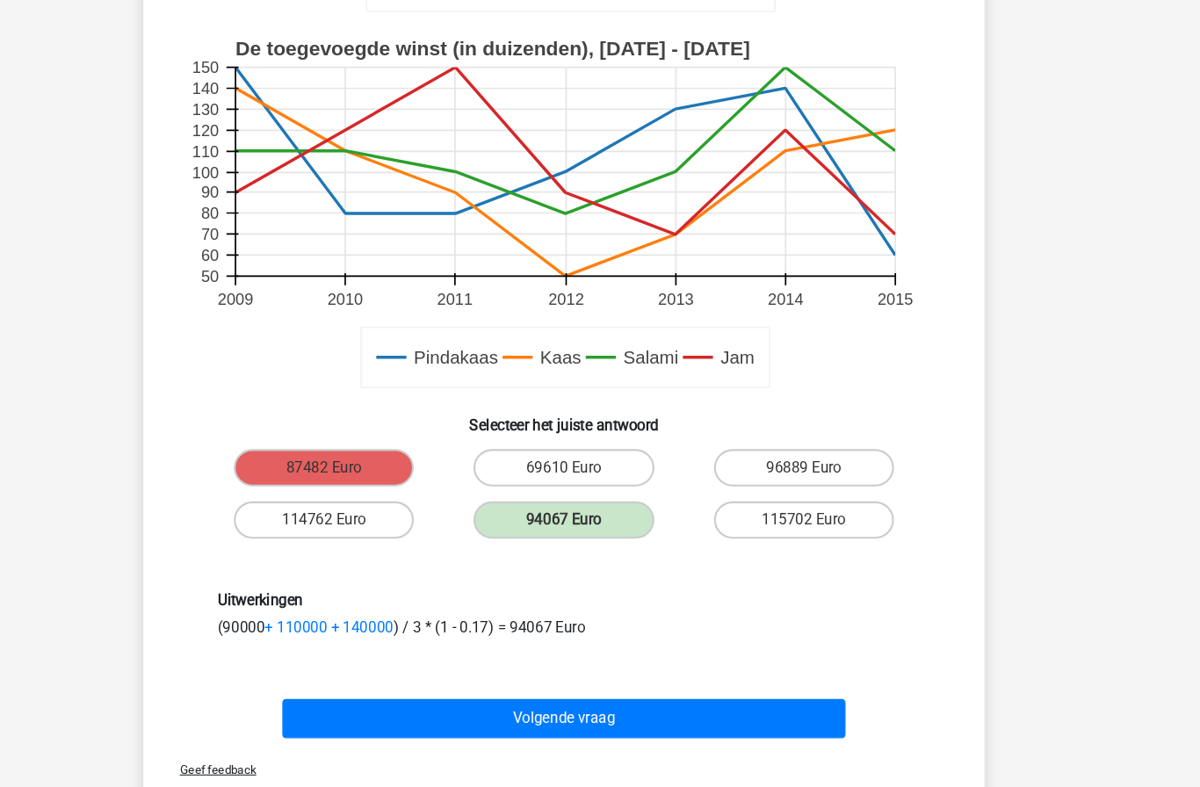
scroll to position [613, 0]
click at [335, 667] on button "Volgende vraag" at bounding box center [601, 676] width 532 height 37
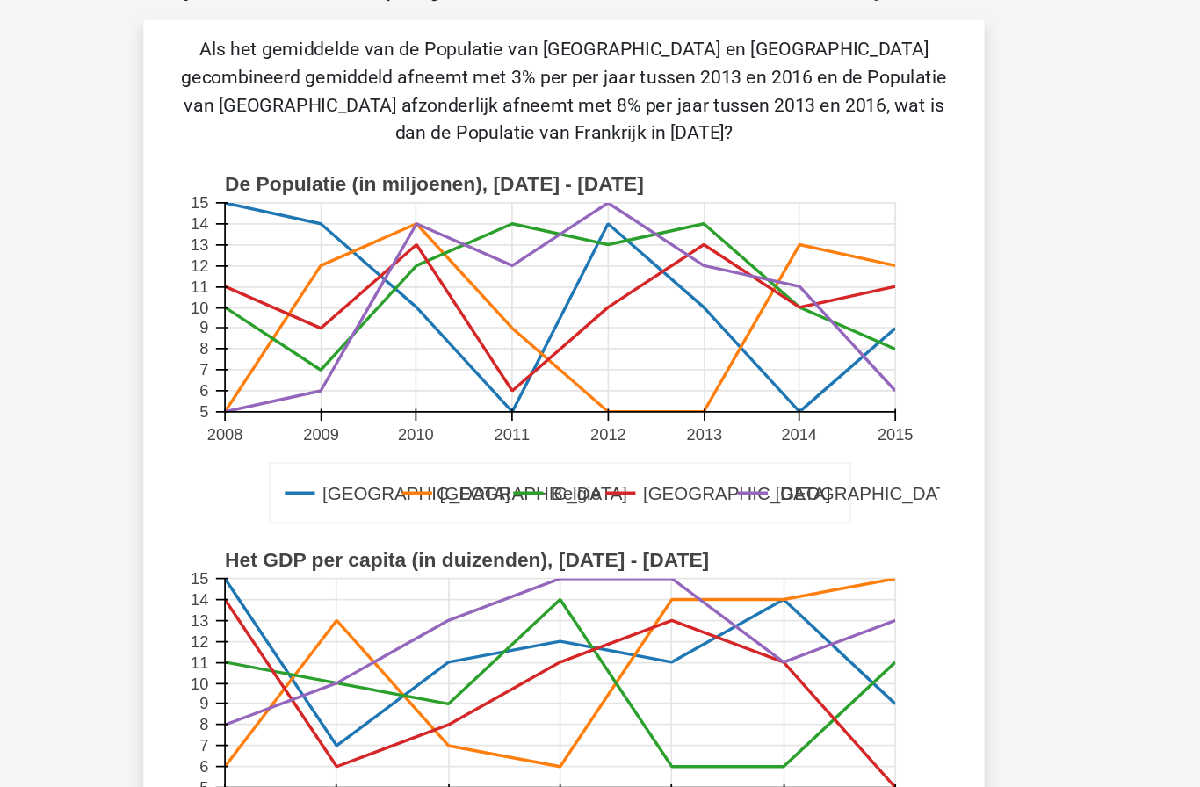
scroll to position [87, 0]
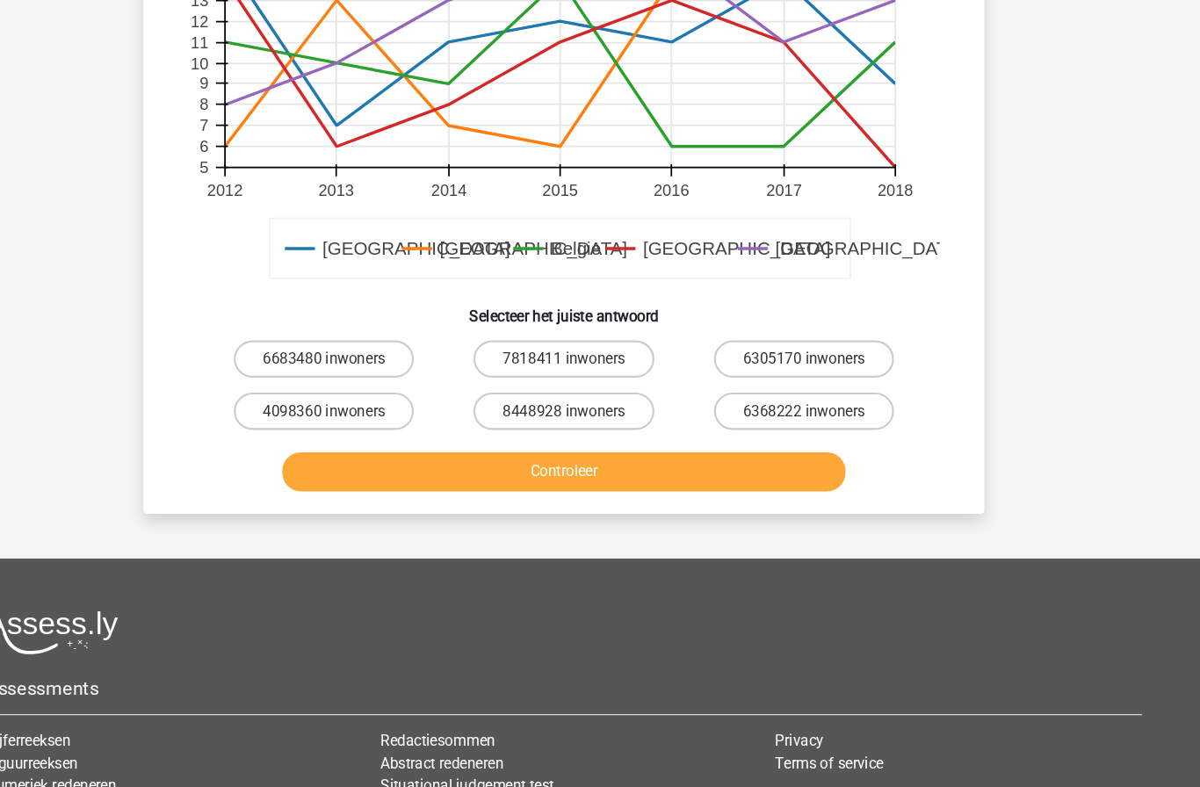
click at [315, 370] on label "4098360 inwoners" at bounding box center [374, 387] width 170 height 35
click at [374, 388] on input "4098360 inwoners" at bounding box center [379, 393] width 11 height 11
radio input "true"
click at [335, 426] on button "Controleer" at bounding box center [601, 444] width 532 height 37
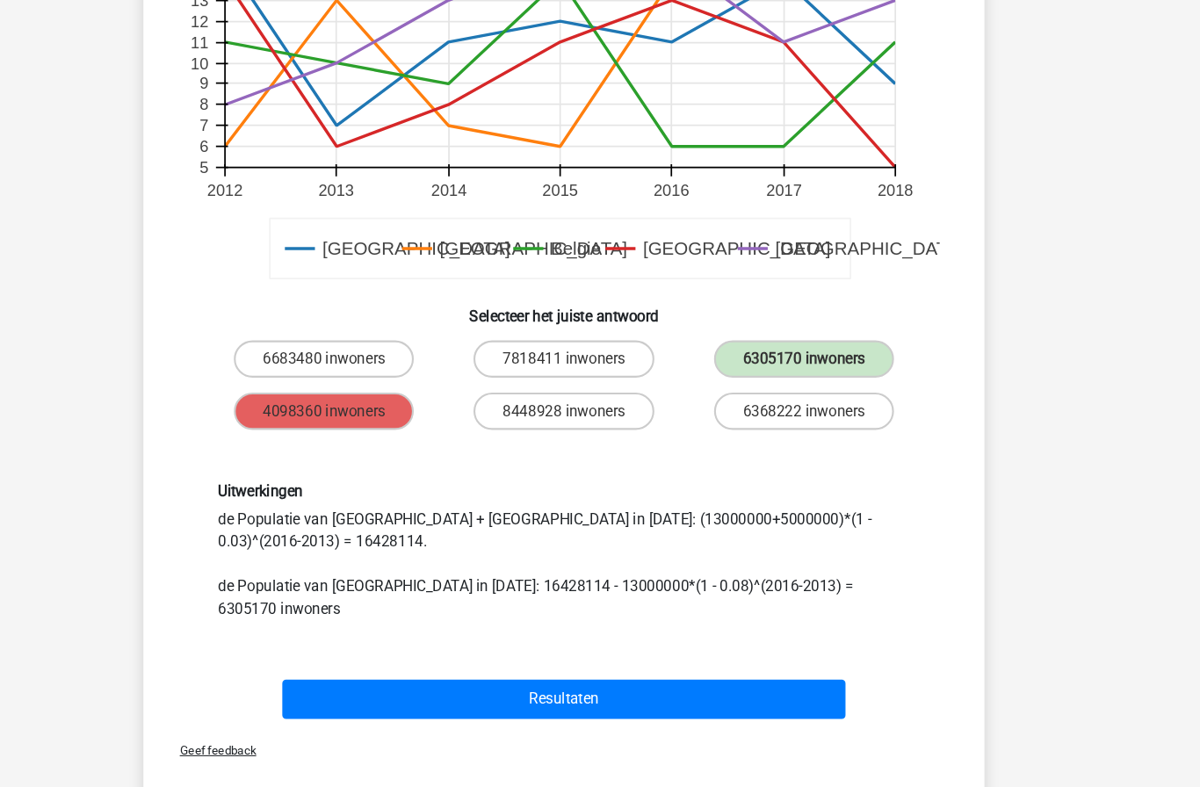
click at [337, 641] on button "Resultaten" at bounding box center [601, 659] width 532 height 37
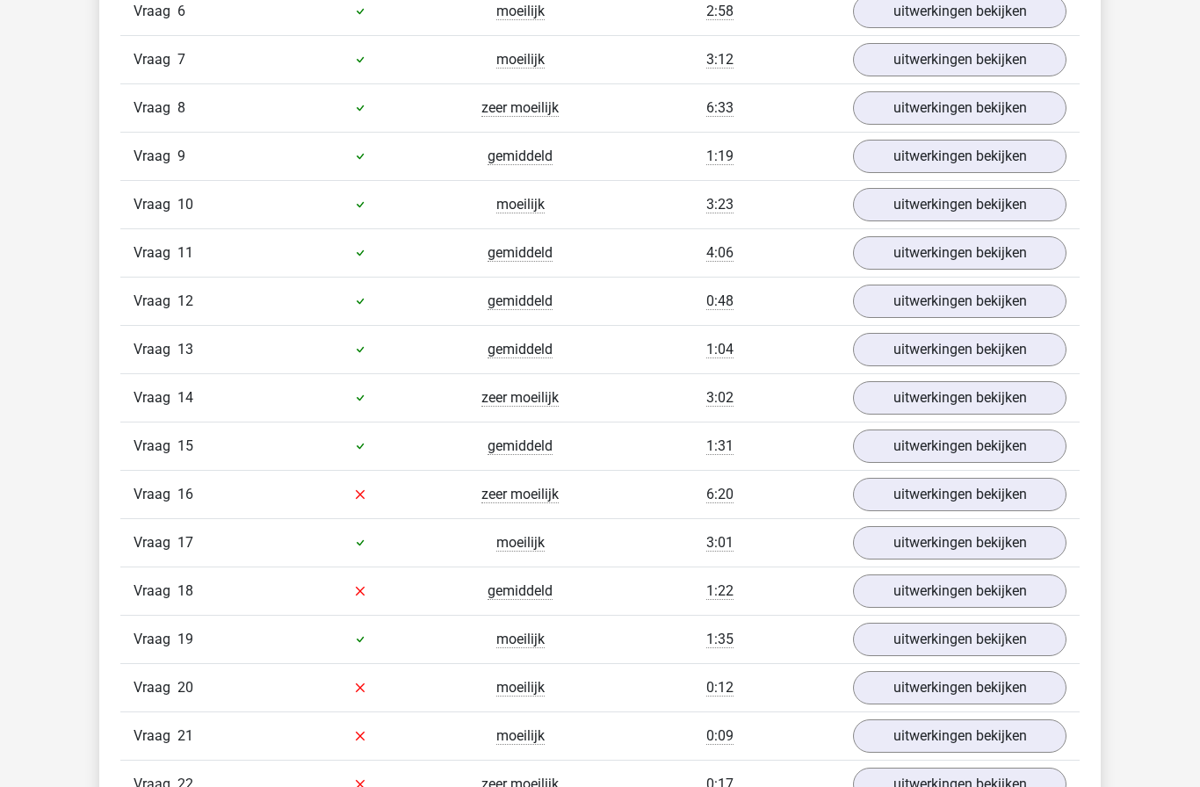
scroll to position [1469, 0]
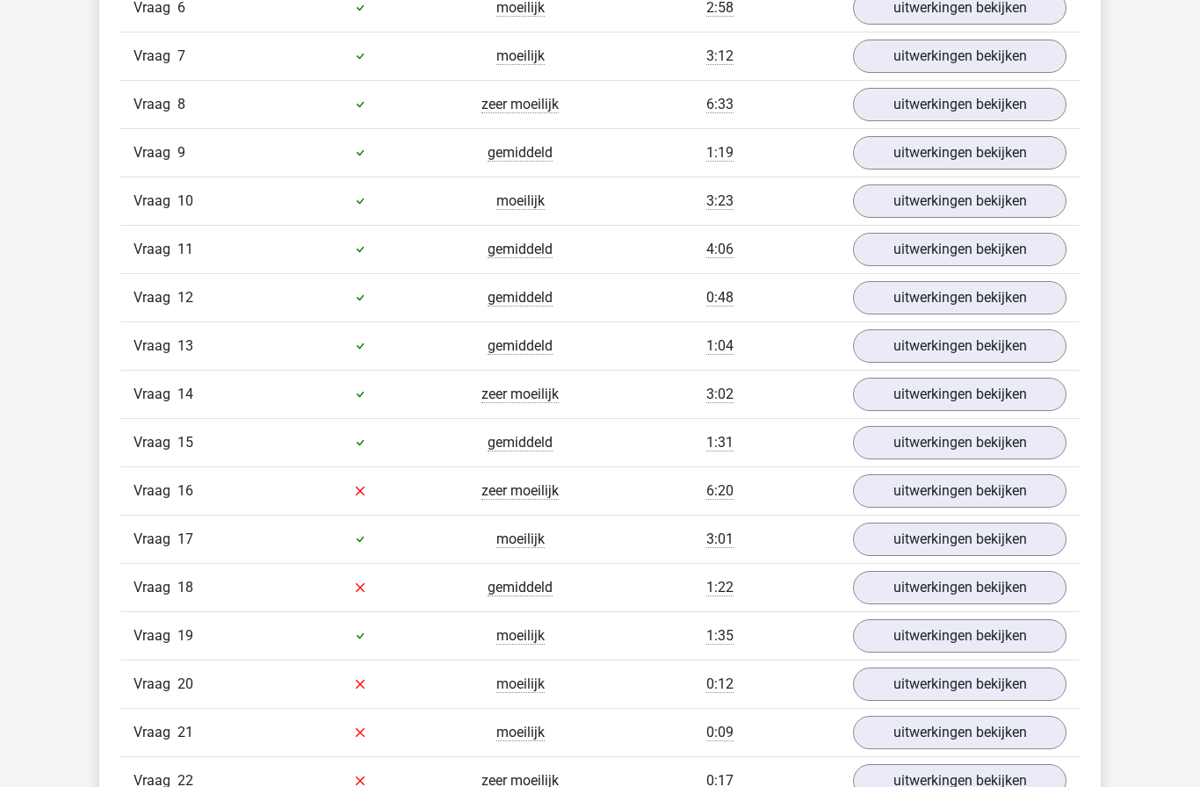
click at [903, 493] on link "uitwerkingen bekijken" at bounding box center [960, 491] width 214 height 33
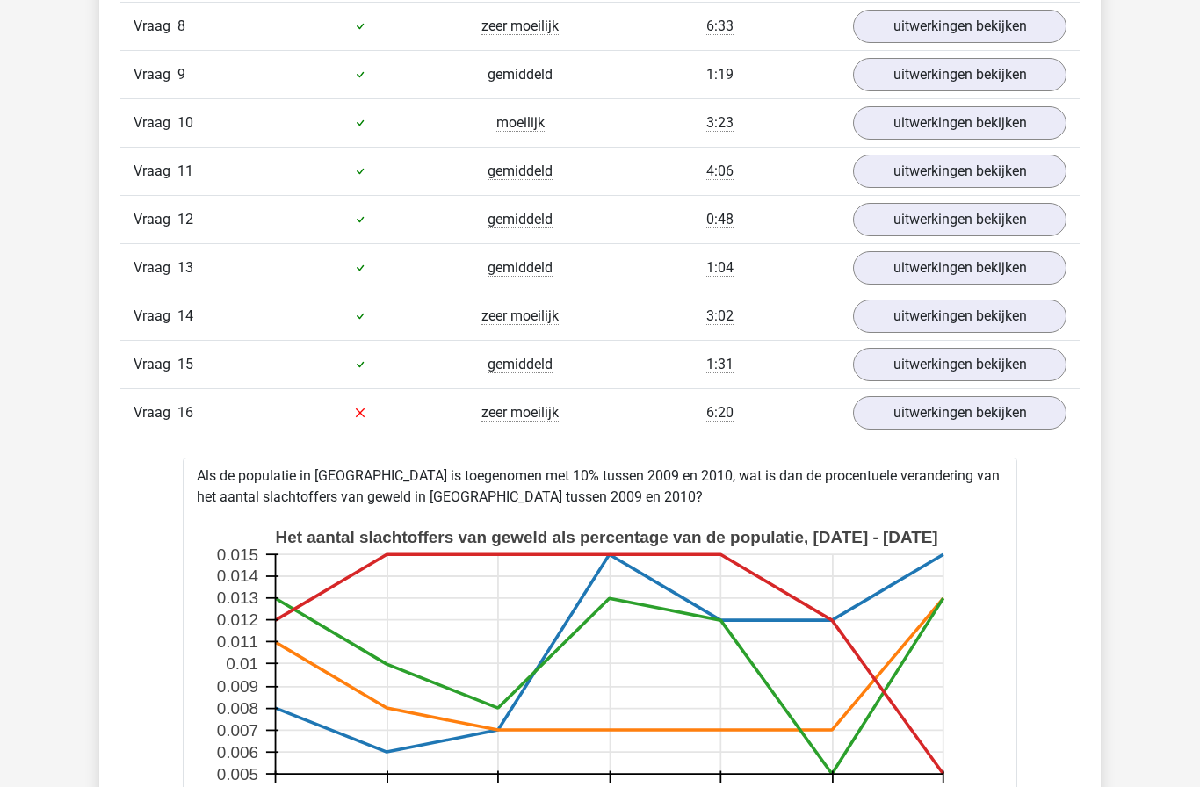
scroll to position [1548, 0]
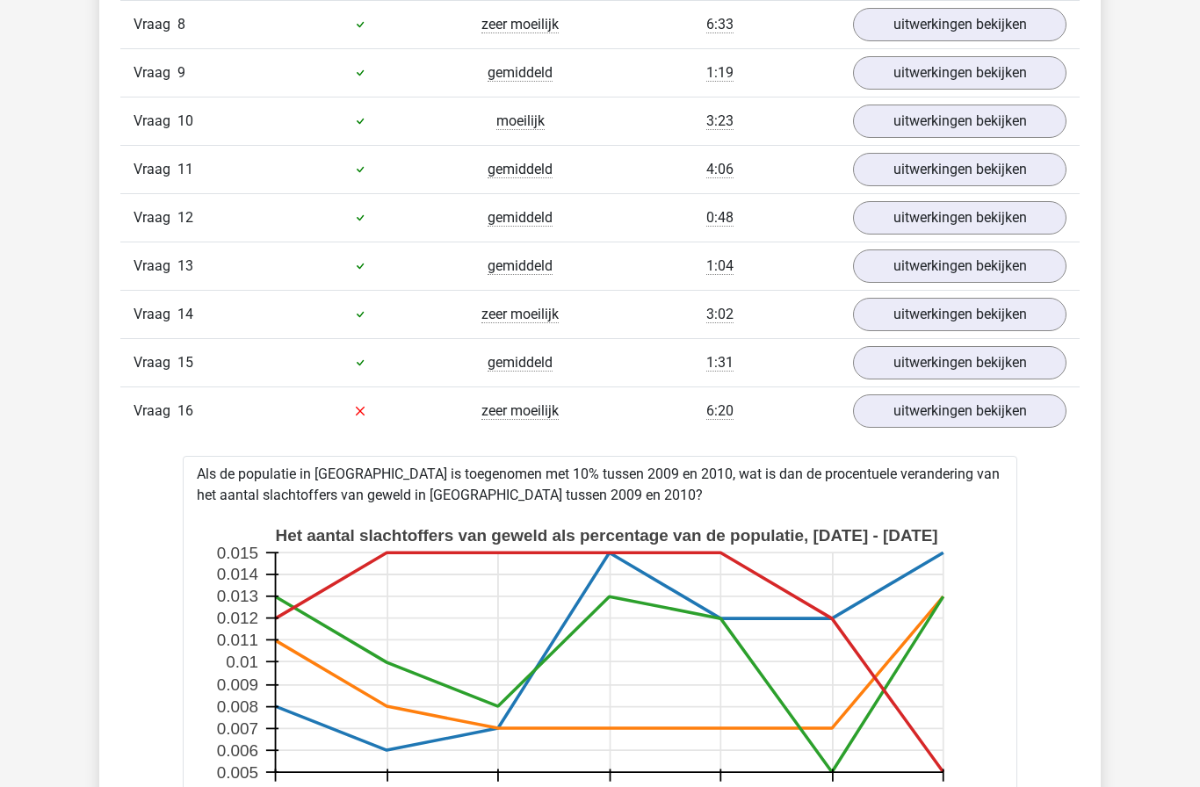
click at [915, 414] on link "uitwerkingen bekijken" at bounding box center [960, 411] width 214 height 33
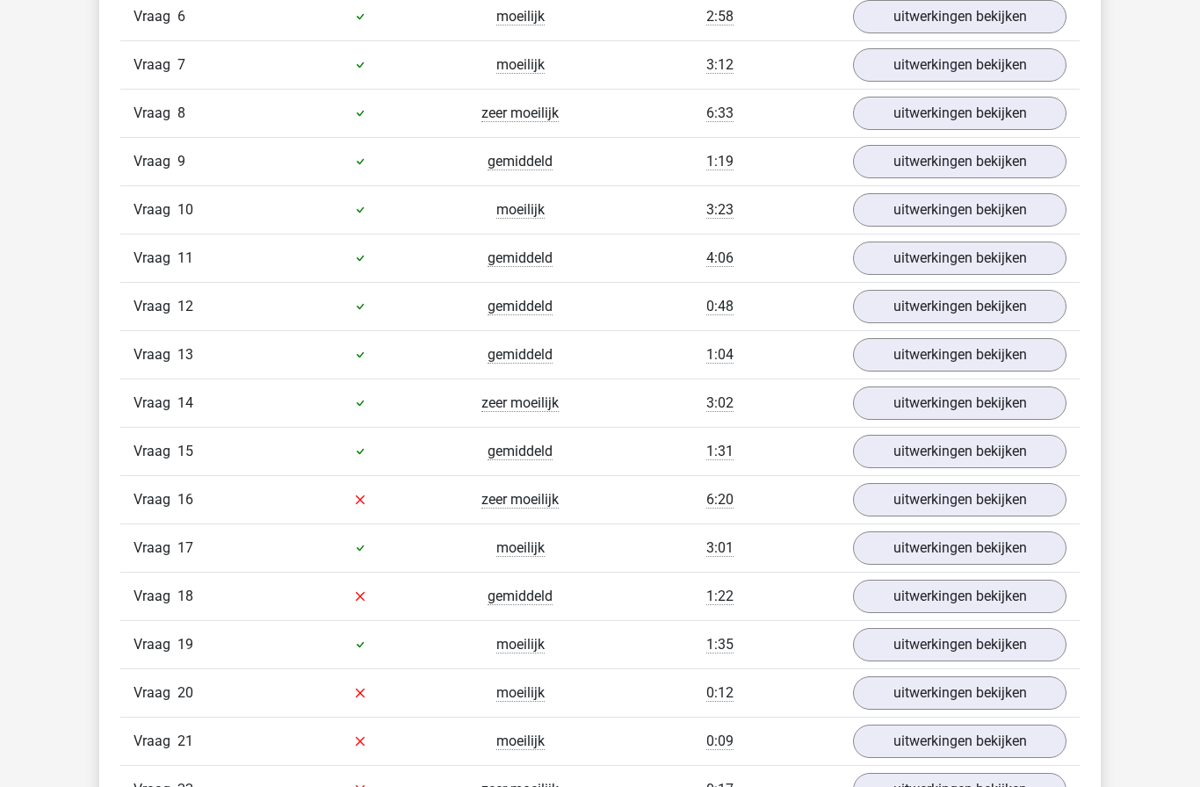
scroll to position [1453, 0]
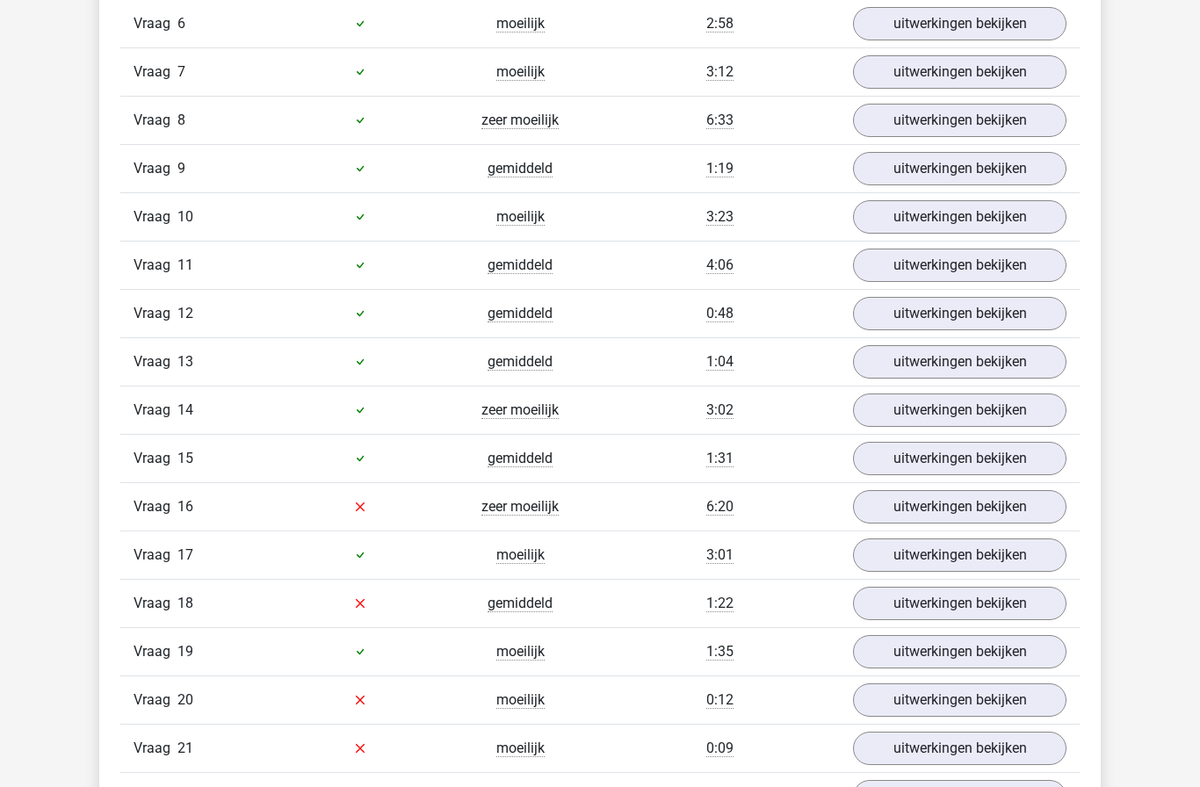
click at [921, 410] on link "uitwerkingen bekijken" at bounding box center [960, 410] width 214 height 33
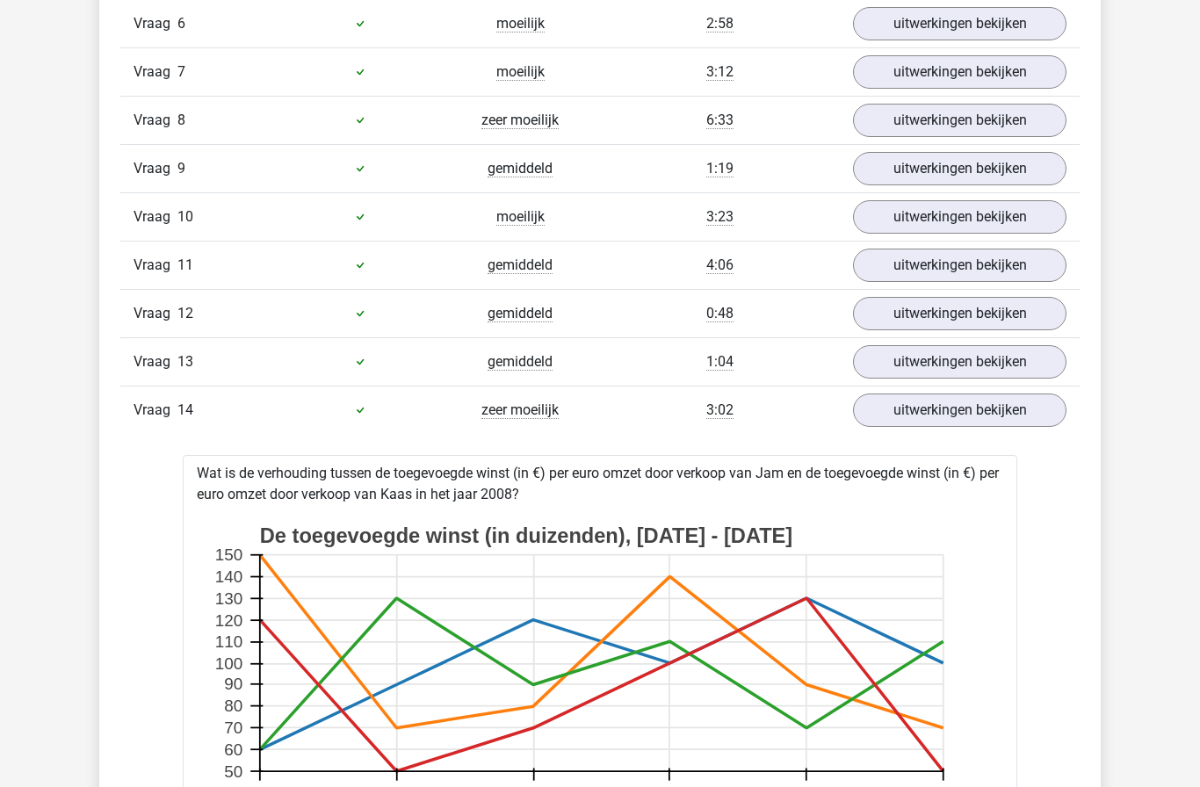
click at [922, 419] on link "uitwerkingen bekijken" at bounding box center [960, 410] width 214 height 33
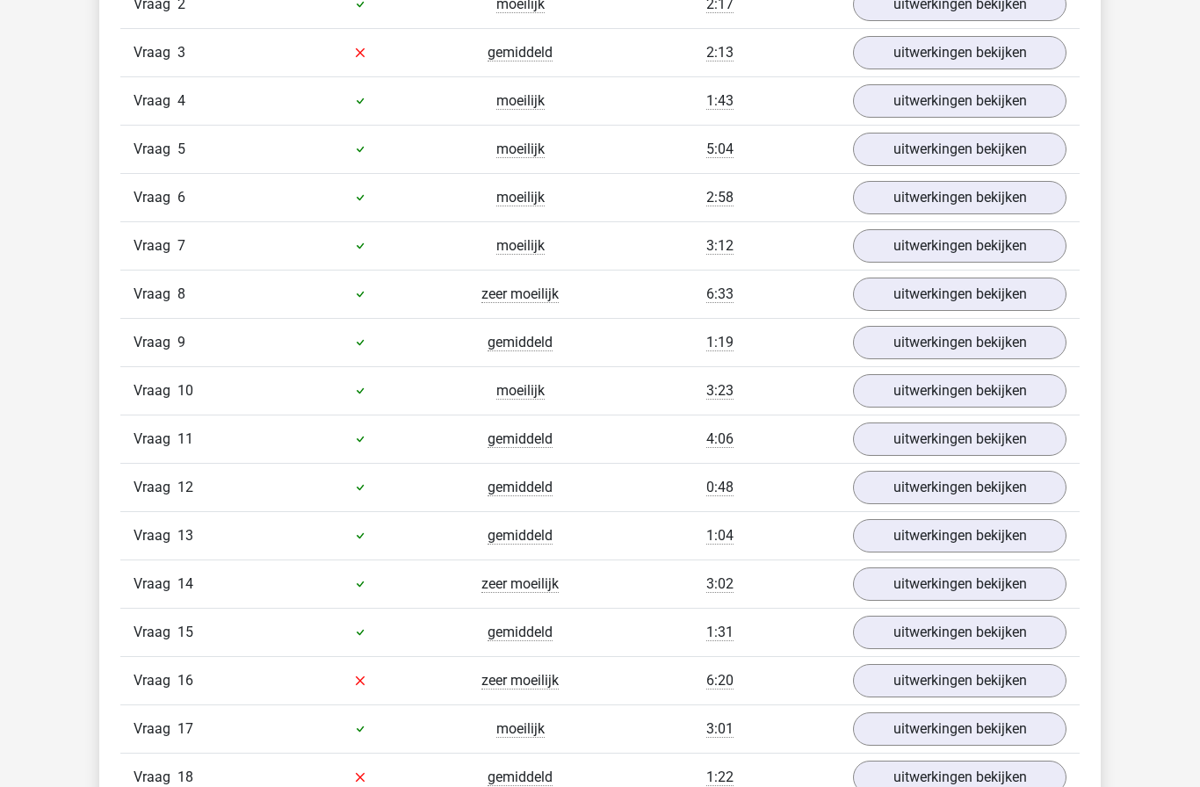
scroll to position [1275, 0]
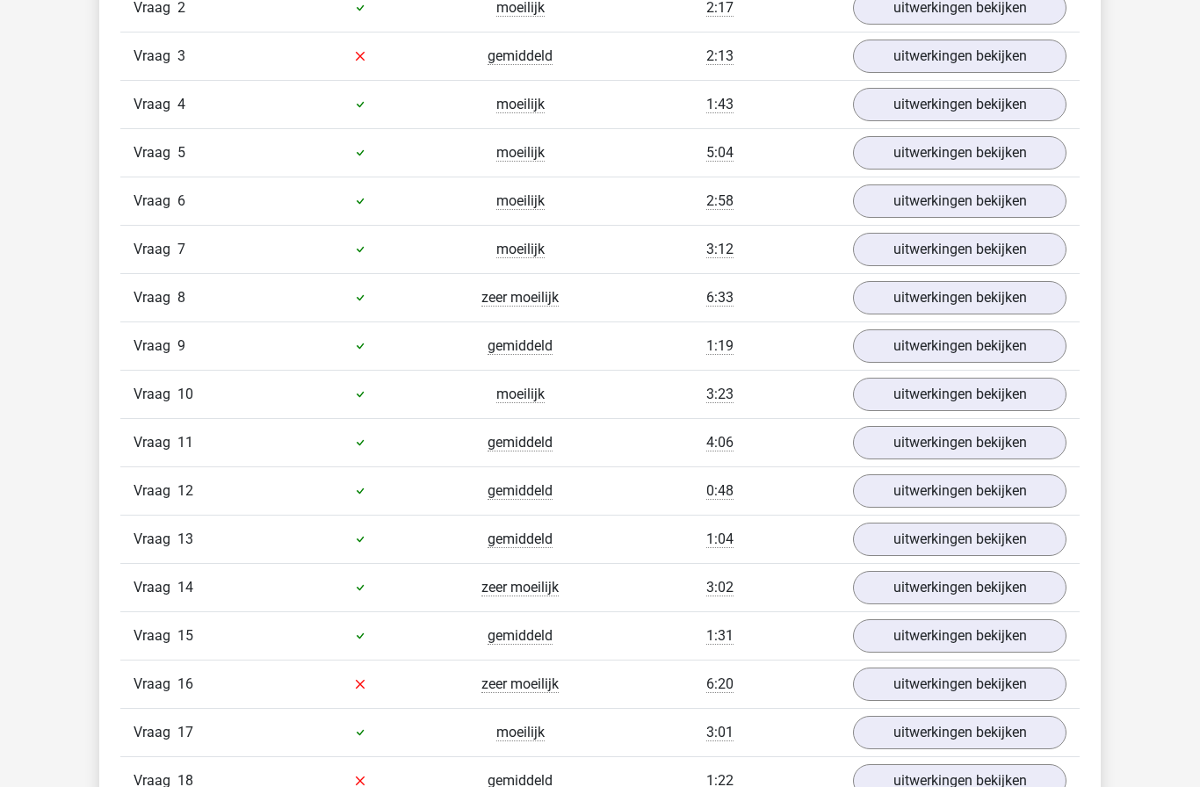
click at [917, 296] on link "uitwerkingen bekijken" at bounding box center [960, 297] width 214 height 33
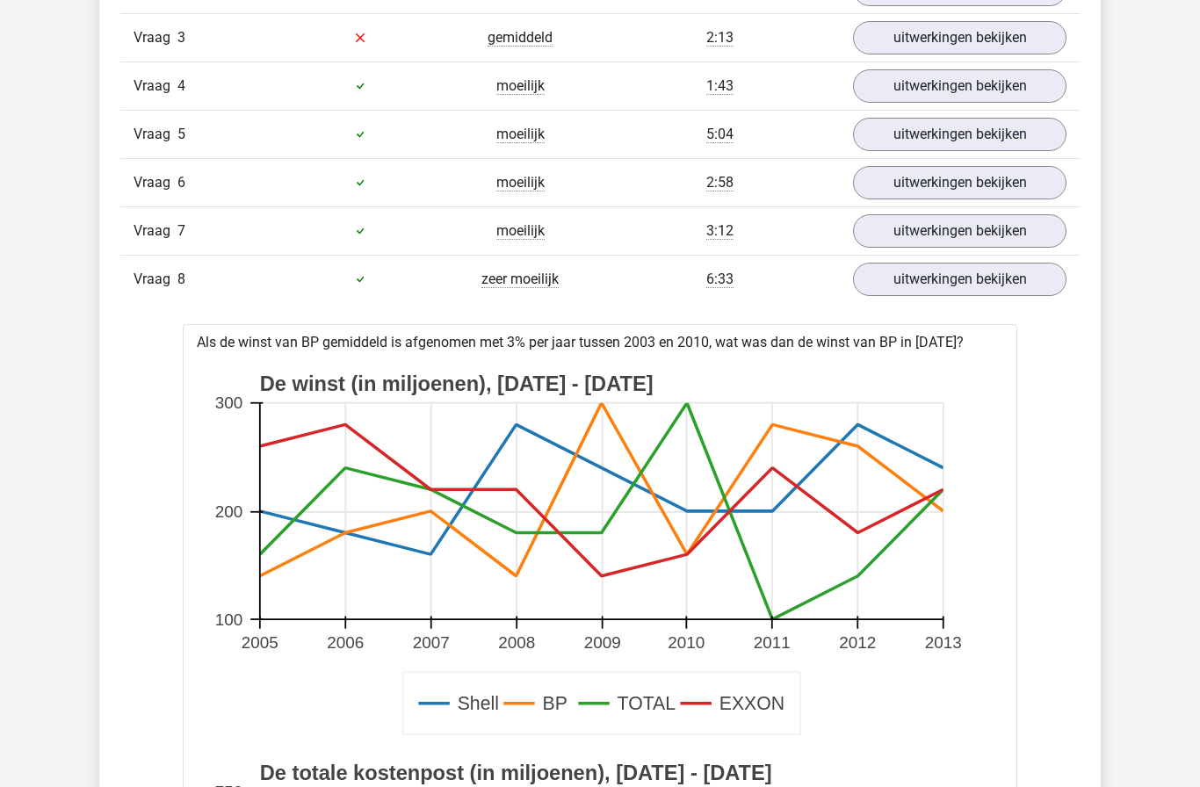
scroll to position [1295, 0]
click at [903, 283] on link "uitwerkingen bekijken" at bounding box center [960, 278] width 214 height 33
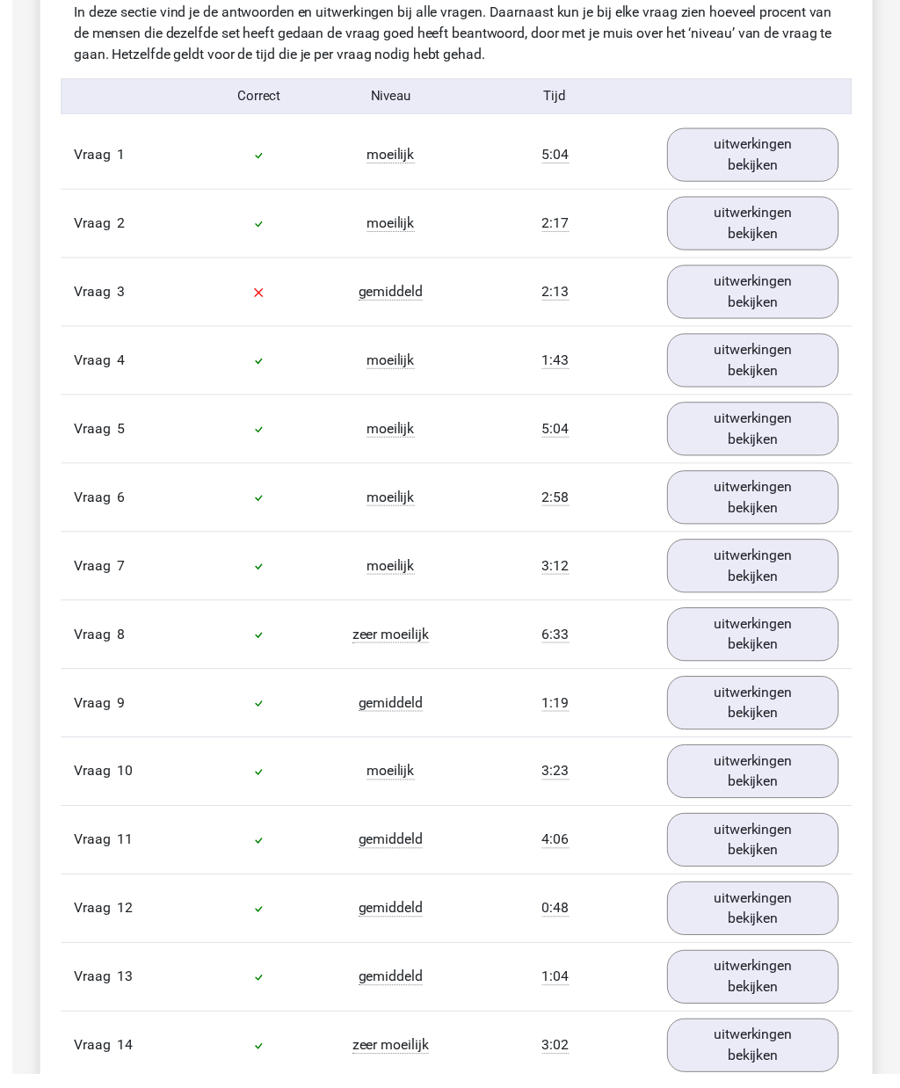
scroll to position [1139, 0]
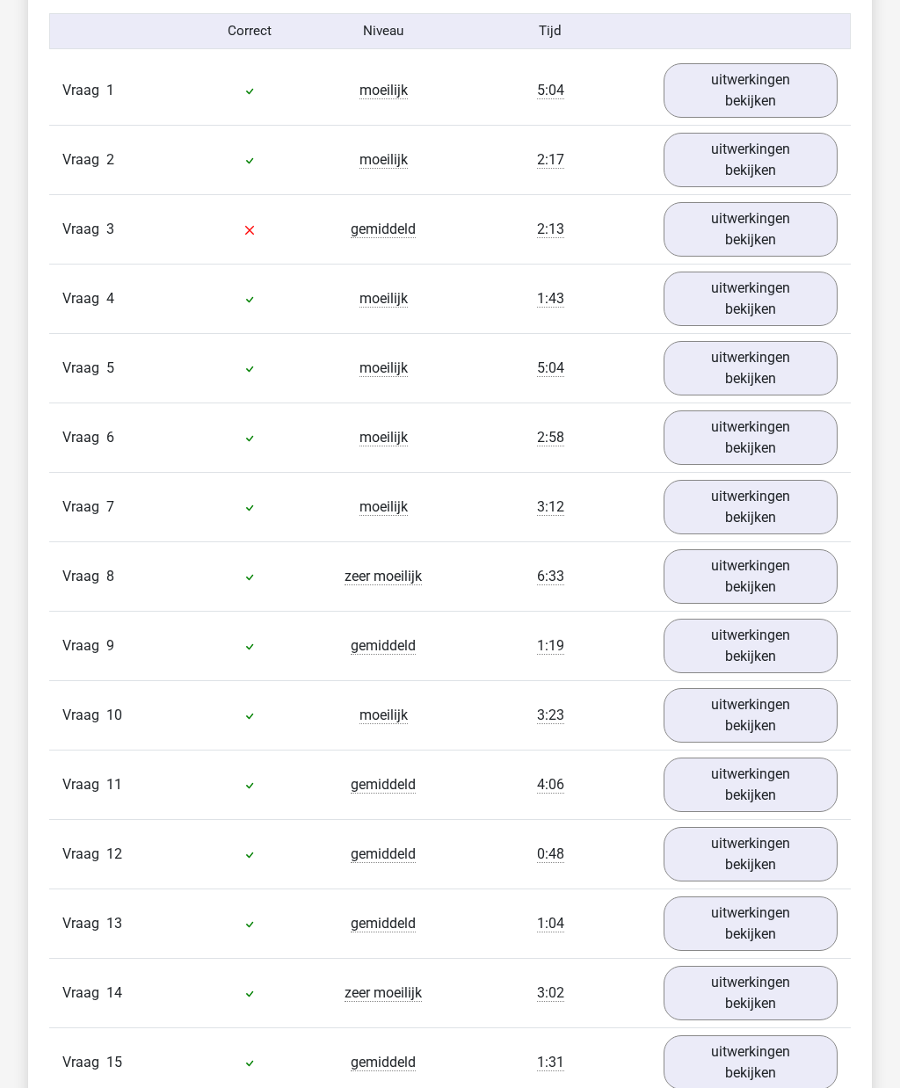
click at [352, 787] on div "Vraag 15 gemiddeld 1:31 uitwerkingen bekijken" at bounding box center [449, 1061] width 801 height 69
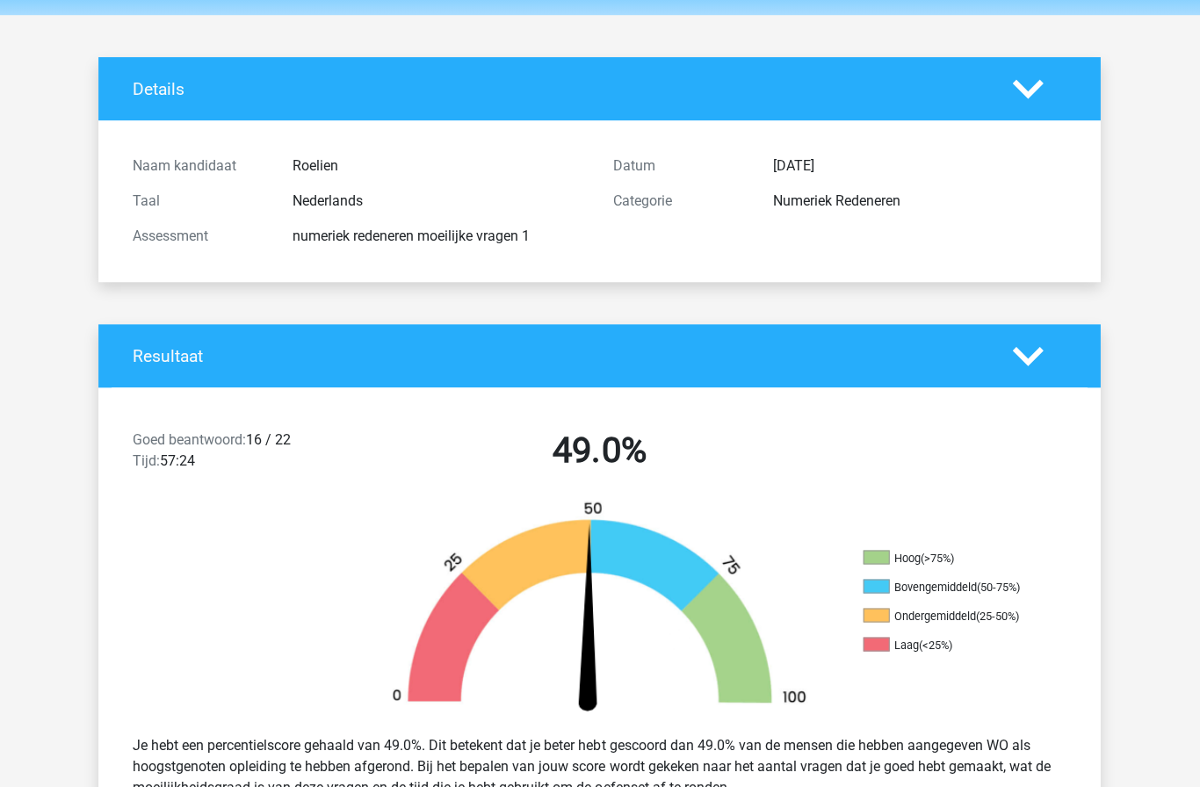
scroll to position [0, 0]
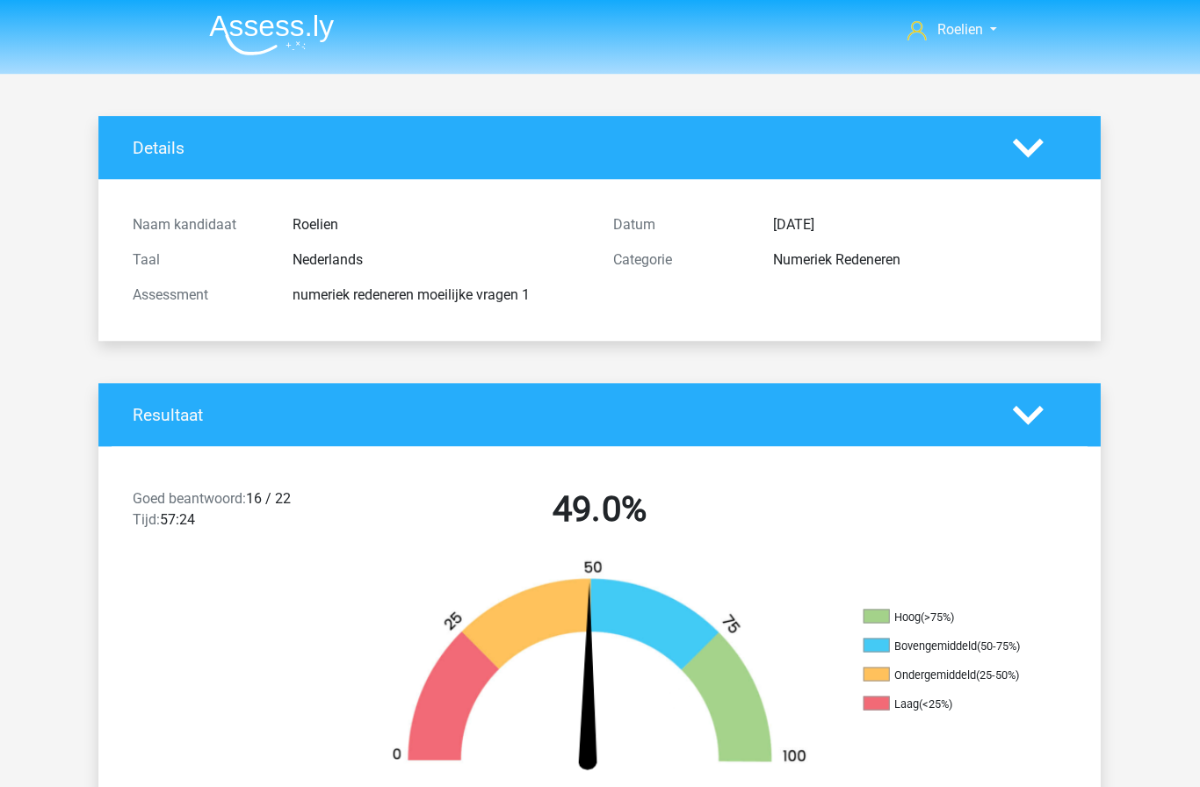
click at [257, 41] on img at bounding box center [272, 34] width 125 height 41
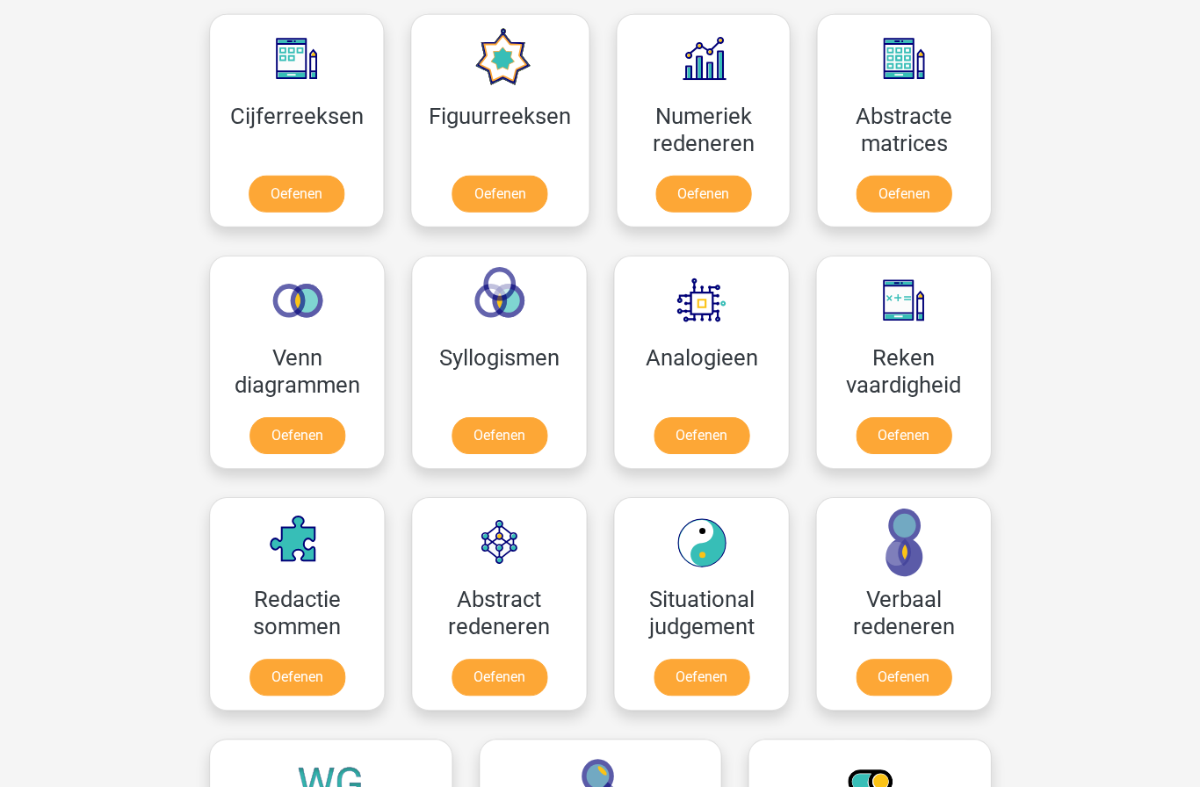
scroll to position [828, 0]
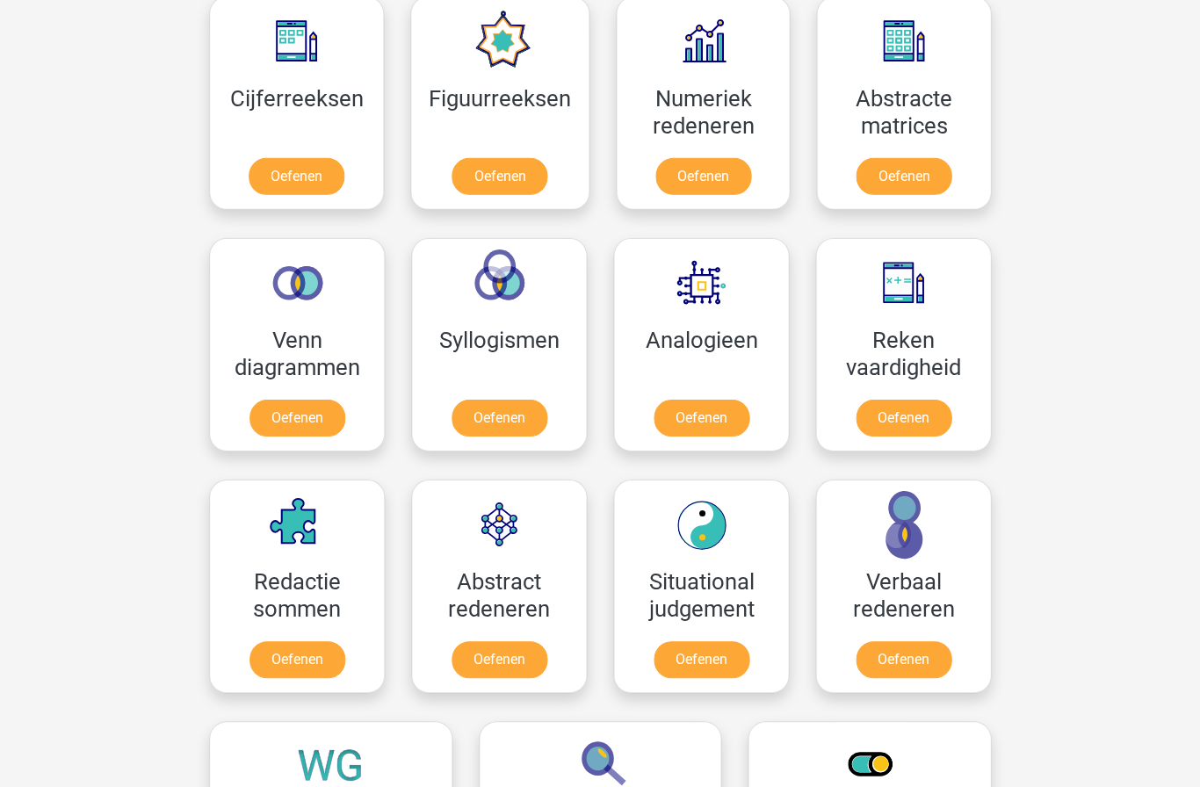
click at [693, 158] on link "Oefenen" at bounding box center [704, 176] width 96 height 37
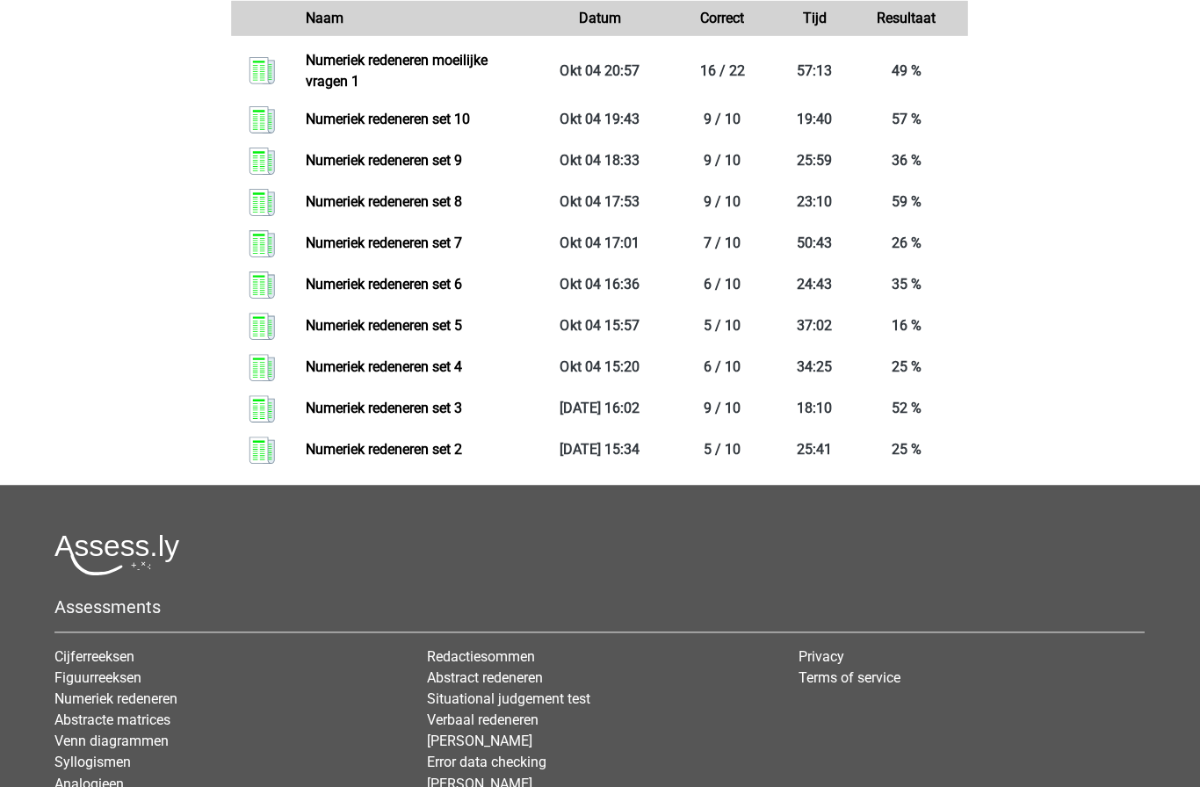
scroll to position [1016, 0]
click at [307, 454] on link "Numeriek redeneren set 2" at bounding box center [385, 449] width 156 height 17
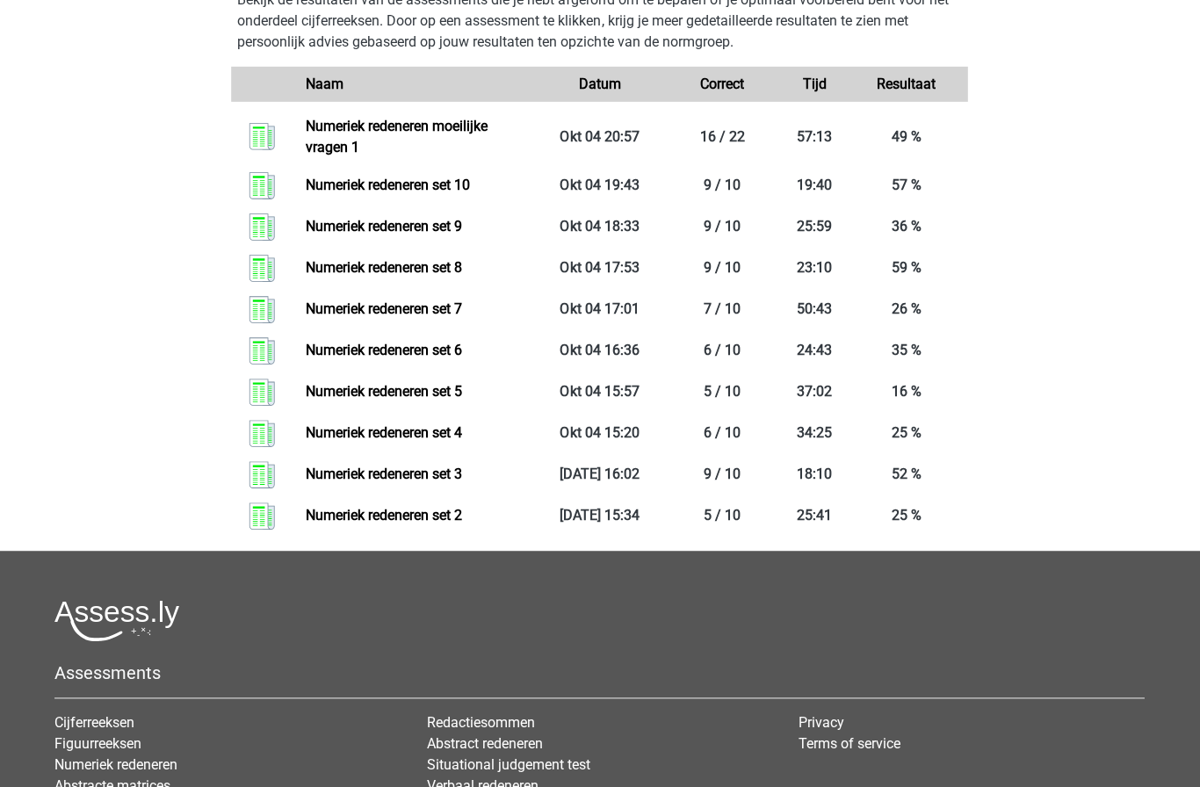
scroll to position [951, 0]
click at [307, 478] on link "Numeriek redeneren set 3" at bounding box center [385, 473] width 156 height 17
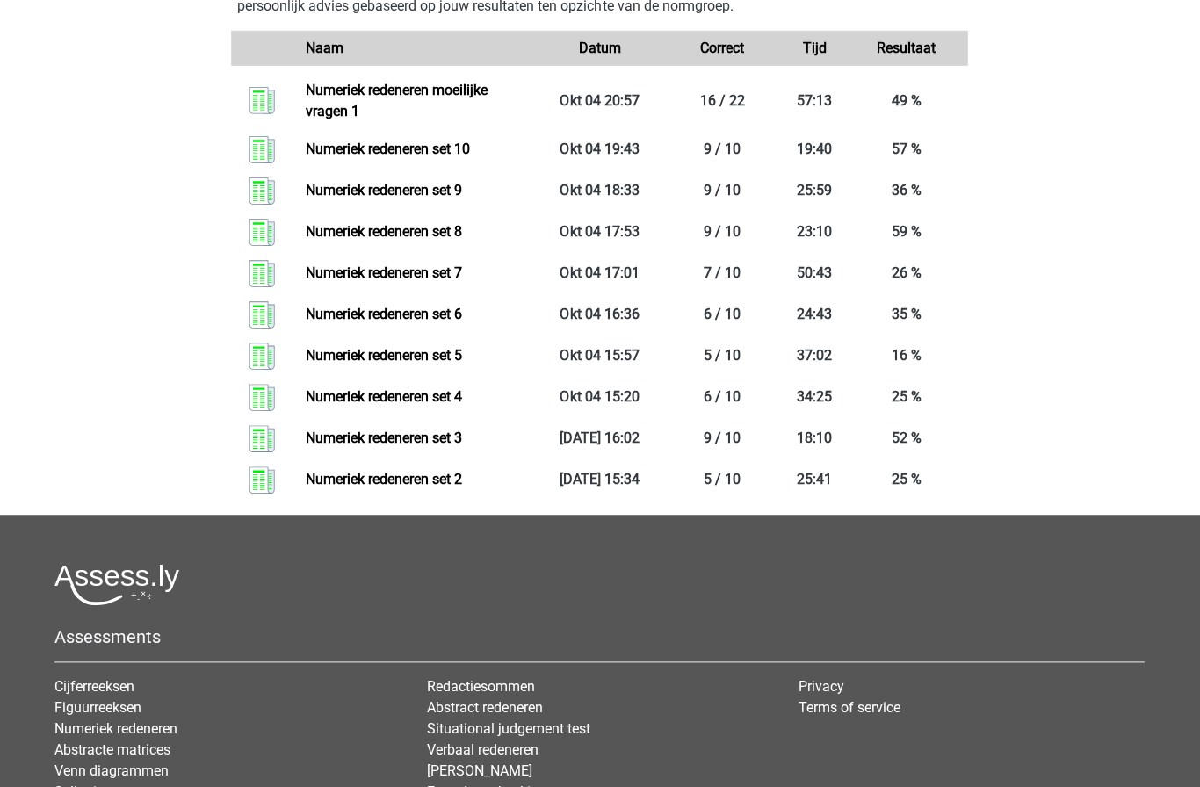
scroll to position [986, 0]
click at [307, 399] on link "Numeriek redeneren set 4" at bounding box center [385, 396] width 156 height 17
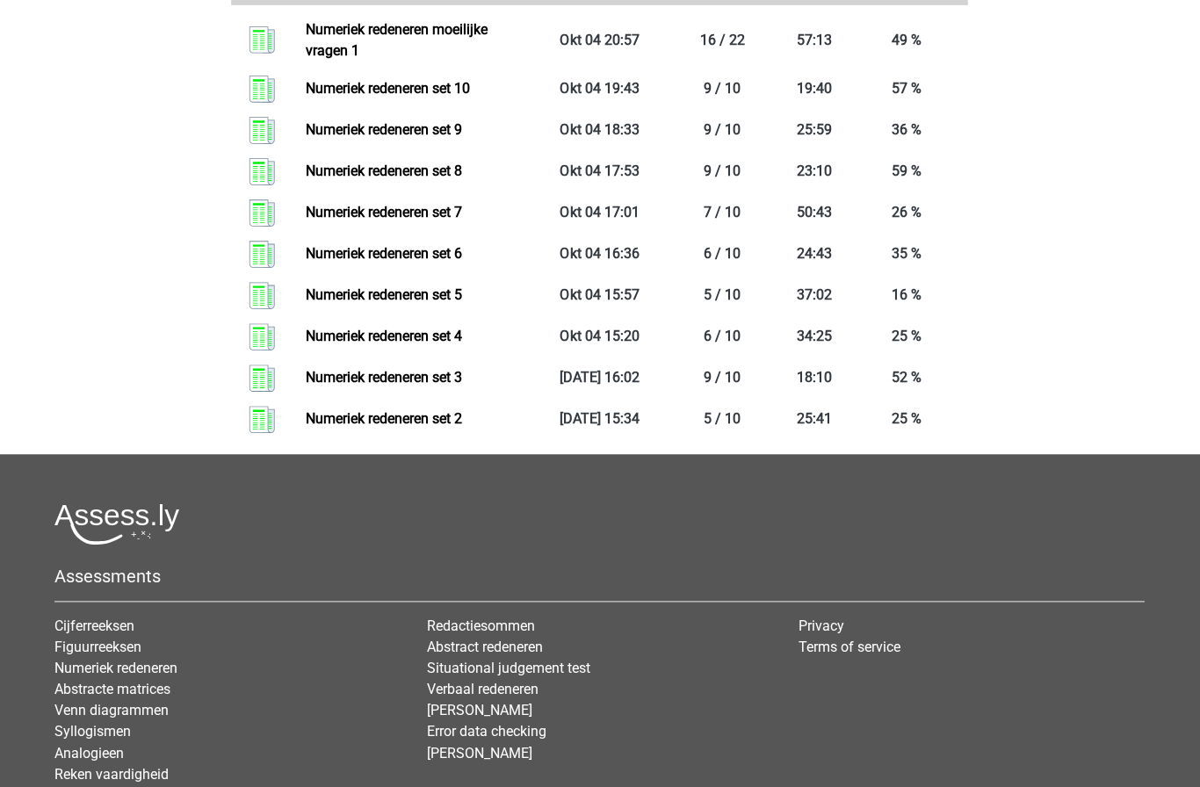
scroll to position [1047, 0]
click at [307, 294] on link "Numeriek redeneren set 5" at bounding box center [385, 294] width 156 height 17
click at [307, 338] on link "Numeriek redeneren set 4" at bounding box center [385, 337] width 156 height 17
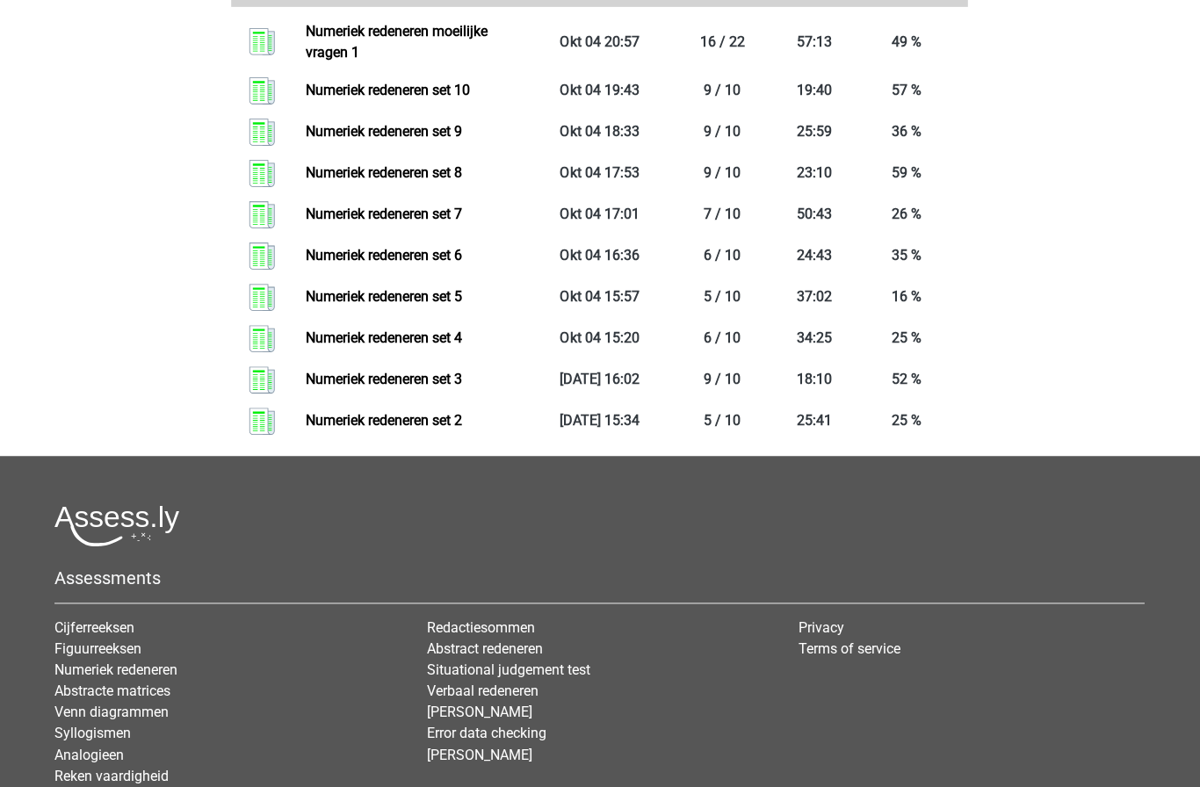
scroll to position [1045, 0]
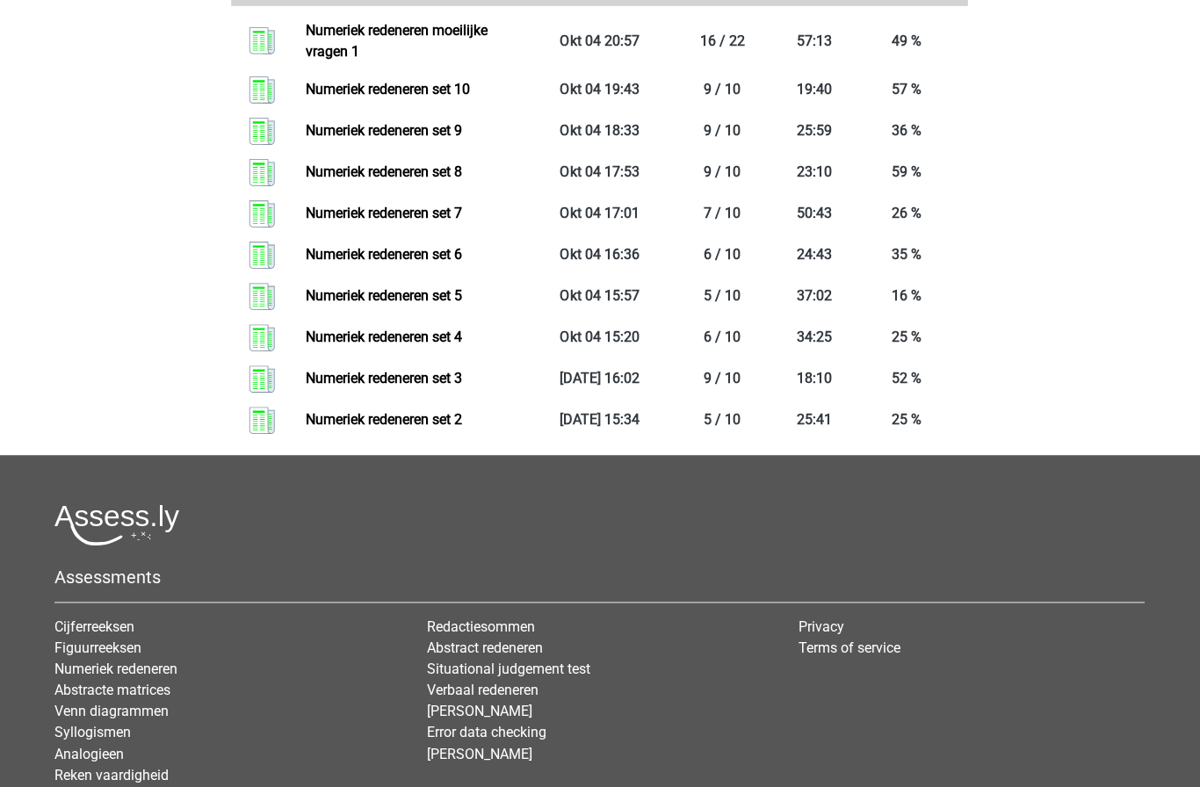
click at [307, 304] on link "Numeriek redeneren set 5" at bounding box center [385, 296] width 156 height 17
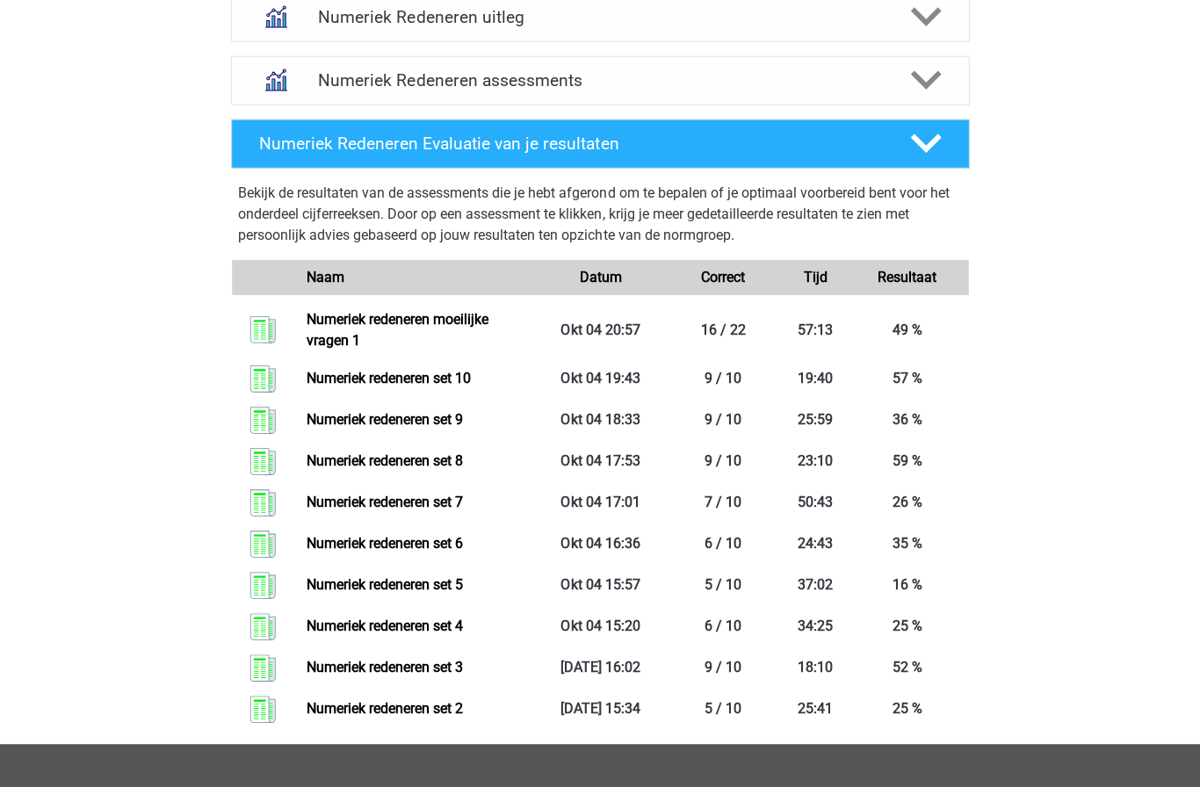
scroll to position [785, 0]
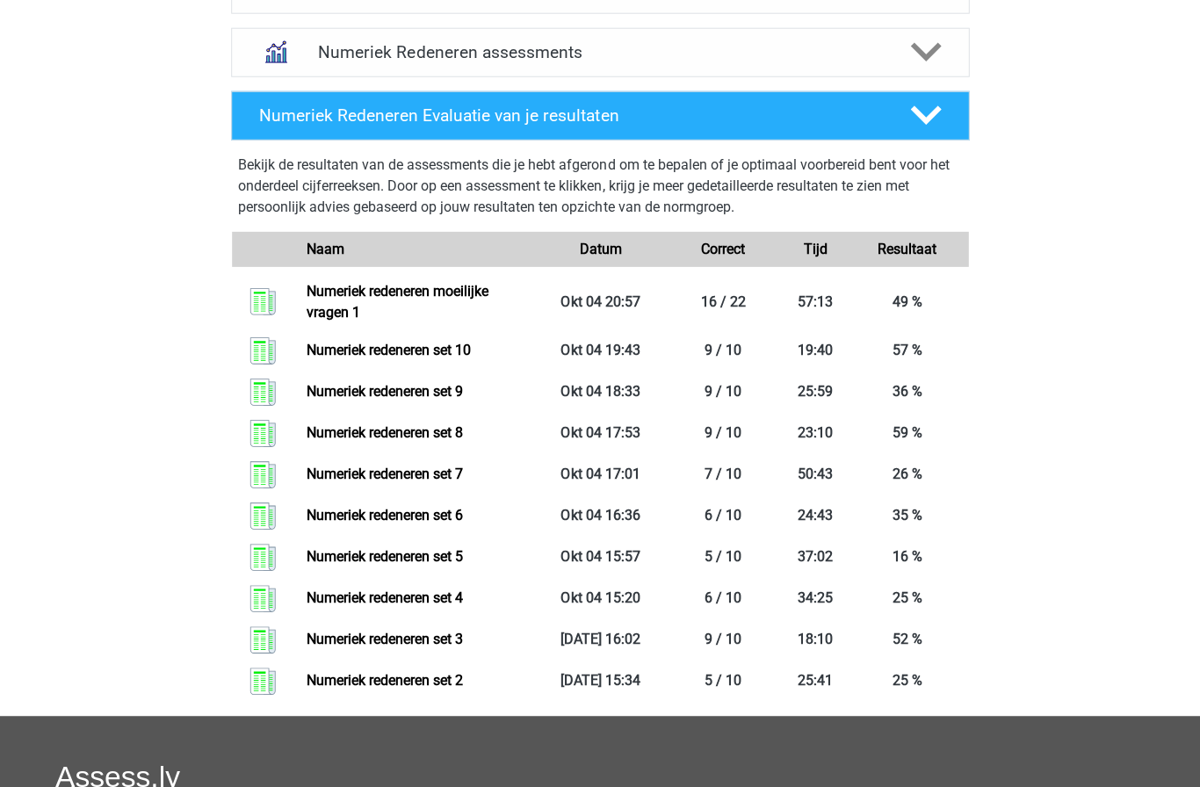
click at [307, 524] on link "Numeriek redeneren set 6" at bounding box center [385, 515] width 156 height 17
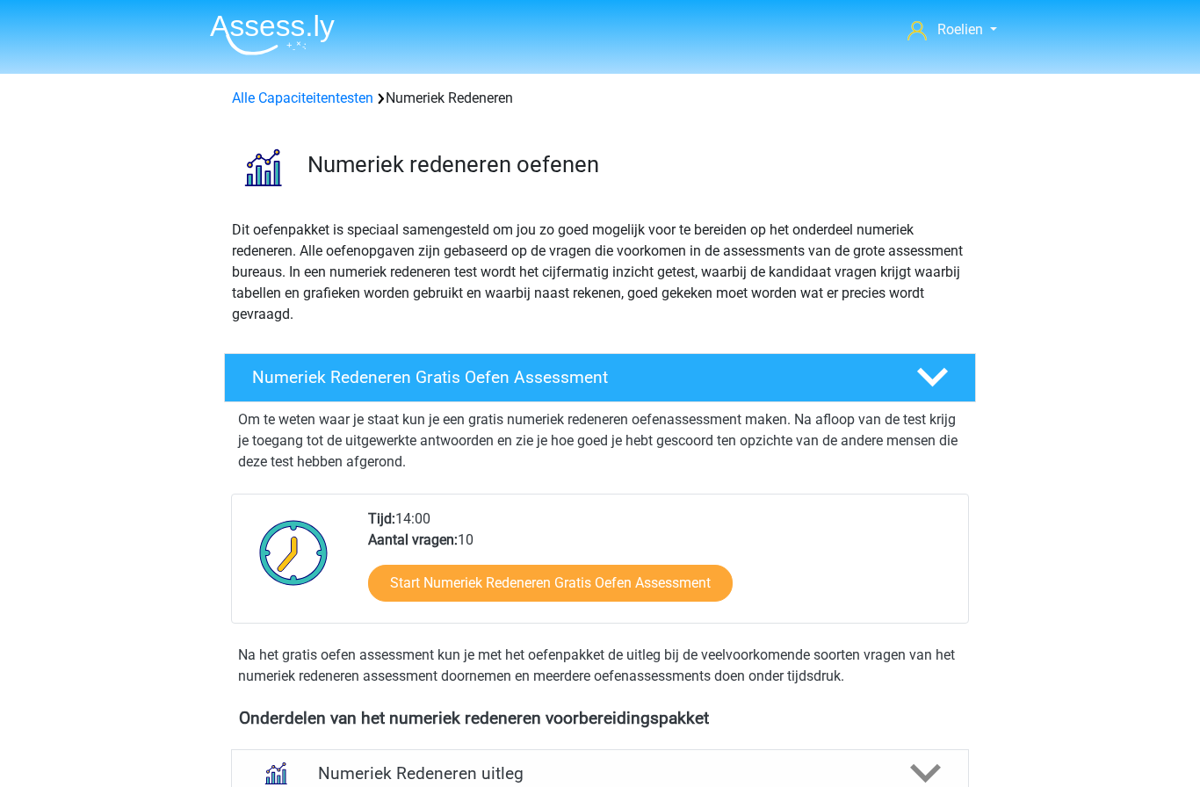
scroll to position [846, 0]
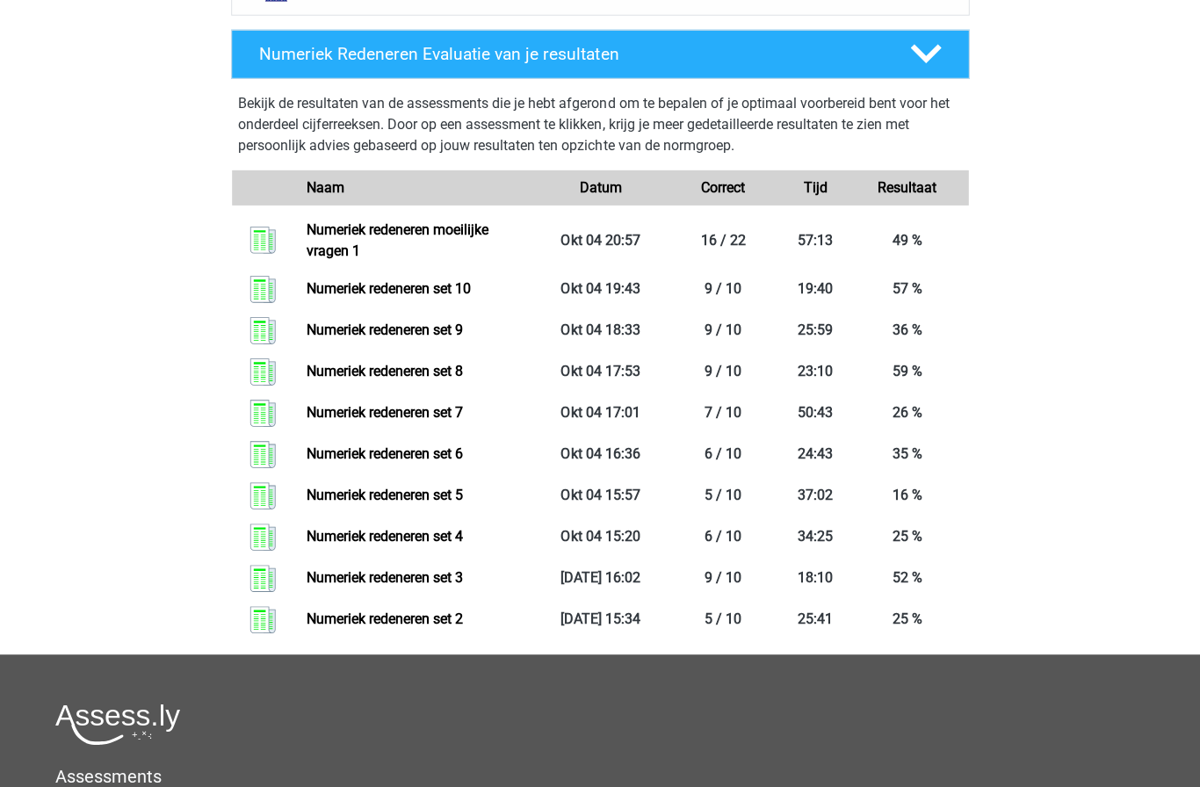
click at [307, 420] on link "Numeriek redeneren set 7" at bounding box center [385, 412] width 156 height 17
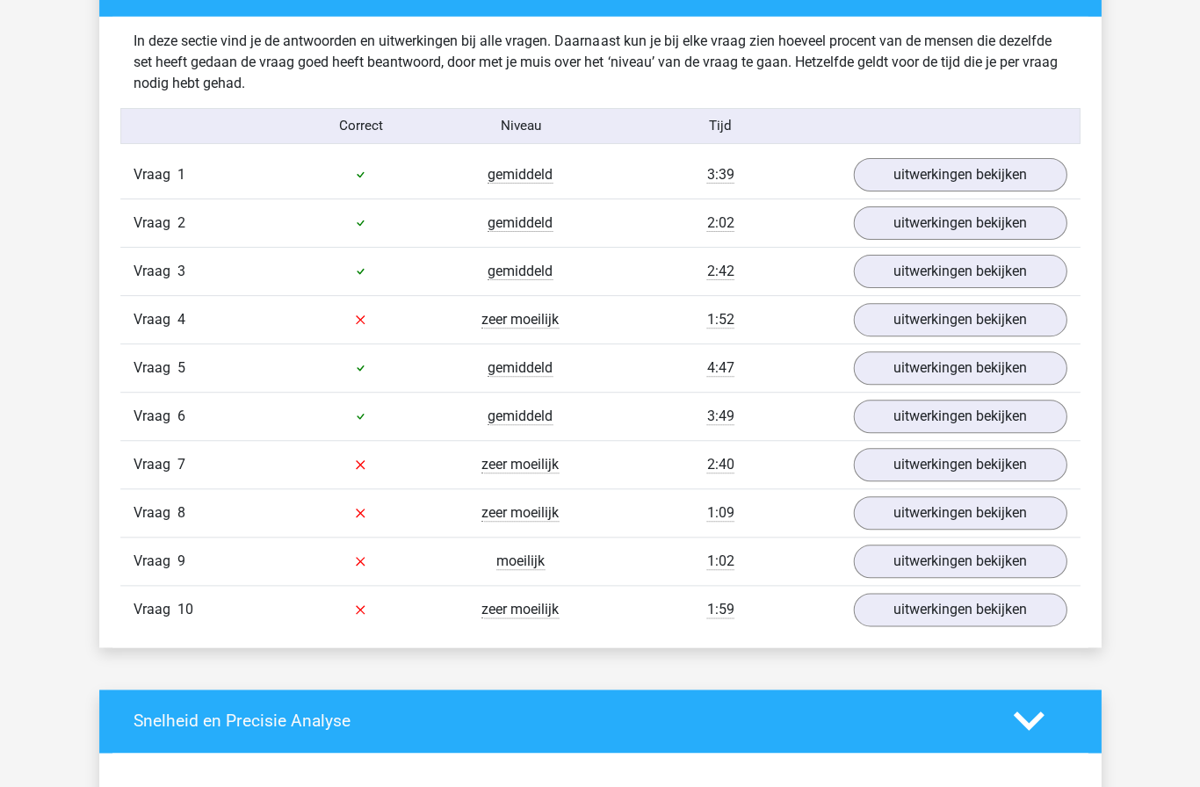
scroll to position [1070, 0]
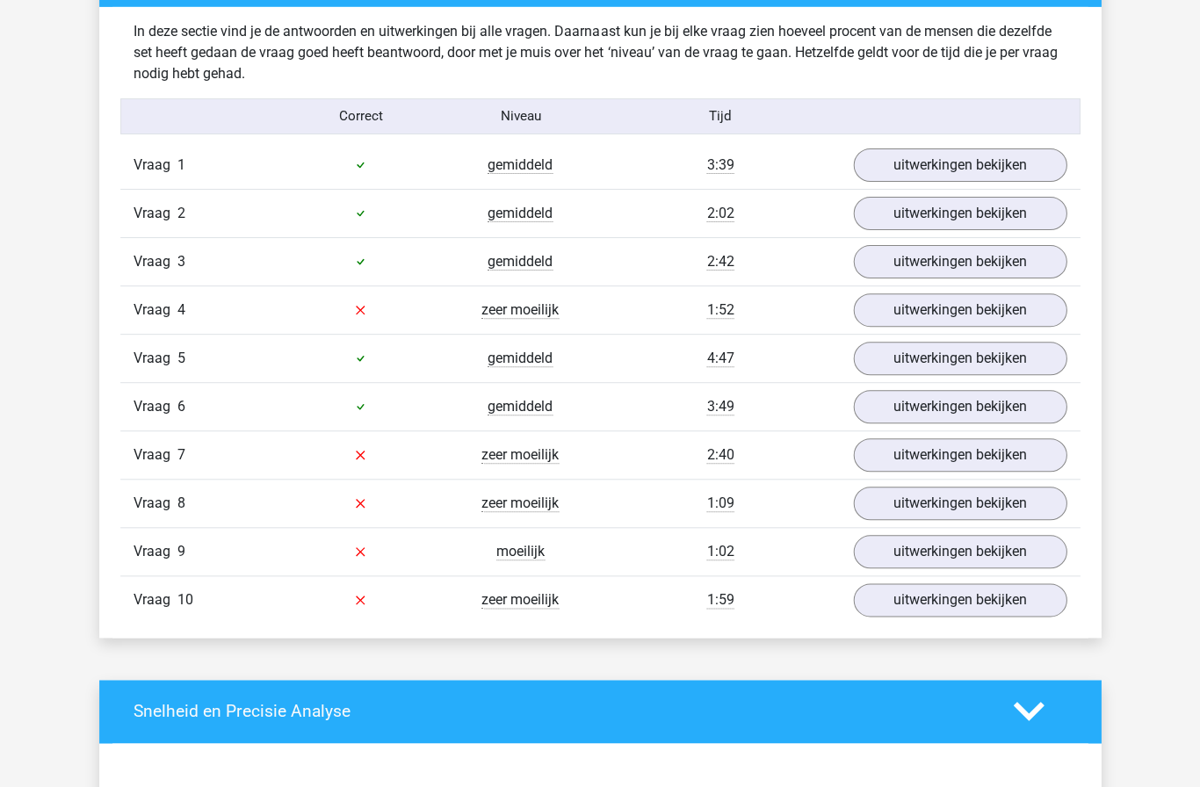
click at [988, 167] on link "uitwerkingen bekijken" at bounding box center [960, 165] width 214 height 33
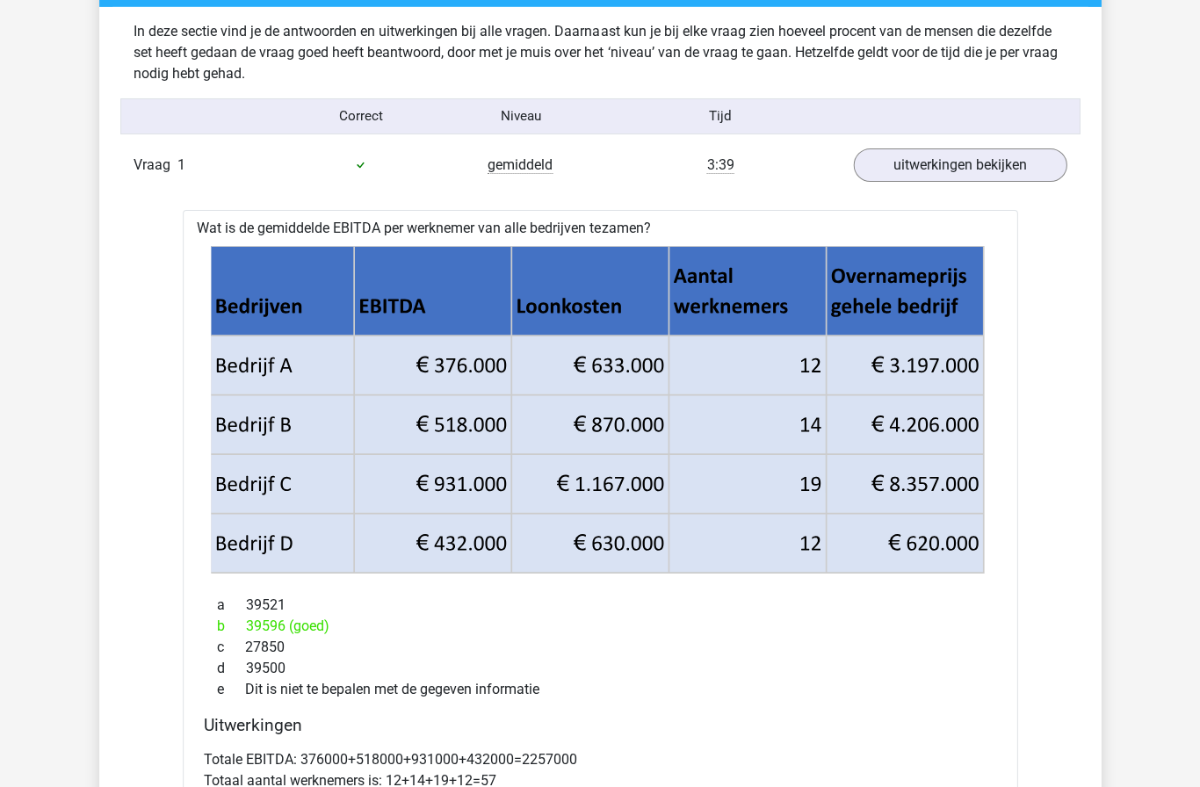
click at [1004, 170] on link "uitwerkingen bekijken" at bounding box center [960, 165] width 214 height 33
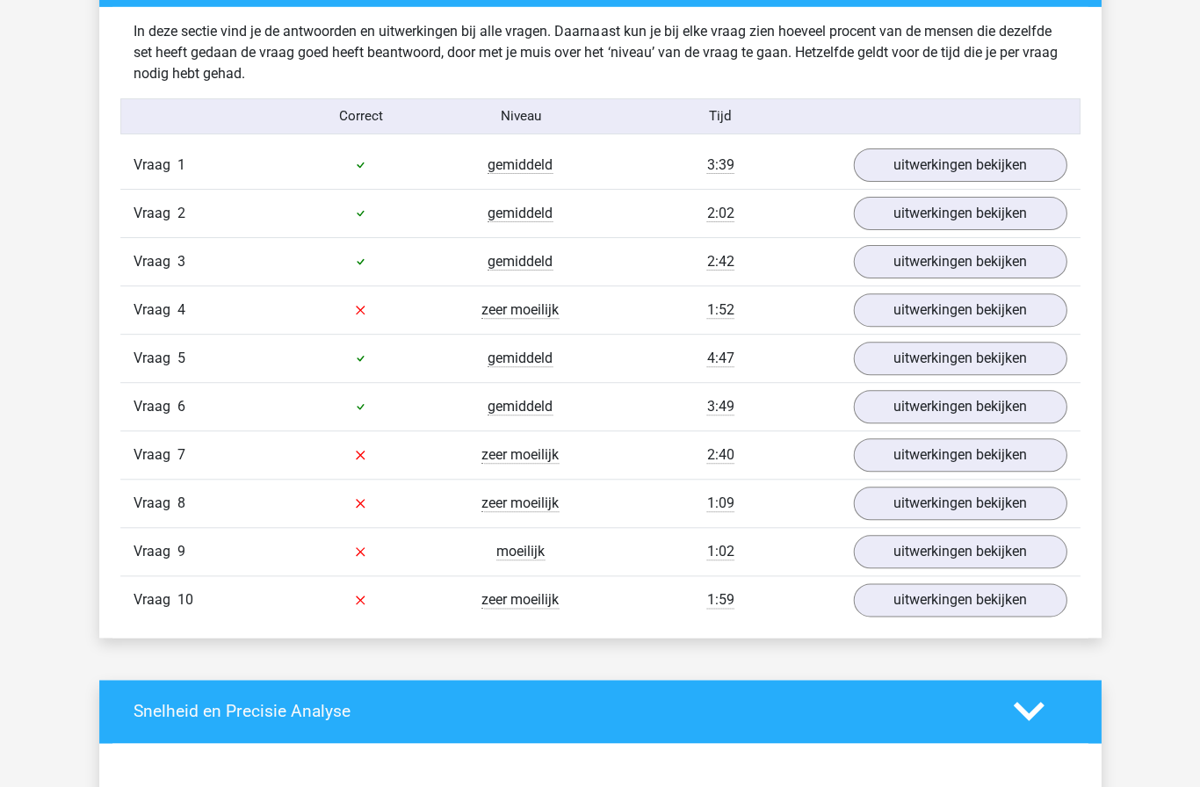
click at [988, 217] on link "uitwerkingen bekijken" at bounding box center [960, 213] width 214 height 33
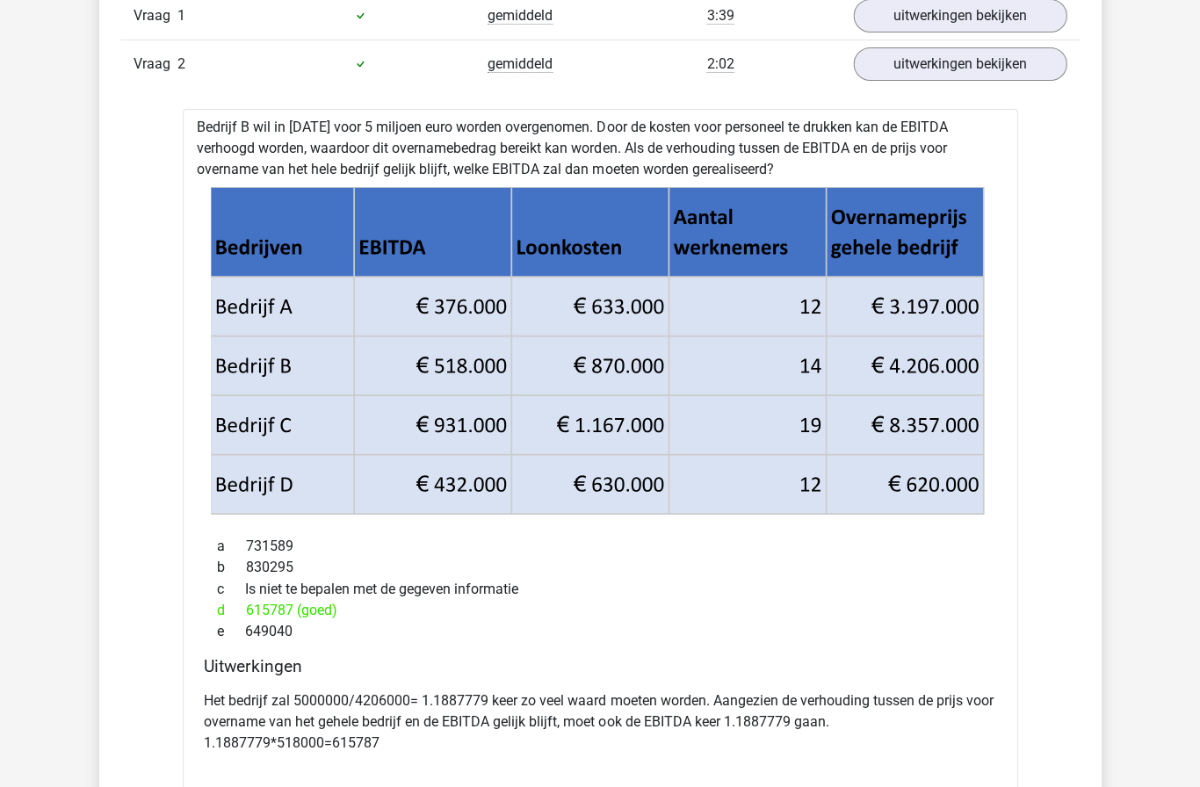
scroll to position [1215, 0]
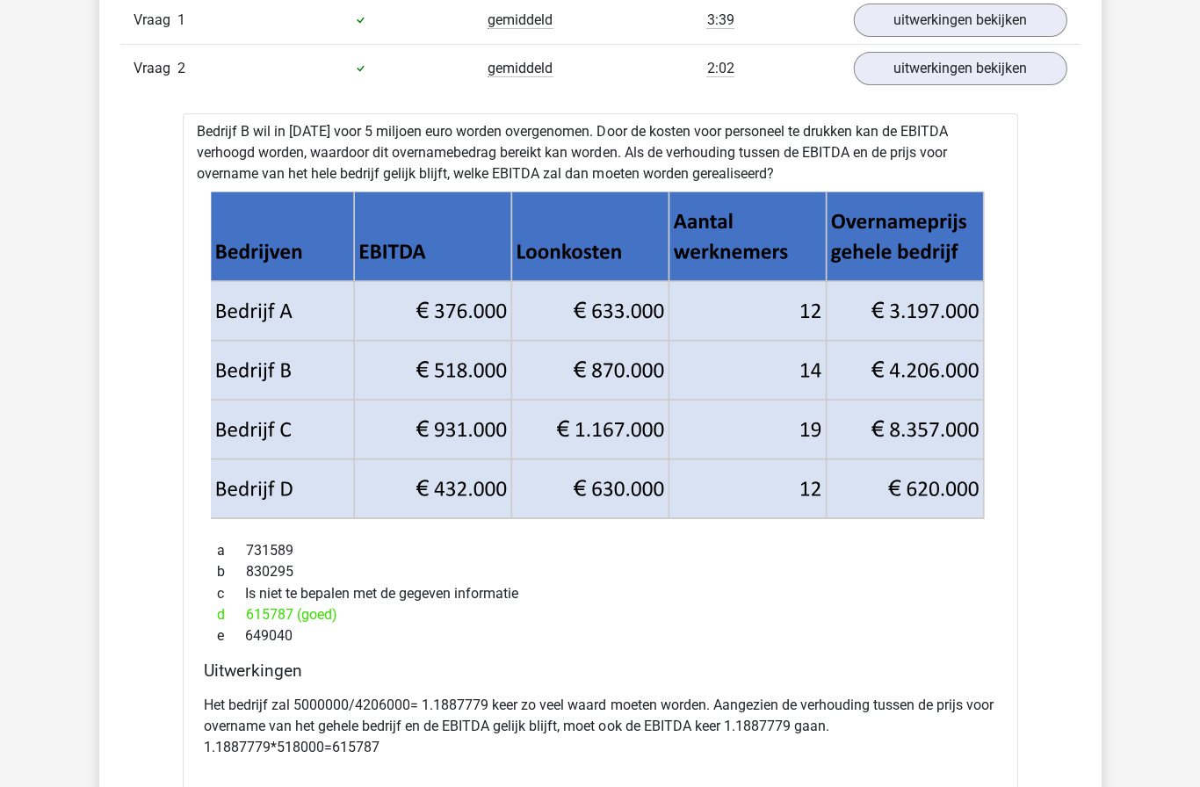
click at [1003, 79] on link "uitwerkingen bekijken" at bounding box center [960, 68] width 214 height 33
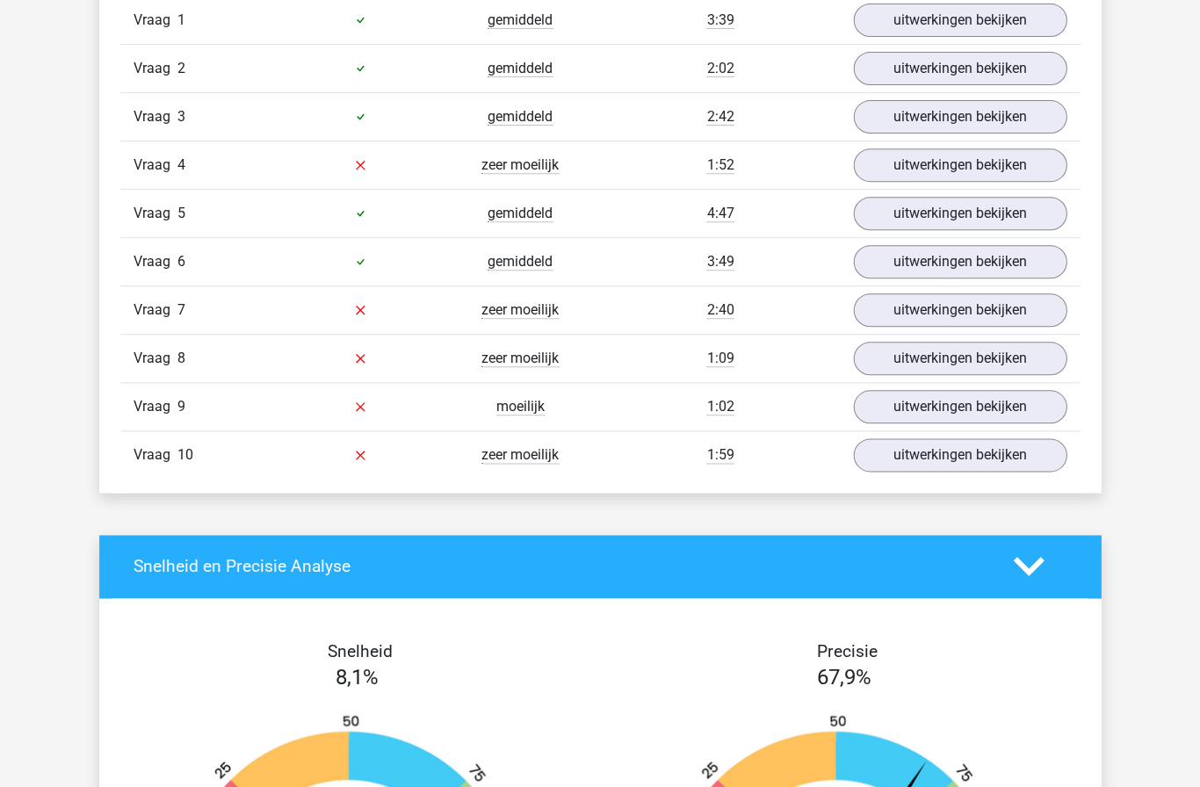
click at [993, 174] on link "uitwerkingen bekijken" at bounding box center [960, 165] width 214 height 33
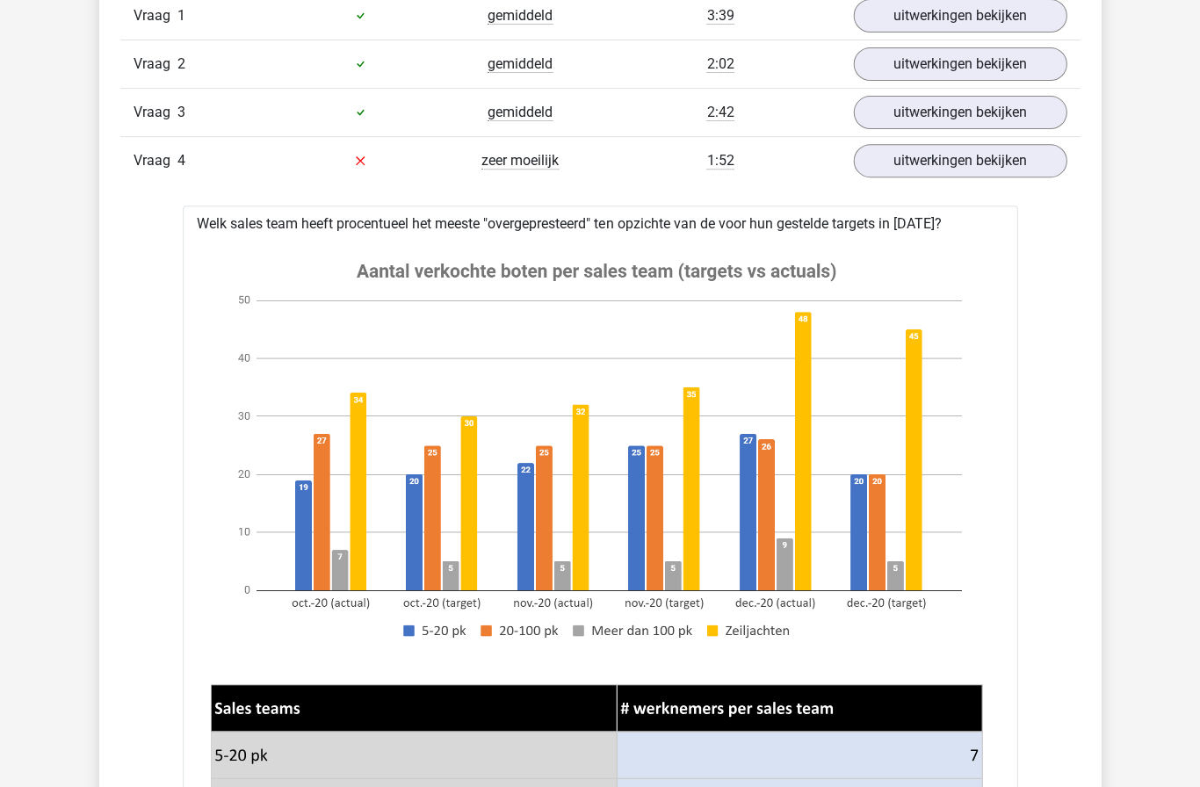
scroll to position [1220, 0]
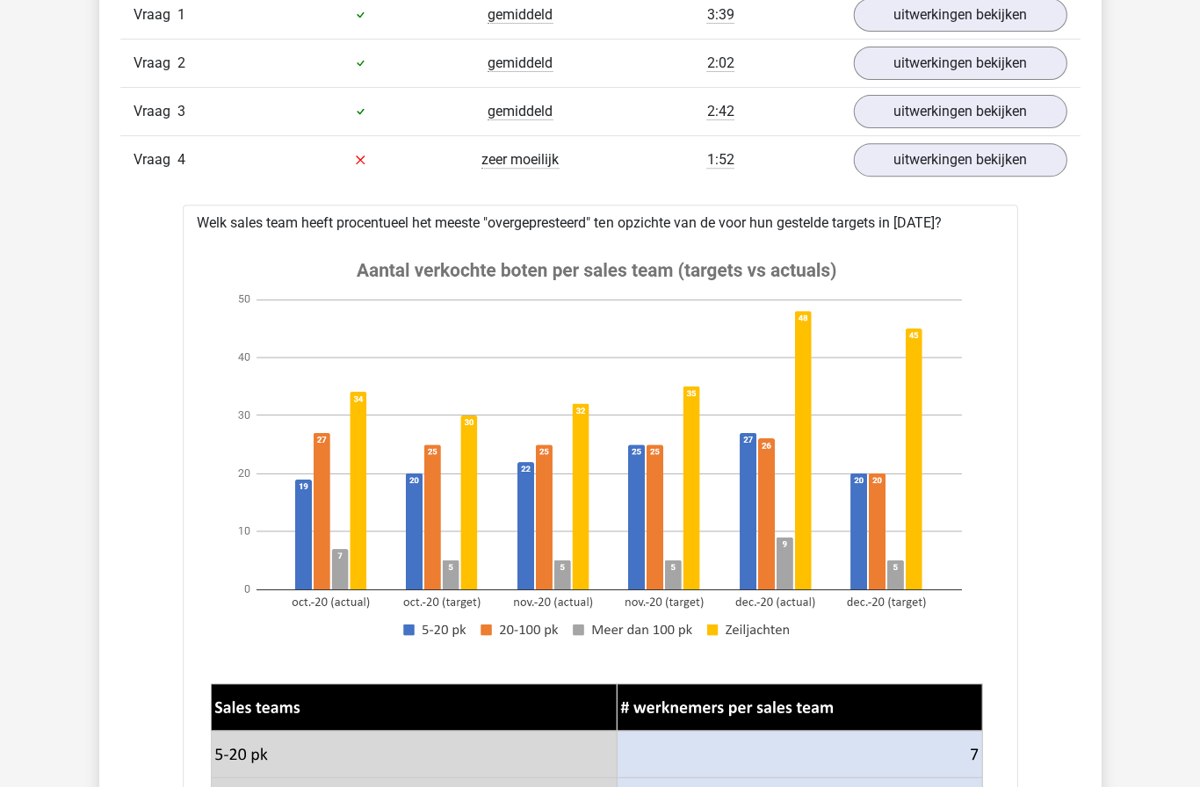
click at [972, 166] on link "uitwerkingen bekijken" at bounding box center [960, 159] width 214 height 33
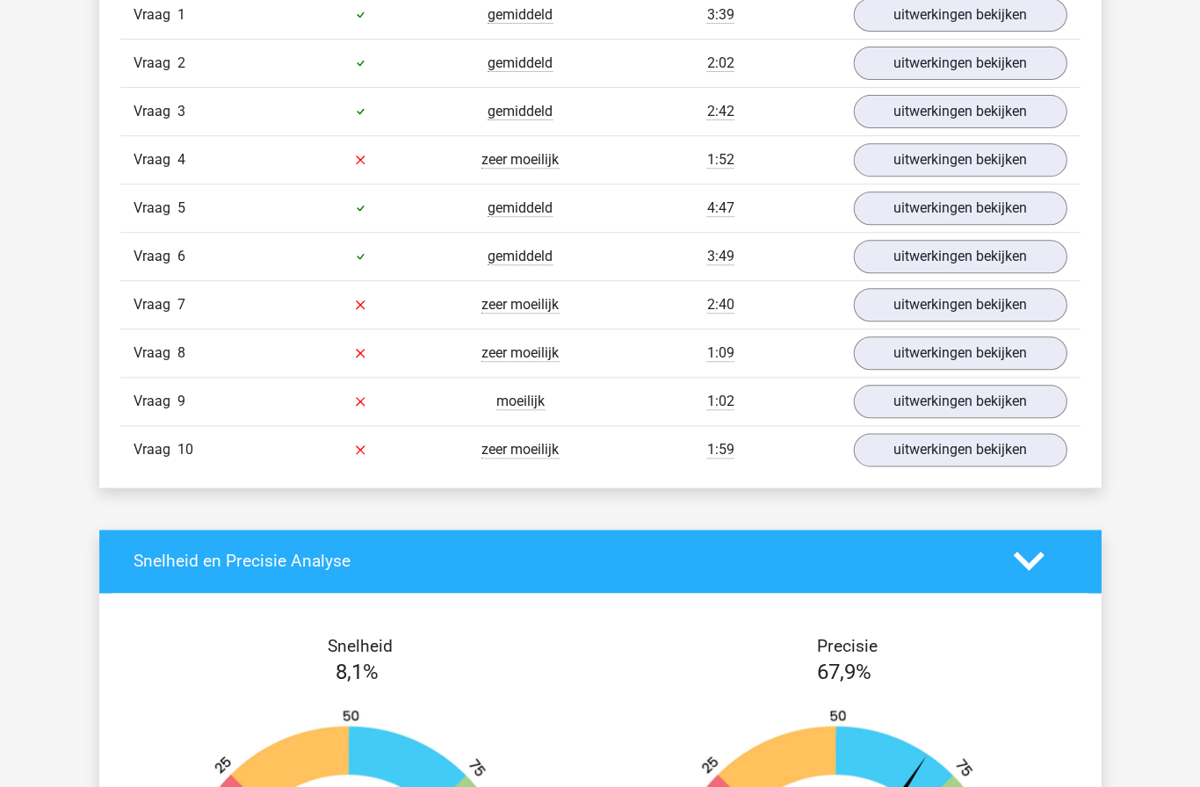
click at [935, 301] on link "uitwerkingen bekijken" at bounding box center [960, 304] width 214 height 33
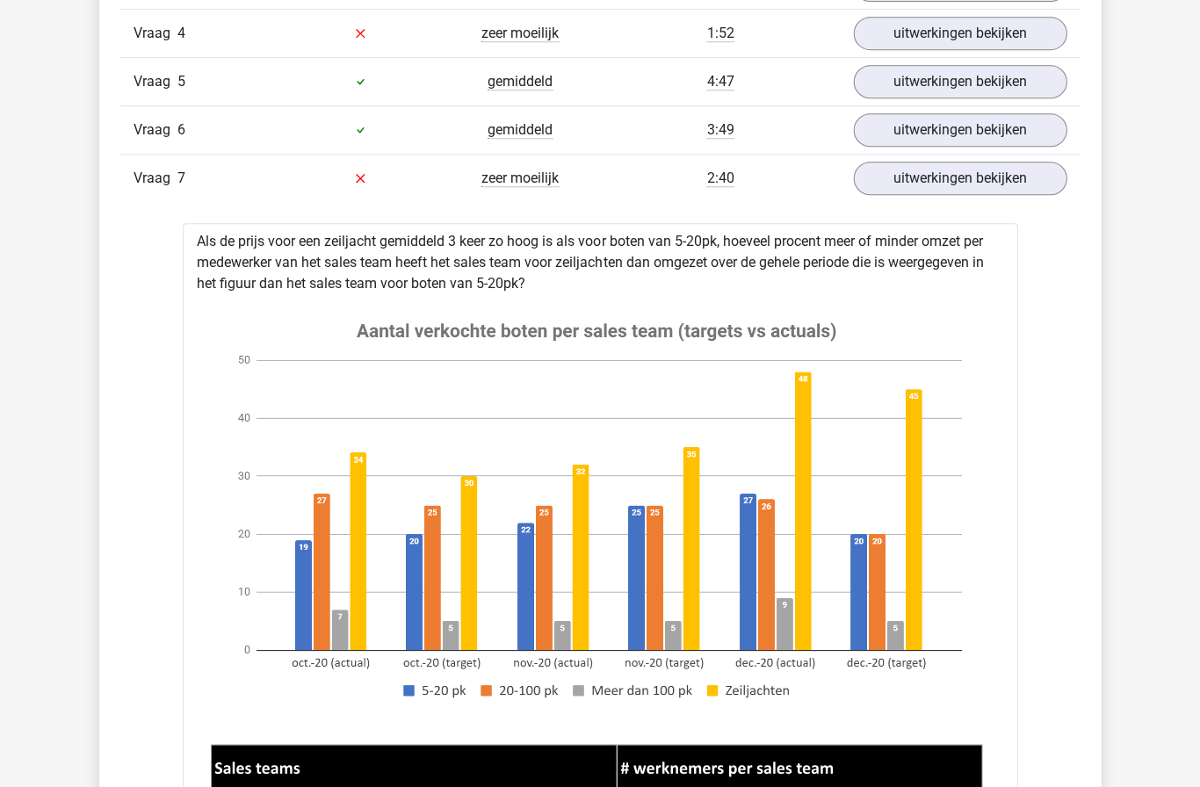
scroll to position [1329, 0]
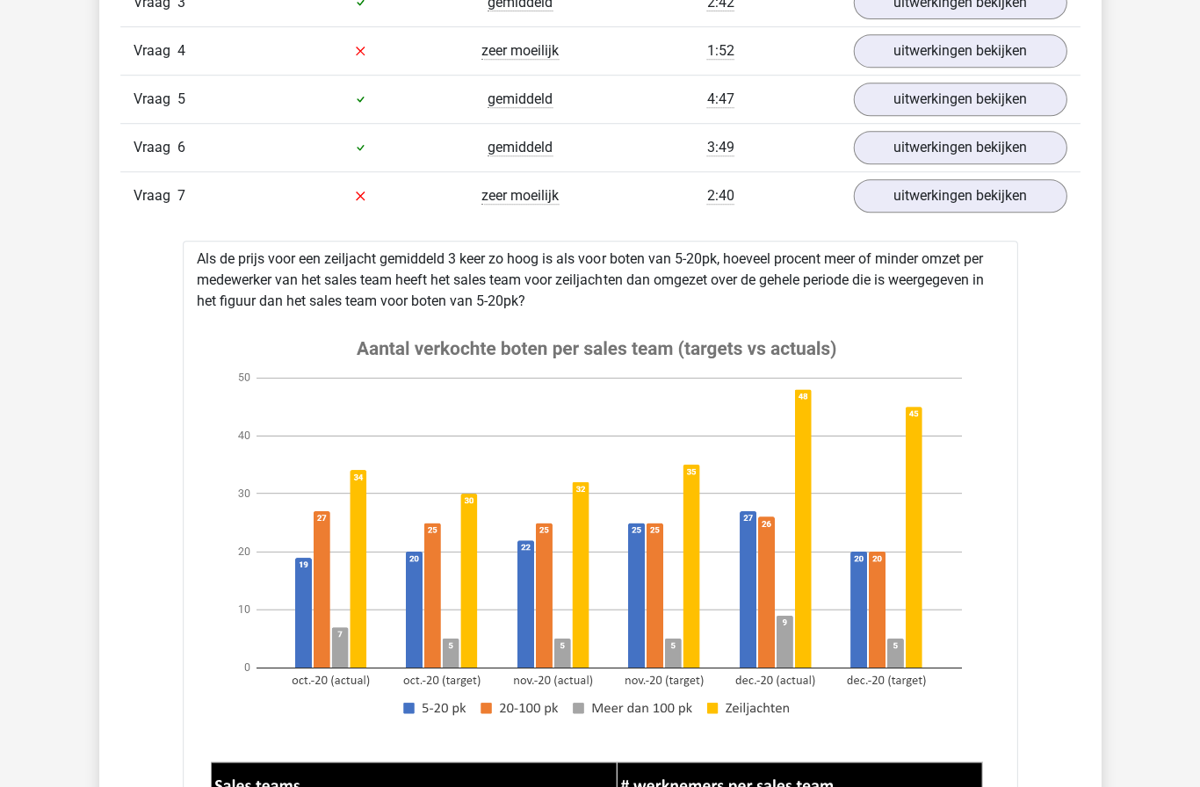
click at [961, 198] on link "uitwerkingen bekijken" at bounding box center [960, 195] width 214 height 33
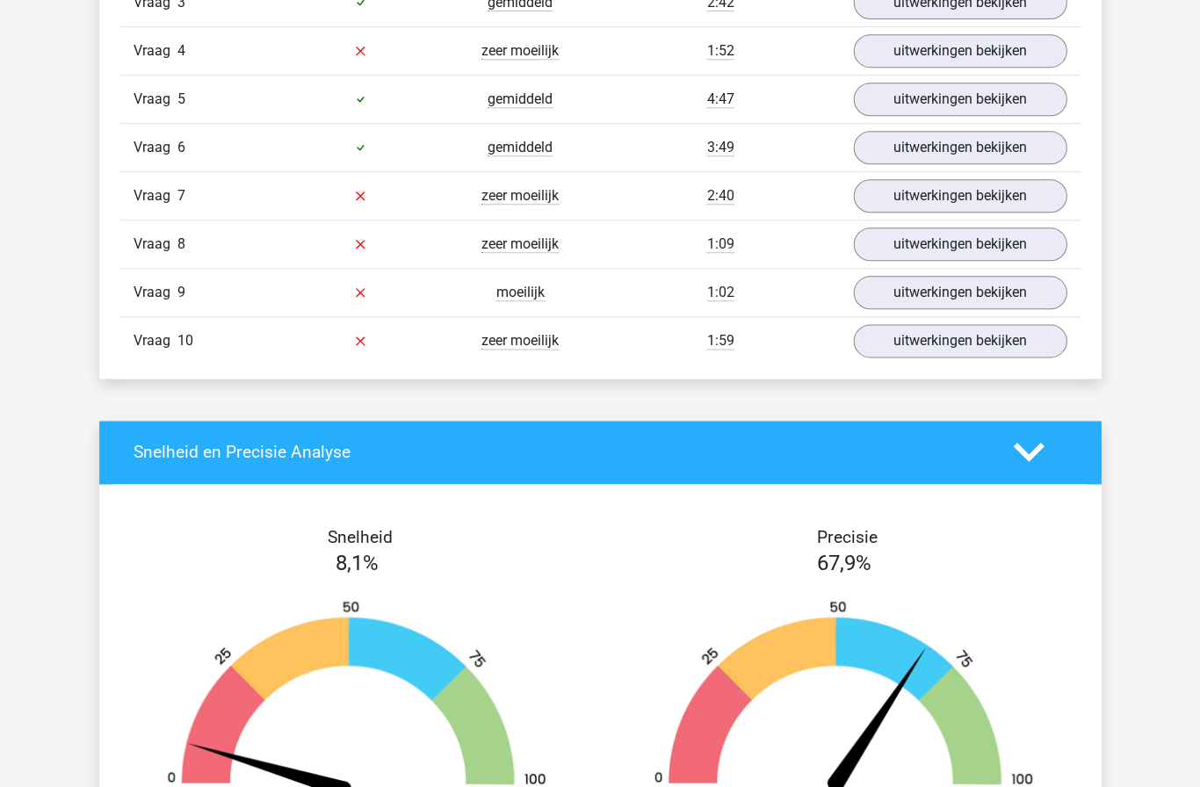
click at [963, 237] on link "uitwerkingen bekijken" at bounding box center [960, 244] width 214 height 33
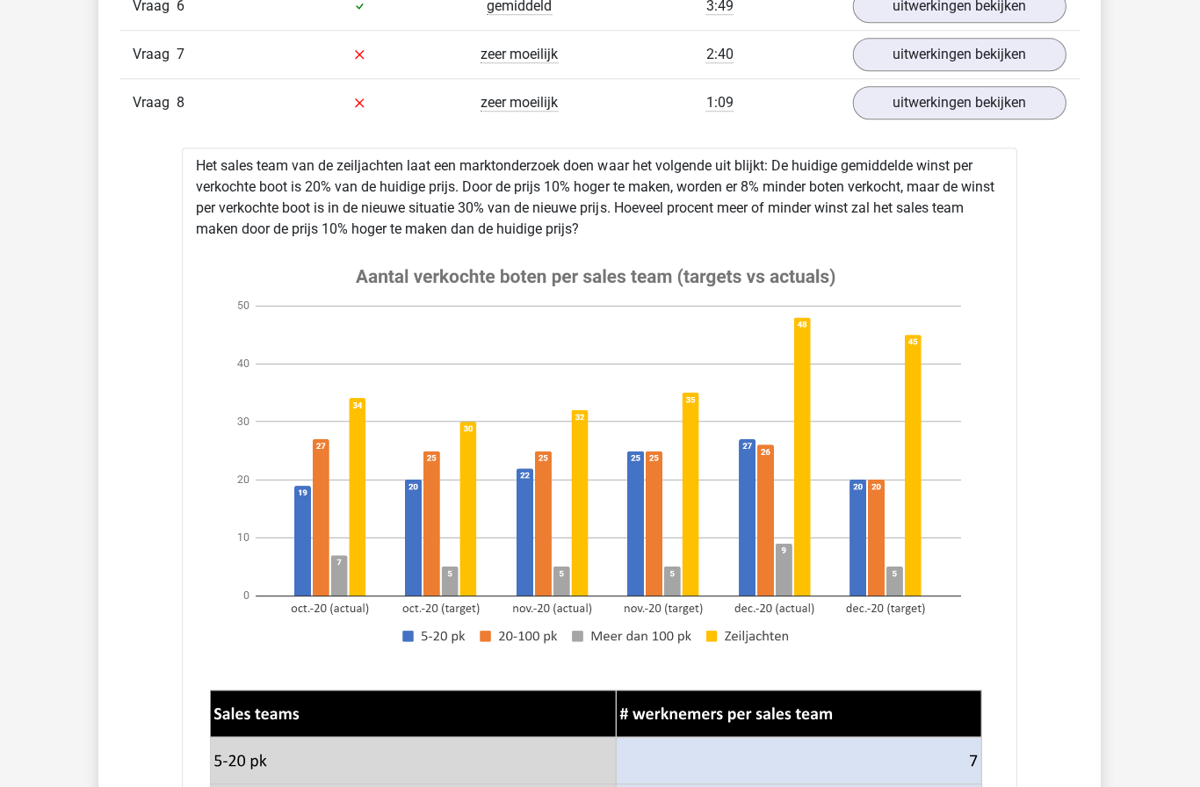
scroll to position [1466, 0]
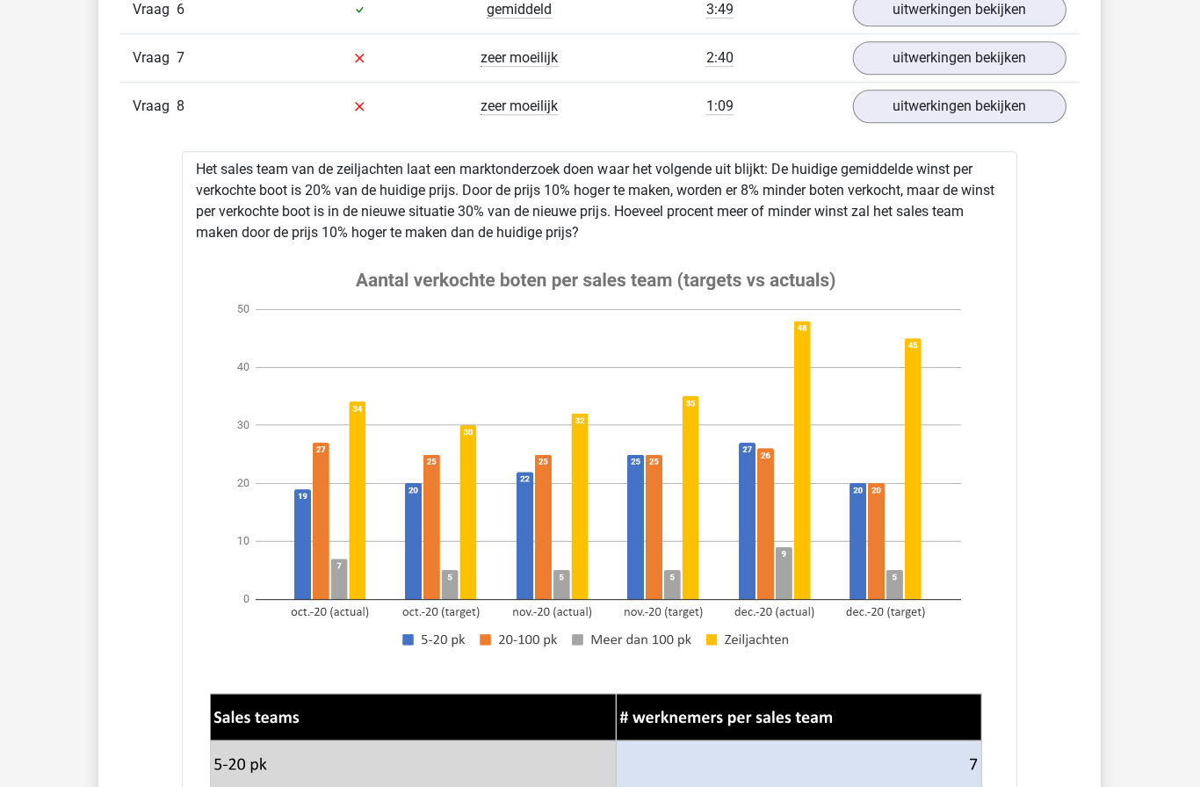
click at [965, 116] on link "uitwerkingen bekijken" at bounding box center [960, 107] width 214 height 33
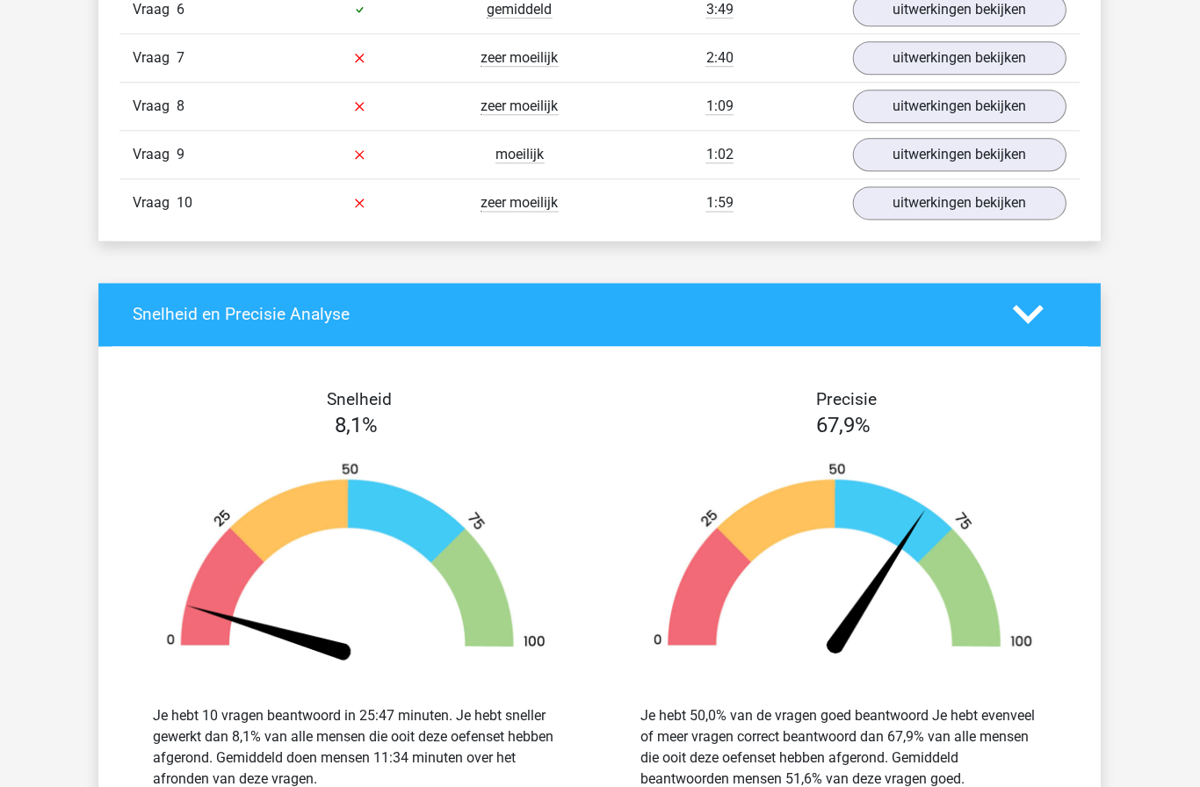
click at [963, 106] on link "uitwerkingen bekijken" at bounding box center [960, 107] width 214 height 33
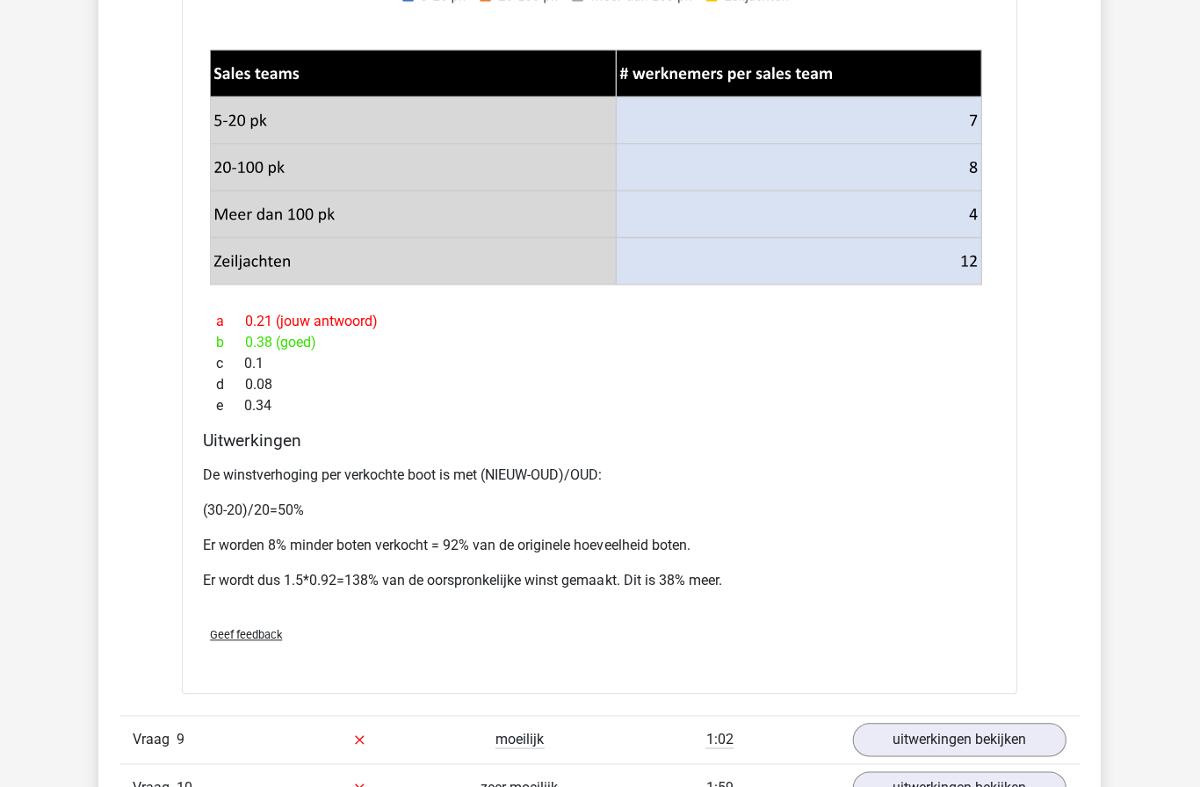
scroll to position [2112, 0]
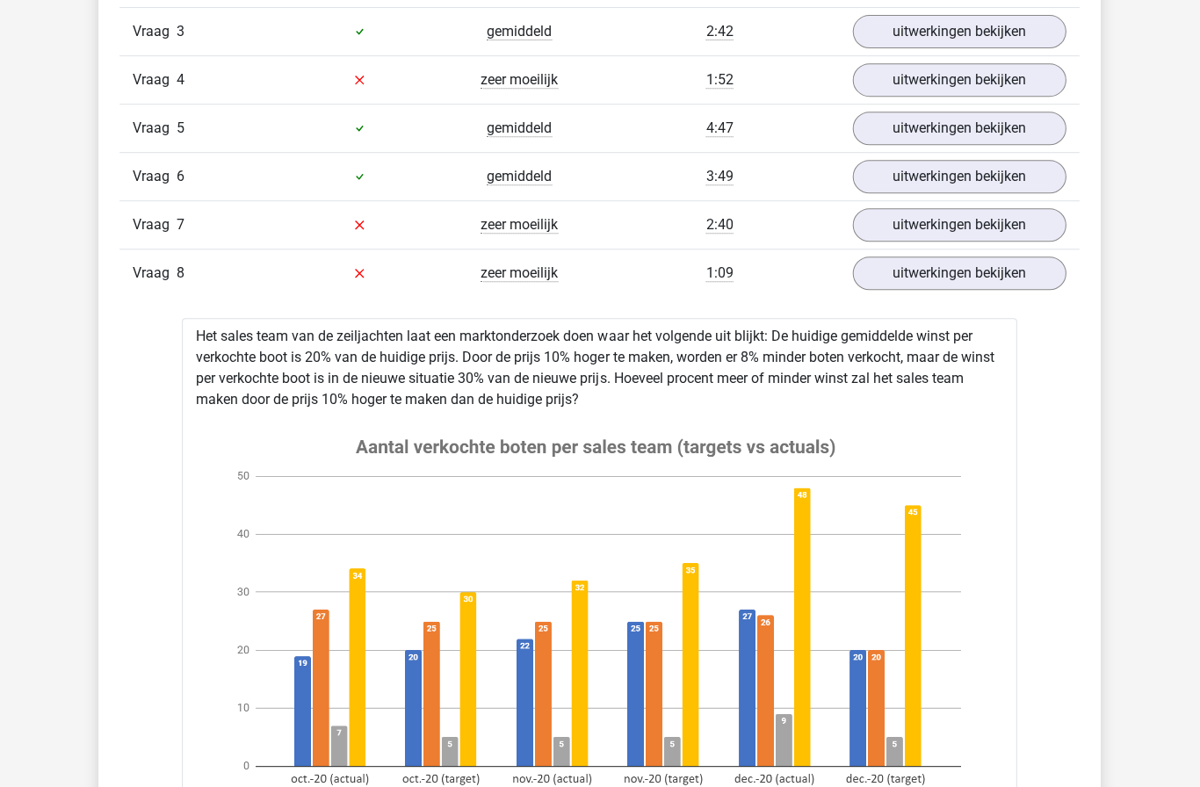
click at [911, 279] on link "uitwerkingen bekijken" at bounding box center [960, 273] width 214 height 33
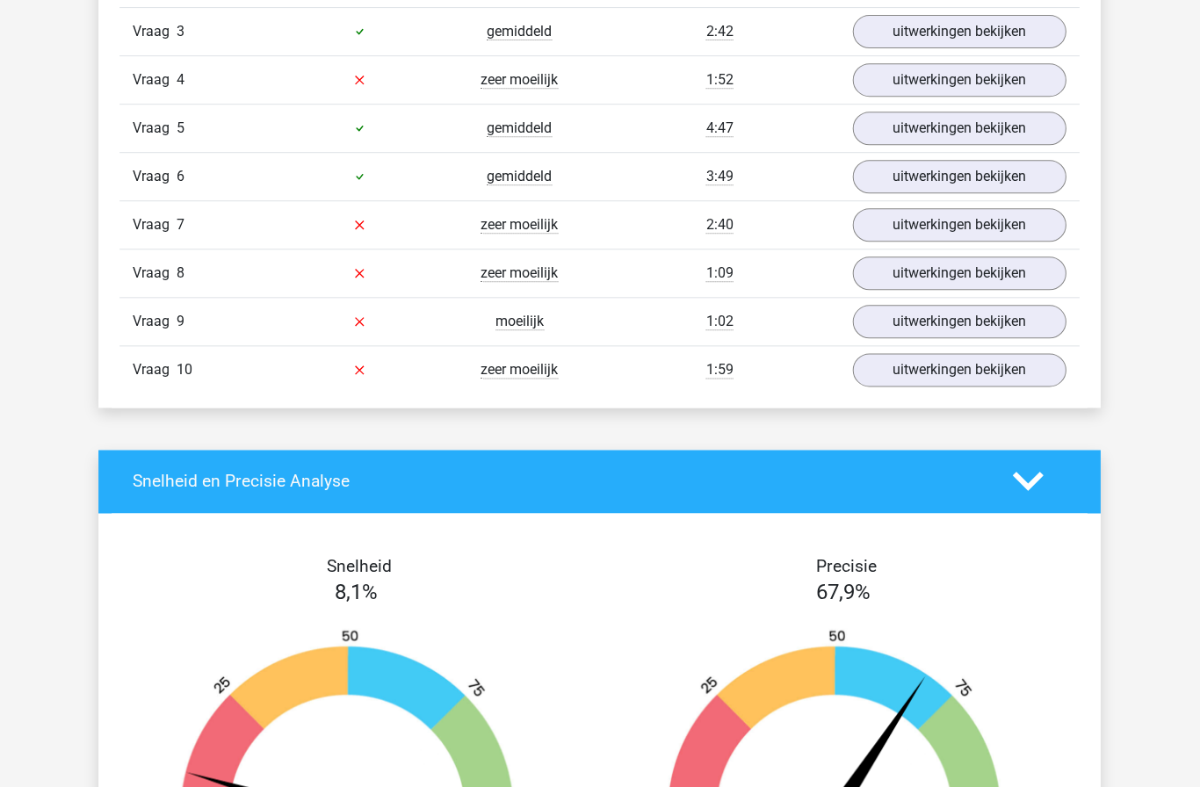
click at [966, 320] on link "uitwerkingen bekijken" at bounding box center [960, 321] width 214 height 33
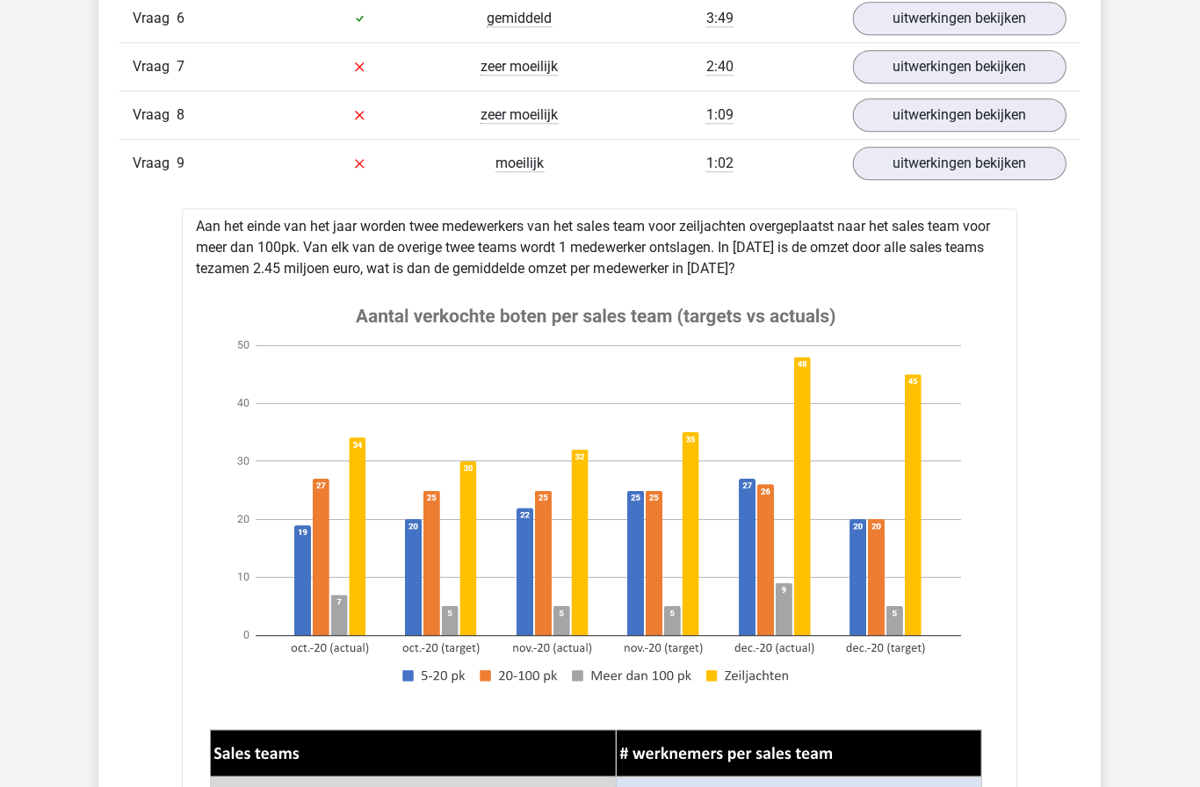
scroll to position [1459, 0]
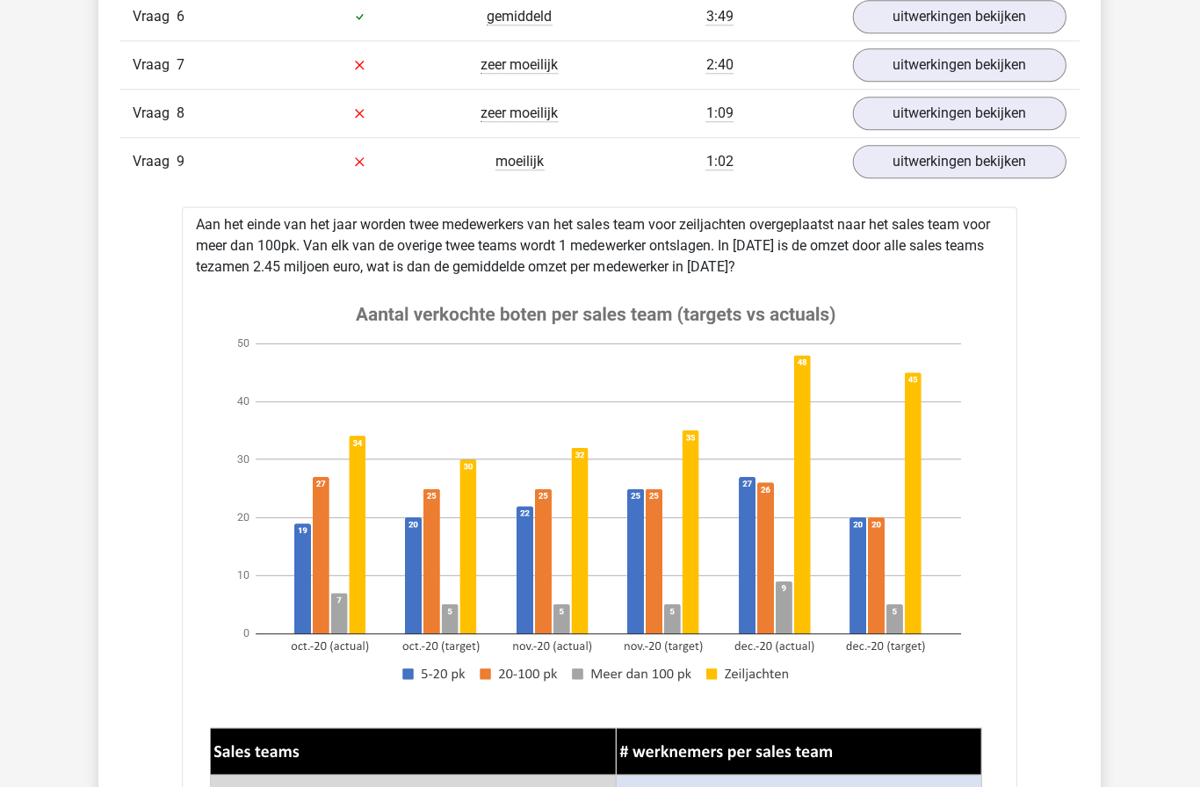
click at [993, 163] on link "uitwerkingen bekijken" at bounding box center [960, 162] width 214 height 33
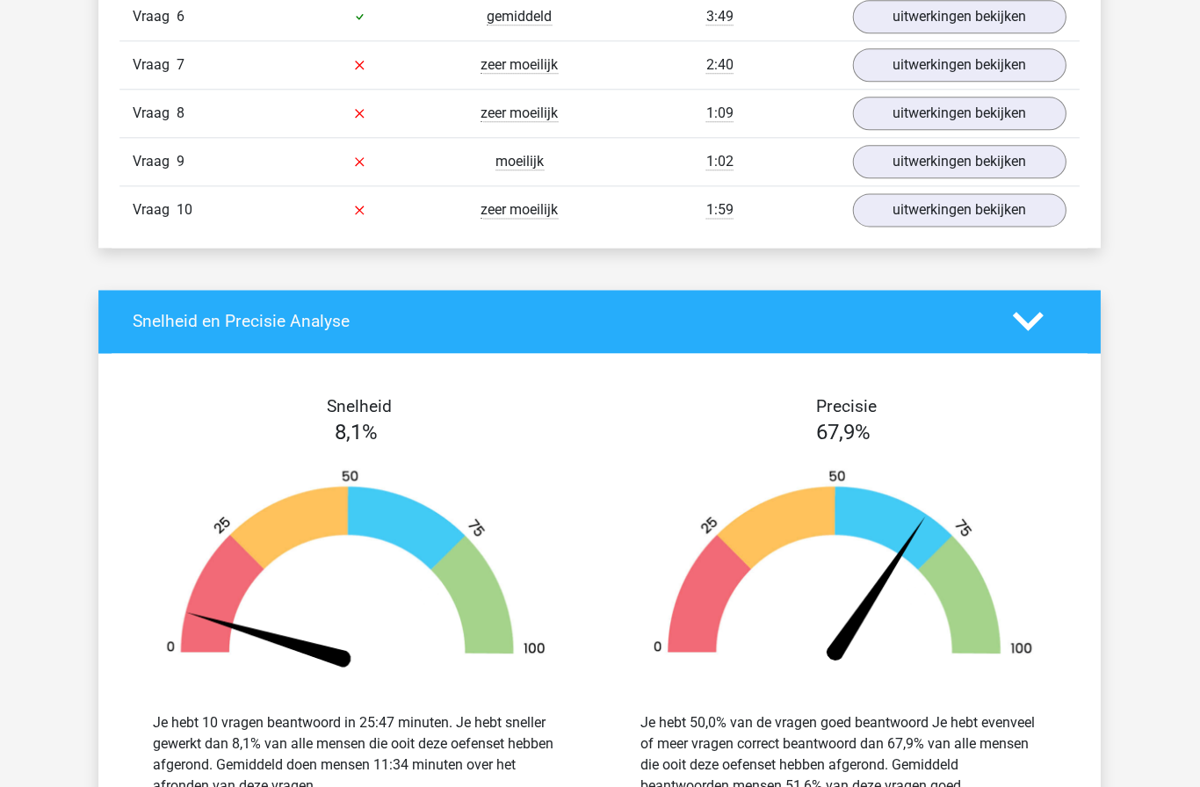
click at [973, 223] on link "uitwerkingen bekijken" at bounding box center [960, 210] width 214 height 33
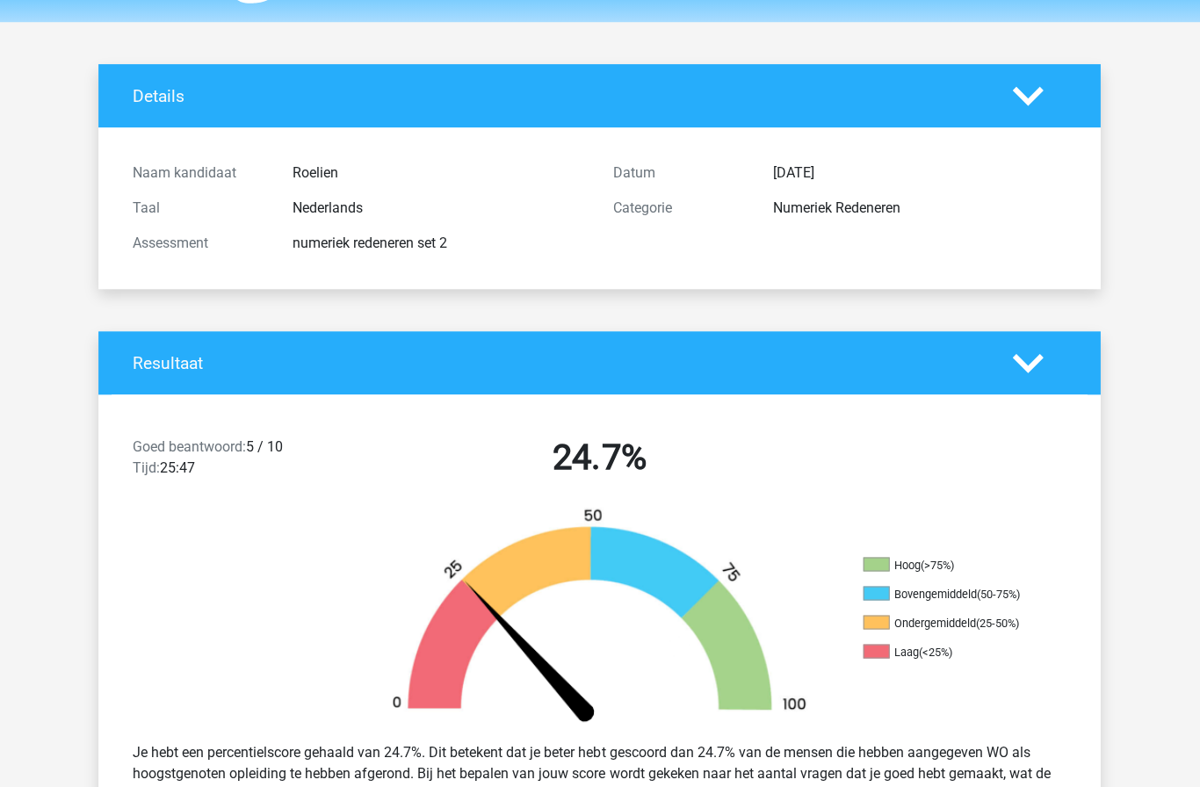
scroll to position [0, 0]
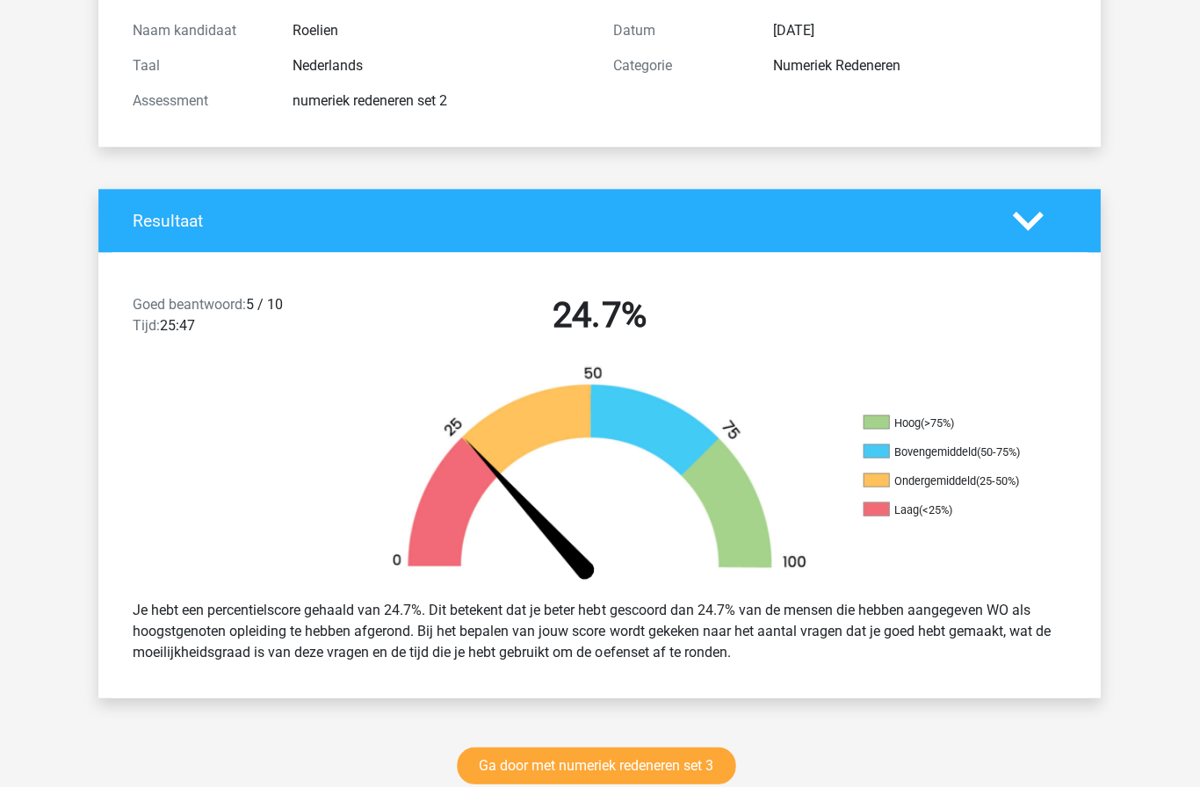
click at [1030, 214] on icon at bounding box center [1028, 221] width 31 height 31
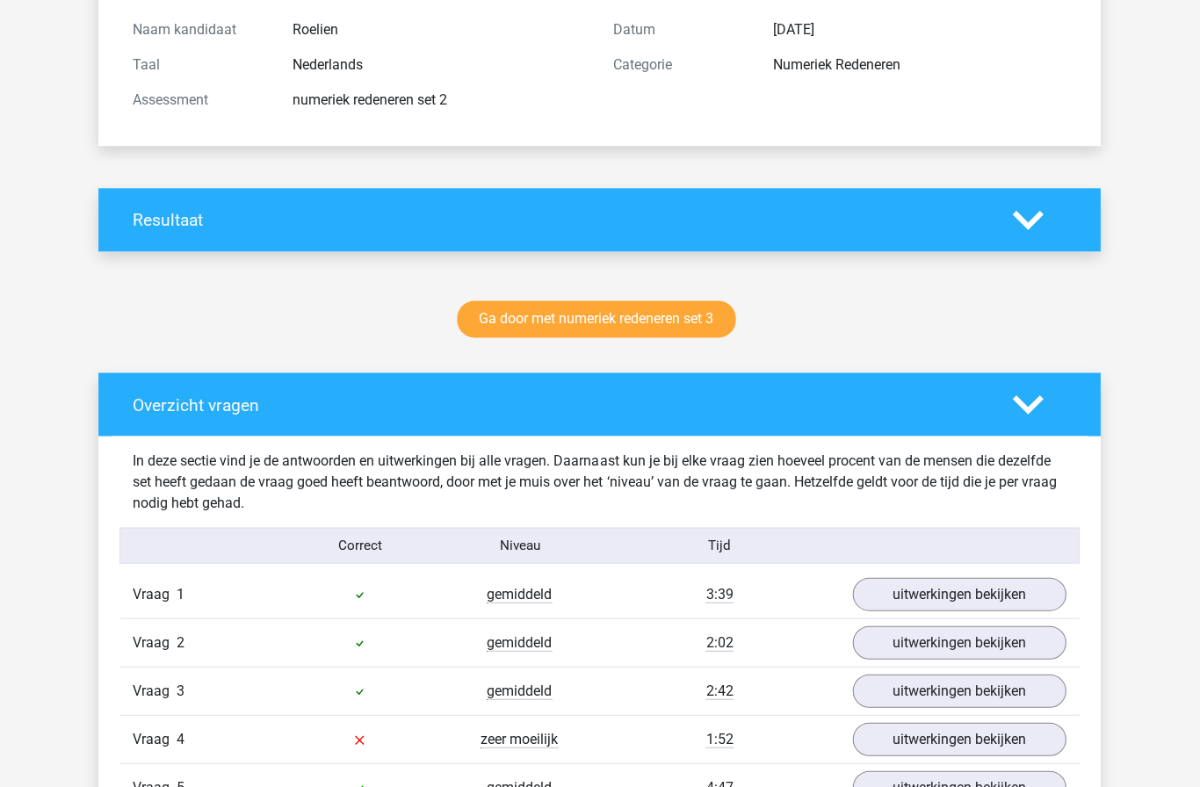
click at [1024, 397] on icon at bounding box center [1028, 404] width 31 height 31
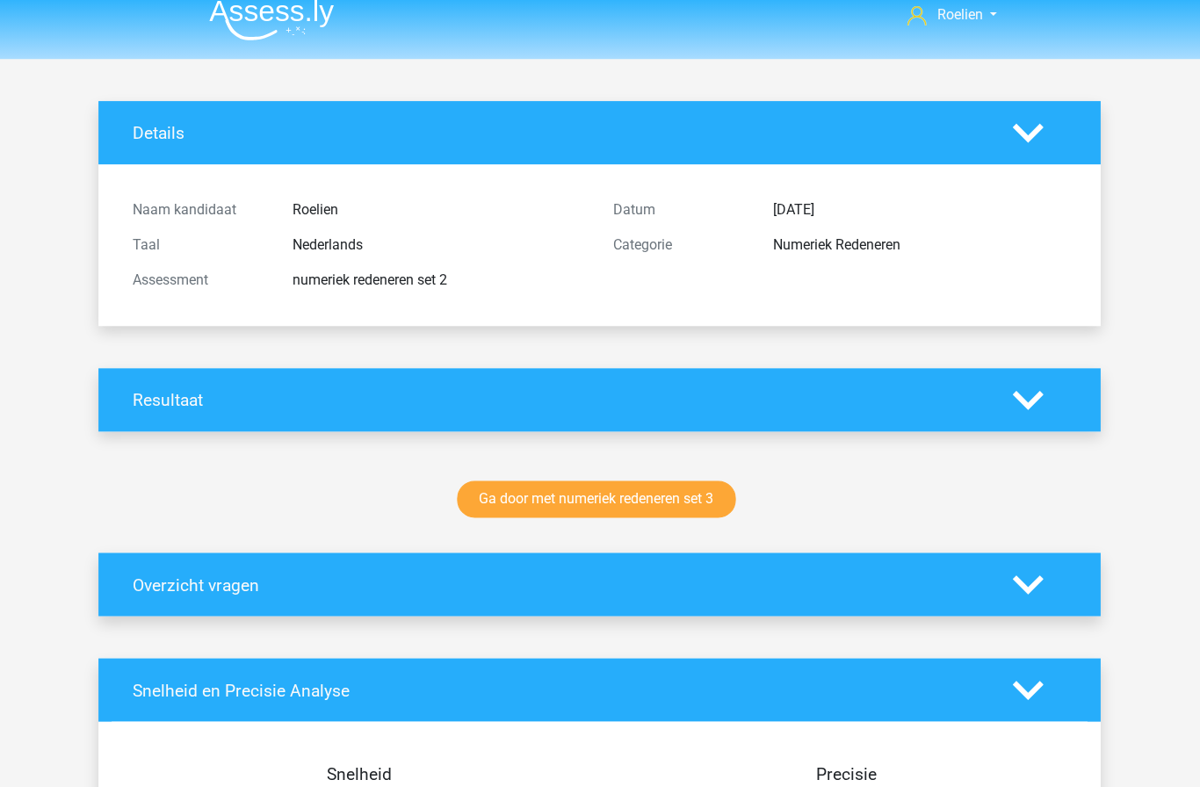
scroll to position [0, 0]
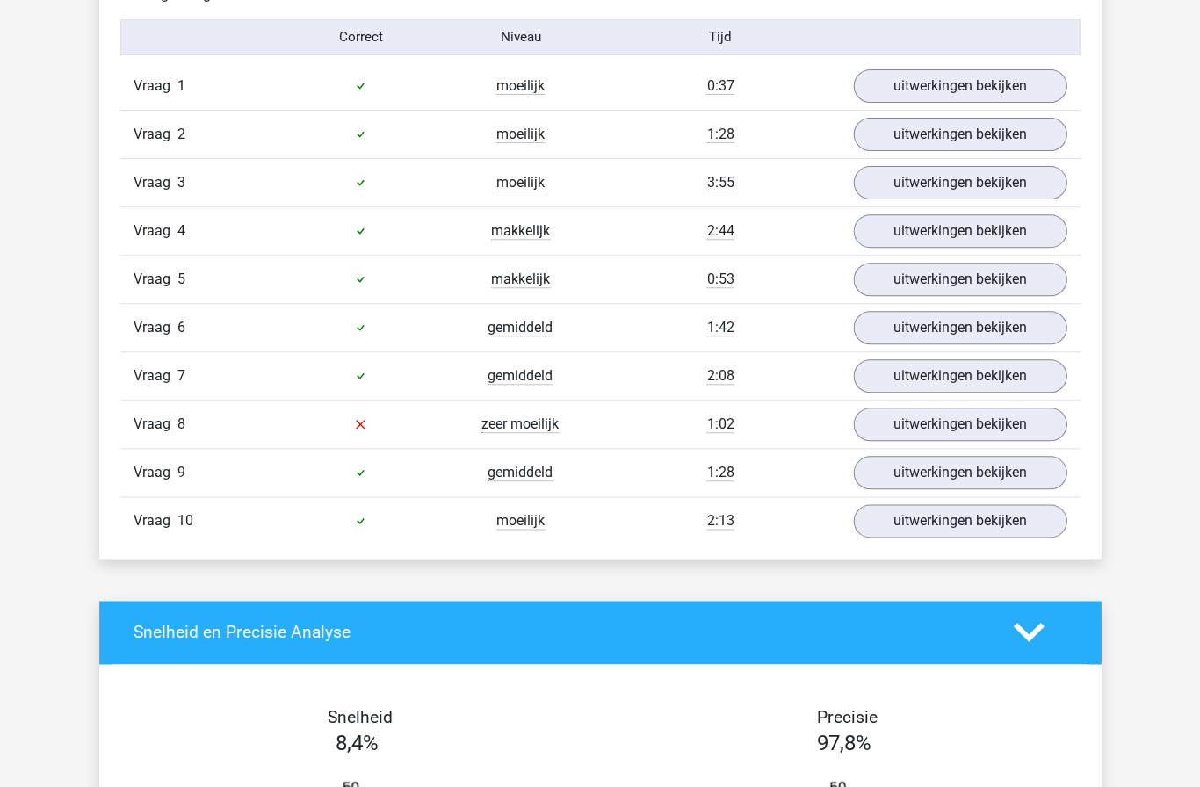
scroll to position [1155, 0]
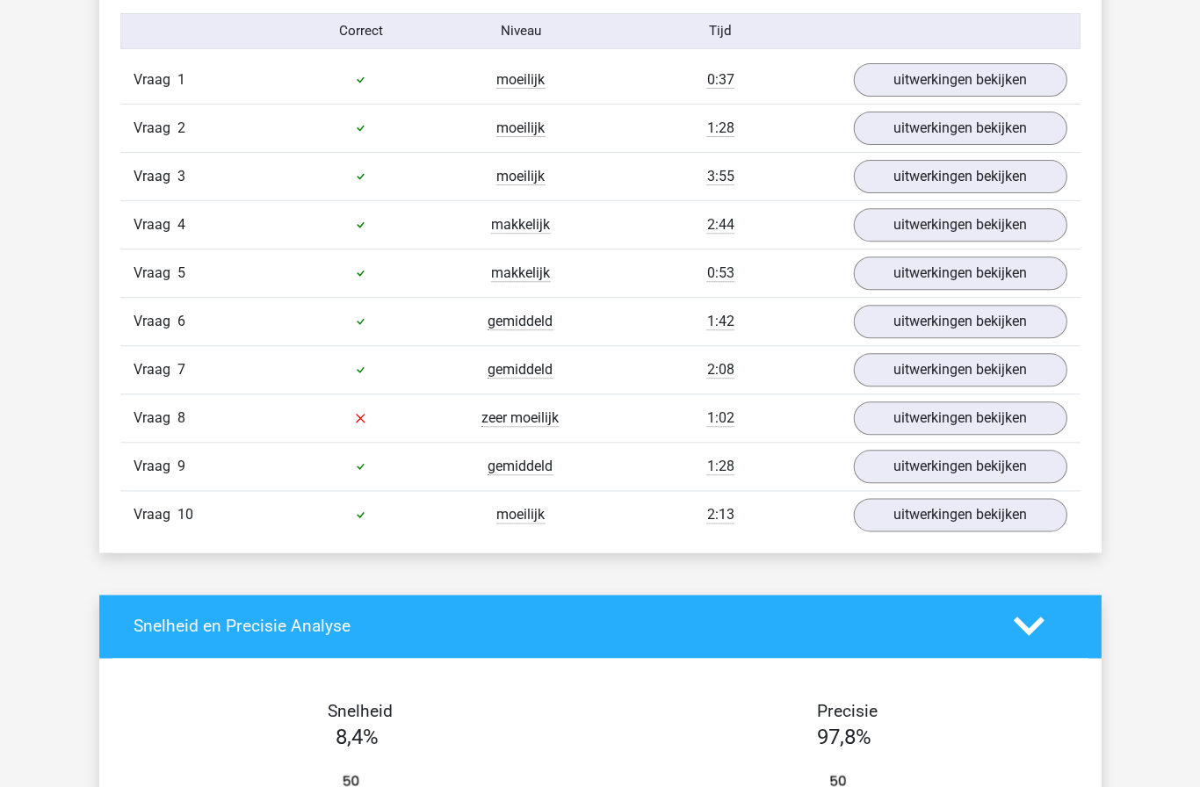
click at [939, 424] on link "uitwerkingen bekijken" at bounding box center [960, 418] width 214 height 33
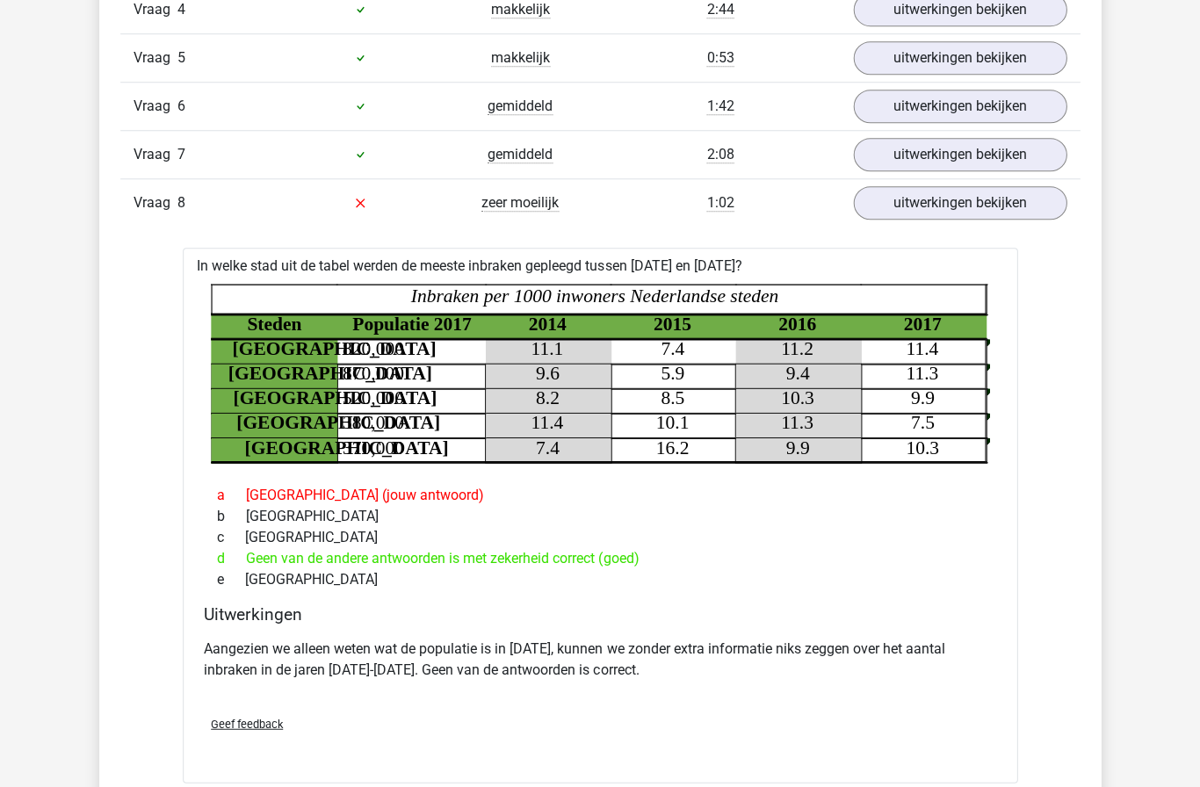
scroll to position [1371, 0]
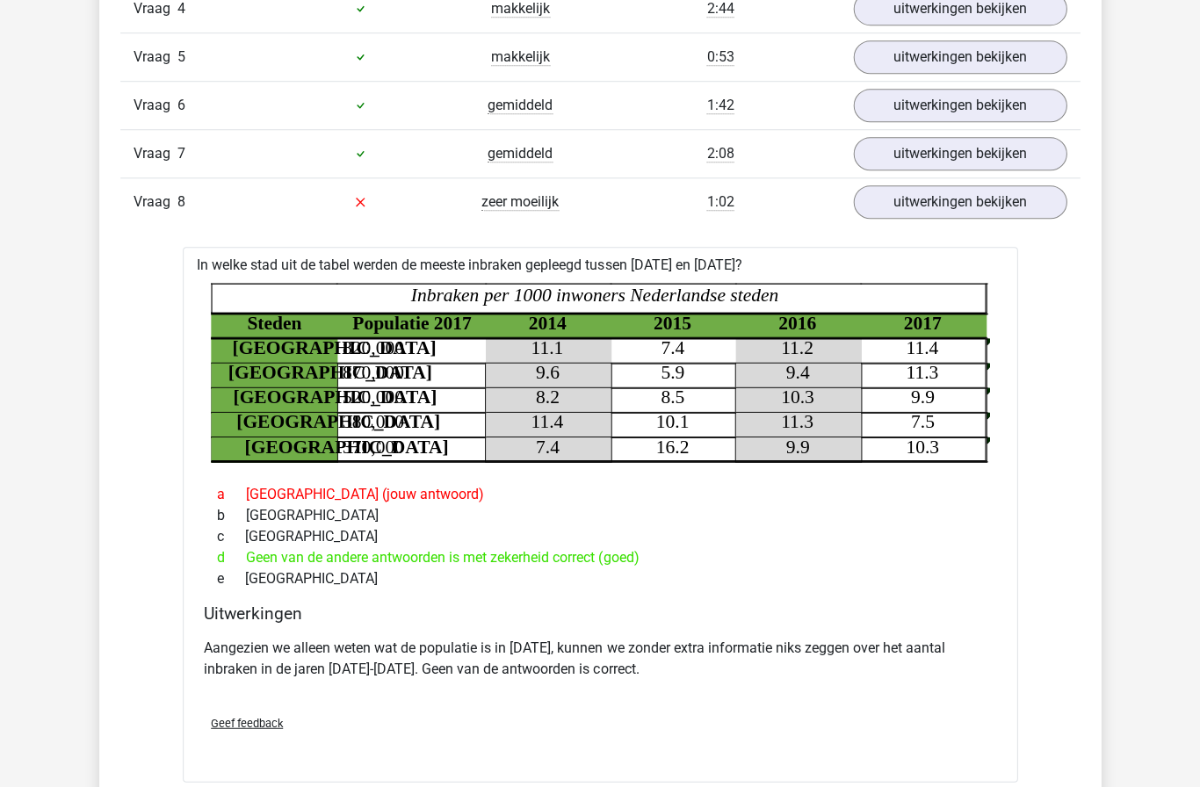
click at [982, 207] on link "uitwerkingen bekijken" at bounding box center [960, 201] width 214 height 33
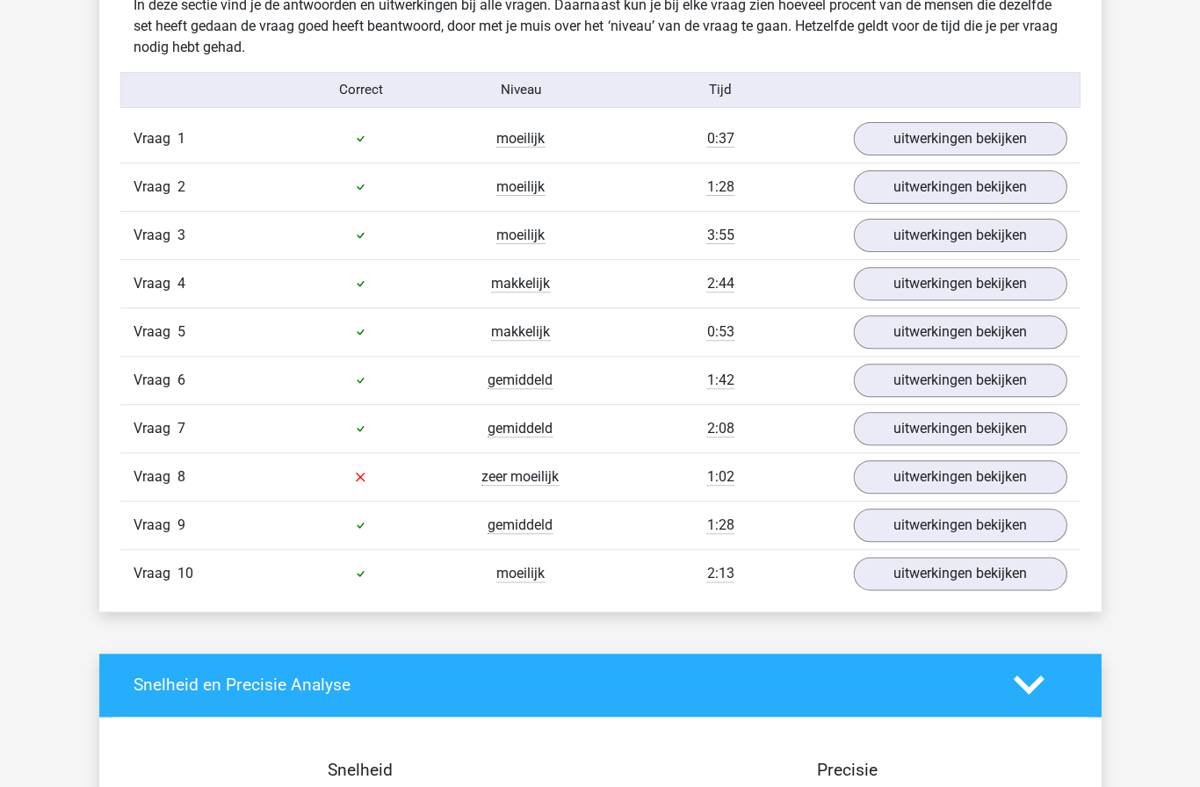
scroll to position [1095, 0]
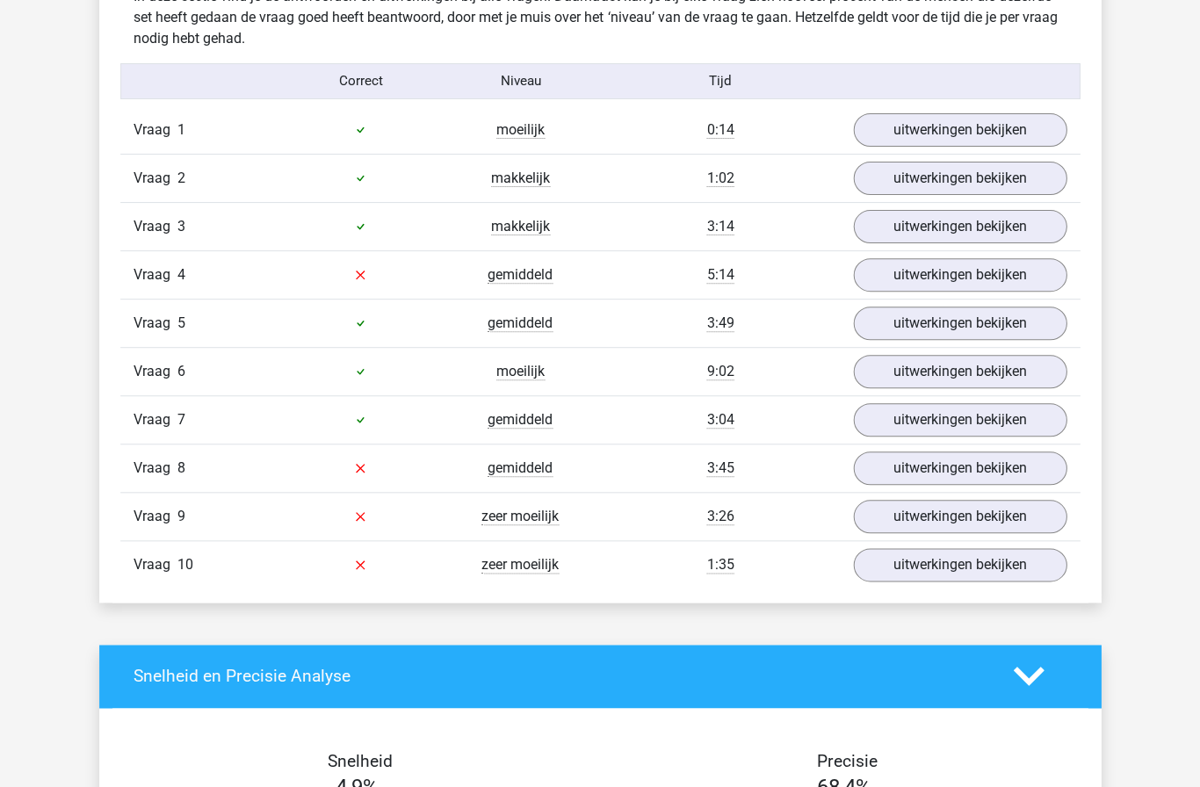
scroll to position [1117, 0]
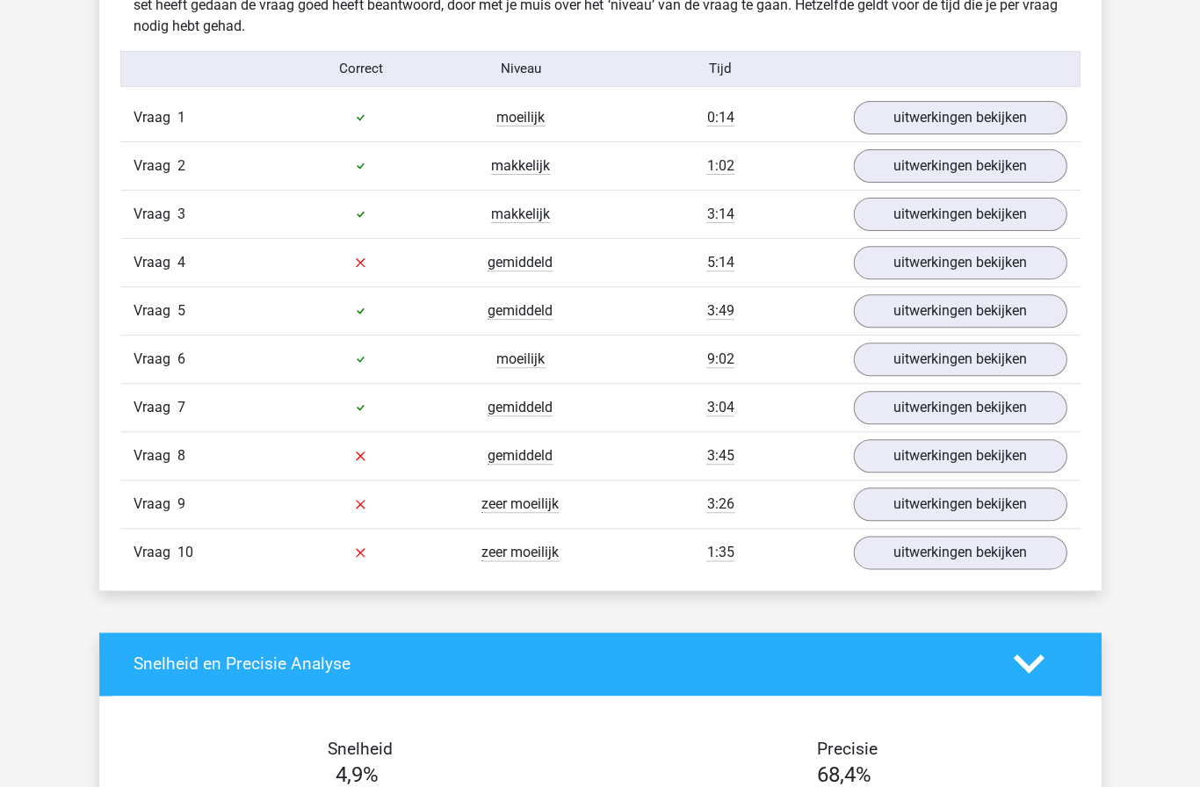
click at [942, 558] on link "uitwerkingen bekijken" at bounding box center [960, 552] width 214 height 33
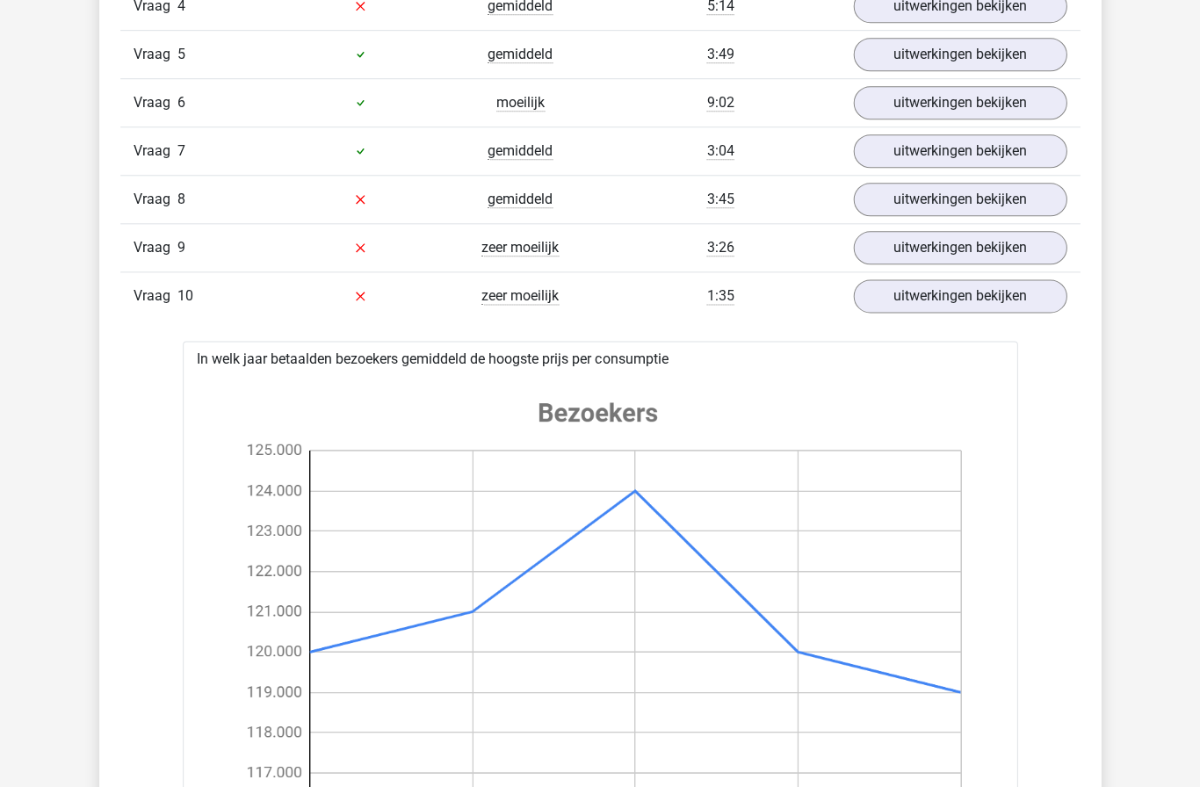
scroll to position [1377, 0]
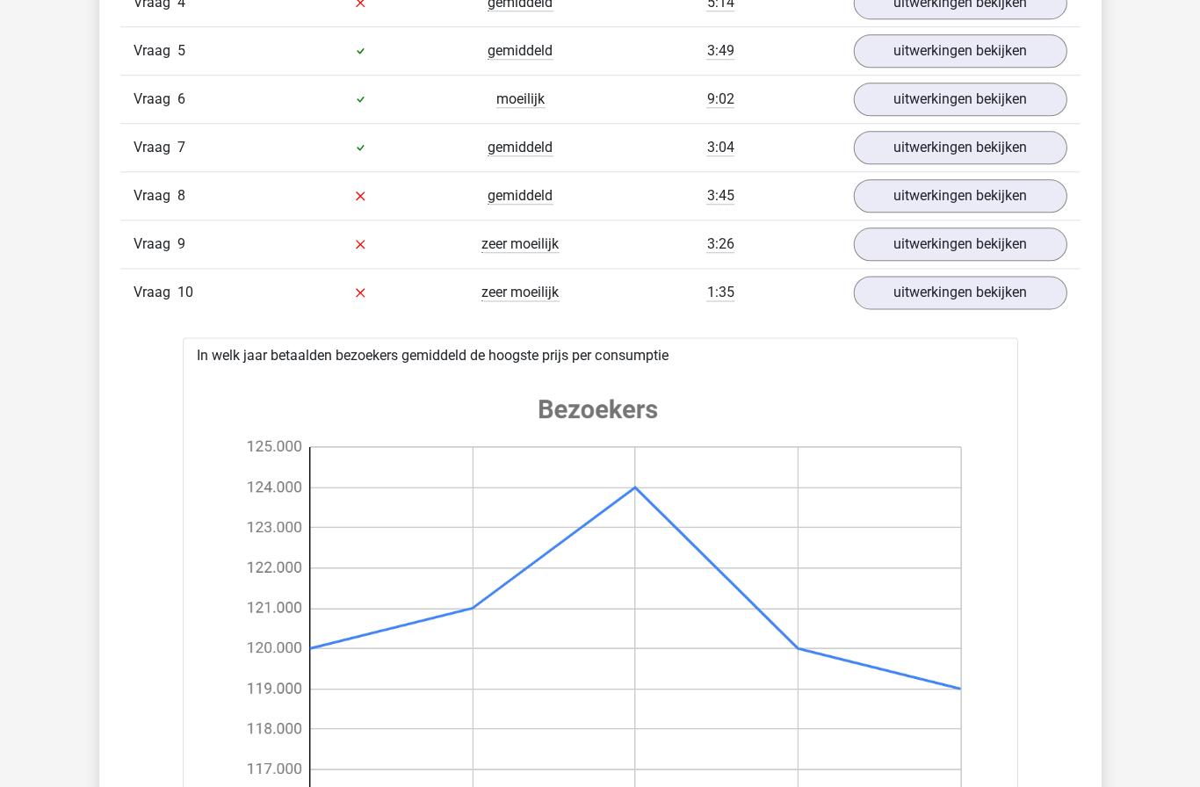
click at [971, 251] on link "uitwerkingen bekijken" at bounding box center [960, 244] width 214 height 33
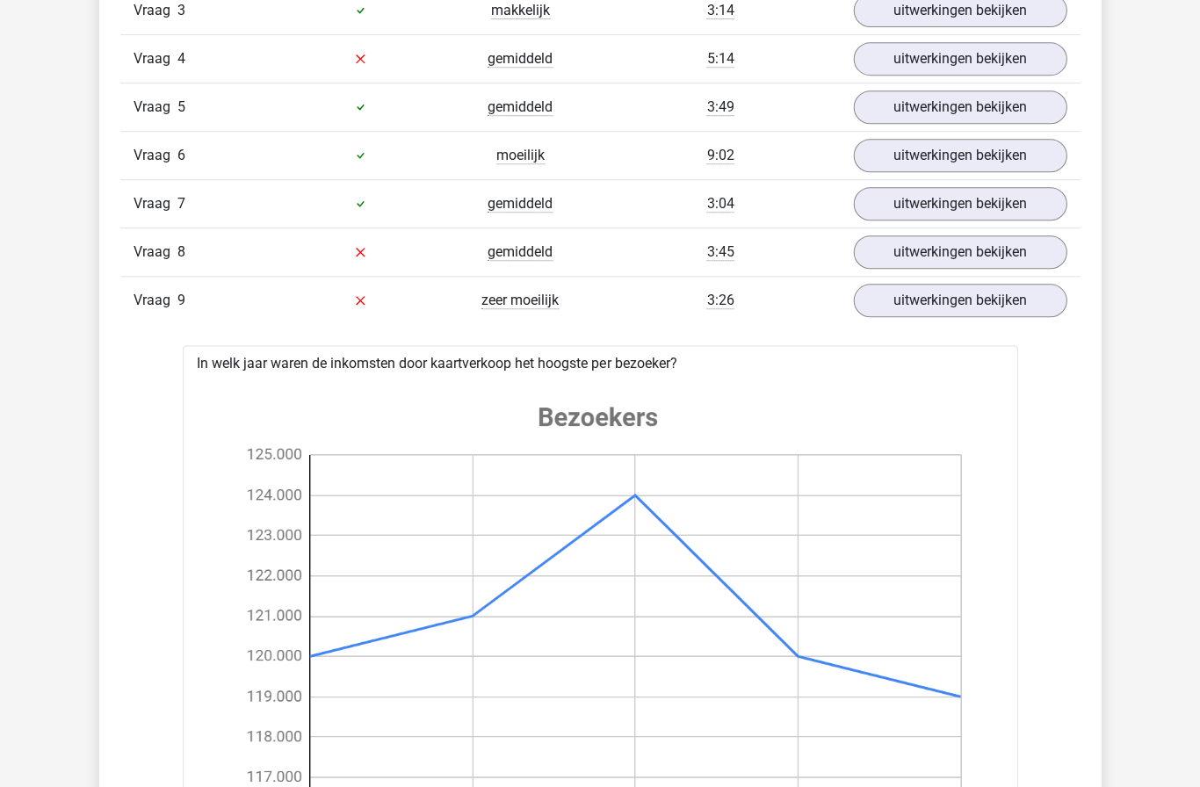
scroll to position [1243, 0]
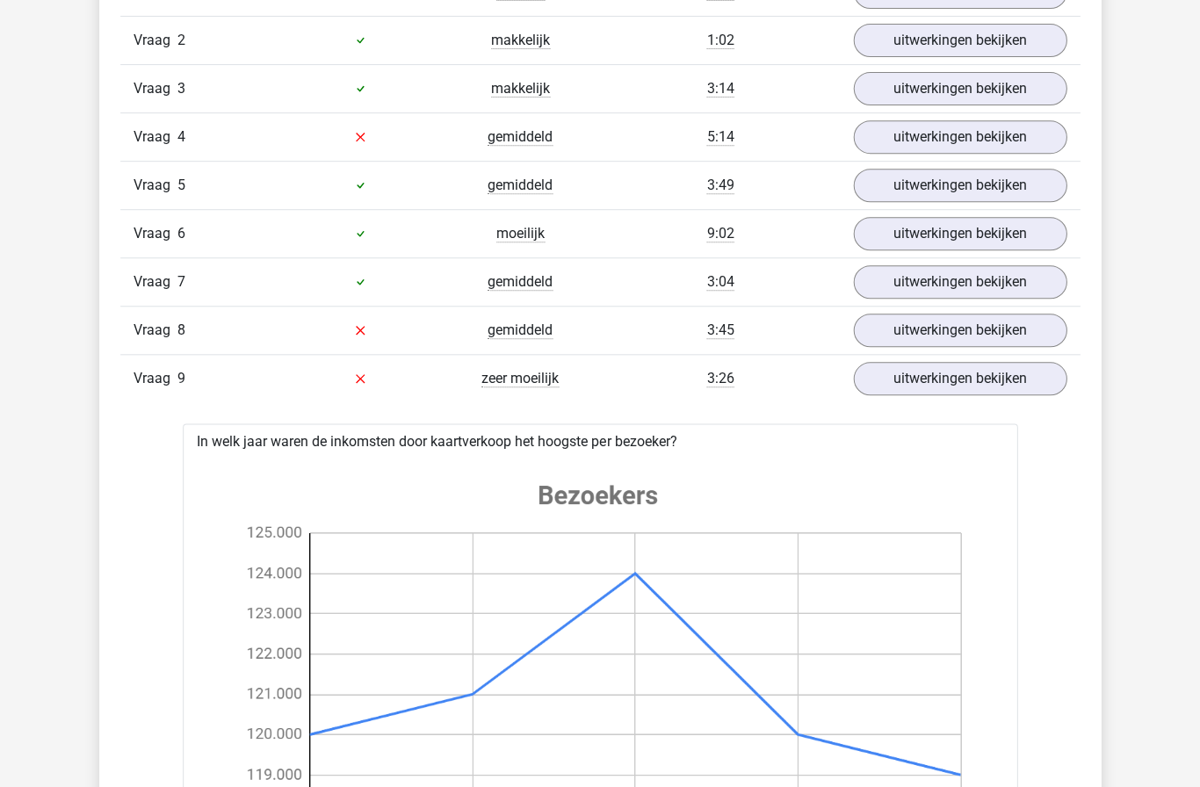
click at [973, 384] on link "uitwerkingen bekijken" at bounding box center [960, 378] width 214 height 33
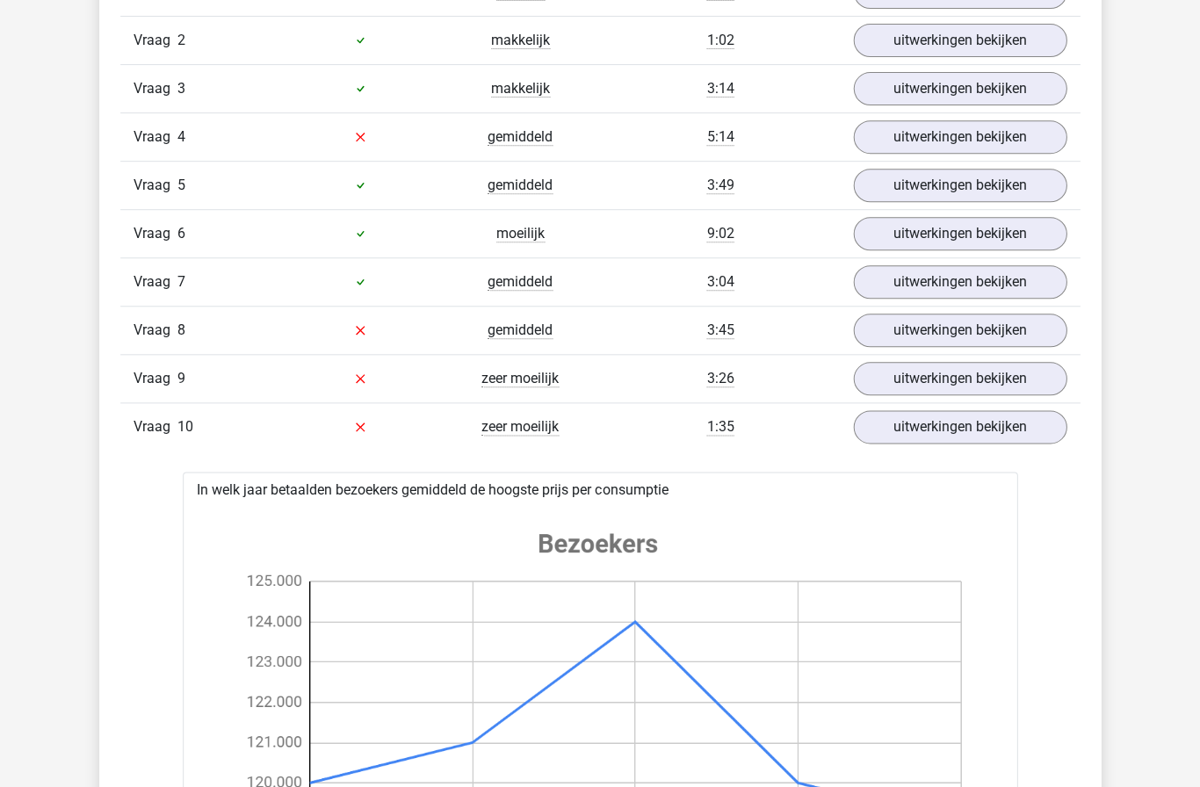
click at [971, 328] on link "uitwerkingen bekijken" at bounding box center [960, 330] width 214 height 33
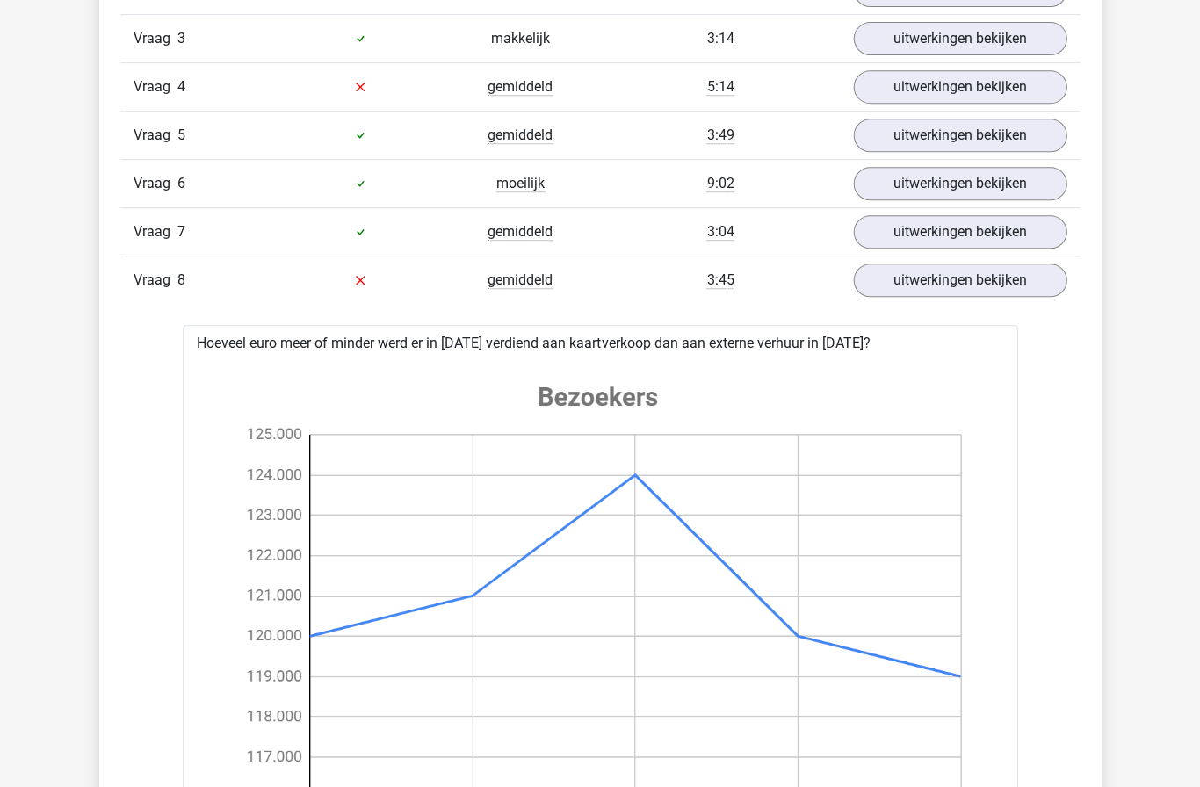
scroll to position [1281, 0]
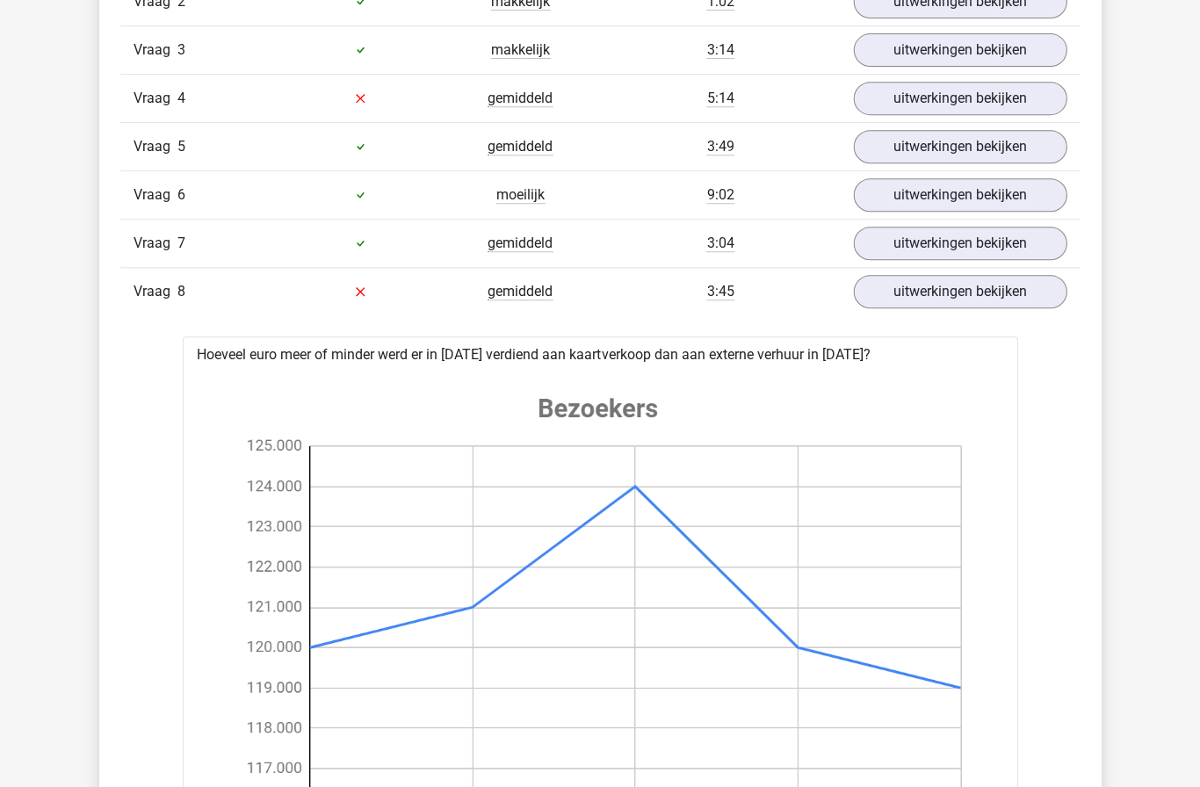
click at [979, 300] on link "uitwerkingen bekijken" at bounding box center [960, 291] width 214 height 33
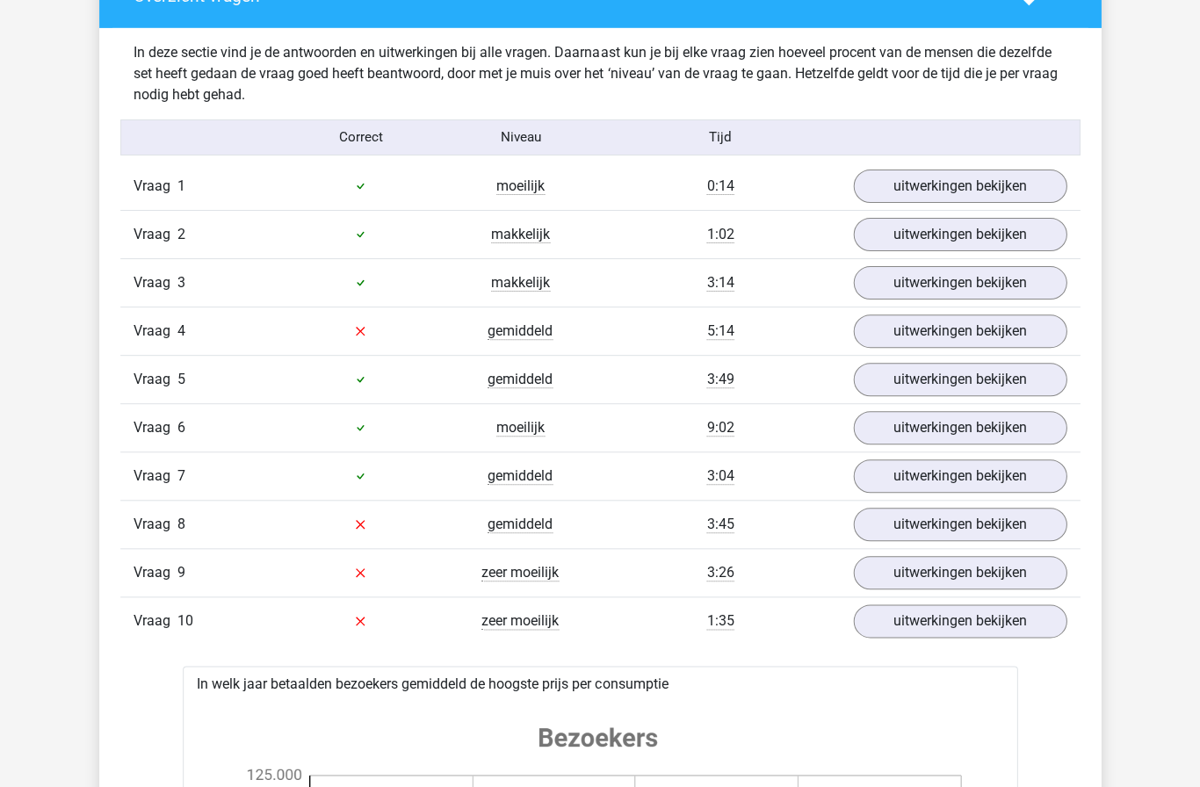
scroll to position [1047, 0]
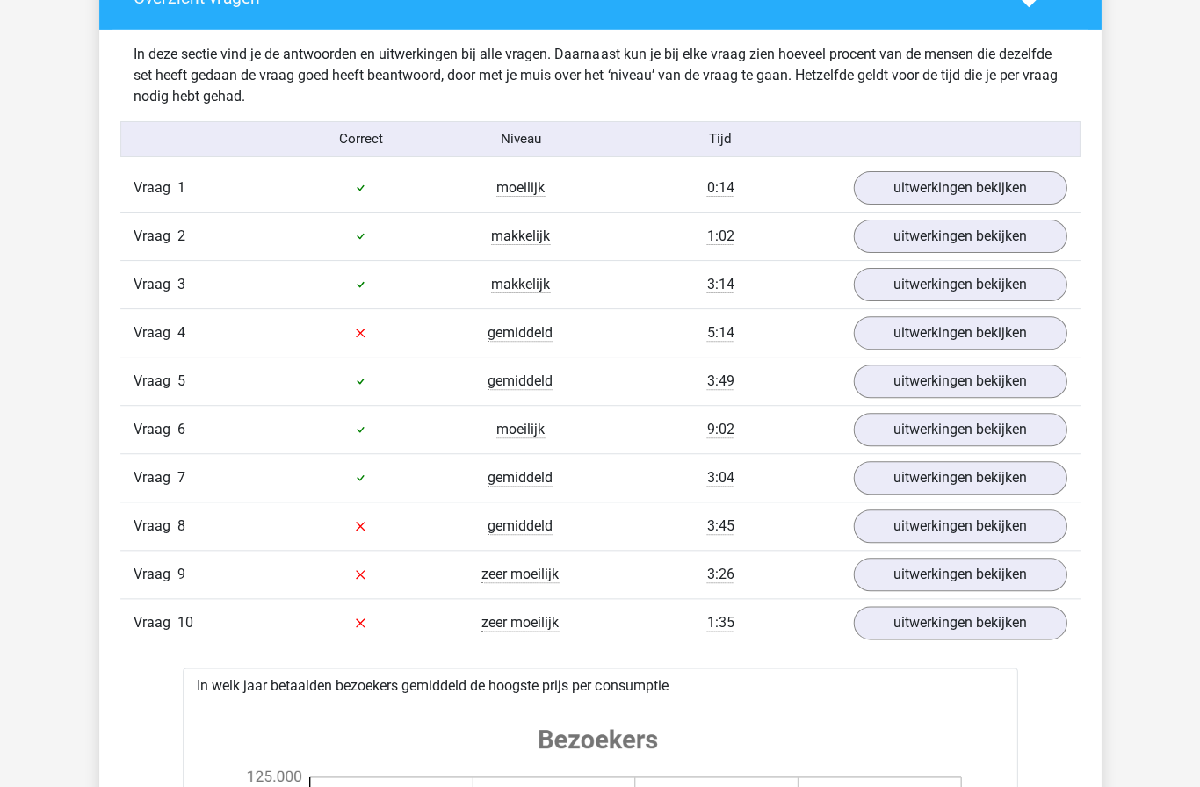
click at [983, 333] on link "uitwerkingen bekijken" at bounding box center [960, 332] width 214 height 33
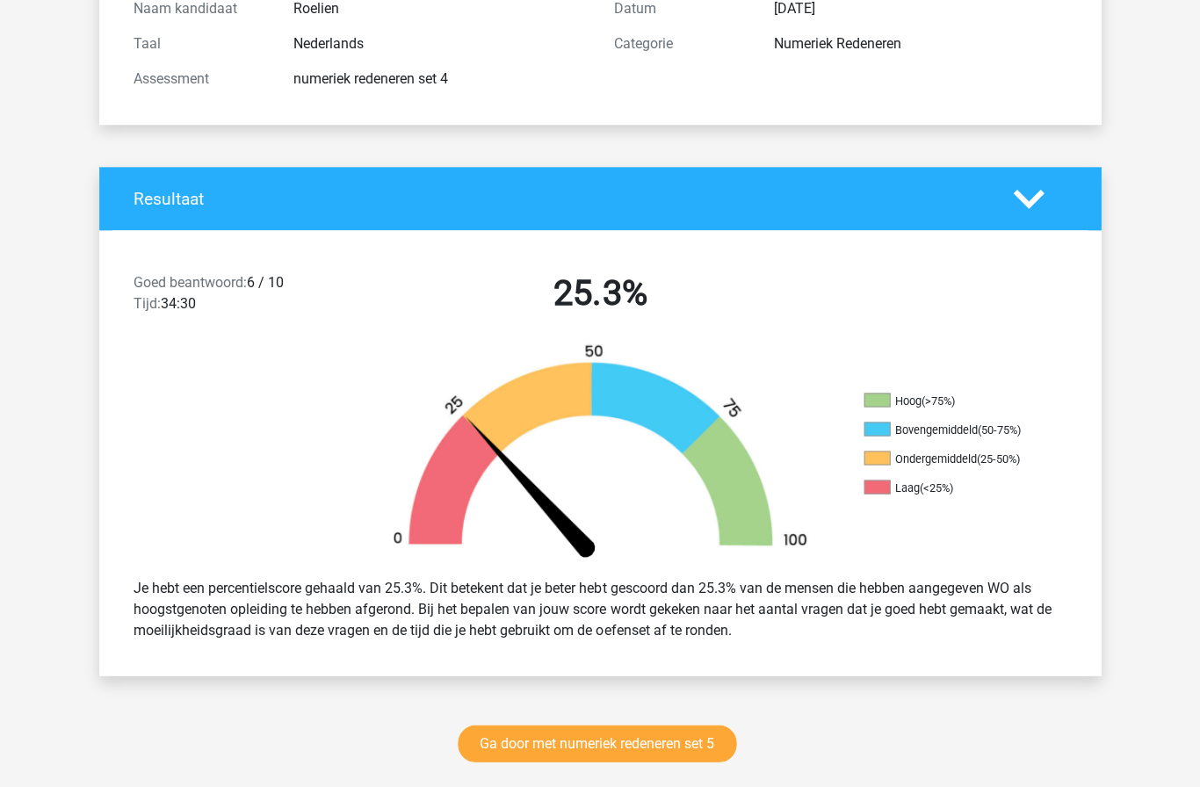
scroll to position [156, 0]
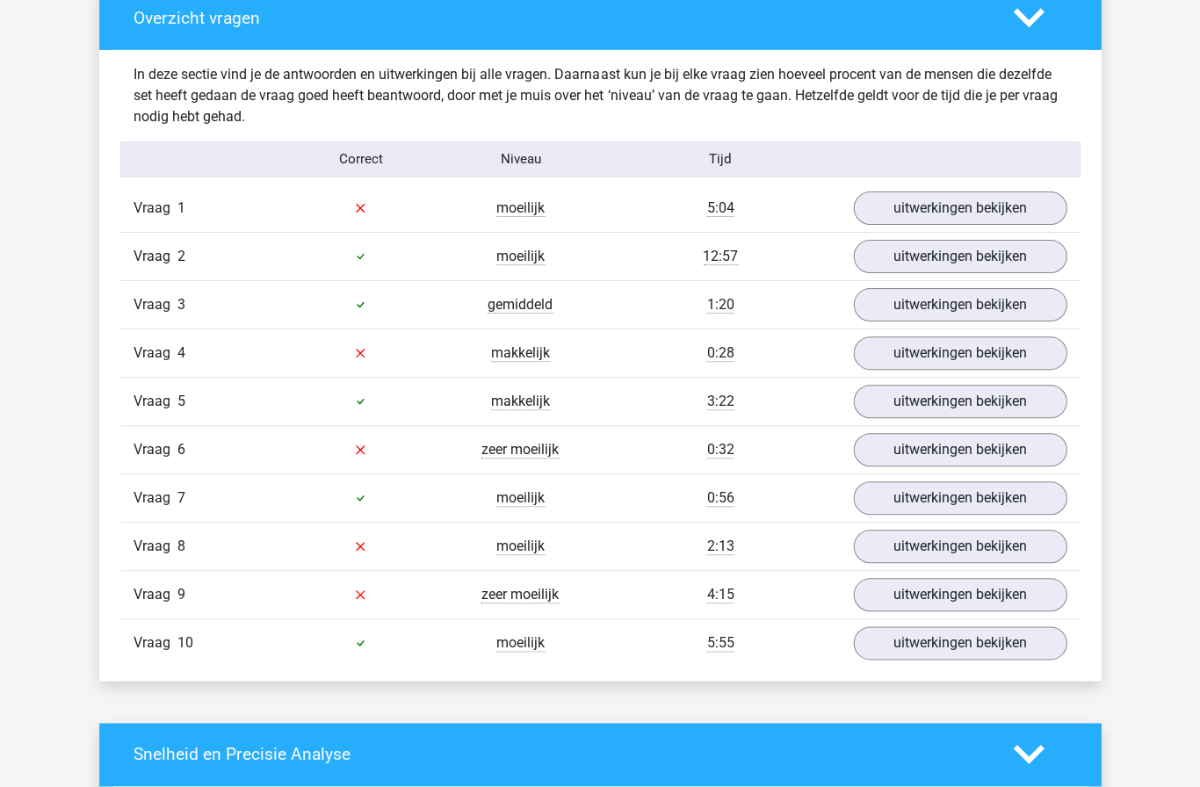
scroll to position [1029, 0]
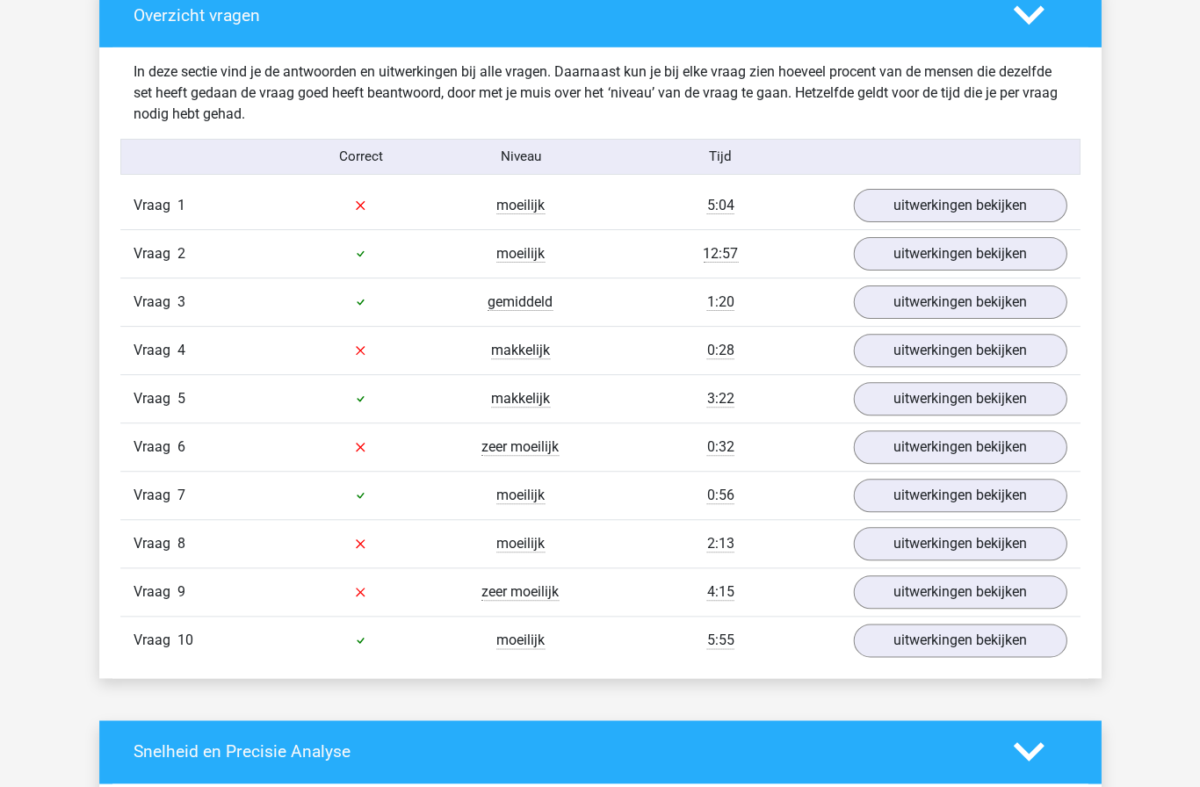
click at [895, 598] on link "uitwerkingen bekijken" at bounding box center [960, 592] width 214 height 33
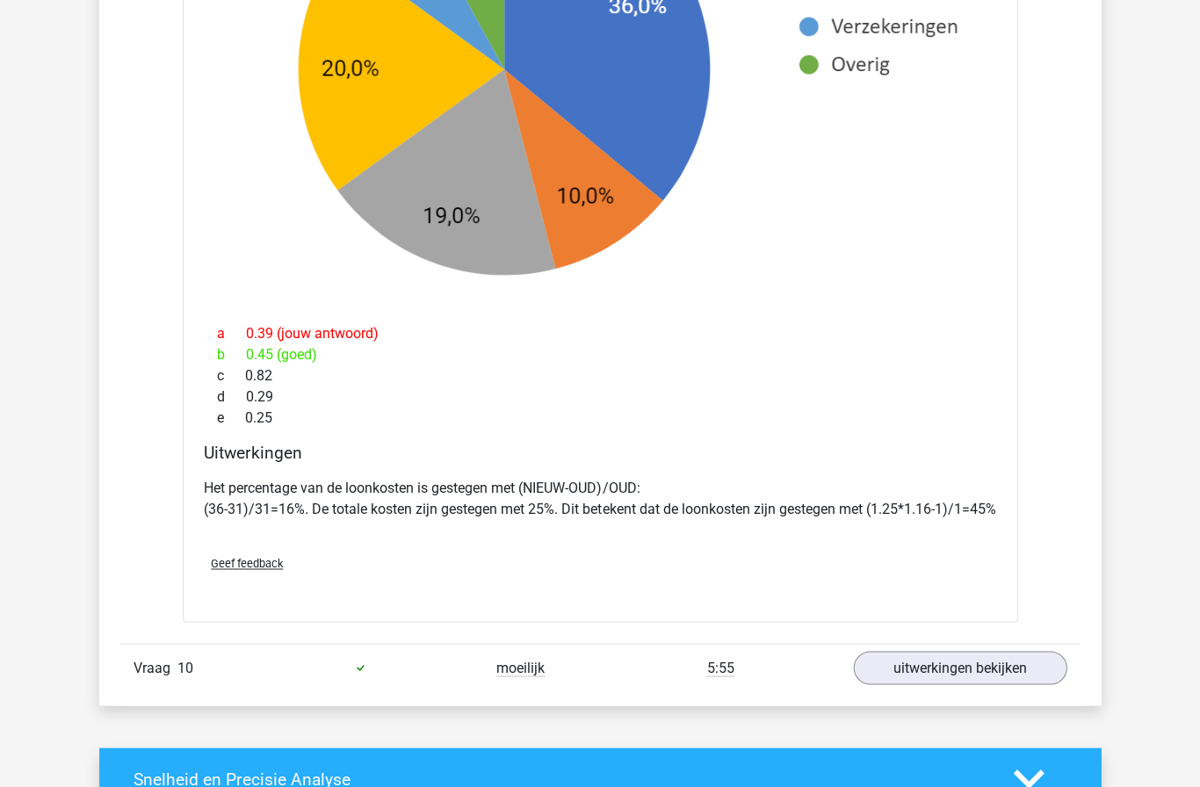
scroll to position [2393, 0]
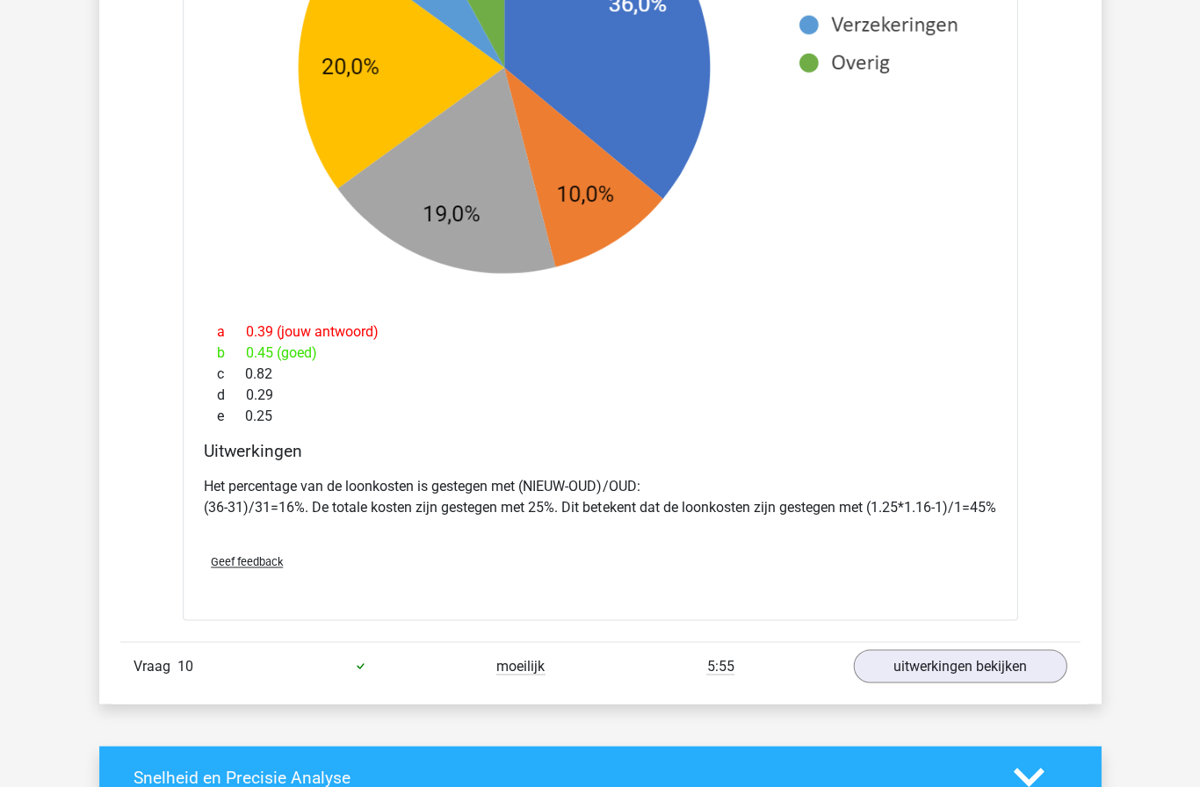
click at [927, 683] on link "uitwerkingen bekijken" at bounding box center [960, 665] width 214 height 33
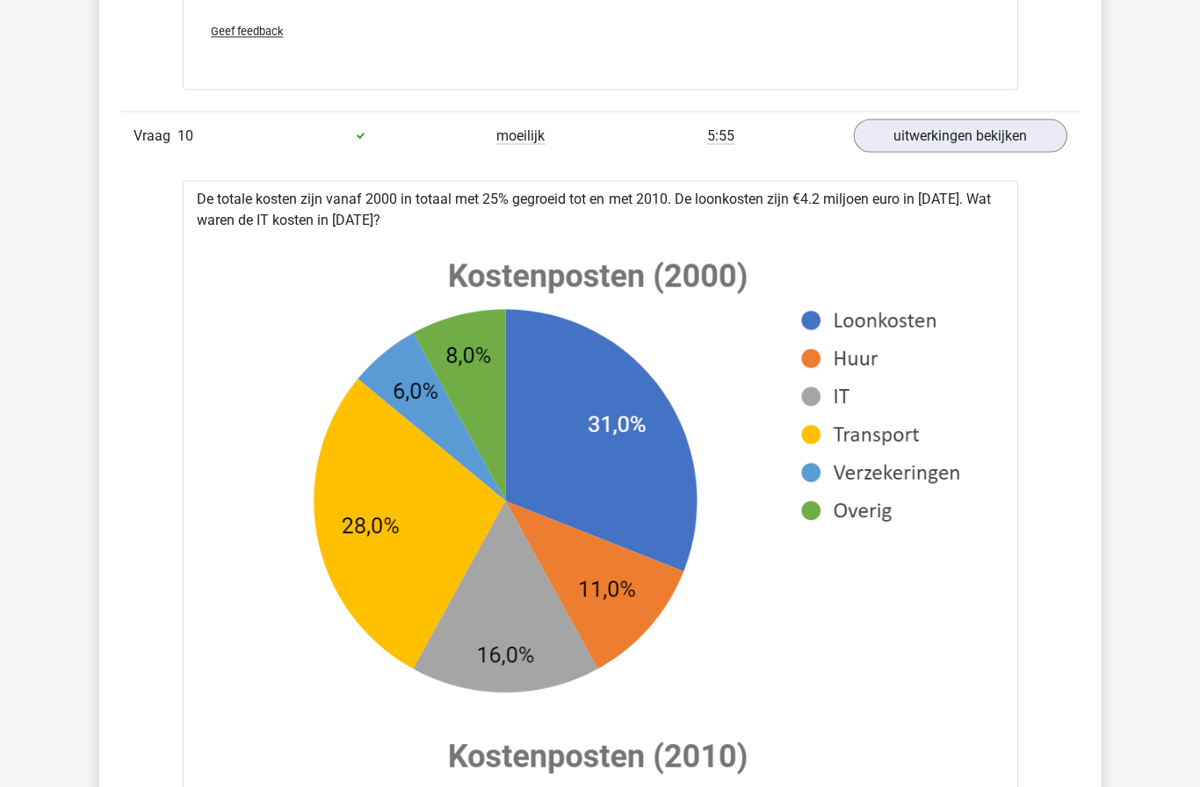
scroll to position [2923, 0]
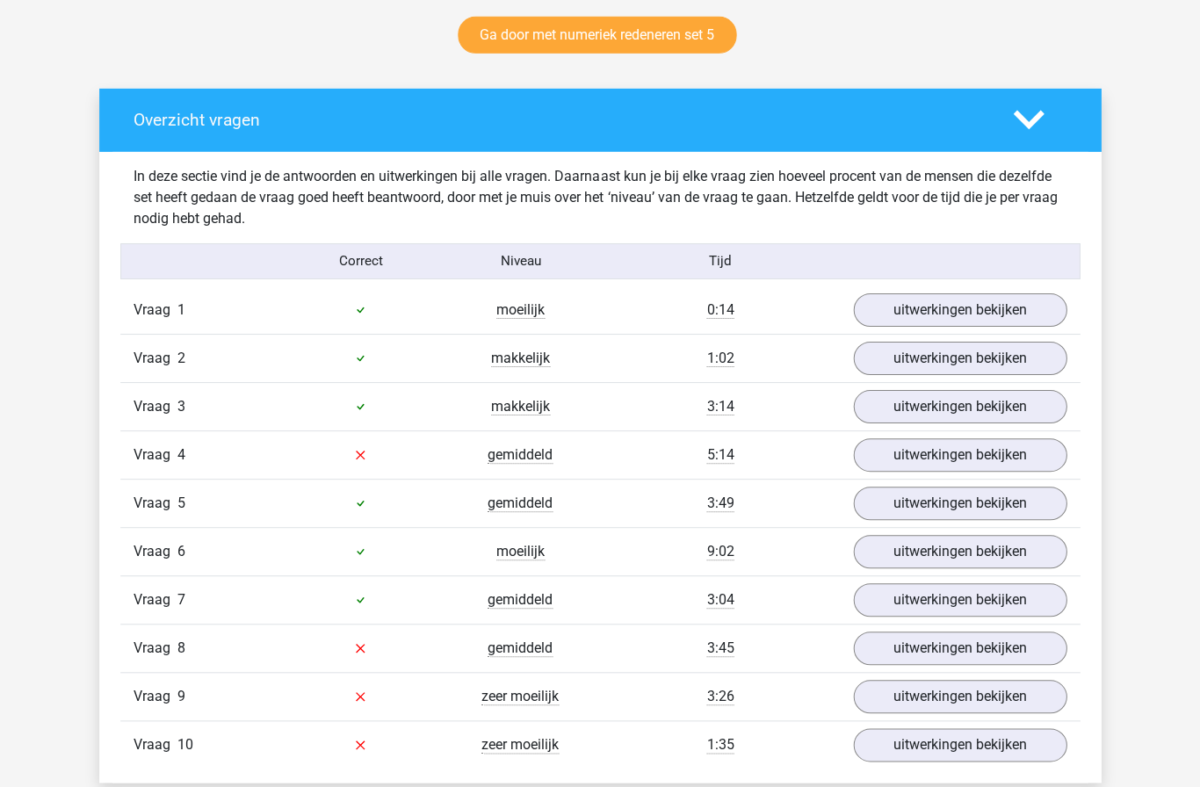
scroll to position [925, 0]
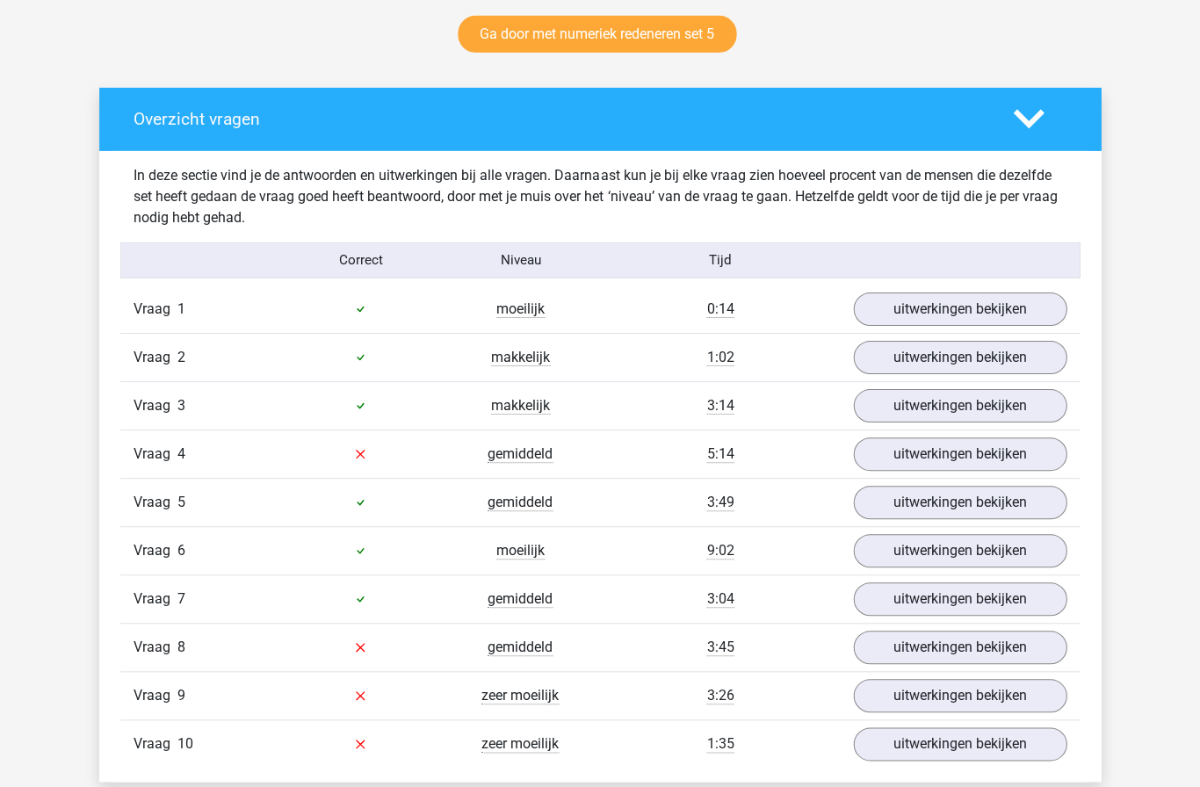
click at [996, 305] on link "uitwerkingen bekijken" at bounding box center [960, 309] width 214 height 33
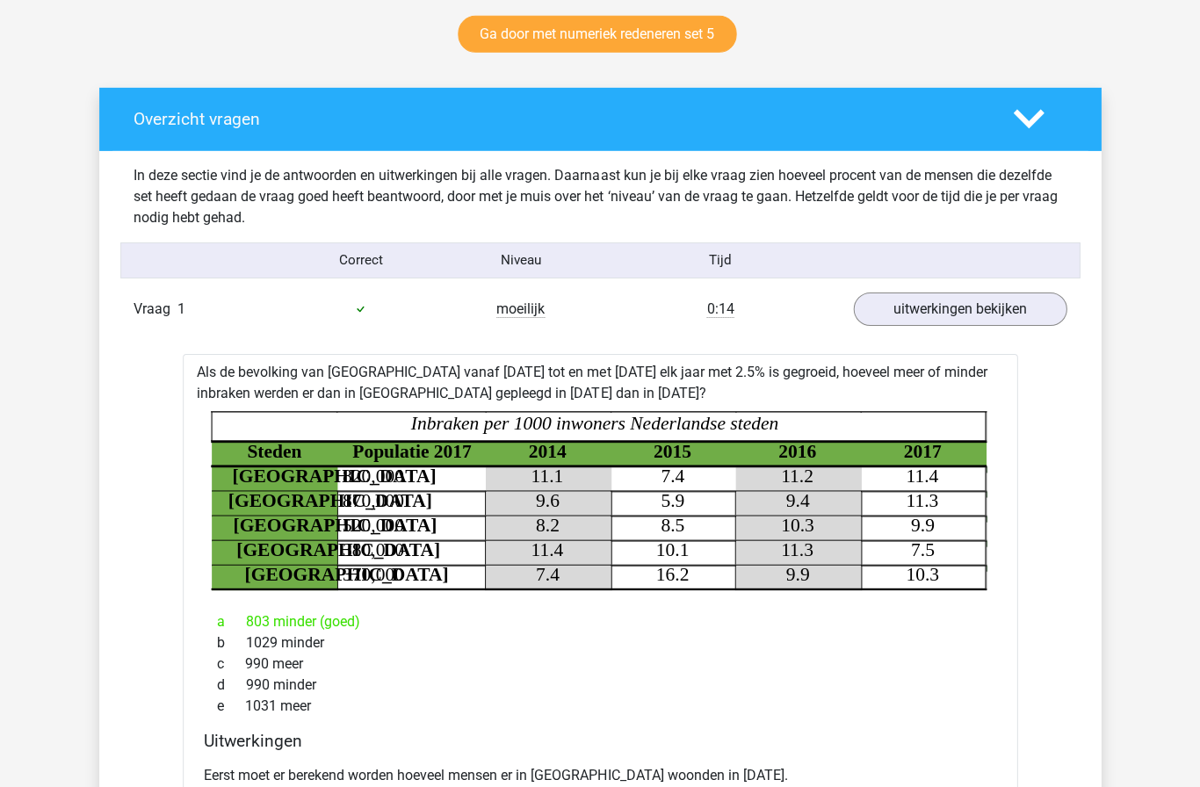
click at [995, 308] on link "uitwerkingen bekijken" at bounding box center [960, 309] width 214 height 33
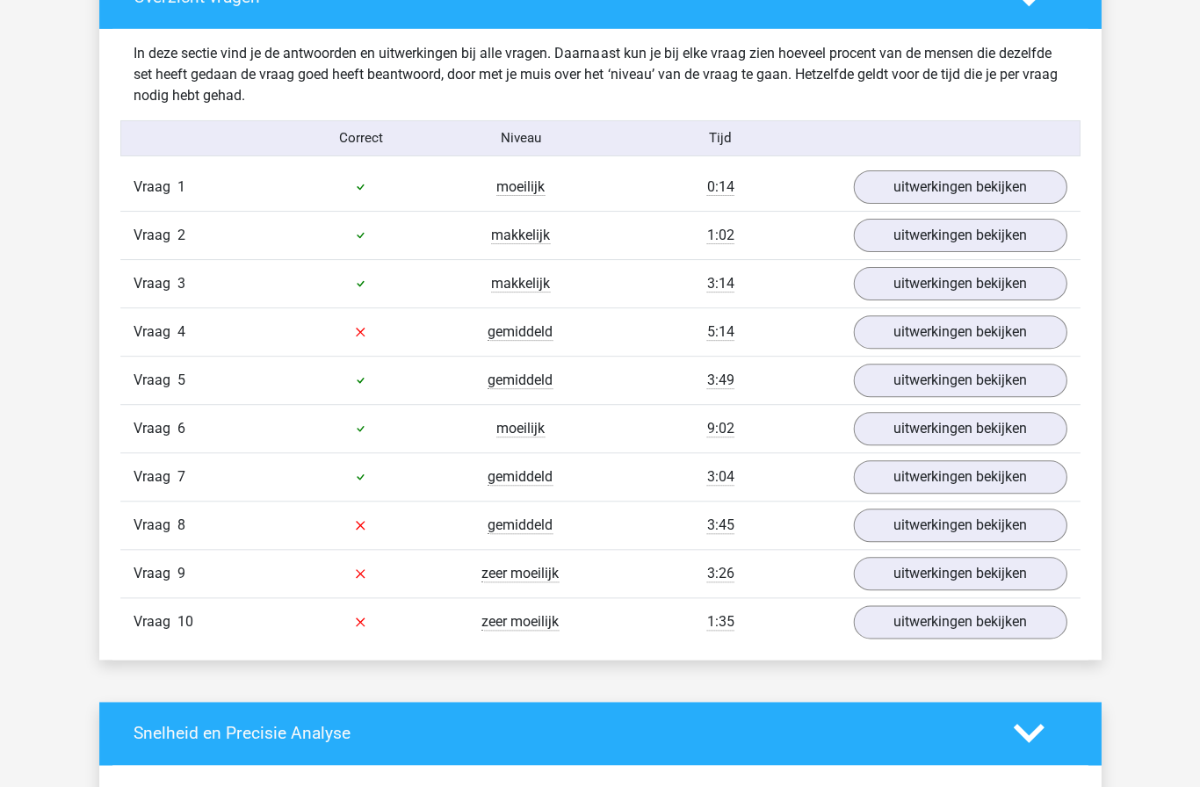
scroll to position [1073, 0]
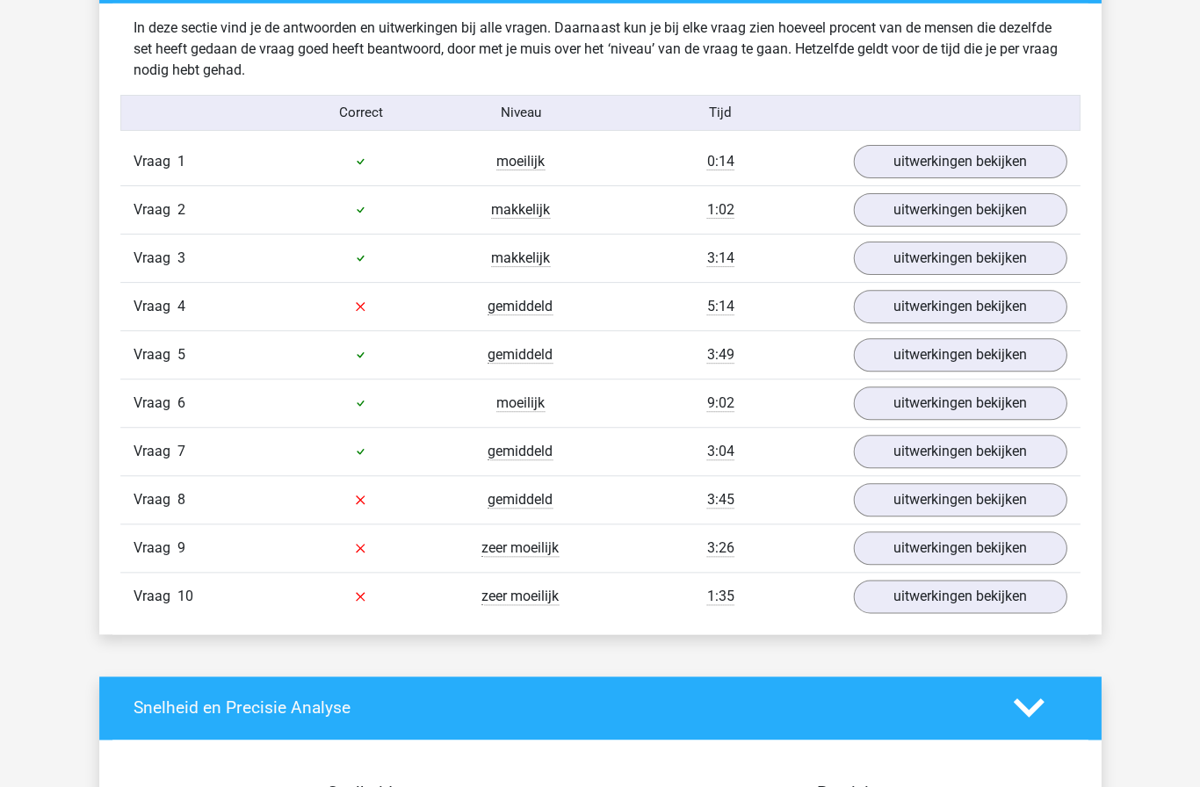
click at [997, 498] on link "uitwerkingen bekijken" at bounding box center [960, 499] width 214 height 33
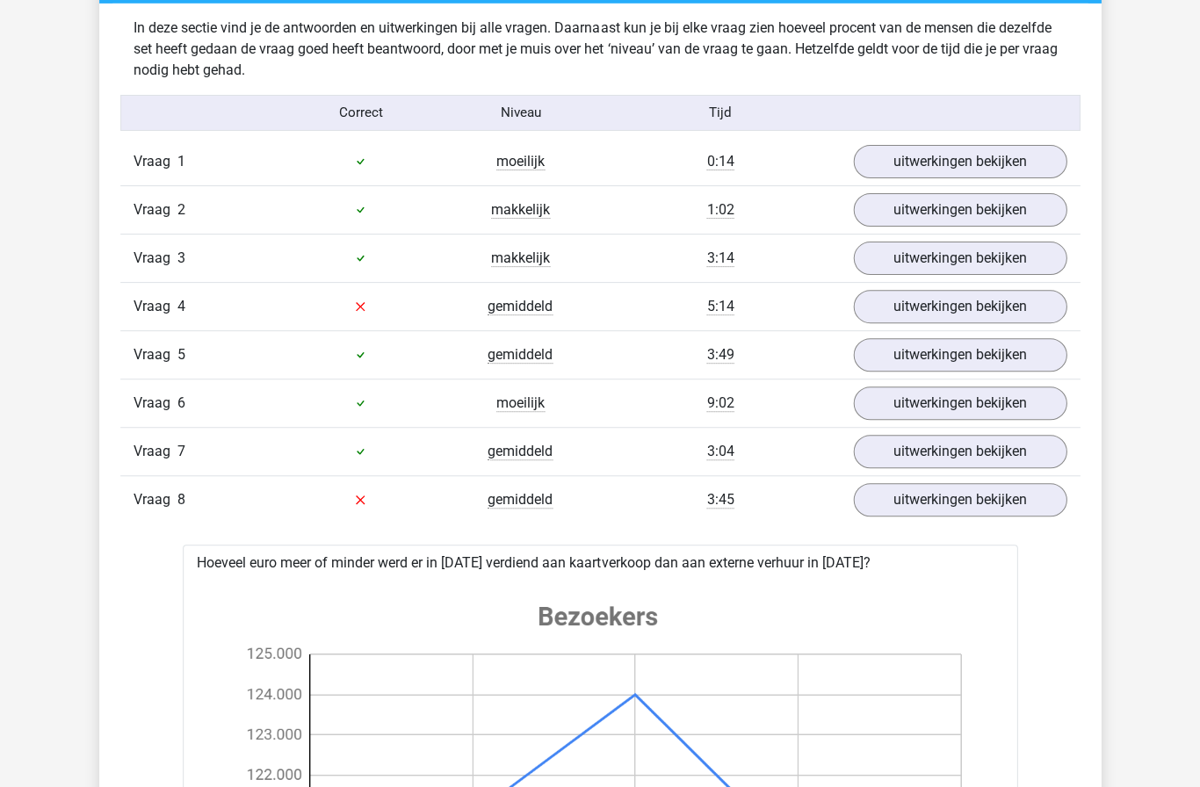
click at [1005, 511] on link "uitwerkingen bekijken" at bounding box center [960, 499] width 214 height 33
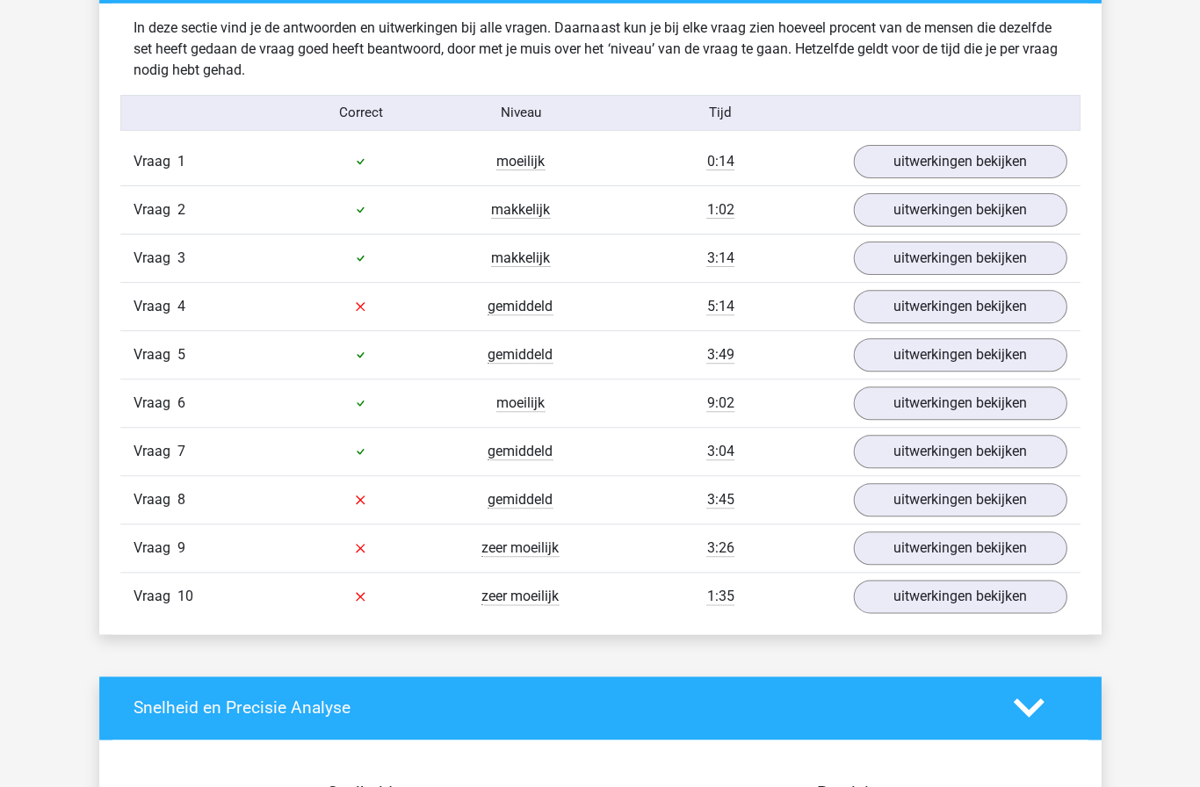
click at [984, 546] on link "uitwerkingen bekijken" at bounding box center [960, 548] width 214 height 33
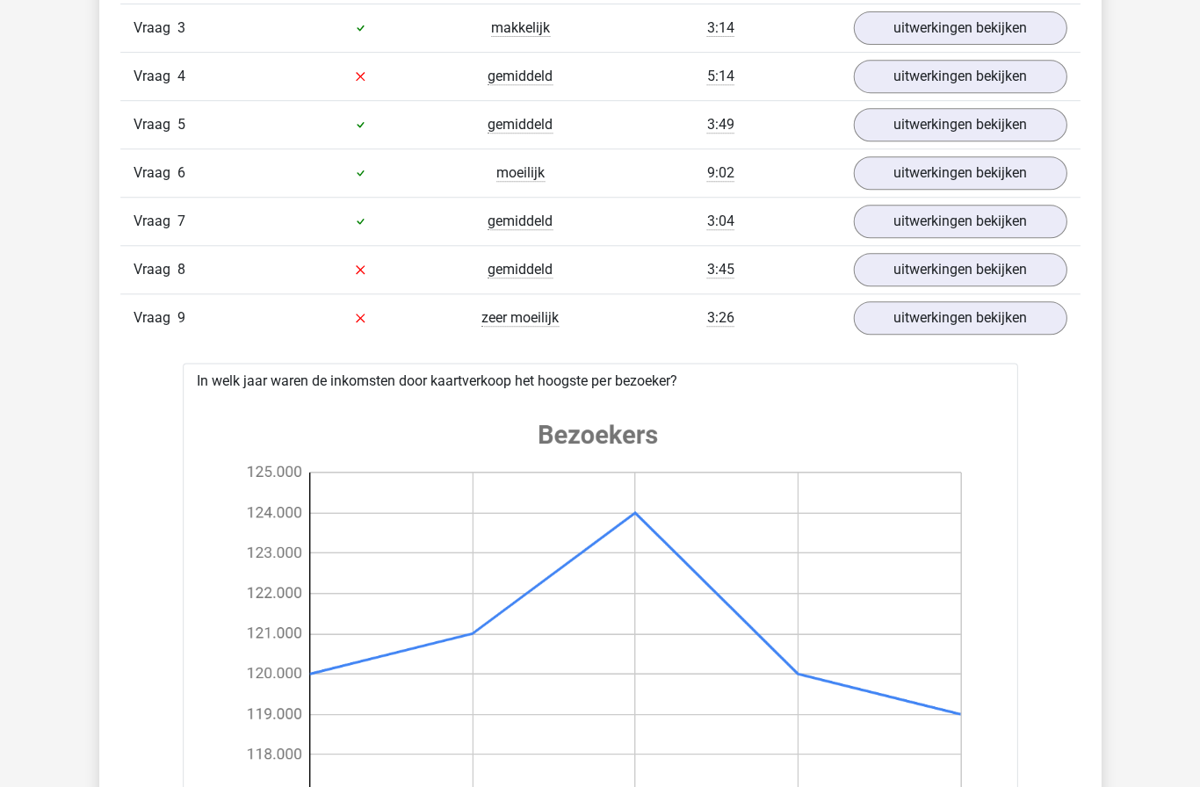
scroll to position [1300, 0]
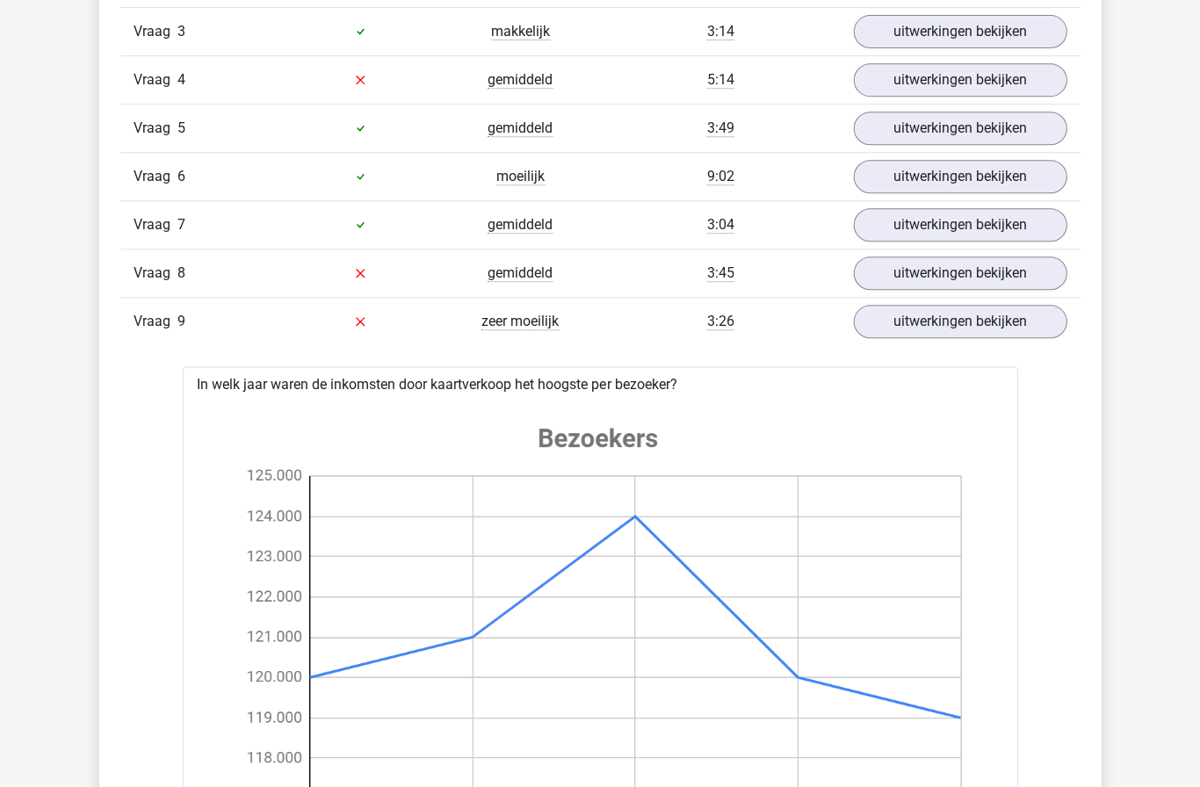
click at [953, 320] on link "uitwerkingen bekijken" at bounding box center [960, 321] width 214 height 33
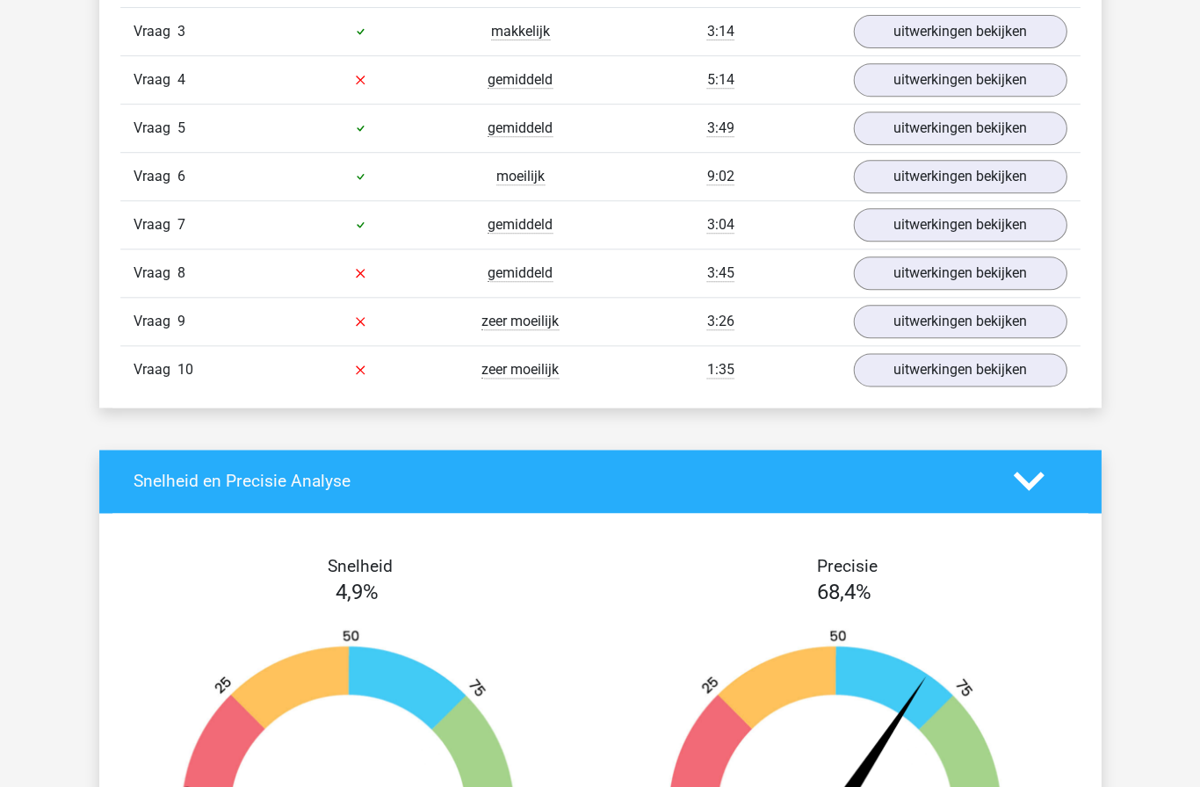
click at [962, 378] on link "uitwerkingen bekijken" at bounding box center [960, 369] width 214 height 33
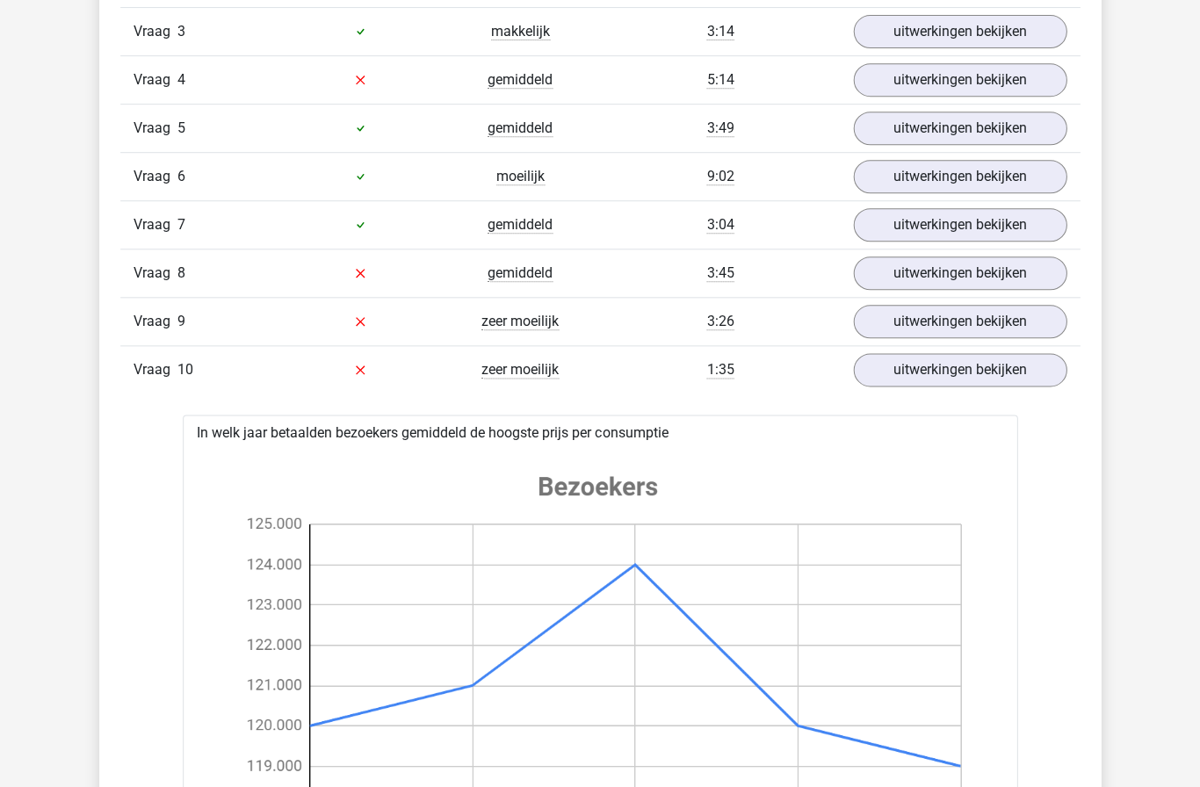
click at [990, 374] on link "uitwerkingen bekijken" at bounding box center [960, 369] width 214 height 33
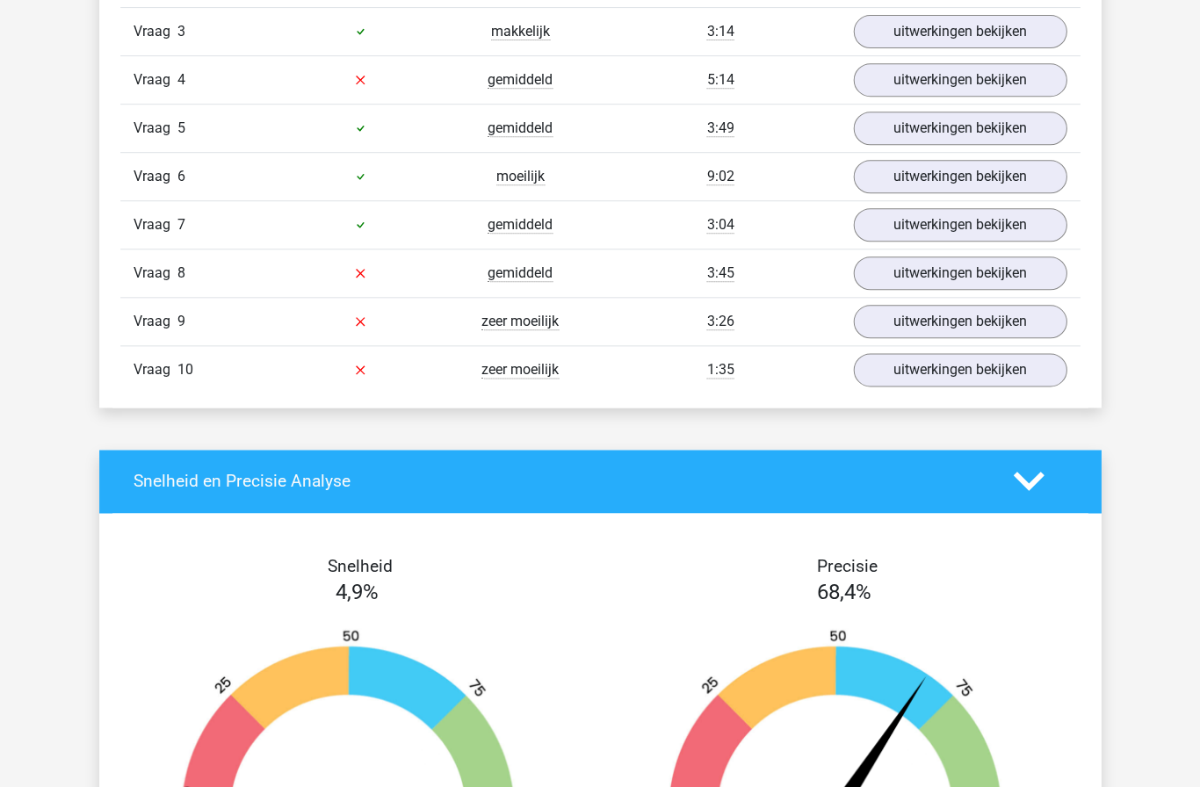
click at [972, 281] on link "uitwerkingen bekijken" at bounding box center [960, 273] width 214 height 33
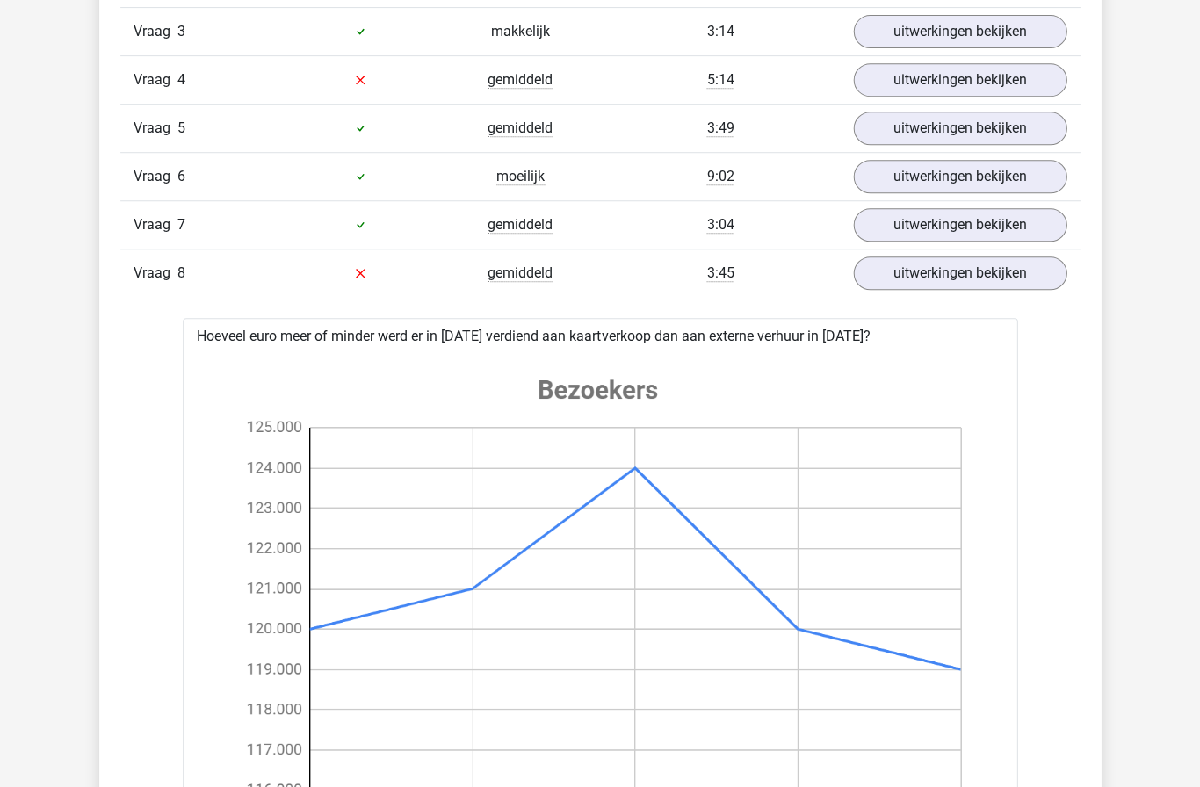
click at [982, 268] on link "uitwerkingen bekijken" at bounding box center [960, 273] width 214 height 33
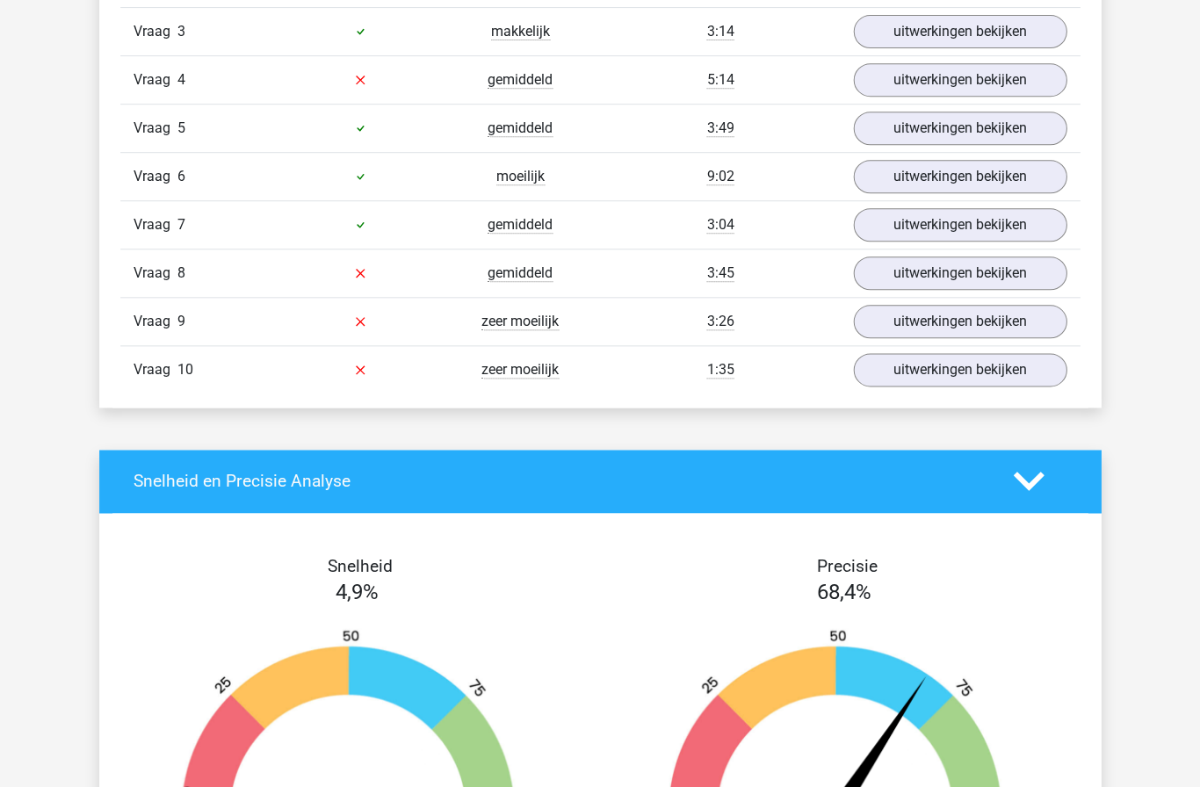
click at [978, 236] on link "uitwerkingen bekijken" at bounding box center [960, 224] width 214 height 33
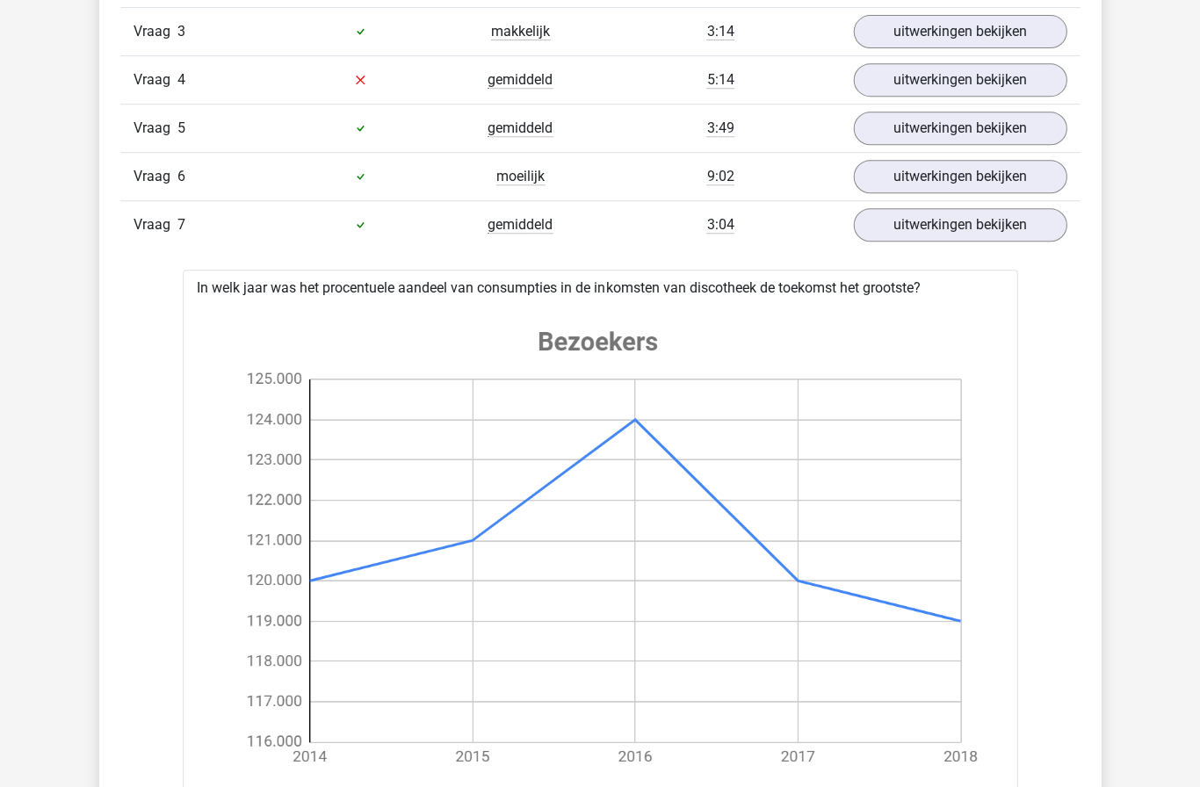
click at [984, 240] on link "uitwerkingen bekijken" at bounding box center [960, 224] width 214 height 33
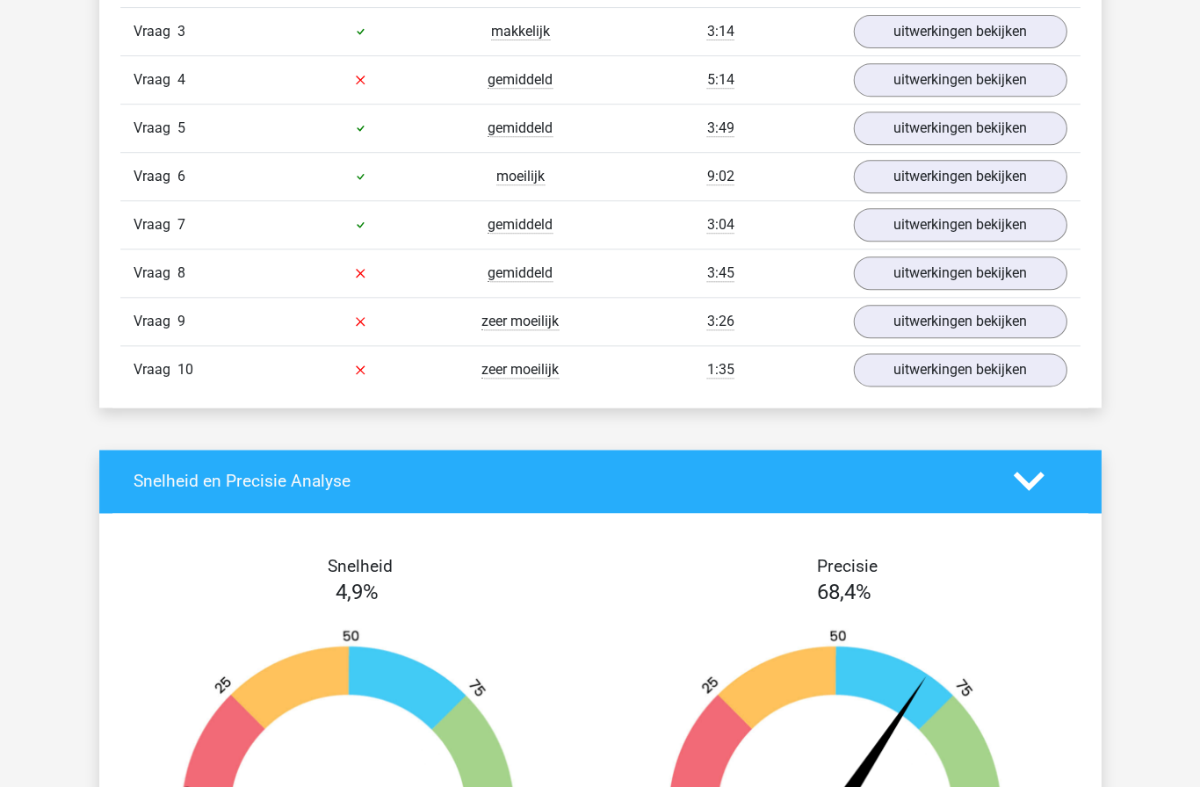
click at [978, 174] on link "uitwerkingen bekijken" at bounding box center [960, 176] width 214 height 33
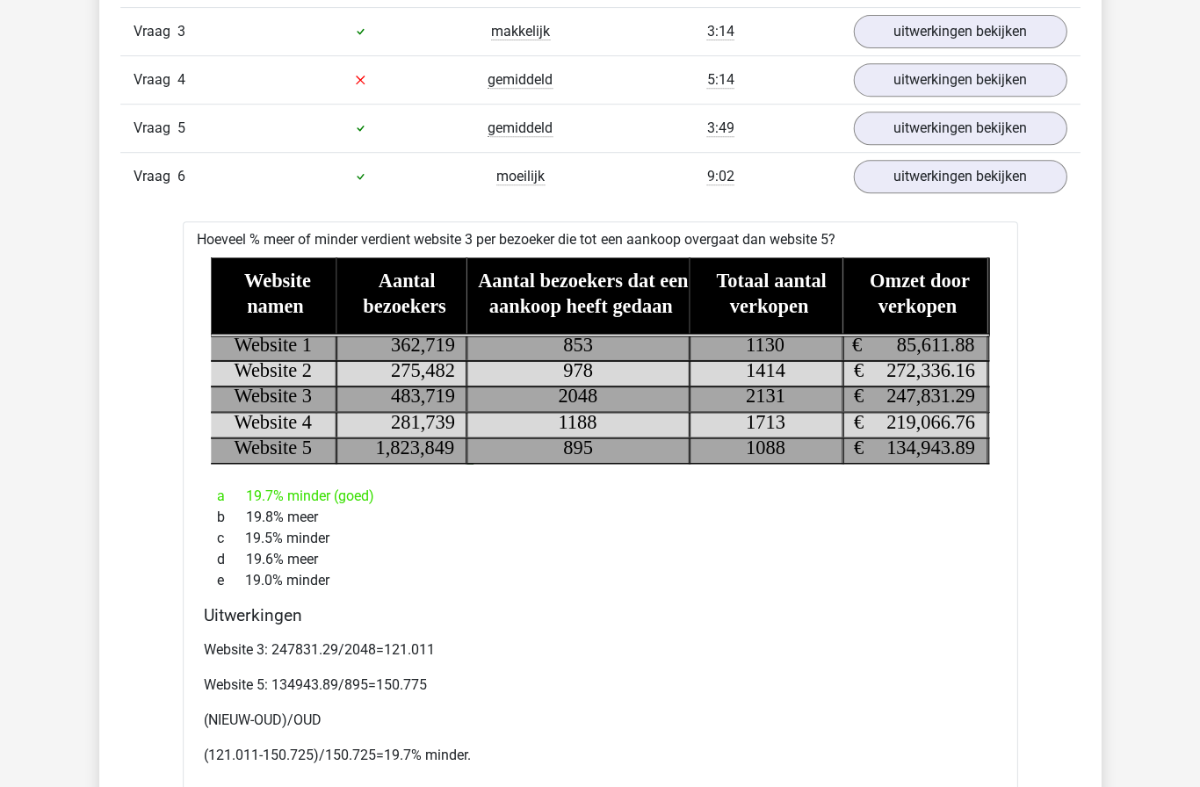
click at [980, 172] on link "uitwerkingen bekijken" at bounding box center [960, 176] width 214 height 33
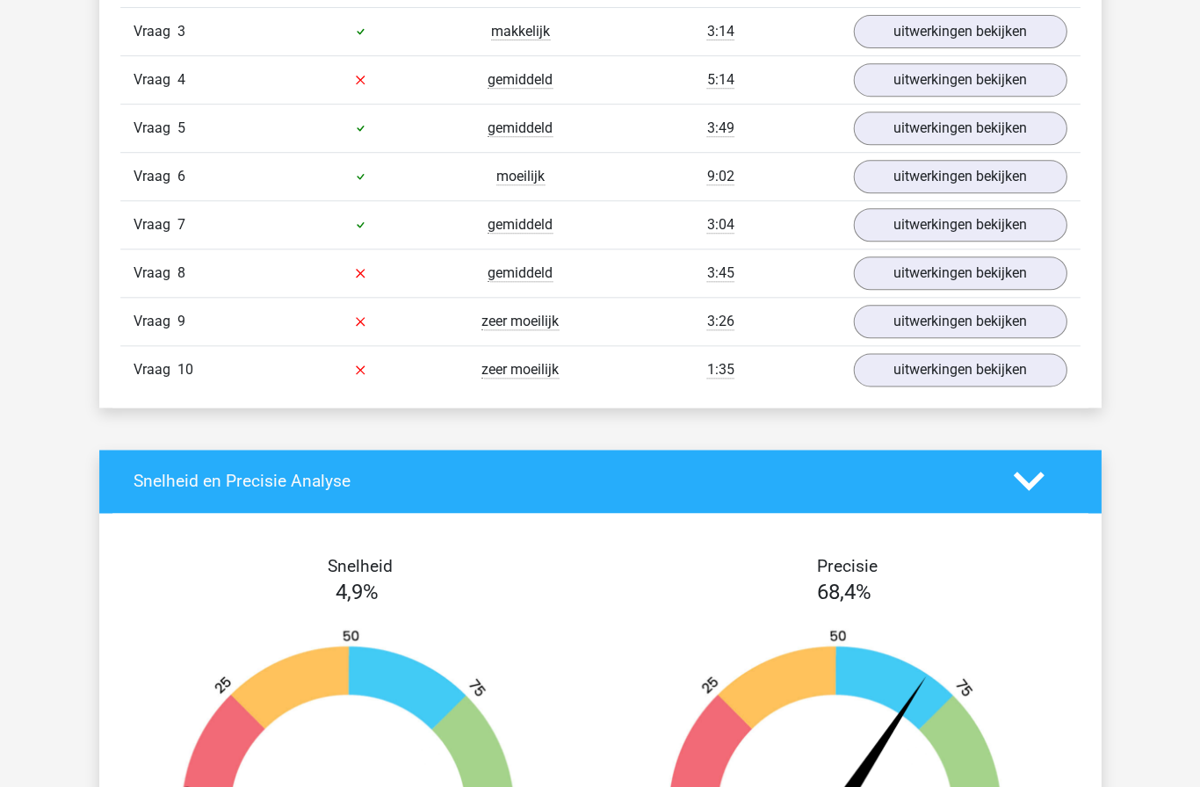
scroll to position [1315, 0]
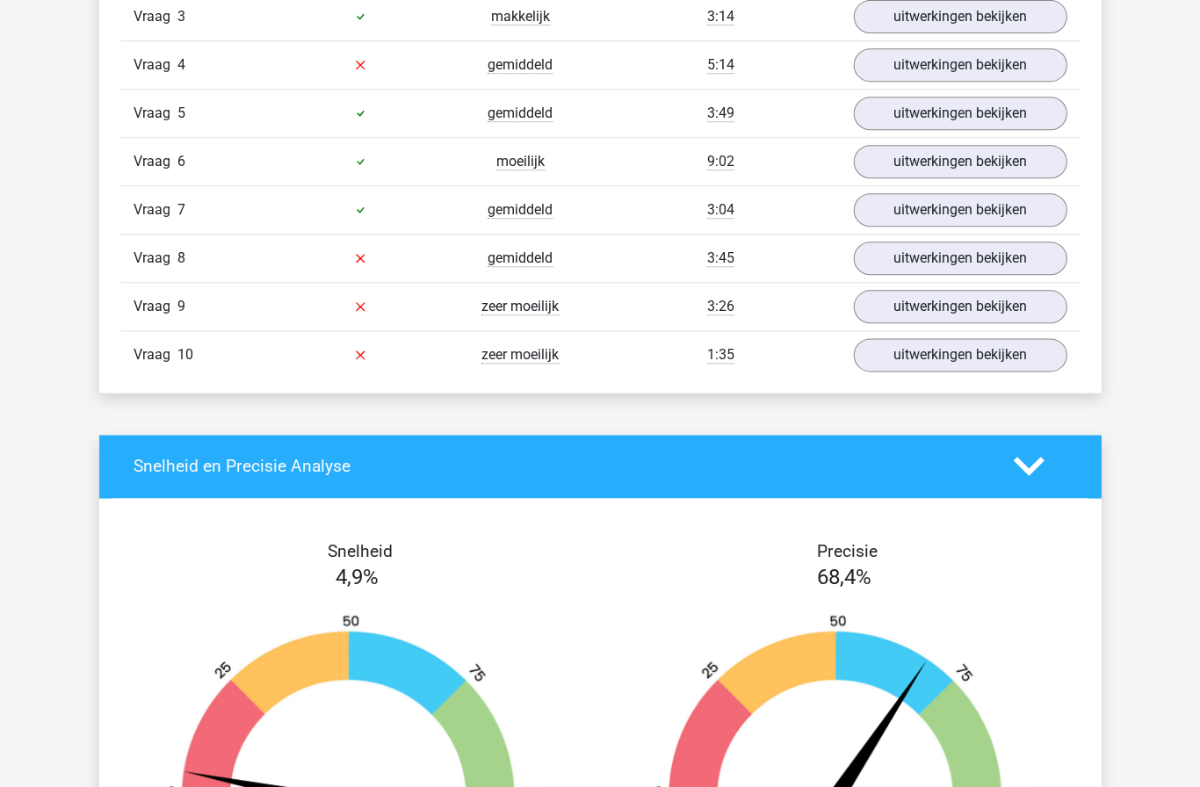
click at [989, 365] on link "uitwerkingen bekijken" at bounding box center [960, 354] width 214 height 33
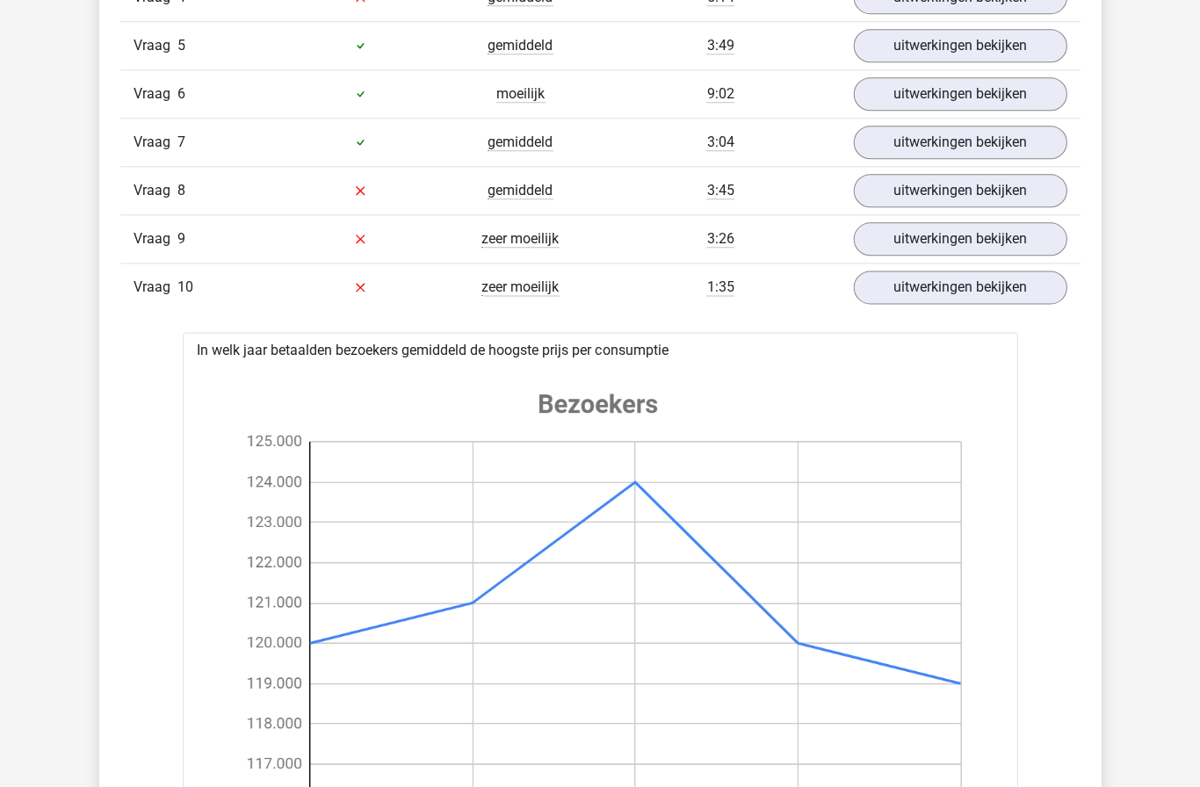
scroll to position [1381, 0]
click at [952, 298] on link "uitwerkingen bekijken" at bounding box center [960, 288] width 214 height 33
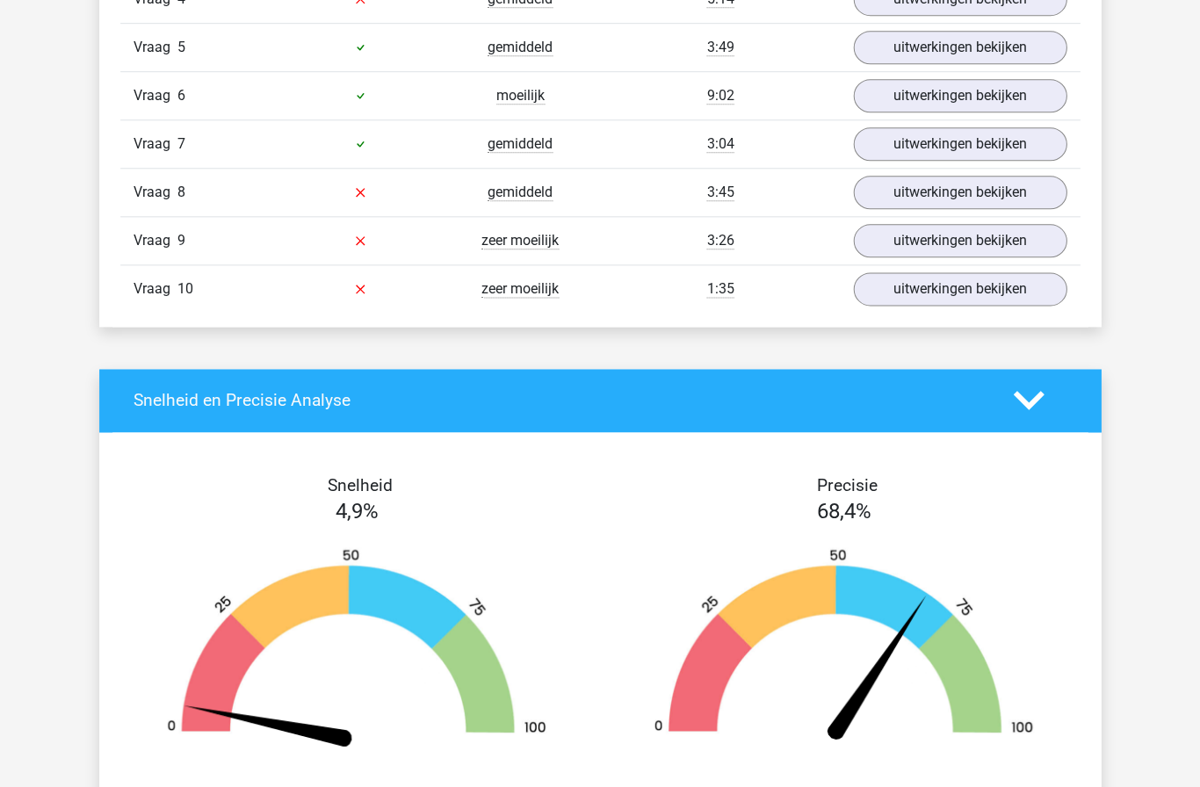
click at [959, 236] on link "uitwerkingen bekijken" at bounding box center [960, 240] width 214 height 33
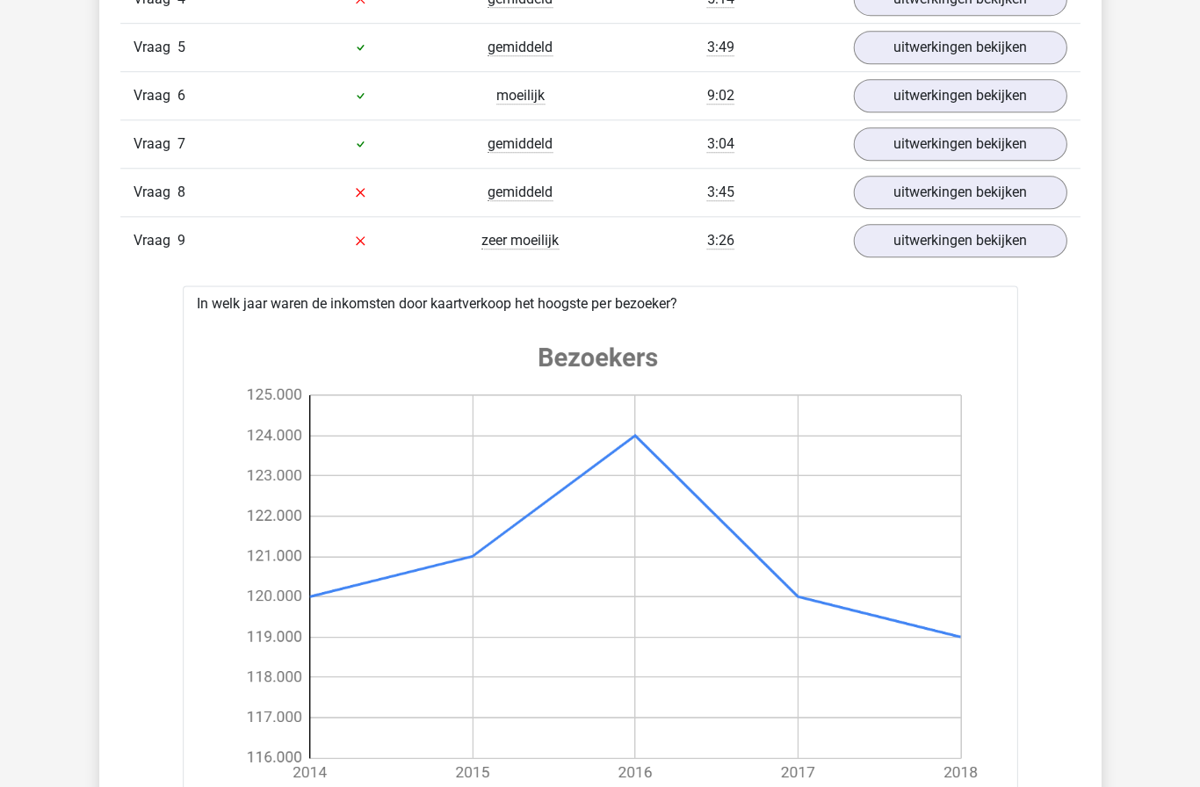
click at [978, 247] on link "uitwerkingen bekijken" at bounding box center [960, 240] width 214 height 33
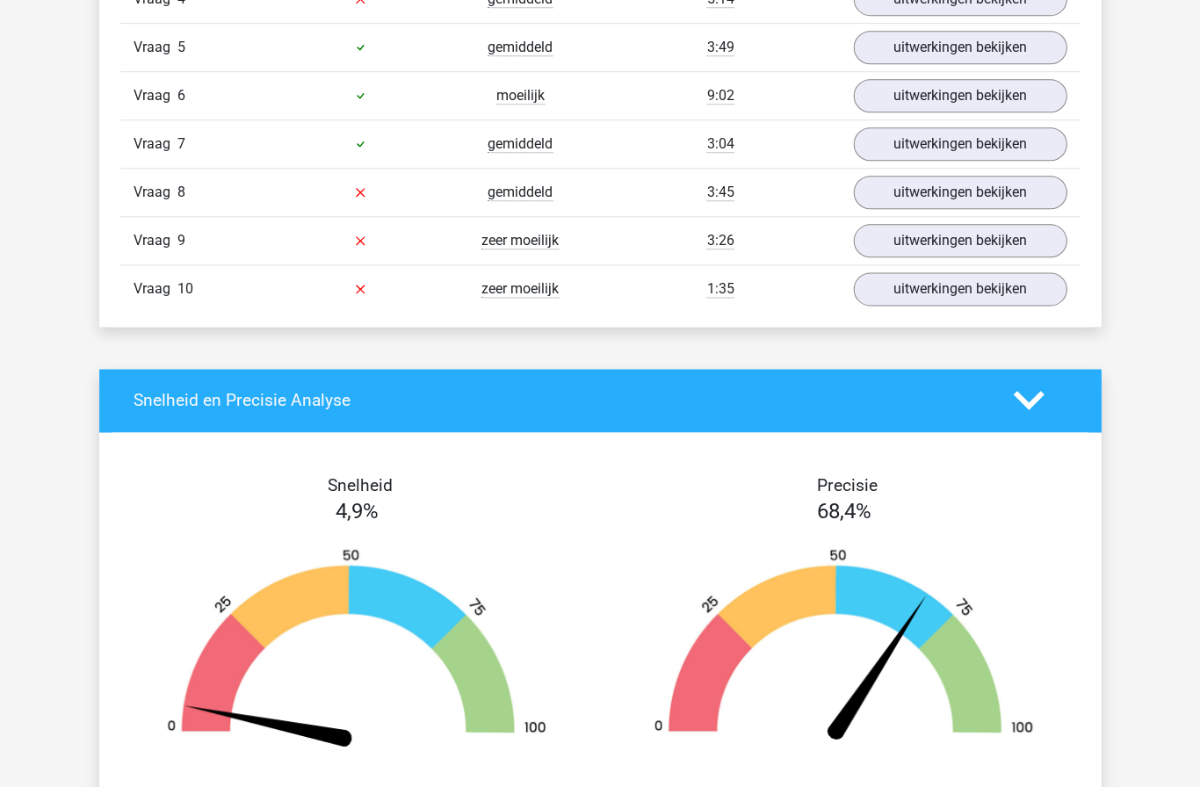
click at [984, 198] on link "uitwerkingen bekijken" at bounding box center [960, 192] width 214 height 33
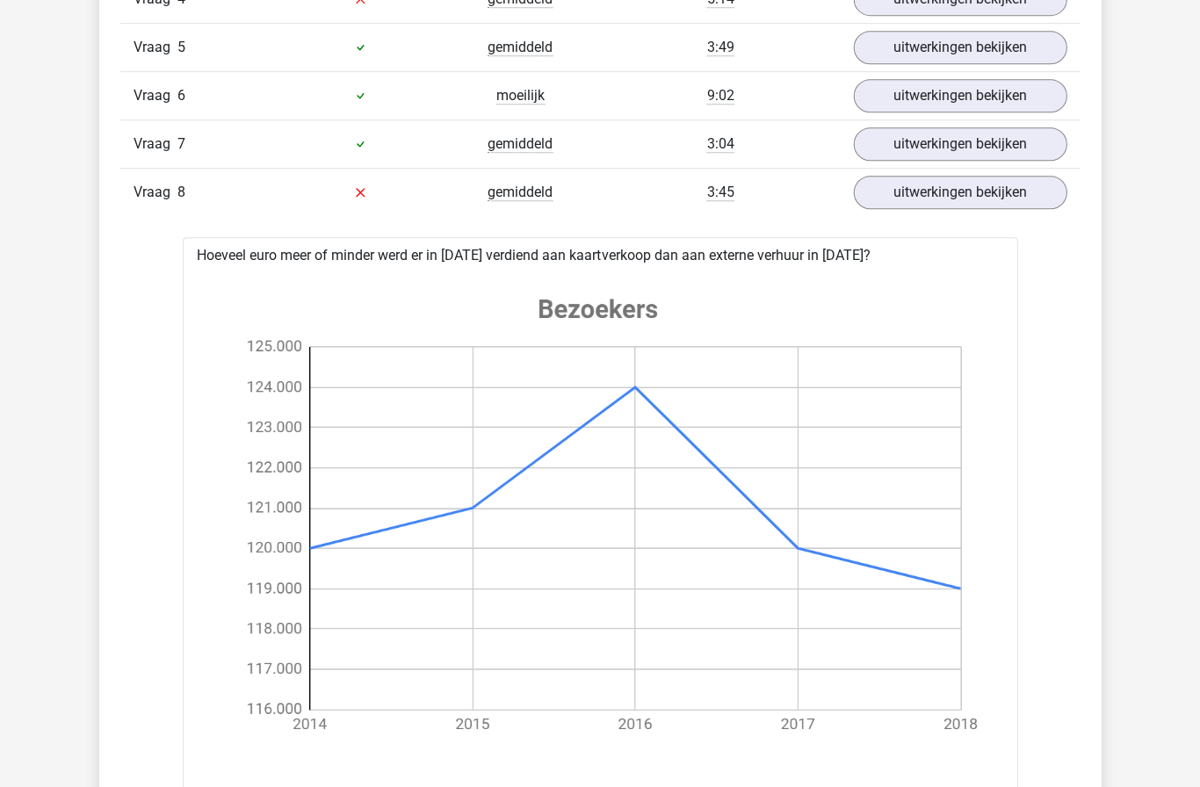
click at [984, 194] on link "uitwerkingen bekijken" at bounding box center [960, 192] width 214 height 33
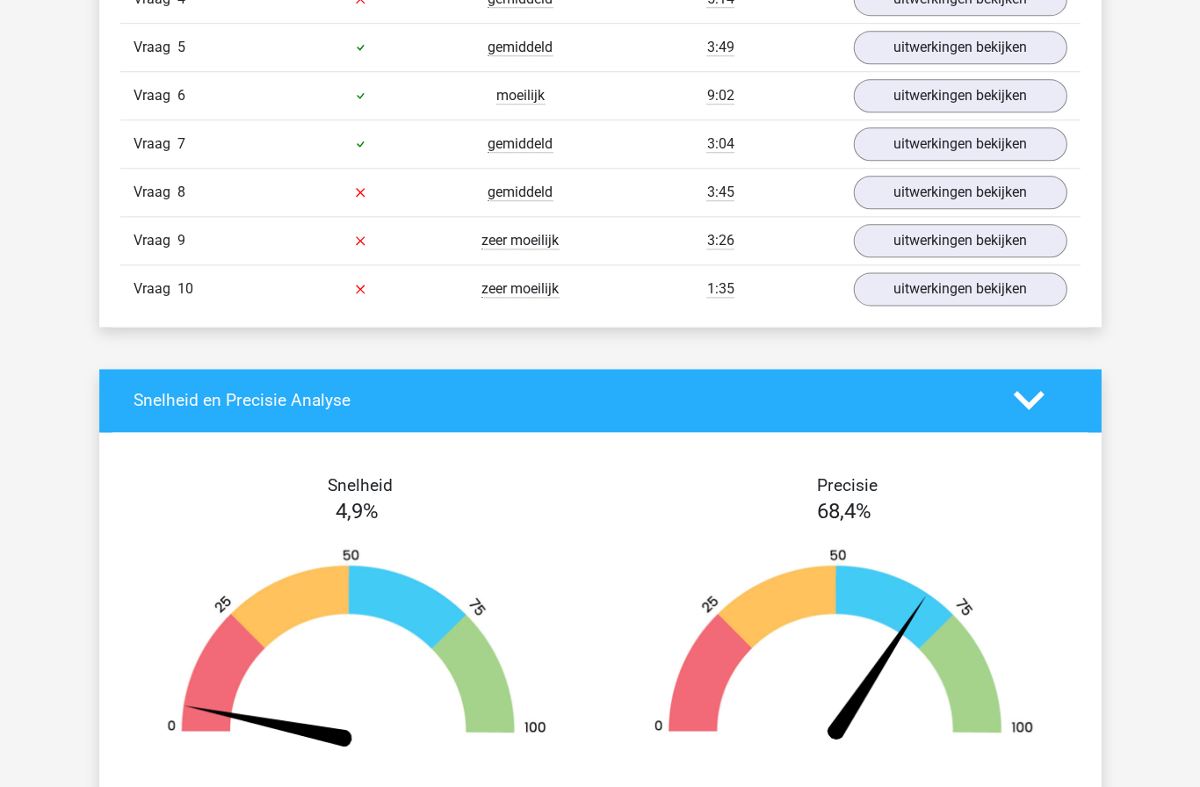
click at [986, 149] on link "uitwerkingen bekijken" at bounding box center [960, 143] width 214 height 33
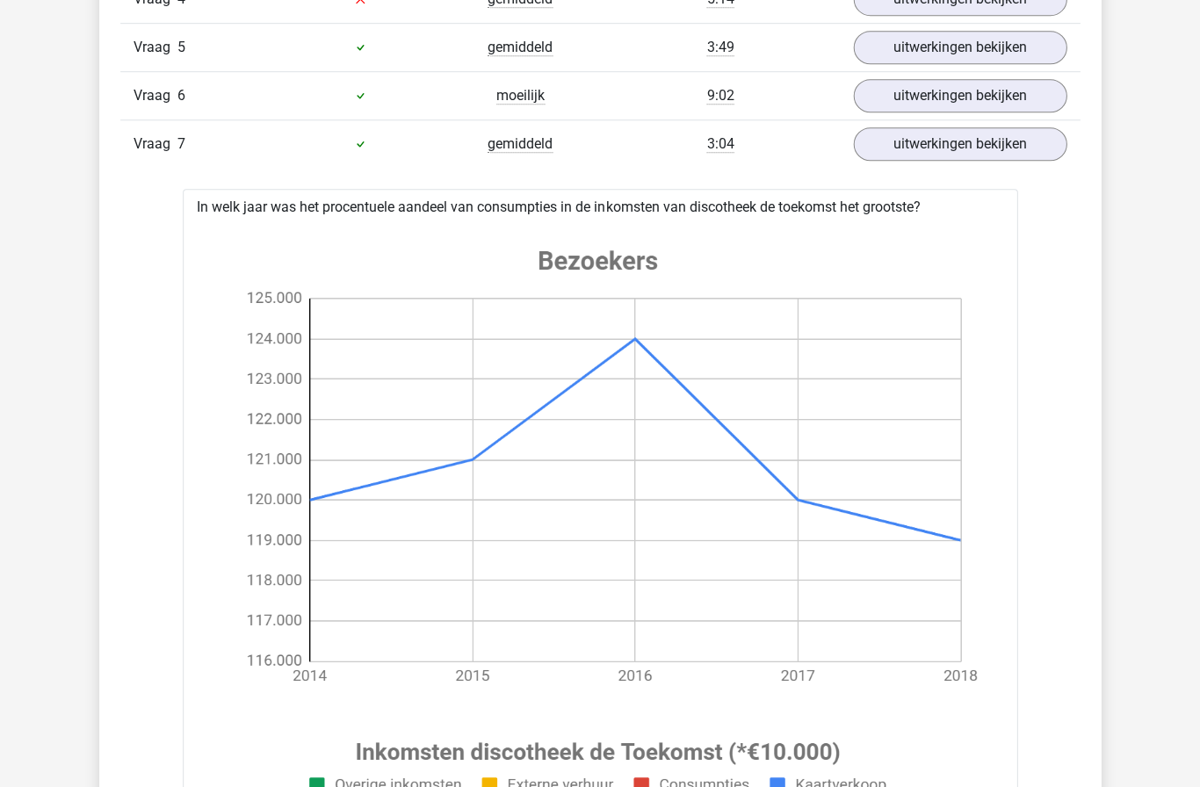
click at [1002, 149] on link "uitwerkingen bekijken" at bounding box center [960, 143] width 214 height 33
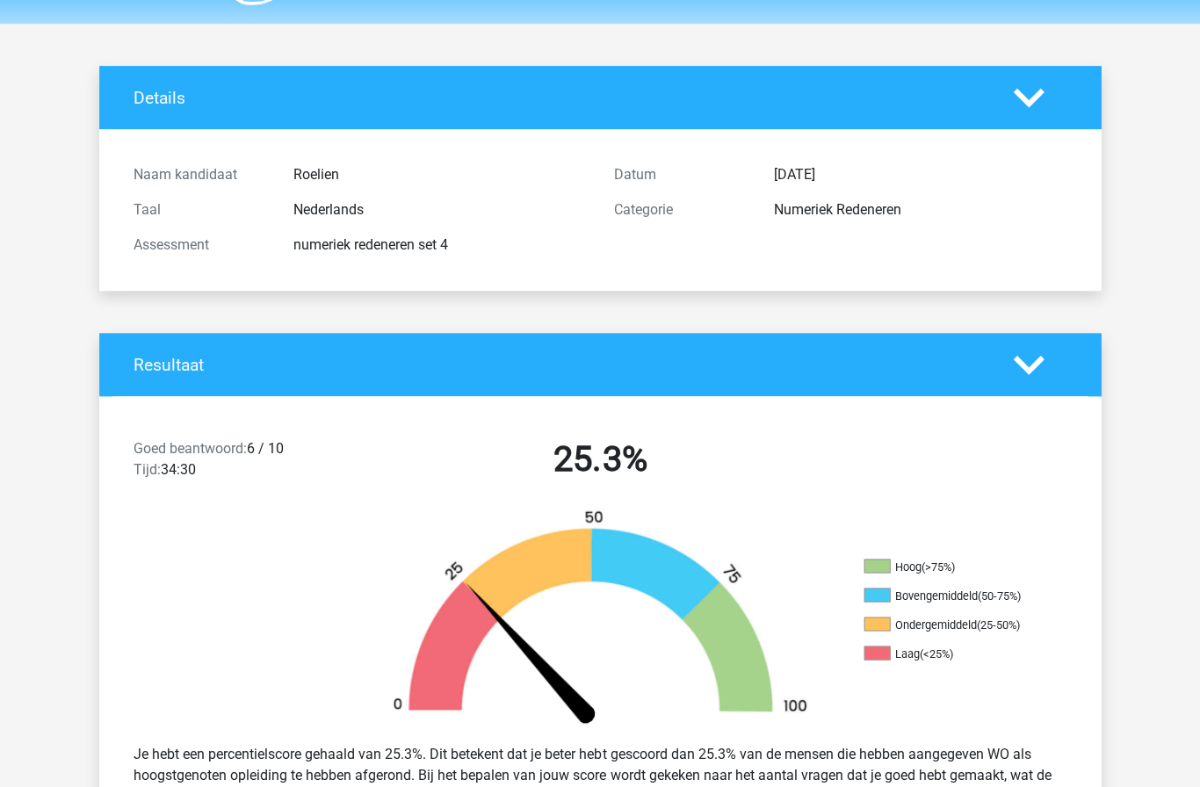
scroll to position [0, 0]
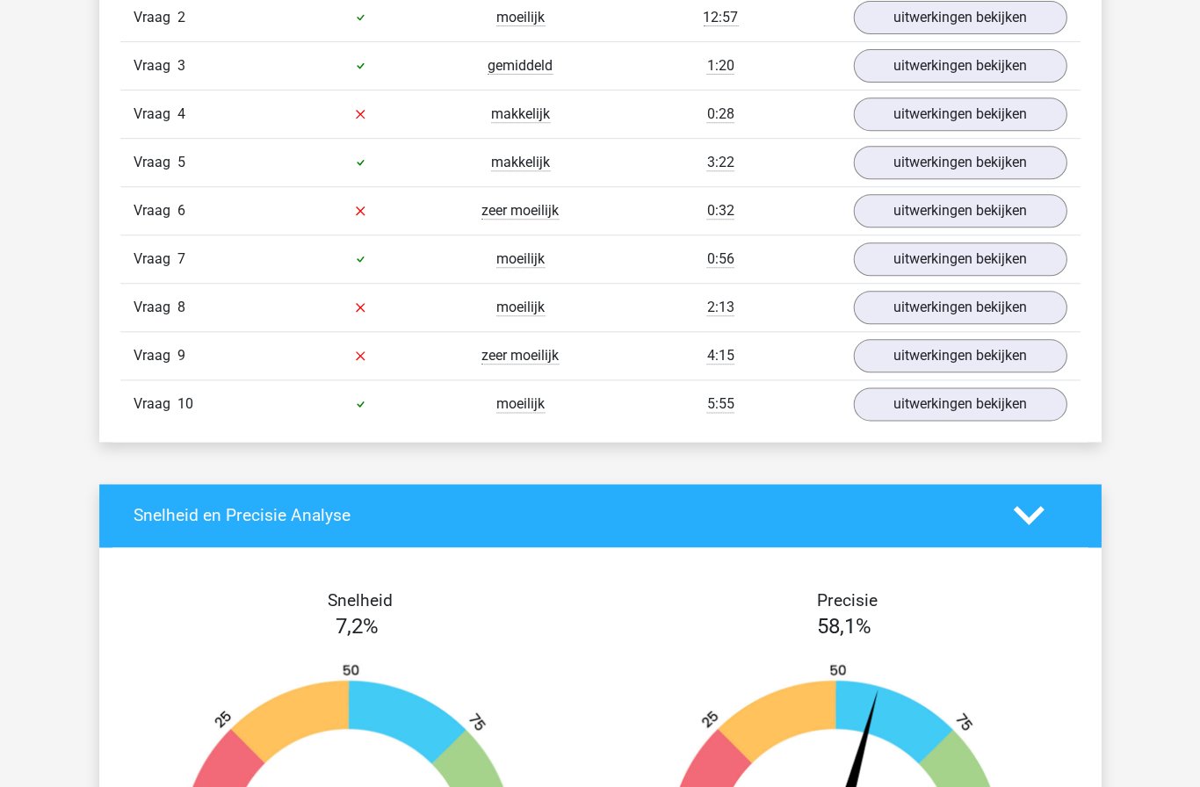
scroll to position [1266, 0]
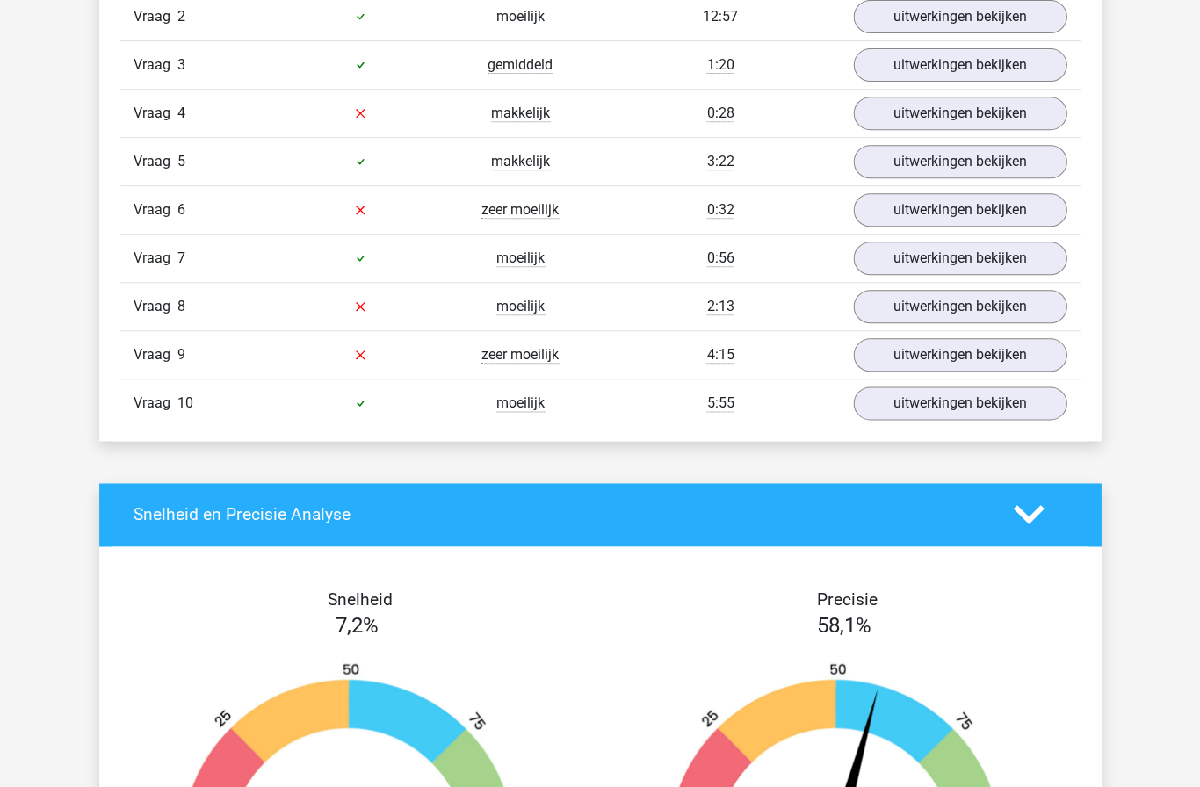
click at [950, 397] on link "uitwerkingen bekijken" at bounding box center [960, 403] width 214 height 33
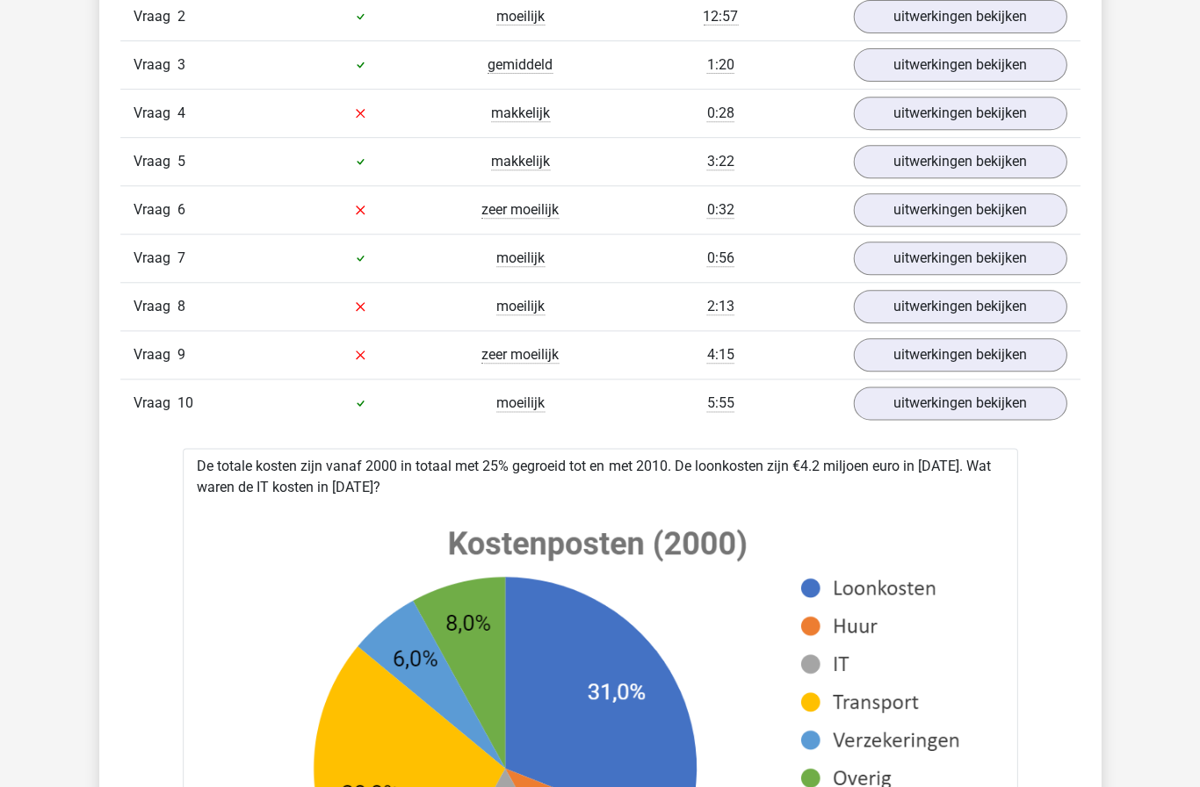
click at [946, 403] on link "uitwerkingen bekijken" at bounding box center [960, 403] width 214 height 33
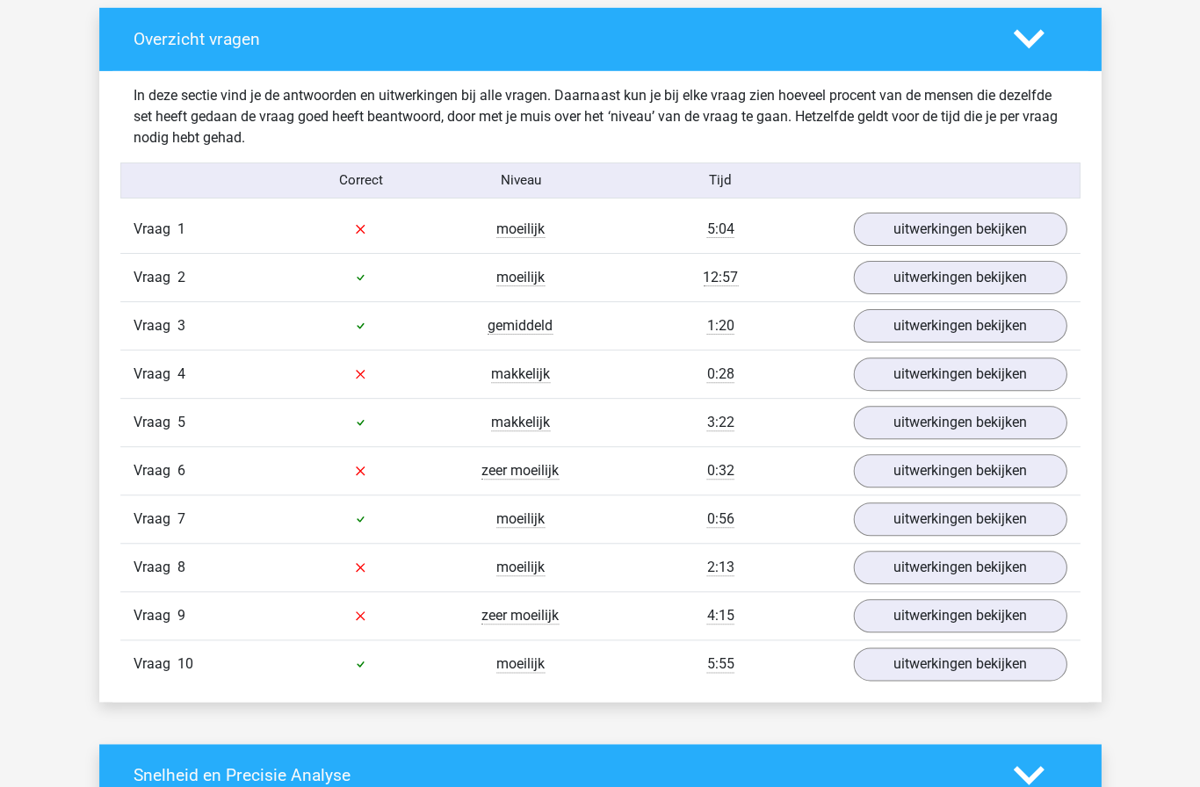
scroll to position [1004, 0]
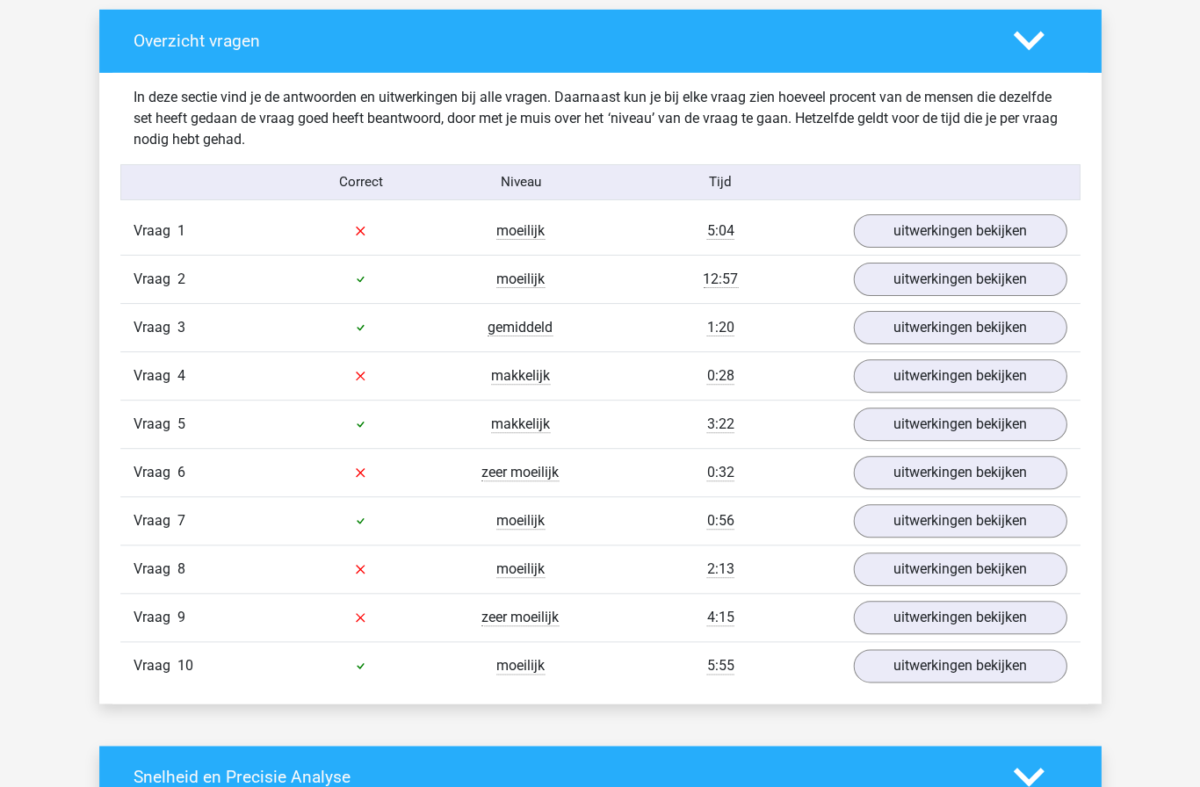
click at [977, 223] on link "uitwerkingen bekijken" at bounding box center [960, 230] width 214 height 33
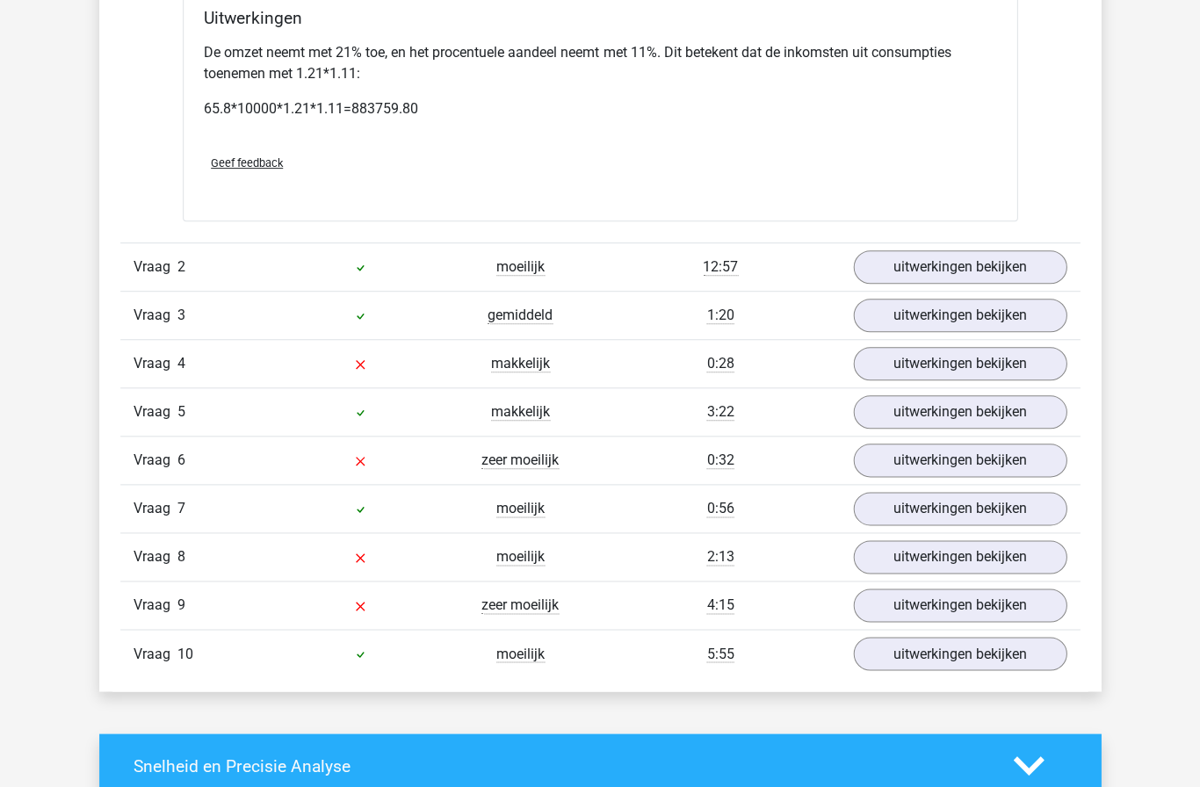
scroll to position [2374, 0]
click at [999, 454] on link "uitwerkingen bekijken" at bounding box center [960, 459] width 214 height 33
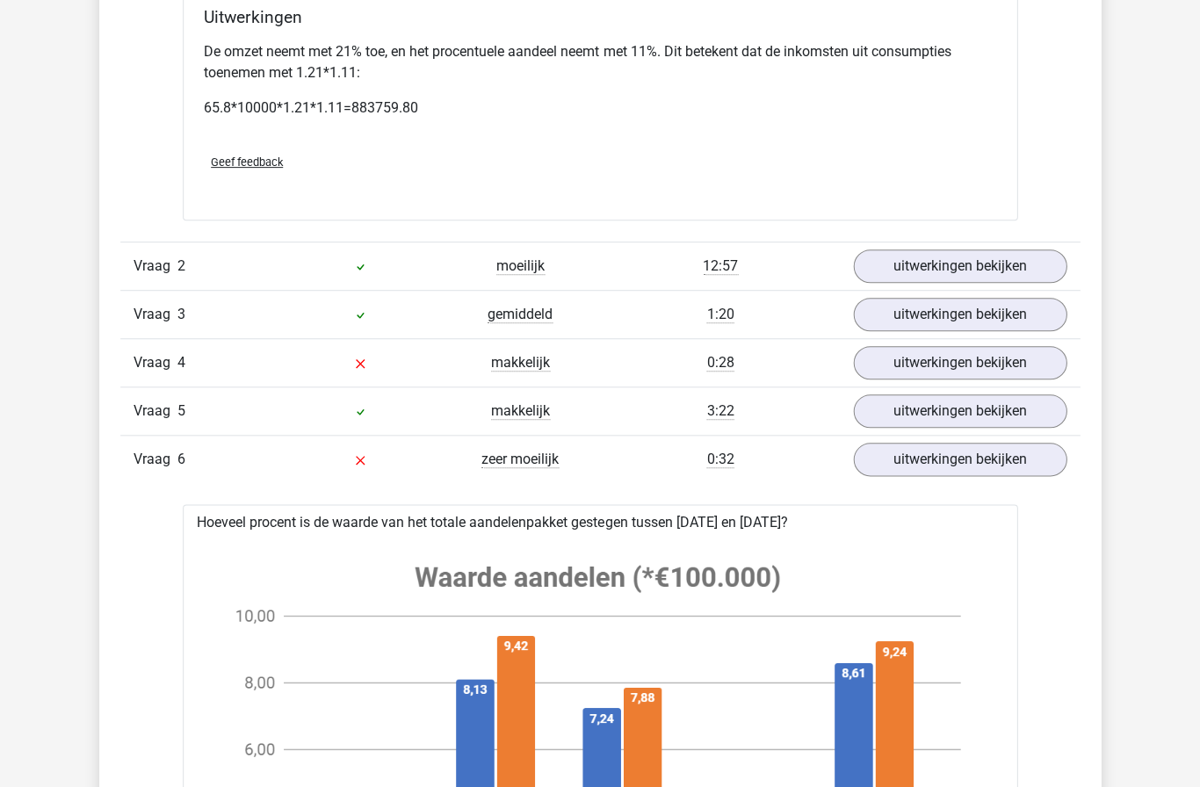
click at [1006, 455] on link "uitwerkingen bekijken" at bounding box center [960, 459] width 214 height 33
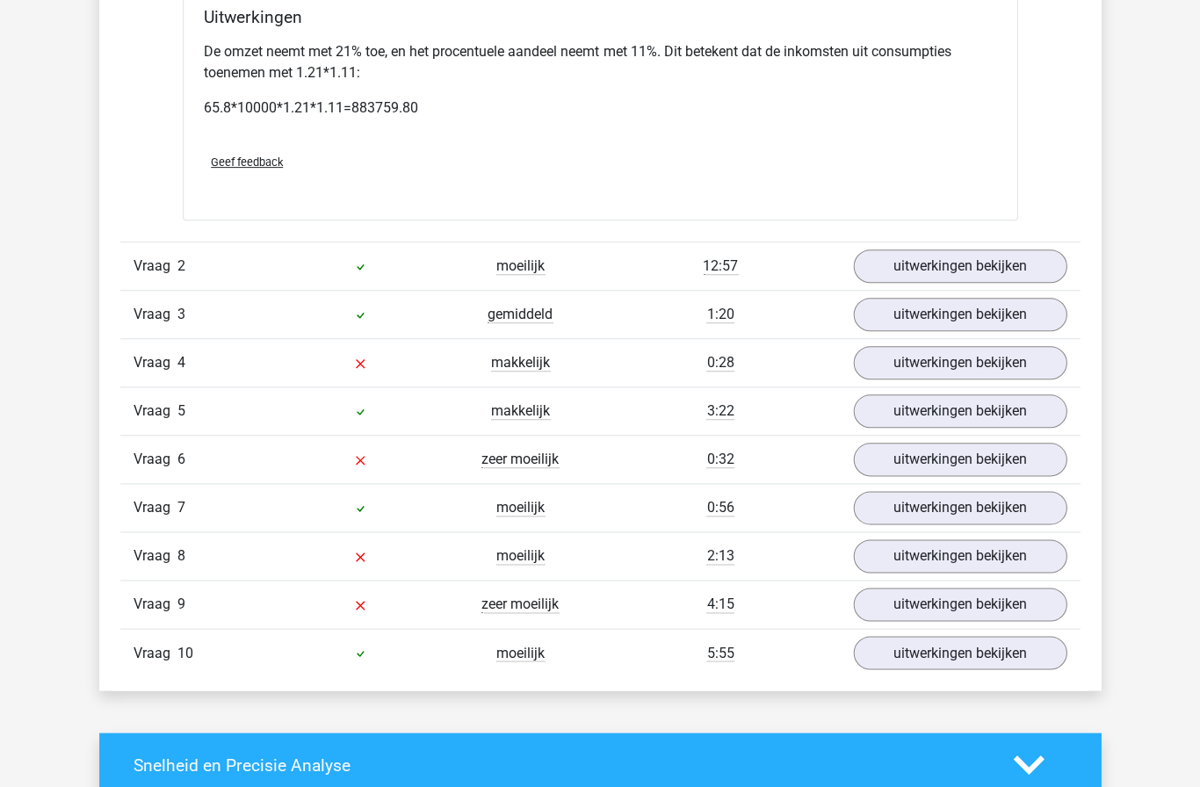
click at [1004, 419] on link "uitwerkingen bekijken" at bounding box center [960, 411] width 214 height 33
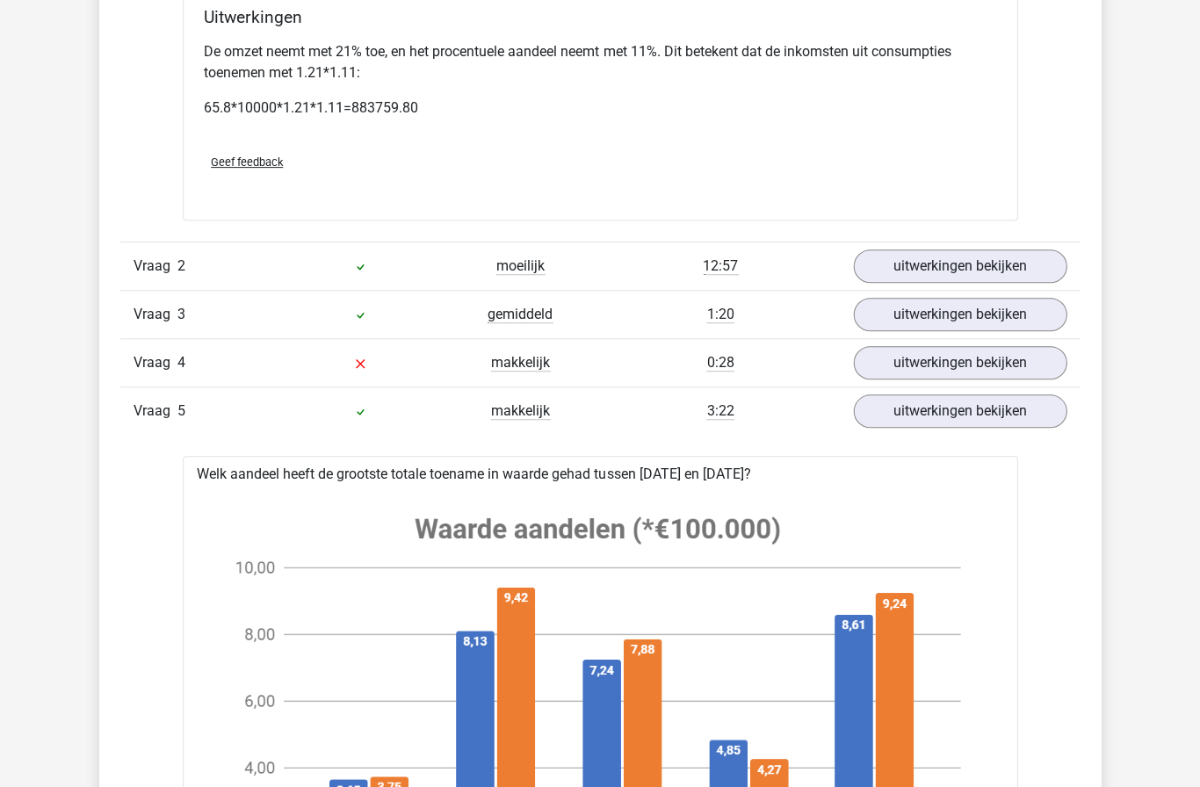
click at [983, 419] on link "uitwerkingen bekijken" at bounding box center [960, 411] width 214 height 33
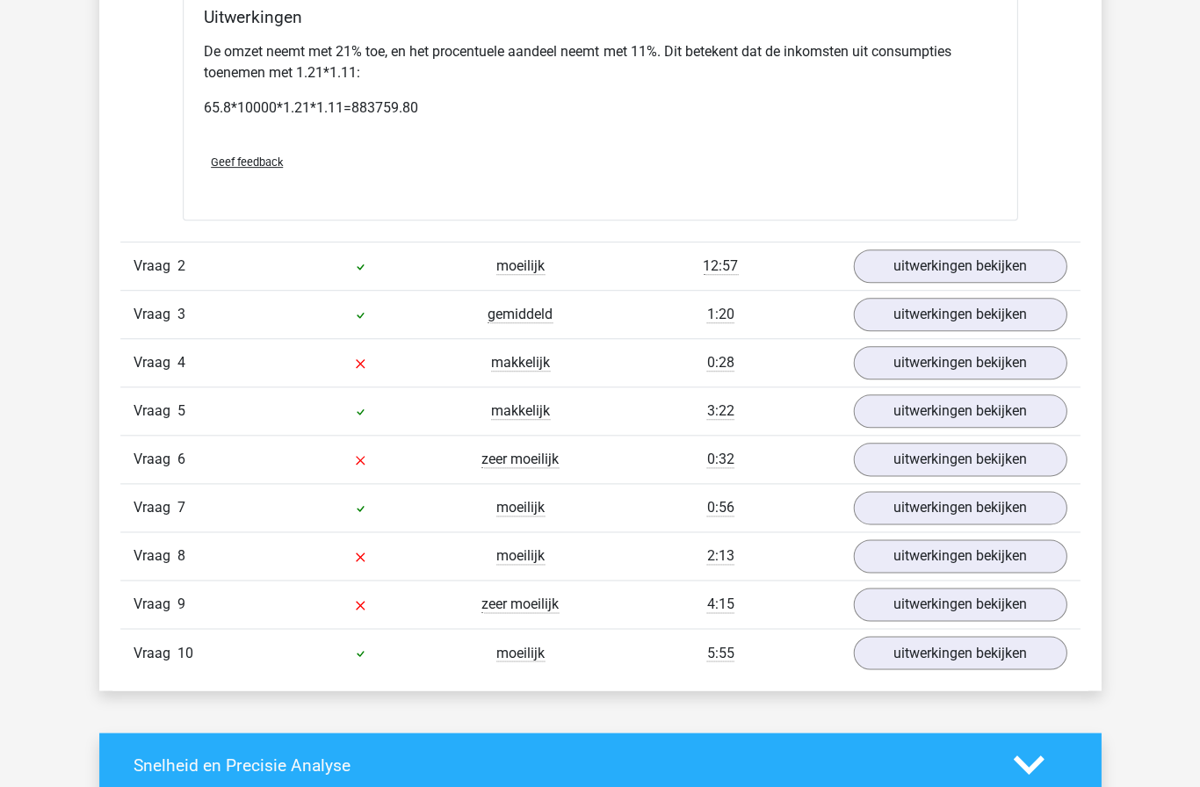
click at [1000, 374] on link "uitwerkingen bekijken" at bounding box center [960, 362] width 214 height 33
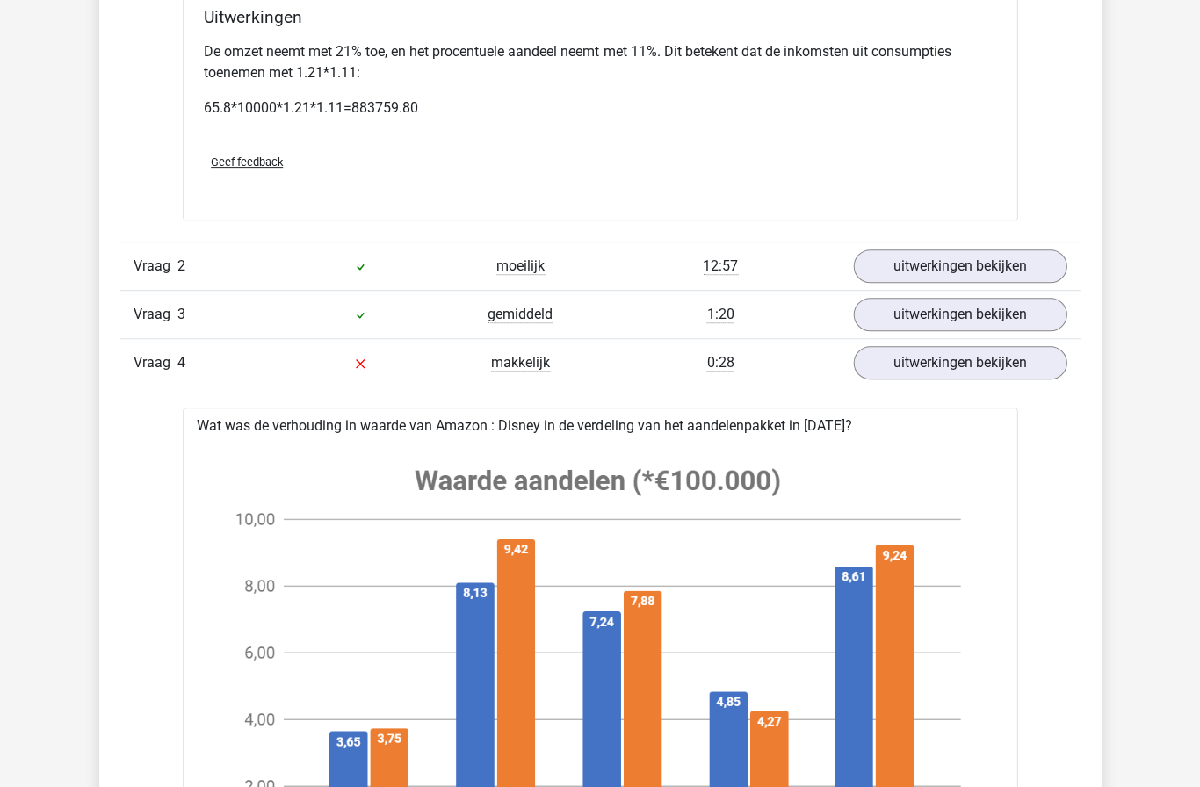
click at [1003, 366] on link "uitwerkingen bekijken" at bounding box center [960, 362] width 214 height 33
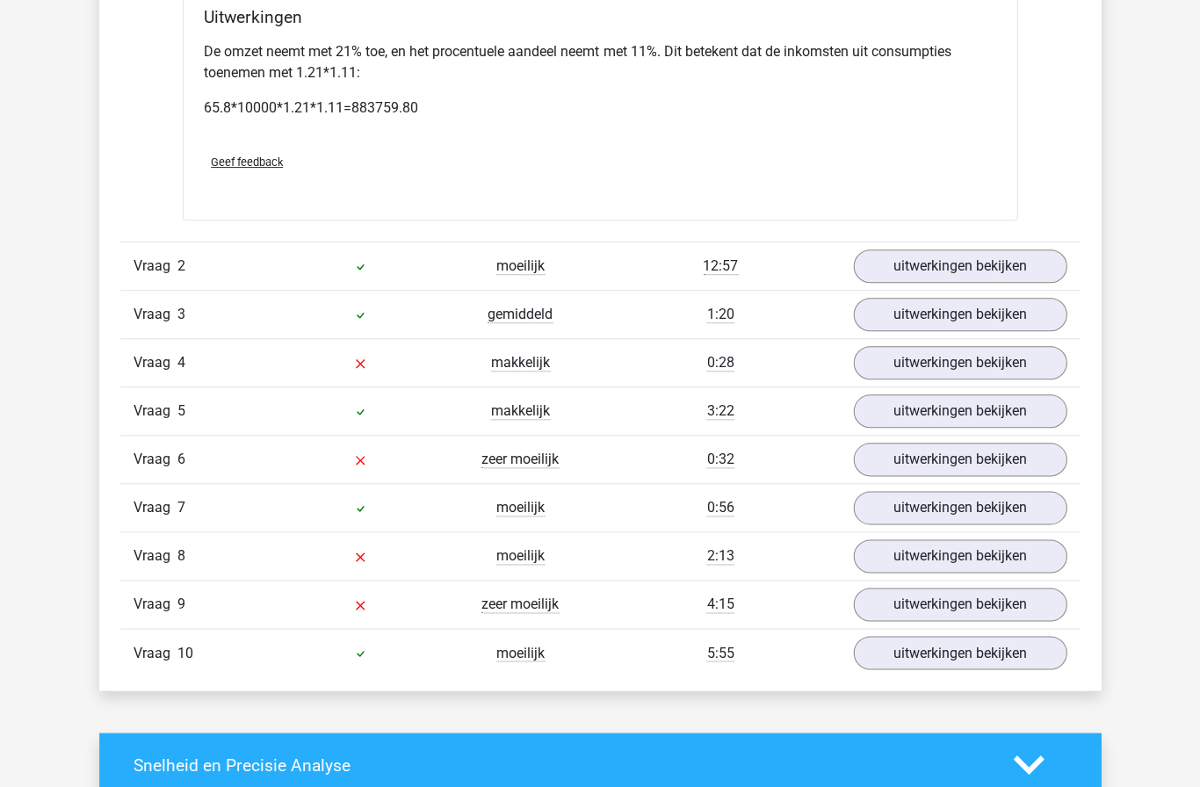
click at [994, 555] on link "uitwerkingen bekijken" at bounding box center [960, 556] width 214 height 33
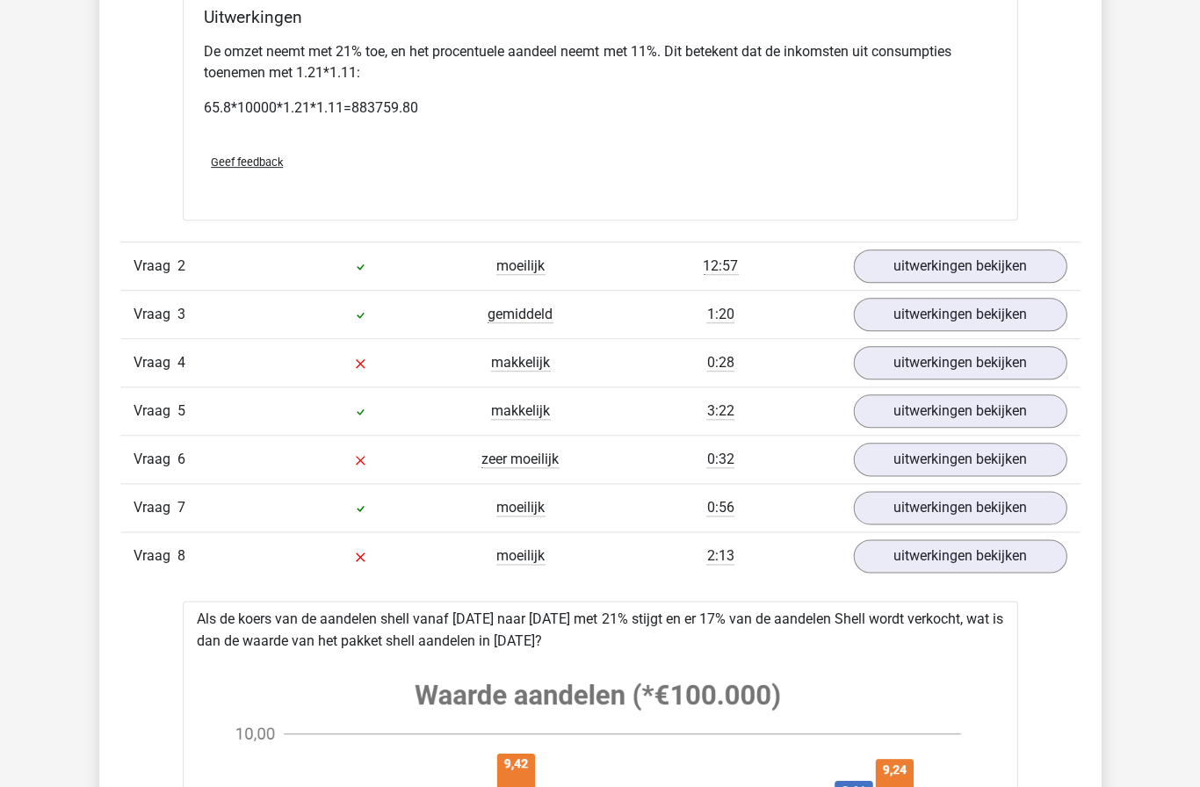
click at [994, 556] on link "uitwerkingen bekijken" at bounding box center [960, 556] width 214 height 33
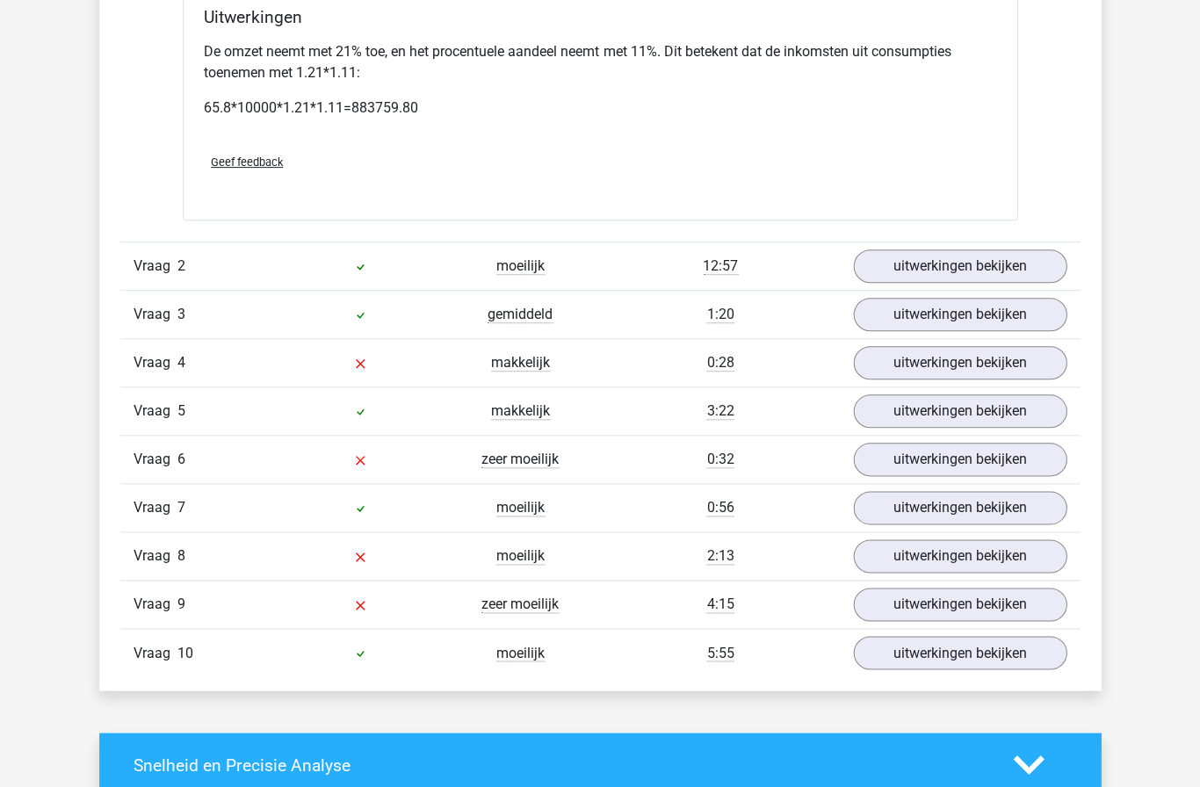
click at [997, 604] on link "uitwerkingen bekijken" at bounding box center [960, 604] width 214 height 33
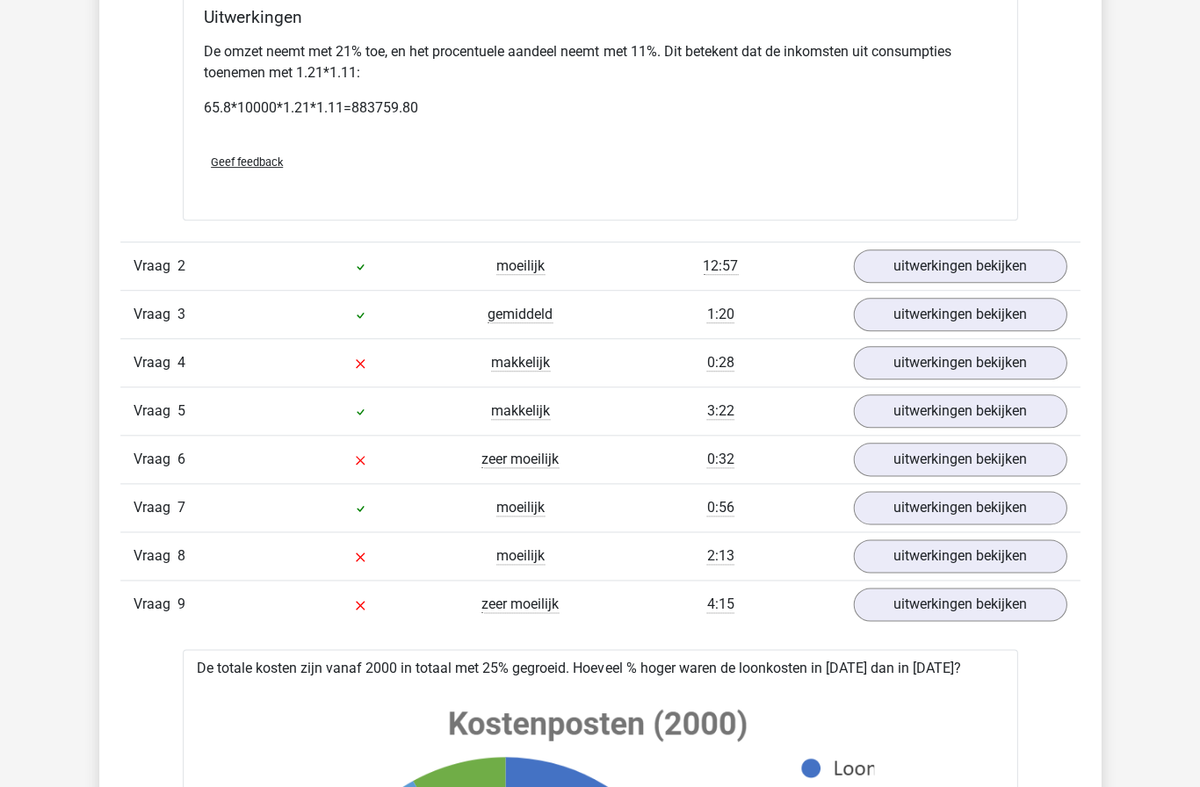
click at [997, 609] on link "uitwerkingen bekijken" at bounding box center [960, 604] width 214 height 33
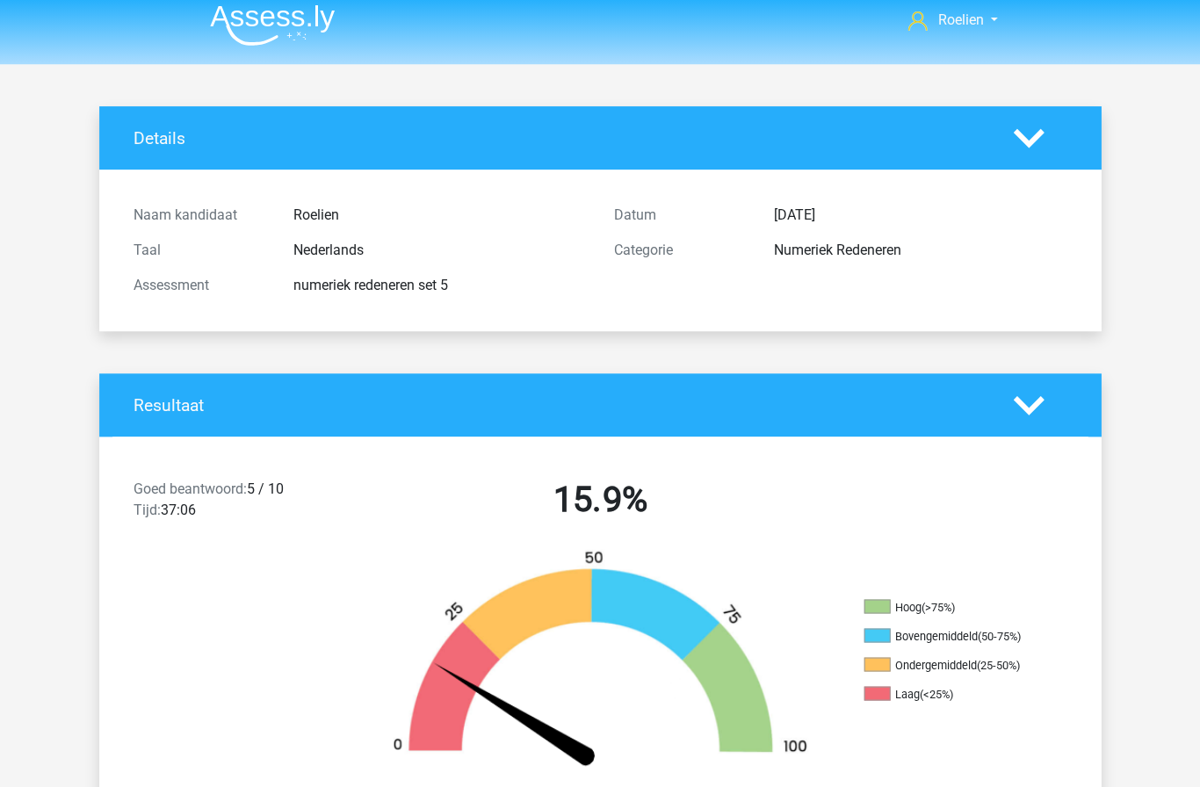
scroll to position [0, 0]
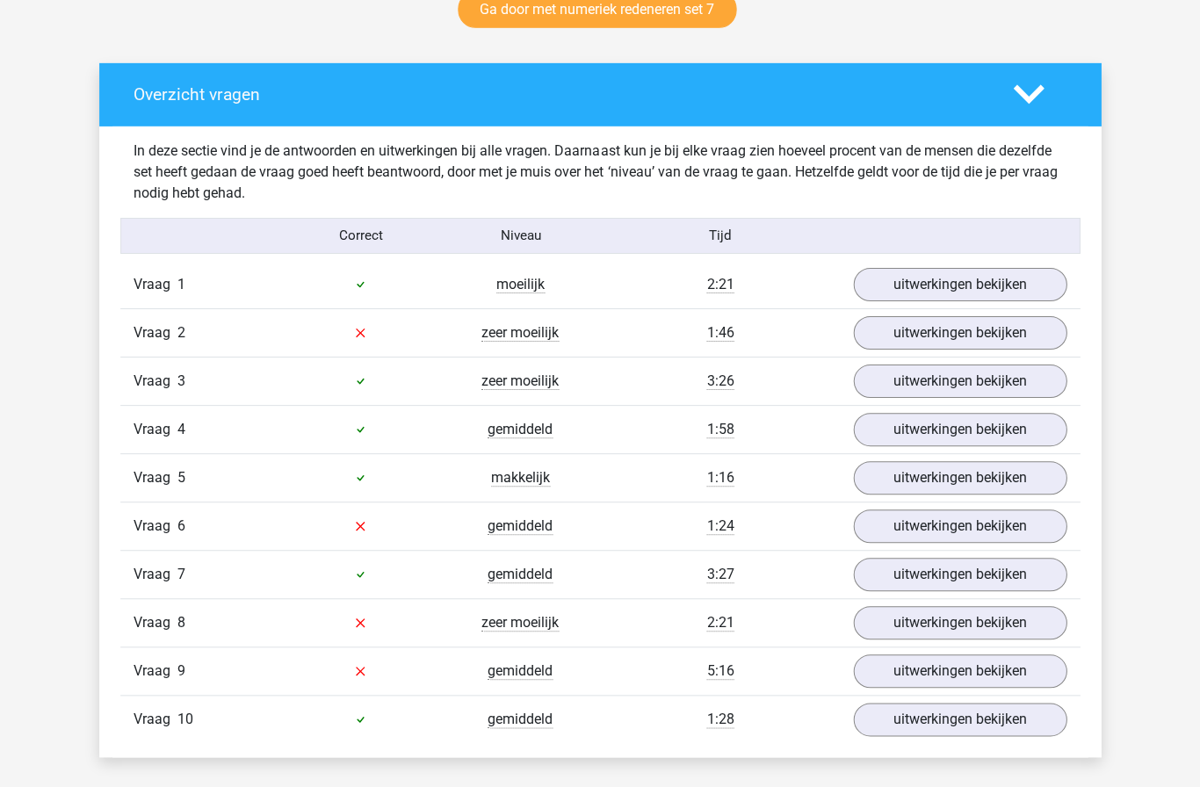
scroll to position [952, 0]
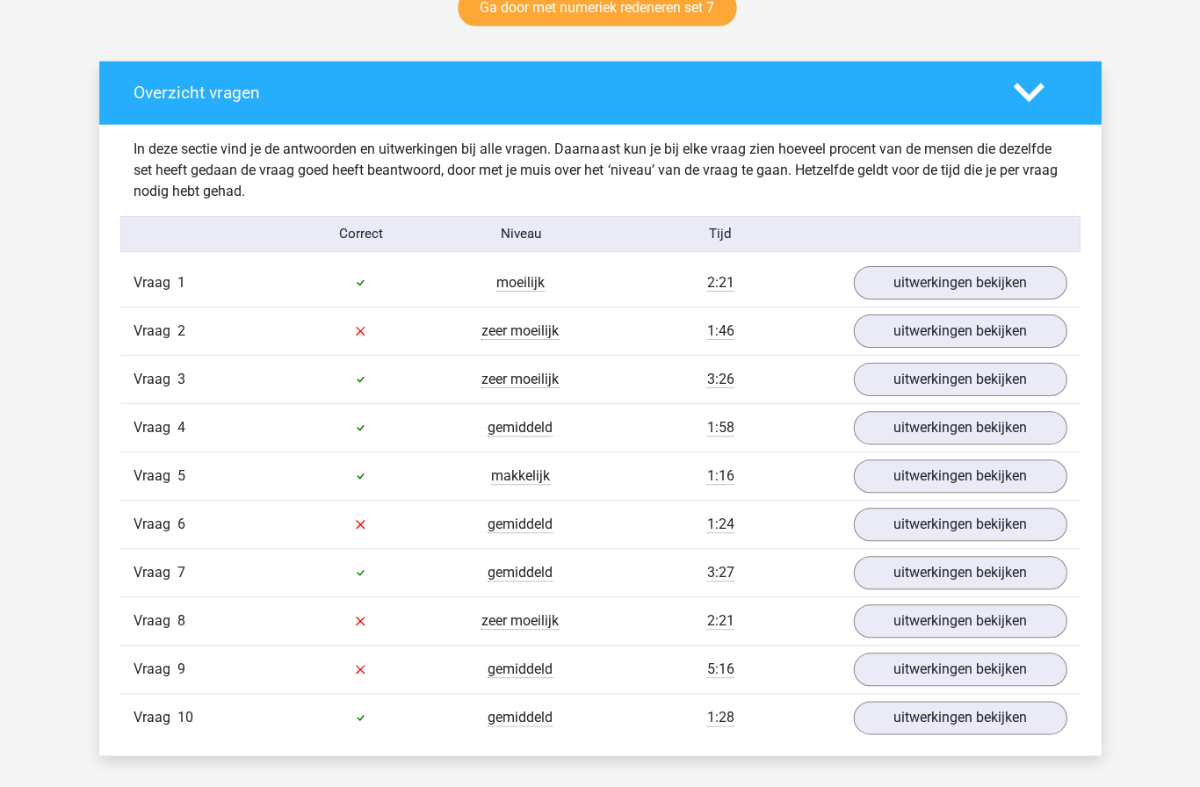
click at [968, 336] on link "uitwerkingen bekijken" at bounding box center [960, 331] width 214 height 33
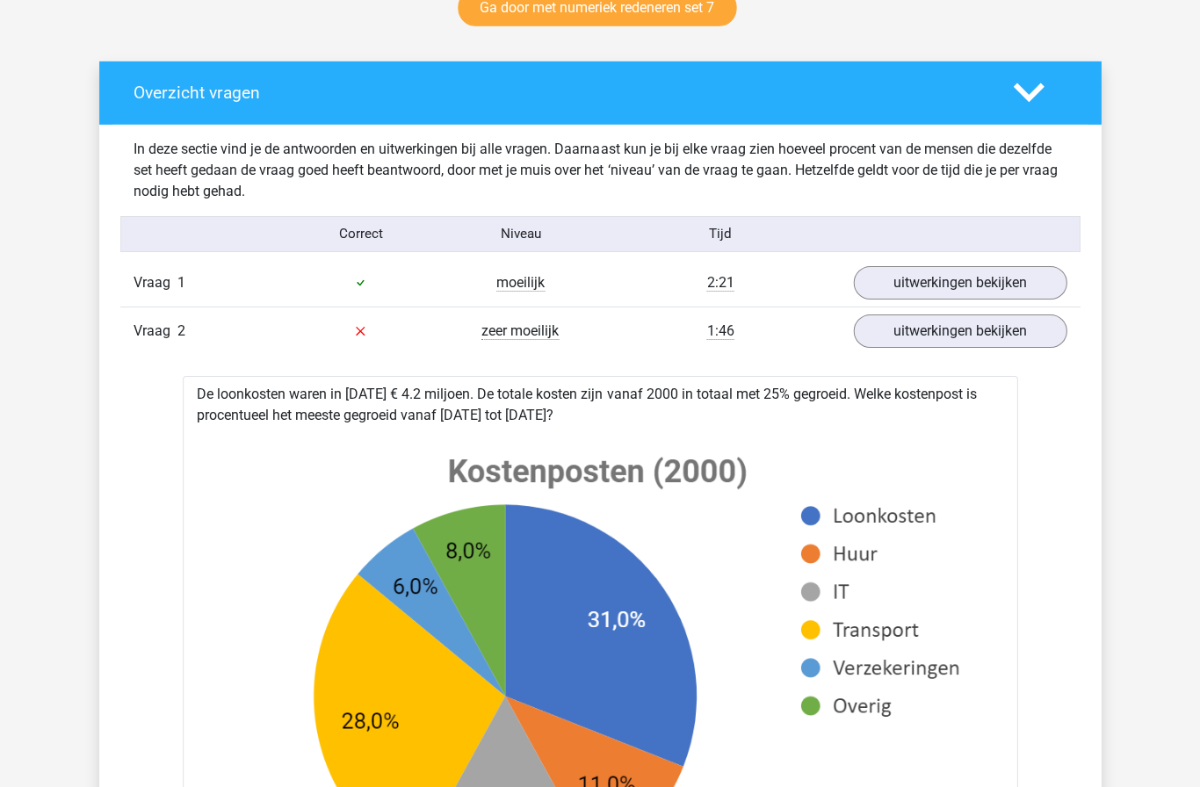
click at [976, 339] on link "uitwerkingen bekijken" at bounding box center [960, 331] width 214 height 33
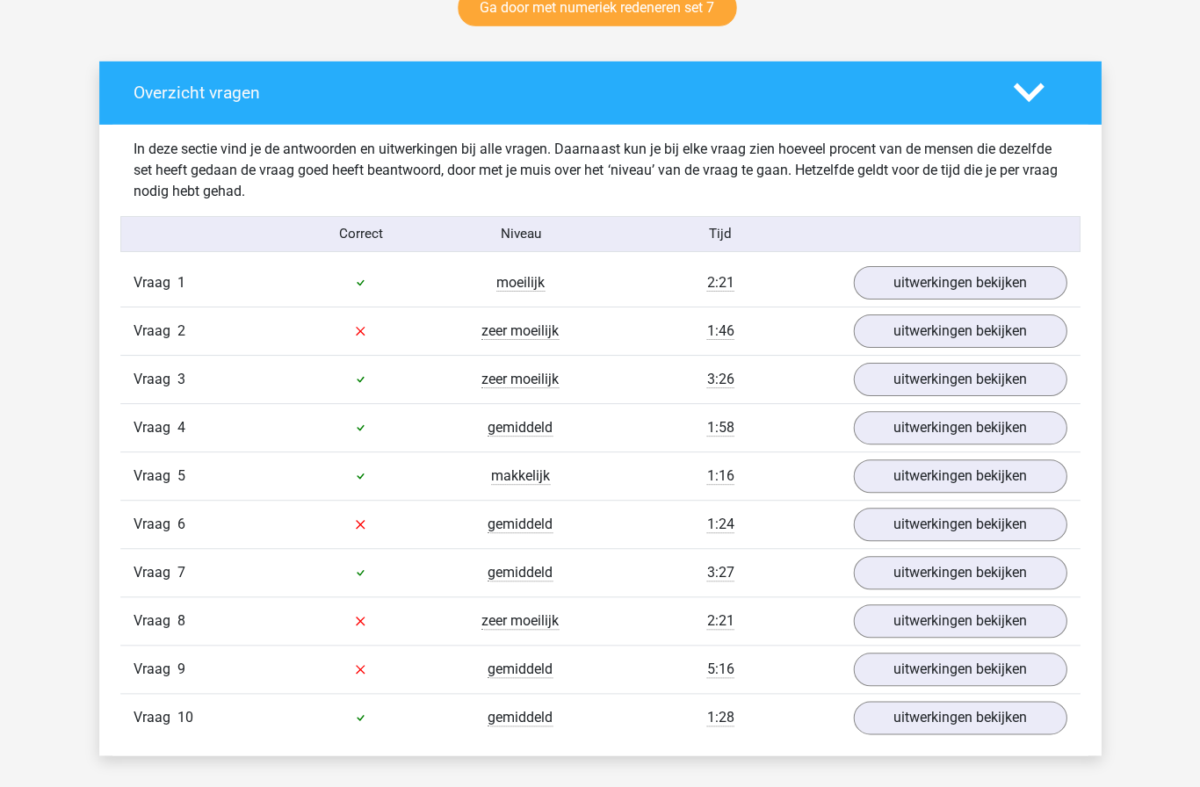
click at [990, 379] on link "uitwerkingen bekijken" at bounding box center [960, 379] width 214 height 33
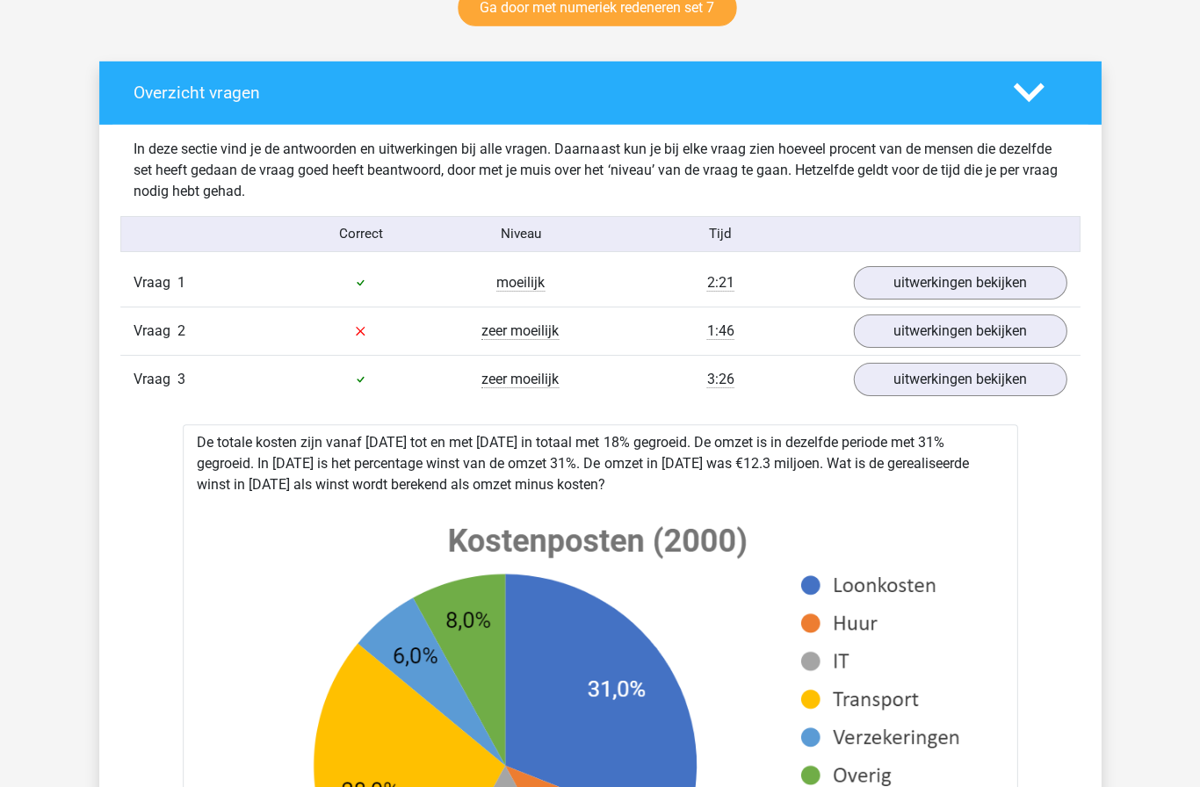
click at [993, 382] on link "uitwerkingen bekijken" at bounding box center [960, 379] width 214 height 33
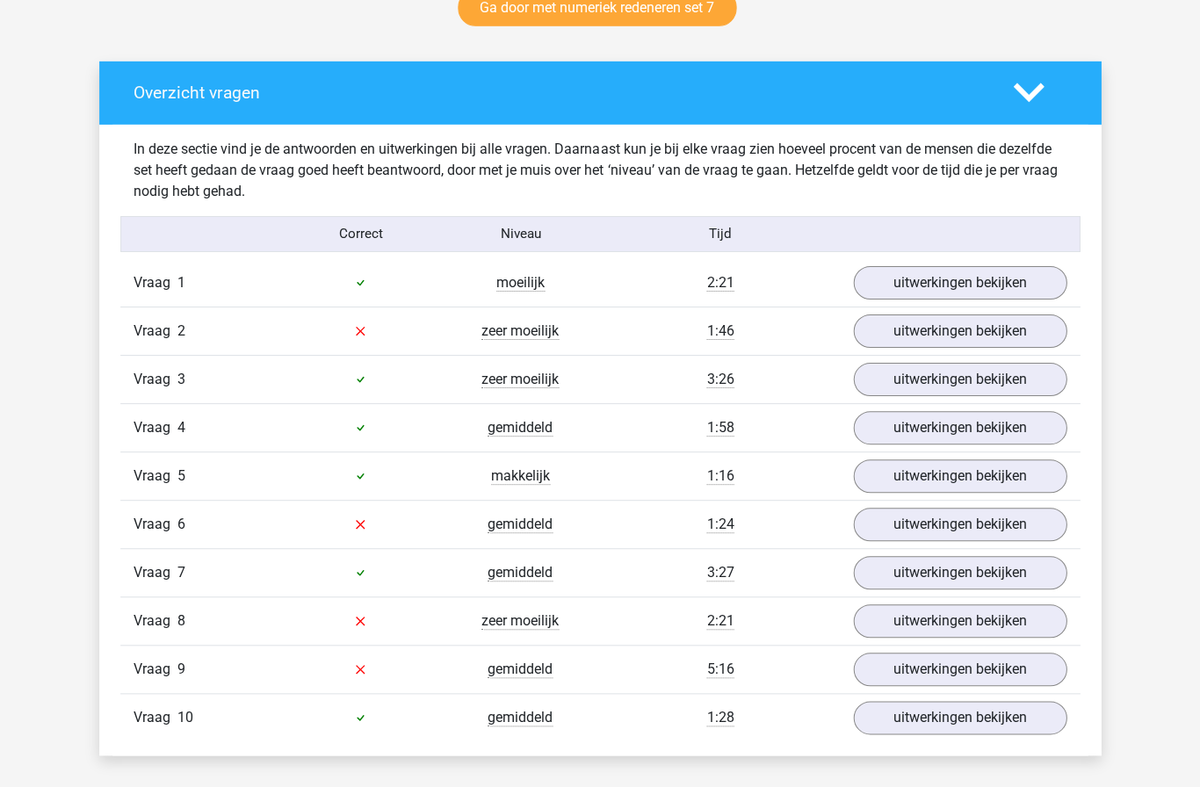
click at [978, 394] on link "uitwerkingen bekijken" at bounding box center [960, 379] width 214 height 33
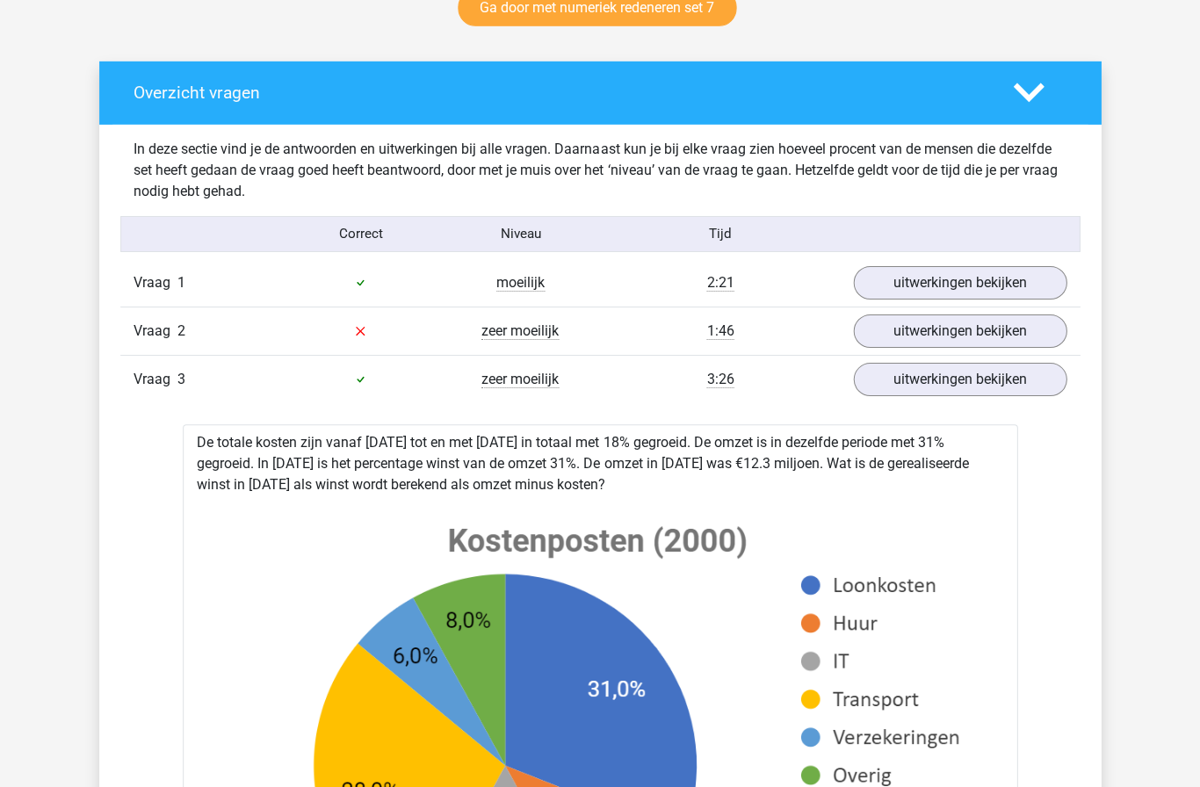
click at [979, 376] on link "uitwerkingen bekijken" at bounding box center [960, 379] width 214 height 33
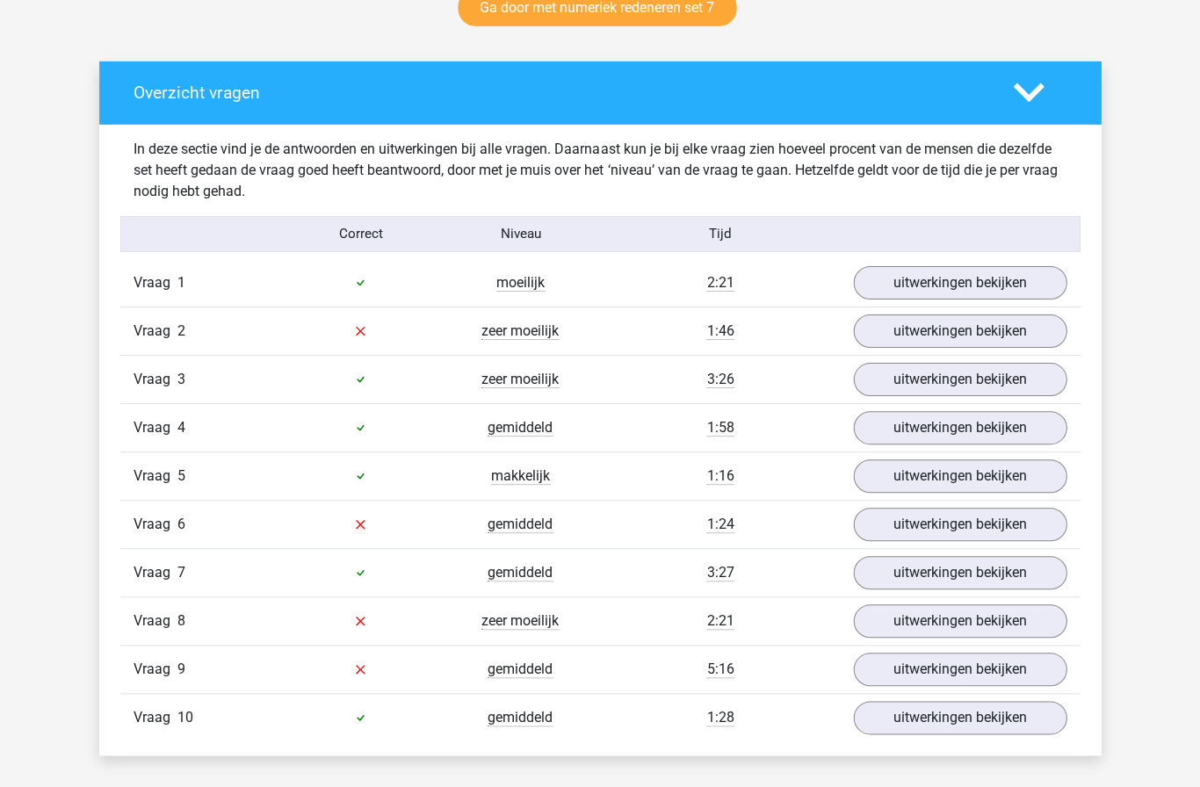
click at [976, 436] on link "uitwerkingen bekijken" at bounding box center [960, 427] width 214 height 33
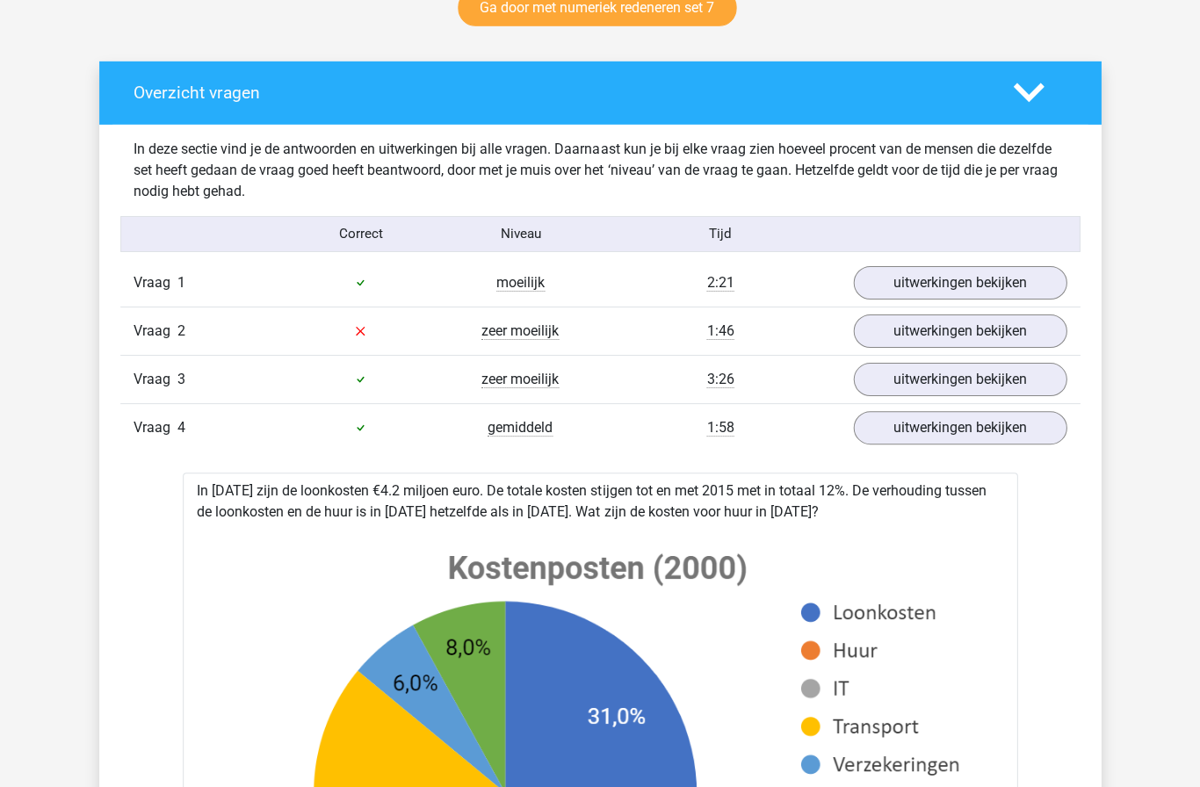
click at [976, 437] on link "uitwerkingen bekijken" at bounding box center [960, 427] width 214 height 33
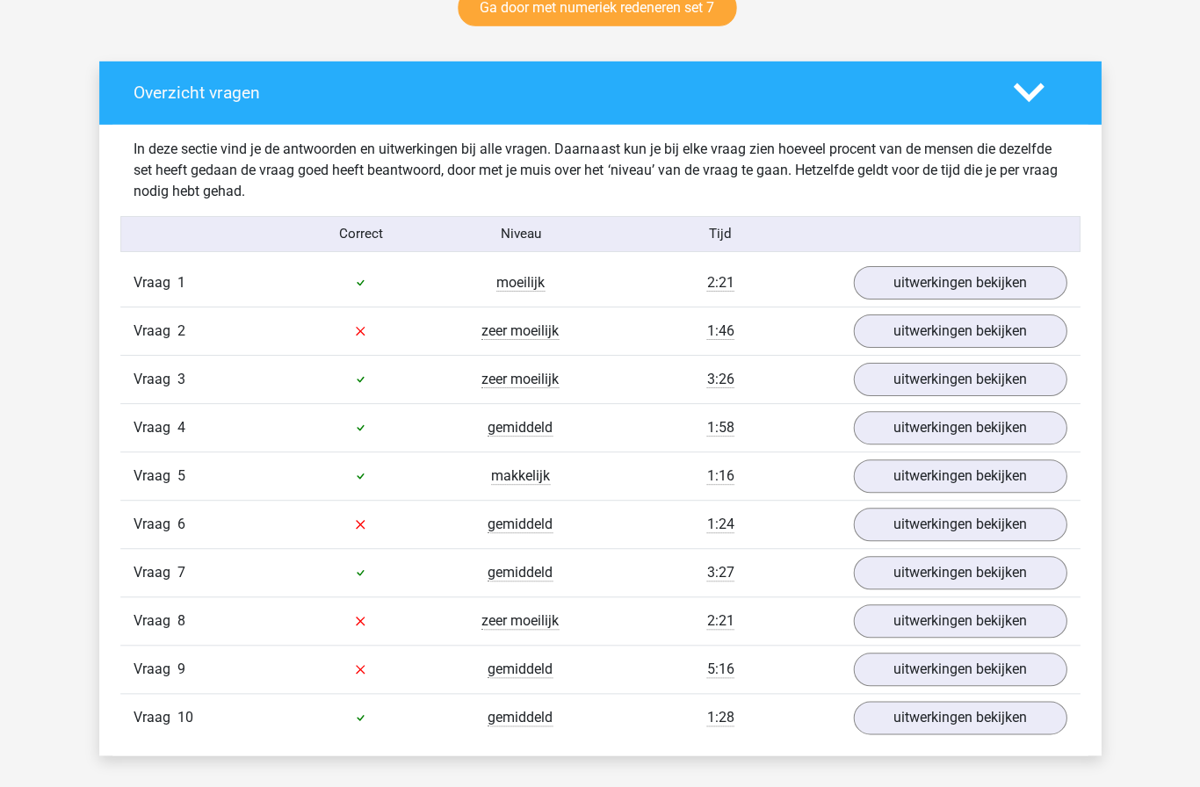
click at [946, 580] on link "uitwerkingen bekijken" at bounding box center [960, 572] width 214 height 33
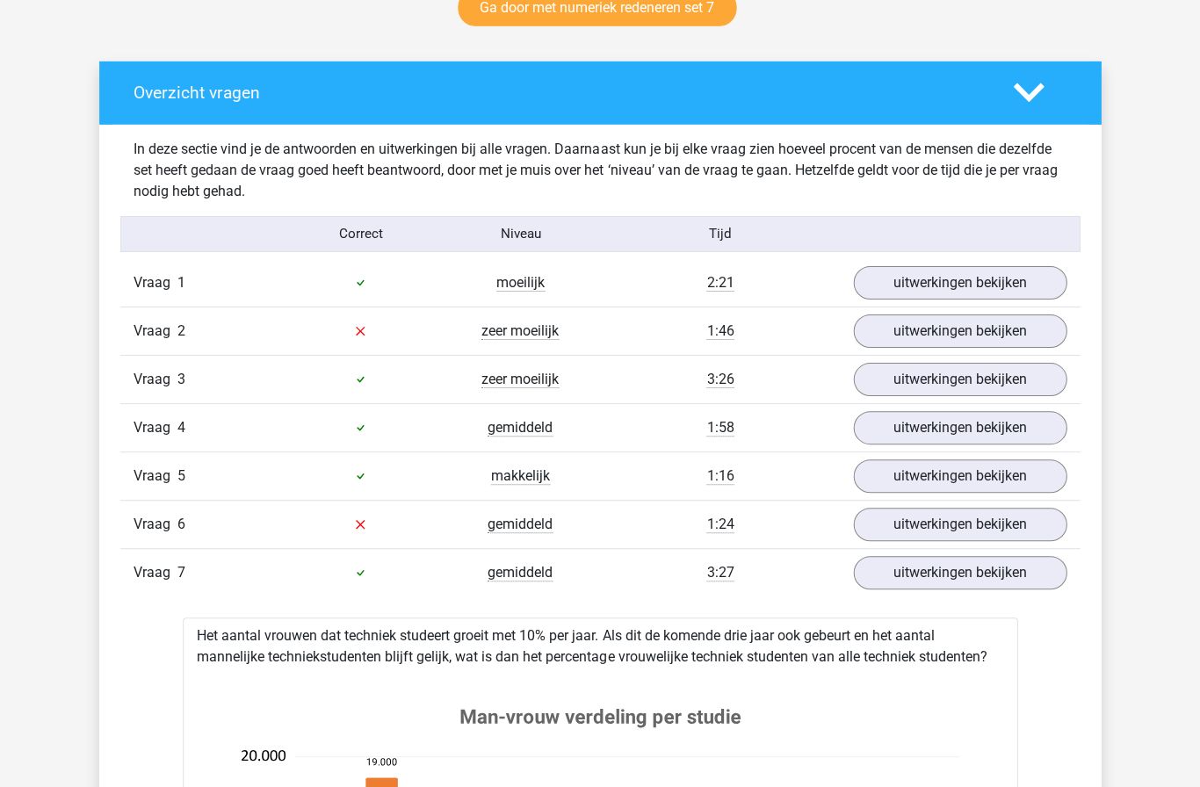
click at [947, 579] on link "uitwerkingen bekijken" at bounding box center [960, 572] width 214 height 33
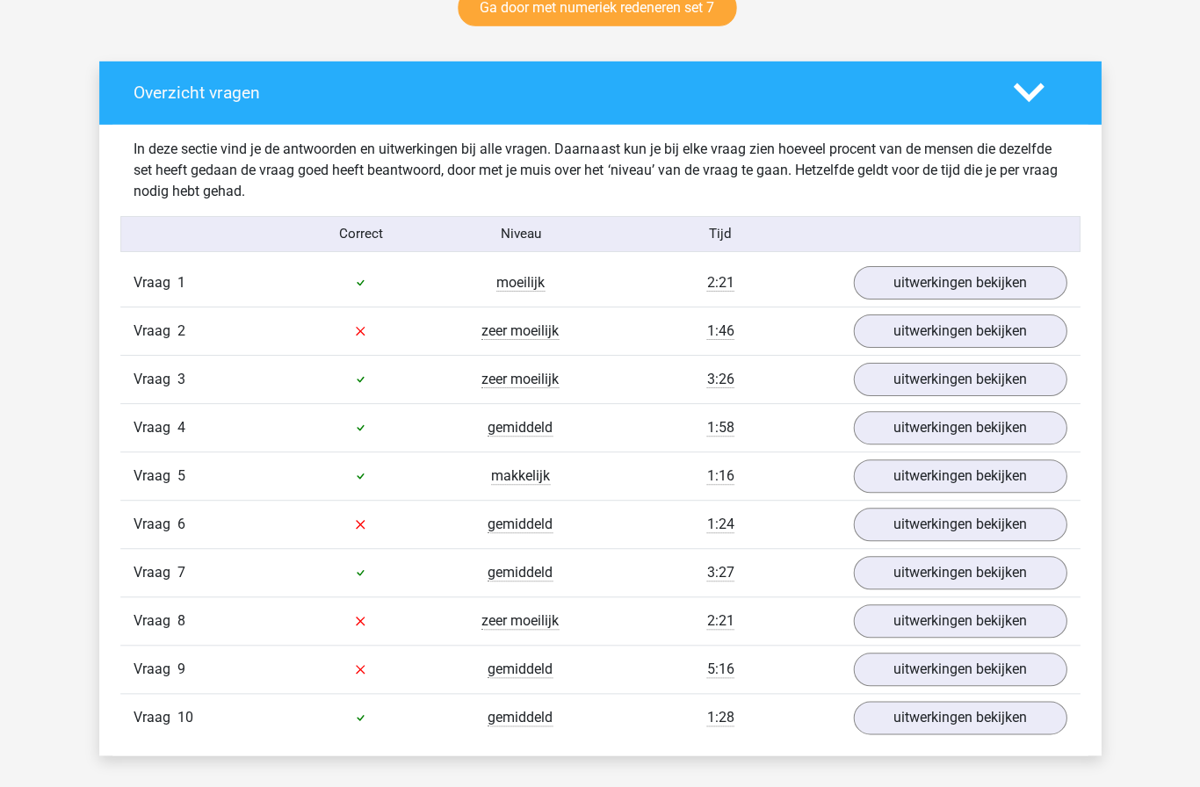
click at [964, 486] on link "uitwerkingen bekijken" at bounding box center [960, 476] width 214 height 33
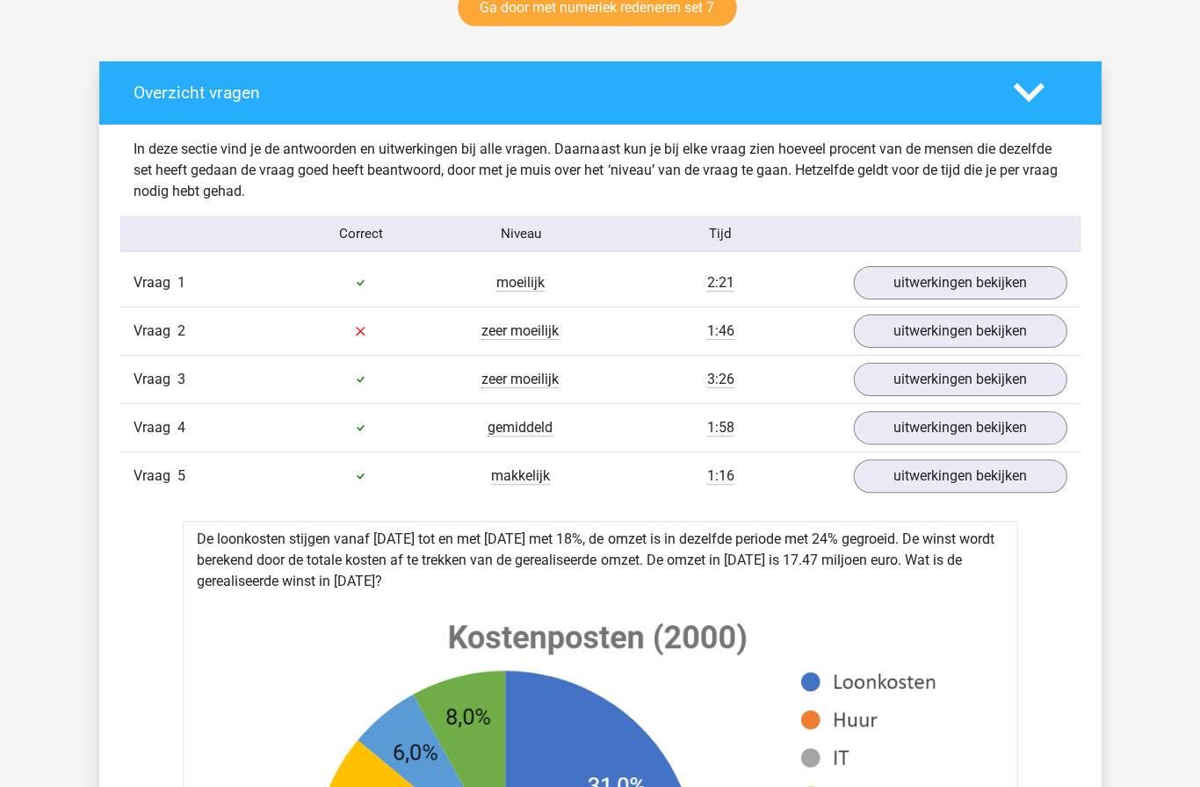
click at [961, 481] on link "uitwerkingen bekijken" at bounding box center [960, 476] width 214 height 33
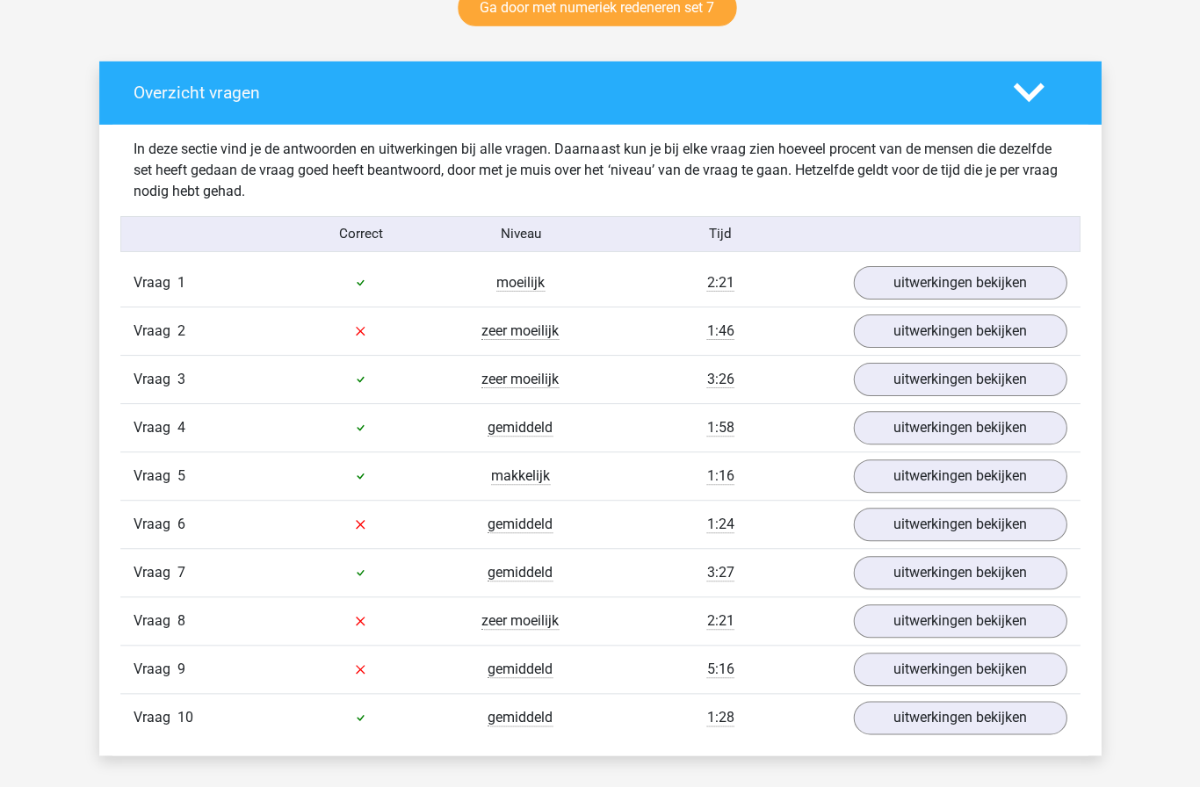
click at [945, 615] on link "uitwerkingen bekijken" at bounding box center [960, 621] width 214 height 33
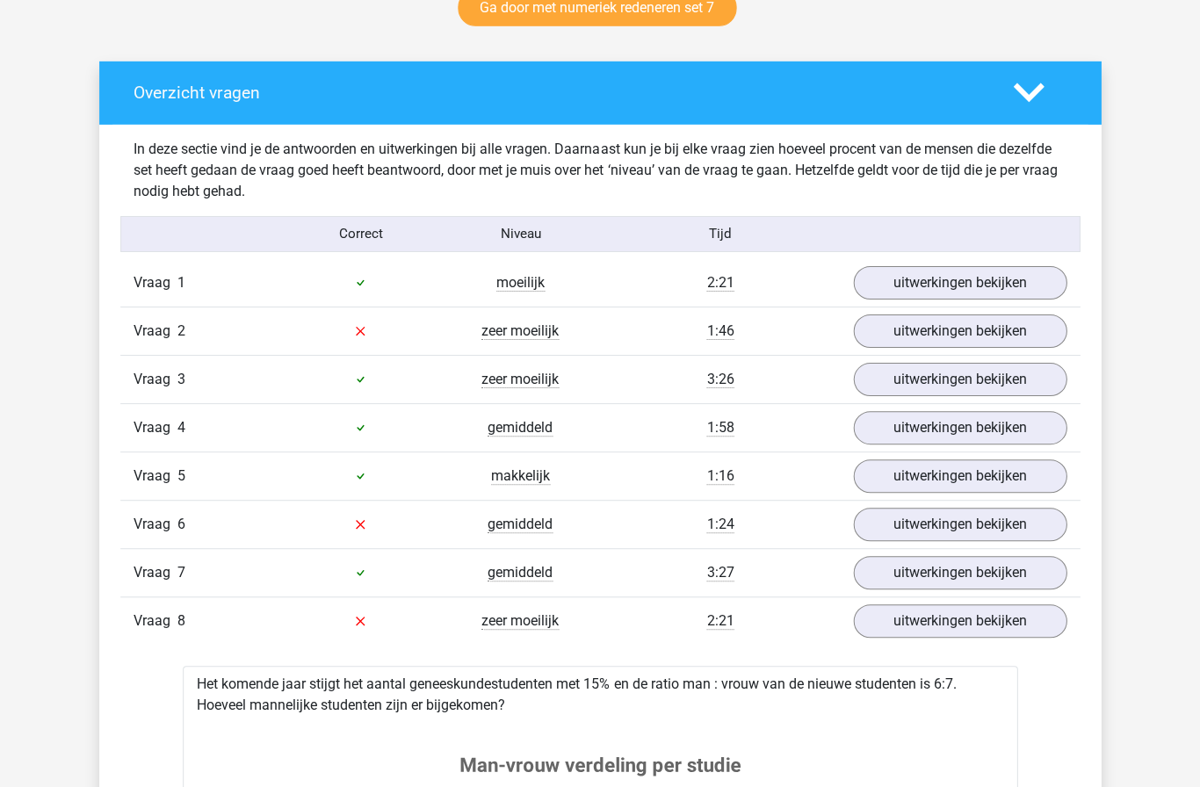
click at [950, 619] on link "uitwerkingen bekijken" at bounding box center [960, 621] width 214 height 33
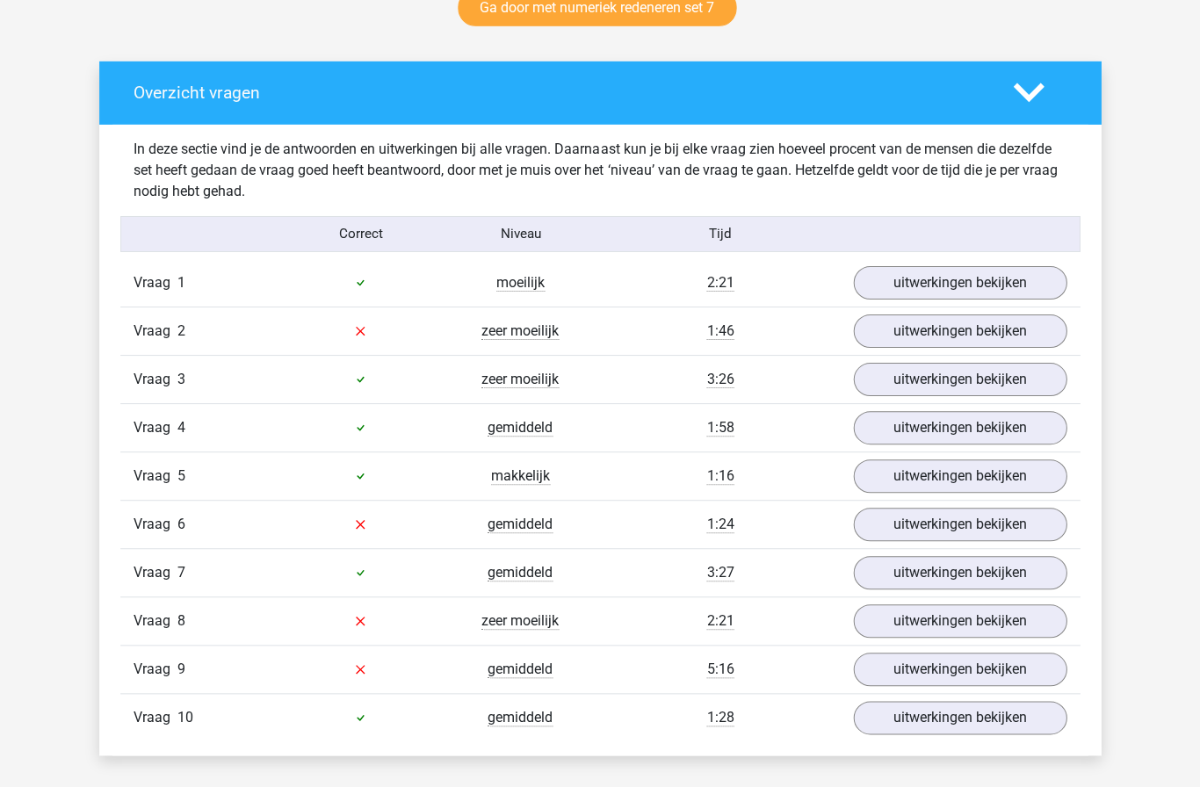
click at [956, 727] on link "uitwerkingen bekijken" at bounding box center [960, 717] width 214 height 33
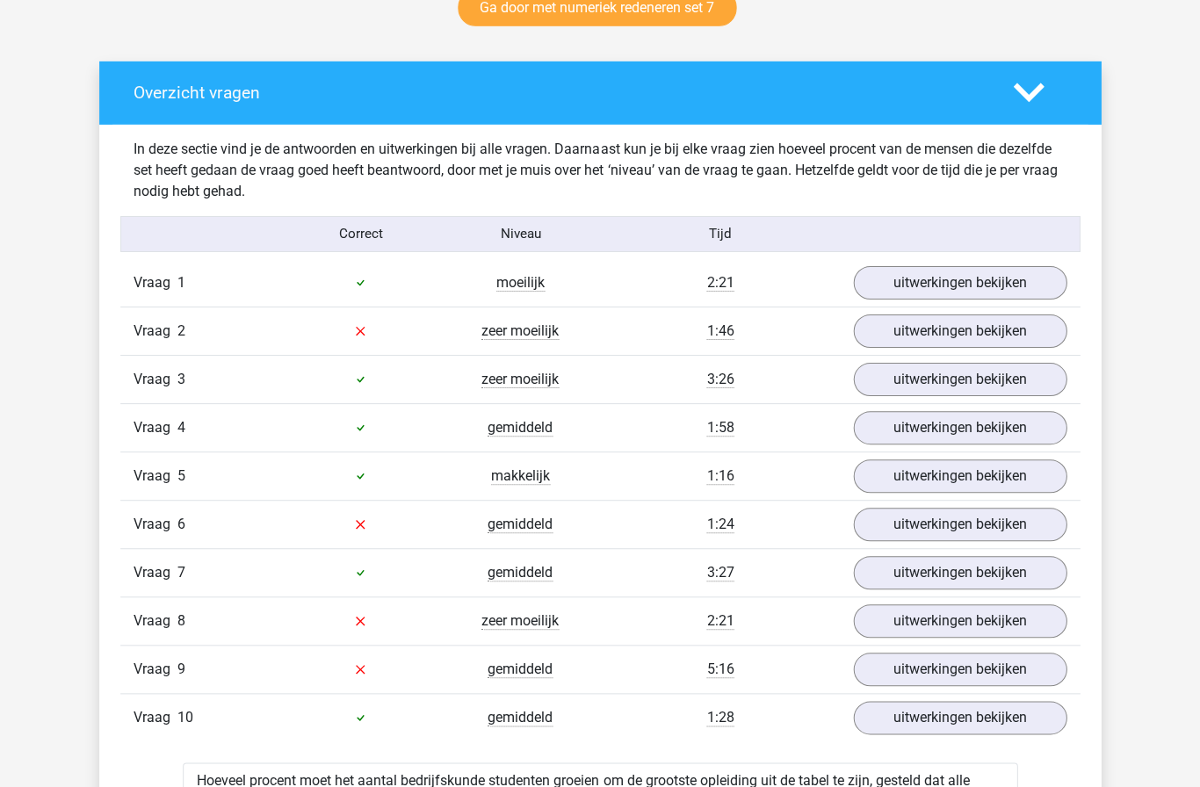
click at [958, 725] on link "uitwerkingen bekijken" at bounding box center [960, 717] width 214 height 33
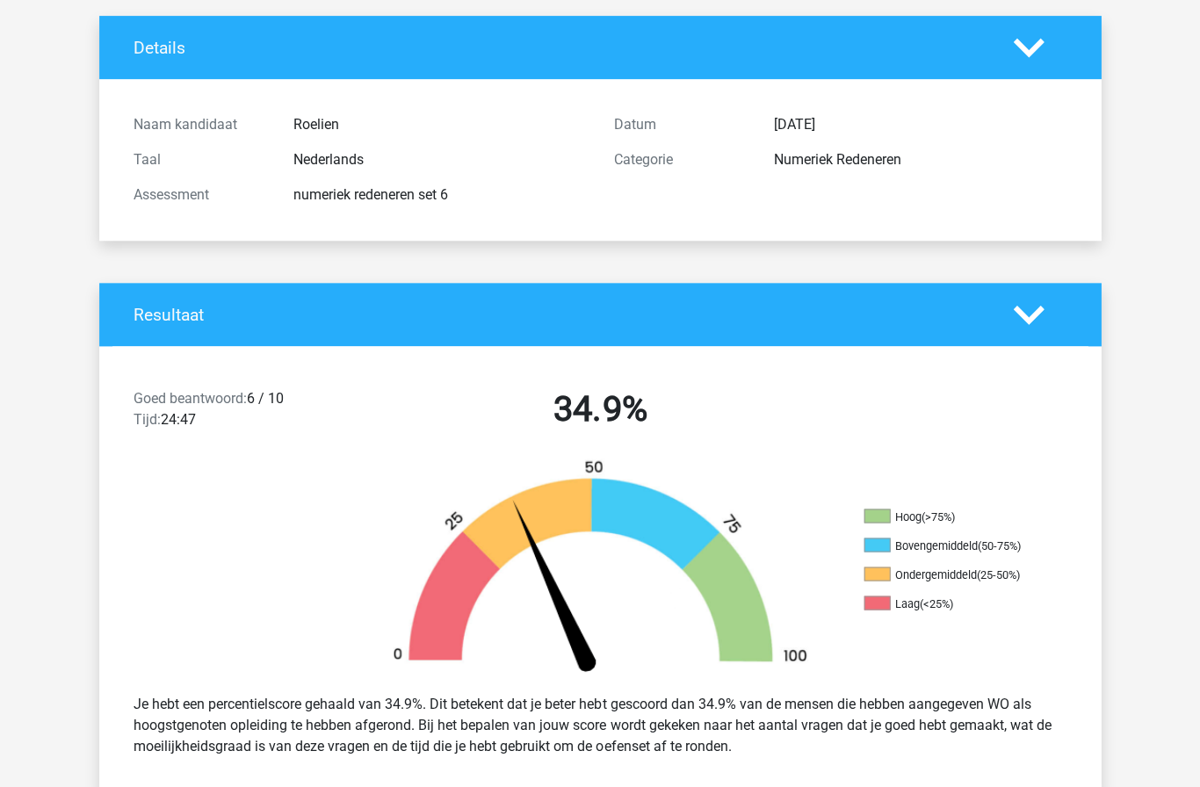
scroll to position [0, 0]
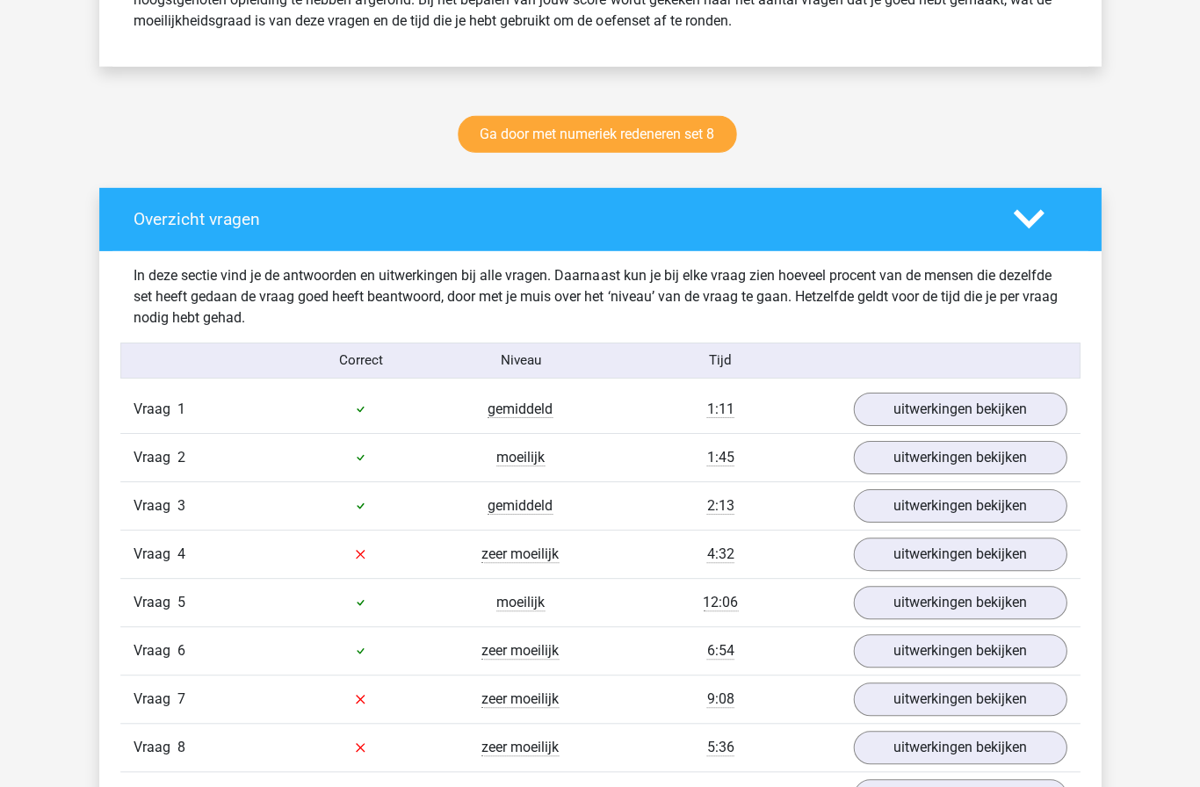
scroll to position [894, 0]
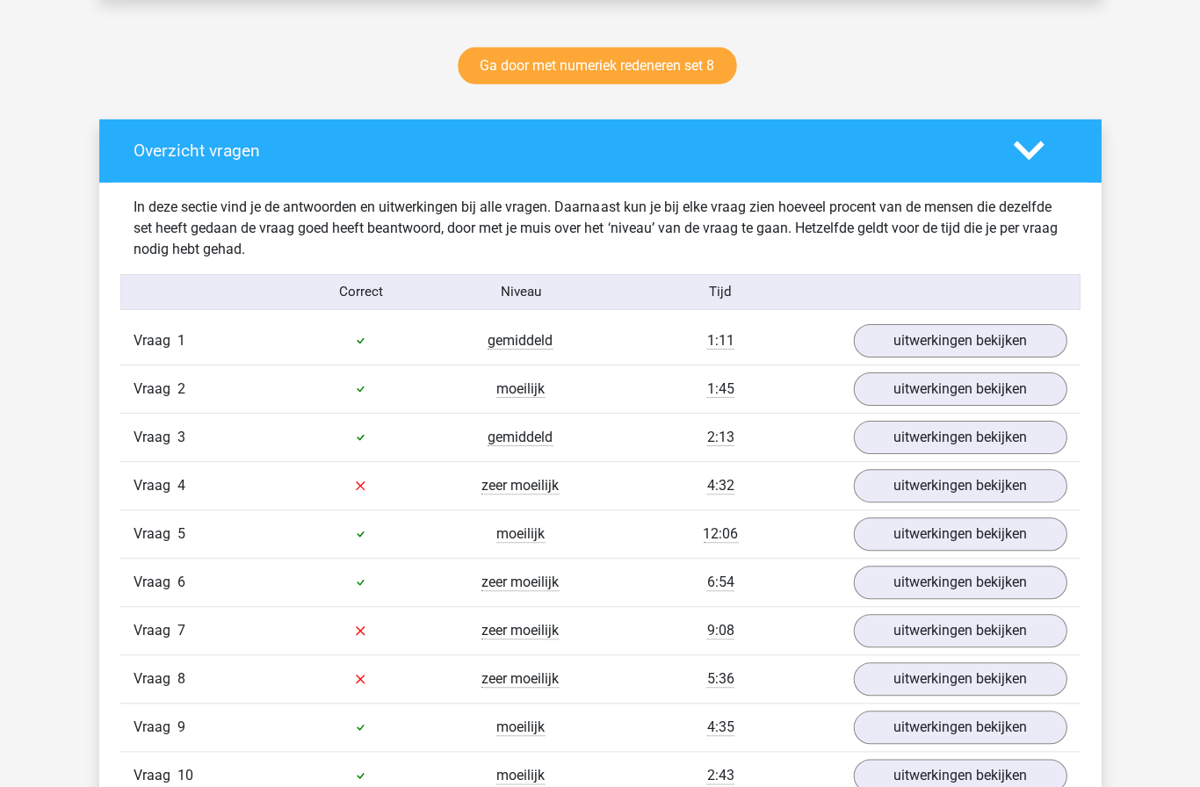
click at [979, 341] on link "uitwerkingen bekijken" at bounding box center [960, 340] width 214 height 33
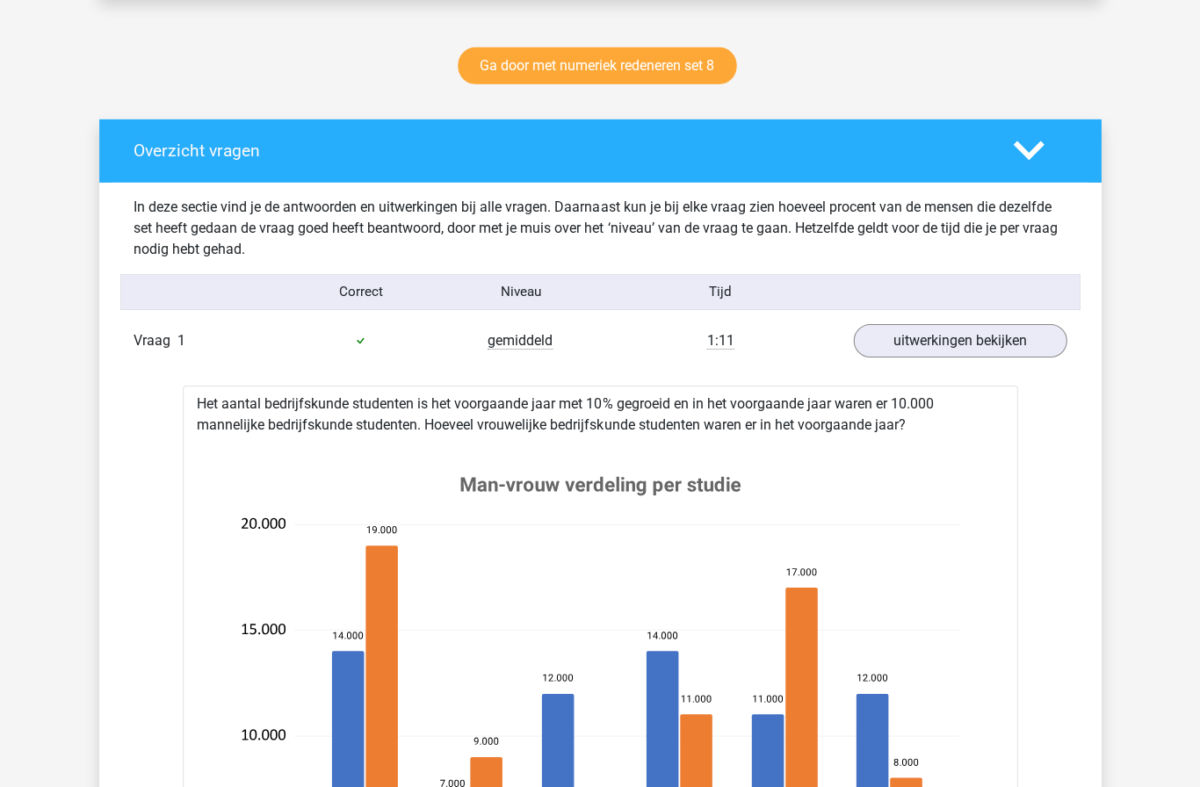
click at [993, 345] on link "uitwerkingen bekijken" at bounding box center [960, 340] width 214 height 33
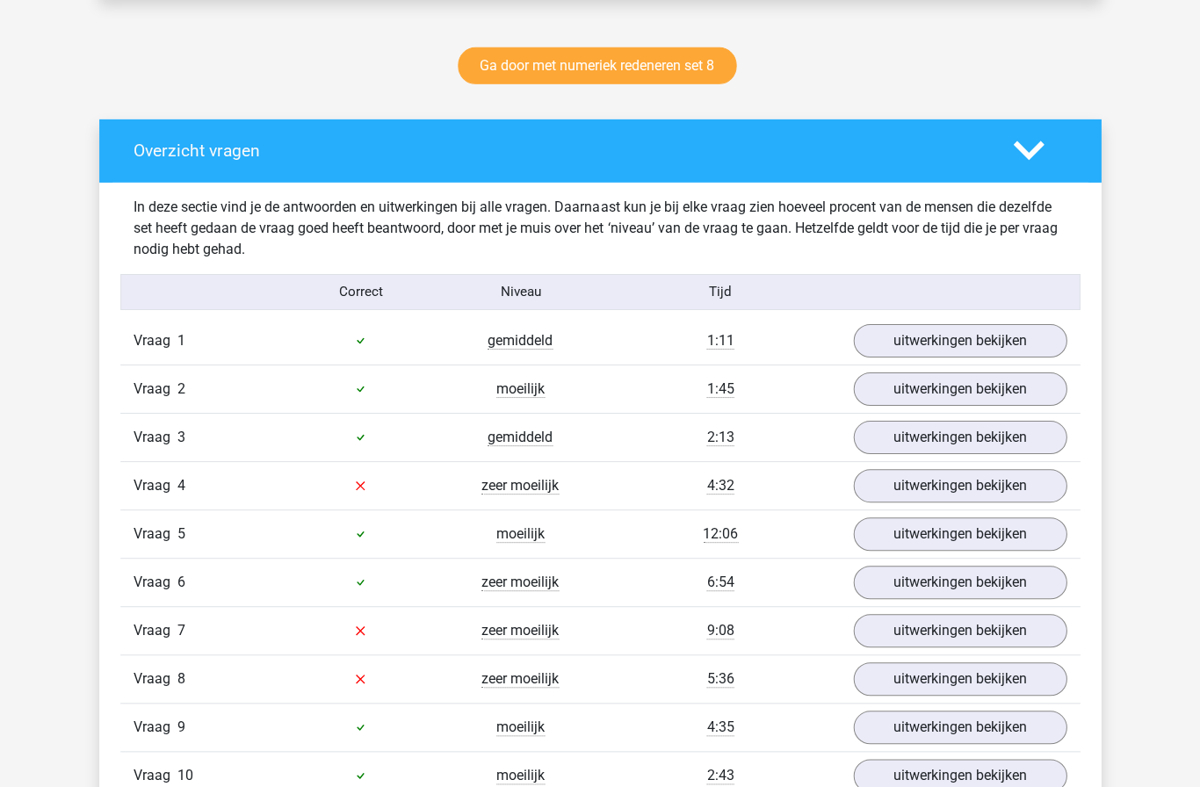
click at [954, 485] on link "uitwerkingen bekijken" at bounding box center [960, 485] width 214 height 33
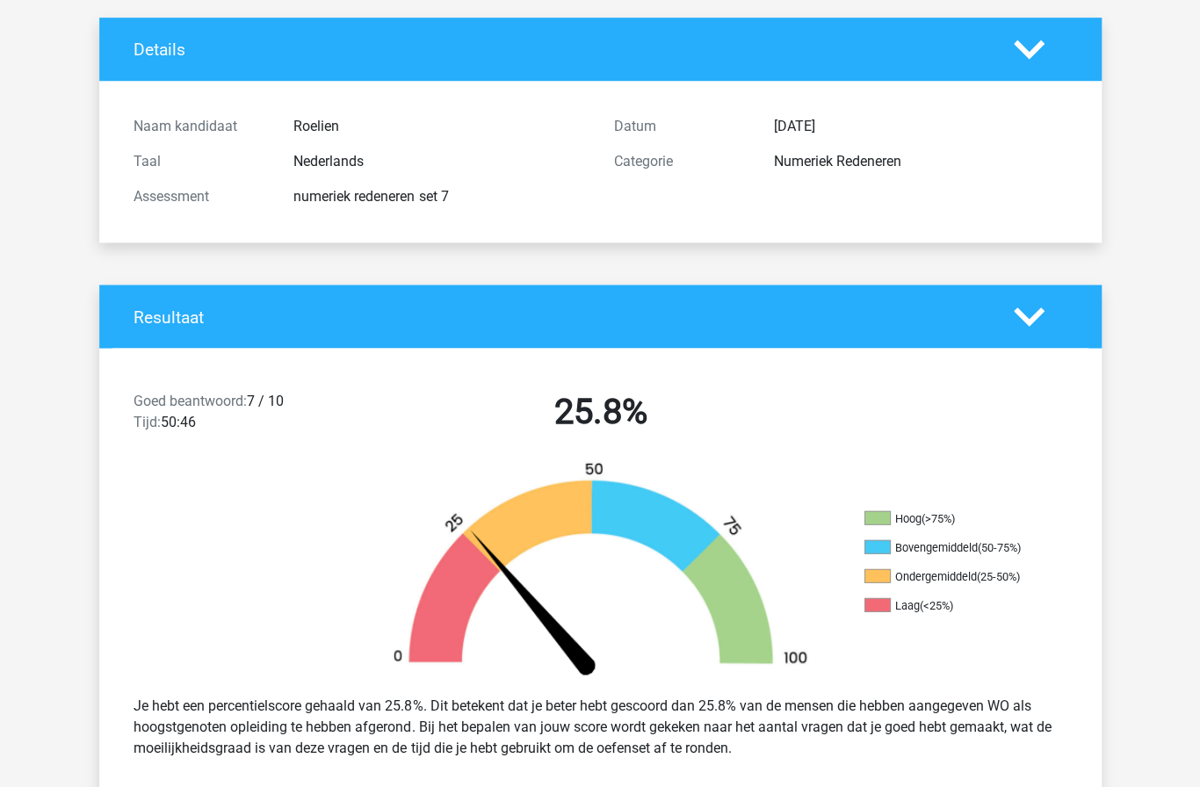
scroll to position [98, 0]
